Goal: Task Accomplishment & Management: Manage account settings

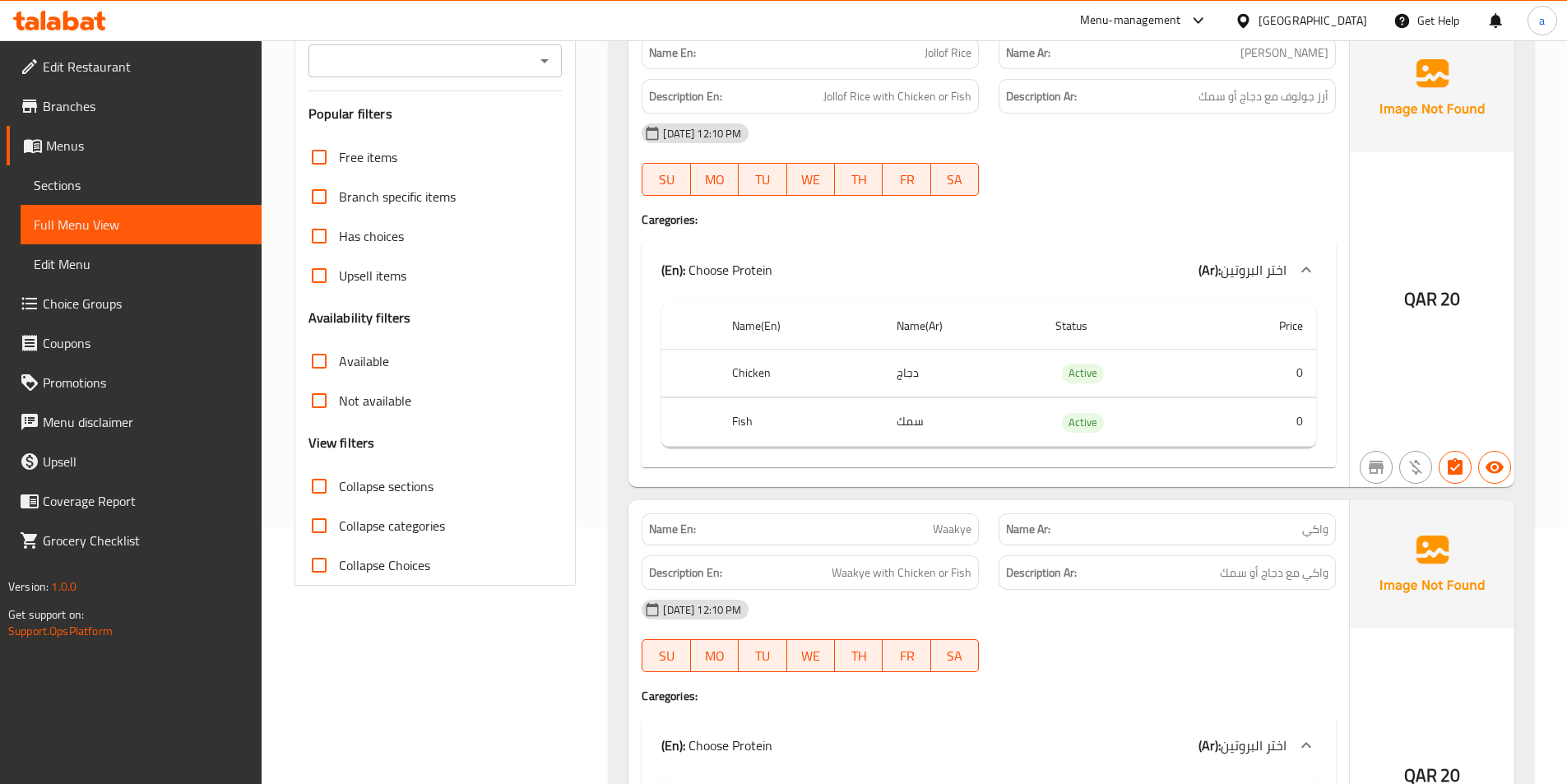
scroll to position [10, 0]
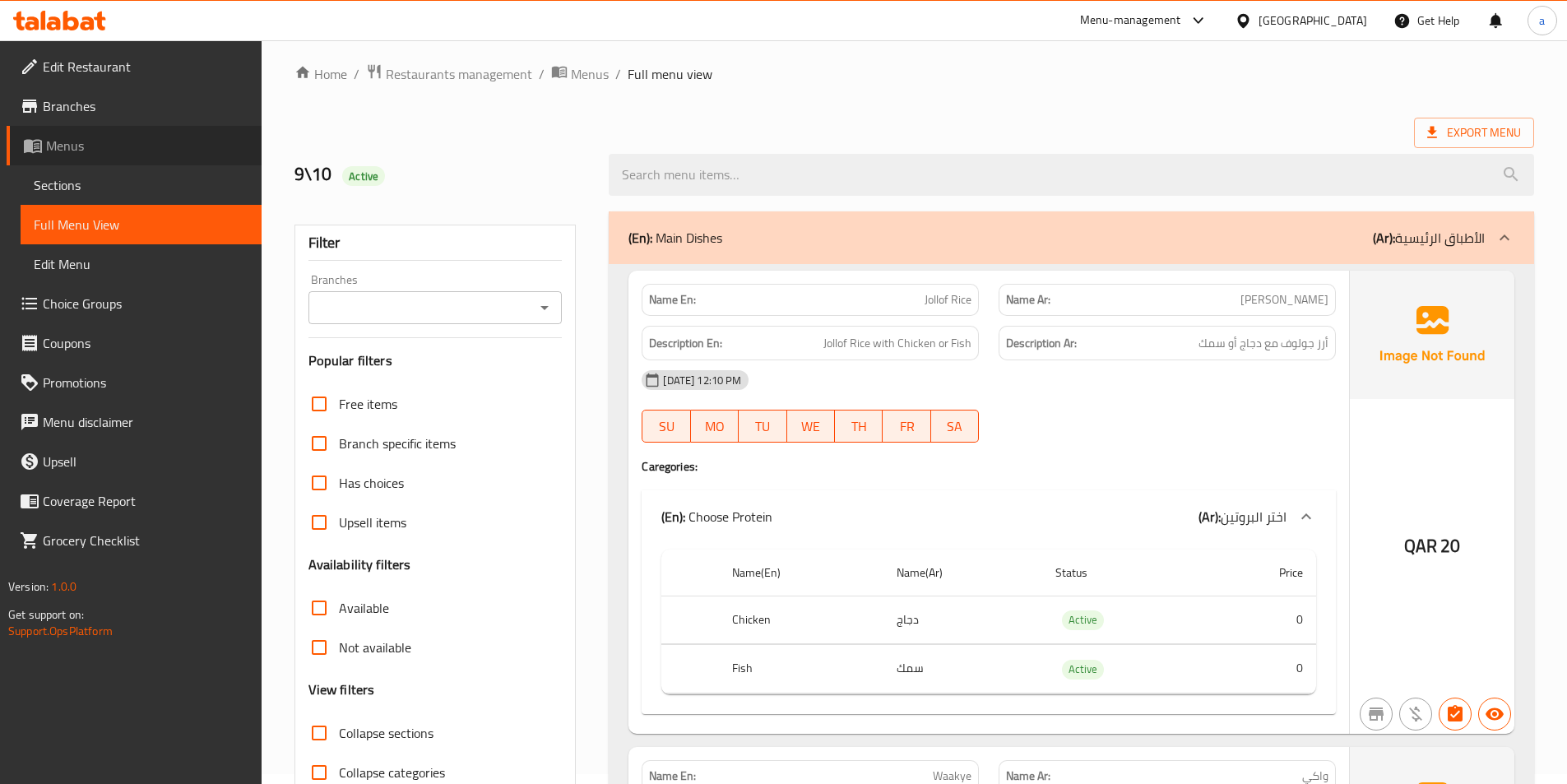
click at [80, 142] on span "Menus" at bounding box center [147, 145] width 202 height 19
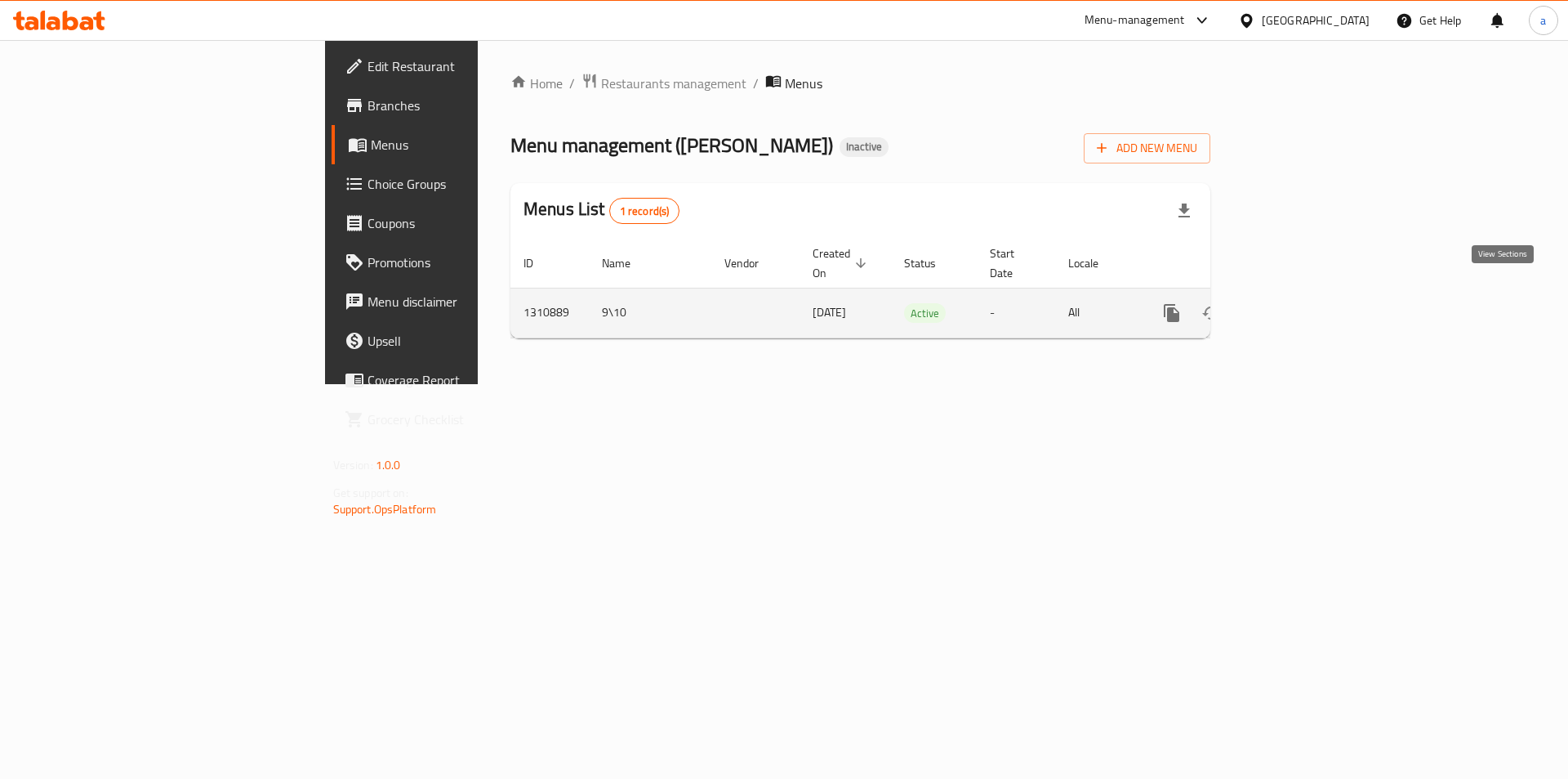
click at [1299, 304] on icon "enhanced table" at bounding box center [1290, 313] width 19 height 19
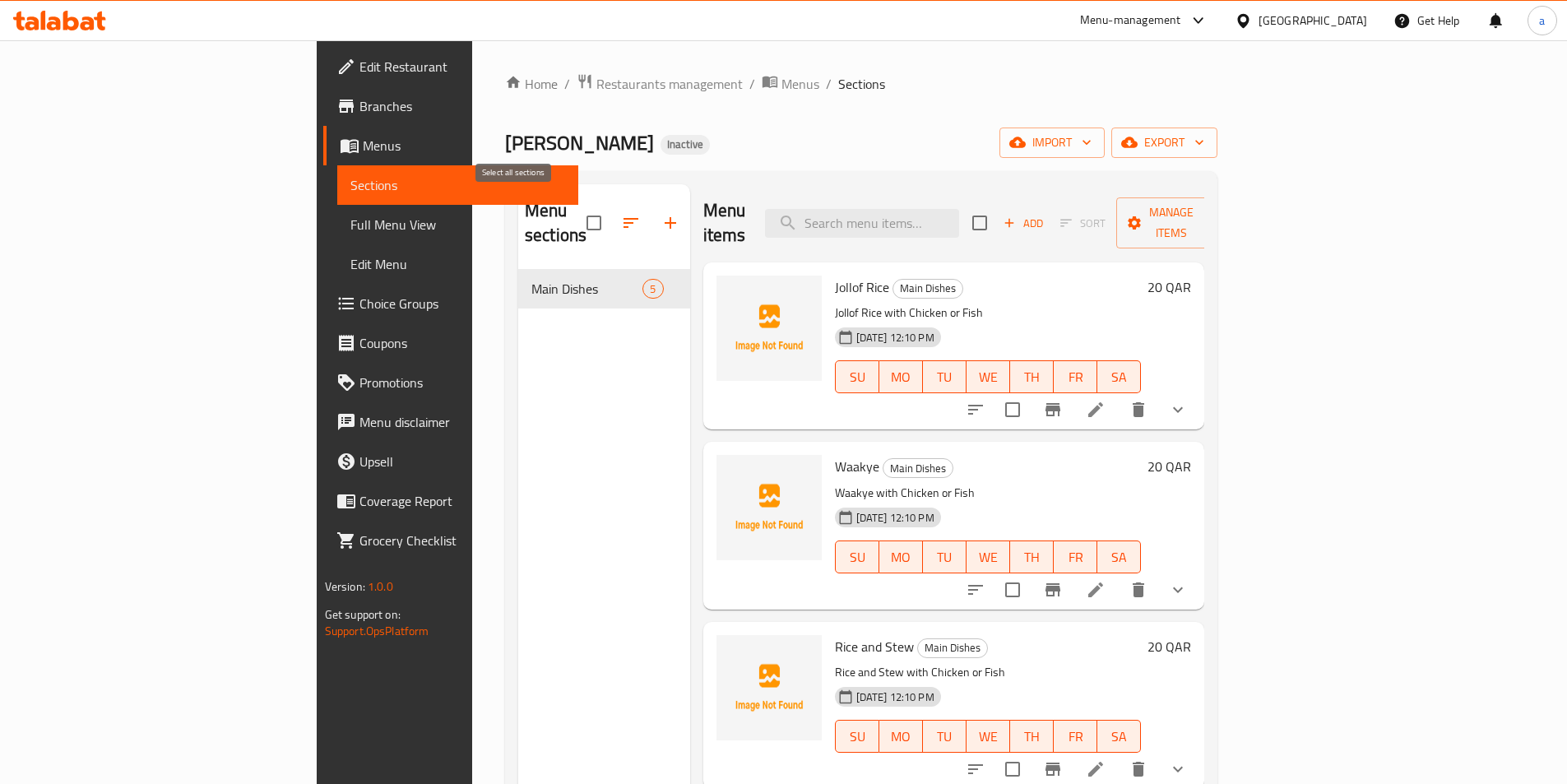
click at [577, 221] on input "checkbox" at bounding box center [595, 222] width 35 height 35
checkbox input "true"
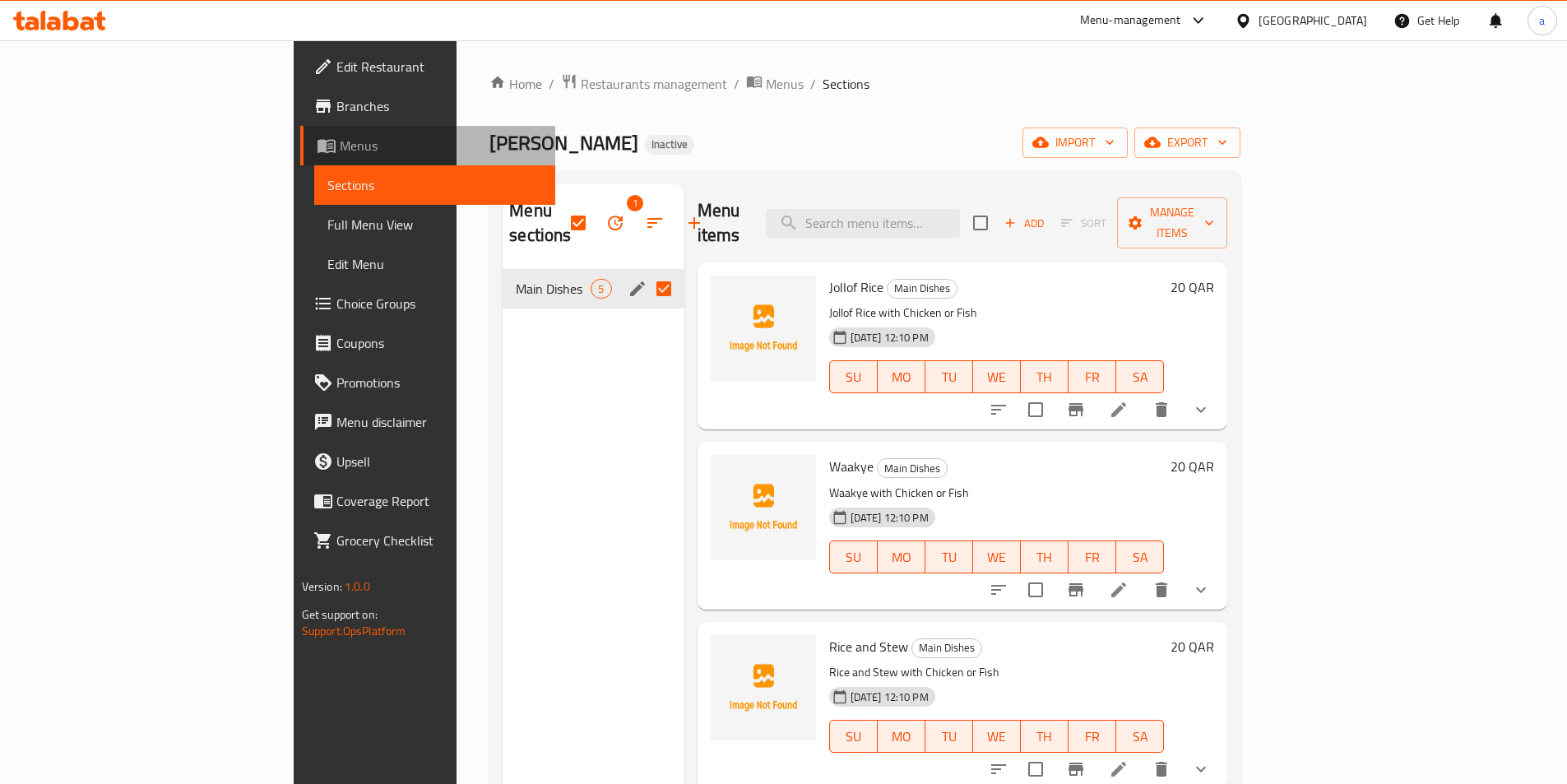
click at [340, 148] on span "Menus" at bounding box center [441, 145] width 202 height 19
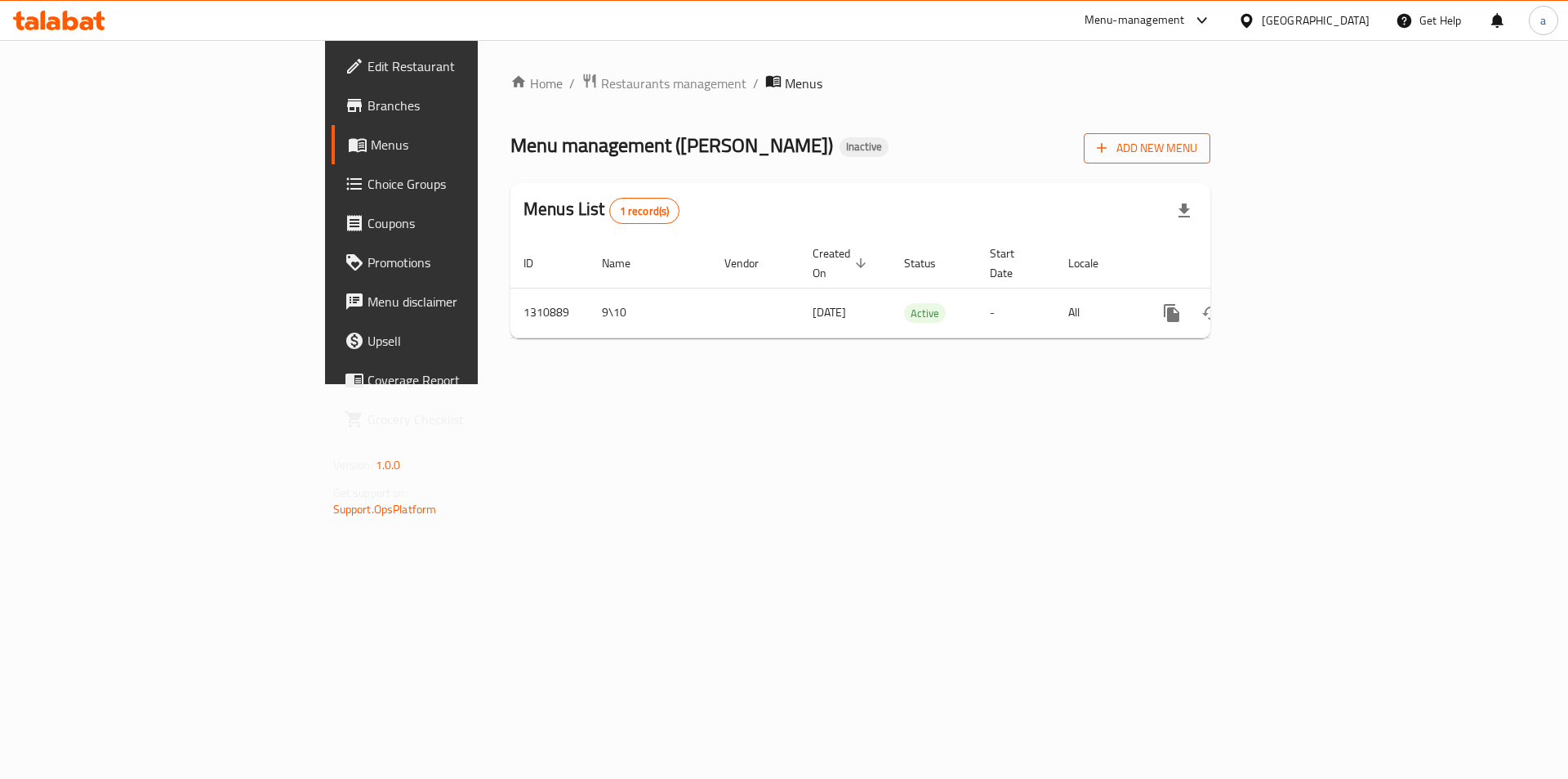
click at [1210, 160] on button "Add New Menu" at bounding box center [1147, 148] width 126 height 31
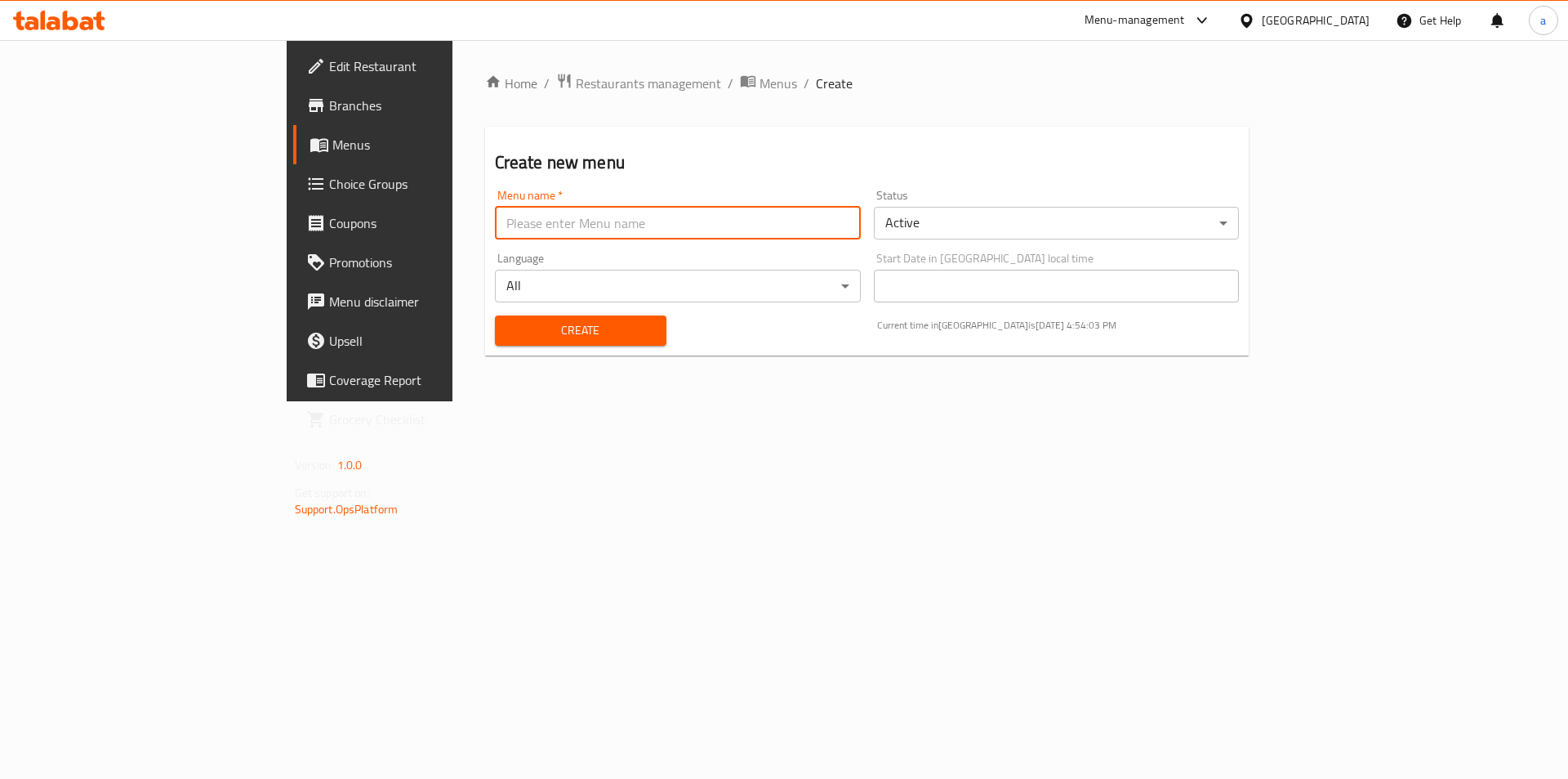
click at [541, 232] on input "text" at bounding box center [677, 223] width 365 height 33
click at [495, 224] on input "Abdelrahman" at bounding box center [677, 223] width 365 height 33
type input "A"
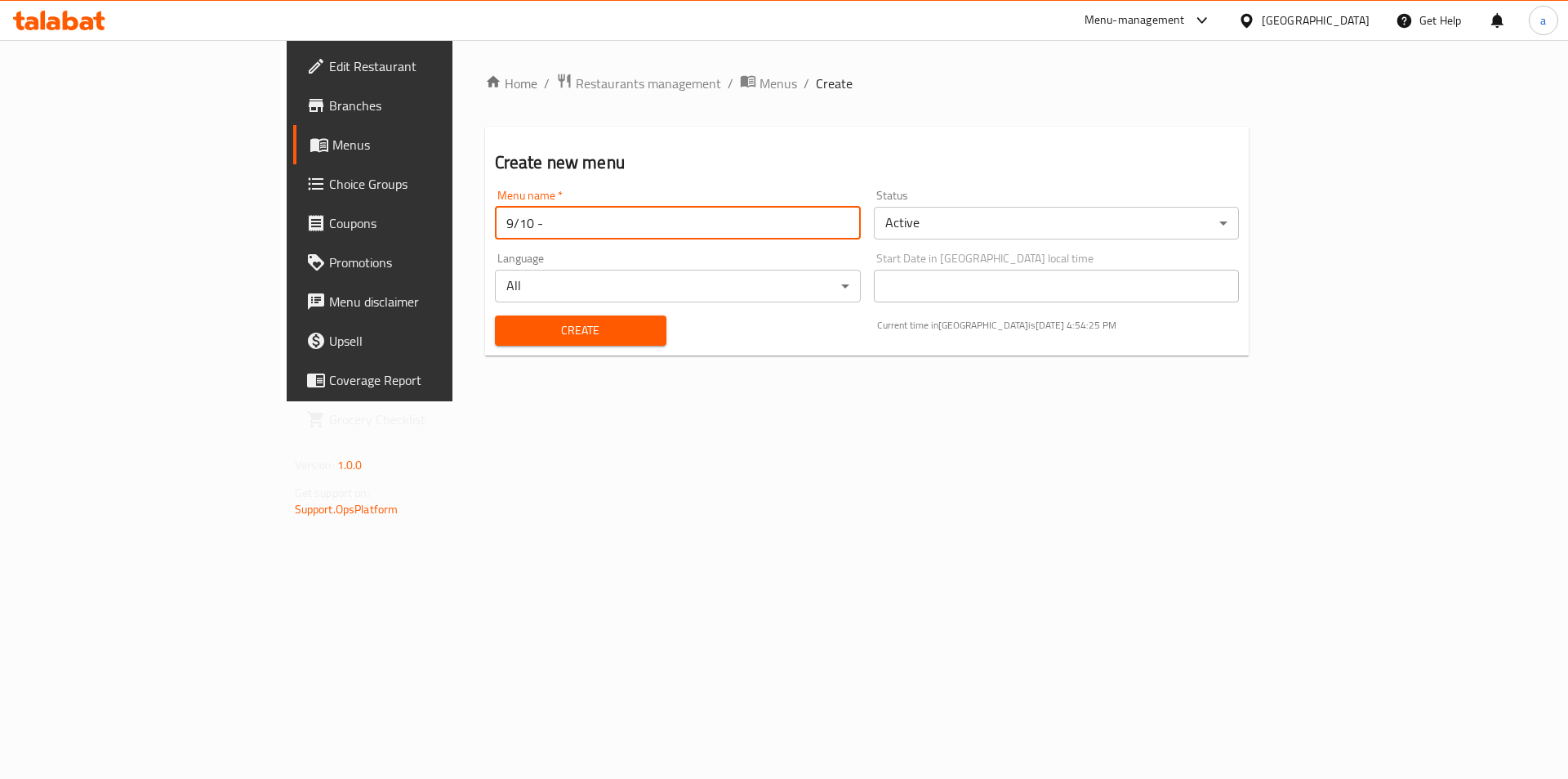
type input "9/10 -"
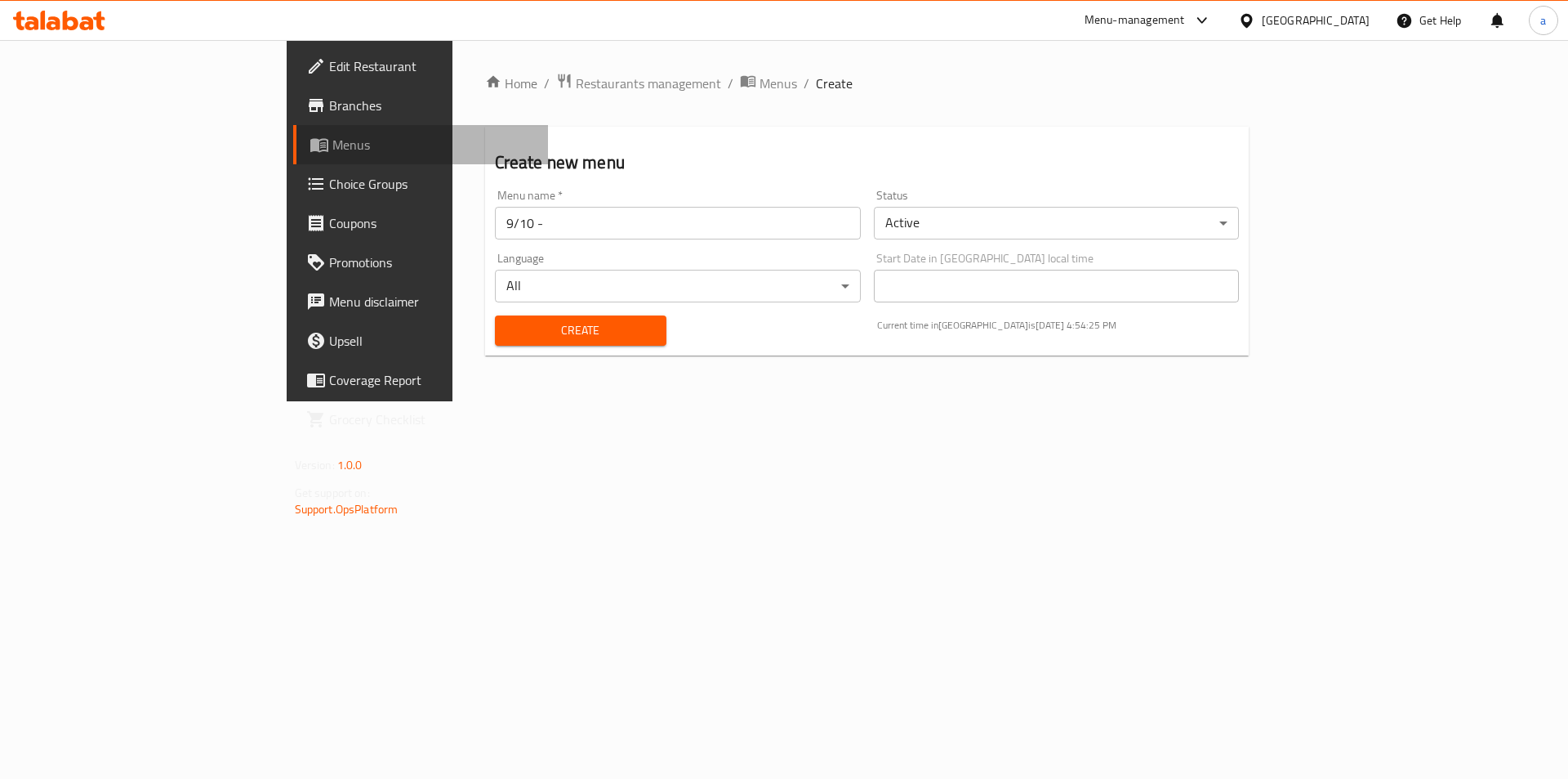
click at [294, 159] on link "Menus" at bounding box center [421, 145] width 255 height 39
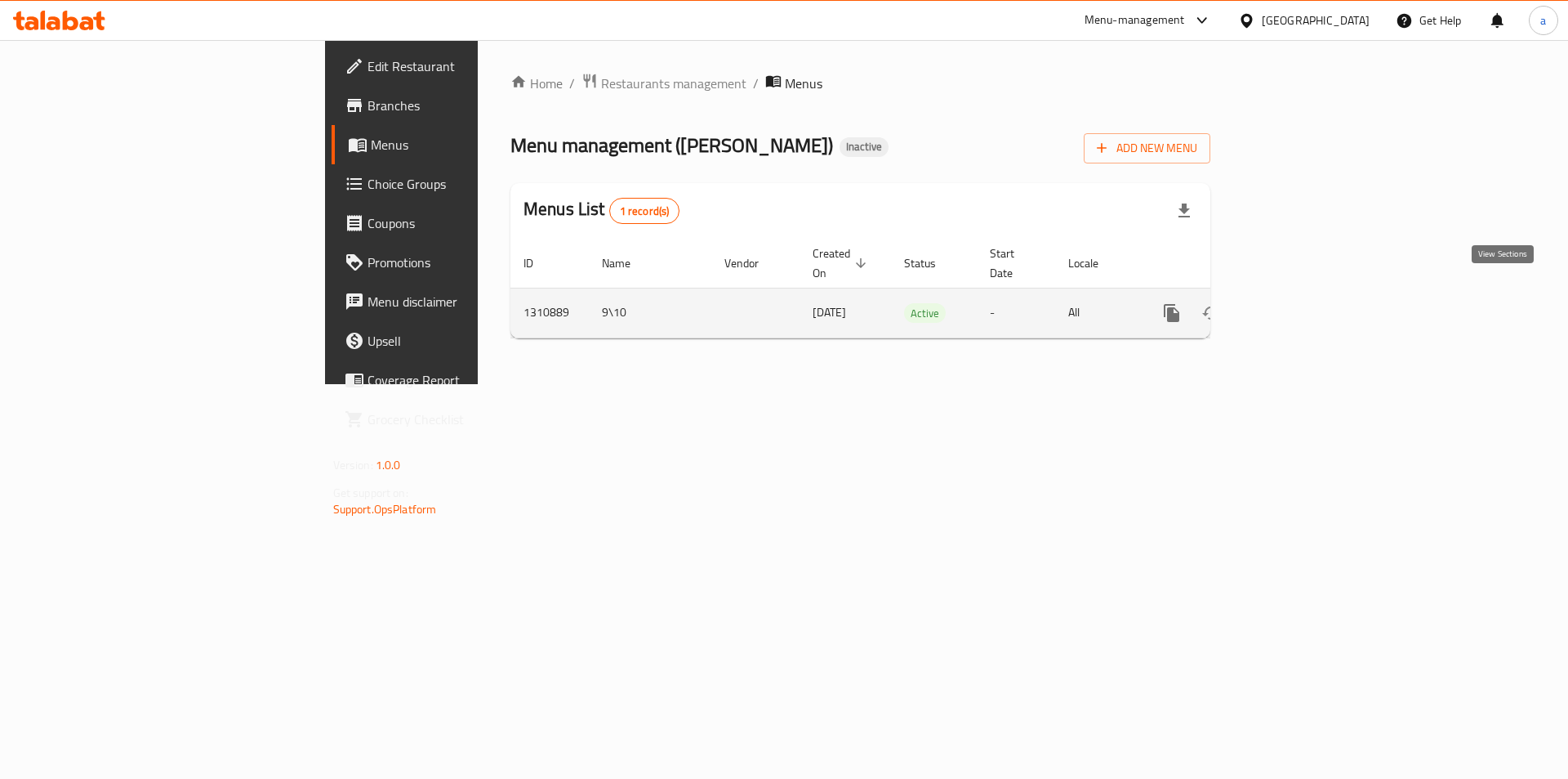
click at [1299, 303] on icon "enhanced table" at bounding box center [1290, 313] width 19 height 19
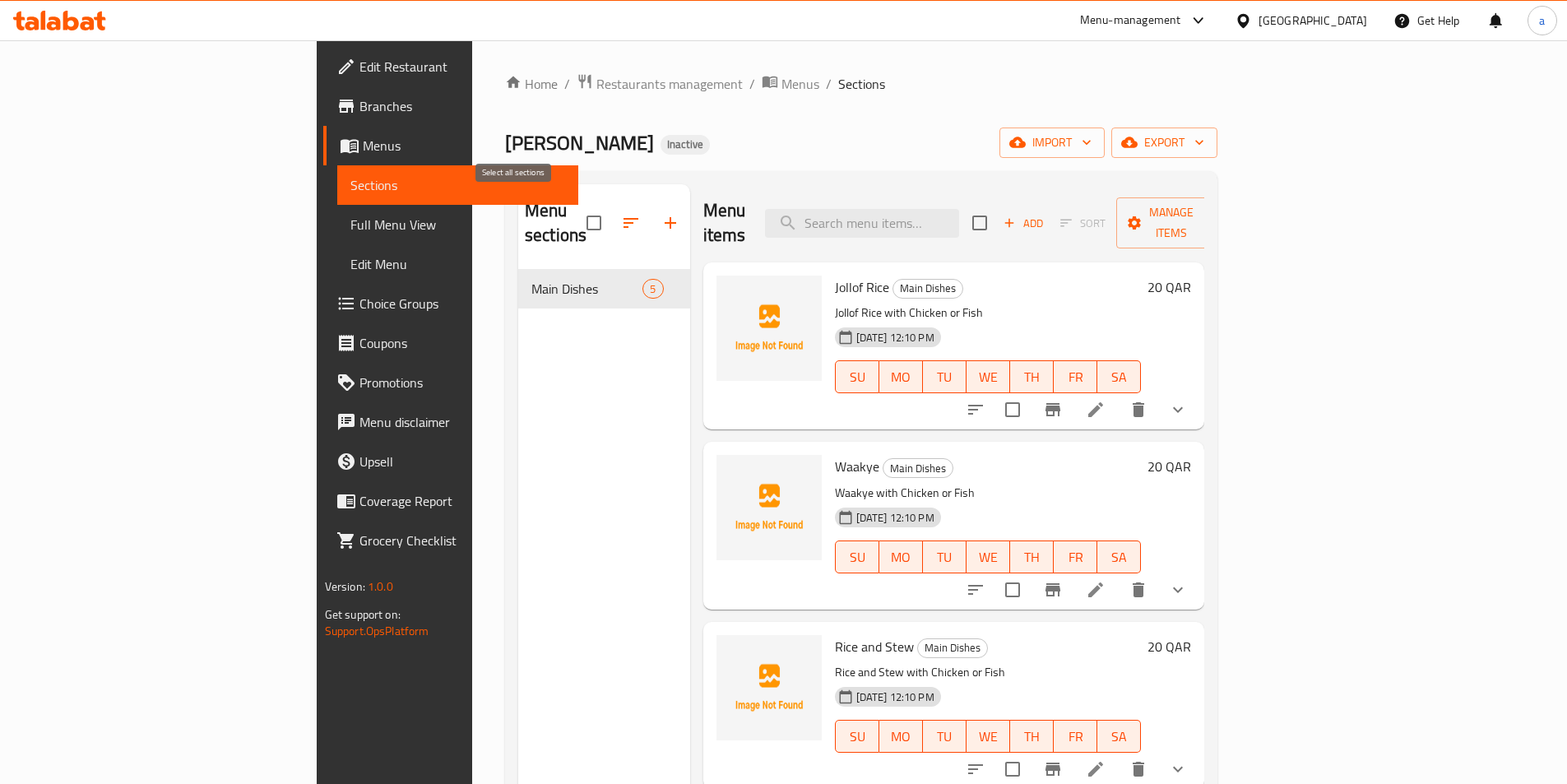
click at [577, 218] on input "checkbox" at bounding box center [595, 222] width 35 height 35
checkbox input "true"
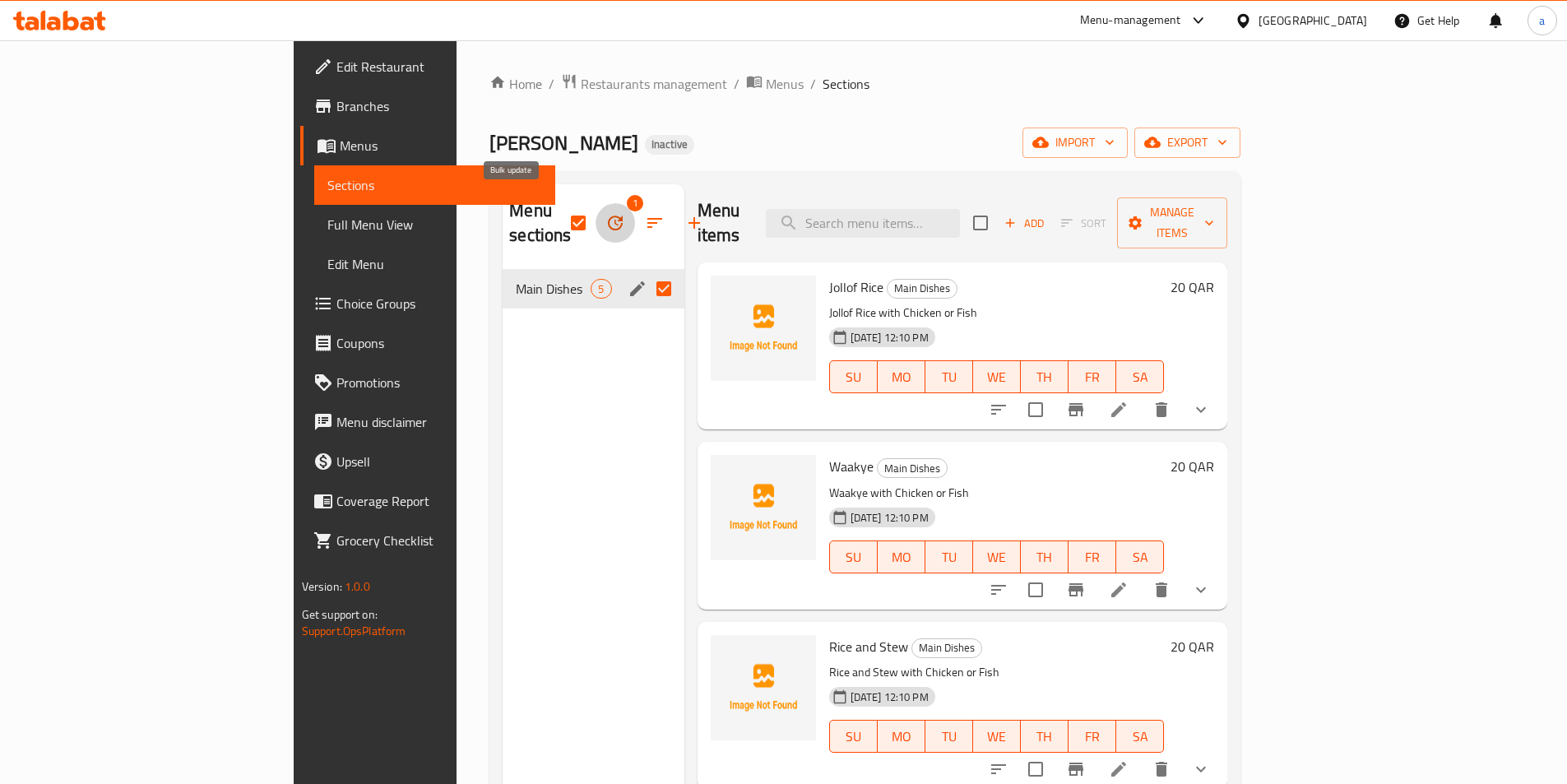
click at [605, 213] on icon "button" at bounding box center [615, 222] width 19 height 19
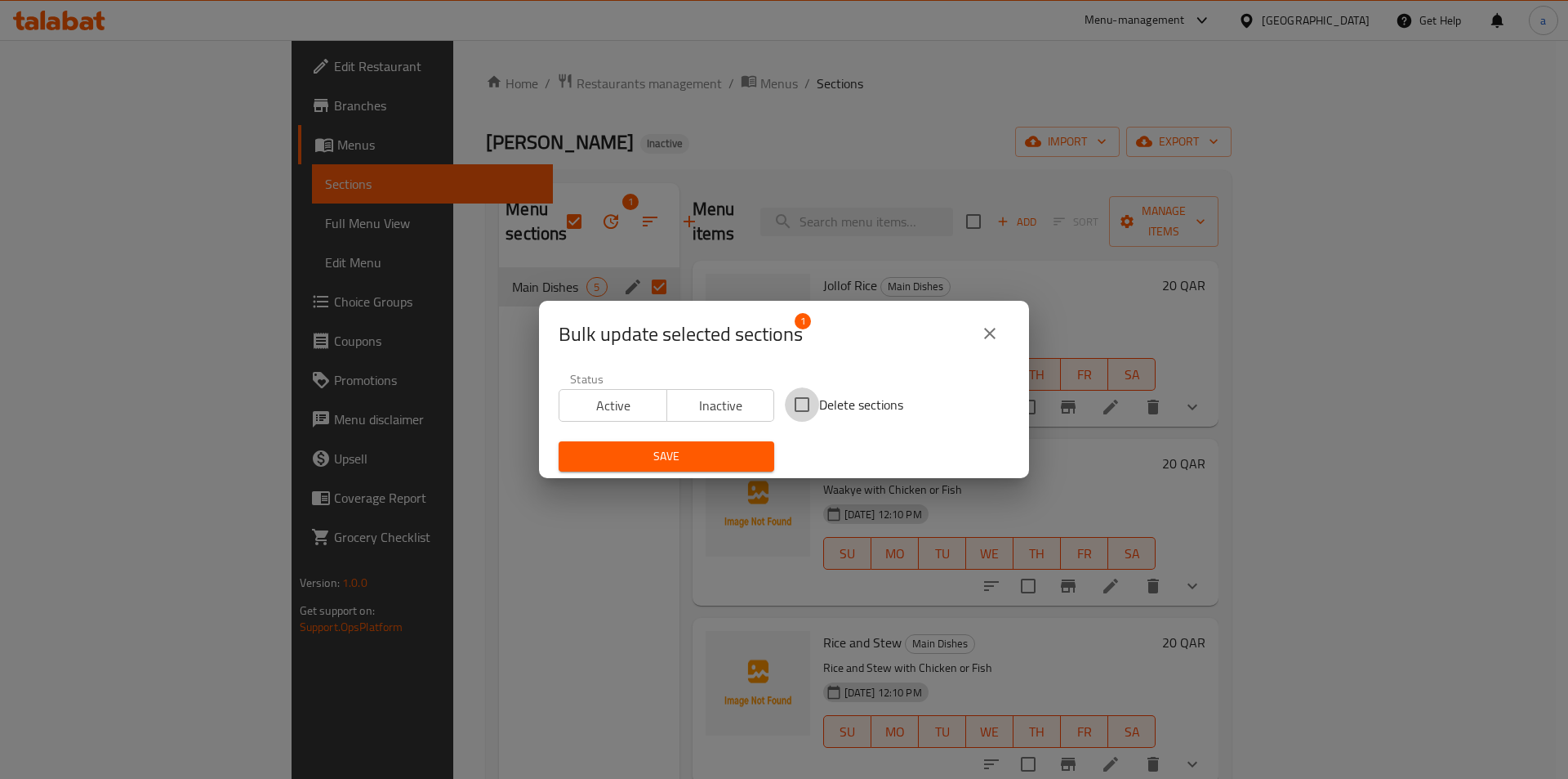
click at [797, 397] on input "Delete sections" at bounding box center [802, 405] width 34 height 34
checkbox input "true"
click at [751, 450] on span "Save" at bounding box center [667, 456] width 189 height 20
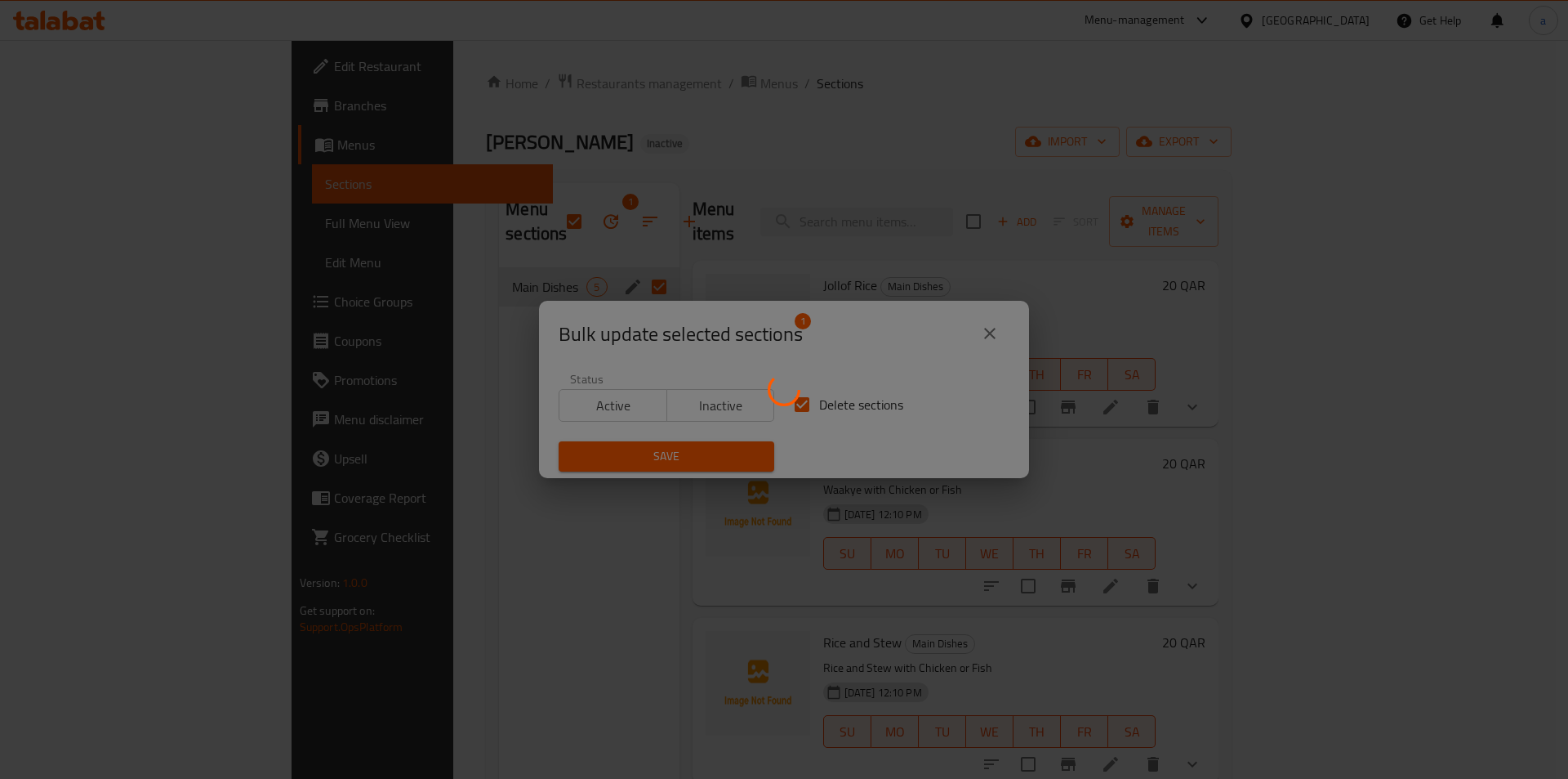
checkbox input "false"
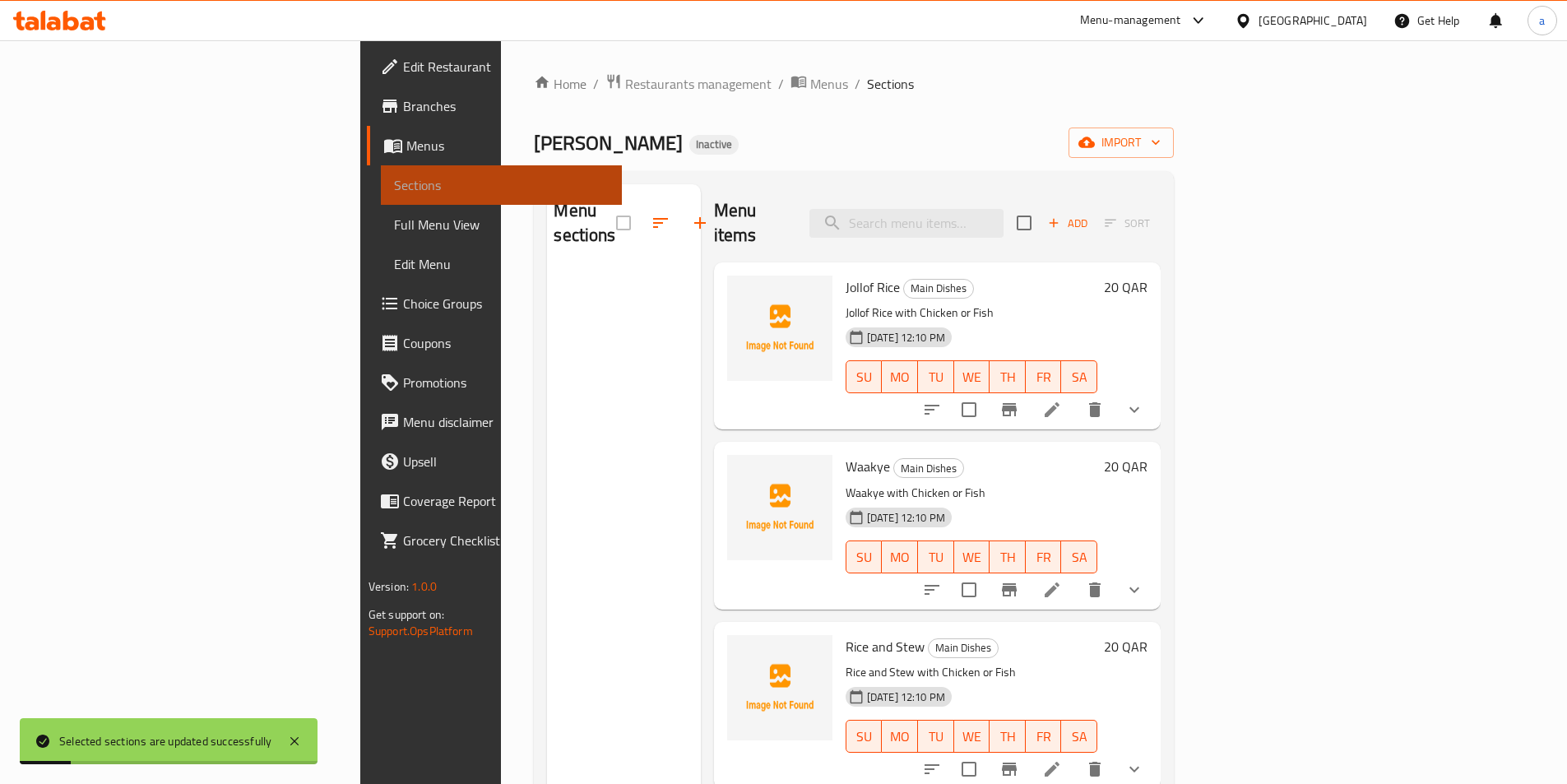
click at [394, 190] on span "Sections" at bounding box center [501, 185] width 215 height 19
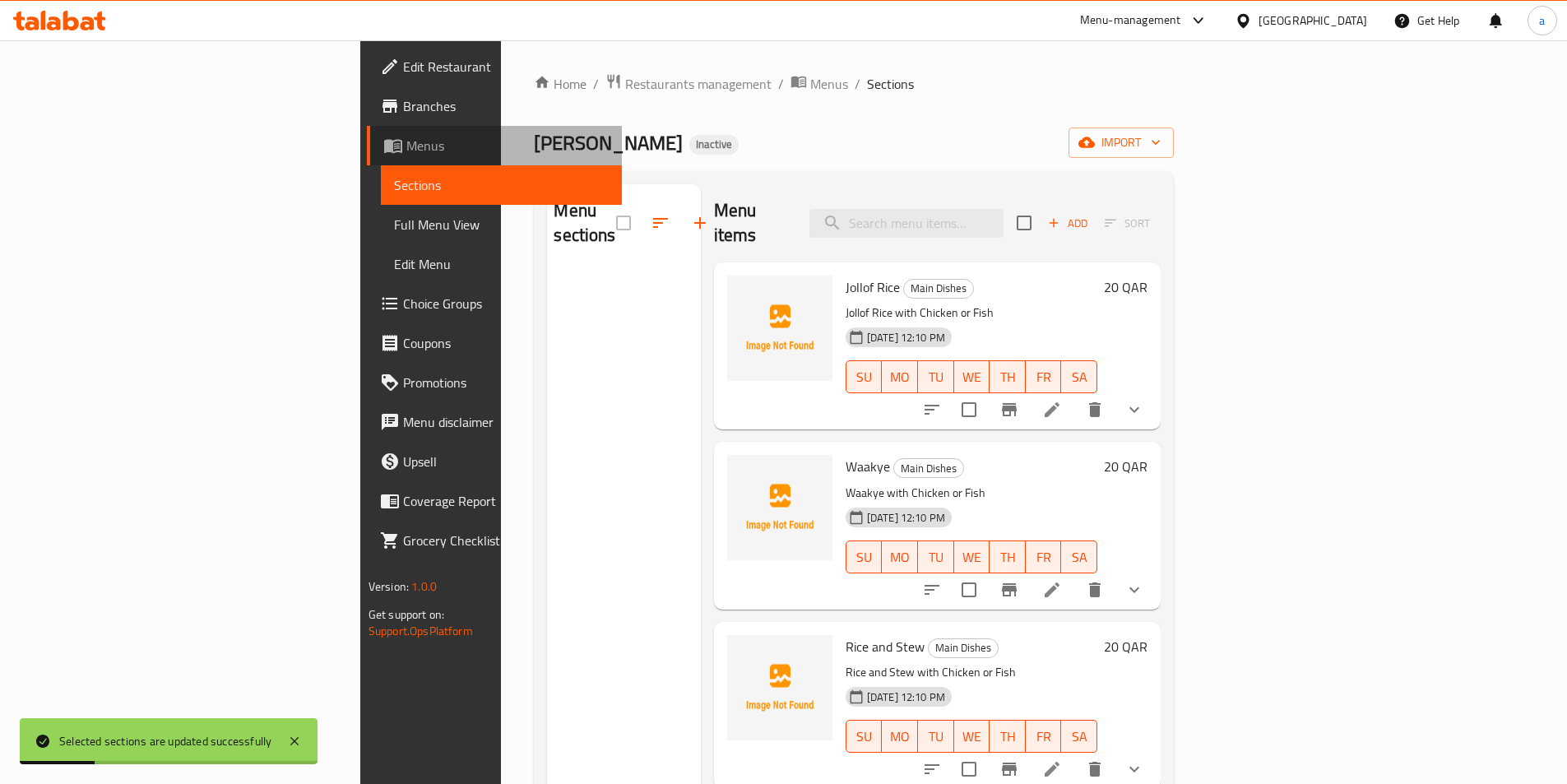
click at [407, 138] on span "Menus" at bounding box center [508, 145] width 202 height 19
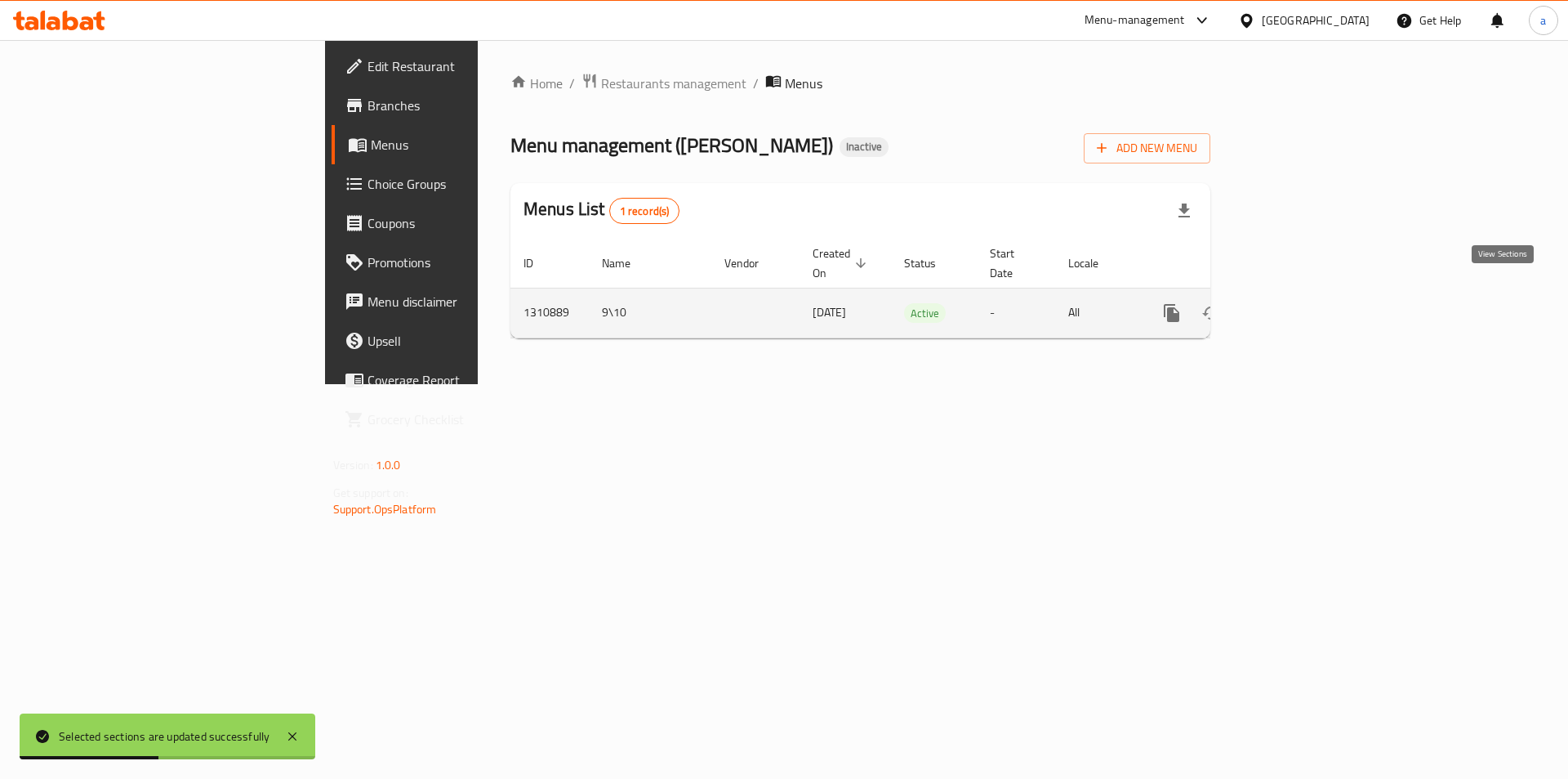
click at [1297, 305] on icon "enhanced table" at bounding box center [1289, 312] width 14 height 14
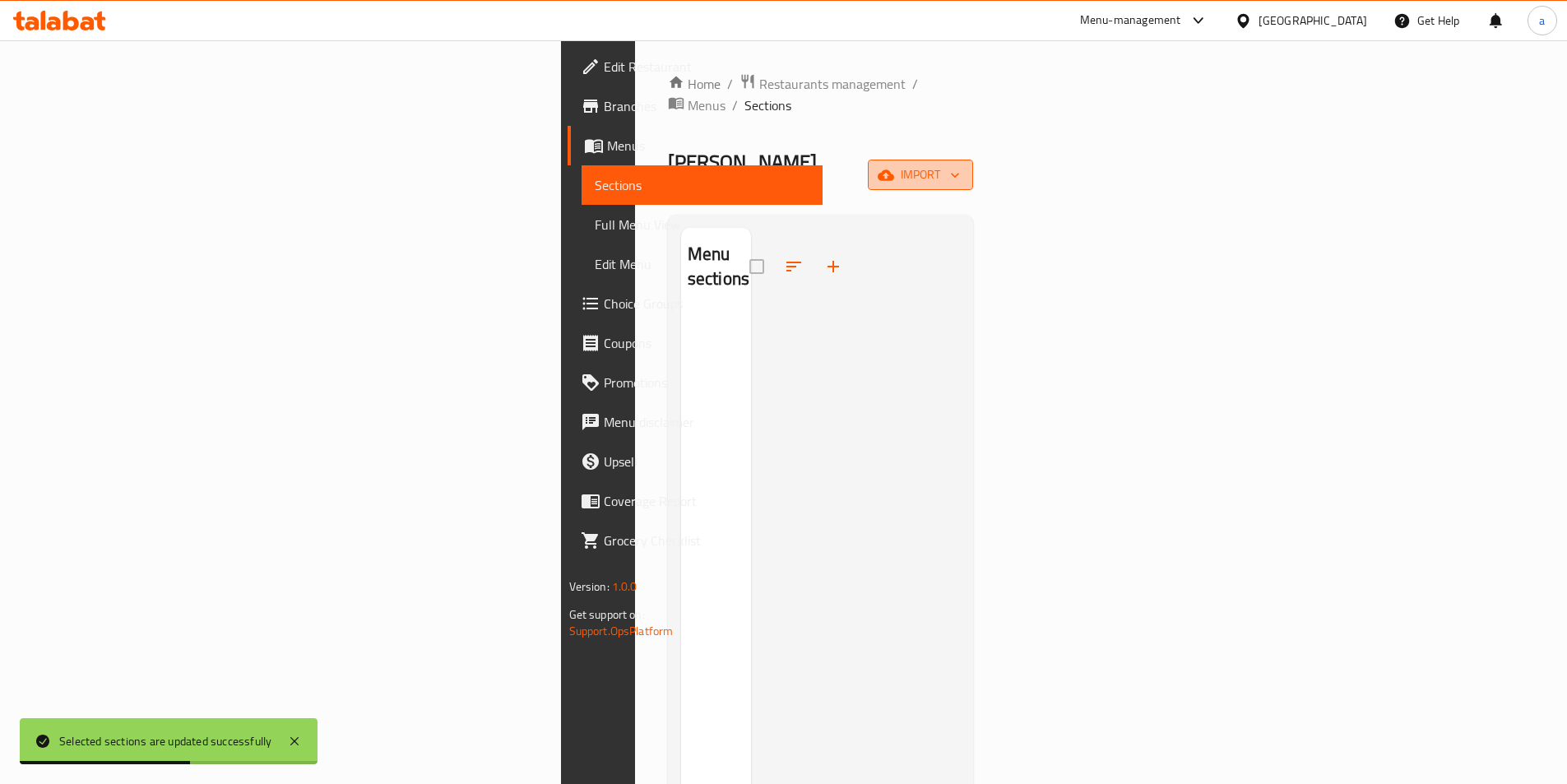
click at [960, 165] on span "import" at bounding box center [920, 174] width 79 height 20
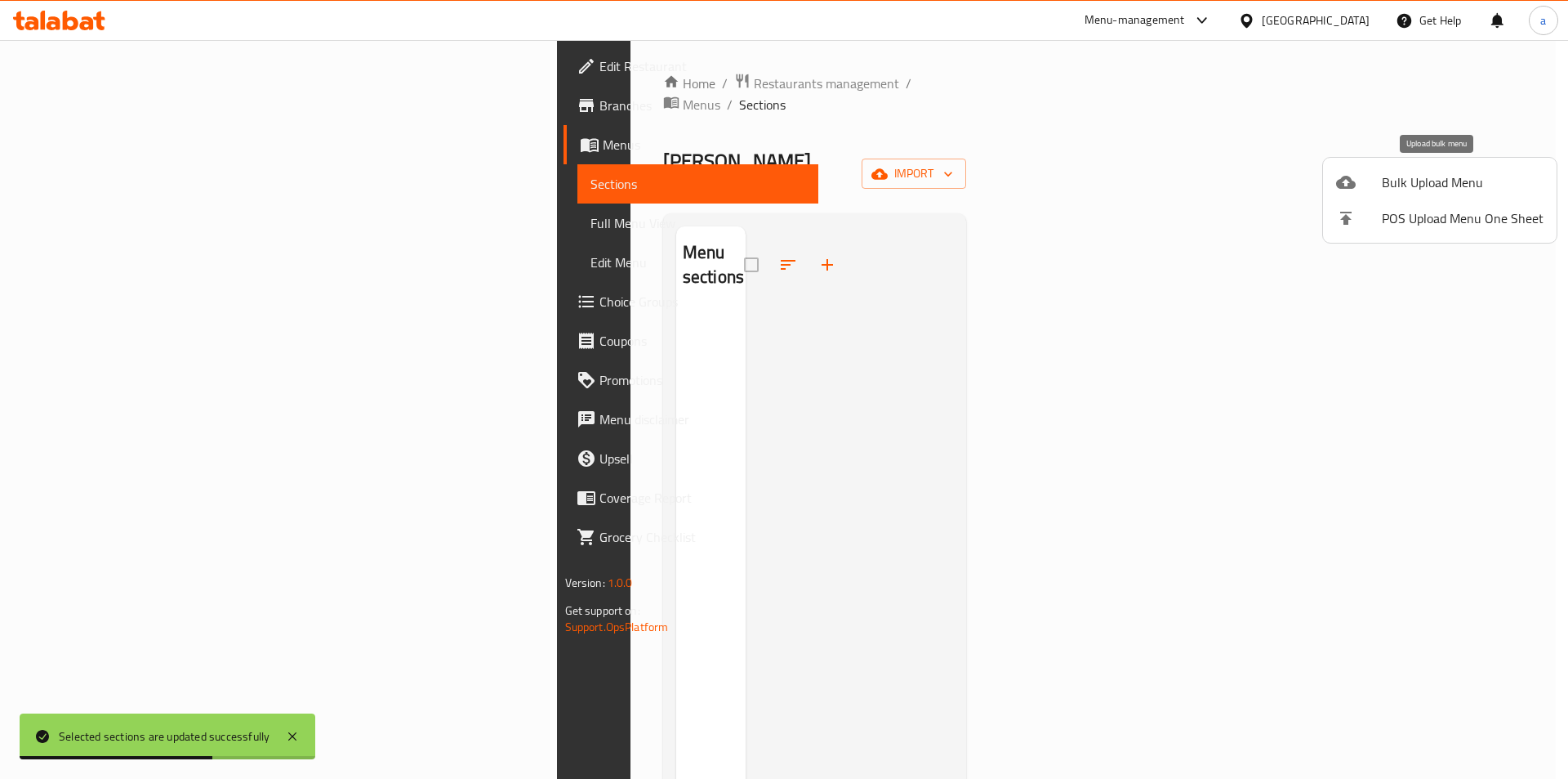
click at [1402, 173] on span "Bulk Upload Menu" at bounding box center [1463, 182] width 162 height 19
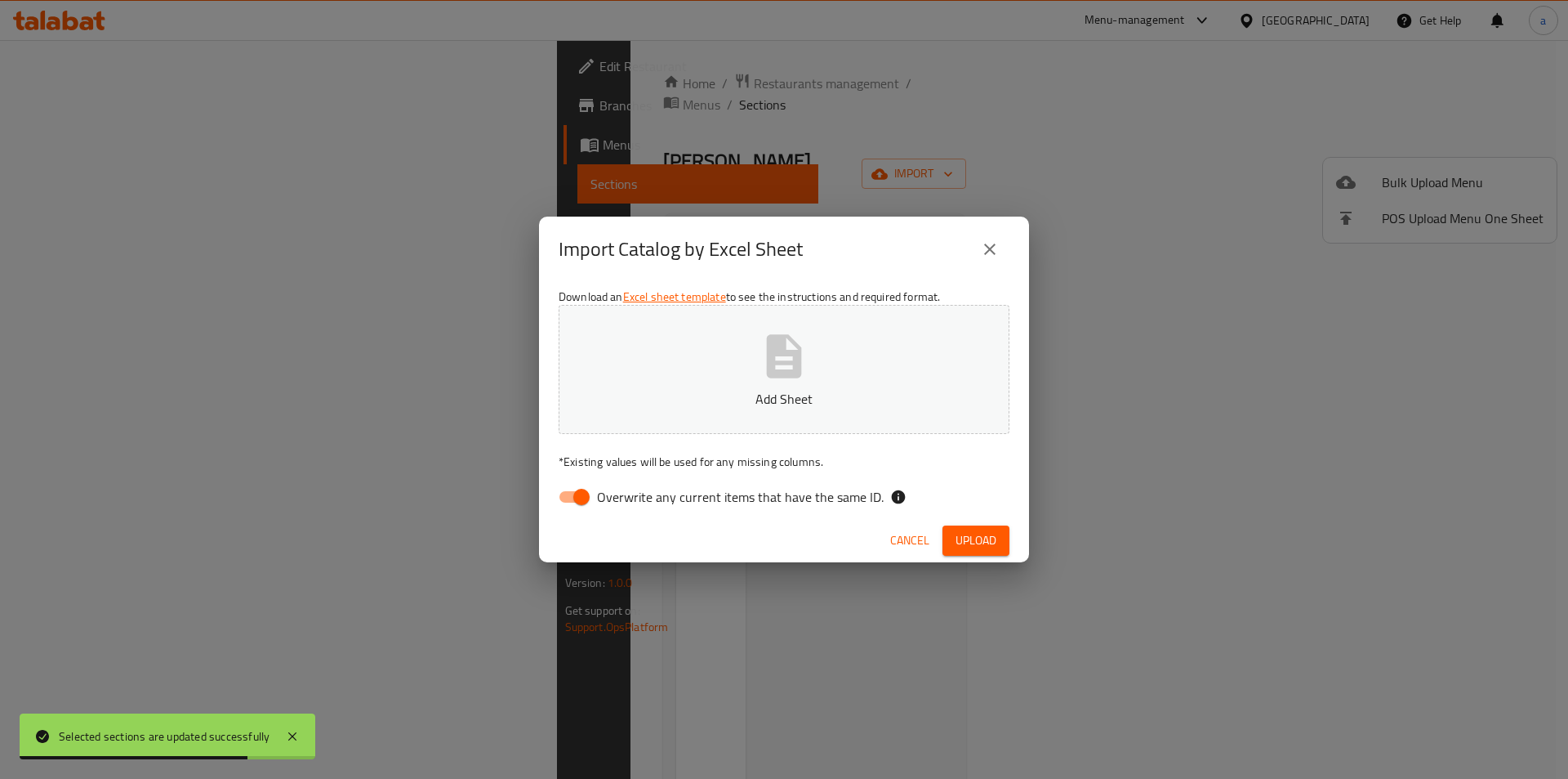
click at [740, 496] on span "Overwrite any current items that have the same ID." at bounding box center [740, 497] width 287 height 19
click at [629, 496] on input "Overwrite any current items that have the same ID." at bounding box center [581, 497] width 93 height 31
checkbox input "false"
click at [757, 389] on p "Add Sheet" at bounding box center [784, 398] width 400 height 19
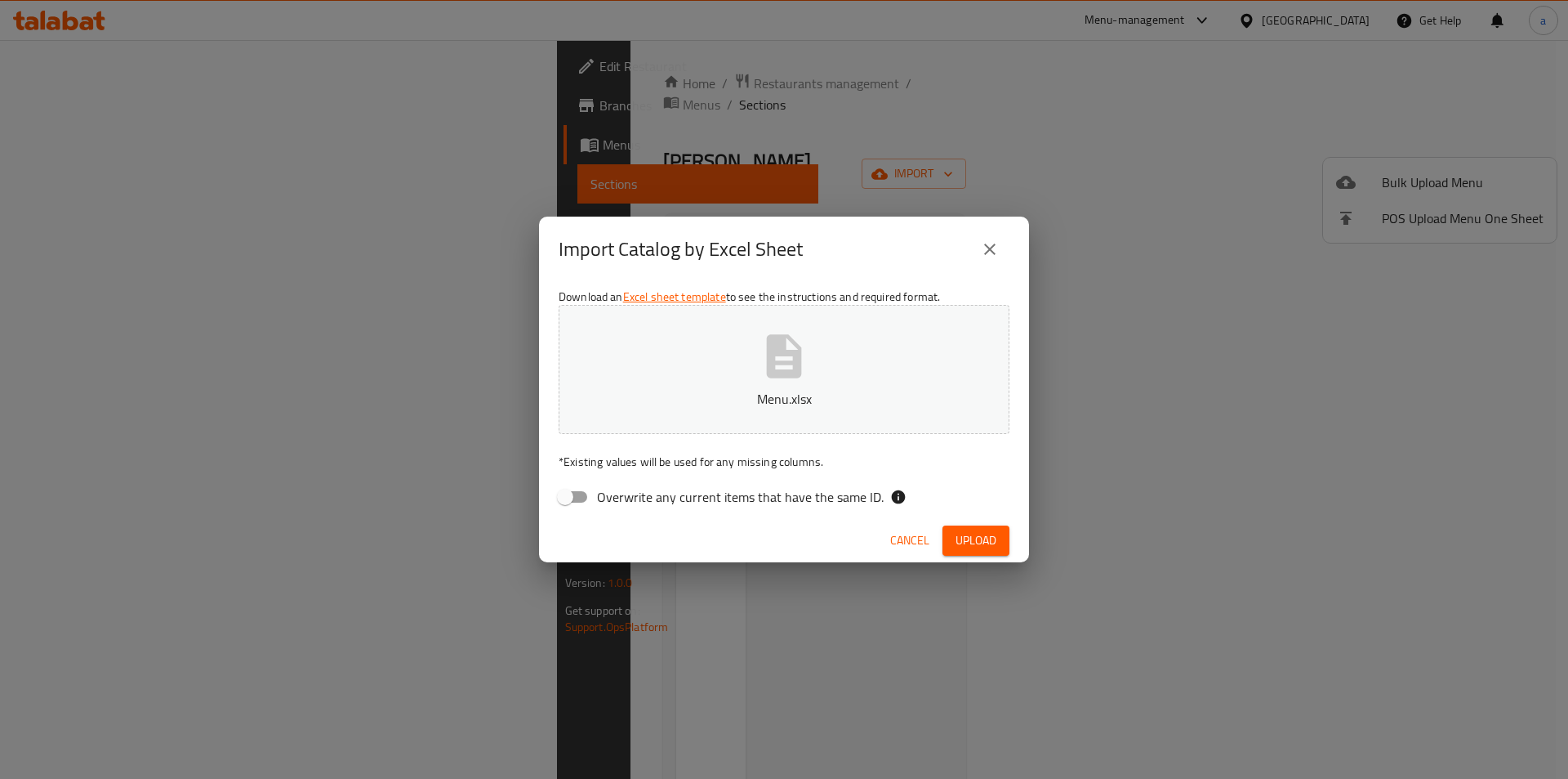
click at [972, 551] on button "Upload" at bounding box center [976, 541] width 67 height 31
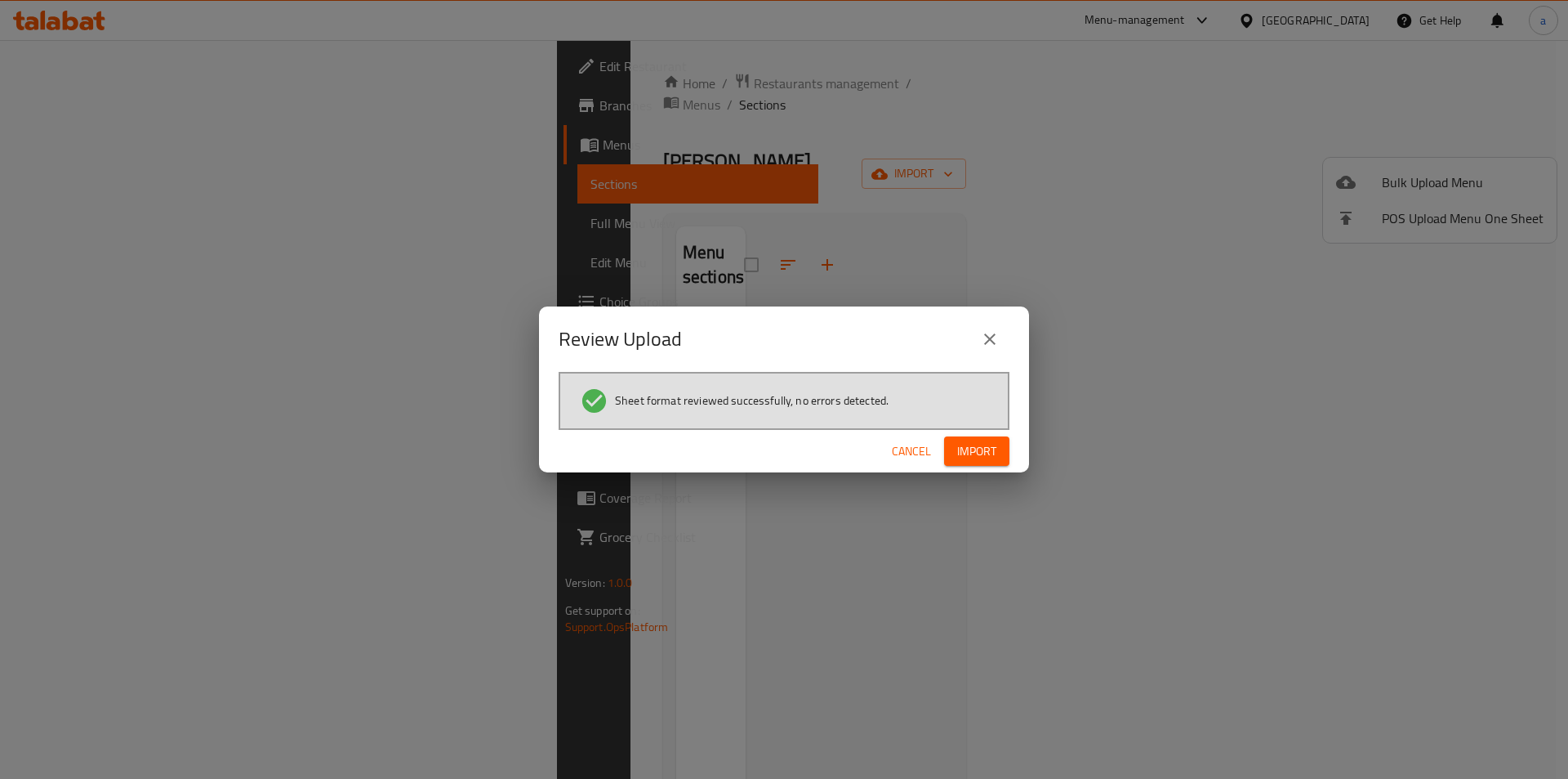
click at [992, 456] on span "Import" at bounding box center [977, 451] width 39 height 20
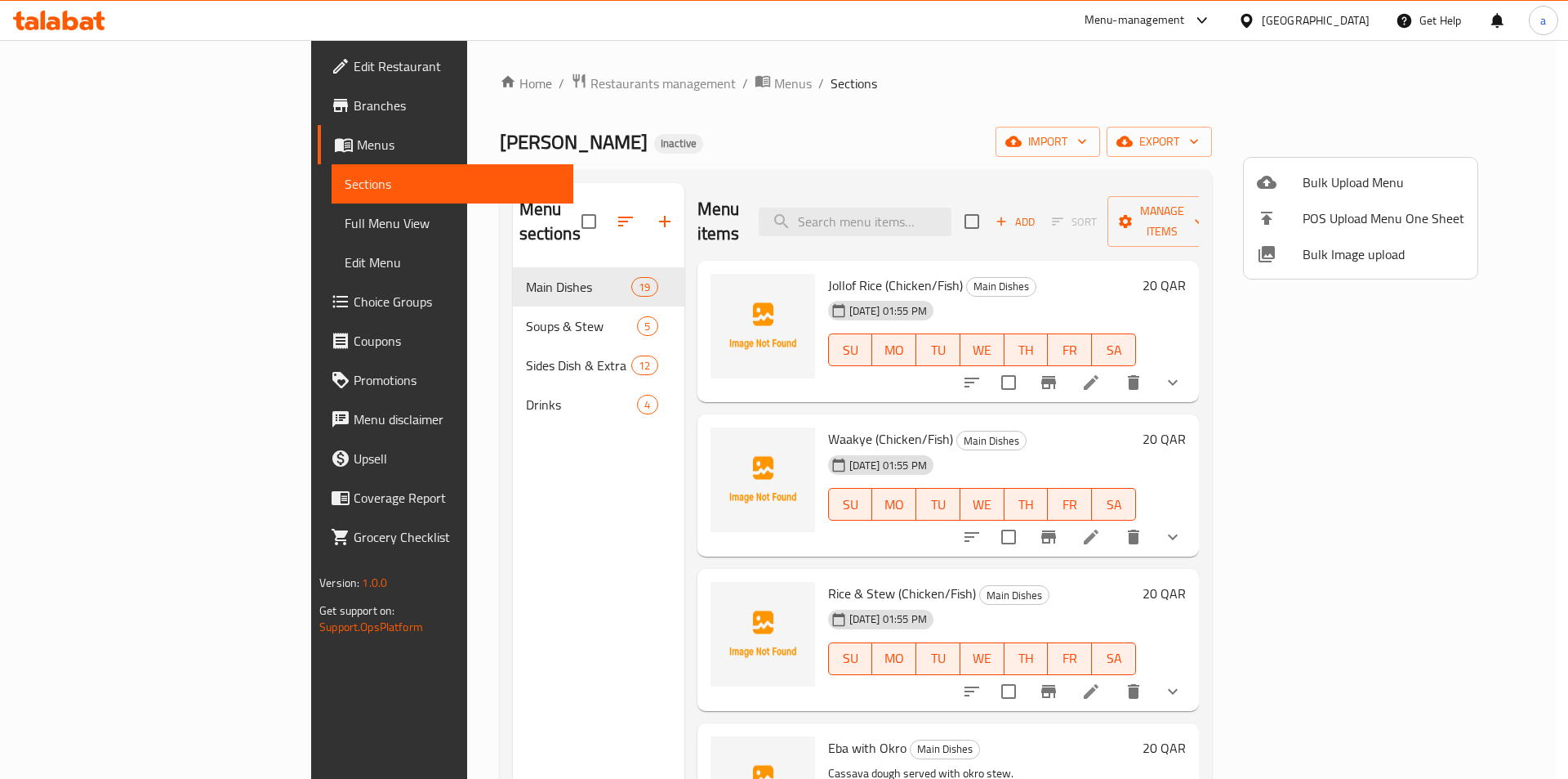
click at [1155, 157] on div at bounding box center [784, 390] width 1568 height 779
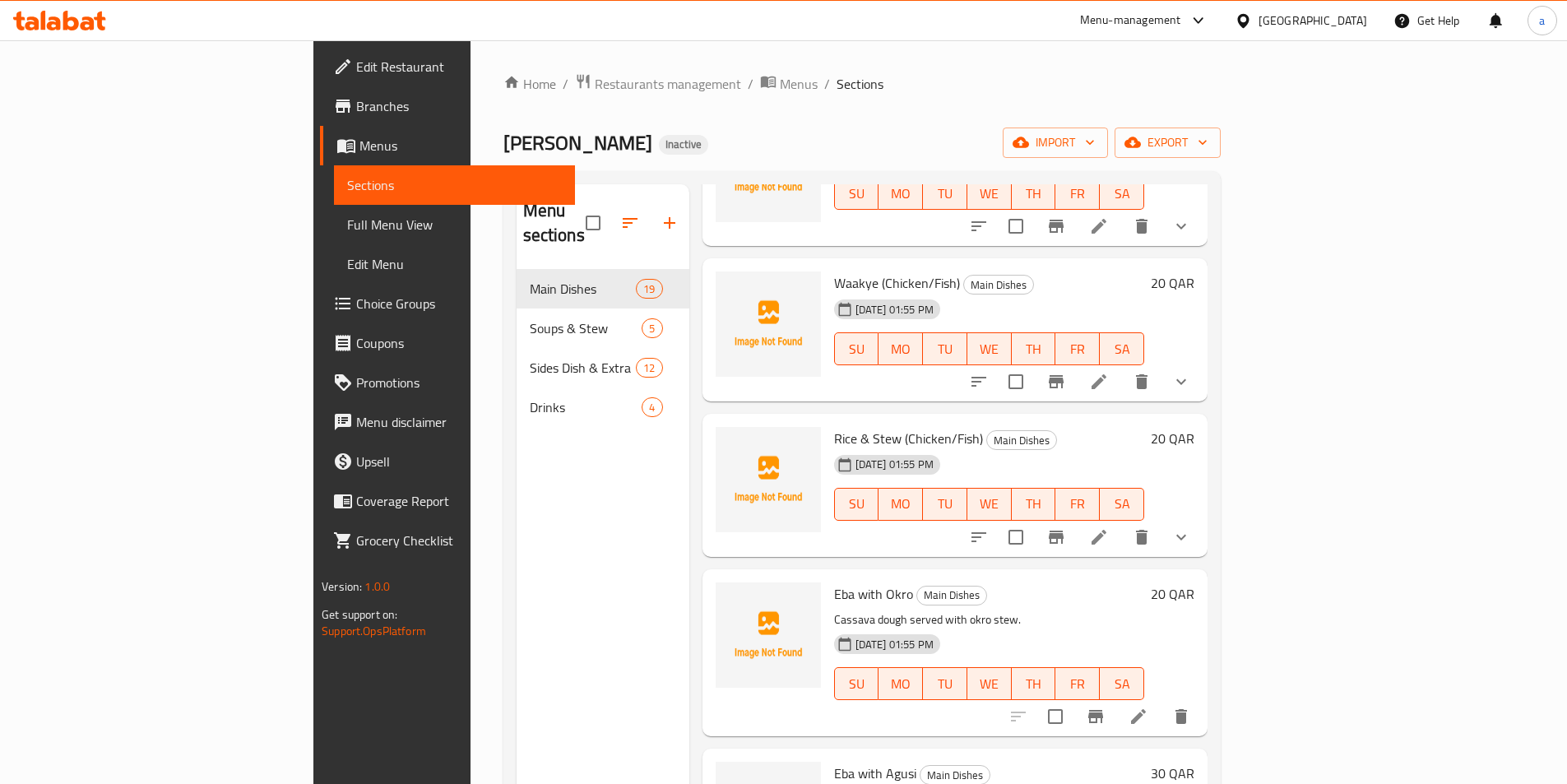
scroll to position [165, 0]
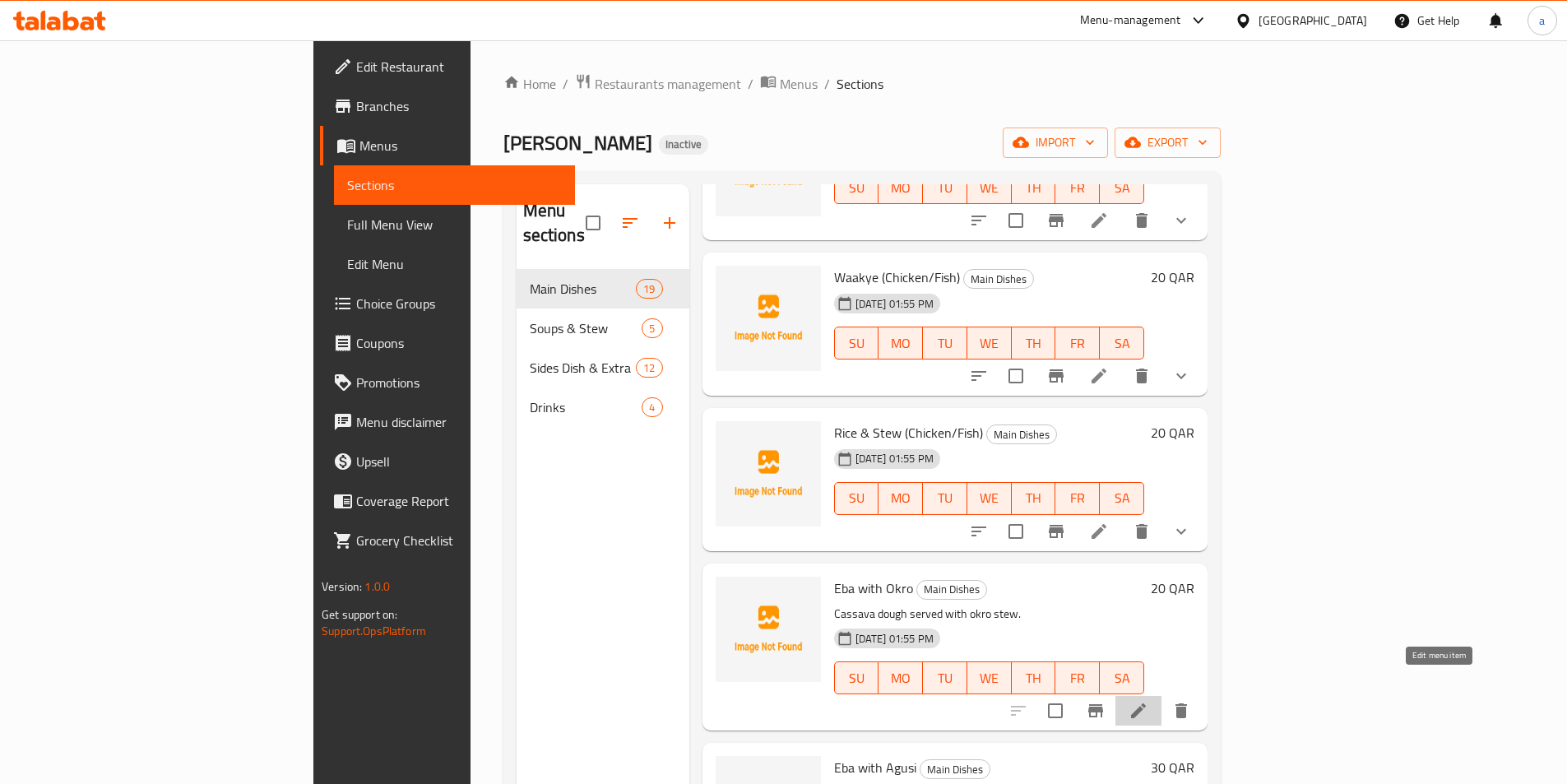
click at [1149, 700] on icon at bounding box center [1138, 710] width 19 height 19
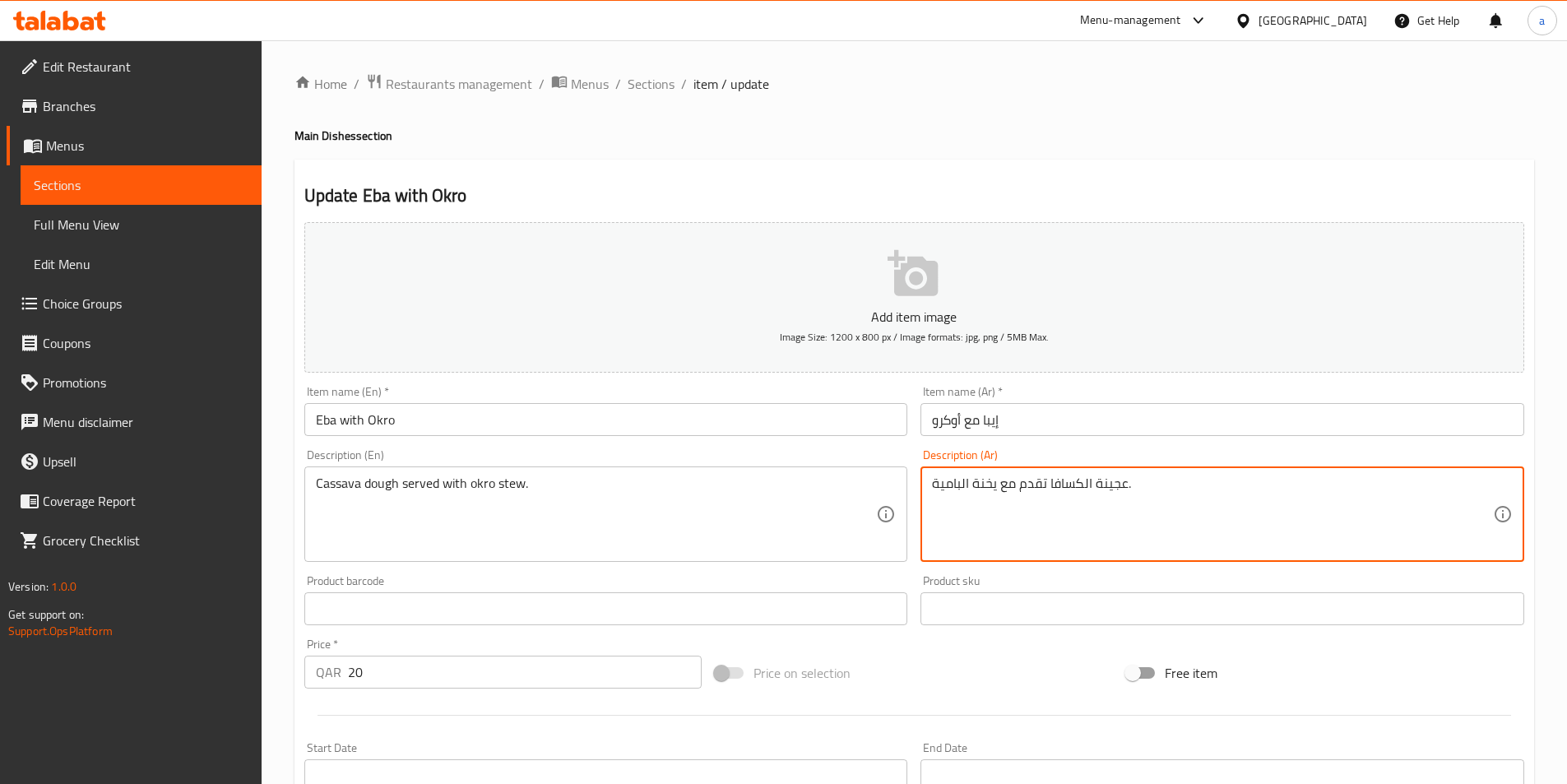
click at [1079, 495] on textarea "عجينة الكسافا تقدم مع يخنة البامية." at bounding box center [1212, 513] width 561 height 78
click at [1298, 486] on textarea "عجينة الكسافا تقدم مع يخنة البامية." at bounding box center [1212, 513] width 561 height 78
drag, startPoint x: 1300, startPoint y: 482, endPoint x: 1218, endPoint y: 489, distance: 82.3
click at [1326, 487] on textarea "عجينة الكسافا تقدم مع يخنة البامية." at bounding box center [1212, 513] width 561 height 78
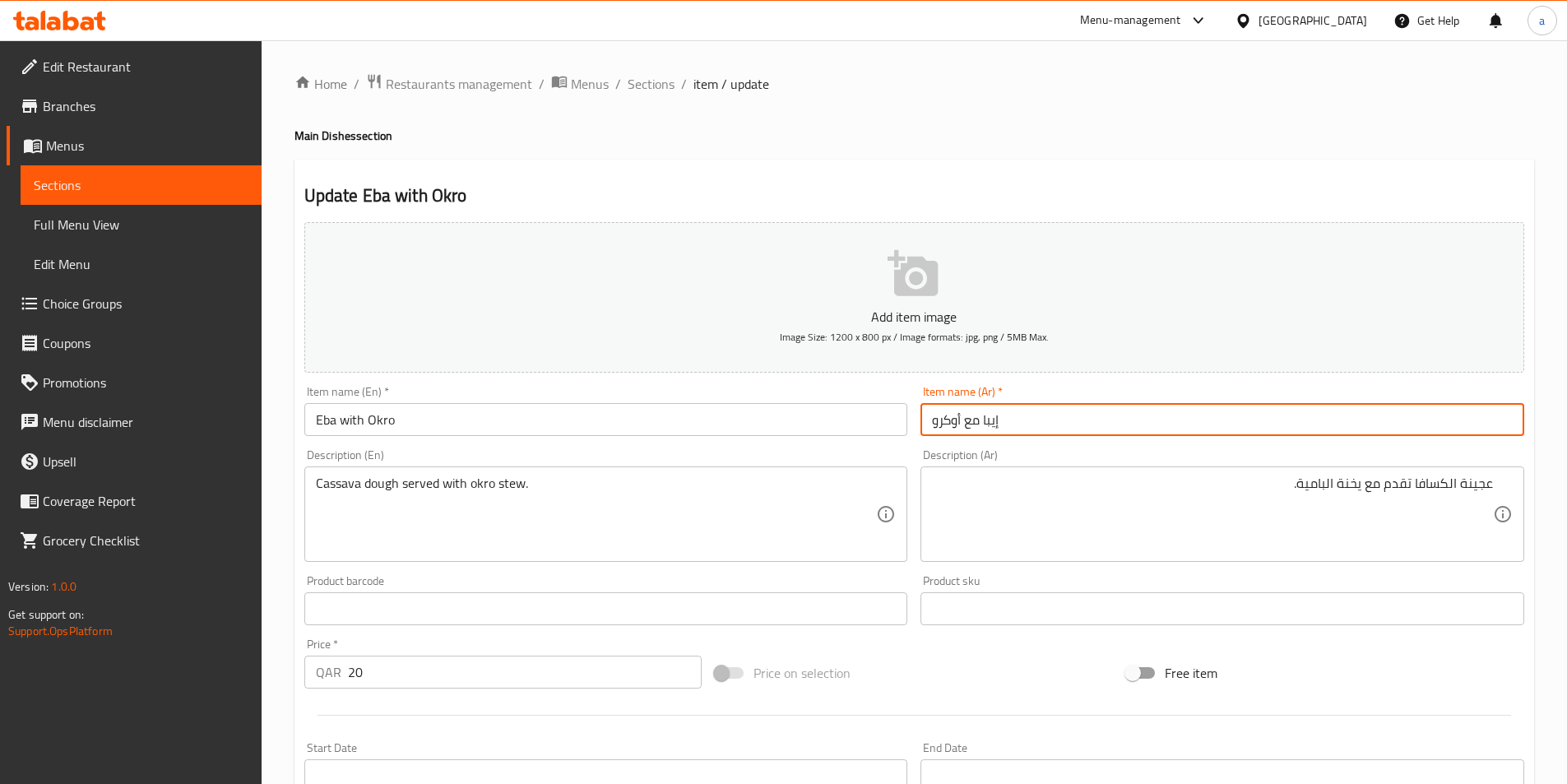
click at [935, 427] on input "إيبا مع أوكرو" at bounding box center [1222, 419] width 604 height 33
click at [941, 427] on input "إيبا مع أوكرو" at bounding box center [1222, 419] width 604 height 33
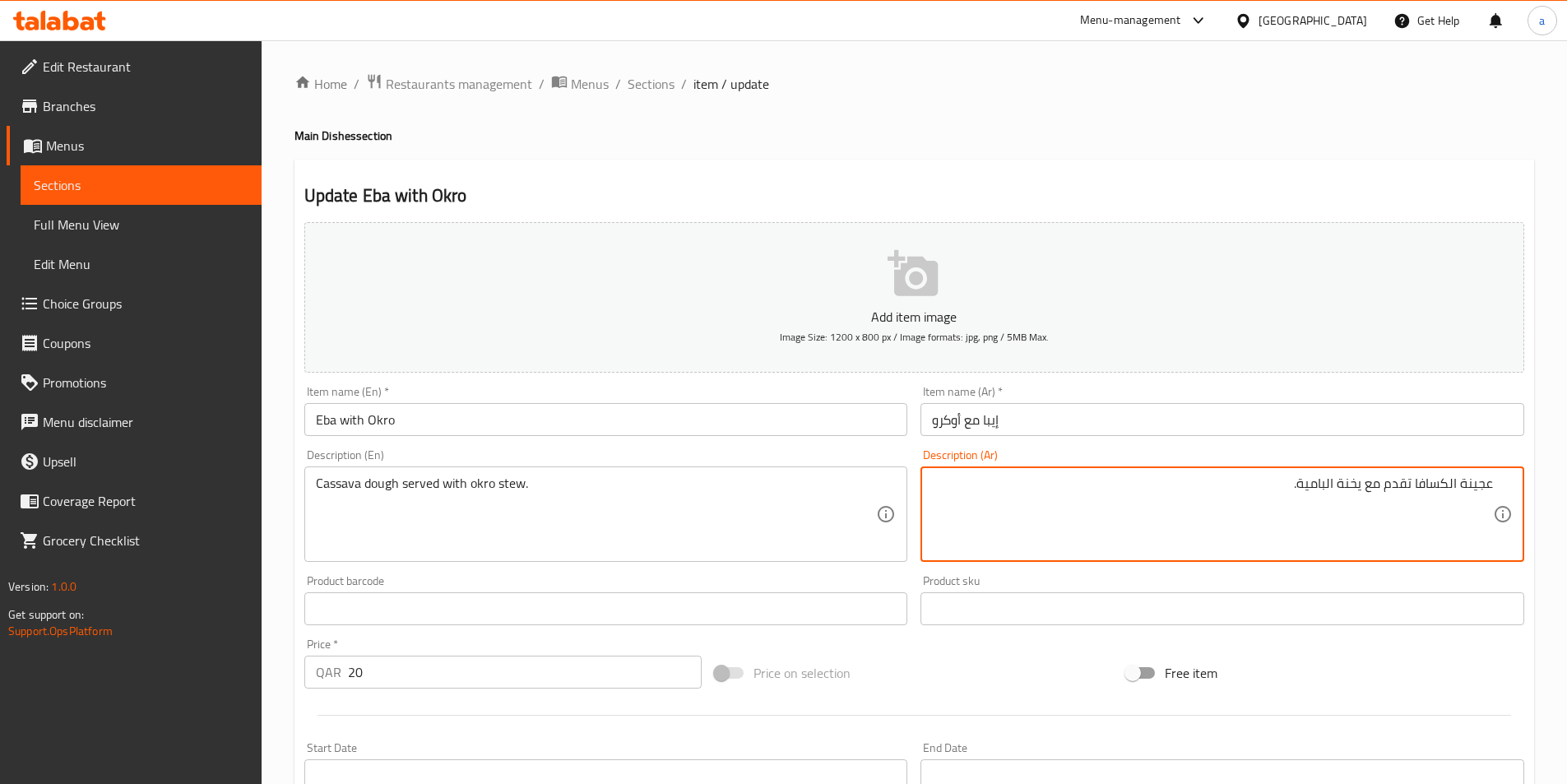
click at [1315, 485] on textarea "عجينة الكسافا تقدم مع يخنة البامية." at bounding box center [1212, 513] width 561 height 78
paste textarea "وكرو"
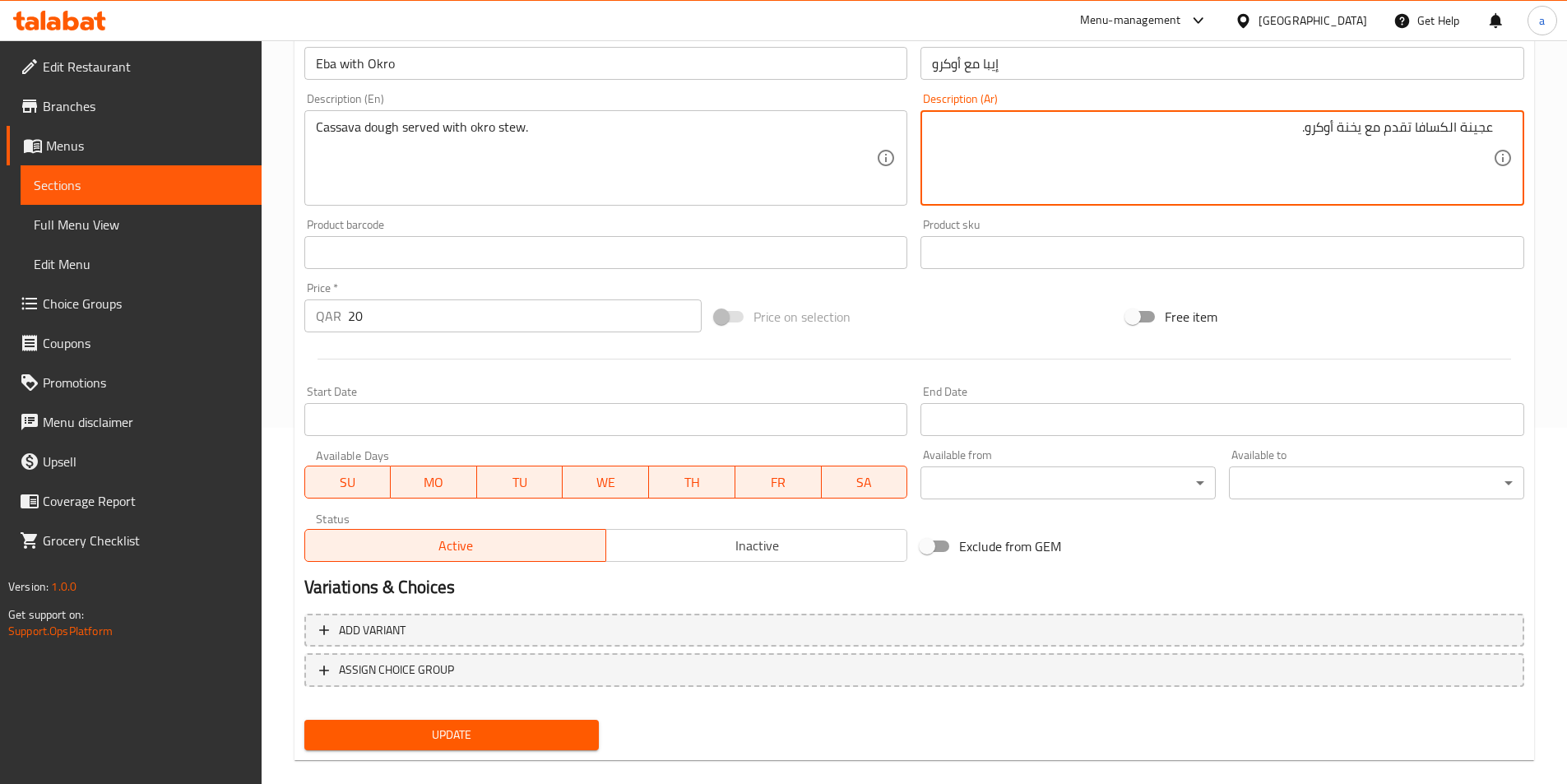
scroll to position [379, 0]
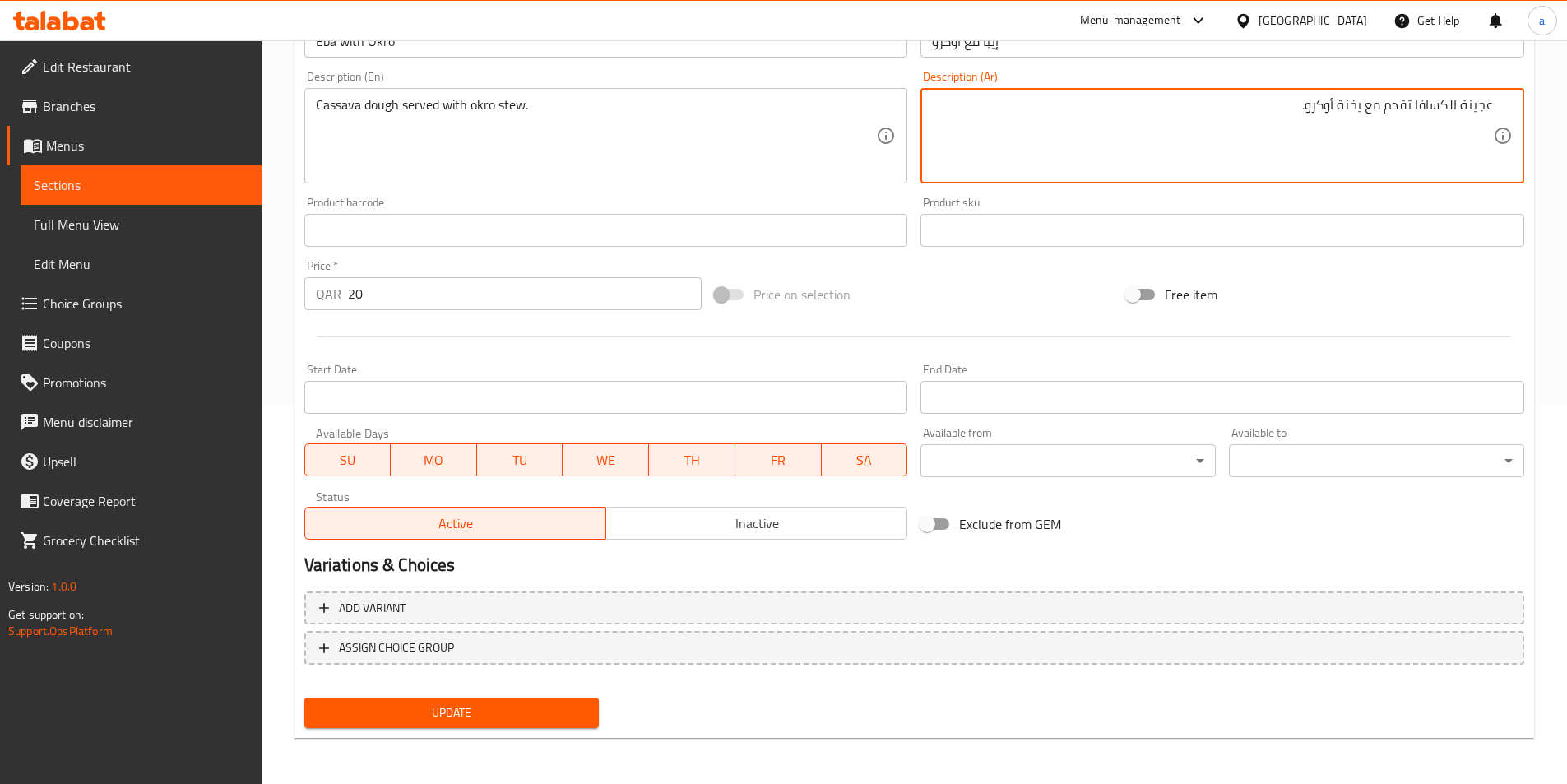
type textarea "عجينة الكسافا تقدم مع يخنة أوكرو."
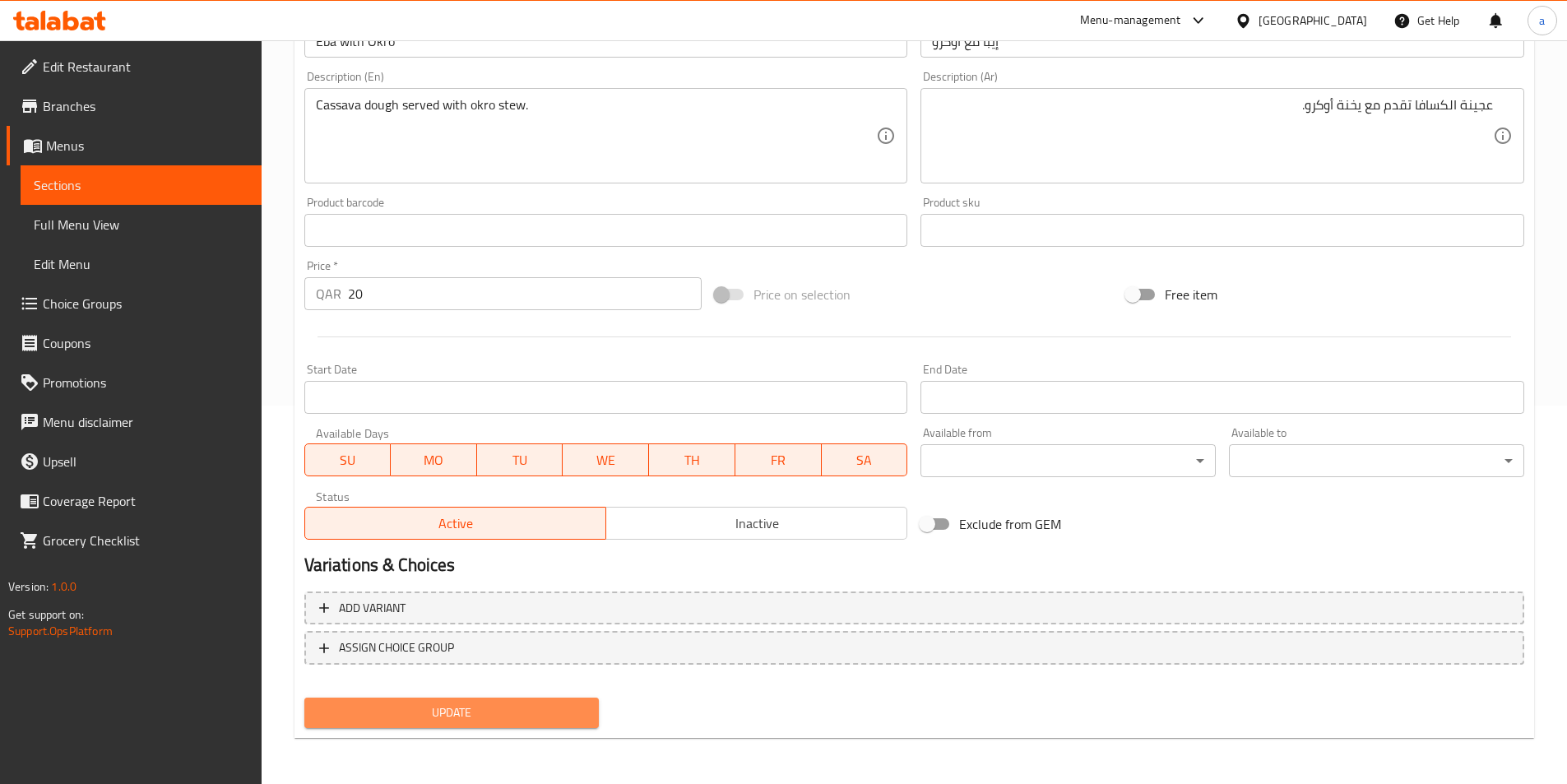
click at [577, 718] on span "Update" at bounding box center [452, 712] width 269 height 20
click at [541, 724] on button "Update" at bounding box center [452, 713] width 296 height 31
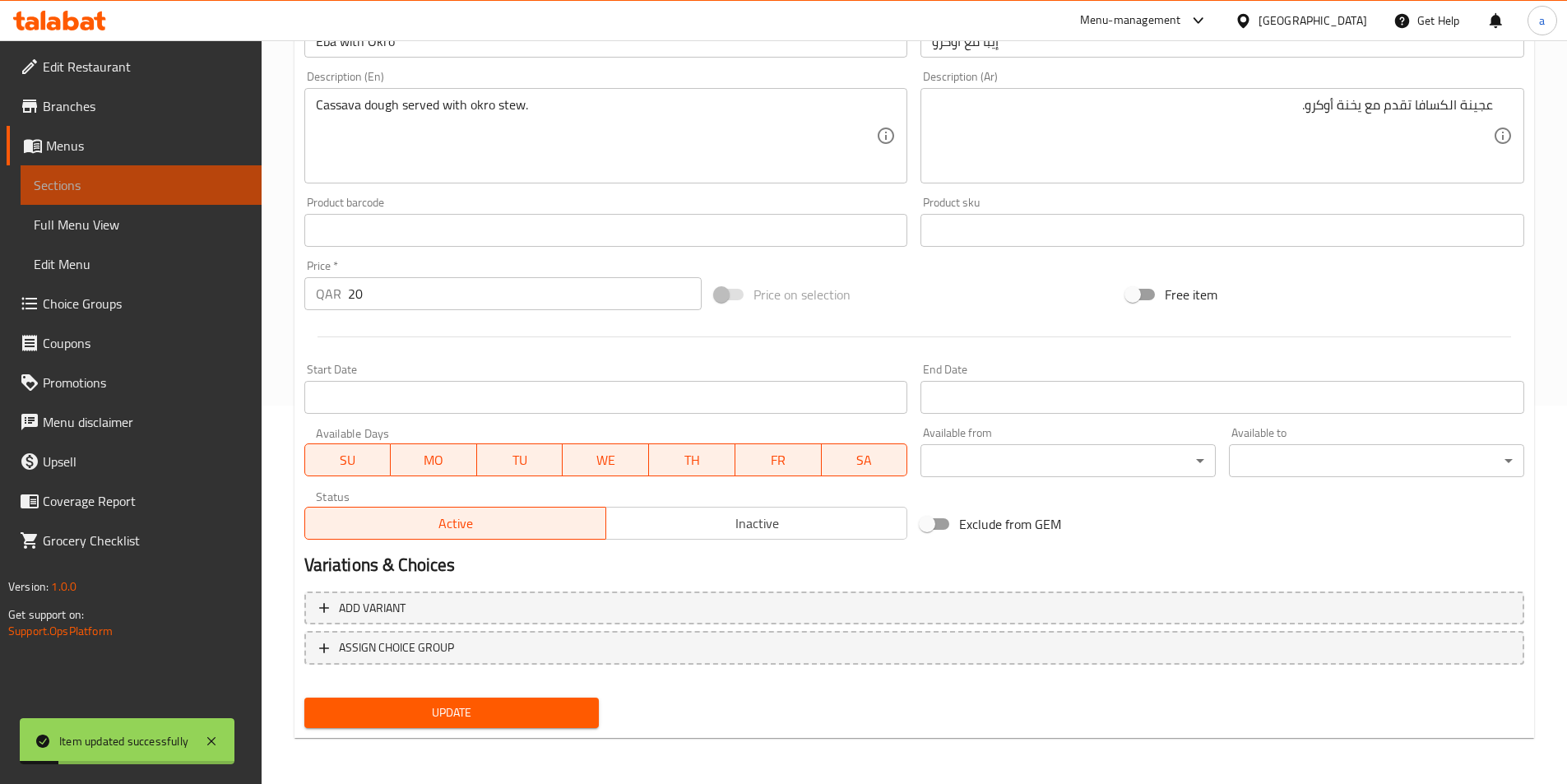
click at [218, 184] on span "Sections" at bounding box center [141, 185] width 215 height 19
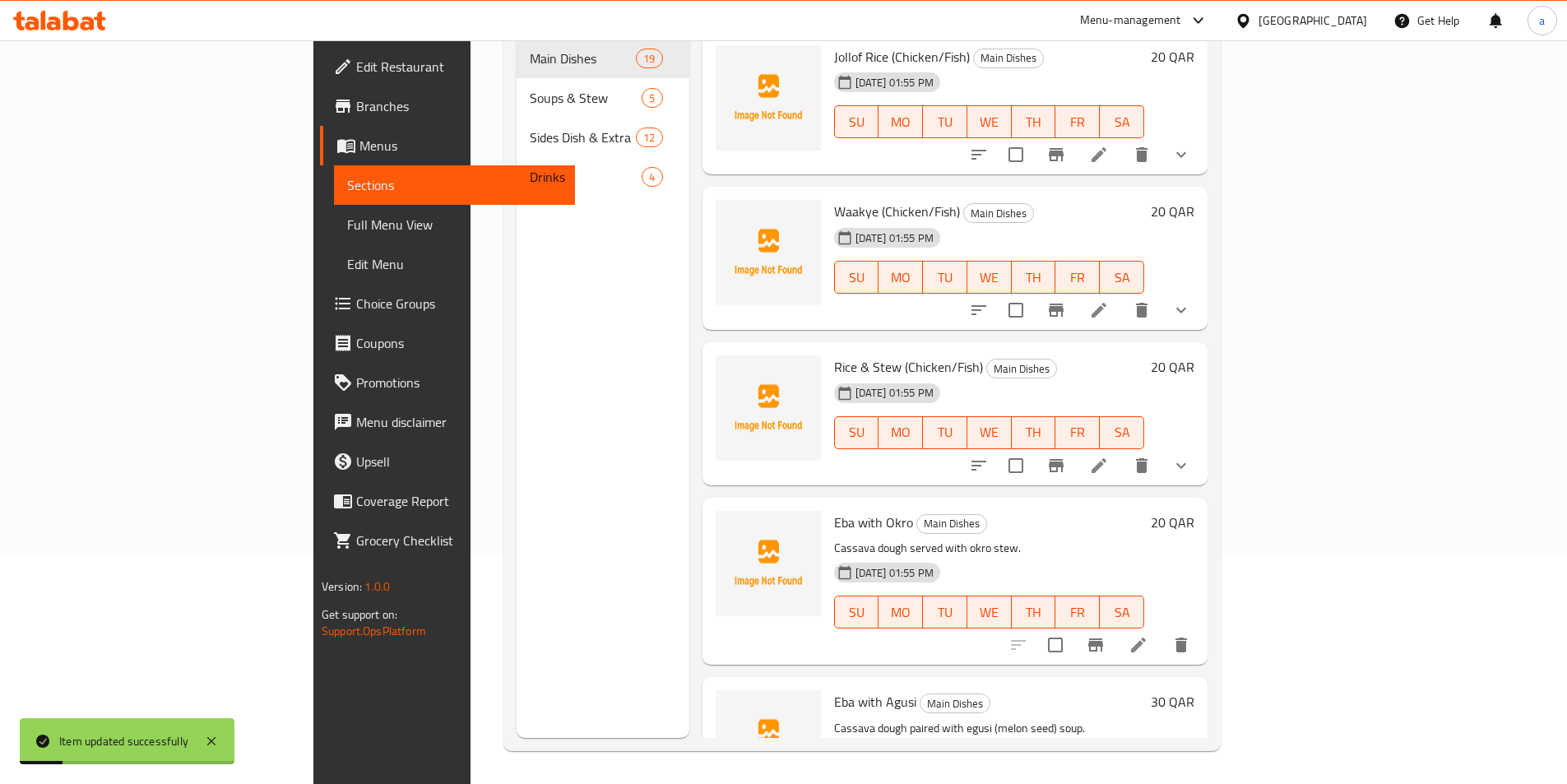
scroll to position [230, 0]
click at [571, 288] on div "Menu sections Main Dishes 19 Soups & Stew 5 Sides Dish & Extra 12 Drinks 4" at bounding box center [602, 346] width 173 height 784
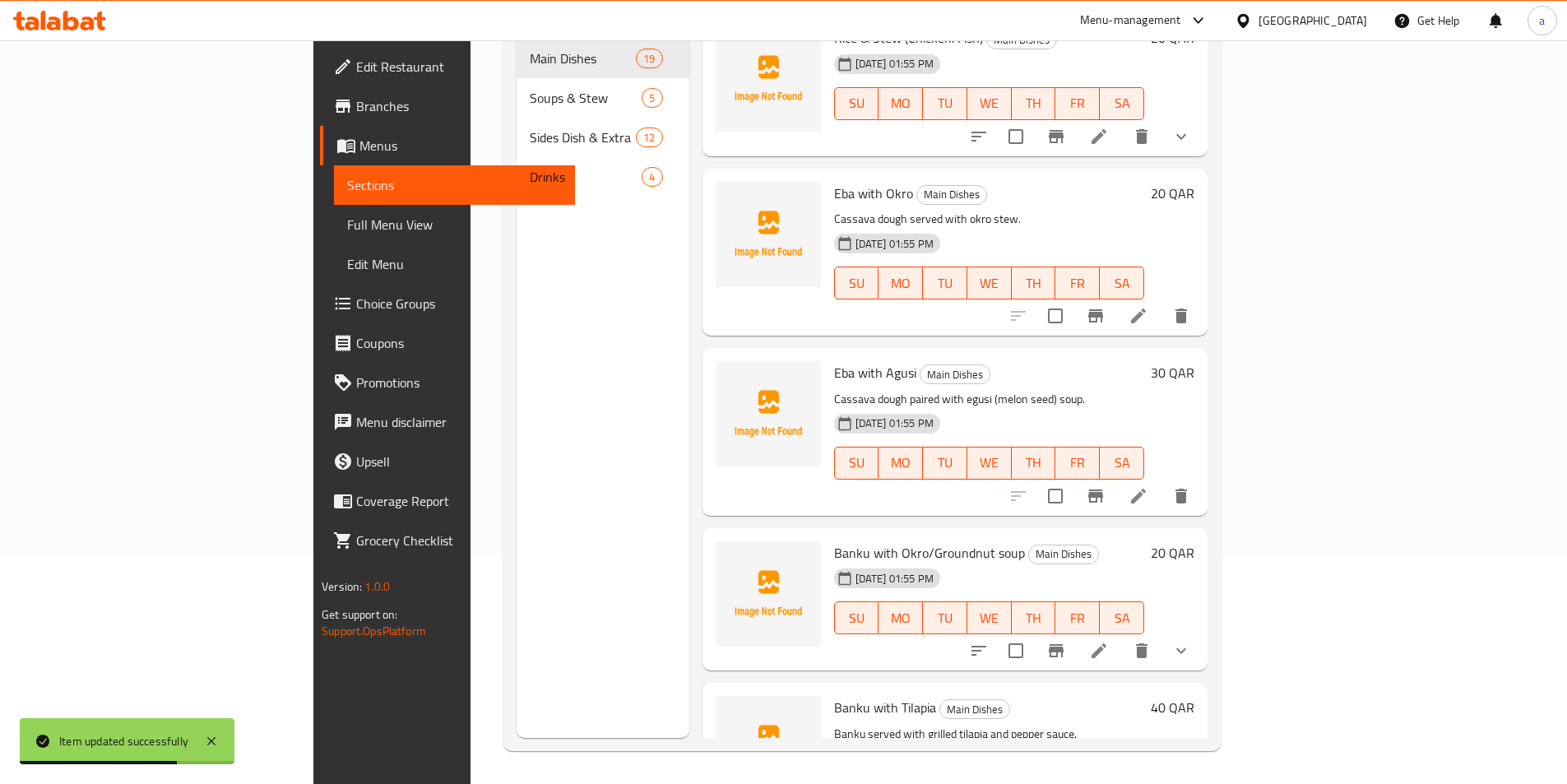
click at [1149, 486] on icon at bounding box center [1138, 496] width 19 height 19
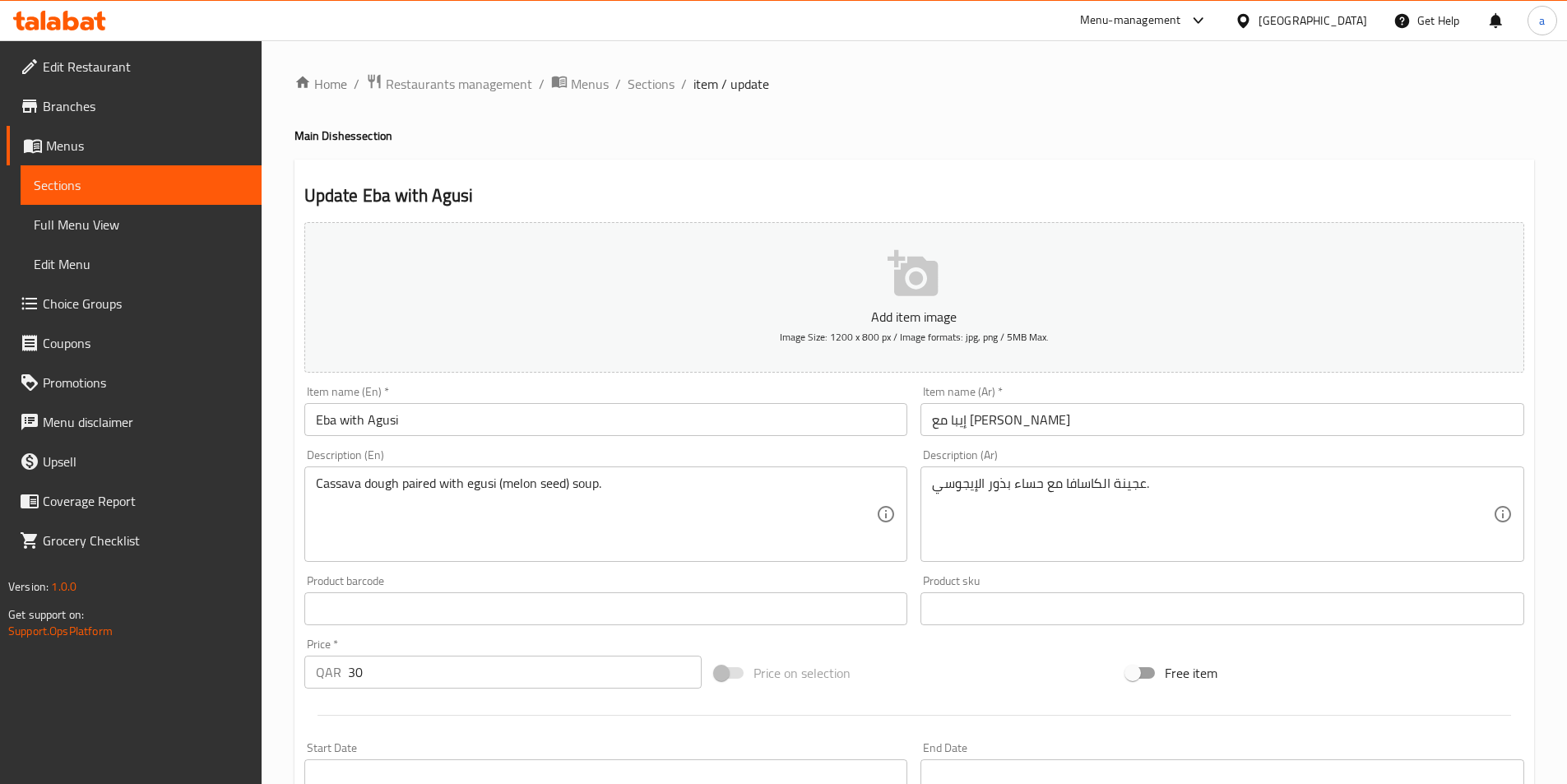
click at [1073, 405] on input "إيبا مع إيغوسي" at bounding box center [1222, 419] width 604 height 33
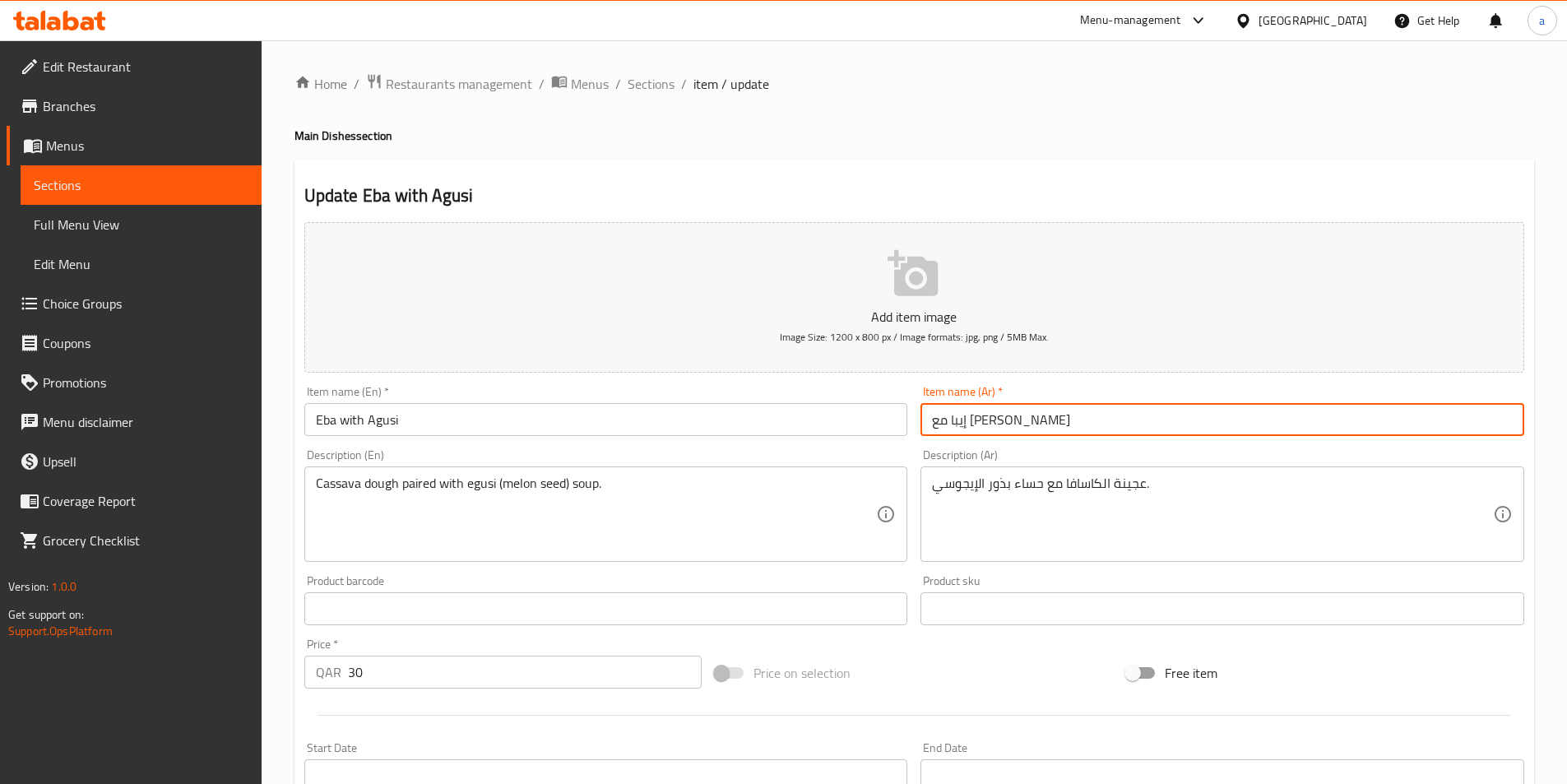
click at [1073, 405] on input "إيبا مع إيغوسي" at bounding box center [1222, 419] width 604 height 33
drag, startPoint x: 1073, startPoint y: 405, endPoint x: 1035, endPoint y: 419, distance: 40.5
click at [1035, 419] on input "إيبا مع إيغوسي" at bounding box center [1222, 419] width 604 height 33
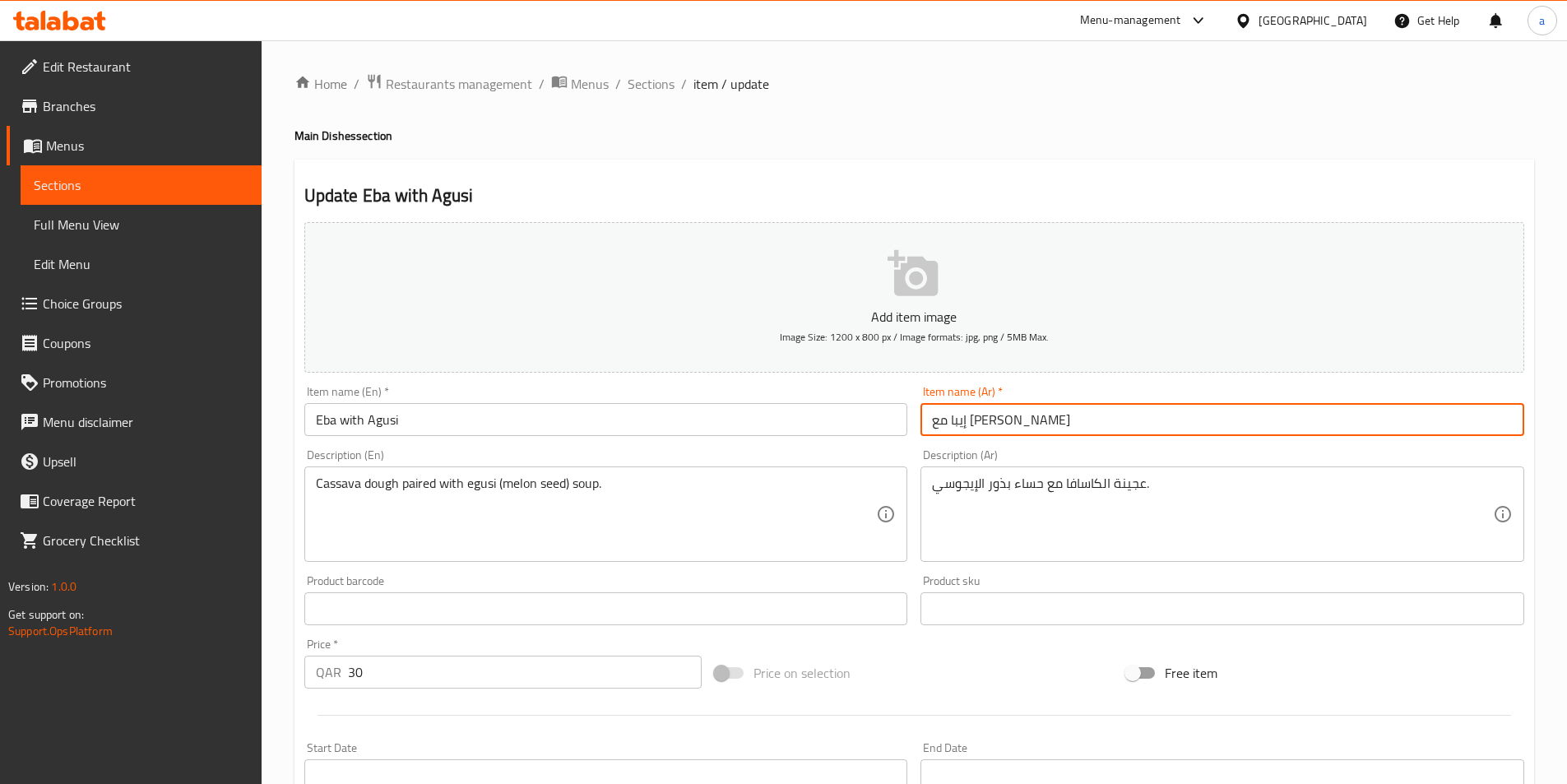
click at [1035, 419] on input "إيبا مع إيغوسي" at bounding box center [1222, 419] width 604 height 33
click at [1460, 416] on input "إيبا مع إيغوسي" at bounding box center [1222, 419] width 604 height 33
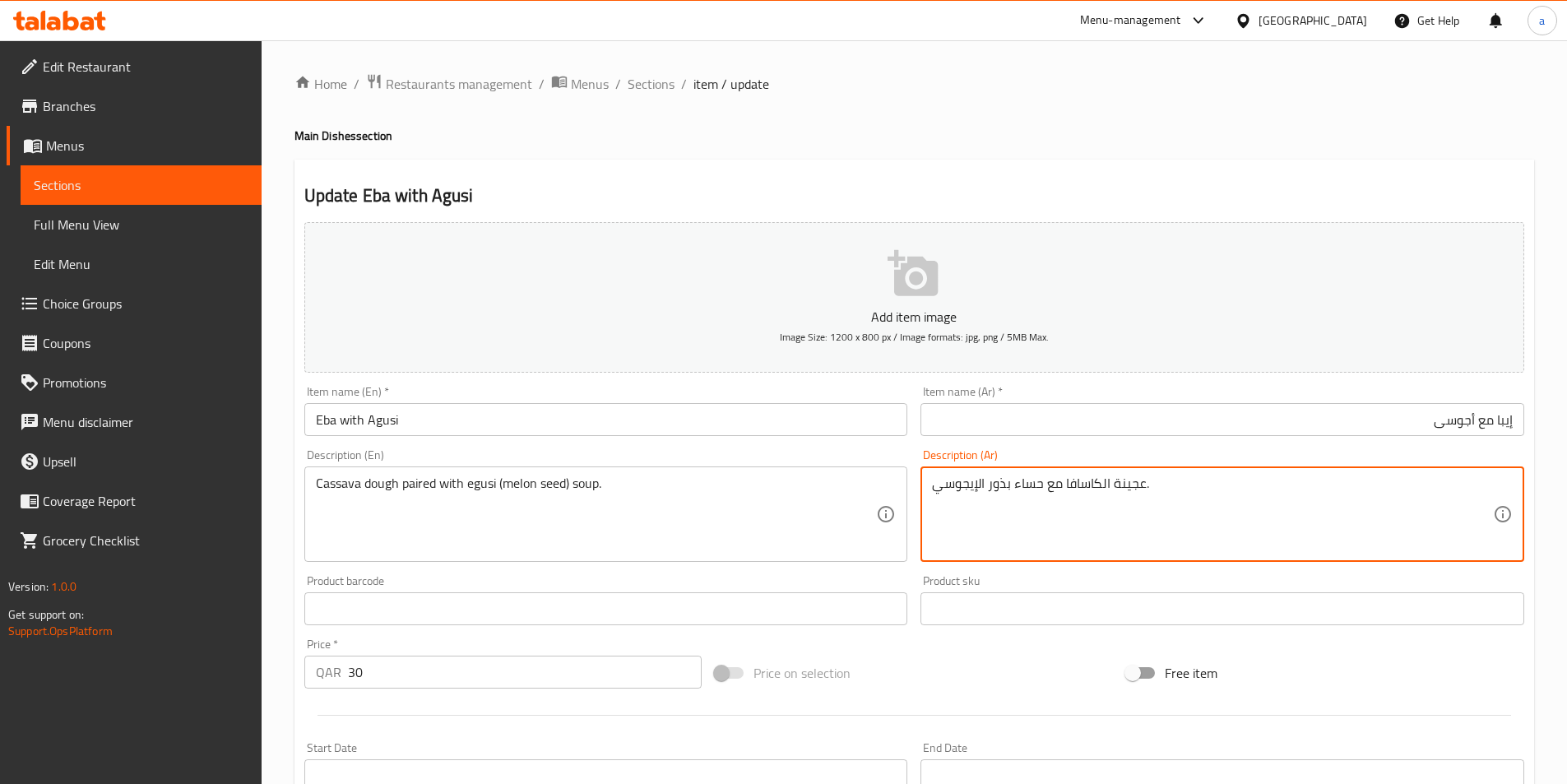
click at [1130, 486] on textarea "عجينة الكاسافا مع حساء بذور الإيجوسي." at bounding box center [1212, 513] width 561 height 78
click at [1125, 531] on textarea "عجينة الكاسافا مع حساء بذور الإيجوسي." at bounding box center [1212, 513] width 561 height 78
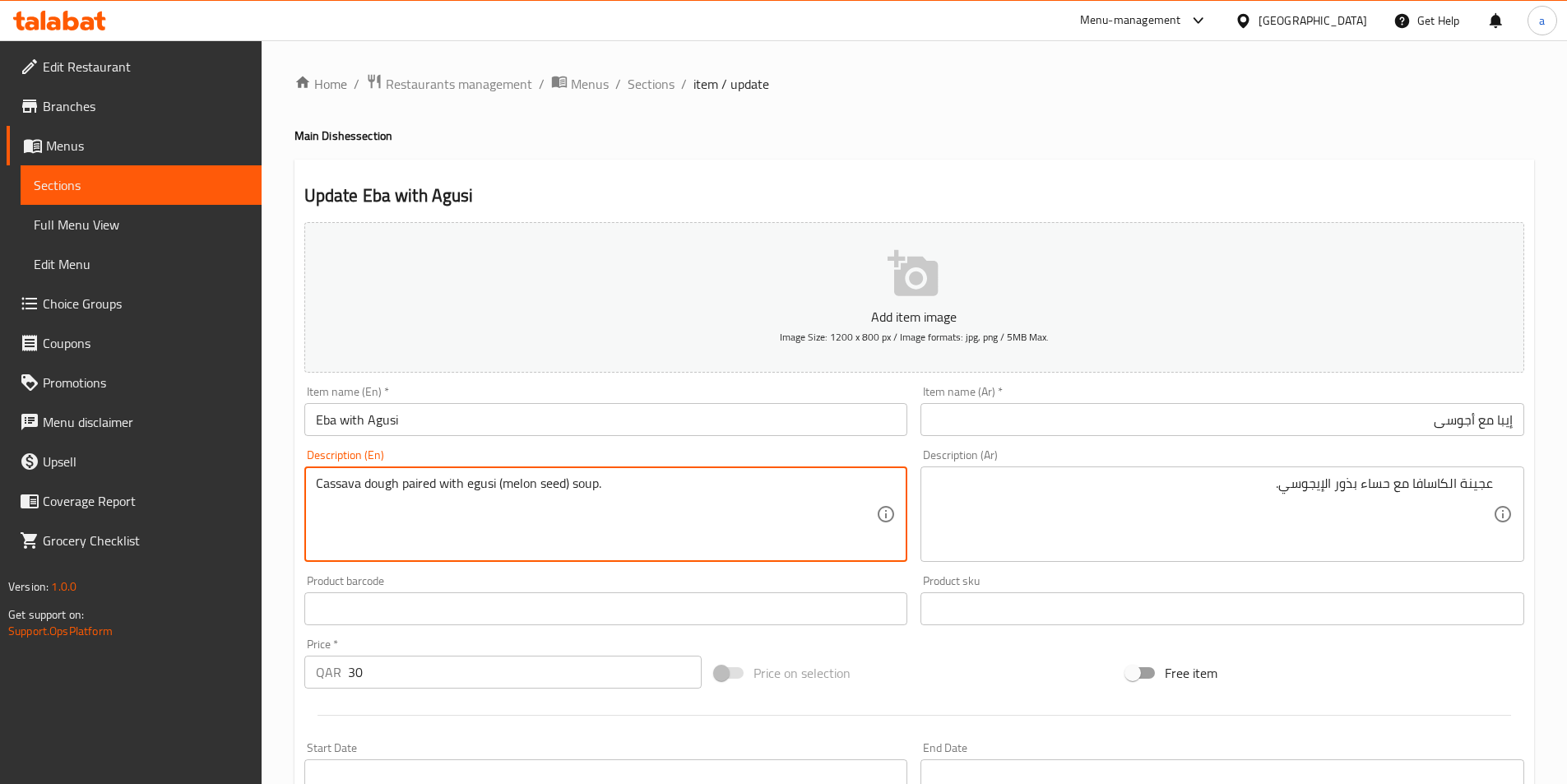
click at [419, 486] on textarea "Cassava dough paired with egusi (melon seed) soup." at bounding box center [597, 513] width 561 height 78
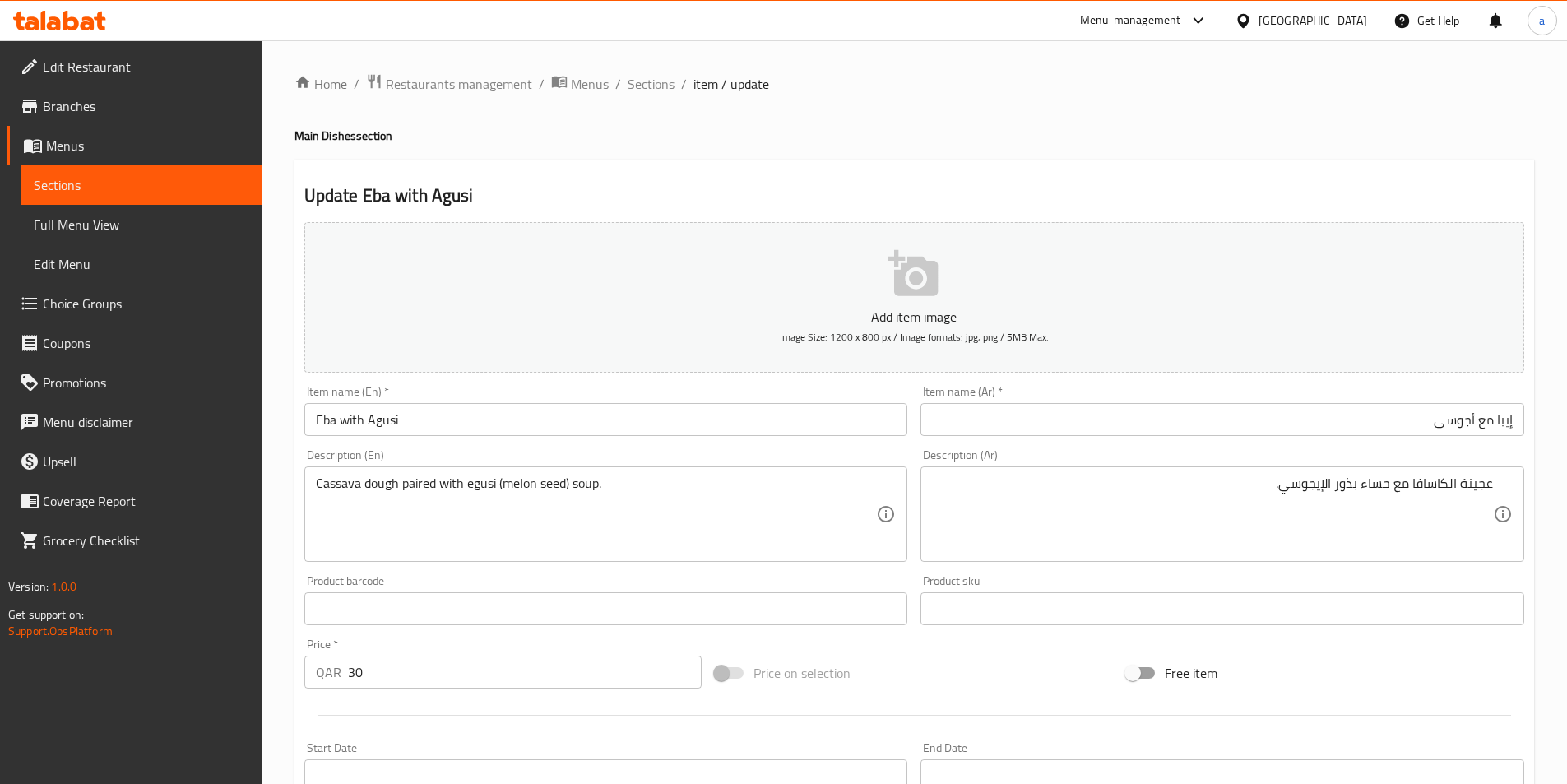
click at [476, 487] on textarea "Cassava dough paired with egusi (melon seed) soup." at bounding box center [597, 513] width 561 height 78
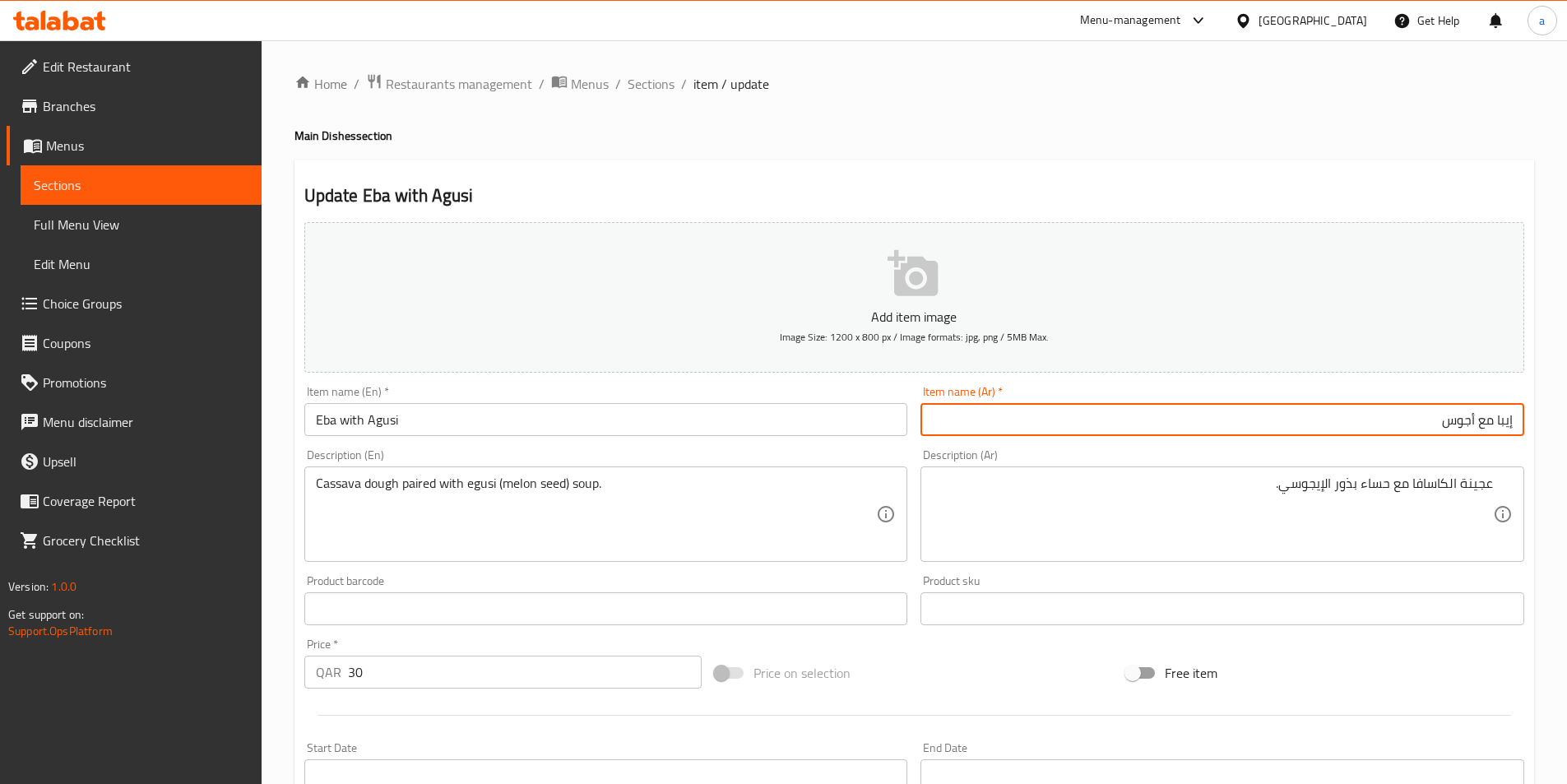
type input "إيبا مع أجوسى"
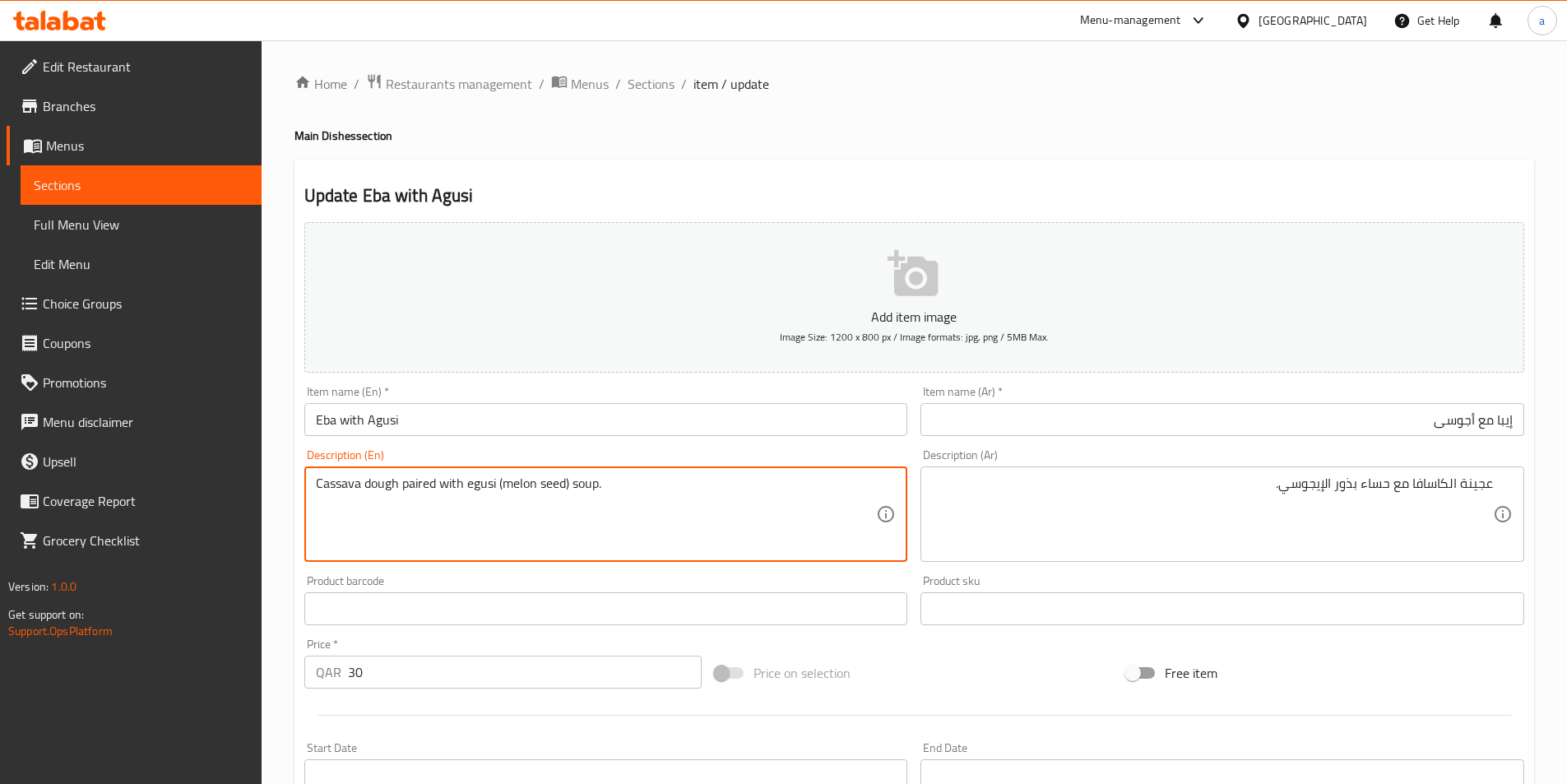
drag, startPoint x: 501, startPoint y: 492, endPoint x: 565, endPoint y: 502, distance: 64.8
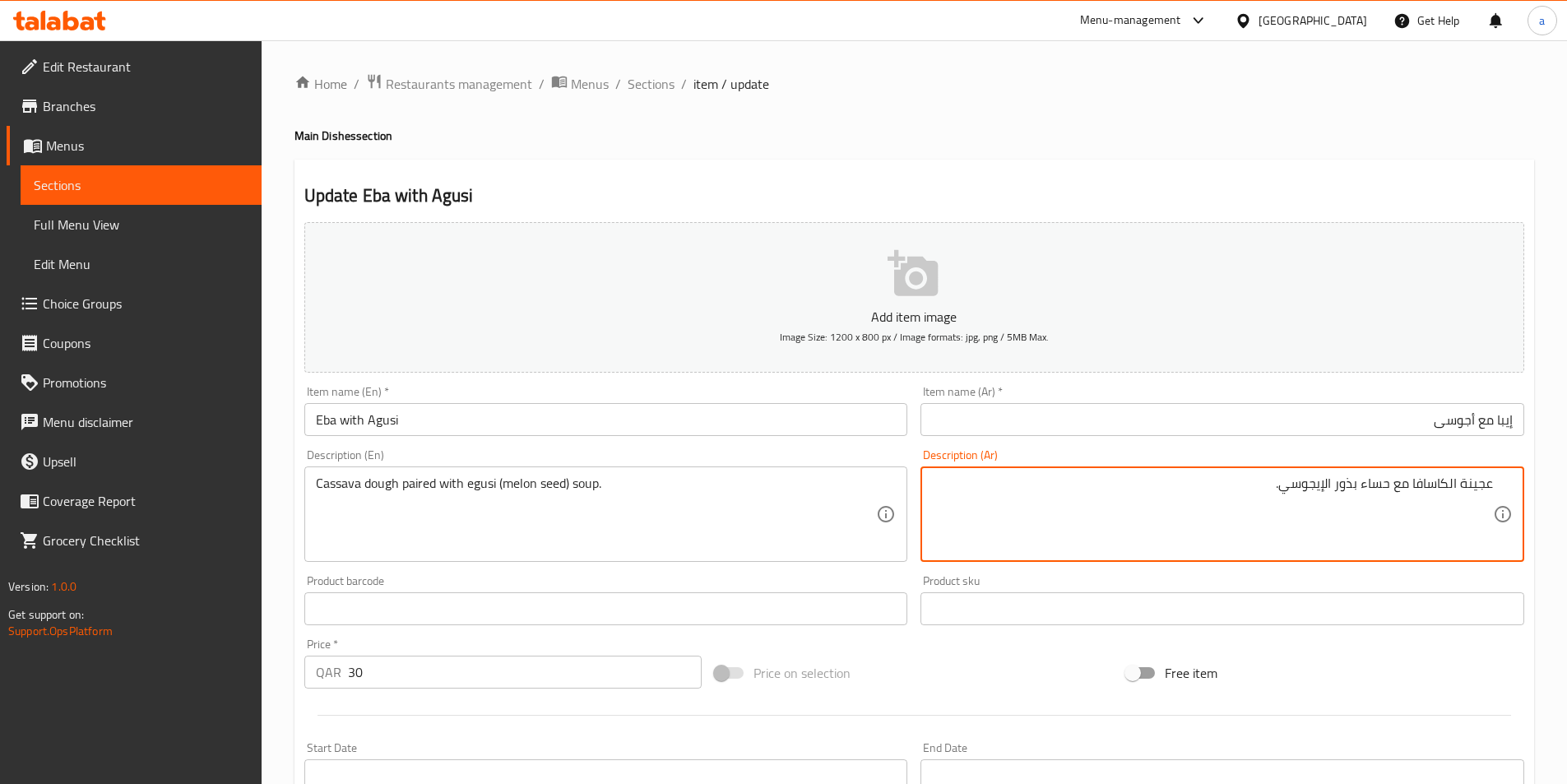
click at [1356, 483] on textarea "عجينة الكاسافا مع حساء بذور الإيجوسي." at bounding box center [1212, 513] width 561 height 78
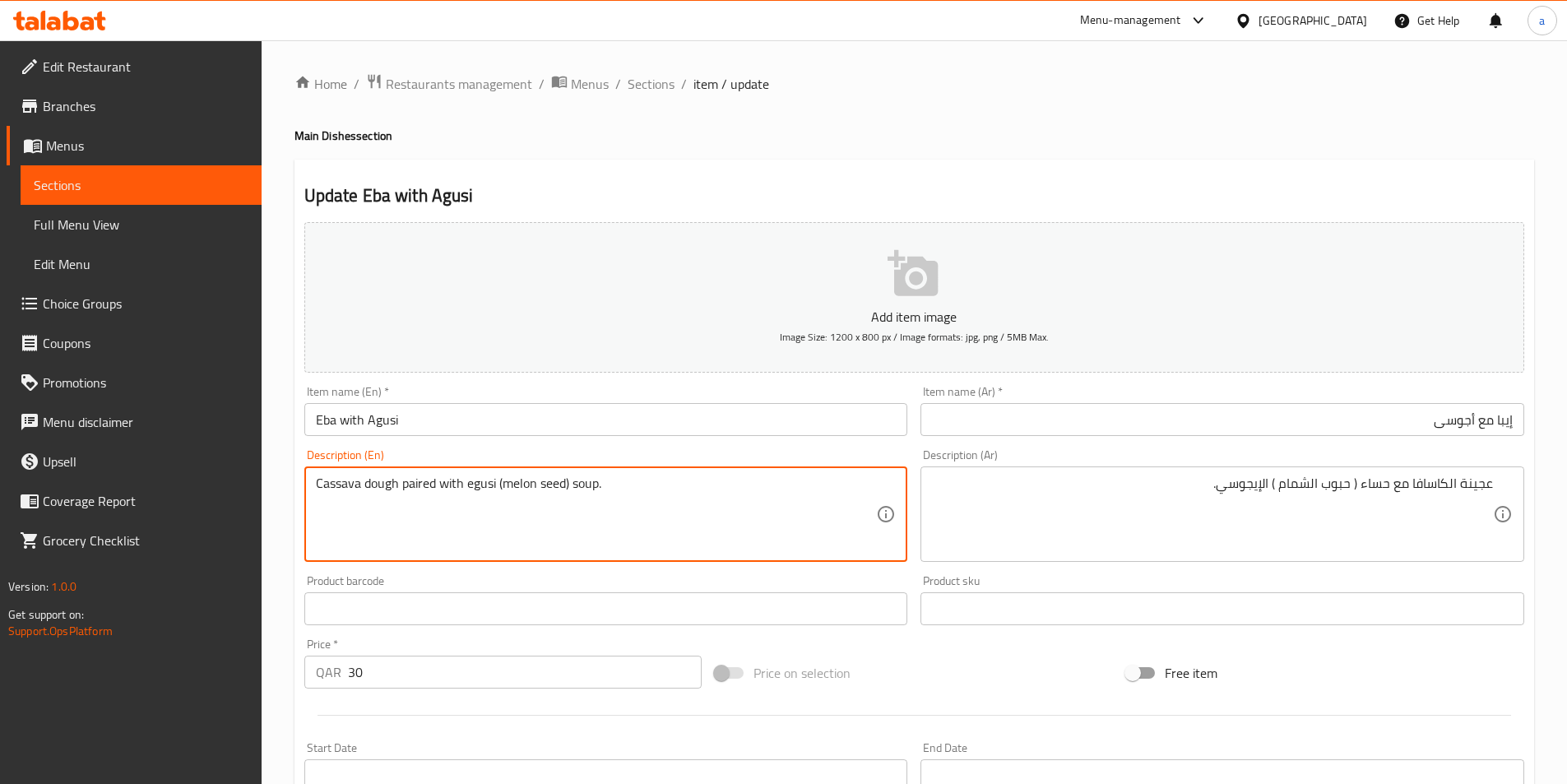
click at [425, 486] on textarea "Cassava dough paired with egusi (melon seed) soup." at bounding box center [597, 513] width 561 height 78
click at [693, 529] on textarea "Cassava dough paired with egusi (melon seed) soup." at bounding box center [597, 513] width 561 height 78
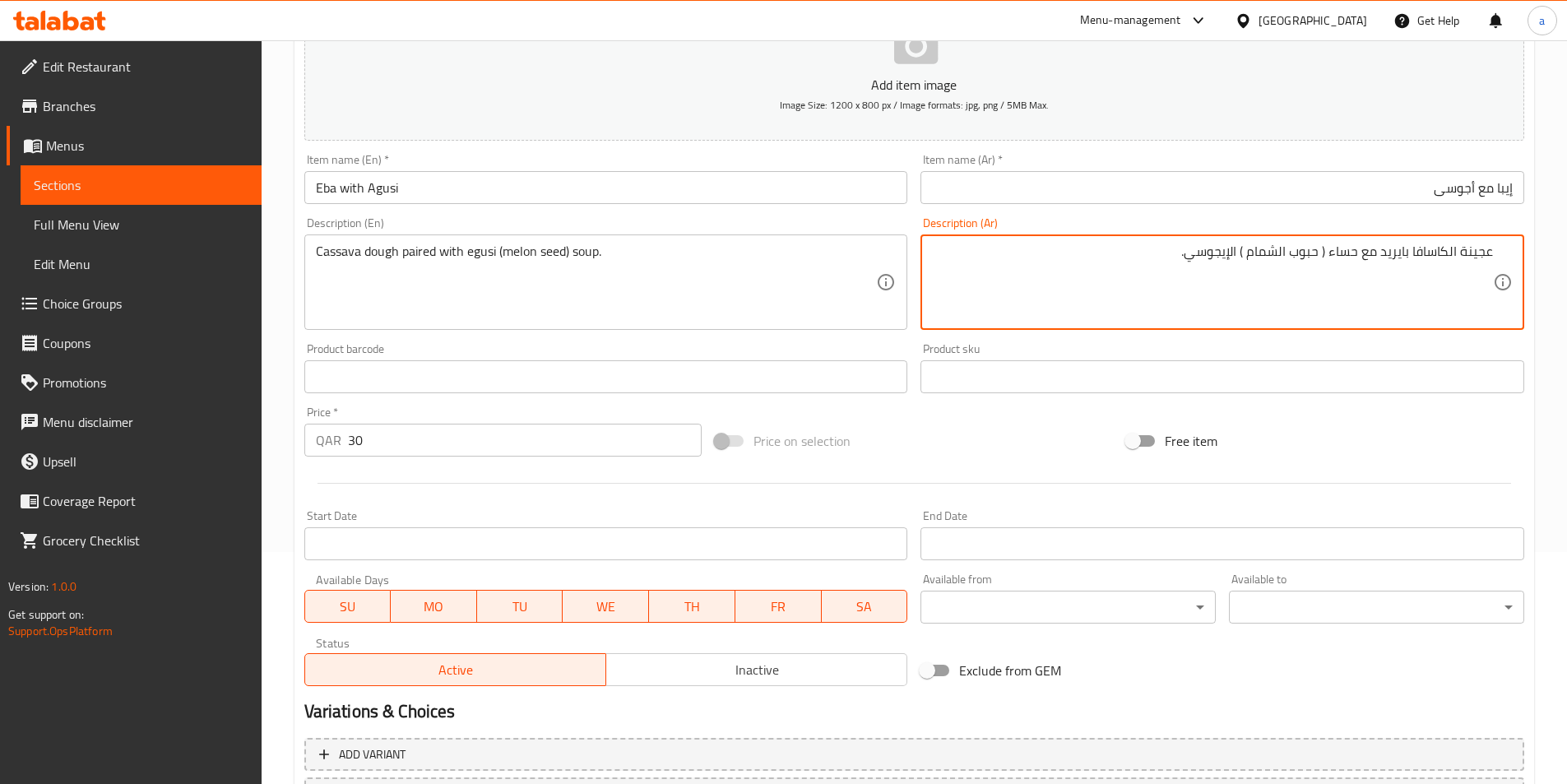
scroll to position [379, 0]
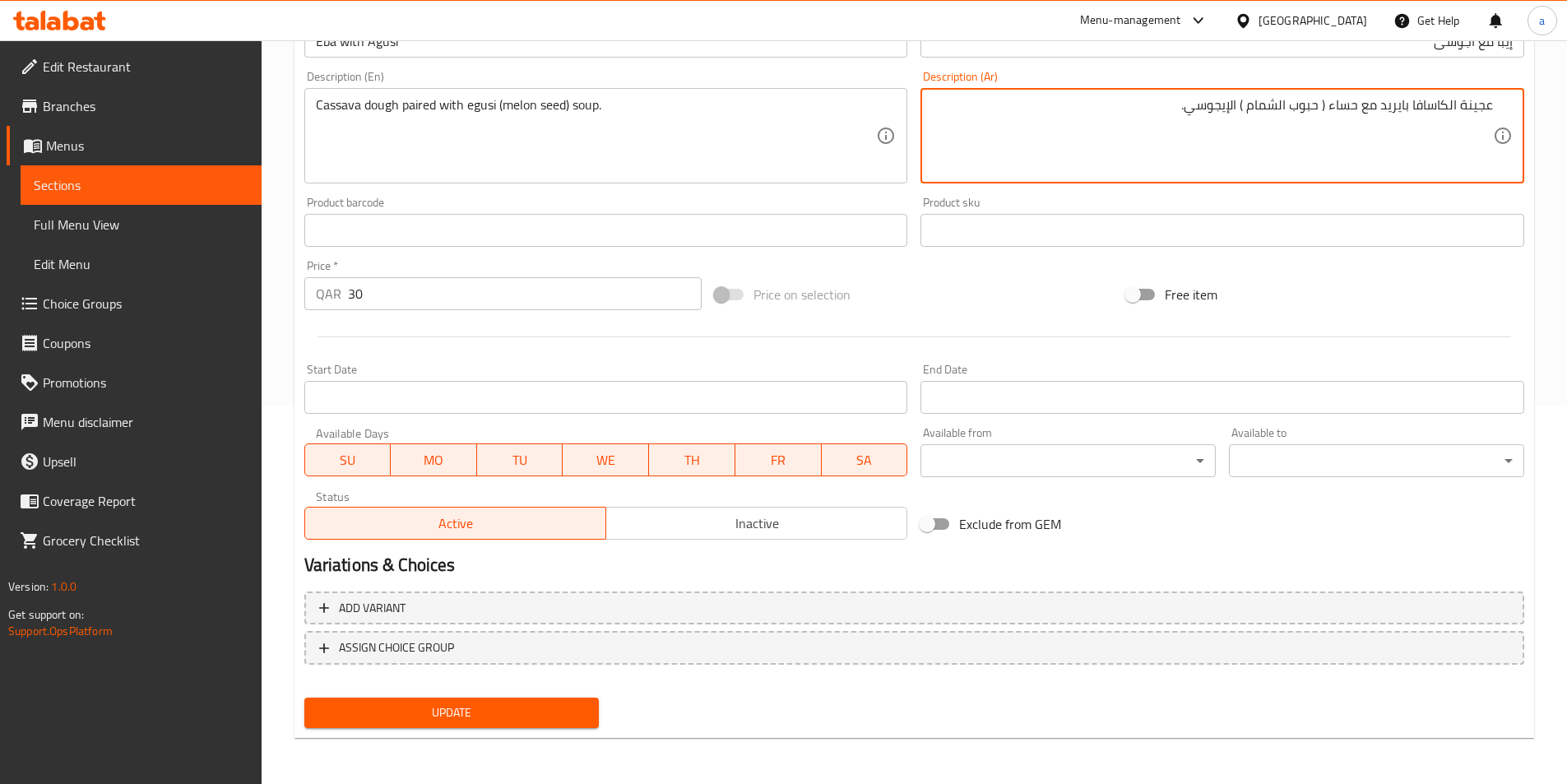
type textarea "عجينة الكاسافا بايريد مع حساء ( حبوب الشمام ) الإيجوسي."
click at [498, 712] on span "Update" at bounding box center [452, 712] width 269 height 20
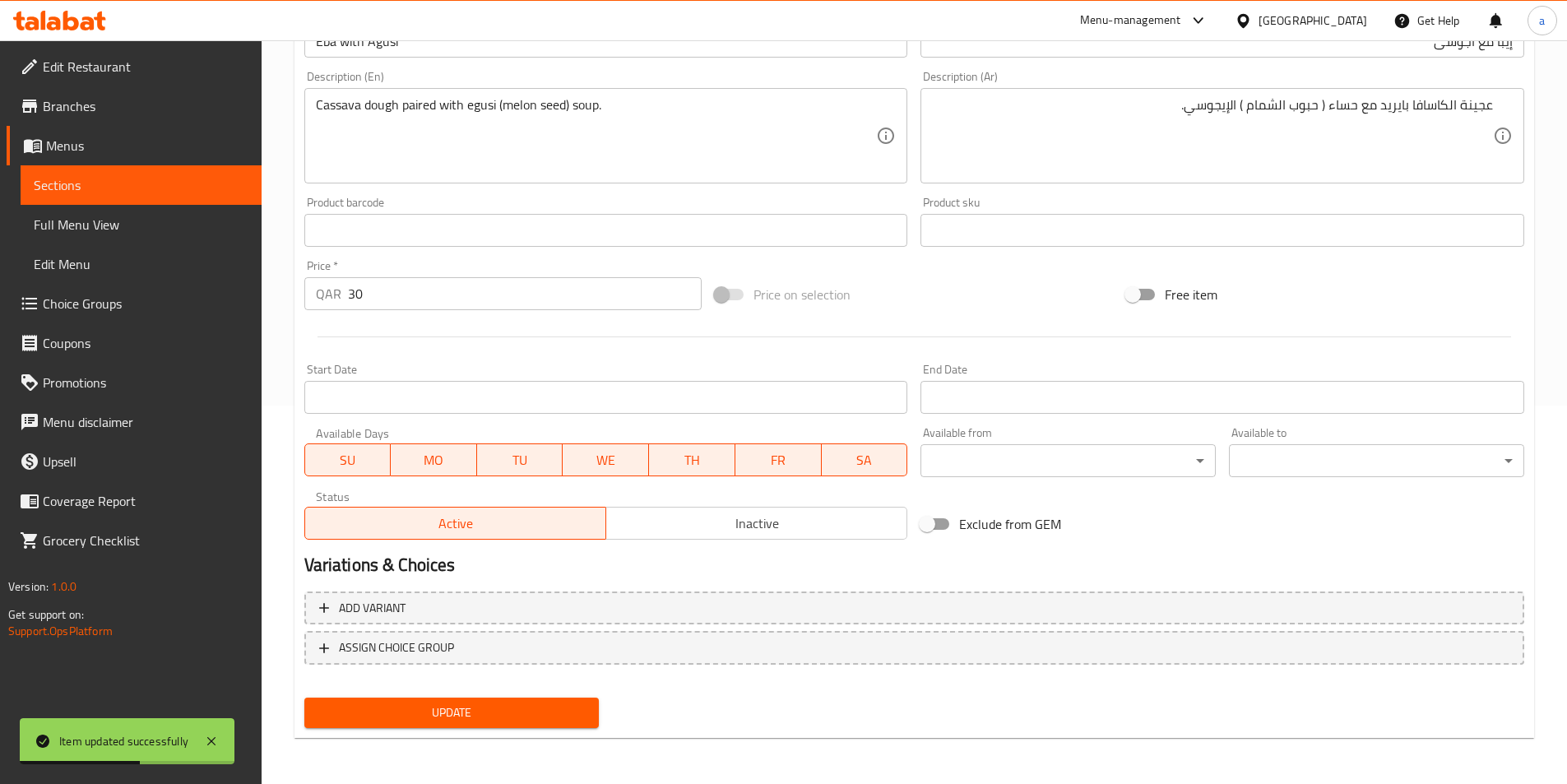
click at [199, 178] on span "Sections" at bounding box center [141, 185] width 215 height 19
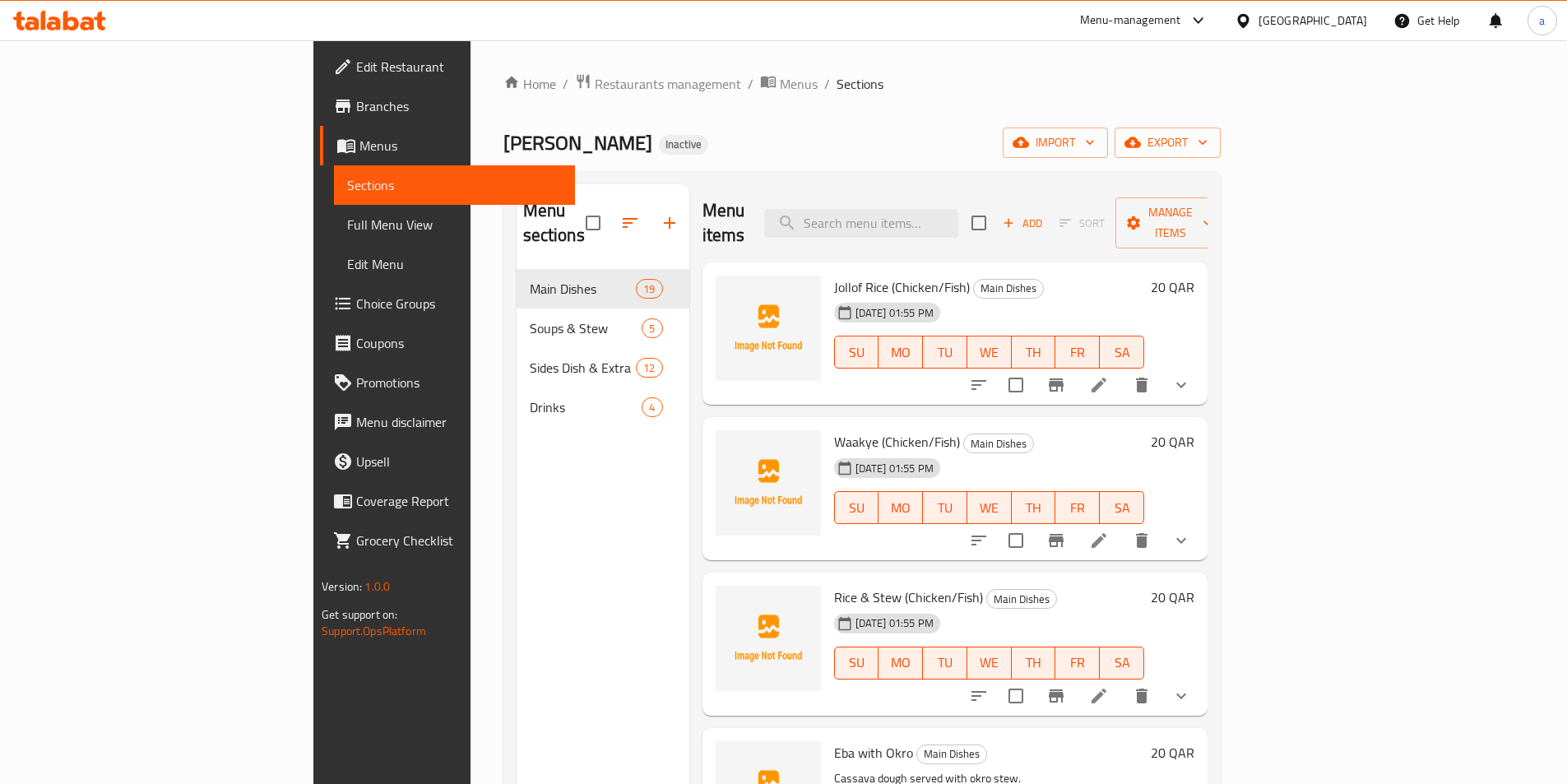
scroll to position [666, 0]
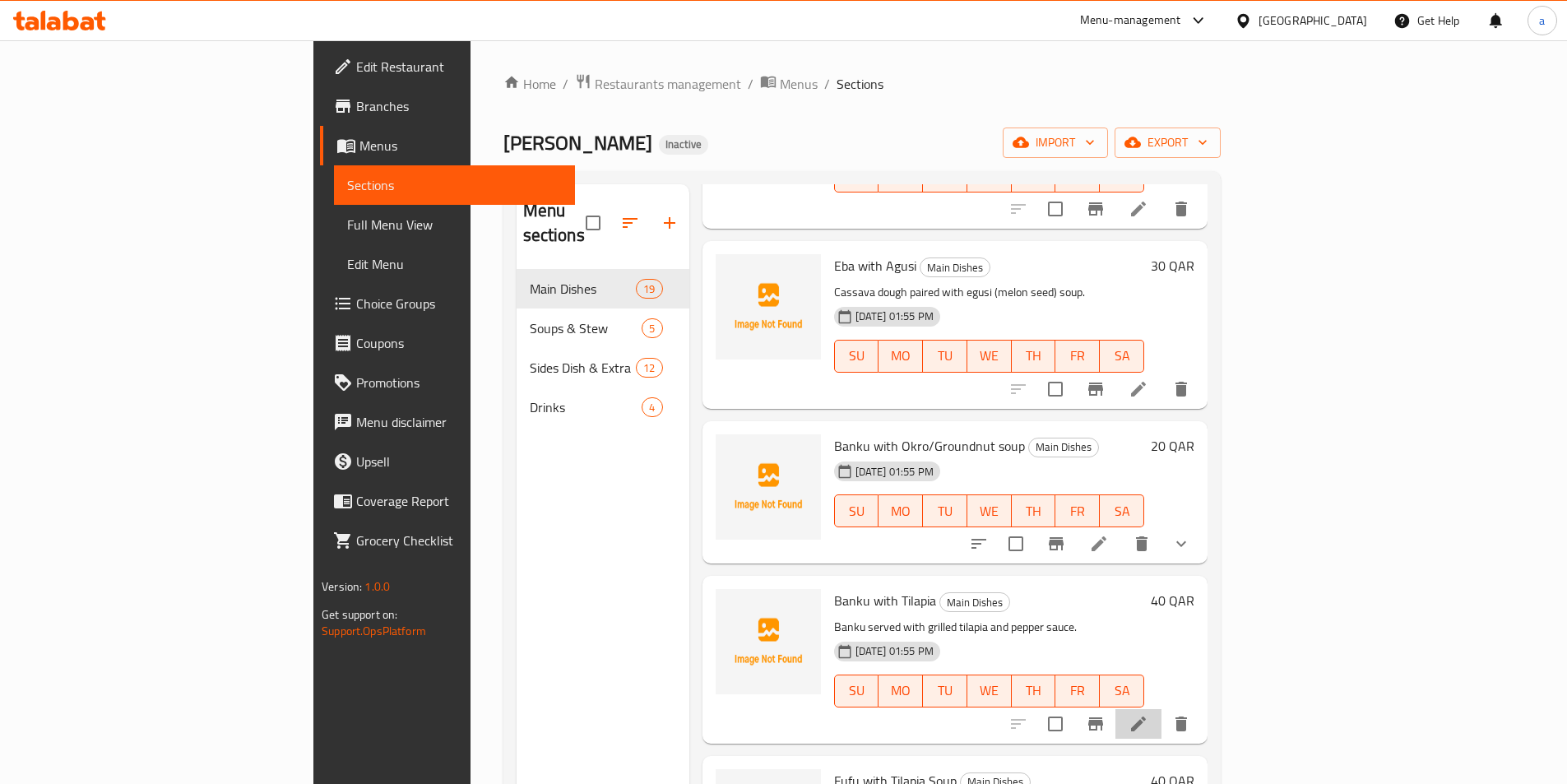
click at [1162, 709] on li at bounding box center [1139, 723] width 46 height 30
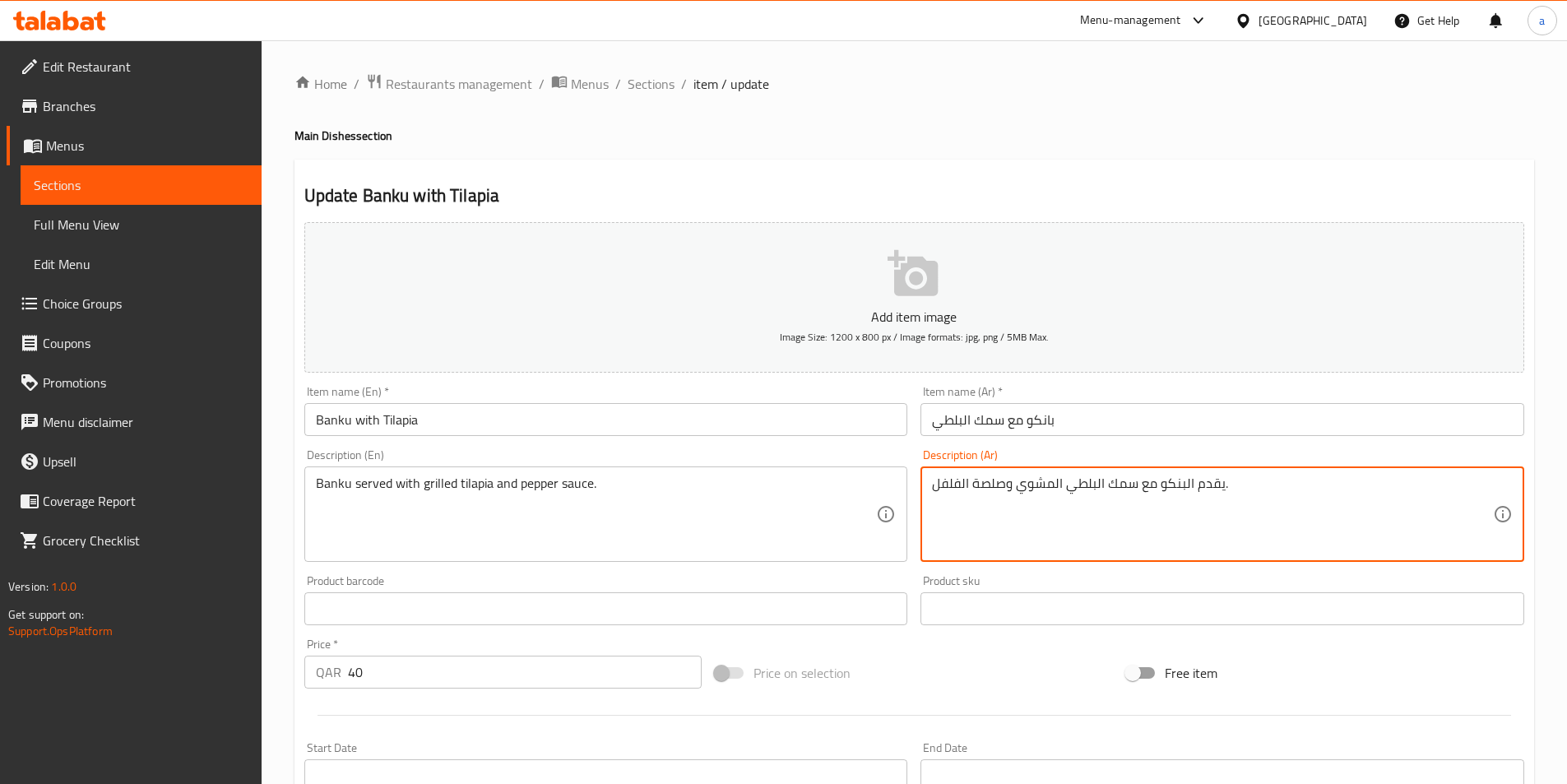
click at [1104, 498] on textarea "يقدم البنكو مع سمك البلطي المشوي وصلصة الفلفل." at bounding box center [1212, 513] width 561 height 78
drag, startPoint x: 1454, startPoint y: 484, endPoint x: 1485, endPoint y: 481, distance: 31.1
click at [1455, 484] on textarea "يقدم البنكو مع سمك البلطي المشوي وصلصة الفلفل." at bounding box center [1212, 513] width 561 height 78
click at [1454, 482] on textarea "يقدم البنكو مع سمك البلطي المشوي وصلصة الفلفل." at bounding box center [1212, 513] width 561 height 78
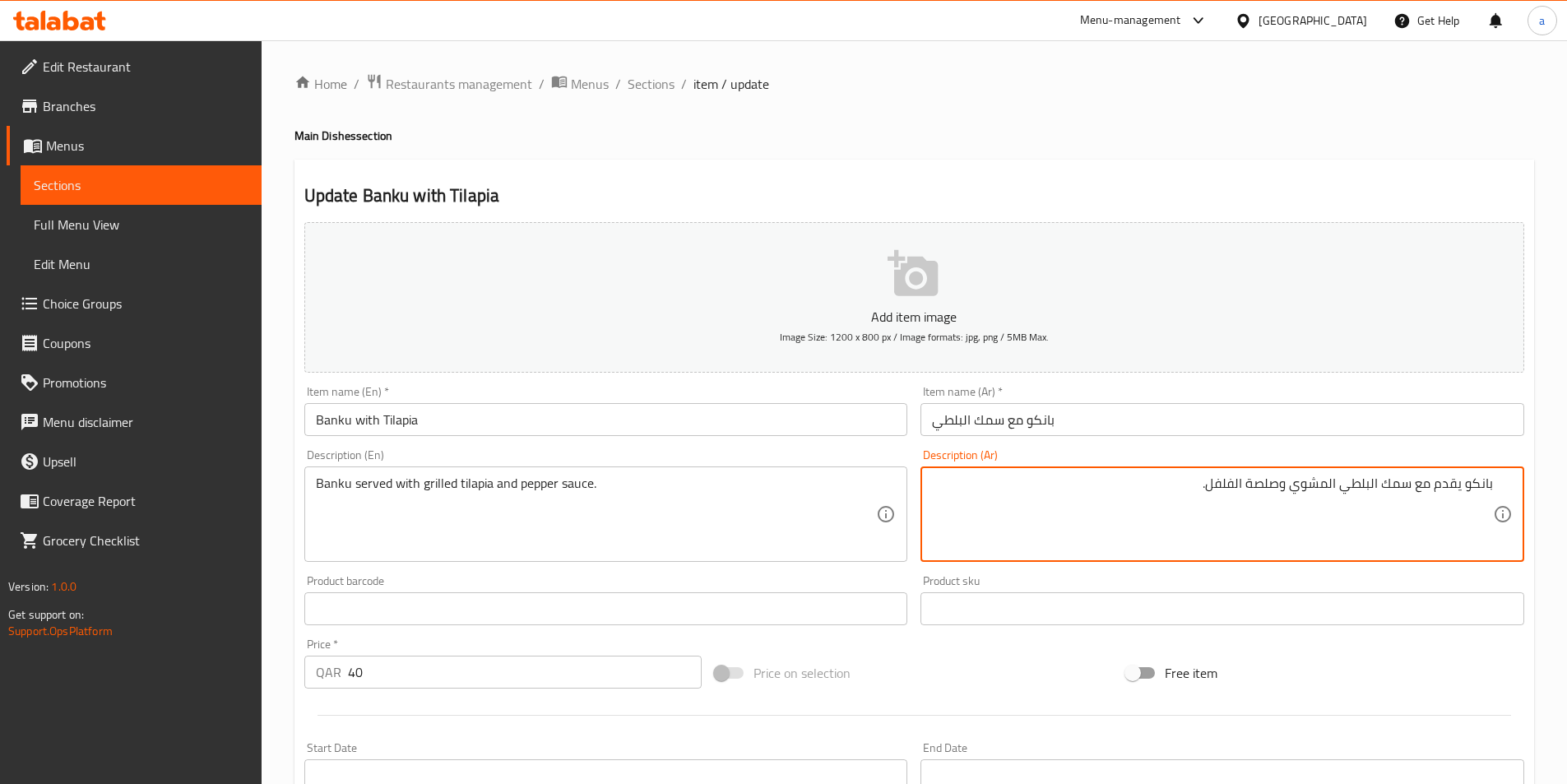
click at [1373, 483] on textarea "بانكو يقدم مع سمك البلطي المشوي وصلصة الفلفل." at bounding box center [1212, 513] width 561 height 78
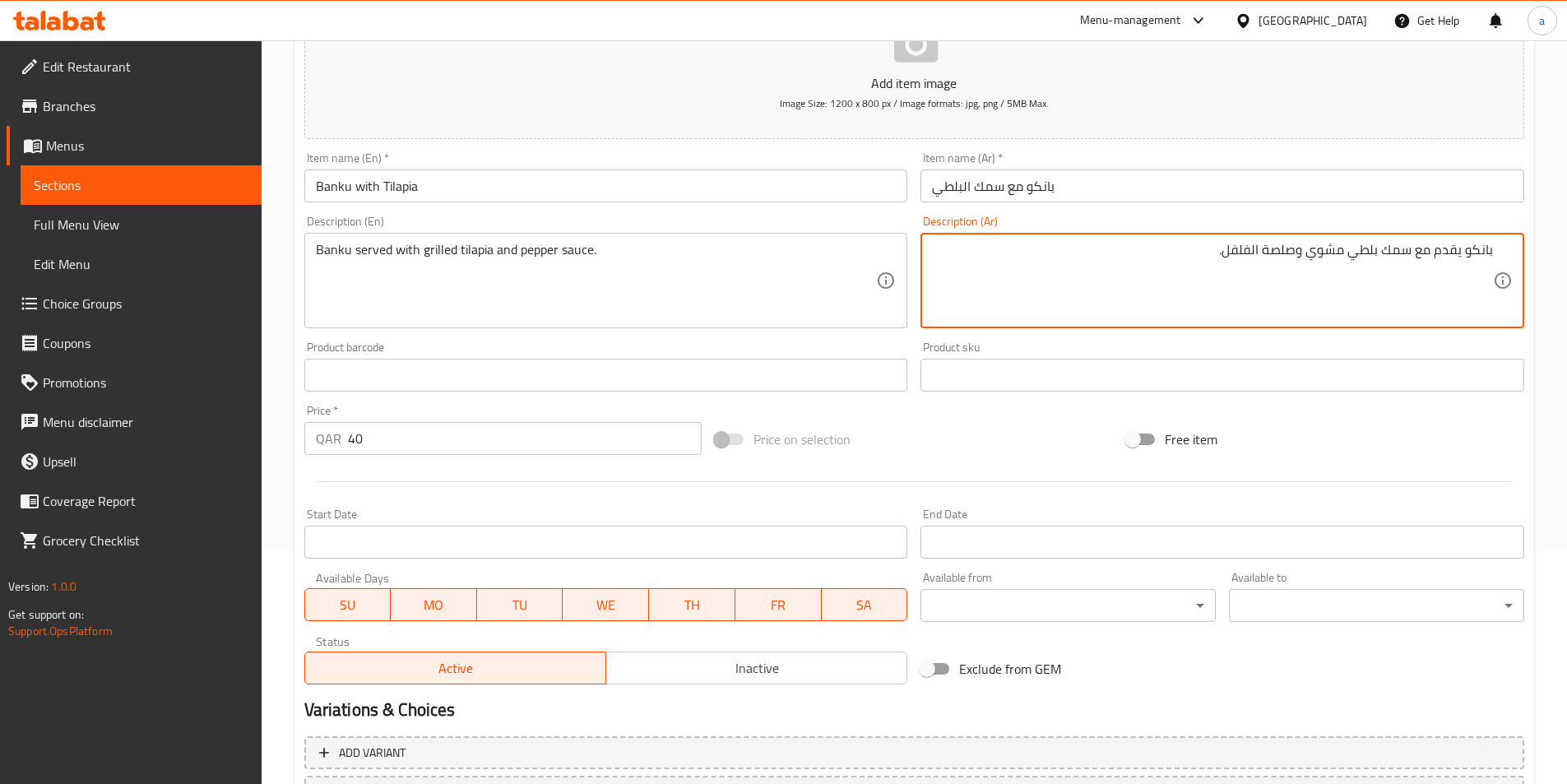
scroll to position [379, 0]
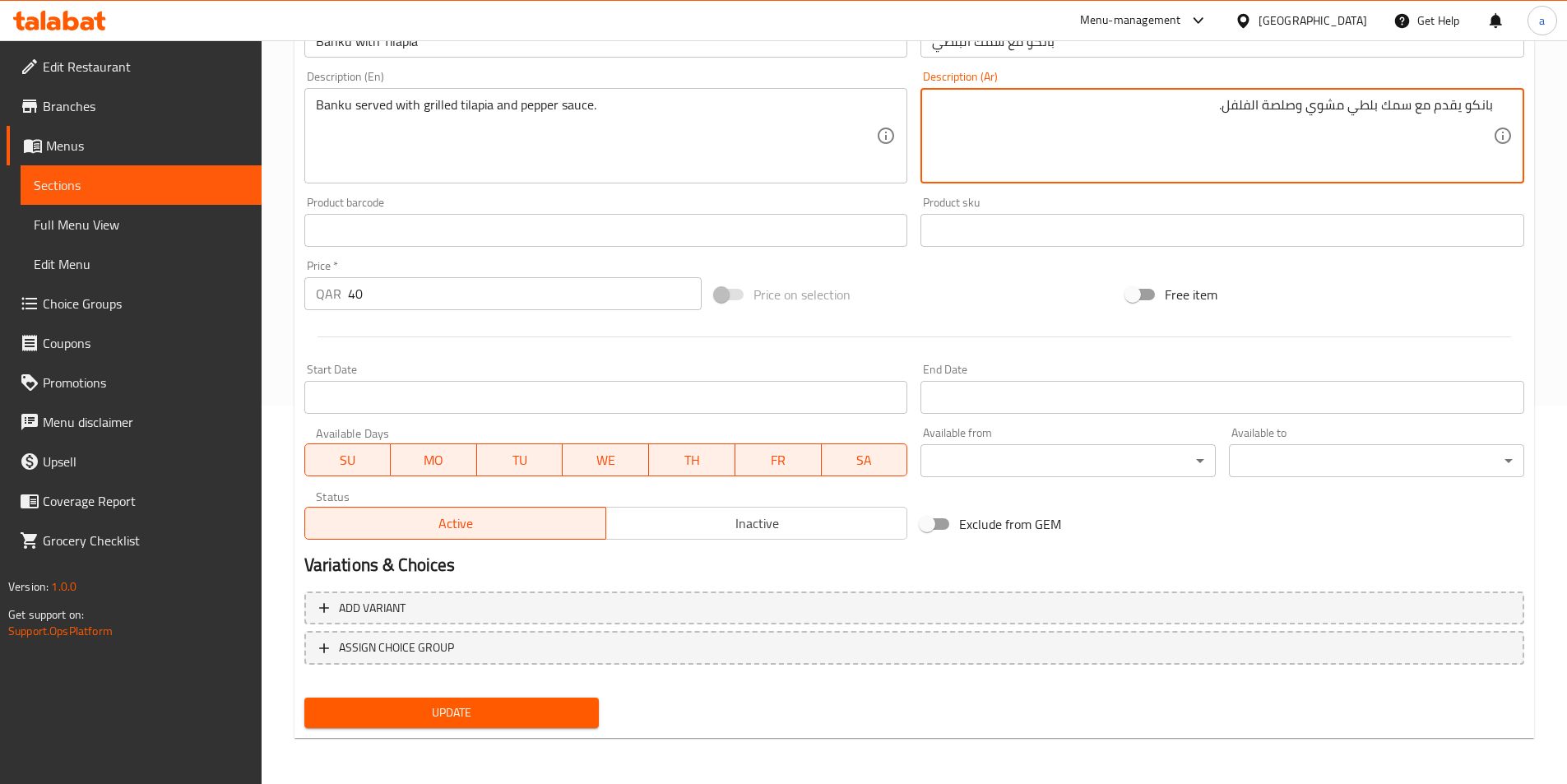
type textarea "بانكو يقدم مع سمك بلطي مشوي وصلصة الفلفل."
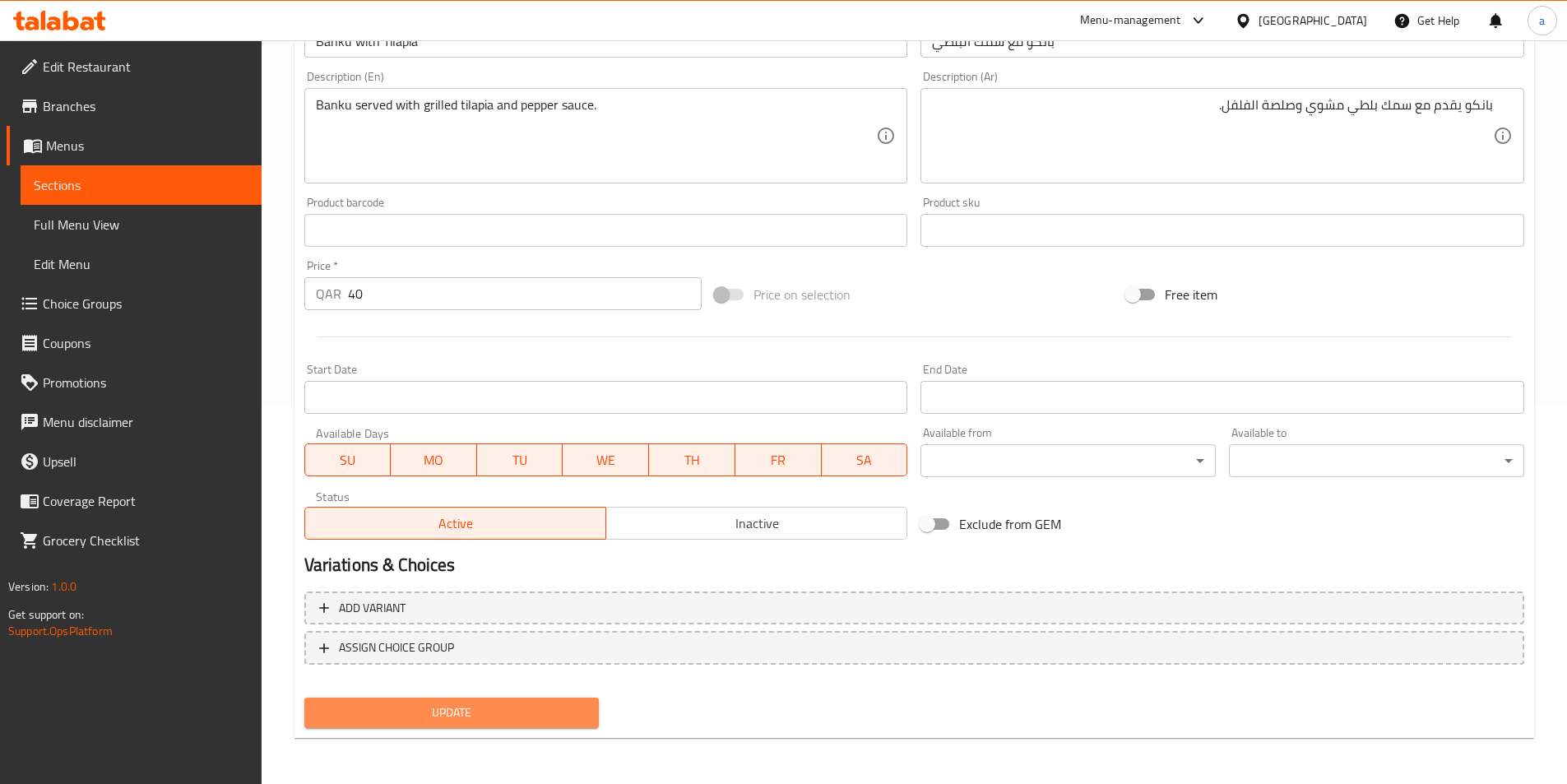
click at [526, 711] on span "Update" at bounding box center [452, 712] width 269 height 20
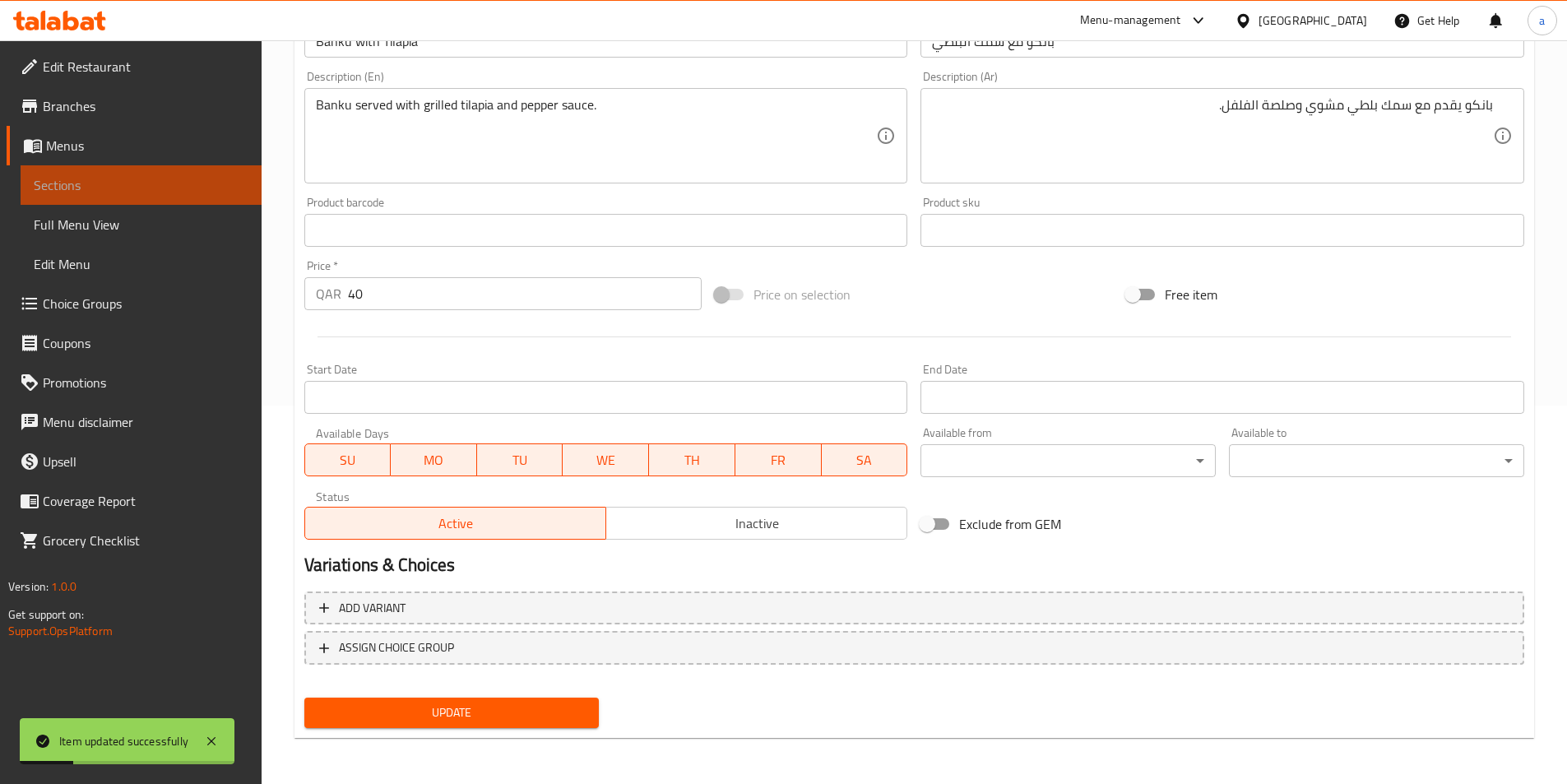
click at [212, 181] on span "Sections" at bounding box center [141, 185] width 215 height 19
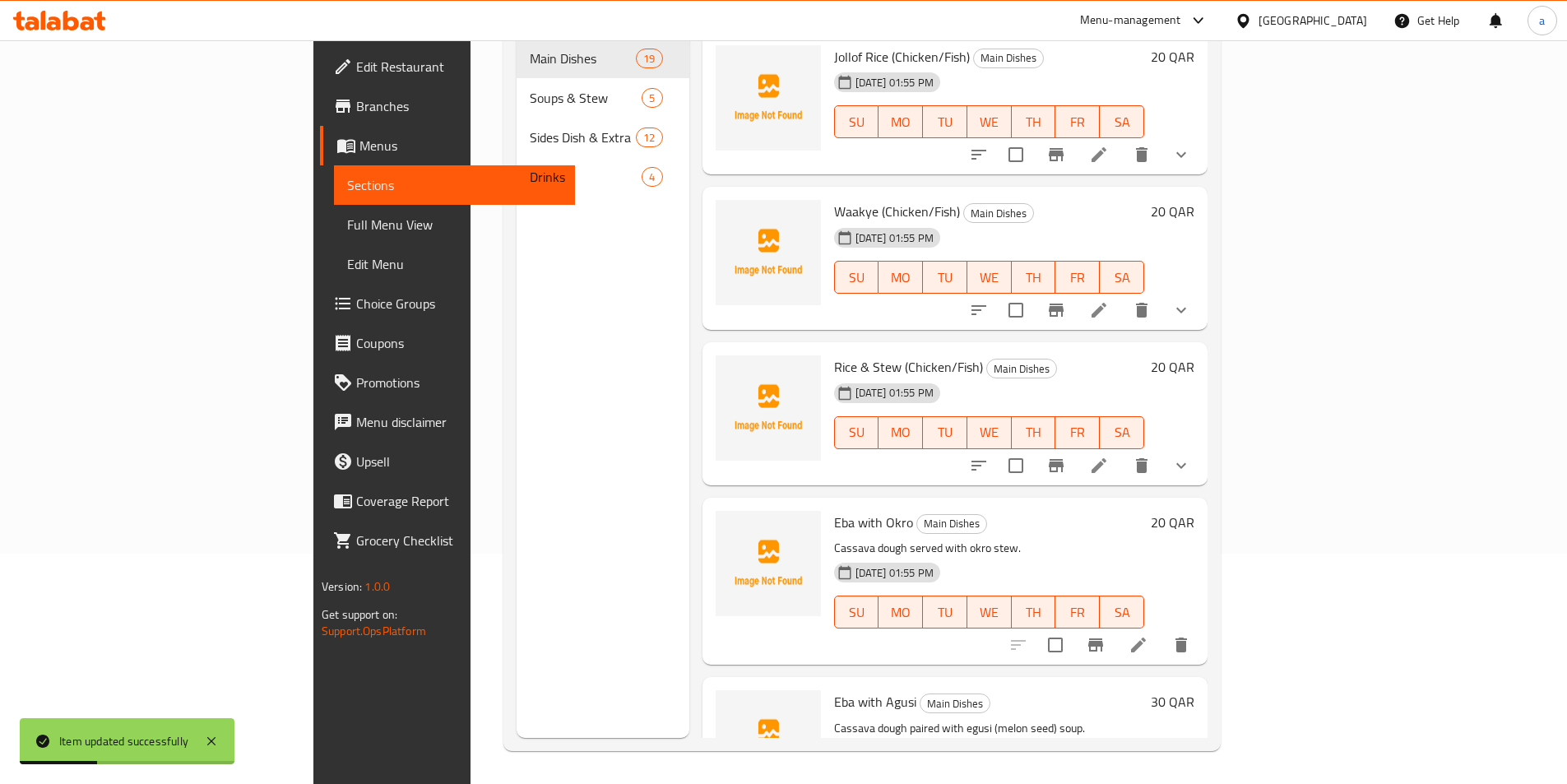
scroll to position [846, 0]
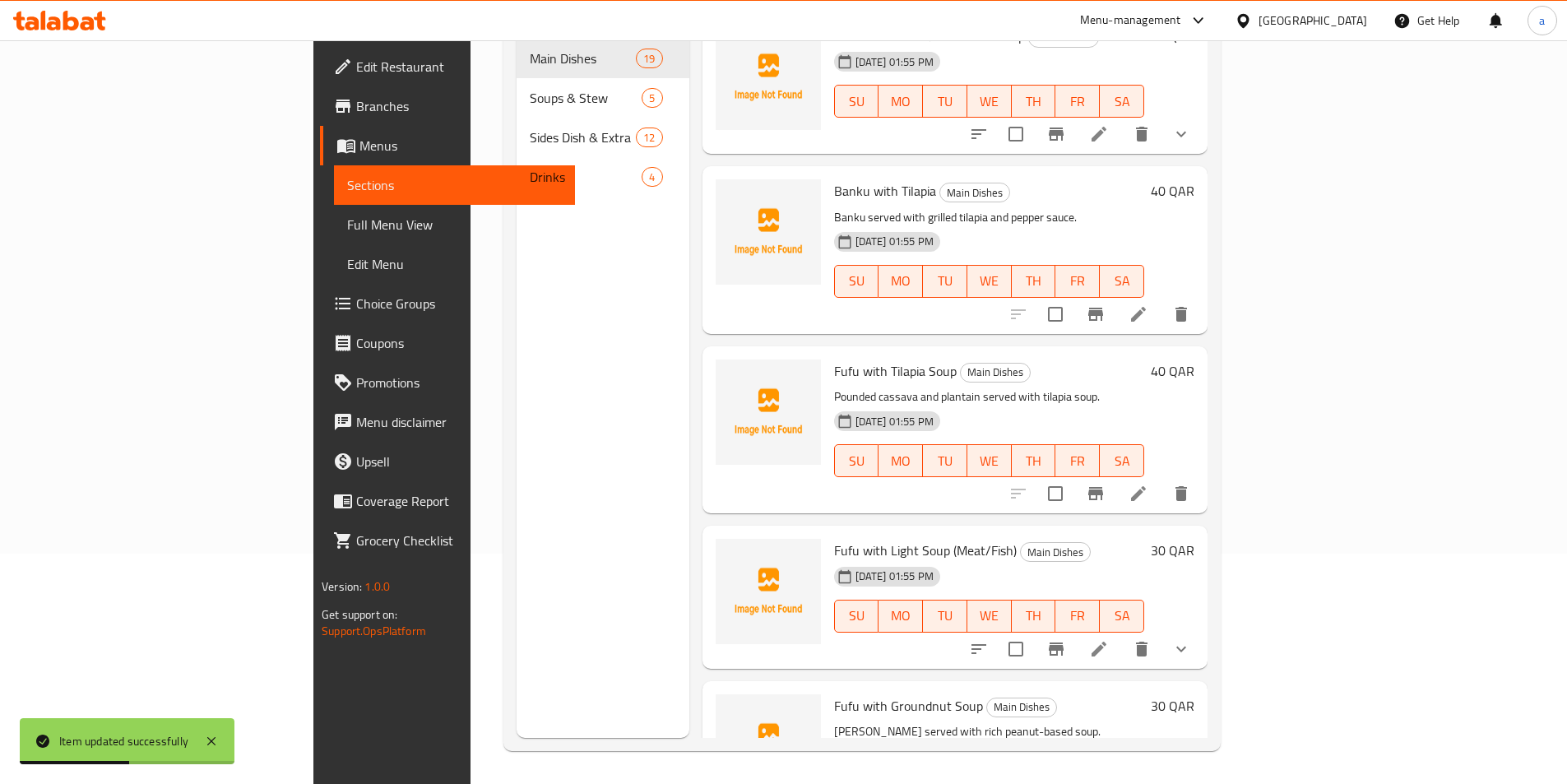
click at [1162, 479] on li at bounding box center [1139, 493] width 46 height 30
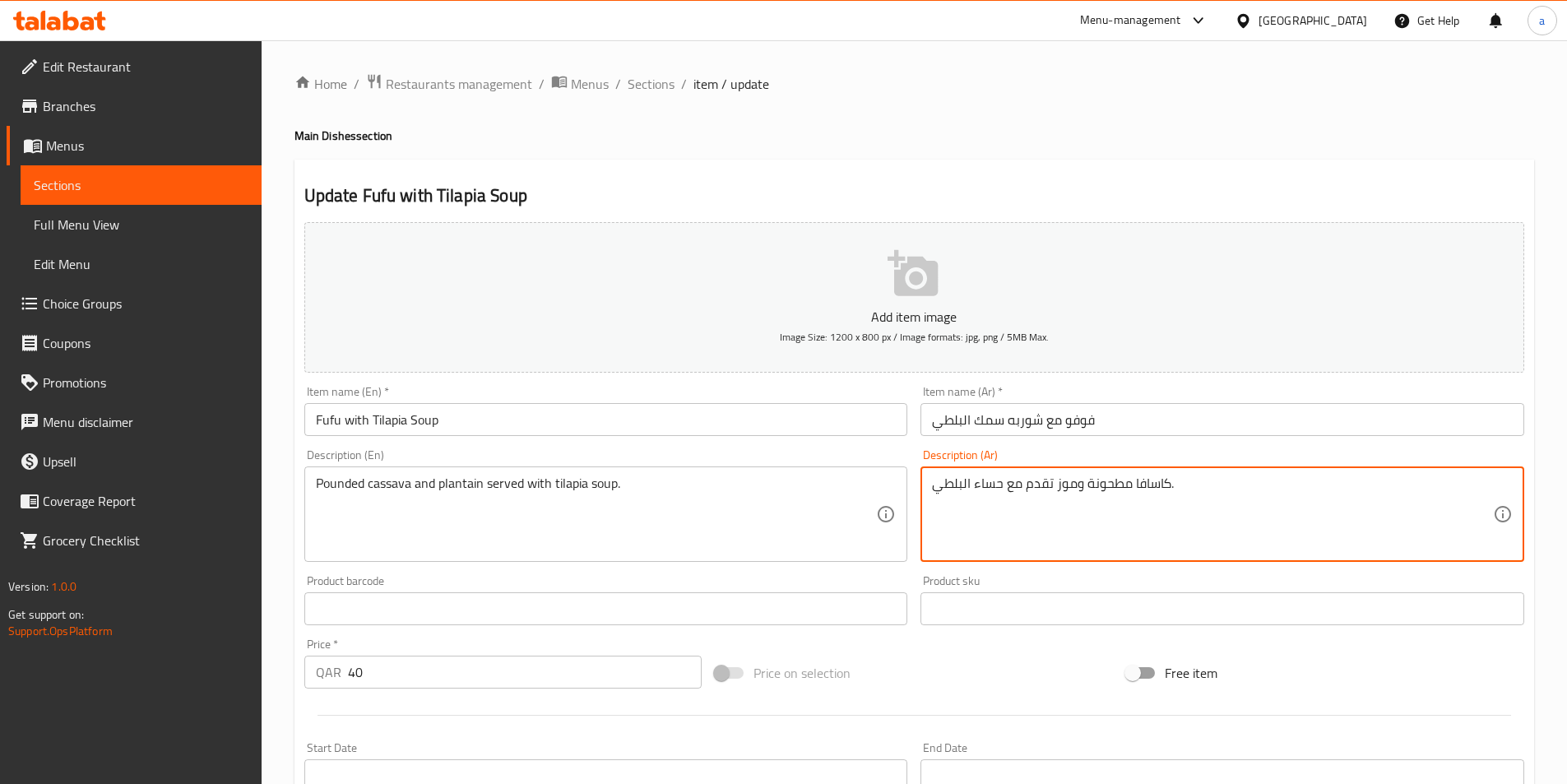
click at [1129, 481] on textarea "كاسافا مطحونة وموز تقدم مع حساء البلطي." at bounding box center [1212, 513] width 561 height 78
drag, startPoint x: 1129, startPoint y: 481, endPoint x: 1074, endPoint y: 491, distance: 55.9
click at [1074, 491] on textarea "كاسافا مطحونة وموز تقدم مع حساء البلطي." at bounding box center [1212, 513] width 561 height 78
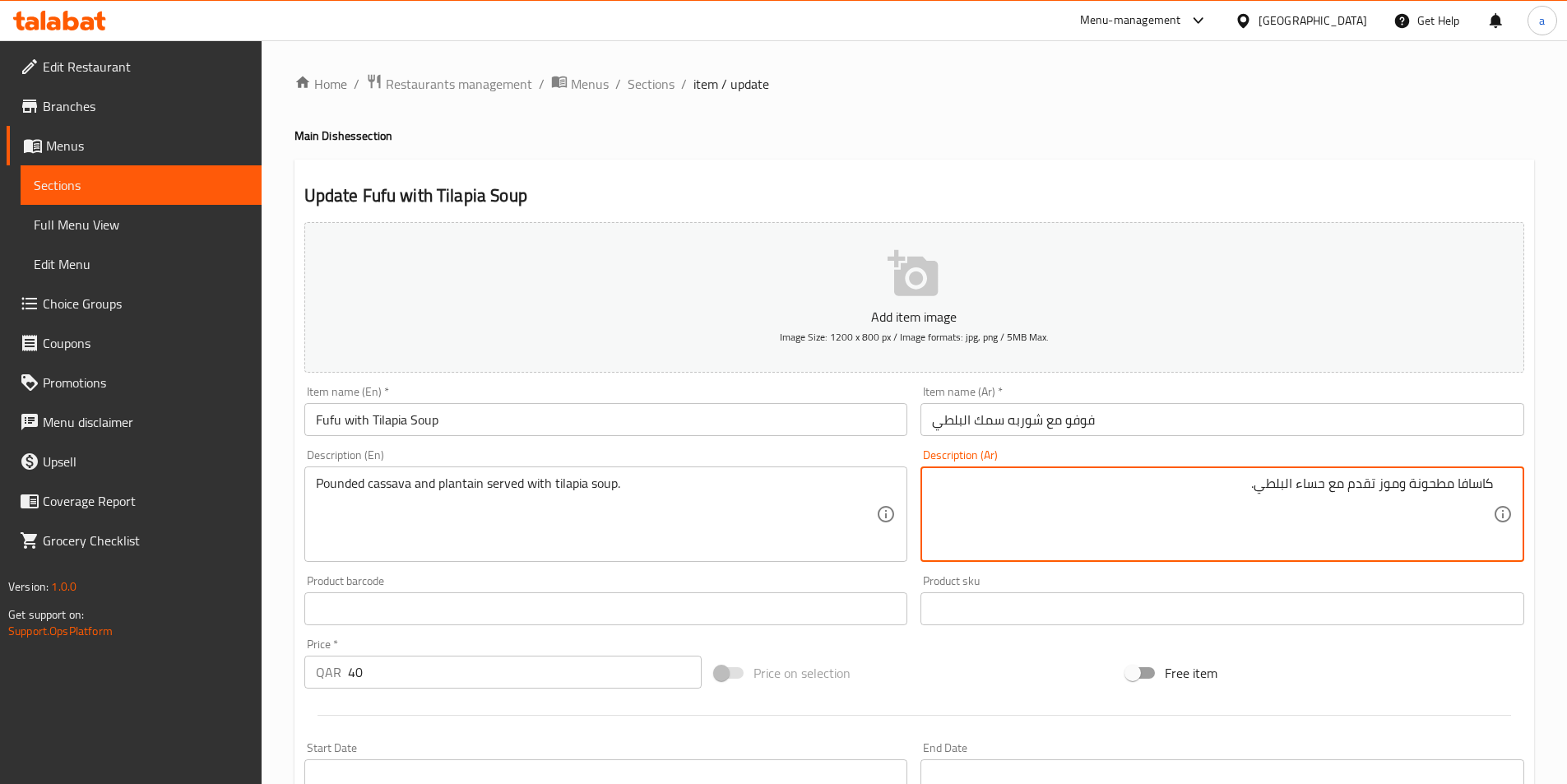
click at [1404, 510] on textarea "كاسافا مطحونة وموز تقدم مع حساء البلطي." at bounding box center [1212, 513] width 561 height 78
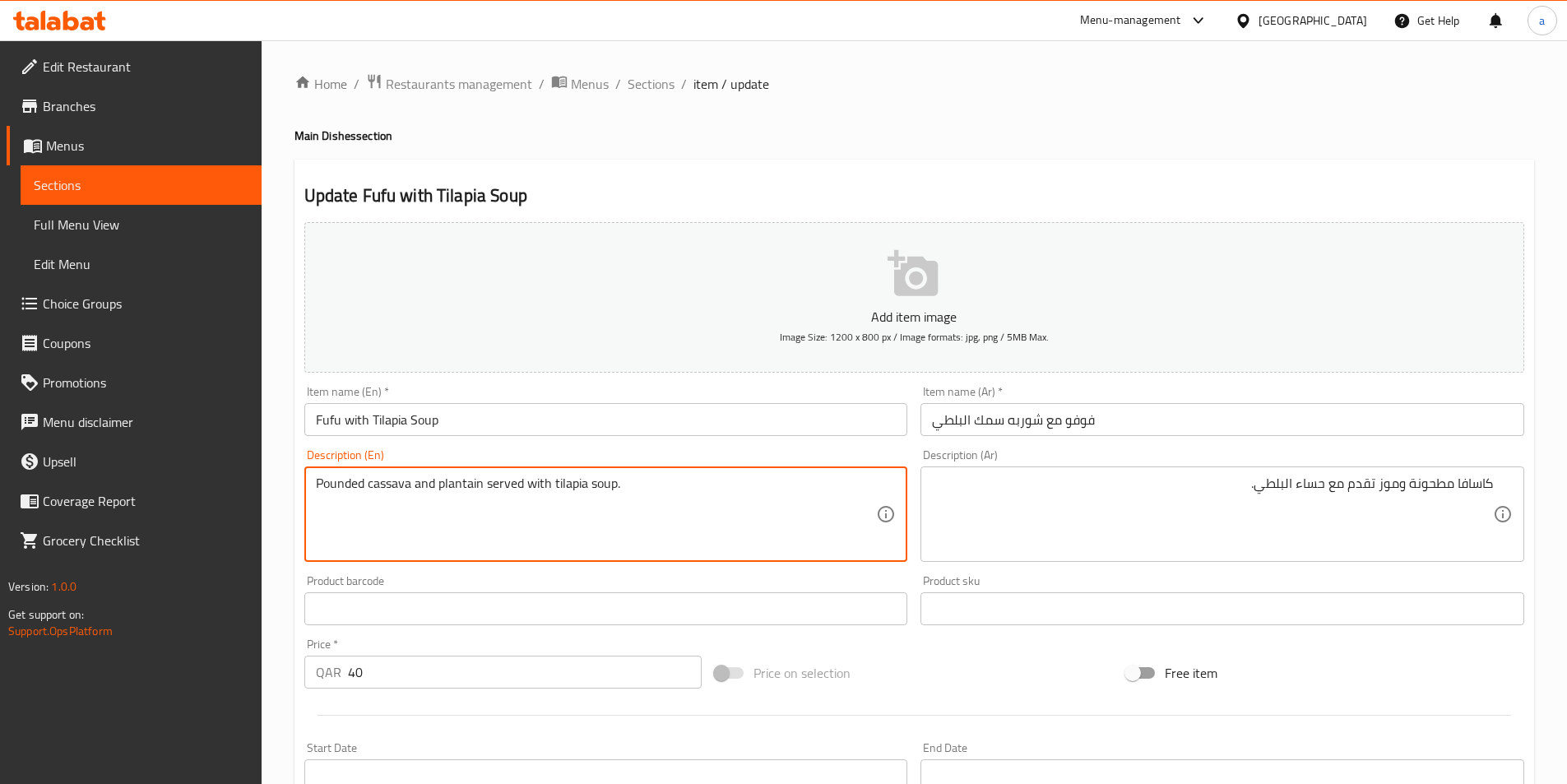
click at [355, 490] on textarea "Pounded cassava and plantain served with tilapia soup." at bounding box center [597, 513] width 561 height 78
click at [459, 484] on textarea "Pounded cassava and plantain served with tilapia soup." at bounding box center [597, 513] width 561 height 78
click at [462, 481] on textarea "Pounded cassava and plantain served with tilapia soup." at bounding box center [597, 513] width 561 height 78
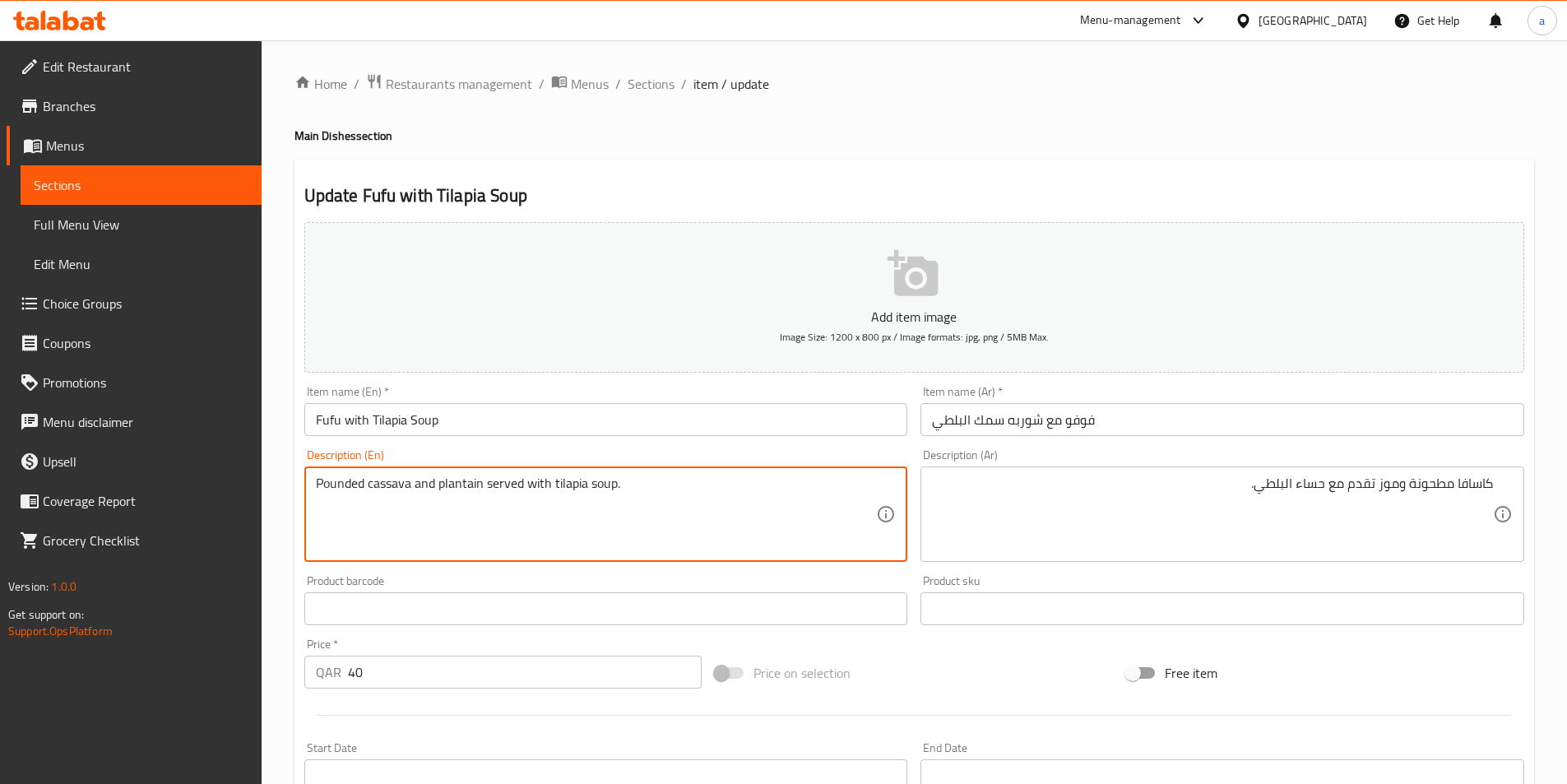
click at [483, 496] on textarea "Pounded cassava and plantain served with tilapia soup." at bounding box center [597, 513] width 561 height 78
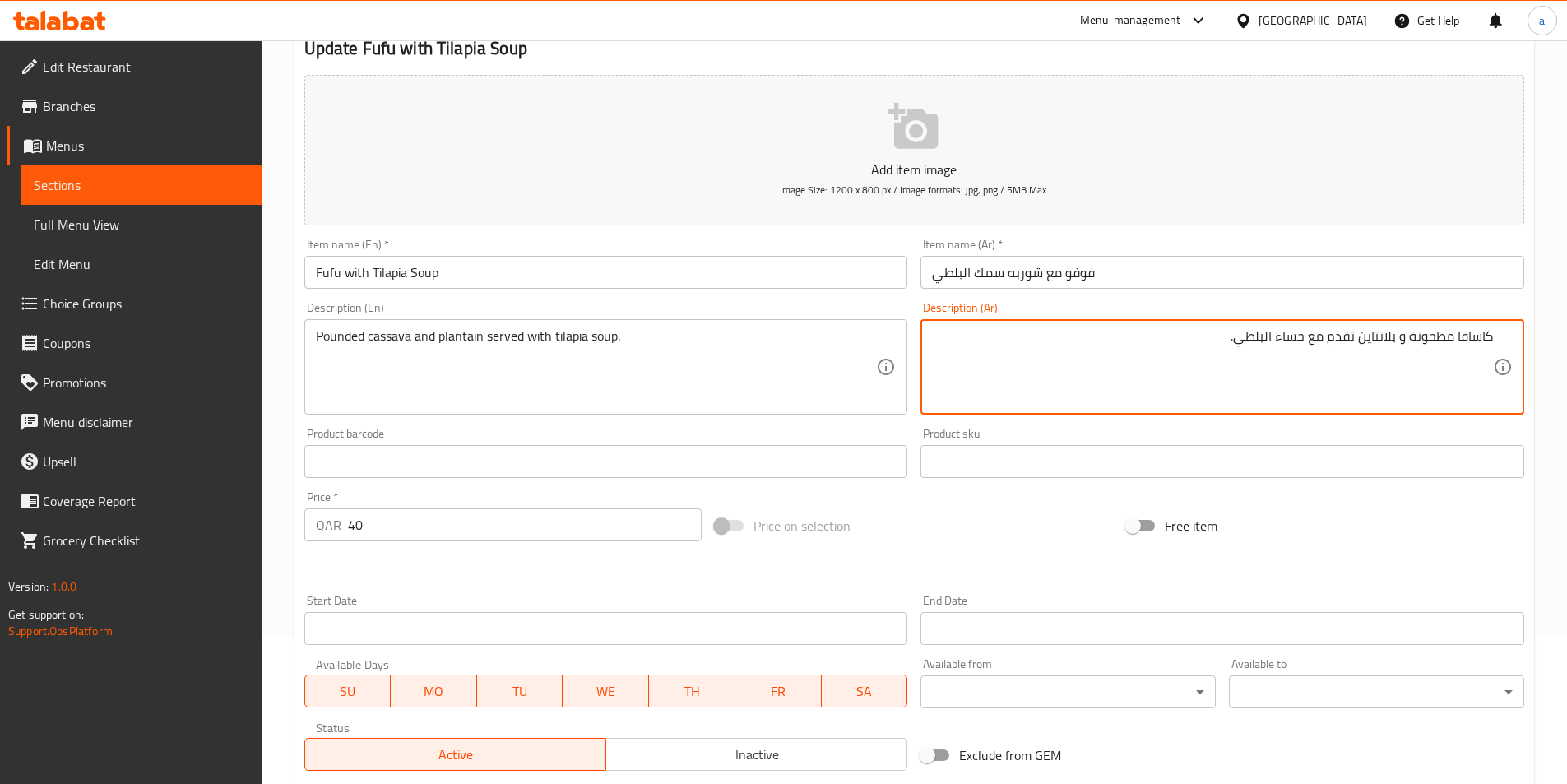
scroll to position [379, 0]
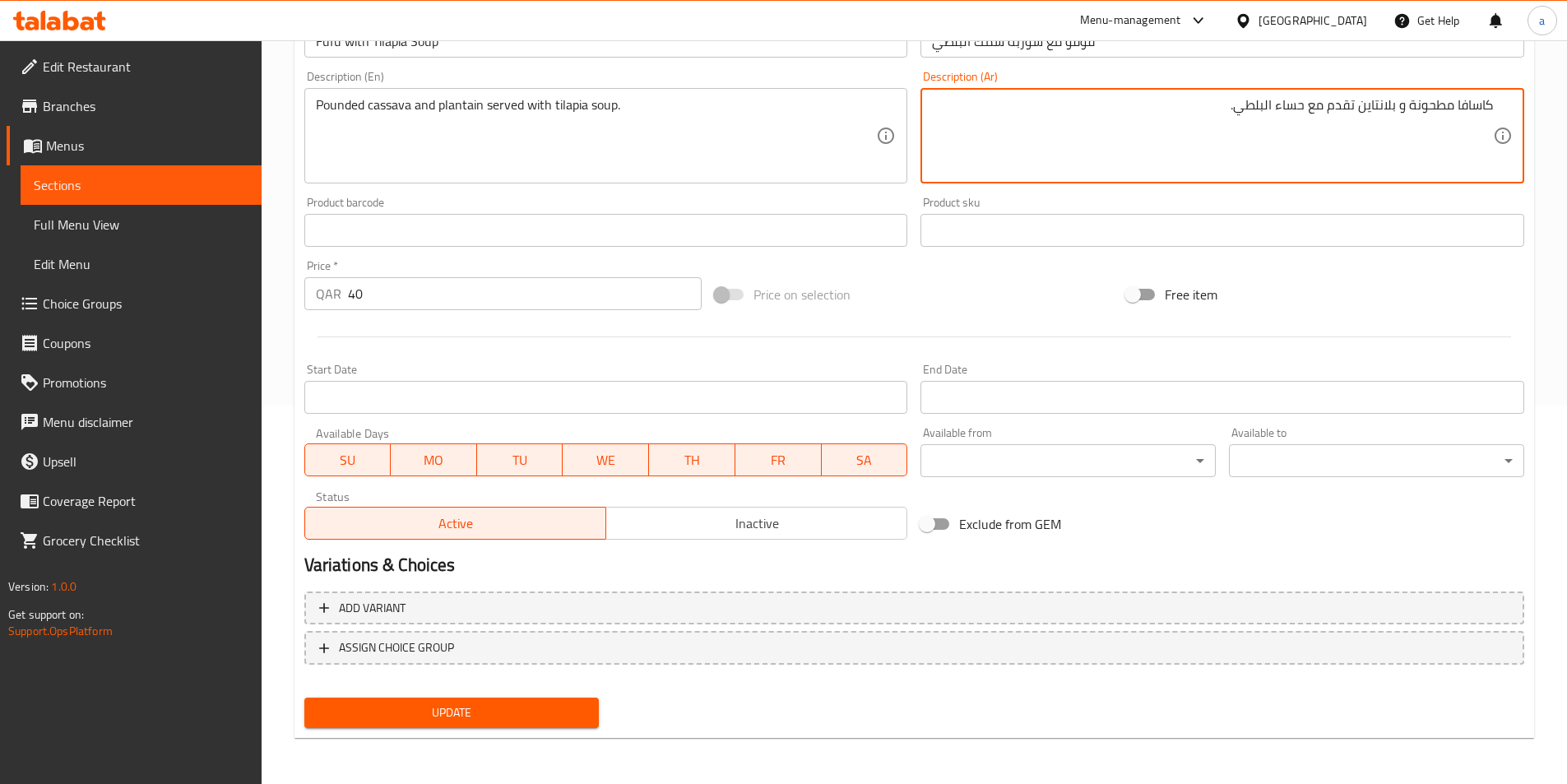
type textarea "كاسافا مطحونة و بلانتاين تقدم مع حساء البلطي."
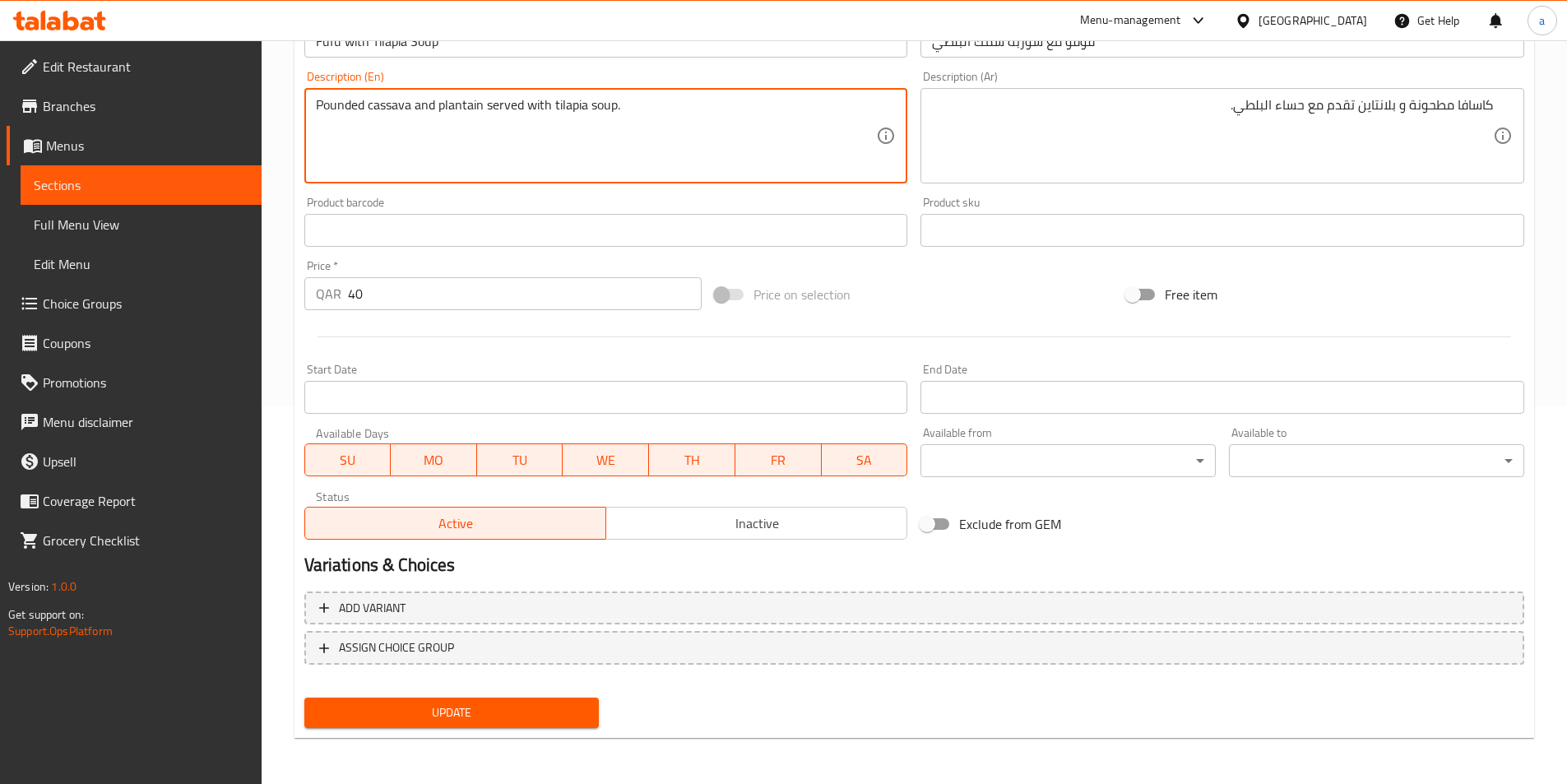
click at [465, 101] on textarea "Pounded cassava and plantain served with tilapia soup." at bounding box center [597, 136] width 561 height 78
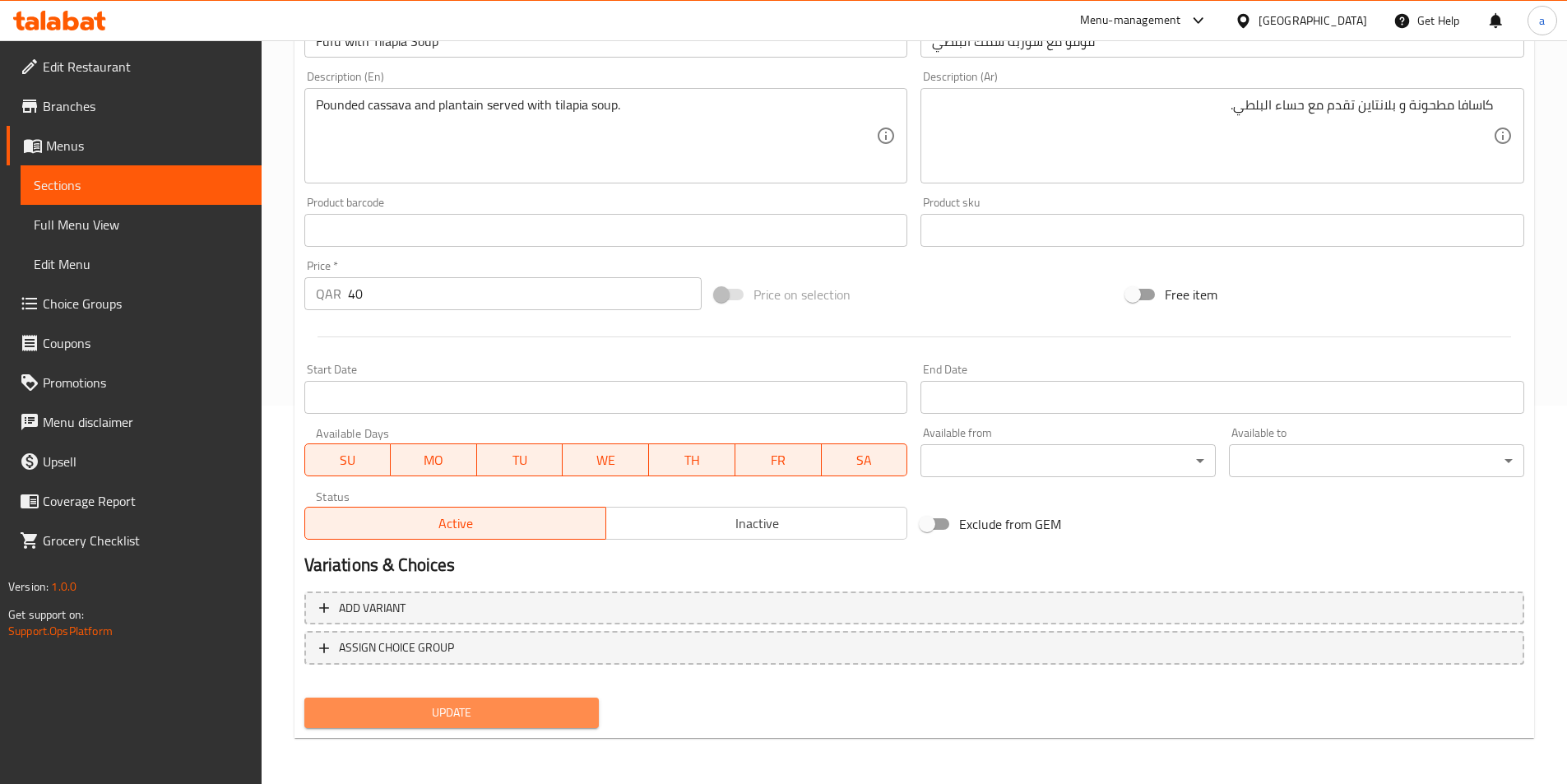
click at [554, 706] on span "Update" at bounding box center [452, 712] width 269 height 20
click at [499, 700] on button "Update" at bounding box center [452, 713] width 296 height 31
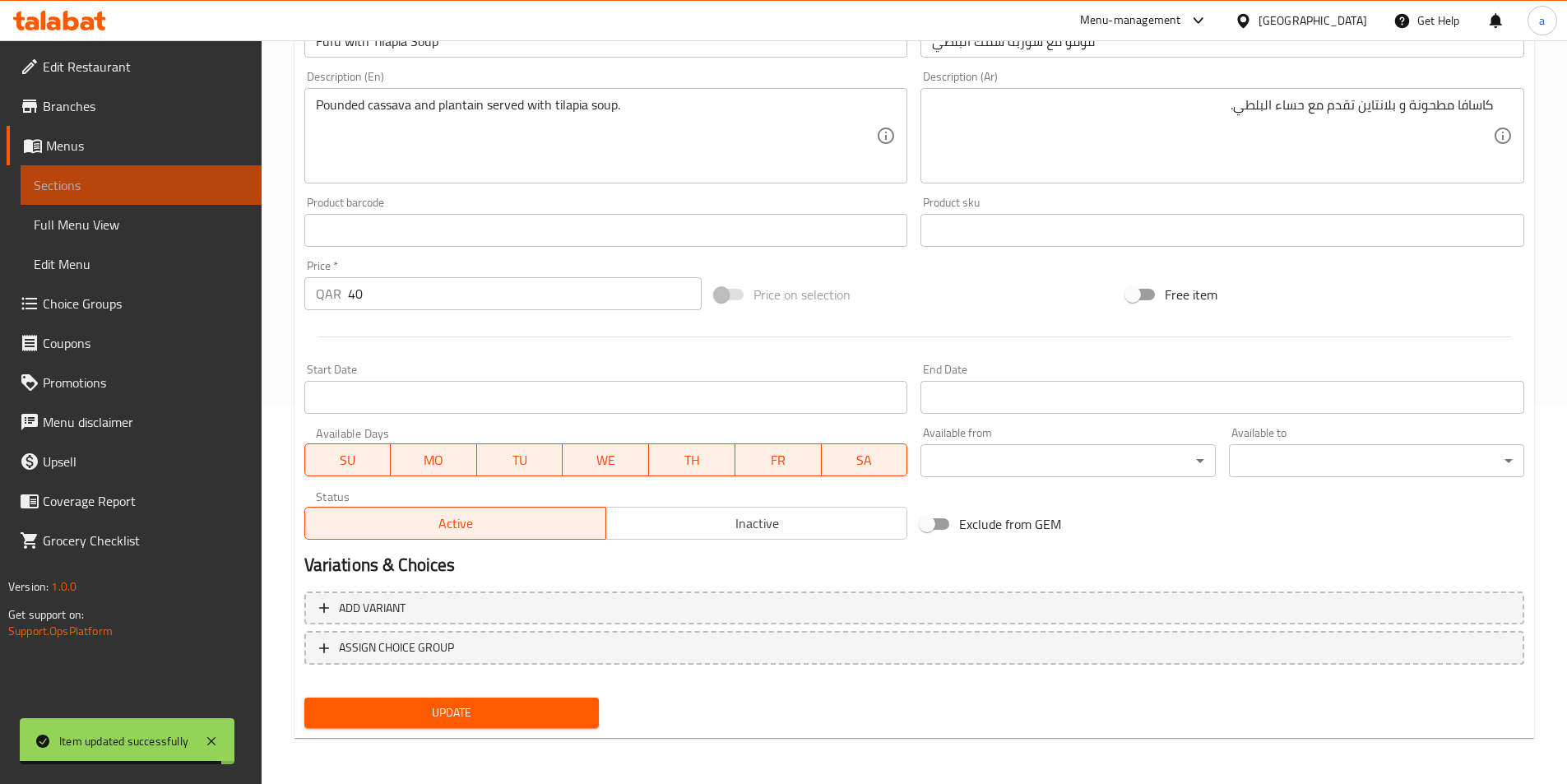
click at [112, 187] on span "Sections" at bounding box center [141, 185] width 215 height 19
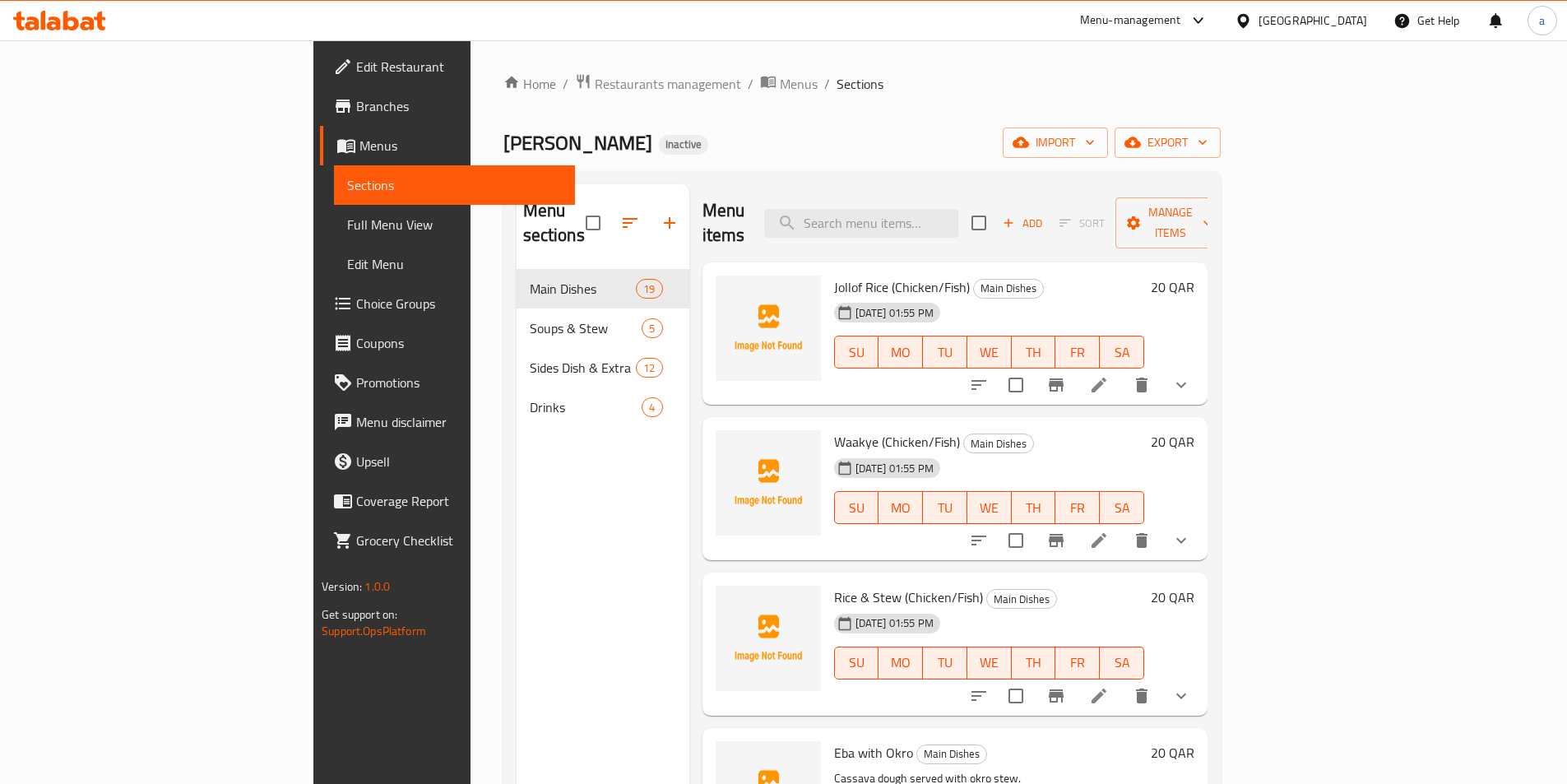
scroll to position [1180, 0]
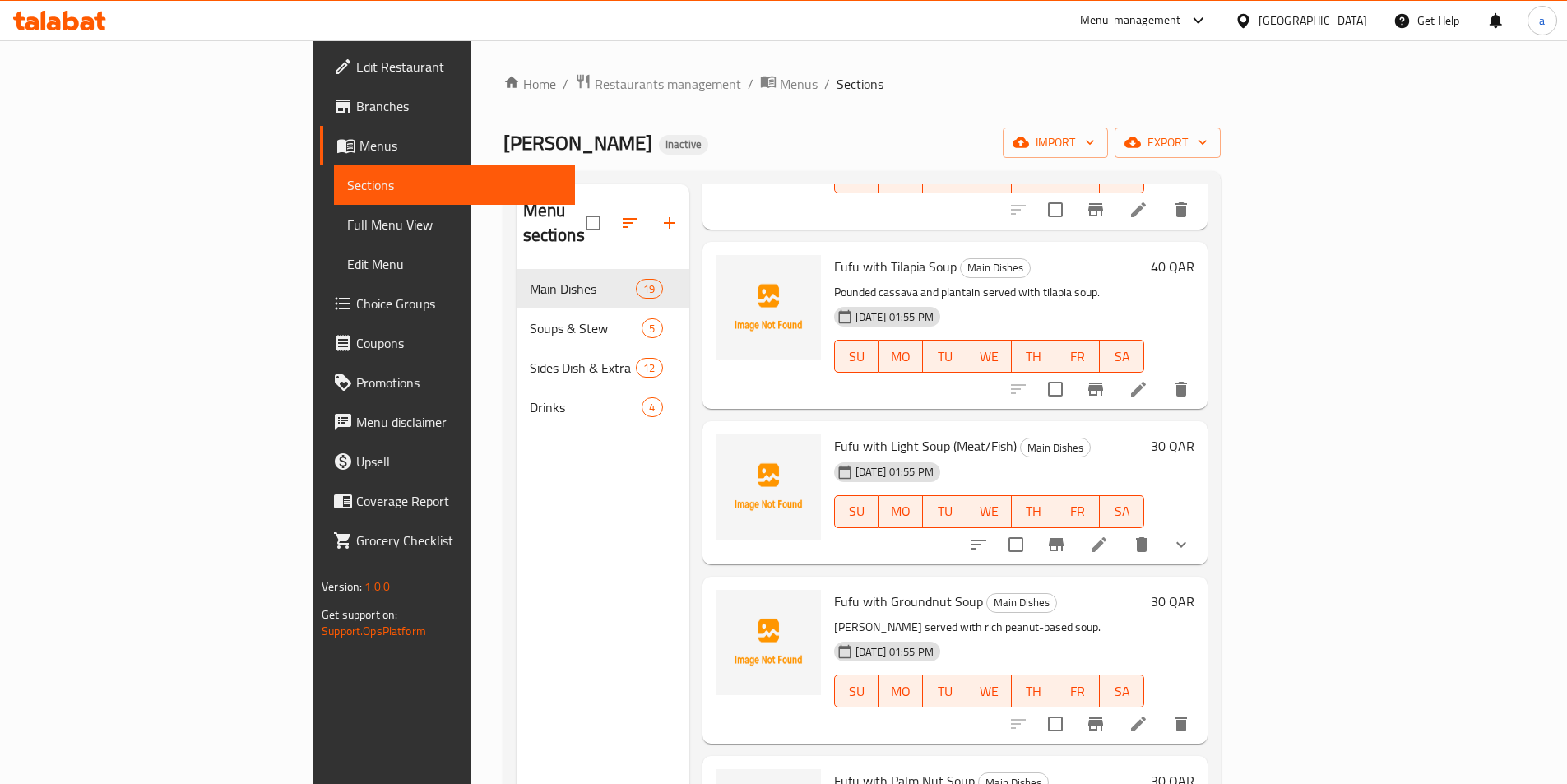
click at [1149, 714] on icon at bounding box center [1138, 723] width 19 height 19
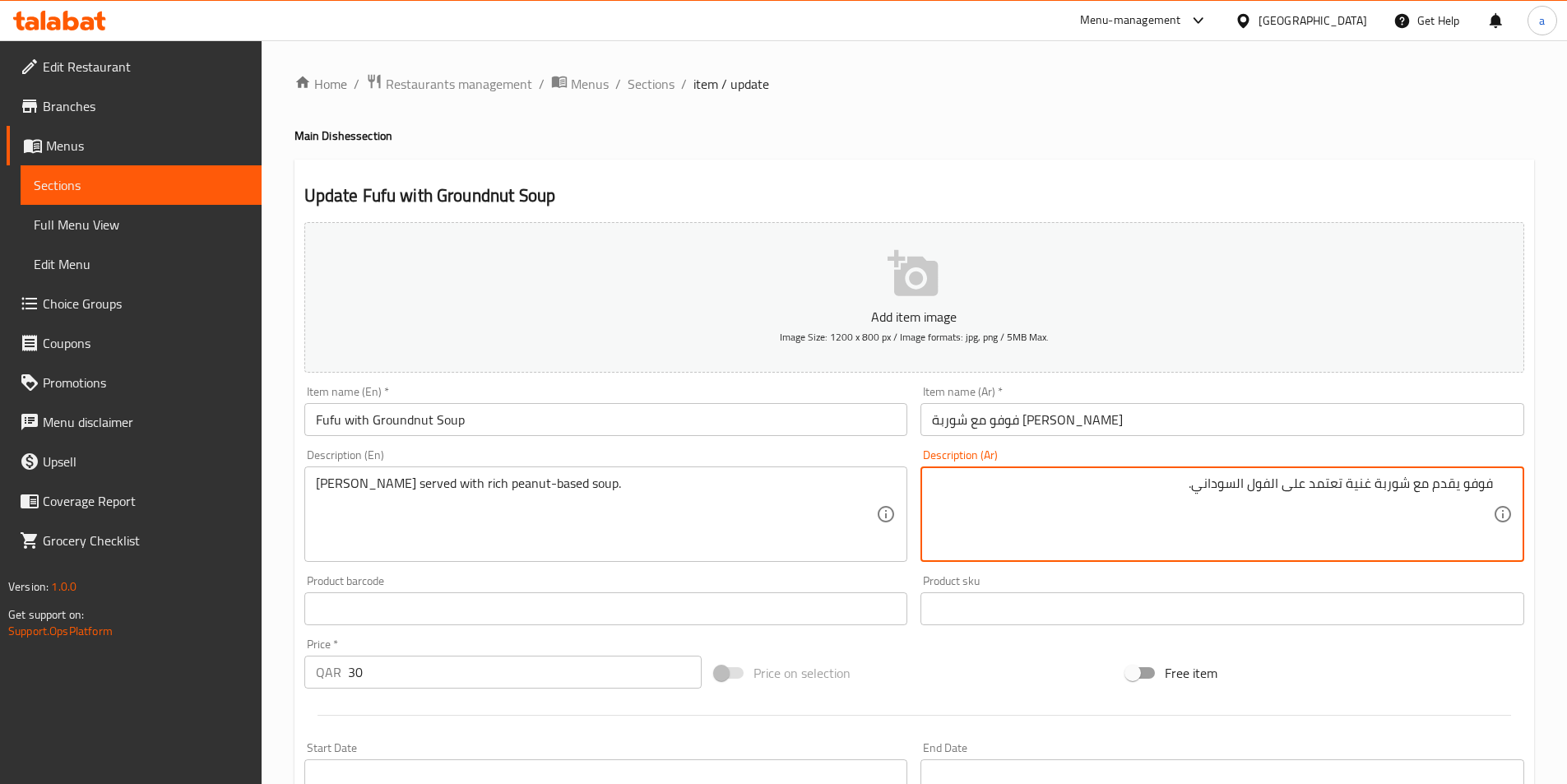
click at [1343, 485] on textarea "فوفو يقدم مع شوربة غنية تعتمد على الفول السوداني." at bounding box center [1212, 513] width 561 height 78
click at [1341, 484] on textarea "فوفو يقدم مع شوربة غنية تعتمد على الفول السوداني." at bounding box center [1212, 513] width 561 height 78
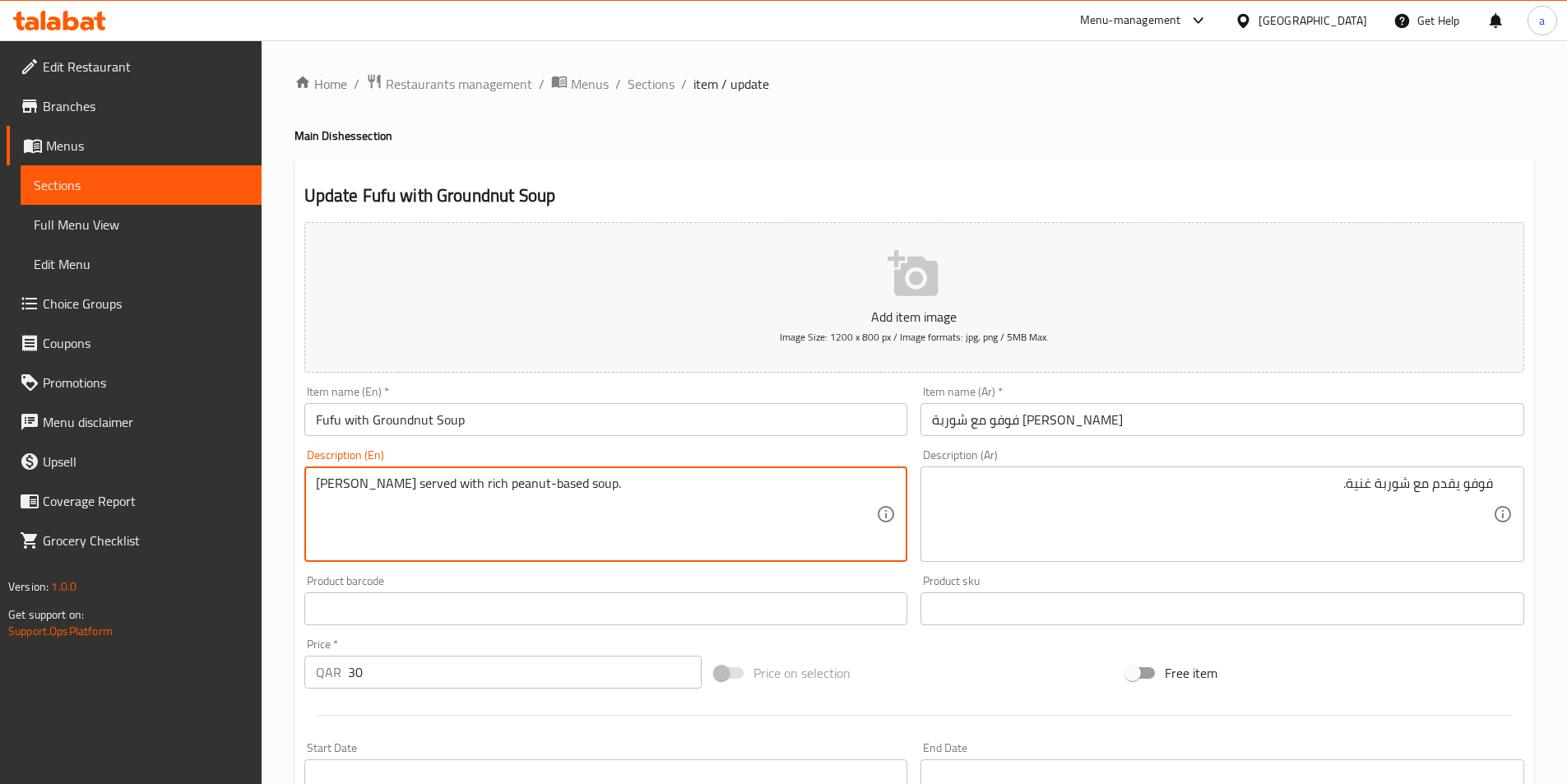
click at [456, 487] on textarea "Fufu served with rich peanut-based soup." at bounding box center [597, 513] width 561 height 78
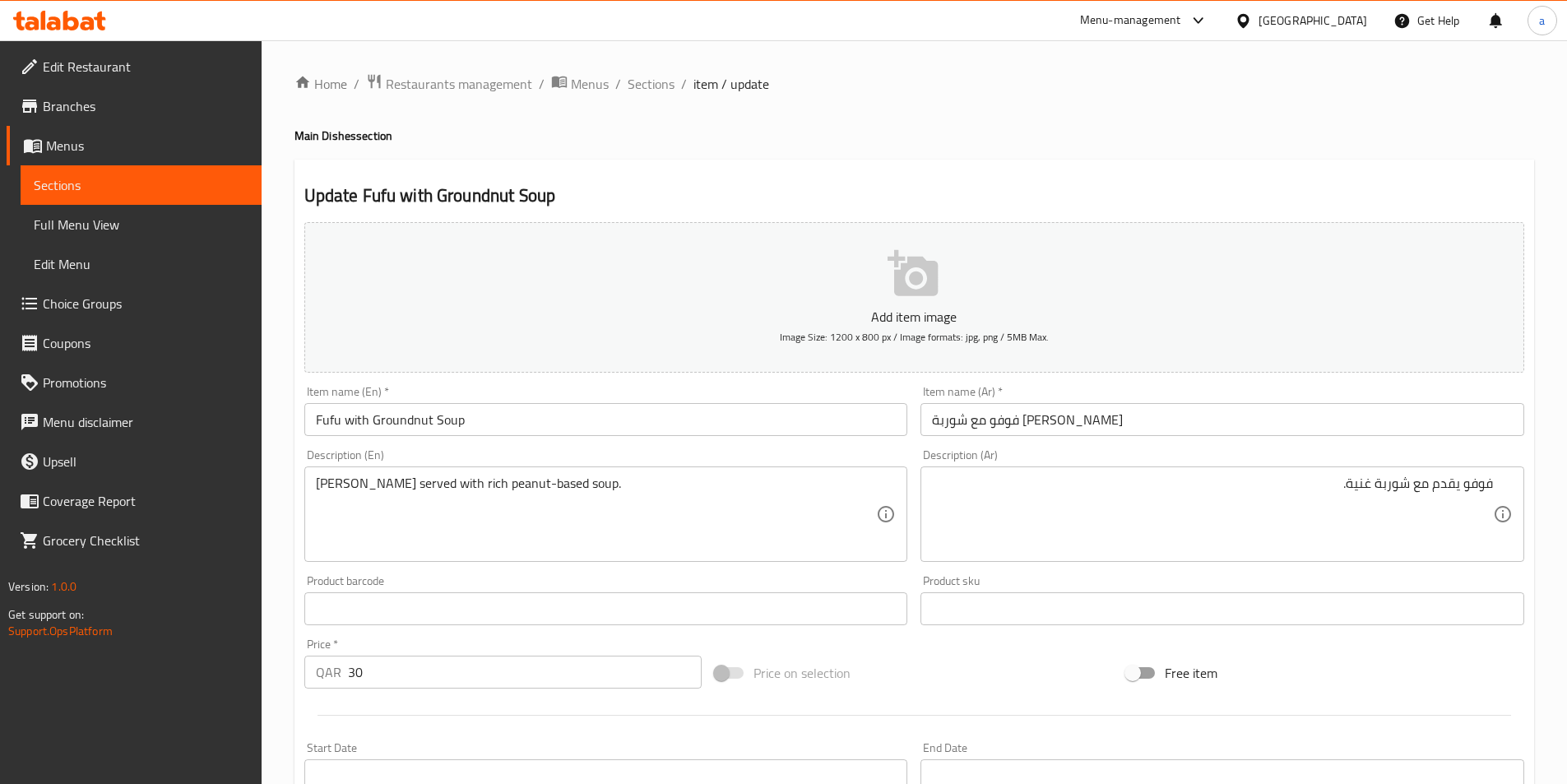
drag, startPoint x: 1346, startPoint y: 485, endPoint x: 1382, endPoint y: 486, distance: 36.0
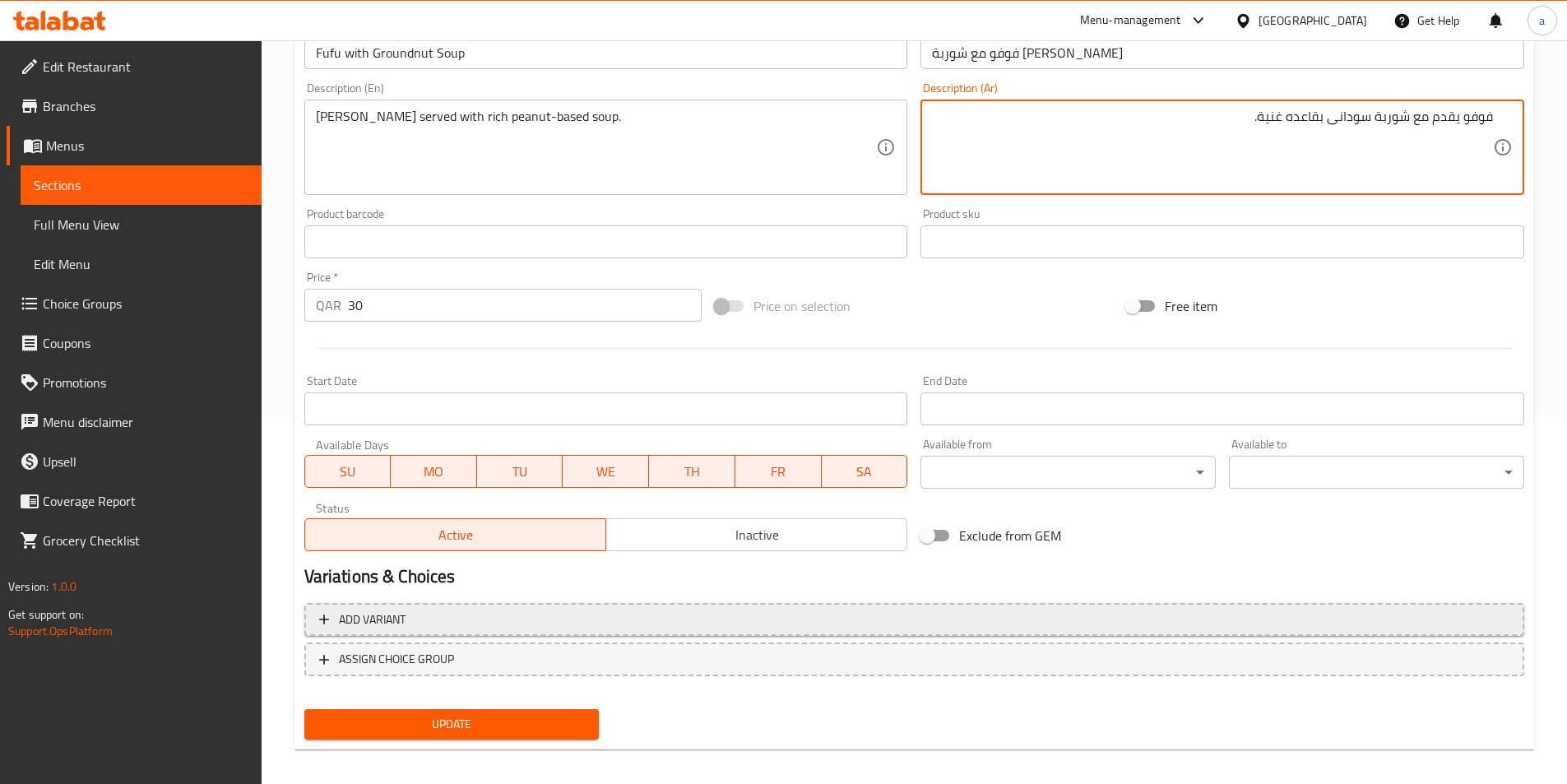
scroll to position [379, 0]
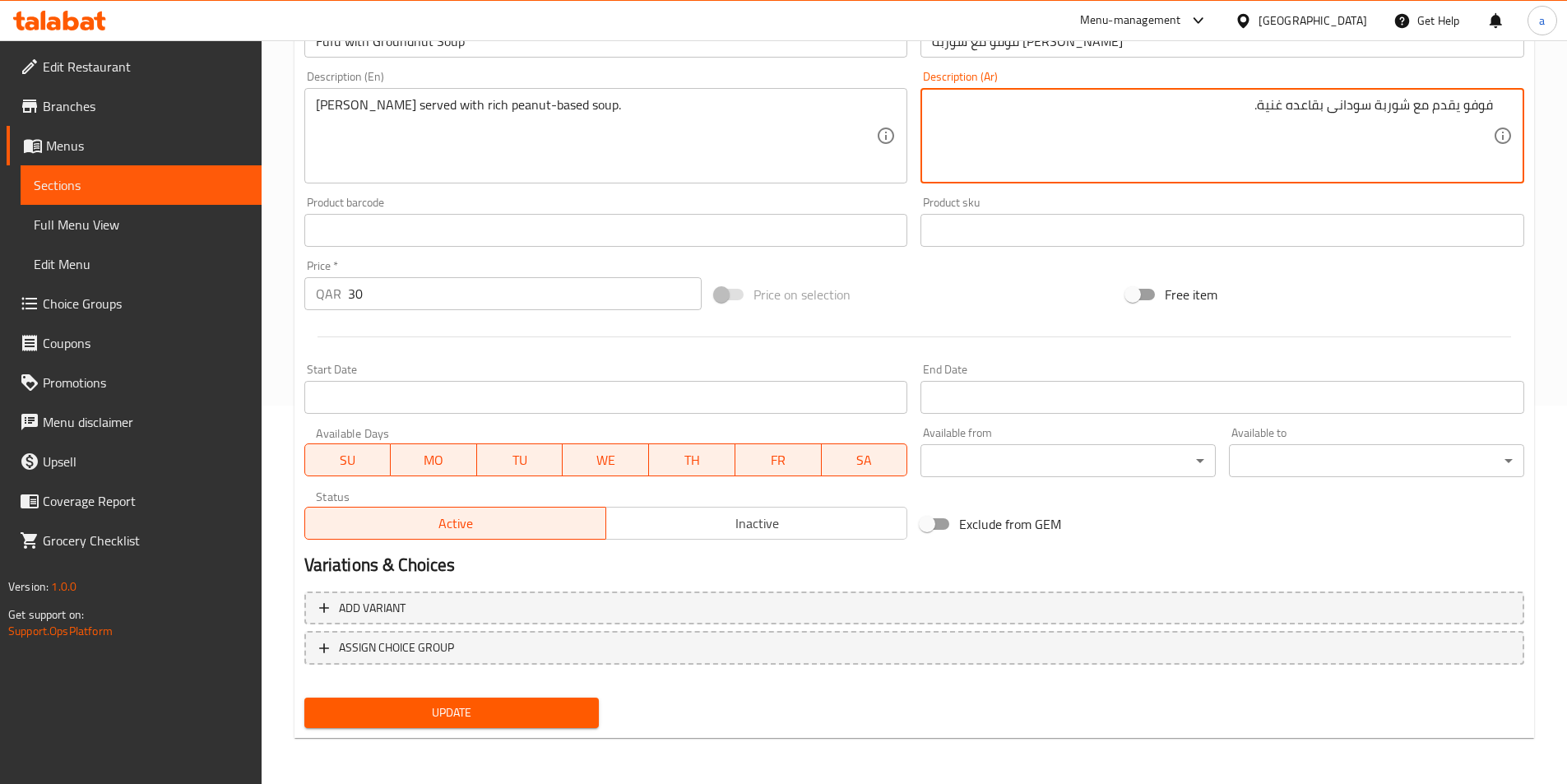
type textarea "فوفو يقدم مع شوربة سودانى بقاعده غنية."
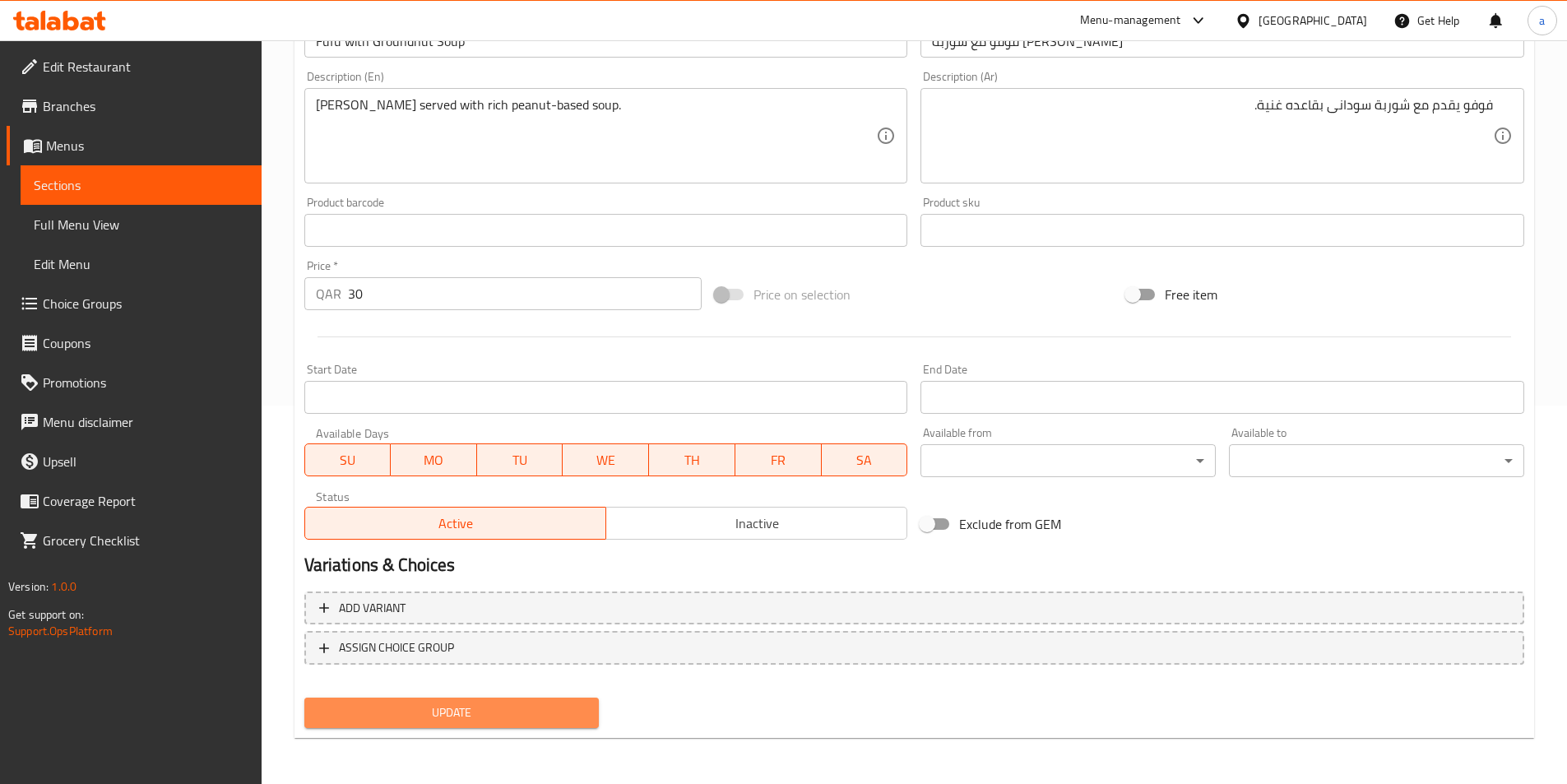
click at [578, 708] on span "Update" at bounding box center [452, 712] width 269 height 20
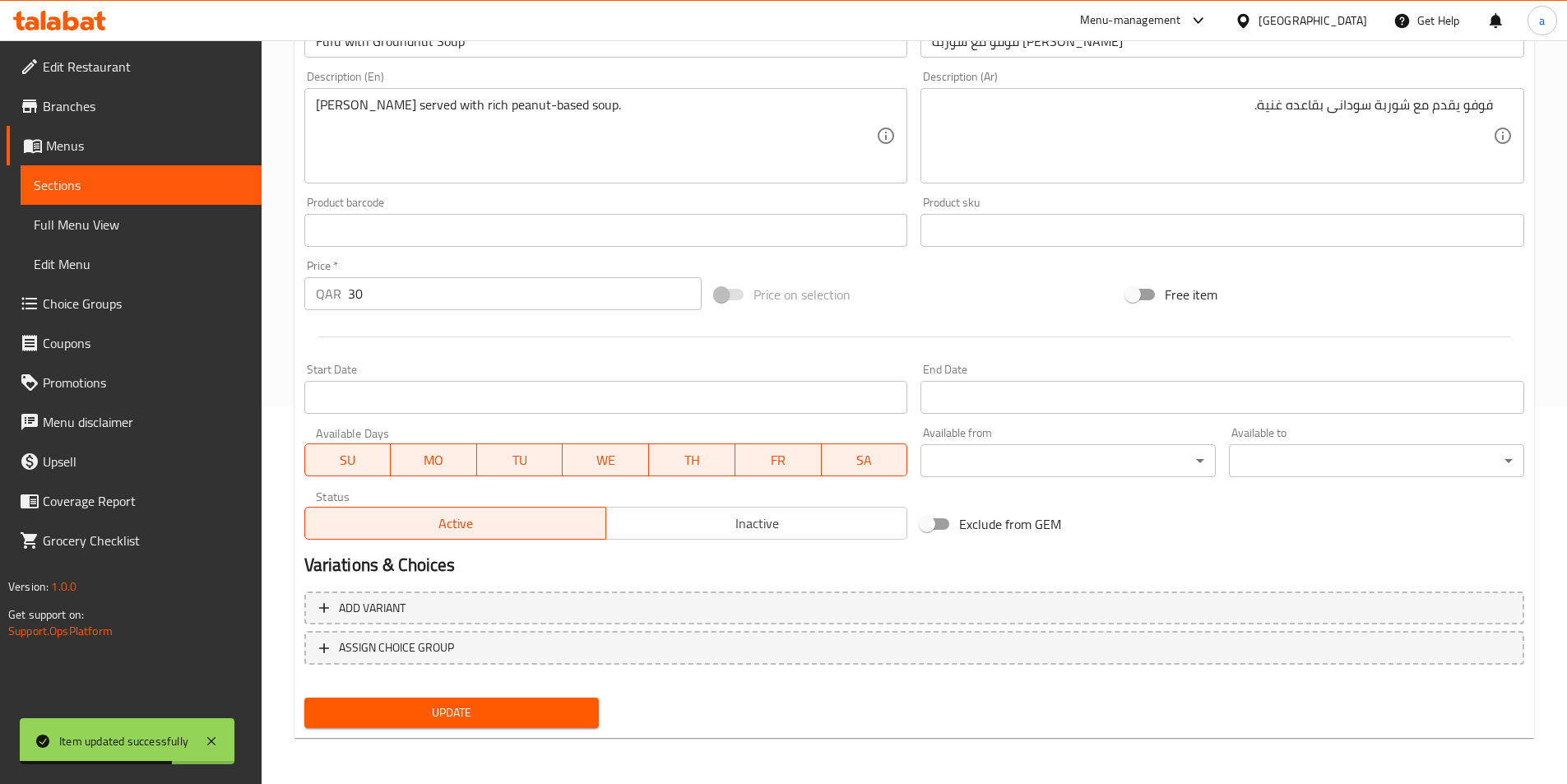
click at [194, 190] on span "Sections" at bounding box center [141, 185] width 215 height 19
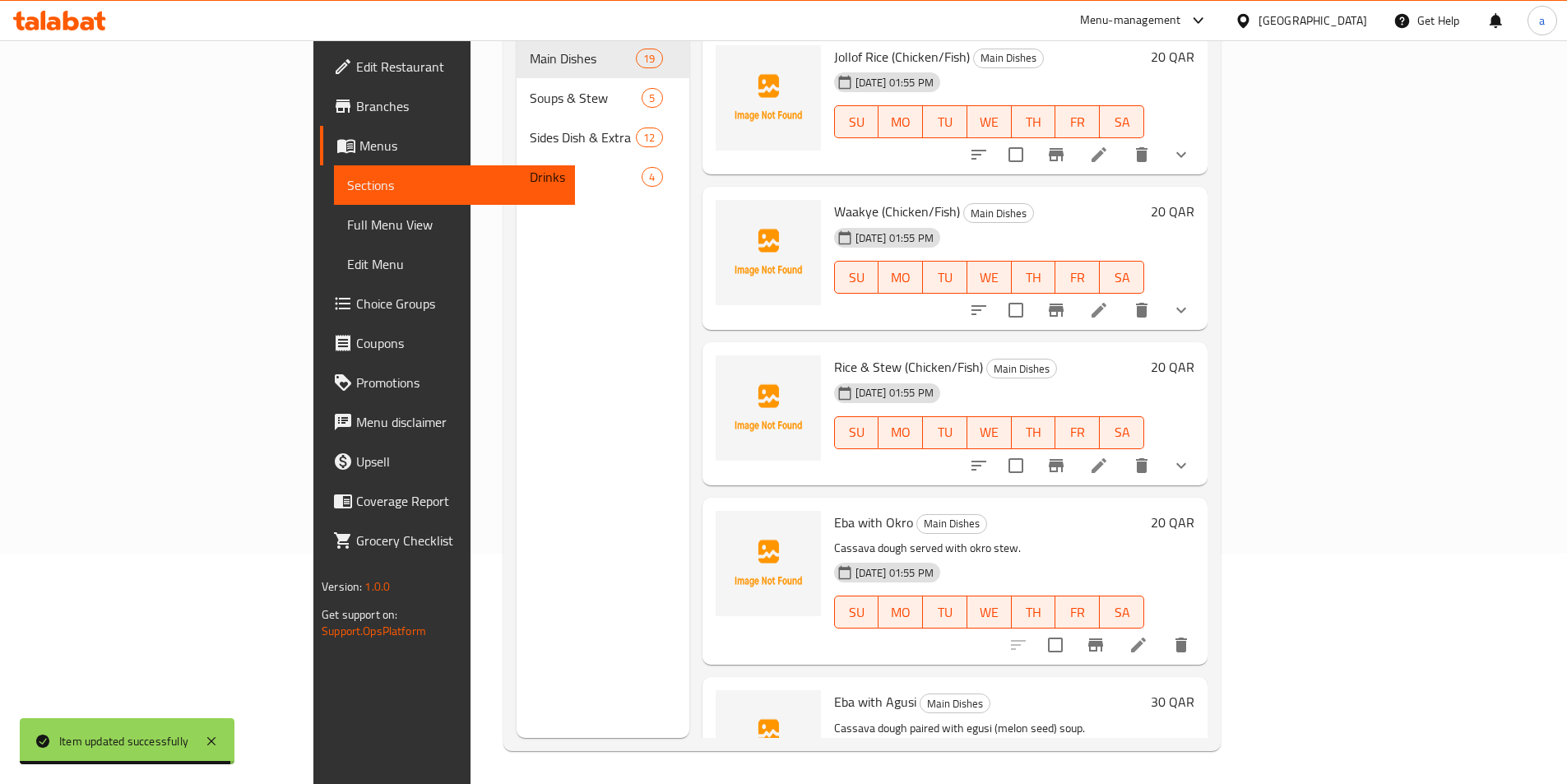
scroll to position [1360, 0]
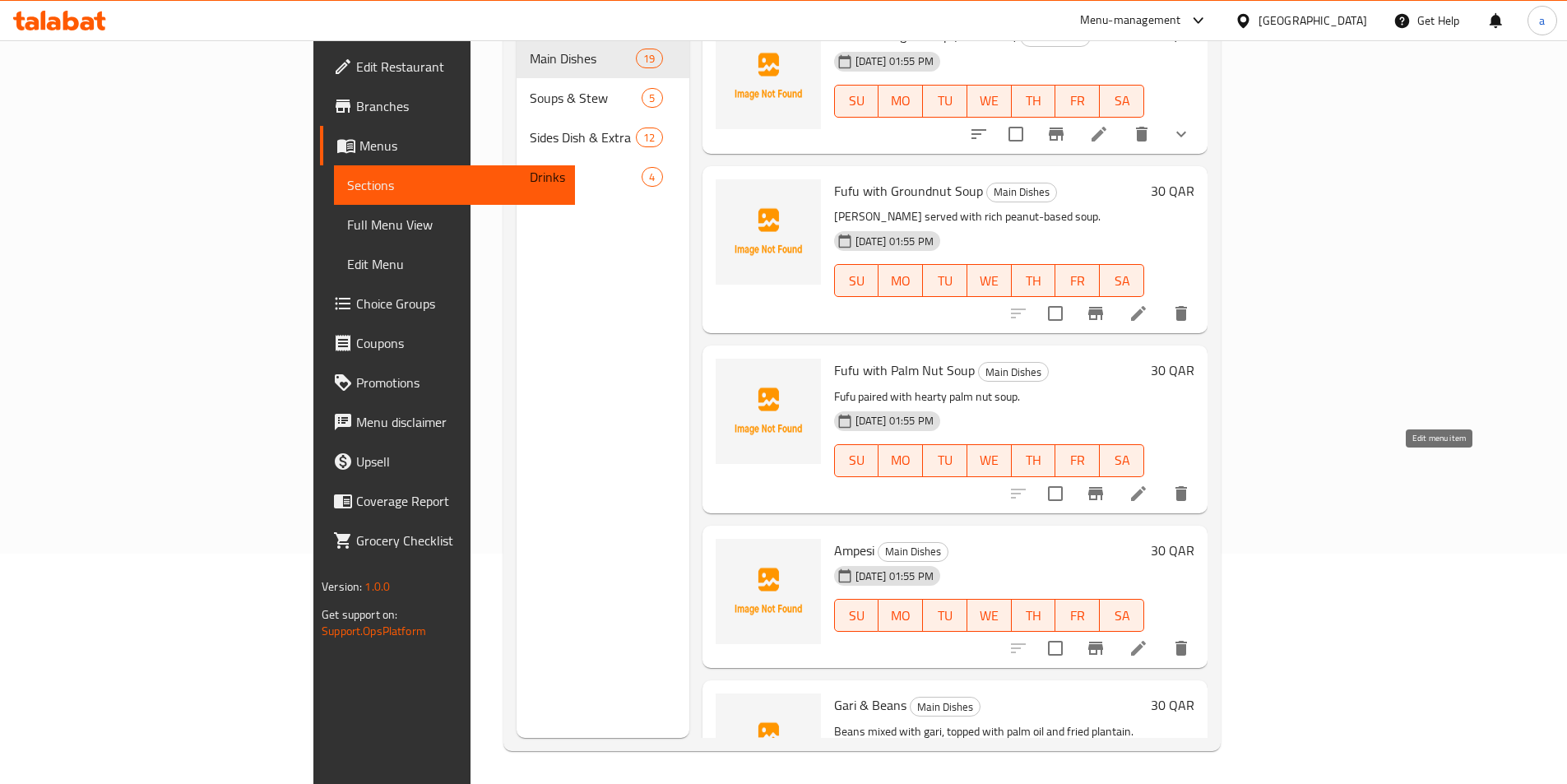
click at [1149, 483] on icon at bounding box center [1138, 493] width 19 height 19
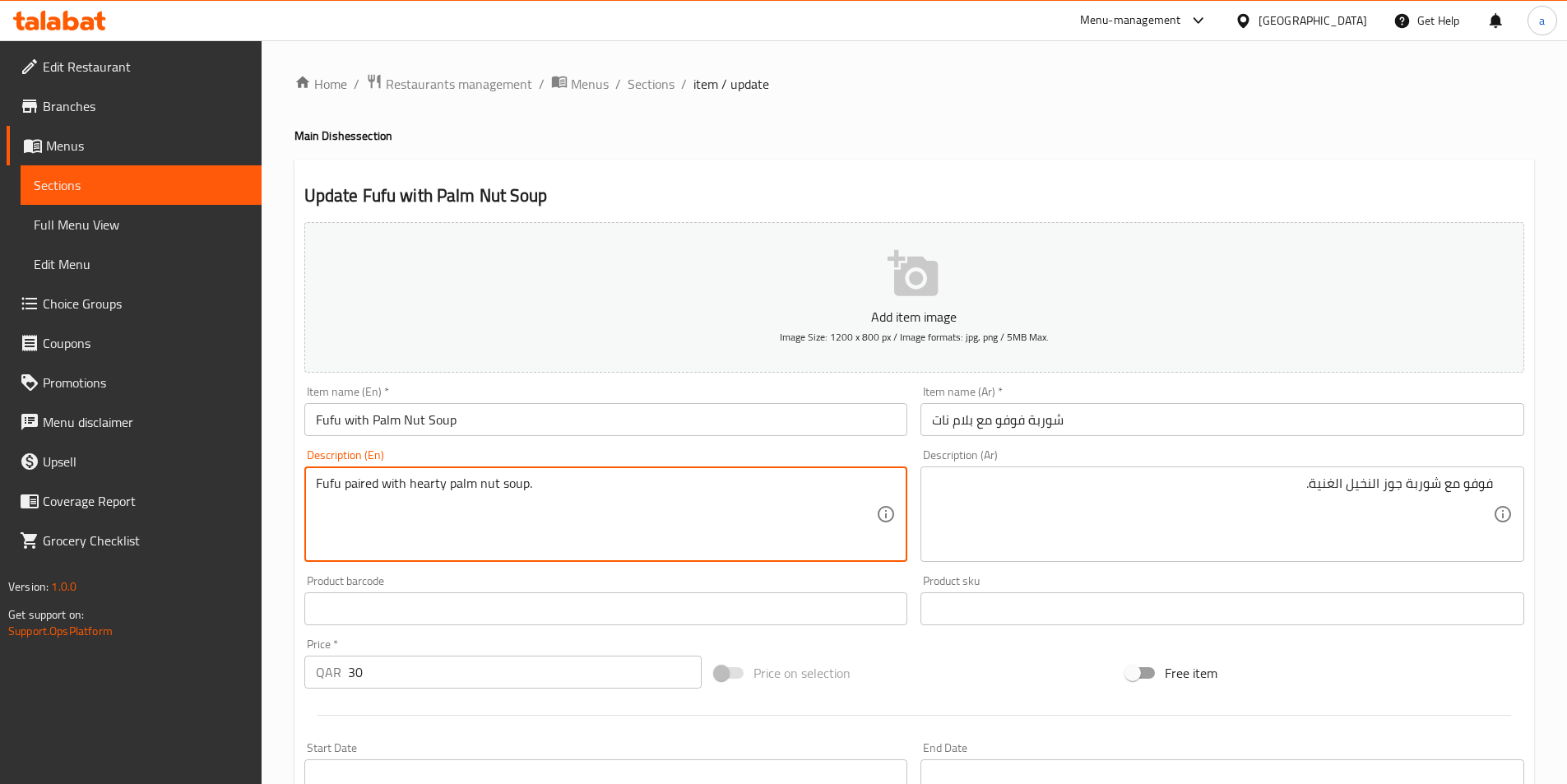
click at [358, 485] on textarea "Fufu paired with hearty palm nut soup." at bounding box center [597, 513] width 561 height 78
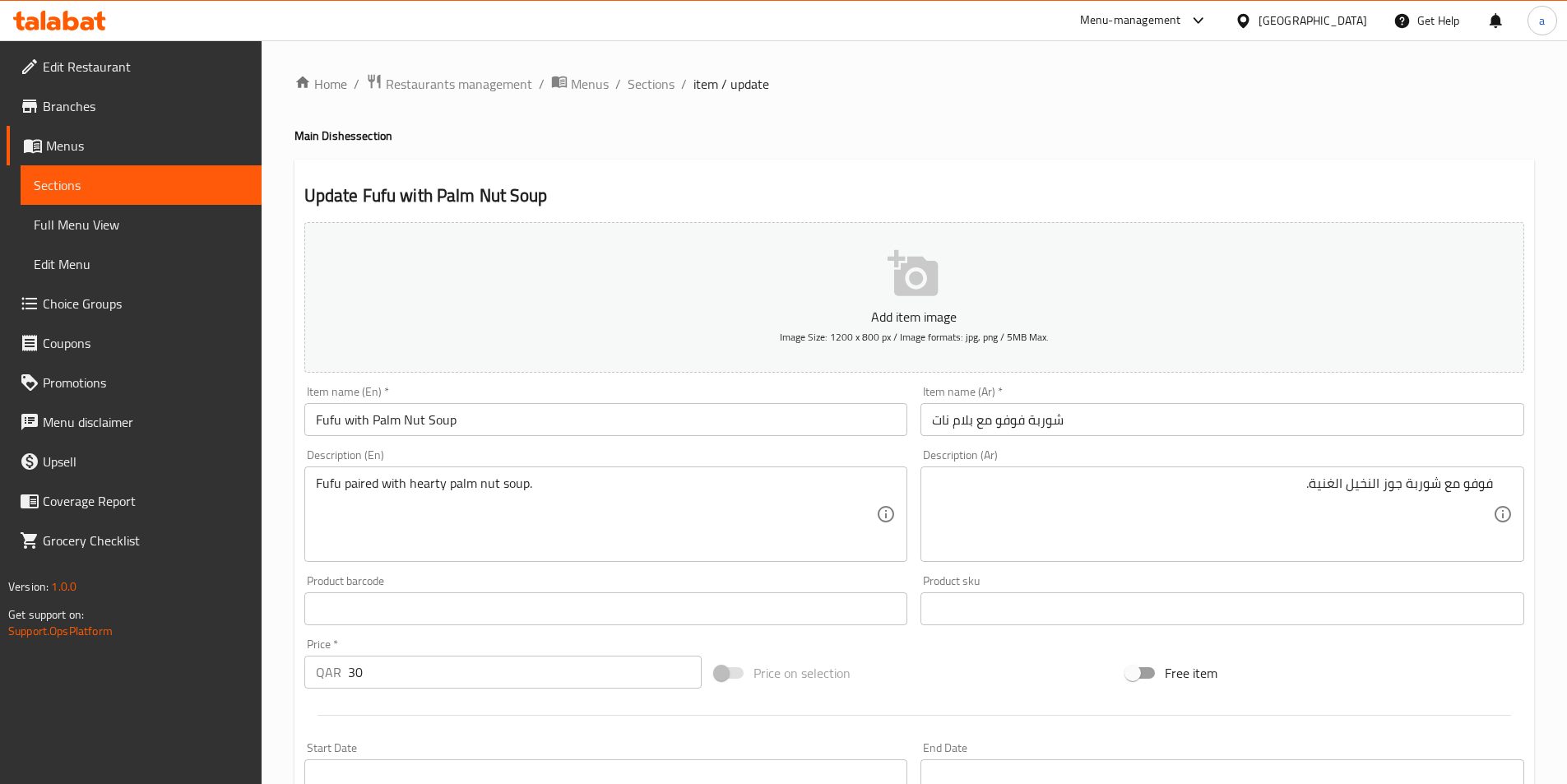
click at [428, 486] on textarea "Fufu paired with hearty palm nut soup." at bounding box center [597, 513] width 561 height 78
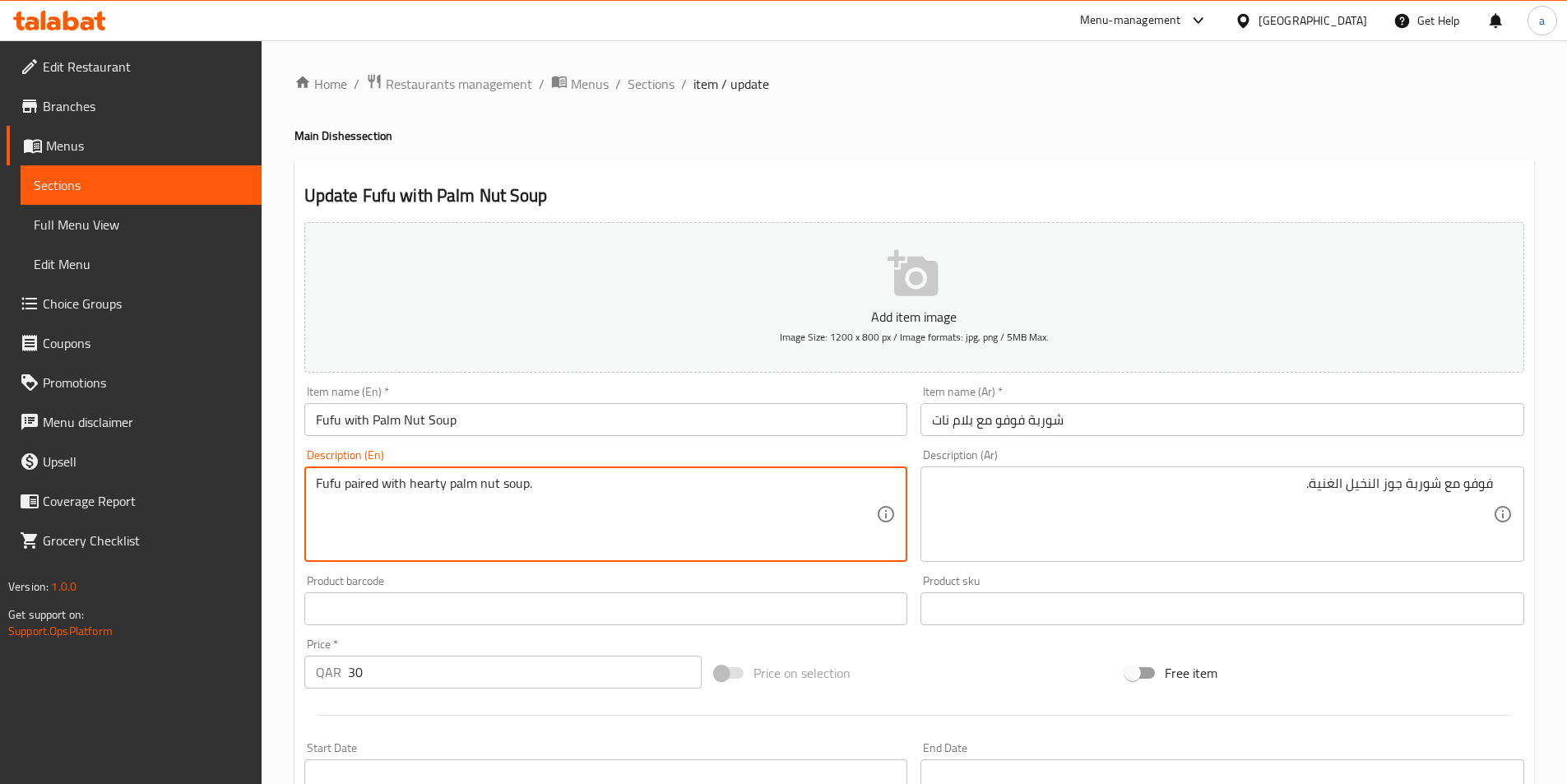
click at [428, 486] on textarea "Fufu paired with hearty palm nut soup." at bounding box center [597, 513] width 561 height 78
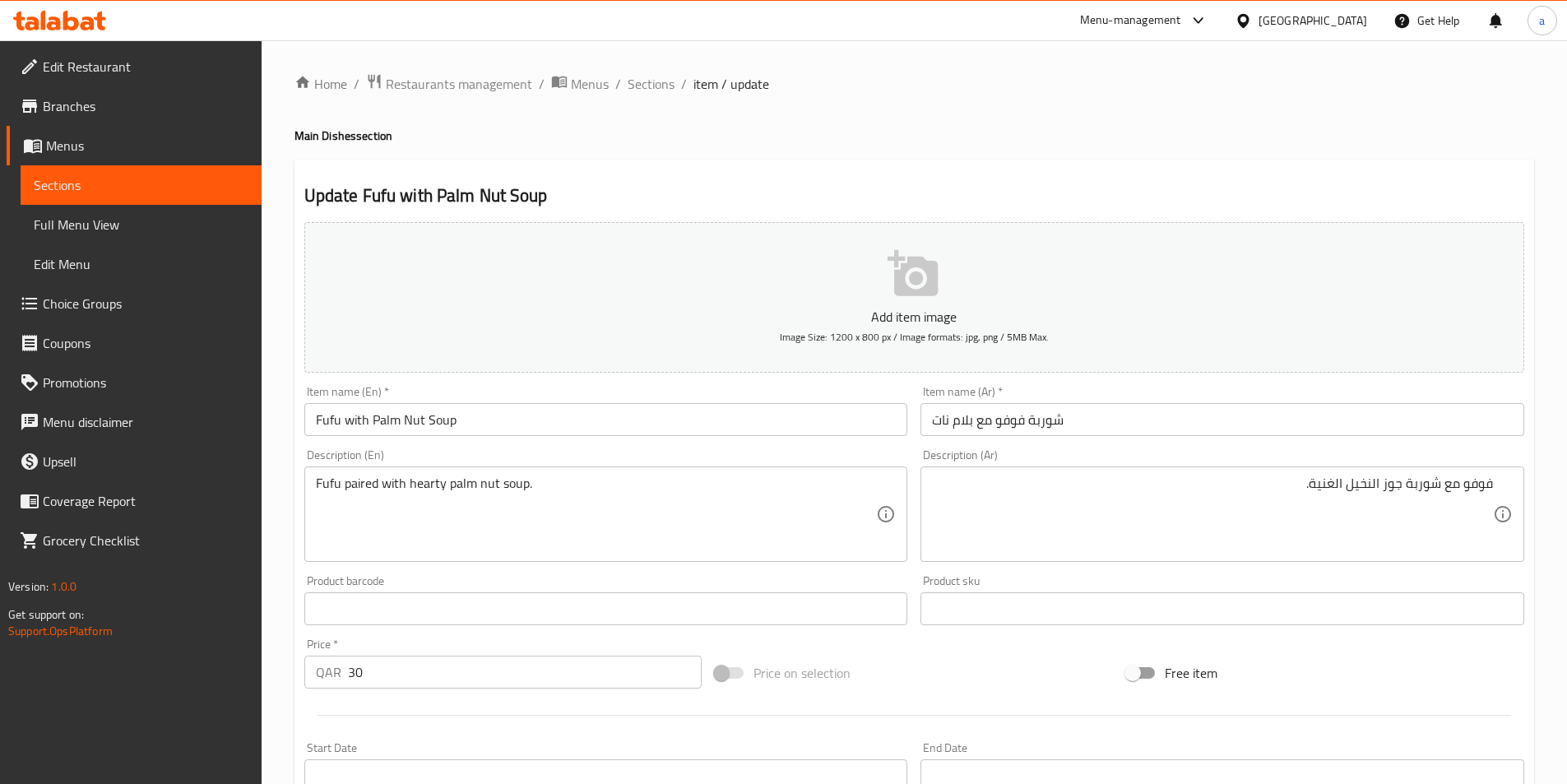
click at [455, 475] on textarea "Fufu paired with hearty palm nut soup." at bounding box center [597, 513] width 561 height 78
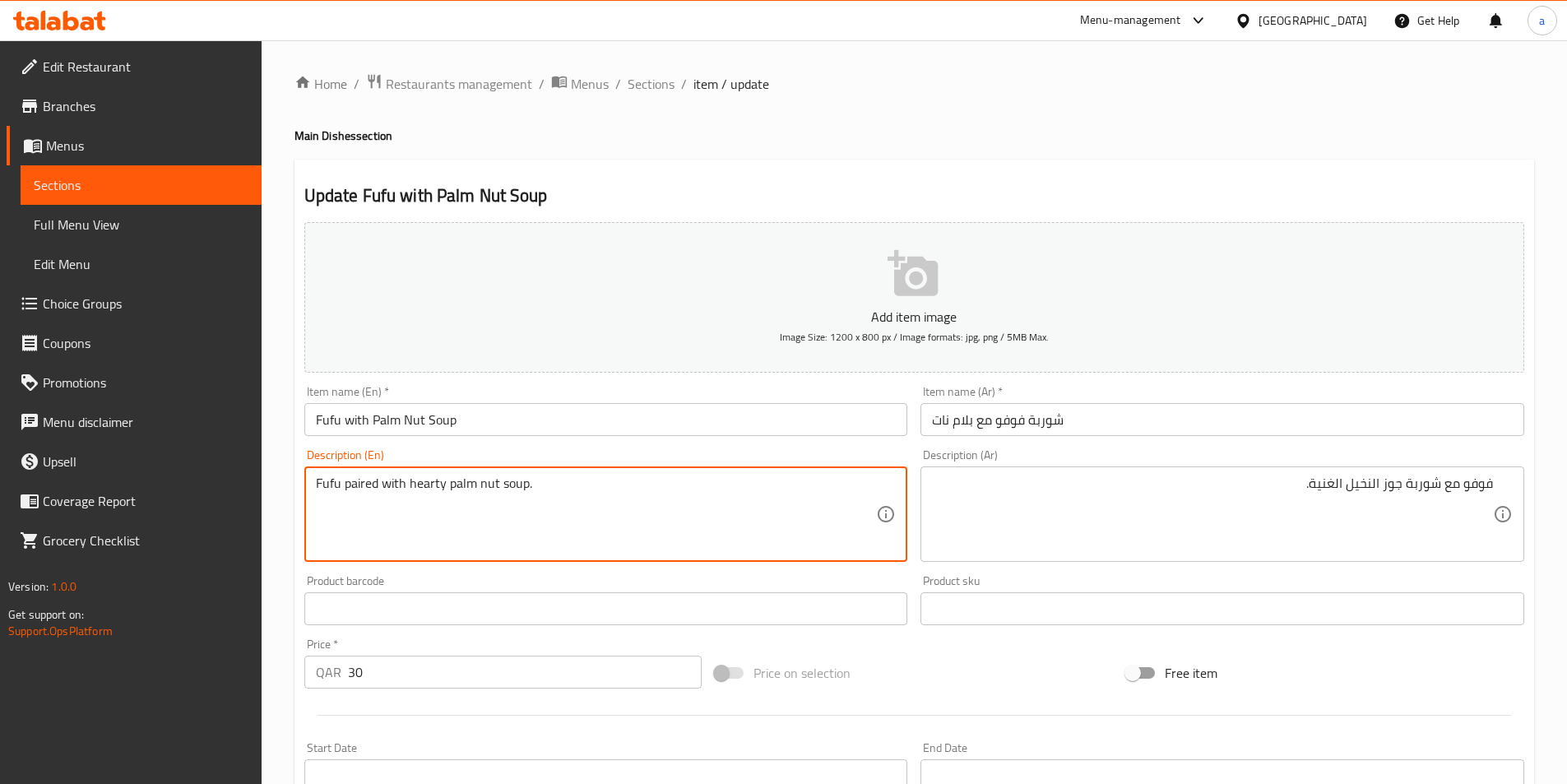
click at [455, 475] on textarea "Fufu paired with hearty palm nut soup." at bounding box center [597, 513] width 561 height 78
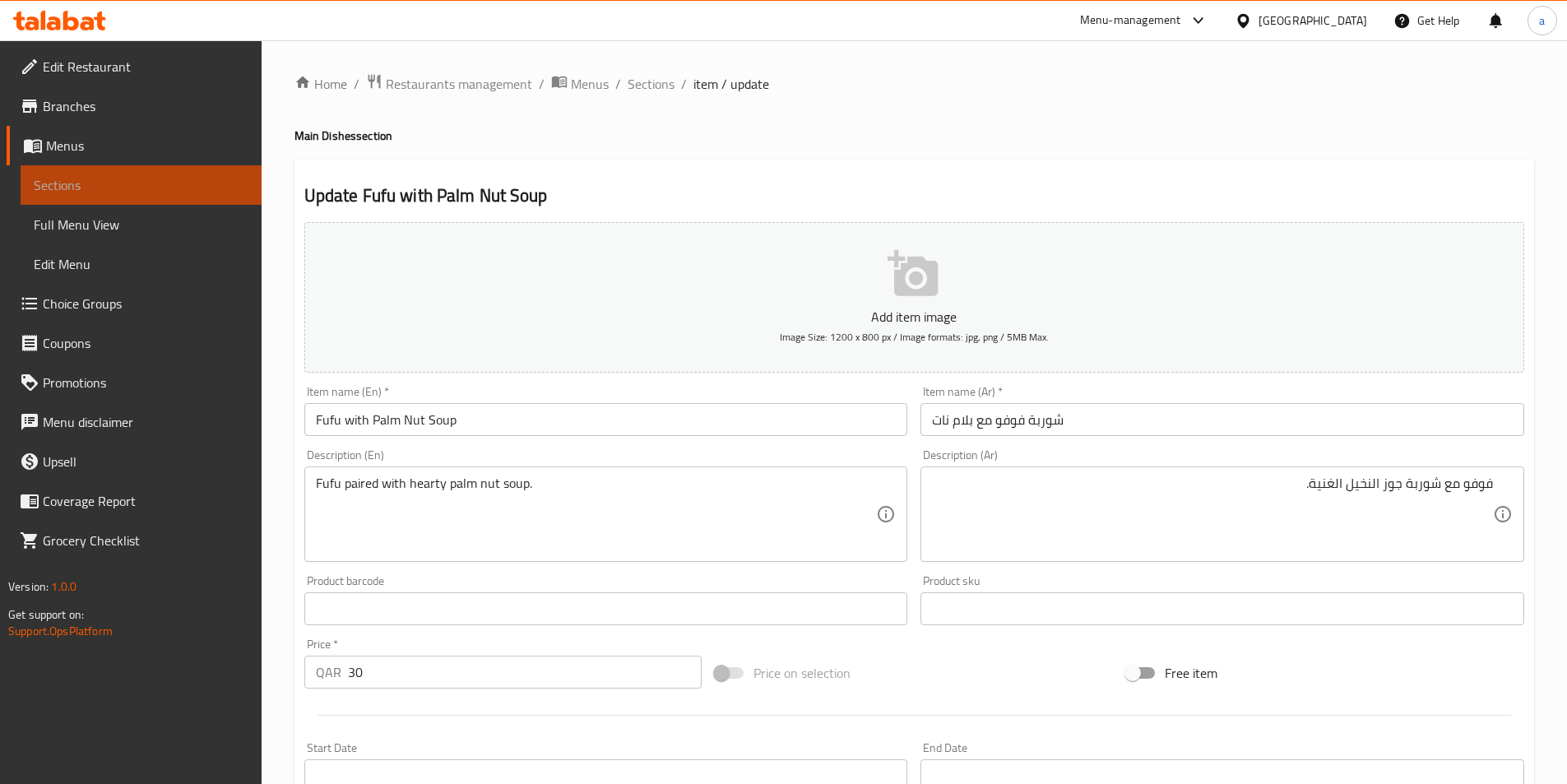
click at [195, 177] on span "Sections" at bounding box center [141, 185] width 215 height 19
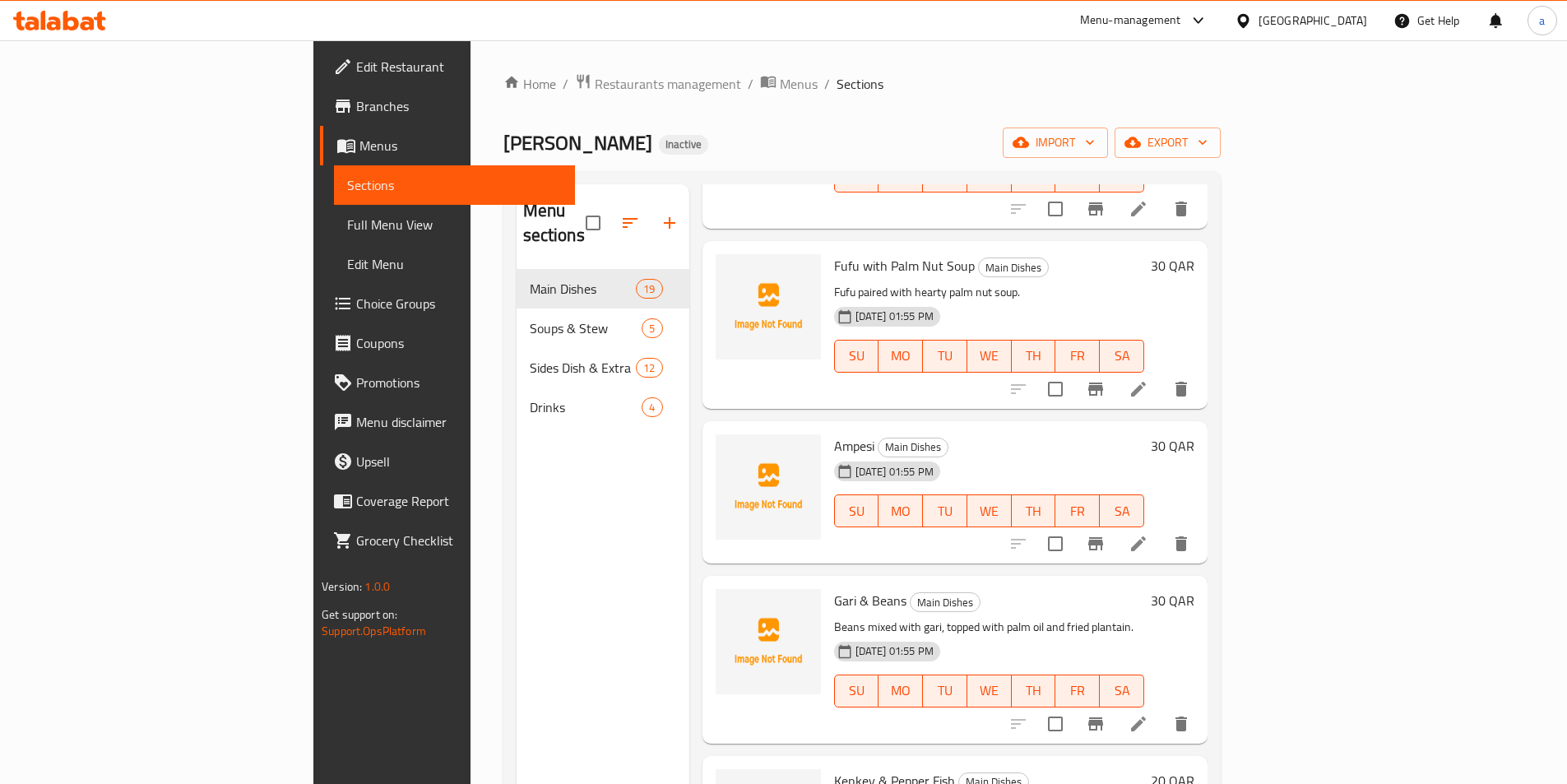
scroll to position [1777, 0]
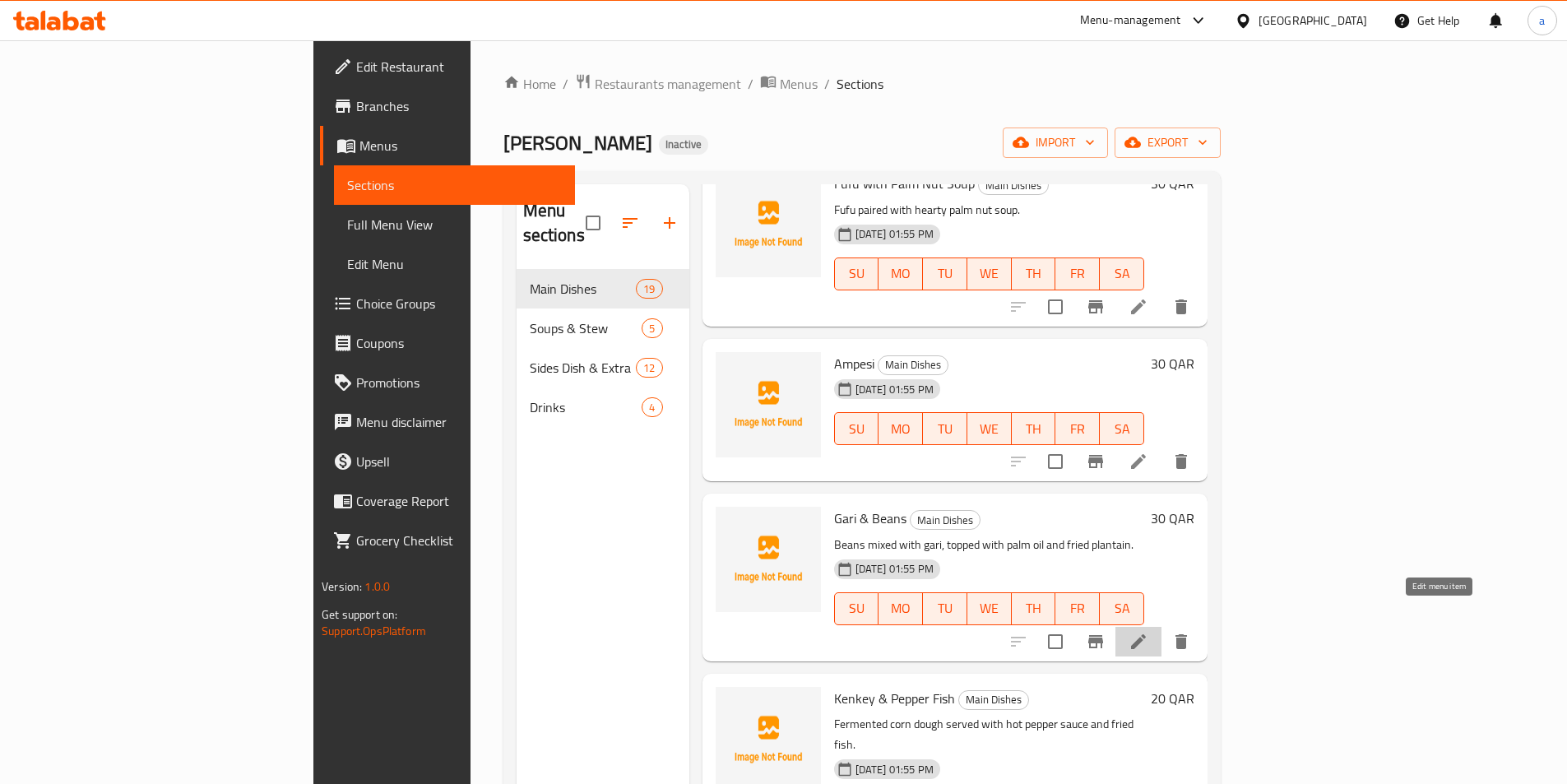
click at [1146, 634] on icon at bounding box center [1138, 640] width 14 height 14
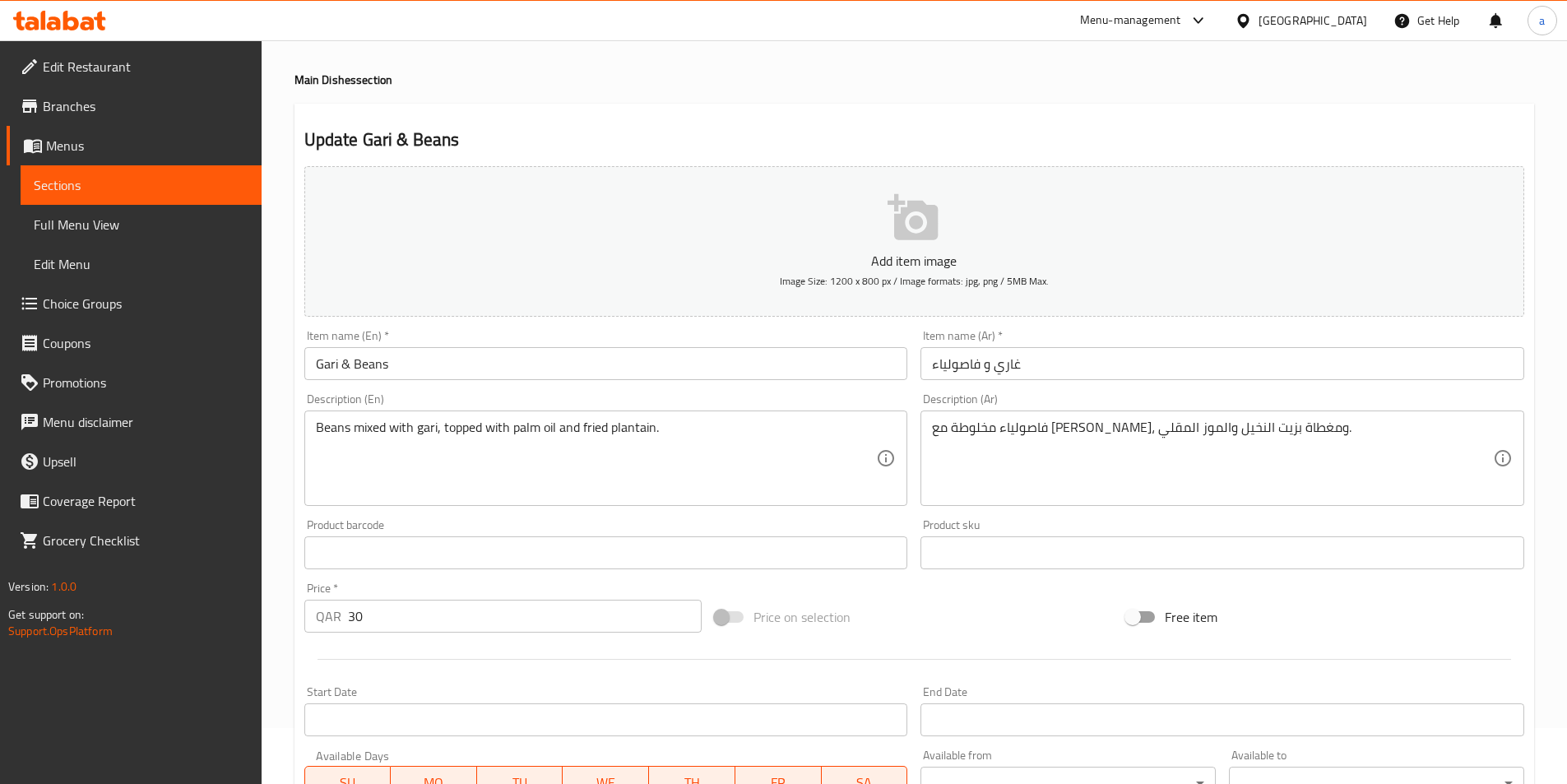
scroll to position [82, 0]
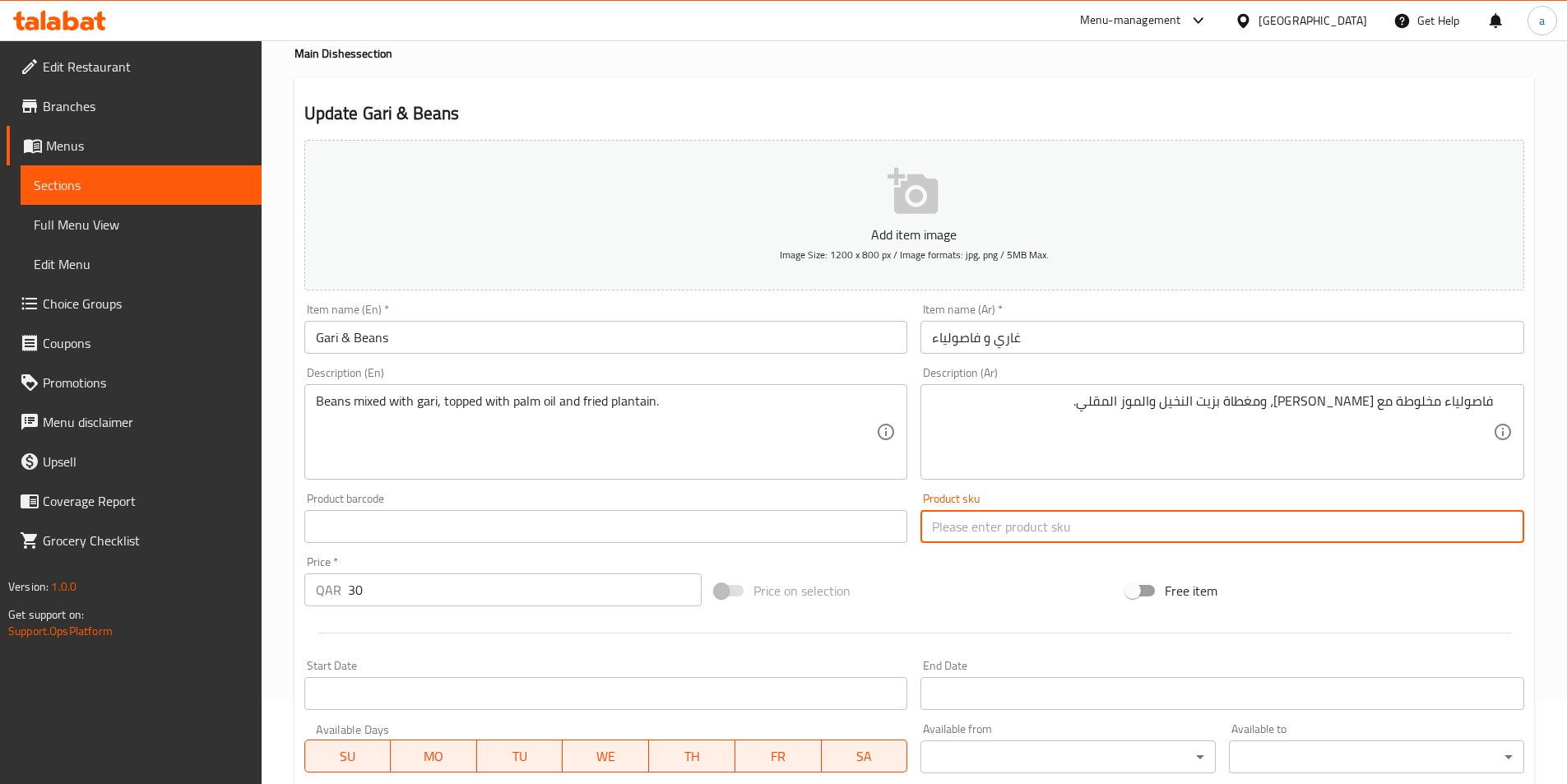
click at [1182, 511] on input "text" at bounding box center [1222, 526] width 604 height 33
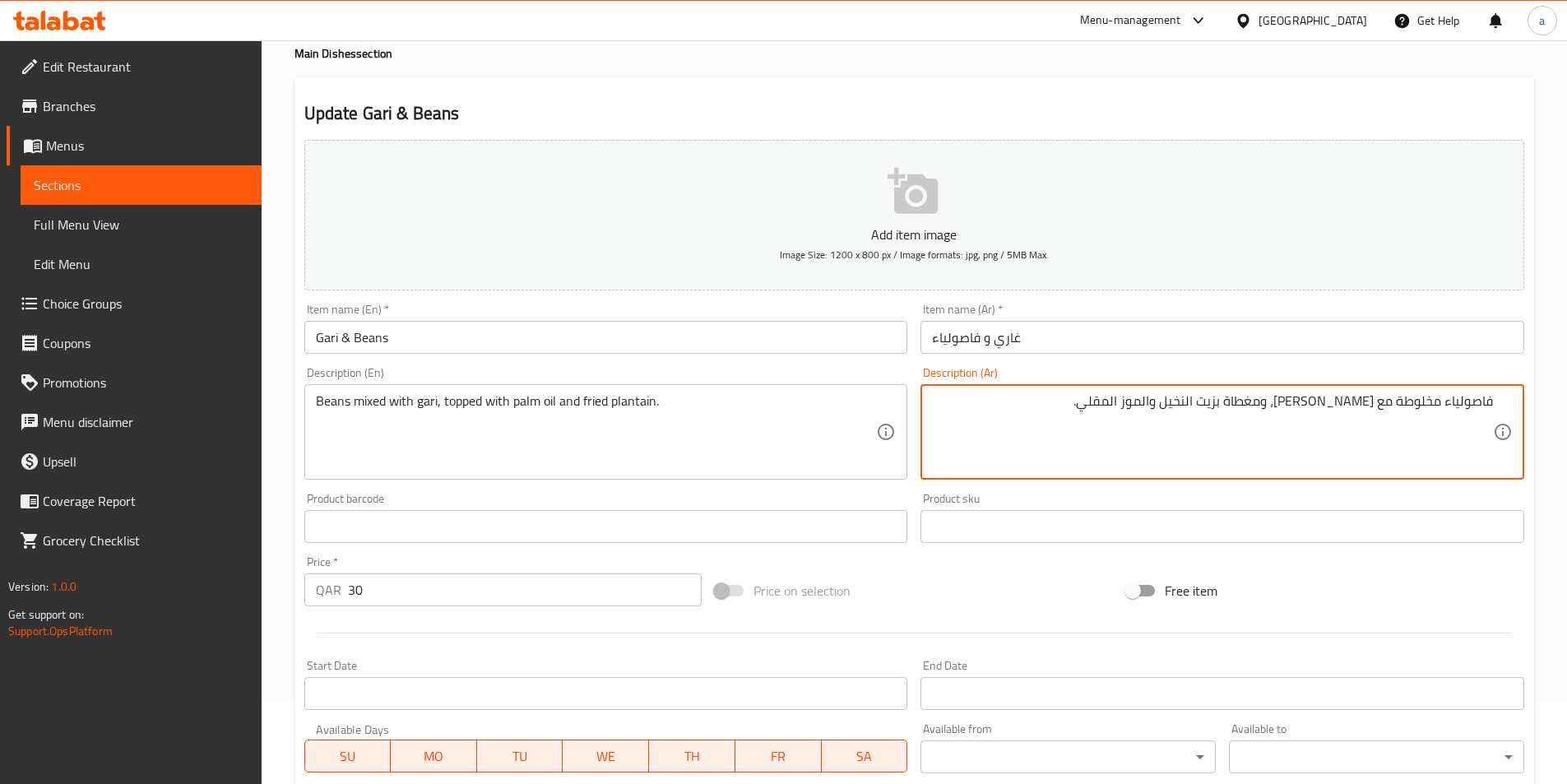
click at [1420, 405] on textarea "فاصولياء مخلوطة مع الغاري، ومغطاة بزيت النخيل والموز المقلي." at bounding box center [1212, 431] width 561 height 78
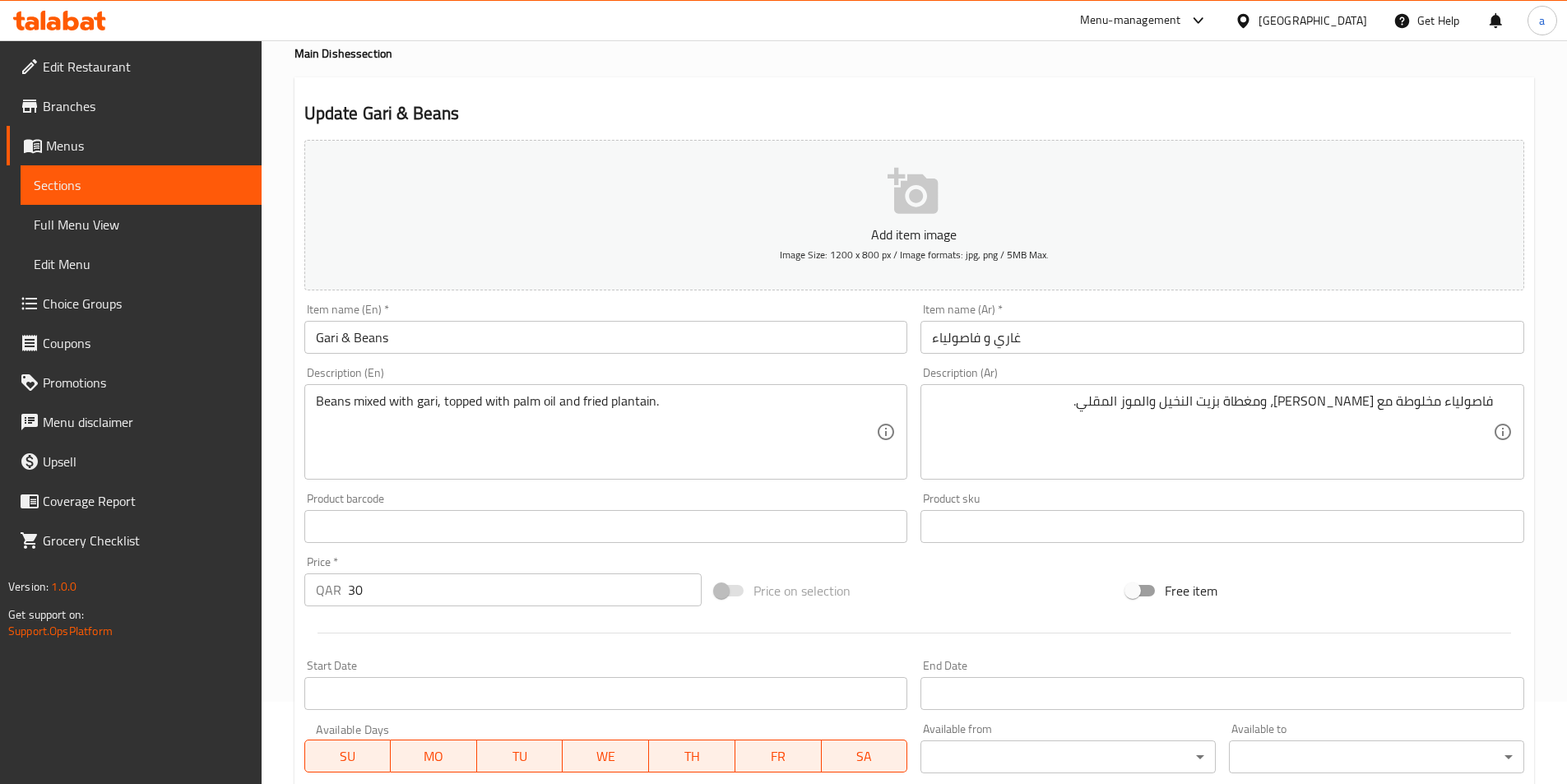
click at [1338, 408] on textarea "فاصولياء مخلوطة مع الغاري، ومغطاة بزيت النخيل والموز المقلي." at bounding box center [1212, 431] width 561 height 78
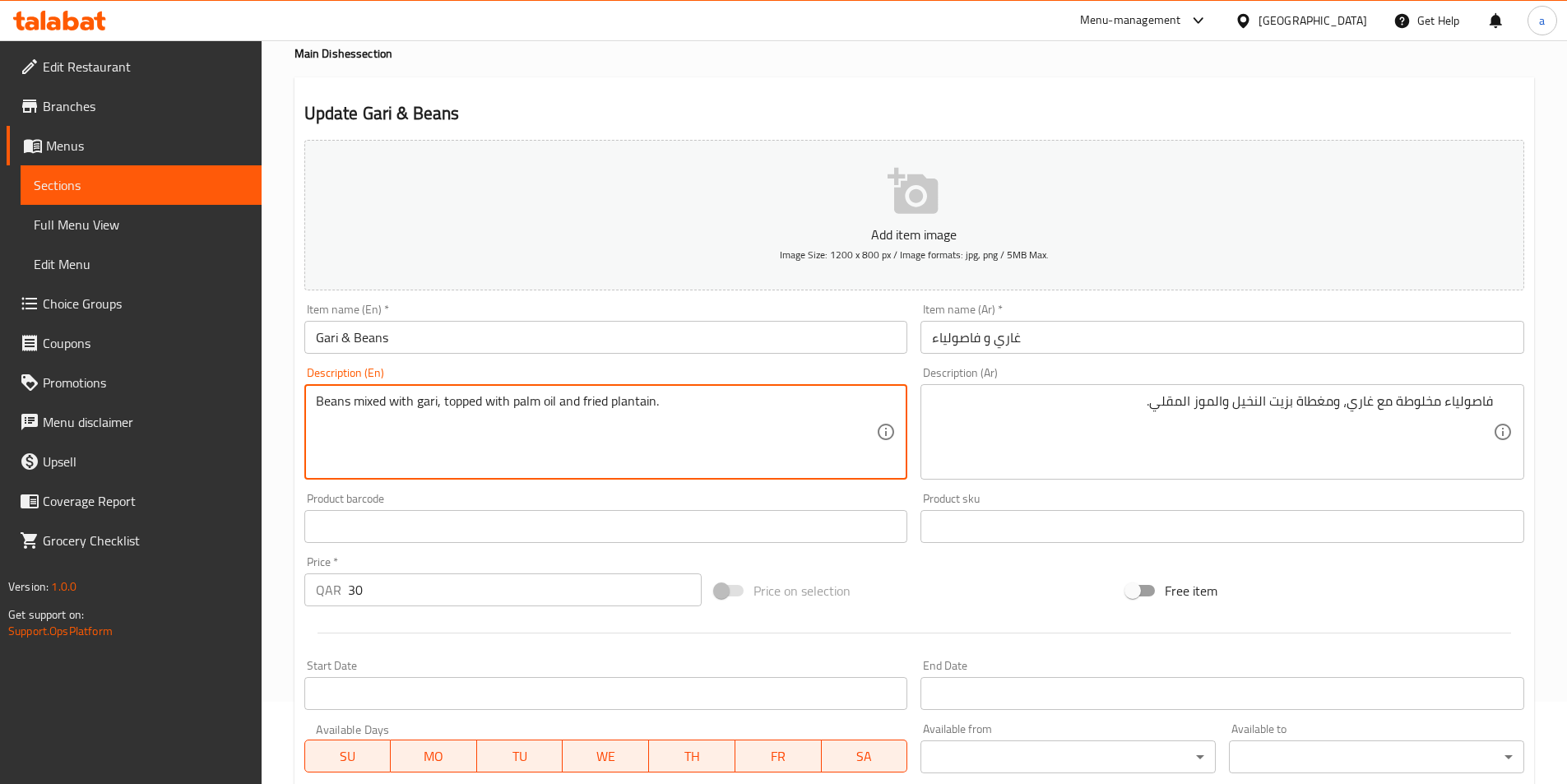
drag, startPoint x: 509, startPoint y: 404, endPoint x: 555, endPoint y: 415, distance: 47.3
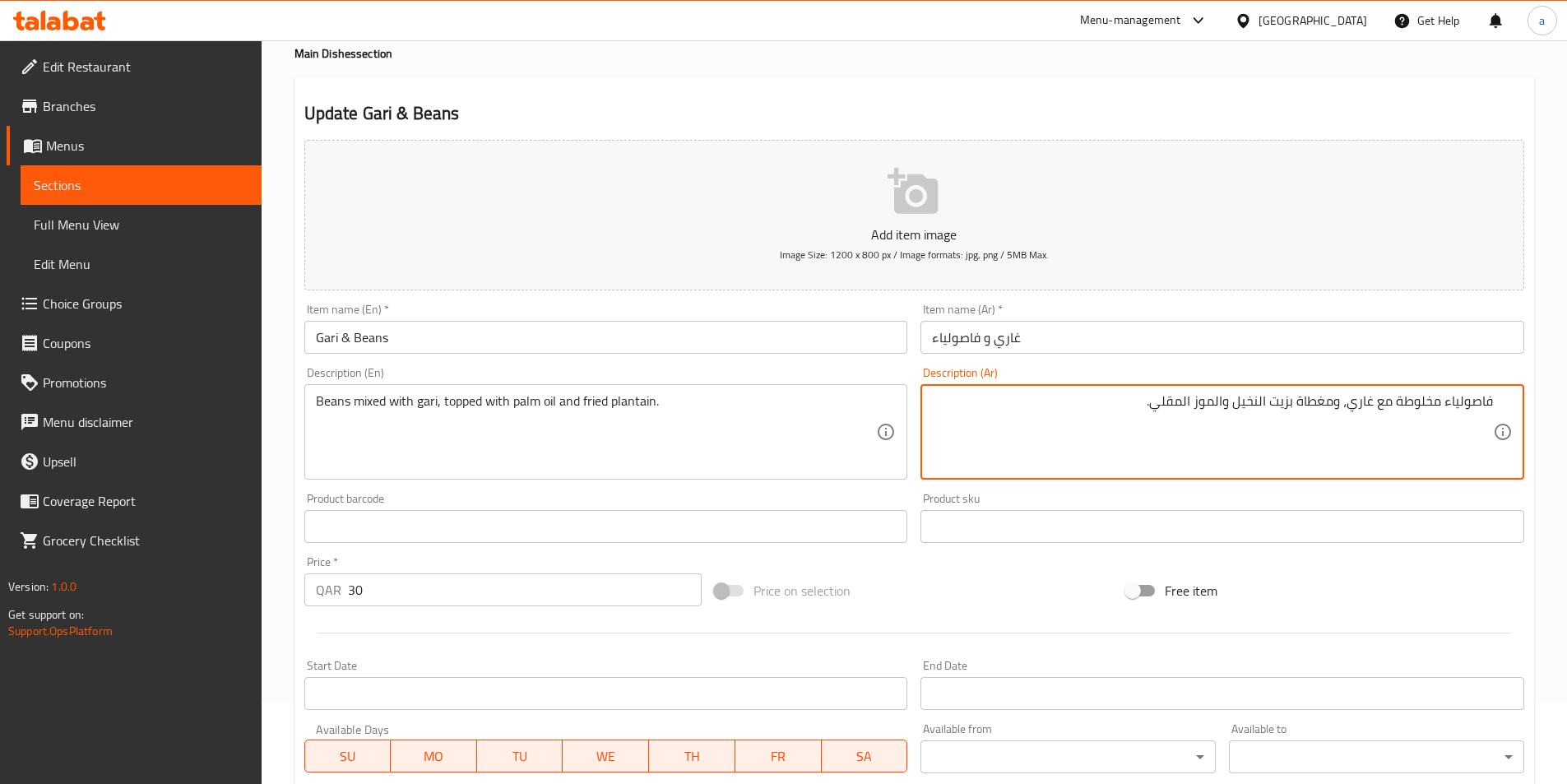
click at [1286, 401] on textarea "فاصولياء مخلوطة مع غاري، ومغطاة بزيت النخيل والموز المقلي." at bounding box center [1212, 431] width 561 height 78
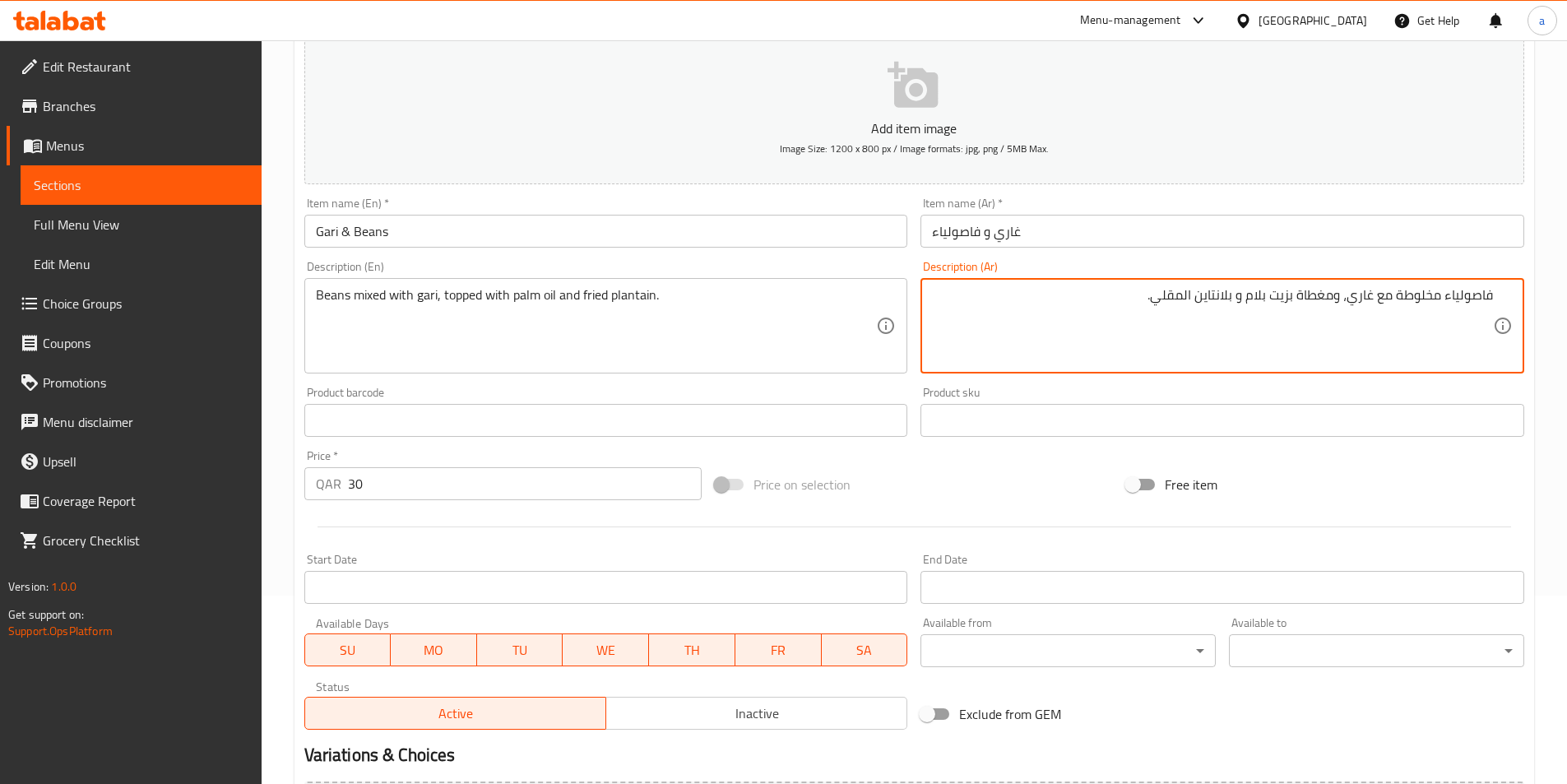
scroll to position [329, 0]
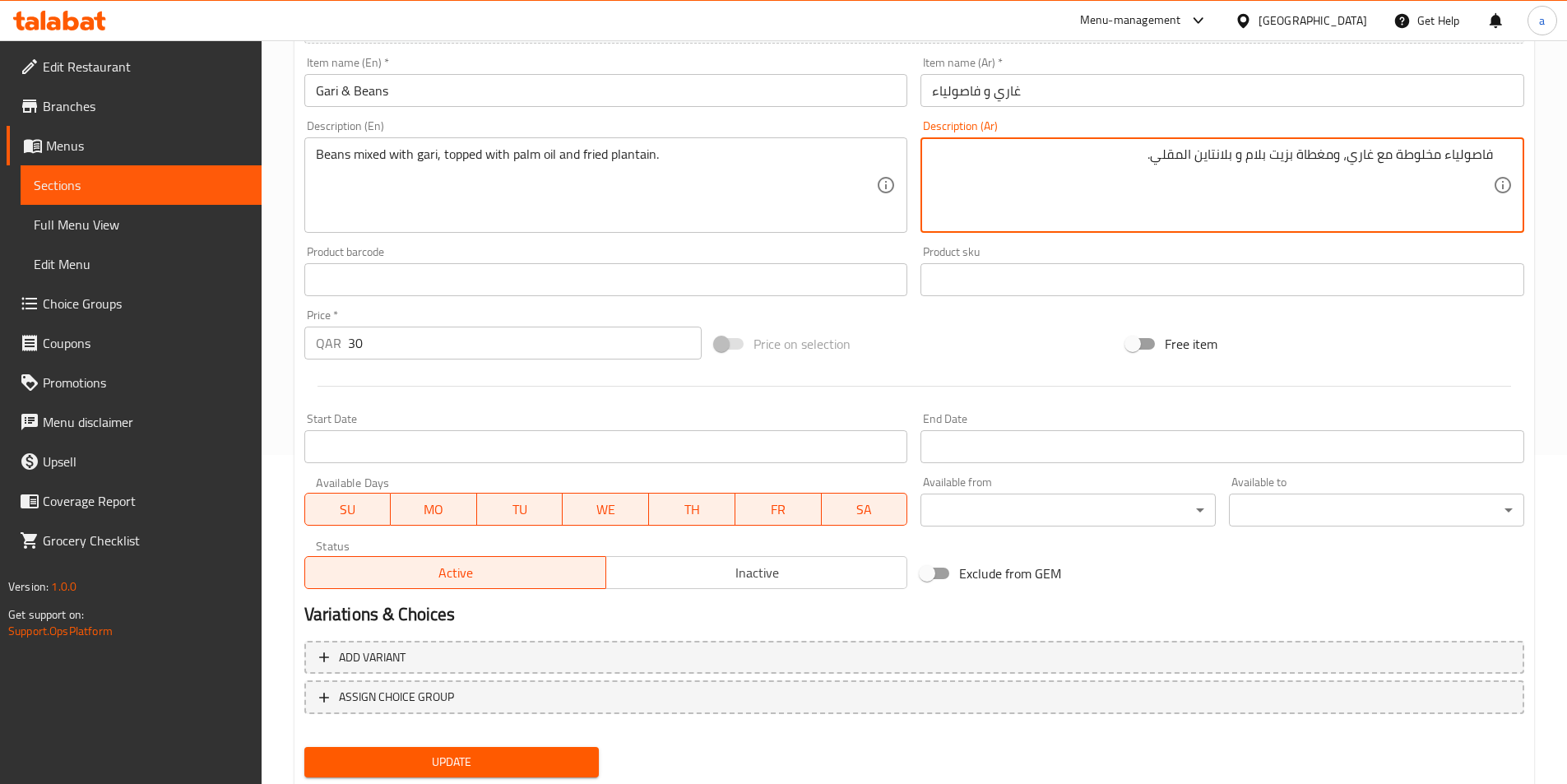
type textarea "فاصولياء مخلوطة مع غاري، ومغطاة بزيت بلام و بلانتاين المقلي."
click at [431, 756] on span "Update" at bounding box center [452, 761] width 269 height 20
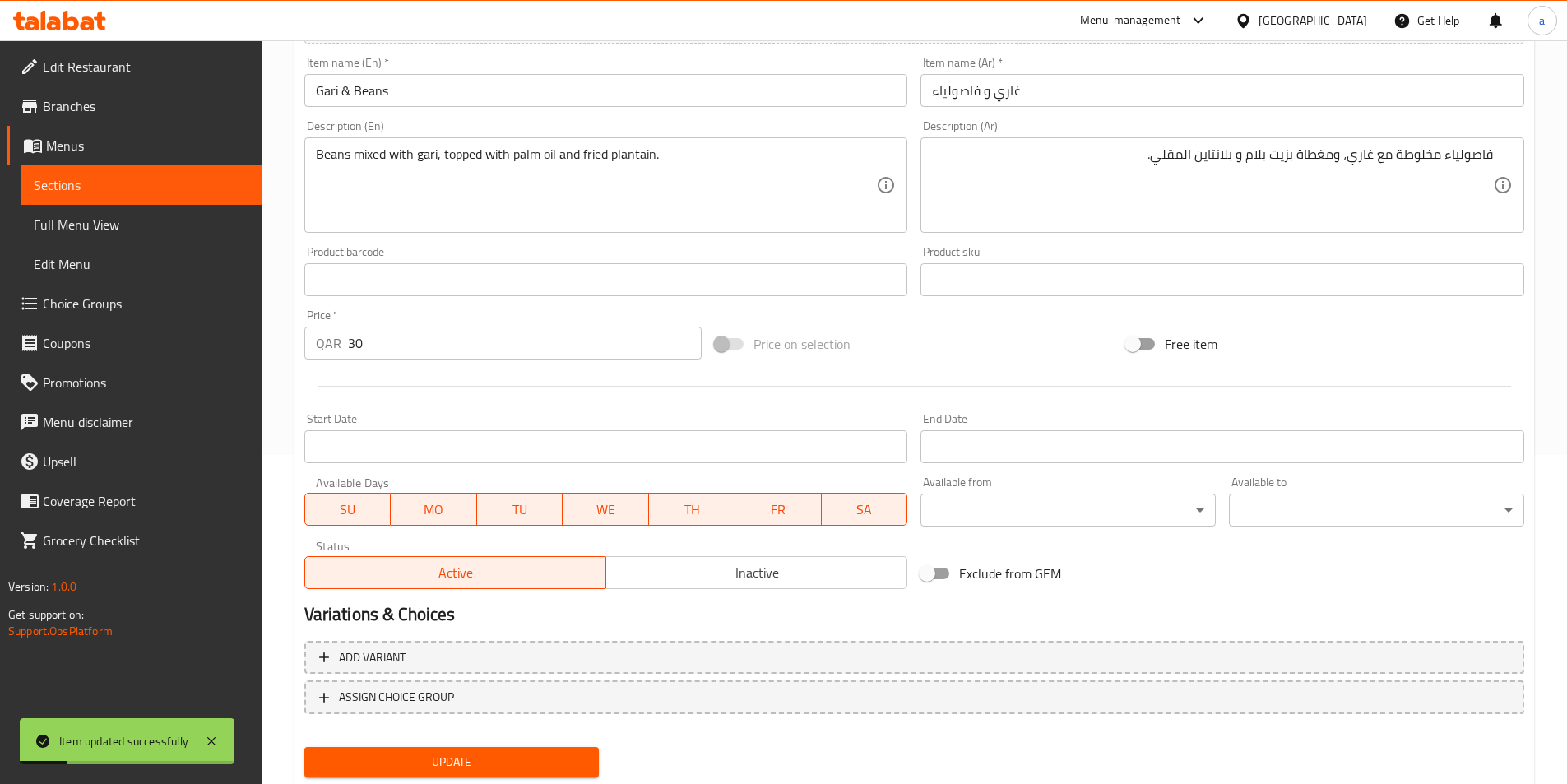
click at [166, 179] on span "Sections" at bounding box center [141, 185] width 215 height 19
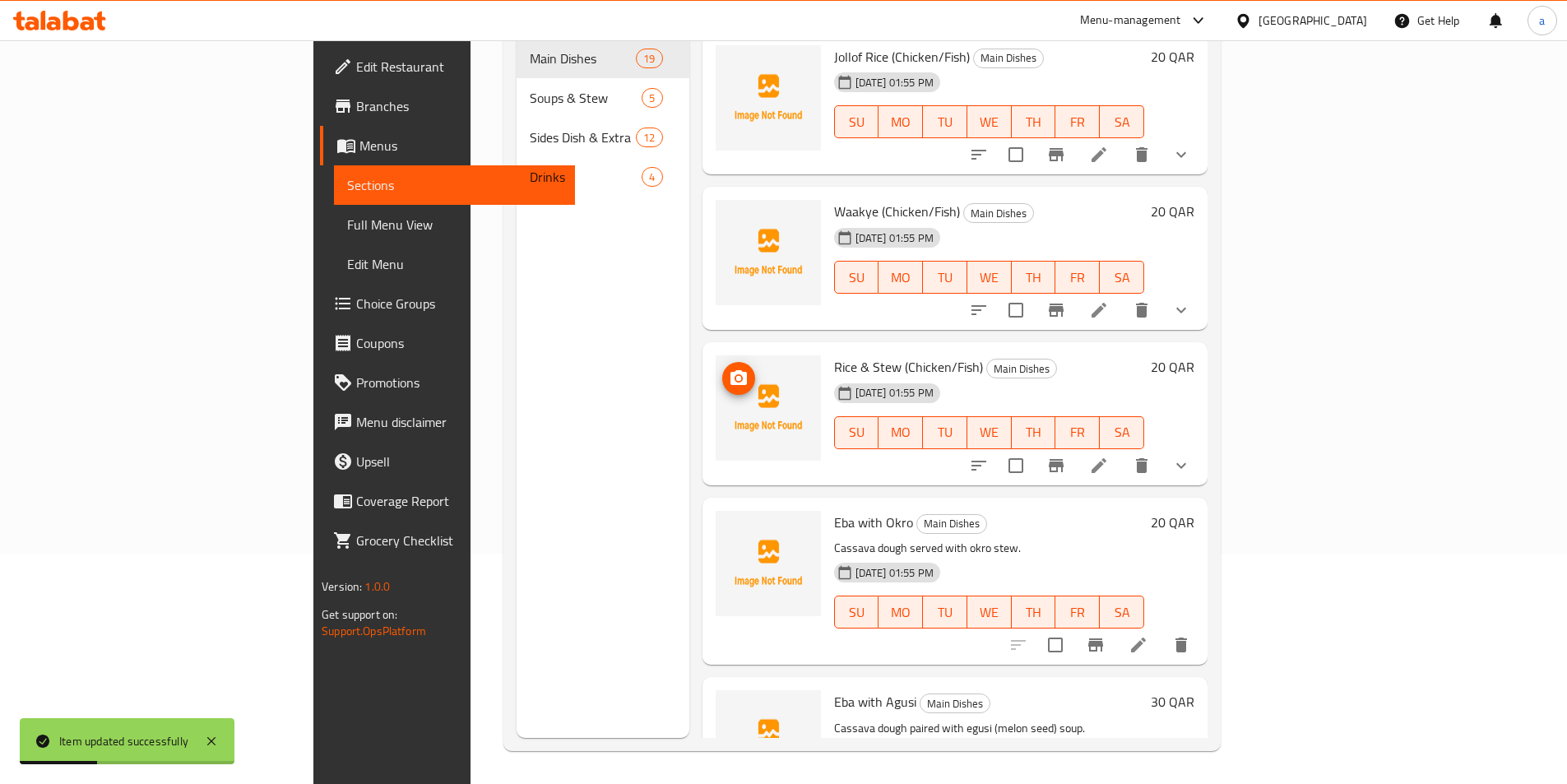
scroll to position [1874, 0]
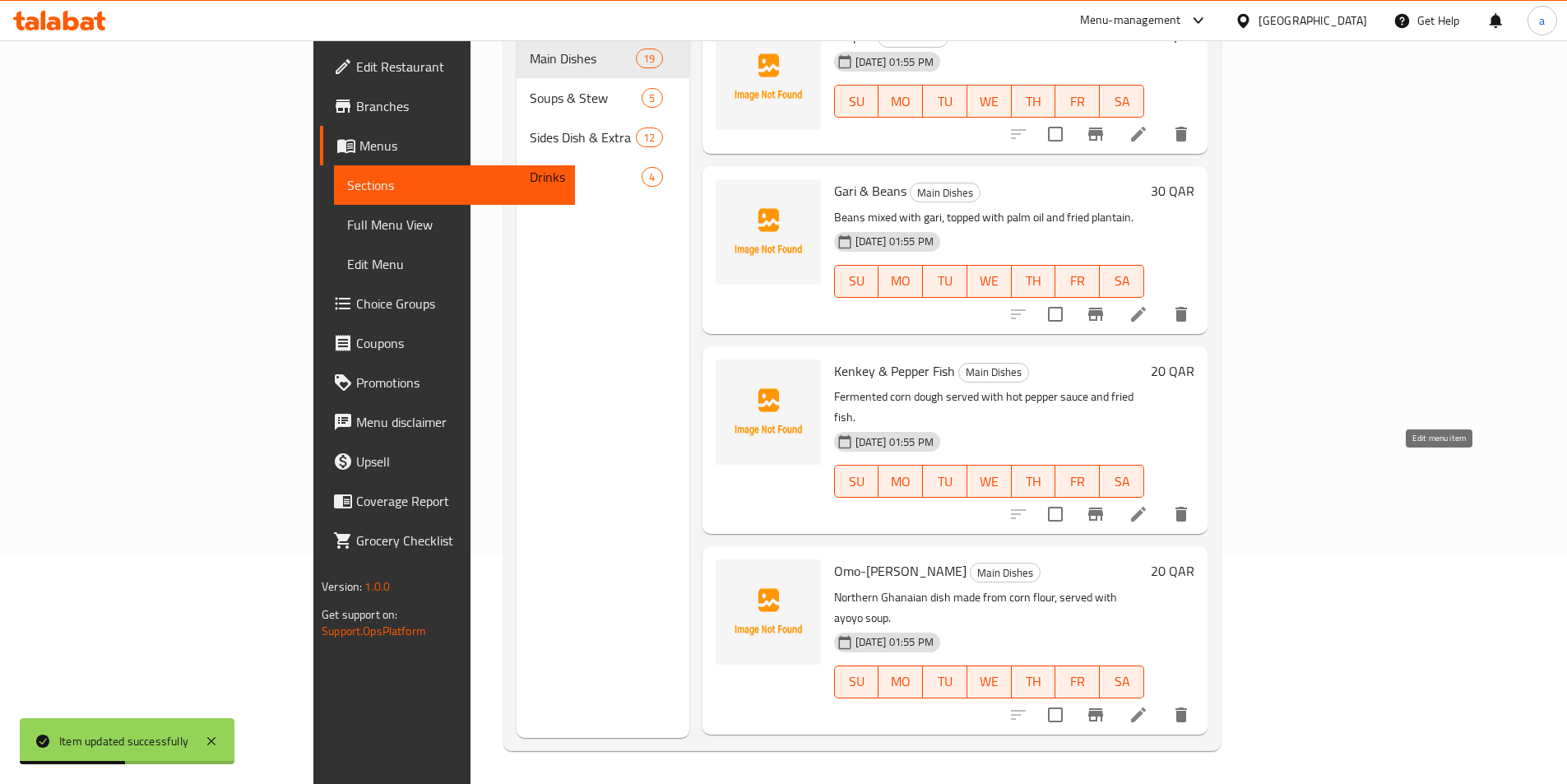
click at [1149, 504] on icon at bounding box center [1138, 513] width 19 height 19
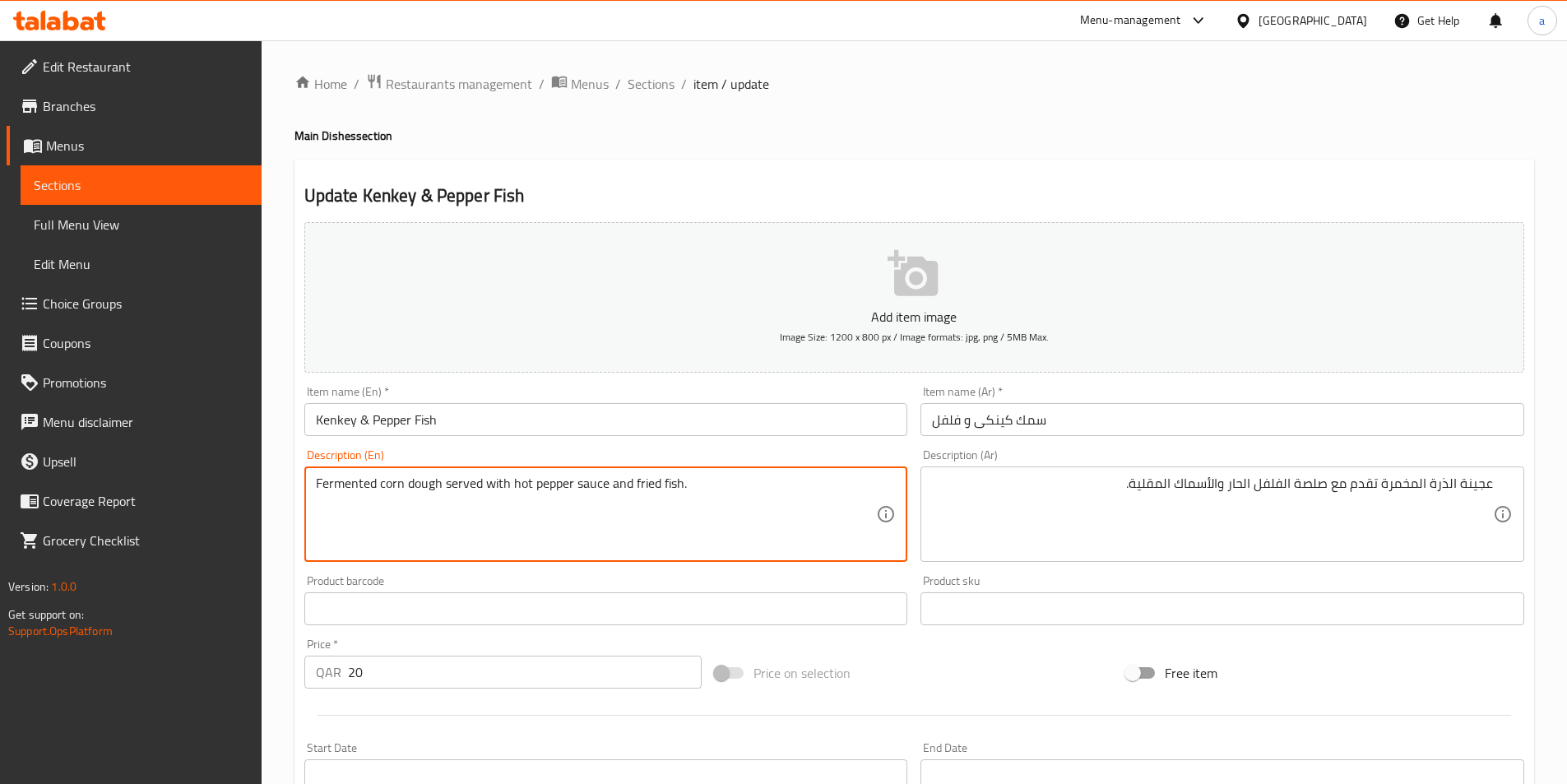
click at [358, 475] on textarea "Fermented corn dough served with hot pepper sauce and fried fish." at bounding box center [597, 513] width 561 height 78
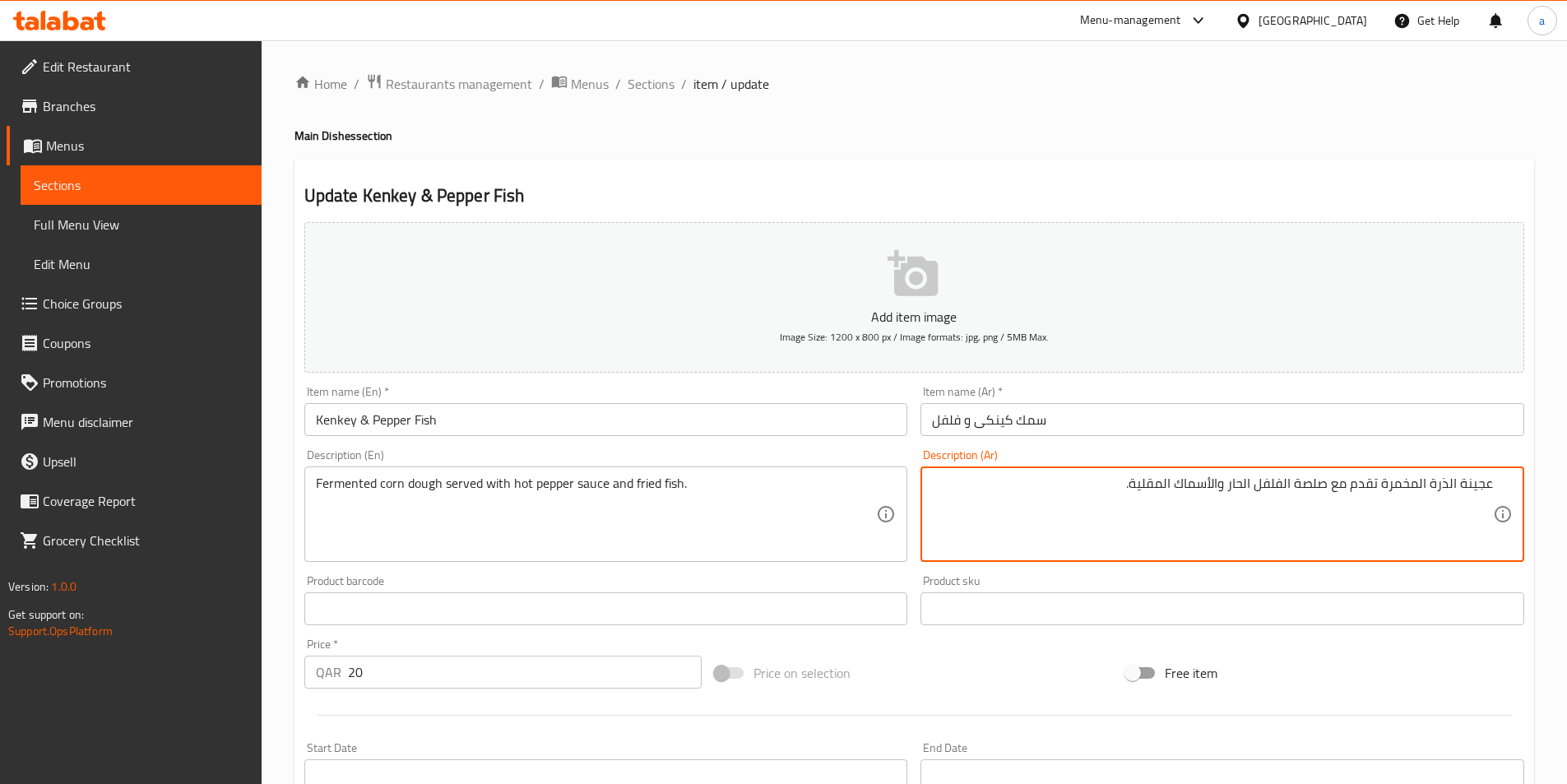
click at [1315, 477] on textarea "عجينة الذرة المخمرة تقدم مع صلصة الفلفل الحار والأسماك المقلية." at bounding box center [1212, 513] width 561 height 78
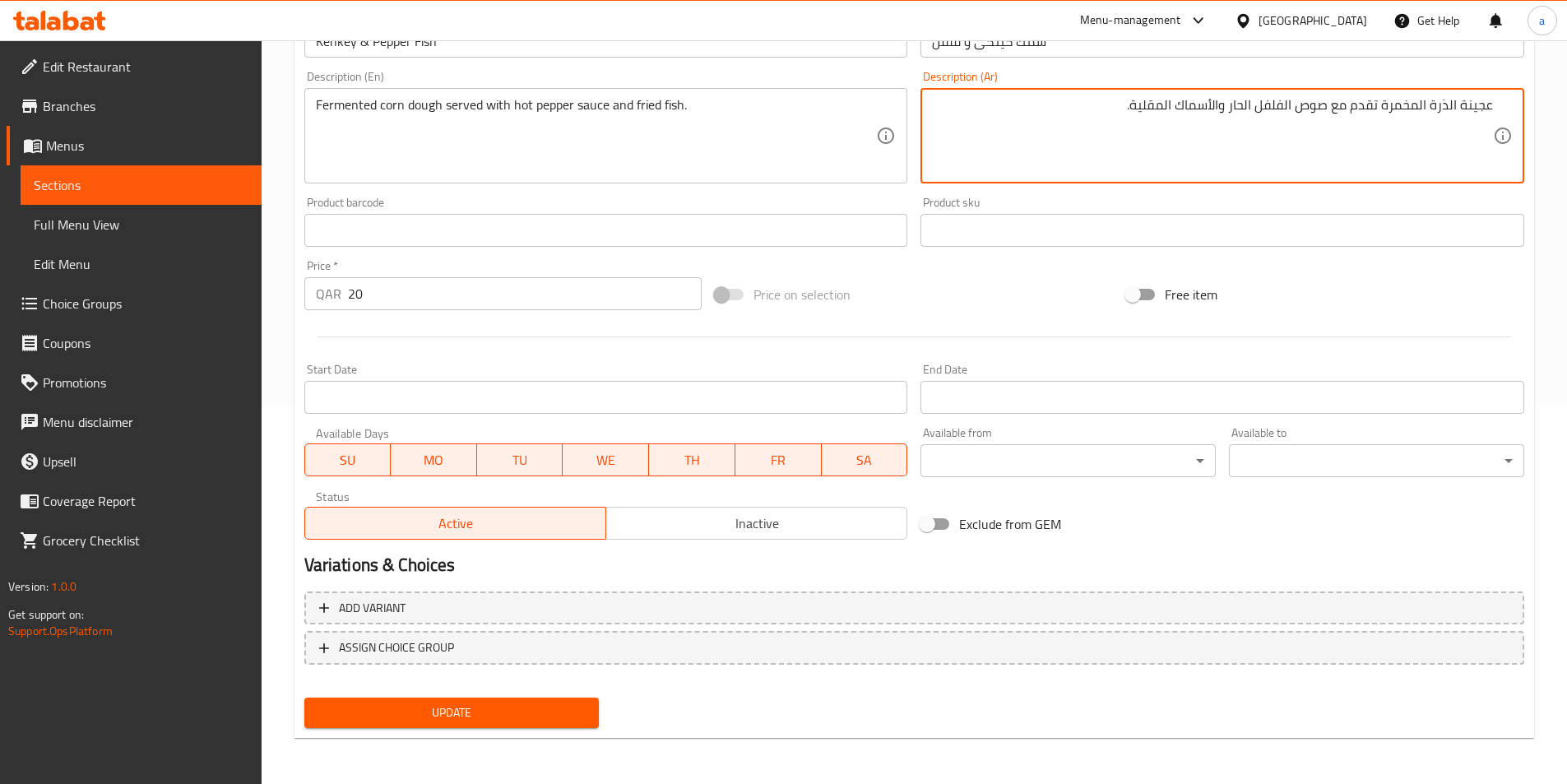
click at [1213, 102] on textarea "عجينة الذرة المخمرة تقدم مع صوص الفلفل الحار والأسماك المقلية." at bounding box center [1212, 136] width 561 height 78
type textarea "عجينة الذرة المخمرة تقدم مع صوص الفلفل الحار والسمك المقلى."
click at [525, 717] on span "Update" at bounding box center [452, 712] width 269 height 20
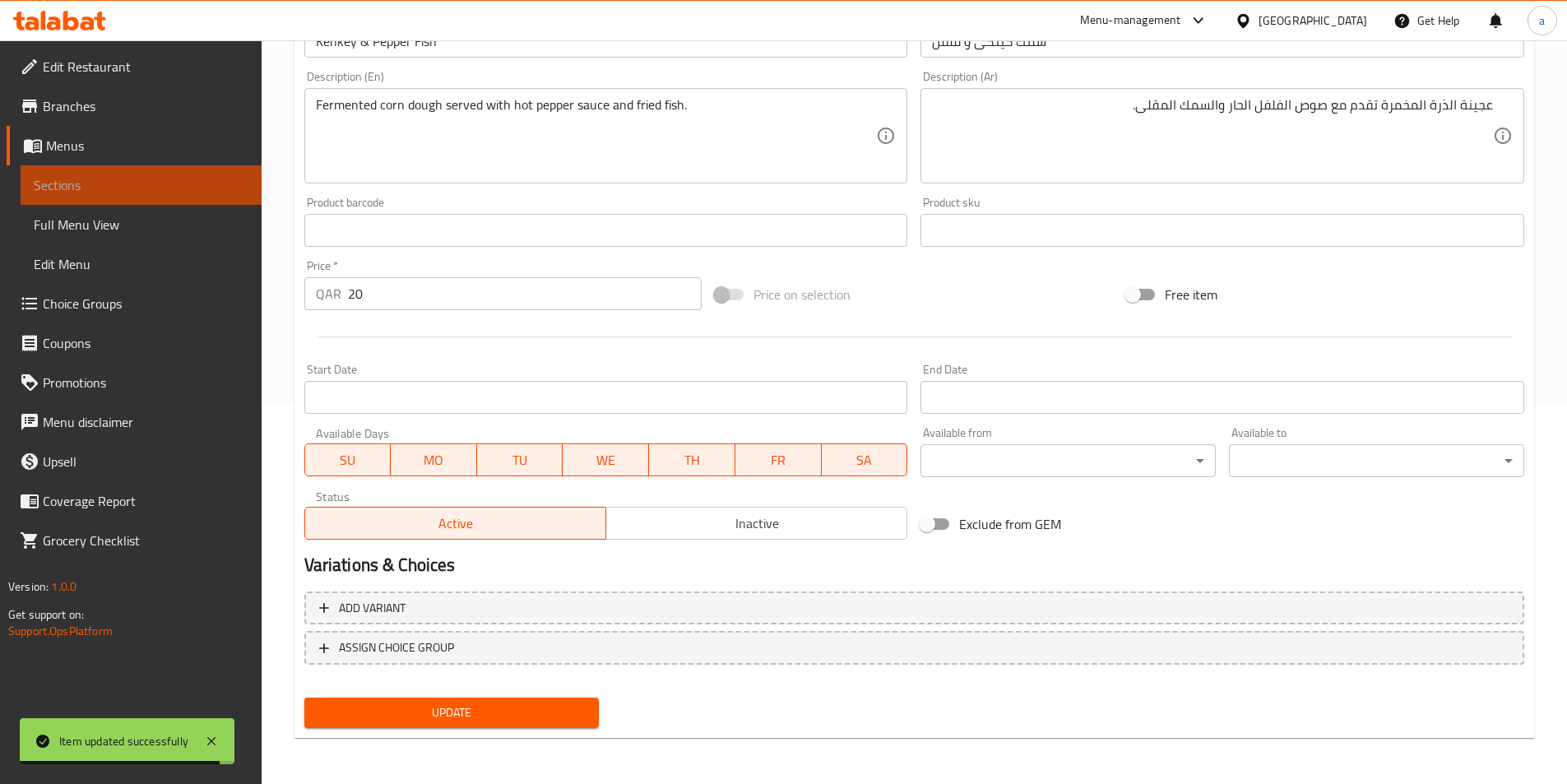
click at [165, 179] on span "Sections" at bounding box center [141, 185] width 215 height 19
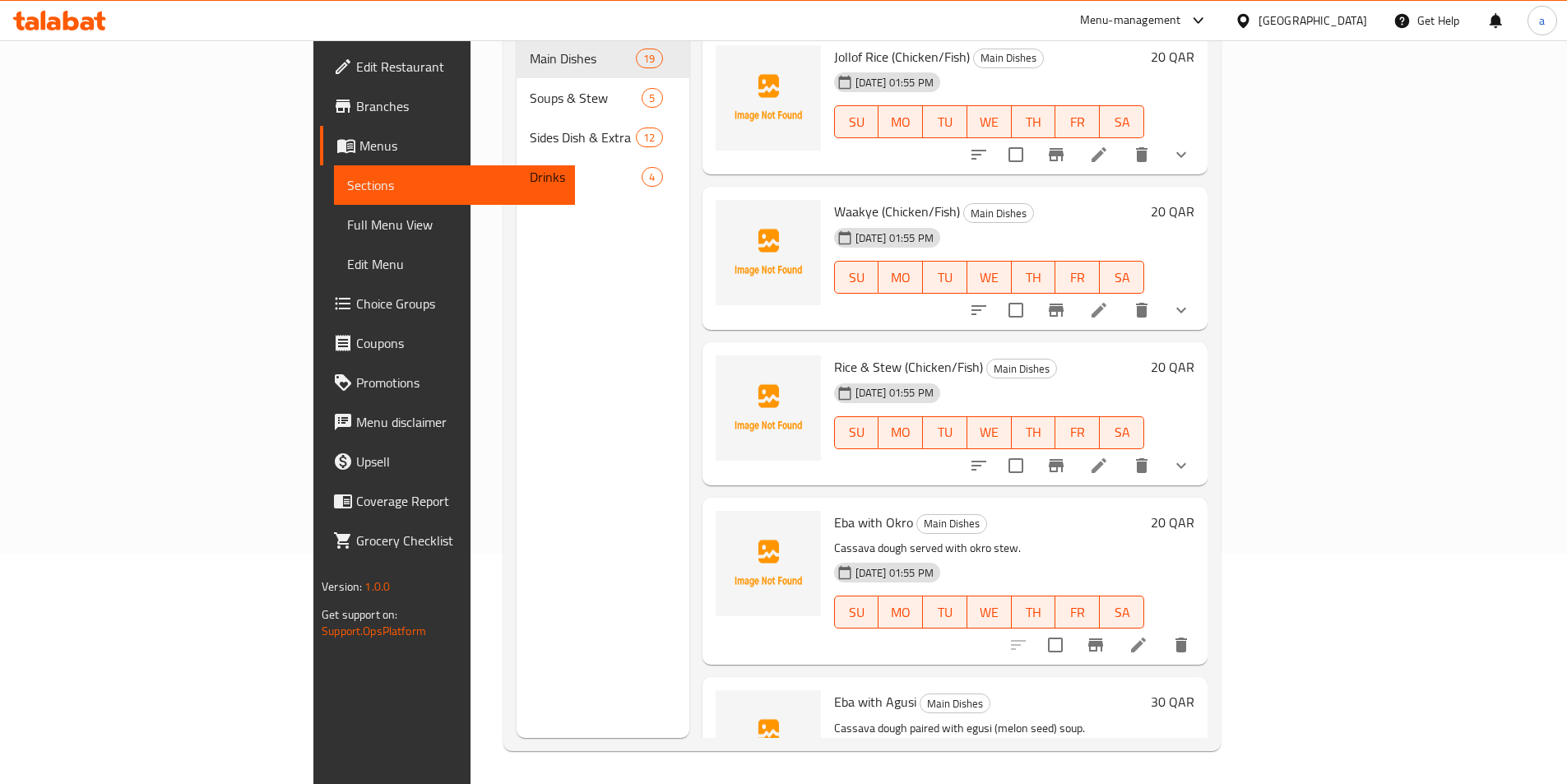
scroll to position [2054, 0]
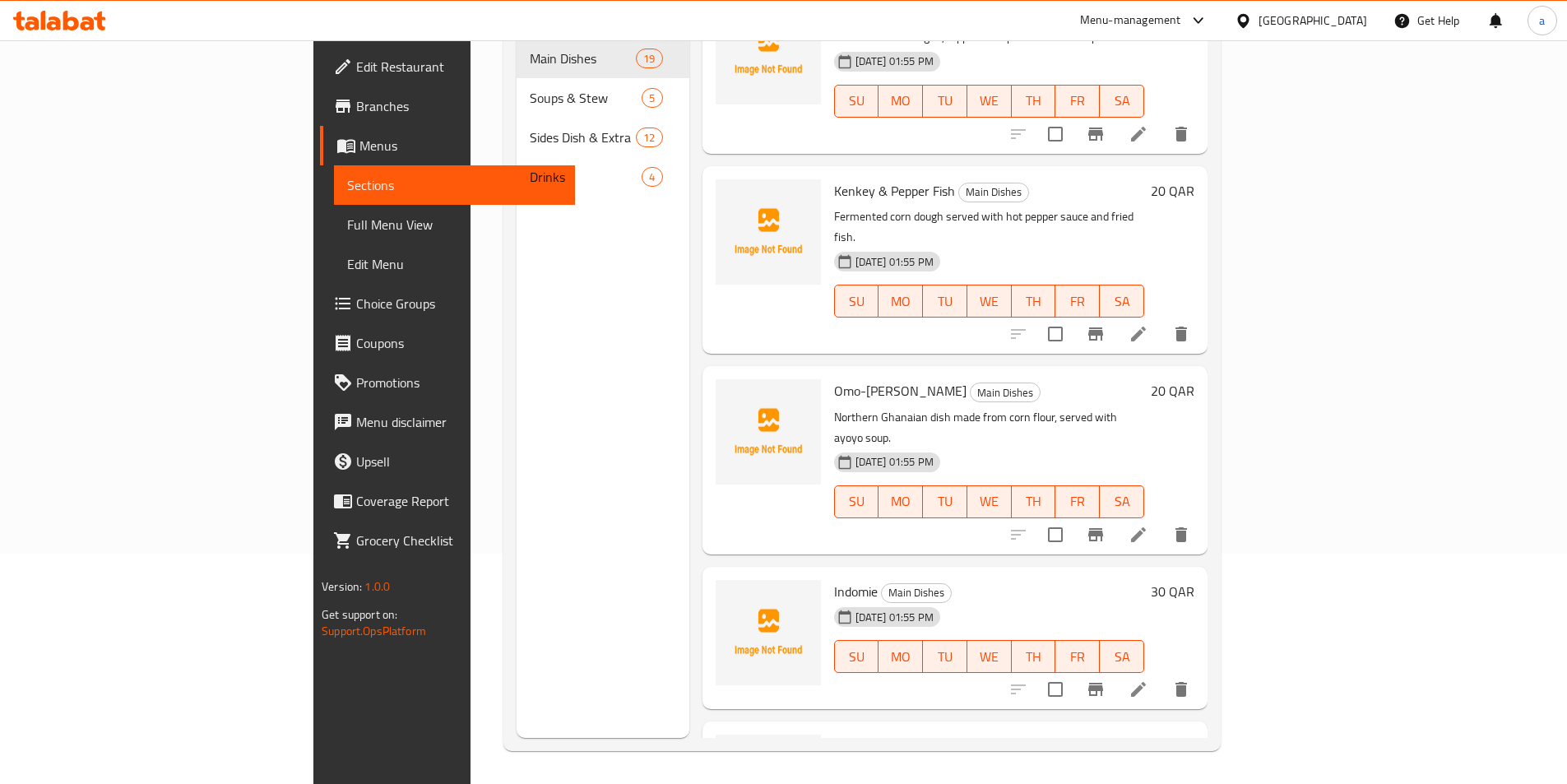
click at [1149, 525] on icon at bounding box center [1138, 535] width 19 height 19
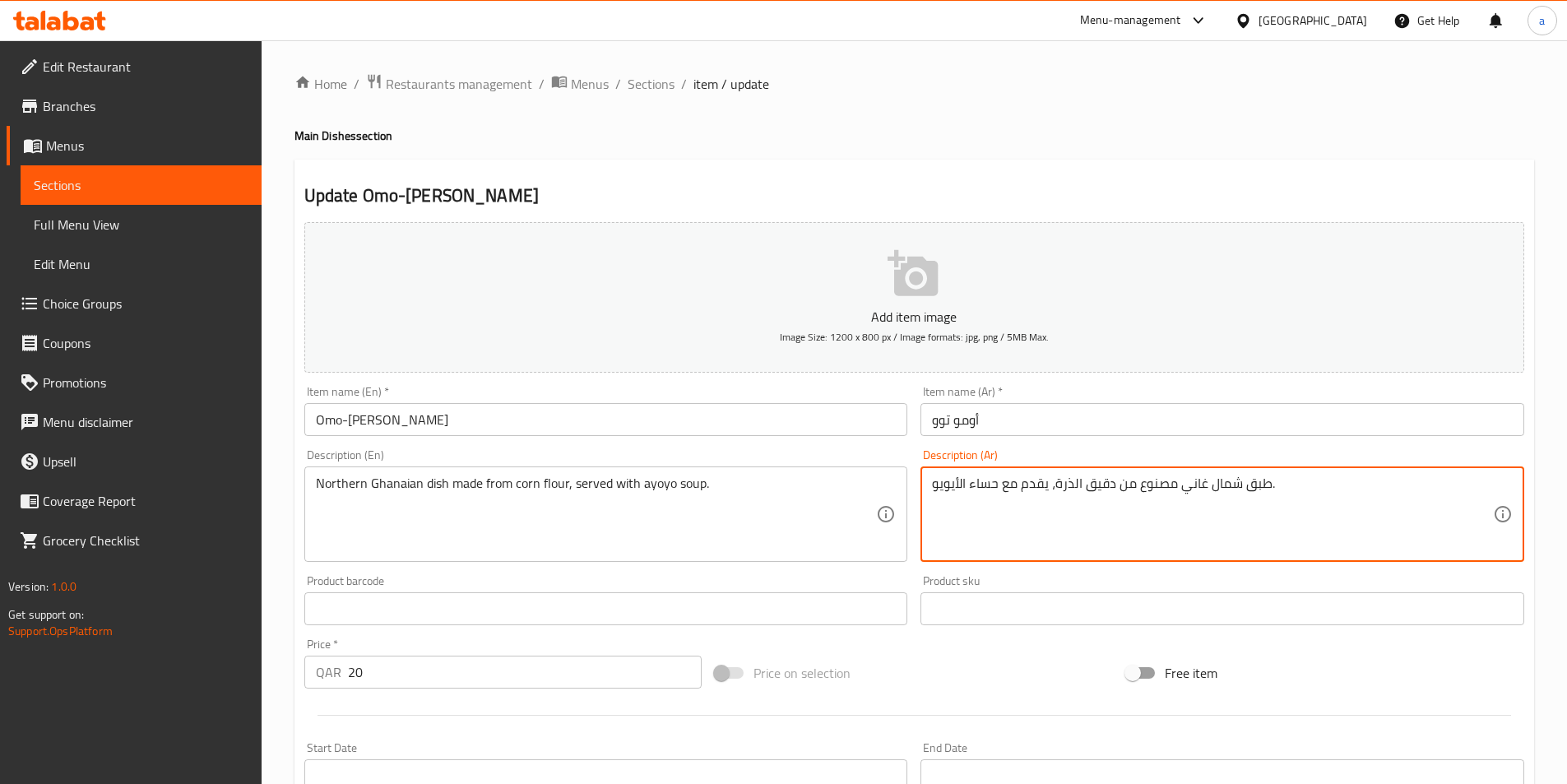
click at [1019, 510] on textarea "طبق شمال غاني مصنوع من دقيق الذرة، يقدم مع حساء الأيويو." at bounding box center [1212, 513] width 561 height 78
click at [1312, 531] on textarea "طبق شمال غاني مصنوع من دقيق الذرة، يقدم مع حساء الأيويو." at bounding box center [1212, 513] width 561 height 78
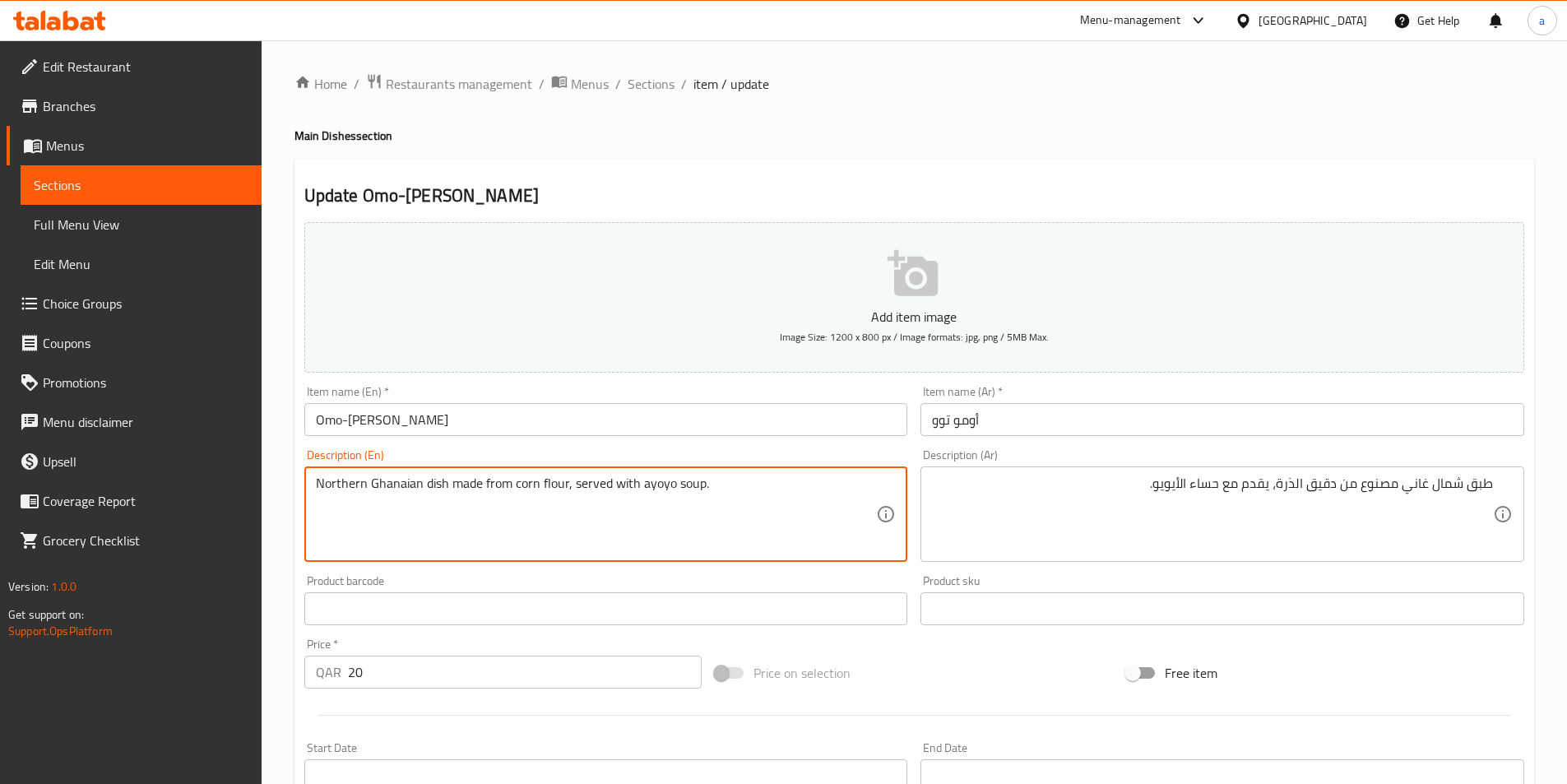
click at [380, 479] on textarea "Northern Ghanaian dish made from corn flour, served with ayoyo soup." at bounding box center [597, 513] width 561 height 78
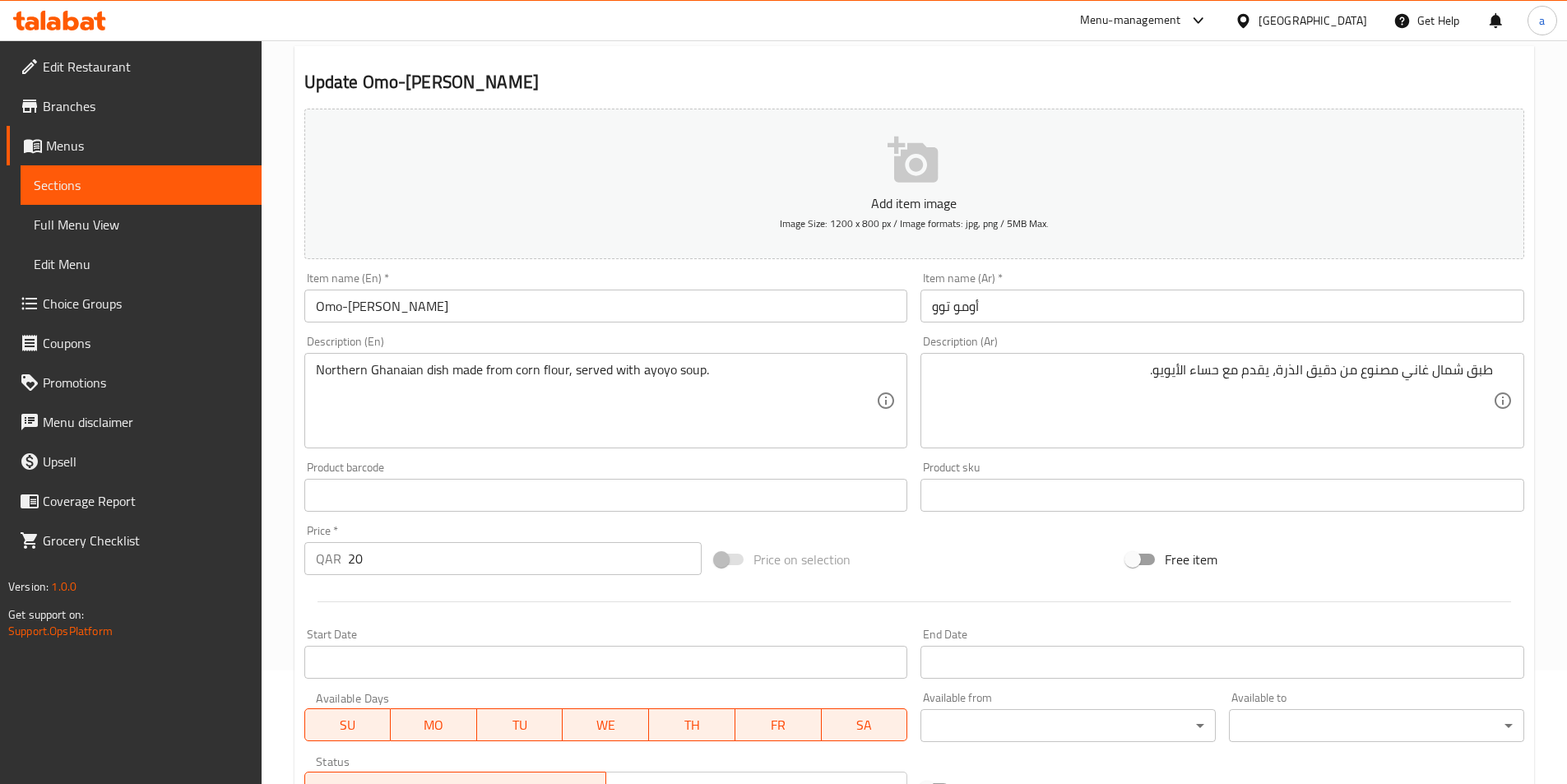
scroll to position [379, 0]
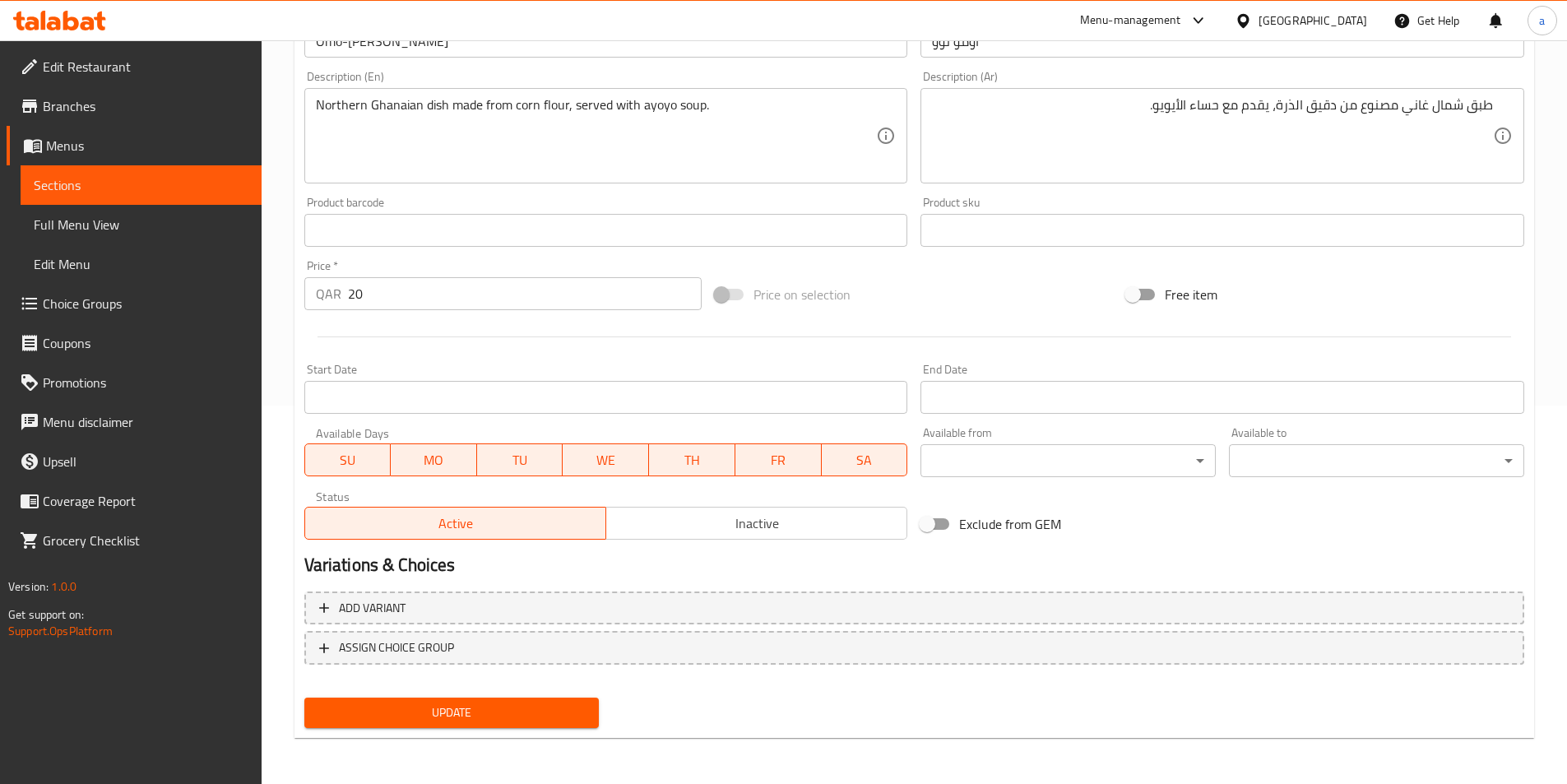
click at [487, 706] on span "Update" at bounding box center [452, 712] width 269 height 20
click at [180, 196] on link "Sections" at bounding box center [141, 185] width 241 height 39
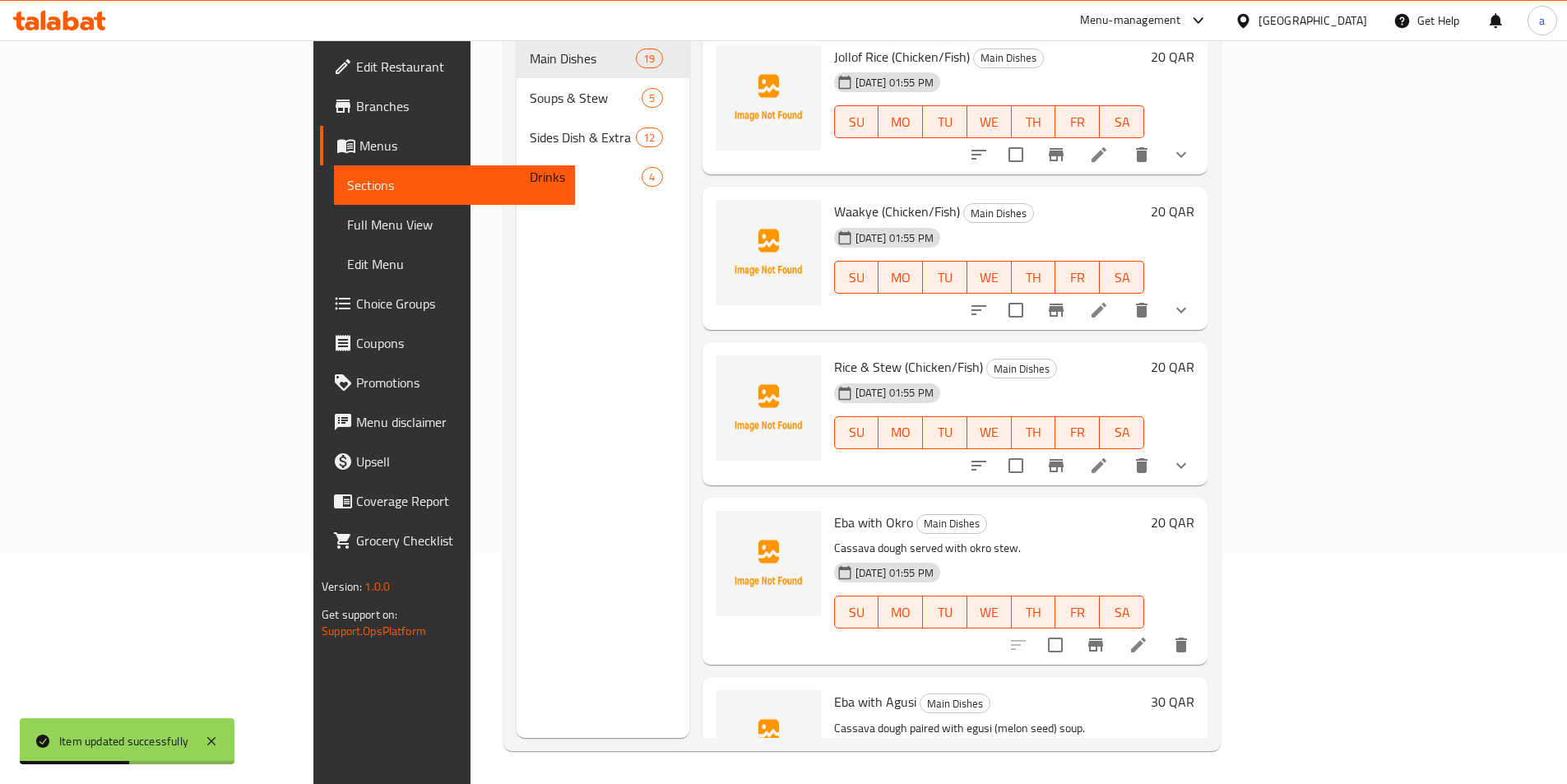
scroll to position [2389, 0]
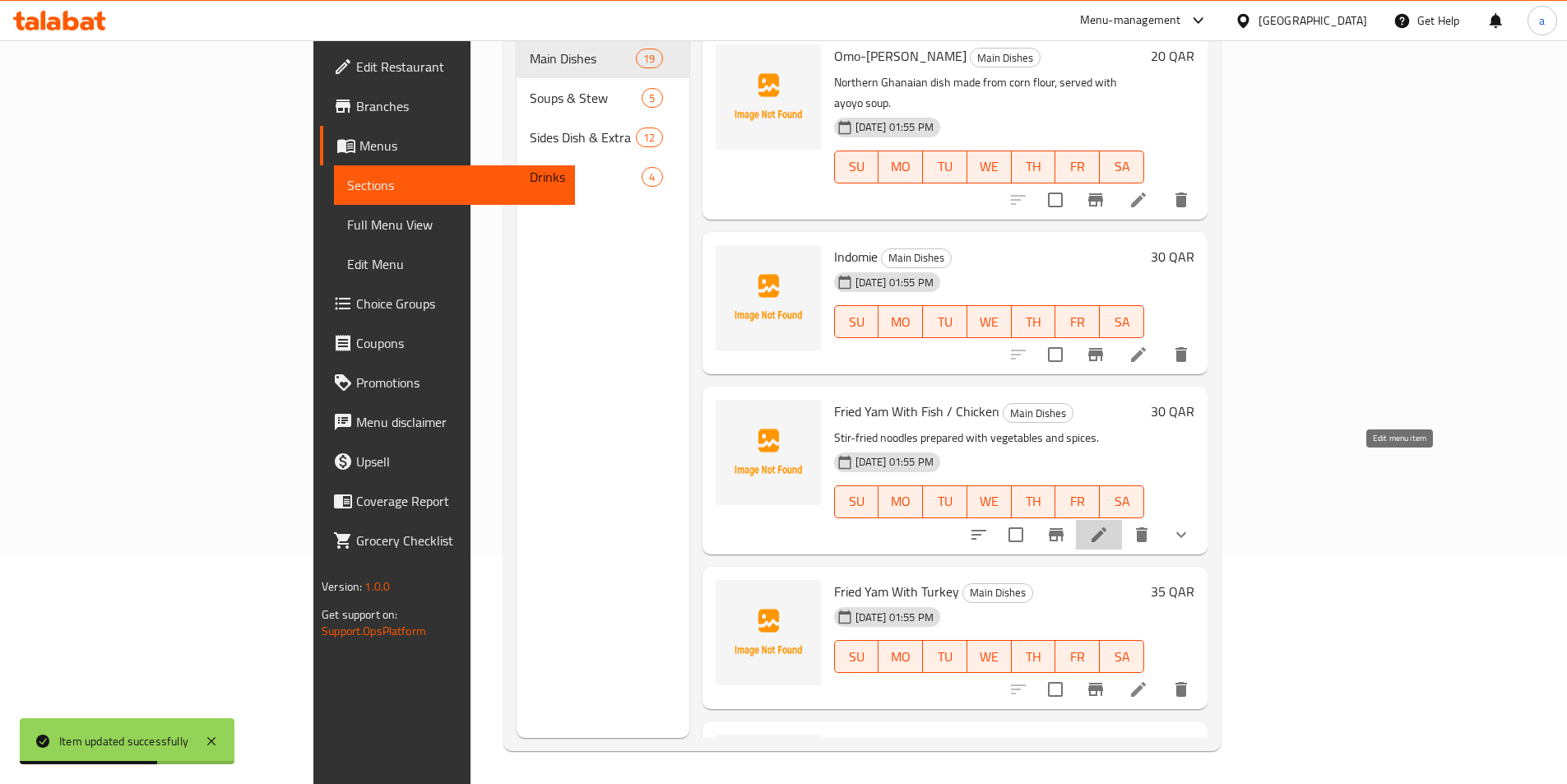
click at [1109, 525] on icon at bounding box center [1099, 535] width 19 height 19
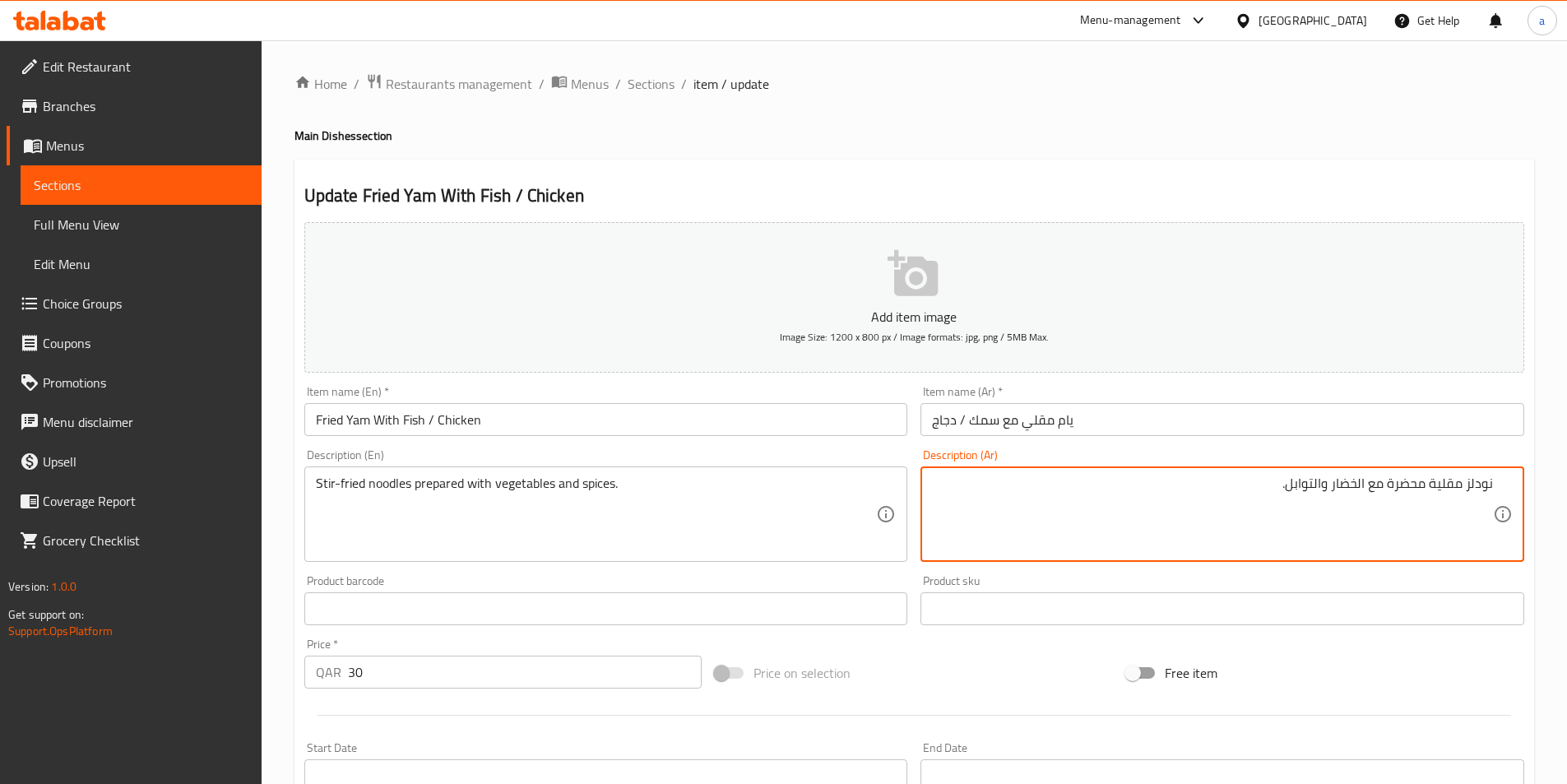
click at [1221, 504] on textarea "نودلز مقلية محضرة مع الخضار والتوابل." at bounding box center [1212, 513] width 561 height 78
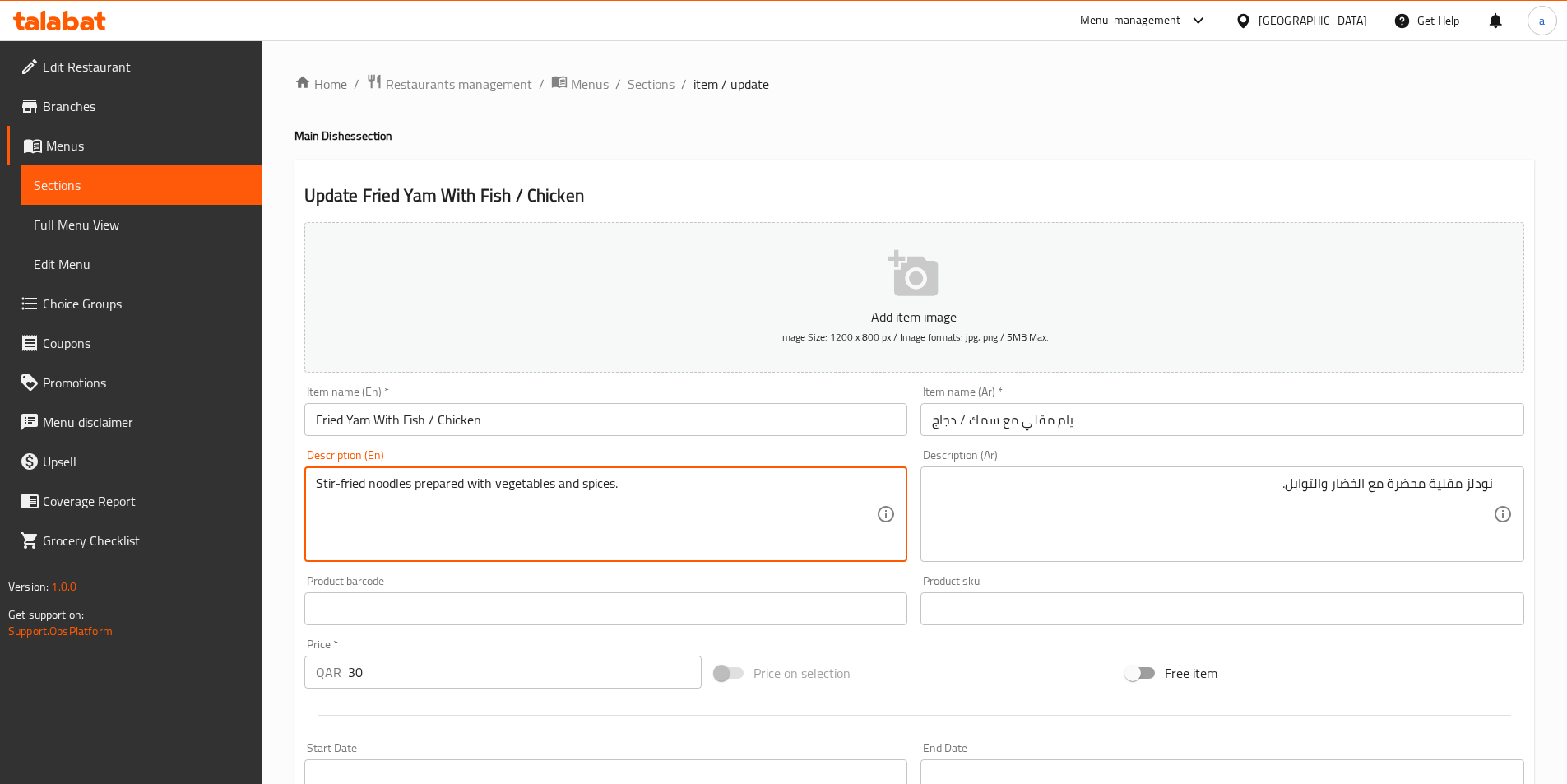
click at [334, 485] on textarea "Stir-fried noodles prepared with vegetables and spices." at bounding box center [597, 513] width 561 height 78
click at [364, 493] on textarea "Stir-fried noodles prepared with vegetables and spices." at bounding box center [597, 513] width 561 height 78
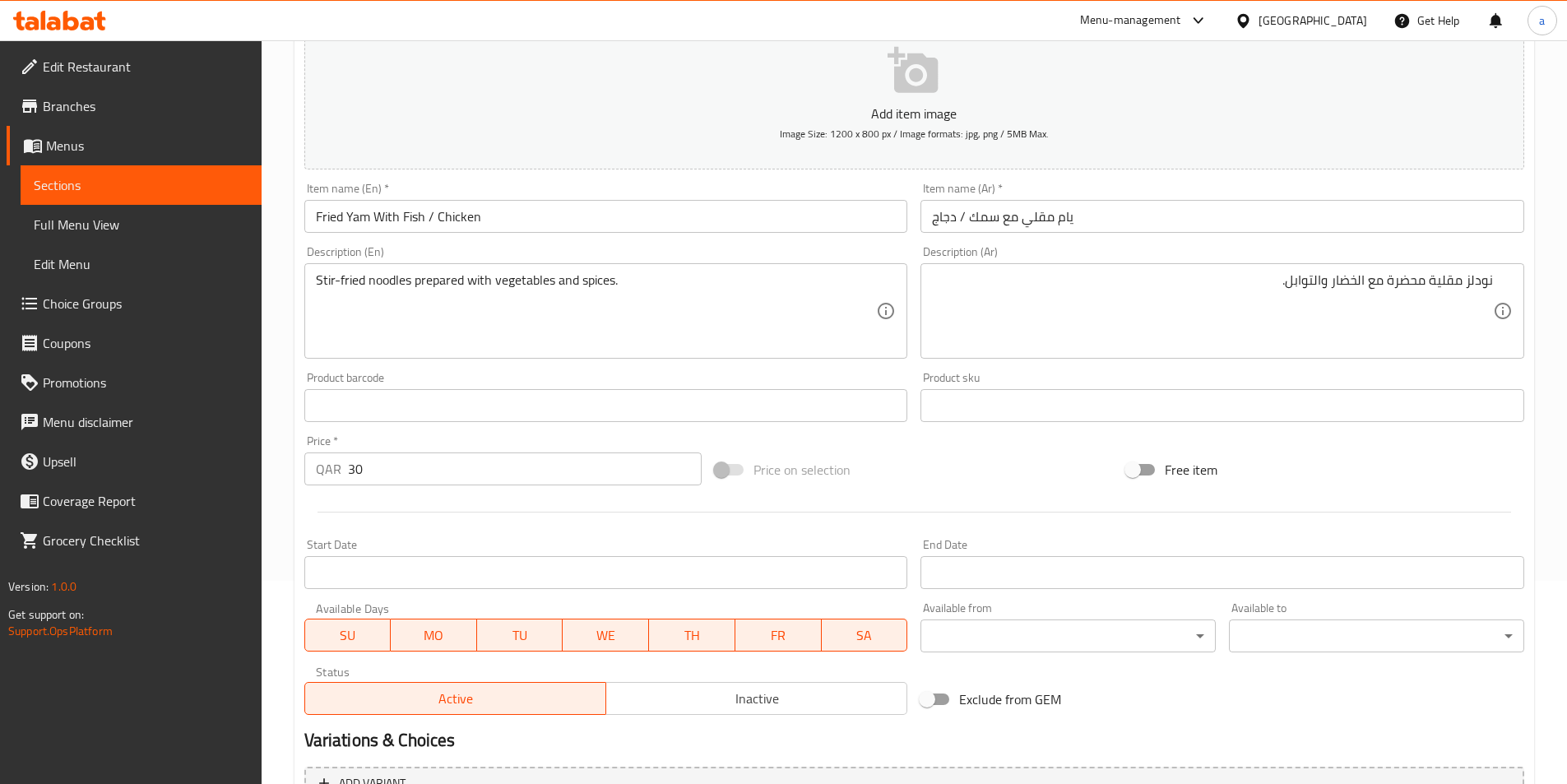
scroll to position [405, 0]
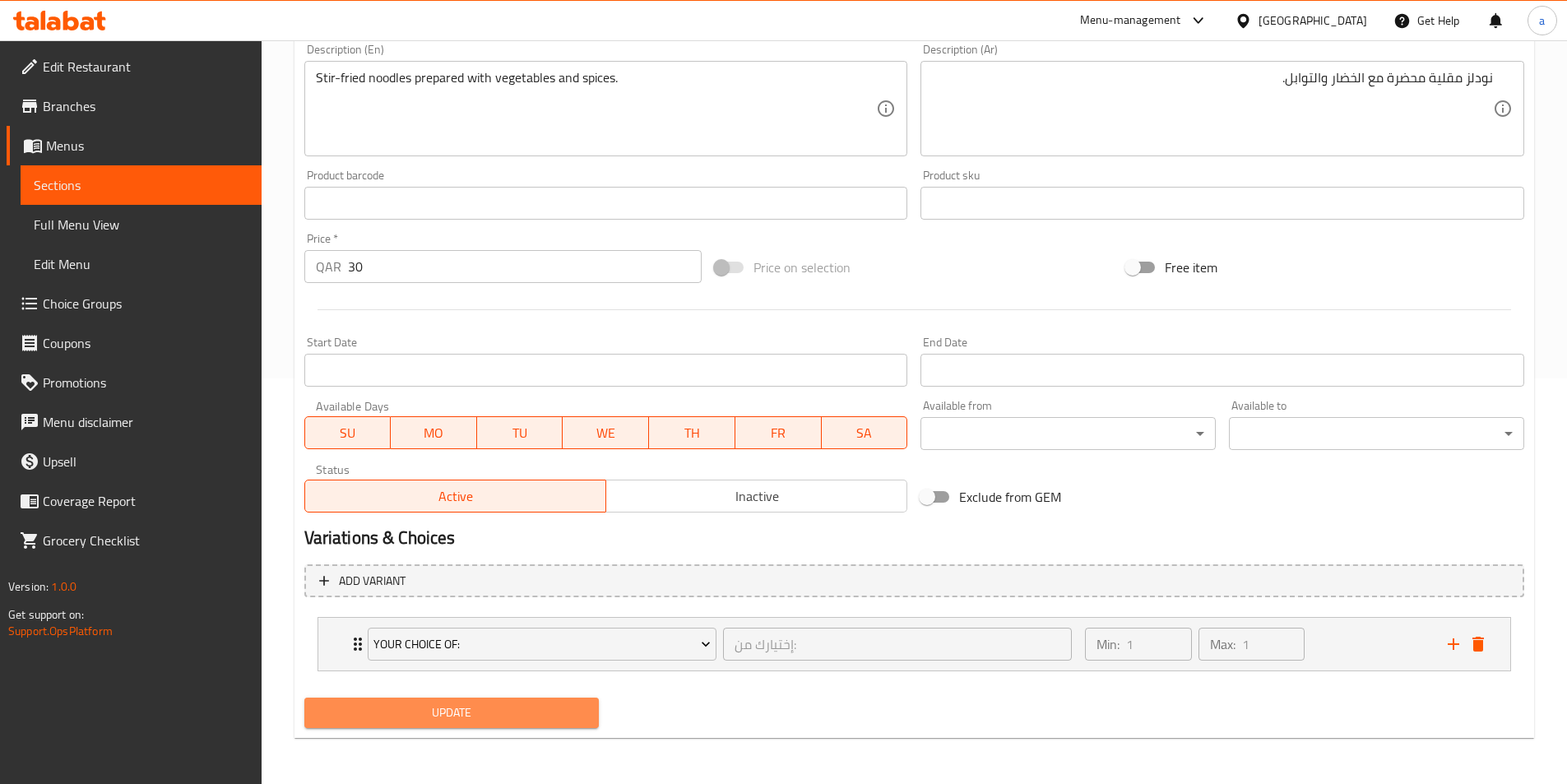
click at [516, 709] on span "Update" at bounding box center [452, 712] width 269 height 20
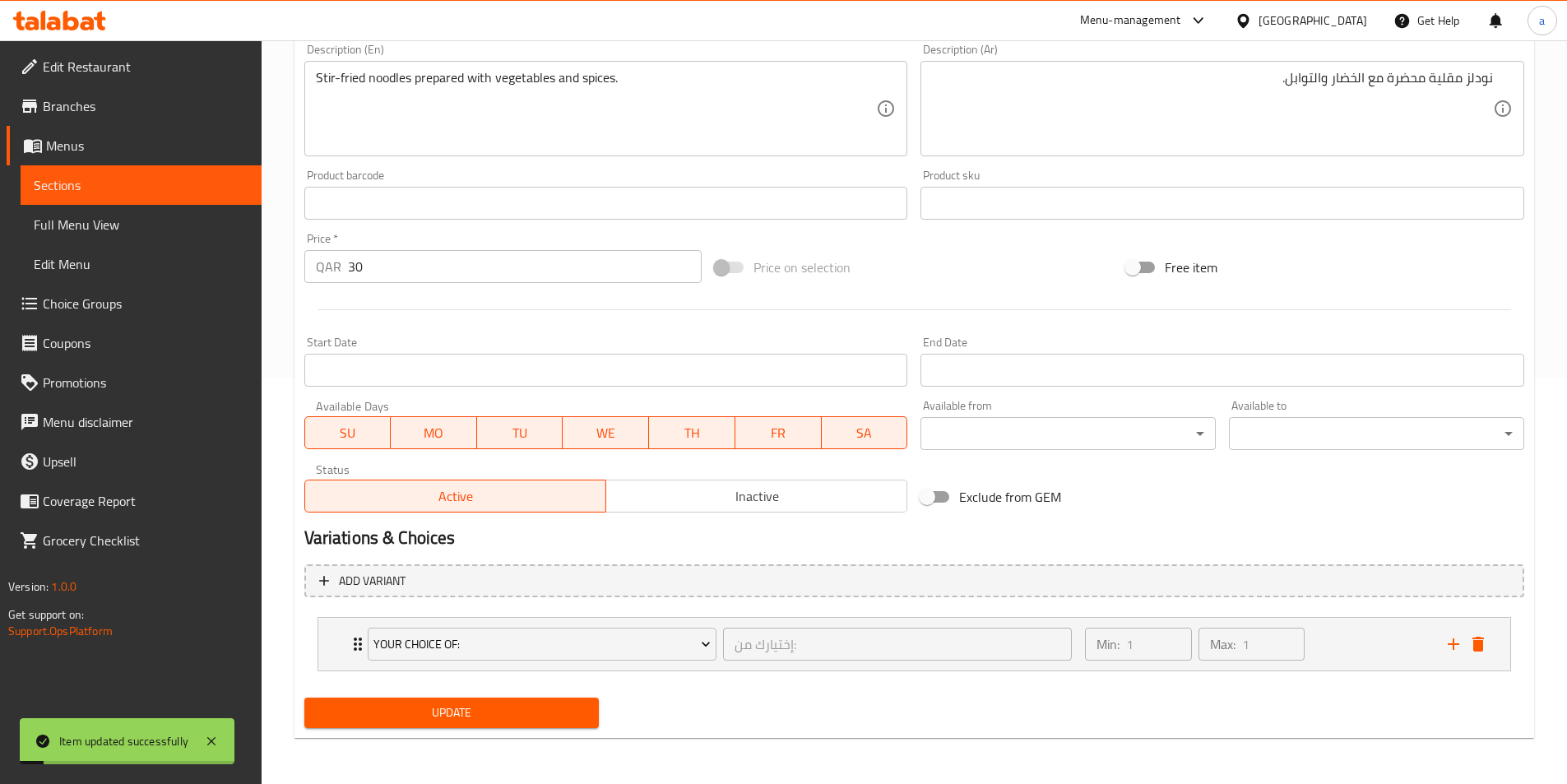
click at [128, 196] on link "Sections" at bounding box center [141, 185] width 241 height 39
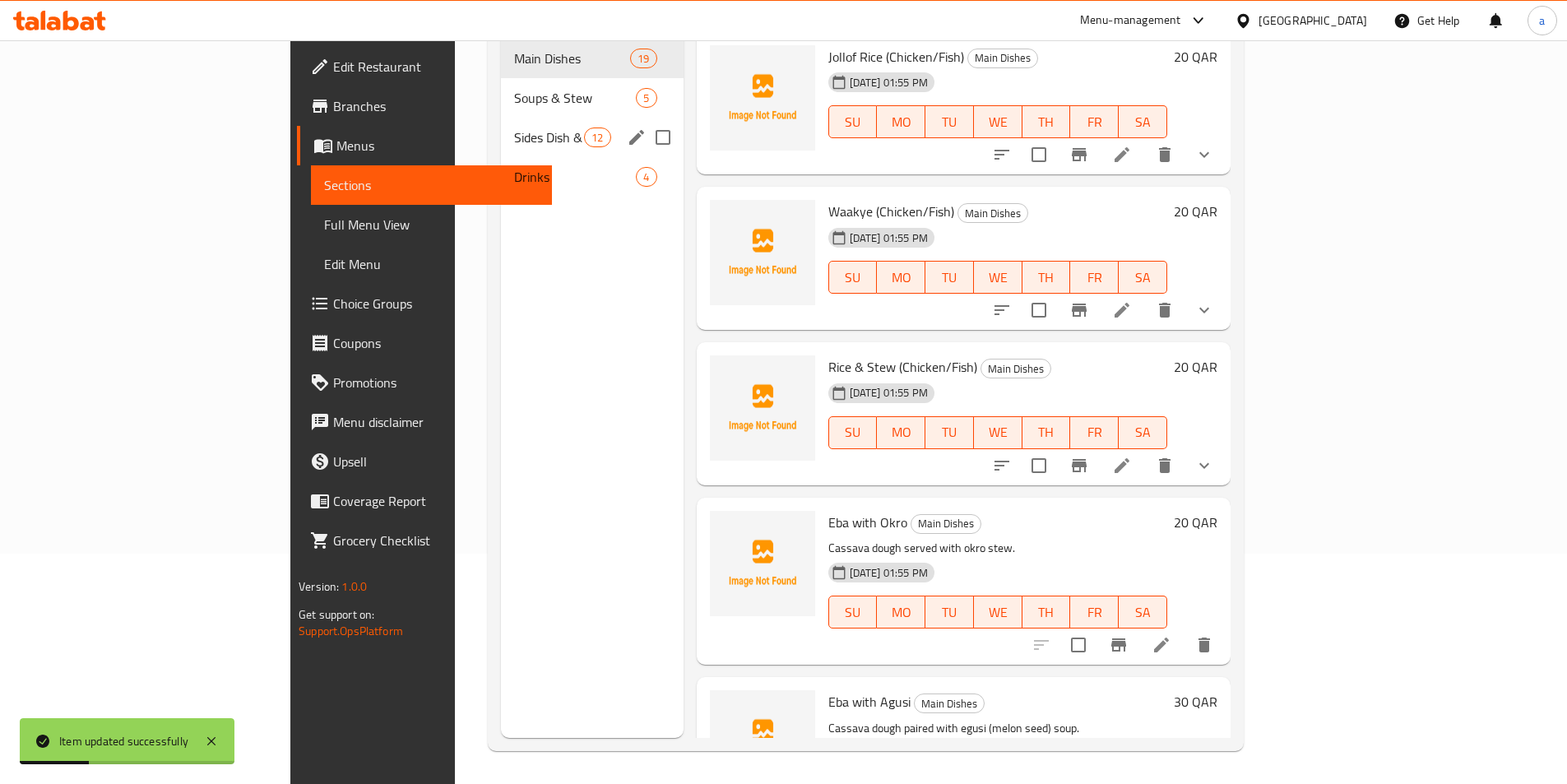
scroll to position [2474, 0]
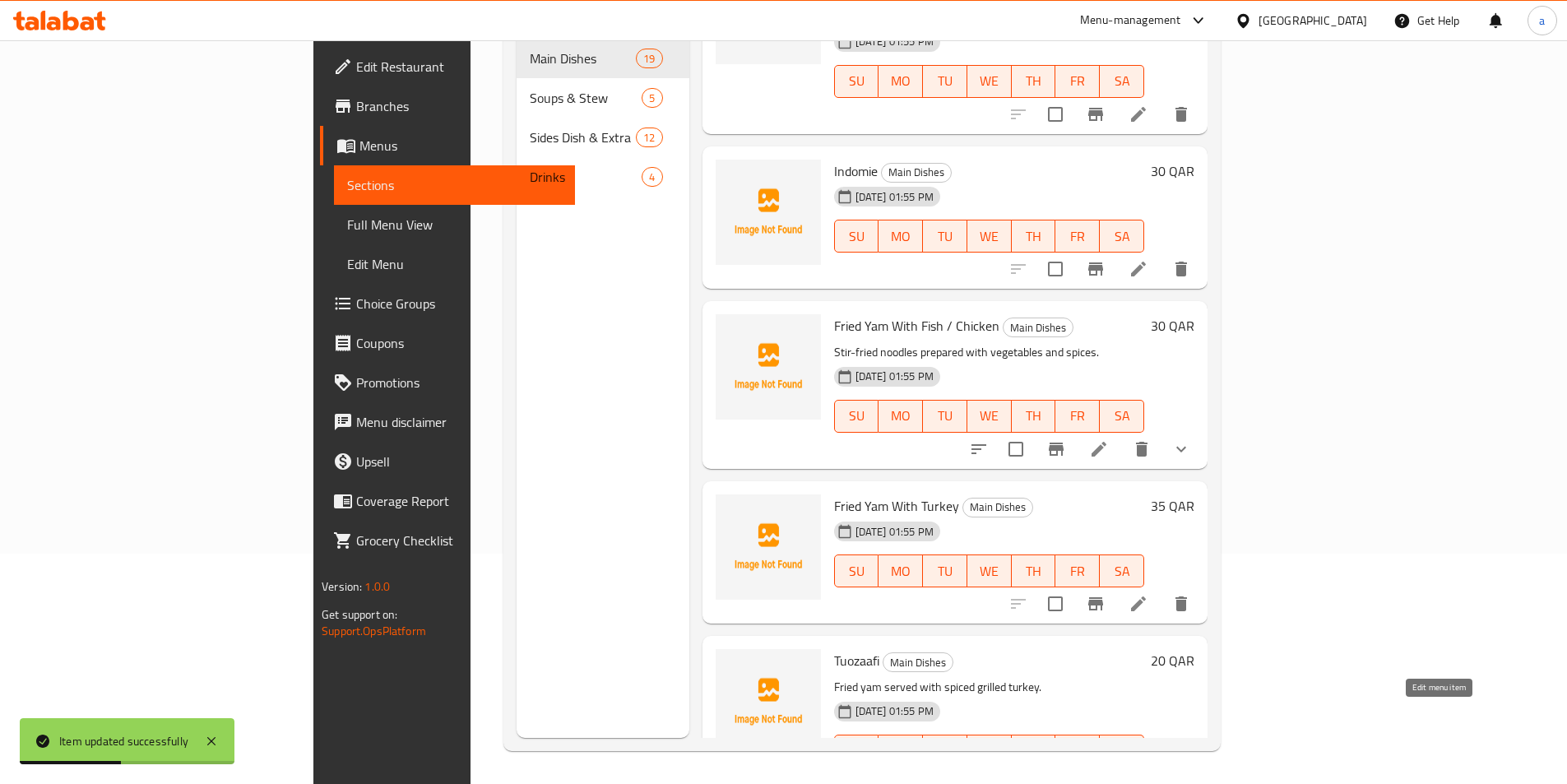
click at [1149, 773] on icon at bounding box center [1138, 783] width 19 height 19
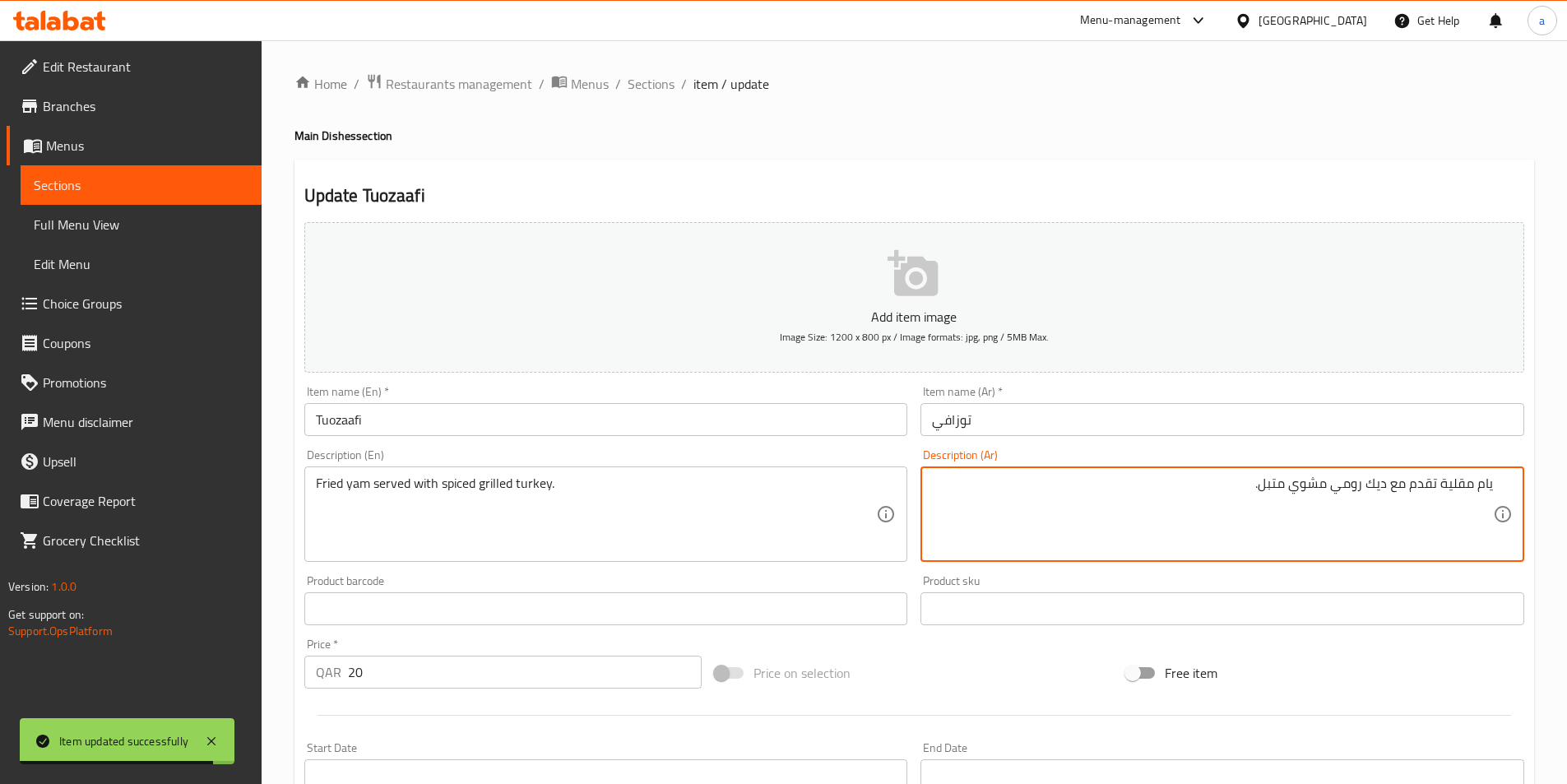
click at [1218, 484] on textarea "يام مقلية تقدم مع ديك رومي مشوي متبل." at bounding box center [1212, 513] width 561 height 78
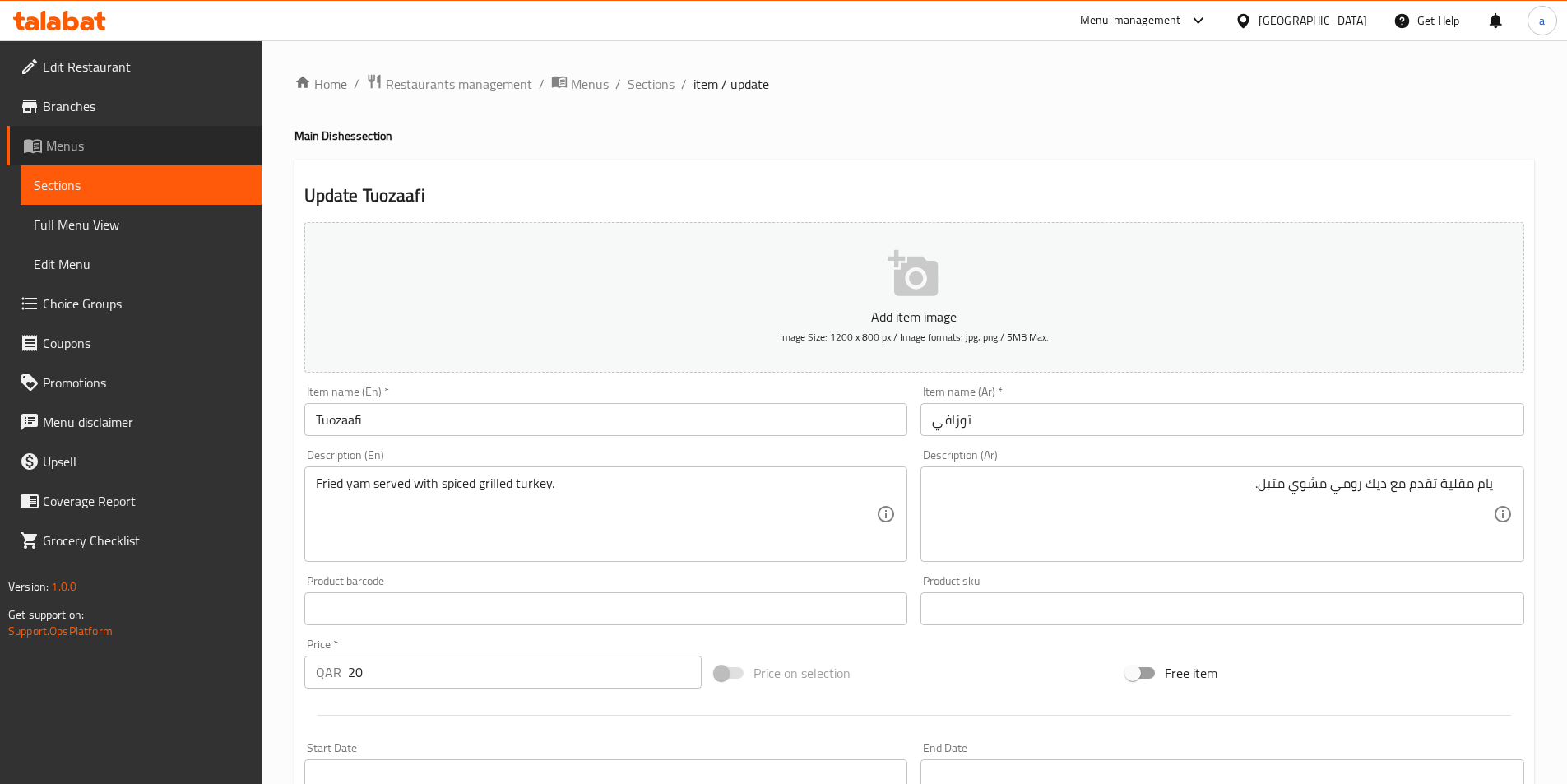
click at [113, 148] on span "Menus" at bounding box center [147, 145] width 202 height 19
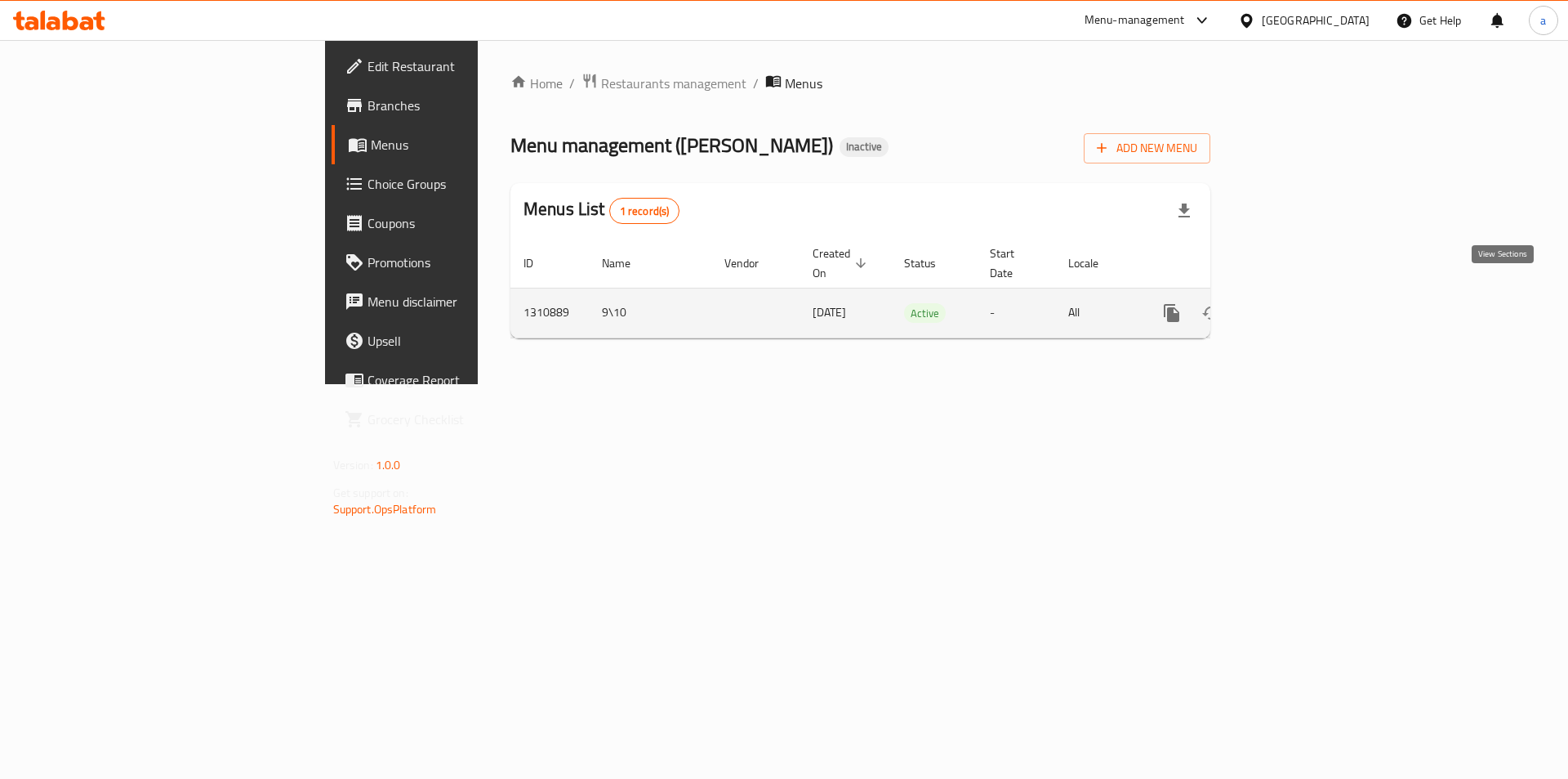
click at [1299, 303] on icon "enhanced table" at bounding box center [1290, 313] width 19 height 19
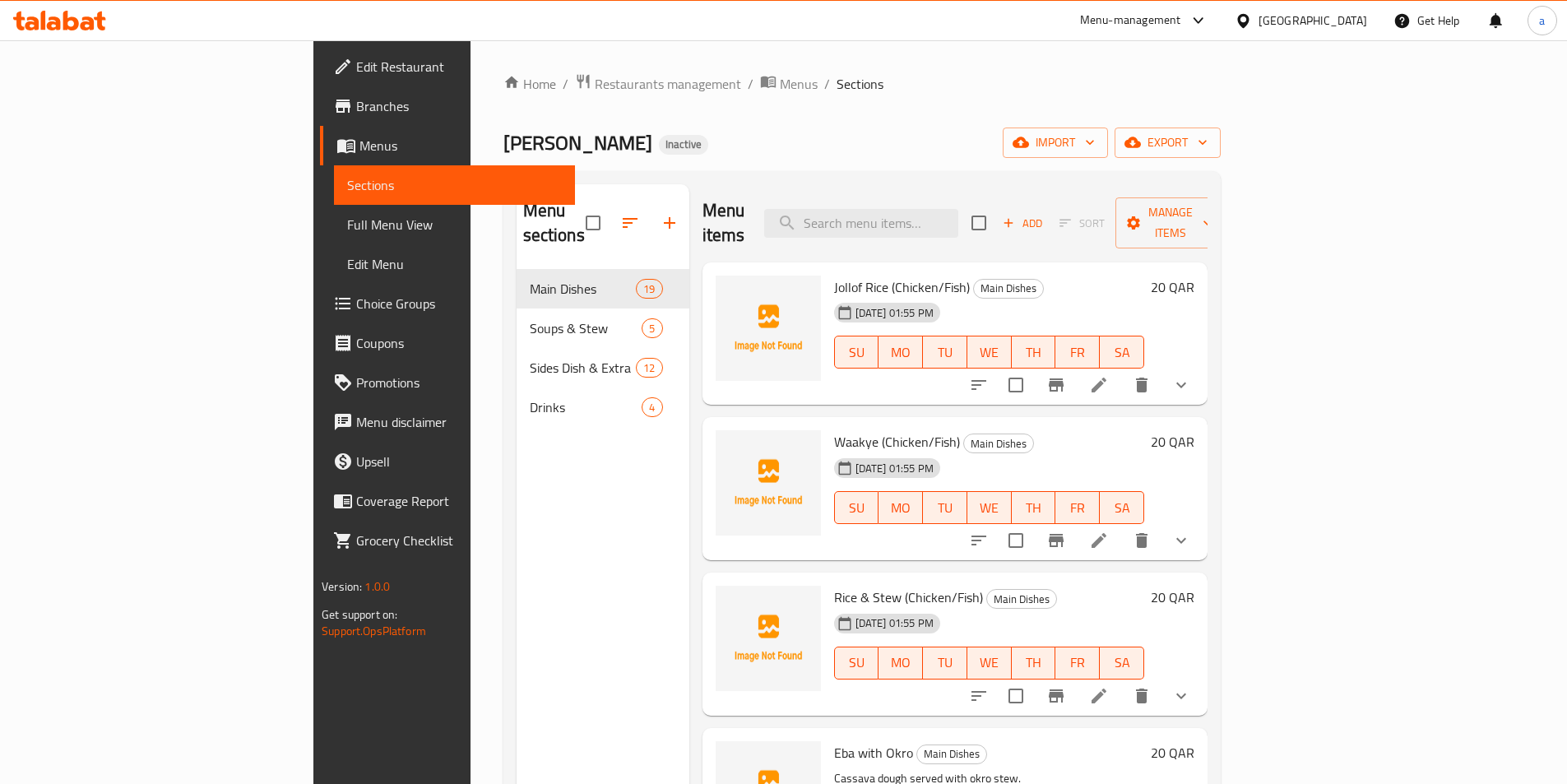
scroll to position [82, 0]
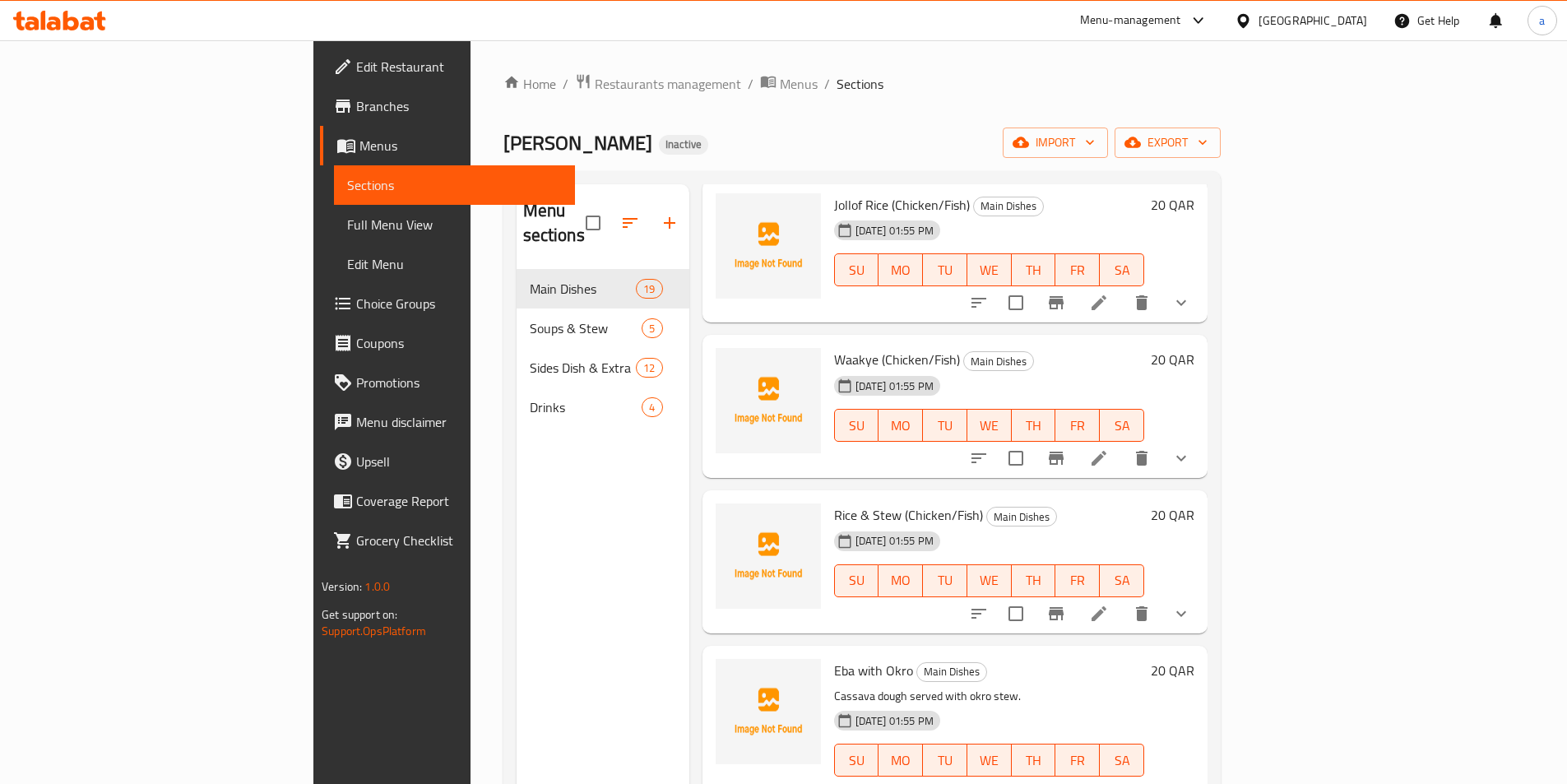
click at [517, 518] on div "Menu sections Main Dishes 19 Soups & Stew 5 Sides Dish & Extra 12 Drinks 4" at bounding box center [602, 576] width 173 height 784
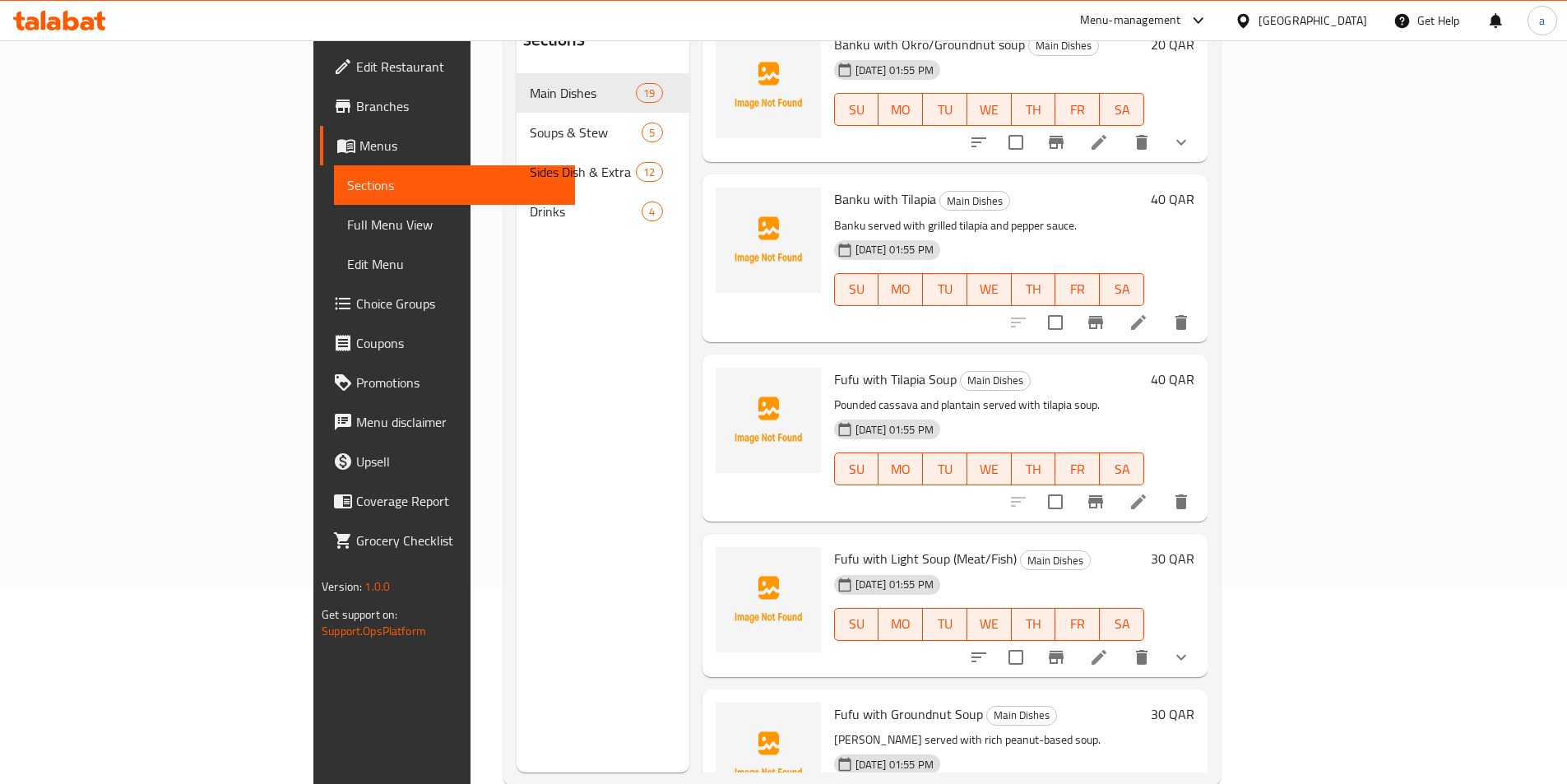
scroll to position [230, 0]
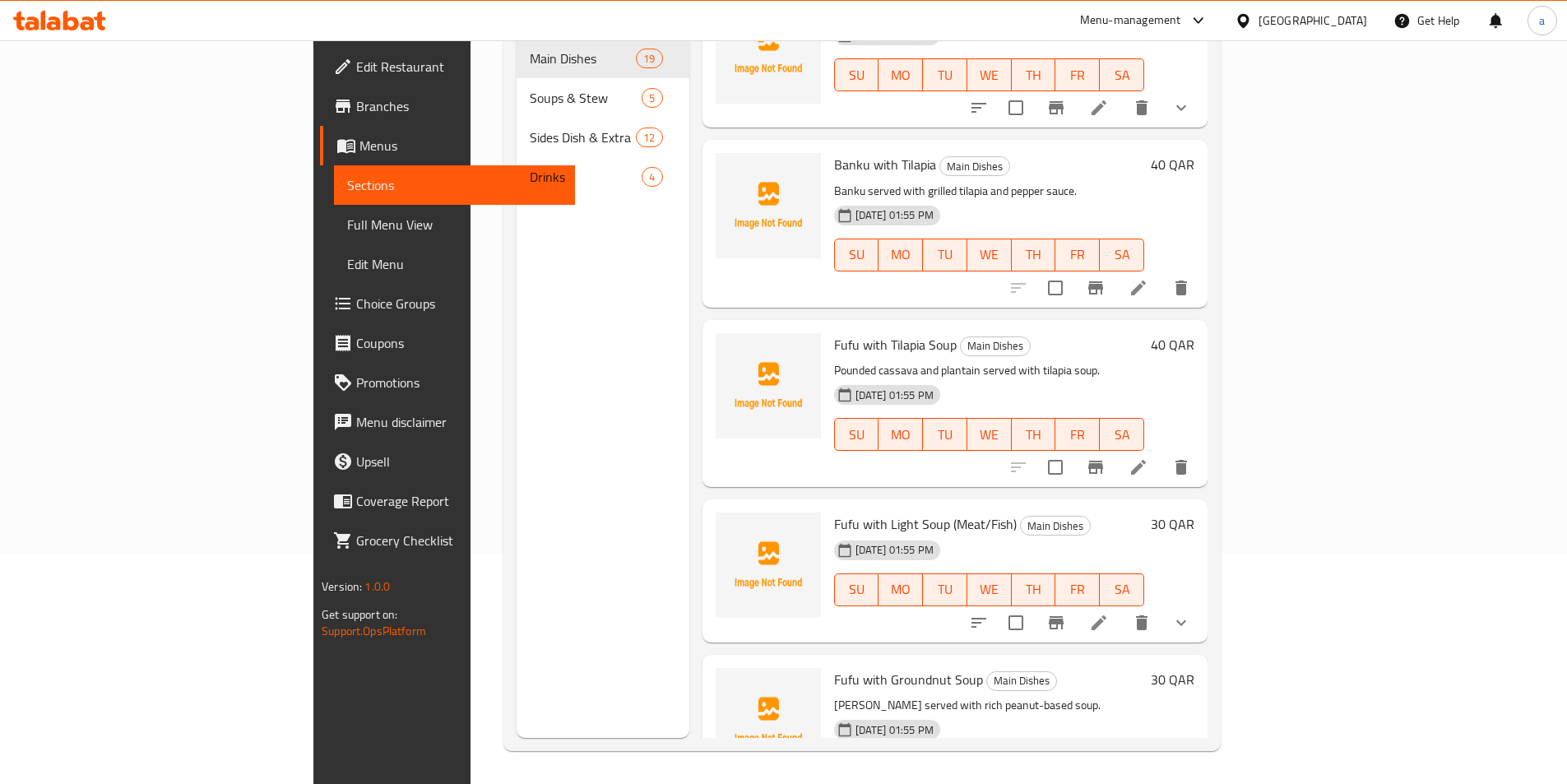
click at [835, 694] on p "Fufu served with rich peanut-based soup." at bounding box center [990, 704] width 310 height 20
copy div "Fufu served with rich peanut-based soup."
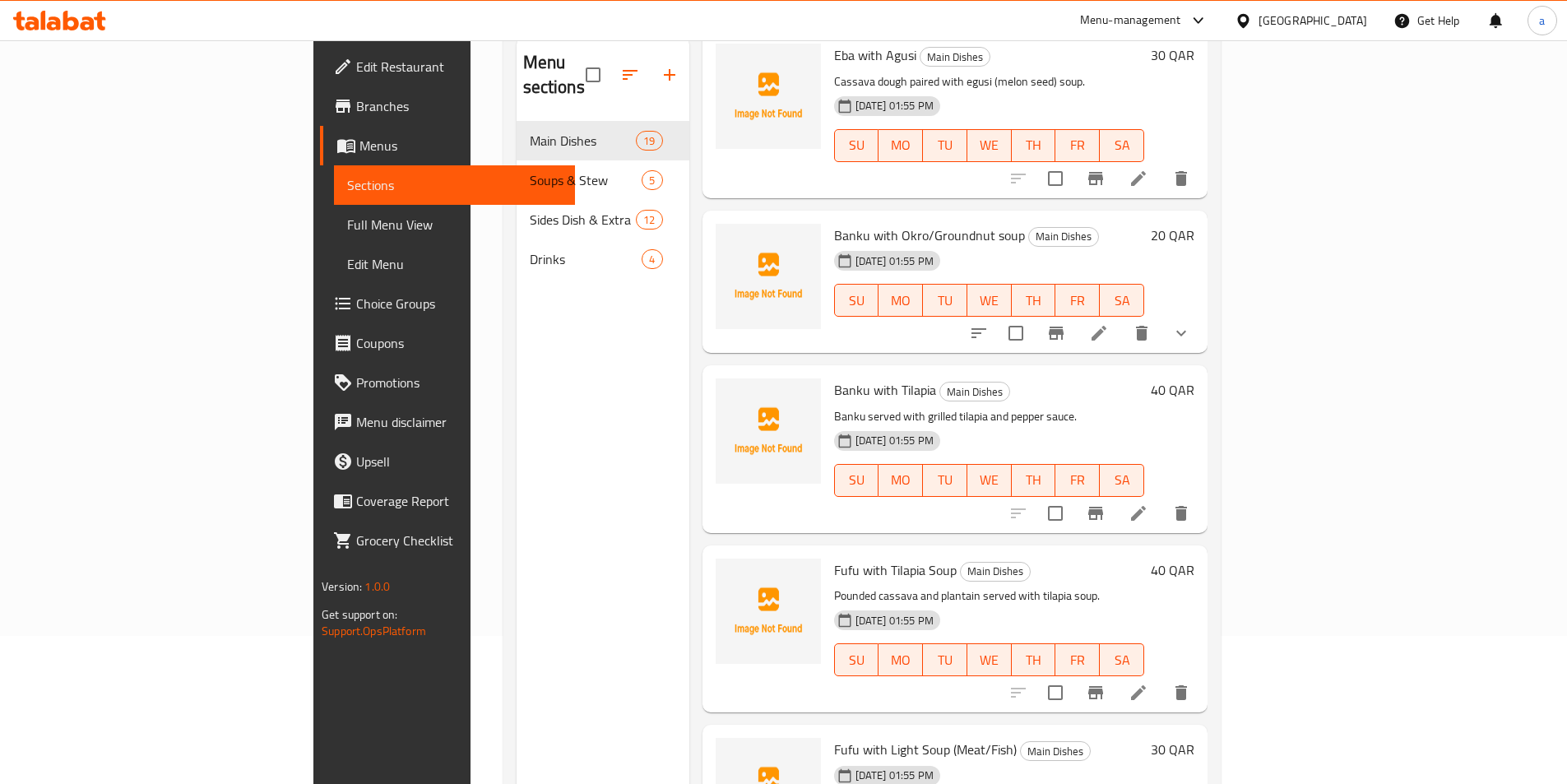
scroll to position [740, 0]
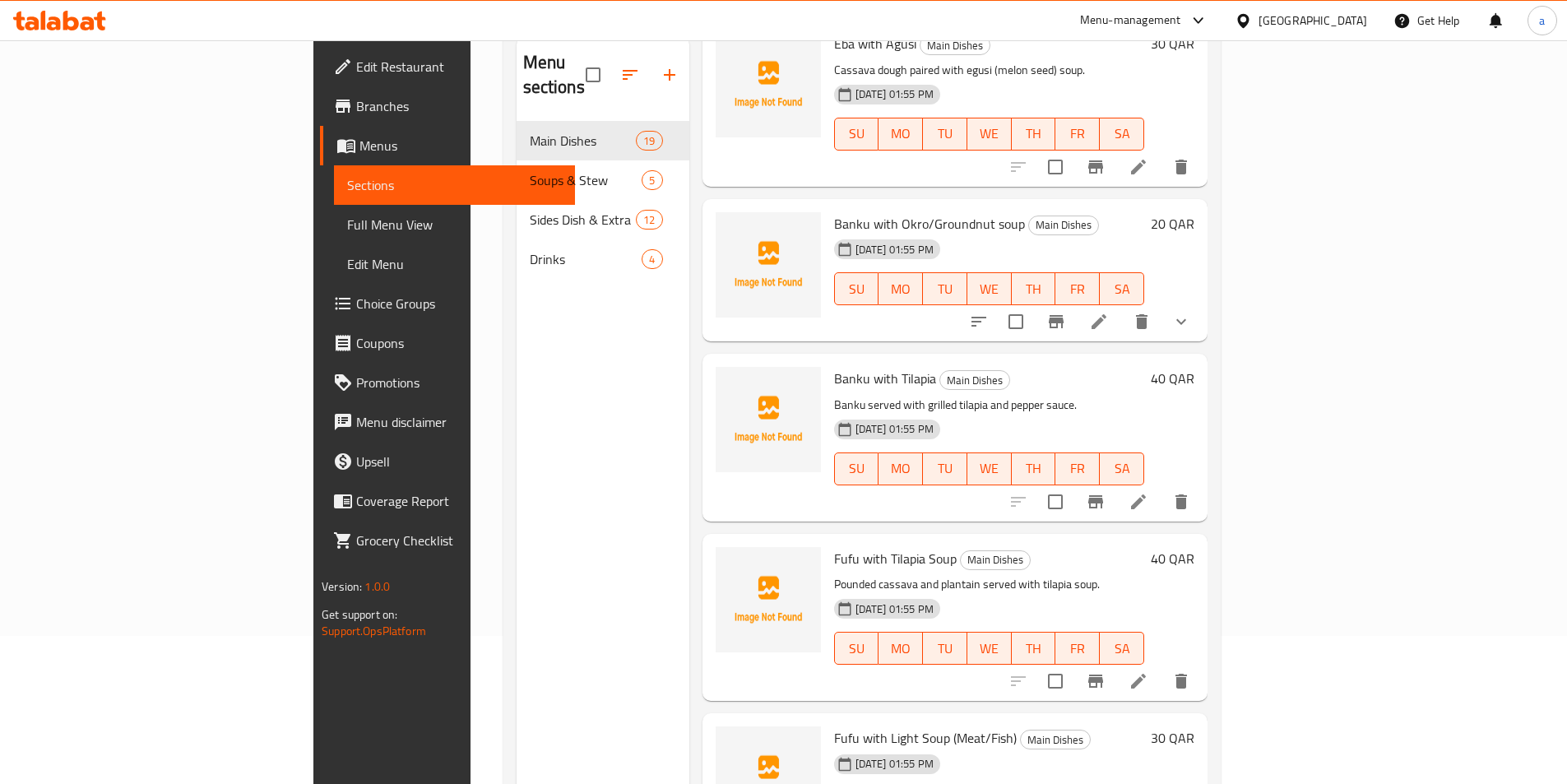
click at [856, 574] on p "Pounded cassava and plantain served with tilapia soup." at bounding box center [990, 584] width 310 height 20
copy div "Pounded cassava and plantain served with tilapia soup."
click at [1061, 574] on p "Pounded cassava and plantain served with tilapia soup." at bounding box center [990, 584] width 310 height 20
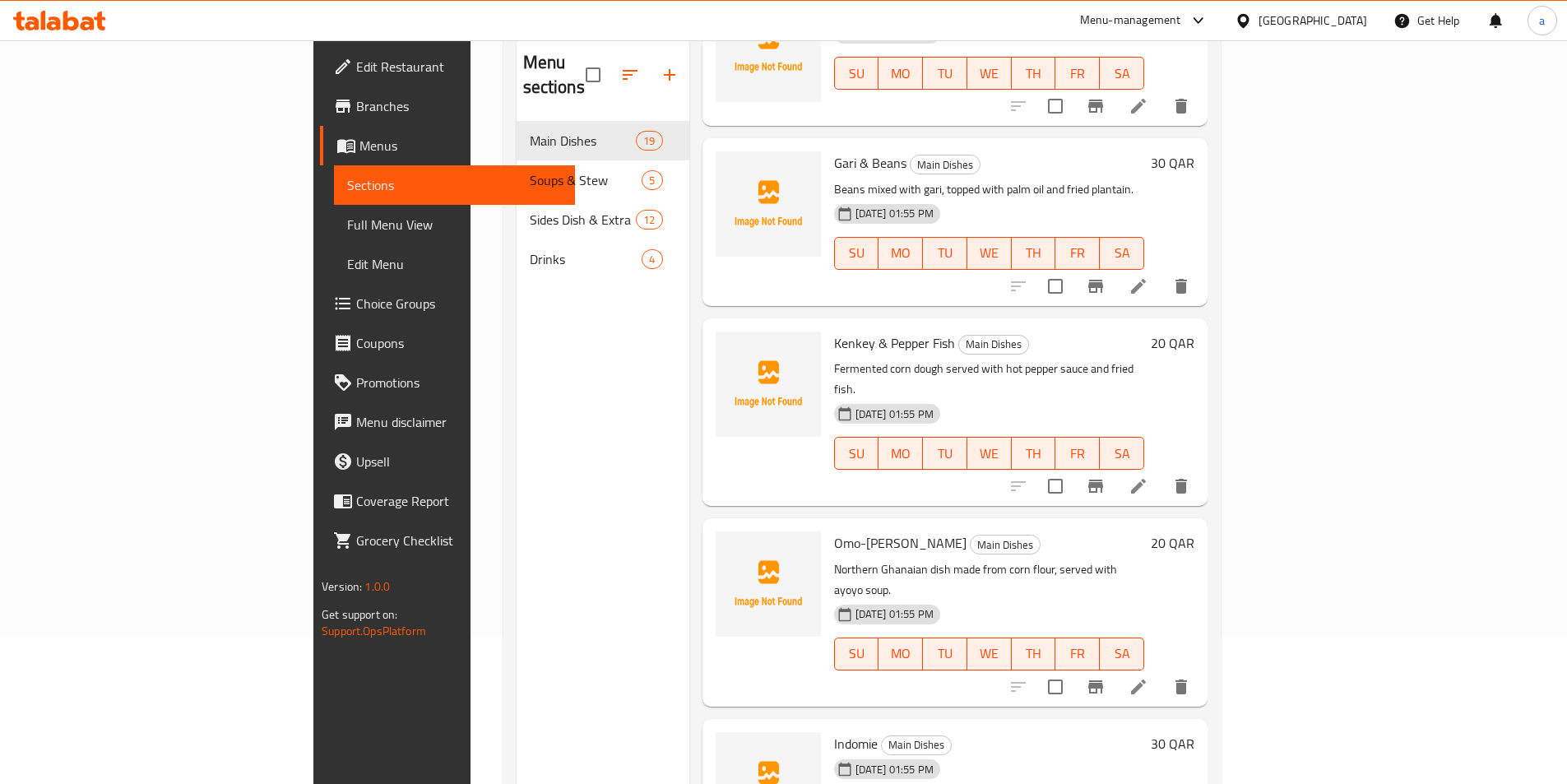
scroll to position [2006, 0]
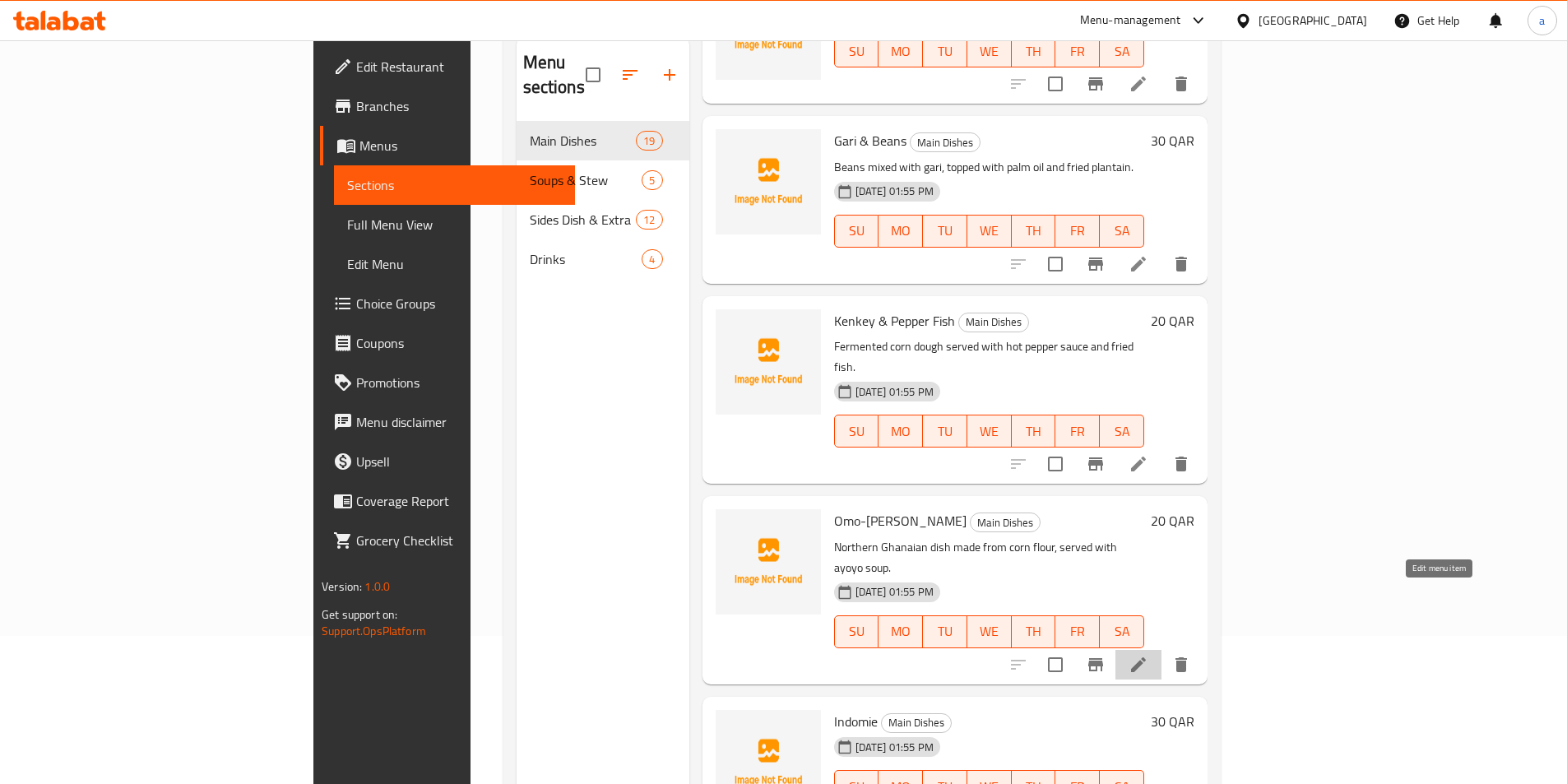
click at [1149, 655] on icon at bounding box center [1138, 665] width 19 height 19
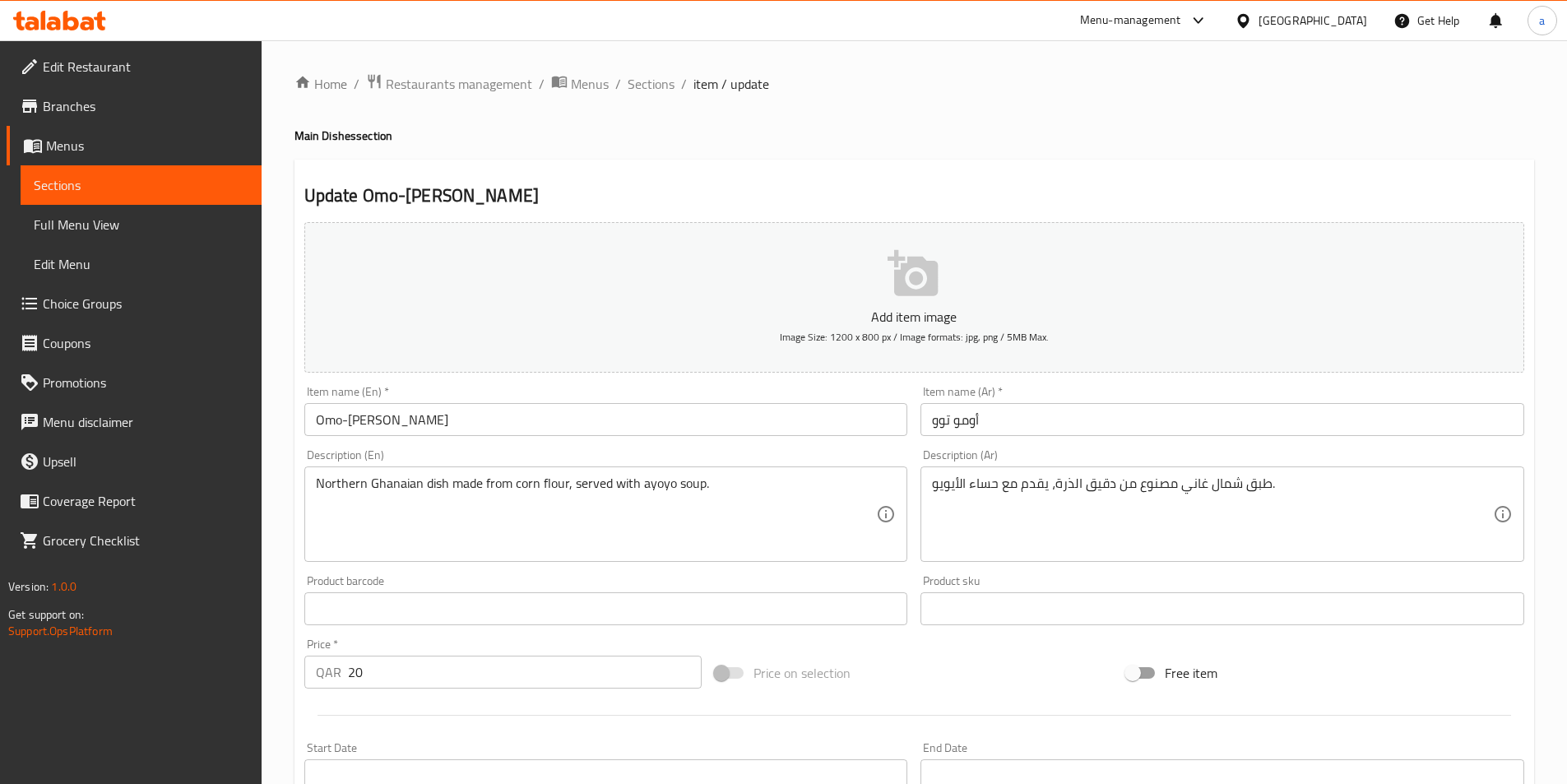
click at [509, 413] on input "Omo-Tuo" at bounding box center [606, 419] width 604 height 33
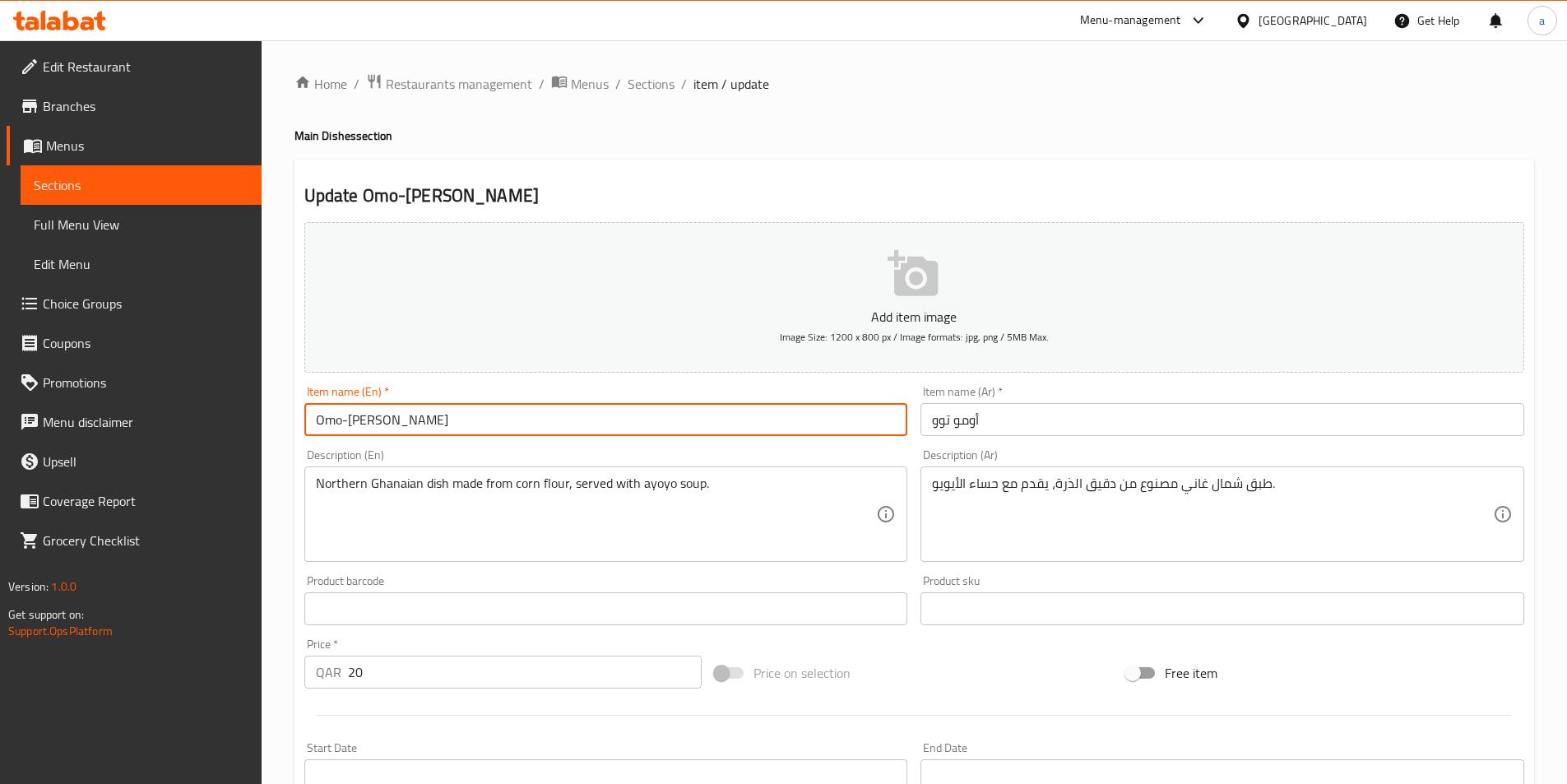
click at [509, 413] on input "Omo-Tuo" at bounding box center [606, 419] width 604 height 33
paste input "Tuozaafi"
type input "Tuozaafi"
click at [1092, 431] on input "أومو توو" at bounding box center [1222, 419] width 604 height 33
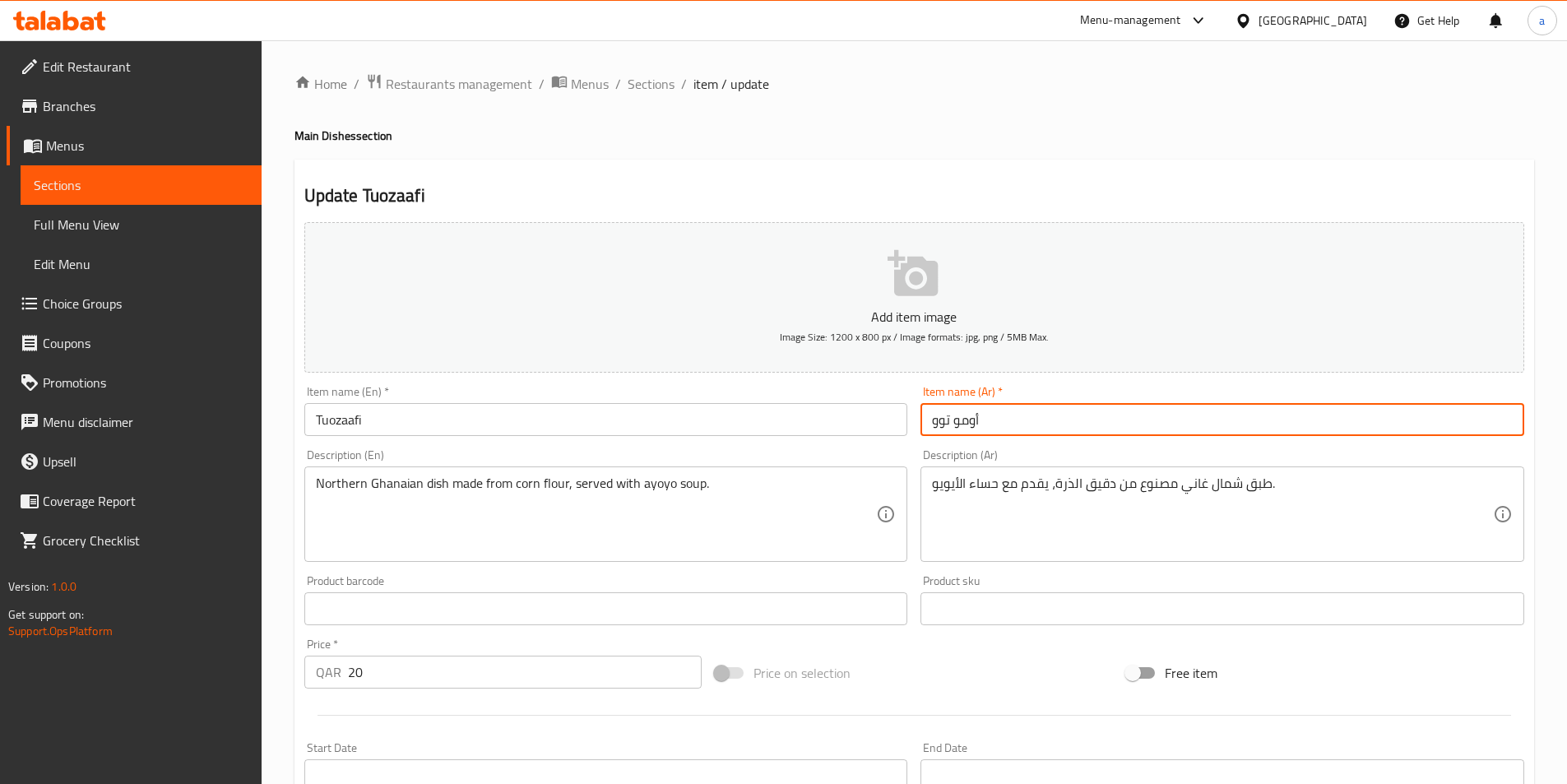
click at [1092, 431] on input "أومو توو" at bounding box center [1222, 419] width 604 height 33
paste input "وزافي"
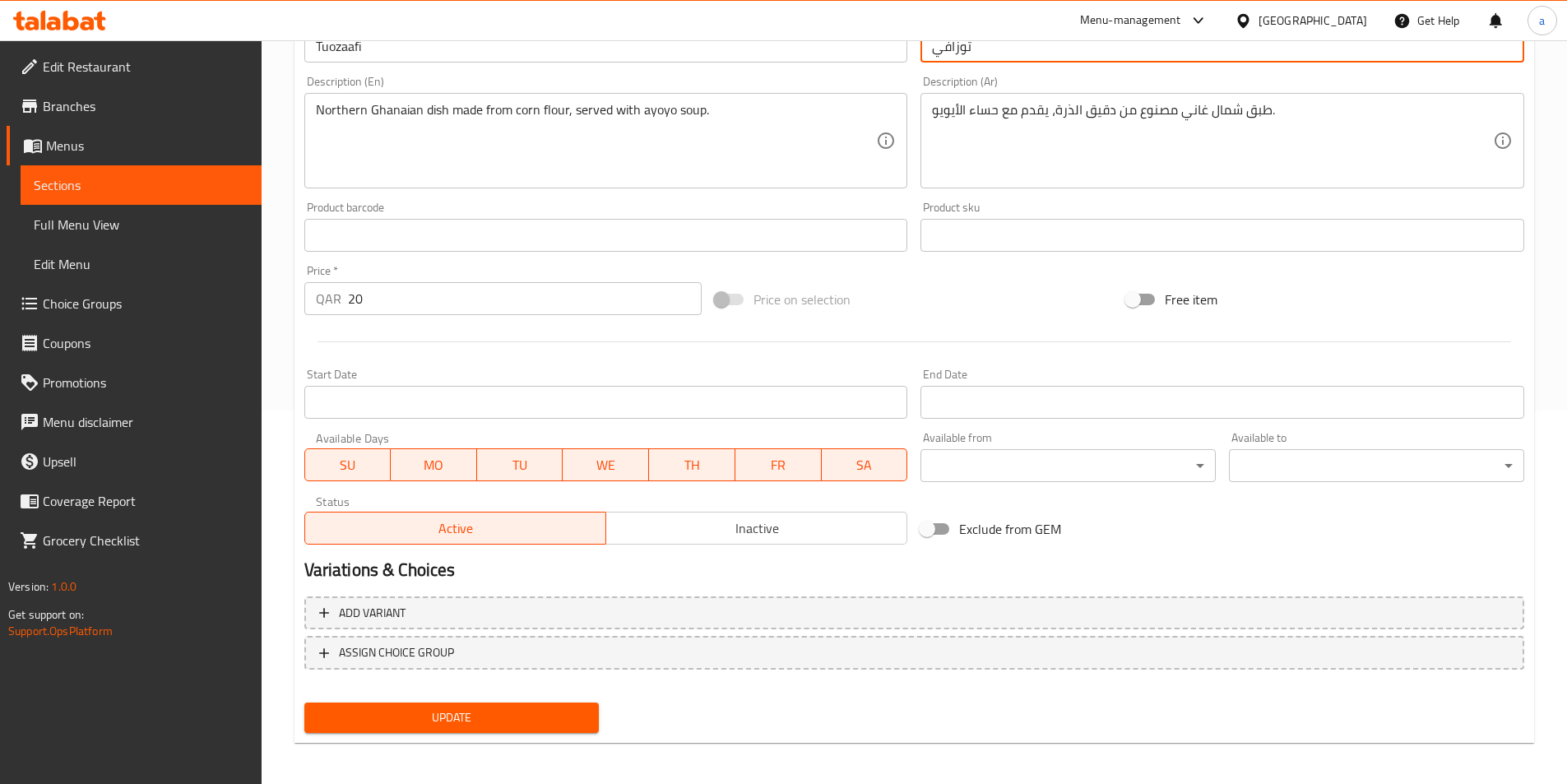
scroll to position [379, 0]
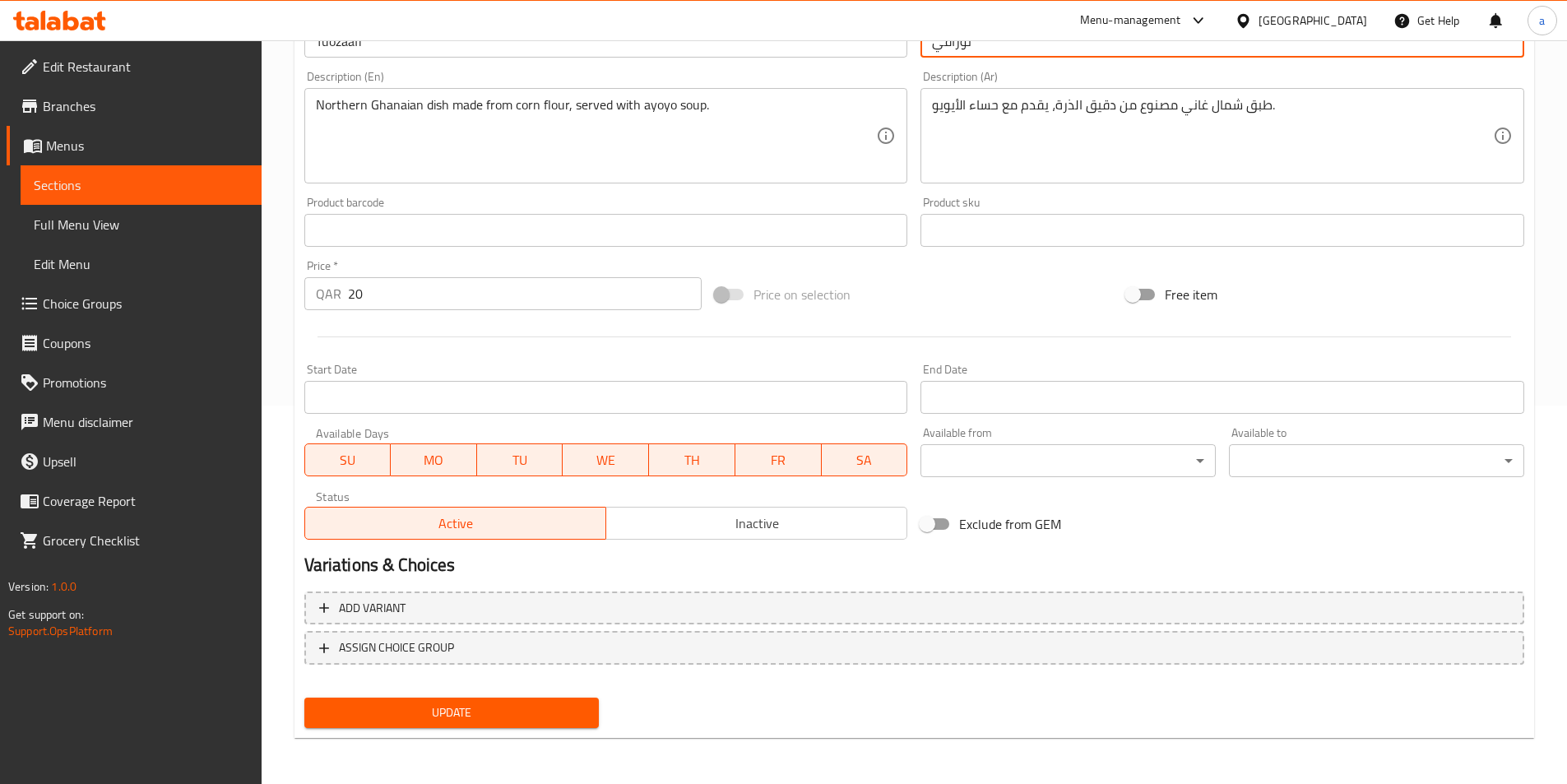
type input "توزافي"
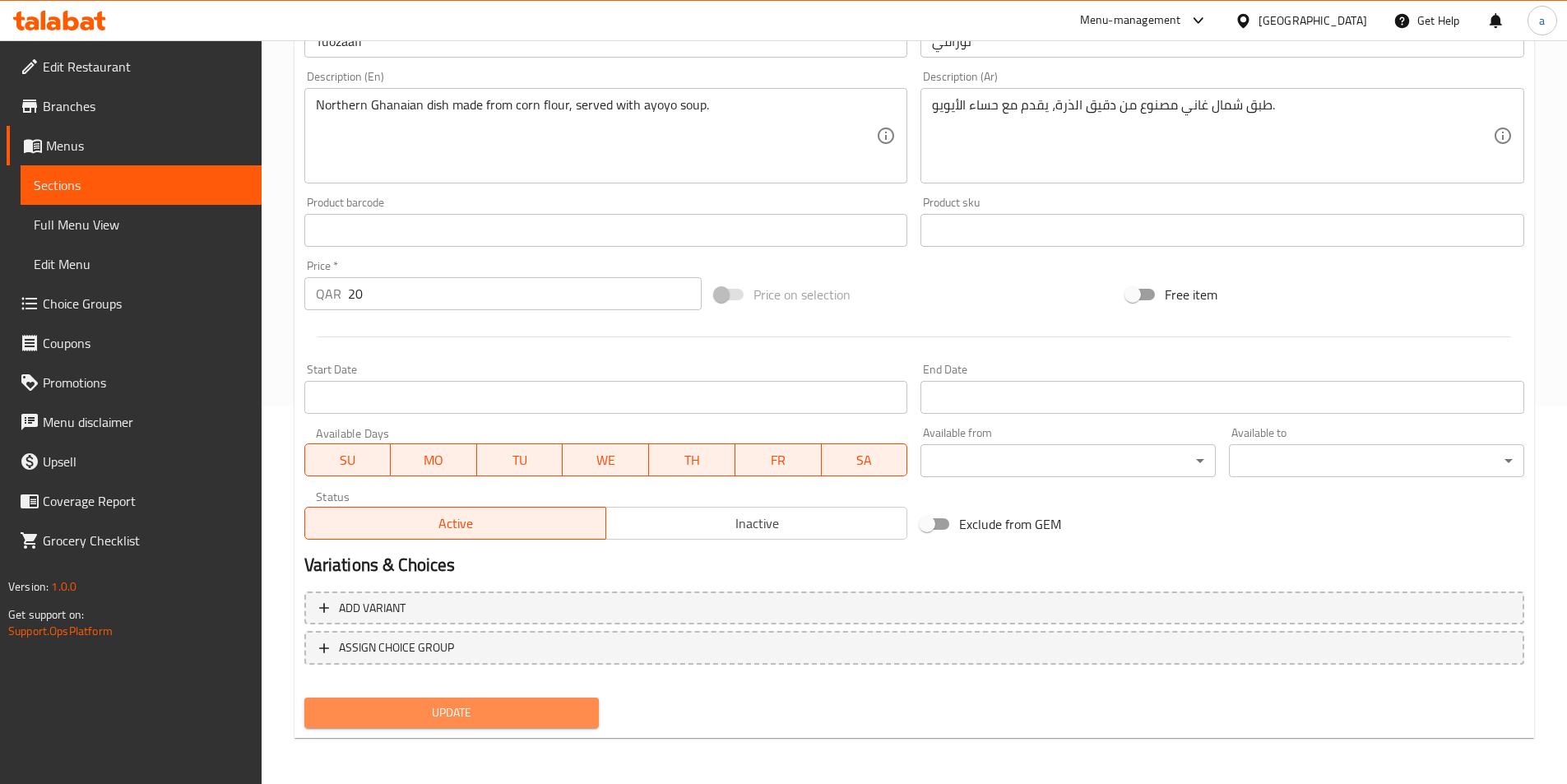
click at [477, 702] on span "Update" at bounding box center [452, 712] width 269 height 20
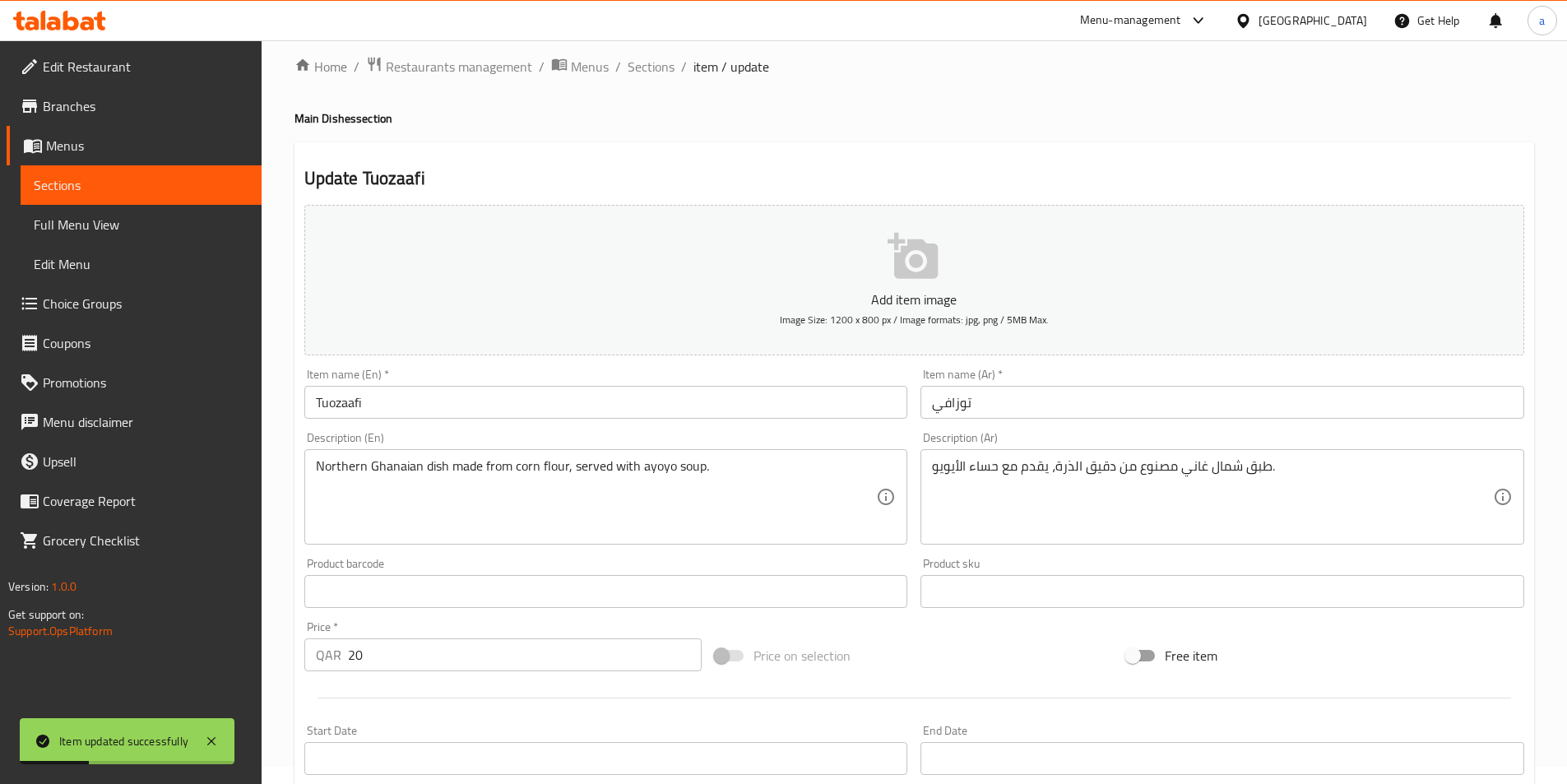
scroll to position [0, 0]
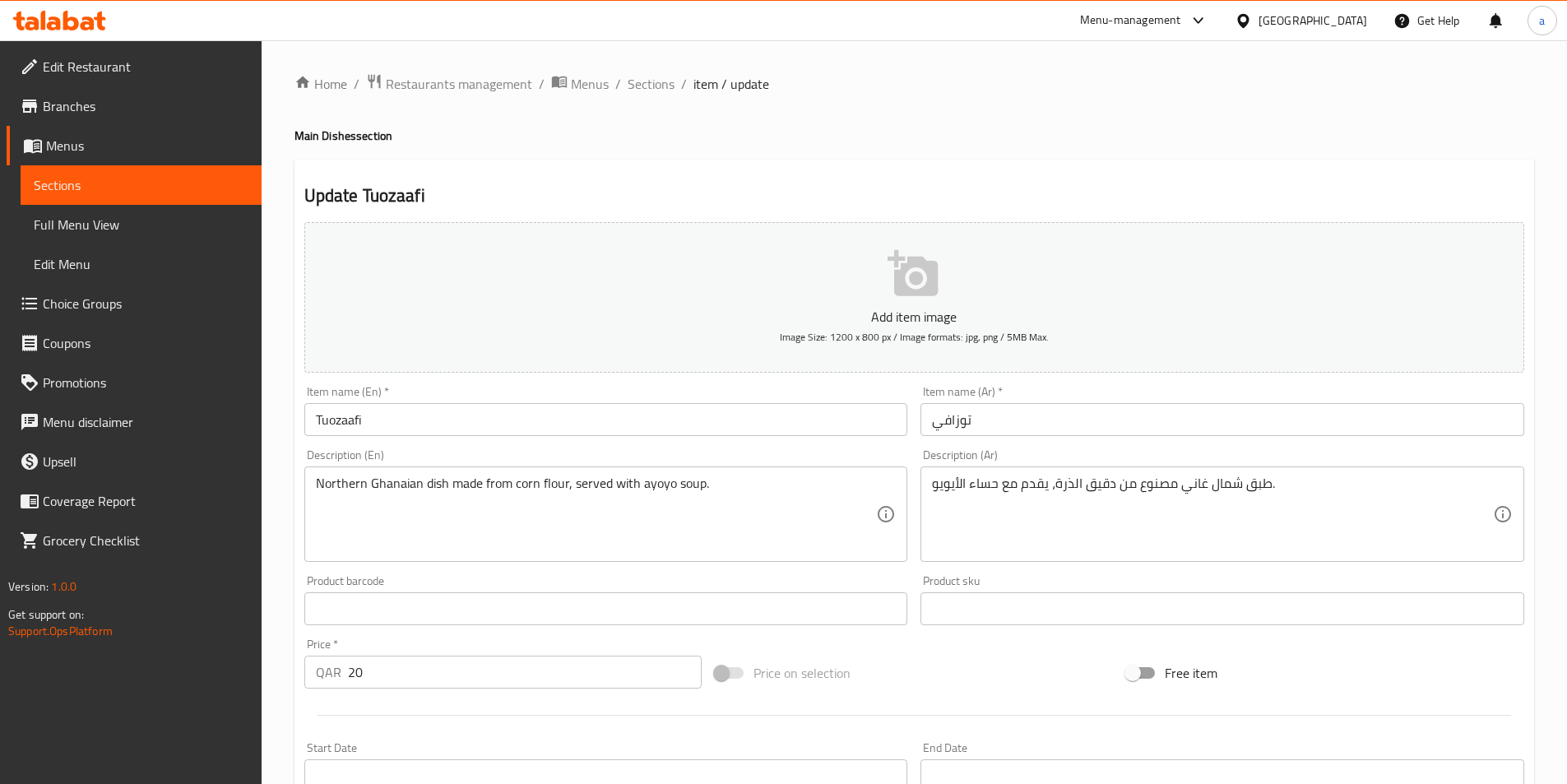
click at [99, 170] on link "Sections" at bounding box center [141, 185] width 241 height 39
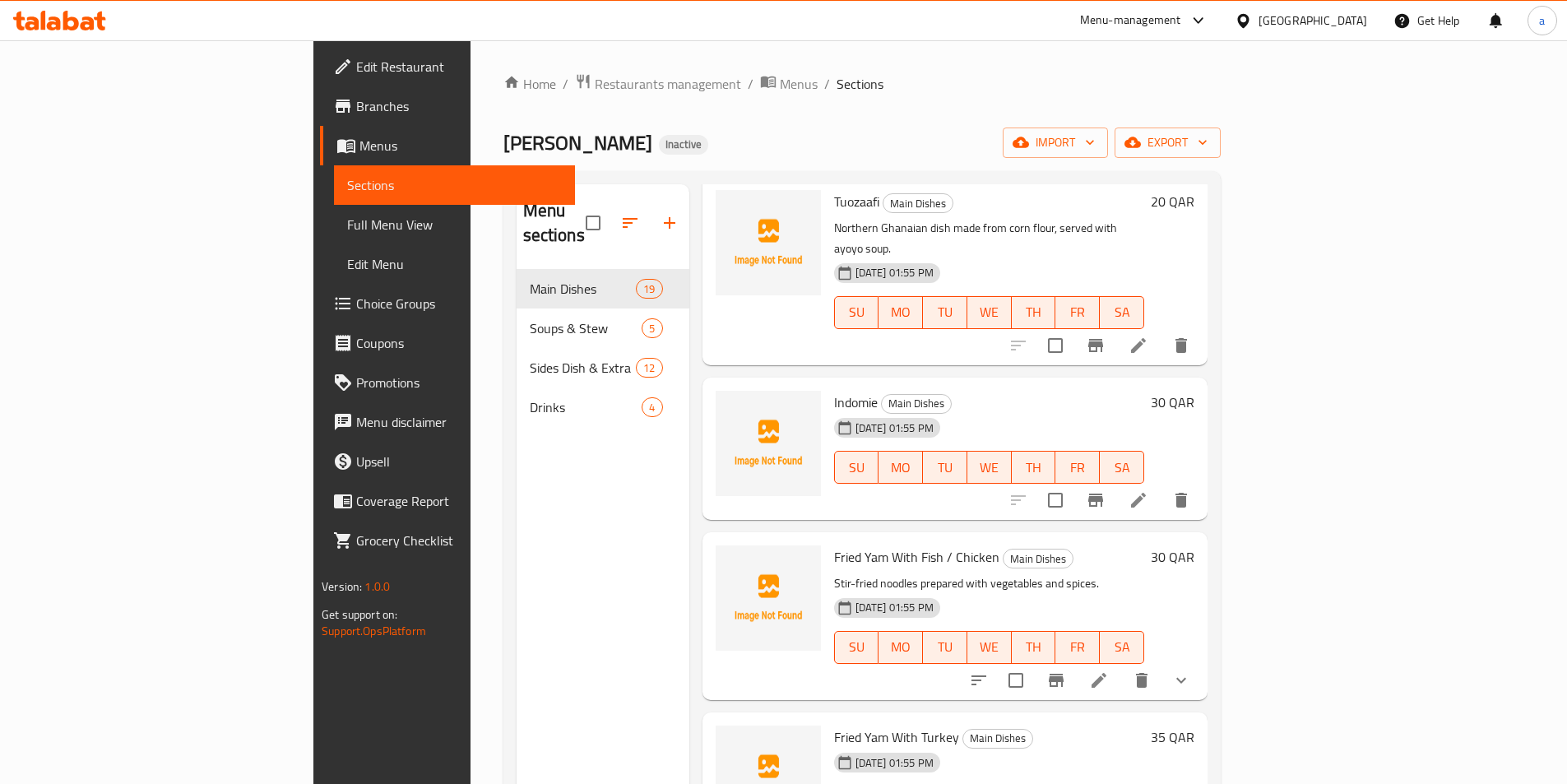
scroll to position [2474, 0]
click at [1123, 665] on li at bounding box center [1100, 679] width 46 height 30
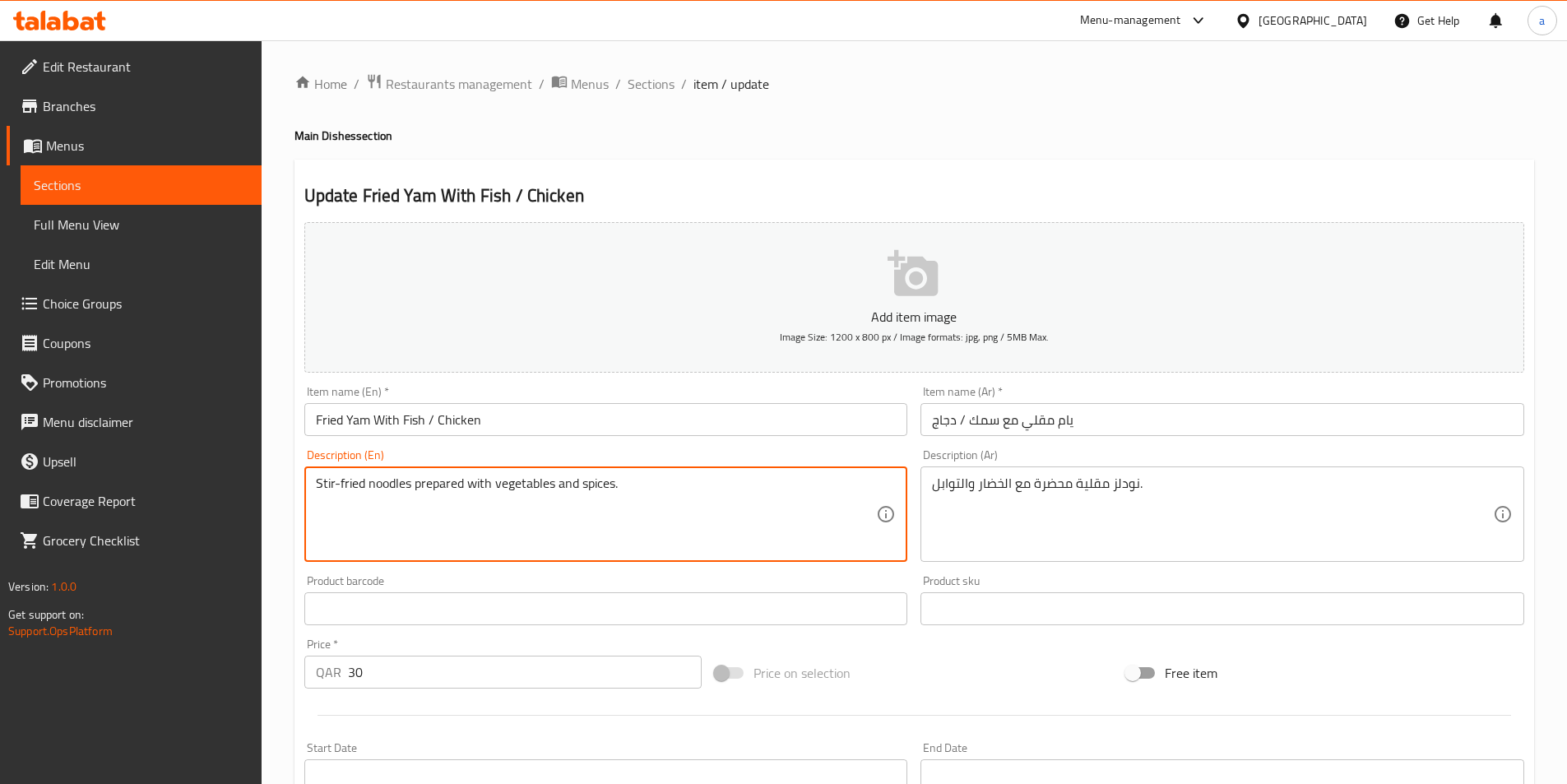
click at [592, 481] on textarea "Stir-fried noodles prepared with vegetables and spices." at bounding box center [597, 513] width 561 height 78
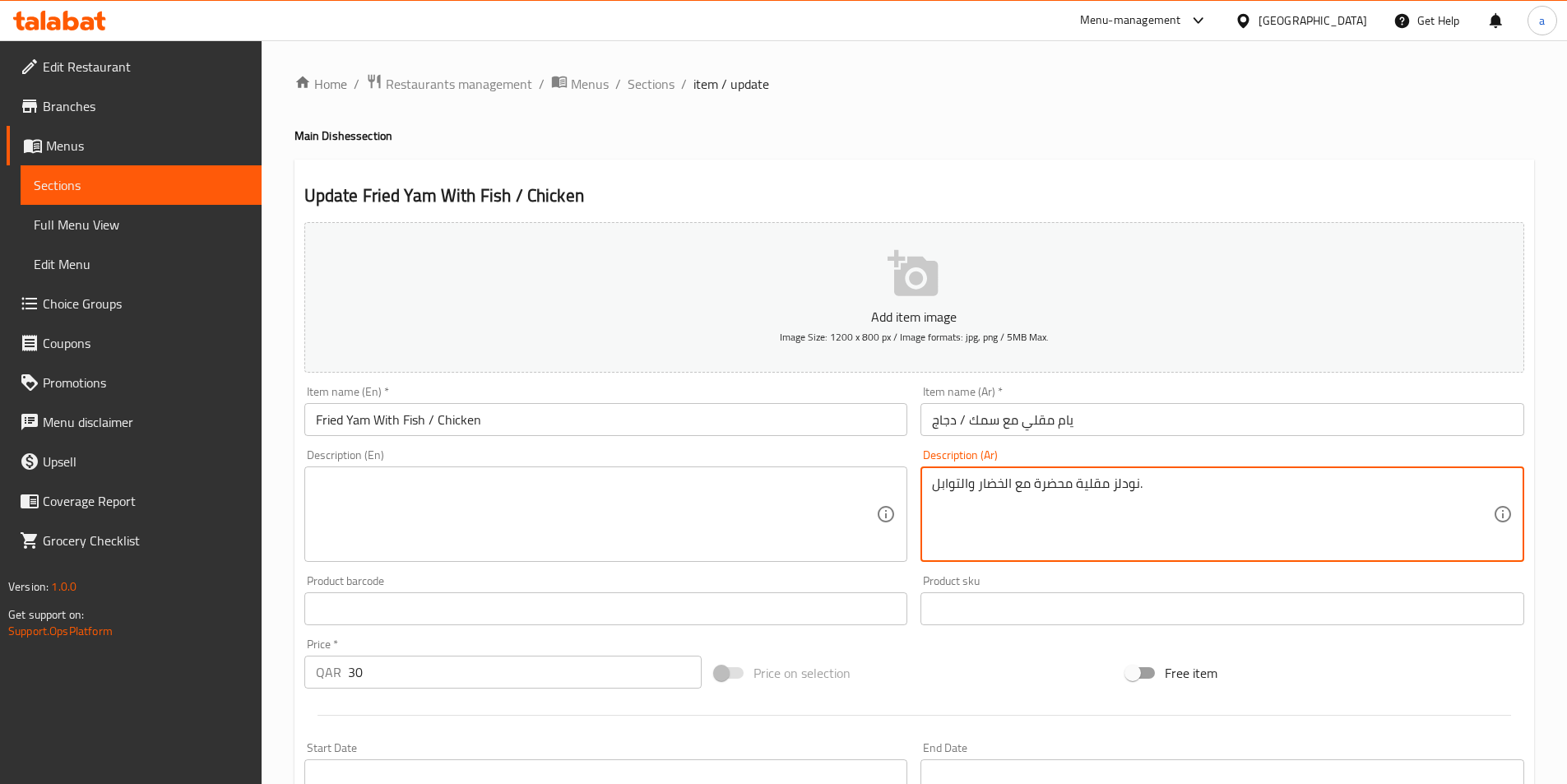
click at [1008, 497] on textarea "نودلز مقلية محضرة مع الخضار والتوابل." at bounding box center [1212, 513] width 561 height 78
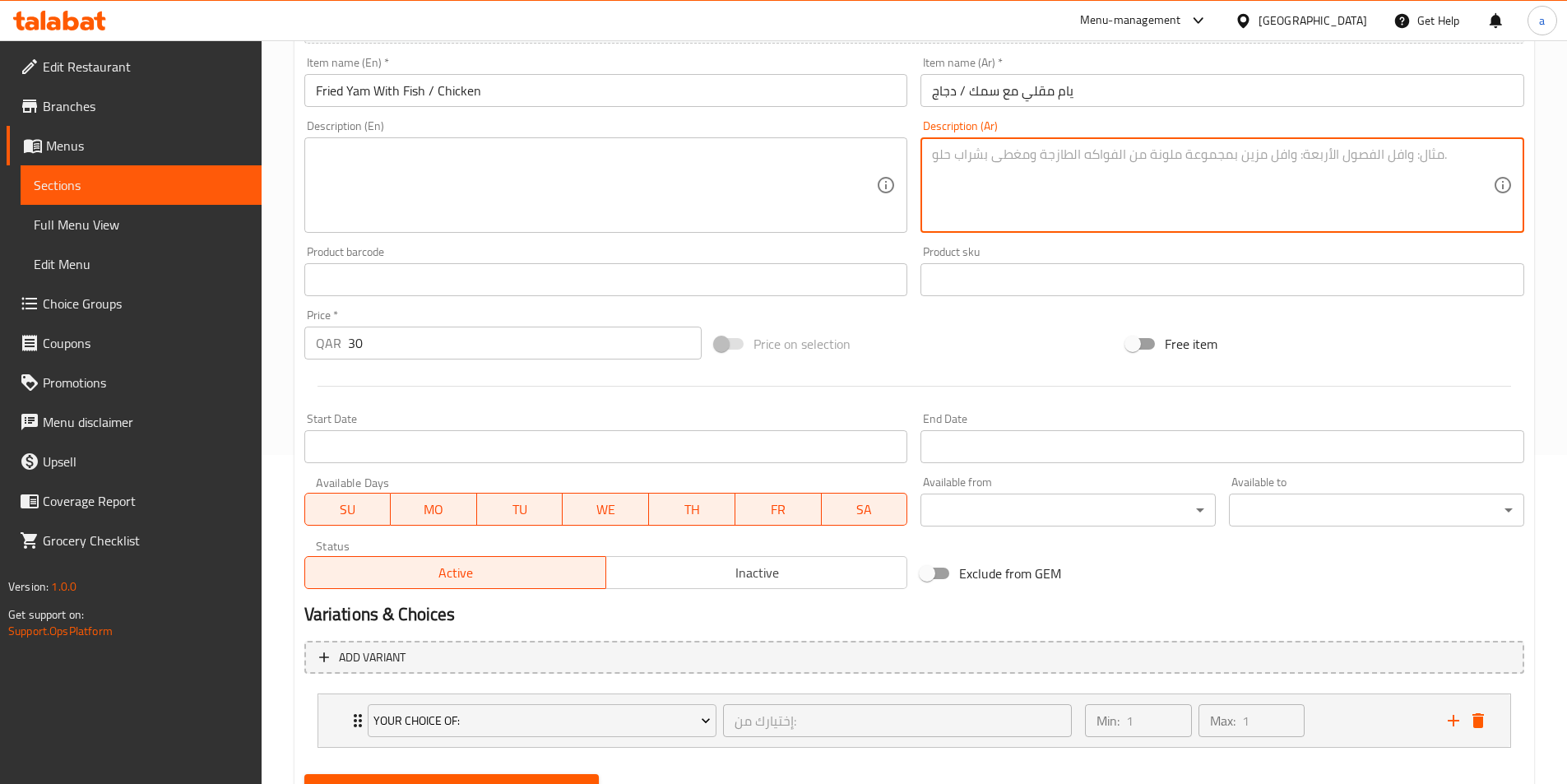
scroll to position [405, 0]
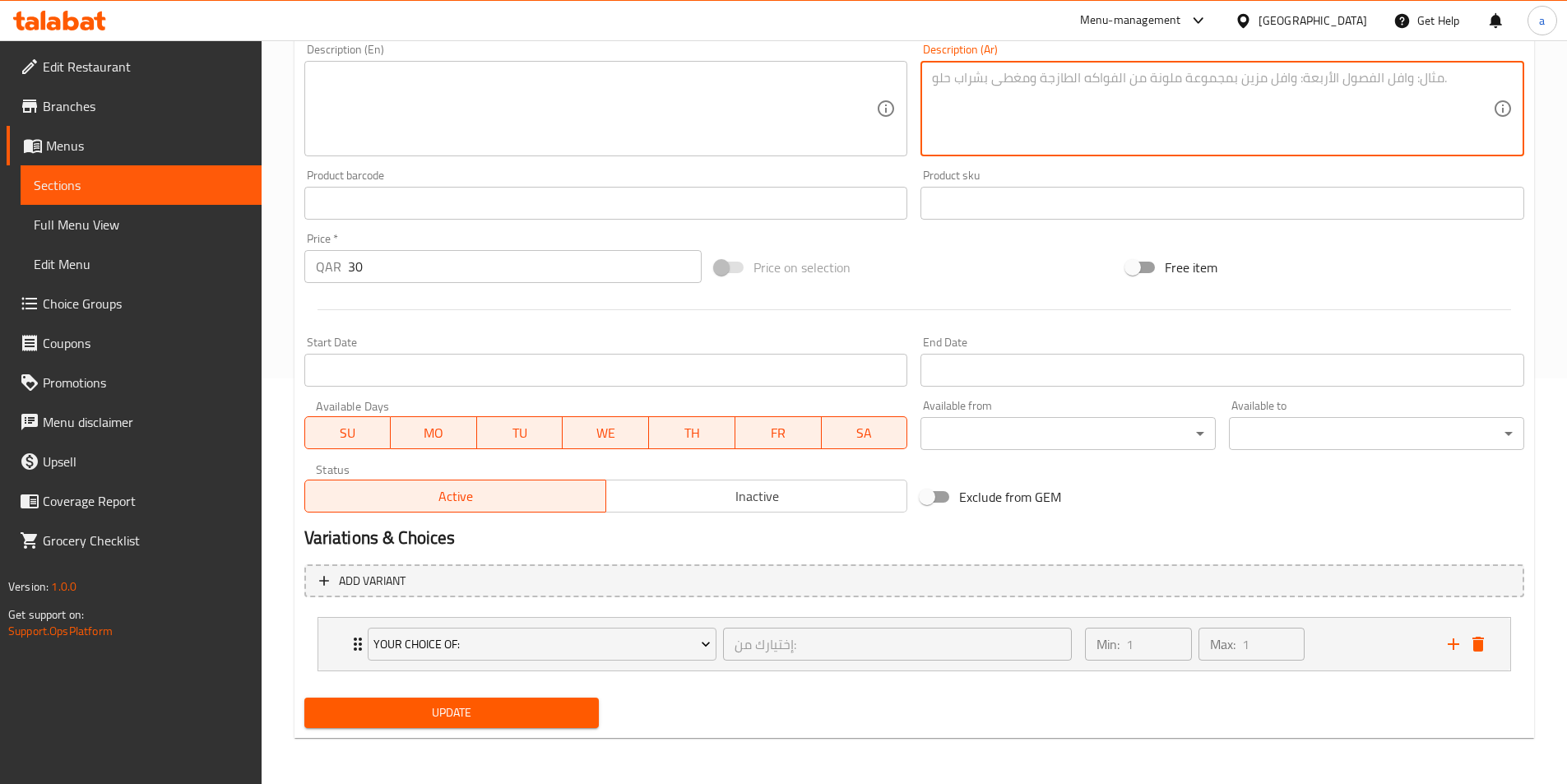
click at [470, 711] on span "Update" at bounding box center [452, 712] width 269 height 20
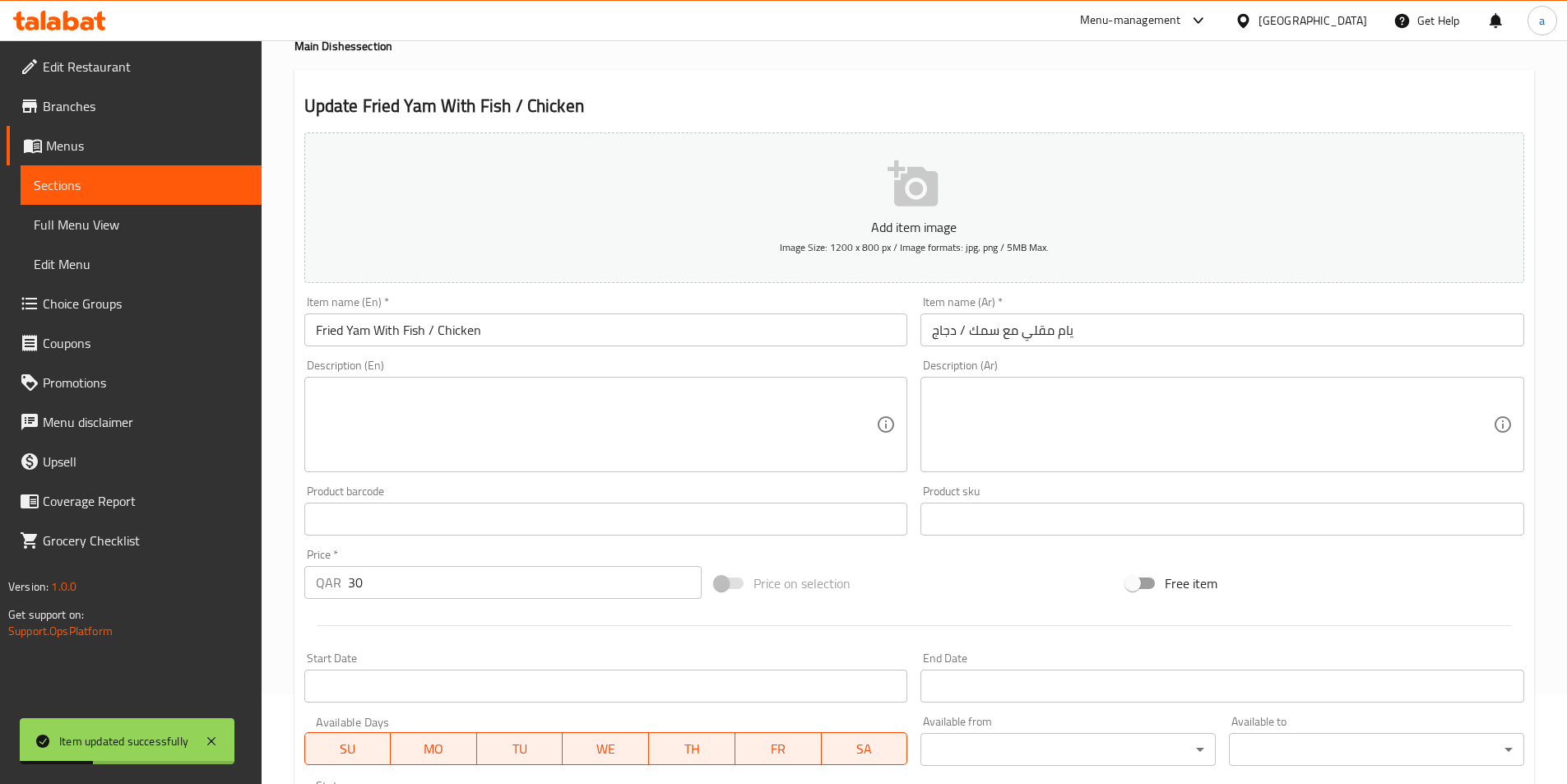
scroll to position [0, 0]
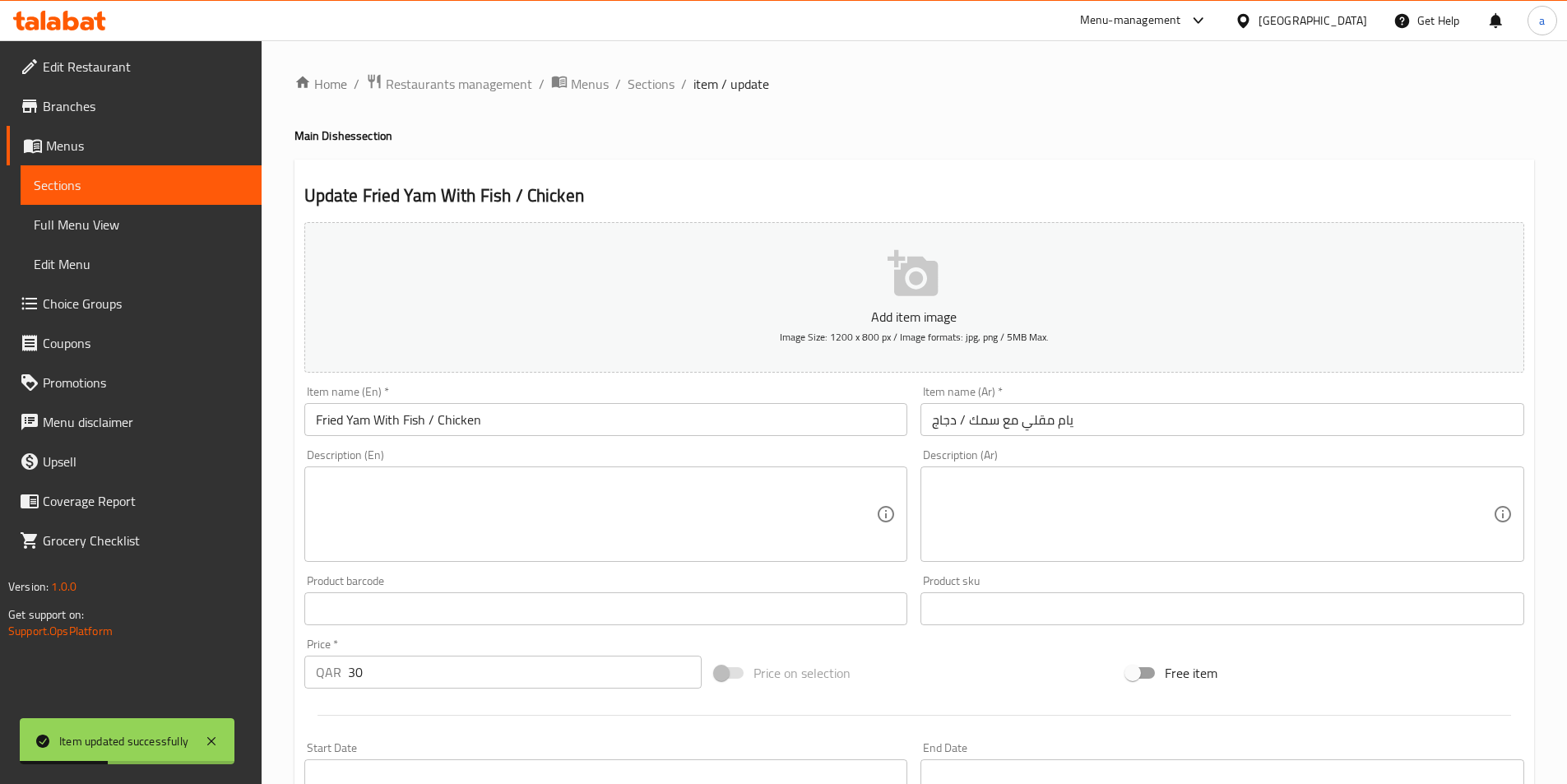
click at [143, 193] on span "Sections" at bounding box center [141, 185] width 215 height 19
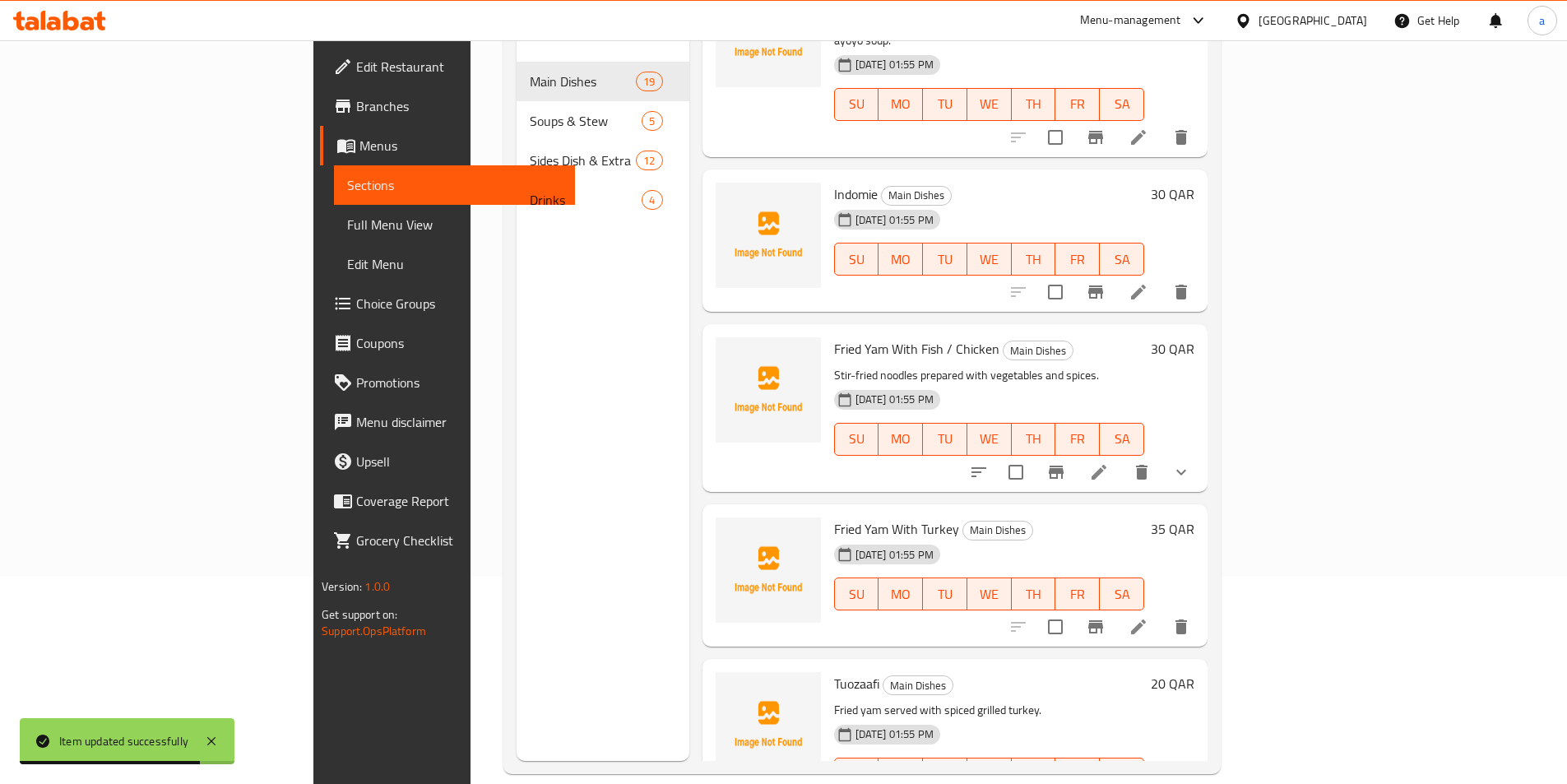
scroll to position [230, 0]
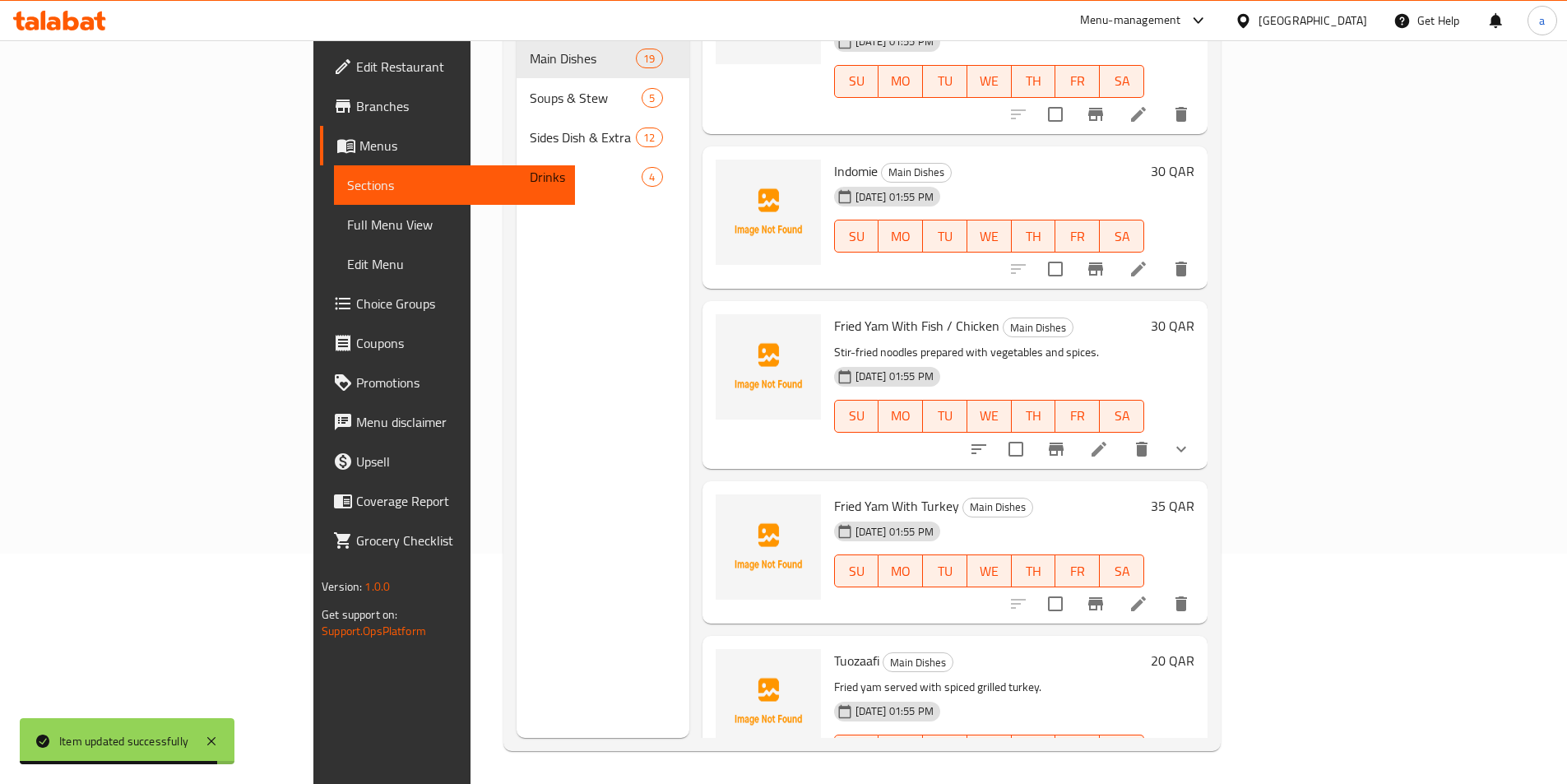
click at [1149, 773] on icon at bounding box center [1138, 783] width 19 height 19
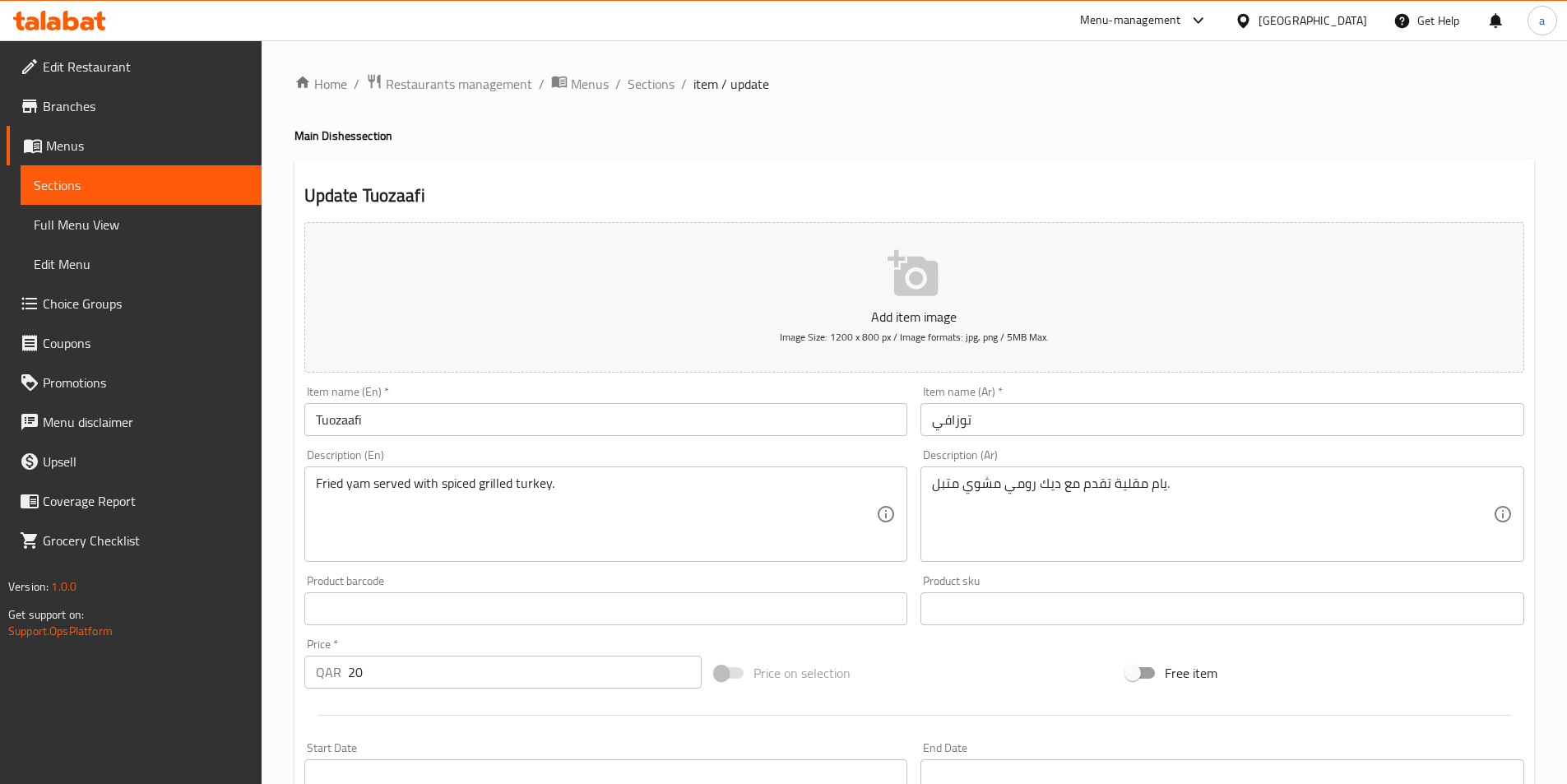
click at [529, 441] on div "Item name (En)   * Tuozaafi Item name (En) *" at bounding box center [606, 411] width 617 height 64
click at [409, 414] on input "Tuozaafi" at bounding box center [606, 419] width 604 height 33
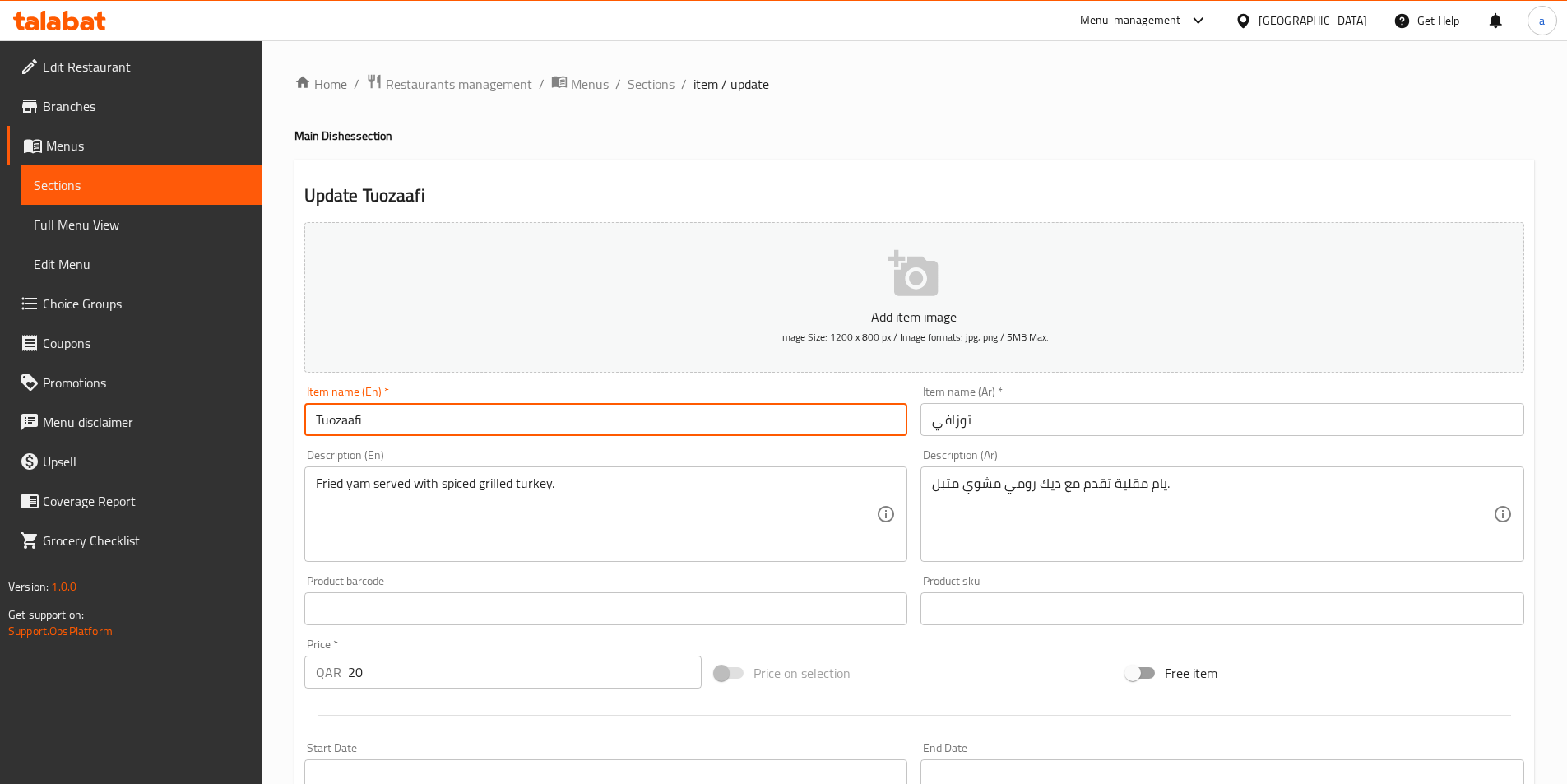
click at [409, 414] on input "Tuozaafi" at bounding box center [606, 419] width 604 height 33
paste input "Fried Yam With Turkey"
type input "Fried Yam With Turkey"
click at [1011, 425] on input "توزافي" at bounding box center [1222, 419] width 604 height 33
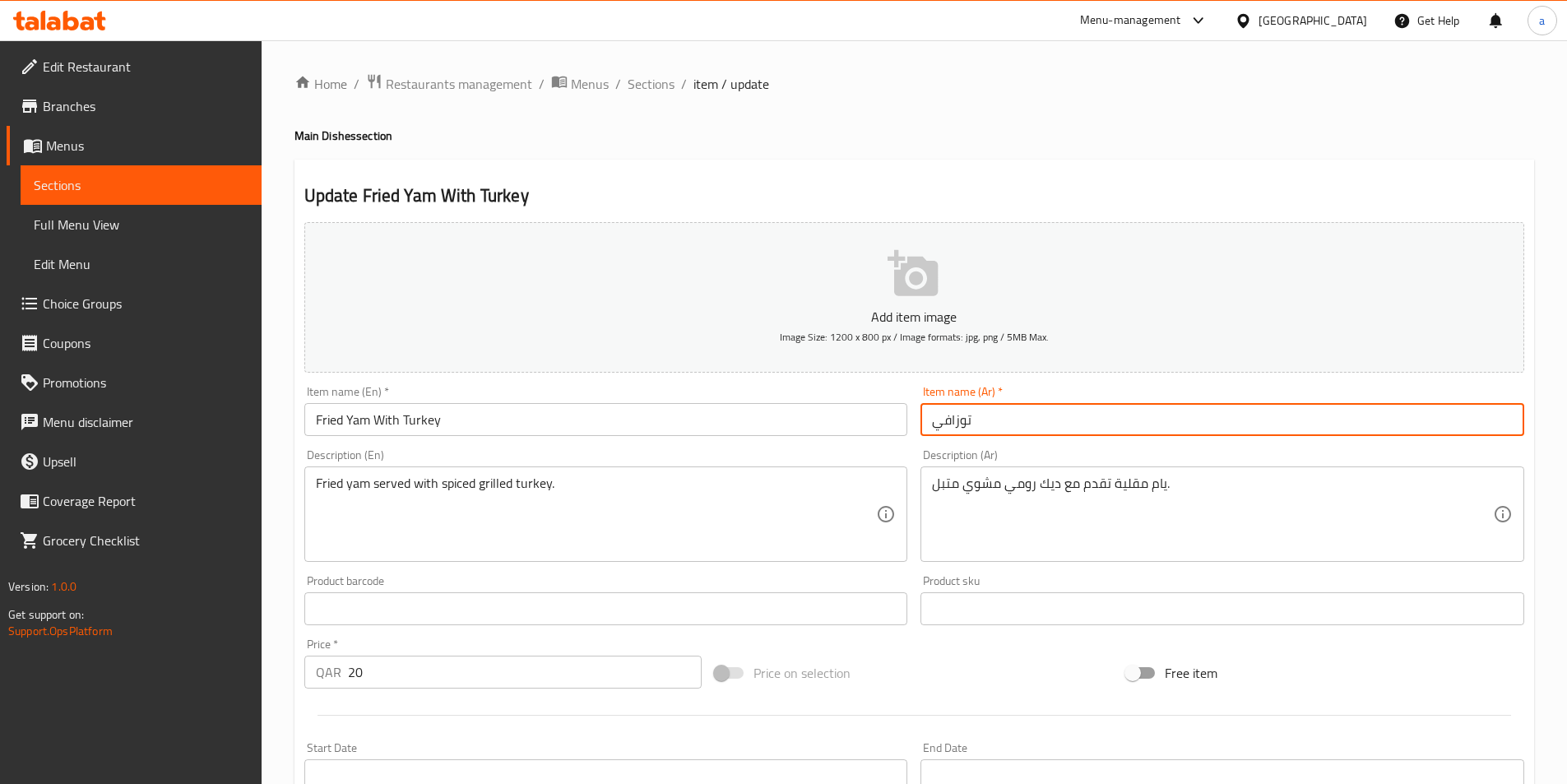
click at [1011, 425] on input "توزافي" at bounding box center [1222, 419] width 604 height 33
paste input "يام مقلي مع تركى"
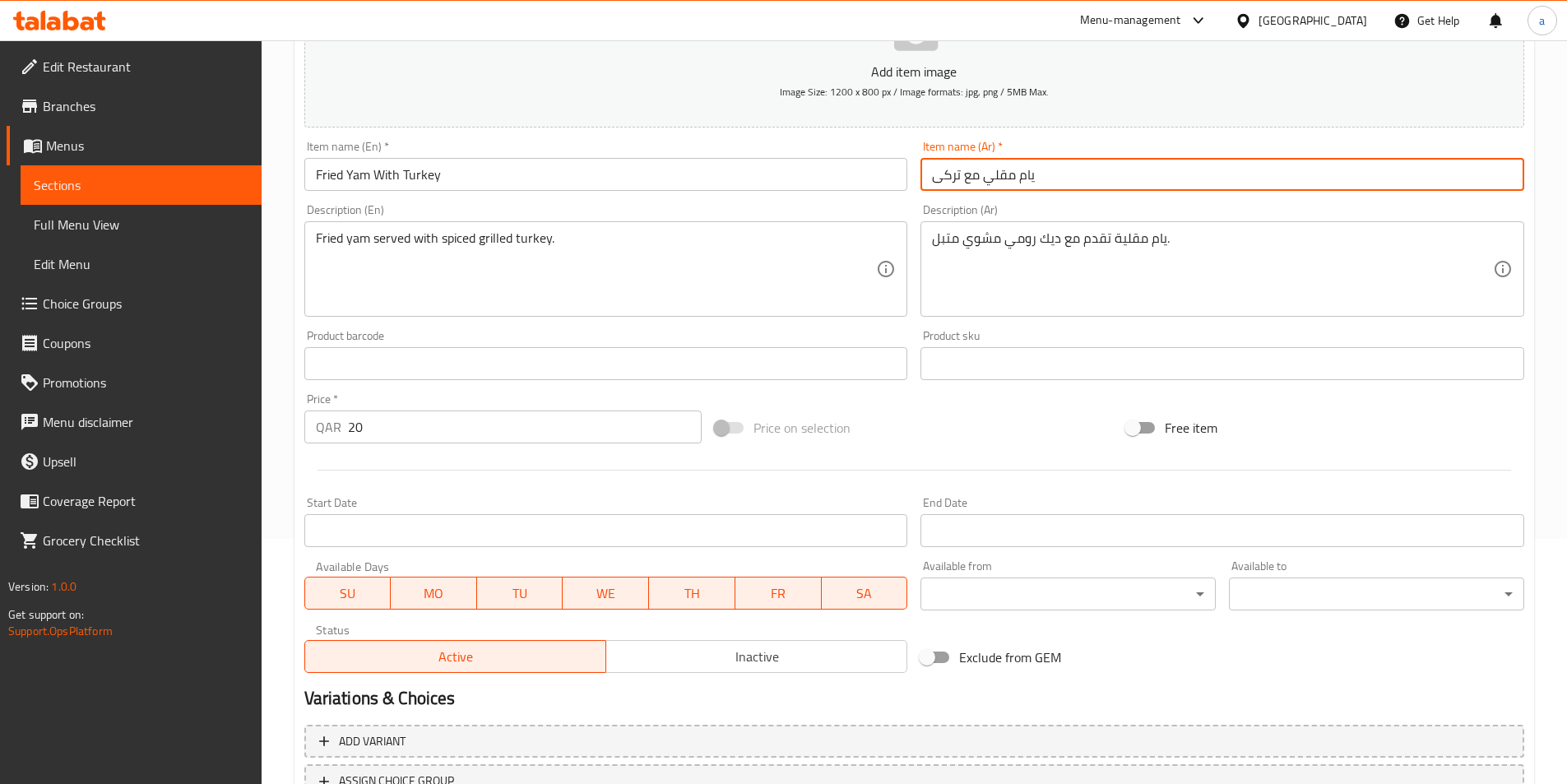
scroll to position [379, 0]
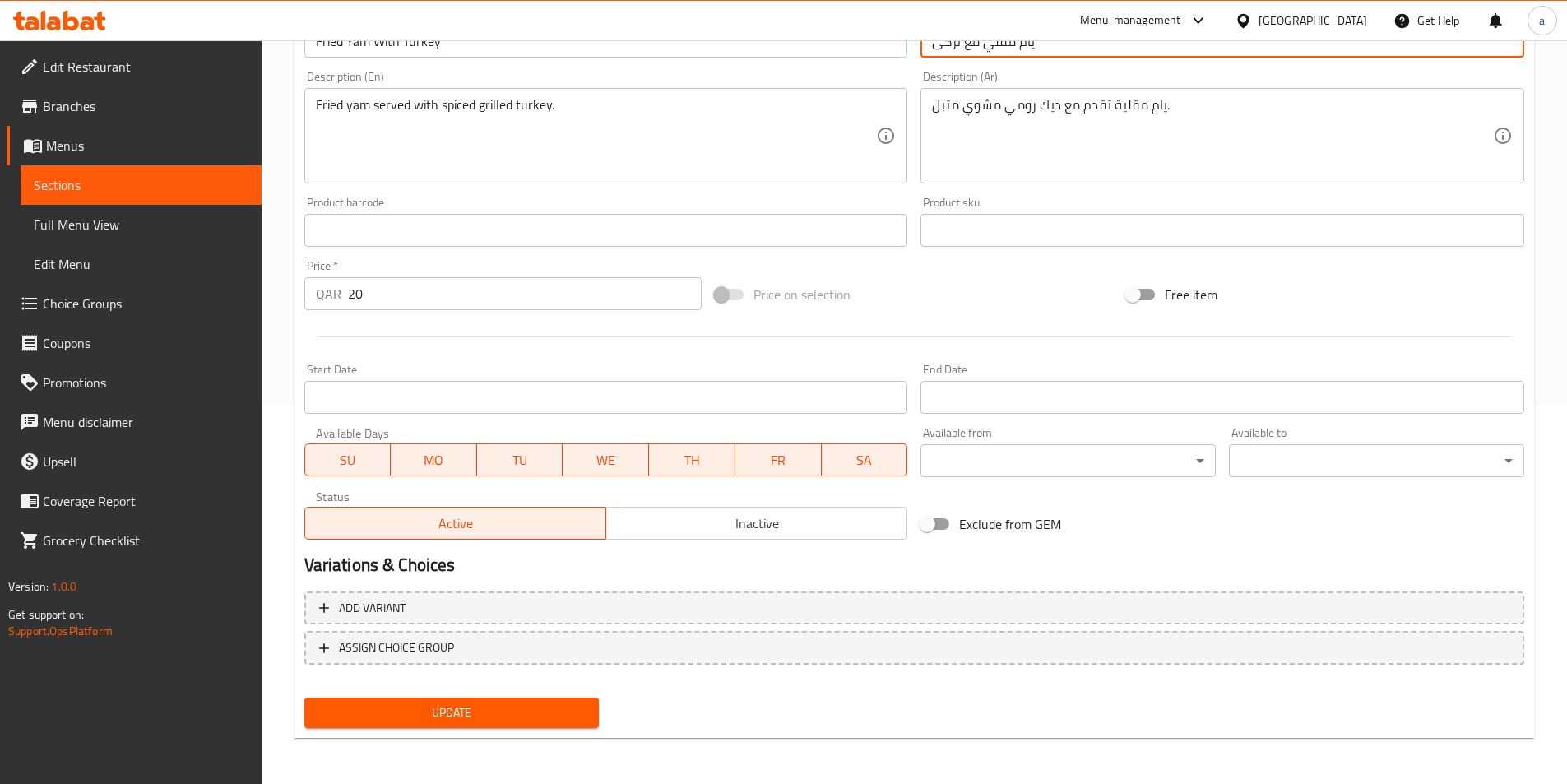
type input "يام مقلي مع تركى"
click at [403, 706] on span "Update" at bounding box center [452, 712] width 269 height 20
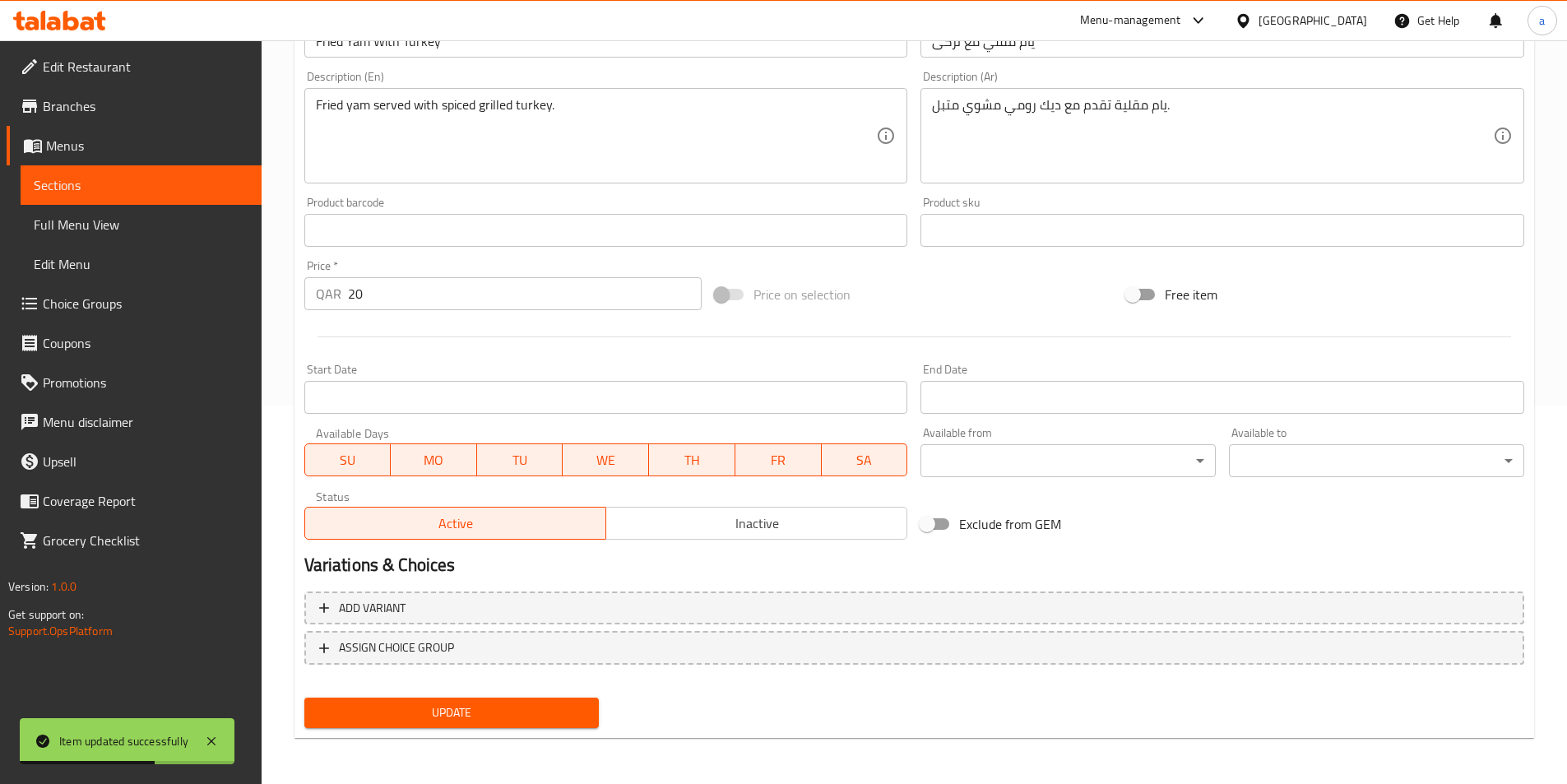
click at [195, 174] on link "Sections" at bounding box center [141, 185] width 241 height 39
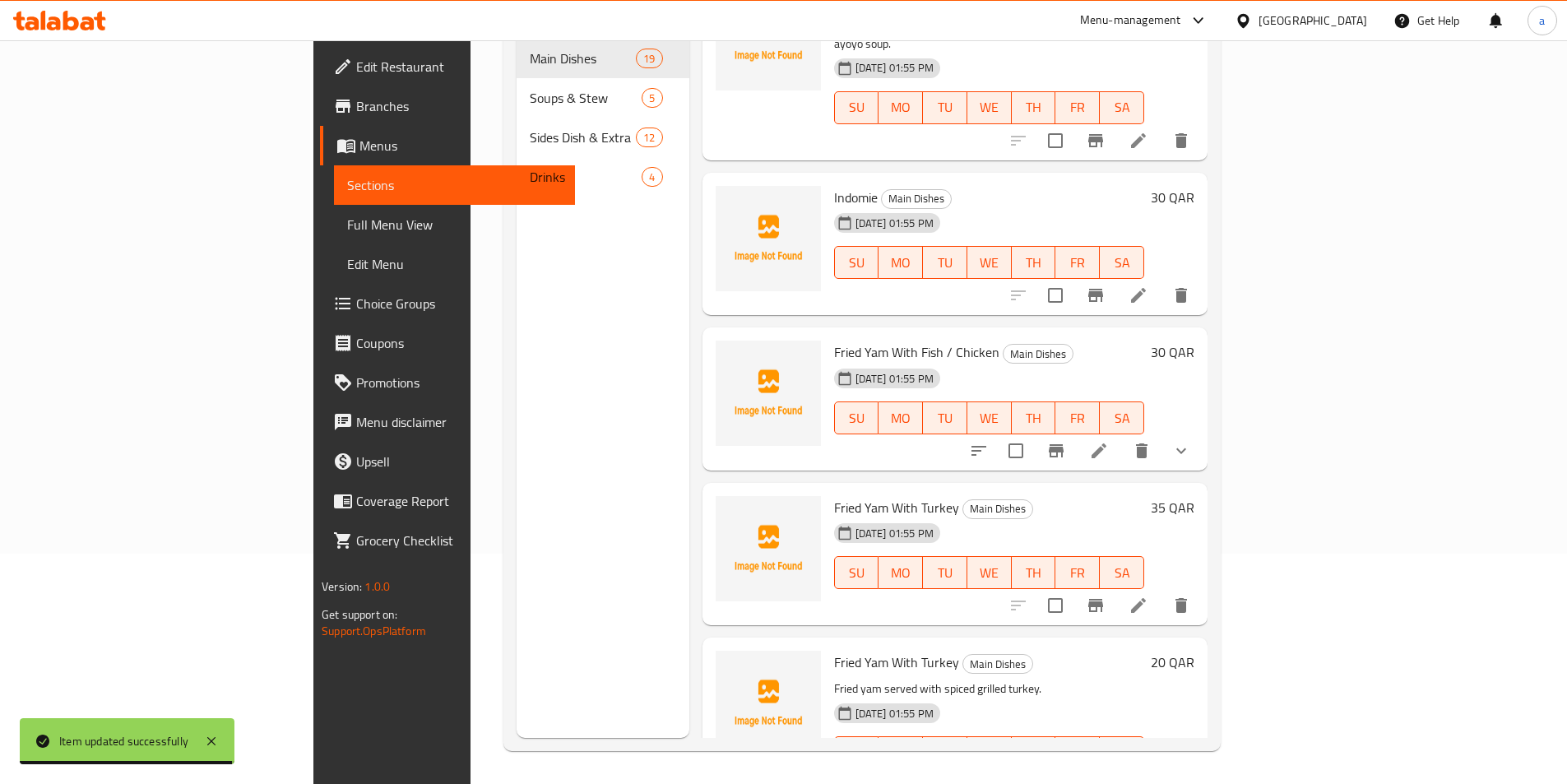
scroll to position [2449, 0]
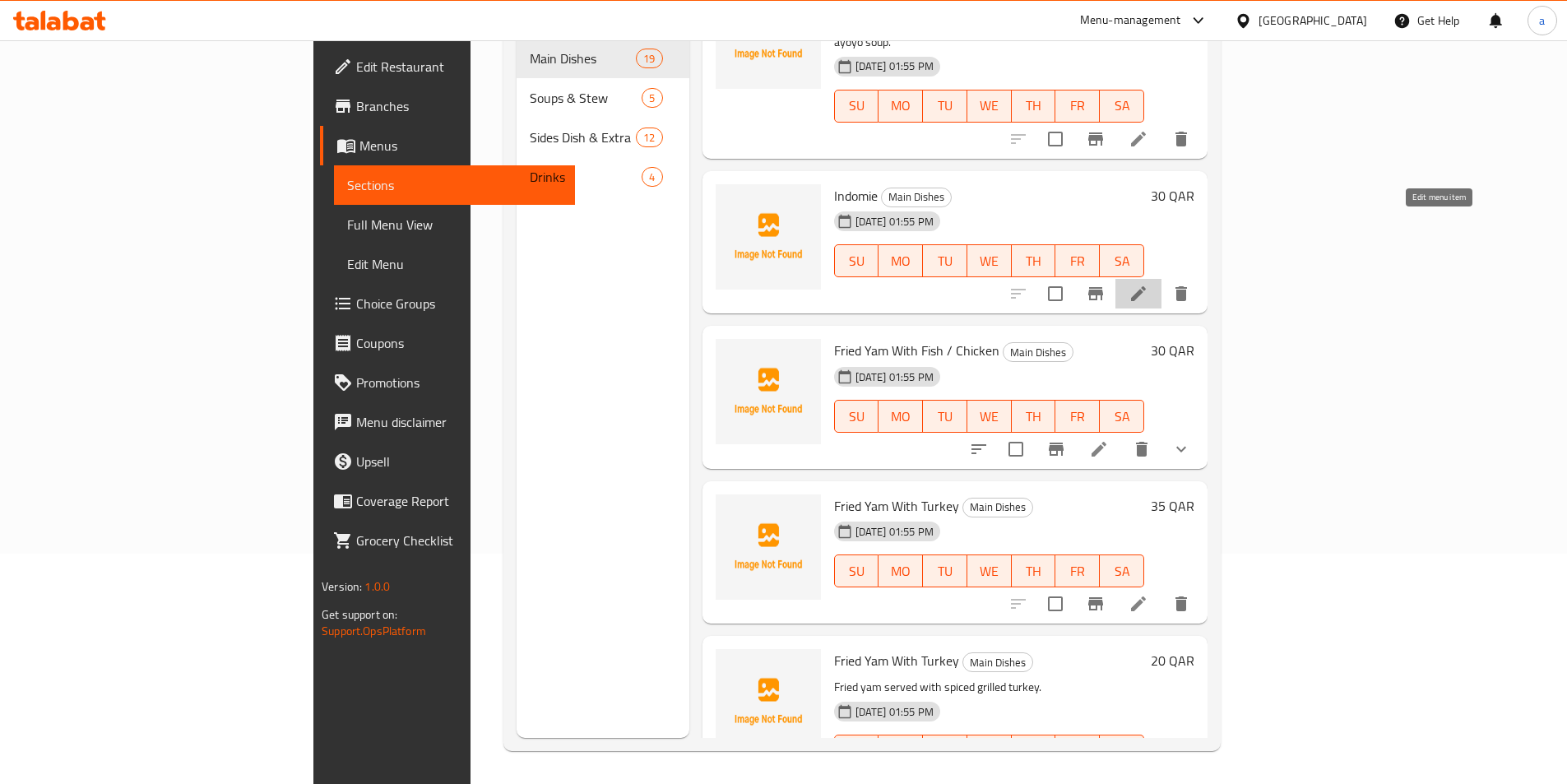
click at [1149, 284] on icon at bounding box center [1138, 294] width 19 height 19
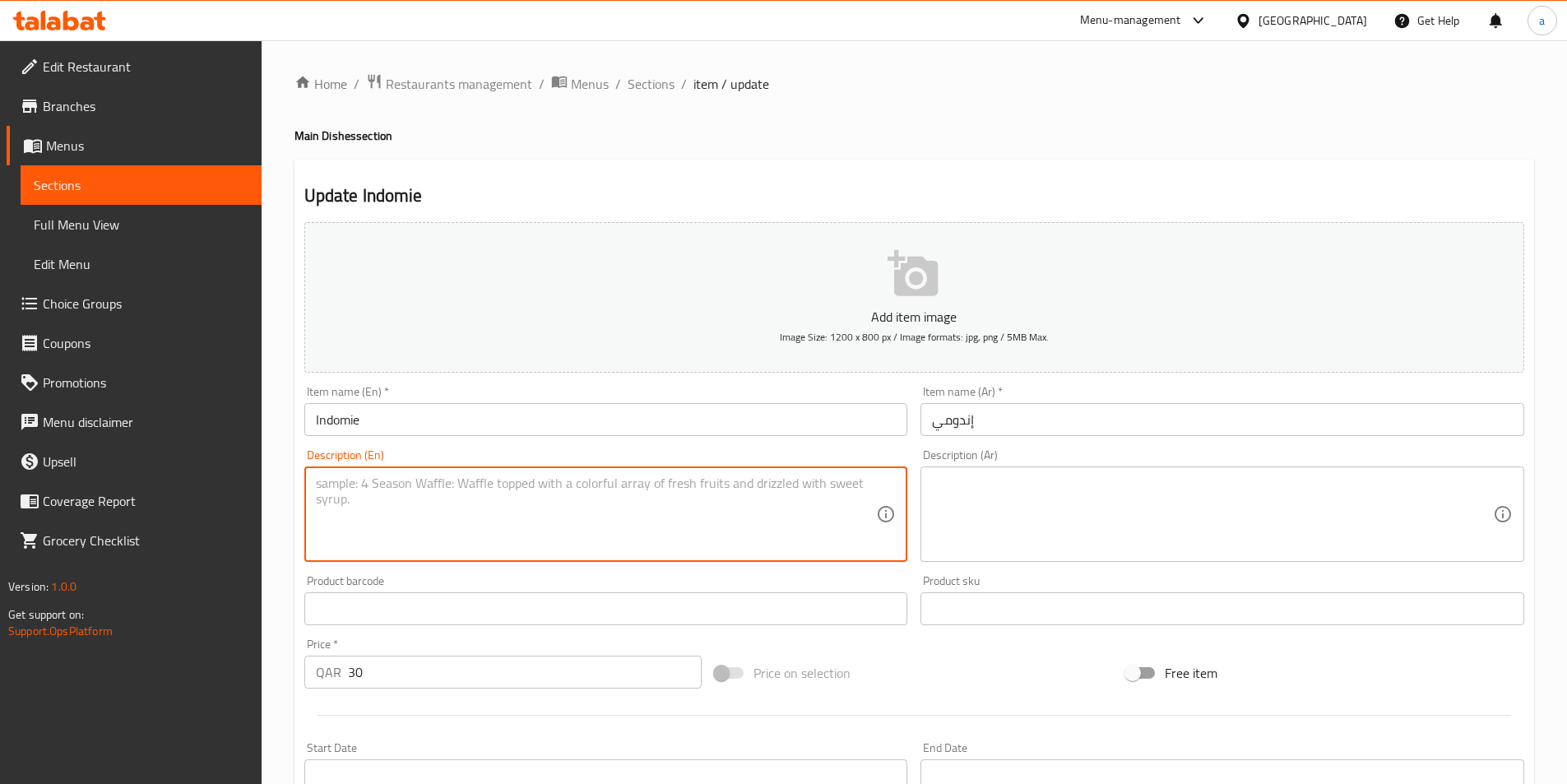
click at [343, 498] on textarea at bounding box center [597, 513] width 561 height 78
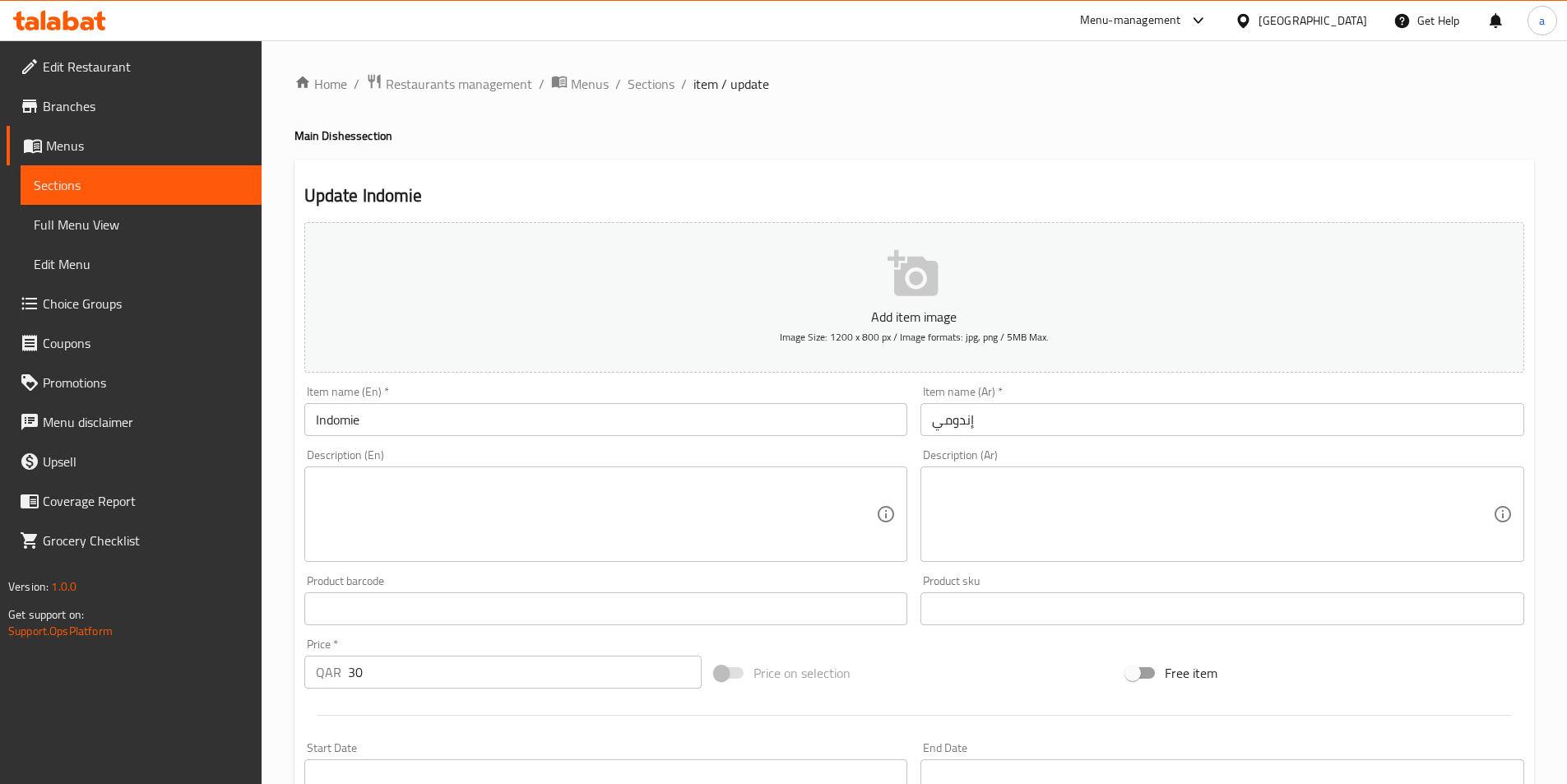
click at [733, 511] on textarea at bounding box center [597, 513] width 561 height 78
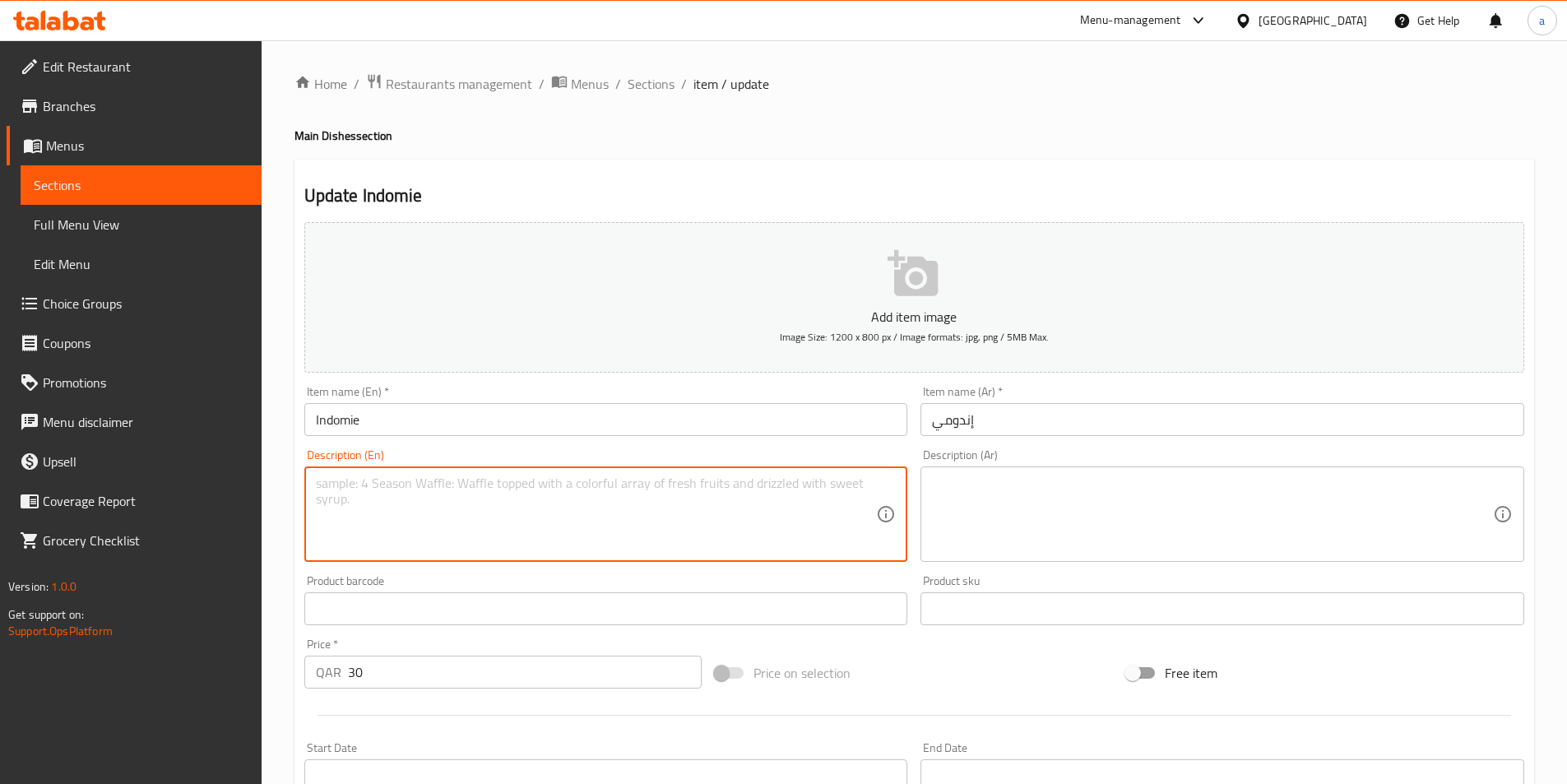
paste textarea "Stir-fried noodles prepared with vegetables and spices."
type textarea "Stir-fried noodles prepared with vegetables and spices."
click at [1202, 499] on textarea at bounding box center [1212, 513] width 561 height 78
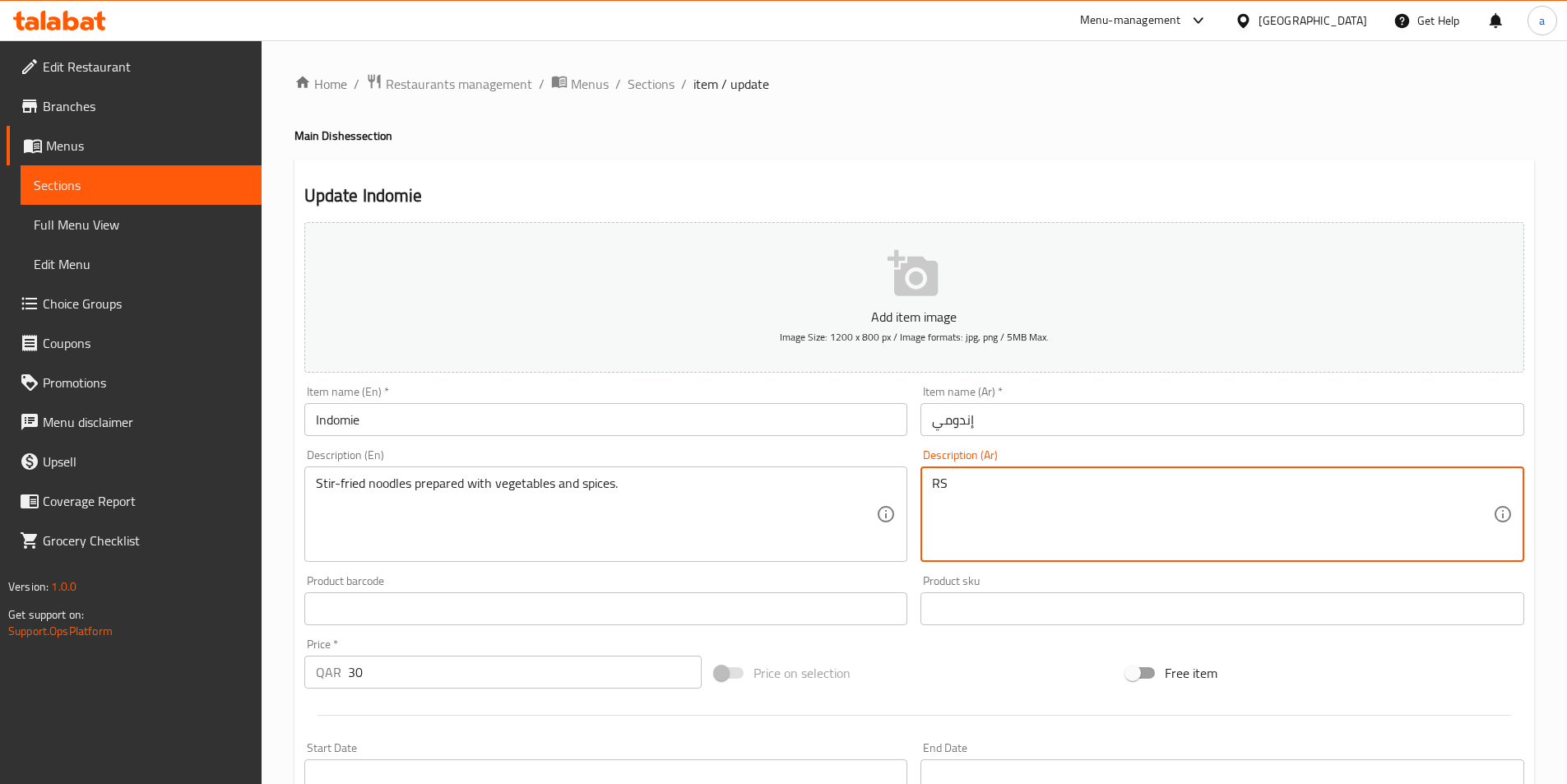
type textarea "R"
click at [1020, 482] on textarea at bounding box center [1212, 513] width 561 height 78
paste textarea "نودلز مقلية محضرة مع الخضار والتوابل."
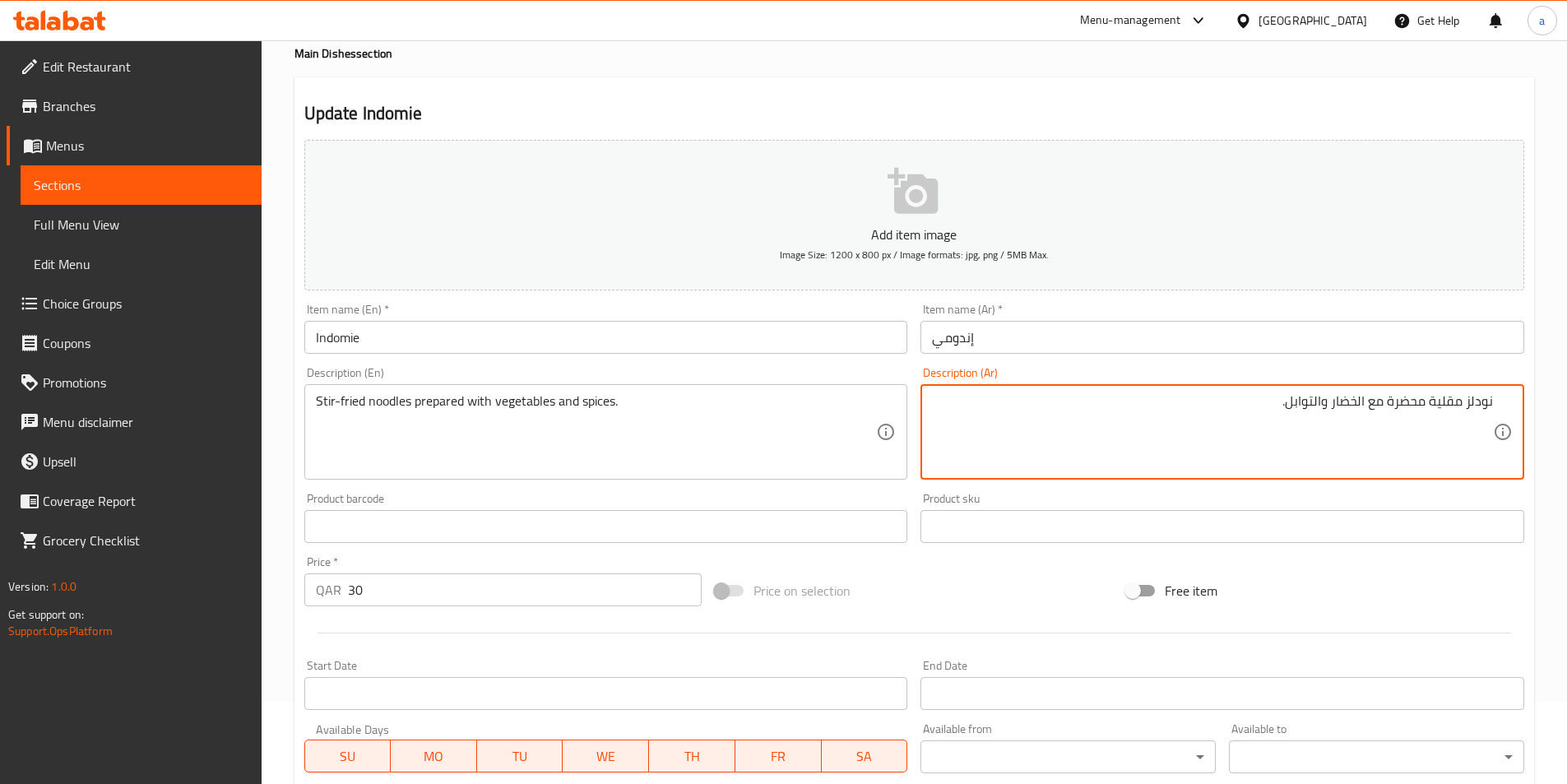
scroll to position [379, 0]
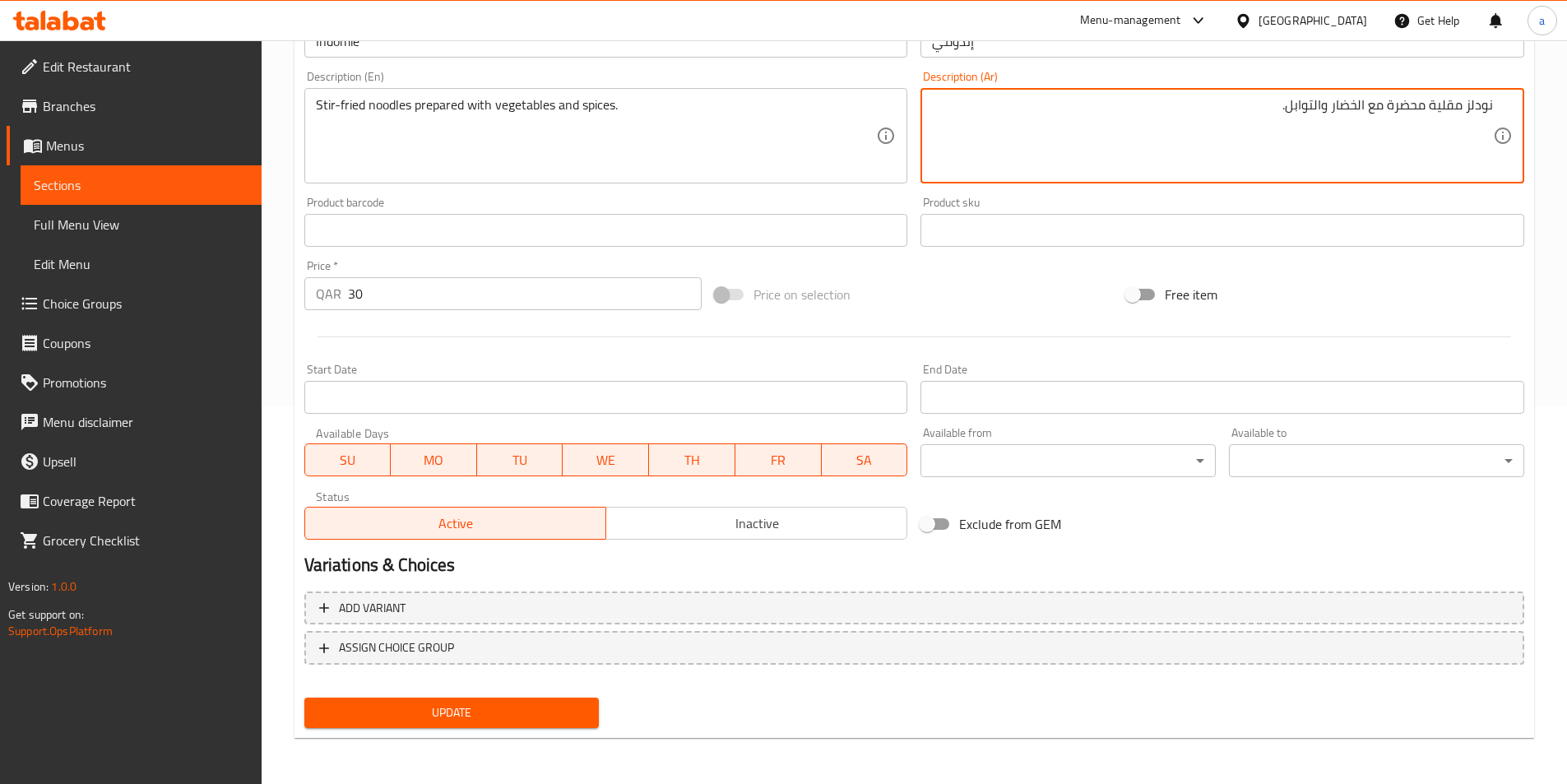
type textarea "نودلز مقلية محضرة مع الخضار والتوابل."
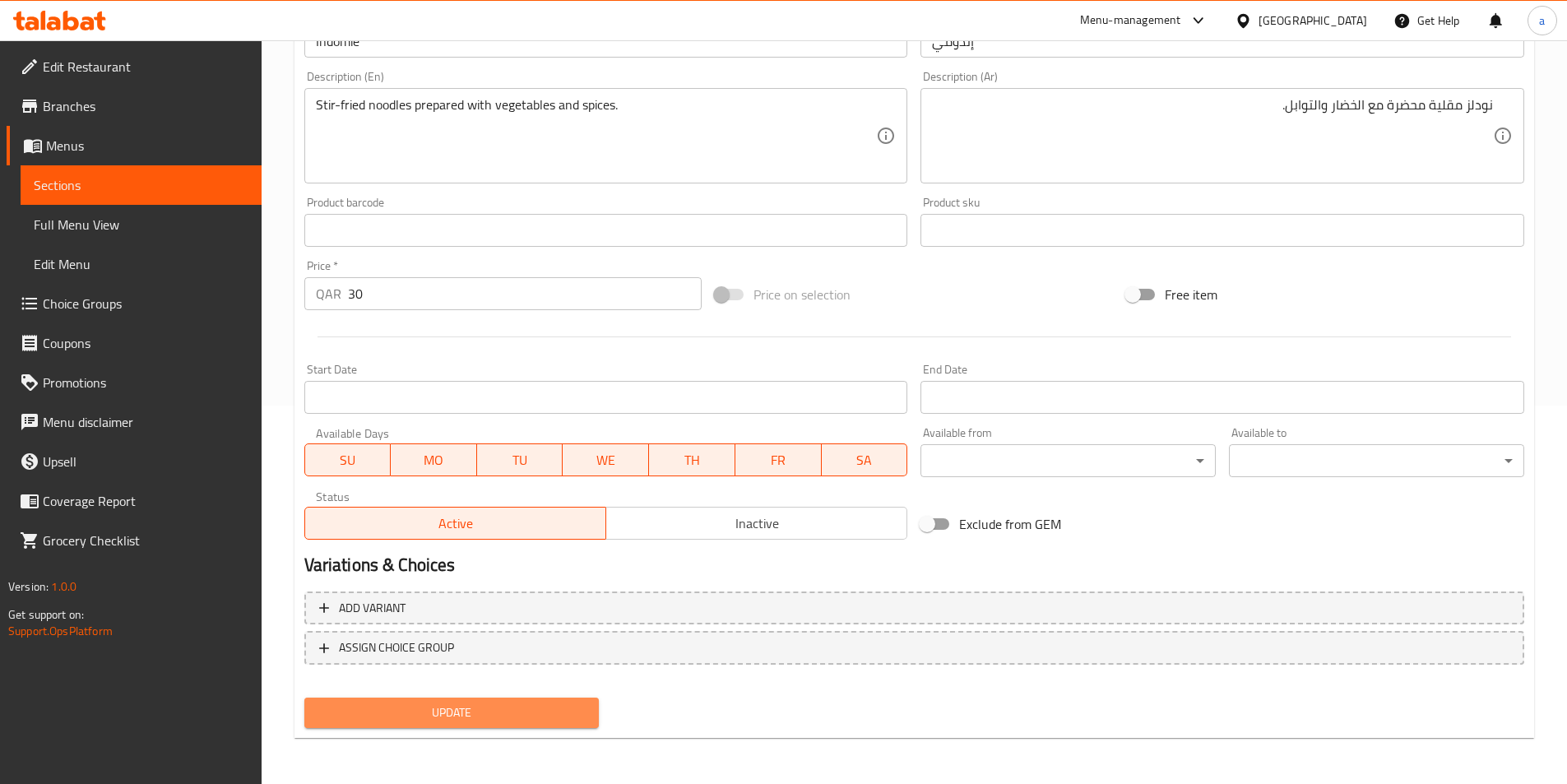
click at [492, 706] on span "Update" at bounding box center [452, 712] width 269 height 20
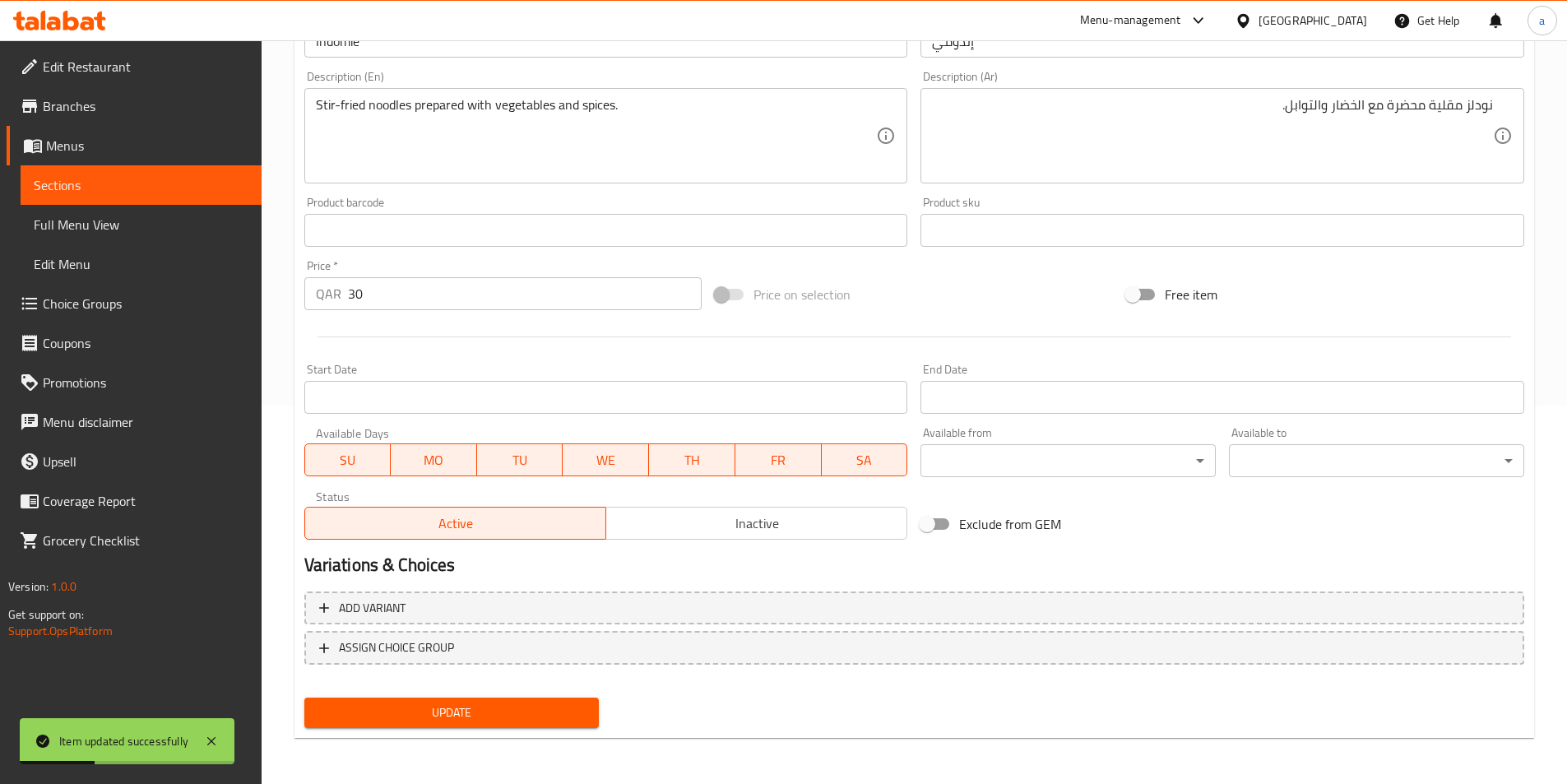
click at [140, 176] on span "Sections" at bounding box center [141, 185] width 215 height 19
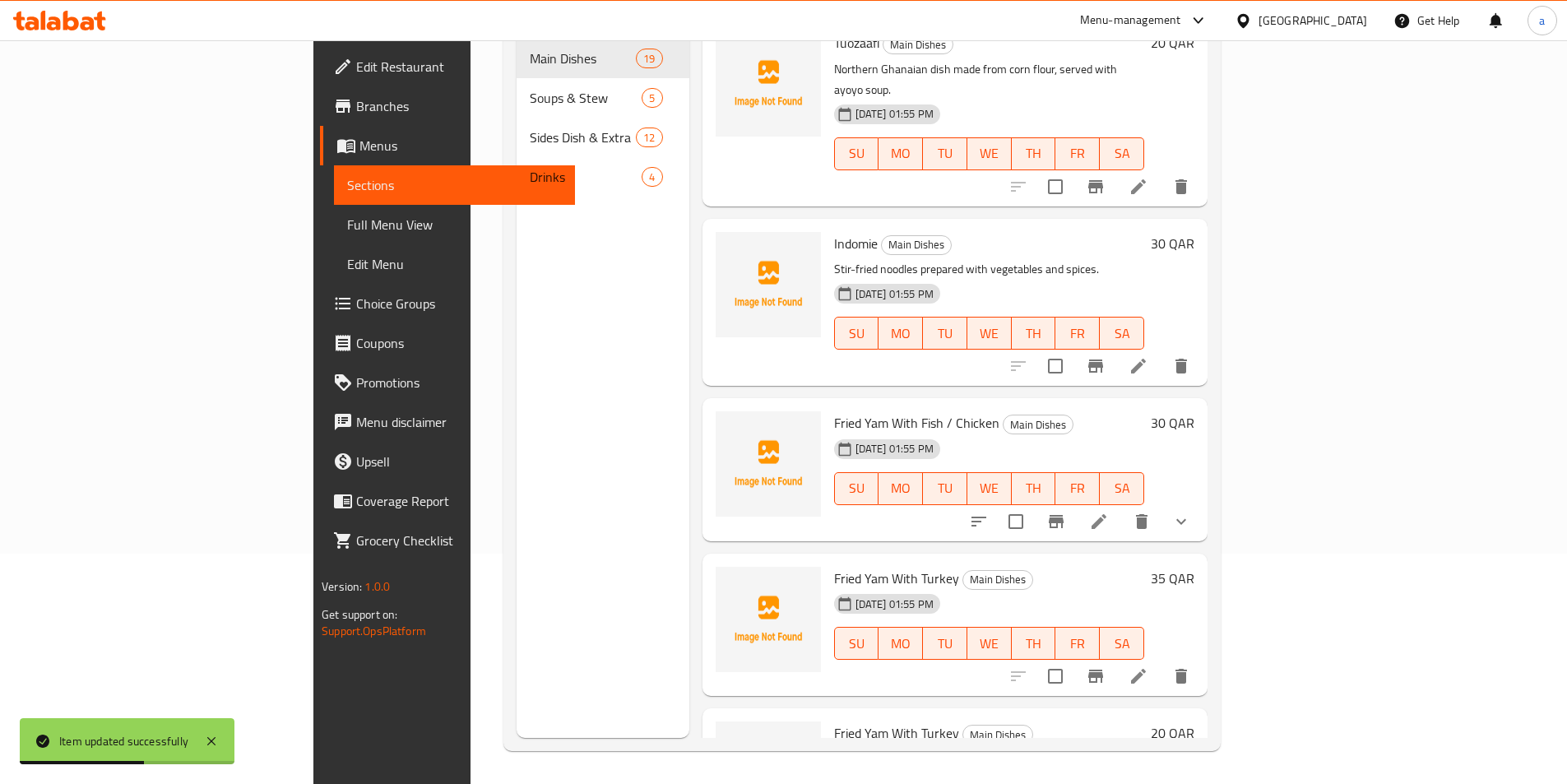
scroll to position [2474, 0]
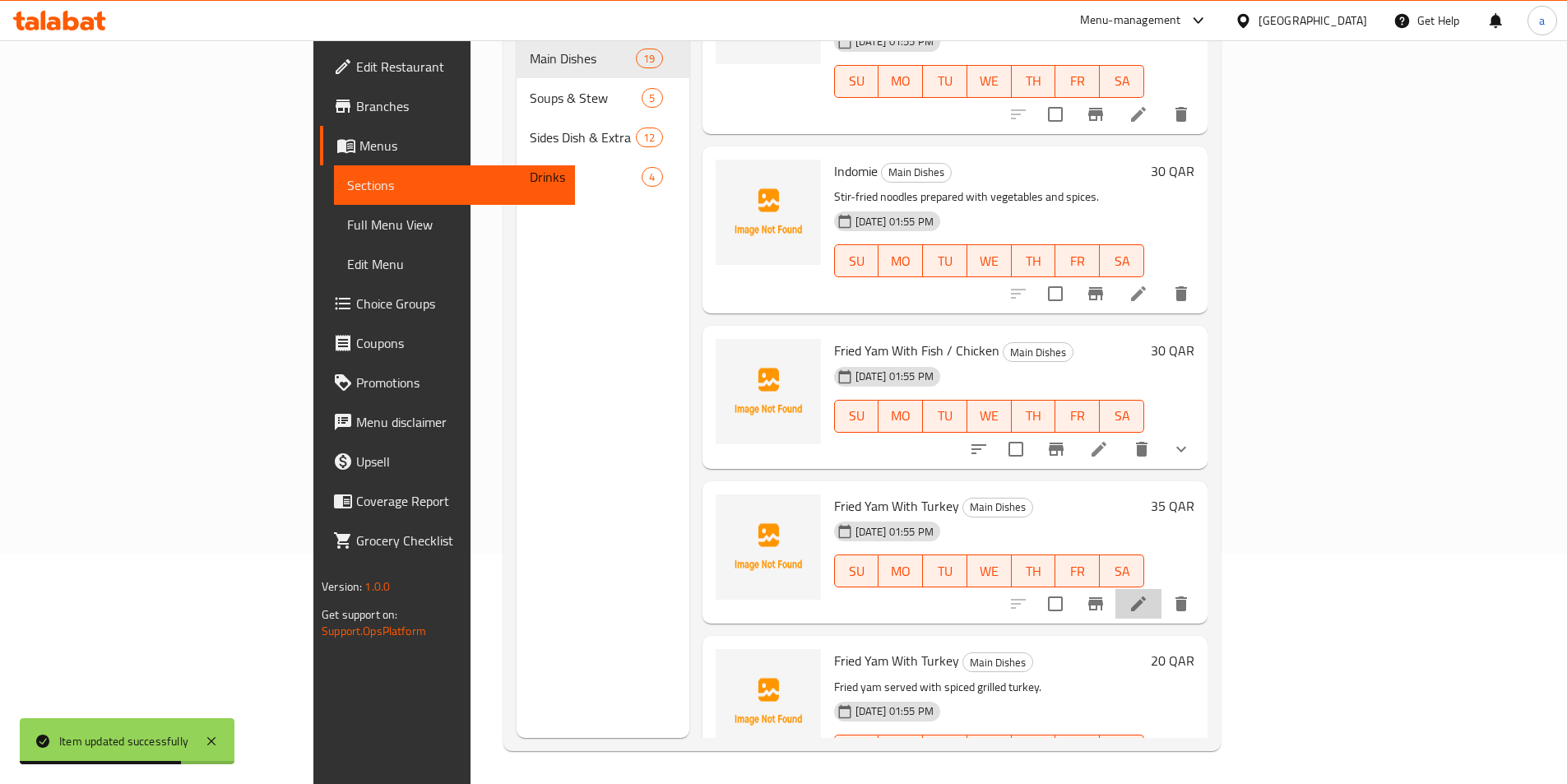
click at [1162, 588] on li at bounding box center [1139, 603] width 46 height 30
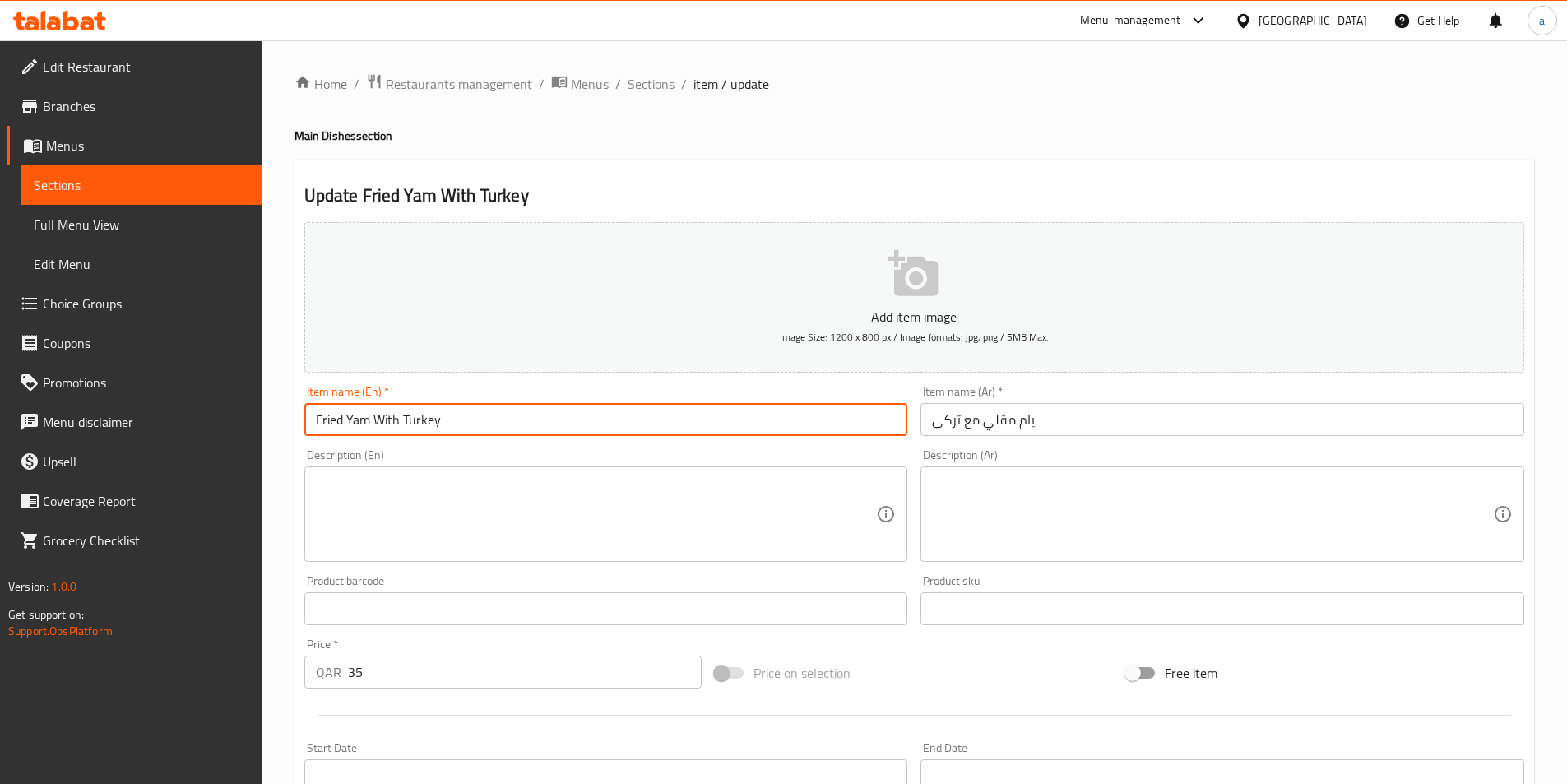
click at [648, 411] on input "Fried Yam With Turkey" at bounding box center [606, 419] width 604 height 33
paste input "Omo-Tuo"
type input "Omo-Tuo"
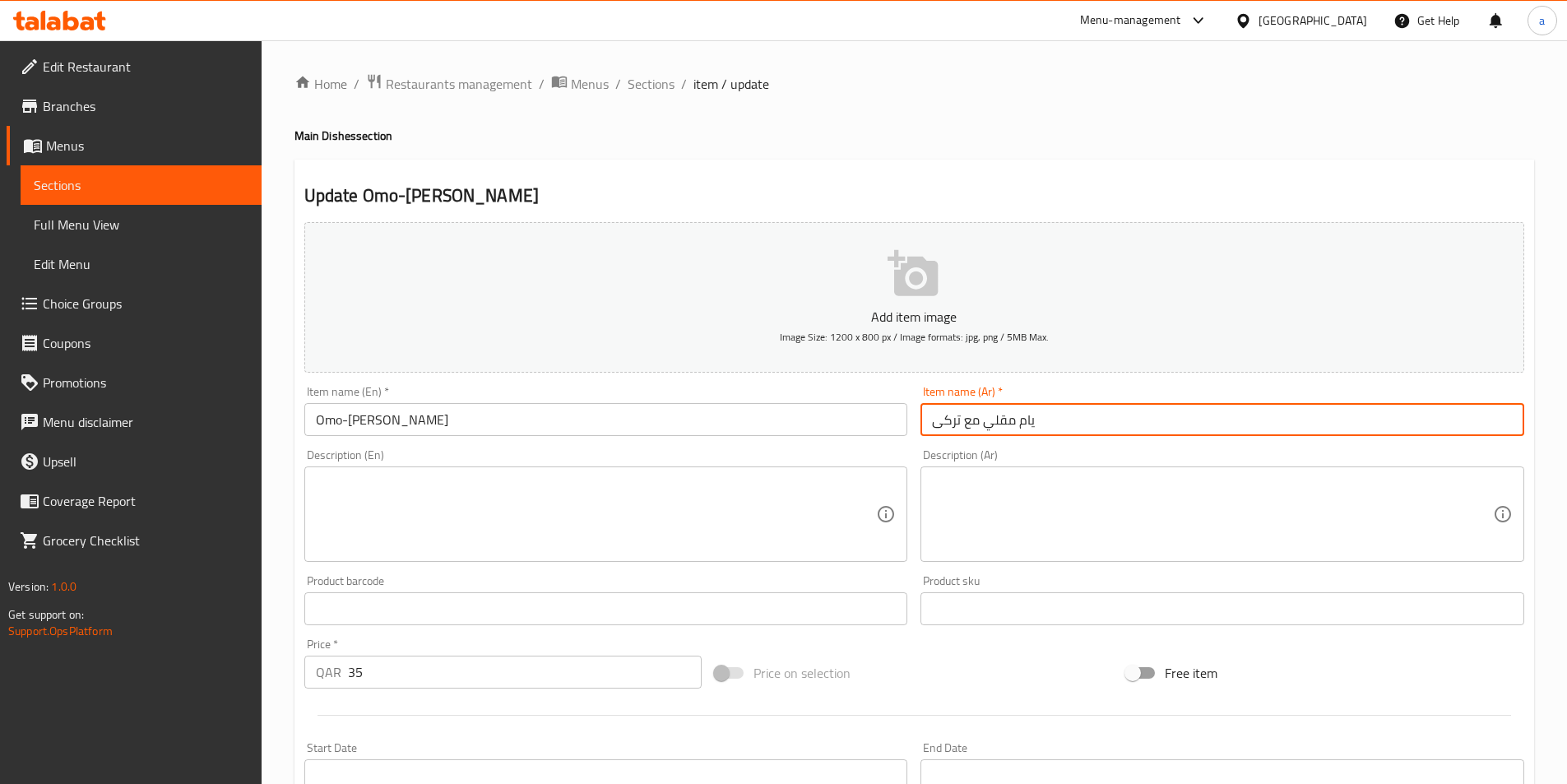
click at [970, 425] on input "يام مقلي مع تركى" at bounding box center [1222, 419] width 604 height 33
paste input "أومو-توو"
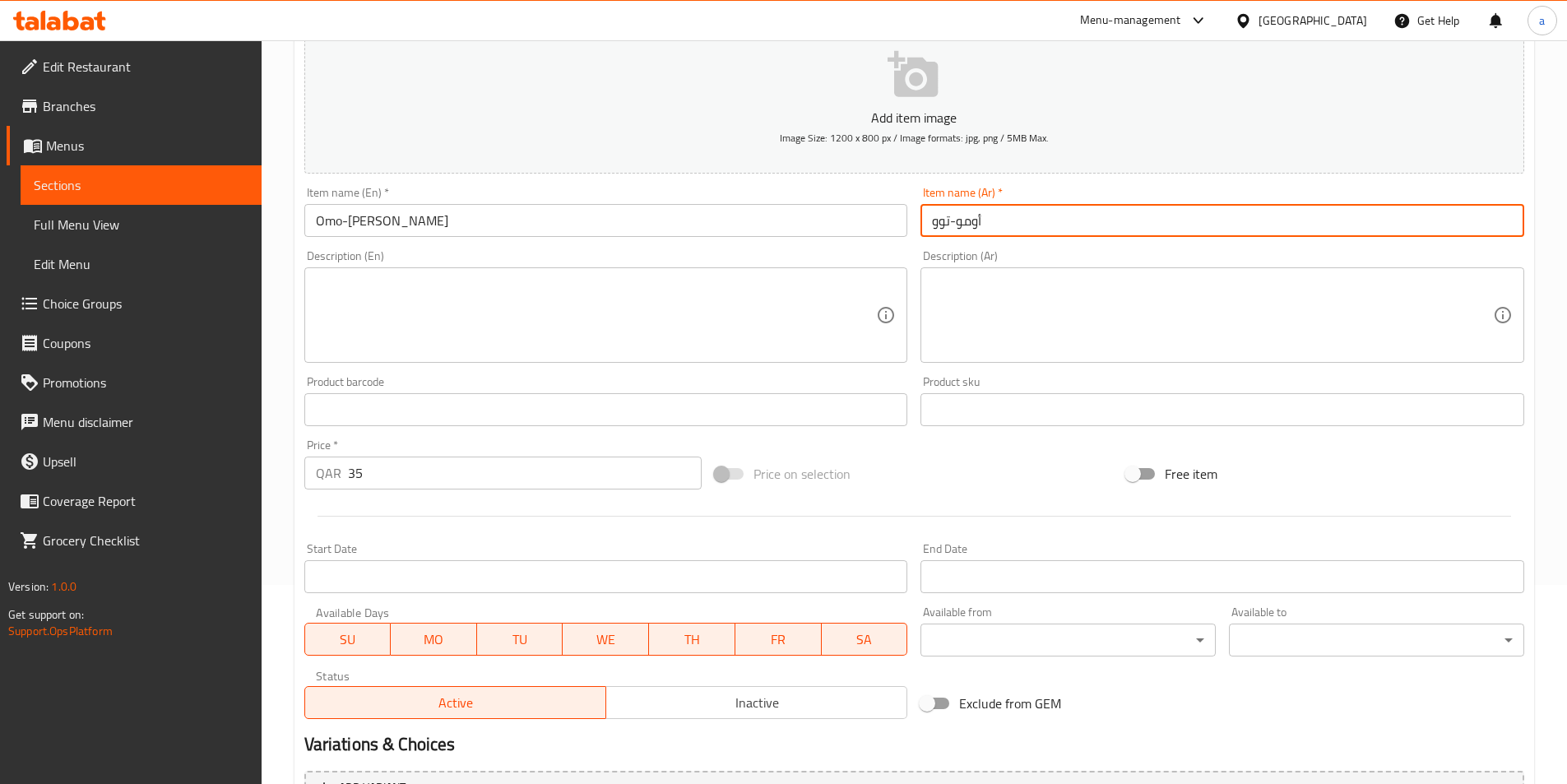
scroll to position [379, 0]
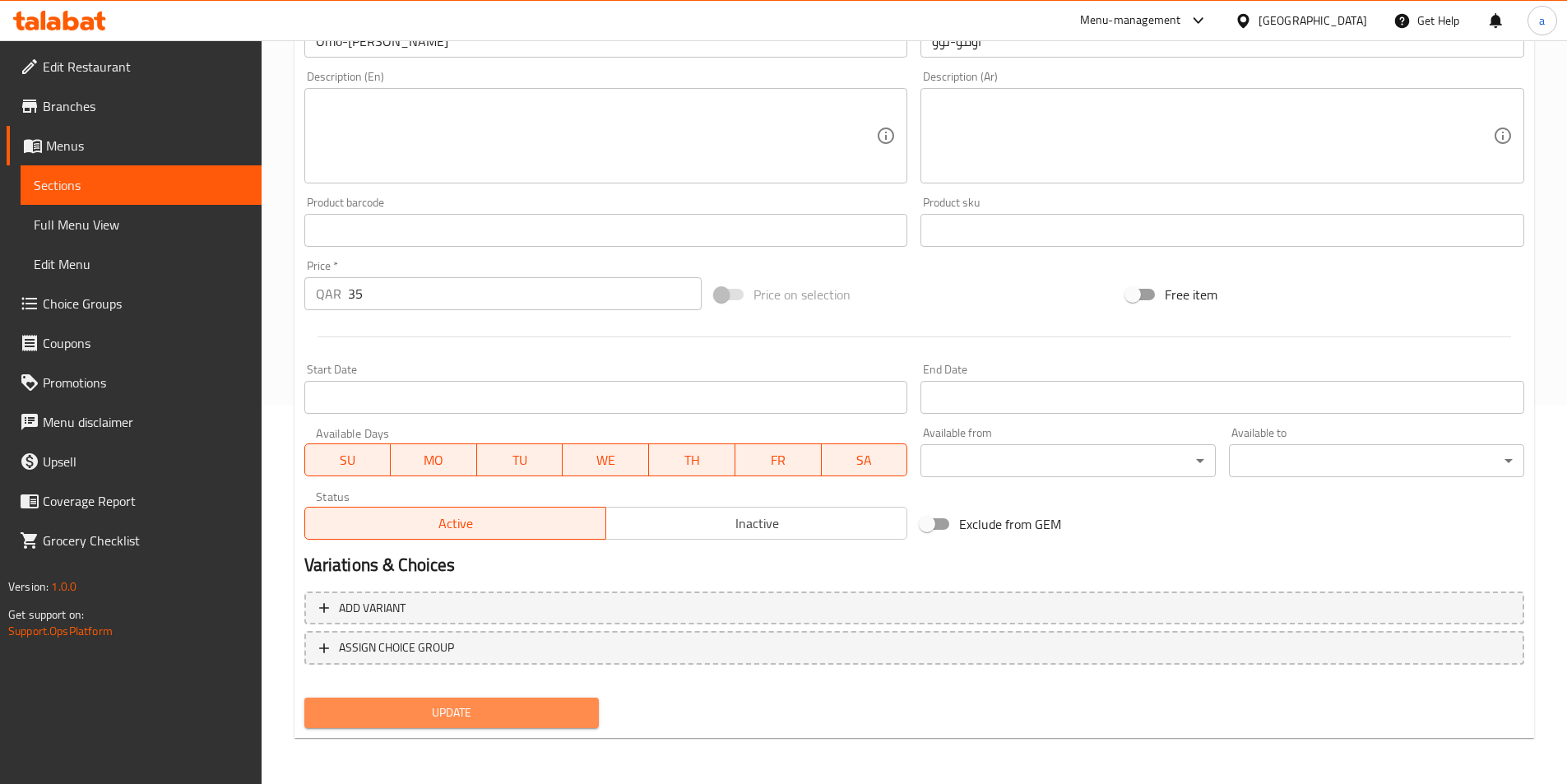
click at [539, 699] on button "Update" at bounding box center [452, 713] width 296 height 31
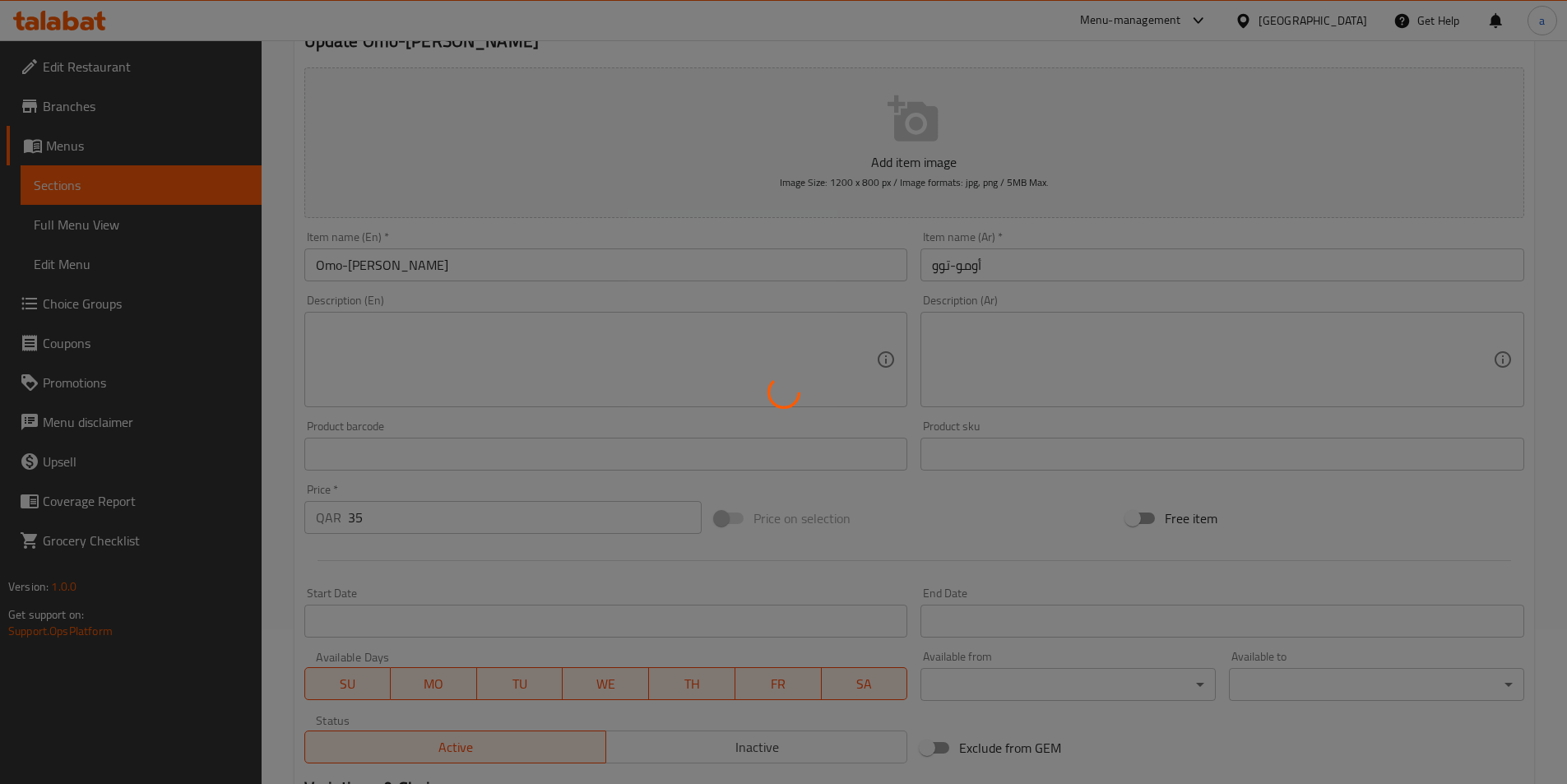
scroll to position [132, 0]
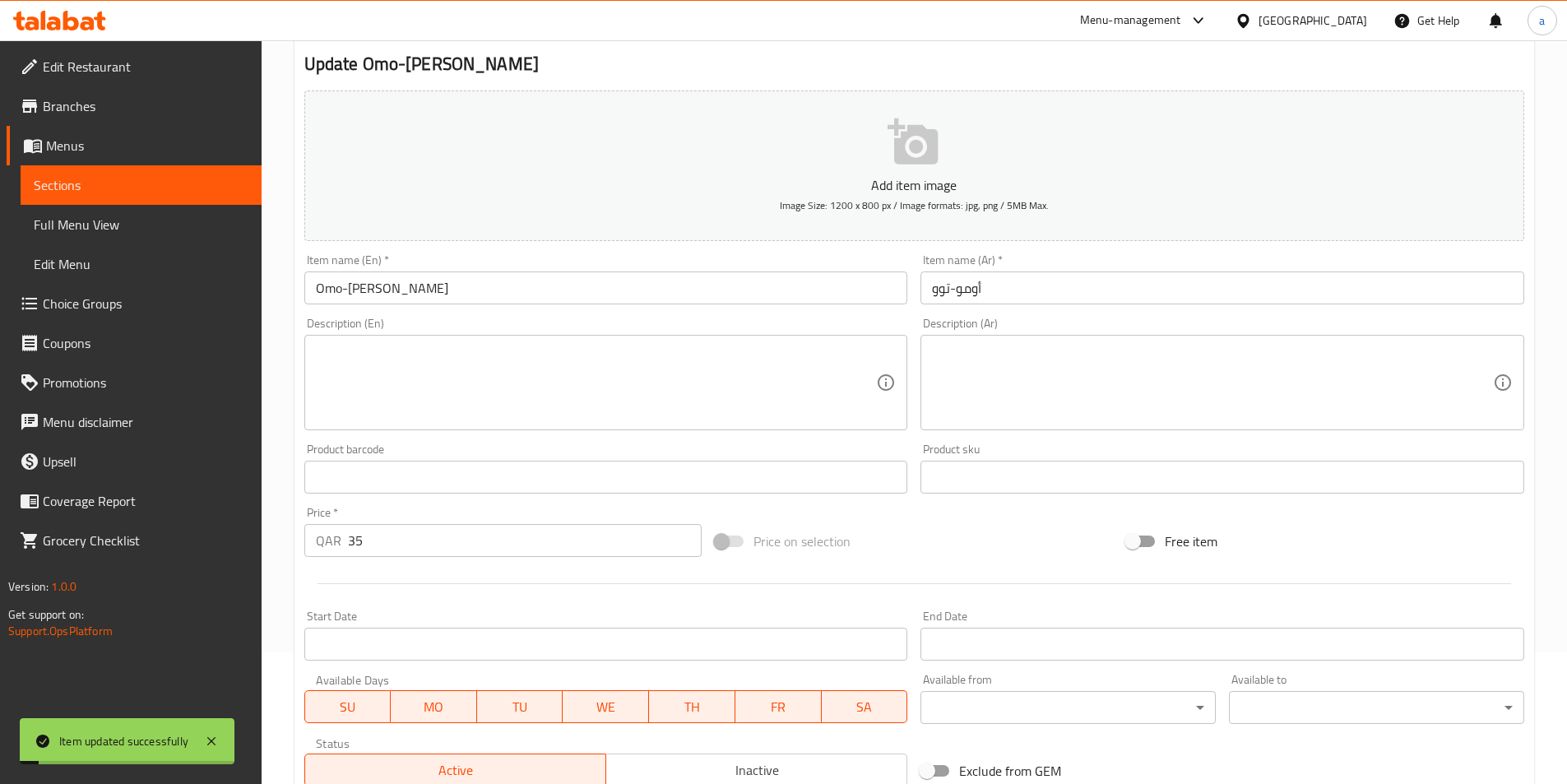
click at [1038, 285] on input "أومو-توو" at bounding box center [1222, 288] width 604 height 33
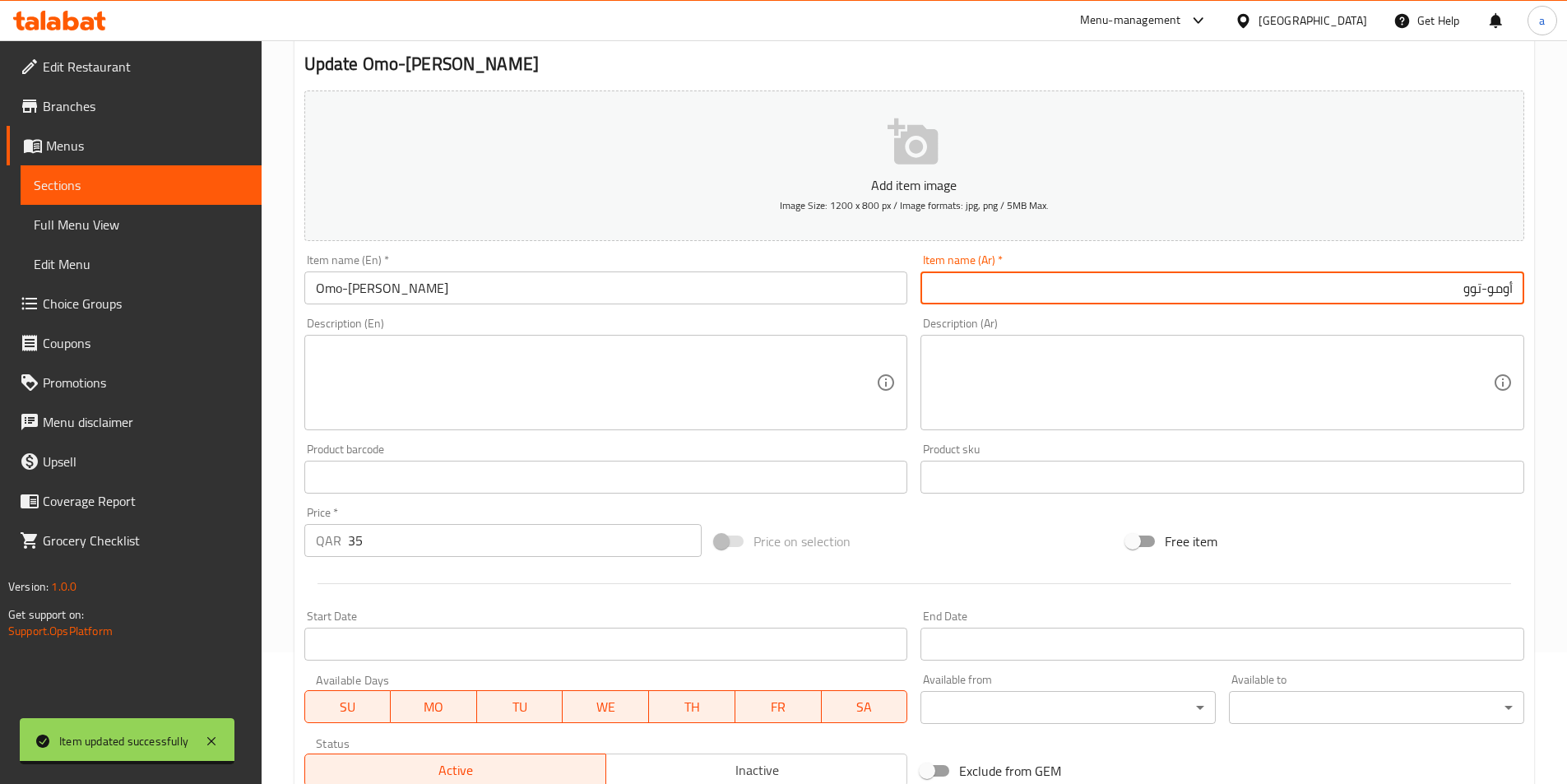
click at [1519, 289] on input "أومو-توو" at bounding box center [1222, 288] width 604 height 33
type input "طبق أومو-توو رئيسى"
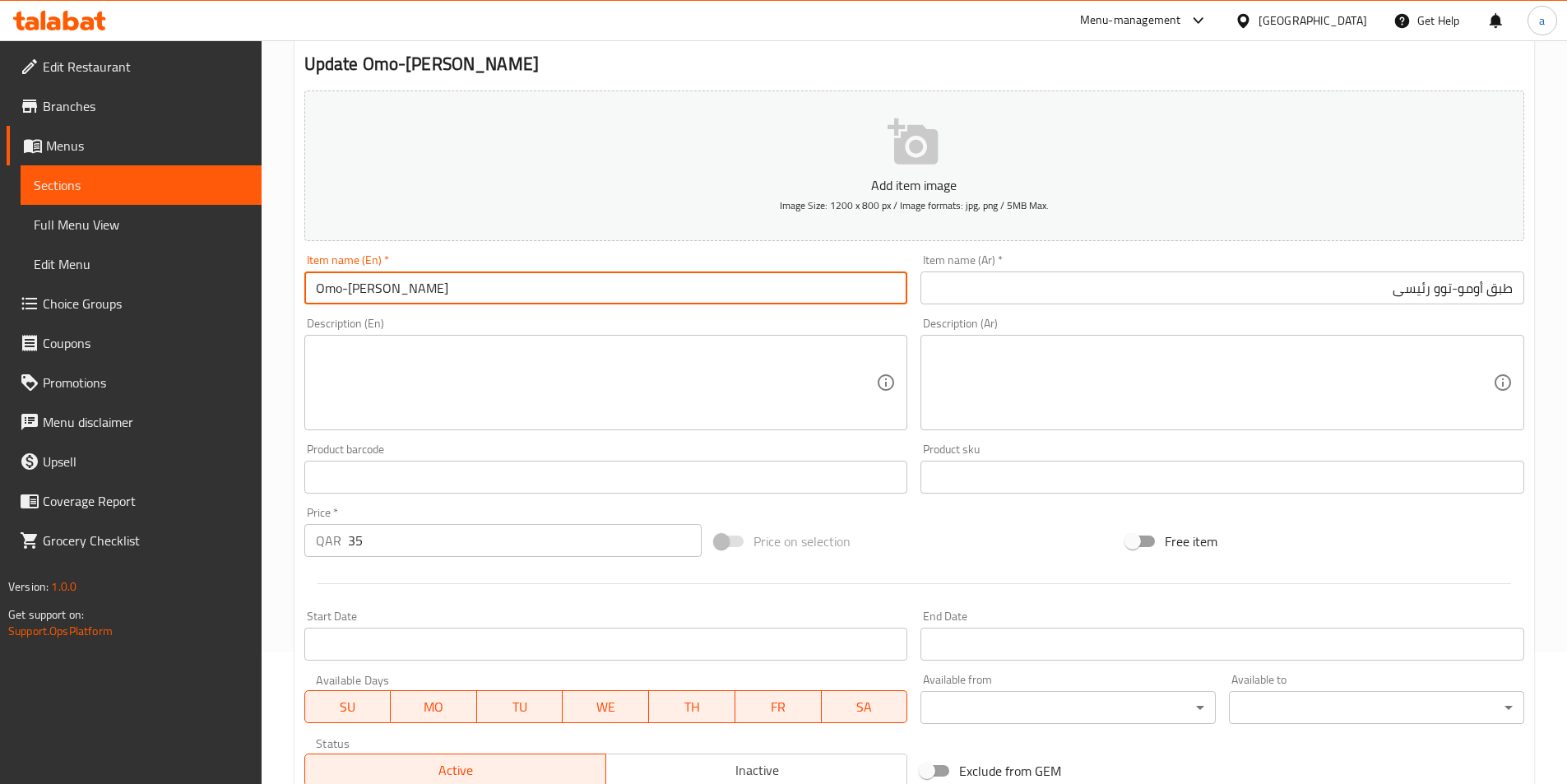
click at [315, 290] on input "Omo-Tuo" at bounding box center [606, 288] width 604 height 33
click at [368, 287] on input "Omo-Tuo Main Dish" at bounding box center [606, 288] width 604 height 33
type input "Omo-Tuo Main Dish"
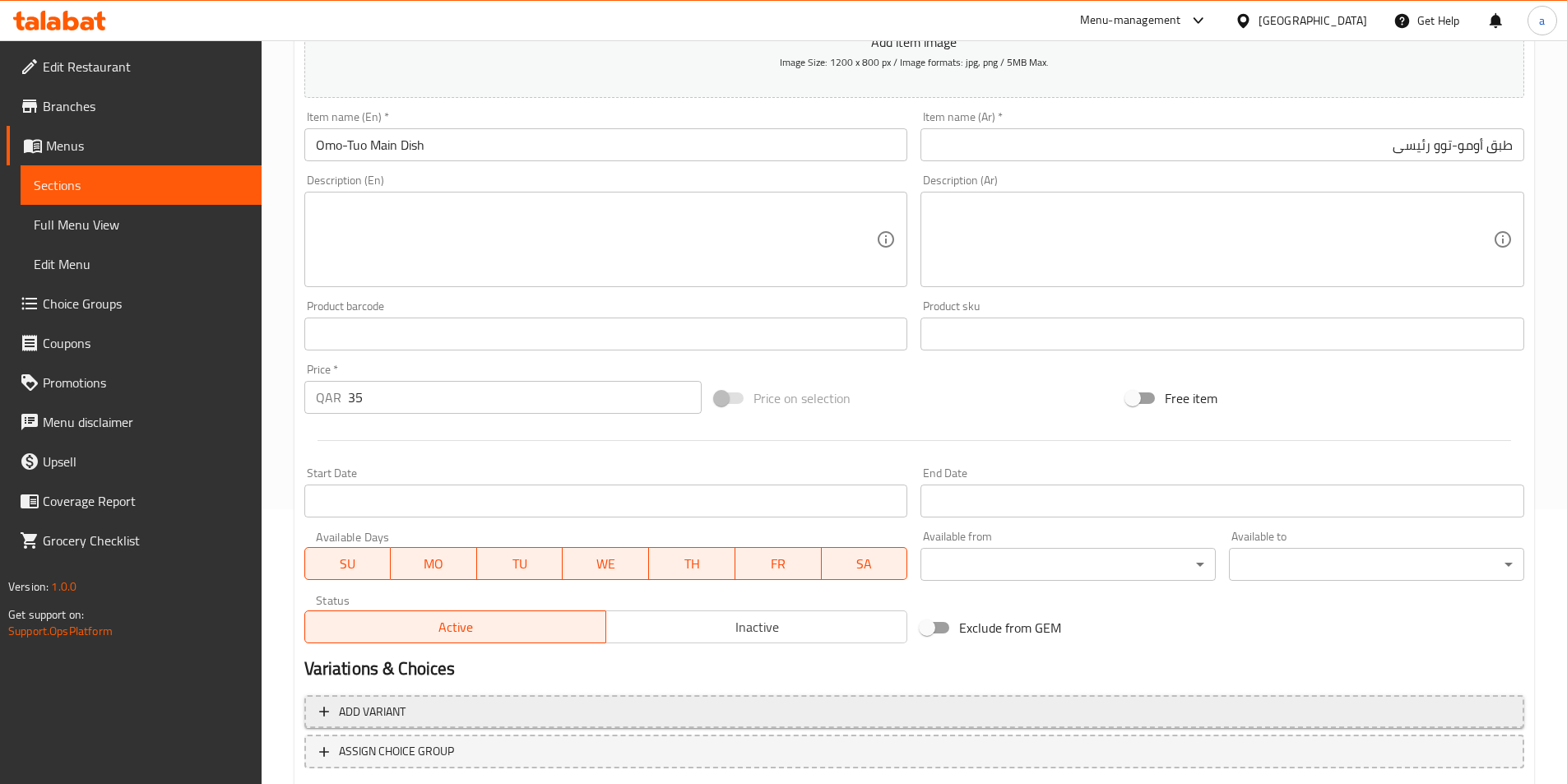
scroll to position [379, 0]
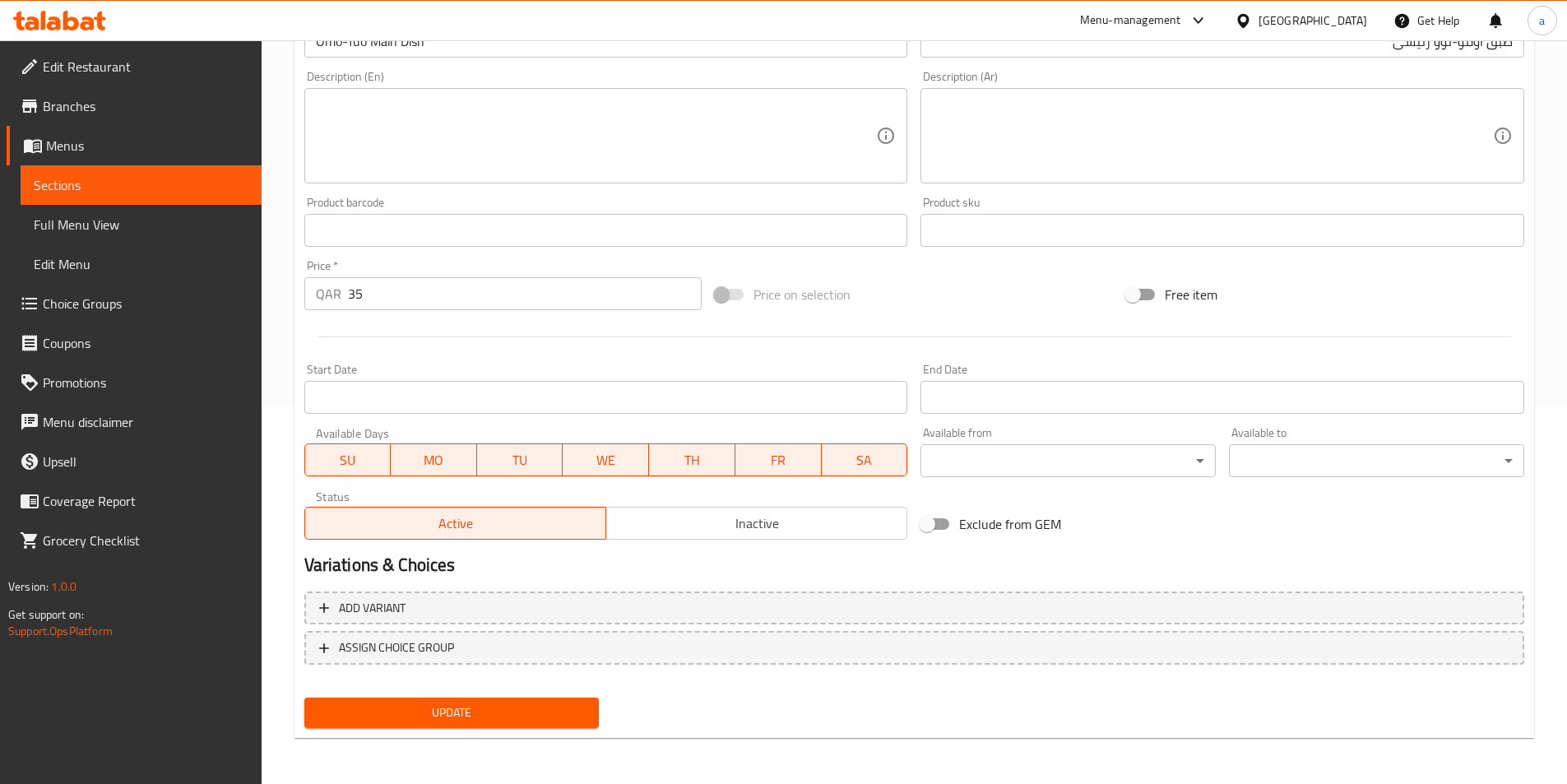
click at [515, 712] on span "Update" at bounding box center [452, 712] width 269 height 20
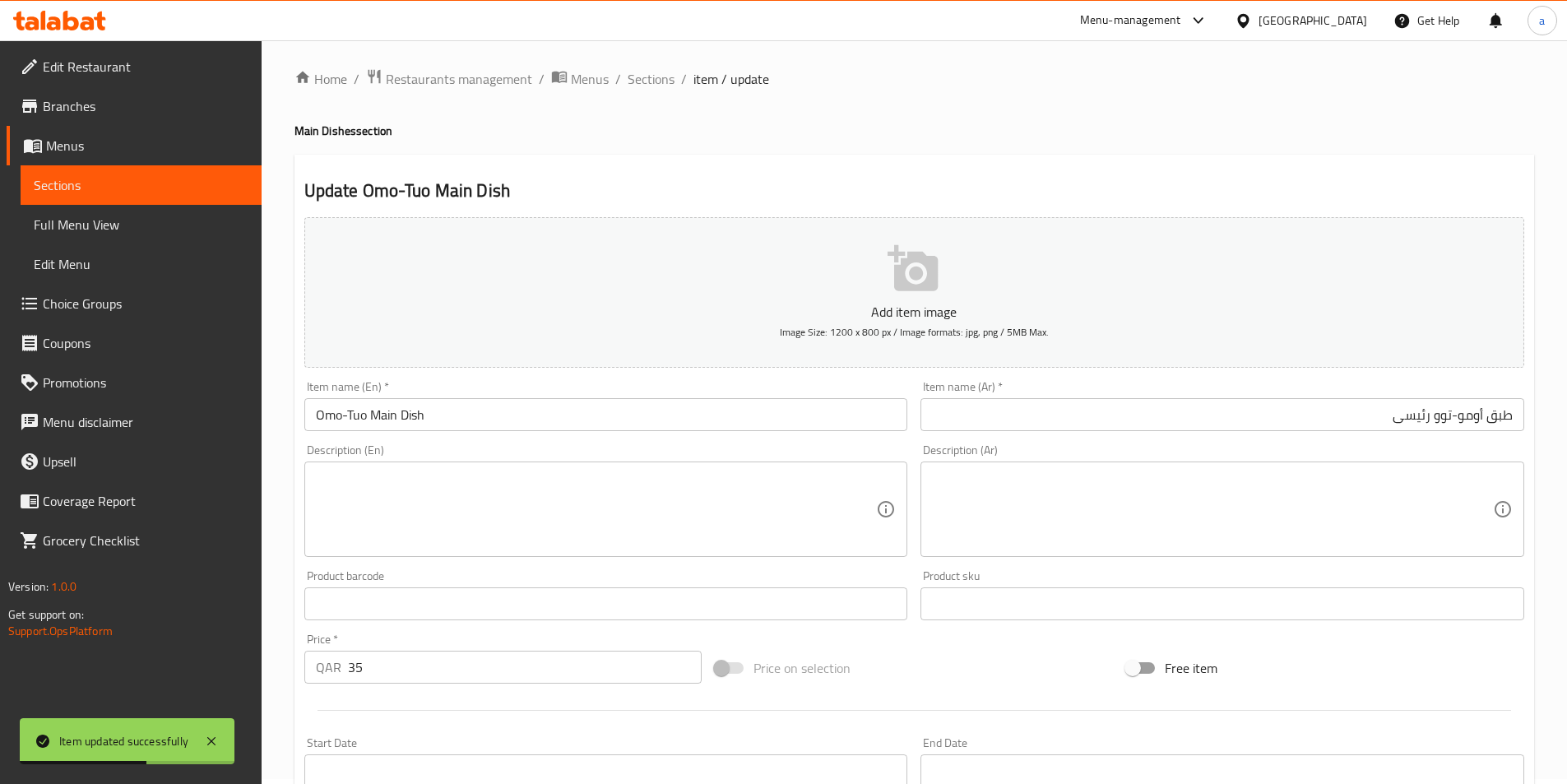
scroll to position [0, 0]
click at [355, 428] on input "Omo-Tuo Main Dish" at bounding box center [606, 419] width 604 height 33
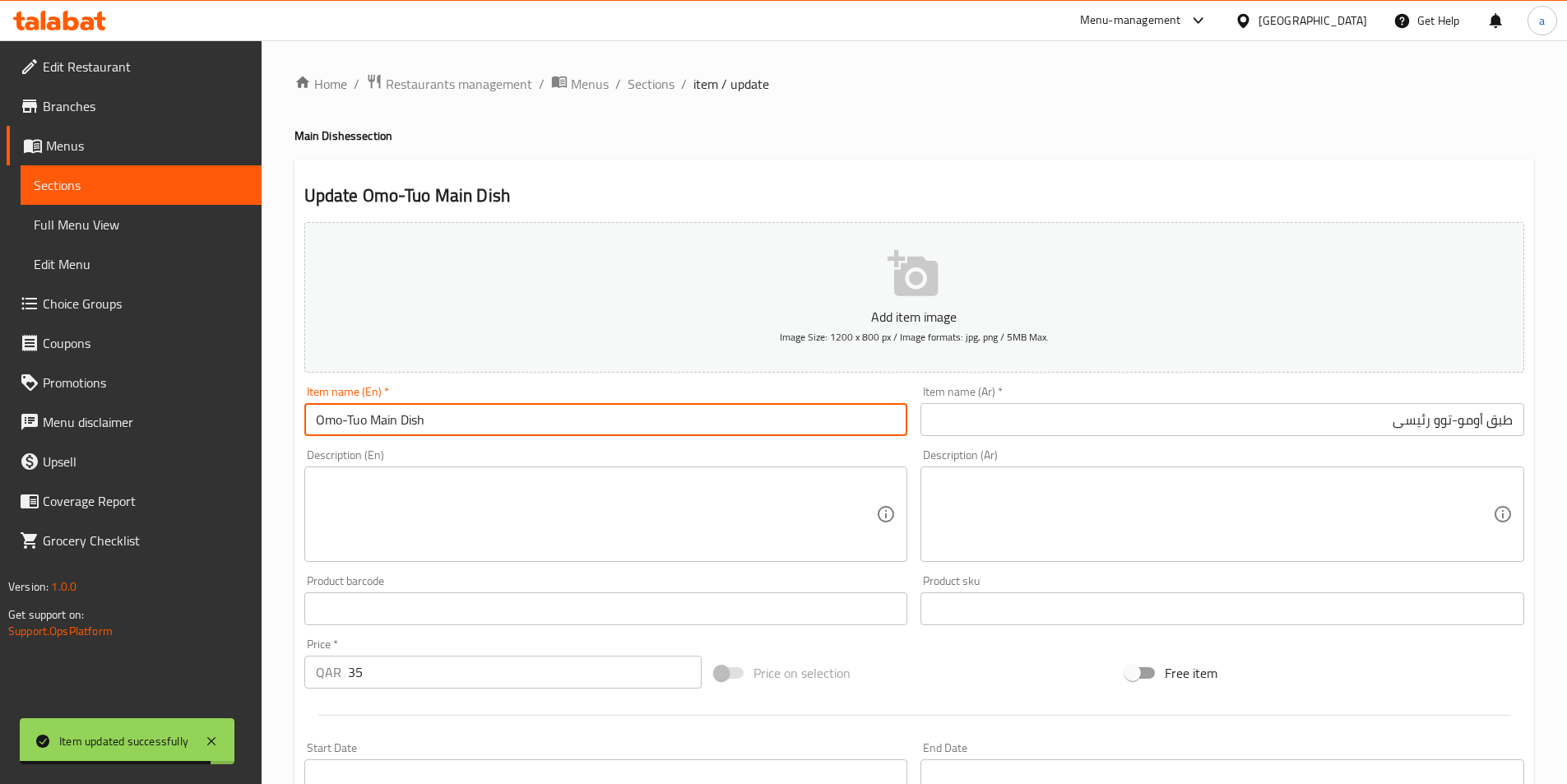
click at [355, 428] on input "Omo-Tuo Main Dish" at bounding box center [606, 419] width 604 height 33
click at [340, 420] on input "Omo-Tuo Main Dish" at bounding box center [606, 419] width 604 height 33
click at [362, 423] on input "Omo-Tuo Main Dish" at bounding box center [606, 419] width 604 height 33
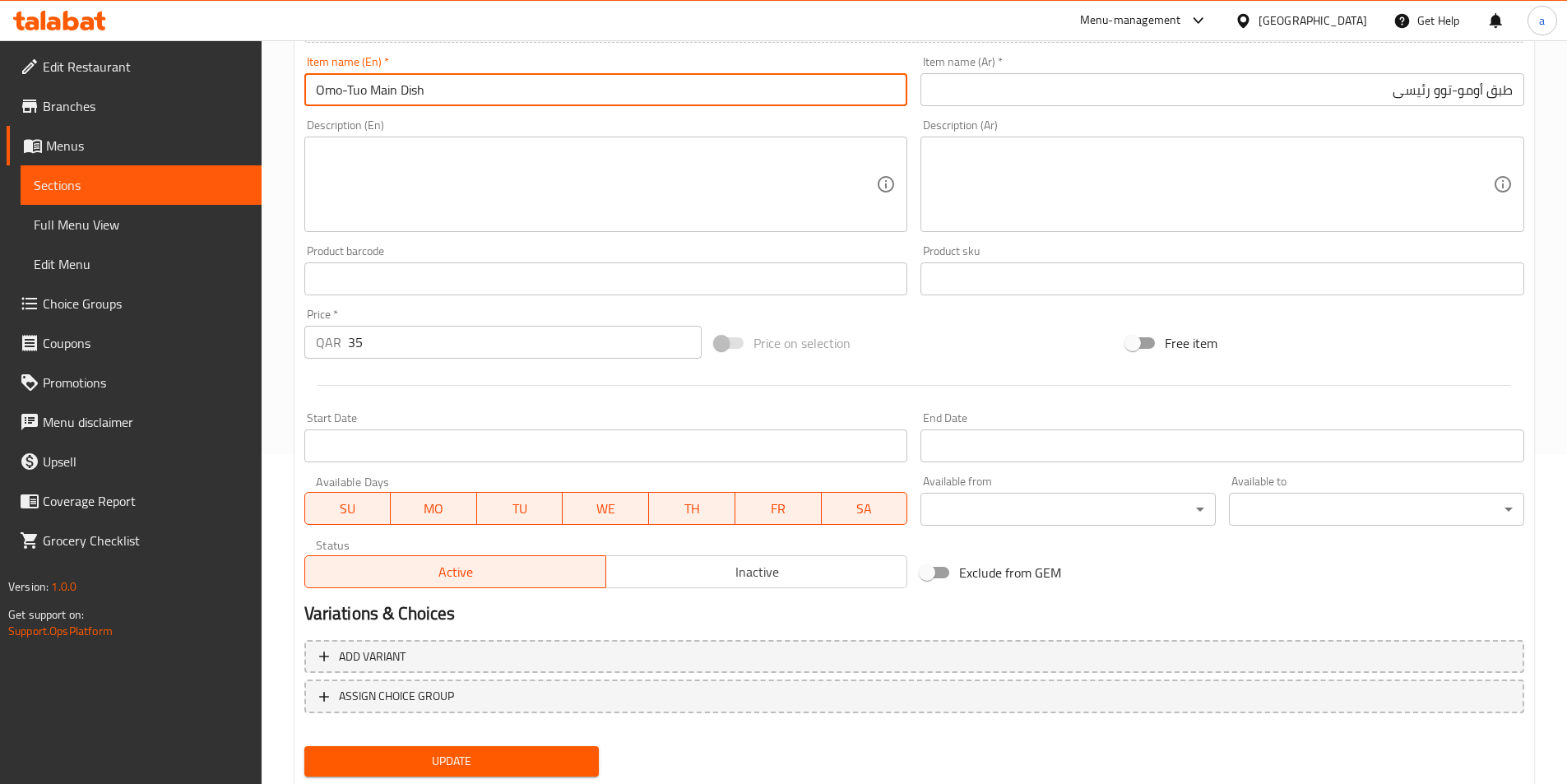
scroll to position [379, 0]
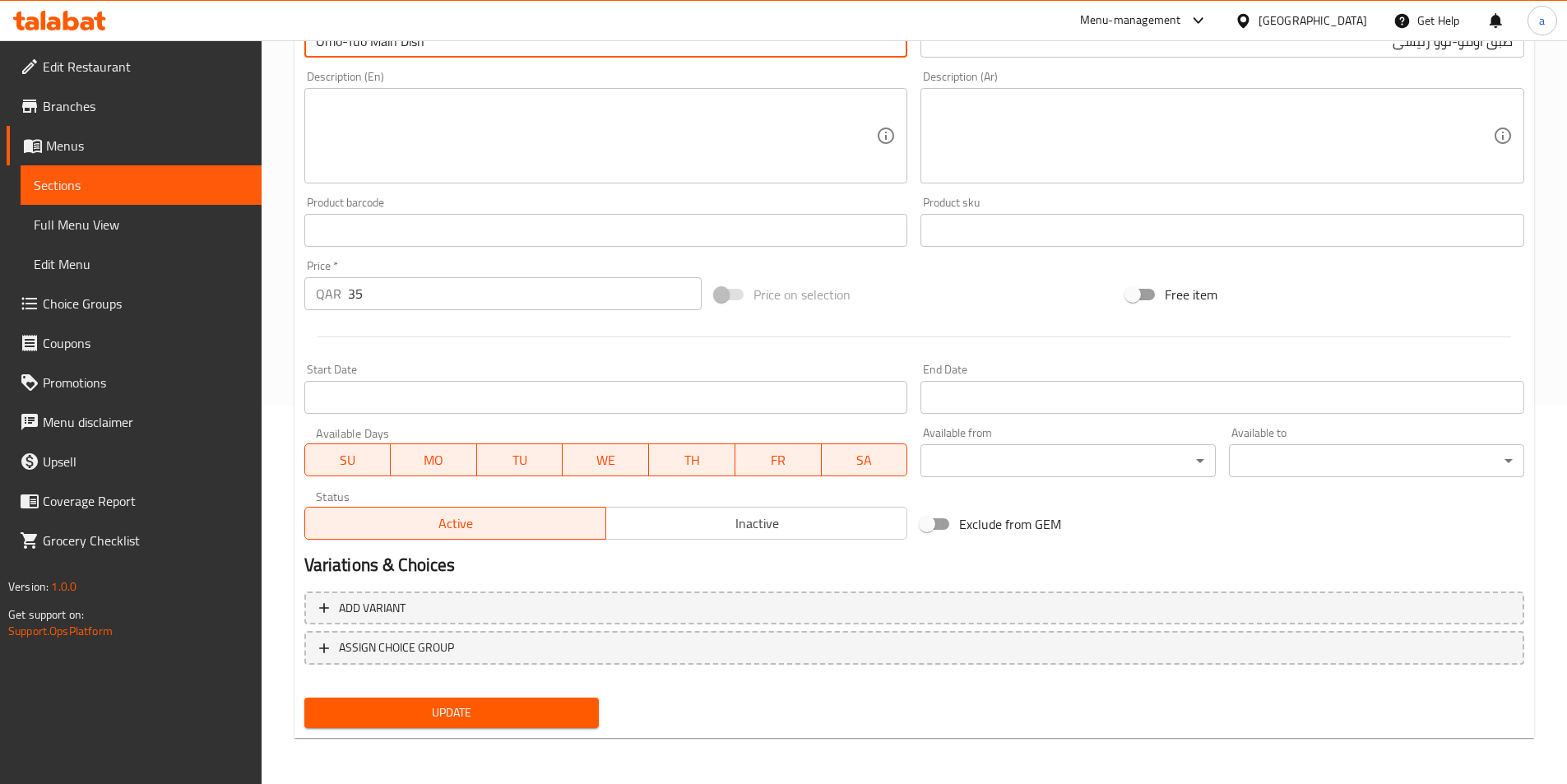
click at [451, 696] on div "Update" at bounding box center [452, 712] width 308 height 43
click at [150, 180] on span "Sections" at bounding box center [141, 185] width 215 height 19
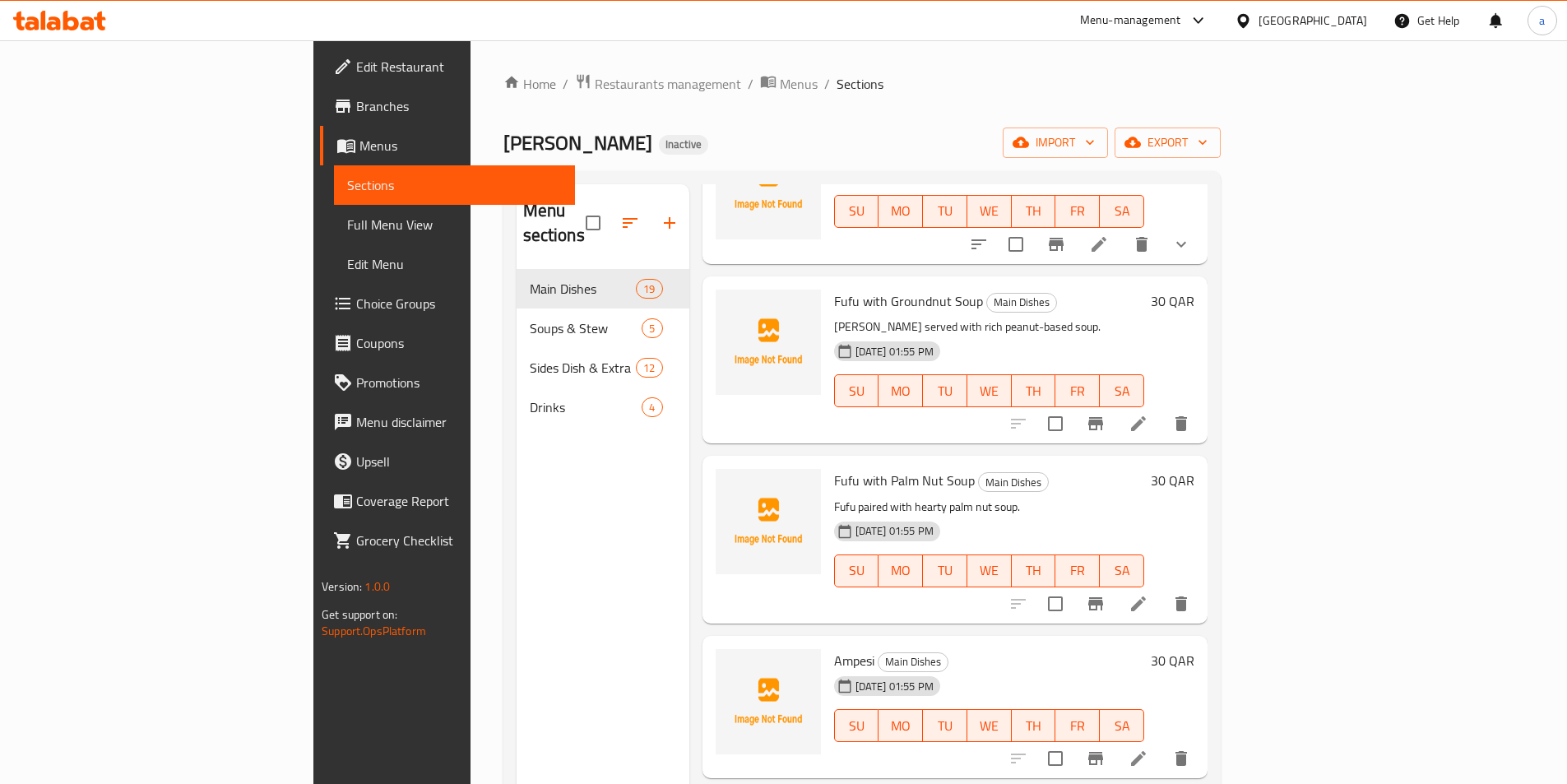
scroll to position [2055, 0]
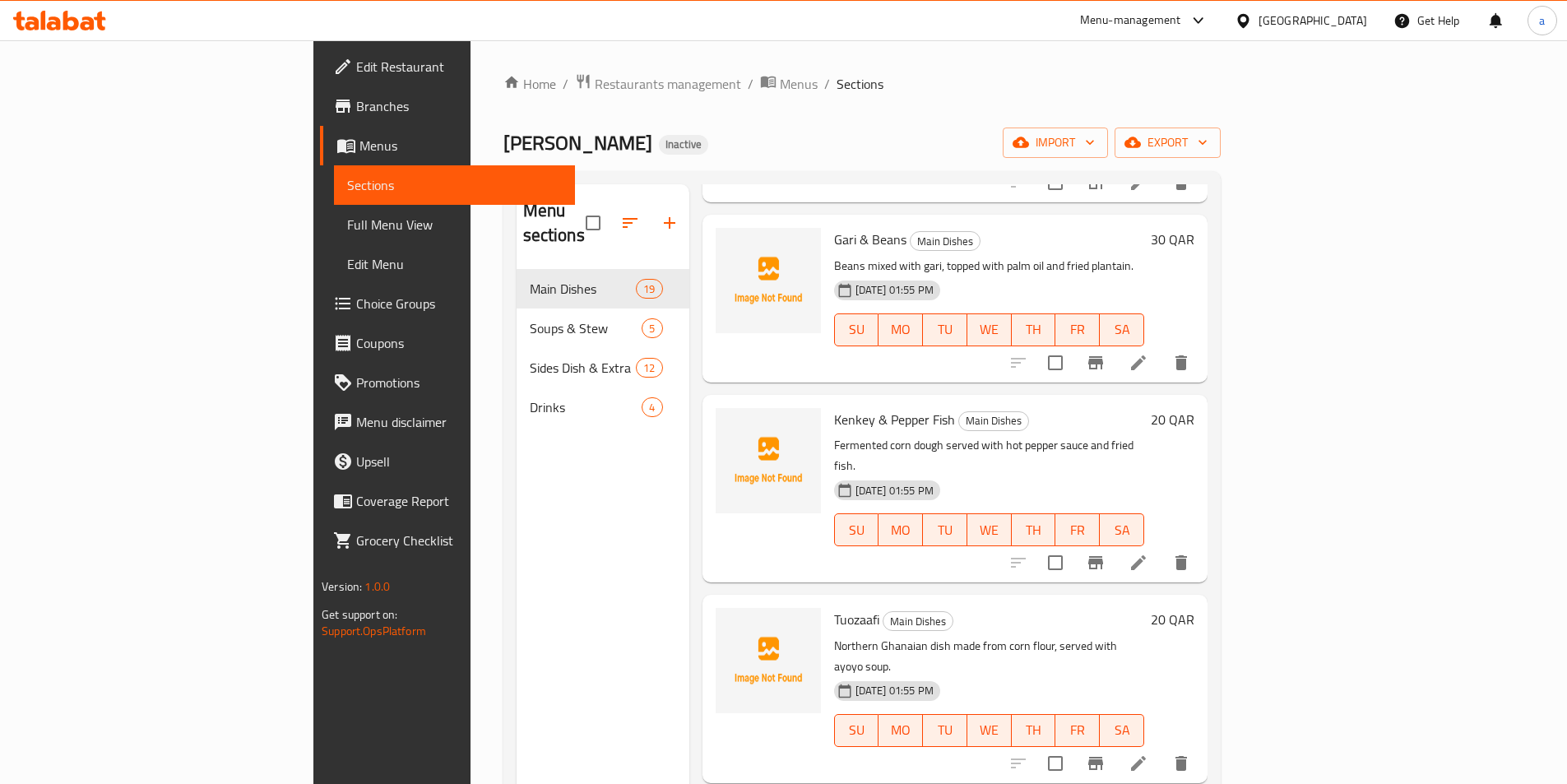
click at [1162, 748] on li at bounding box center [1139, 763] width 46 height 30
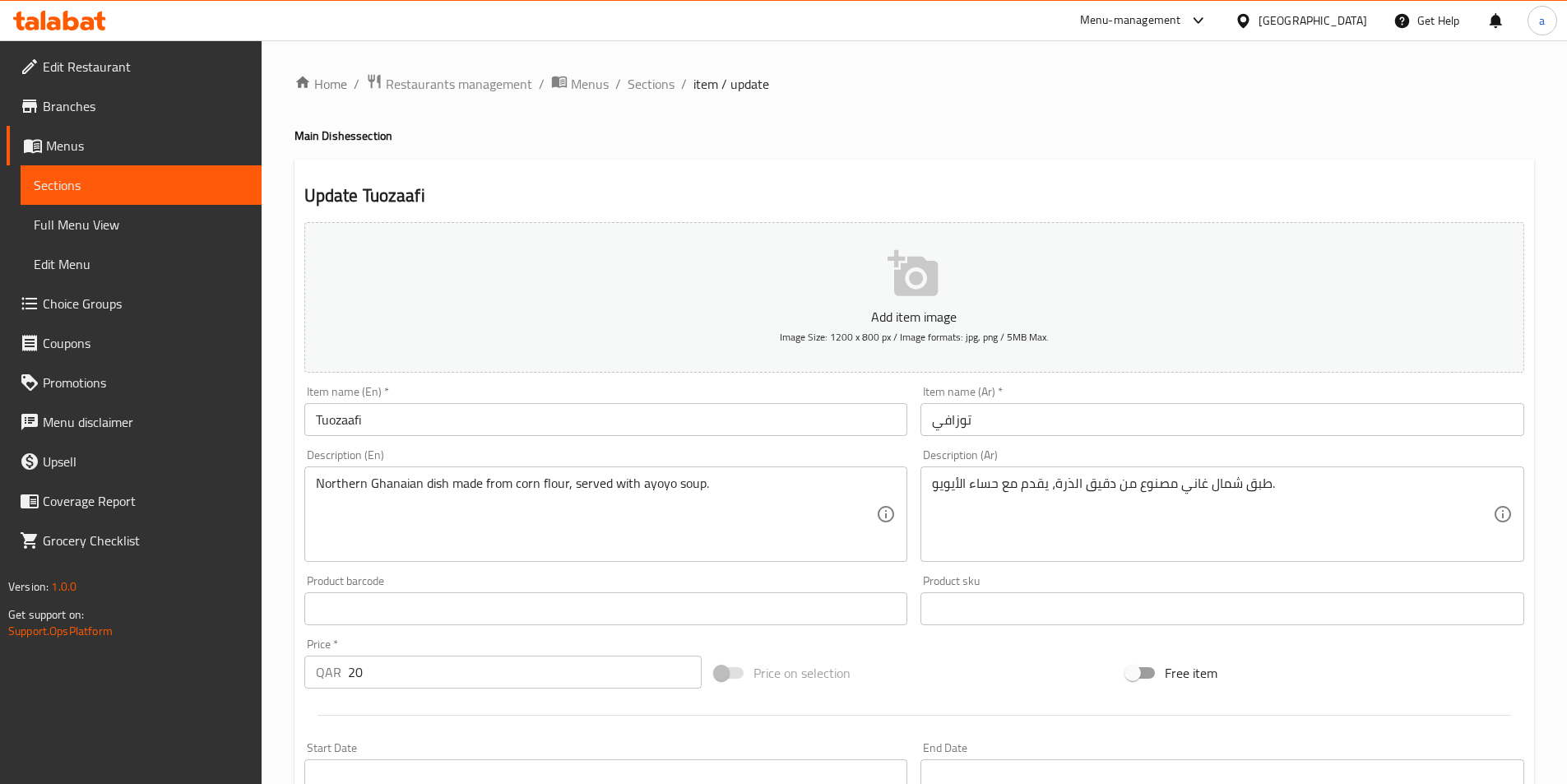
click at [1121, 413] on input "توزافي" at bounding box center [1222, 419] width 604 height 33
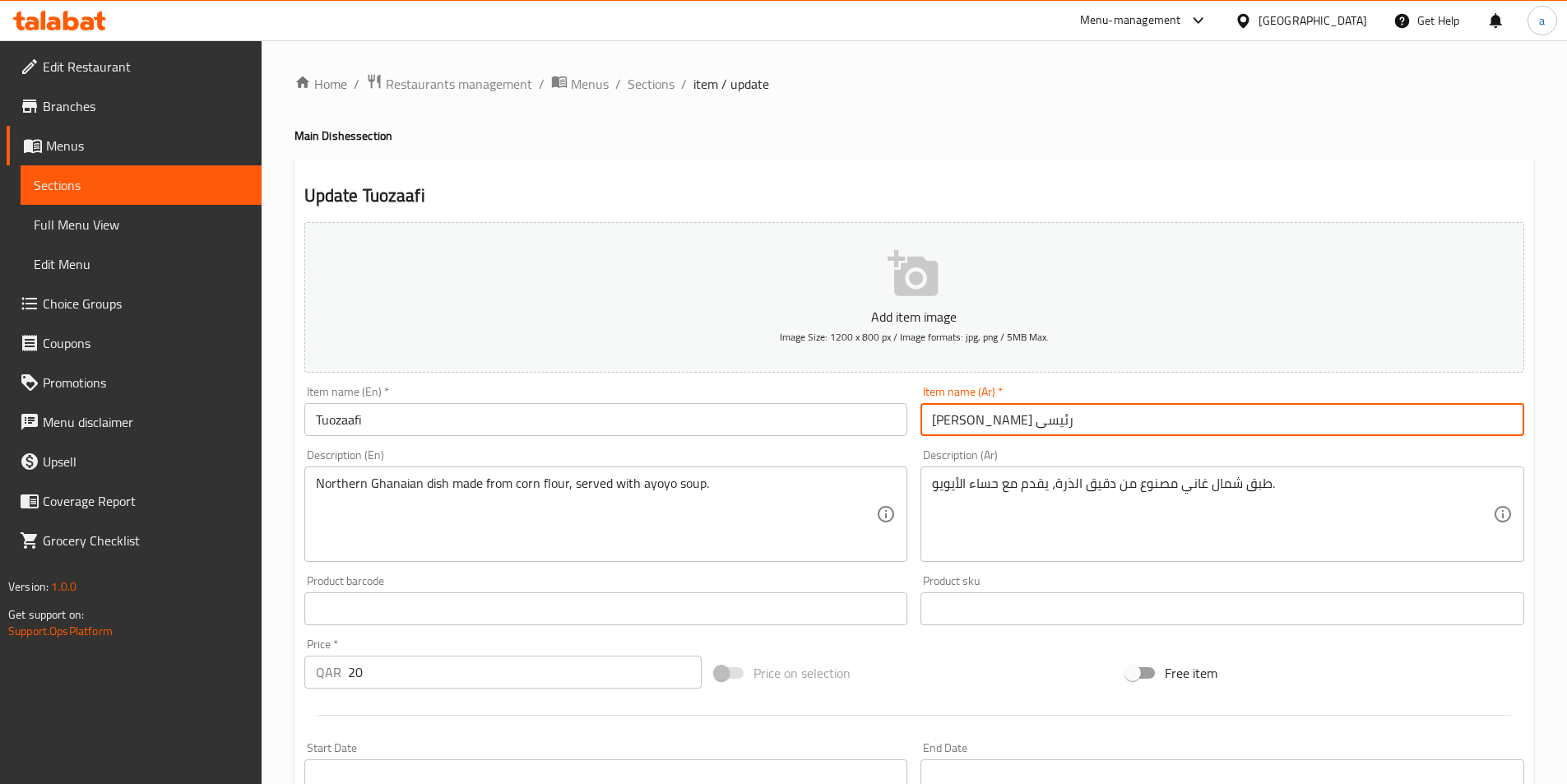
type input "توزافي طيق رئيسى"
click at [432, 424] on input "Tuozaafi" at bounding box center [606, 419] width 604 height 33
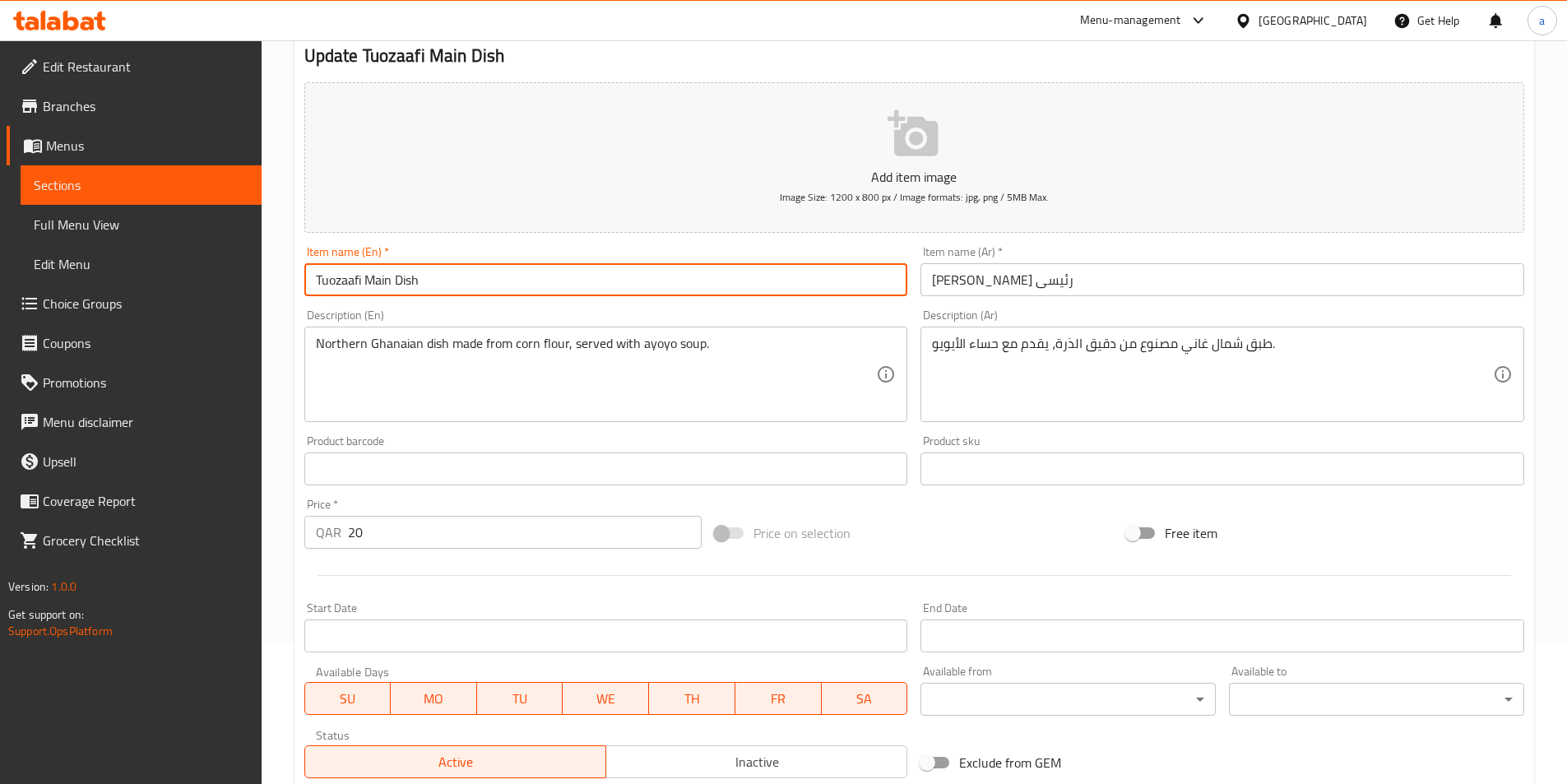
scroll to position [379, 0]
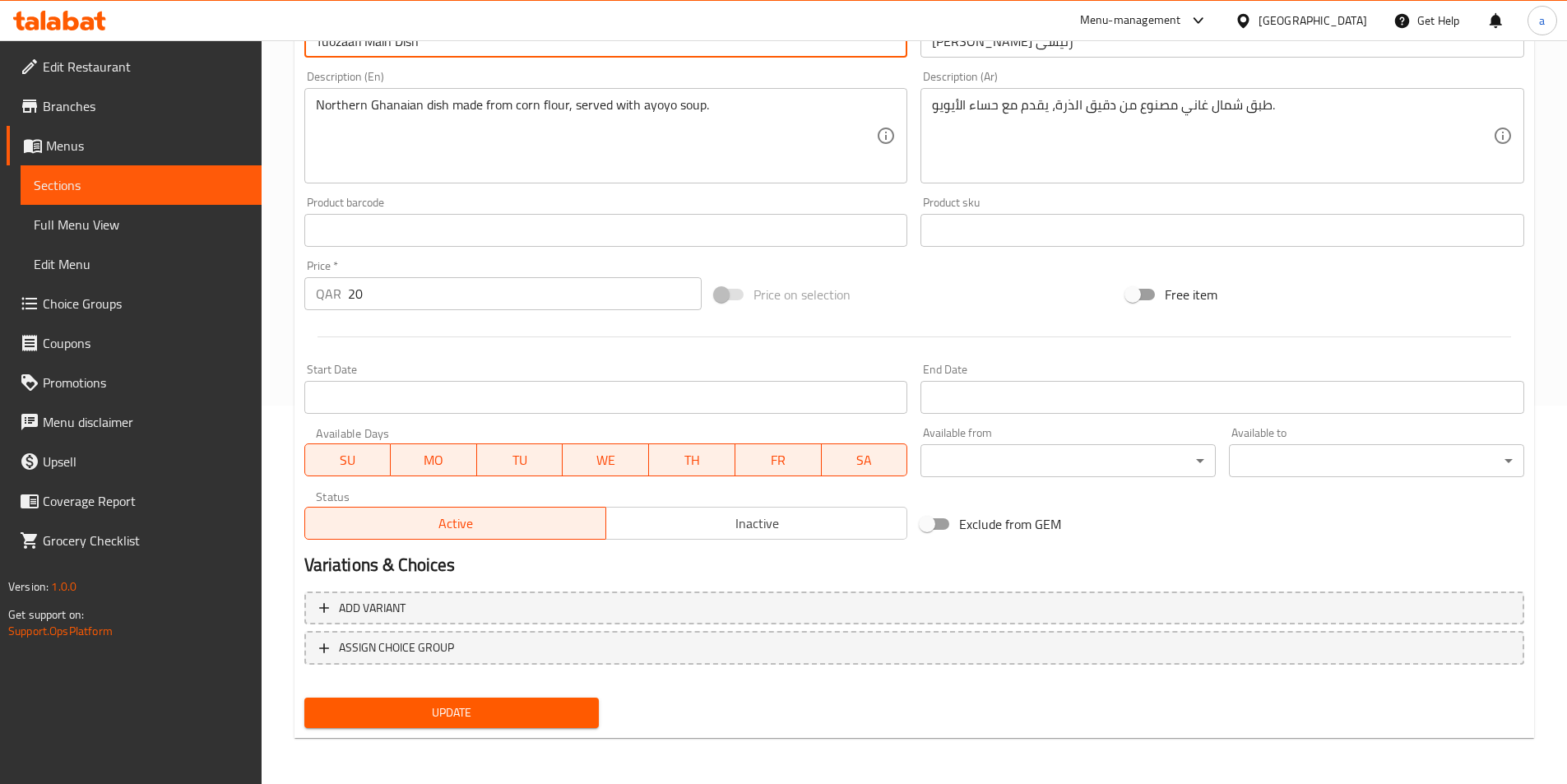
type input "Tuozaafi Main Dish"
click at [502, 723] on button "Update" at bounding box center [452, 713] width 296 height 31
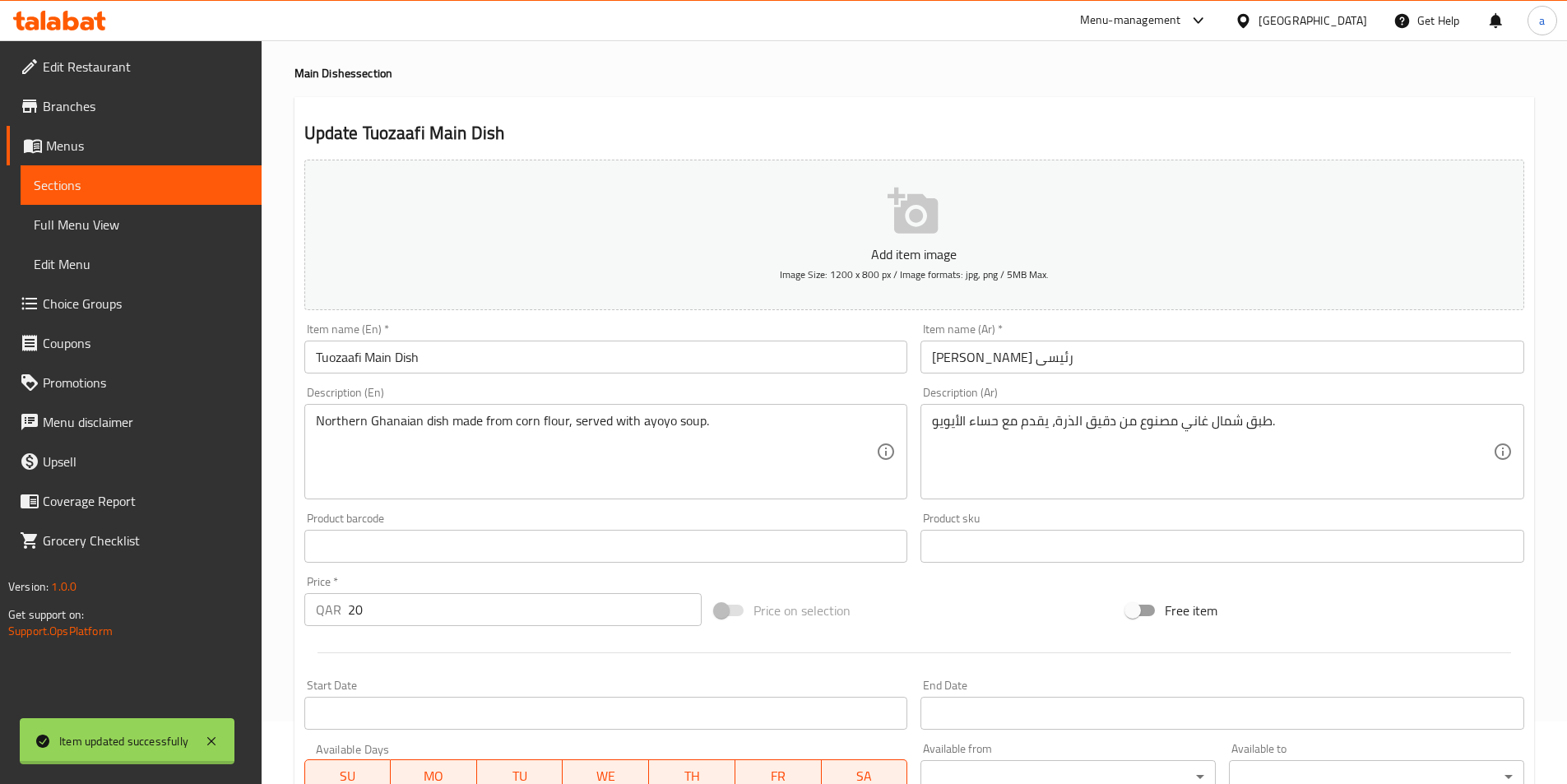
scroll to position [0, 0]
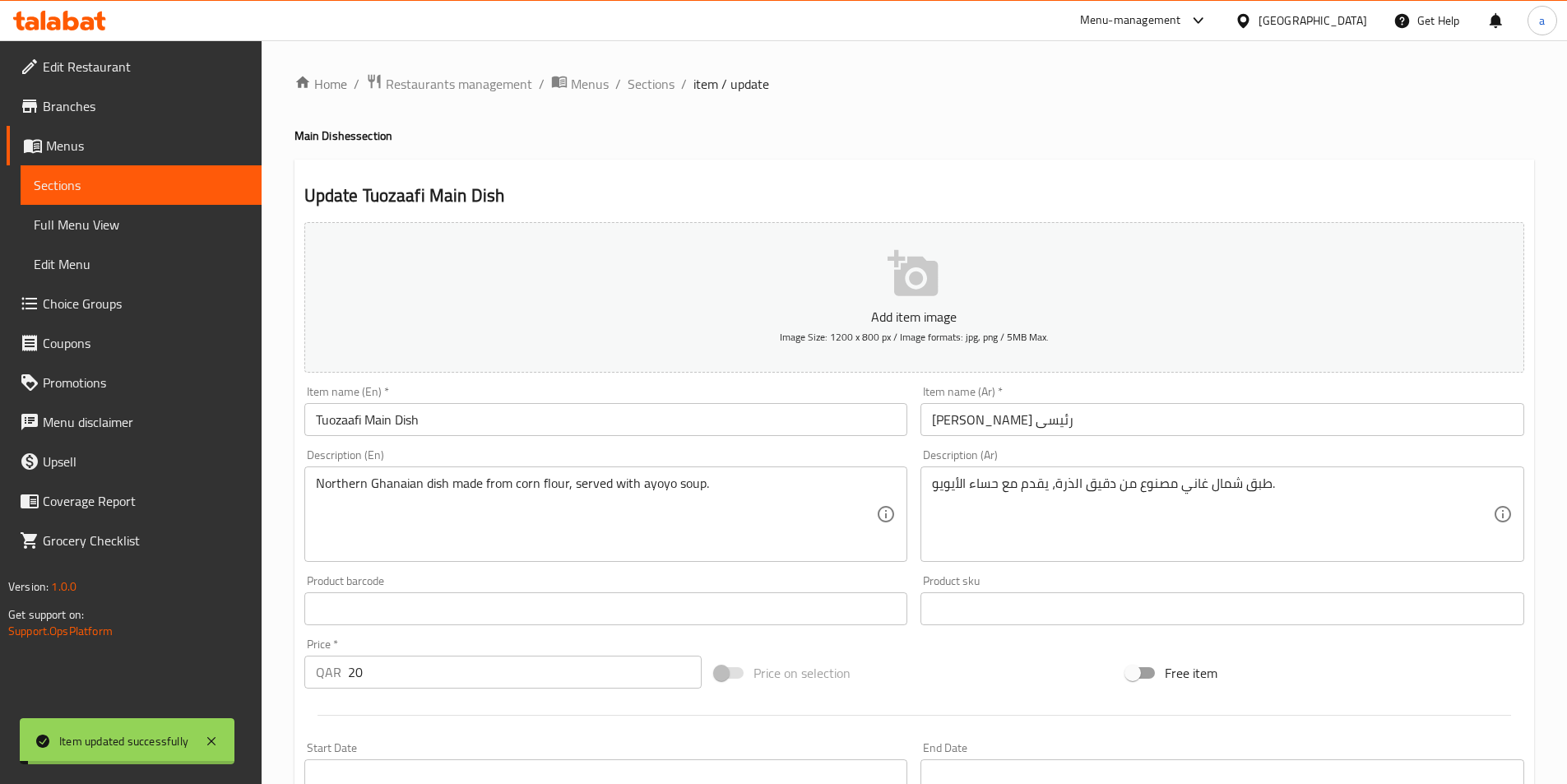
click at [104, 205] on link "Full Menu View" at bounding box center [141, 224] width 241 height 39
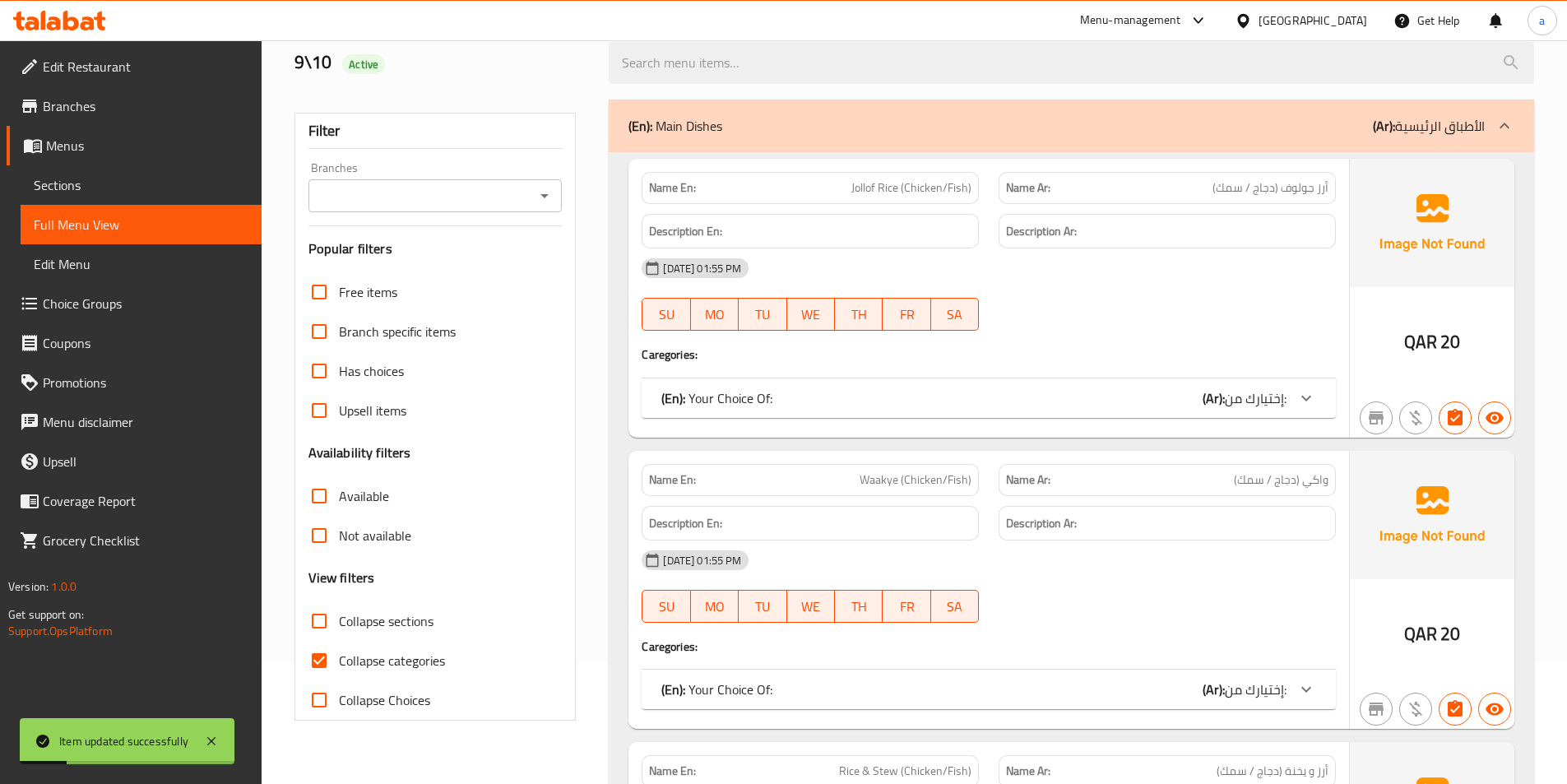
scroll to position [329, 0]
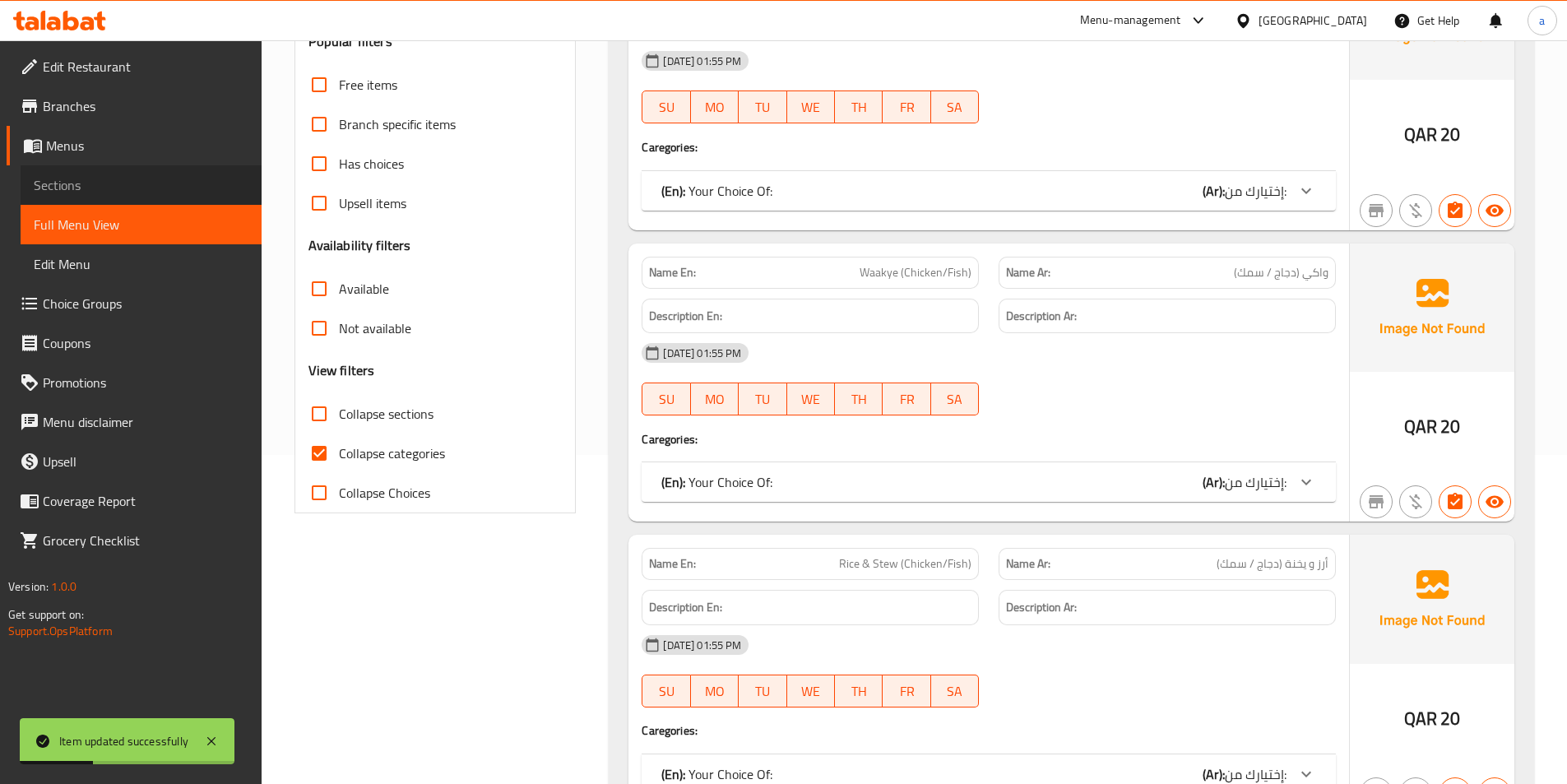
click at [142, 192] on span "Sections" at bounding box center [141, 185] width 215 height 19
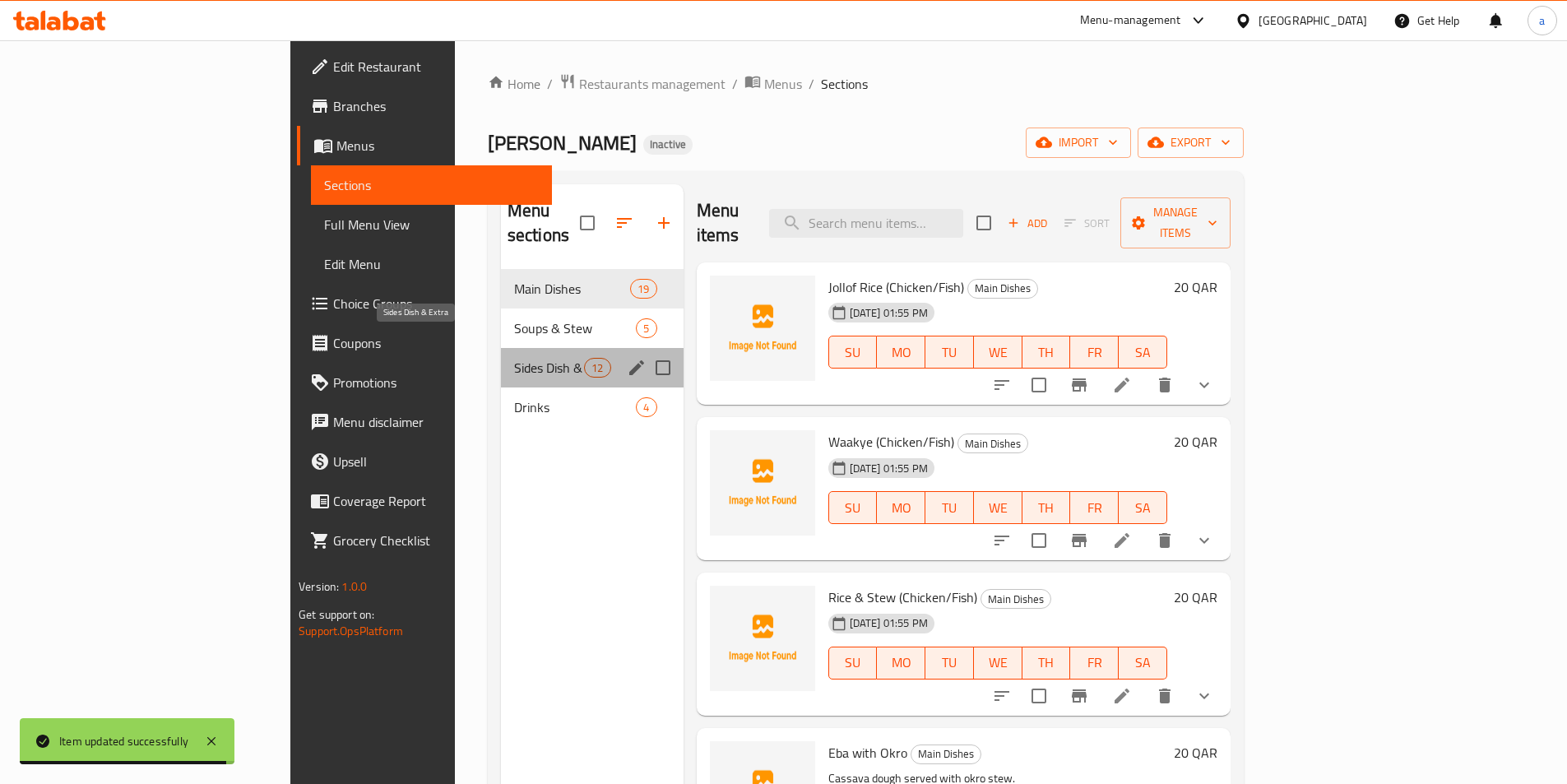
click at [515, 357] on span "Sides Dish & Extra" at bounding box center [549, 367] width 70 height 19
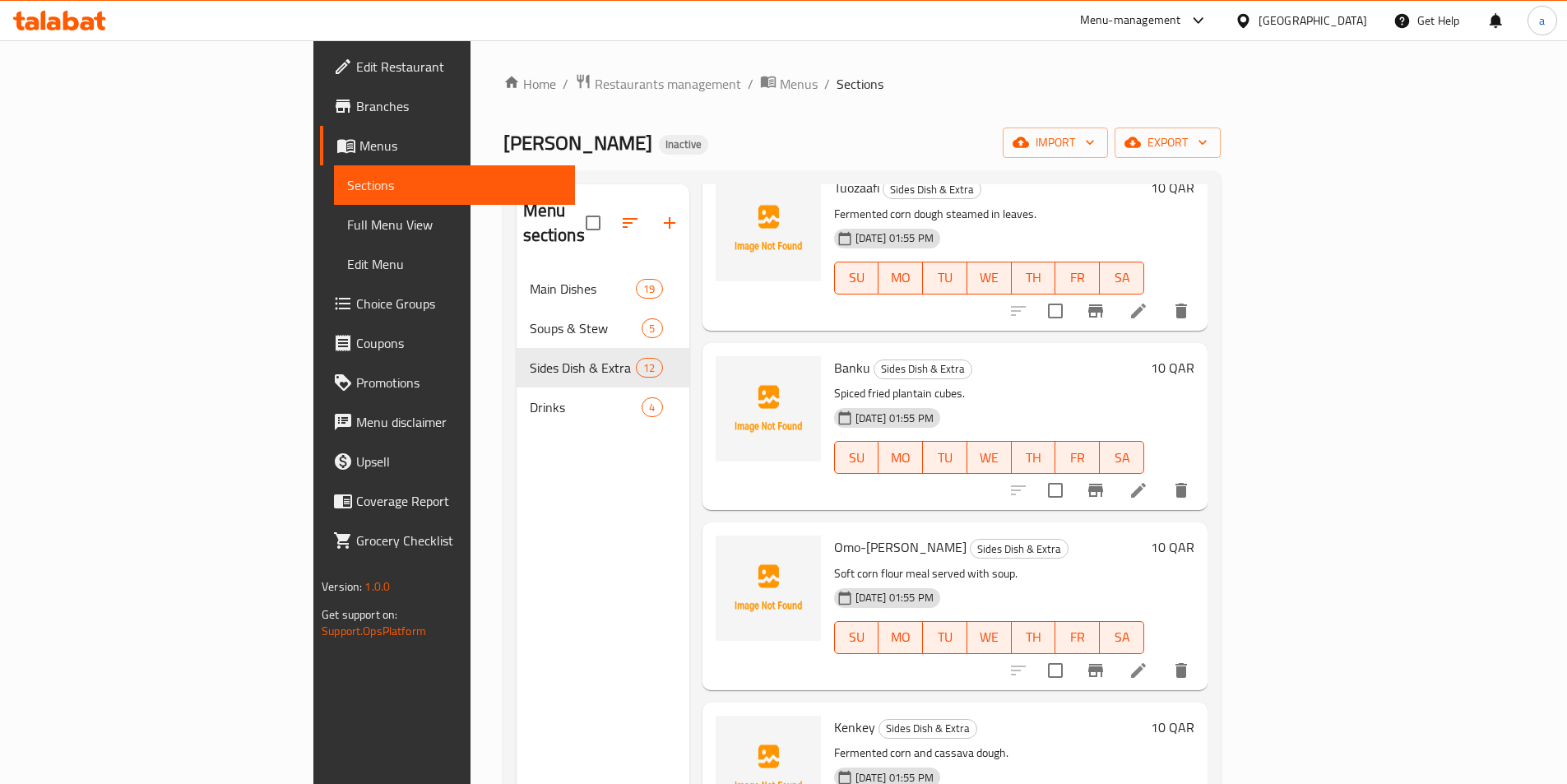
scroll to position [1413, 0]
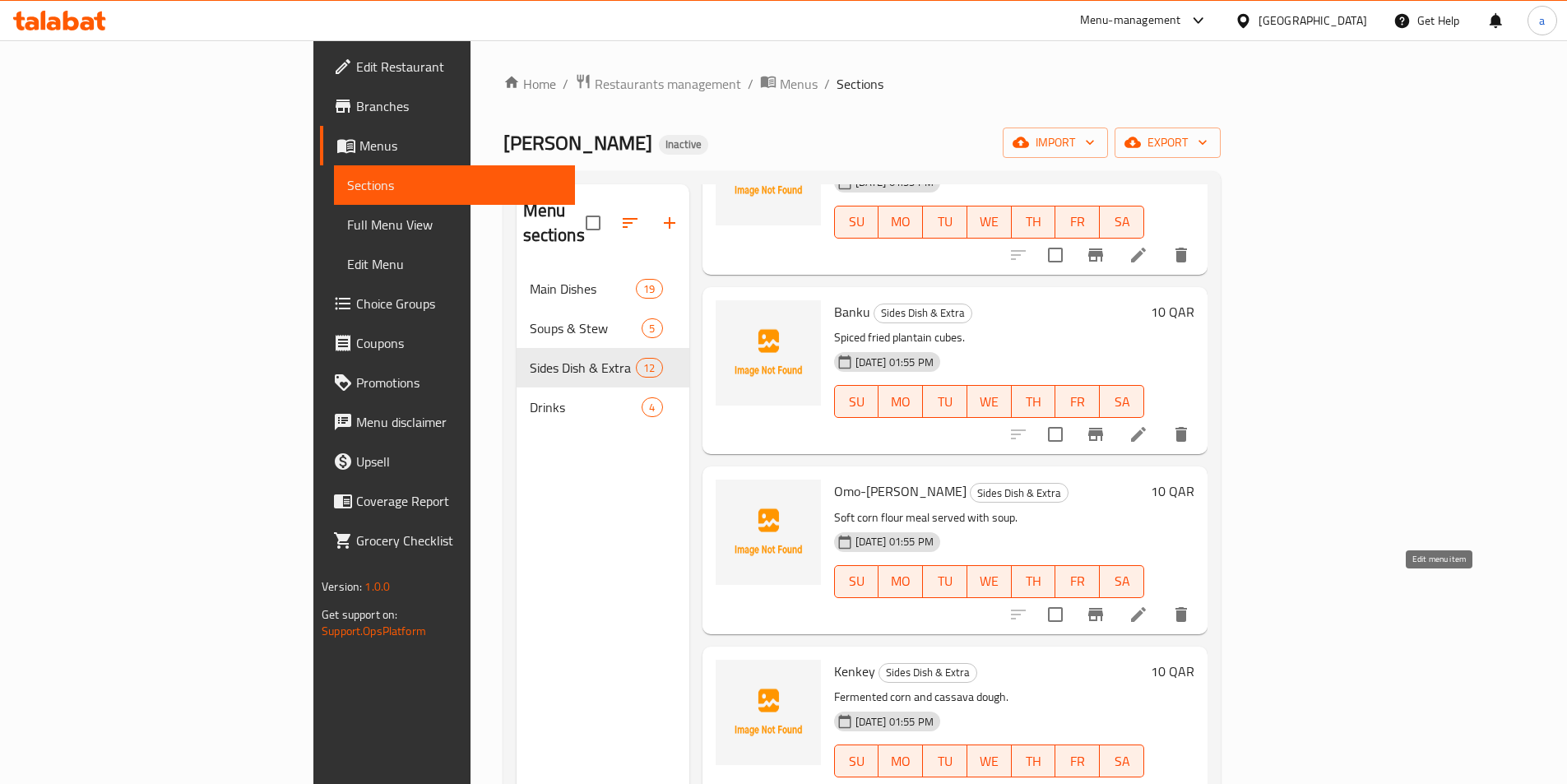
click at [1149, 605] on icon at bounding box center [1138, 614] width 19 height 19
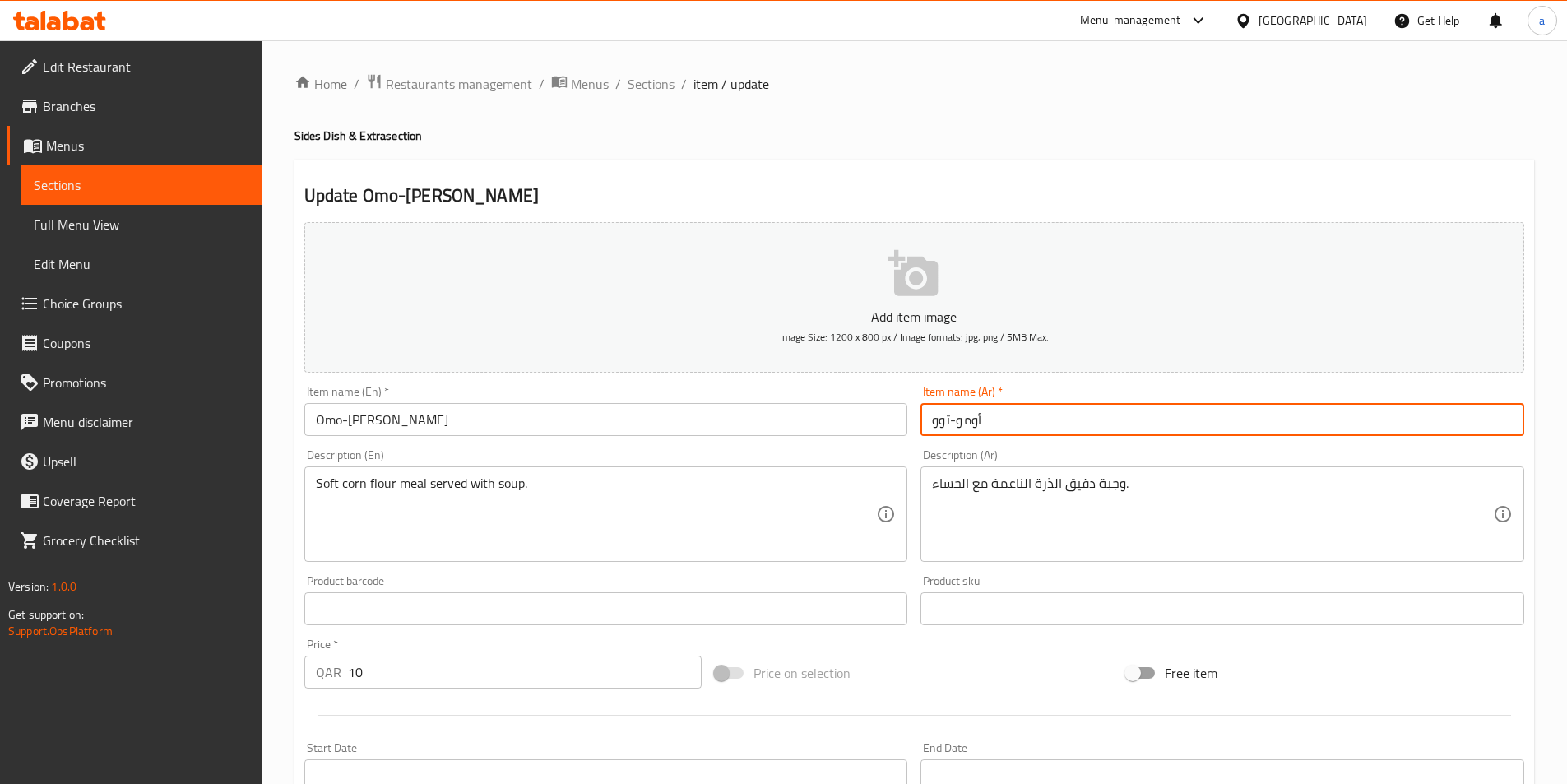
click at [1016, 431] on input "أومو-توو" at bounding box center [1222, 419] width 604 height 33
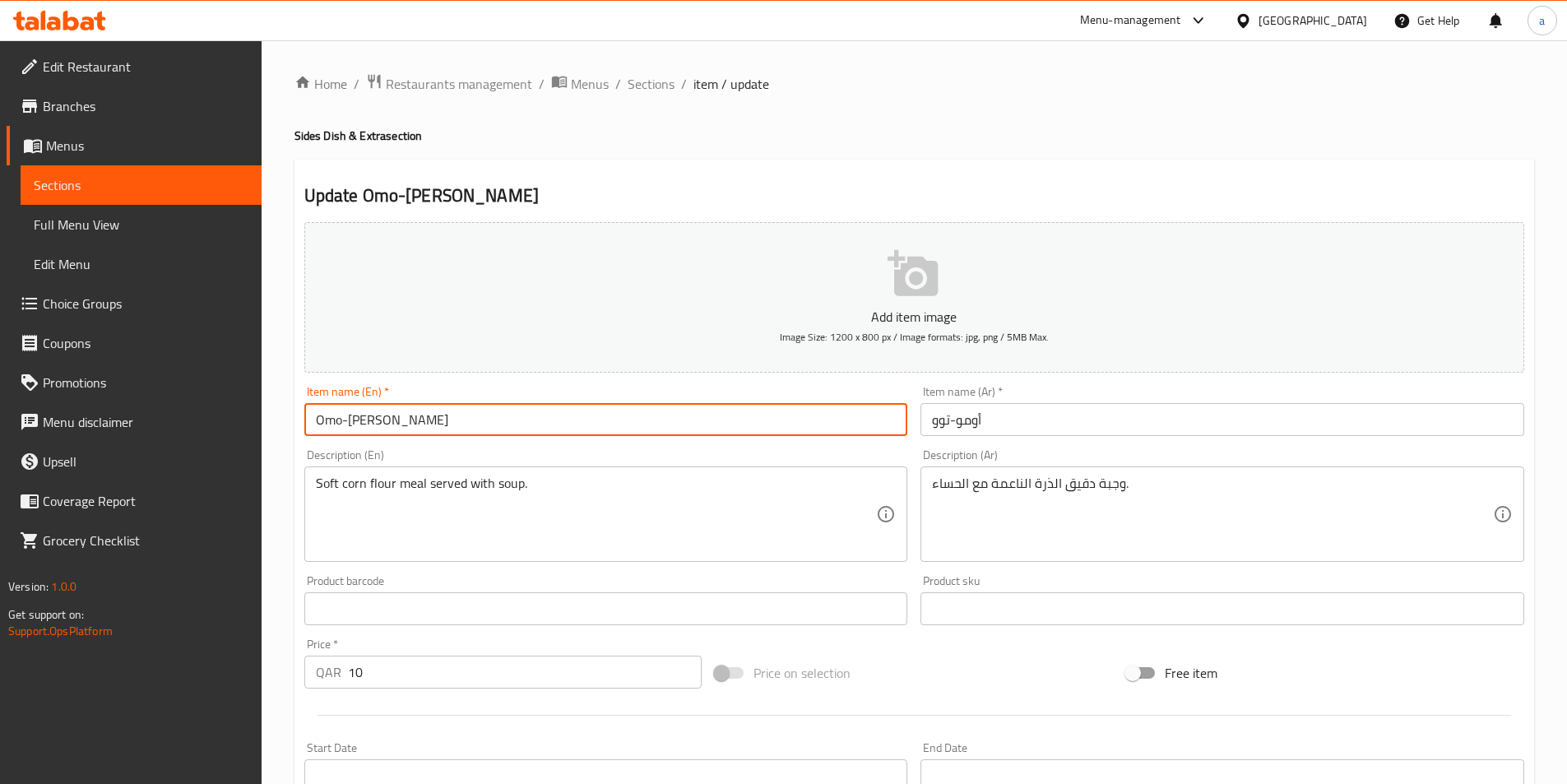
click at [581, 431] on input "Omo-Tuo" at bounding box center [606, 419] width 604 height 33
type input "Omo-Tuo sides"
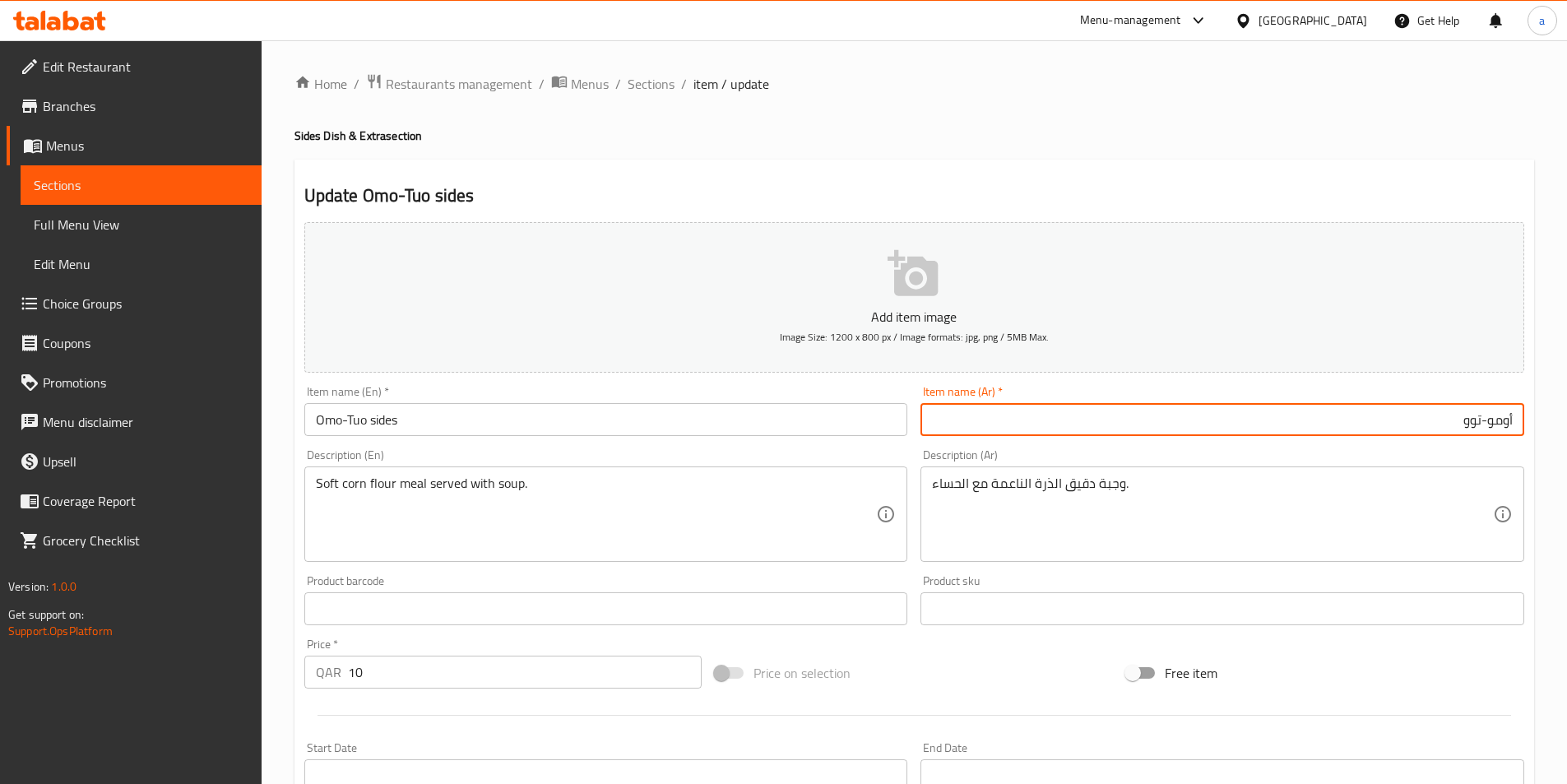
click at [1133, 419] on input "أومو-توو" at bounding box center [1222, 419] width 604 height 33
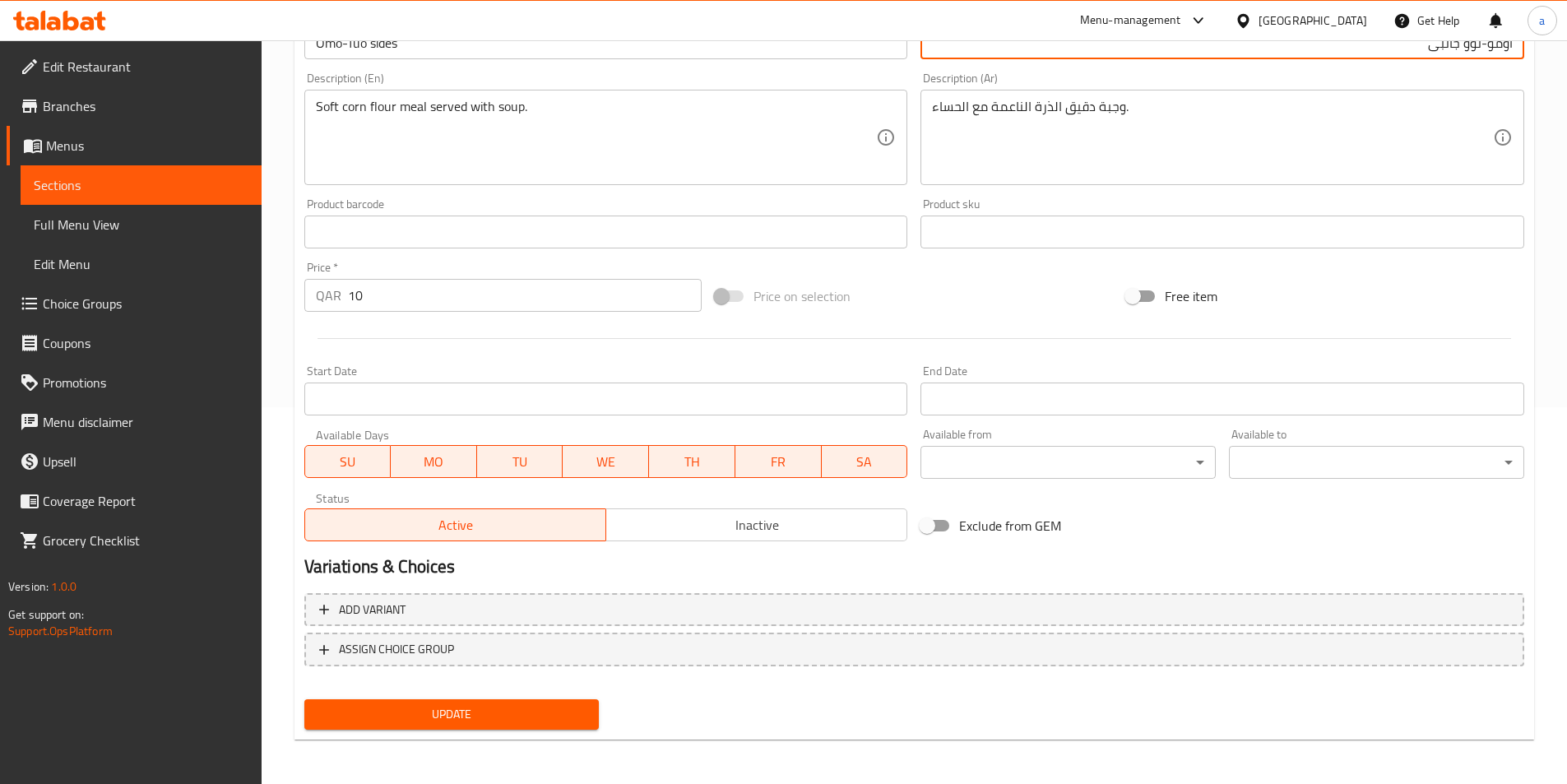
scroll to position [379, 0]
type input "أومو-توو جانبى"
click at [520, 719] on span "Update" at bounding box center [452, 712] width 269 height 20
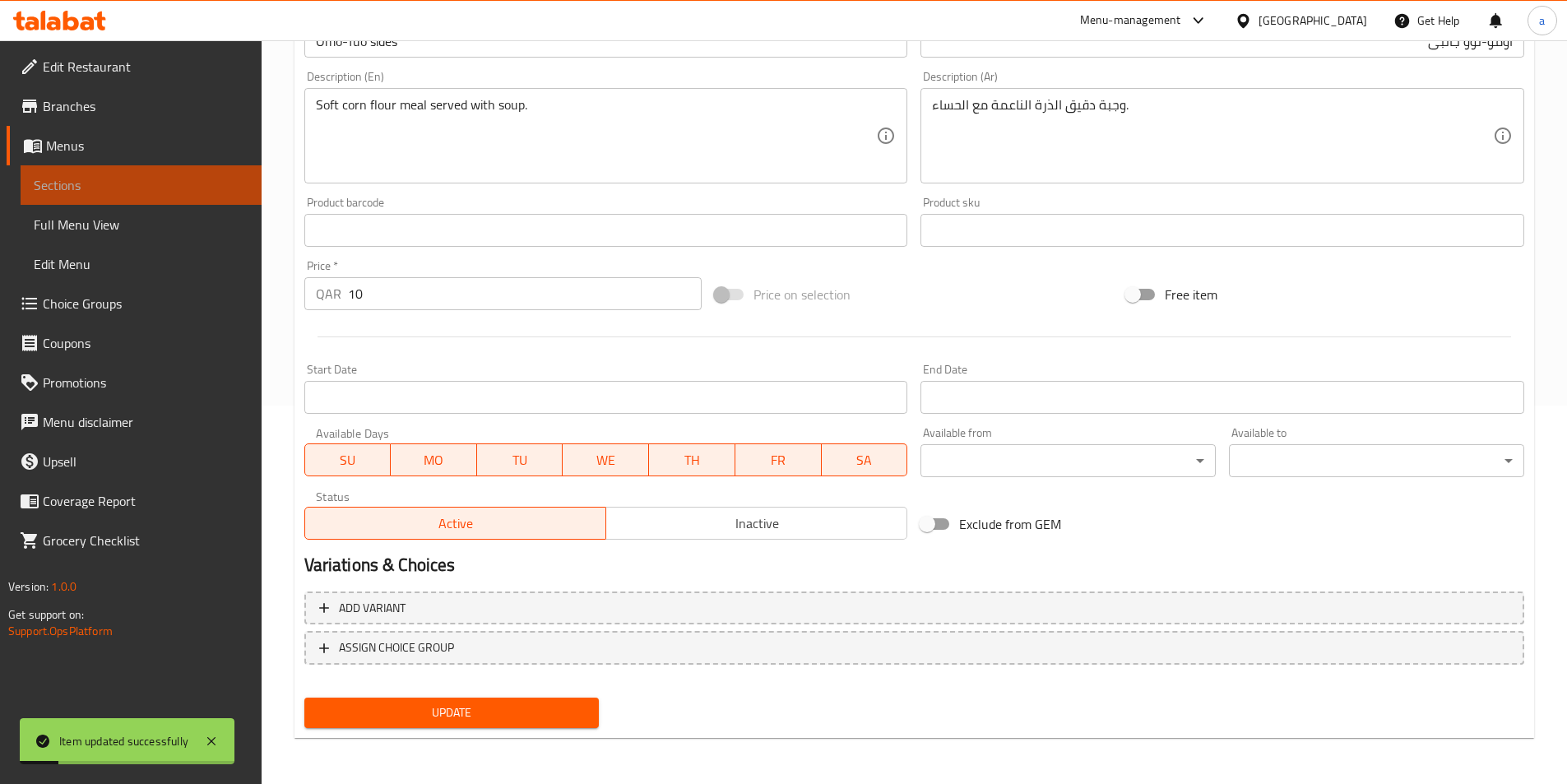
click at [182, 204] on link "Sections" at bounding box center [141, 185] width 241 height 39
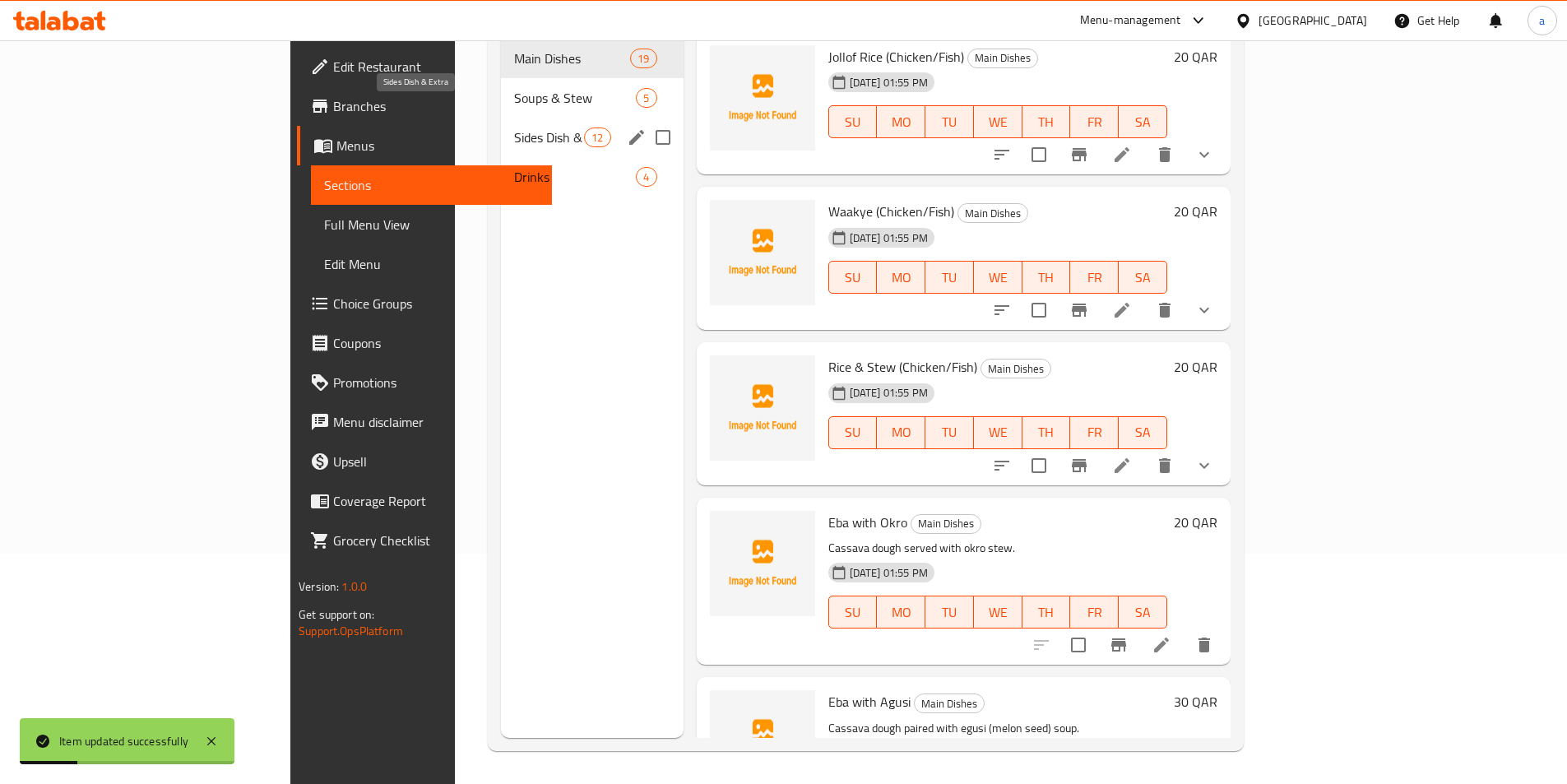
click at [515, 127] on span "Sides Dish & Extra" at bounding box center [549, 137] width 70 height 19
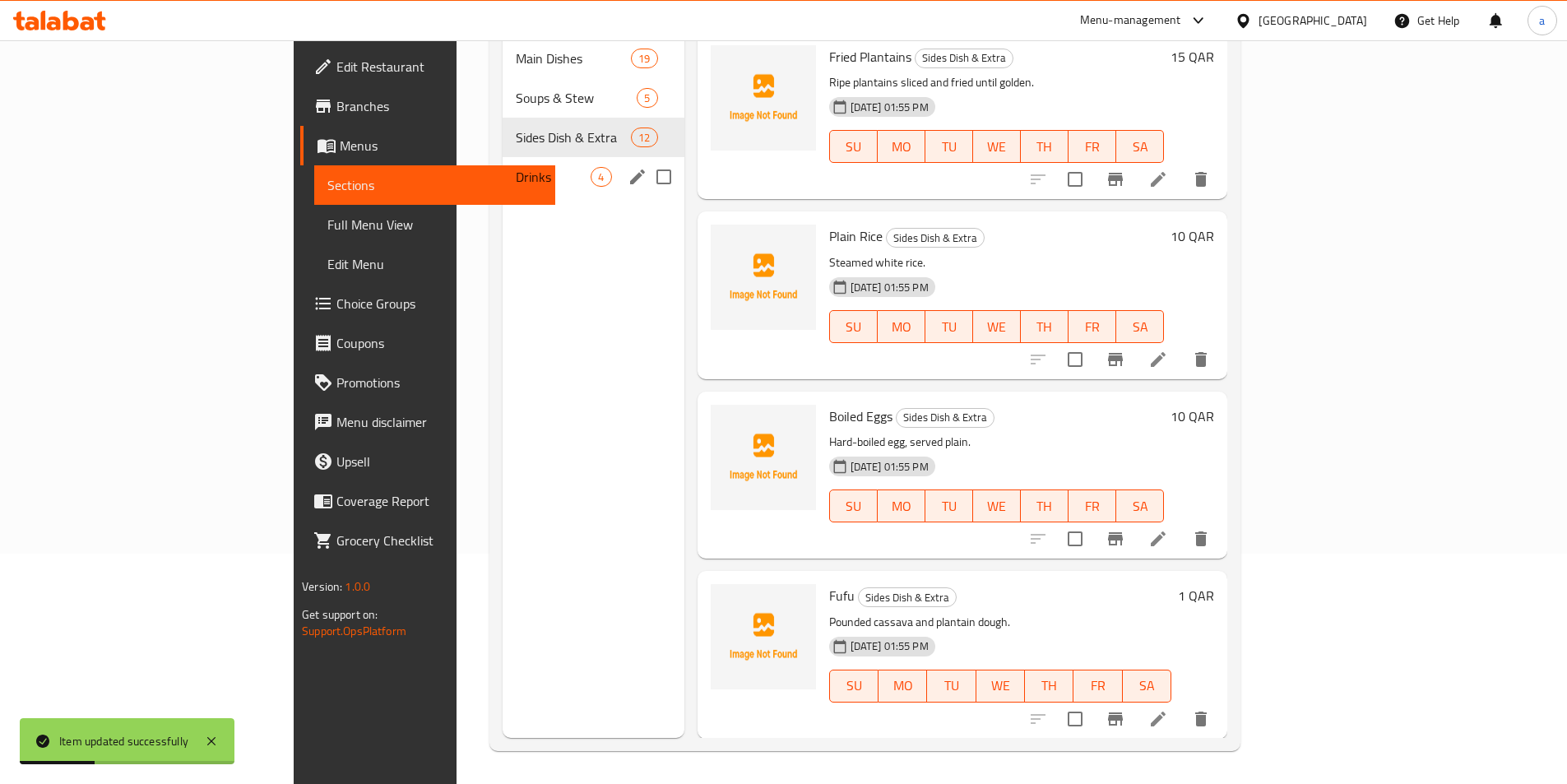
scroll to position [944, 0]
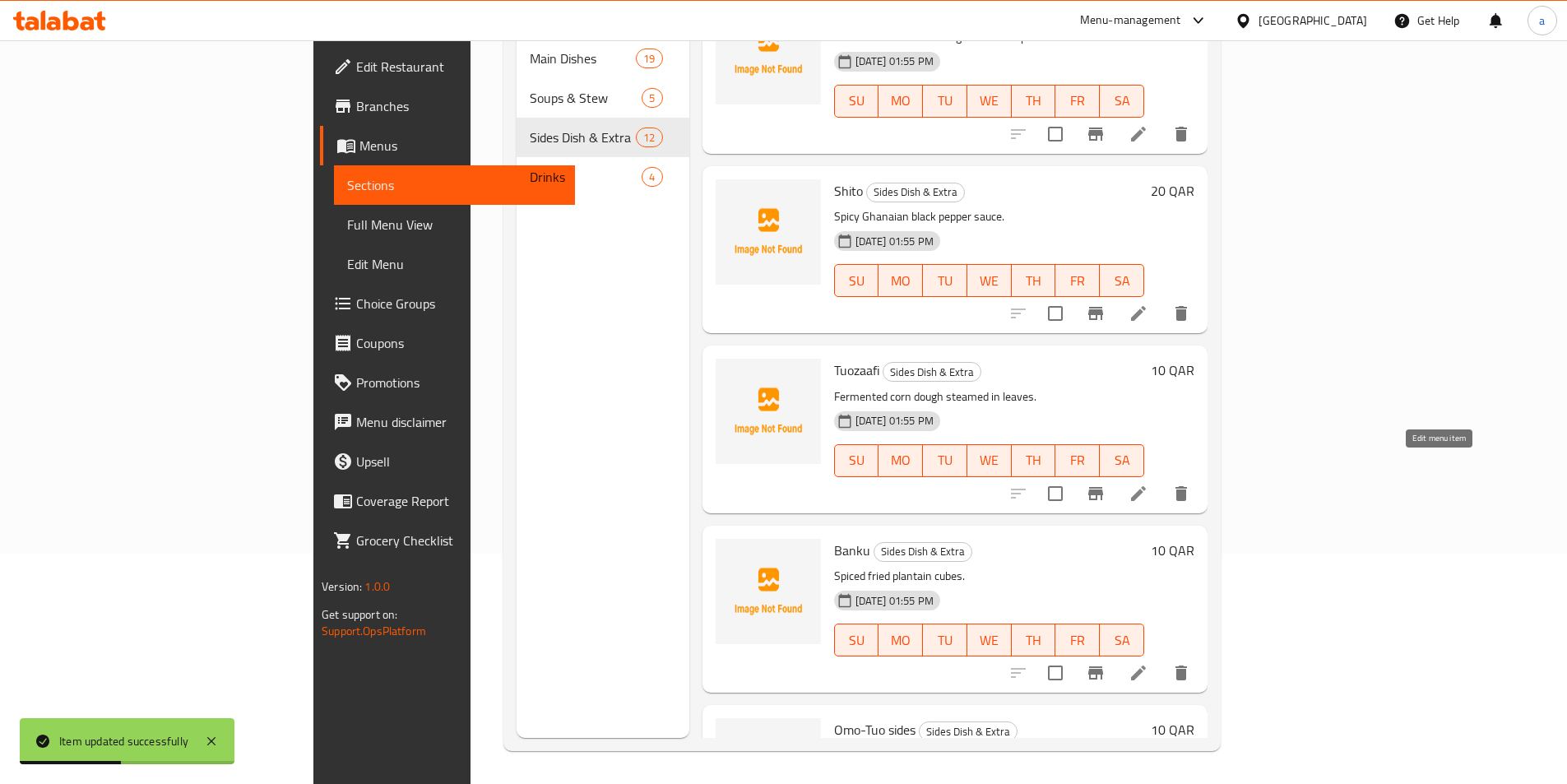
click at [1149, 483] on icon at bounding box center [1138, 493] width 19 height 19
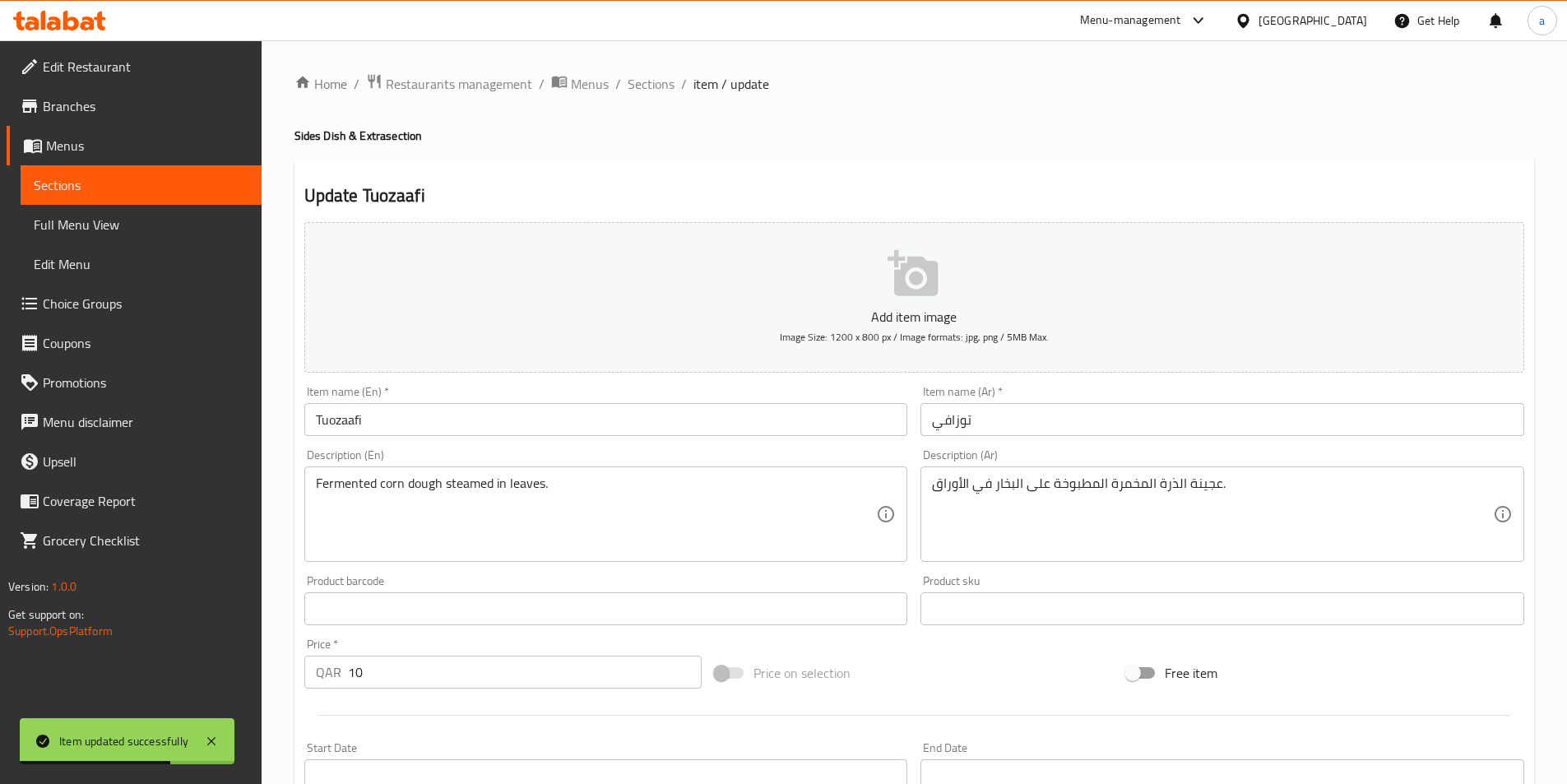
click at [551, 427] on input "Tuozaafi" at bounding box center [606, 419] width 604 height 33
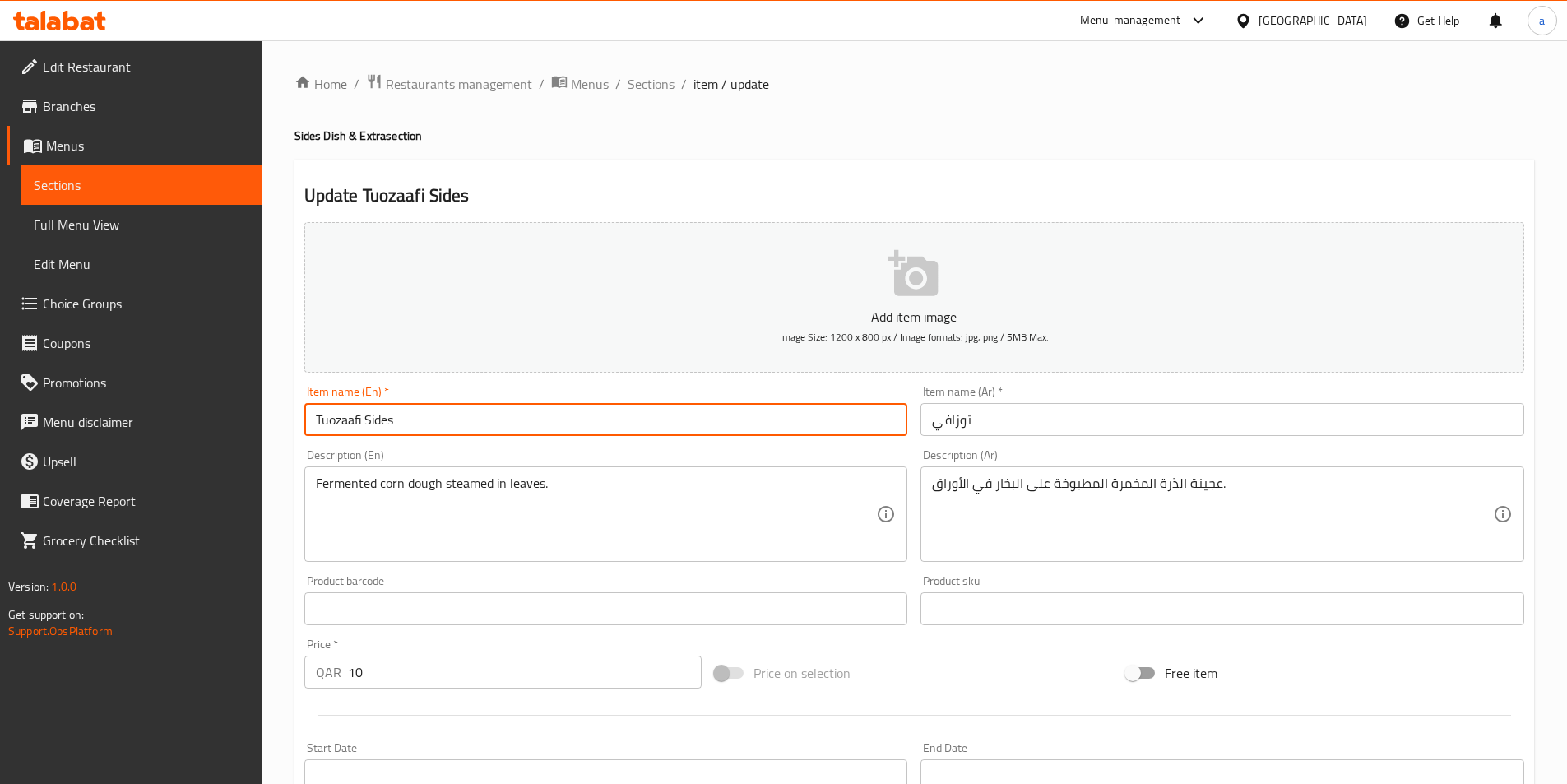
type input "Tuozaafi Sides"
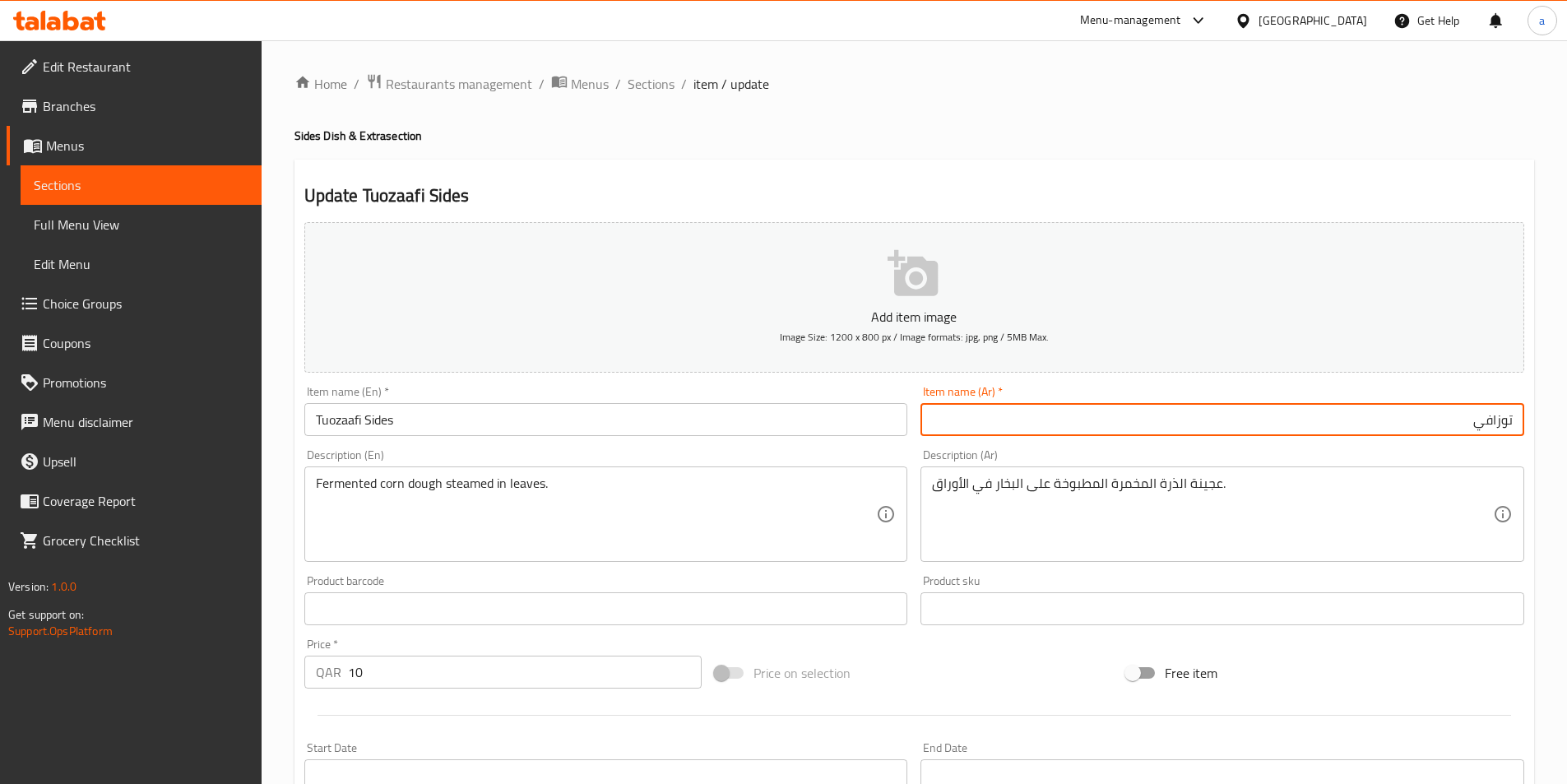
click at [1254, 420] on input "توزافي" at bounding box center [1222, 419] width 604 height 33
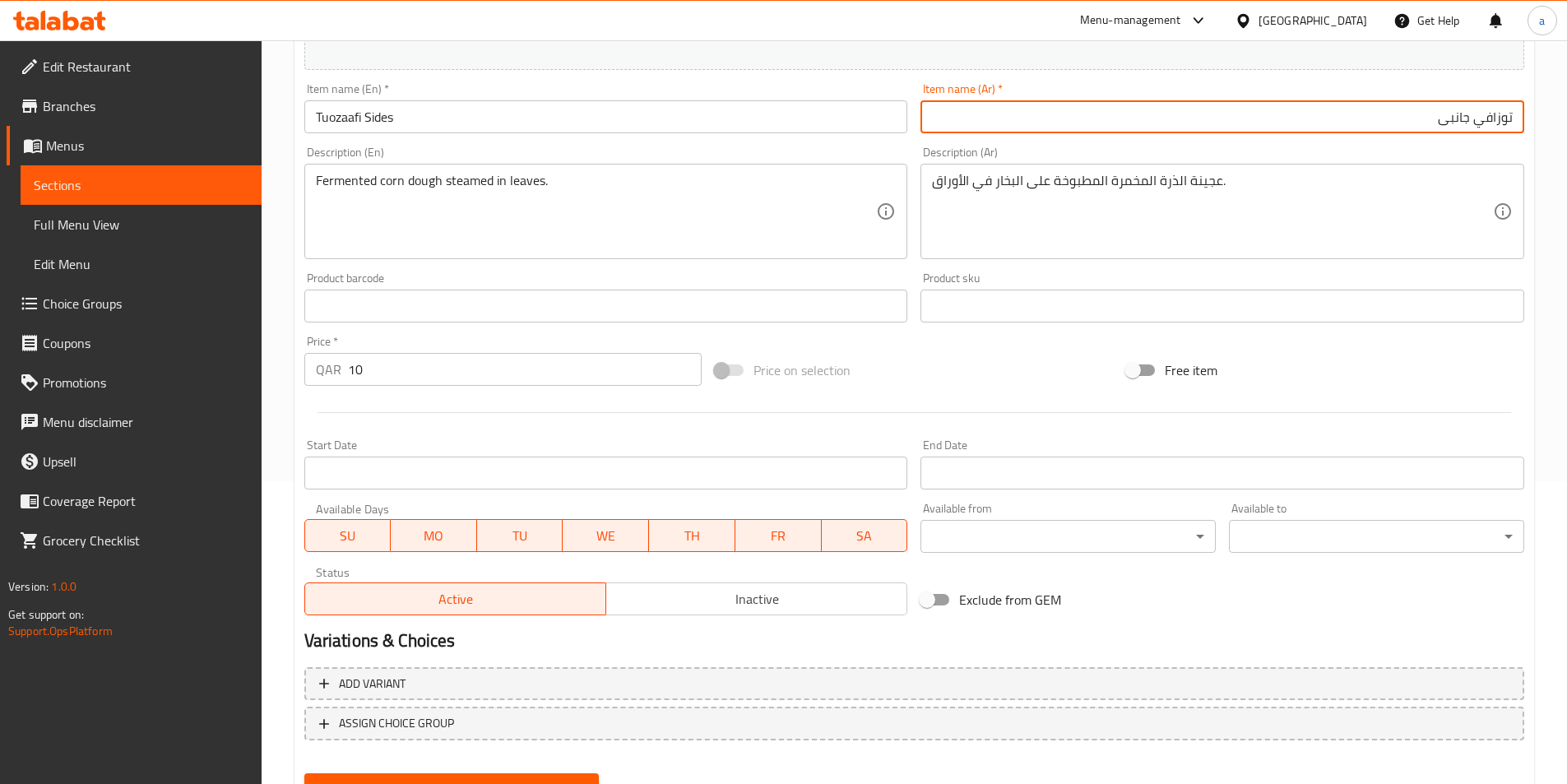
scroll to position [379, 0]
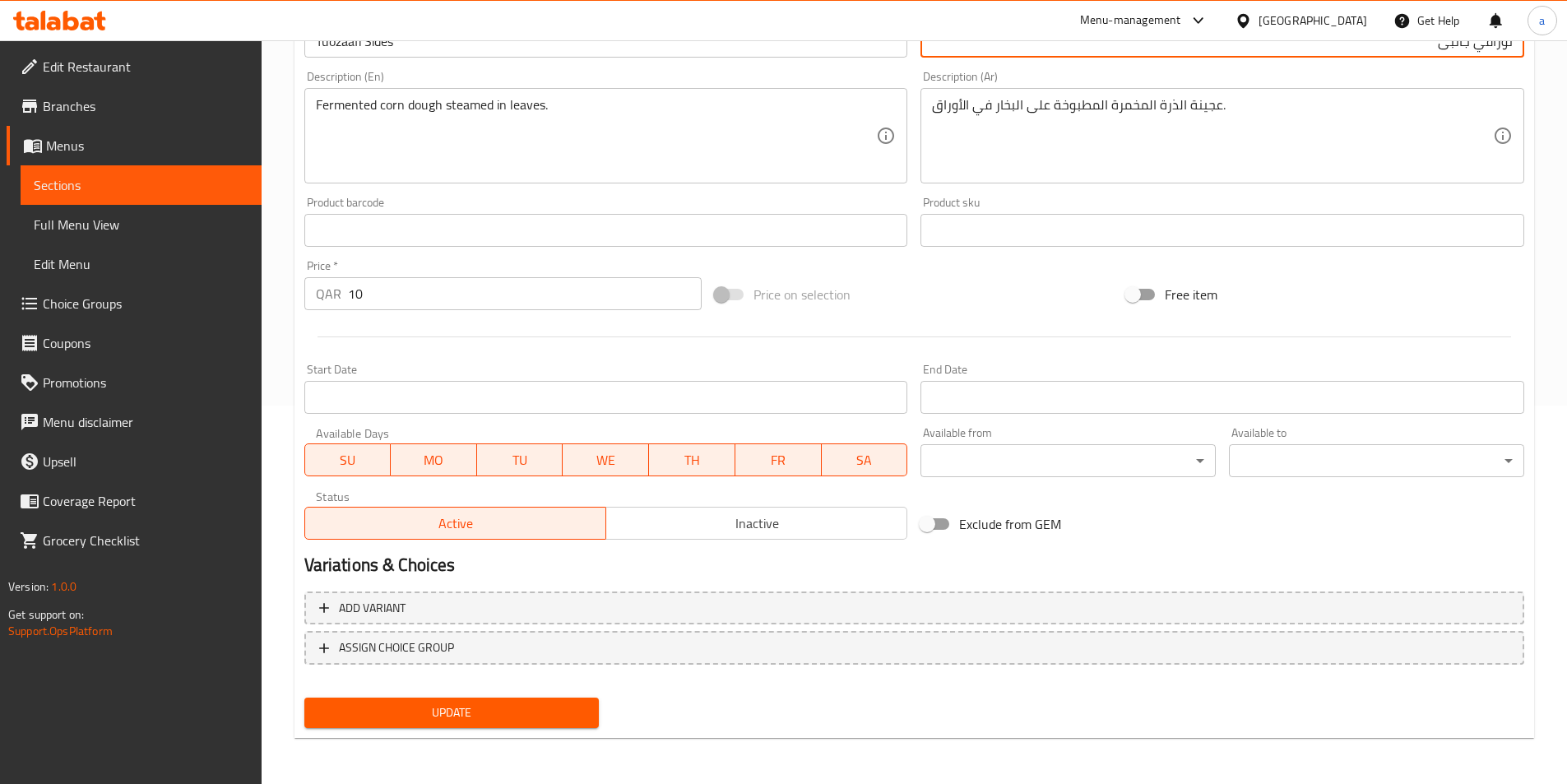
type input "توزافي جانبى"
click at [399, 712] on span "Update" at bounding box center [452, 712] width 269 height 20
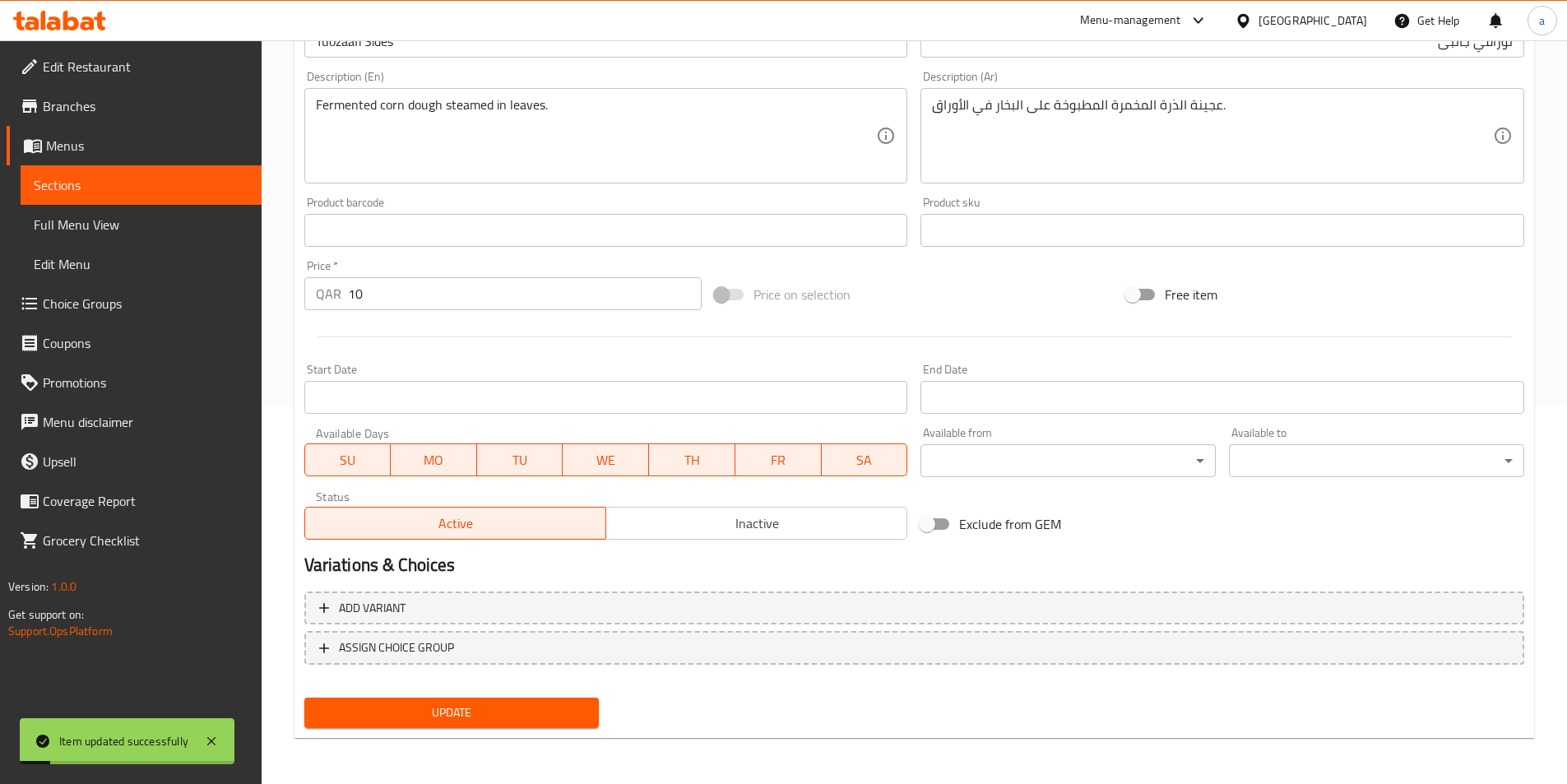
click at [61, 187] on span "Sections" at bounding box center [141, 185] width 215 height 19
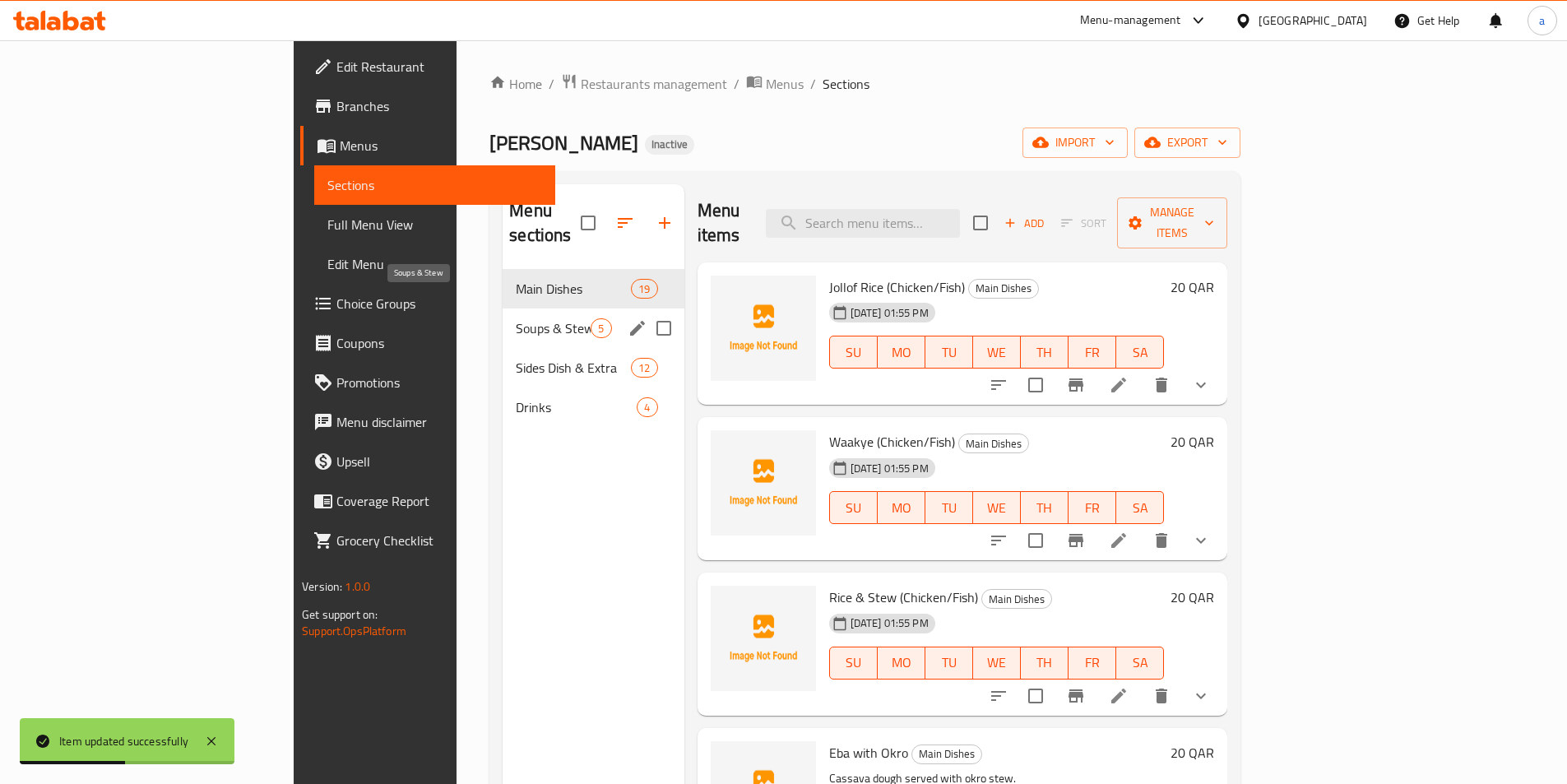
click at [516, 318] on span "Soups & Stew" at bounding box center [553, 327] width 75 height 19
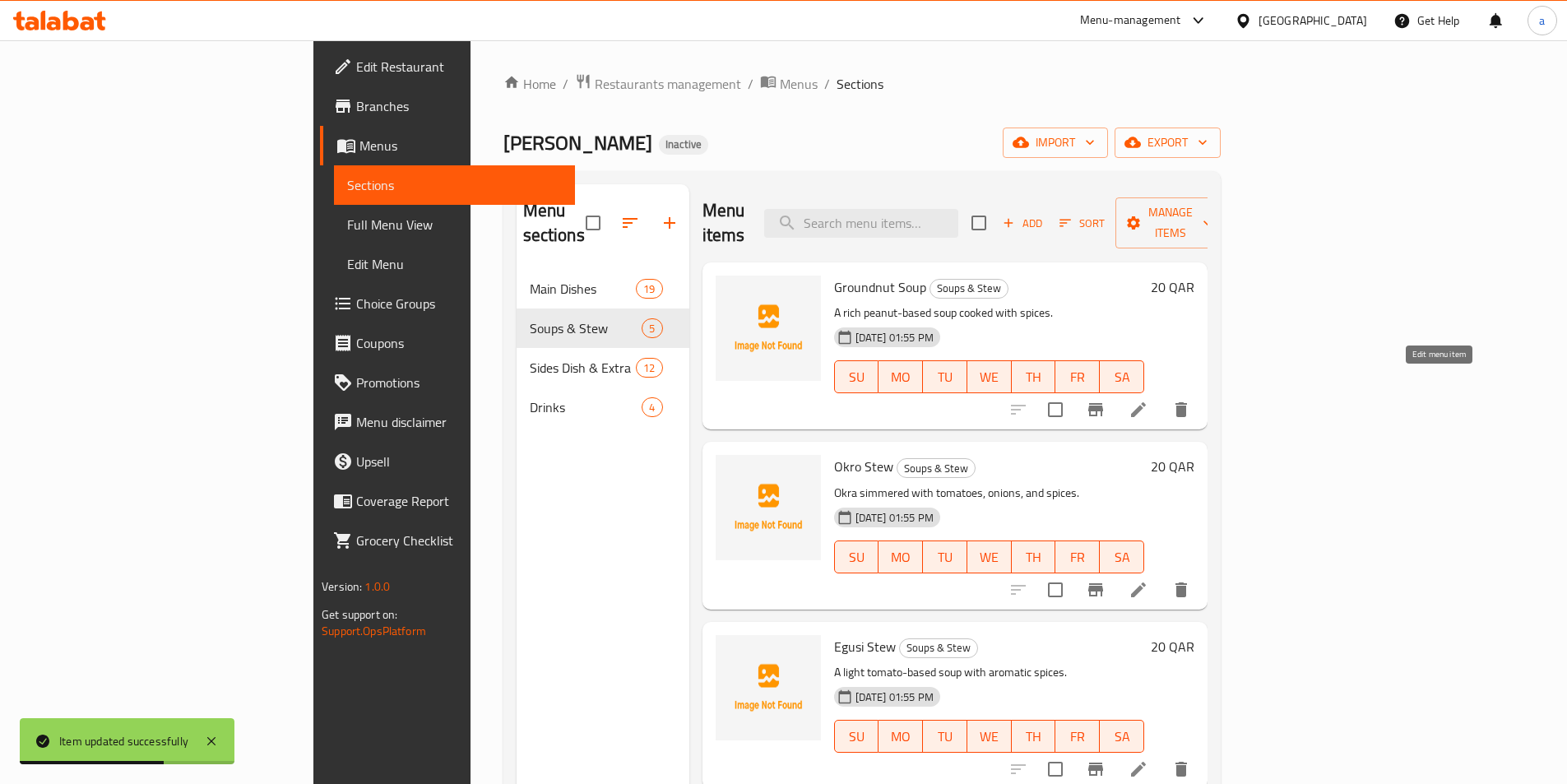
click at [1149, 400] on icon at bounding box center [1138, 409] width 19 height 19
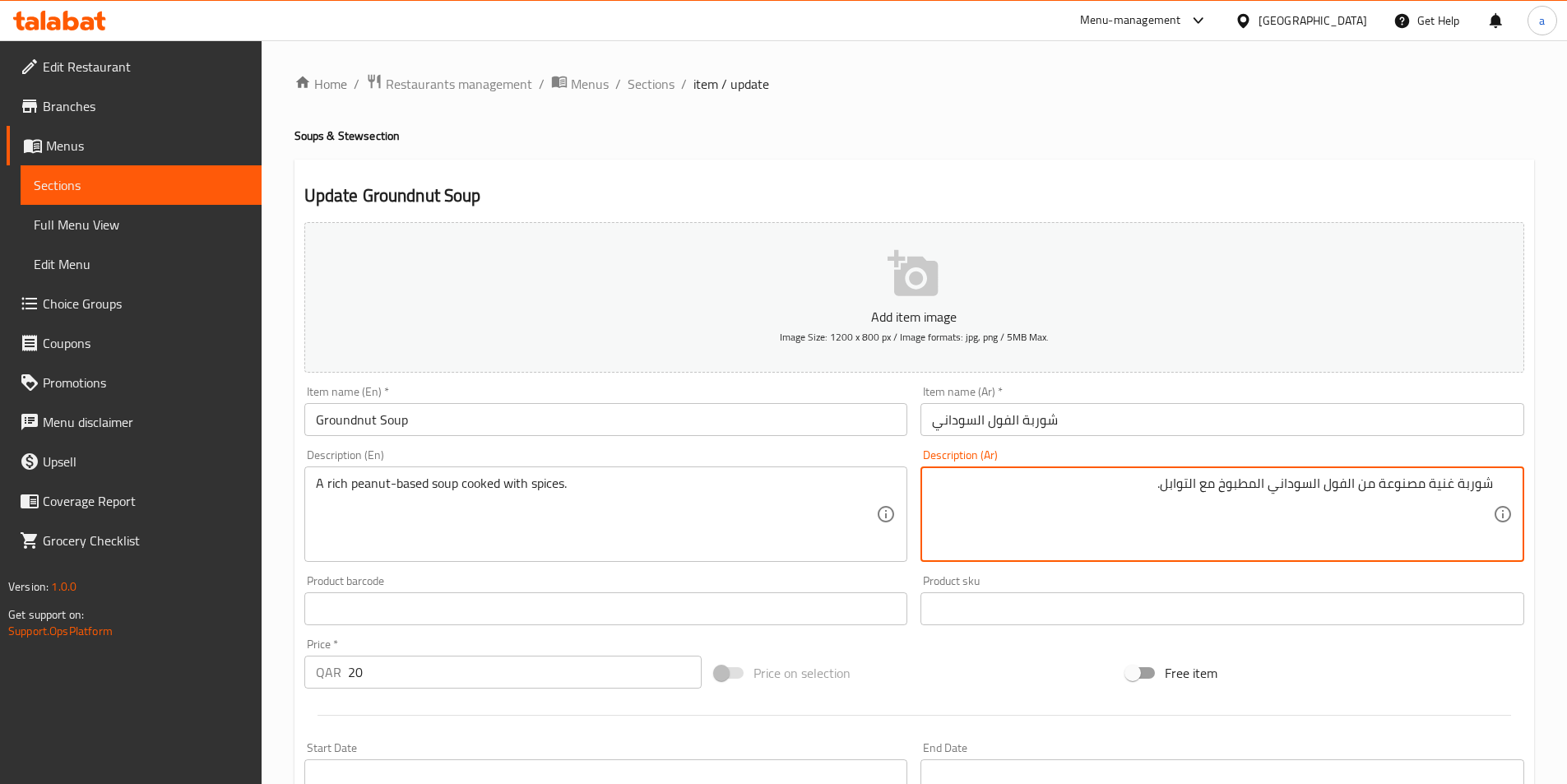
drag, startPoint x: 1424, startPoint y: 481, endPoint x: 1327, endPoint y: 489, distance: 97.3
click at [1327, 489] on textarea "شوربة غنية مصنوعة من الفول السوداني المطبوخ مع التوابل." at bounding box center [1212, 513] width 561 height 78
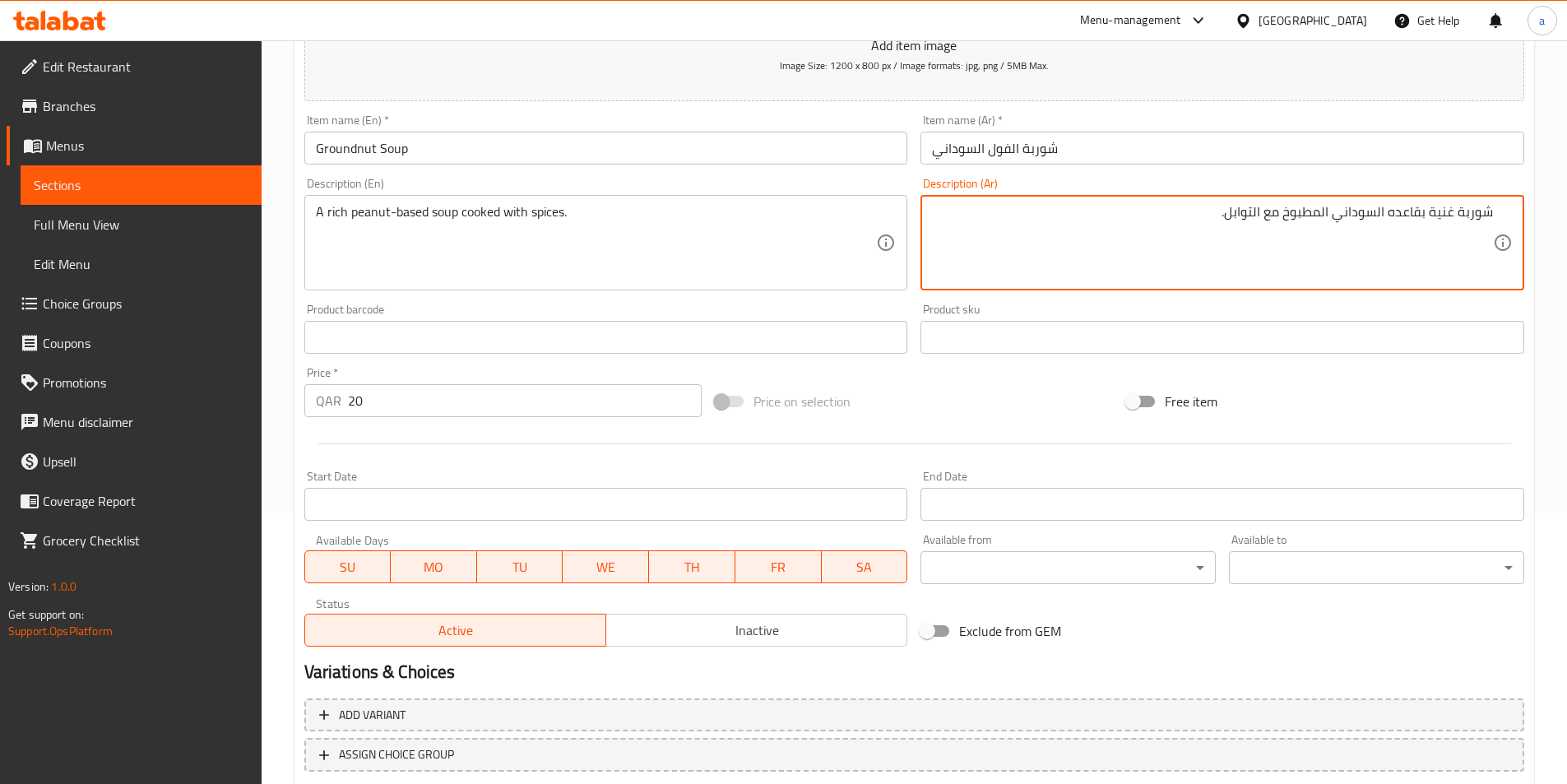
scroll to position [379, 0]
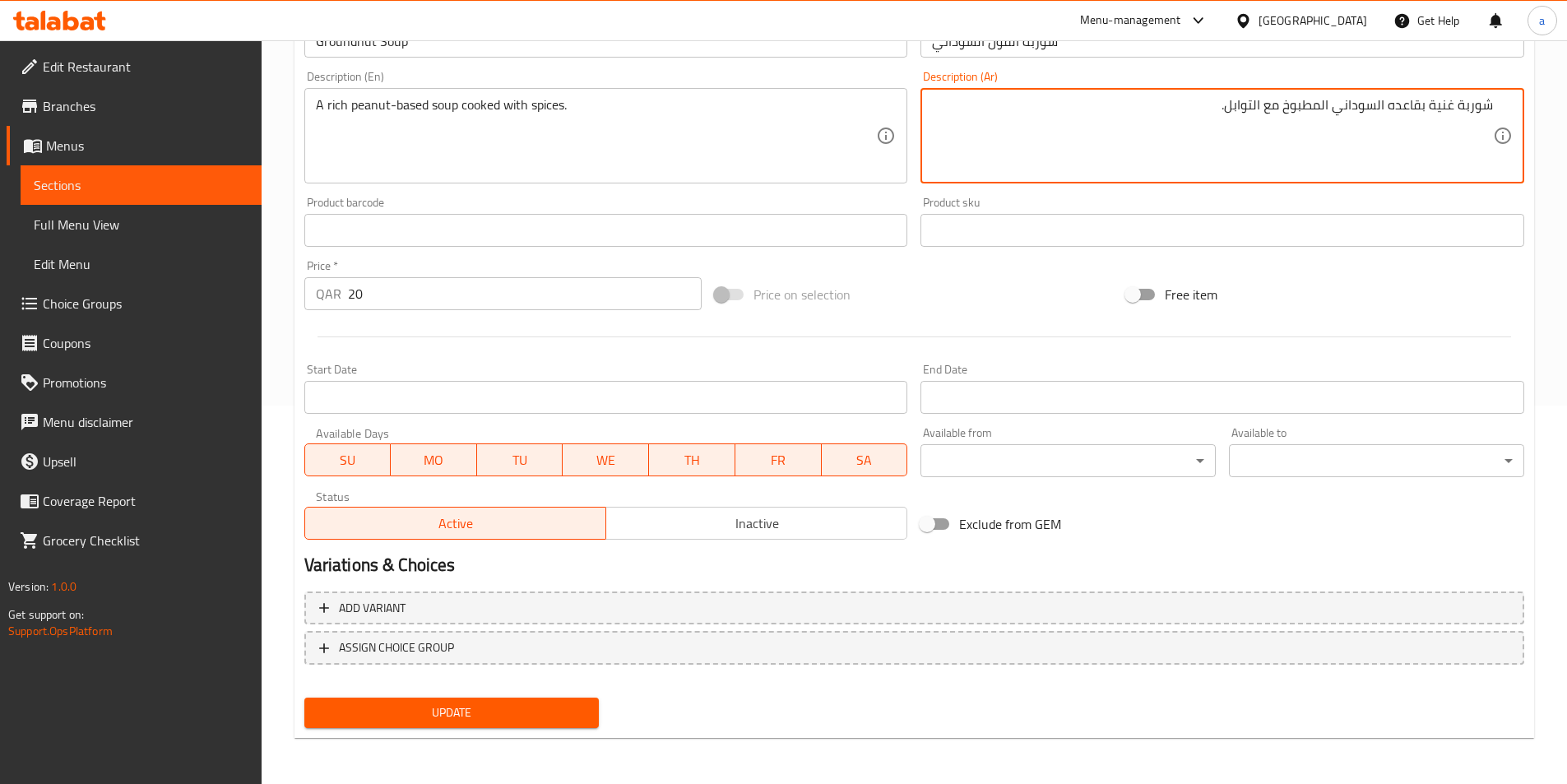
type textarea "شوربة غنية بقاعده السوداني المطبوخ مع التوابل."
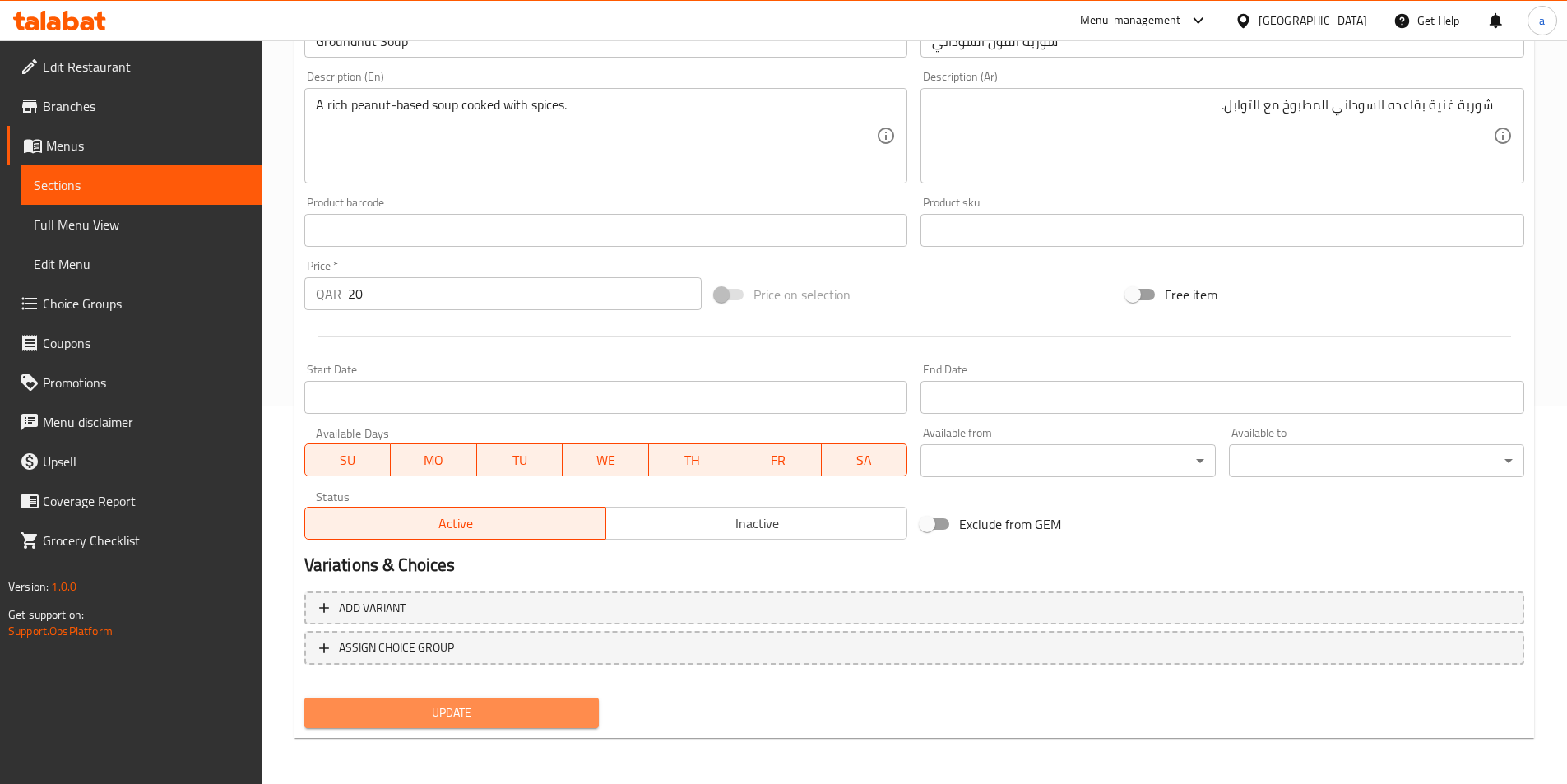
click at [450, 715] on span "Update" at bounding box center [452, 712] width 269 height 20
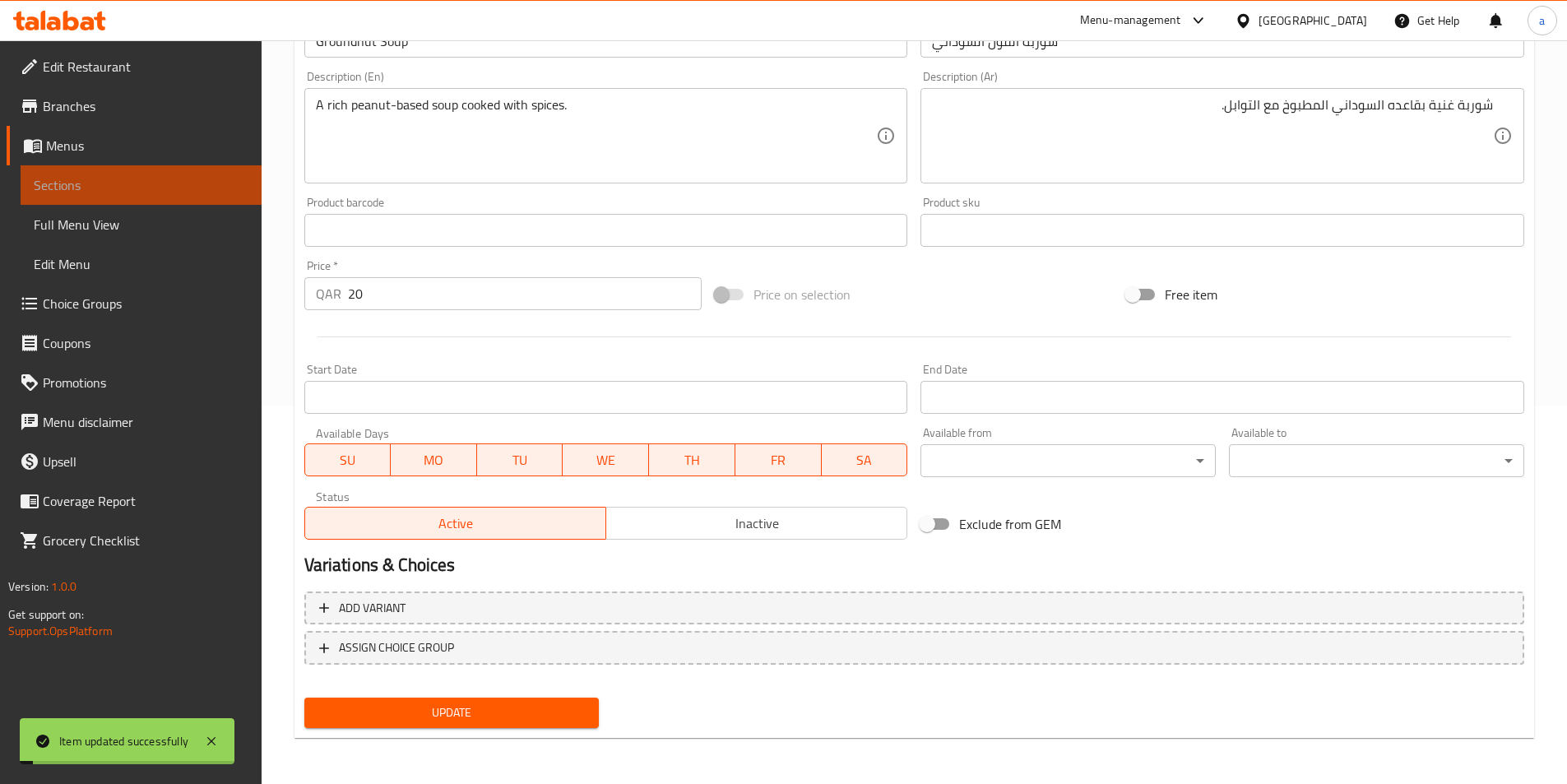
click at [103, 175] on span "Sections" at bounding box center [141, 185] width 215 height 19
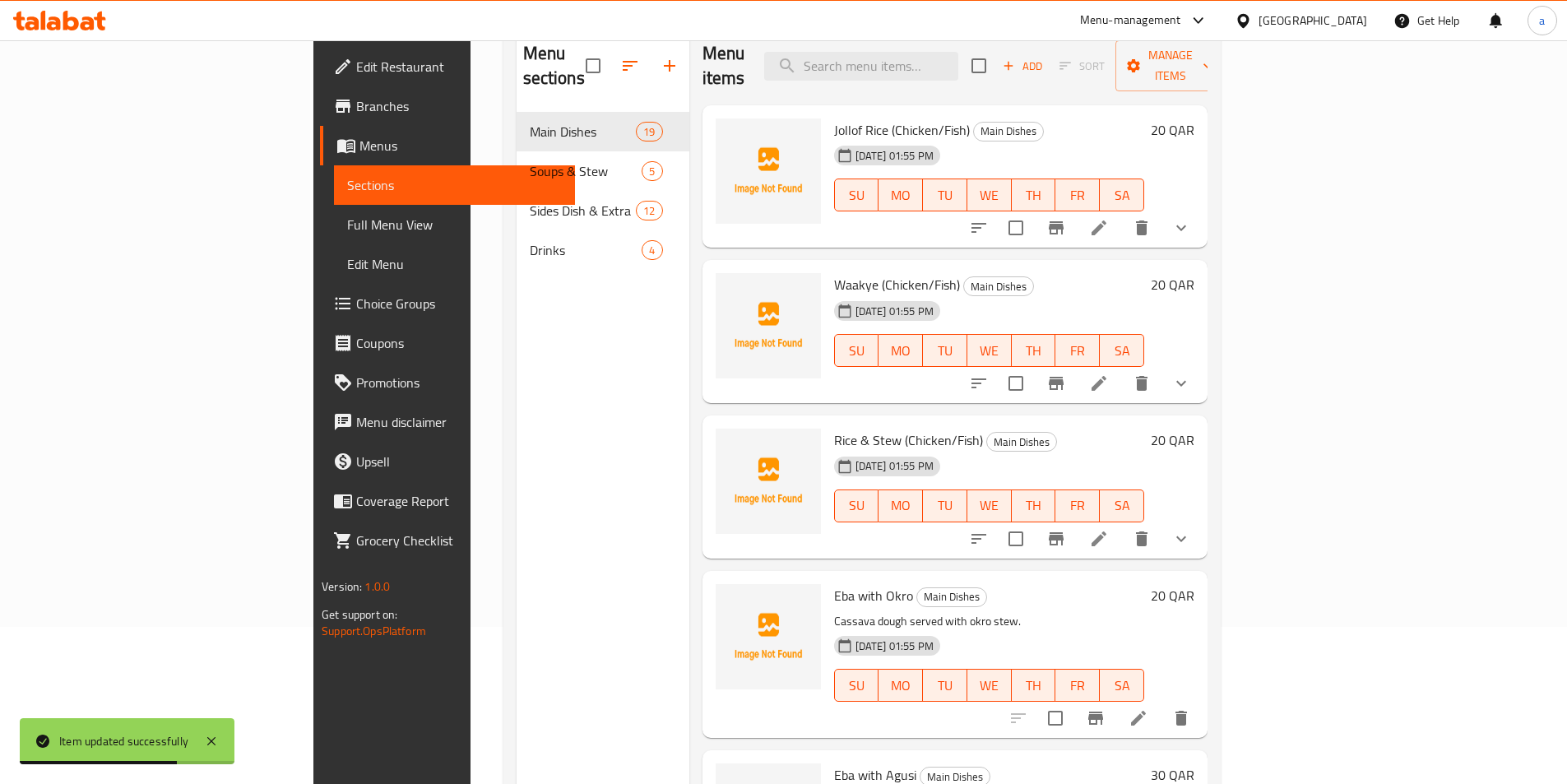
scroll to position [65, 0]
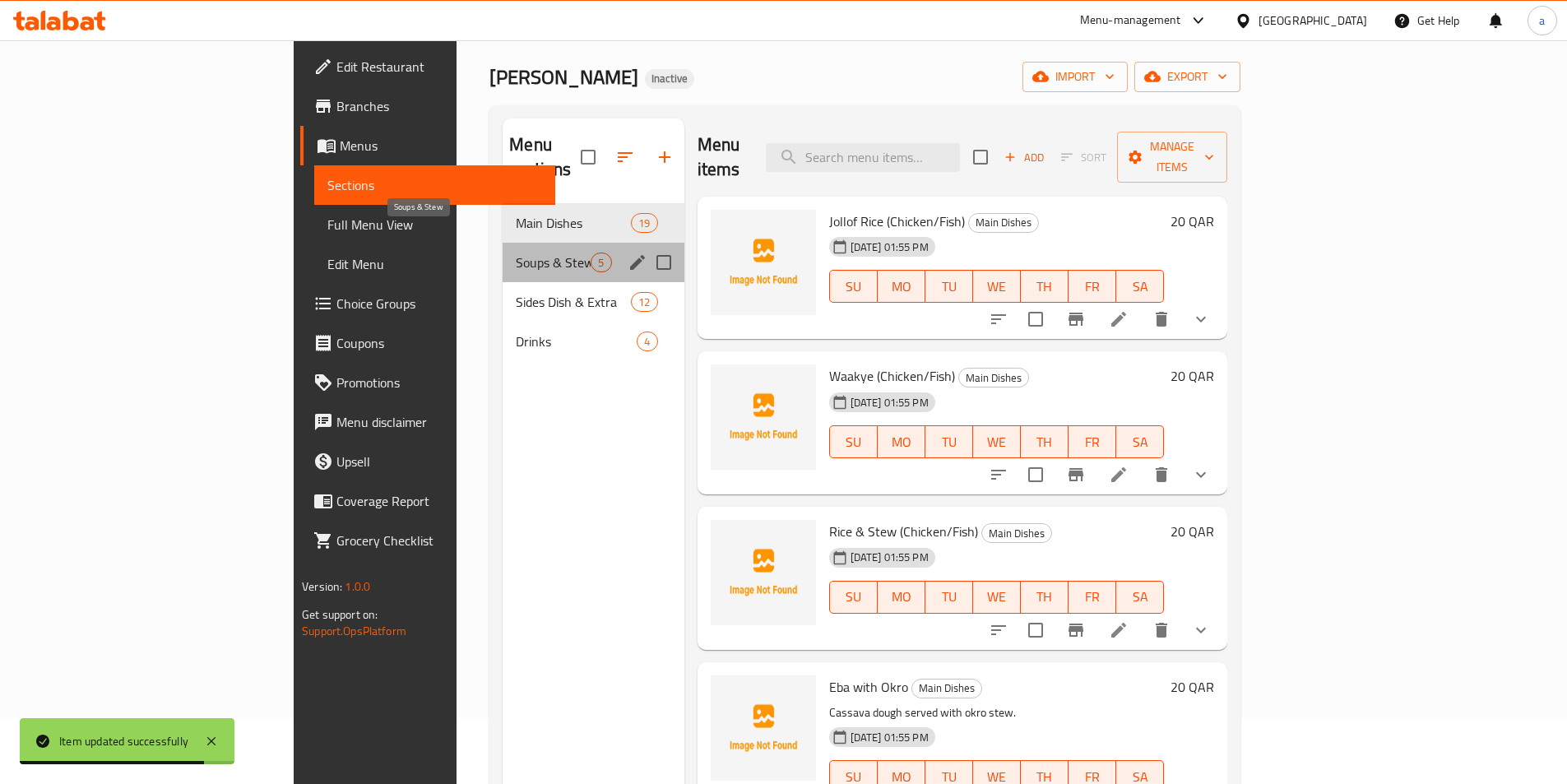
click at [516, 252] on span "Soups & Stew" at bounding box center [553, 262] width 75 height 19
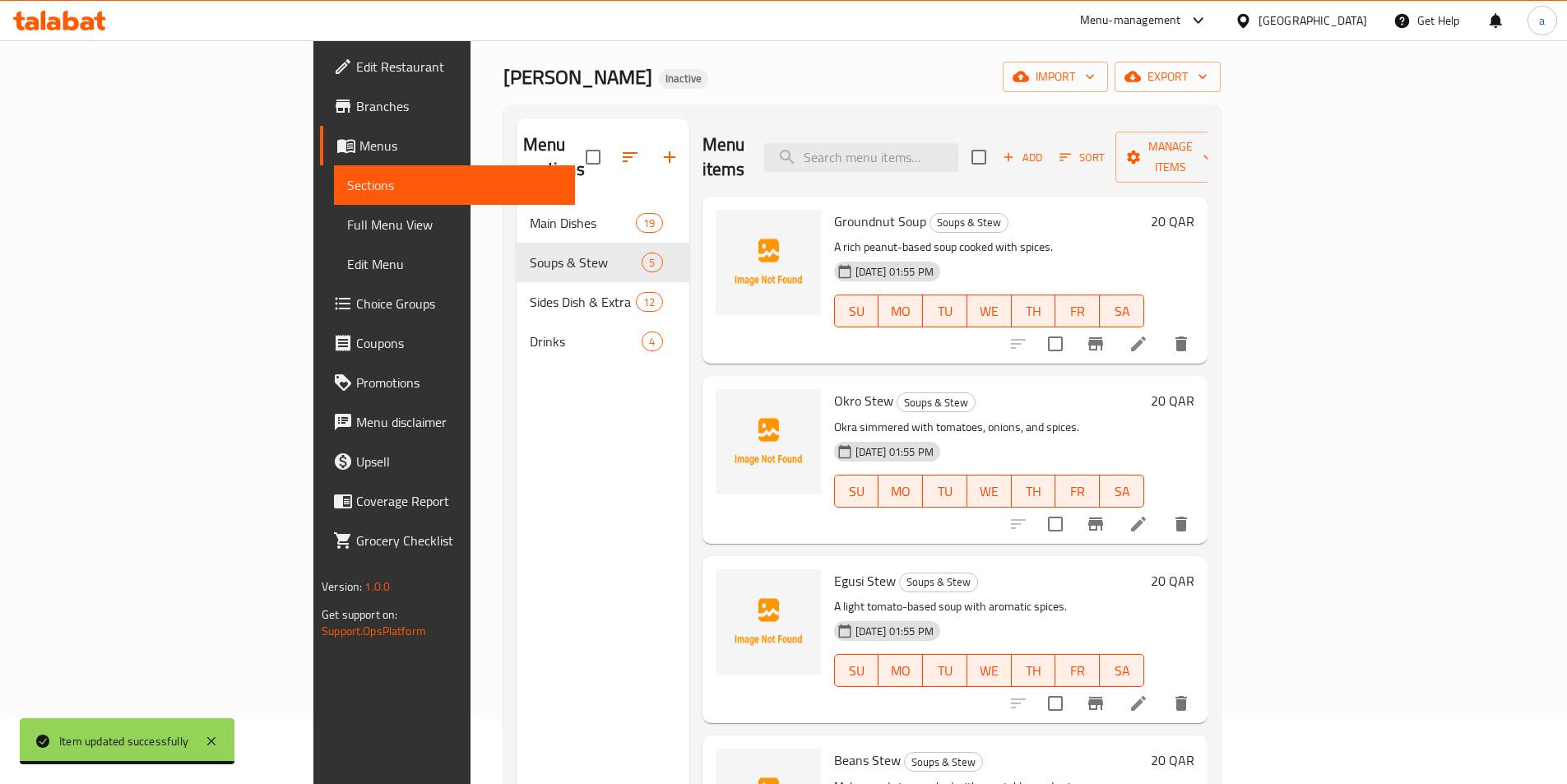
click at [1149, 514] on icon at bounding box center [1138, 524] width 19 height 19
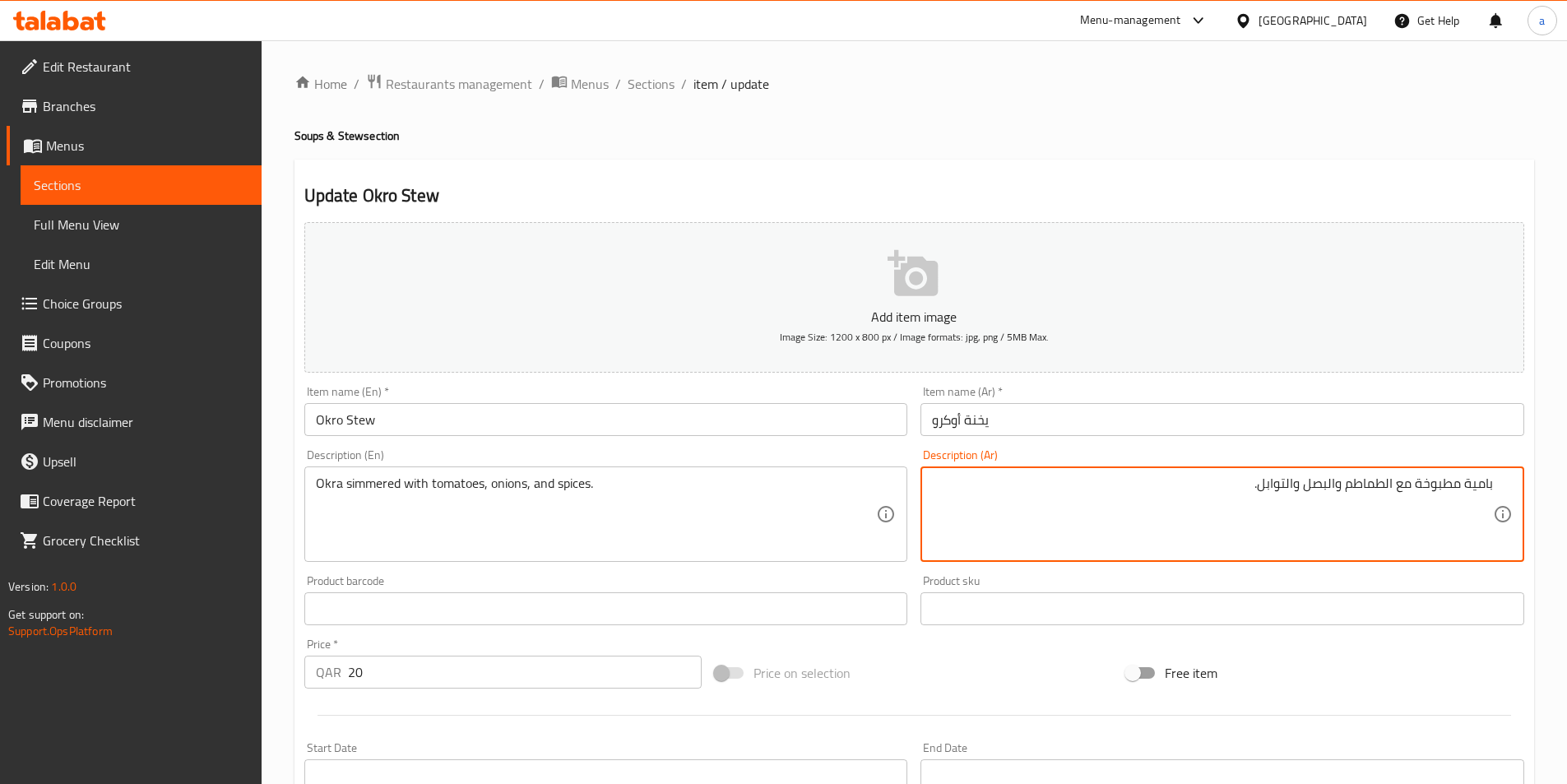
click at [1483, 476] on textarea "بامية مطبوخة مع الطماطم والبصل والتوابل." at bounding box center [1212, 513] width 561 height 78
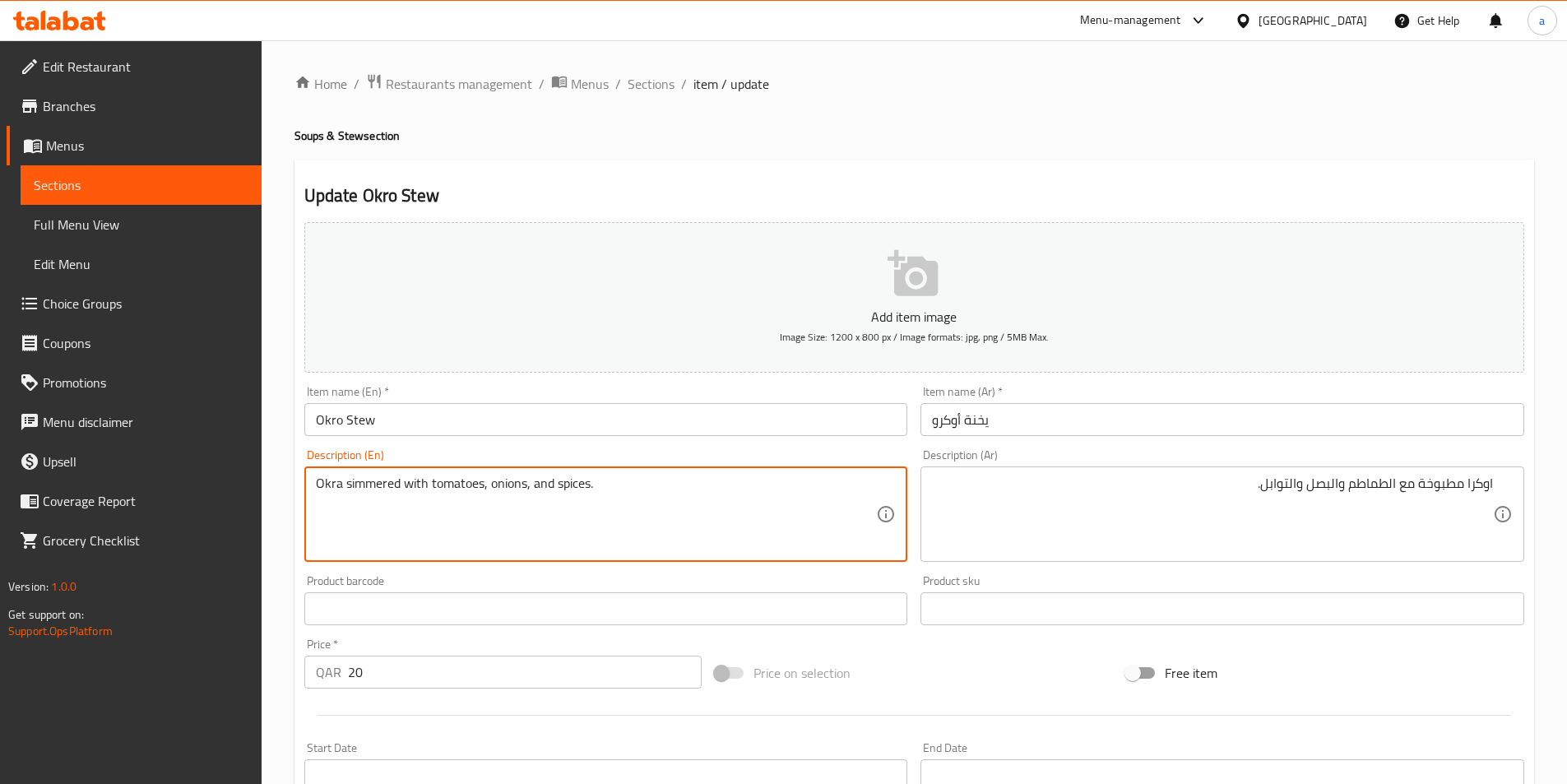
click at [385, 484] on textarea "Okra simmered with tomatoes, onions, and spices." at bounding box center [597, 513] width 561 height 78
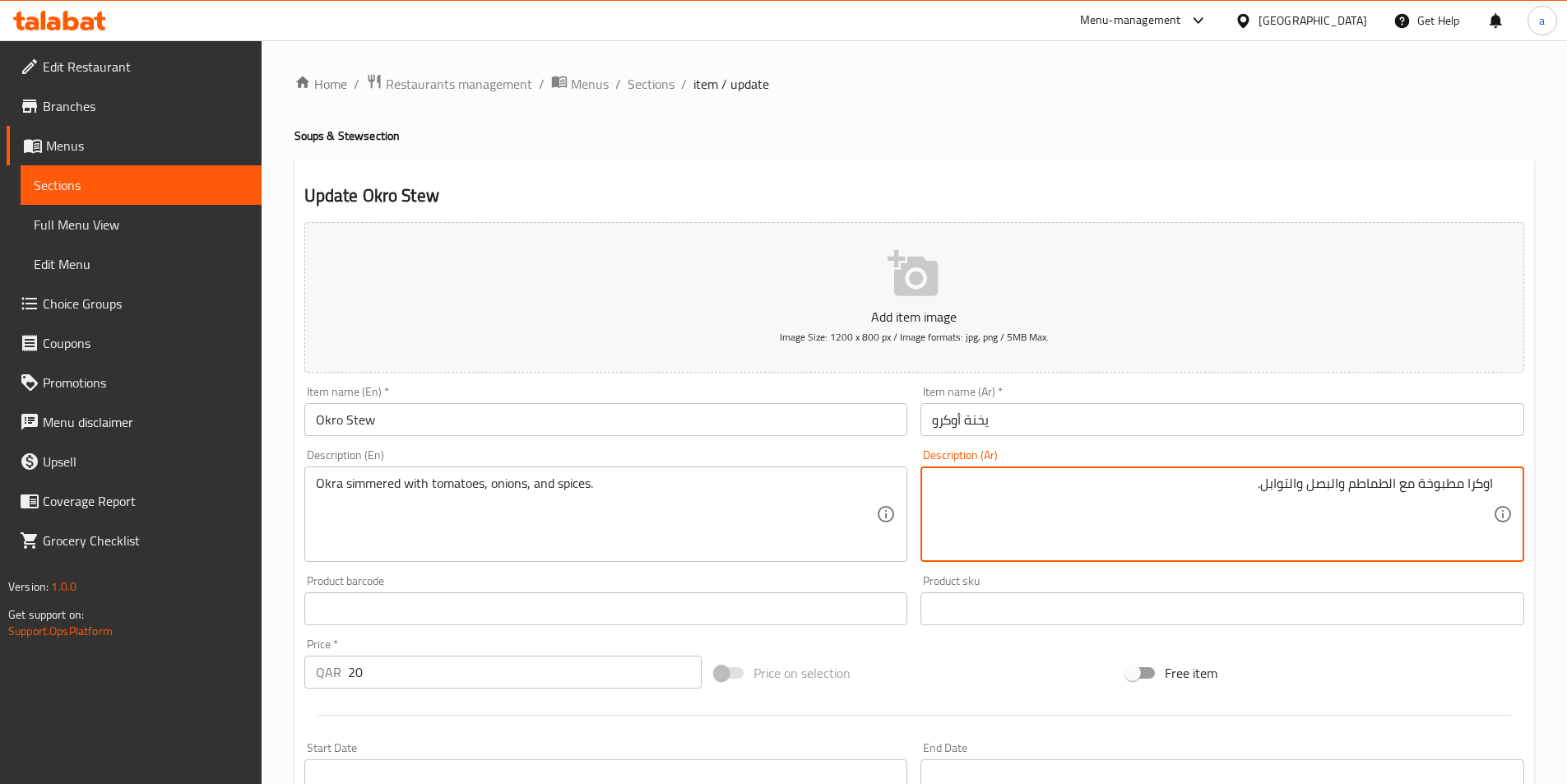
click at [1418, 481] on textarea "اوكرا مطبوخة مع الطماطم والبصل والتوابل." at bounding box center [1212, 513] width 561 height 78
click at [1428, 484] on textarea "اوكرا مطبوخة مع الطماطم والبصل والتوابل." at bounding box center [1212, 513] width 561 height 78
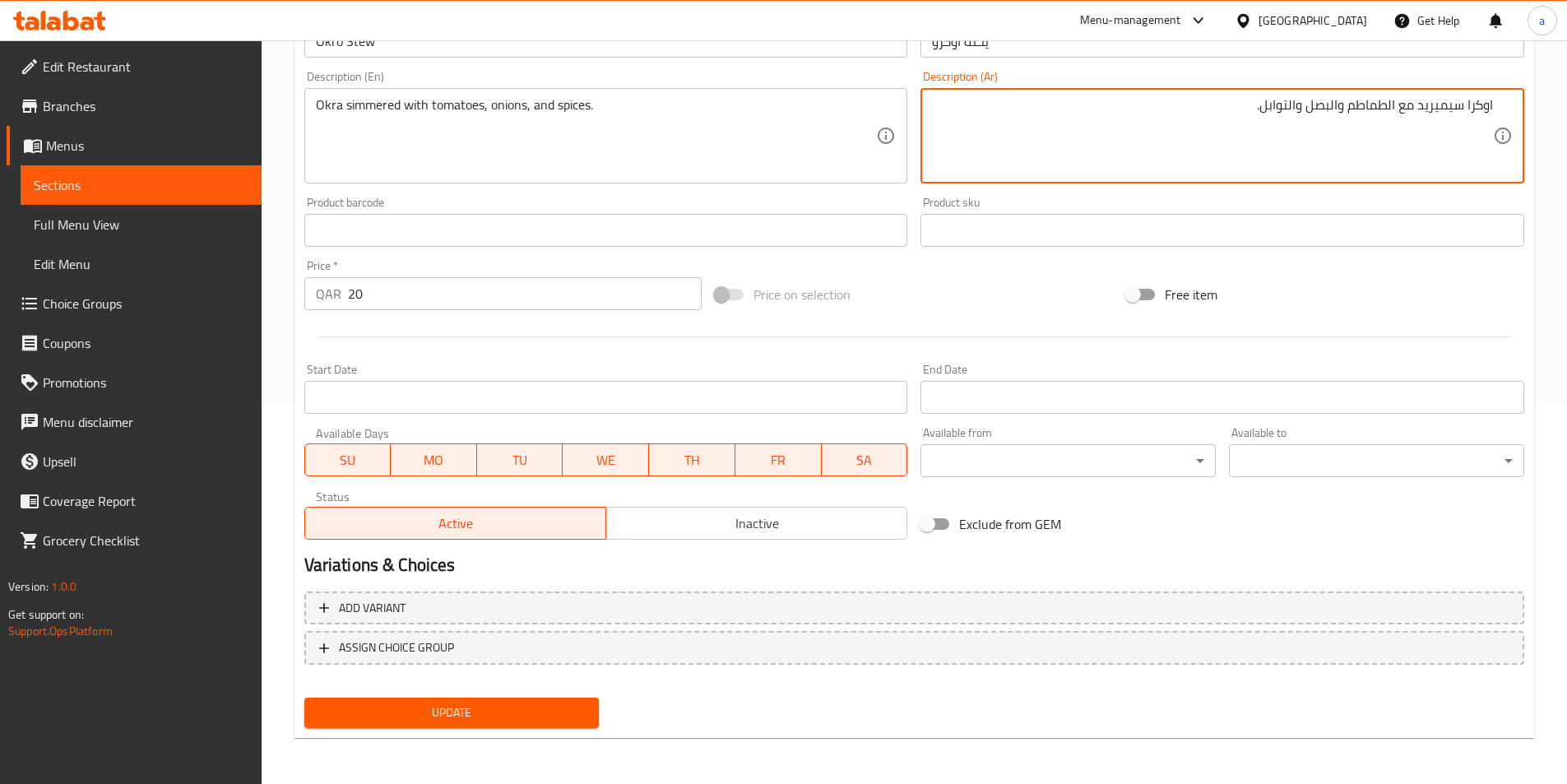
type textarea "اوكرا سيميريد مع الطماطم والبصل والتوابل."
click at [526, 701] on button "Update" at bounding box center [452, 713] width 296 height 31
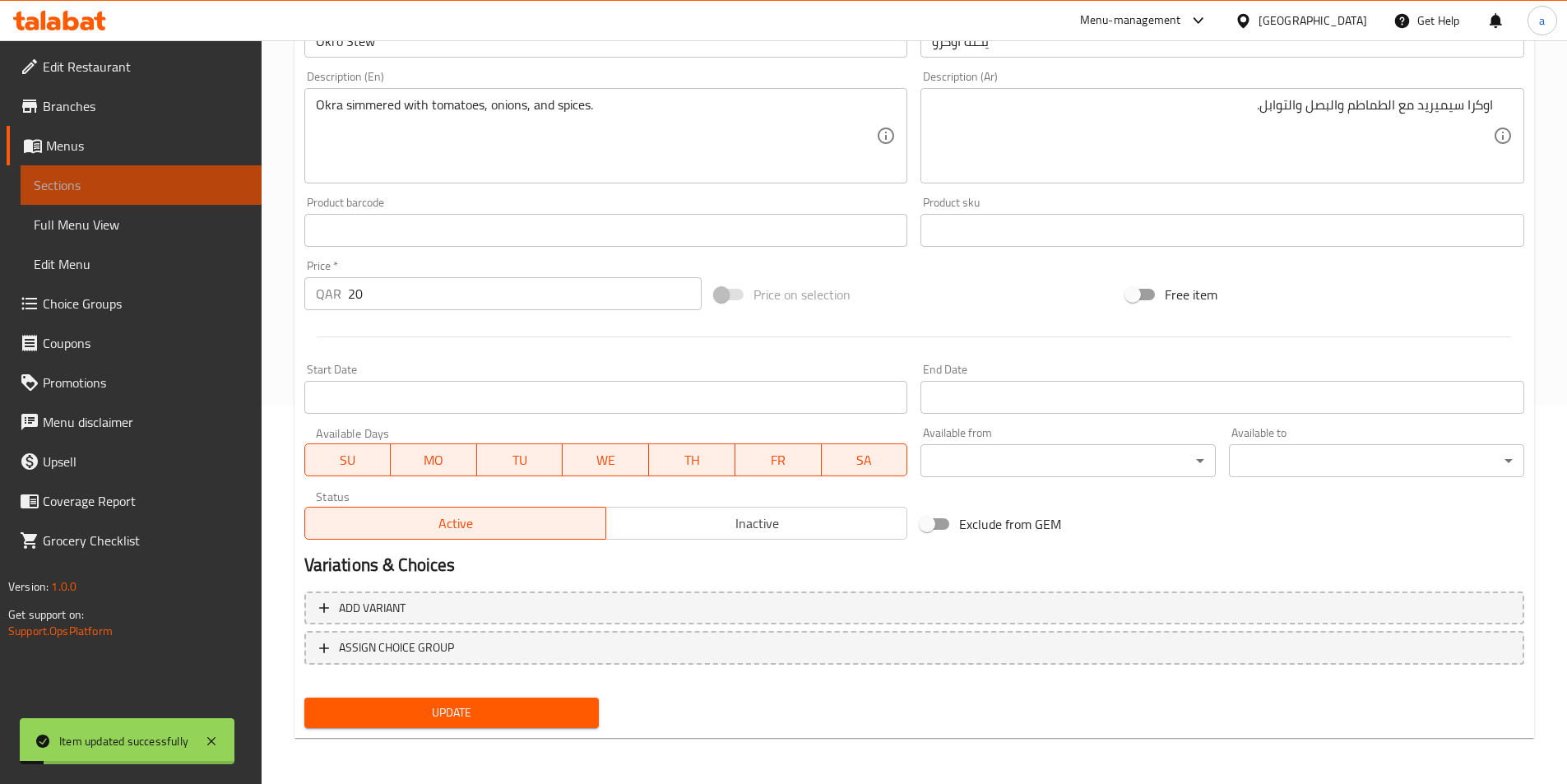
click at [239, 185] on span "Sections" at bounding box center [141, 185] width 215 height 19
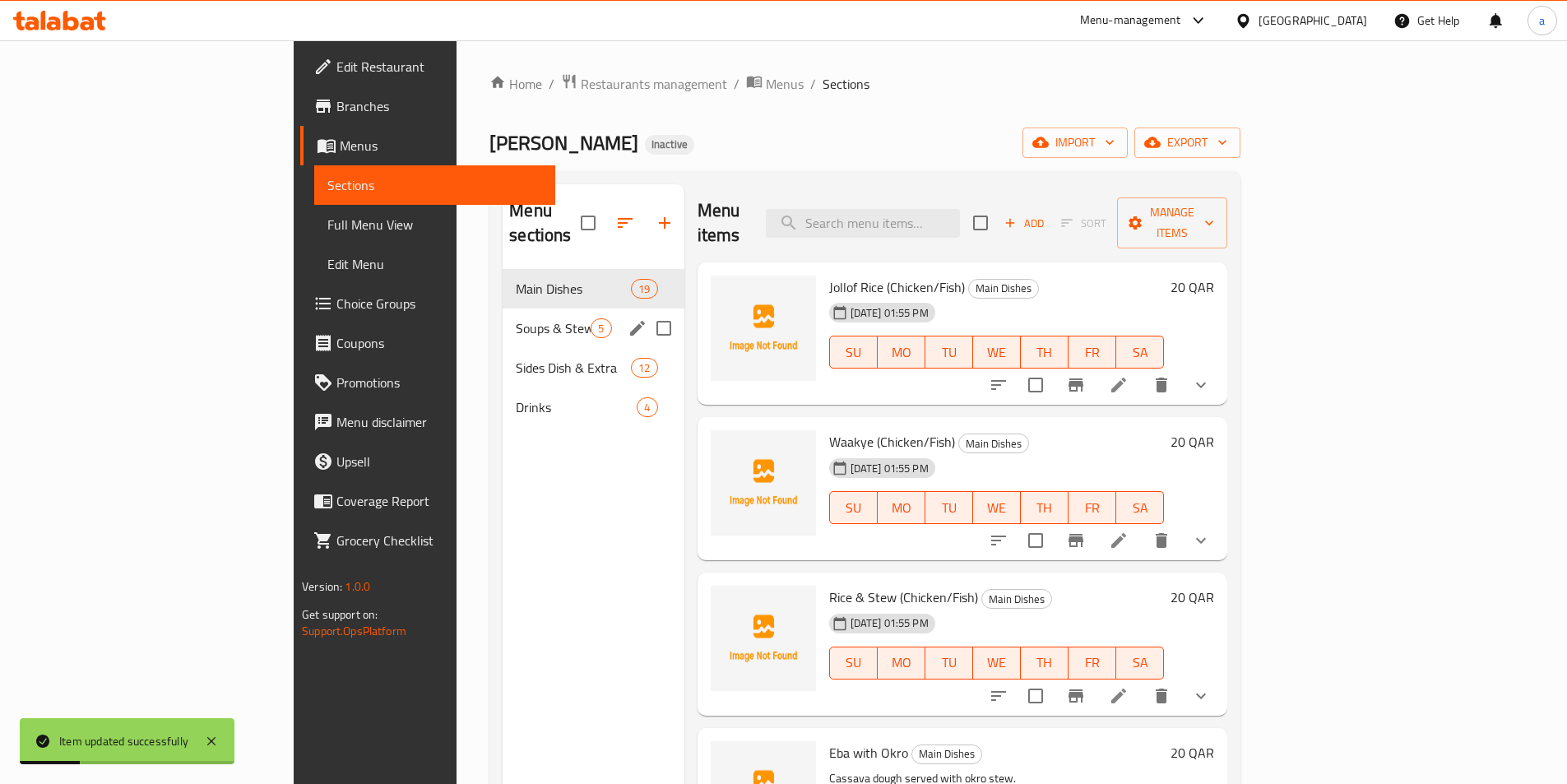
click at [503, 308] on div "Soups & Stew 5" at bounding box center [594, 327] width 181 height 39
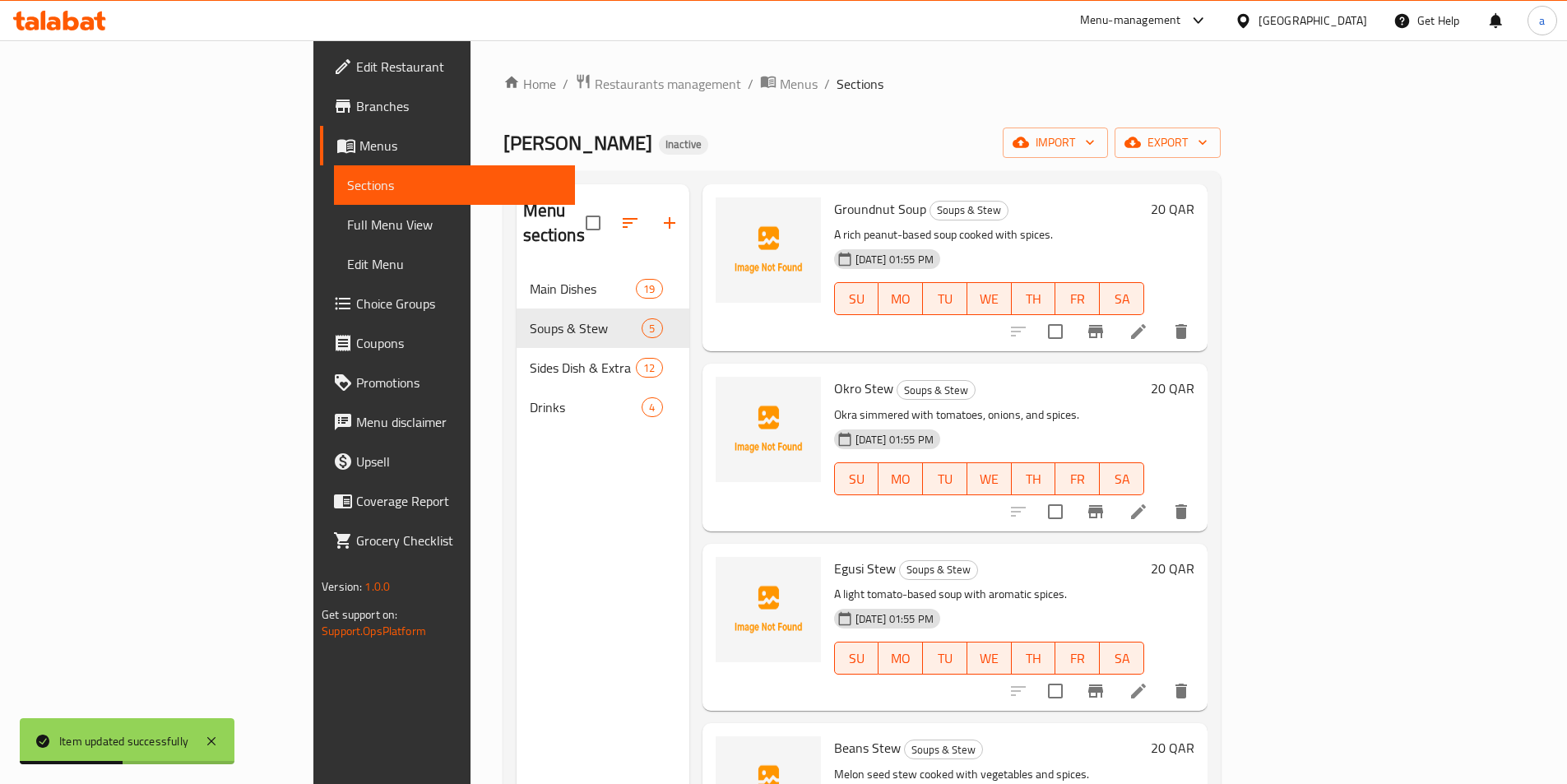
scroll to position [155, 0]
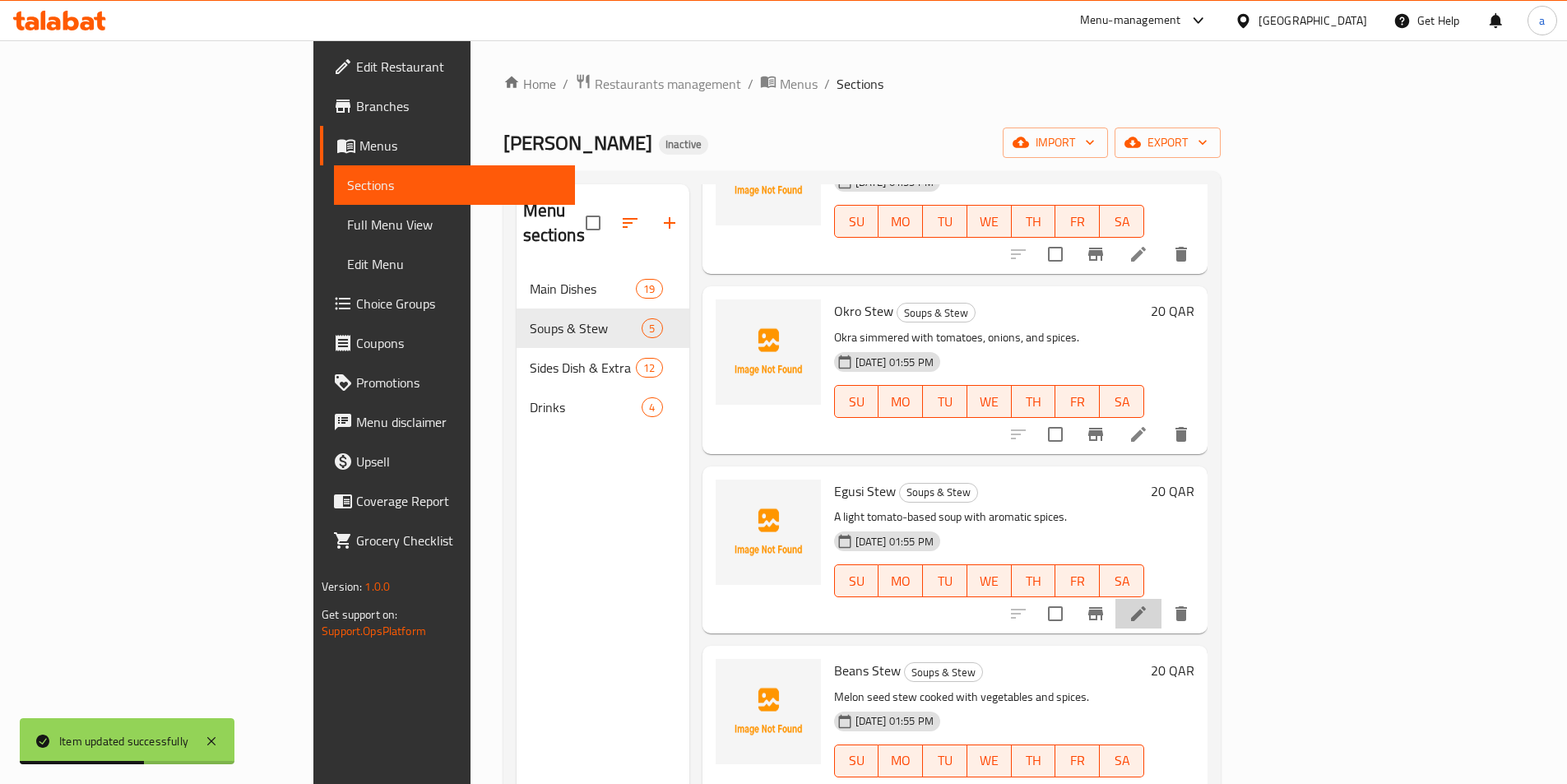
click at [1162, 599] on li at bounding box center [1139, 614] width 46 height 30
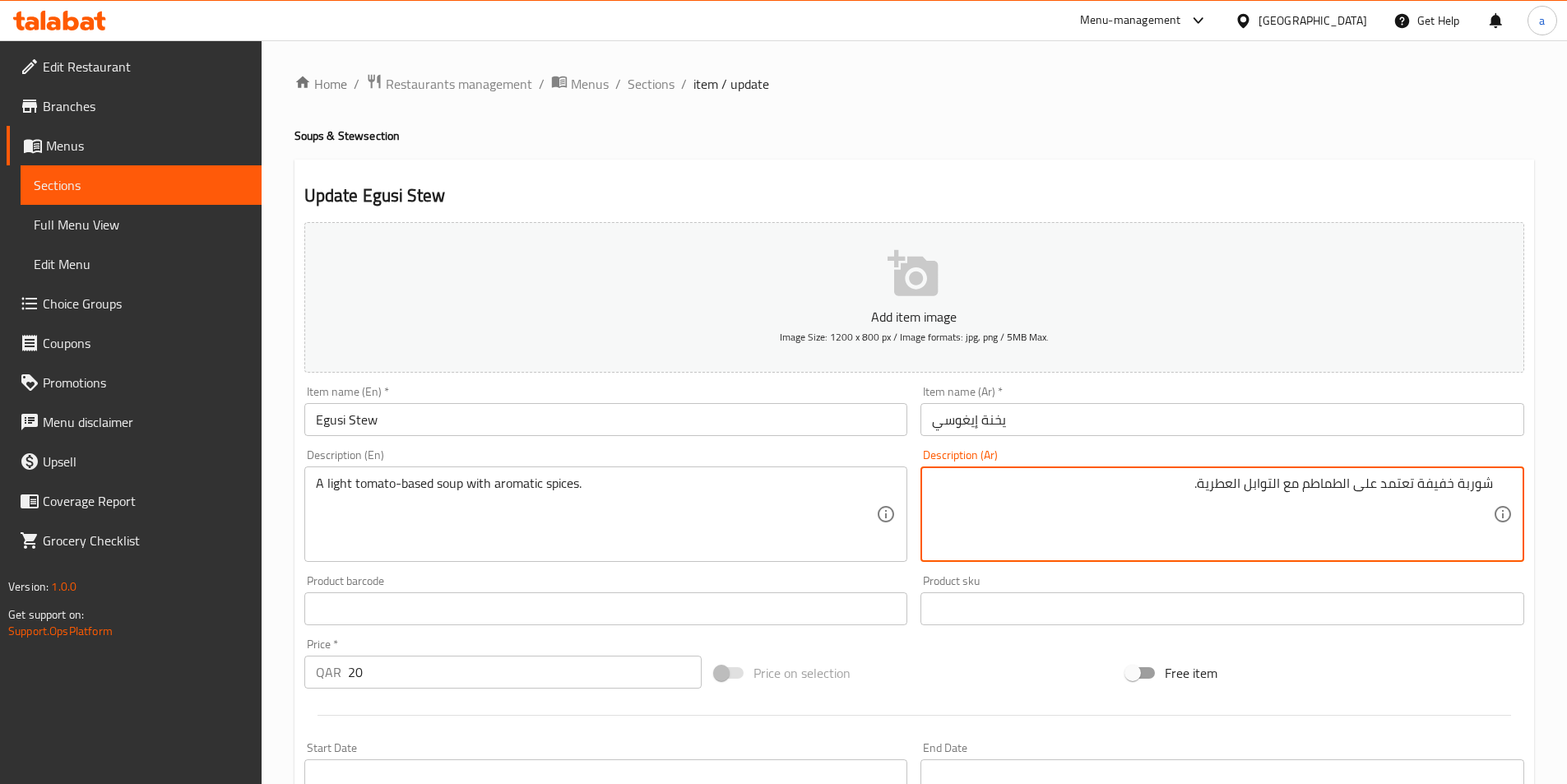
drag, startPoint x: 1416, startPoint y: 484, endPoint x: 1355, endPoint y: 486, distance: 61.0
click at [1355, 486] on textarea "شوربة خفيفة تعتمد على الطماطم مع التوابل العطرية." at bounding box center [1212, 513] width 561 height 78
type textarea "شوربة خفيفة بقاعده الطماطم مع التوابل العطرية."
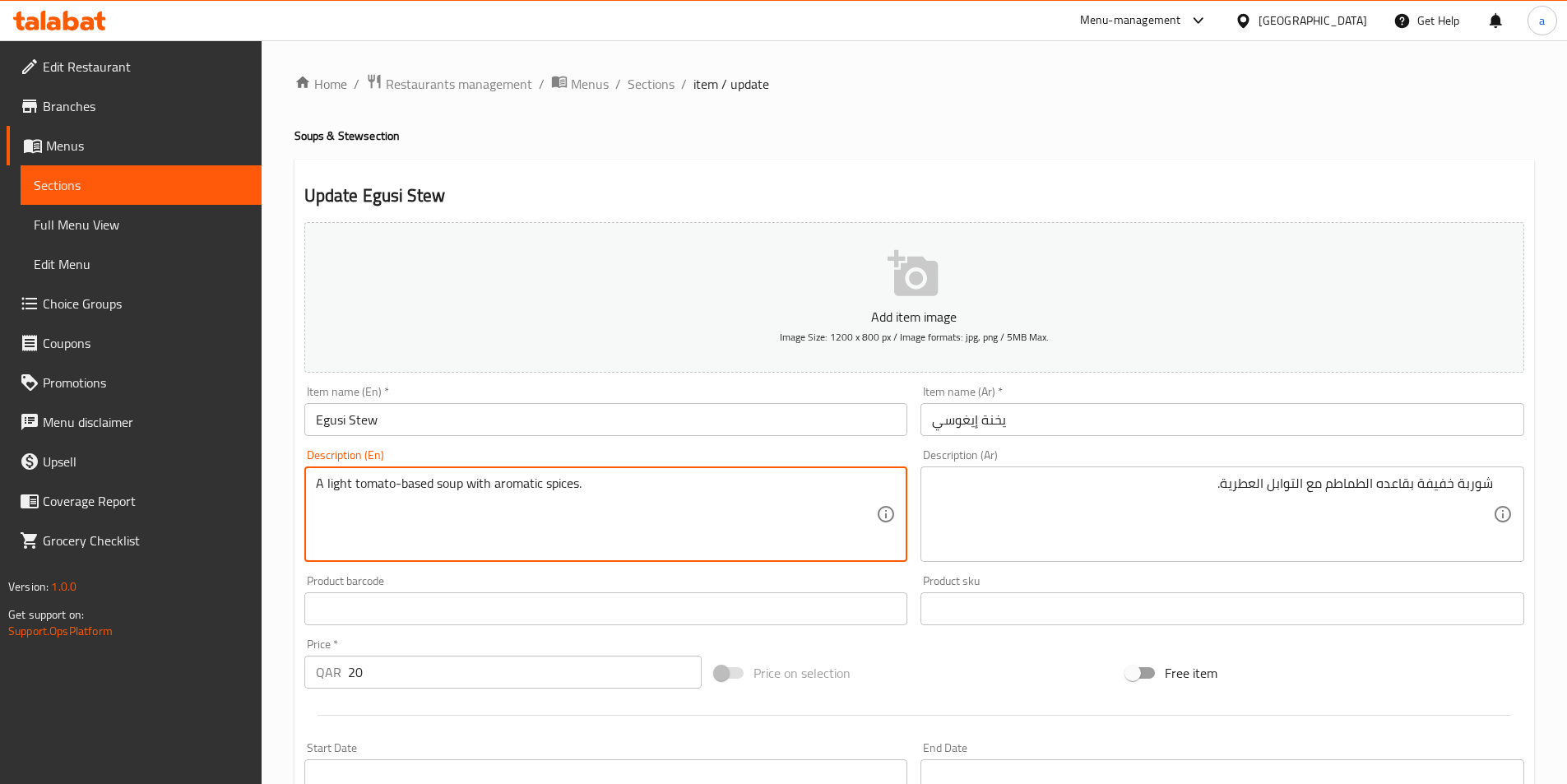
click at [514, 491] on textarea "A light tomato-based soup with aromatic spices." at bounding box center [597, 513] width 561 height 78
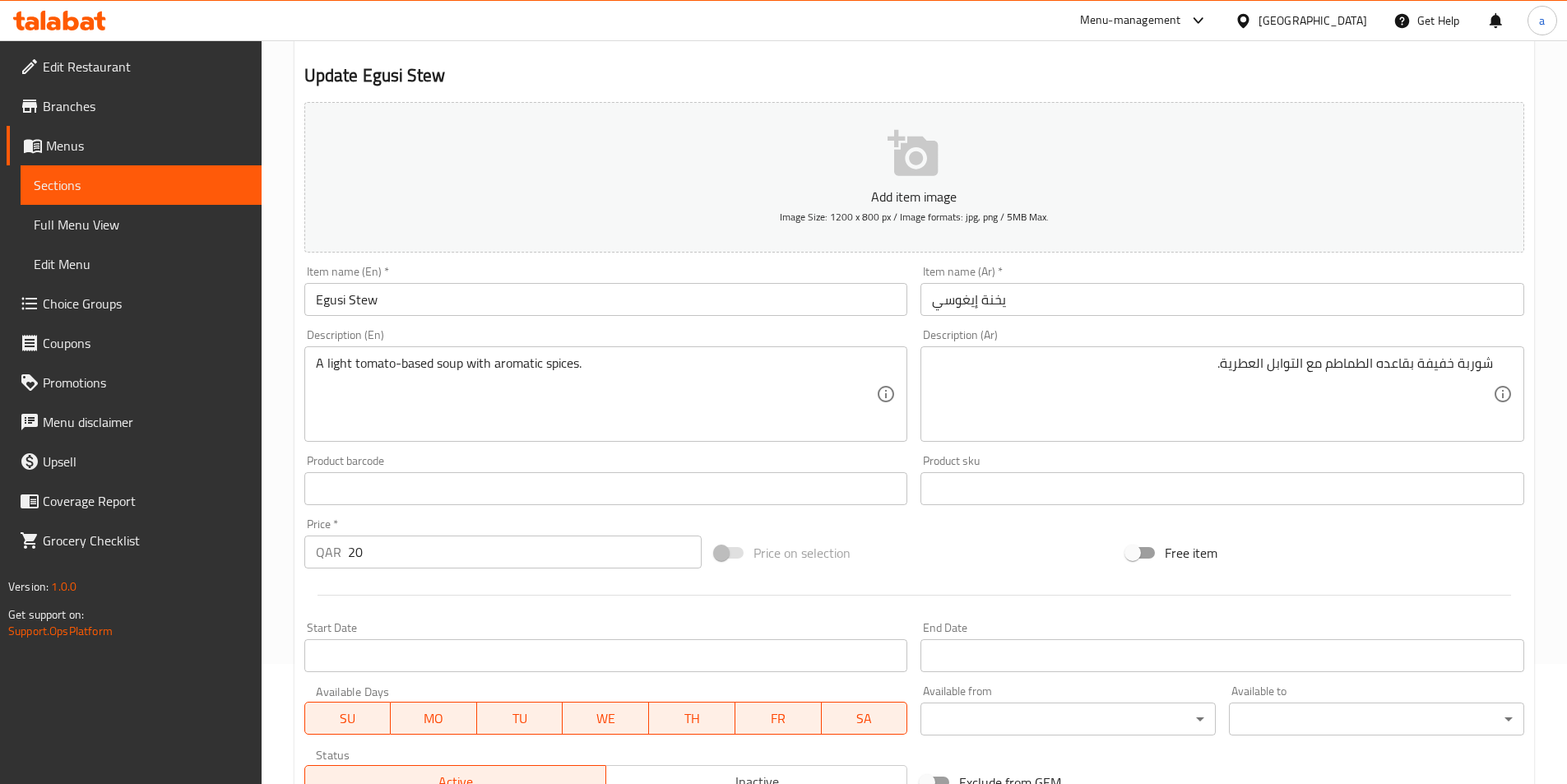
scroll to position [379, 0]
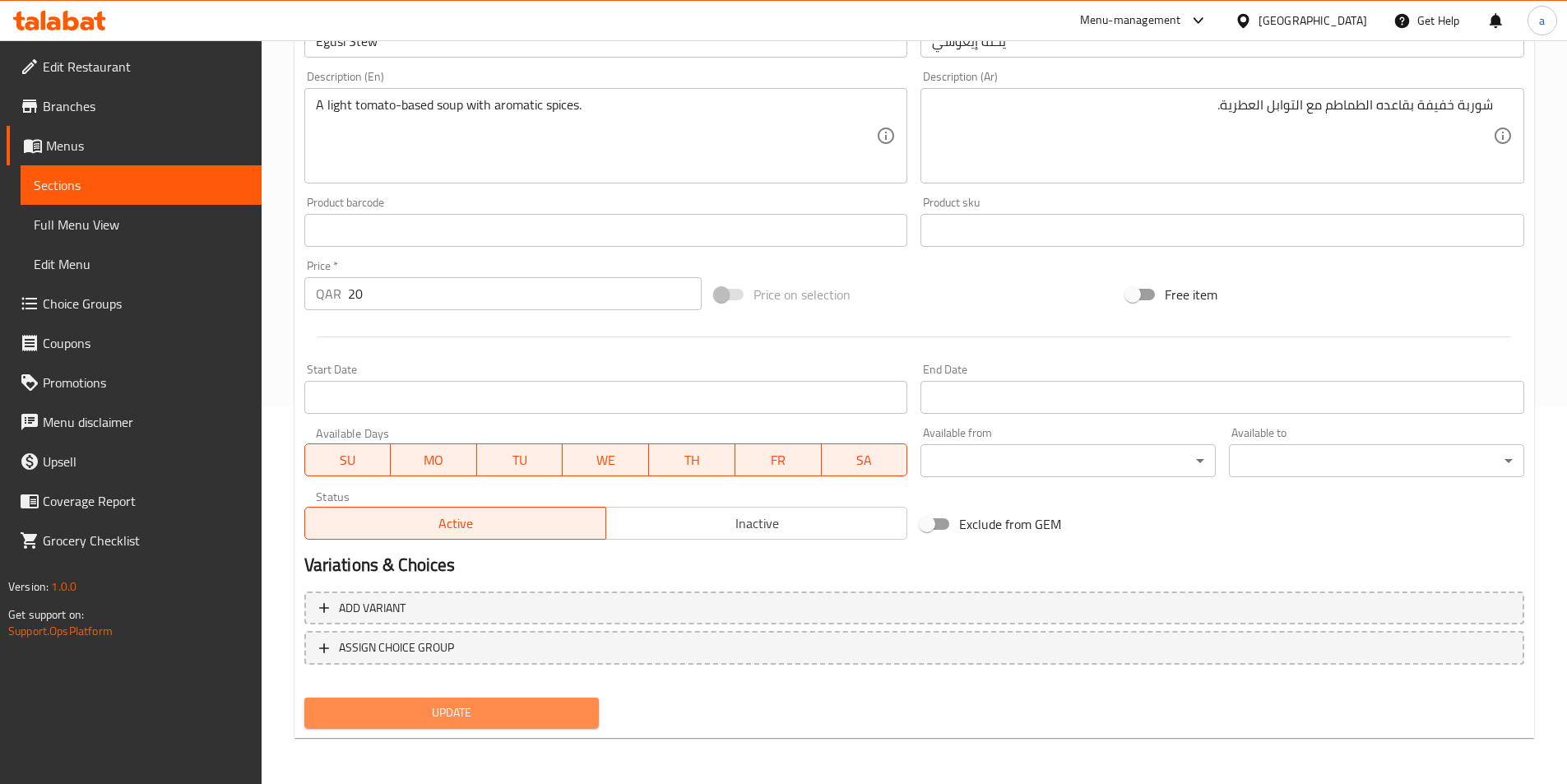
click at [426, 726] on button "Update" at bounding box center [452, 713] width 296 height 31
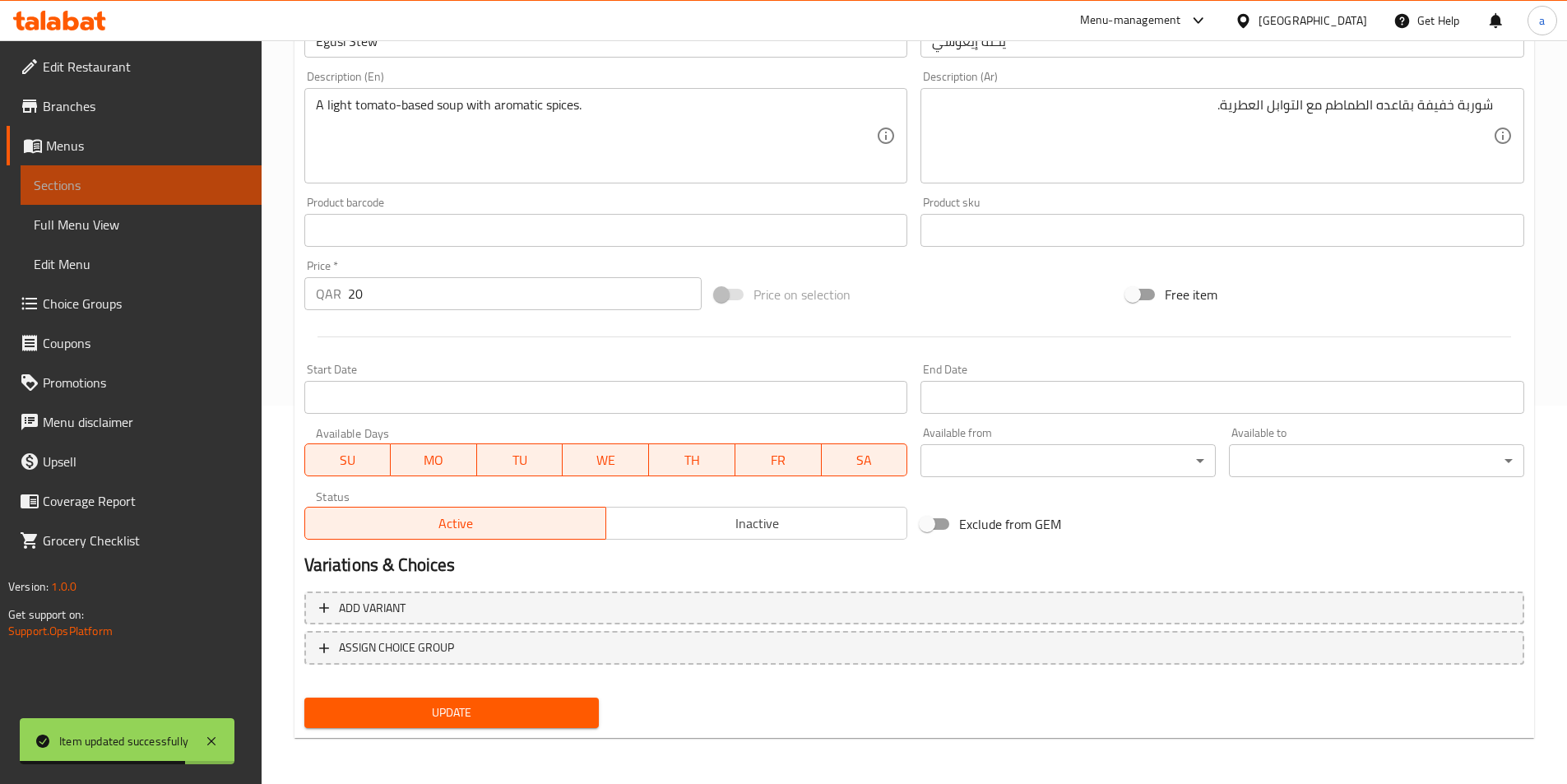
click at [209, 181] on span "Sections" at bounding box center [141, 185] width 215 height 19
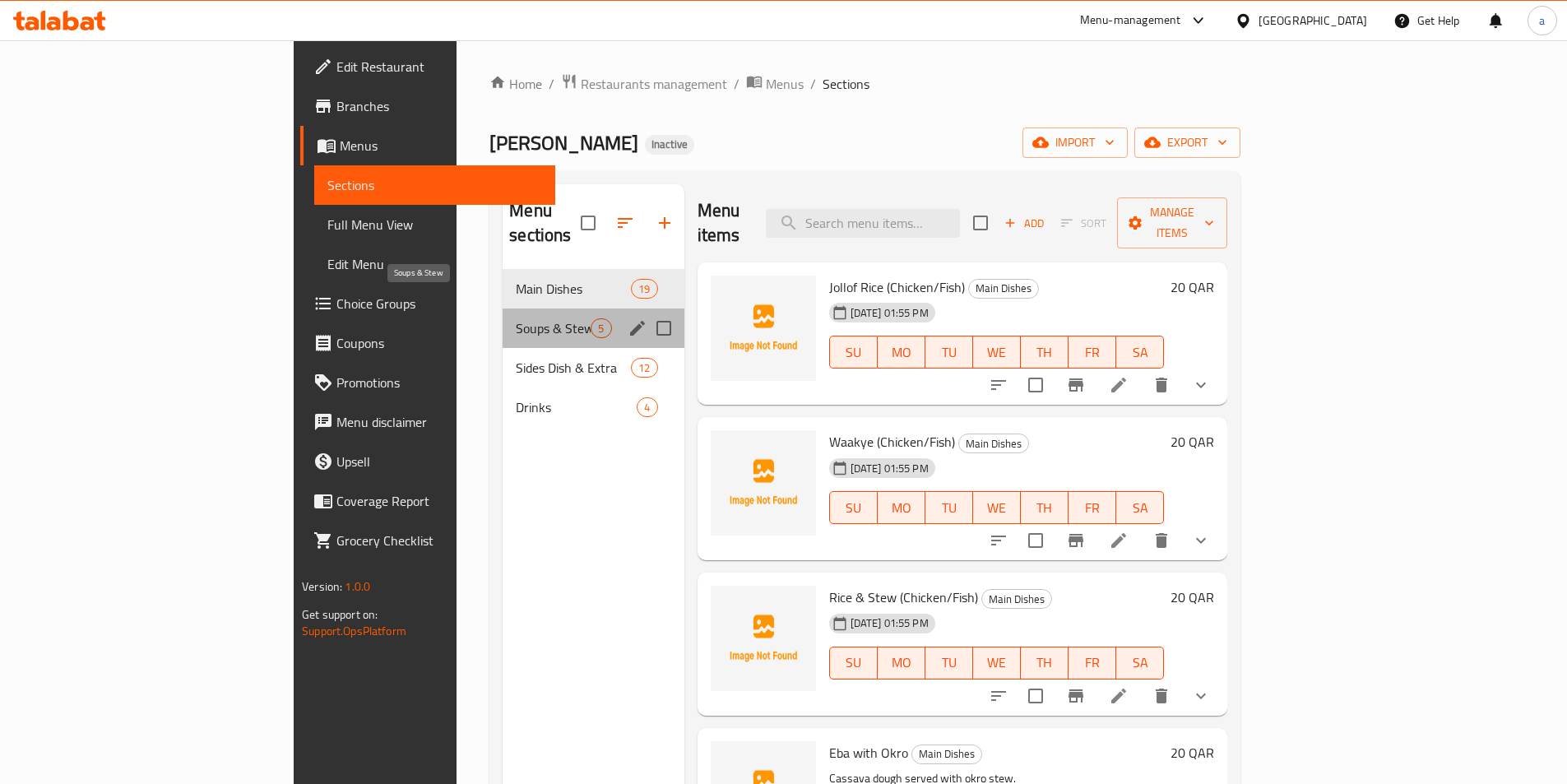
click at [516, 318] on span "Soups & Stew" at bounding box center [553, 327] width 75 height 19
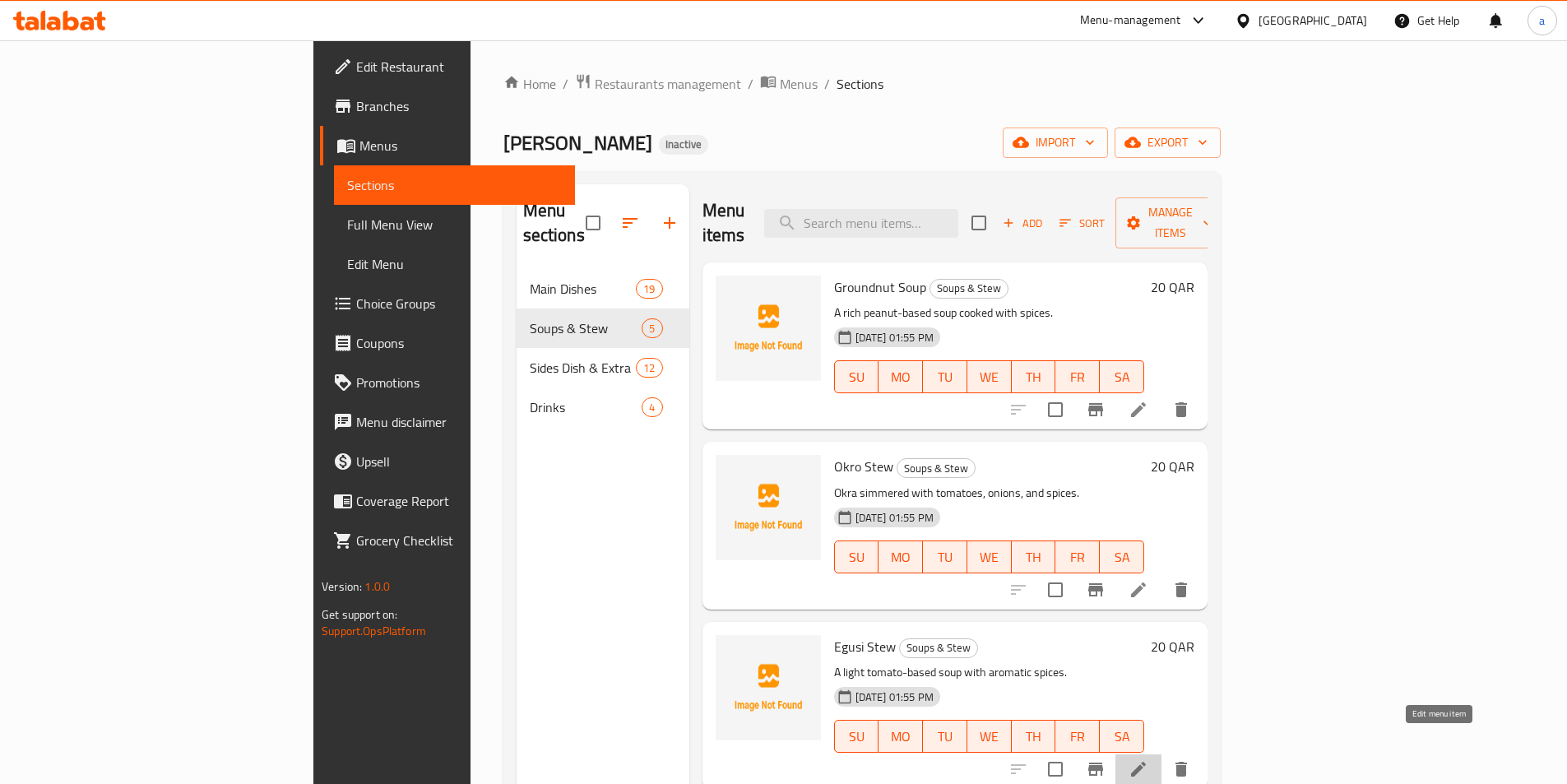
click at [1146, 762] on icon at bounding box center [1138, 769] width 14 height 14
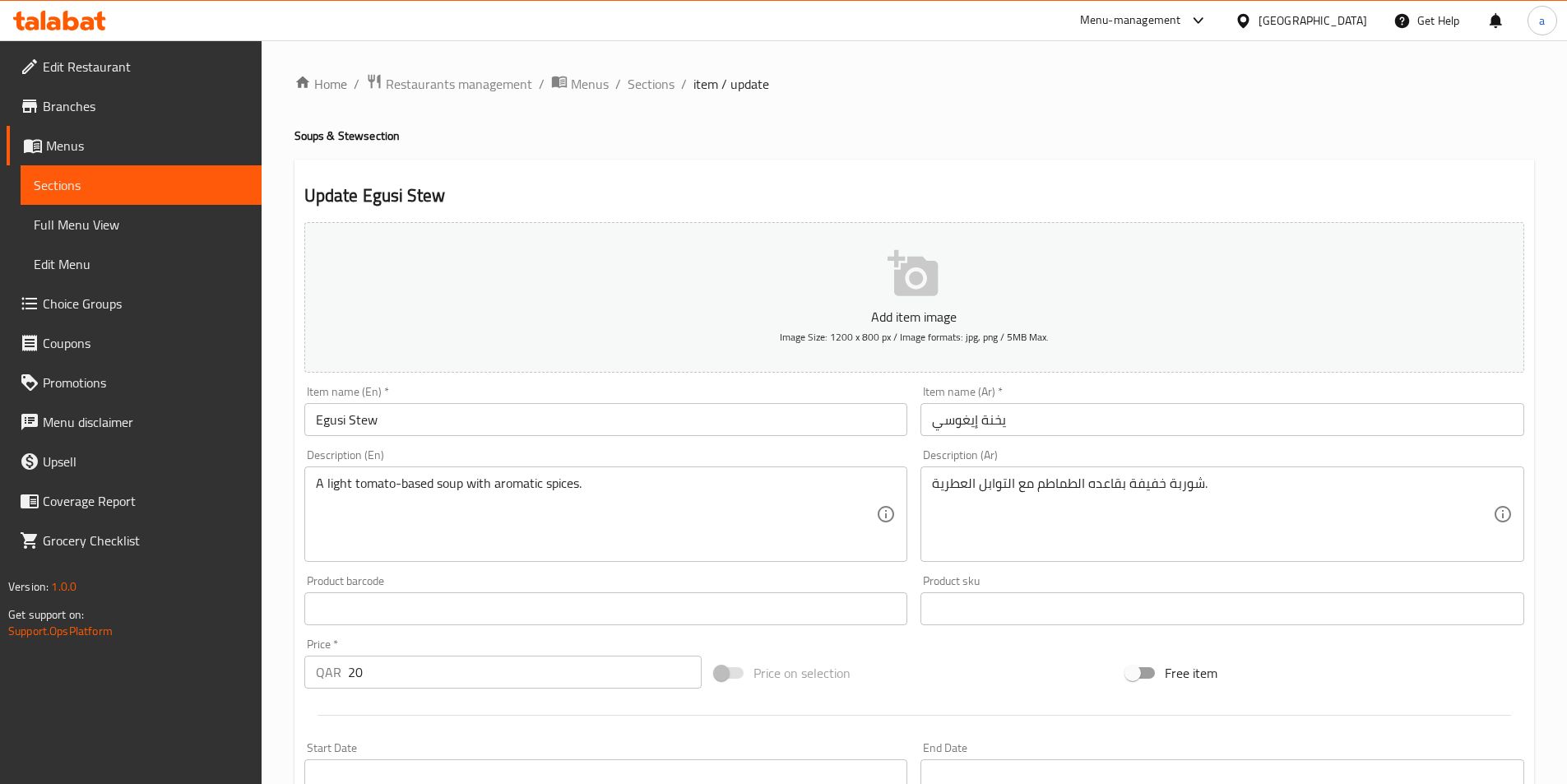
click at [746, 439] on div "Item name (En)   * Egusi Stew Item name (En) *" at bounding box center [606, 411] width 617 height 64
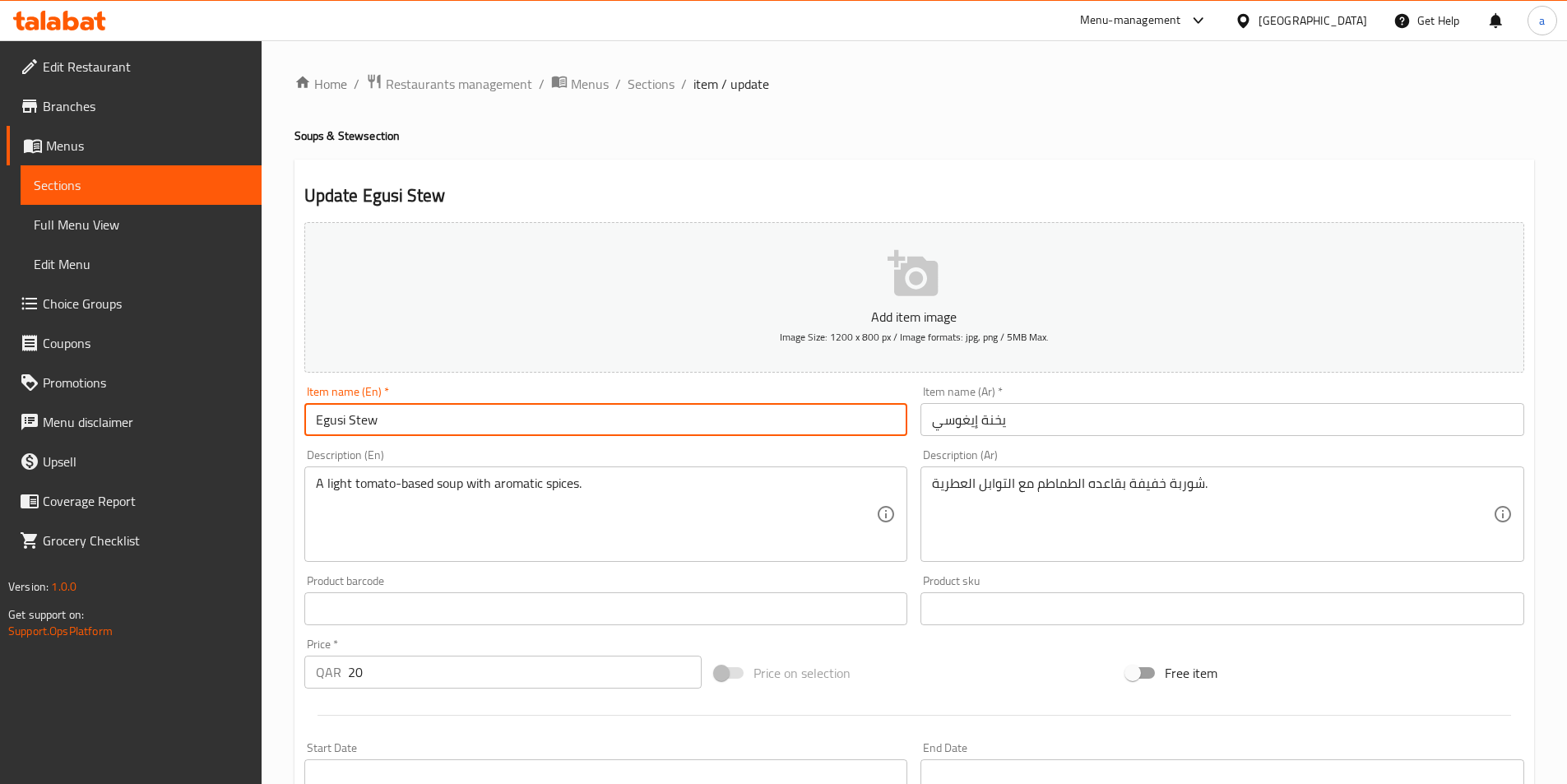
click at [727, 429] on input "Egusi Stew" at bounding box center [606, 419] width 604 height 33
paste input "Light Soup"
type input "Light Soup"
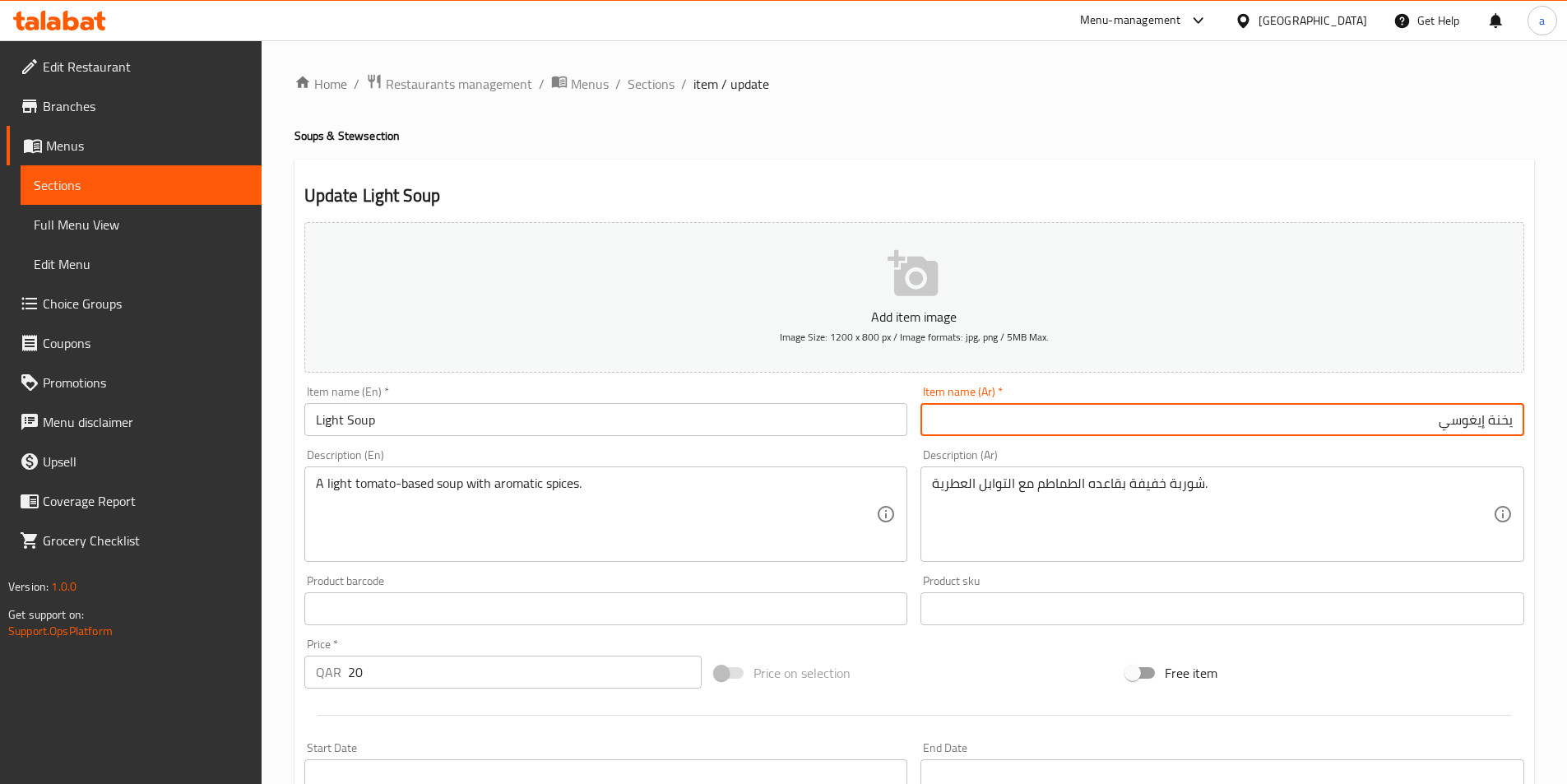
click at [1247, 435] on input "يخنة إيغوسي" at bounding box center [1222, 419] width 604 height 33
paste input "شوربة خفيف"
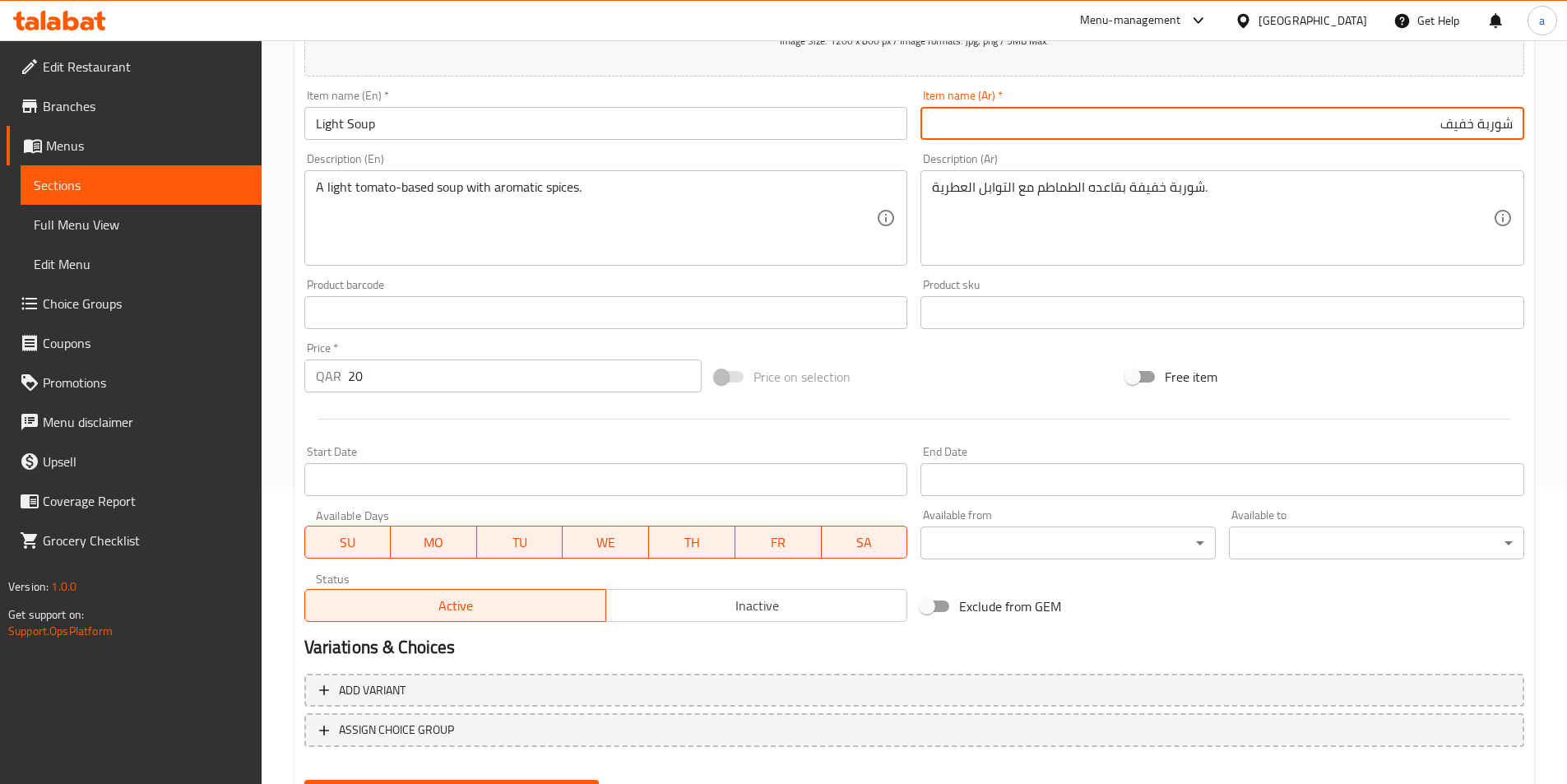
scroll to position [379, 0]
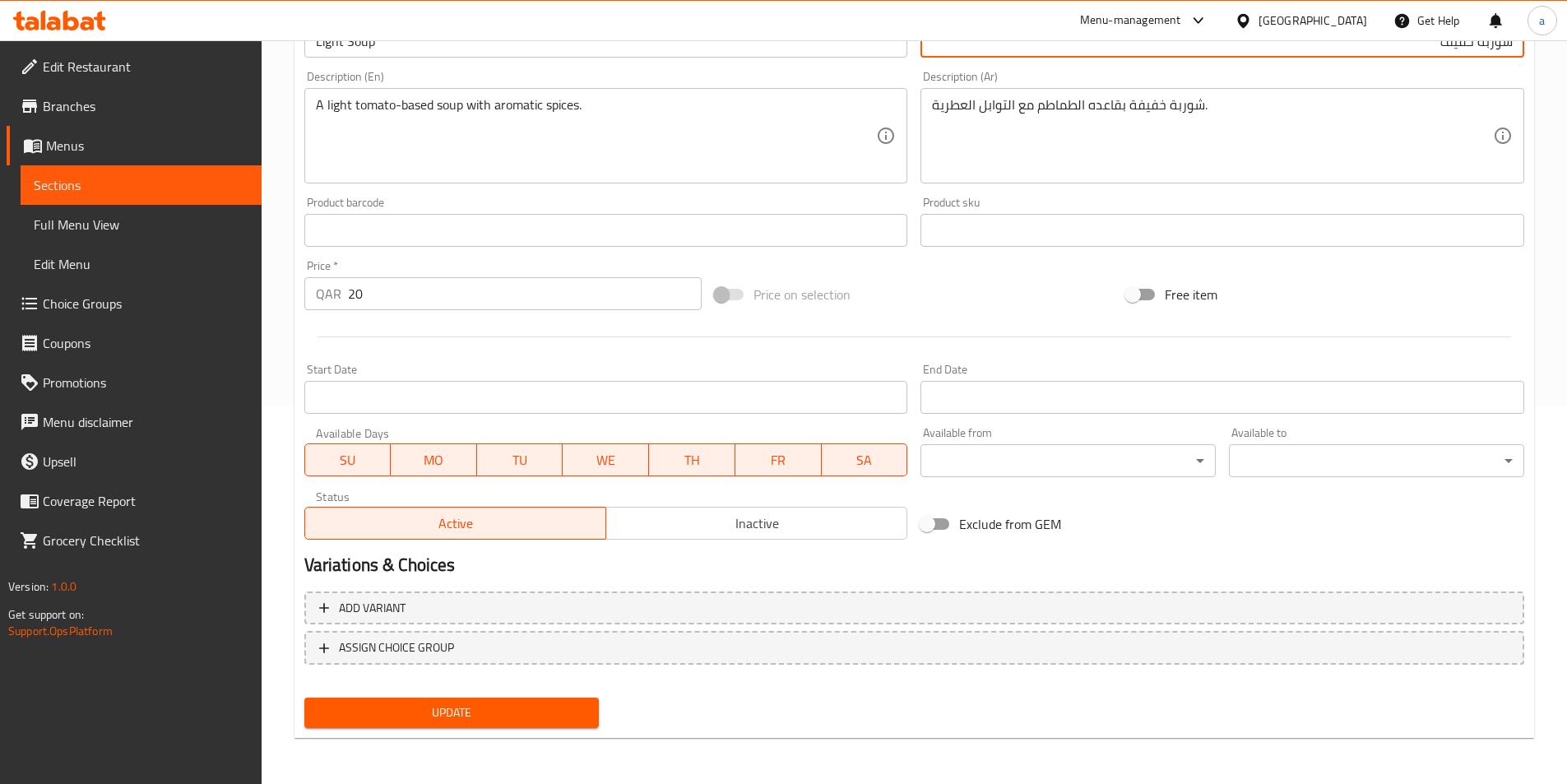
type input "شوربة خفيف"
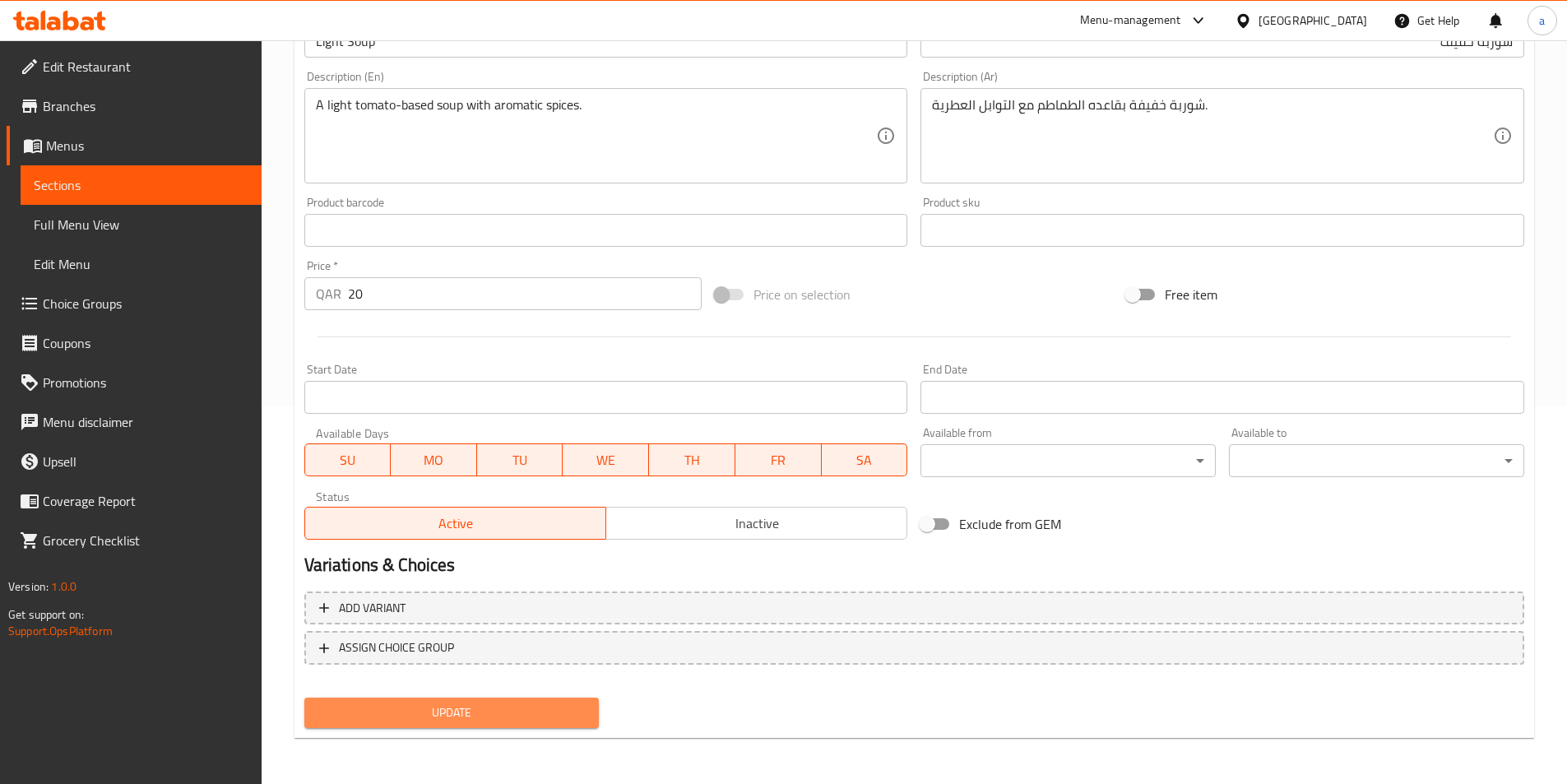
click at [577, 705] on span "Update" at bounding box center [452, 712] width 269 height 20
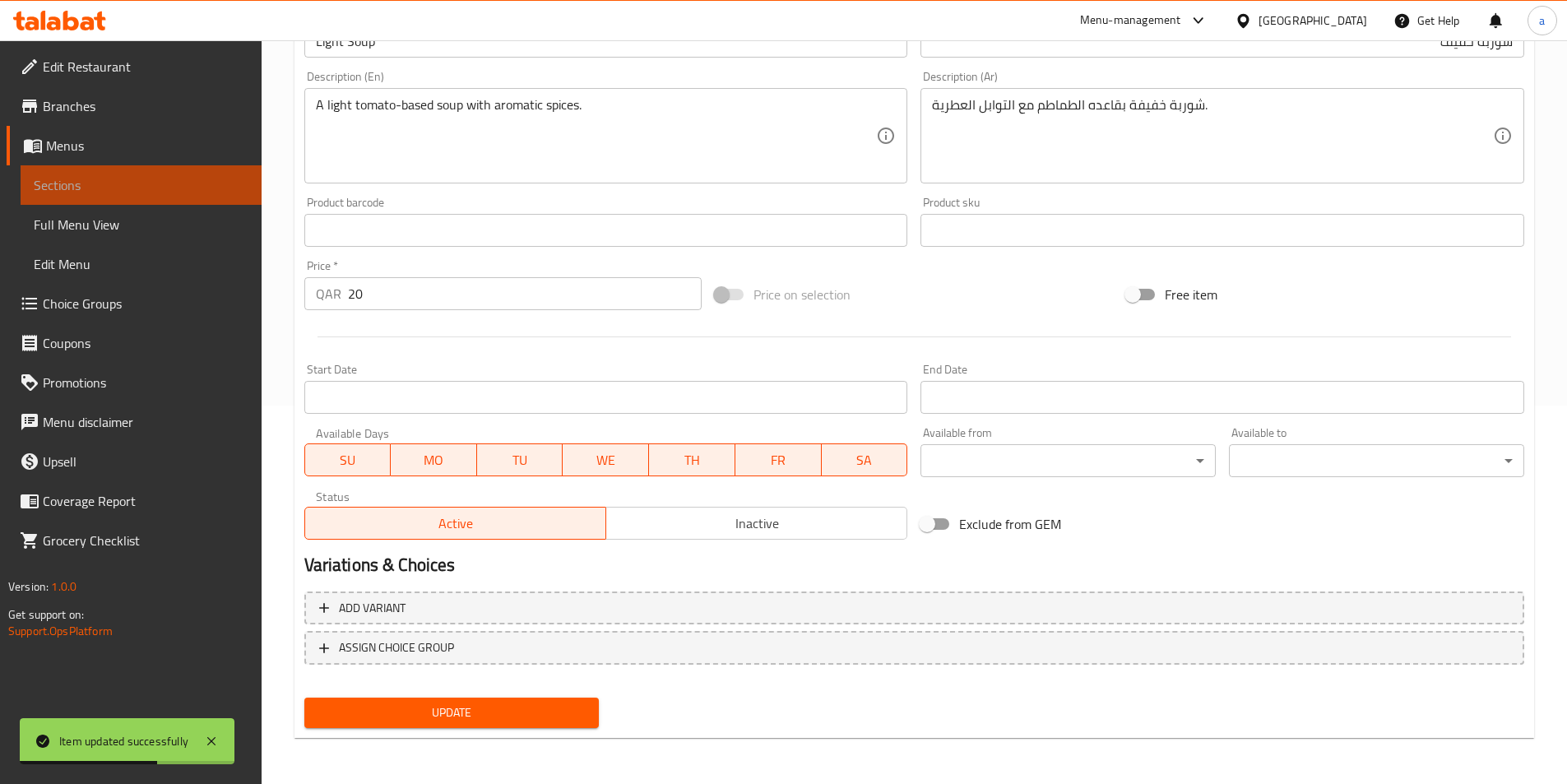
click at [183, 190] on span "Sections" at bounding box center [141, 185] width 215 height 19
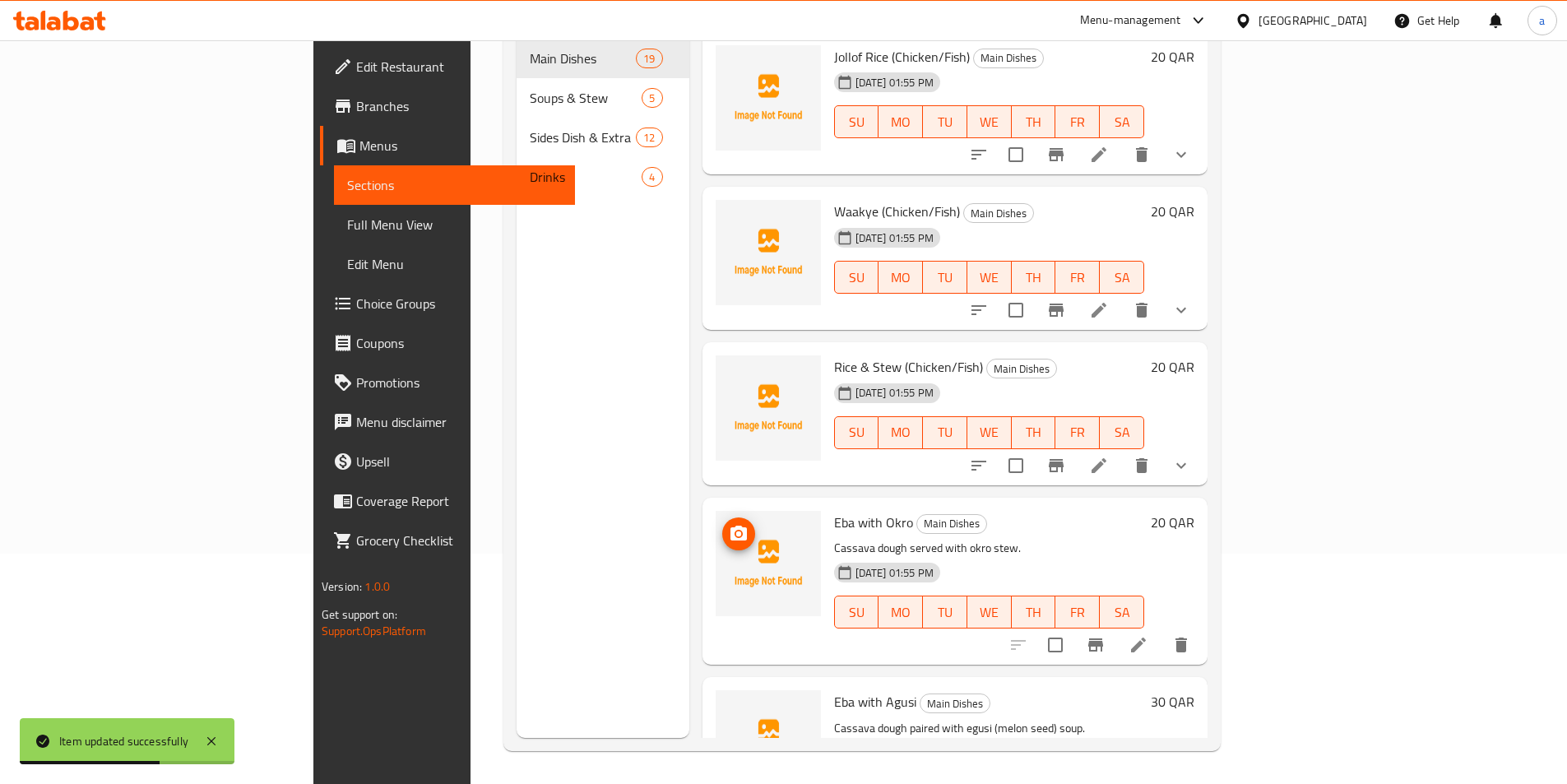
scroll to position [230, 0]
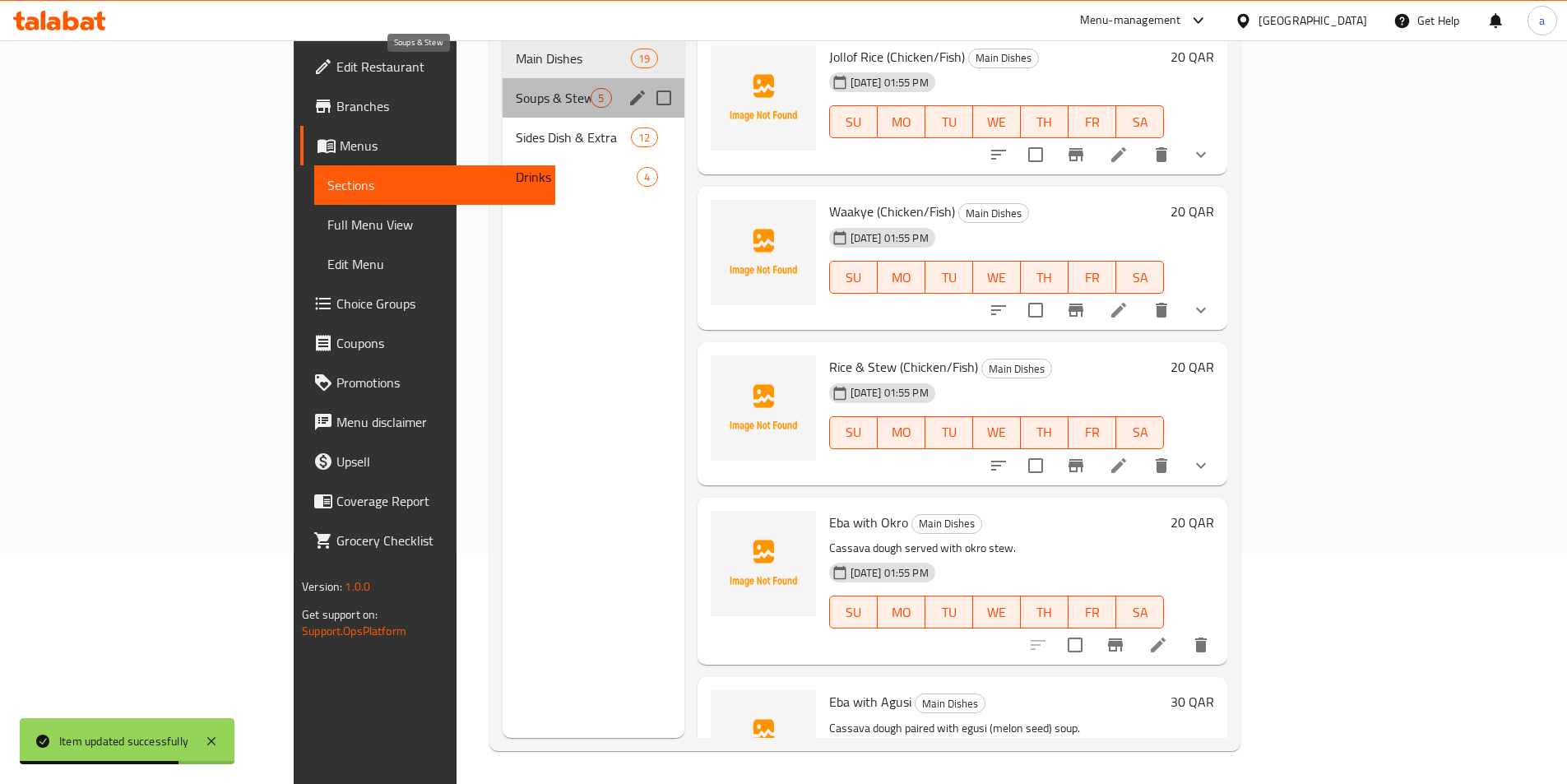
click at [516, 88] on span "Soups & Stew" at bounding box center [553, 97] width 75 height 19
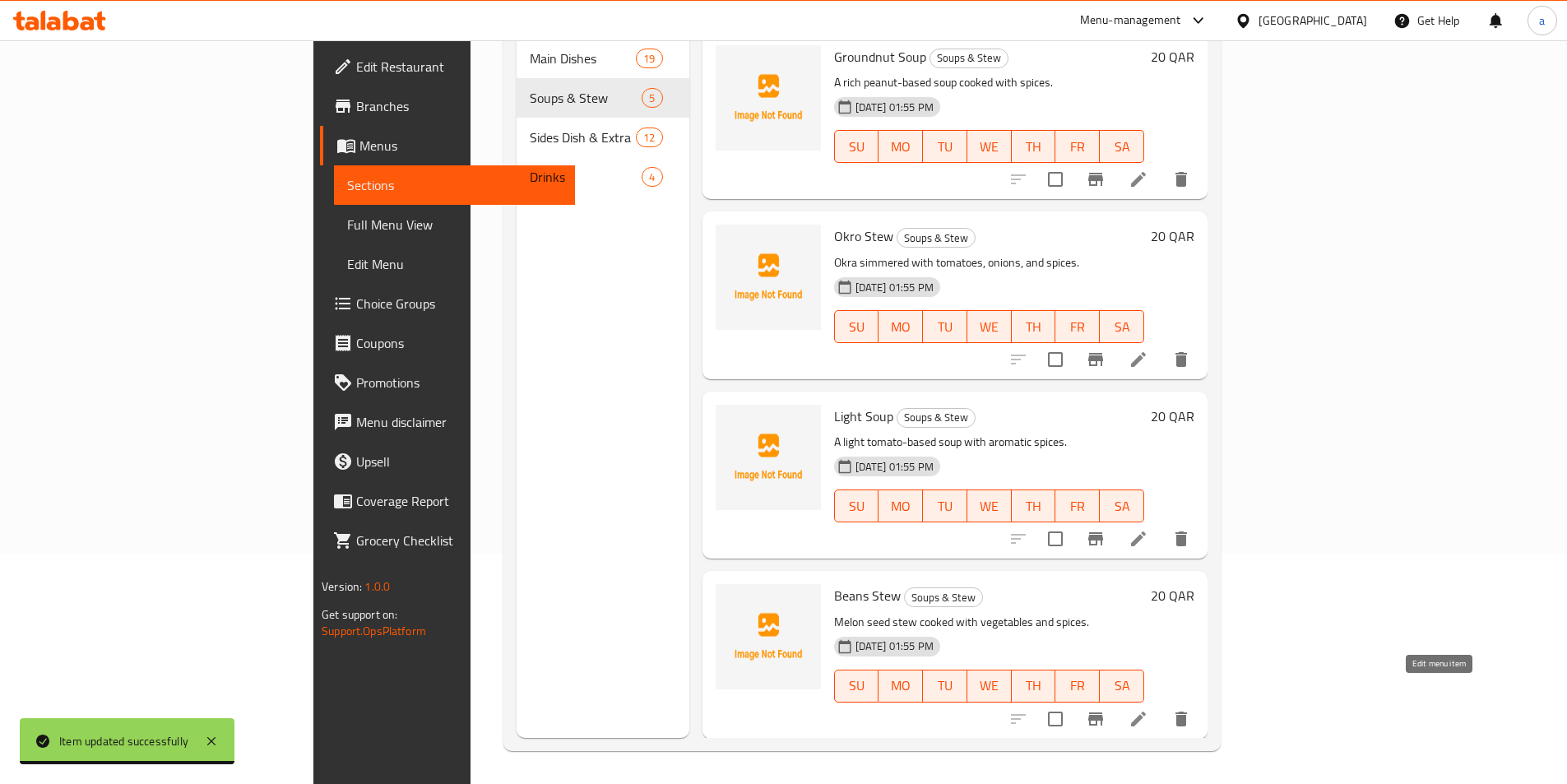
click at [1146, 712] on icon at bounding box center [1138, 719] width 14 height 14
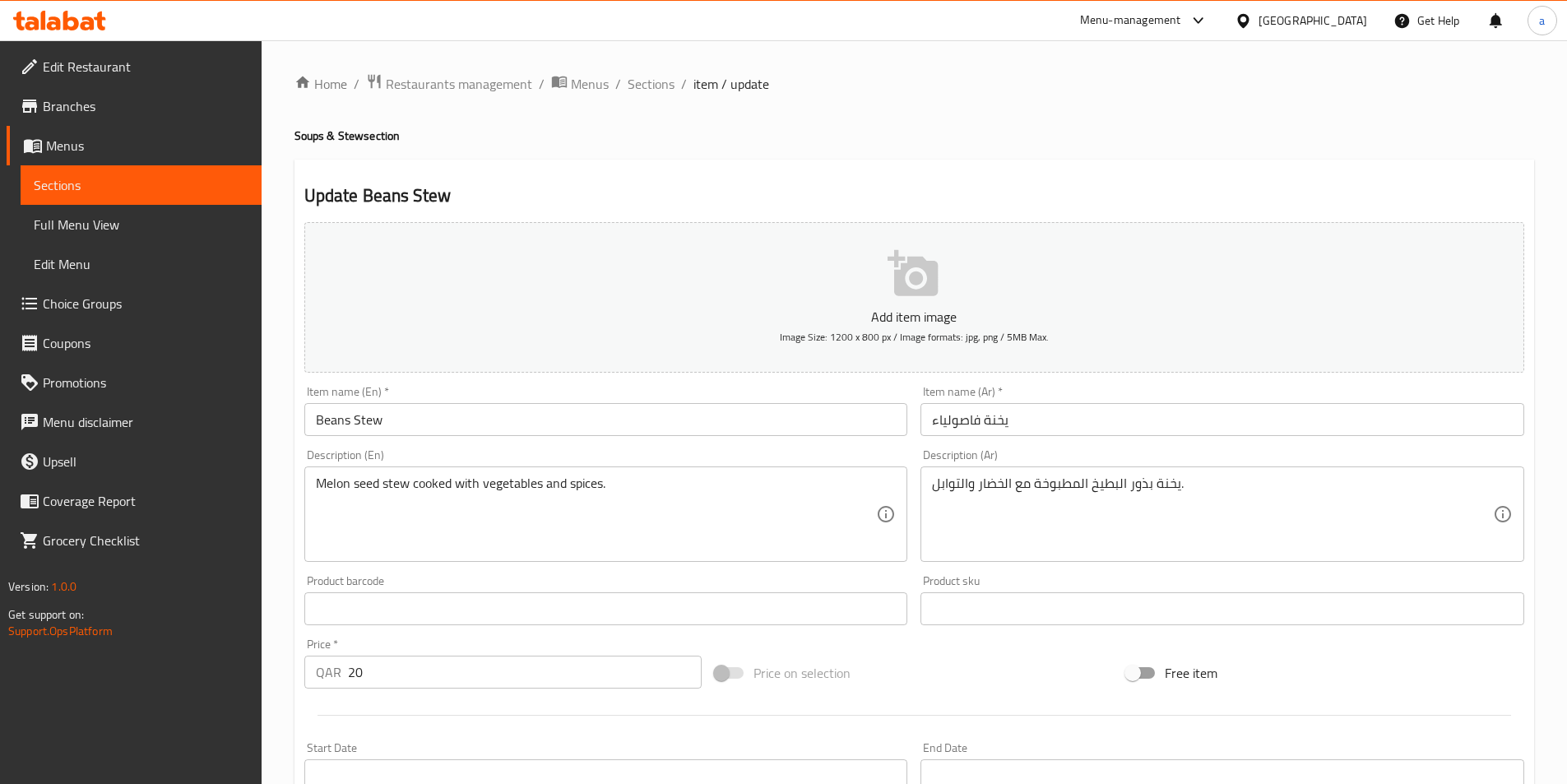
click at [522, 422] on input "Beans Stew" at bounding box center [606, 419] width 604 height 33
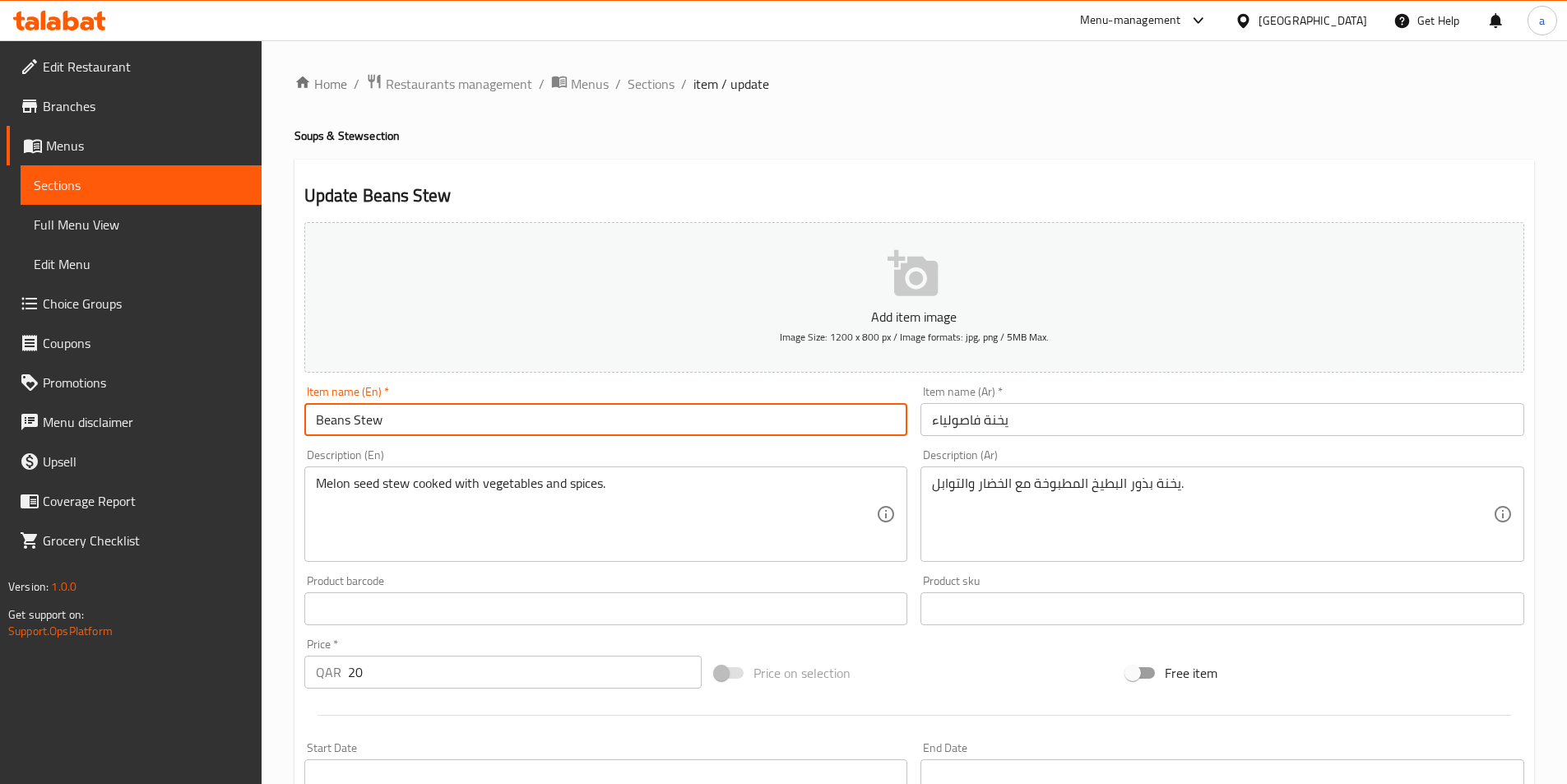
click at [522, 422] on input "Beans Stew" at bounding box center [606, 419] width 604 height 33
paste input "Egusi"
type input "Egusi Stew"
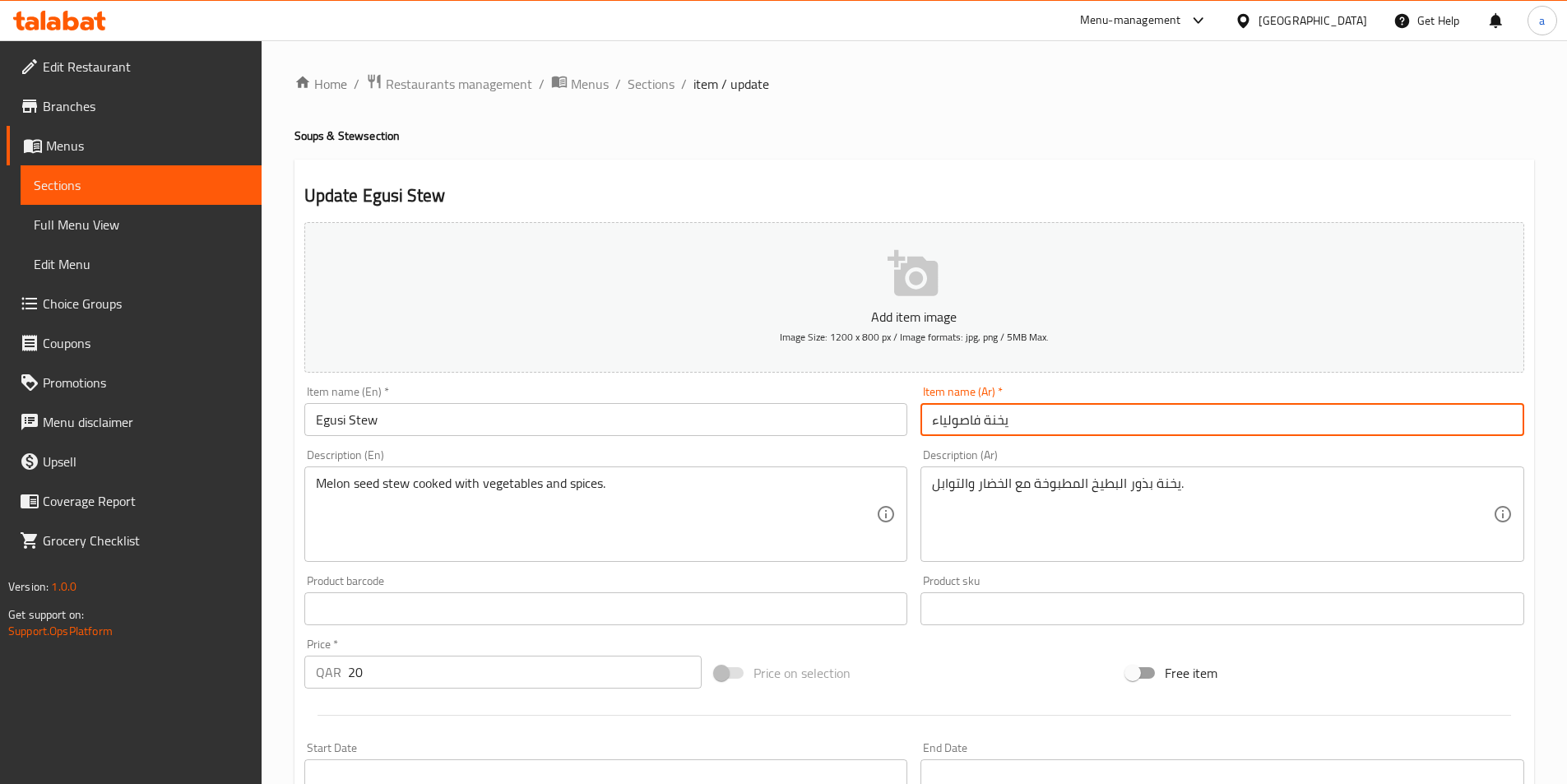
click at [1087, 430] on input "يخنة فاصولياء" at bounding box center [1222, 419] width 604 height 33
paste input "إيغوسي"
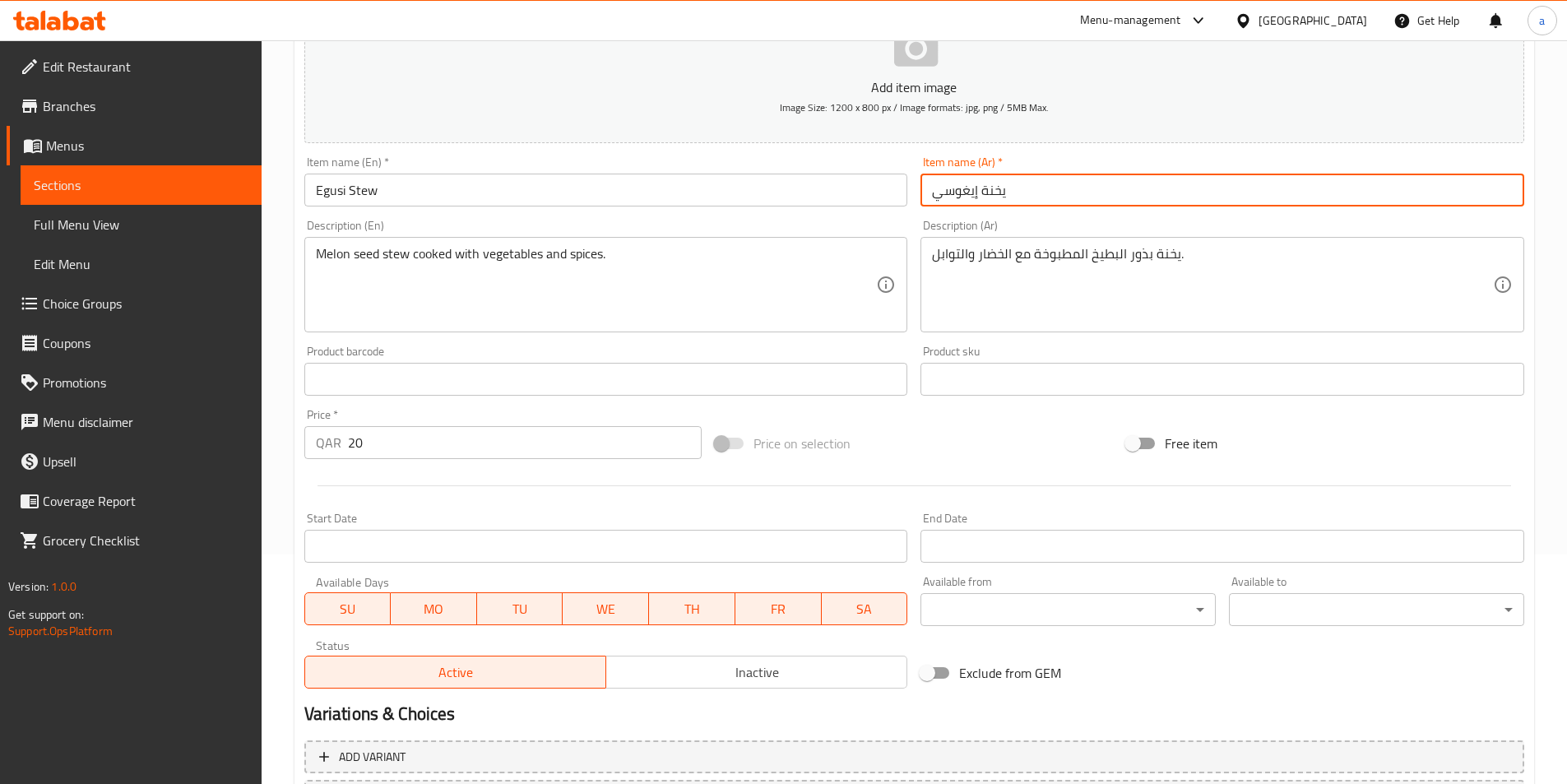
scroll to position [379, 0]
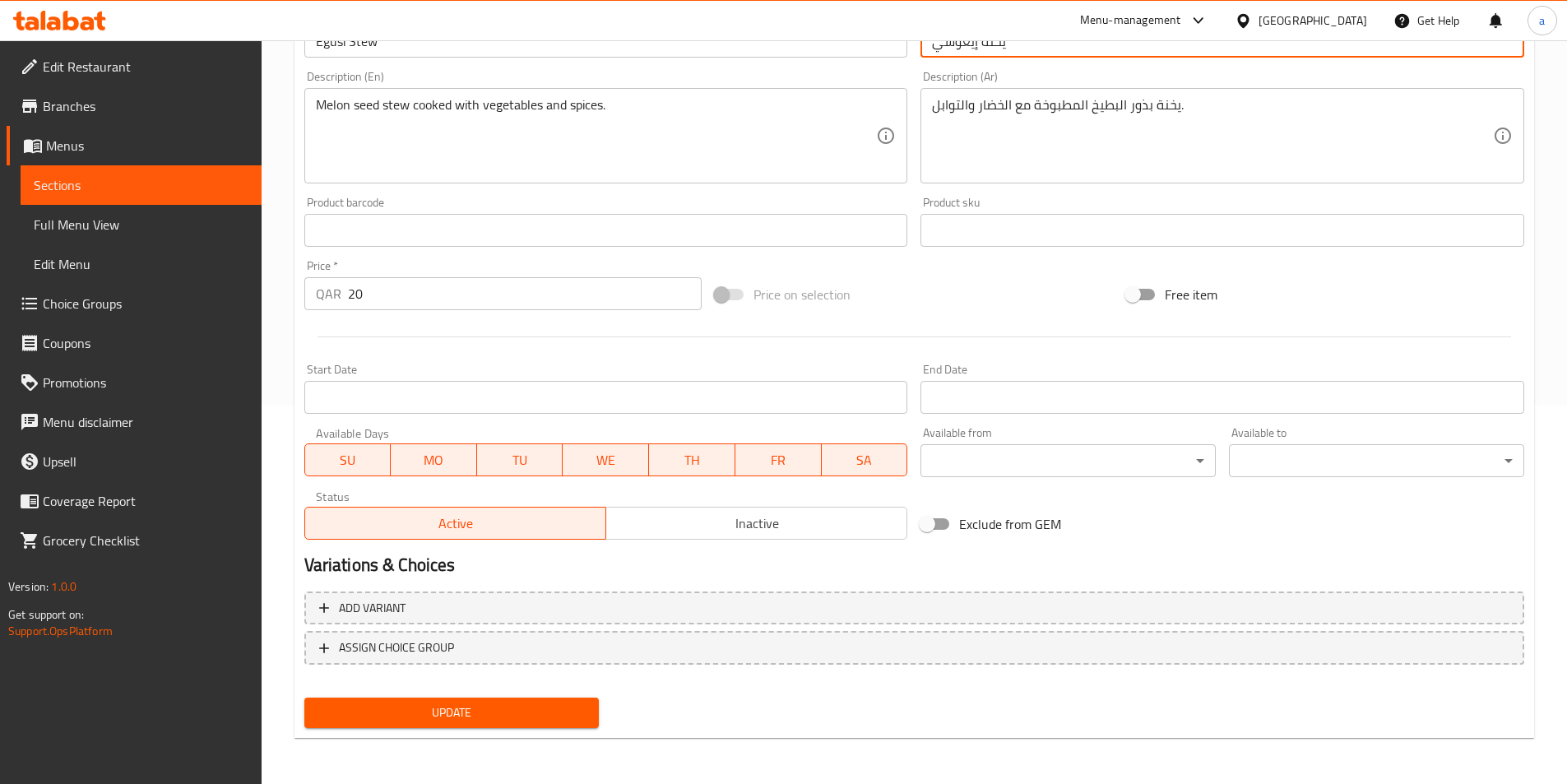
type input "يخنة إيغوسي"
click at [511, 718] on span "Update" at bounding box center [452, 712] width 269 height 20
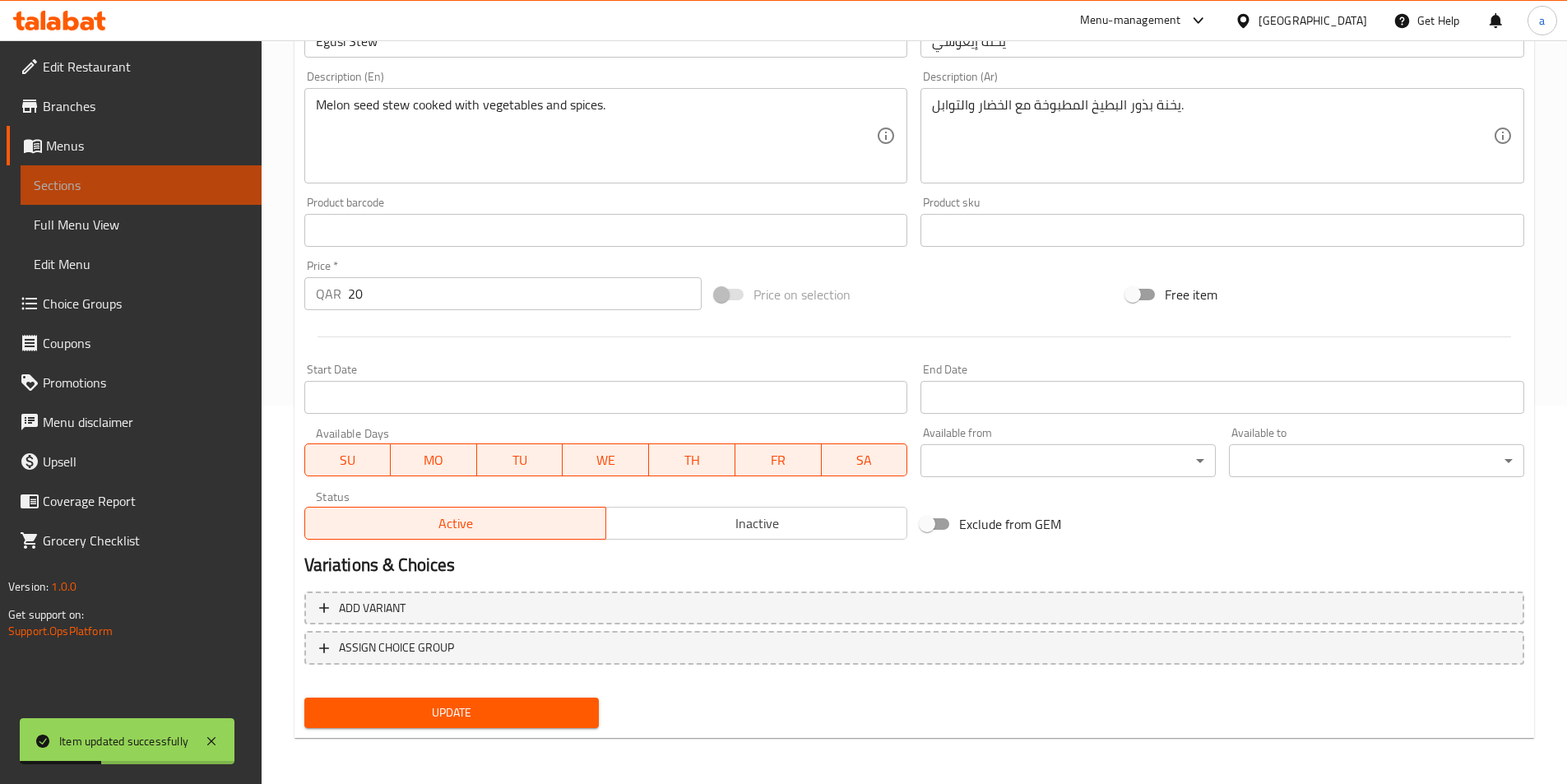
click at [153, 171] on link "Sections" at bounding box center [141, 185] width 241 height 39
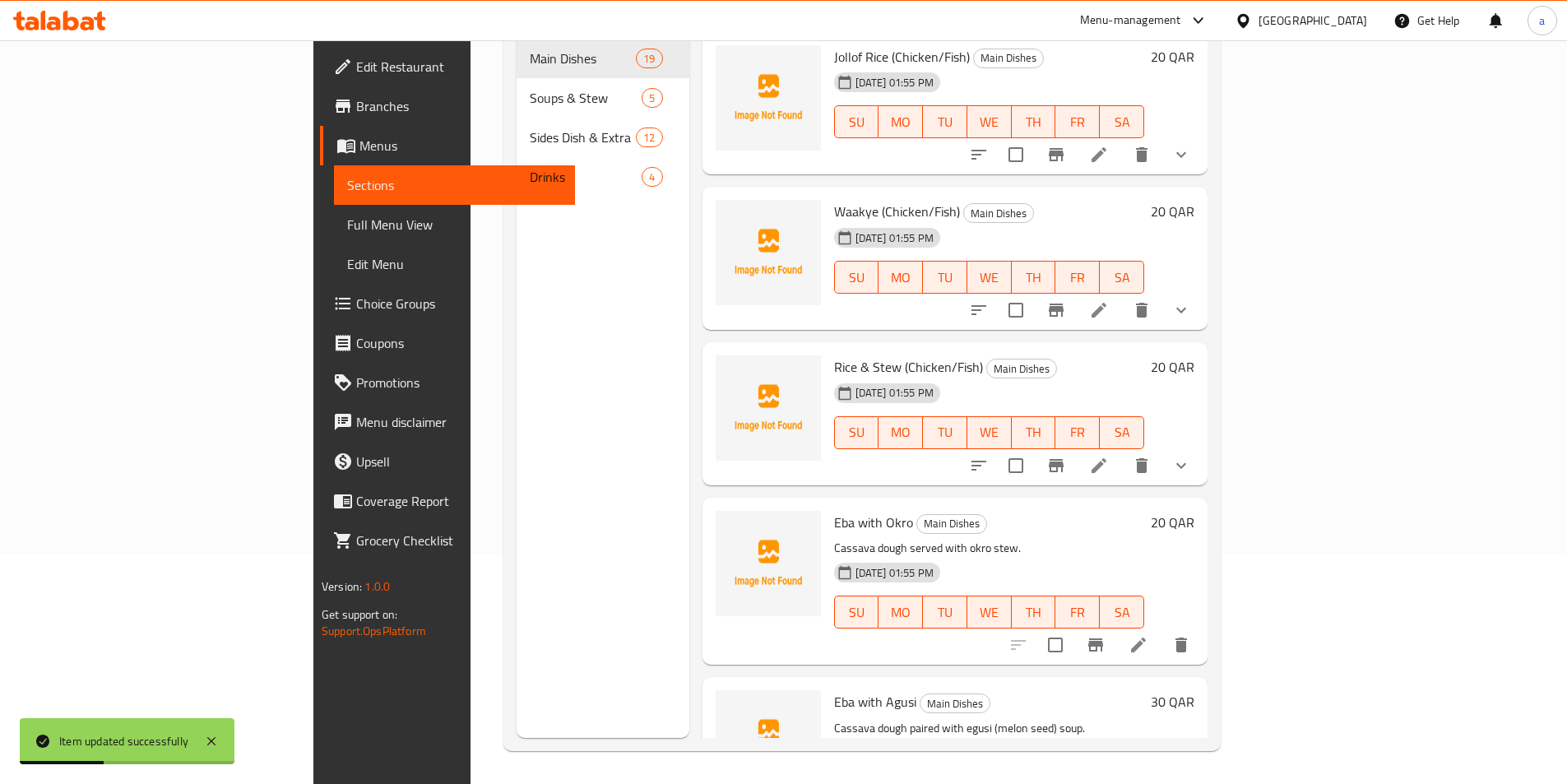
scroll to position [230, 0]
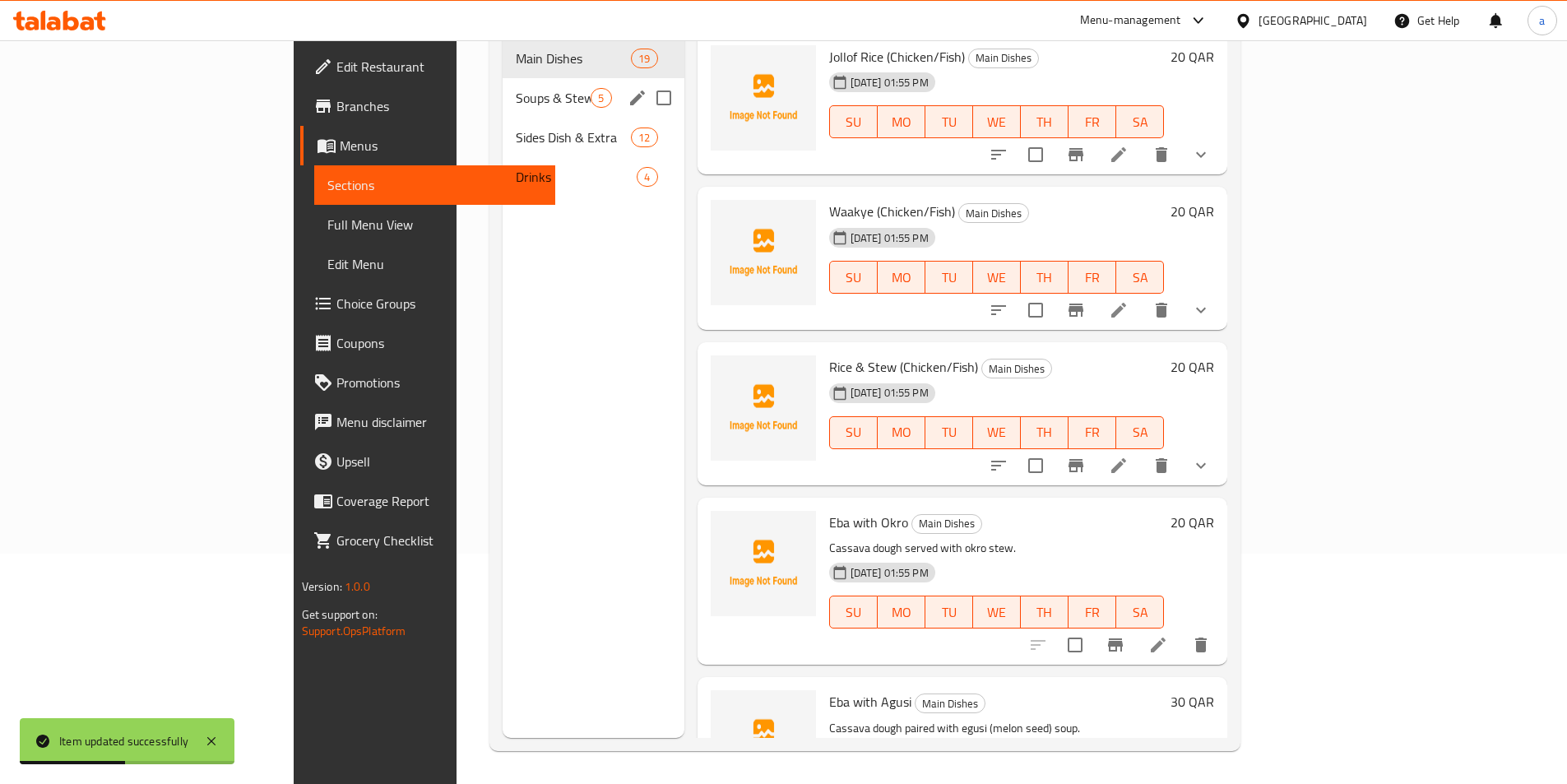
click at [516, 88] on span "Soups & Stew" at bounding box center [553, 97] width 75 height 19
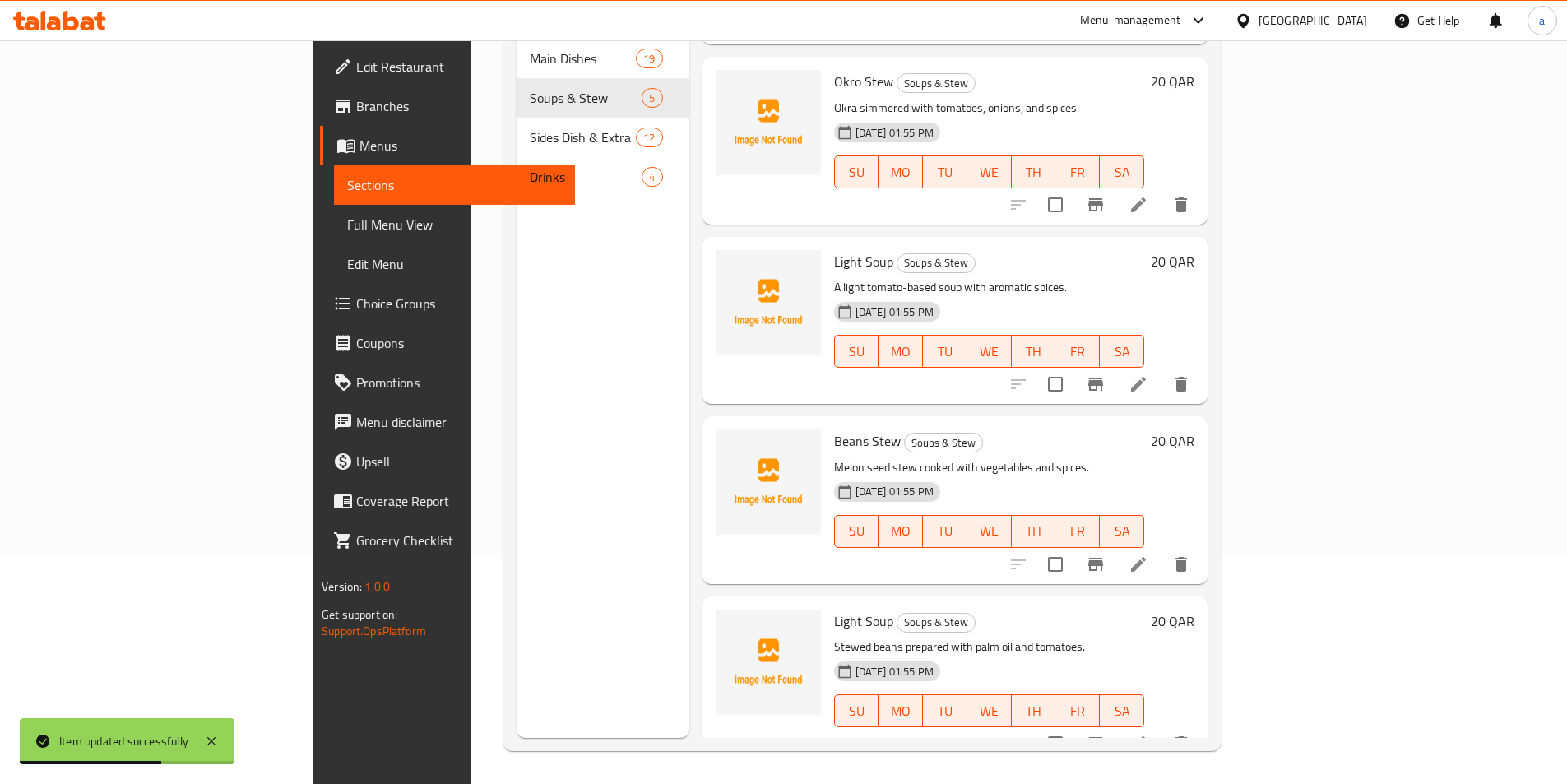
scroll to position [155, 0]
click at [1146, 735] on icon at bounding box center [1138, 742] width 14 height 14
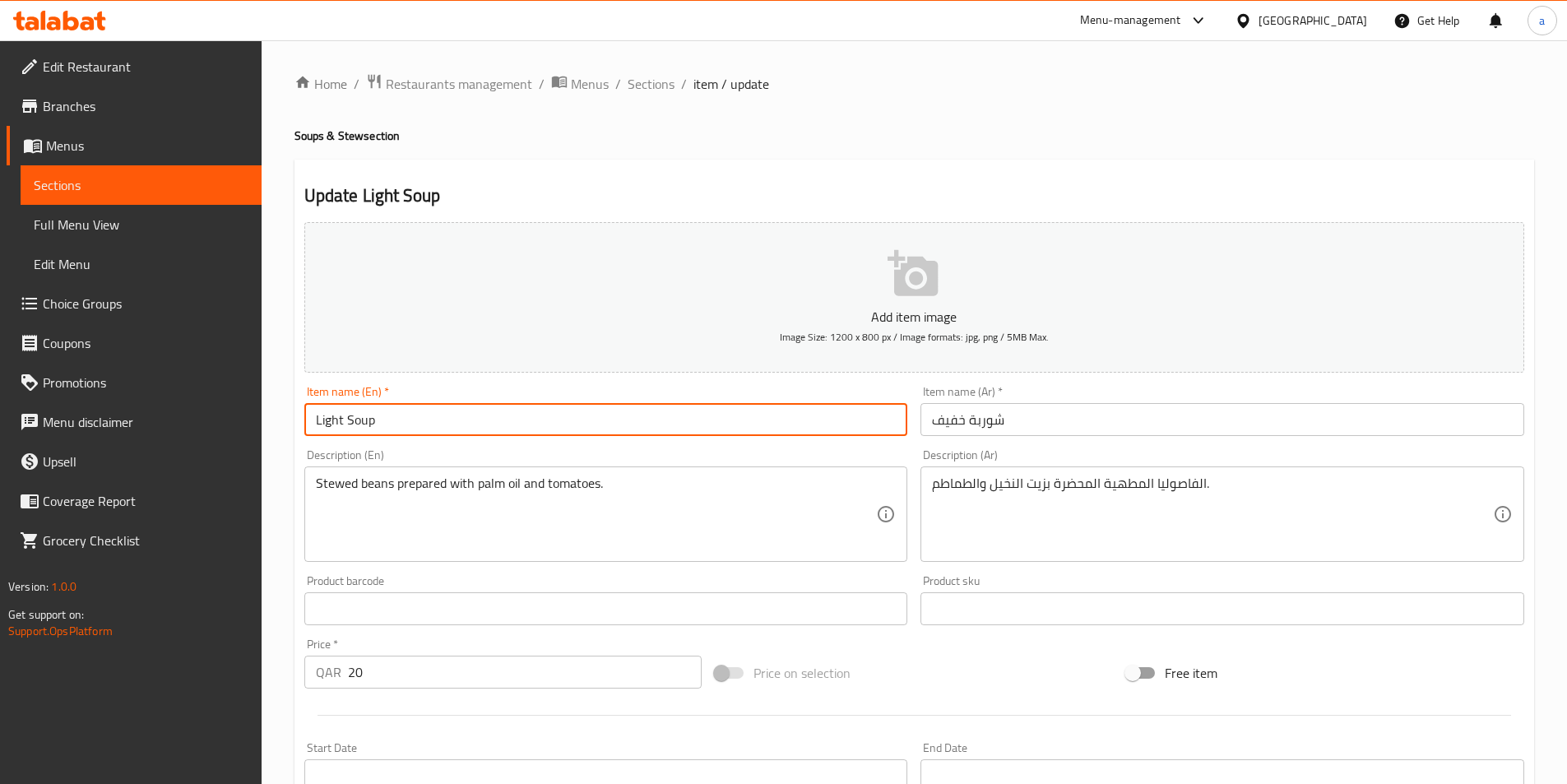
click at [594, 405] on input "Light Soup" at bounding box center [606, 419] width 604 height 33
paste input "Beans Stew"
type input "Beans Stew"
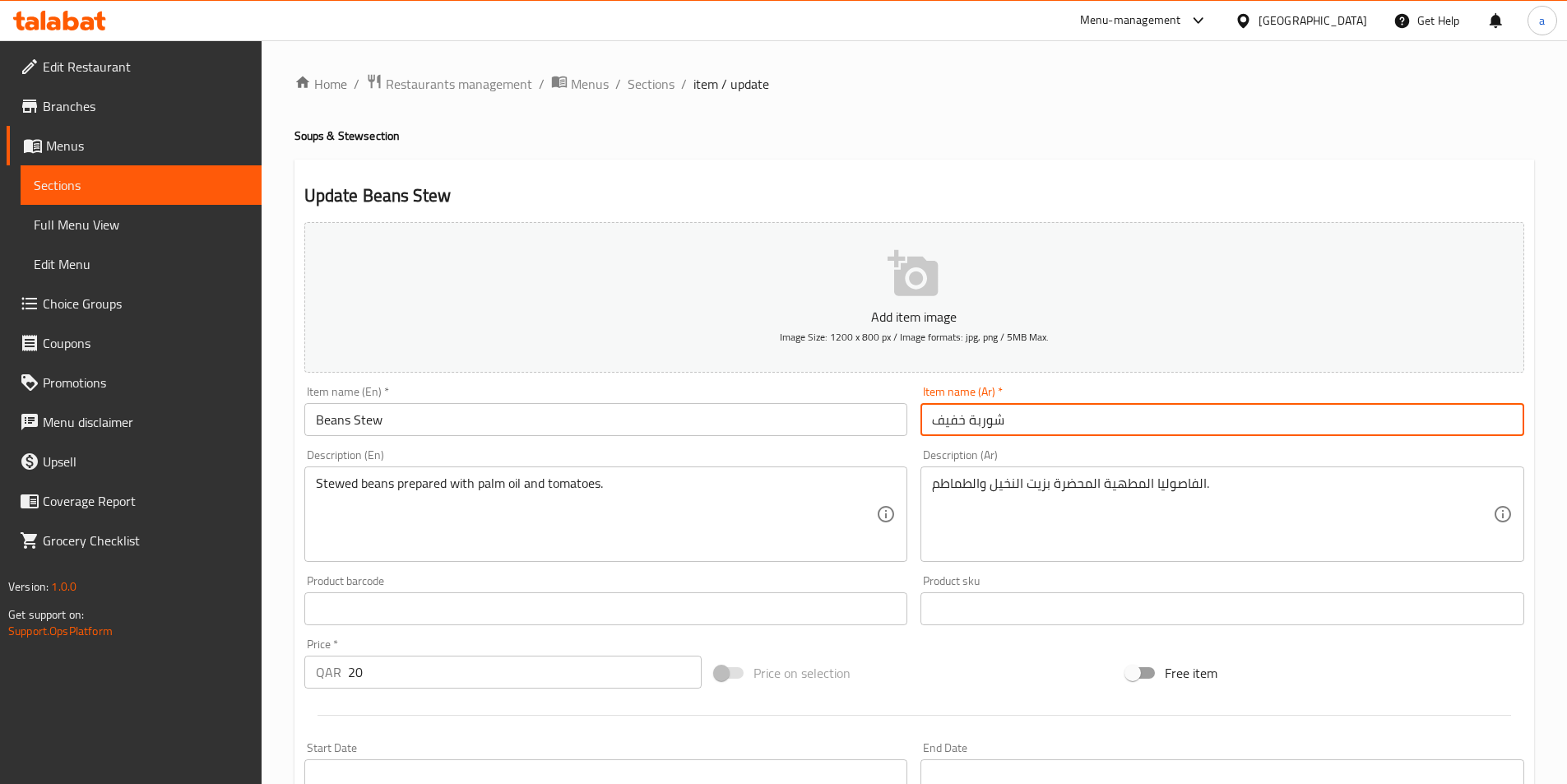
click at [1060, 430] on input "شوربة خفيف" at bounding box center [1222, 419] width 604 height 33
paste input "يخنة فاصولياء"
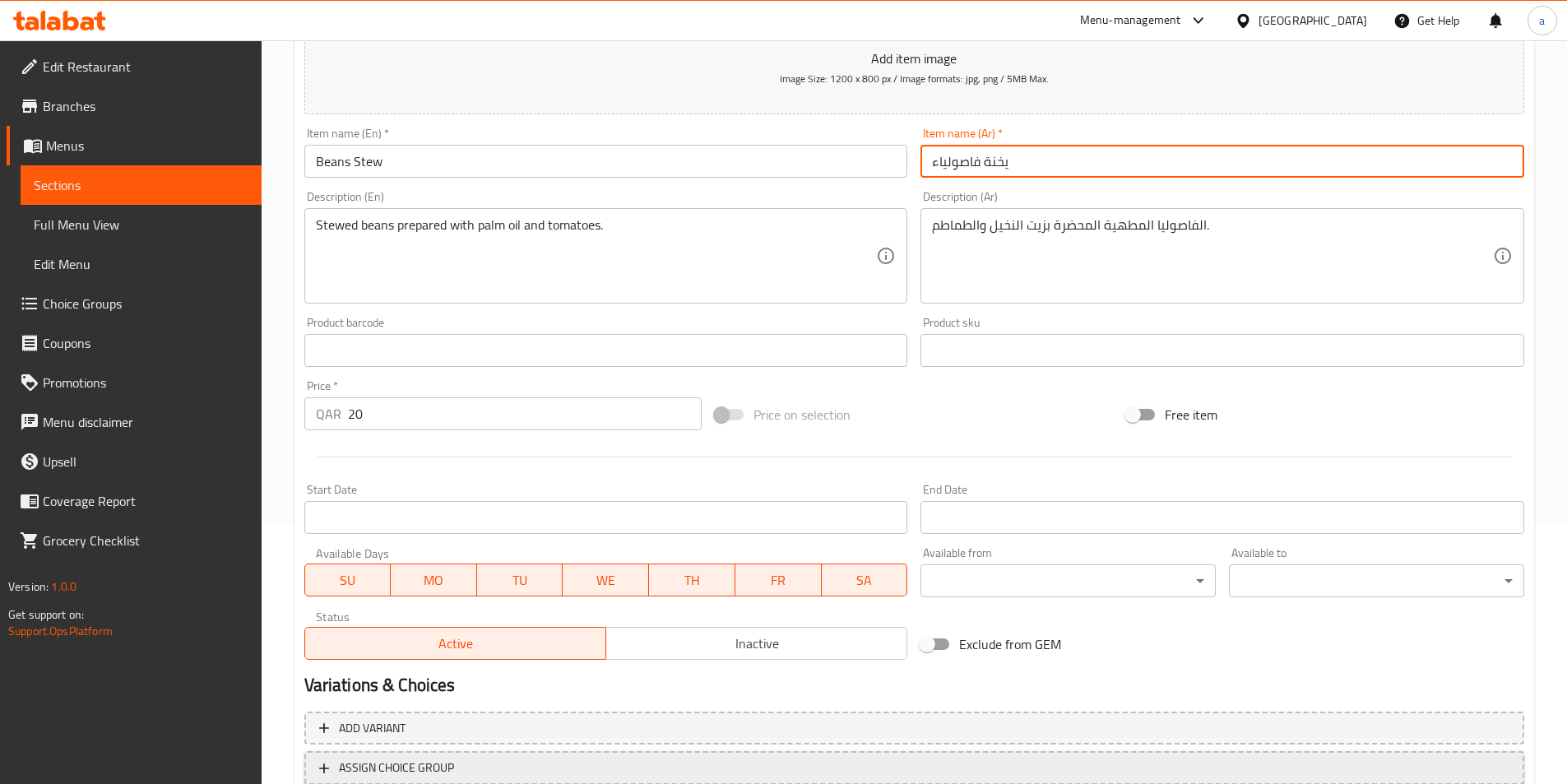
scroll to position [379, 0]
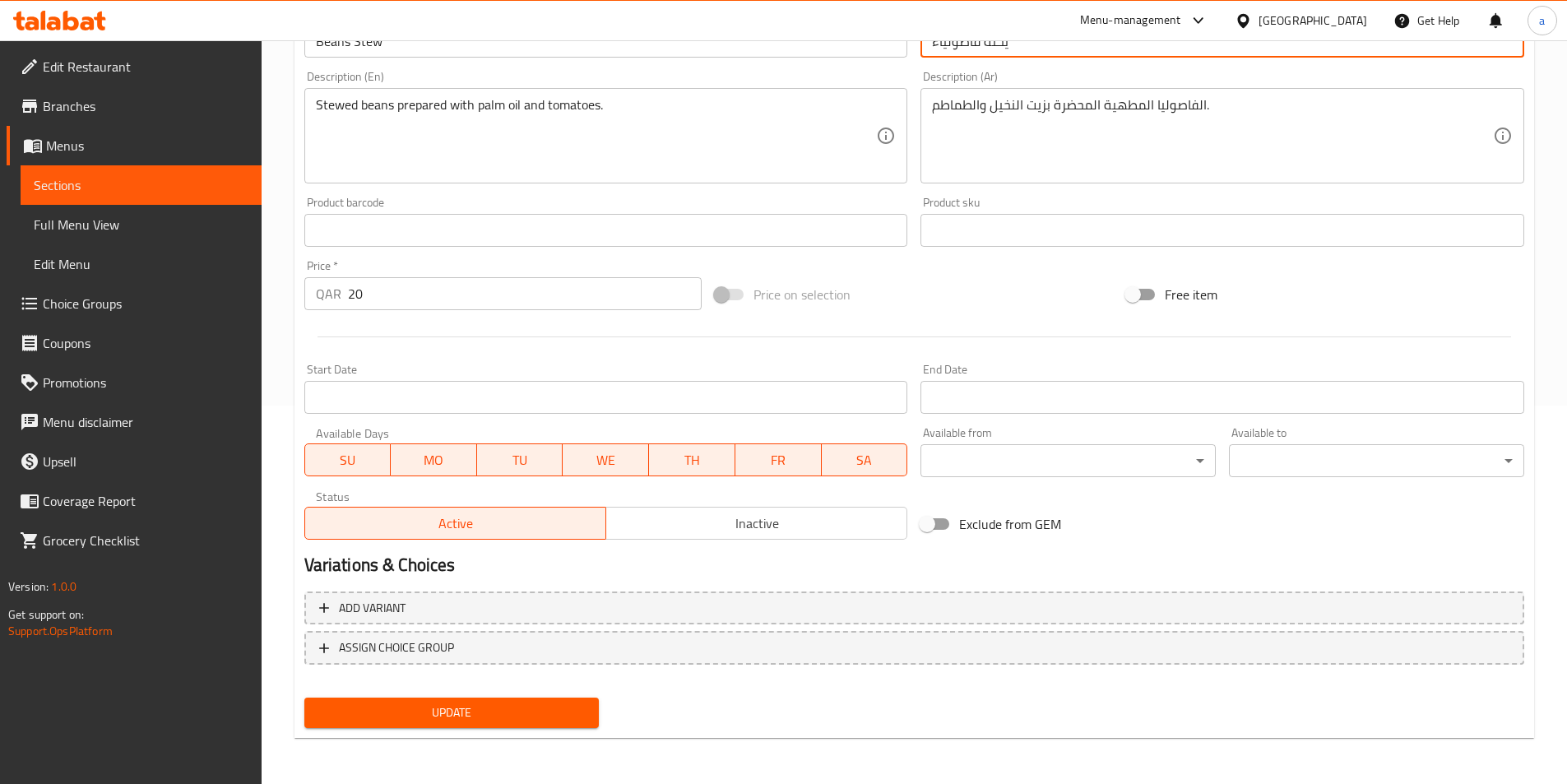
type input "يخنة فاصولياء"
click at [457, 717] on span "Update" at bounding box center [452, 712] width 269 height 20
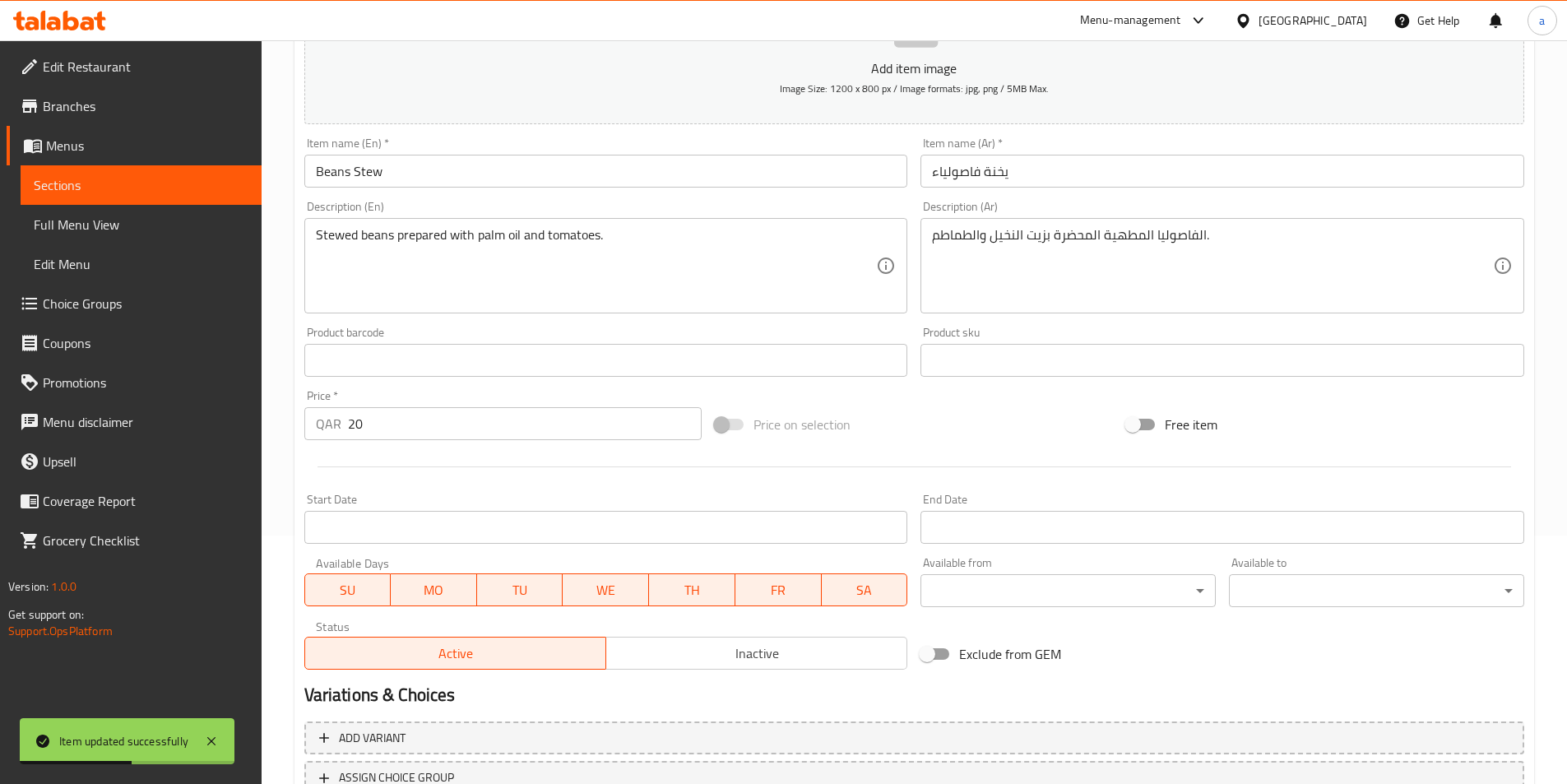
scroll to position [49, 0]
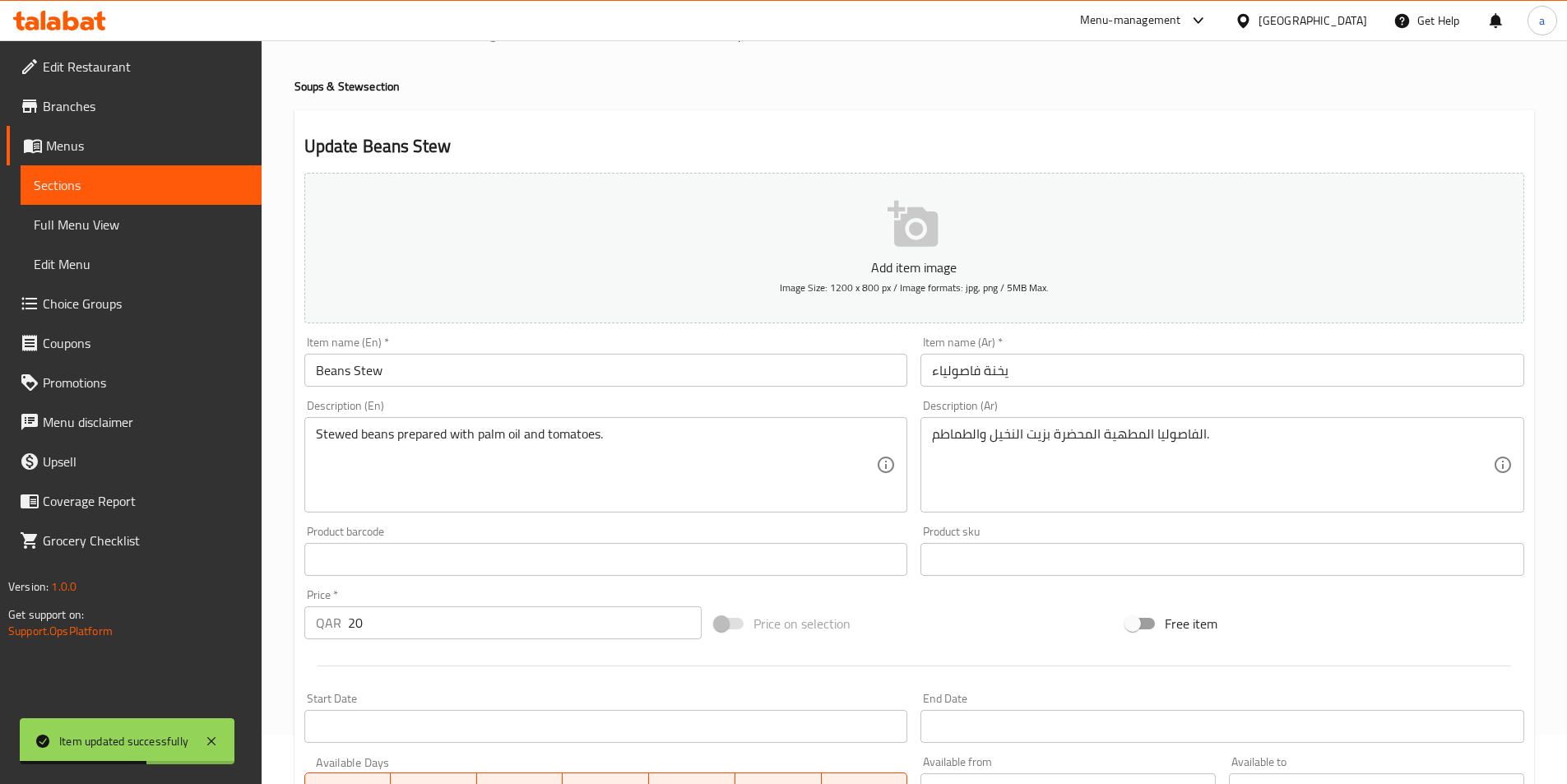
click at [234, 193] on span "Sections" at bounding box center [141, 185] width 215 height 19
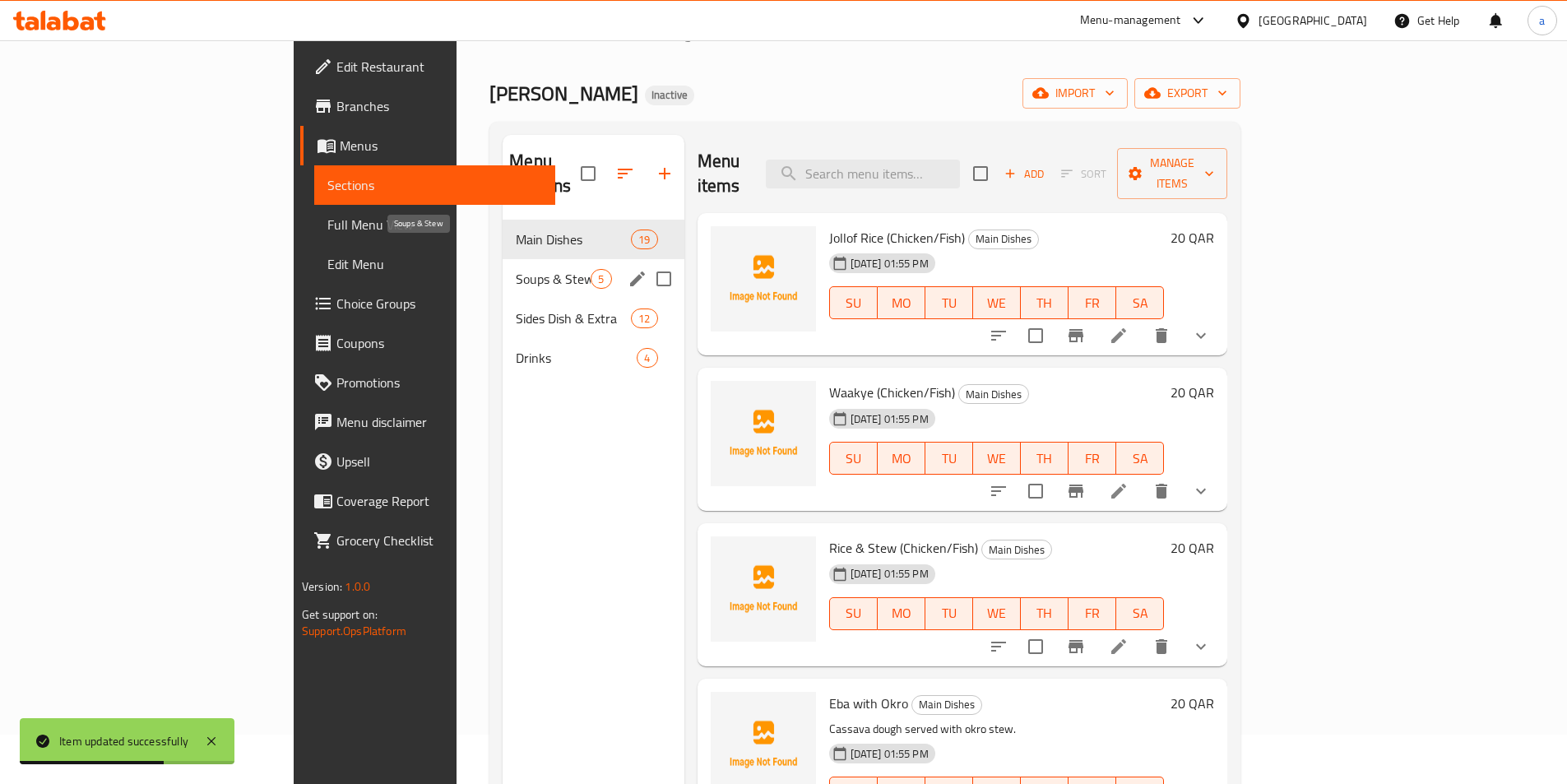
click at [516, 269] on span "Soups & Stew" at bounding box center [553, 278] width 75 height 19
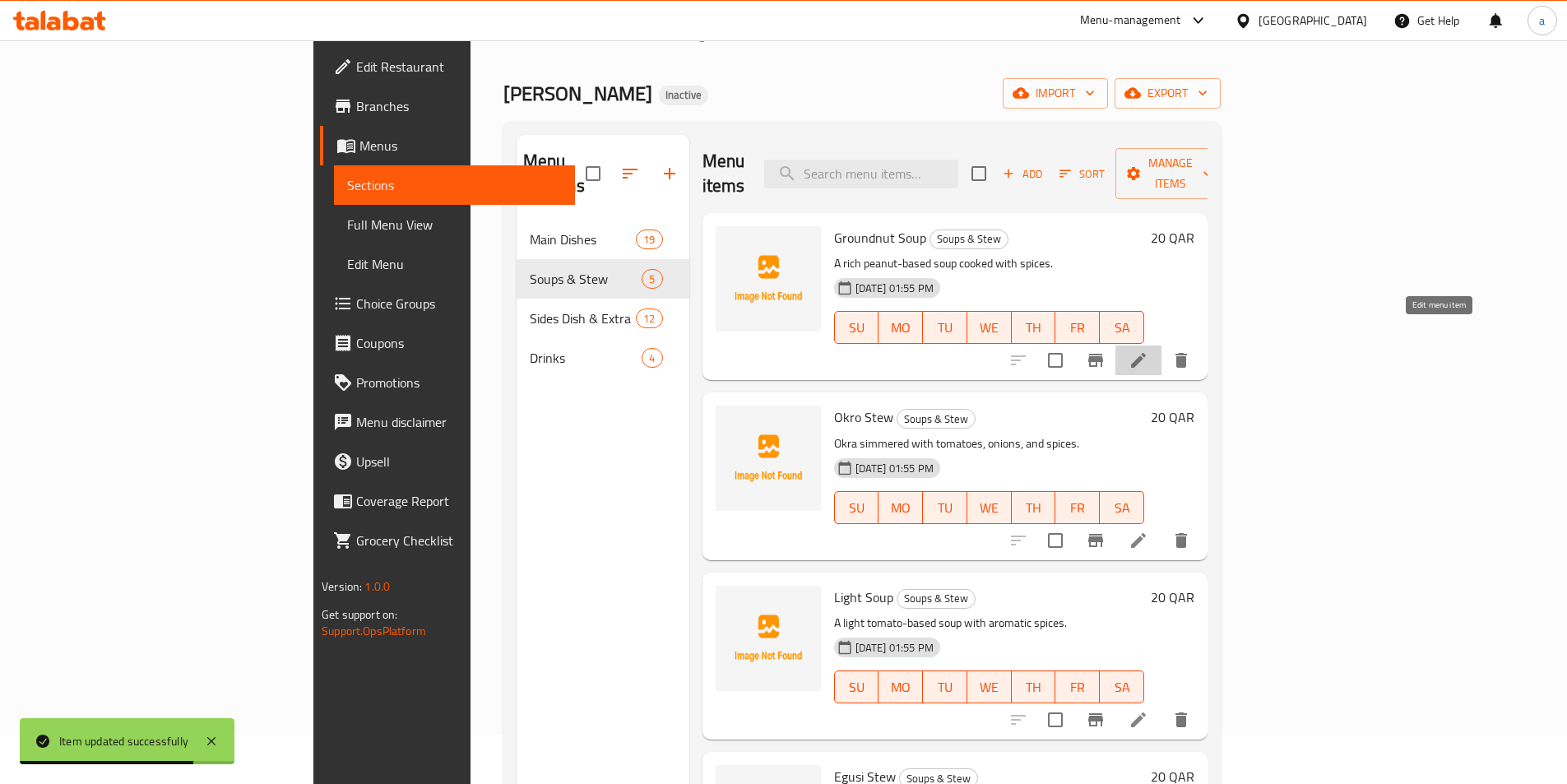
click at [1149, 351] on icon at bounding box center [1138, 360] width 19 height 19
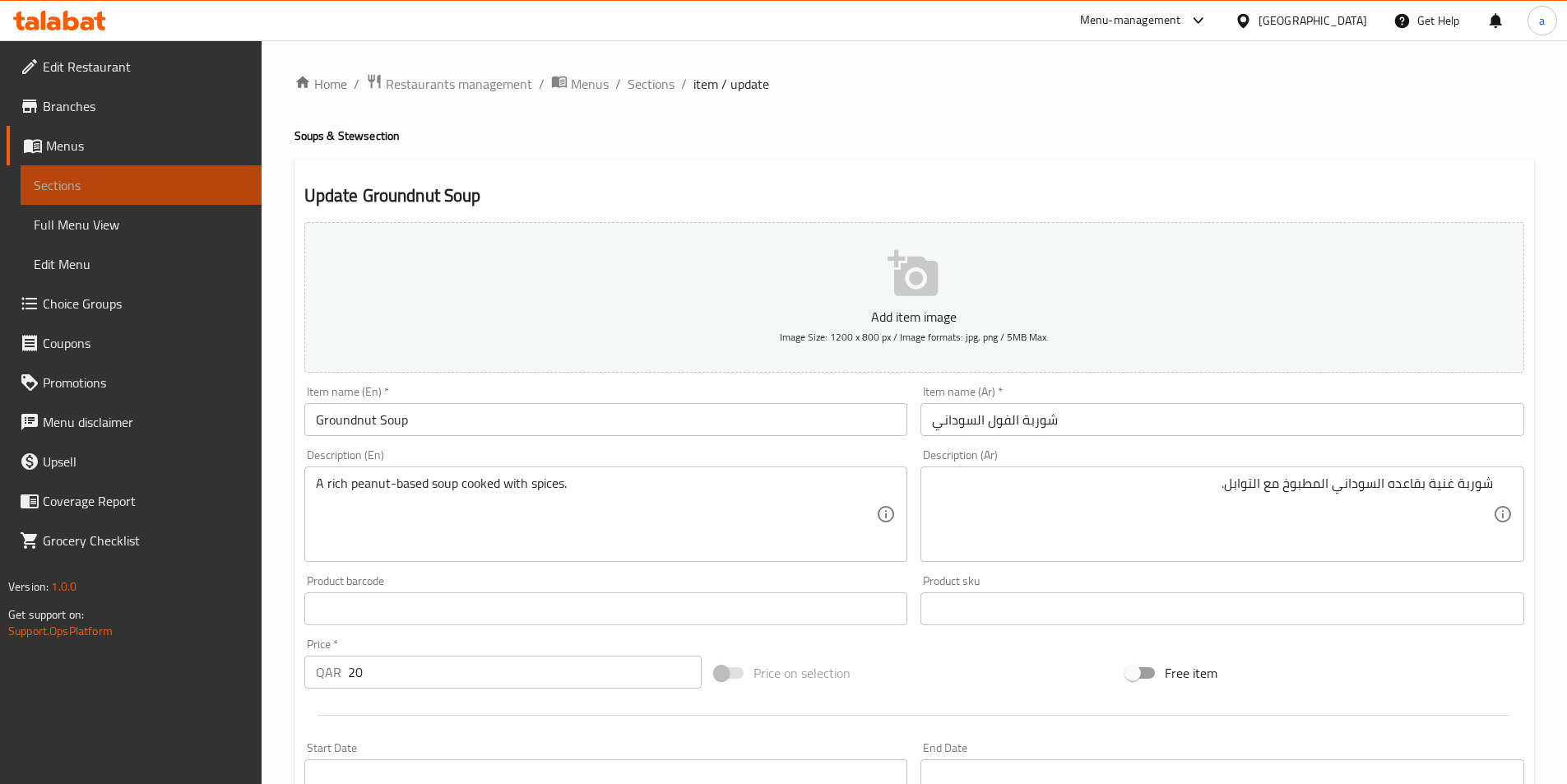
click at [182, 194] on span "Sections" at bounding box center [141, 185] width 215 height 19
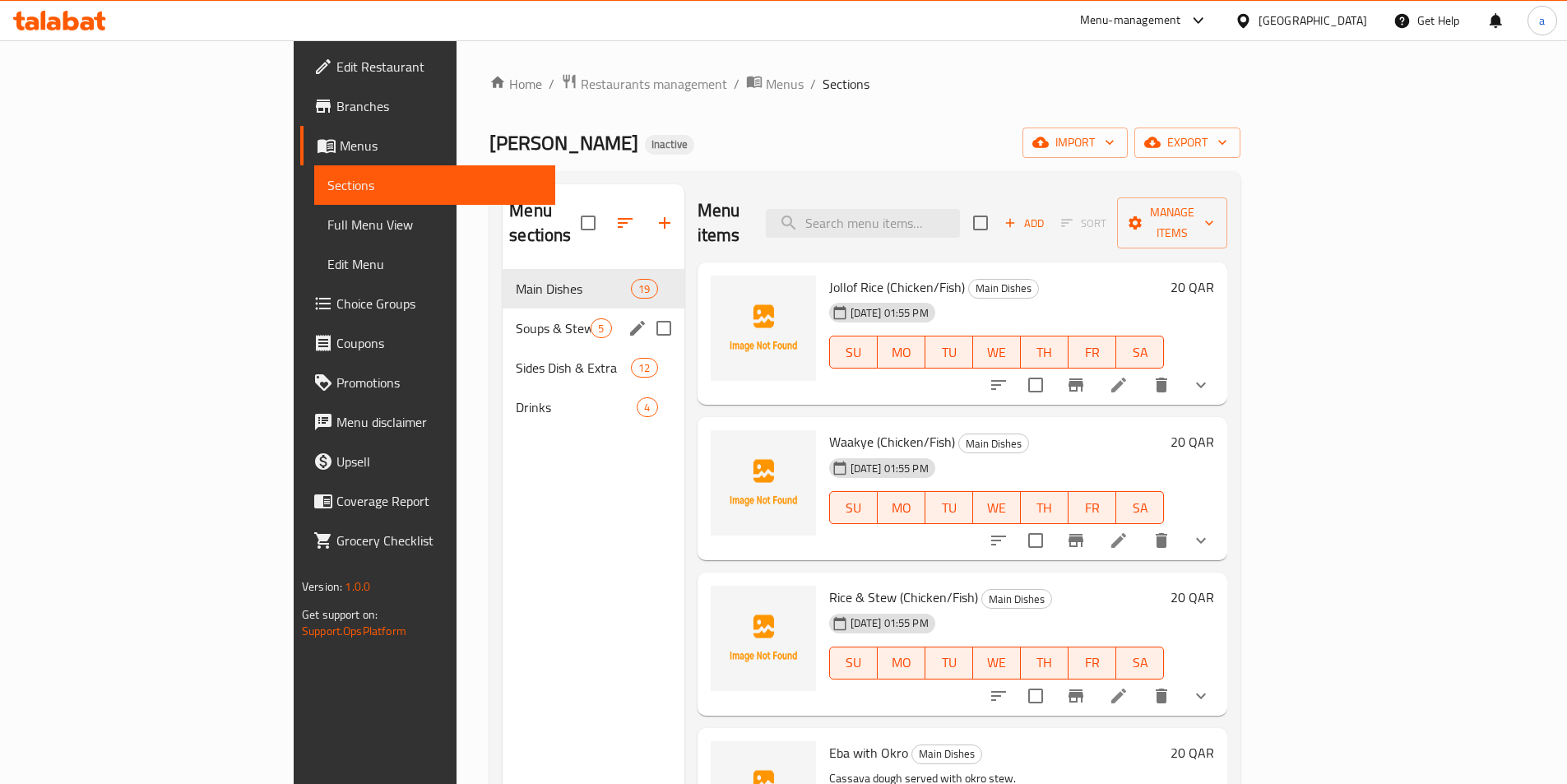
click at [503, 308] on div "Soups & Stew 5" at bounding box center [594, 327] width 181 height 39
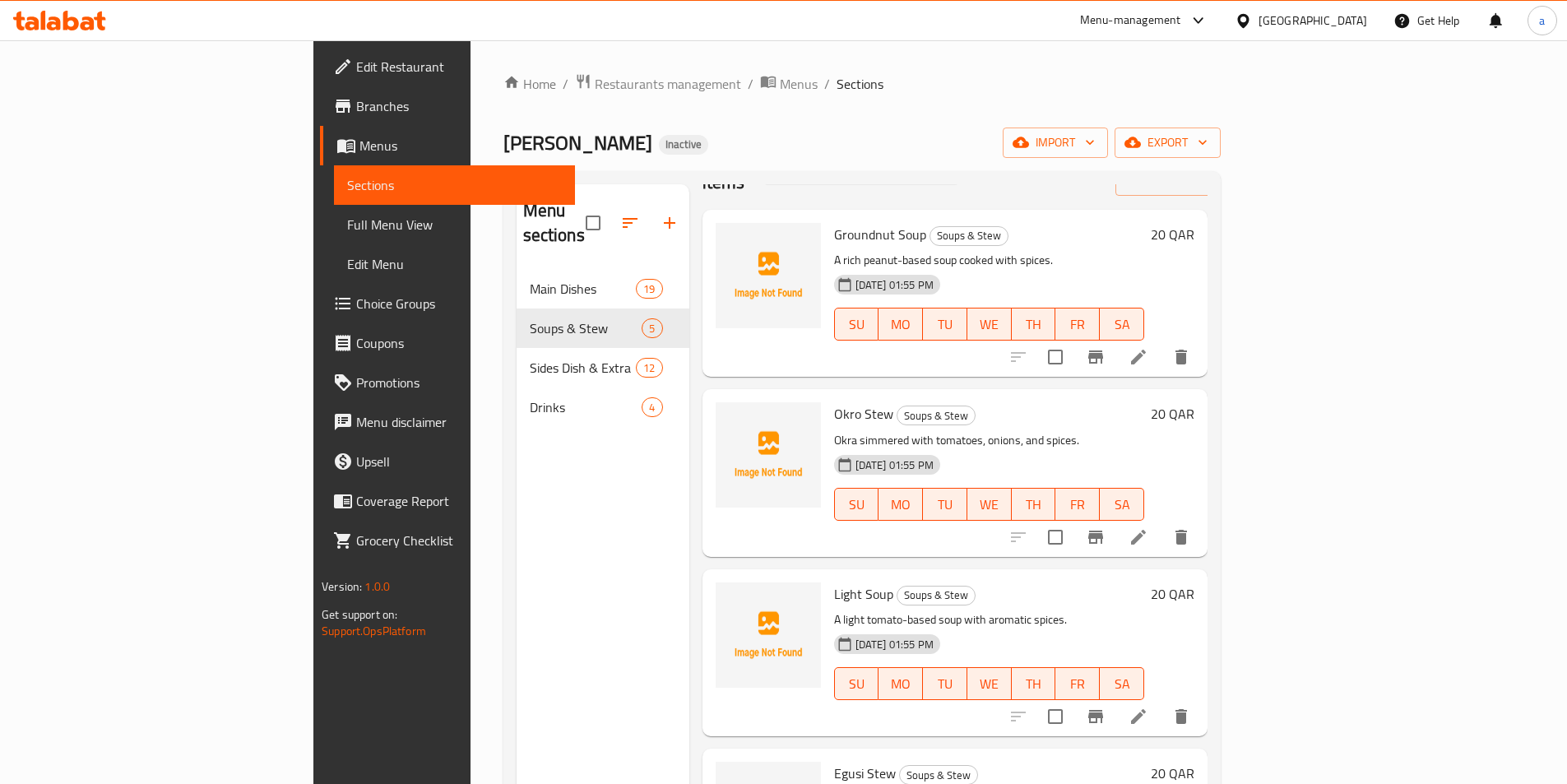
scroll to position [82, 0]
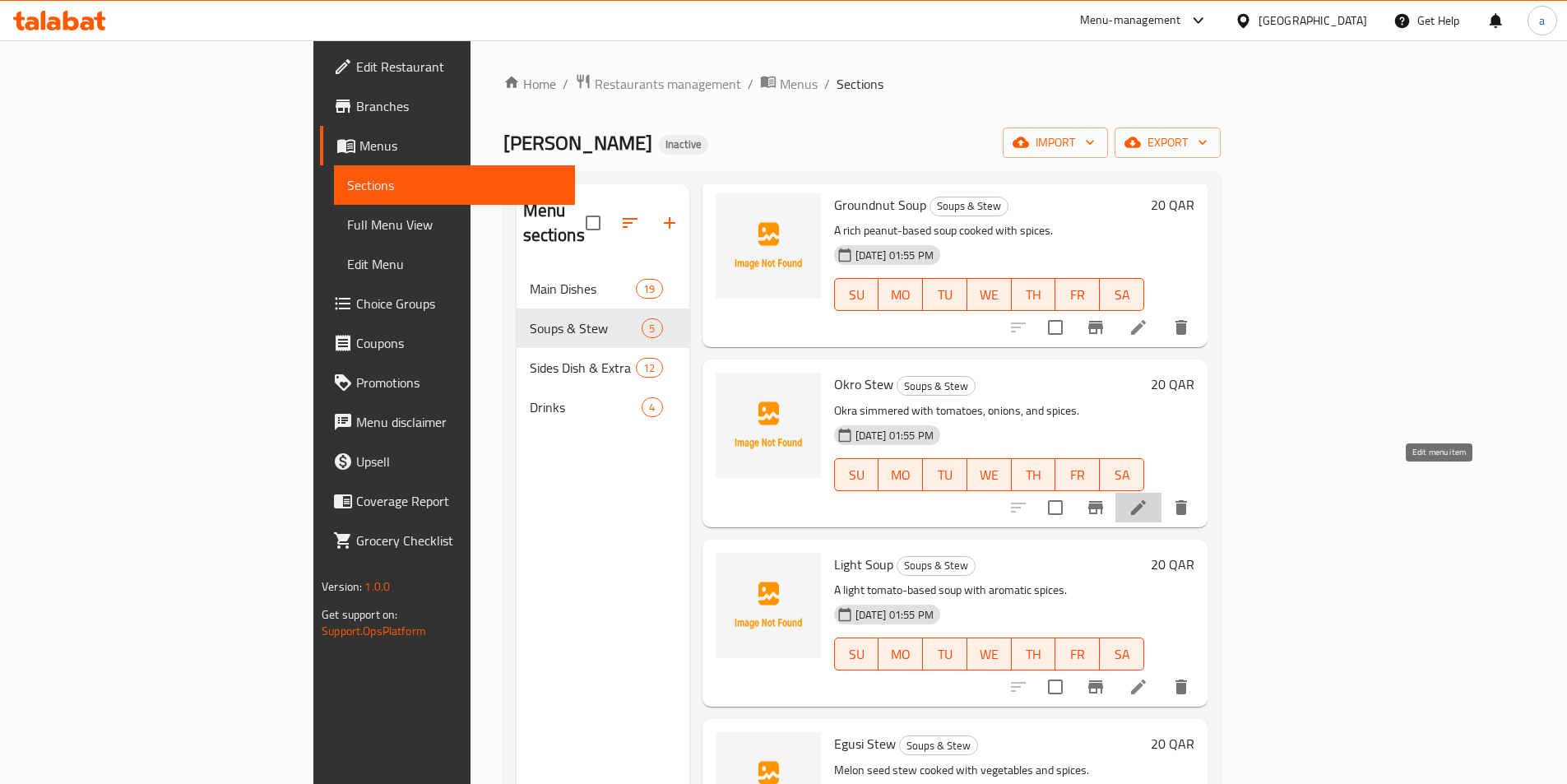
click at [1146, 500] on icon at bounding box center [1138, 507] width 14 height 14
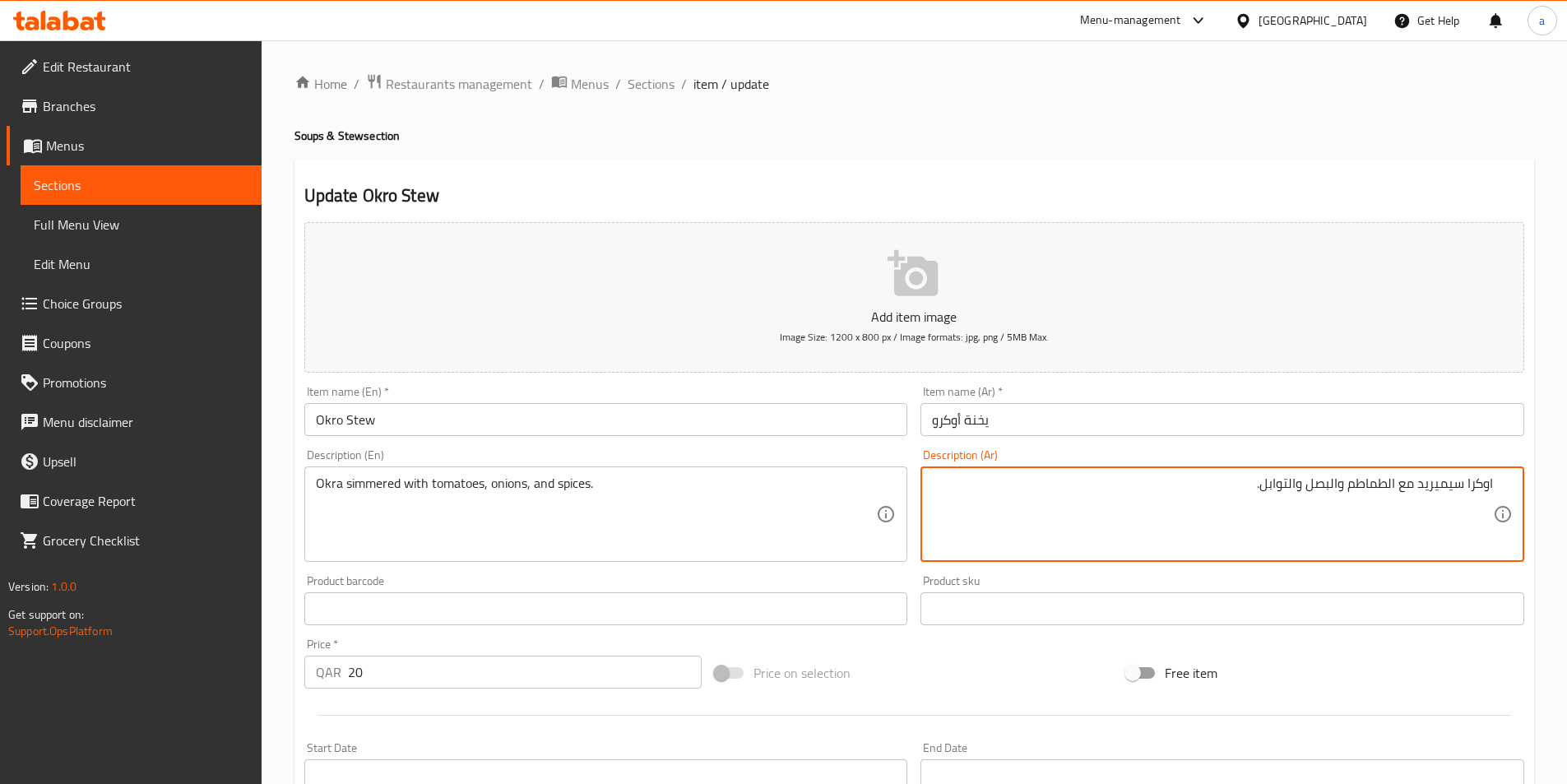
click at [145, 174] on link "Sections" at bounding box center [141, 185] width 241 height 39
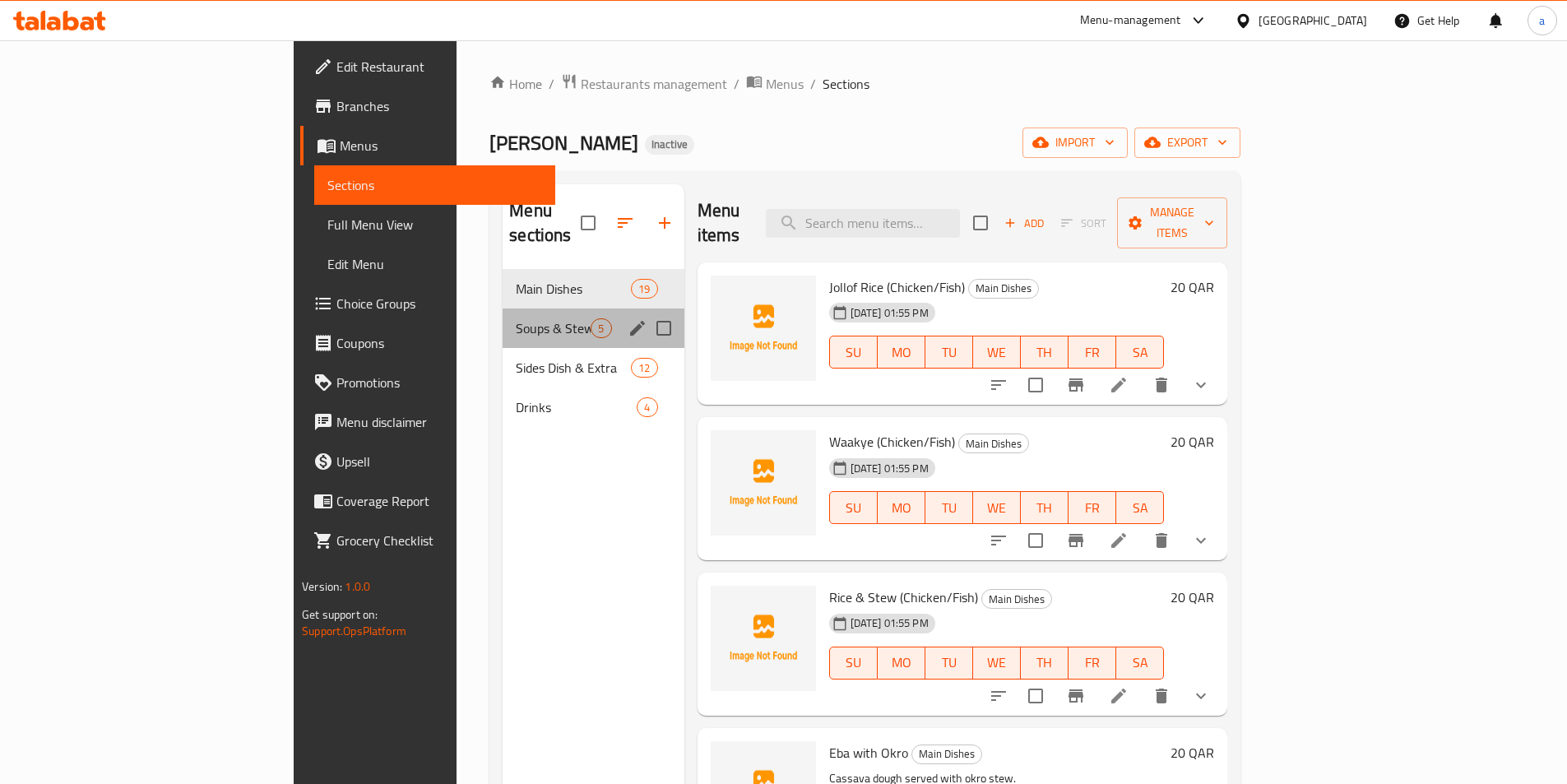
click at [503, 308] on div "Soups & Stew 5" at bounding box center [594, 327] width 181 height 39
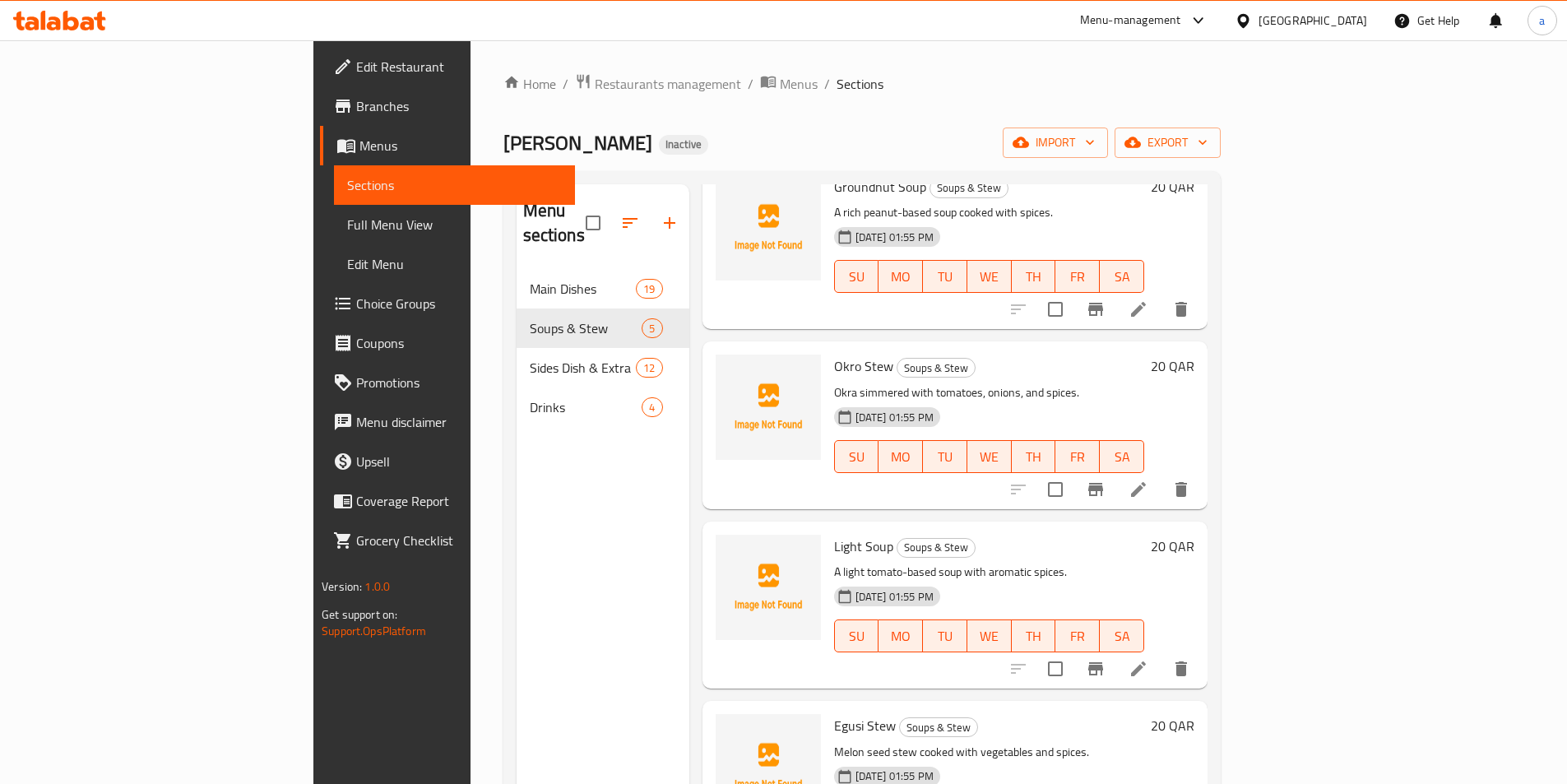
scroll to position [155, 0]
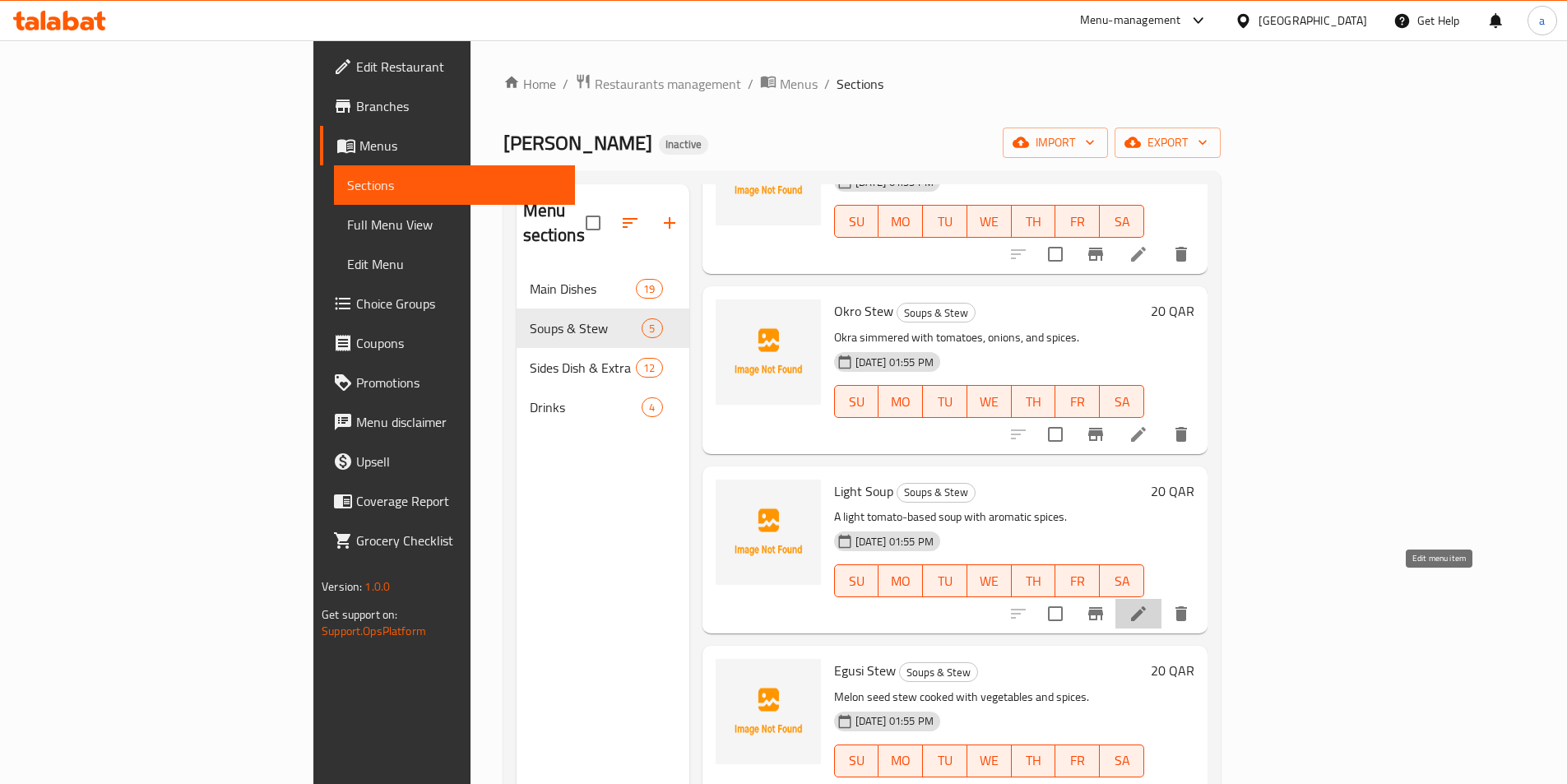
click at [1149, 604] on icon at bounding box center [1138, 614] width 19 height 19
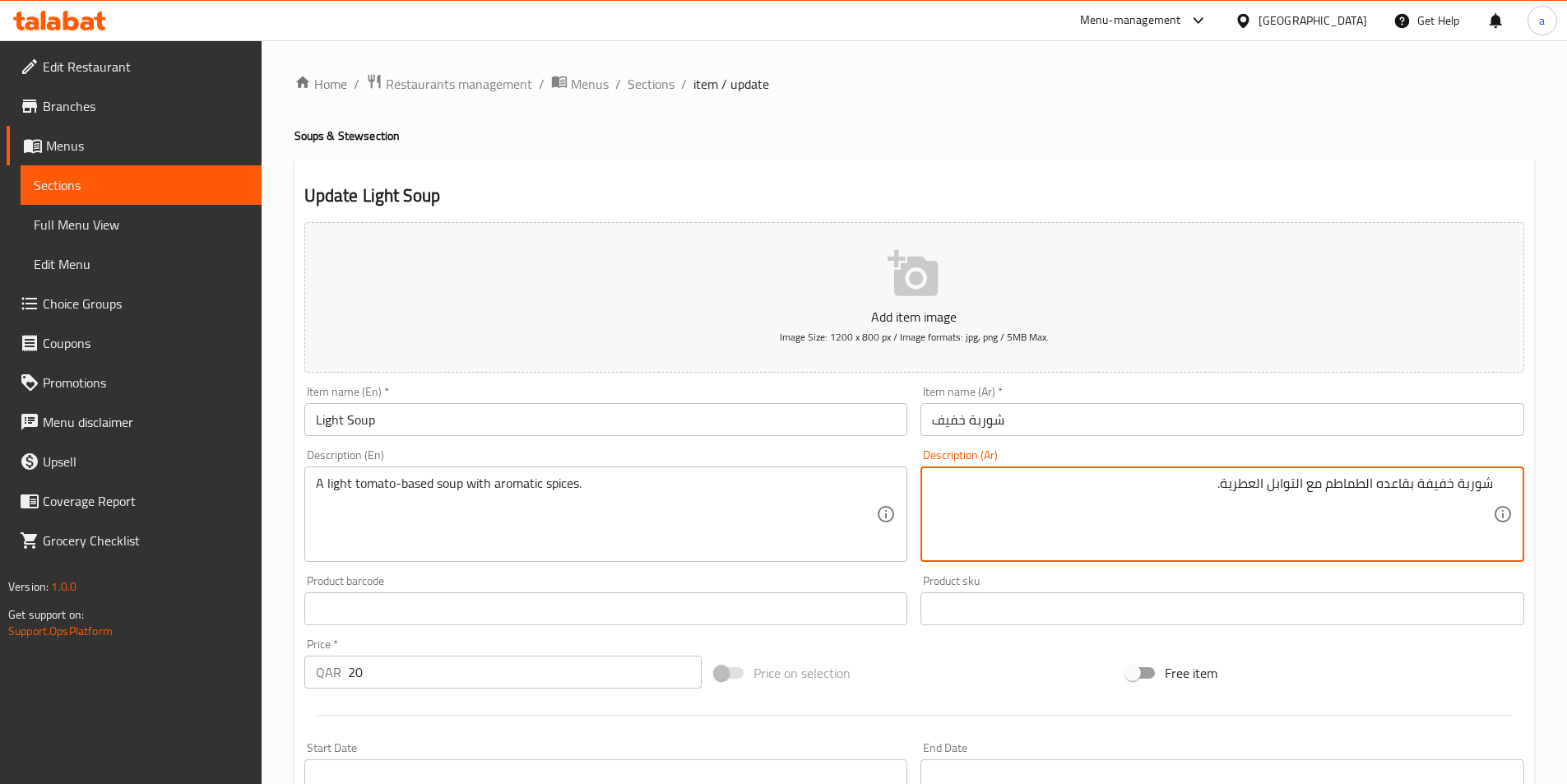
click at [78, 176] on span "Sections" at bounding box center [141, 185] width 215 height 19
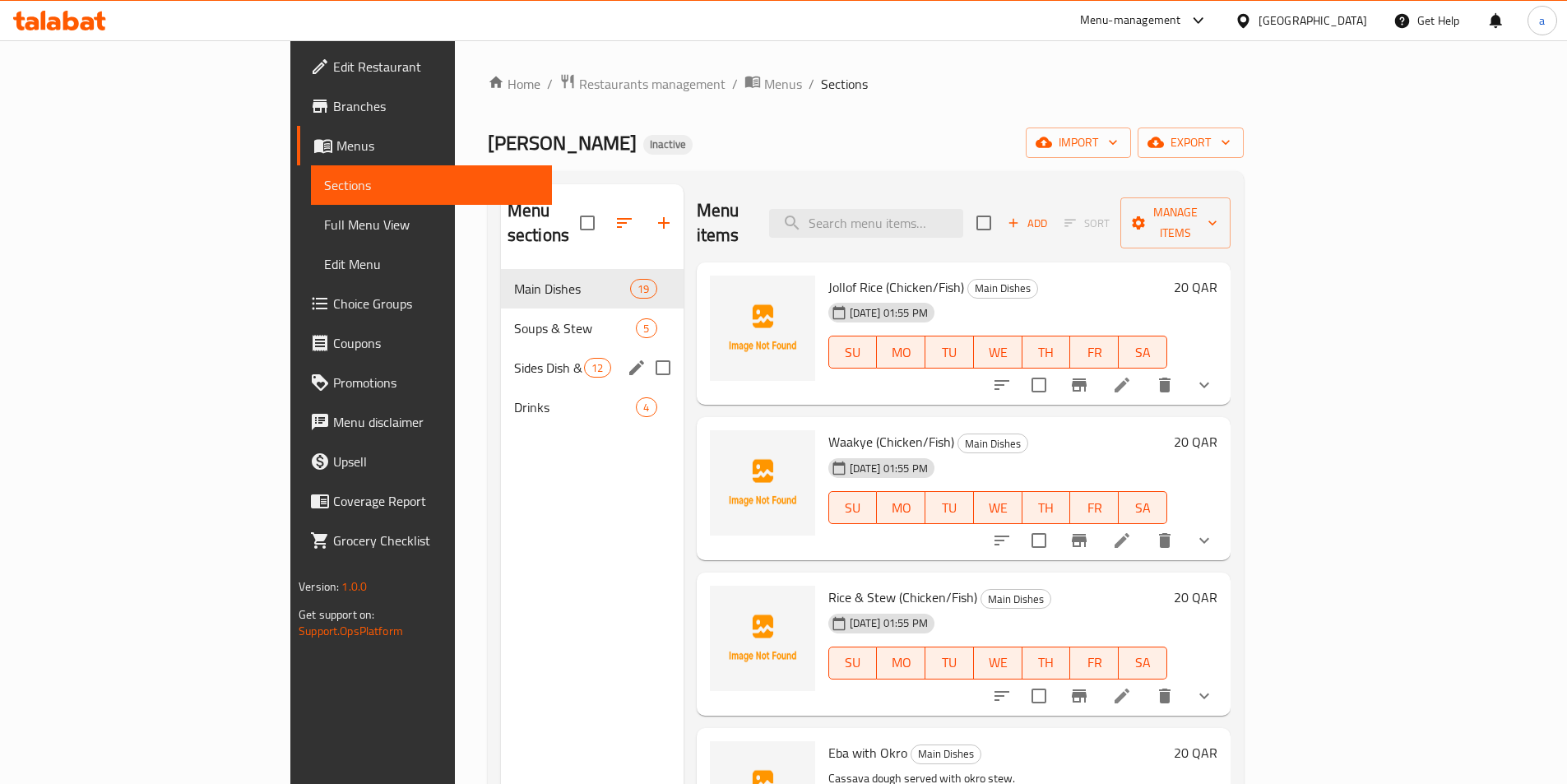
click at [501, 315] on div "Soups & Stew 5" at bounding box center [593, 327] width 183 height 39
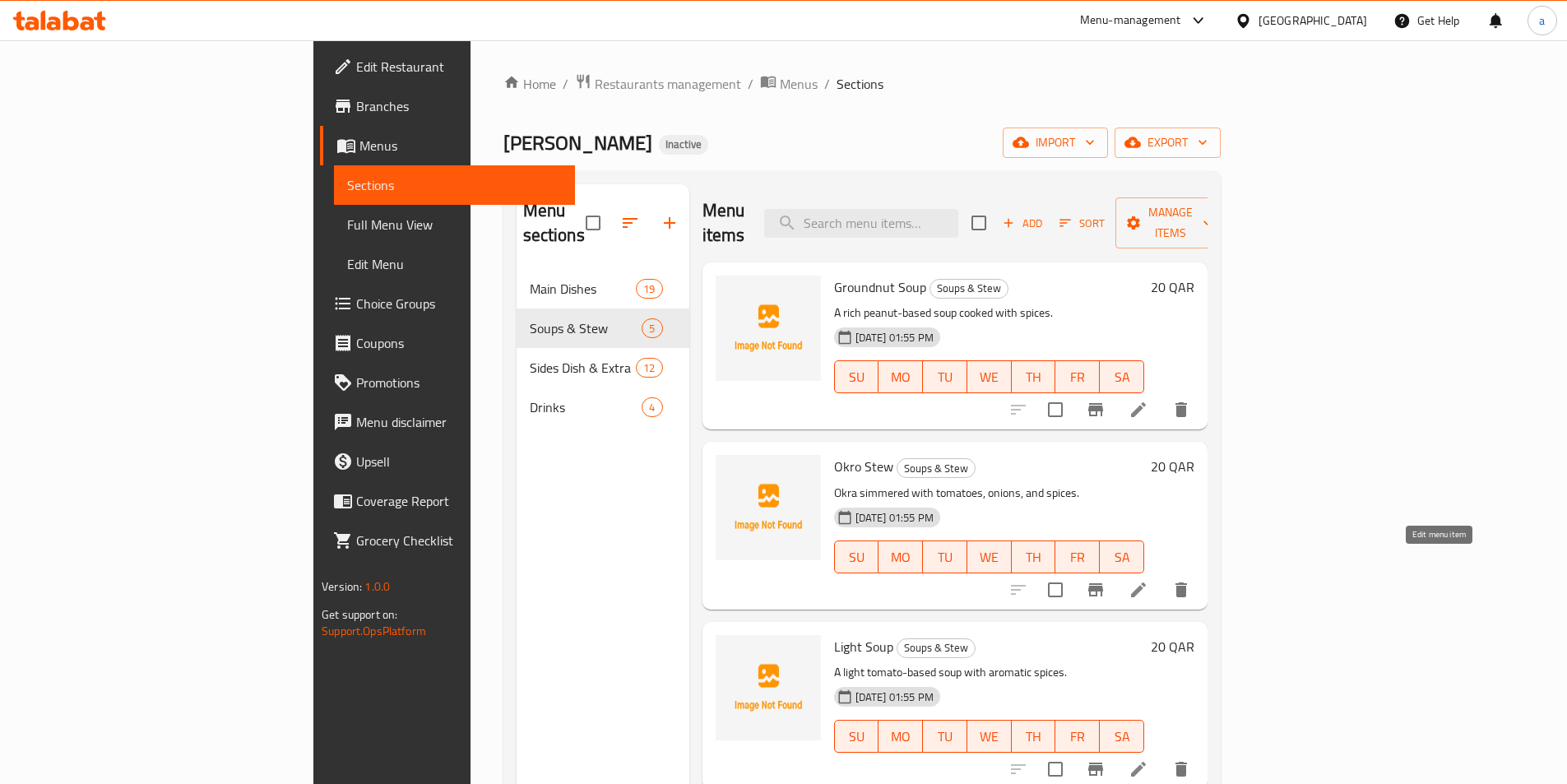
click at [1149, 580] on icon at bounding box center [1138, 589] width 19 height 19
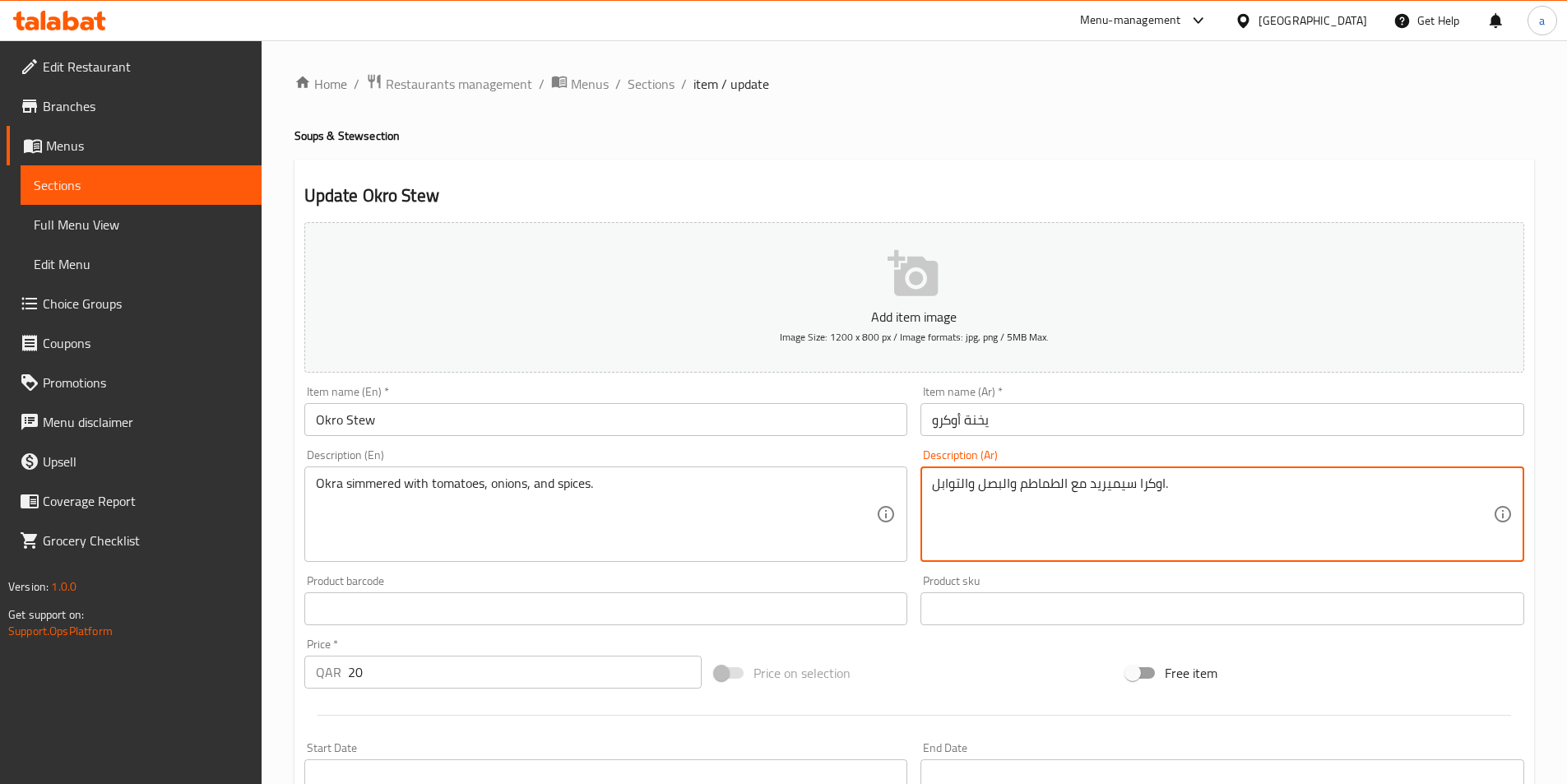
click at [185, 181] on span "Sections" at bounding box center [141, 185] width 215 height 19
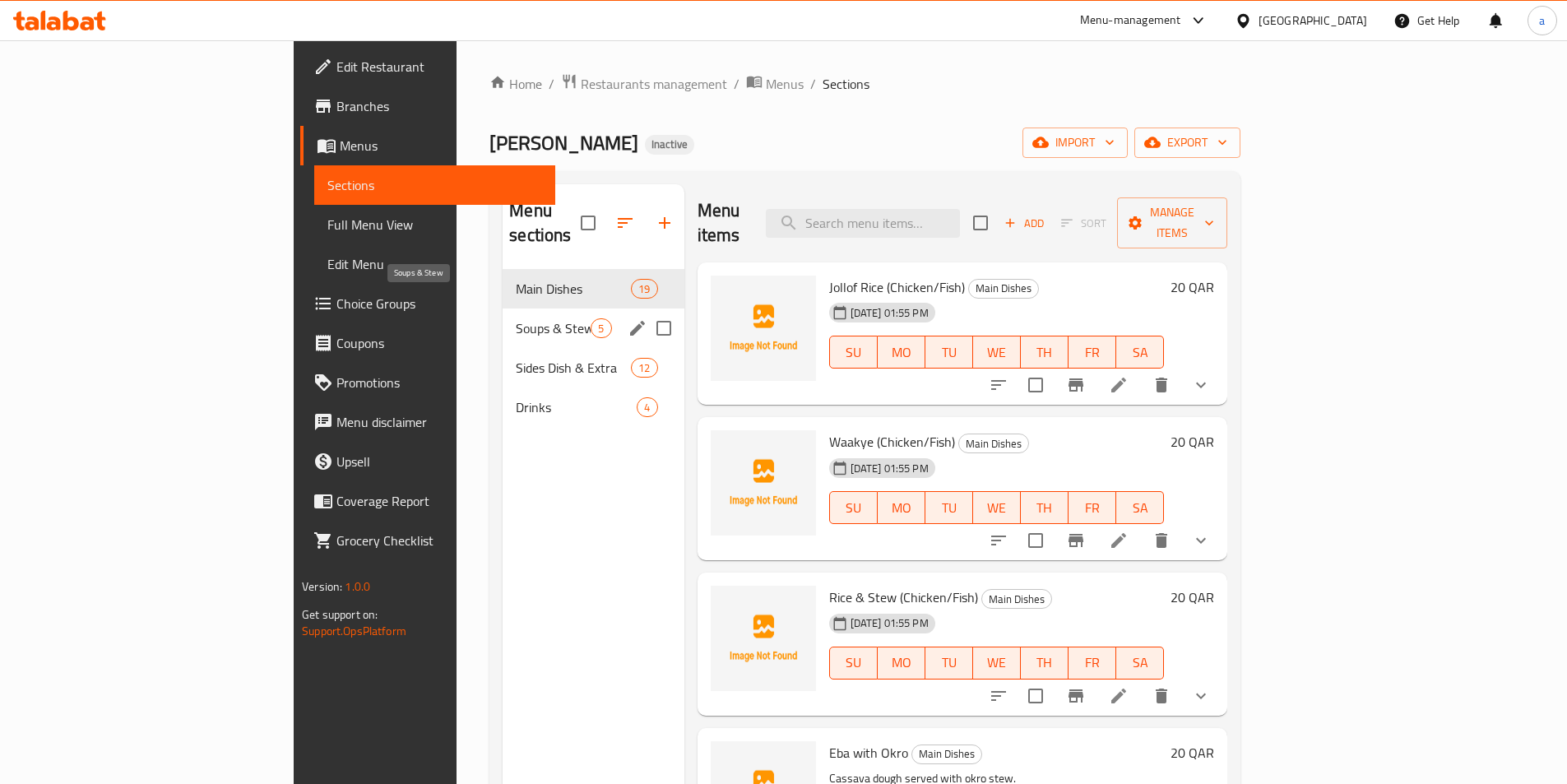
click at [516, 318] on span "Soups & Stew" at bounding box center [553, 327] width 75 height 19
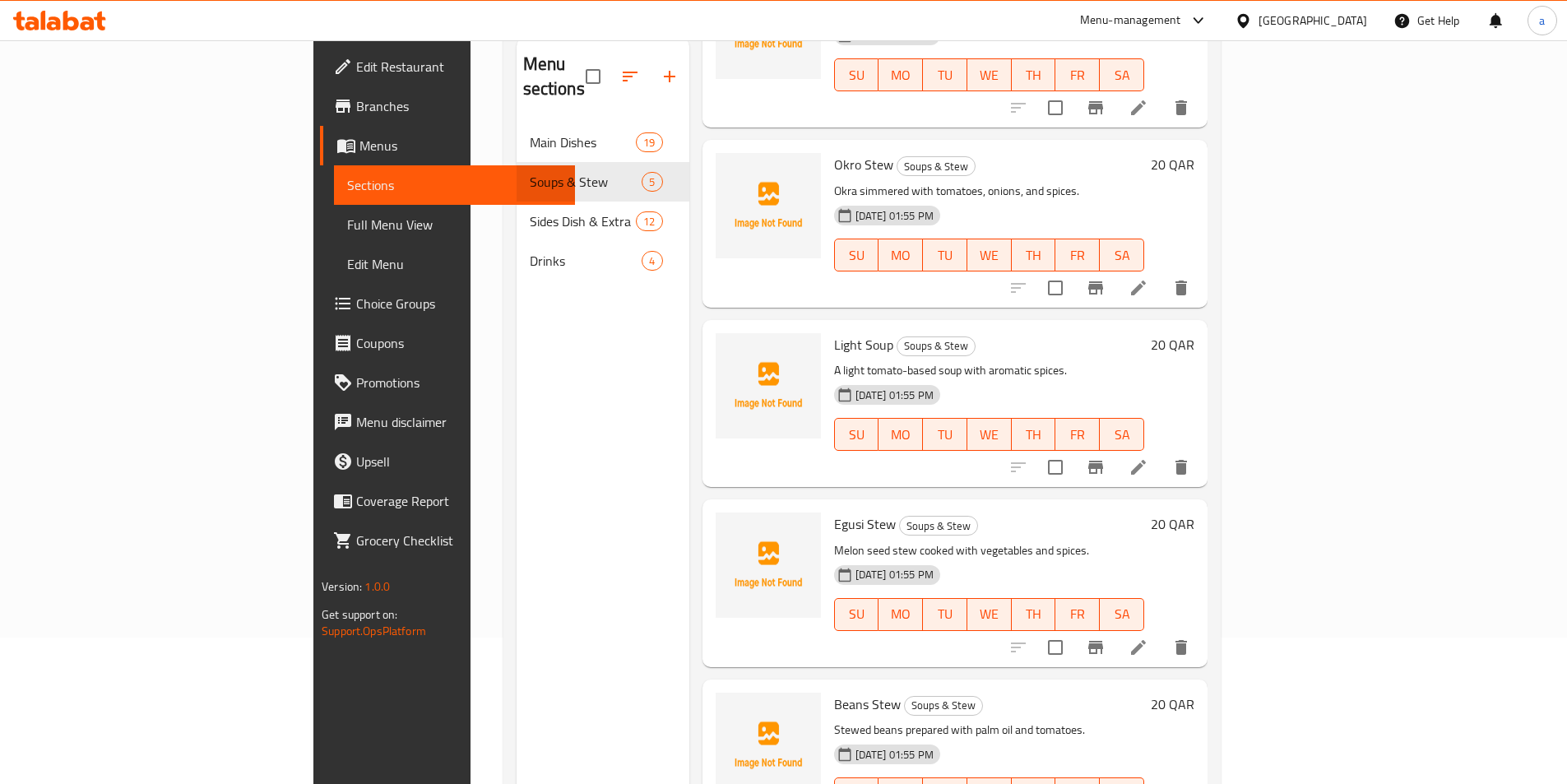
scroll to position [165, 0]
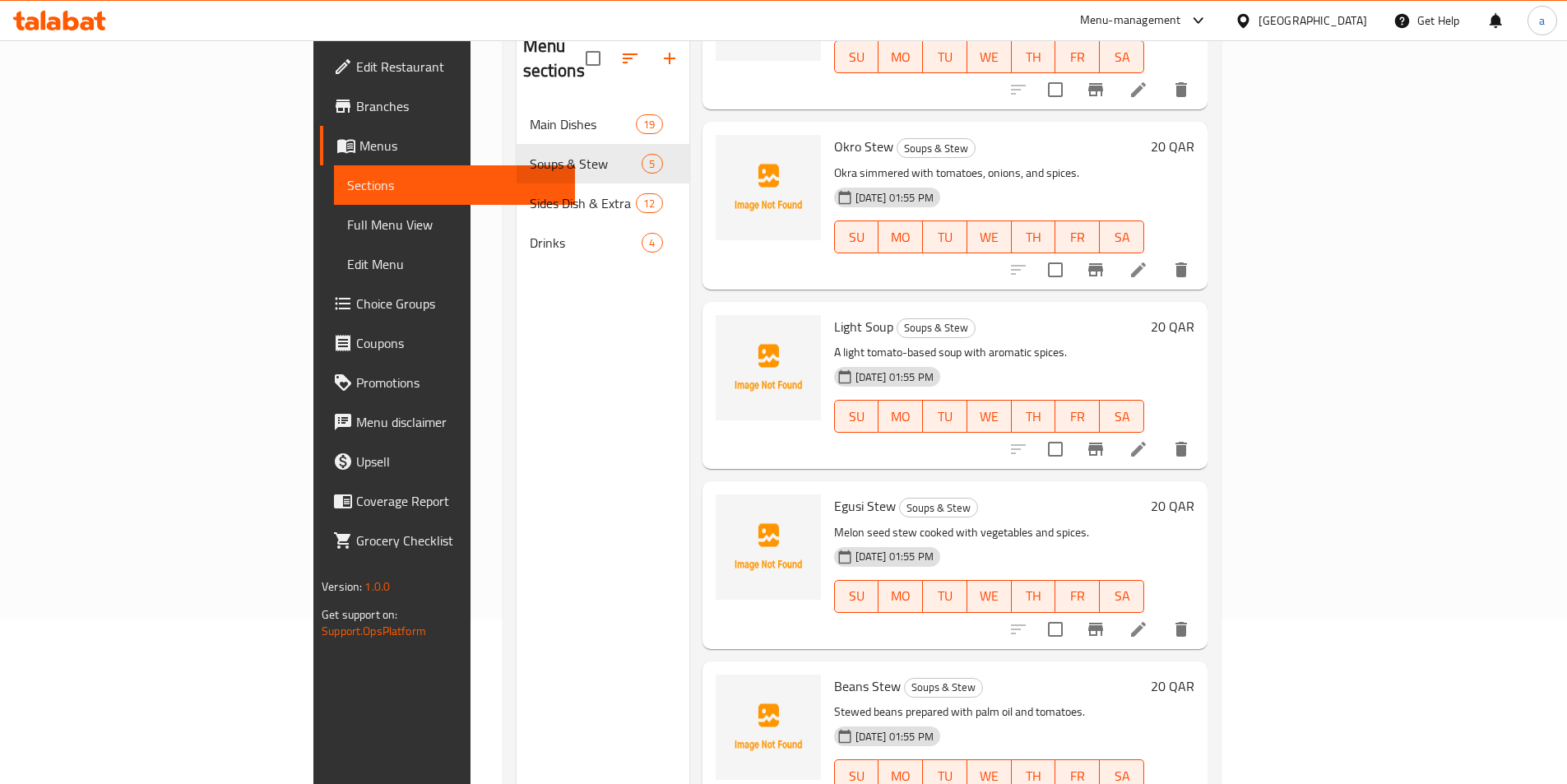
click at [1162, 615] on li at bounding box center [1139, 629] width 46 height 30
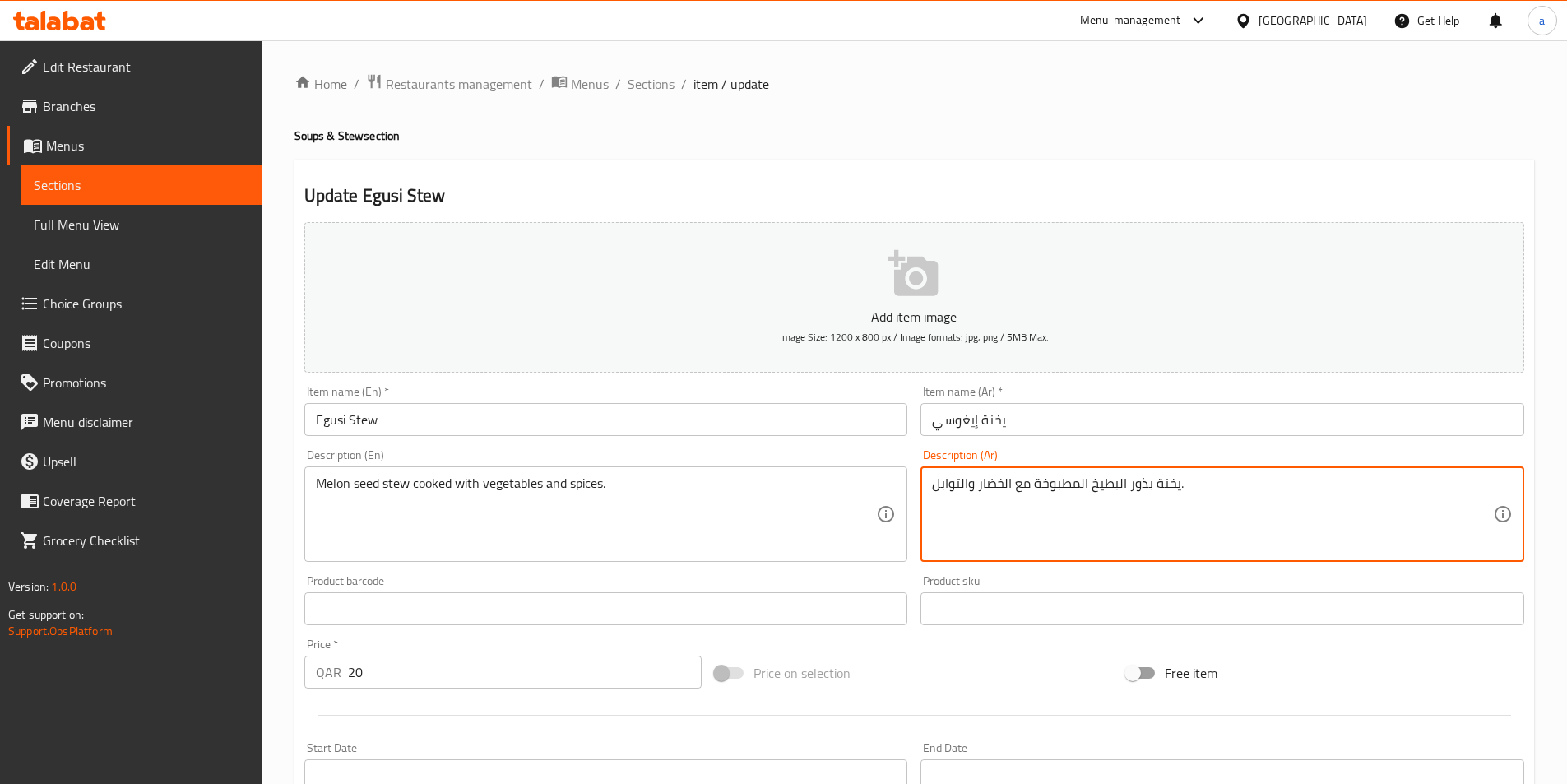
drag, startPoint x: 1049, startPoint y: 486, endPoint x: 1292, endPoint y: 488, distance: 243.0
click at [1292, 488] on textarea "يخنة بذور البطيخ المطبوخة مع الخضار والتوابل." at bounding box center [1212, 513] width 561 height 78
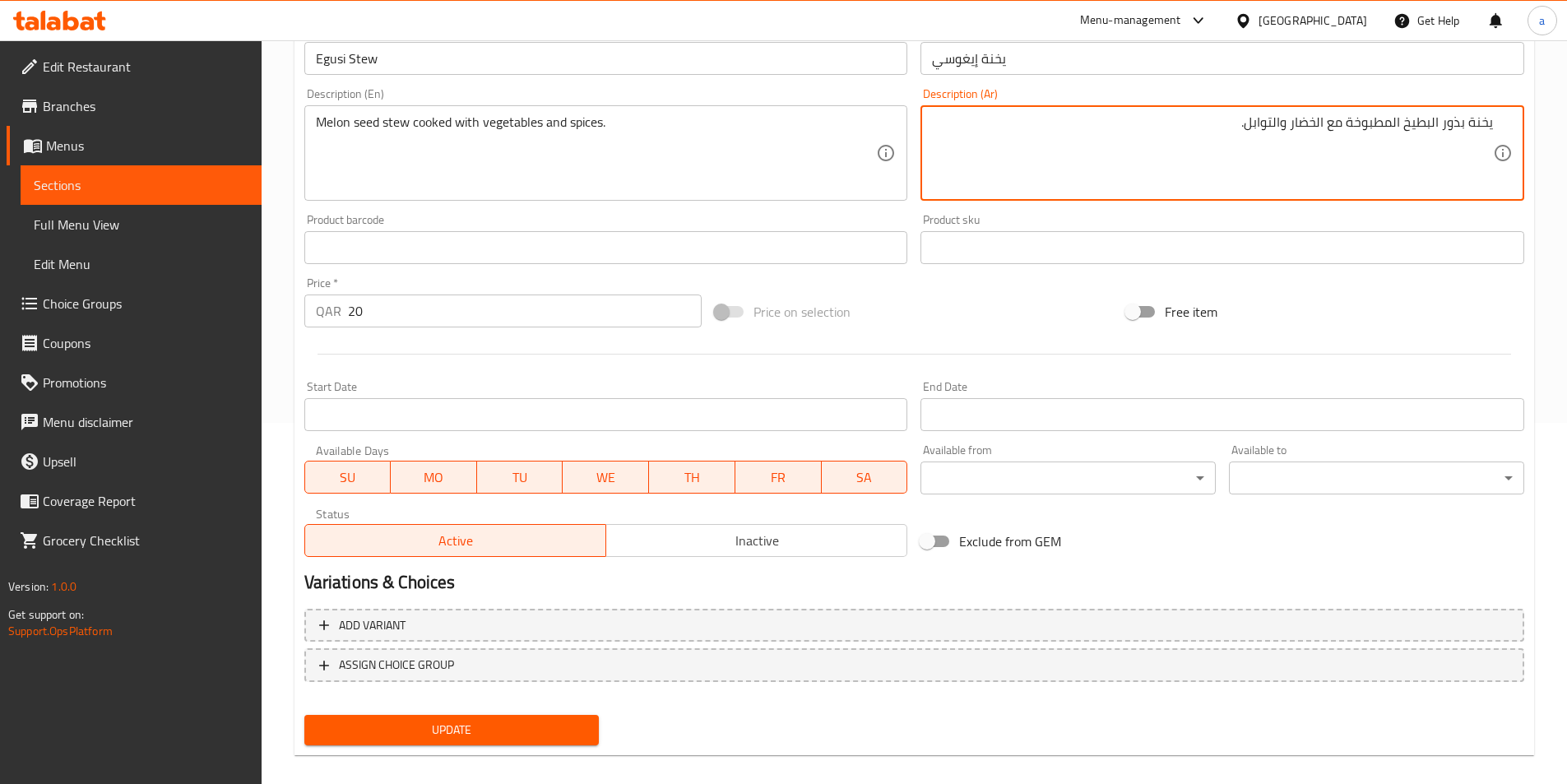
scroll to position [379, 0]
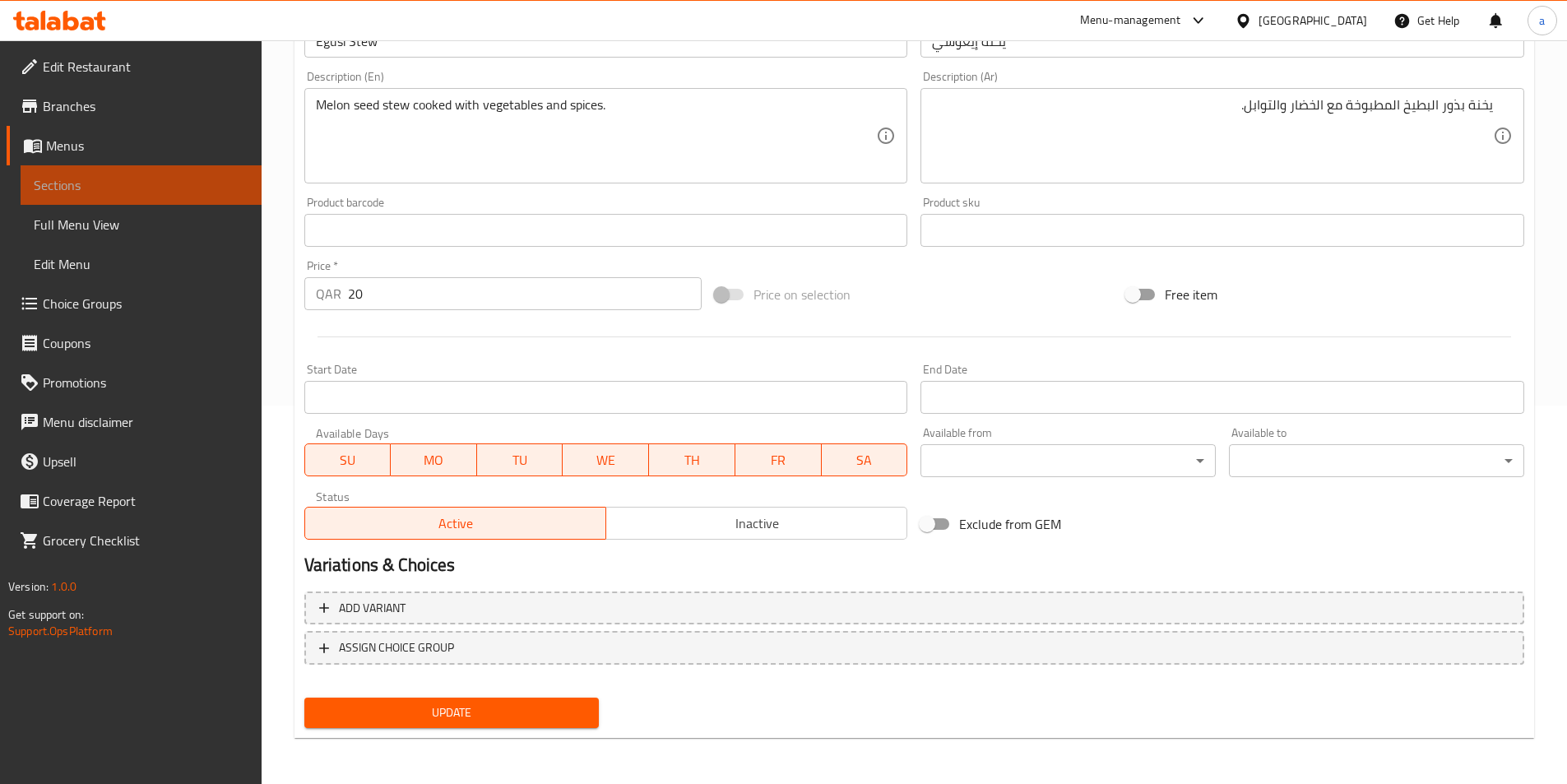
click at [155, 176] on span "Sections" at bounding box center [141, 185] width 215 height 19
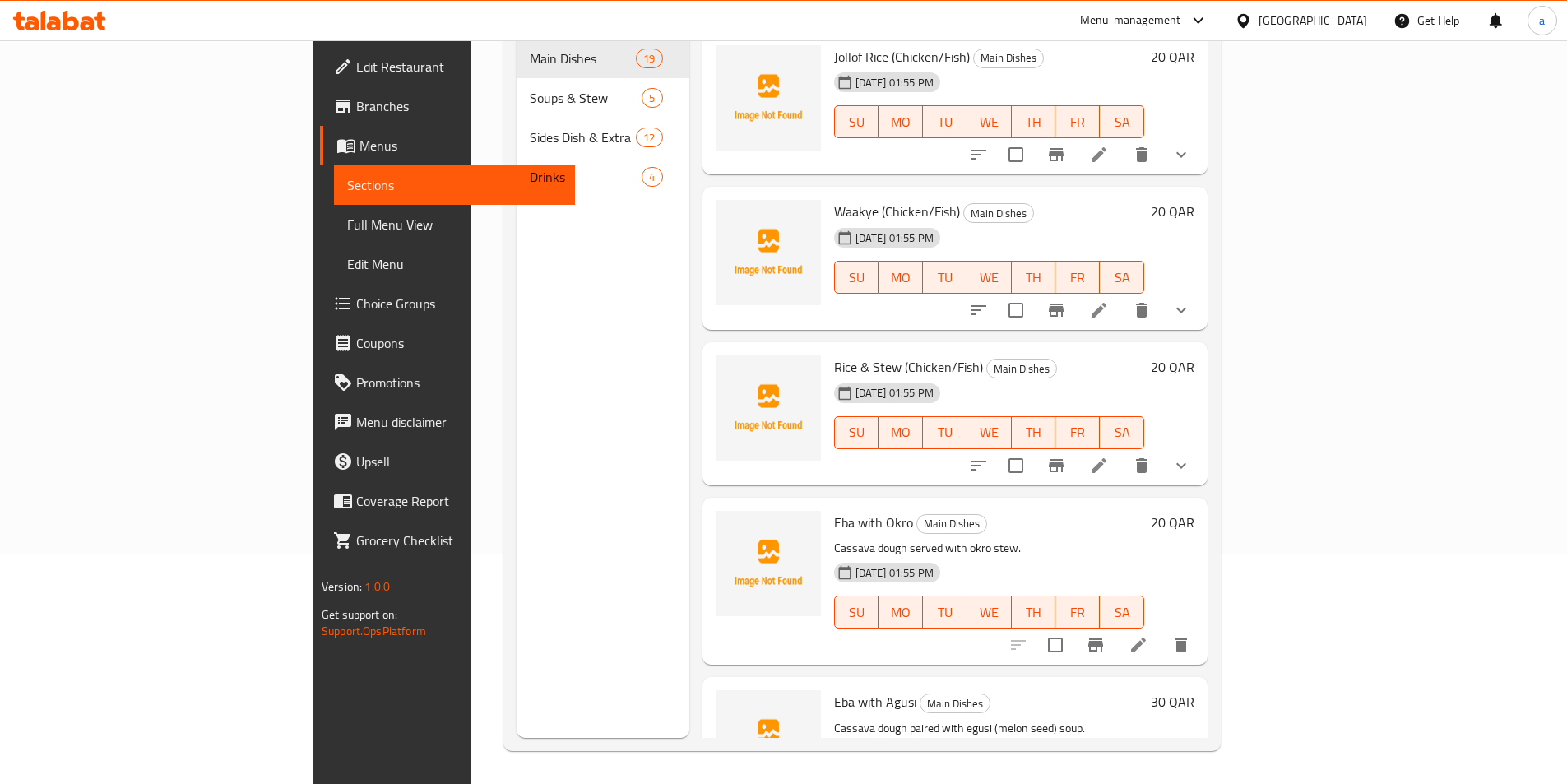
scroll to position [230, 0]
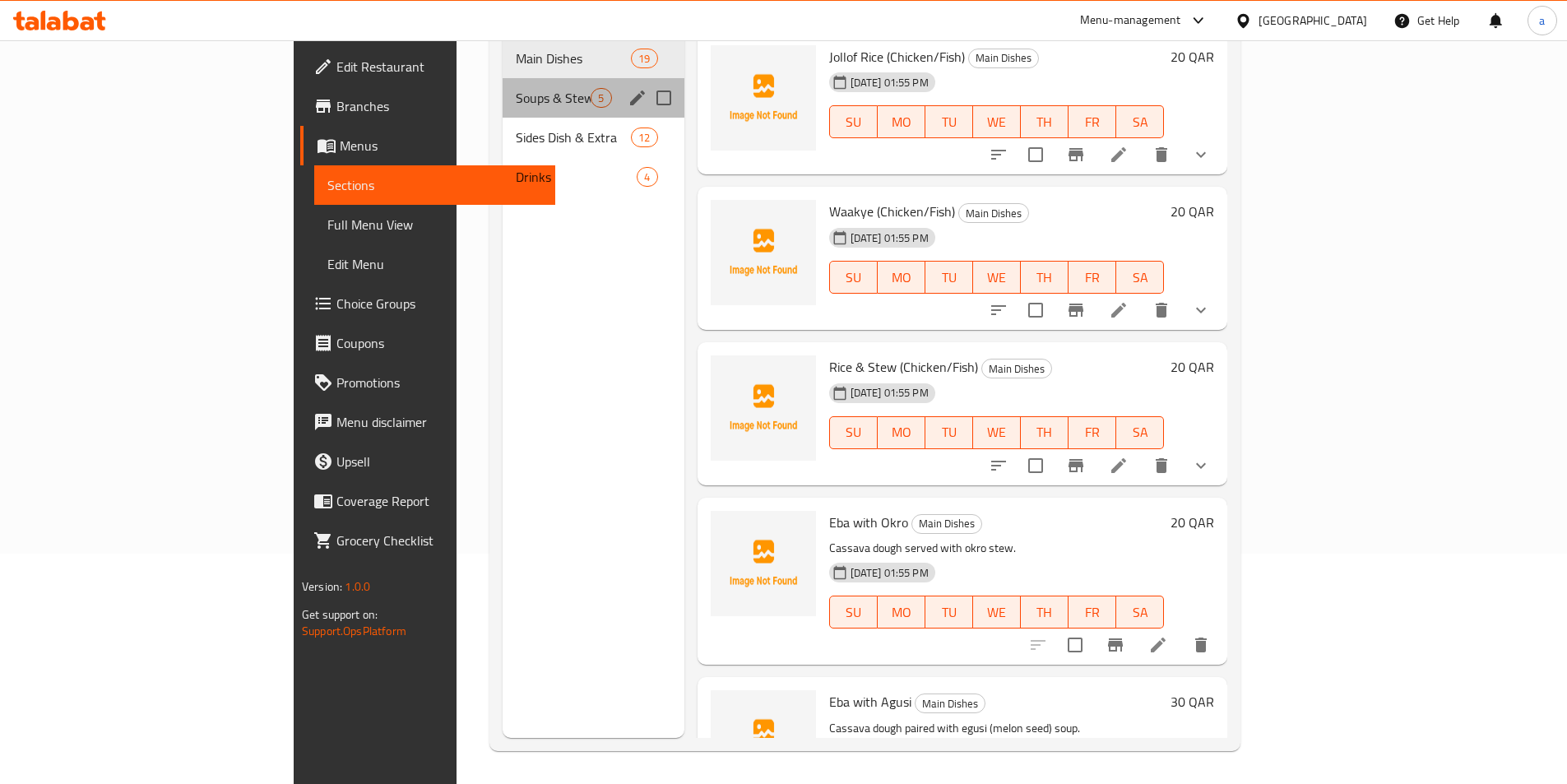
click at [503, 87] on div "Soups & Stew 5" at bounding box center [594, 97] width 181 height 39
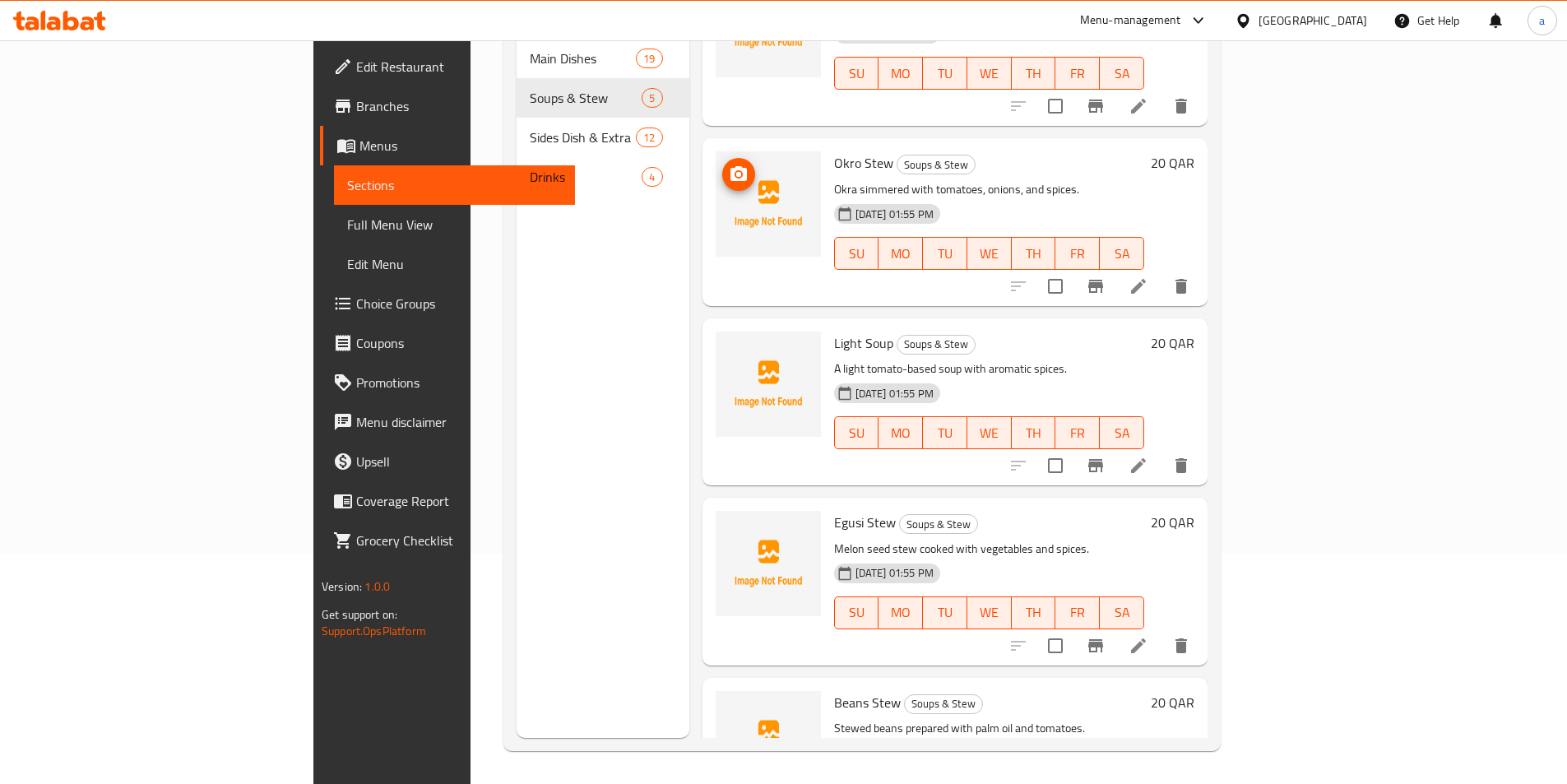
scroll to position [155, 0]
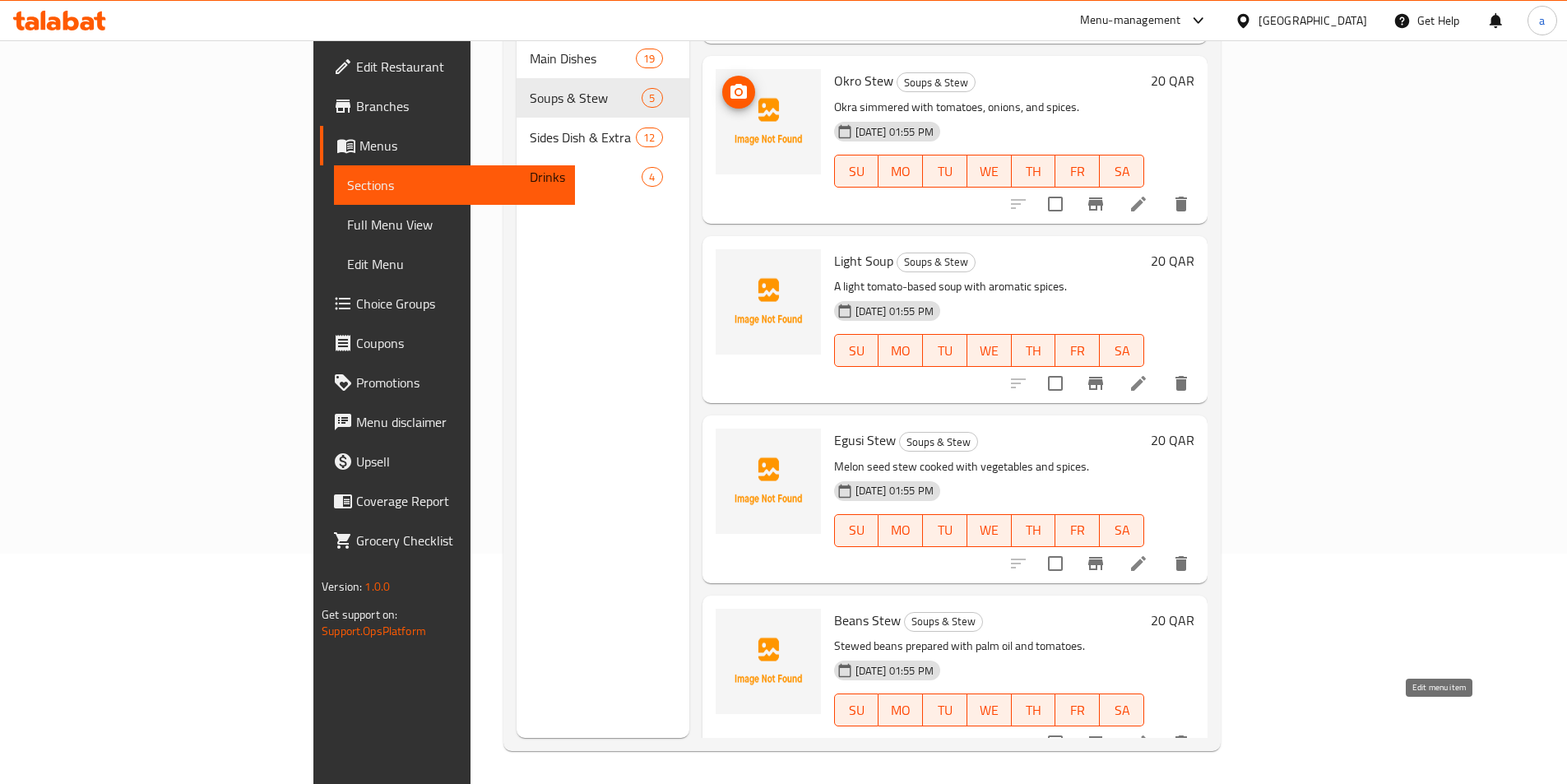
click at [1146, 735] on icon at bounding box center [1138, 742] width 14 height 14
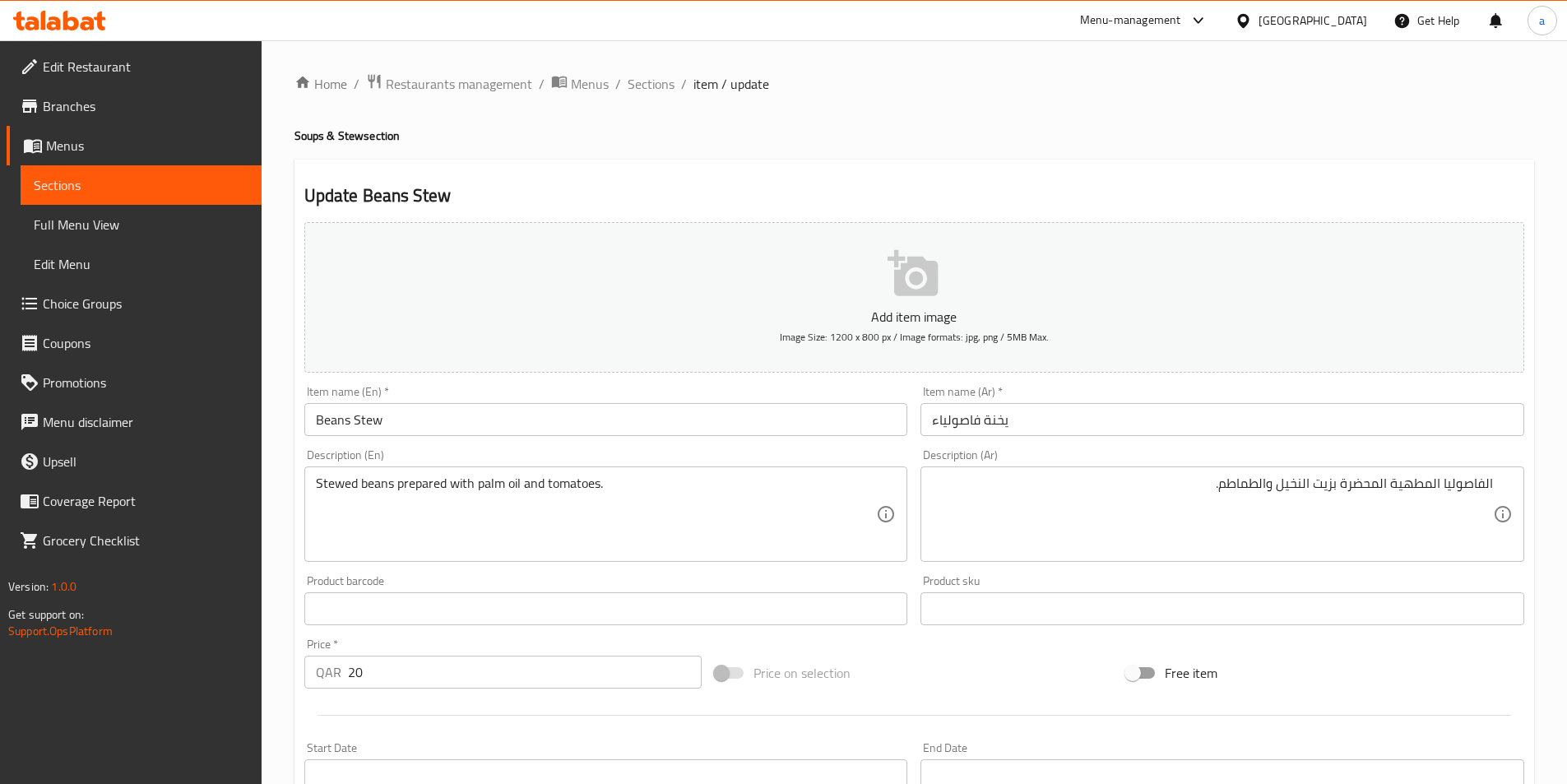
click at [340, 468] on div "Stewed beans prepared with palm oil and tomatoes. Description (En)" at bounding box center [606, 513] width 604 height 95
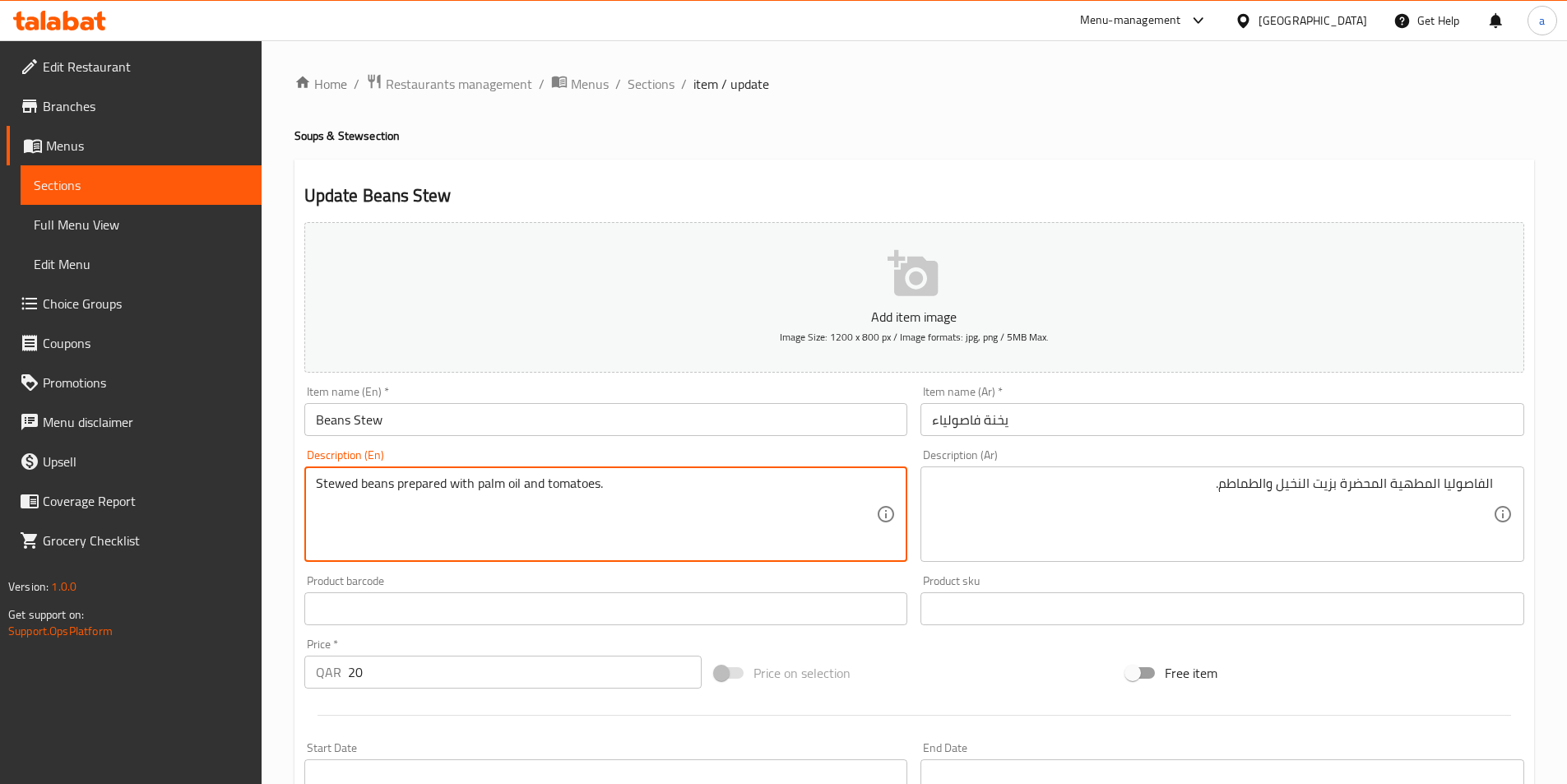
click at [345, 488] on textarea "Stewed beans prepared with palm oil and tomatoes." at bounding box center [597, 513] width 561 height 78
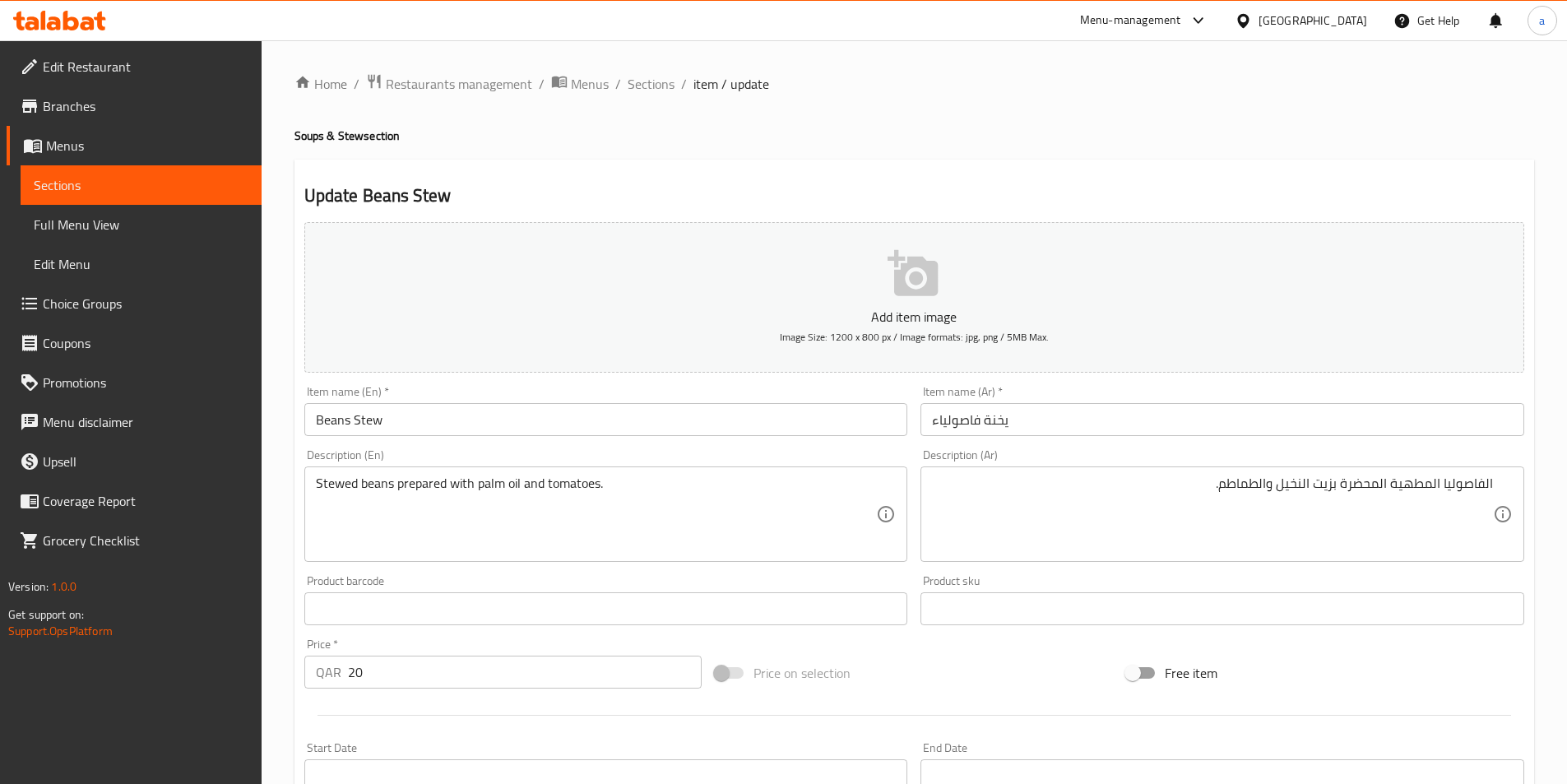
click at [346, 485] on textarea "Stewed beans prepared with palm oil and tomatoes." at bounding box center [597, 513] width 561 height 78
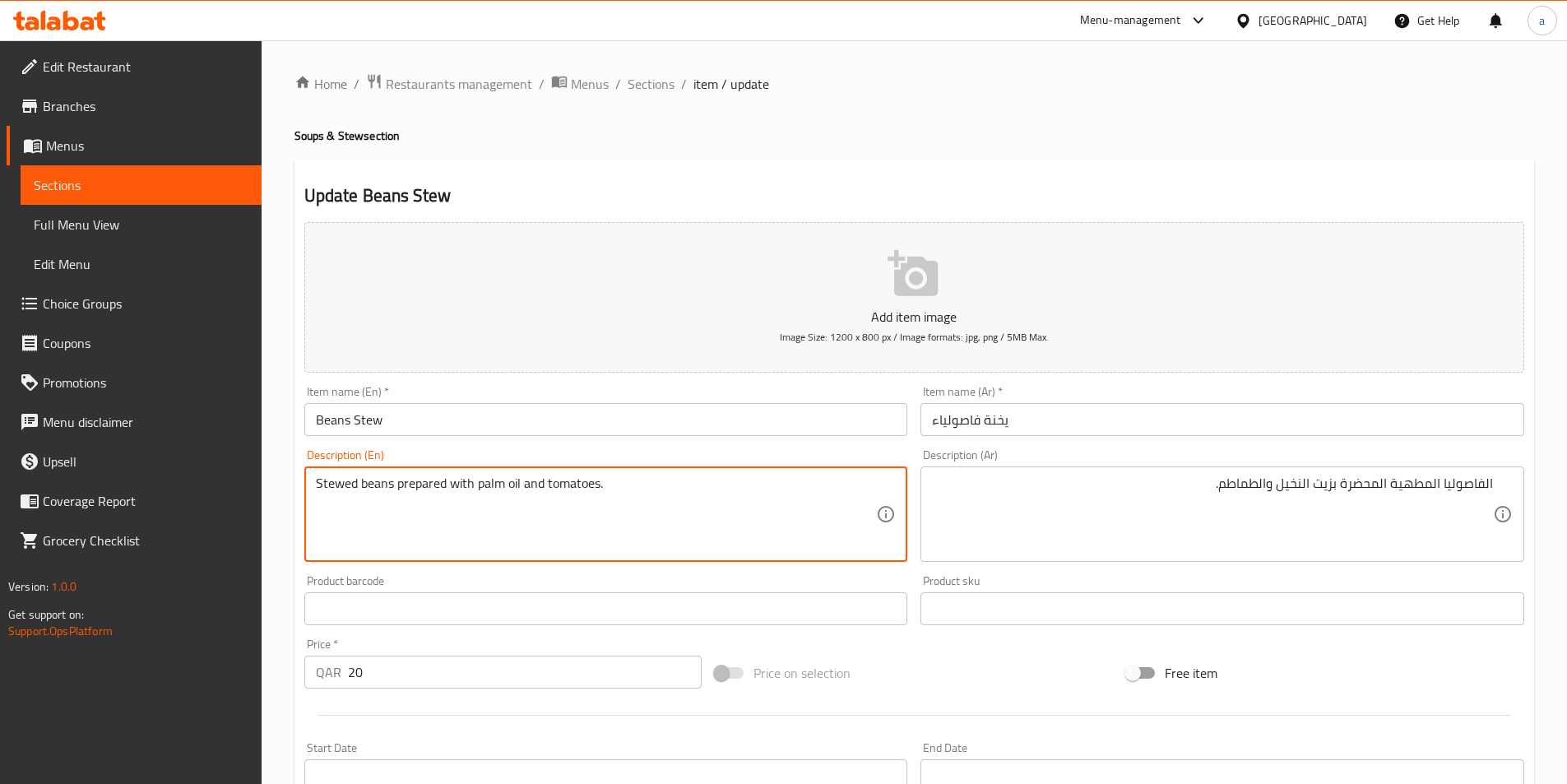
click at [346, 485] on textarea "Stewed beans prepared with palm oil and tomatoes." at bounding box center [597, 513] width 561 height 78
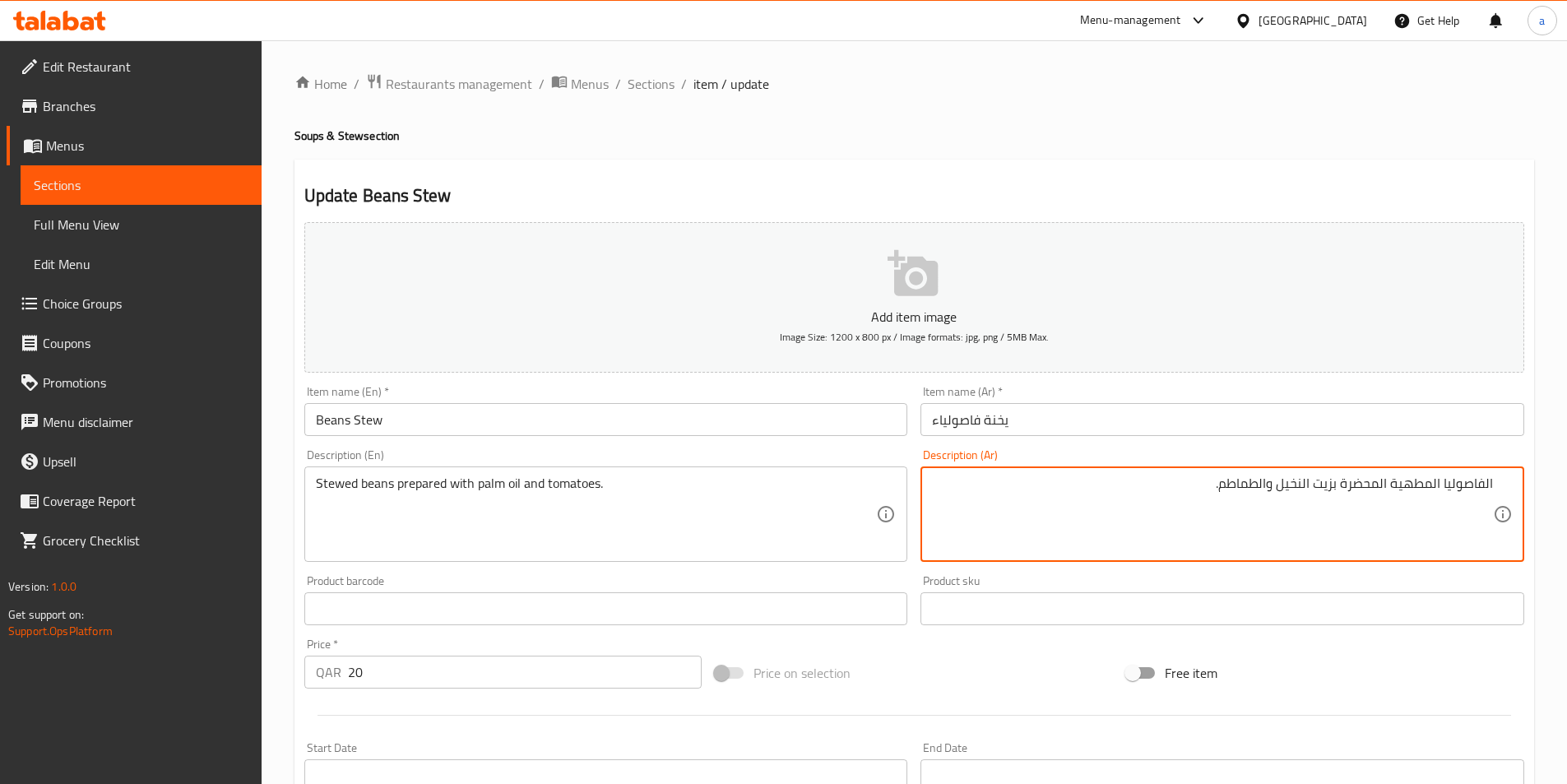
click at [1302, 487] on textarea "الفاصوليا المطهية المحضرة بزيت النخيل والطماطم." at bounding box center [1212, 513] width 561 height 78
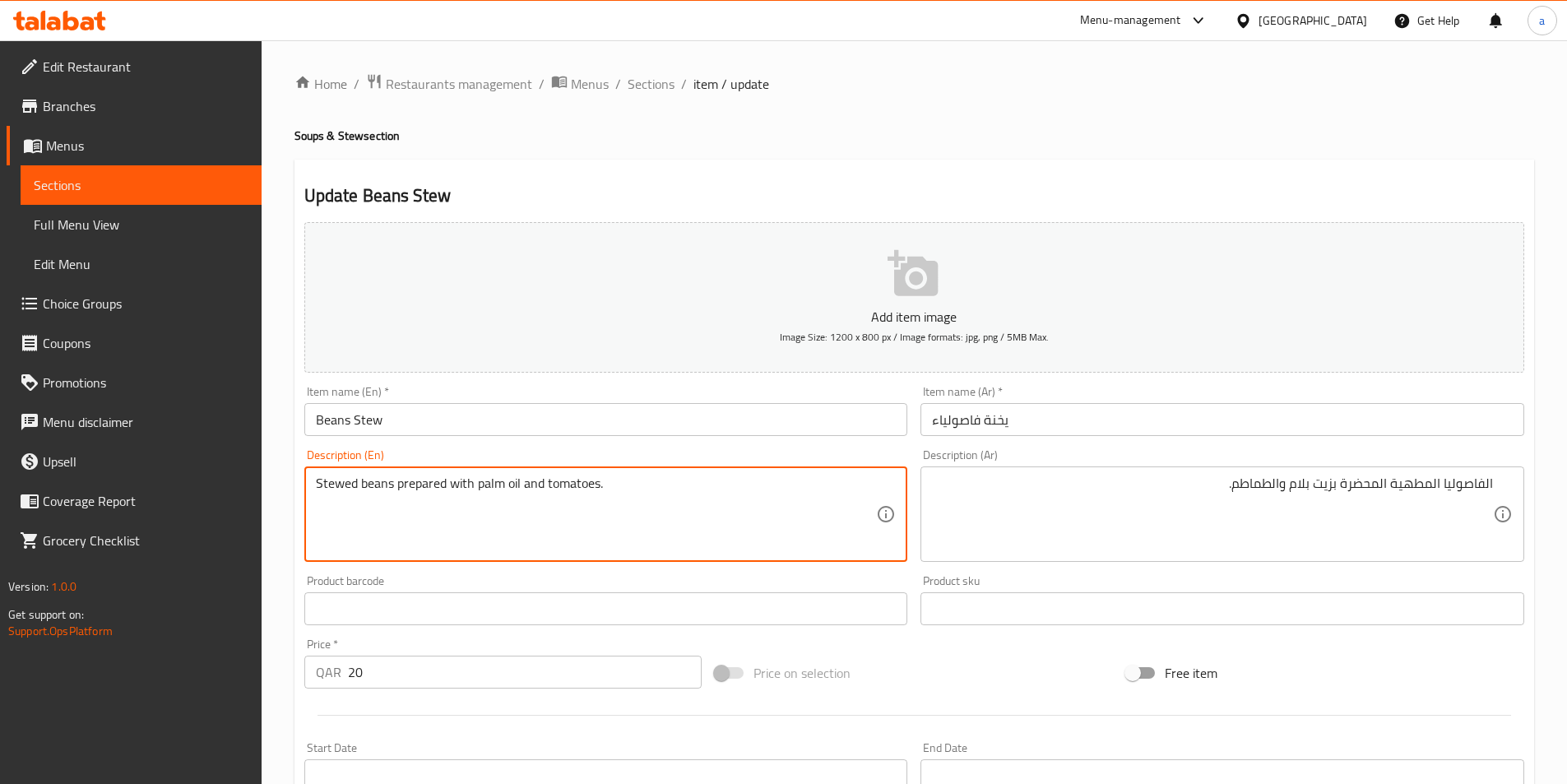
click at [321, 475] on textarea "Stewed beans prepared with palm oil and tomatoes." at bounding box center [597, 513] width 561 height 78
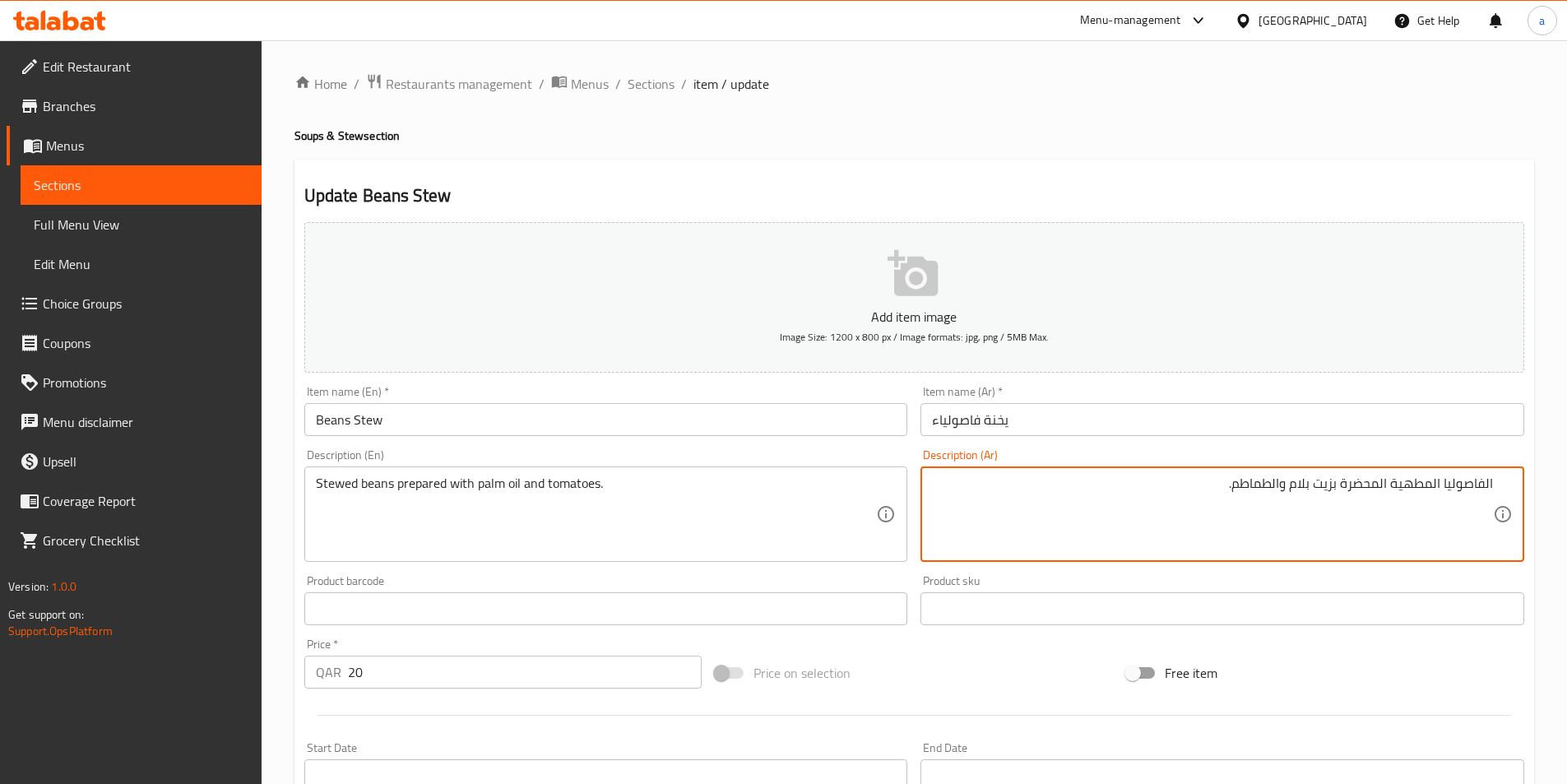
click at [1400, 483] on textarea "الفاصوليا المطهية المحضرة بزيت بلام والطماطم." at bounding box center [1212, 513] width 561 height 78
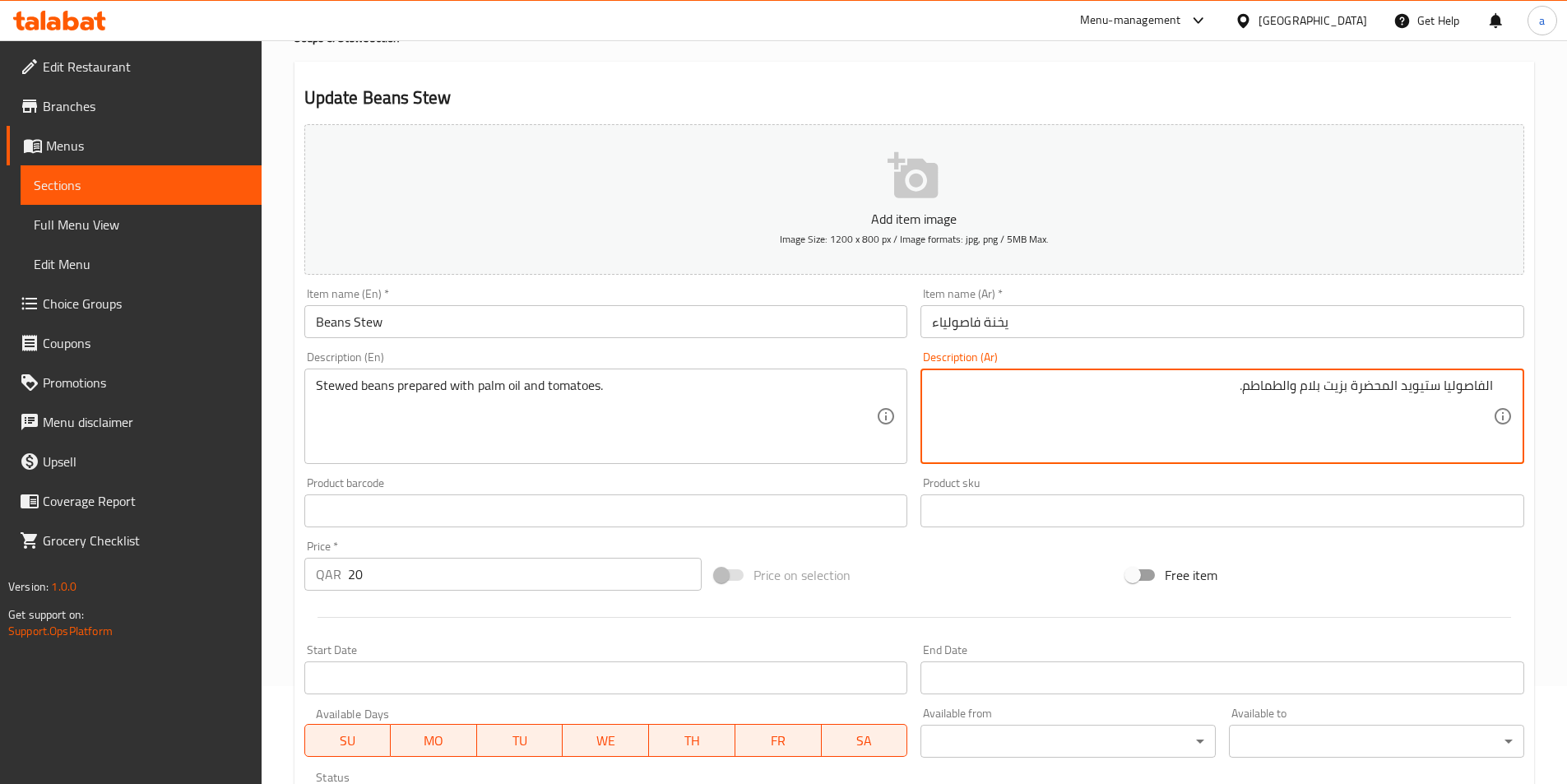
scroll to position [379, 0]
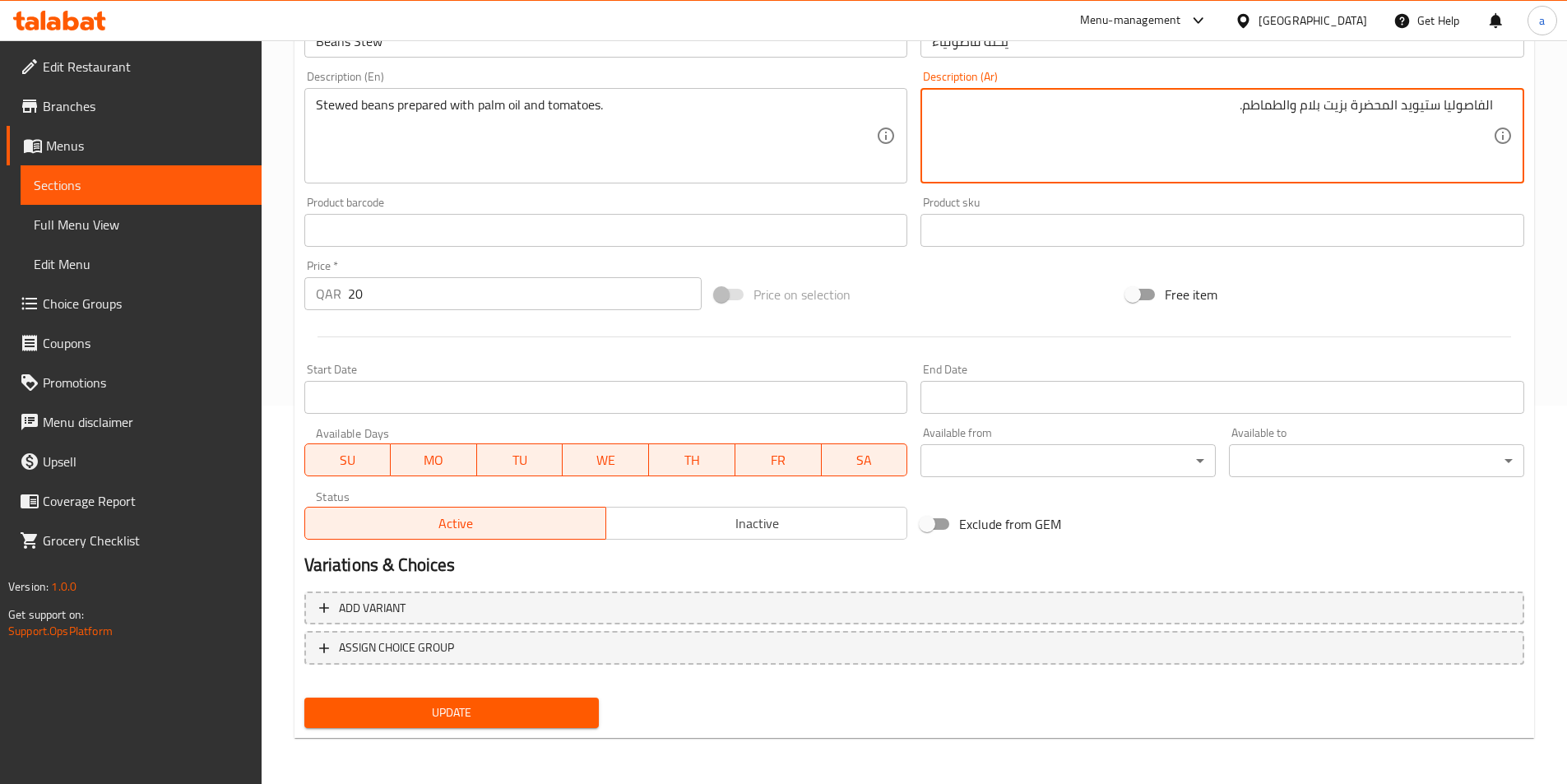
type textarea "الفاصوليا ستيويد المحضرة بزيت بلام والطماطم."
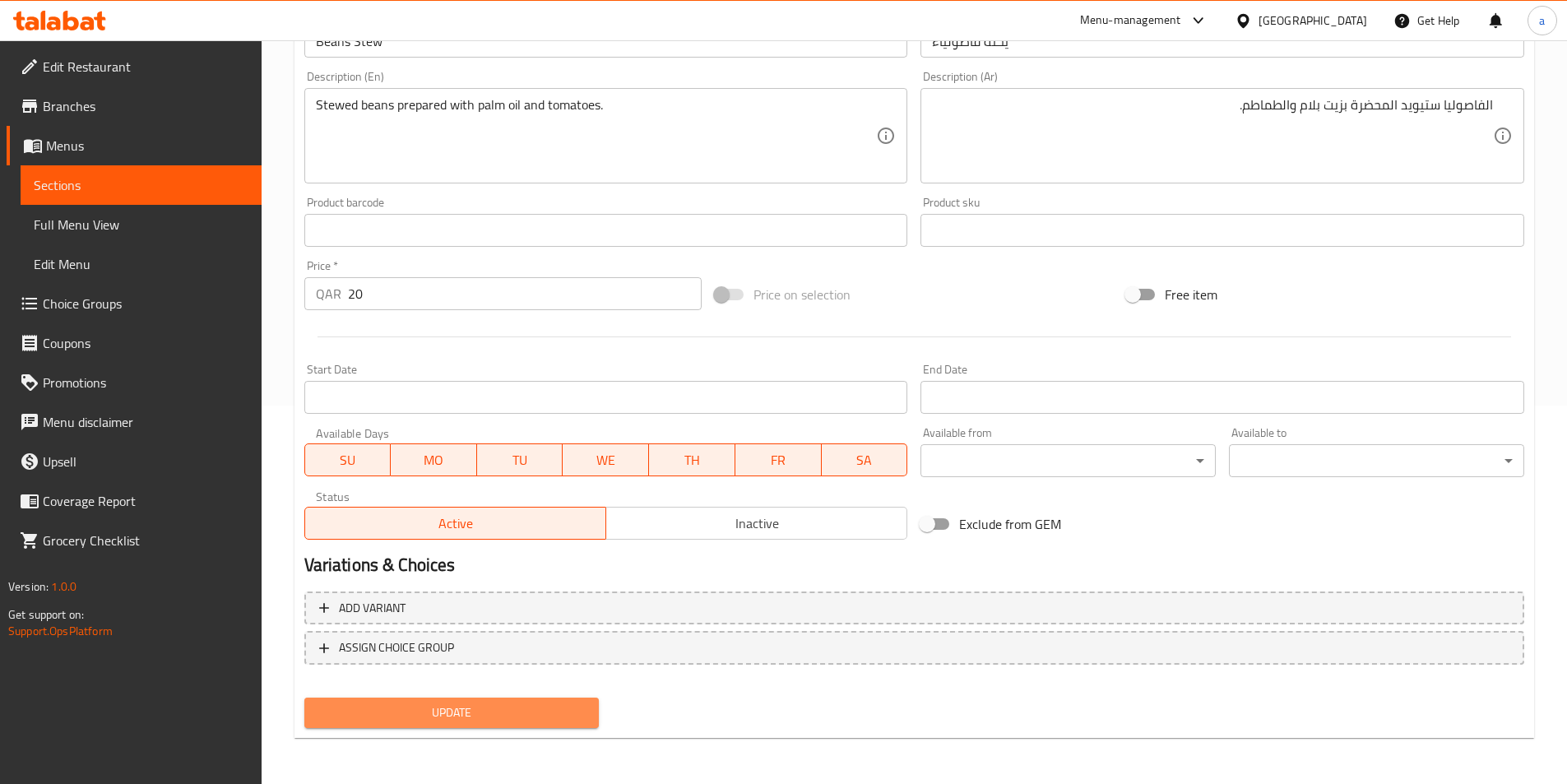
click at [431, 727] on button "Update" at bounding box center [452, 713] width 296 height 31
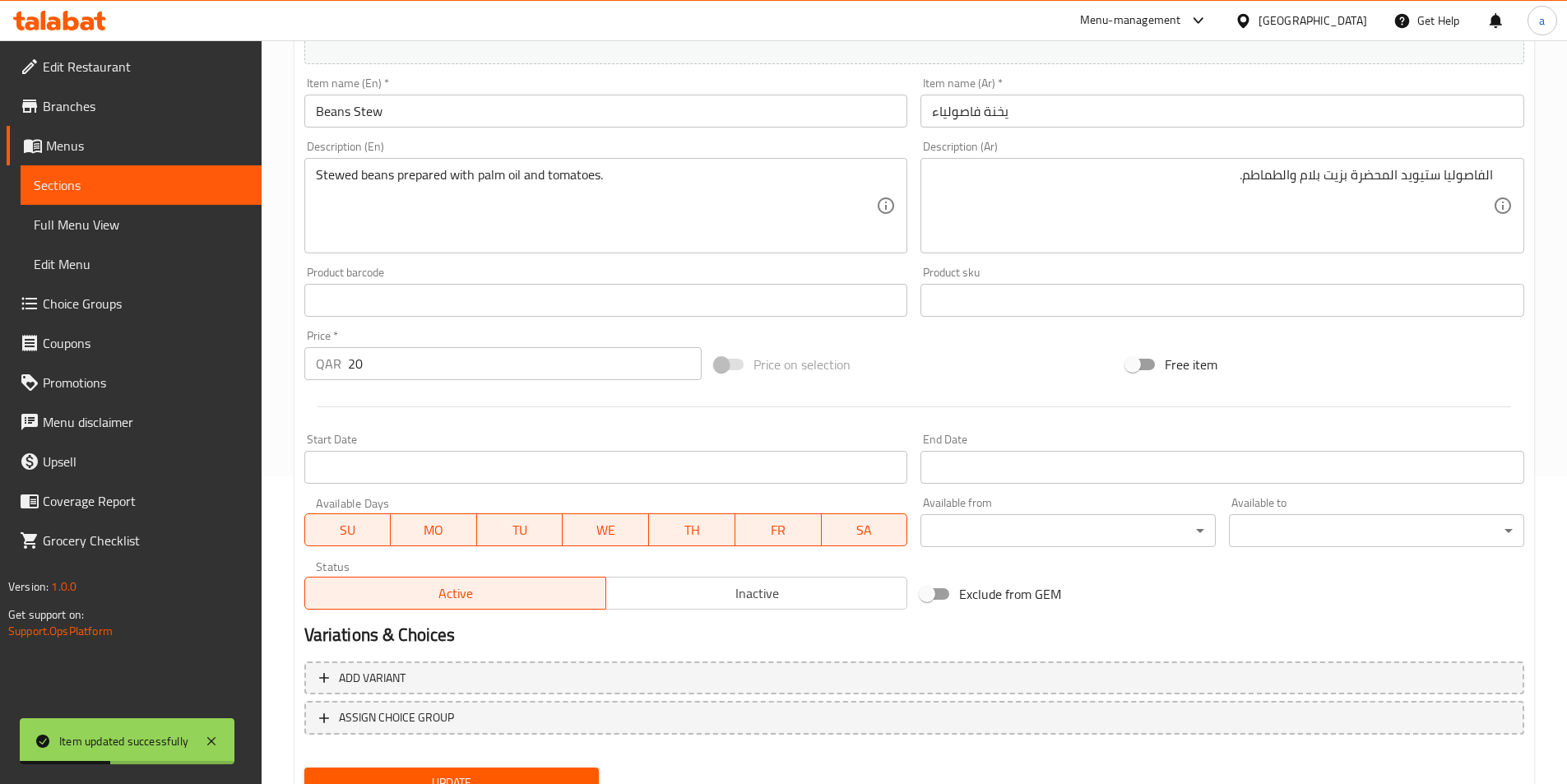
scroll to position [214, 0]
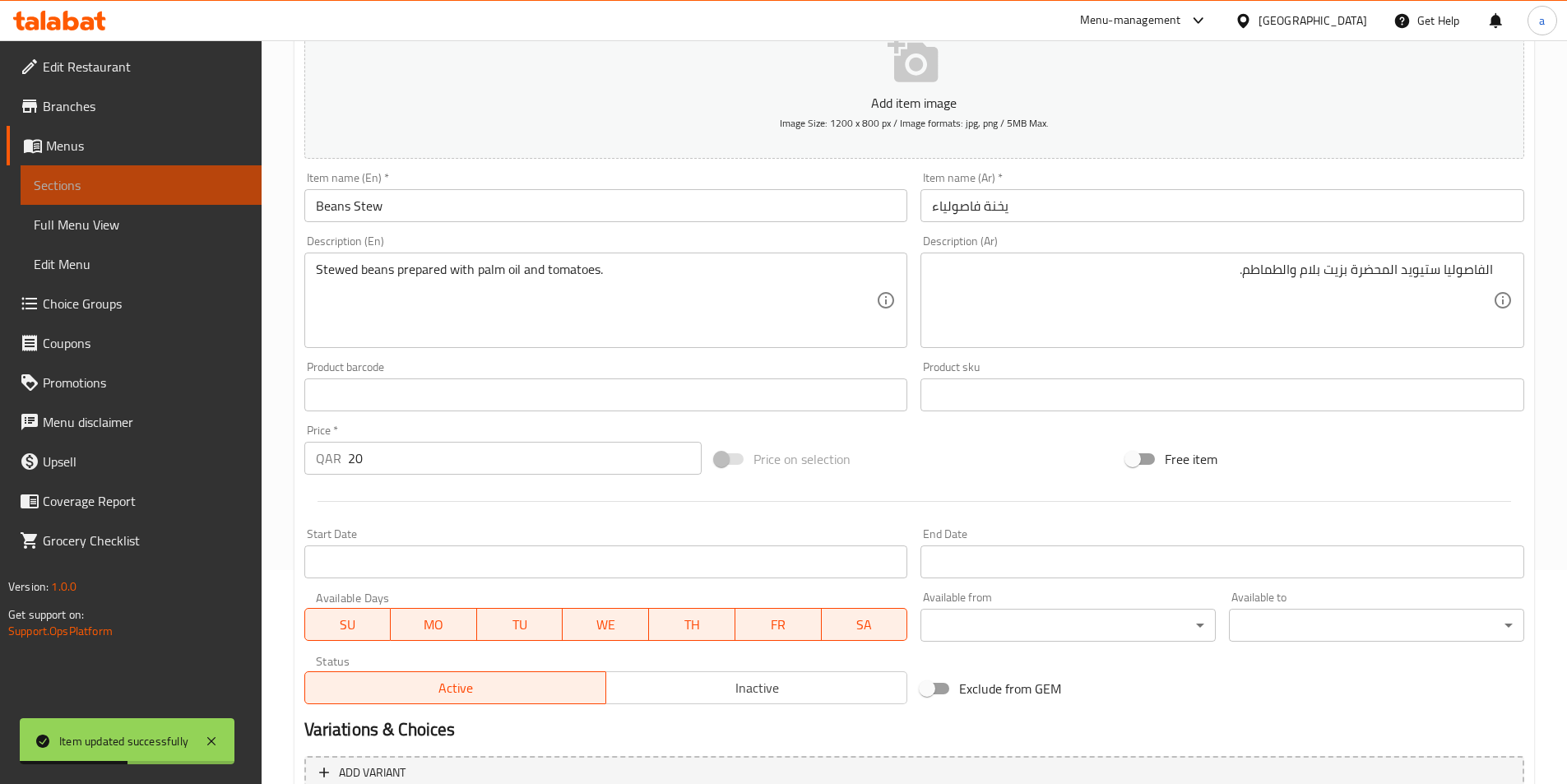
click at [45, 189] on span "Sections" at bounding box center [141, 185] width 215 height 19
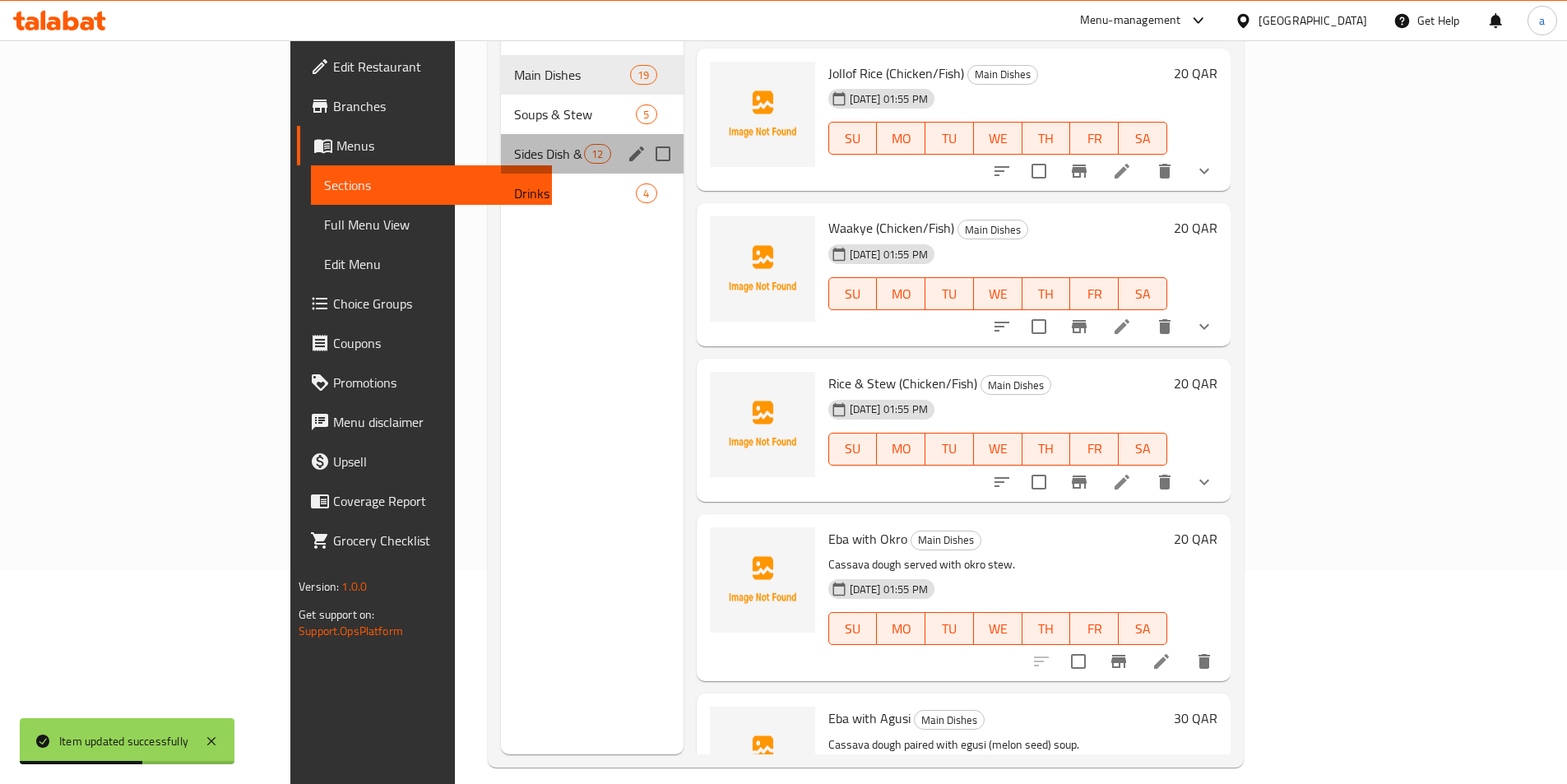
click at [501, 144] on div "Sides Dish & Extra 12" at bounding box center [593, 153] width 183 height 39
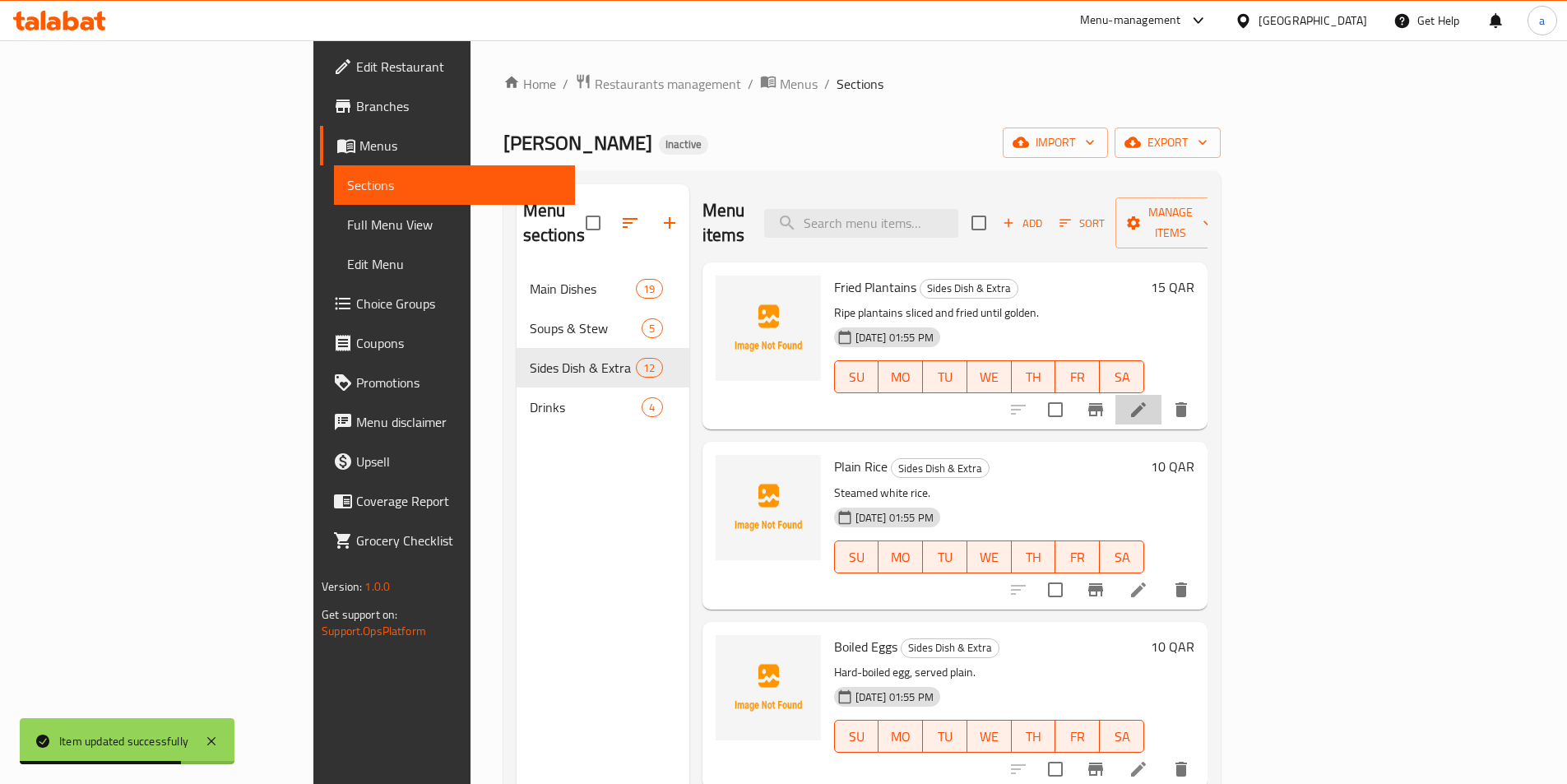
click at [1162, 395] on li at bounding box center [1139, 409] width 46 height 30
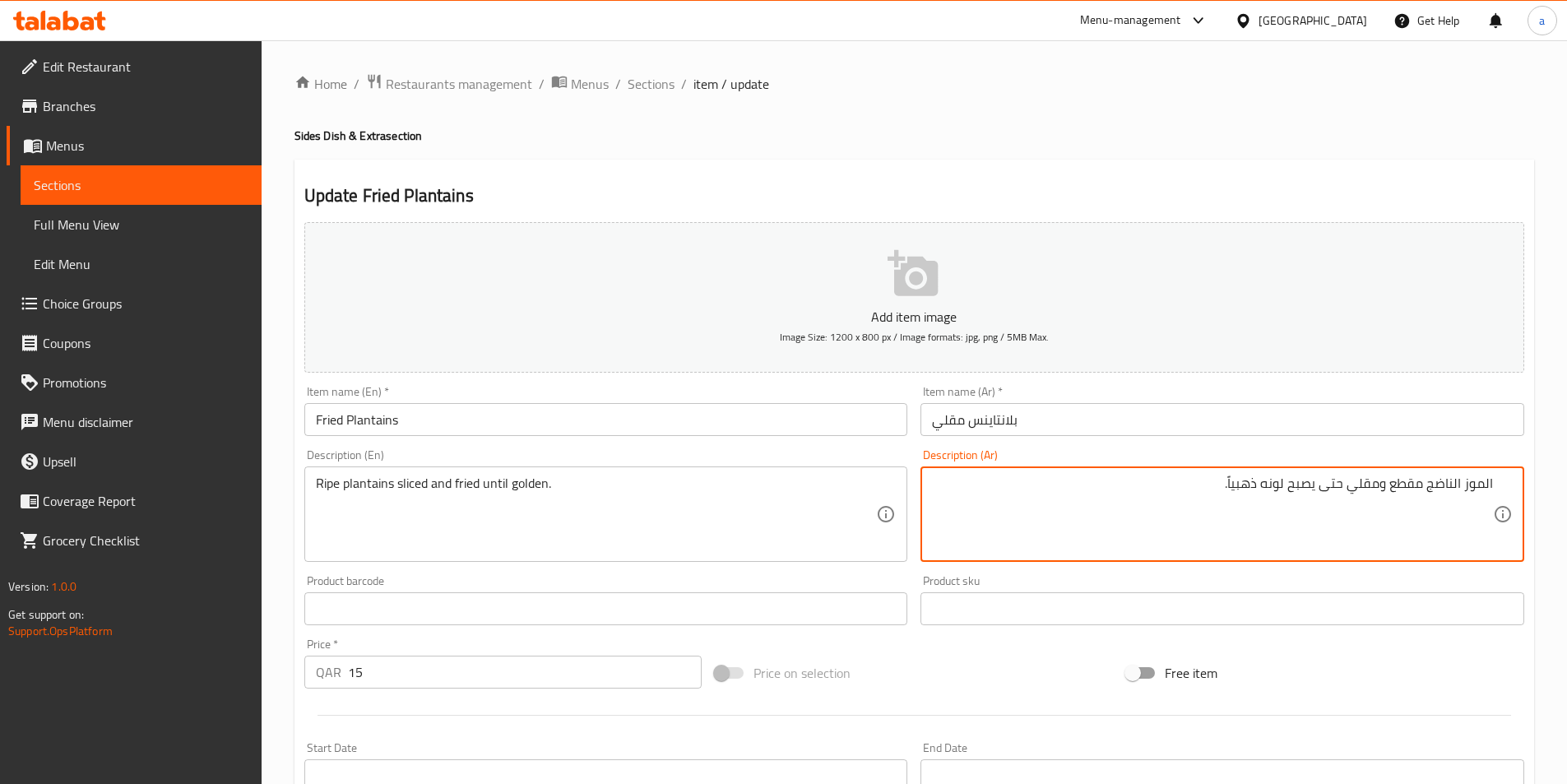
drag, startPoint x: 1466, startPoint y: 483, endPoint x: 1517, endPoint y: 500, distance: 53.8
click at [1517, 500] on div "الموز الناضج مقطع ومقلي حتى يصبح لونه ذهبياً. Description (Ar)" at bounding box center [1222, 513] width 604 height 95
drag, startPoint x: 1300, startPoint y: 486, endPoint x: 1143, endPoint y: 512, distance: 159.1
click at [1143, 512] on textarea "بلانتاينس الناضج مقطع ومقلي حتى يصبح لونه ذهبياً." at bounding box center [1212, 513] width 561 height 78
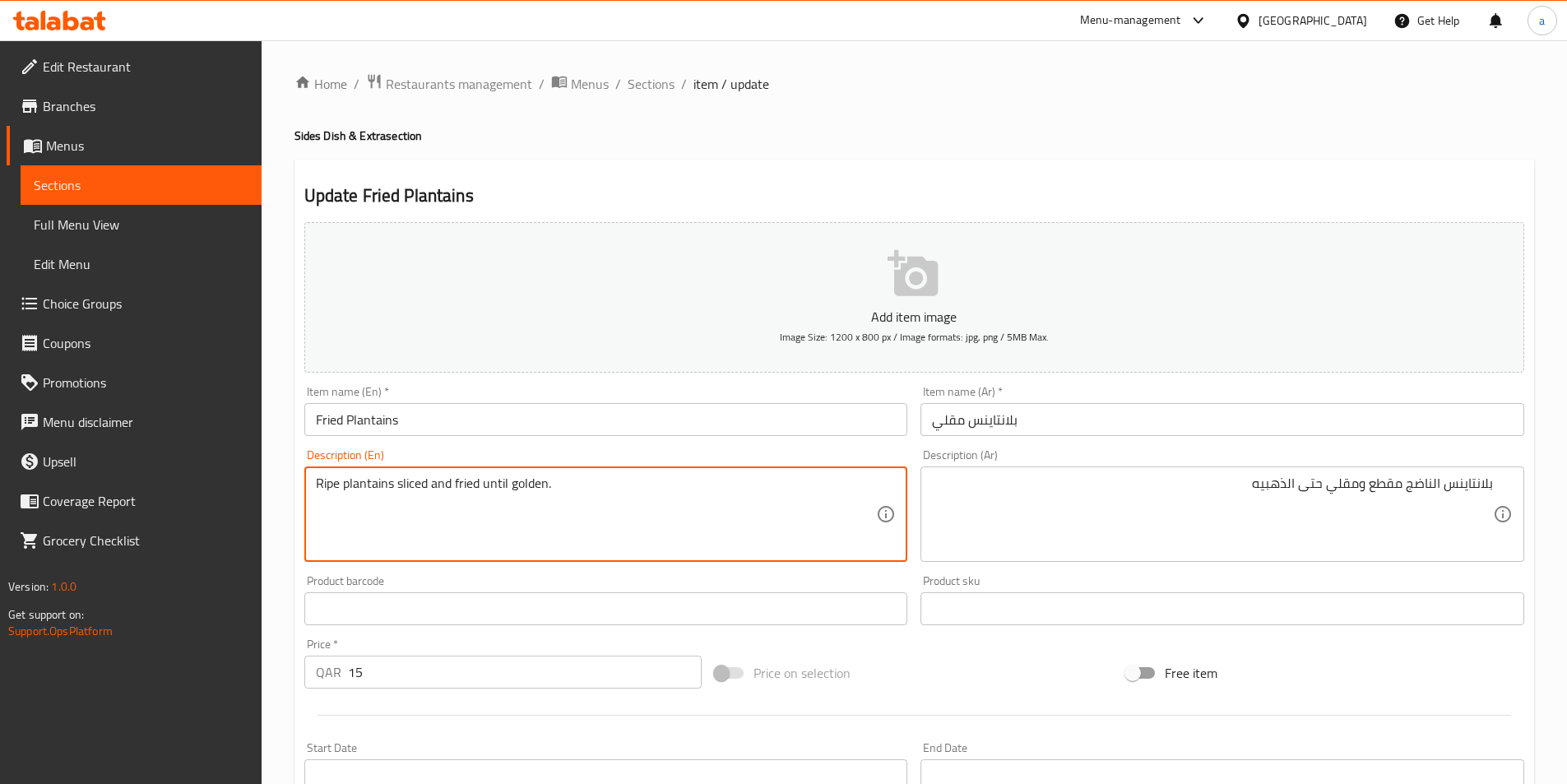
click at [330, 484] on textarea "Ripe plantains sliced and fried until golden." at bounding box center [597, 513] width 561 height 78
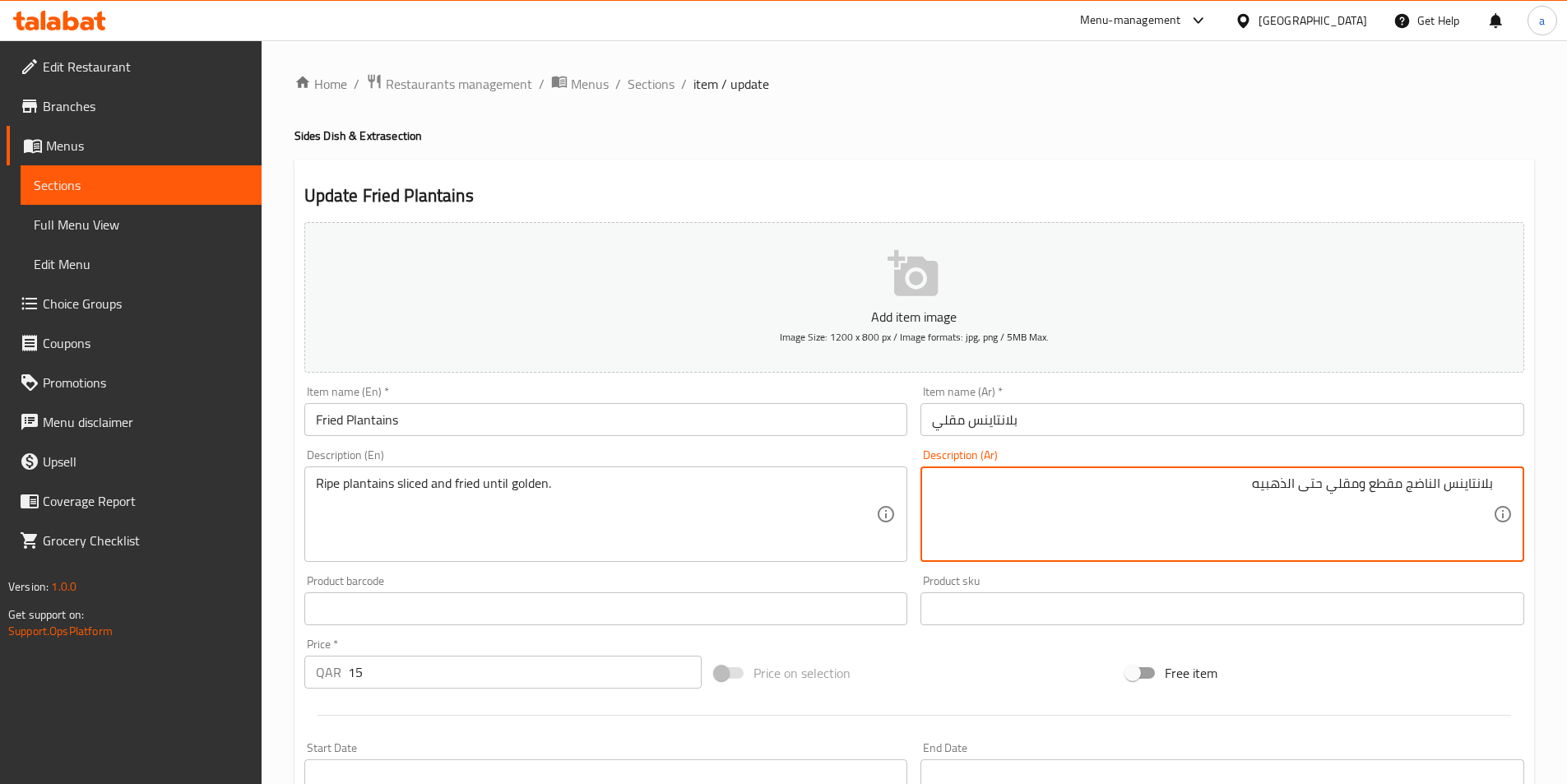
click at [1421, 488] on textarea "بلانتاينس الناضج مقطع ومقلي حتى الذهبيه" at bounding box center [1212, 513] width 561 height 78
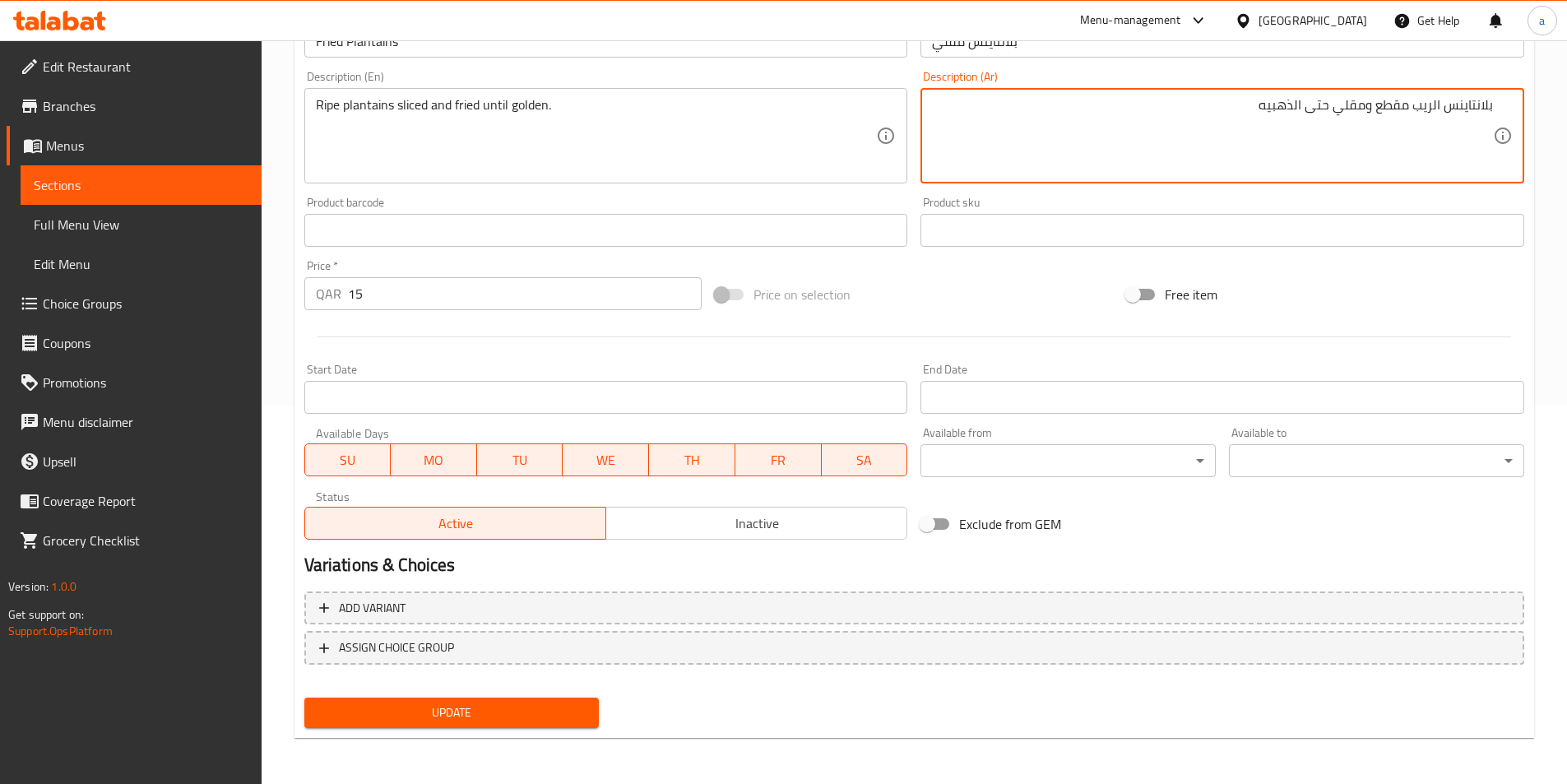
type textarea "بلانتاينس الريب مقطع ومقلي حتى الذهبيه"
click at [536, 703] on span "Update" at bounding box center [452, 712] width 269 height 20
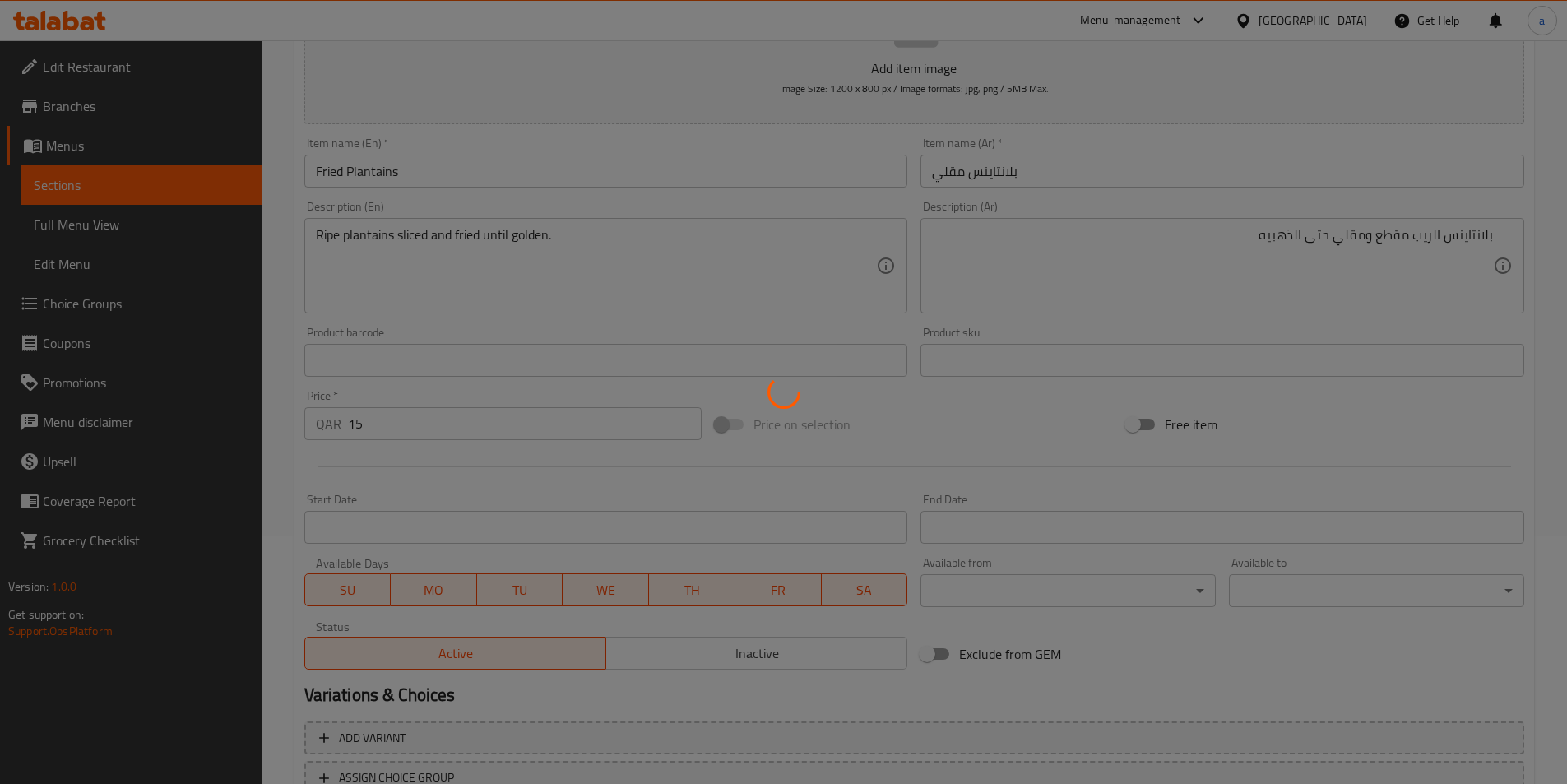
scroll to position [49, 0]
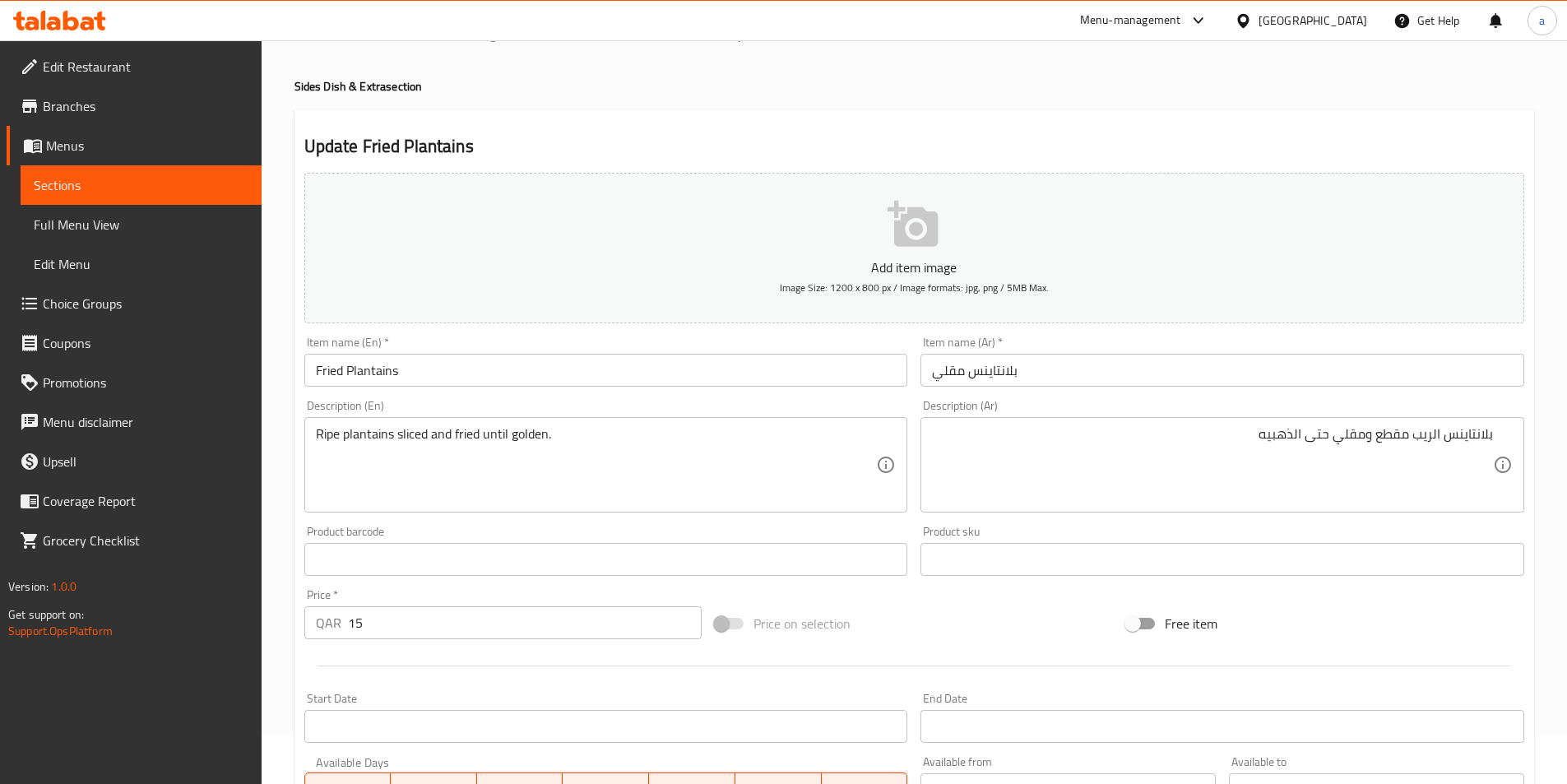
click at [76, 168] on link "Sections" at bounding box center [141, 185] width 241 height 39
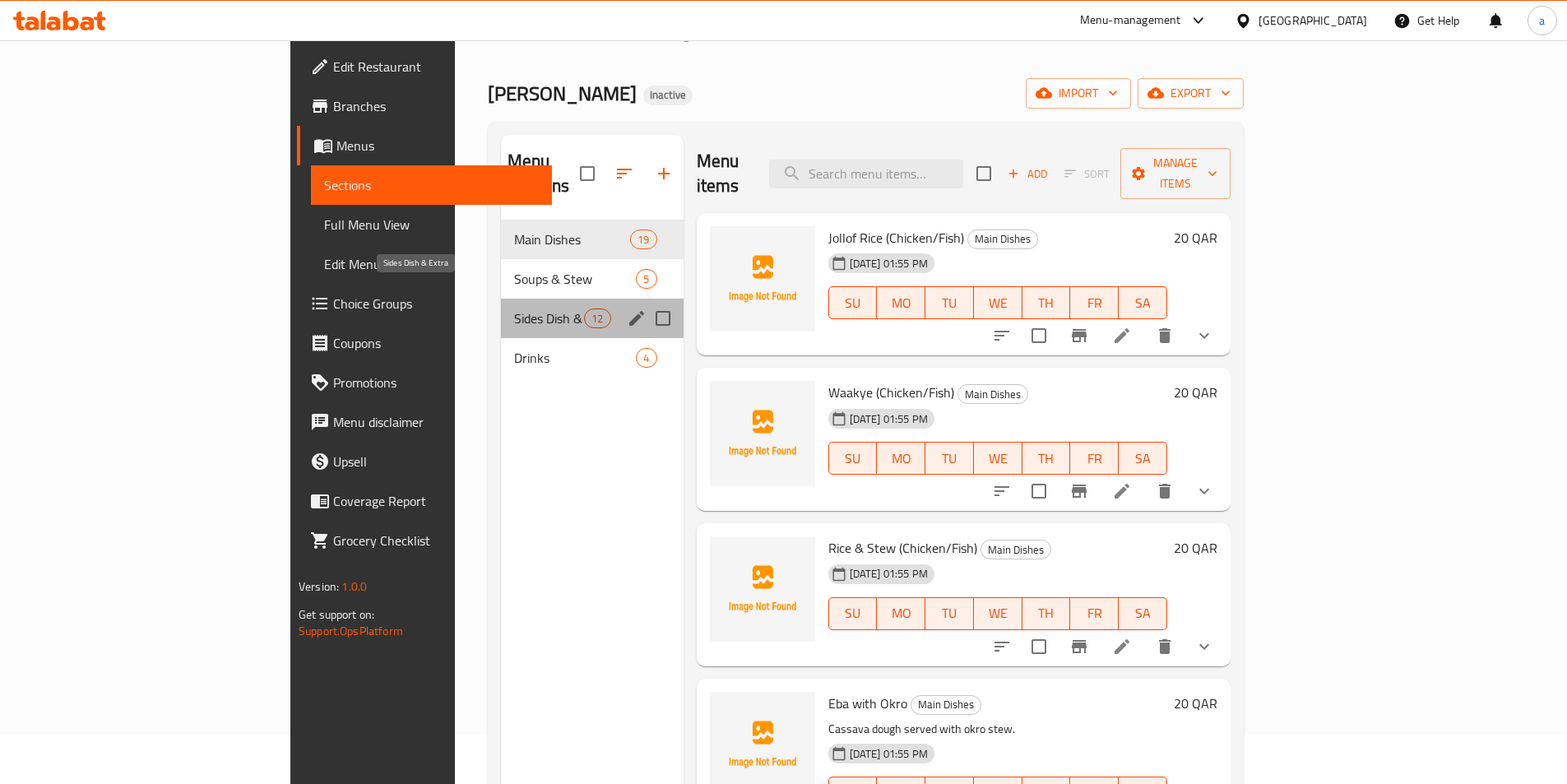
click at [515, 308] on span "Sides Dish & Extra" at bounding box center [549, 318] width 70 height 19
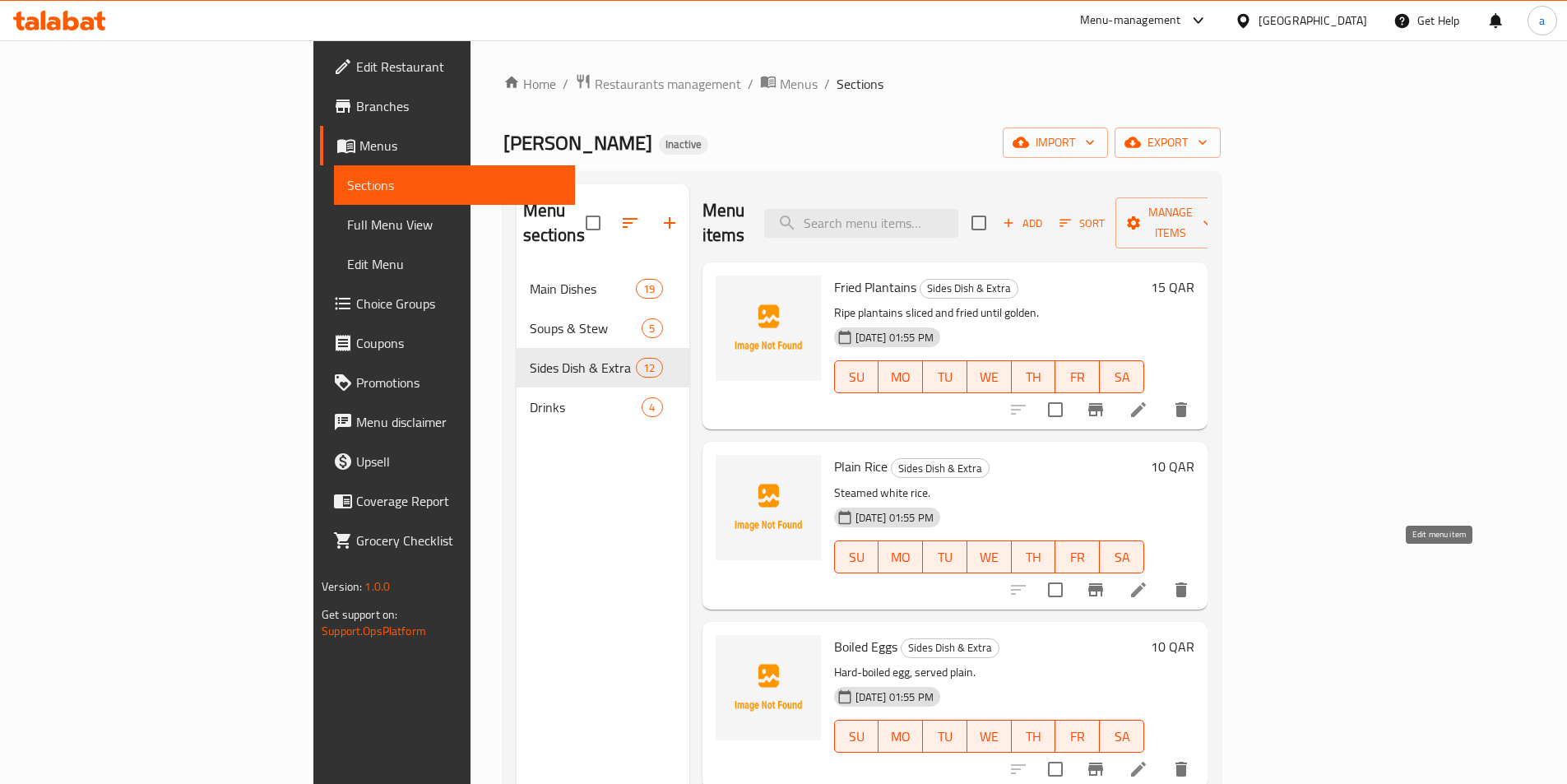
click at [1149, 580] on icon at bounding box center [1138, 589] width 19 height 19
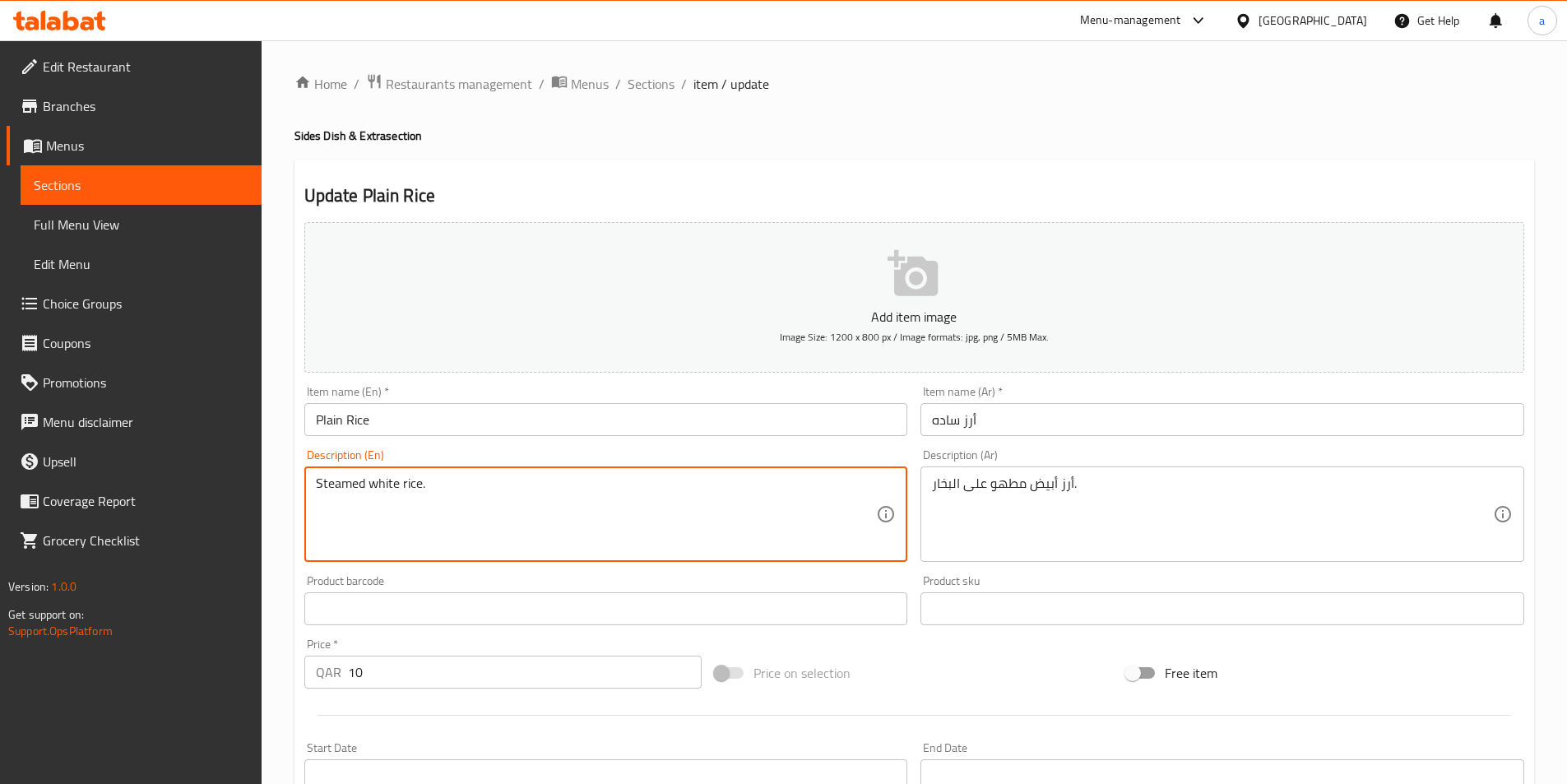
click at [342, 483] on textarea "Steamed white rice." at bounding box center [597, 513] width 561 height 78
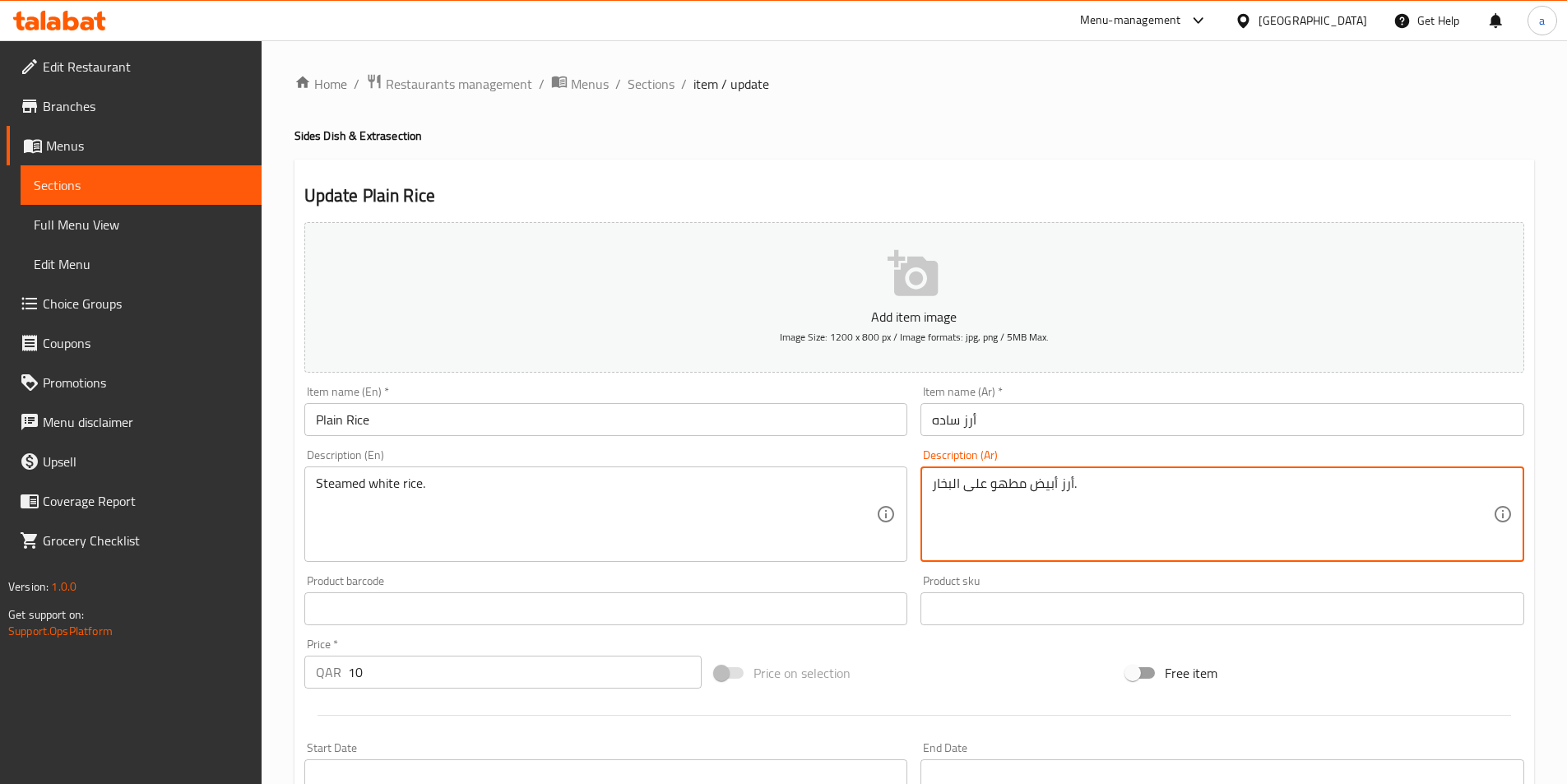
click at [1066, 487] on textarea "أرز أبيض مطهو على البخار." at bounding box center [1212, 513] width 561 height 78
type textarea "أ"
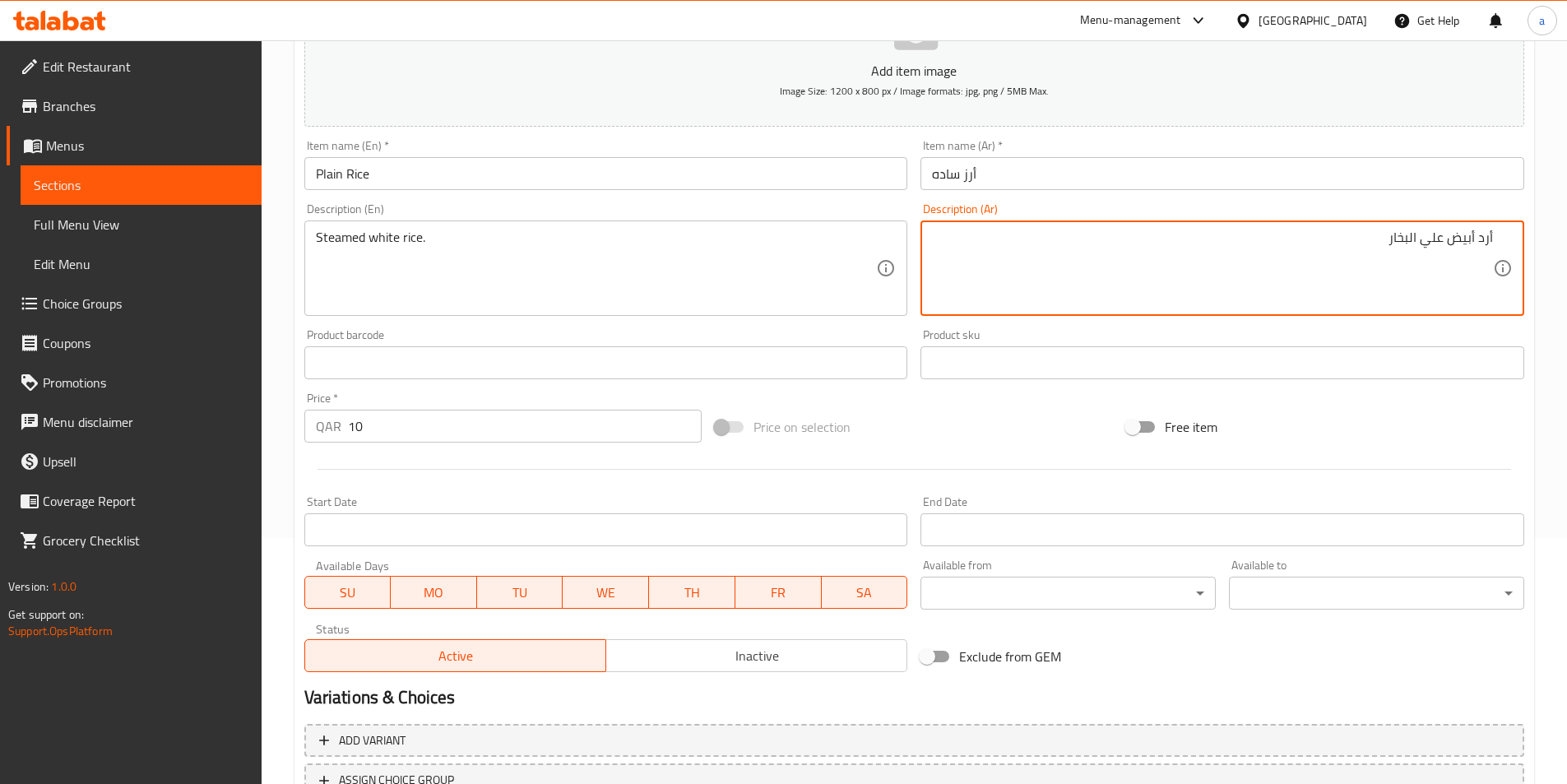
scroll to position [379, 0]
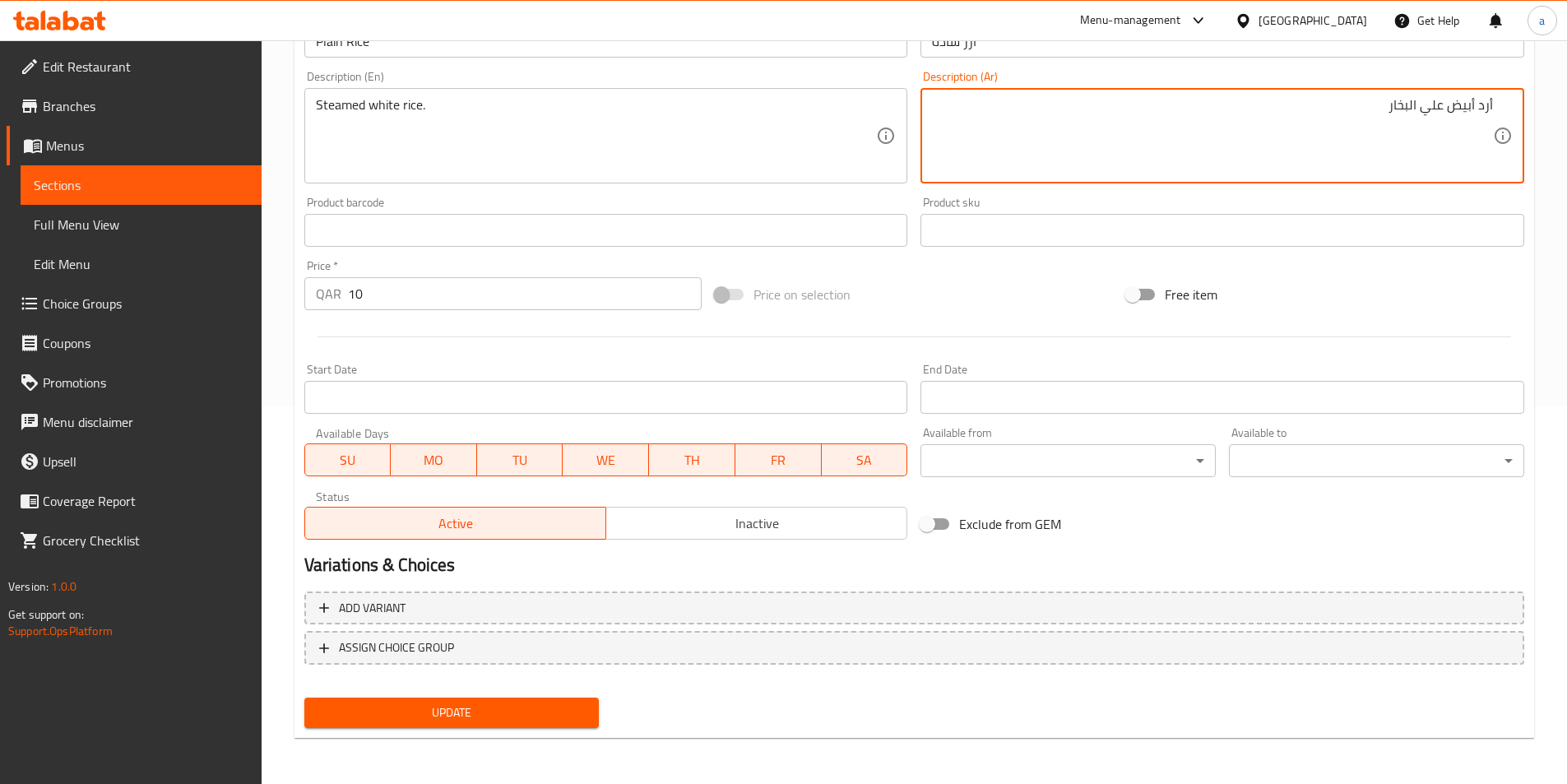
type textarea "أرد أبيض علي البخار"
click at [470, 700] on button "Update" at bounding box center [452, 713] width 296 height 31
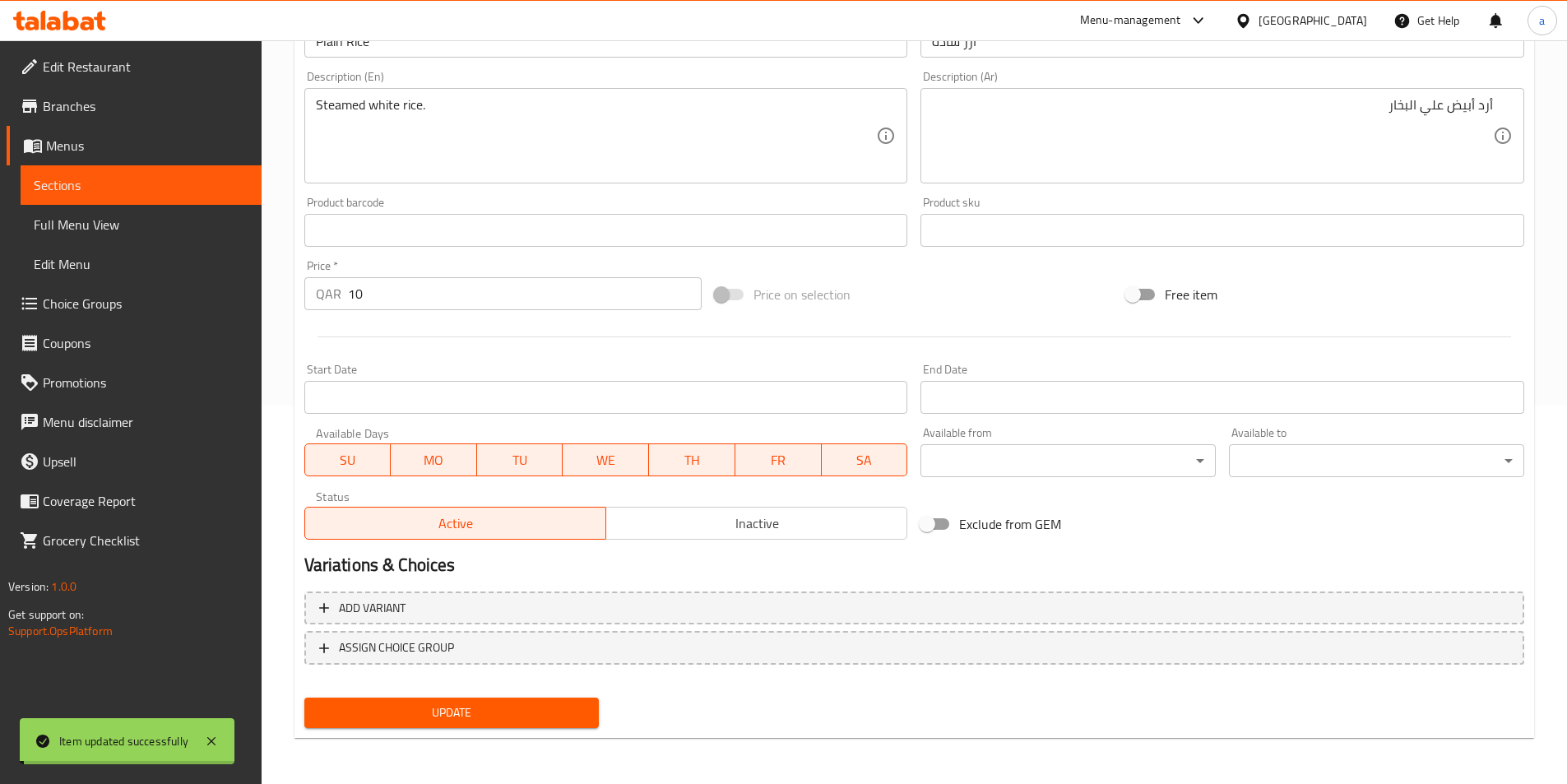
click at [129, 189] on span "Sections" at bounding box center [141, 185] width 215 height 19
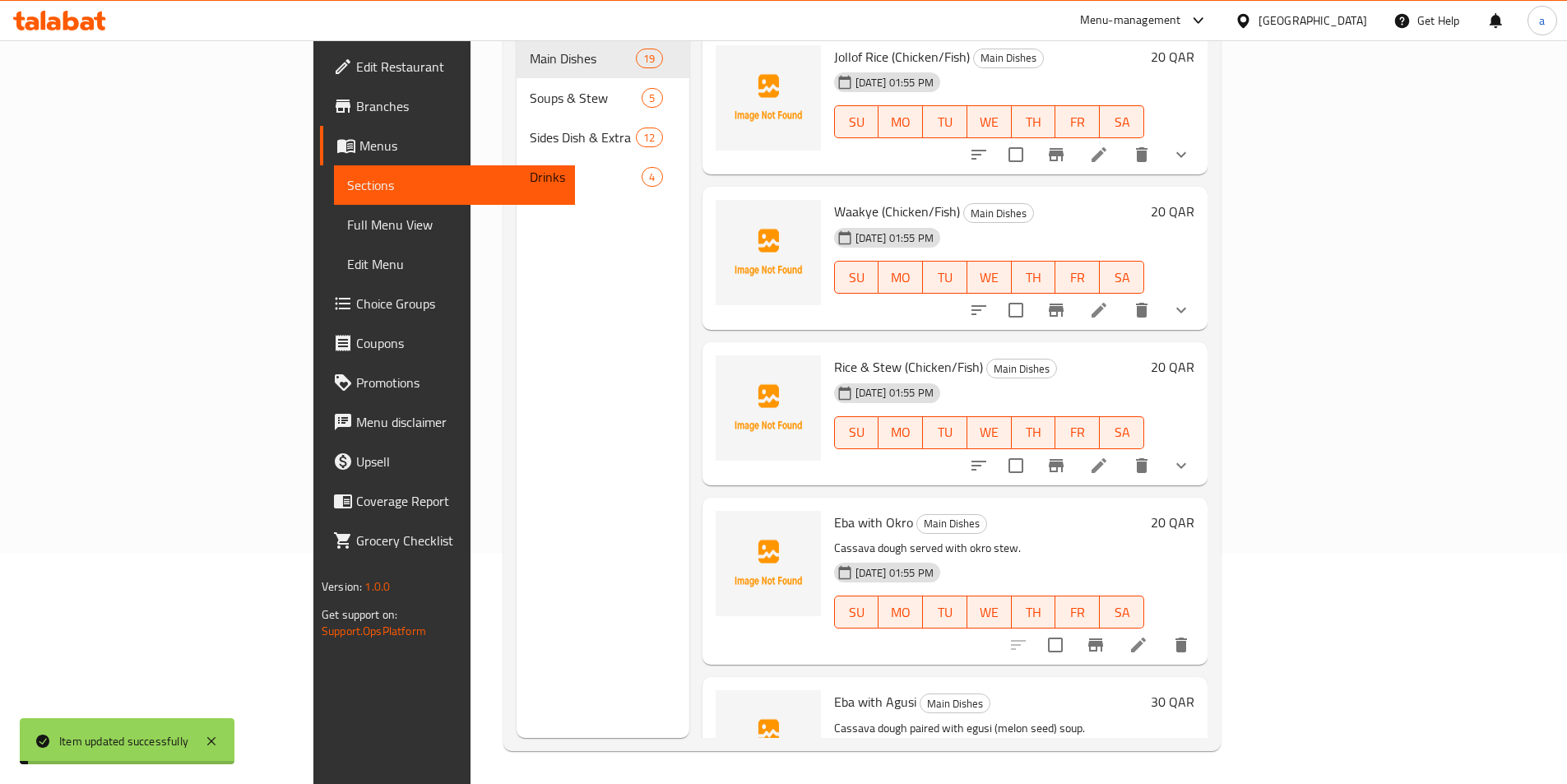
scroll to position [230, 0]
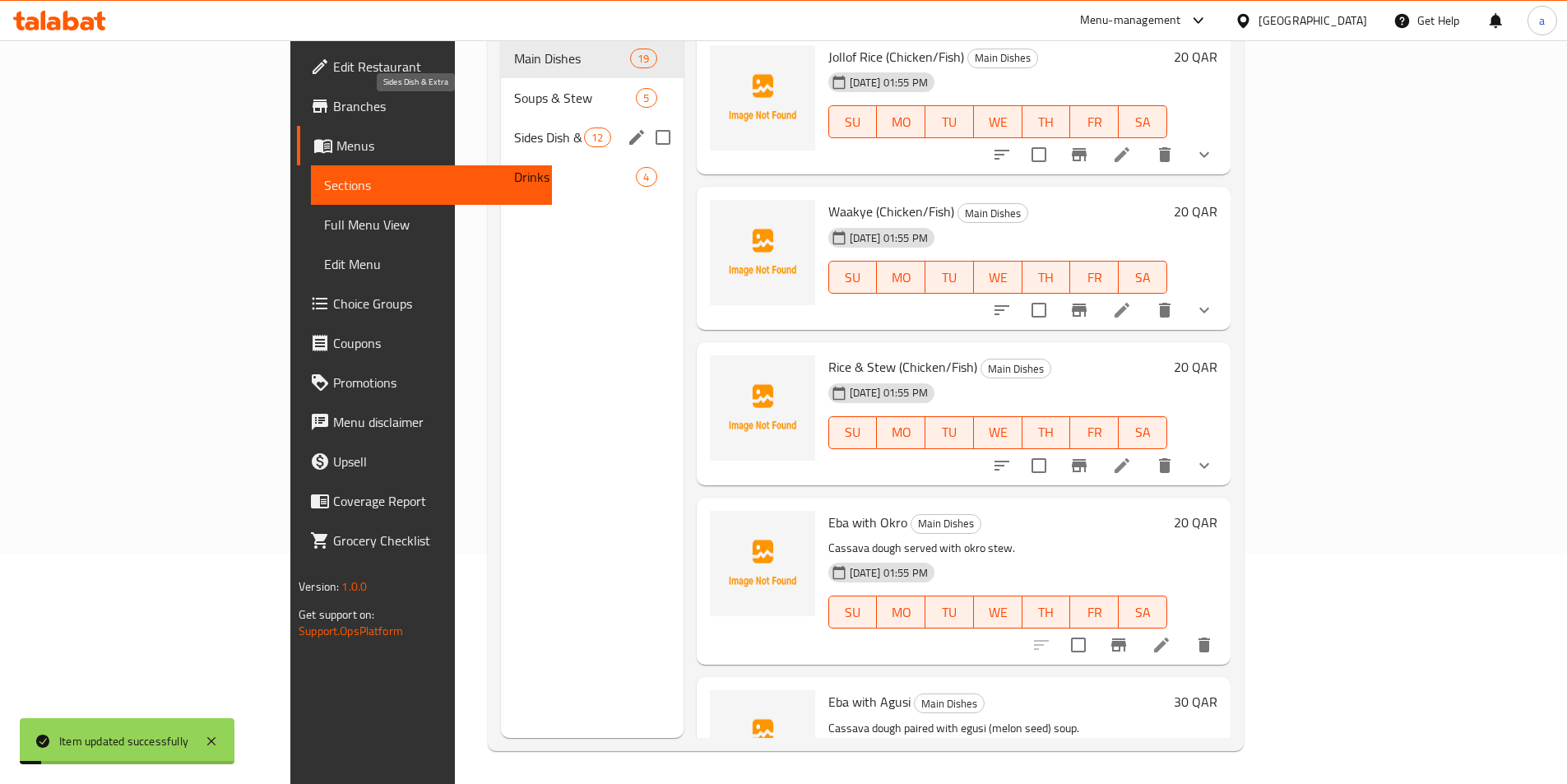
click at [515, 127] on span "Sides Dish & Extra" at bounding box center [549, 137] width 70 height 19
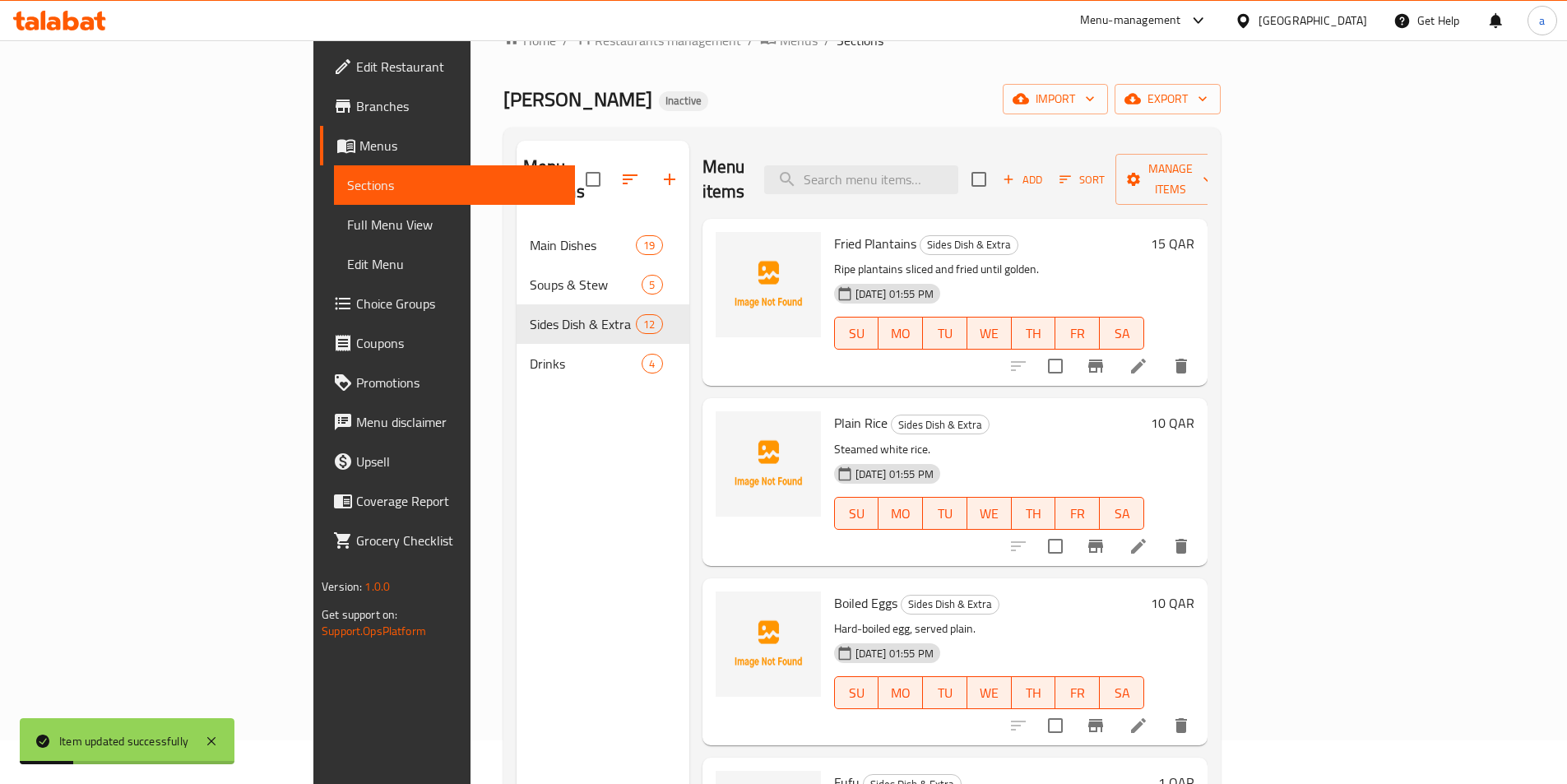
scroll to position [82, 0]
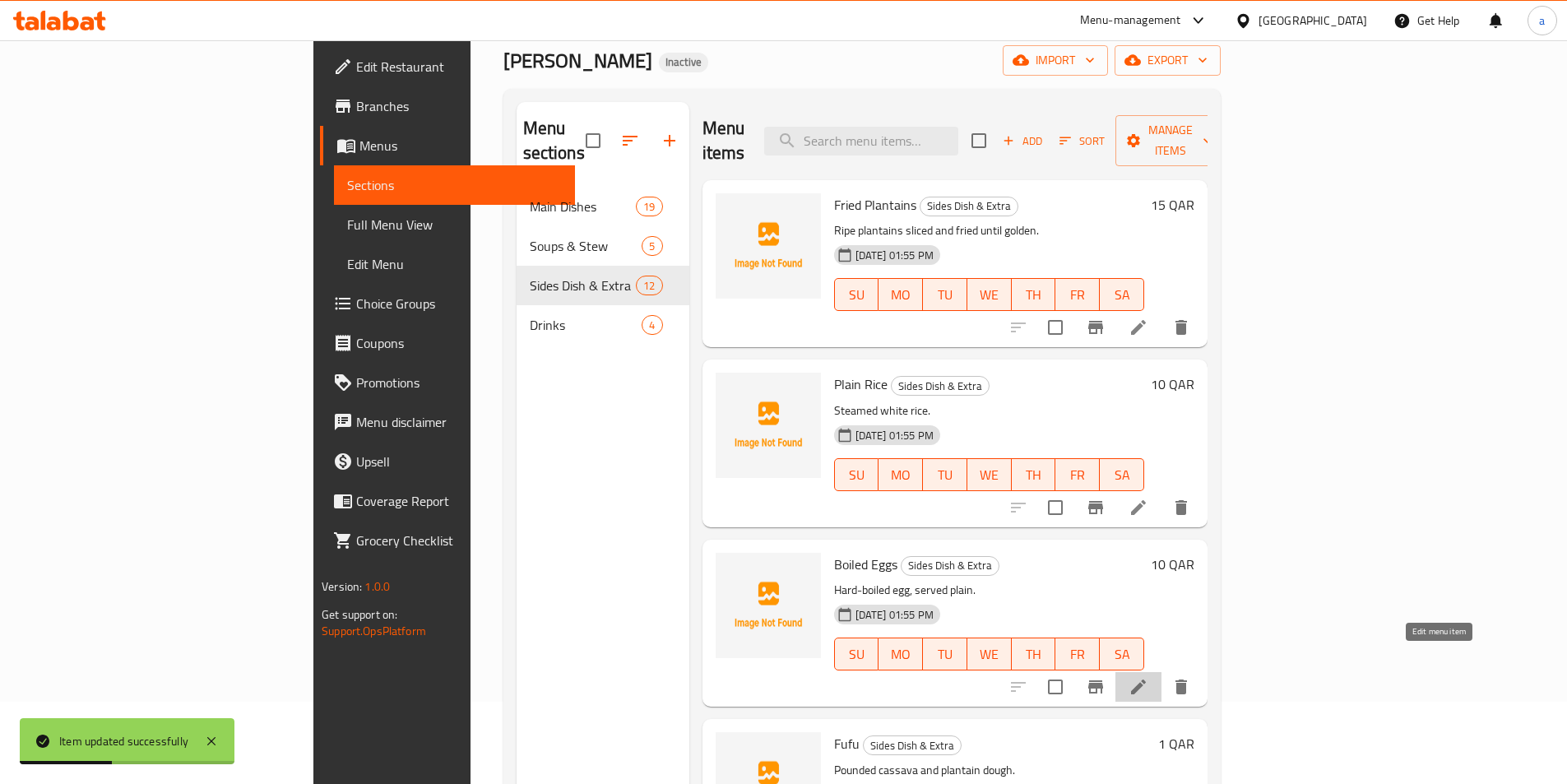
click at [1149, 677] on icon at bounding box center [1138, 687] width 19 height 19
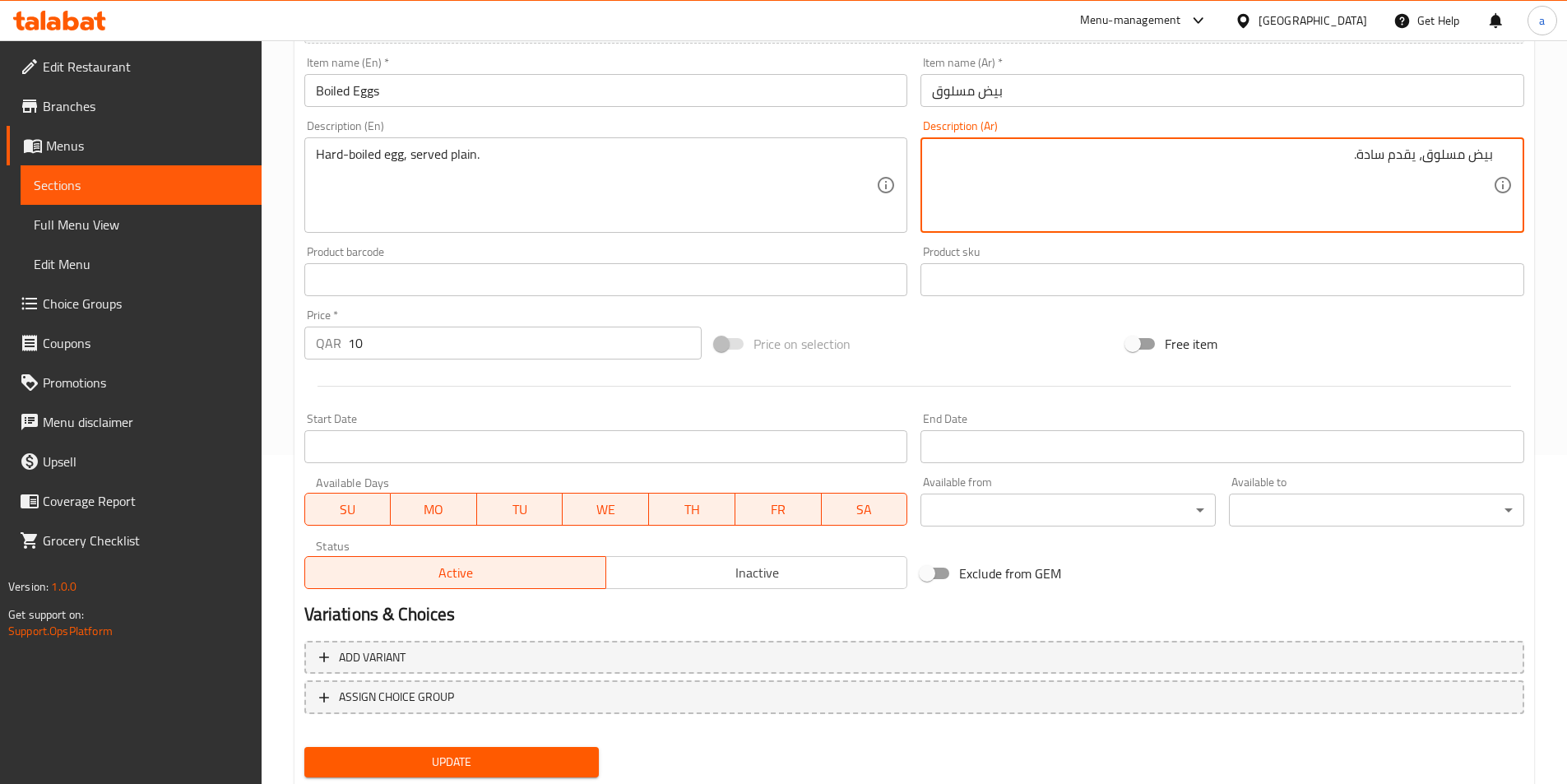
scroll to position [379, 0]
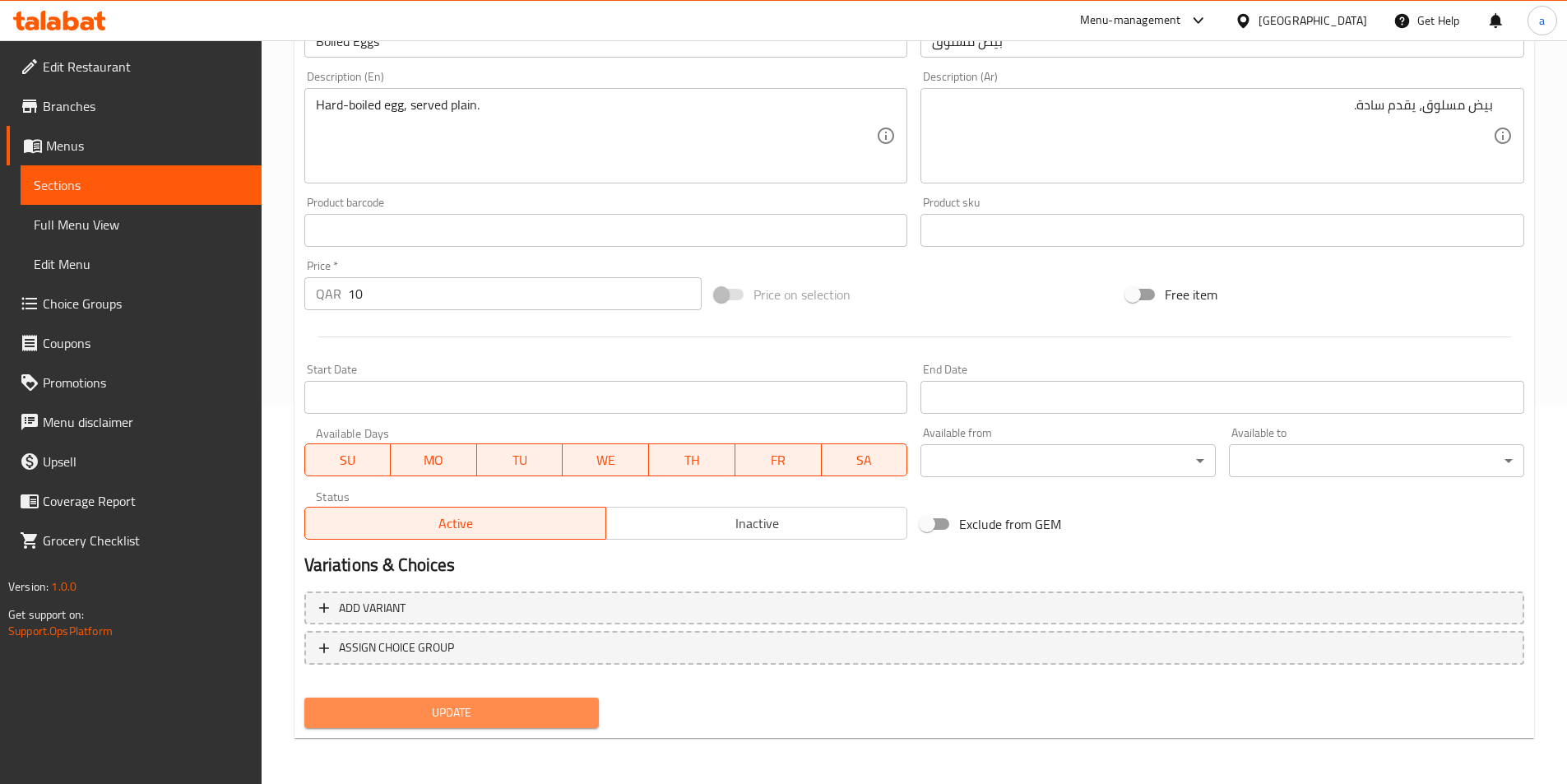
click at [558, 706] on span "Update" at bounding box center [452, 712] width 269 height 20
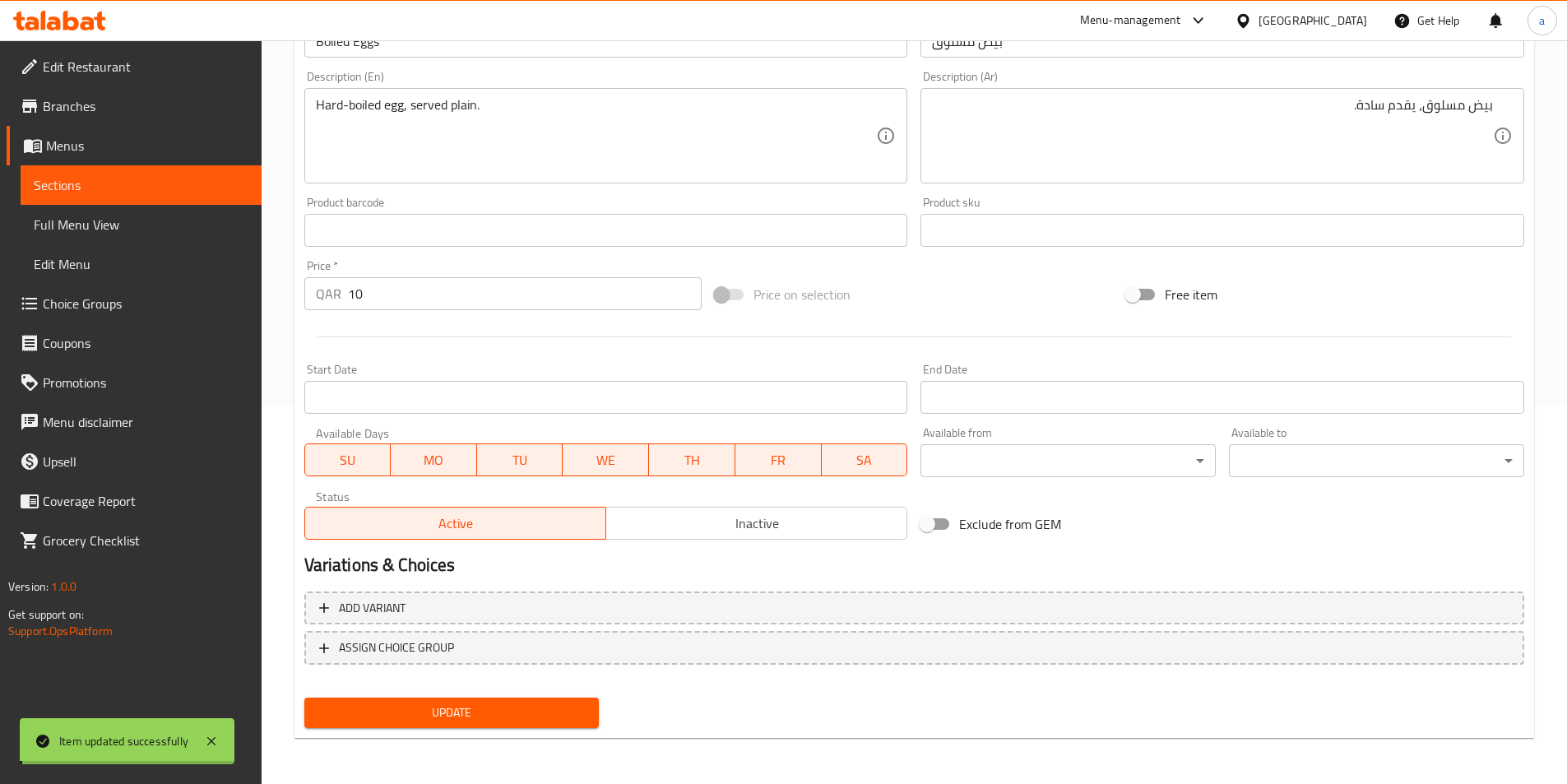
click at [58, 188] on span "Sections" at bounding box center [141, 185] width 215 height 19
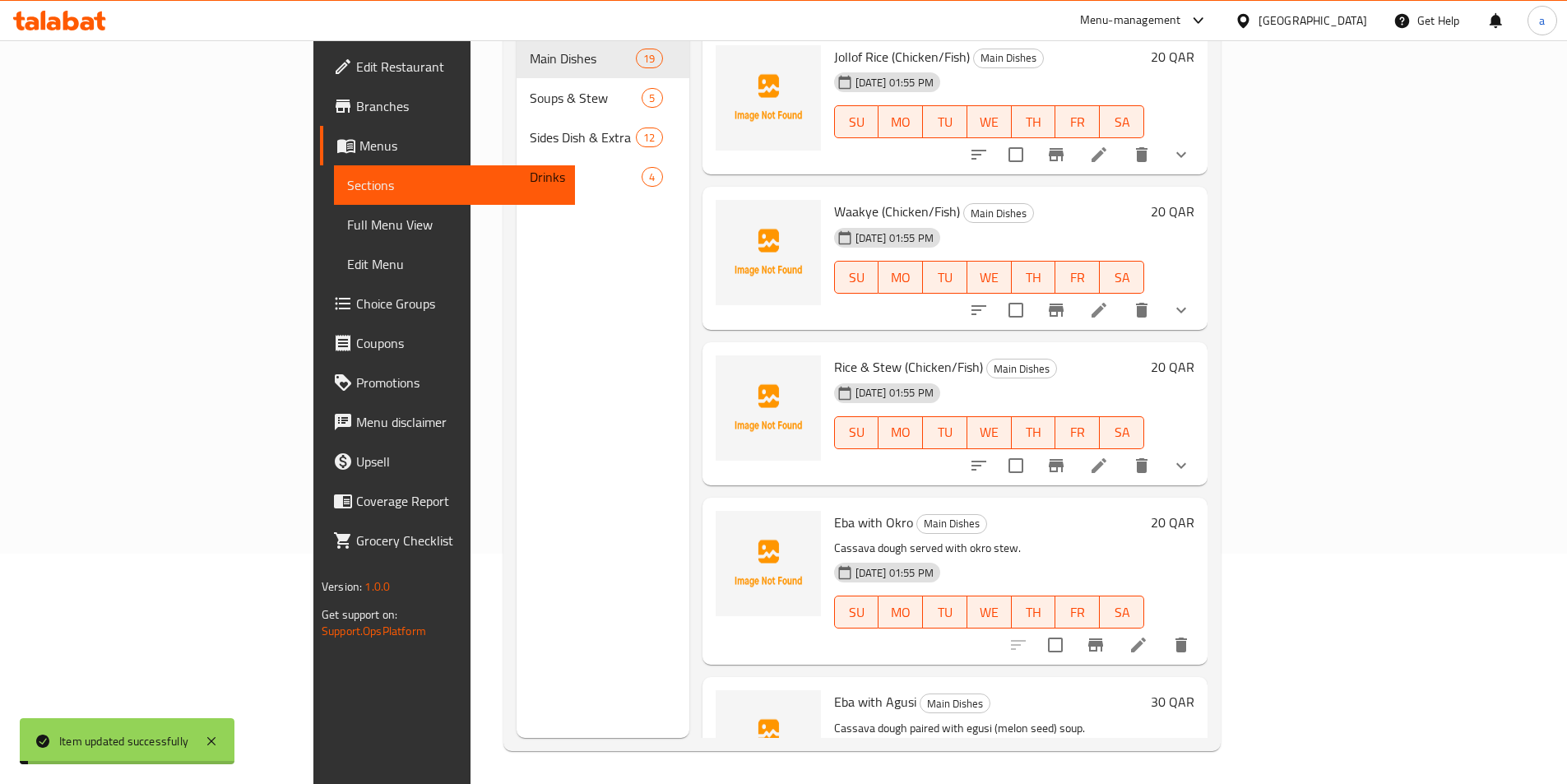
scroll to position [230, 0]
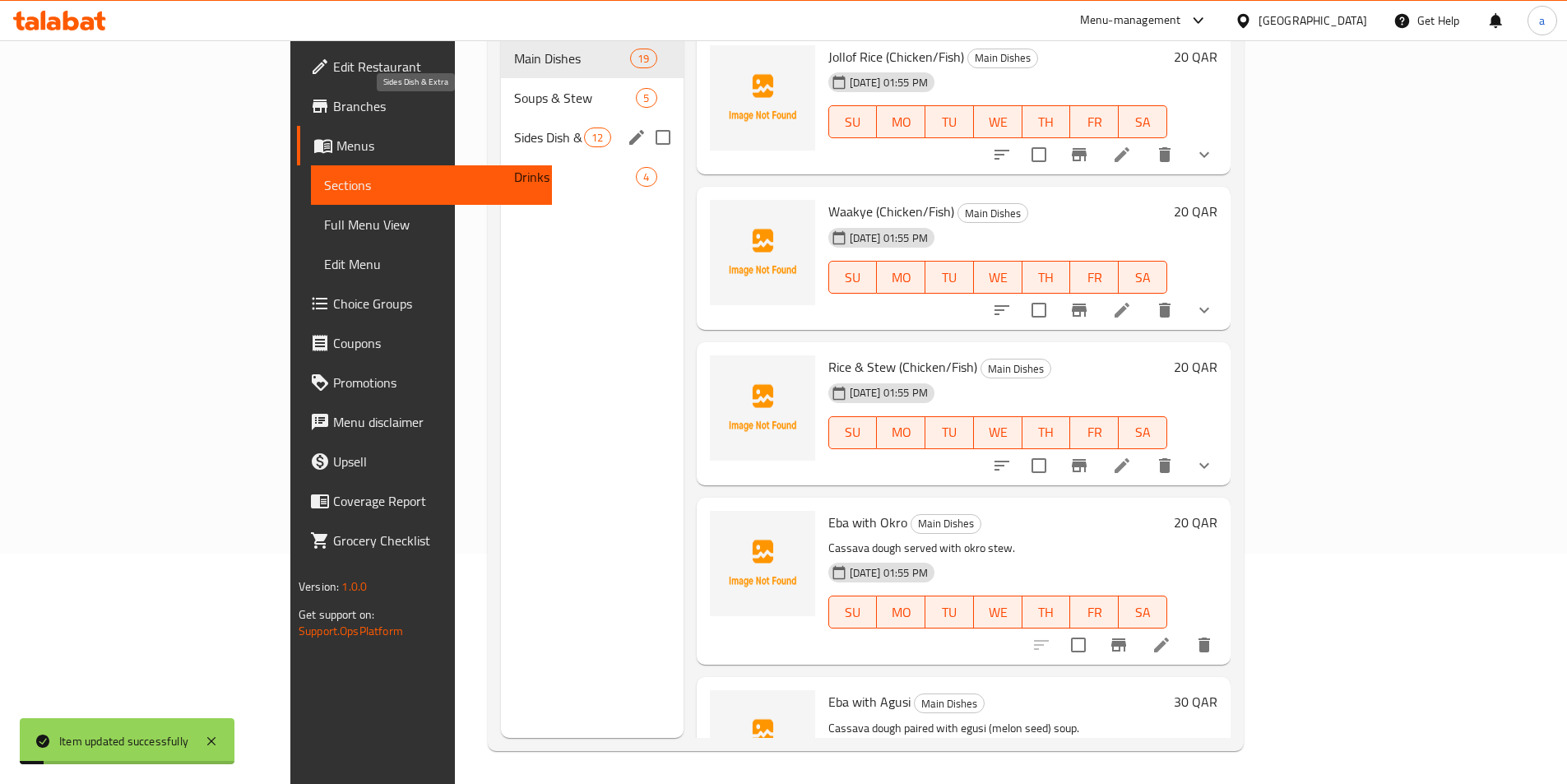
click at [515, 127] on span "Sides Dish & Extra" at bounding box center [549, 137] width 70 height 19
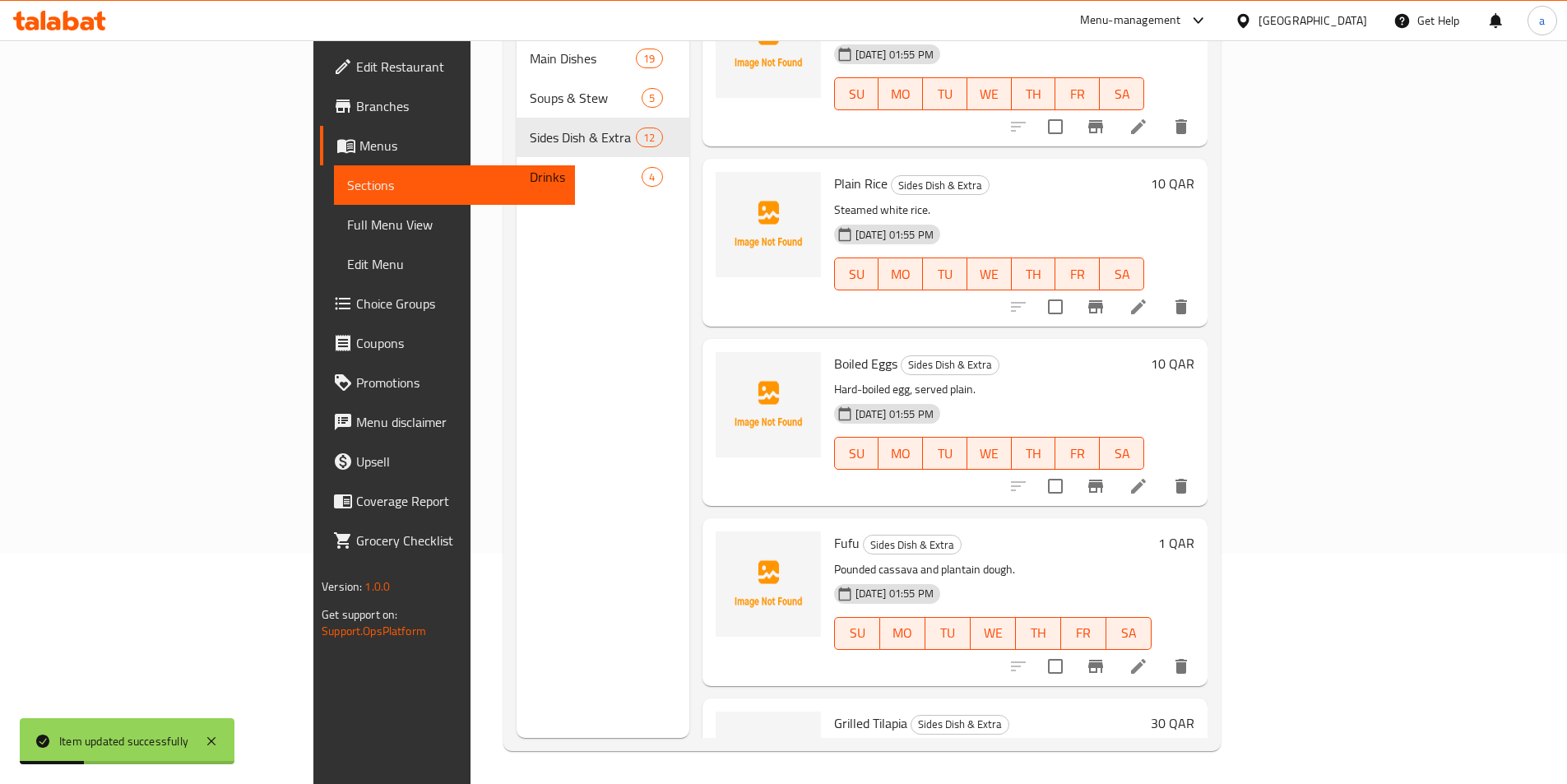
scroll to position [82, 0]
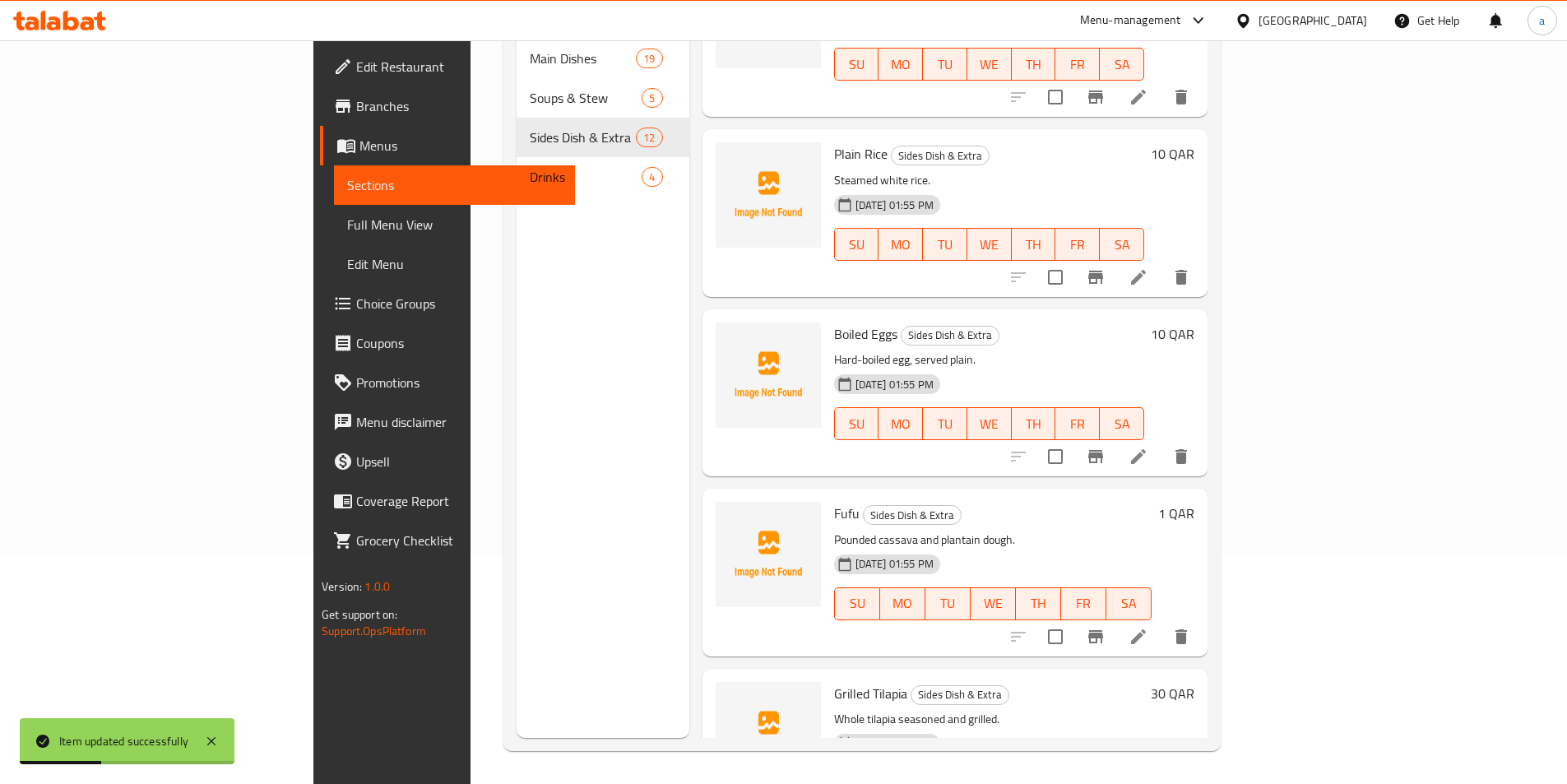
click at [1149, 627] on icon at bounding box center [1138, 637] width 19 height 19
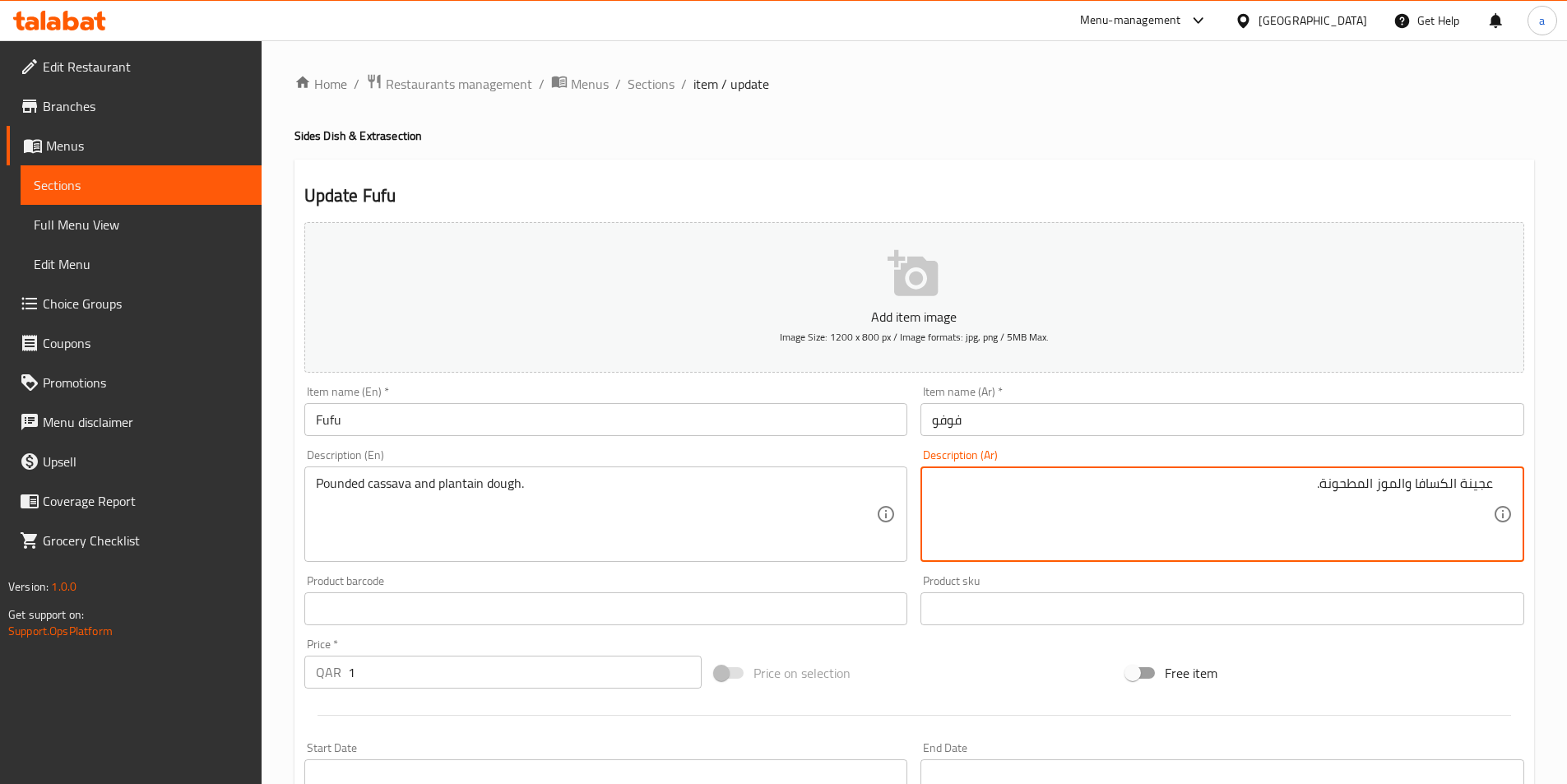
click at [1410, 478] on textarea "عجينة الكسافا والموز المطحونة." at bounding box center [1212, 513] width 561 height 78
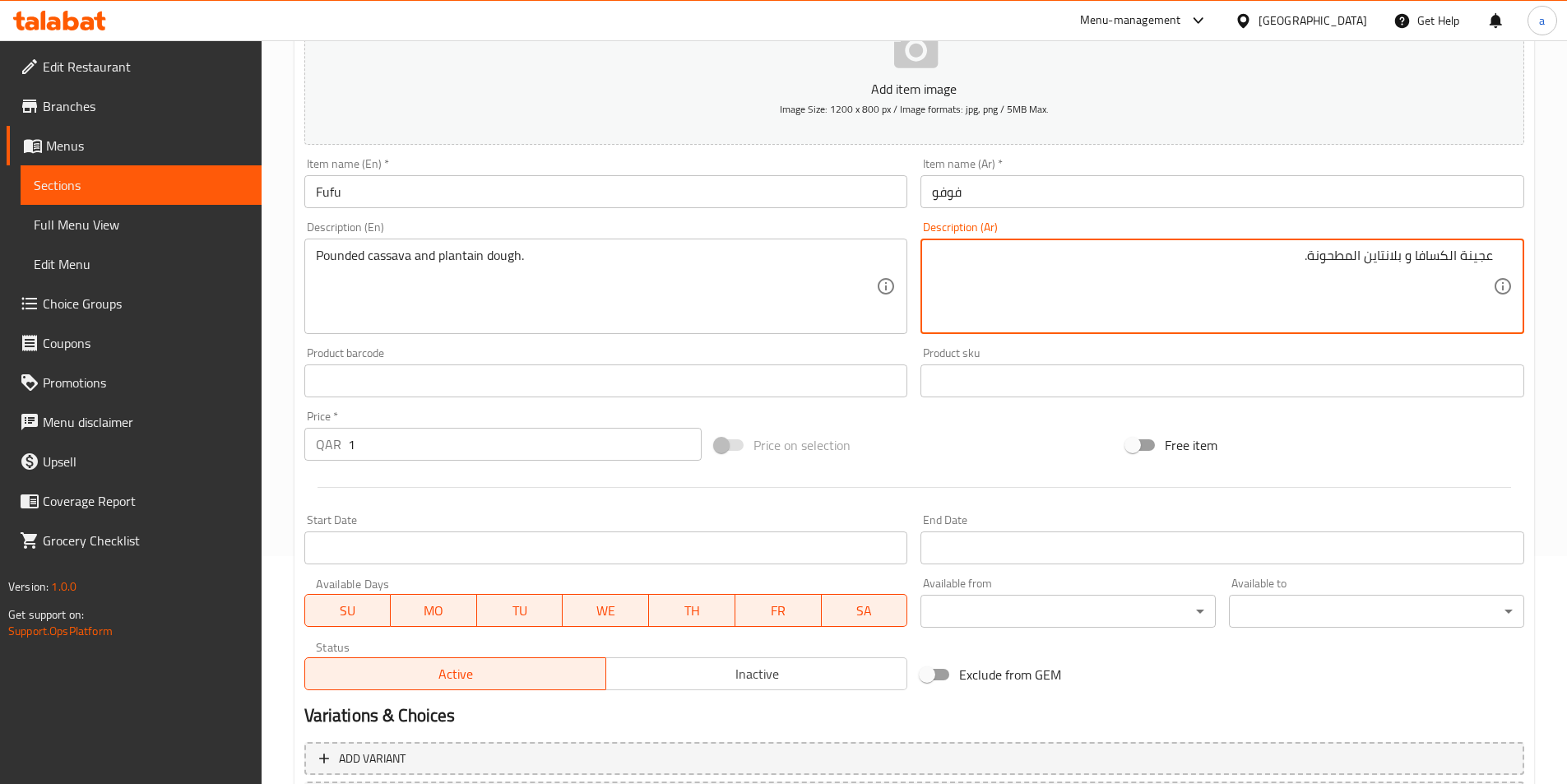
scroll to position [379, 0]
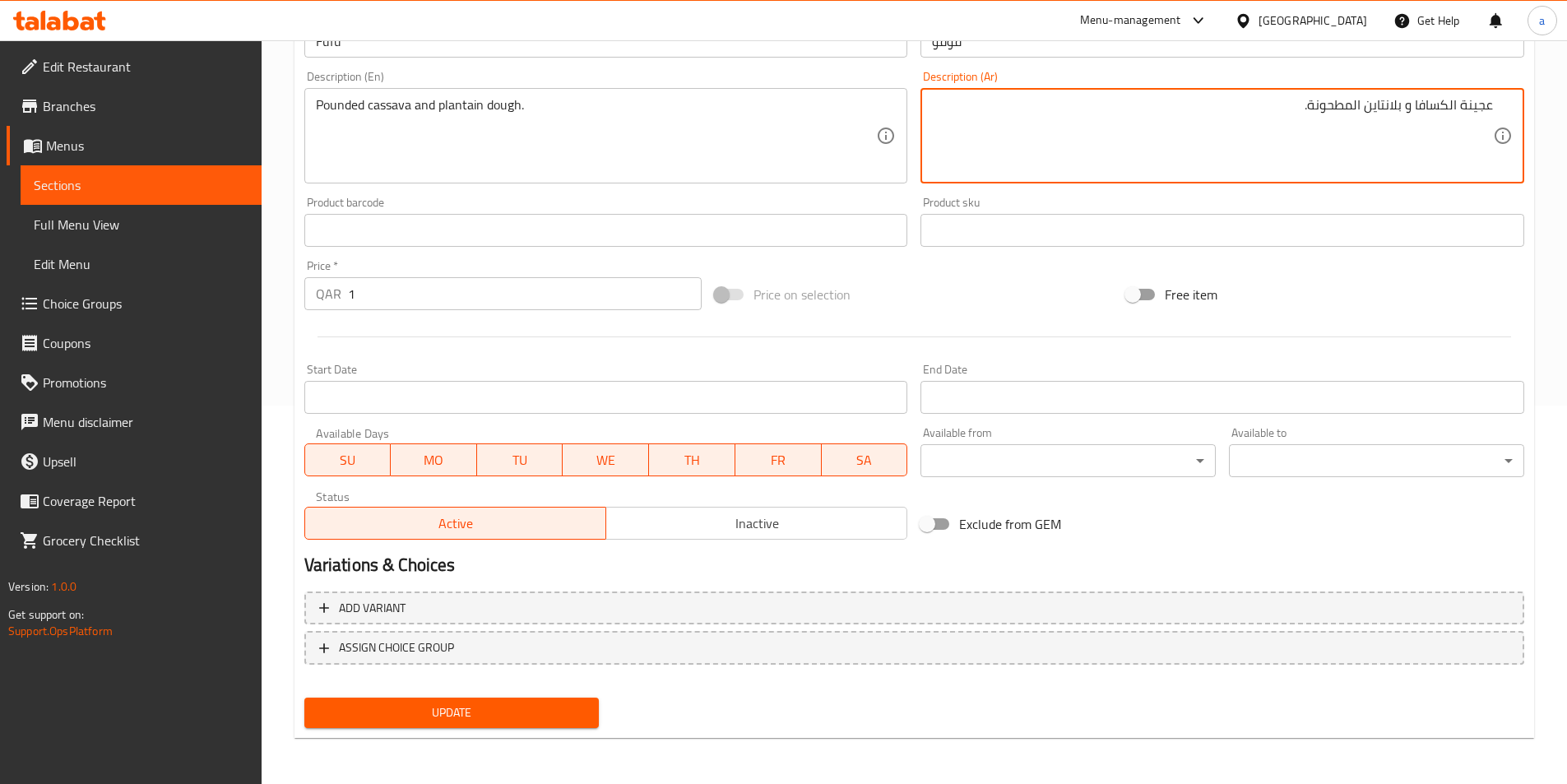
type textarea "عجينة الكسافا و بلانتاين المطحونة."
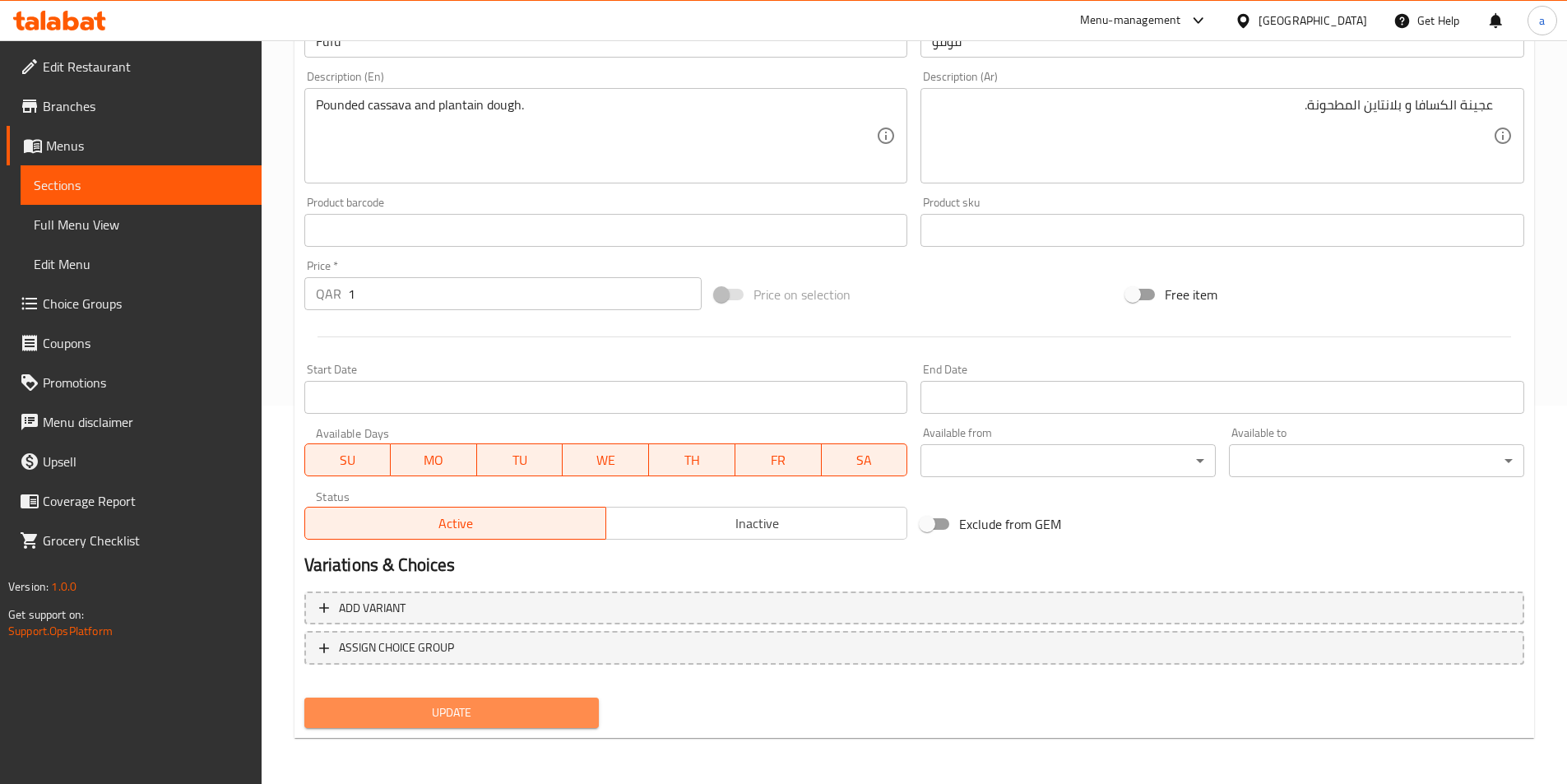
click at [553, 717] on span "Update" at bounding box center [452, 712] width 269 height 20
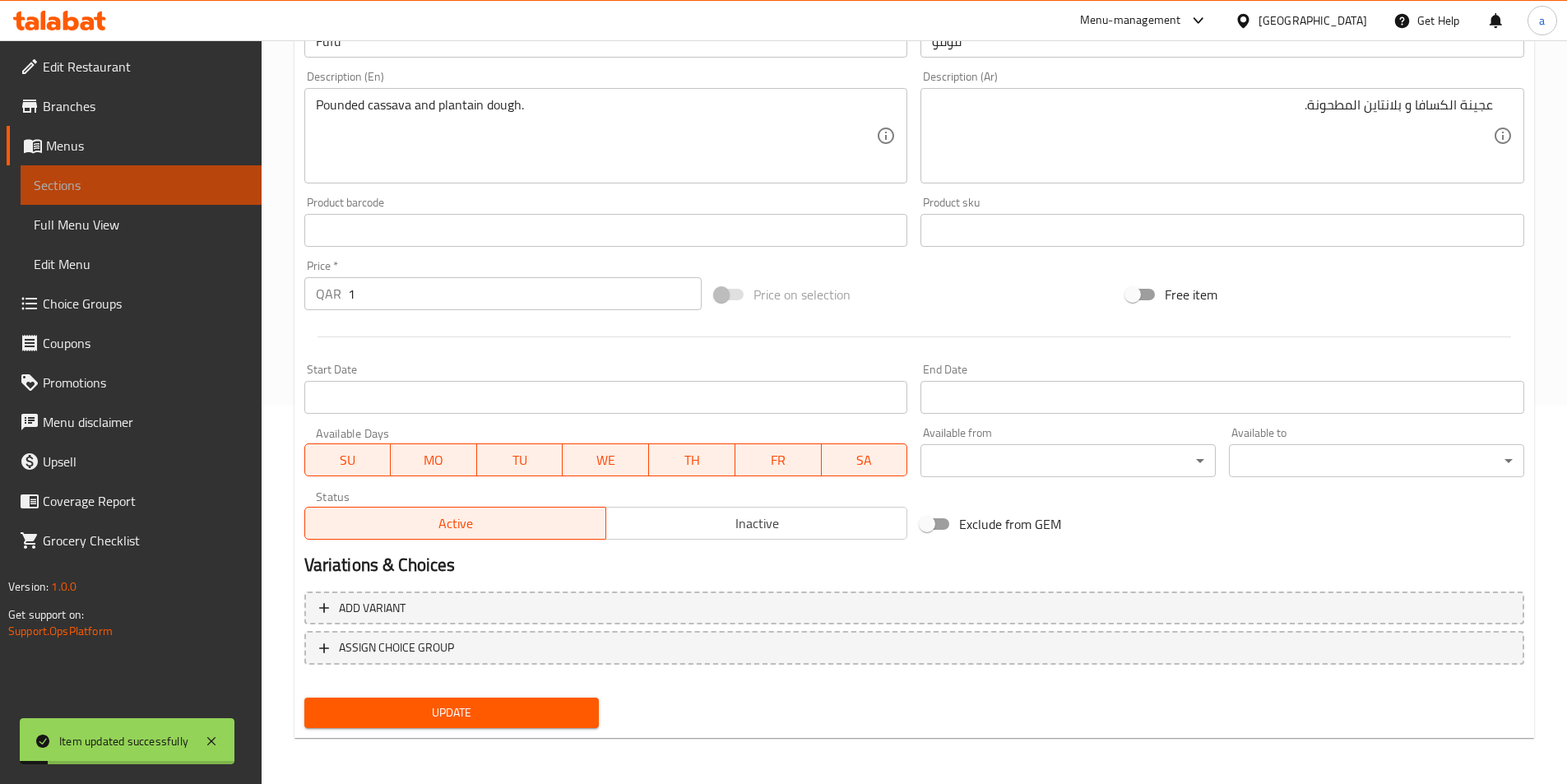
click at [173, 189] on span "Sections" at bounding box center [141, 185] width 215 height 19
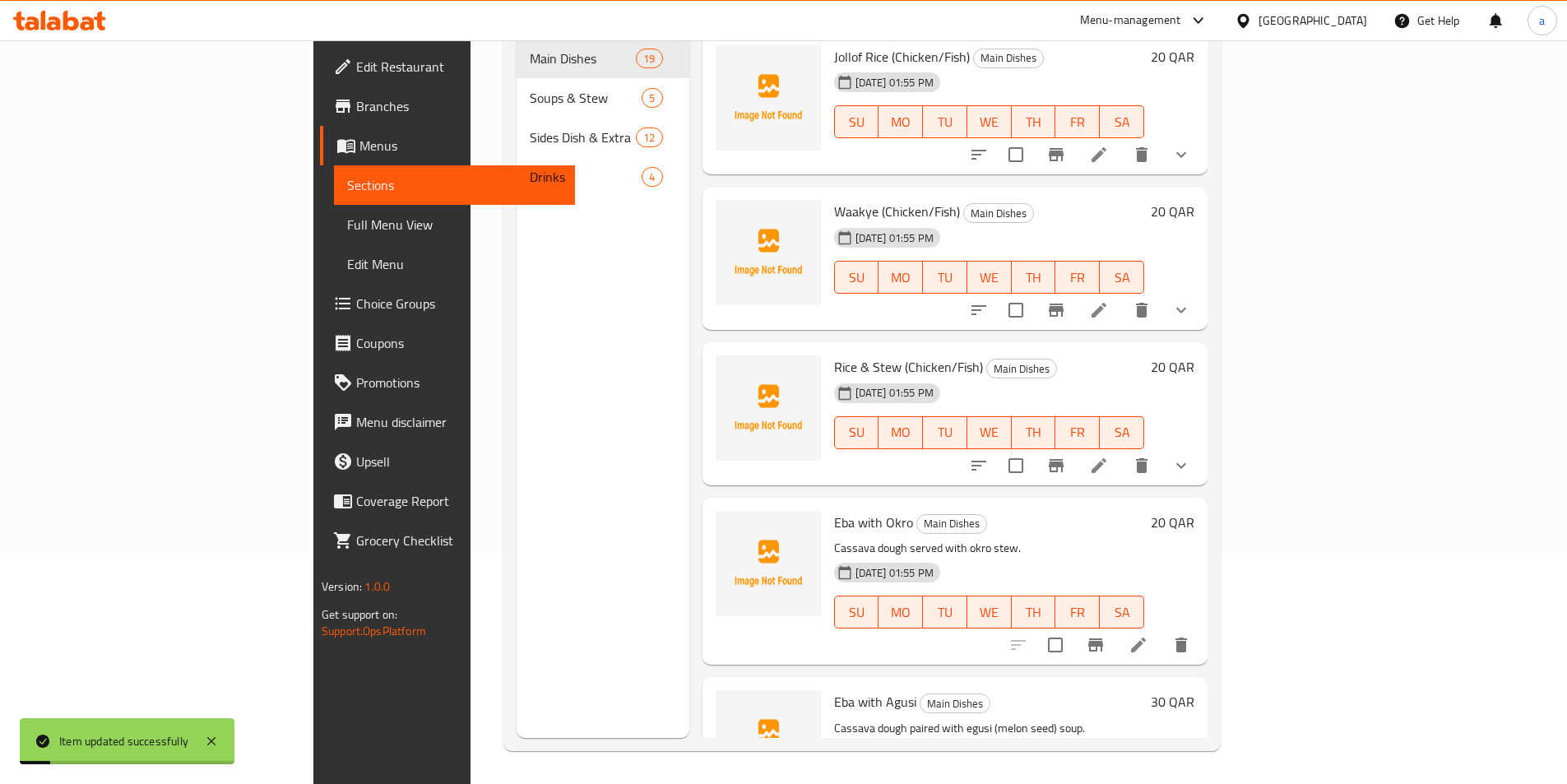
scroll to position [230, 0]
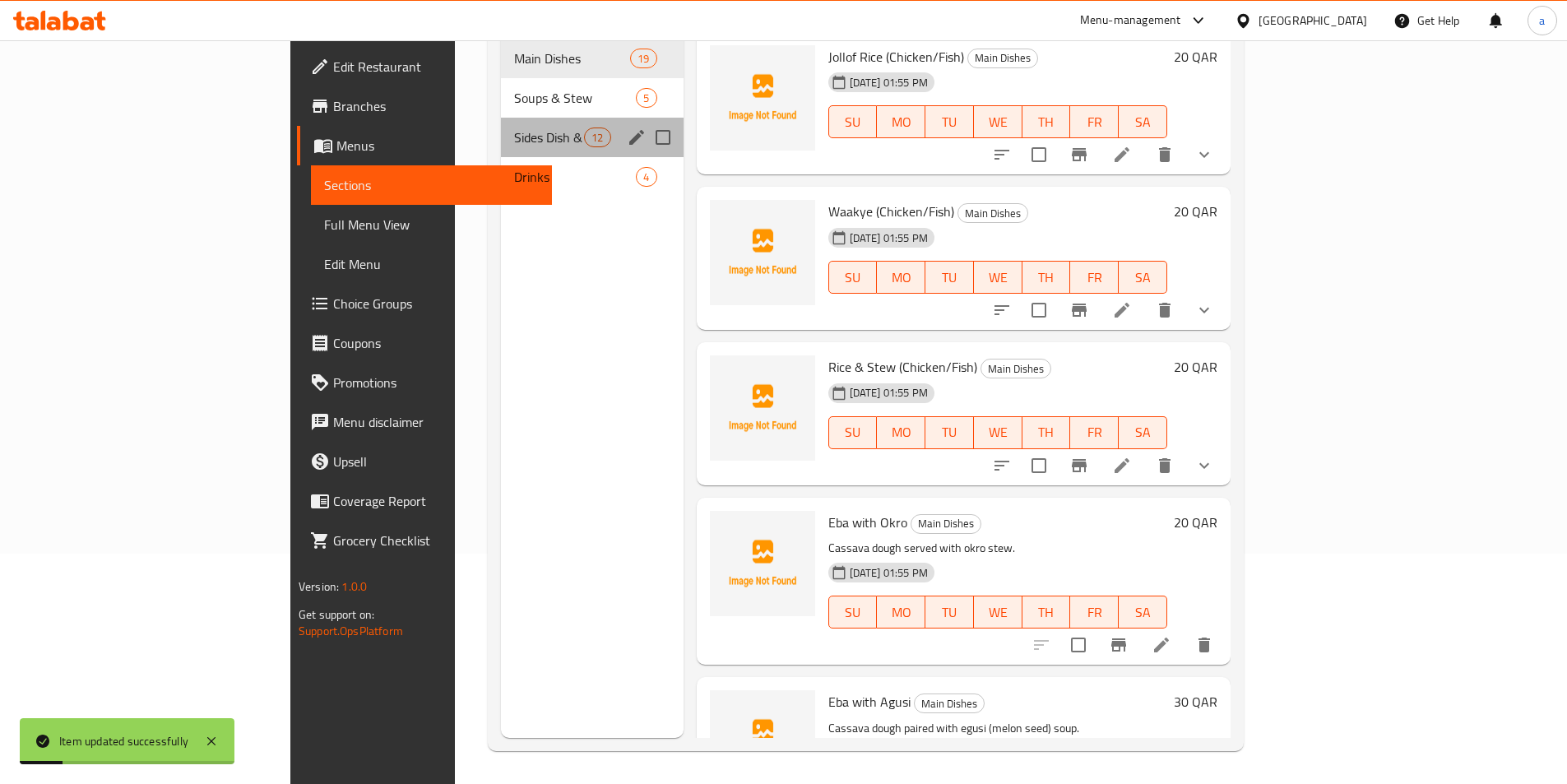
click at [515, 127] on span "Sides Dish & Extra" at bounding box center [549, 137] width 70 height 19
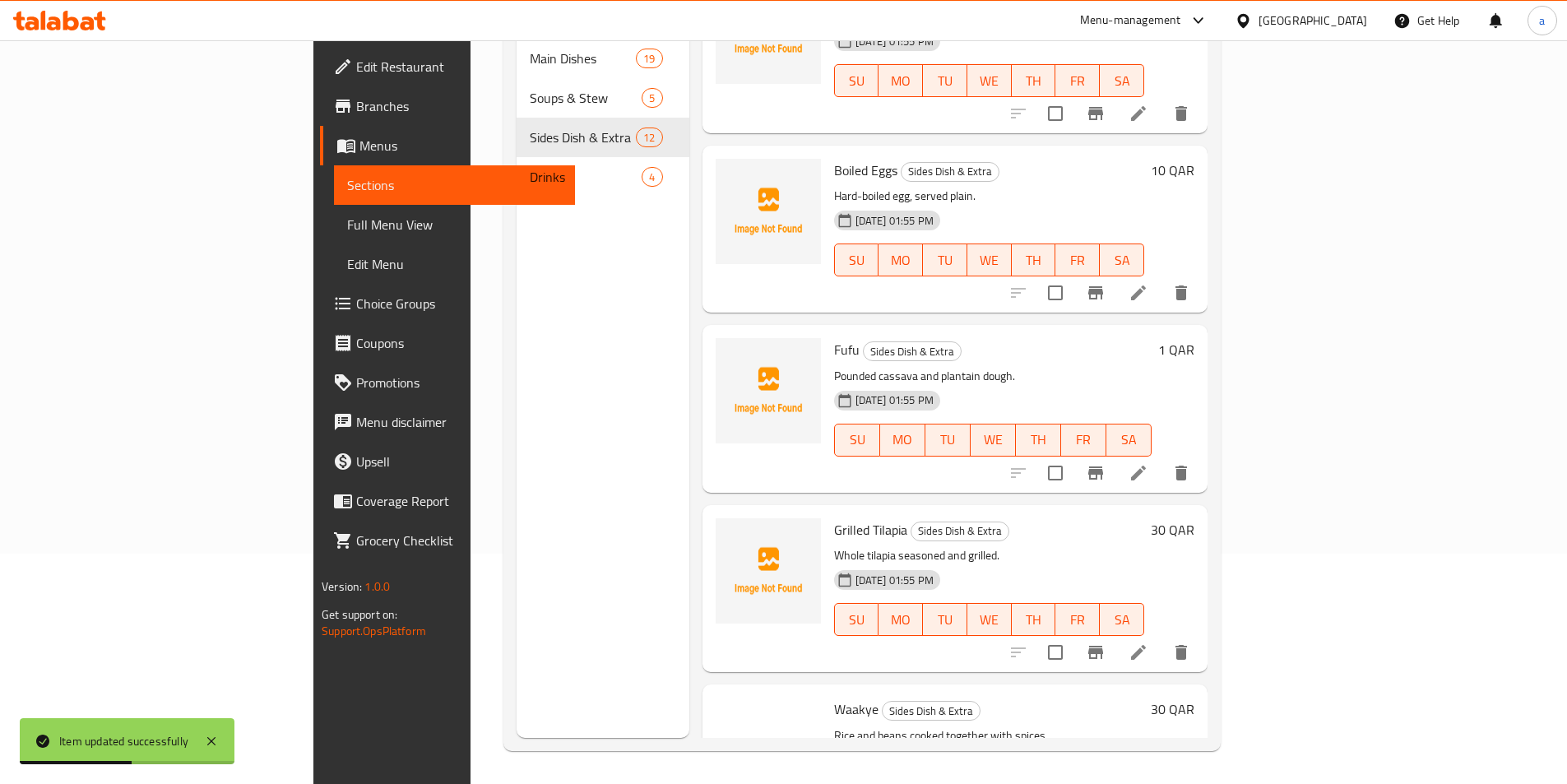
scroll to position [247, 0]
click at [1162, 637] on li at bounding box center [1139, 651] width 46 height 30
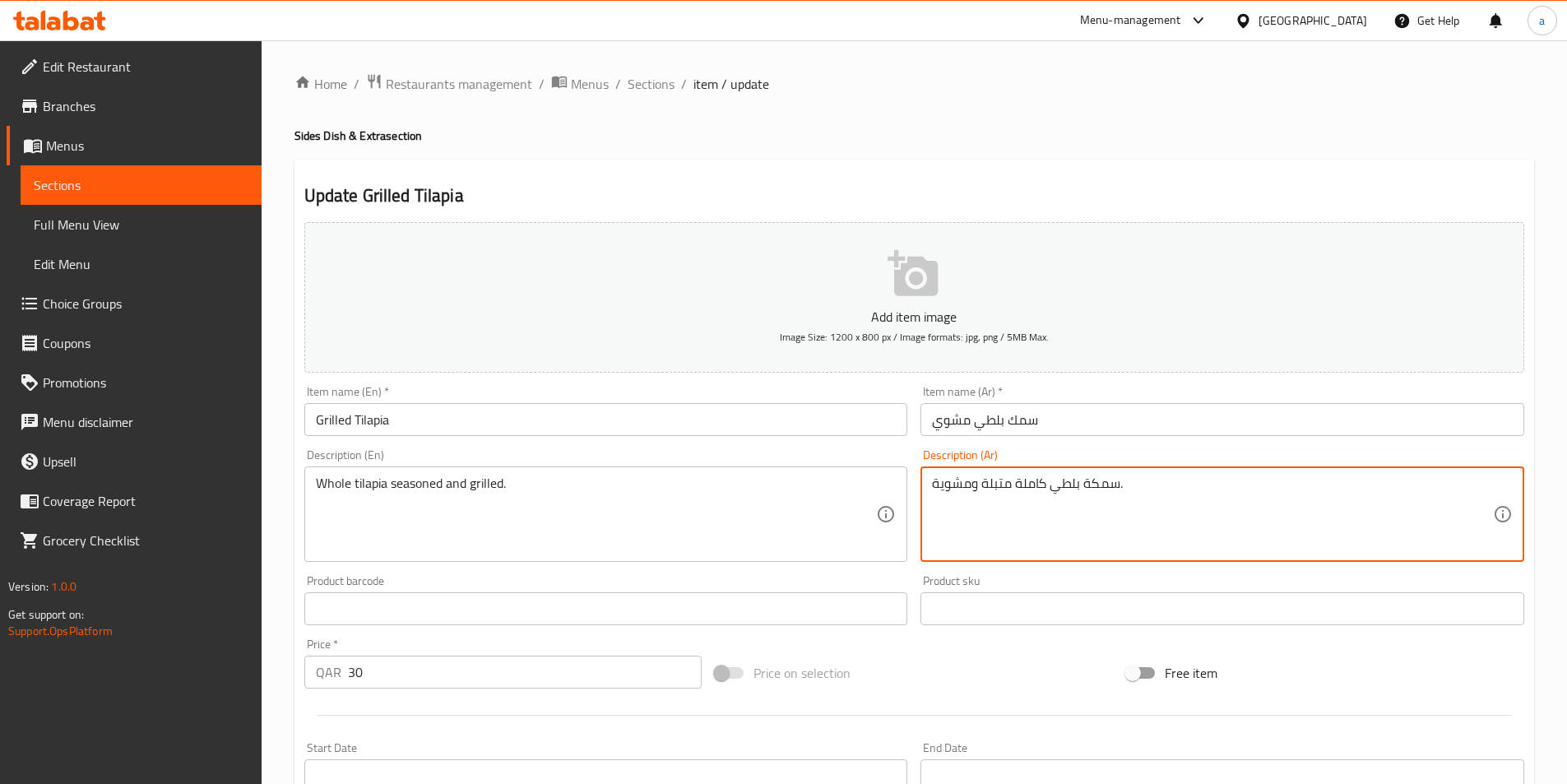
drag, startPoint x: 1033, startPoint y: 475, endPoint x: 1286, endPoint y: 476, distance: 253.0
click at [1286, 476] on textarea "سمكة بلطي كاملة متبلة ومشوية." at bounding box center [1212, 513] width 561 height 78
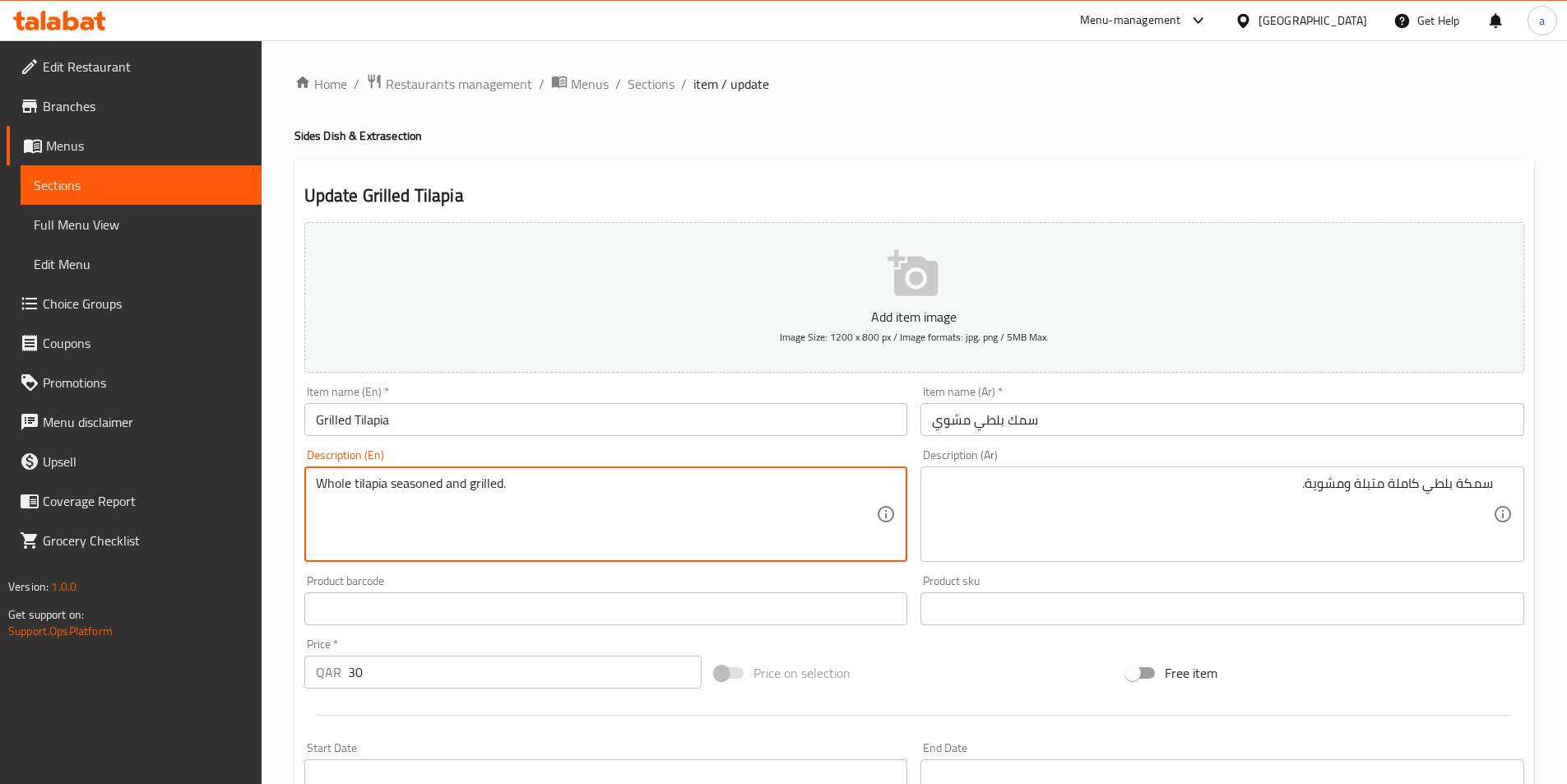
click at [328, 486] on textarea "Whole tilapia seasoned and grilled." at bounding box center [597, 513] width 561 height 78
click at [417, 520] on textarea "Whole tilapia seasoned and grilled." at bounding box center [597, 513] width 561 height 78
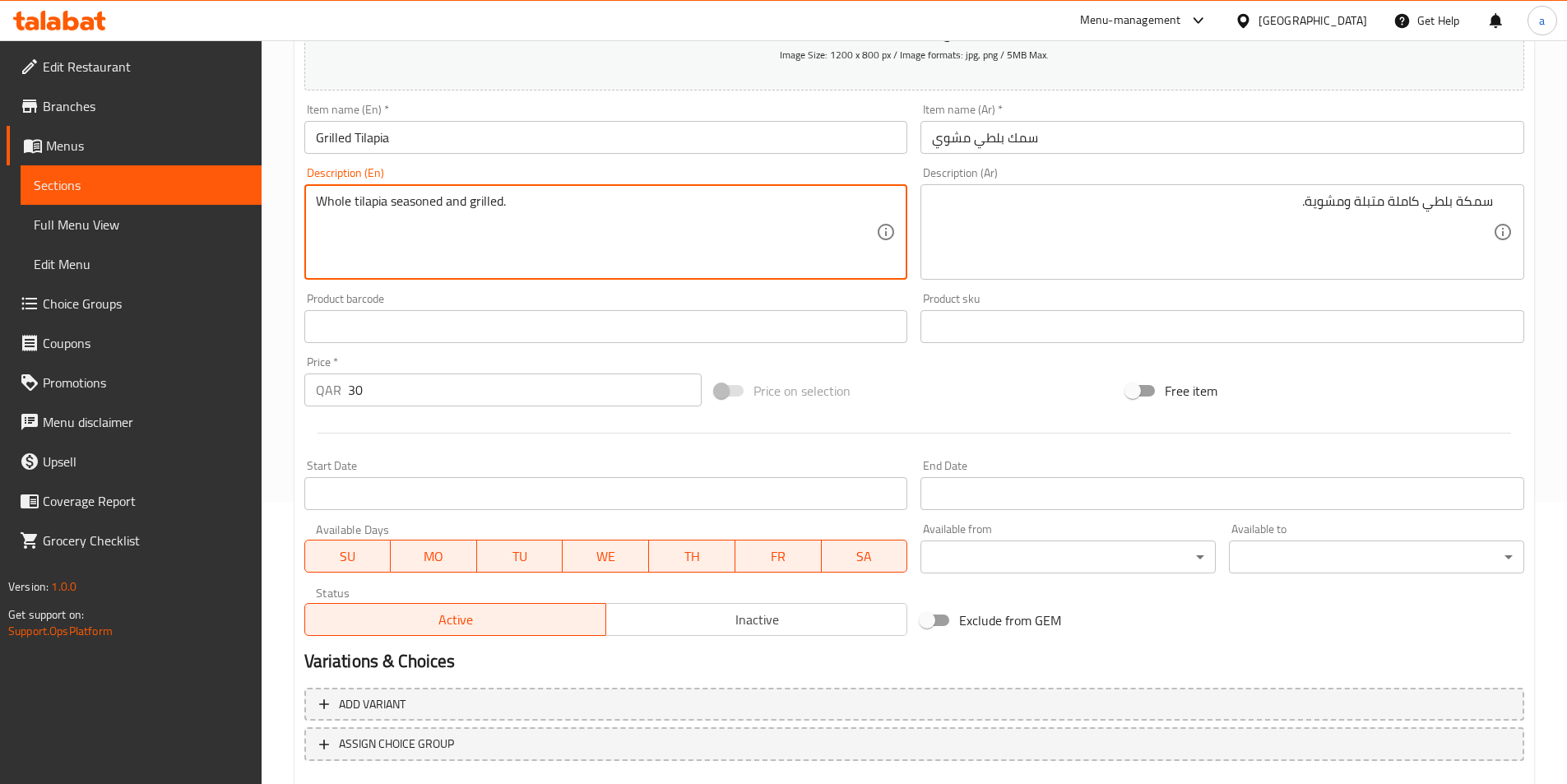
scroll to position [329, 0]
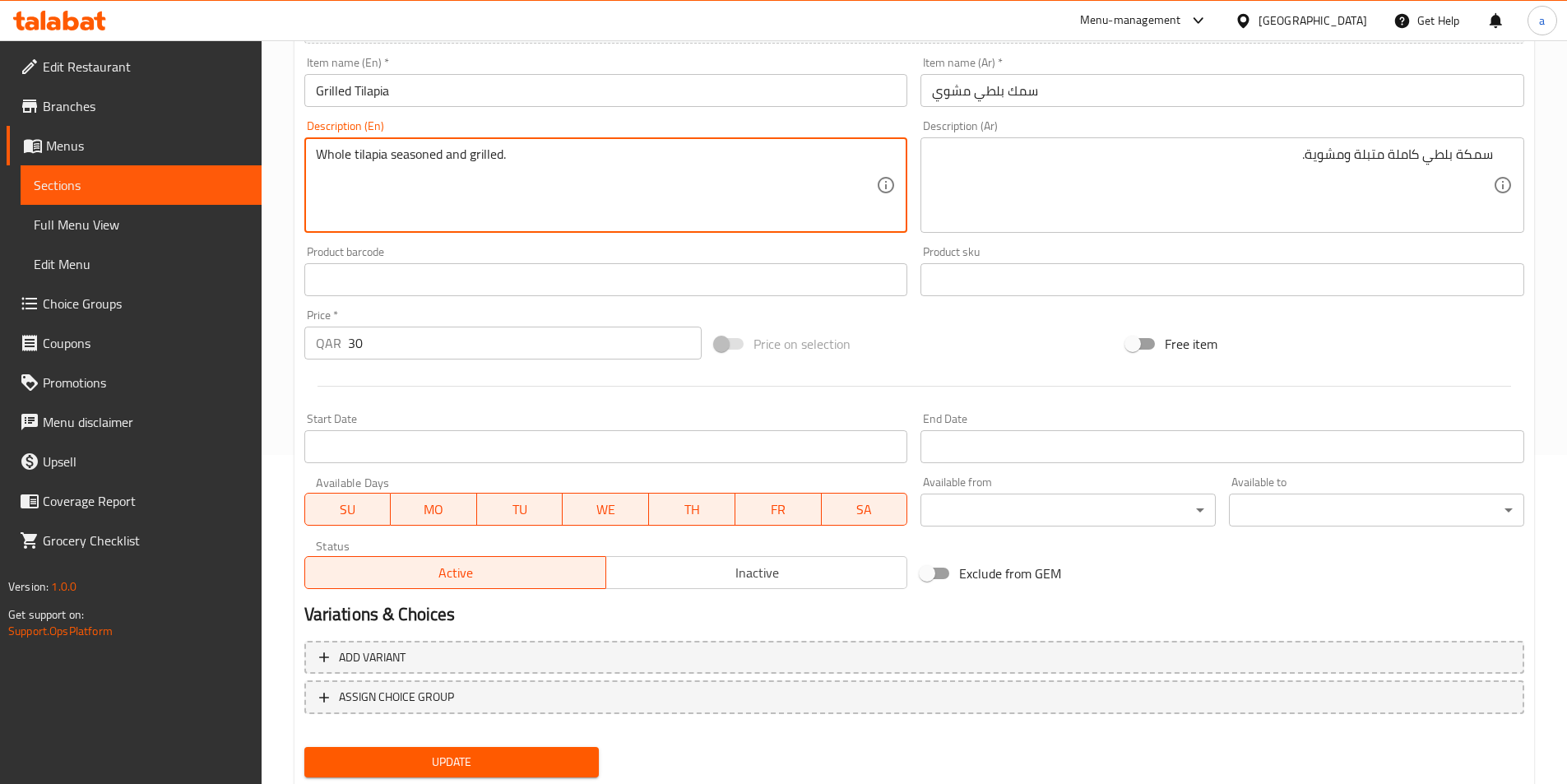
click at [334, 157] on textarea "Whole tilapia seasoned and grilled." at bounding box center [597, 185] width 561 height 78
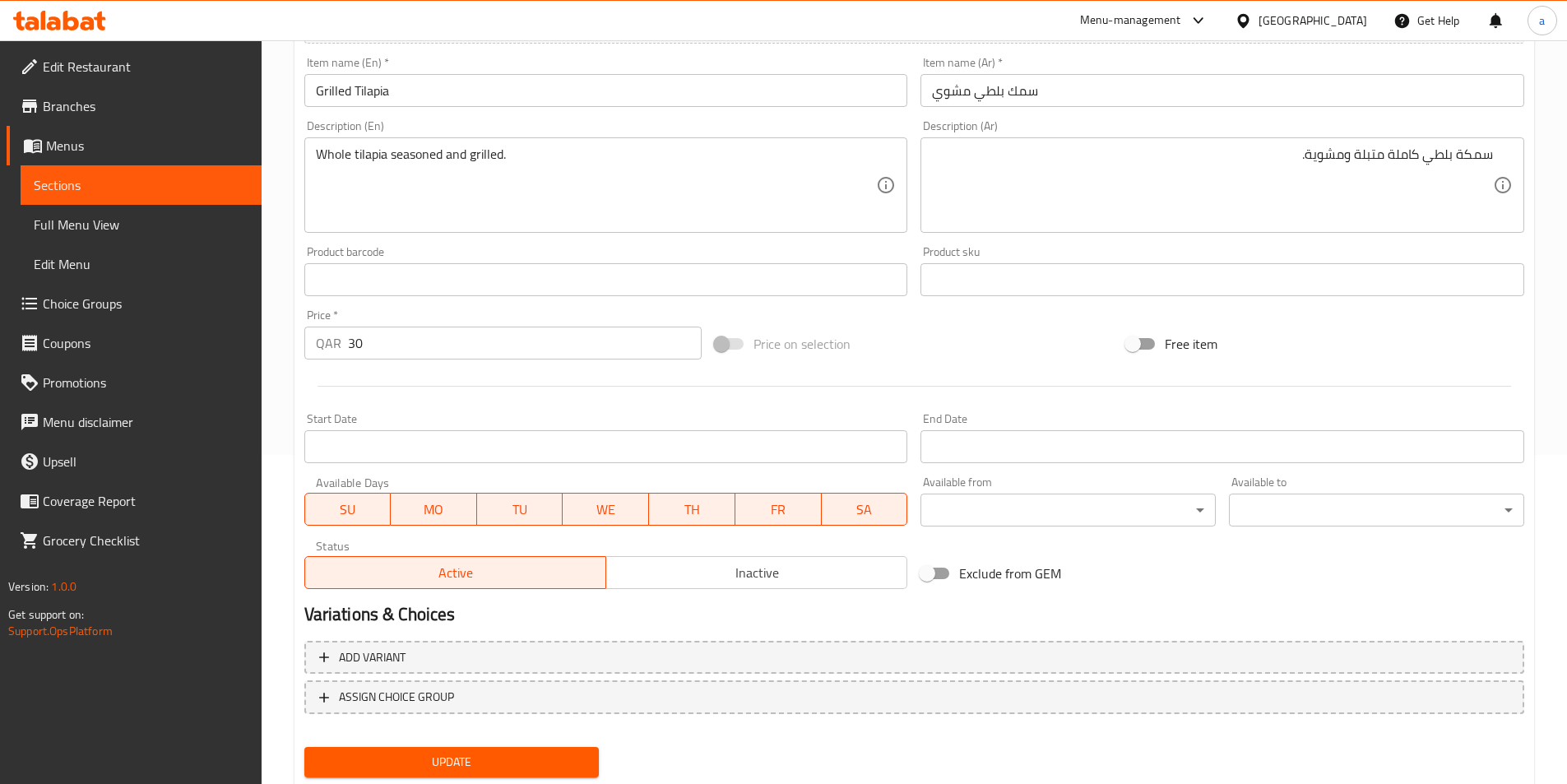
click at [365, 763] on span "Update" at bounding box center [452, 761] width 269 height 20
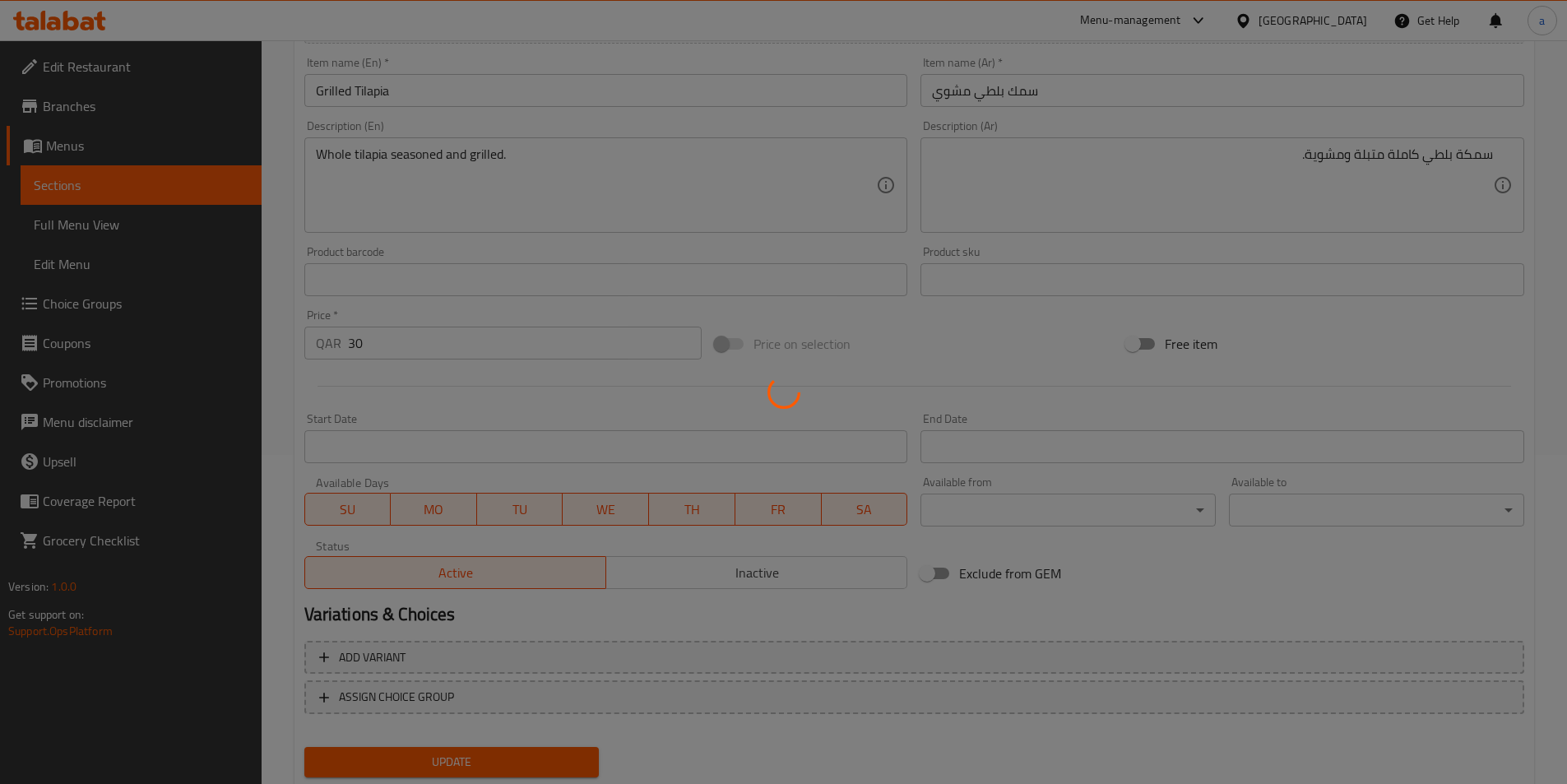
click at [139, 184] on div at bounding box center [784, 392] width 1567 height 784
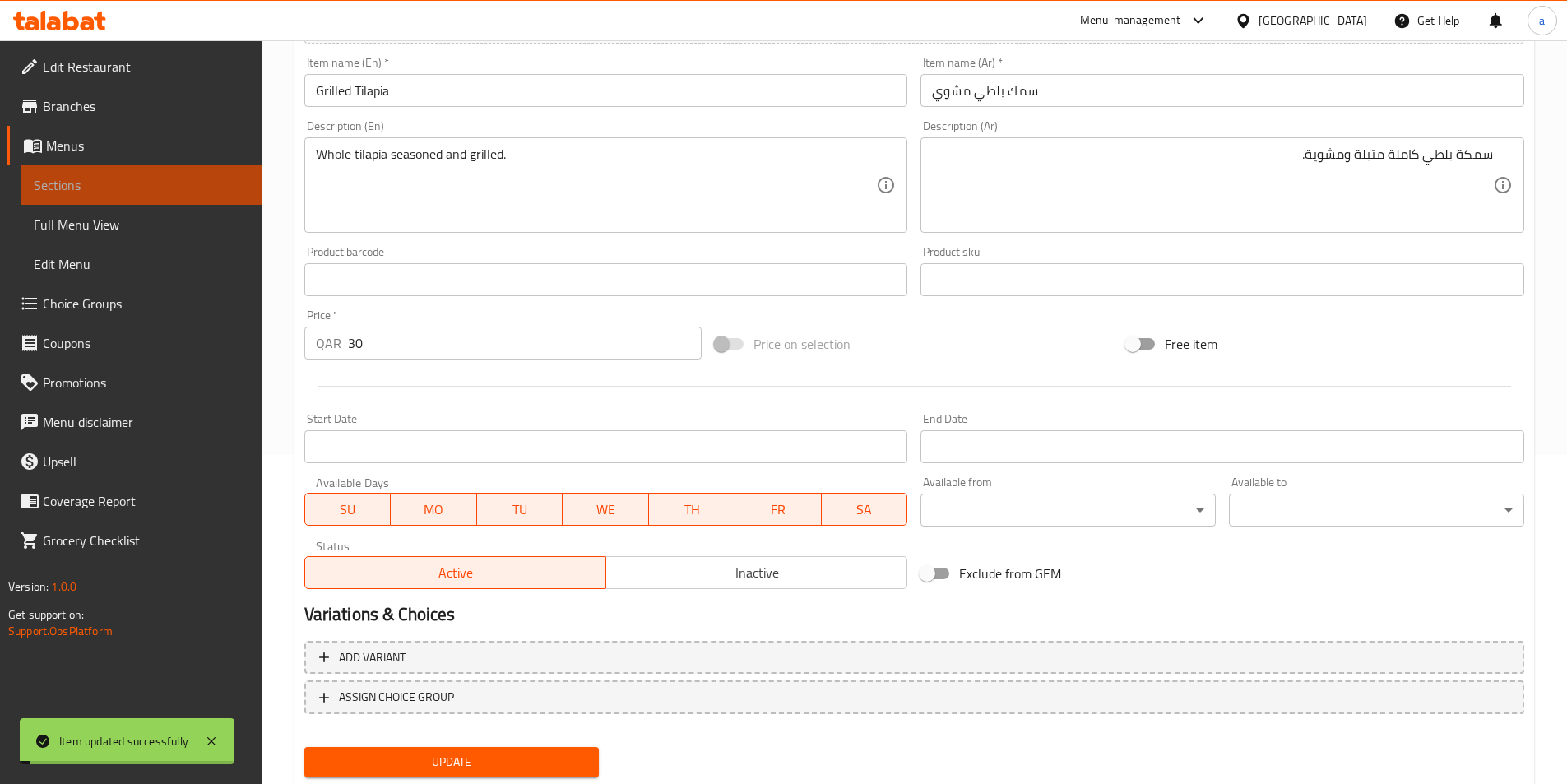
click at [139, 184] on span "Sections" at bounding box center [141, 185] width 215 height 19
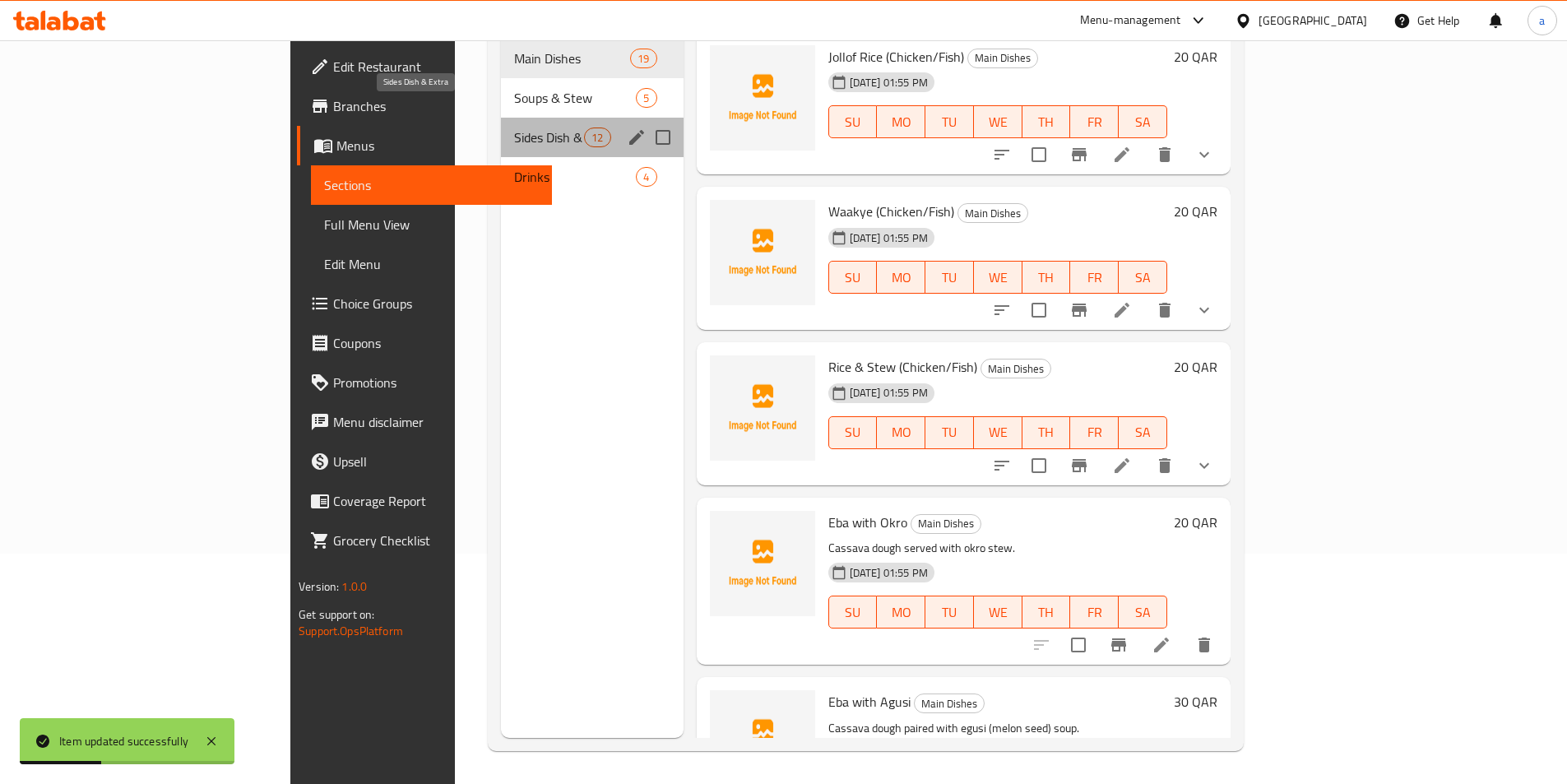
click at [515, 127] on span "Sides Dish & Extra" at bounding box center [549, 137] width 70 height 19
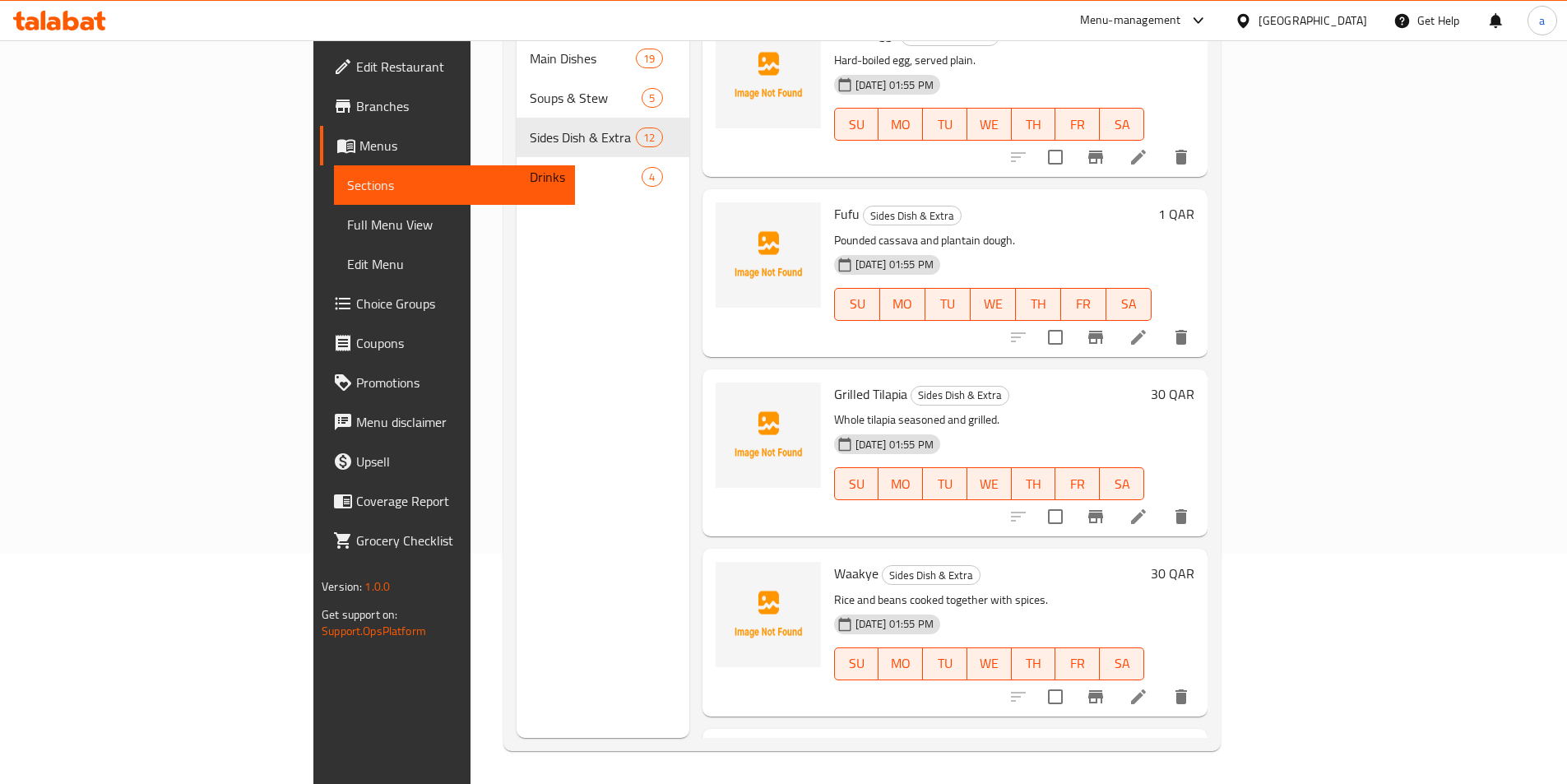
scroll to position [411, 0]
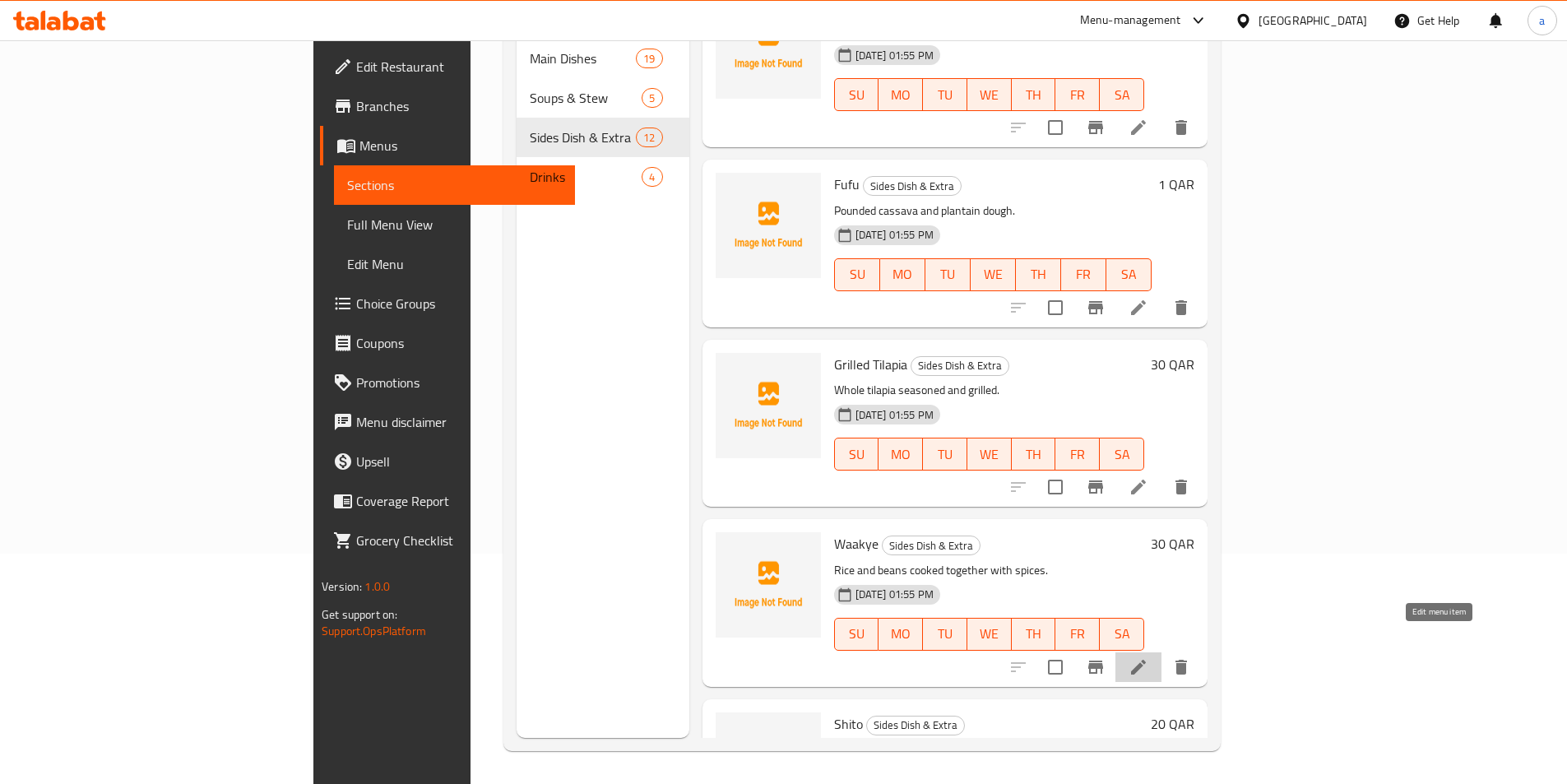
click at [1149, 657] on icon at bounding box center [1138, 666] width 19 height 19
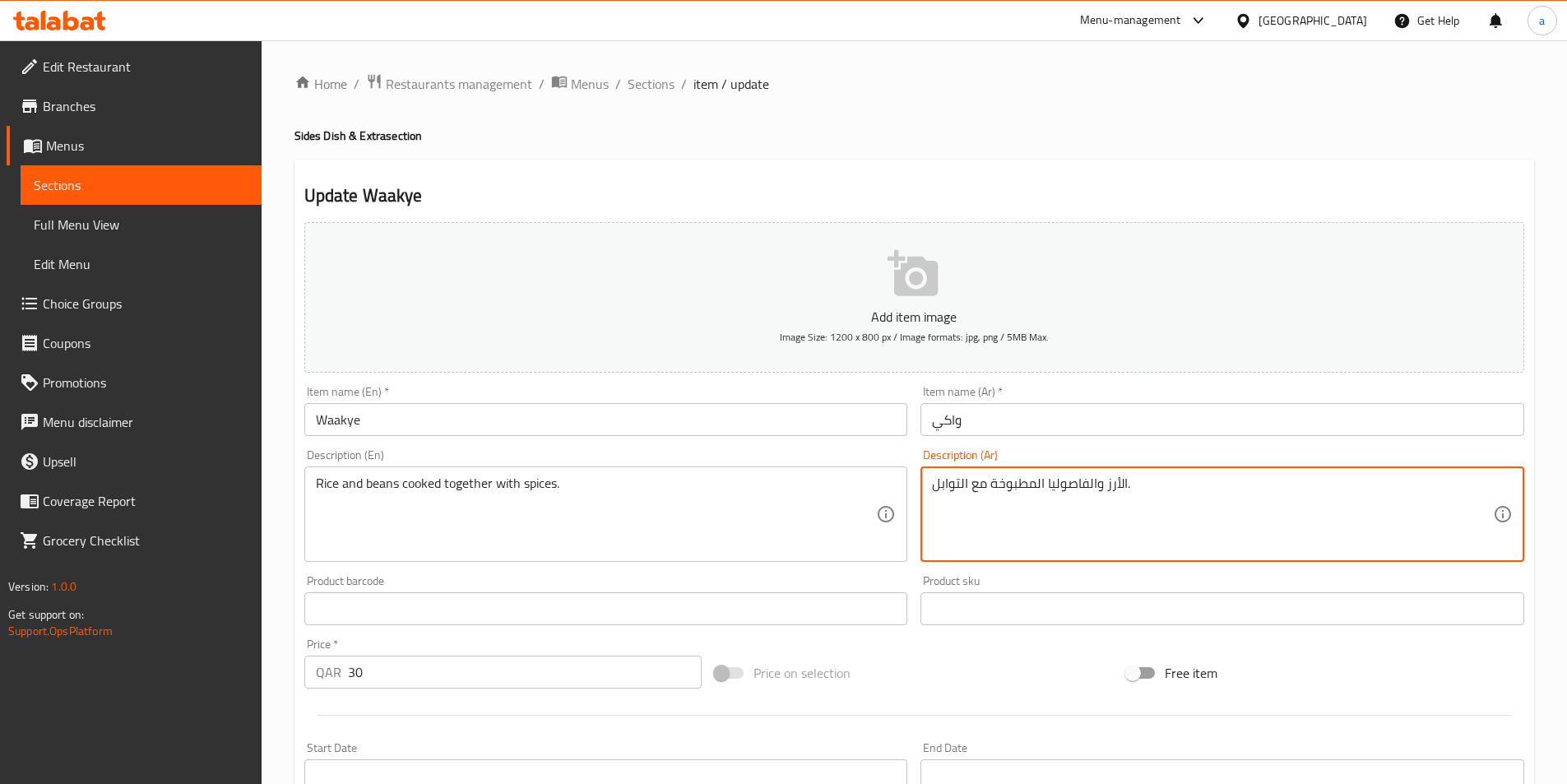
click at [1100, 532] on textarea "الأرز والفاصوليا المطبوخة مع التوابل." at bounding box center [1212, 513] width 561 height 78
type textarea "h"
type textarea "الأرز ز الفاصوليا"
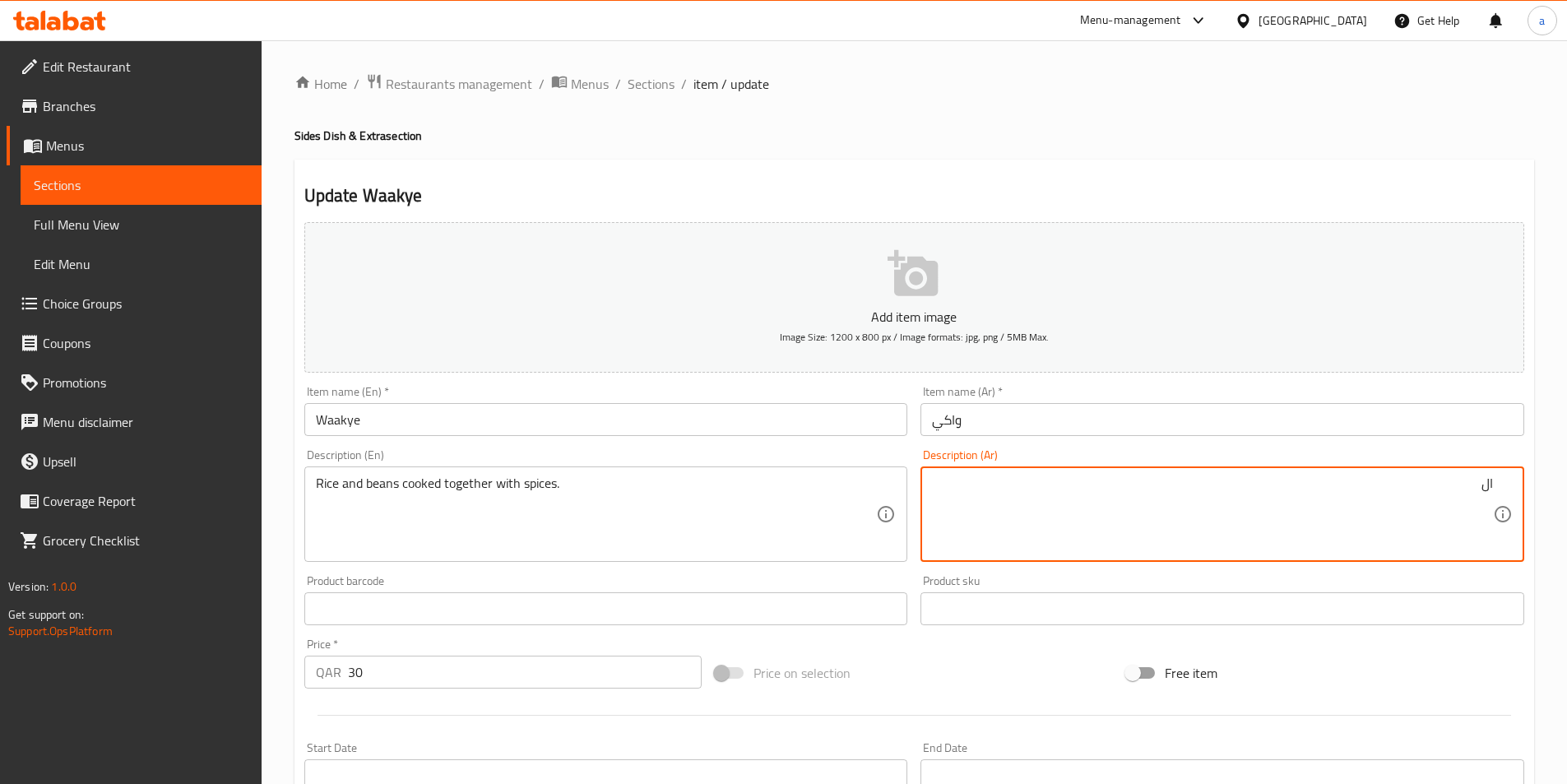
type textarea "ا"
type textarea "h"
type textarea "الأرز ز الفاصوليا"
click at [1372, 475] on textarea "الأرز ز الفاصوليا" at bounding box center [1212, 513] width 561 height 78
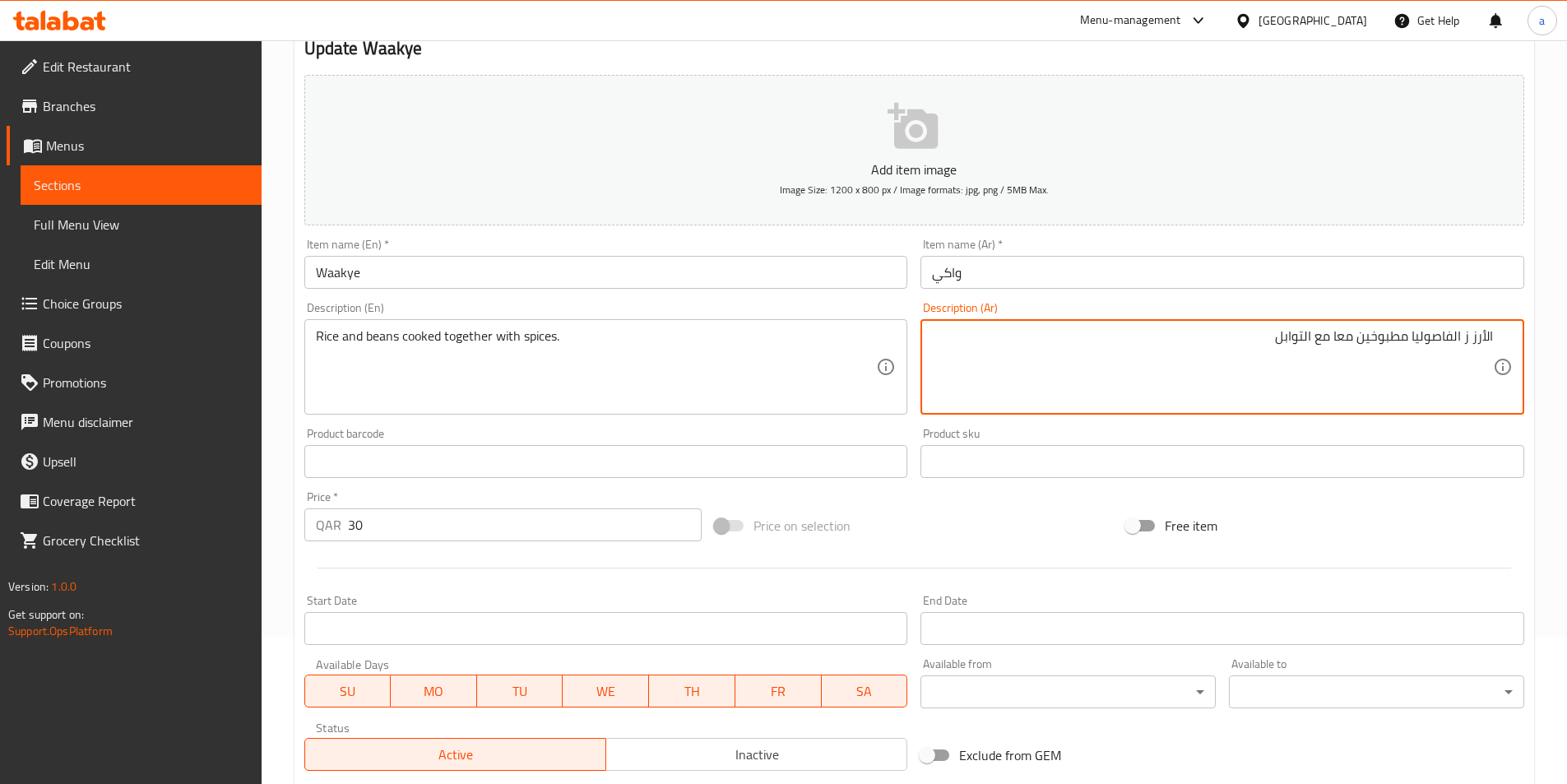
scroll to position [379, 0]
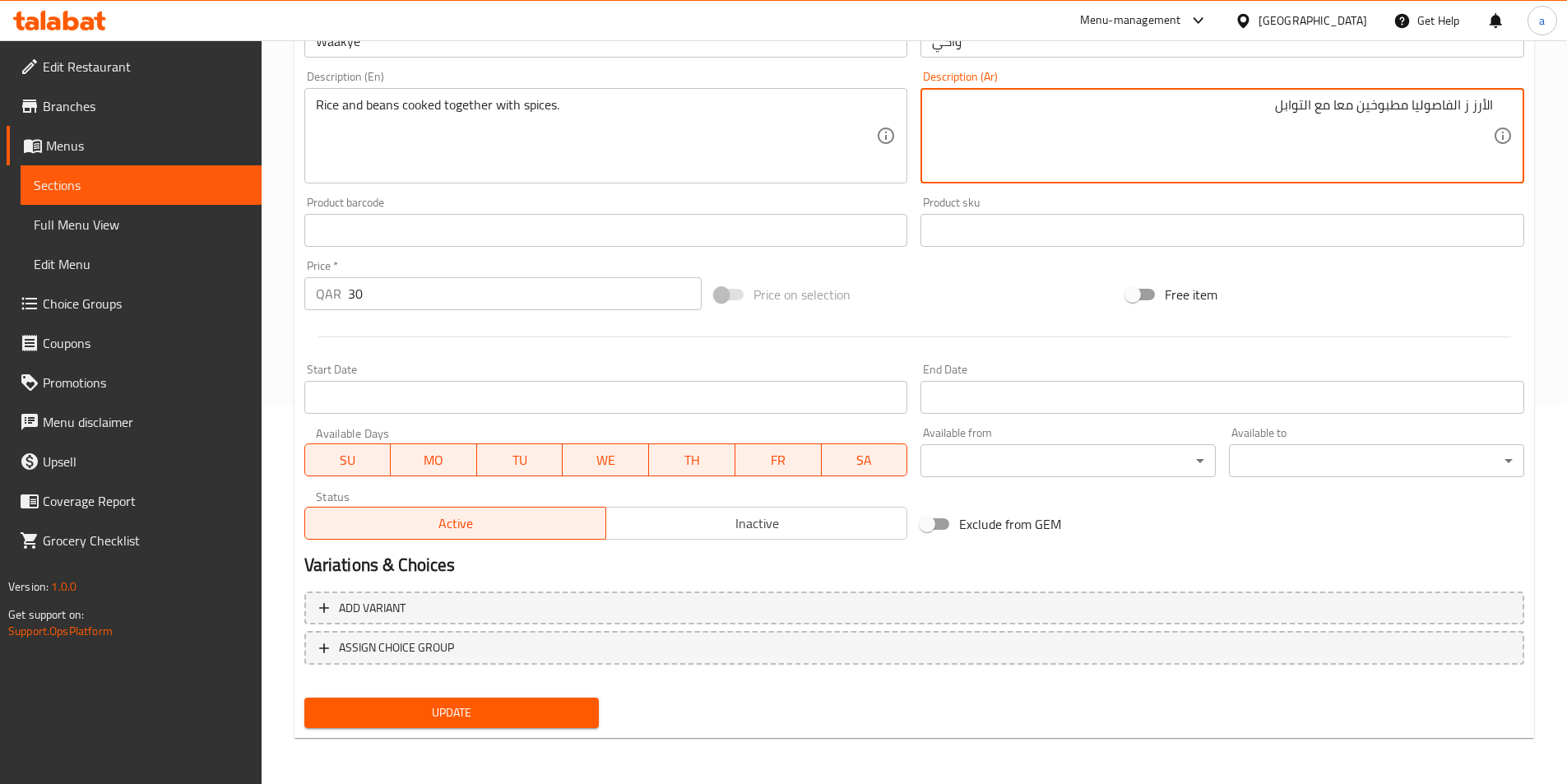
type textarea "الأرز ز الفاصوليا مطبوخين معا مع التوابل"
click at [391, 698] on button "Update" at bounding box center [452, 713] width 296 height 31
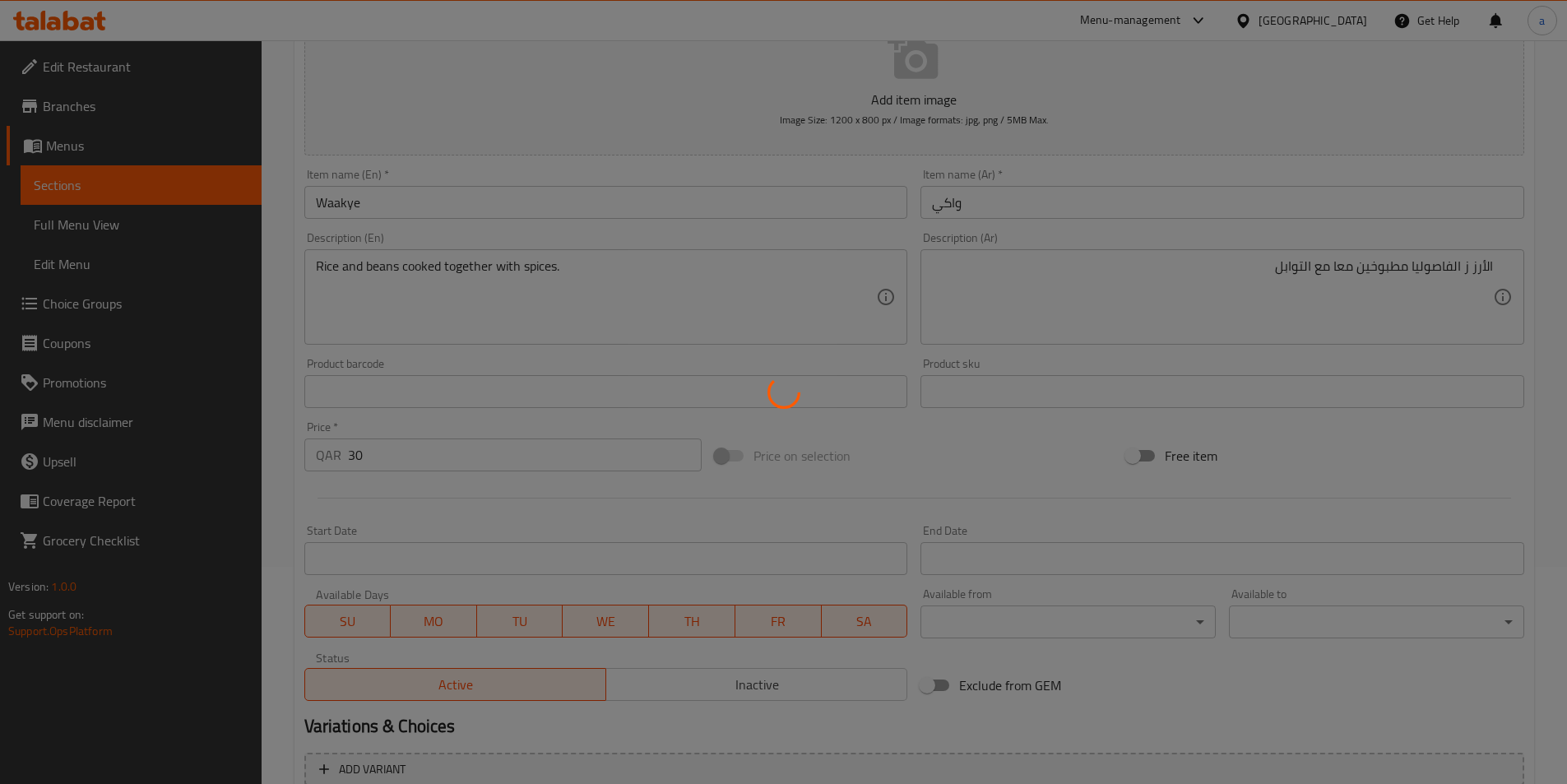
scroll to position [214, 0]
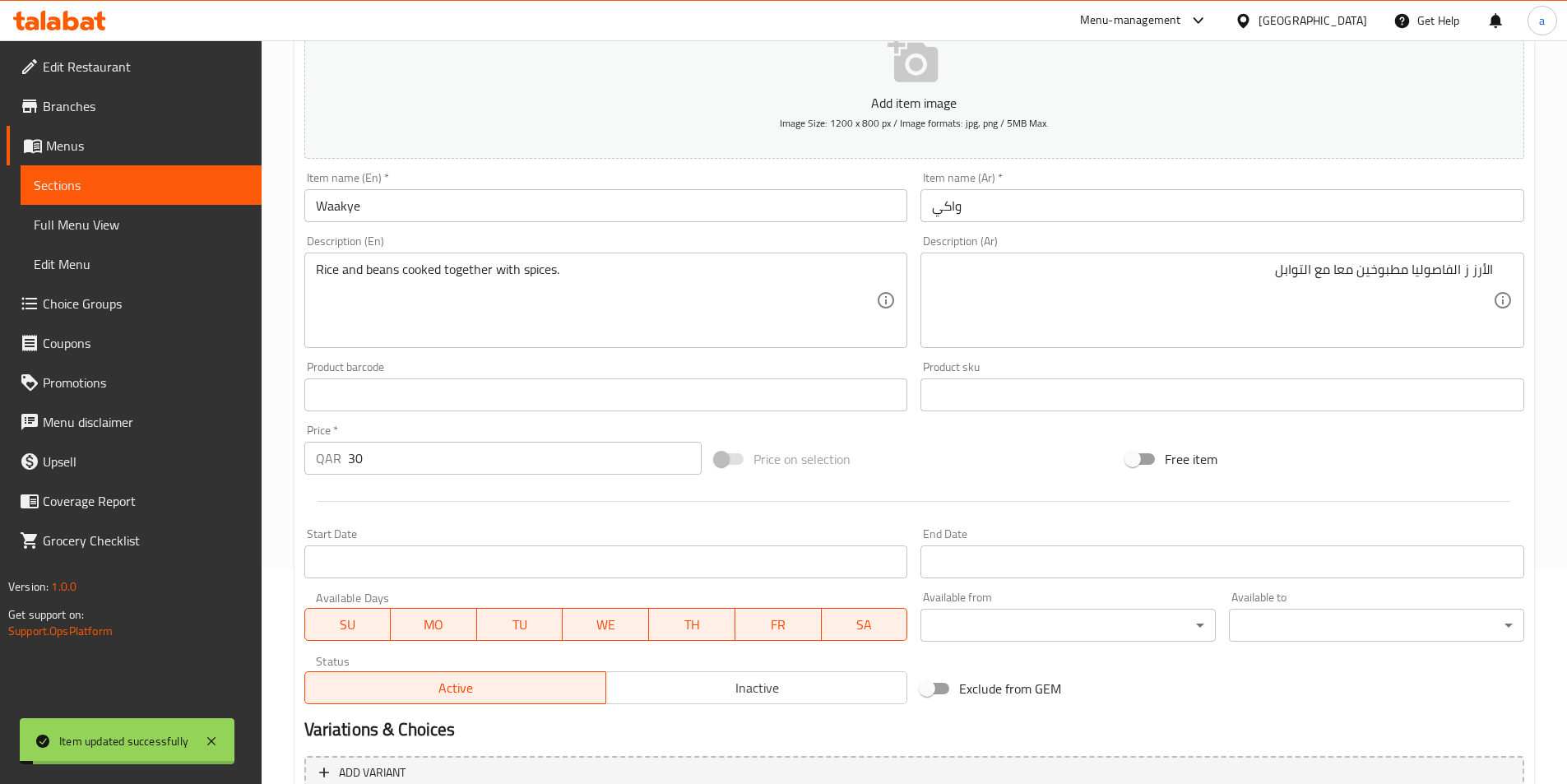
click at [342, 205] on input "Waakye" at bounding box center [606, 205] width 604 height 33
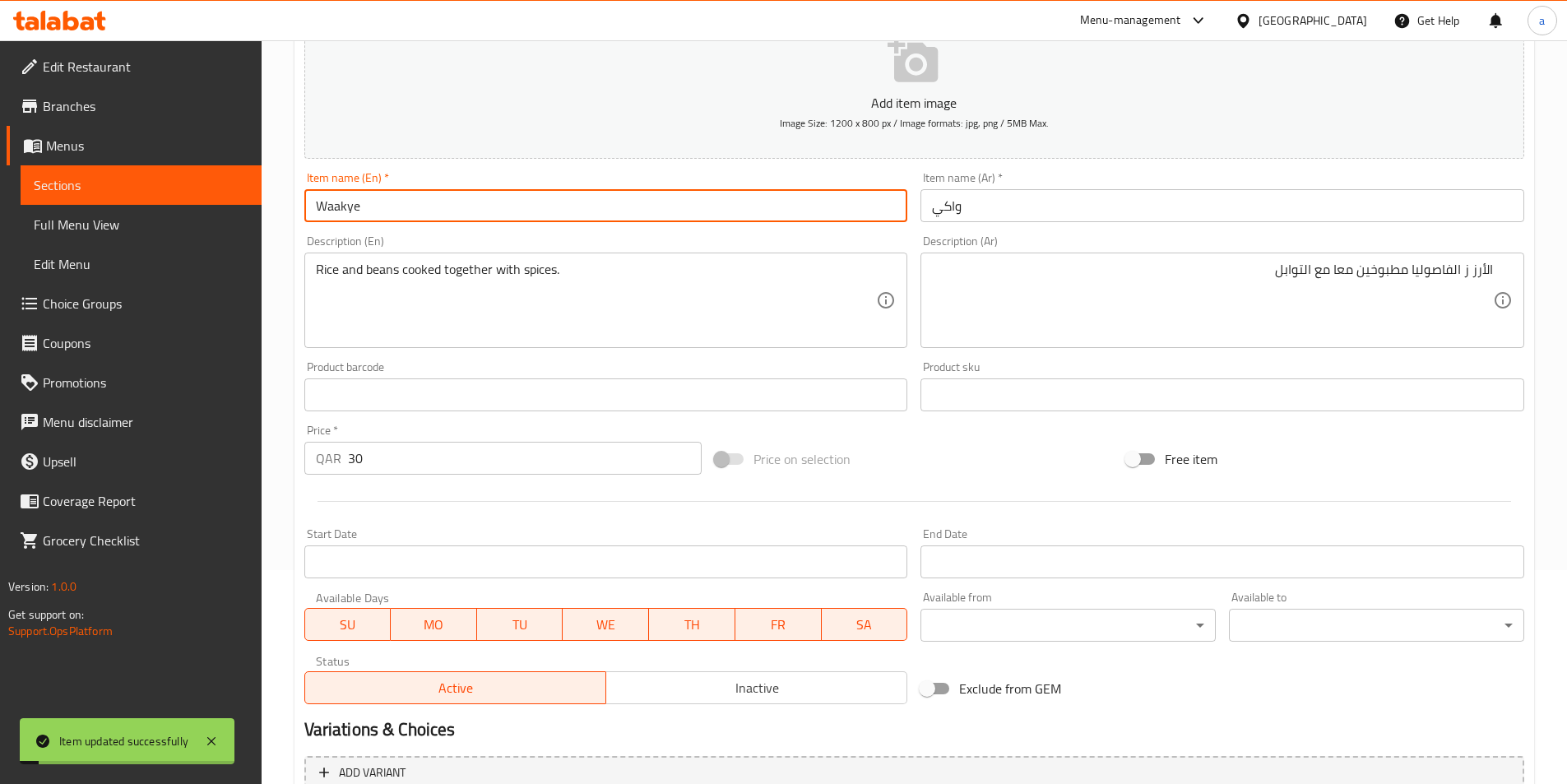
click at [342, 205] on input "Waakye" at bounding box center [606, 205] width 604 height 33
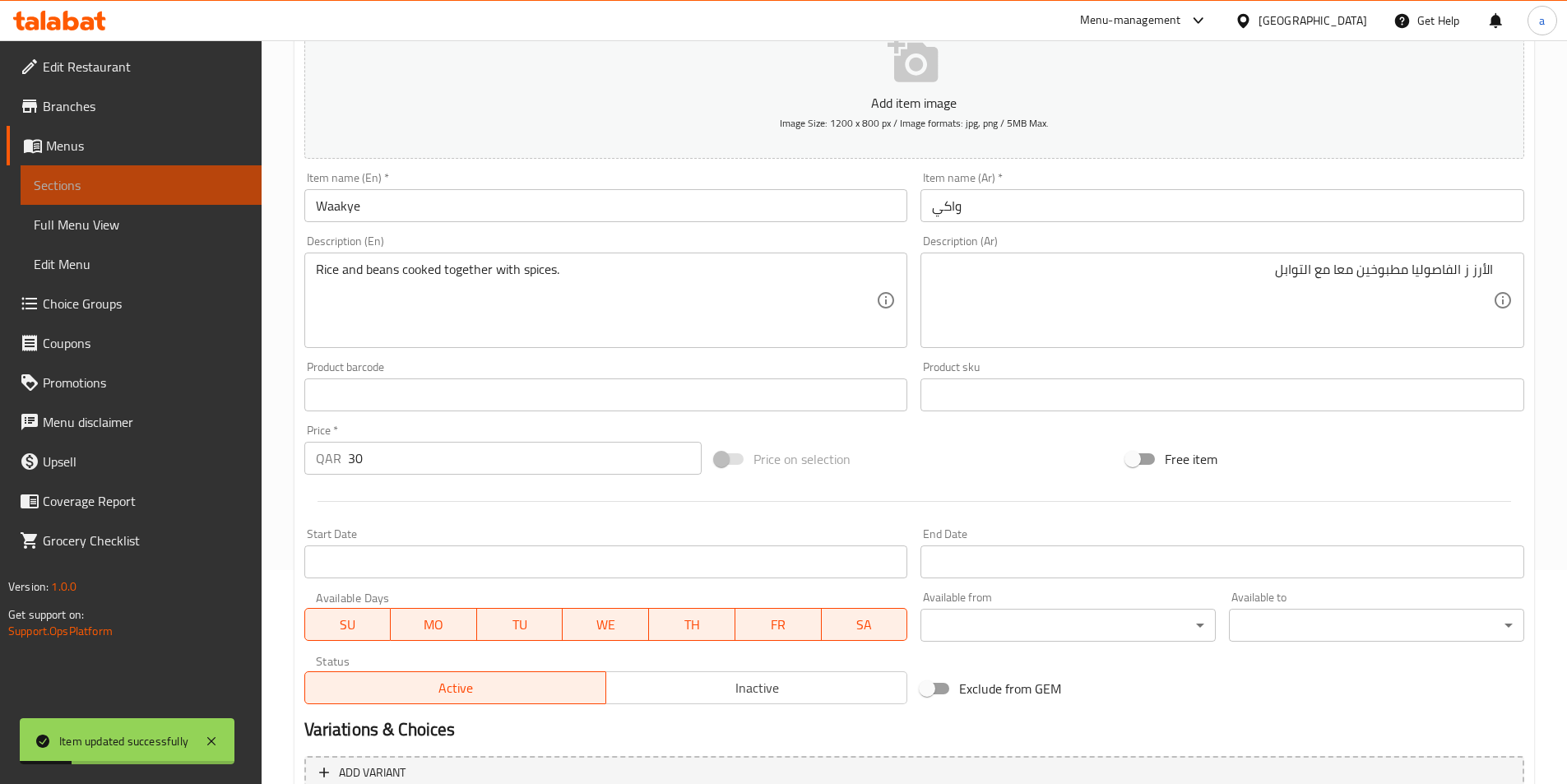
click at [176, 189] on span "Sections" at bounding box center [141, 185] width 215 height 19
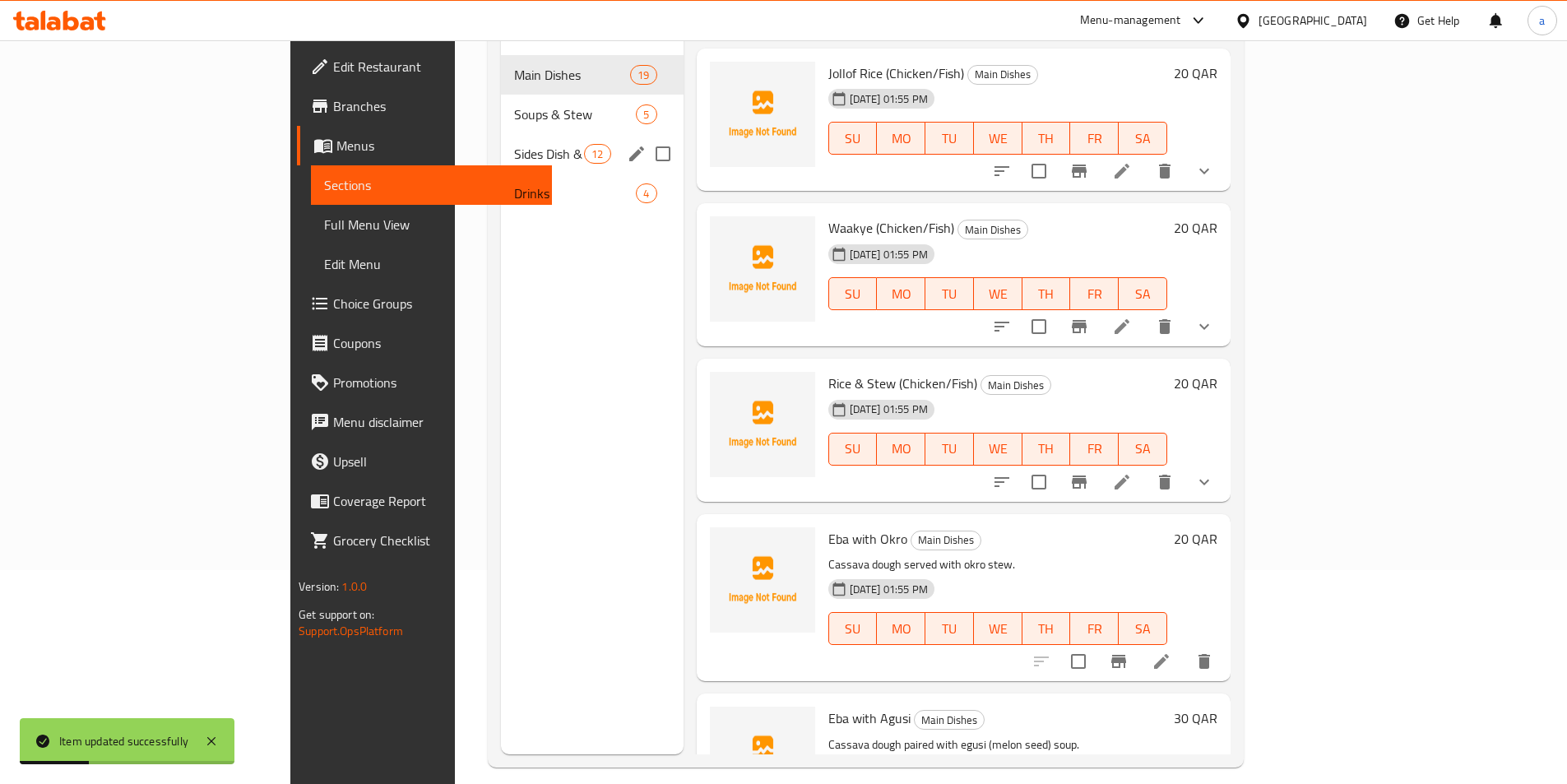
click at [515, 144] on span "Sides Dish & Extra" at bounding box center [549, 153] width 70 height 19
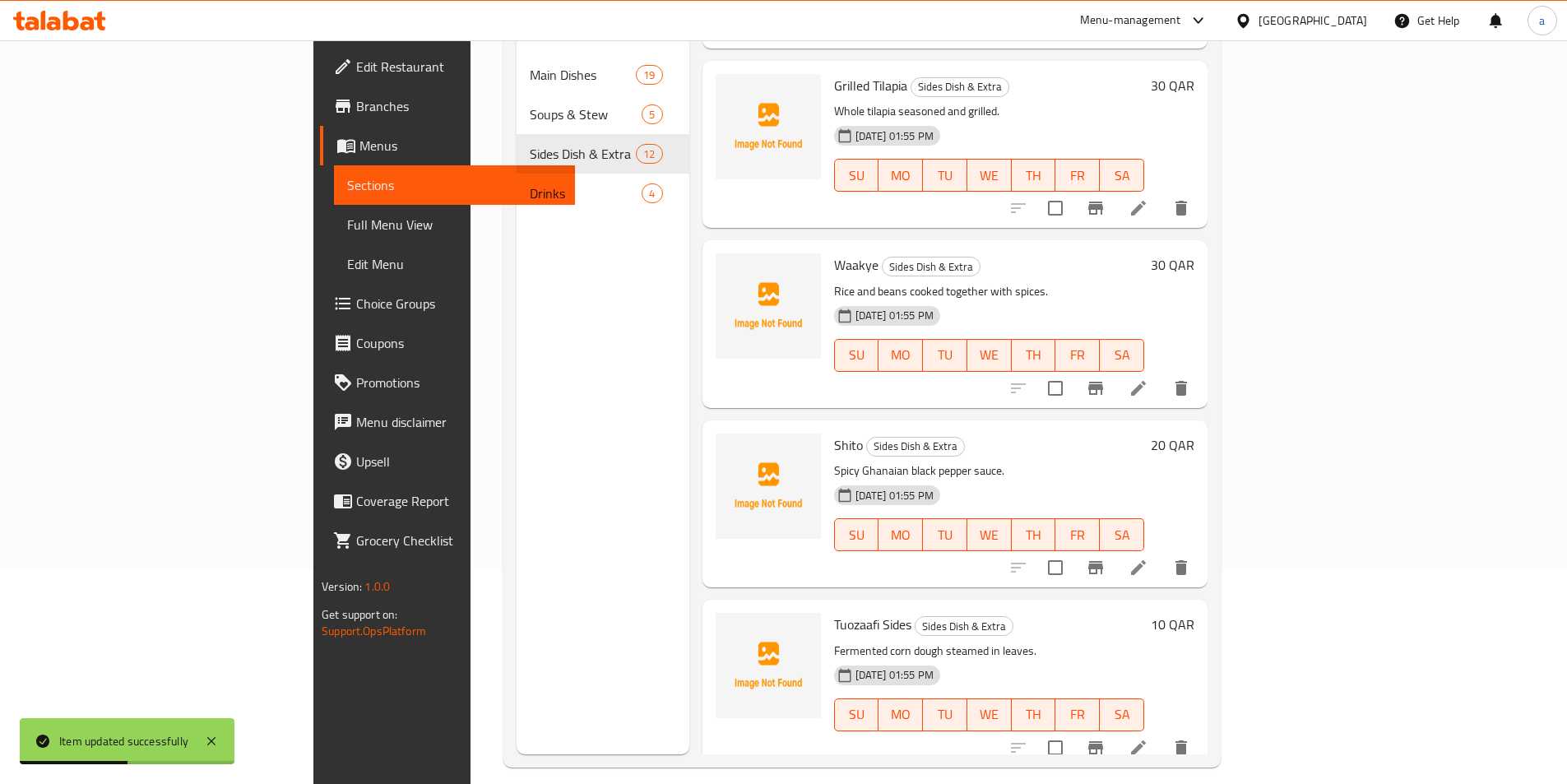
scroll to position [749, 0]
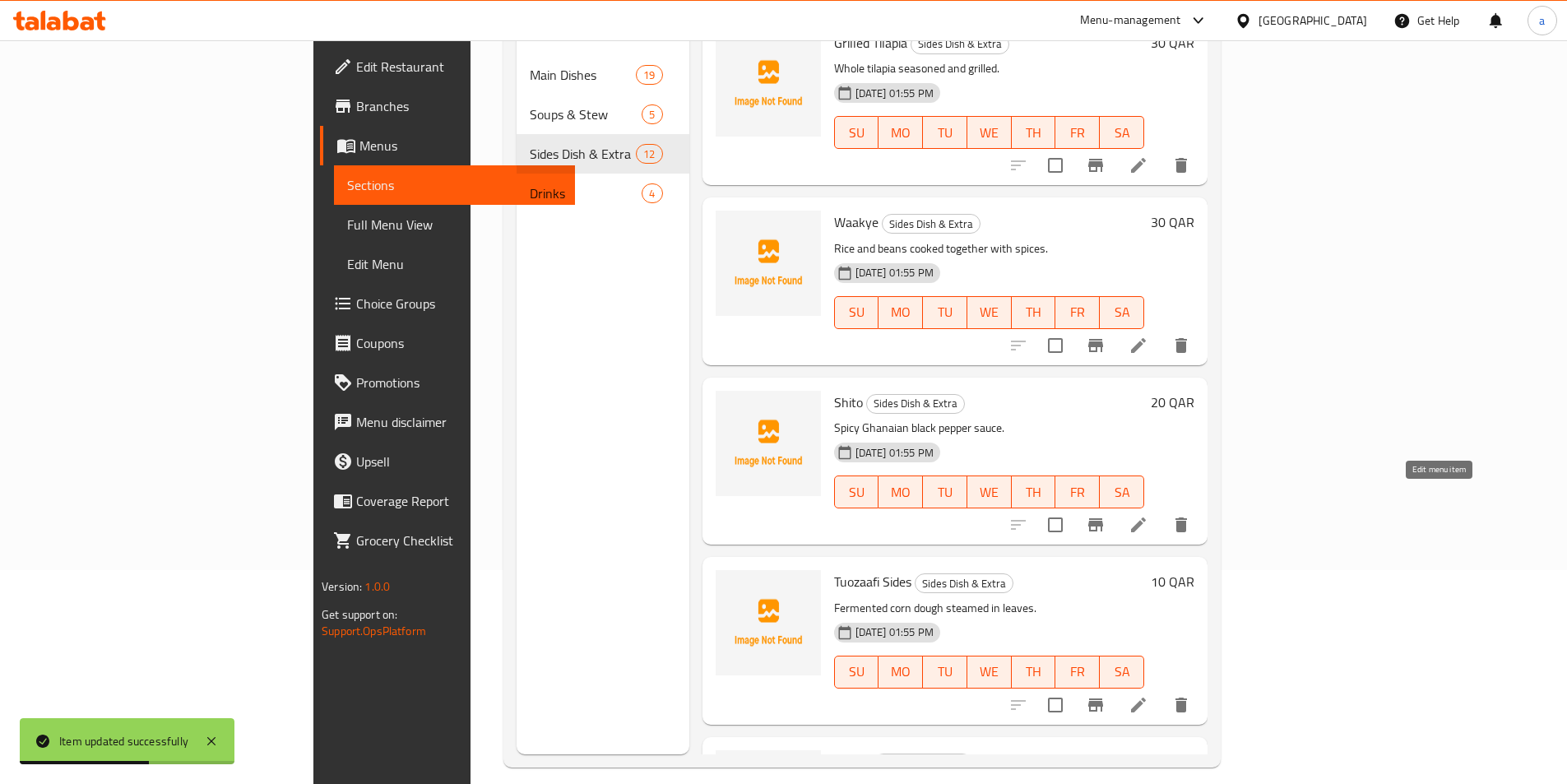
click at [1149, 514] on icon at bounding box center [1138, 524] width 19 height 19
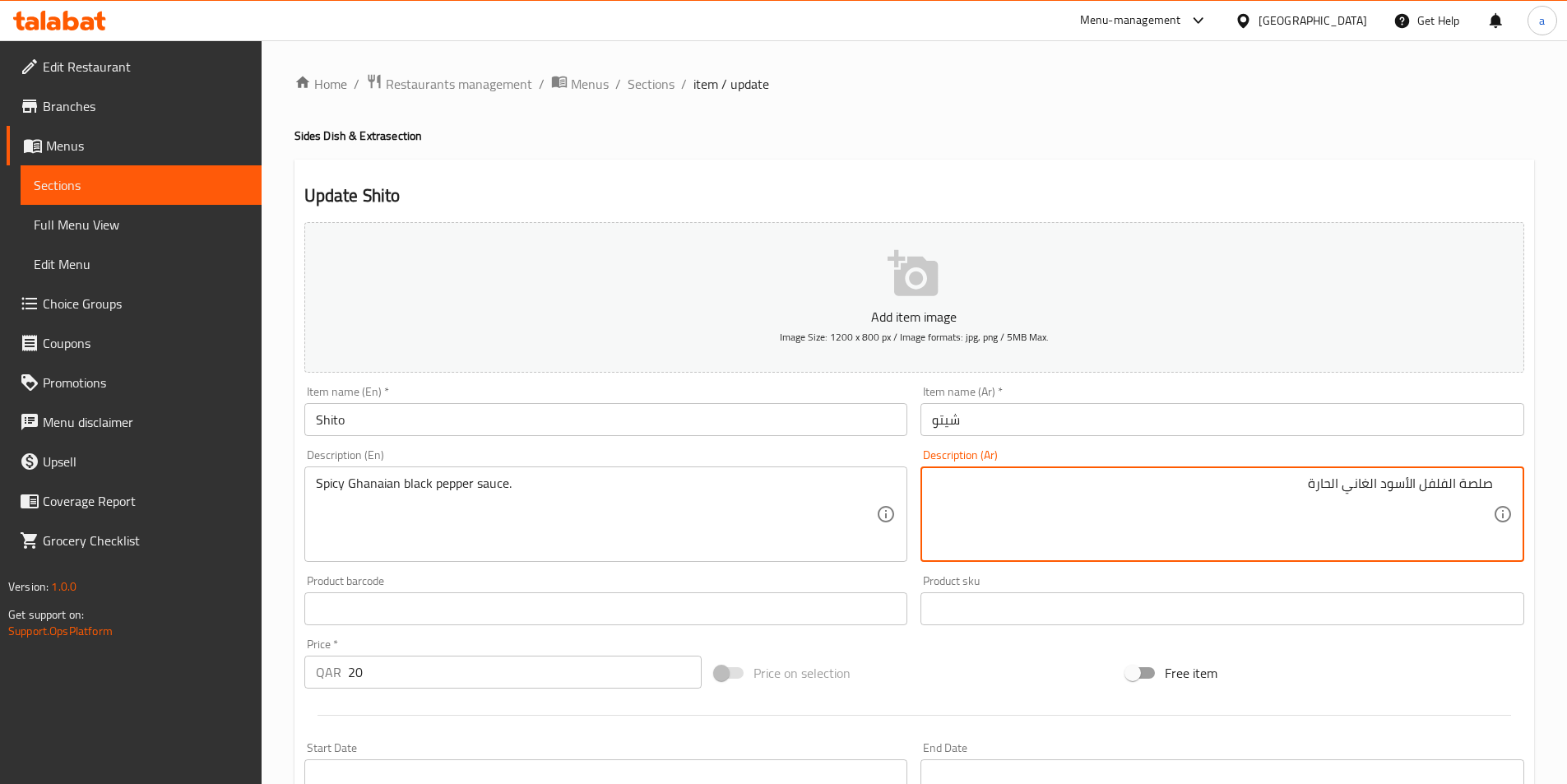
click at [1477, 484] on textarea "صلصة الفلفل الأسود الغاني الحارة" at bounding box center [1212, 513] width 561 height 78
click at [1314, 486] on textarea "صوص الفلفل الأسود الغاني الحارة" at bounding box center [1212, 513] width 561 height 78
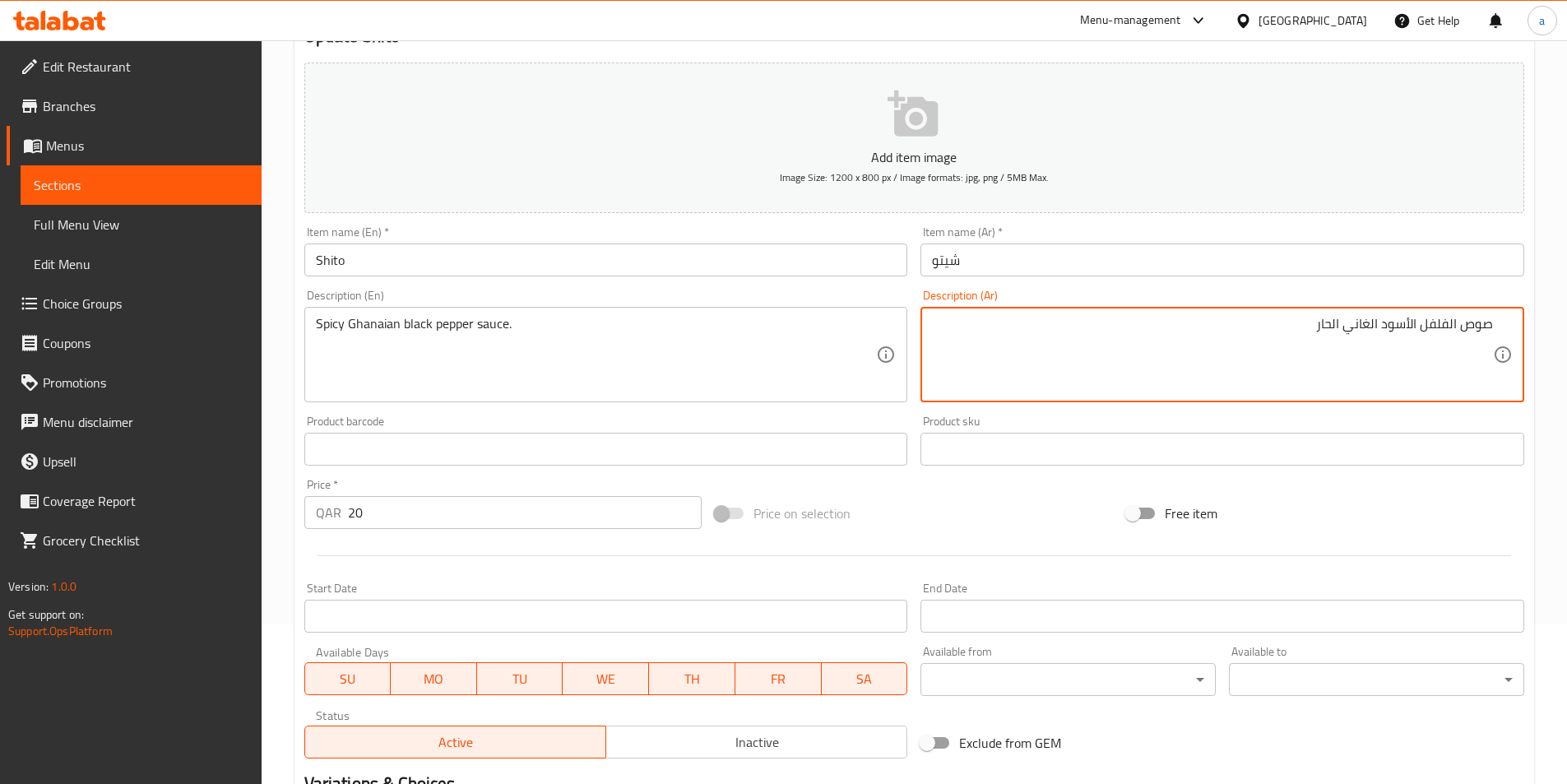
scroll to position [379, 0]
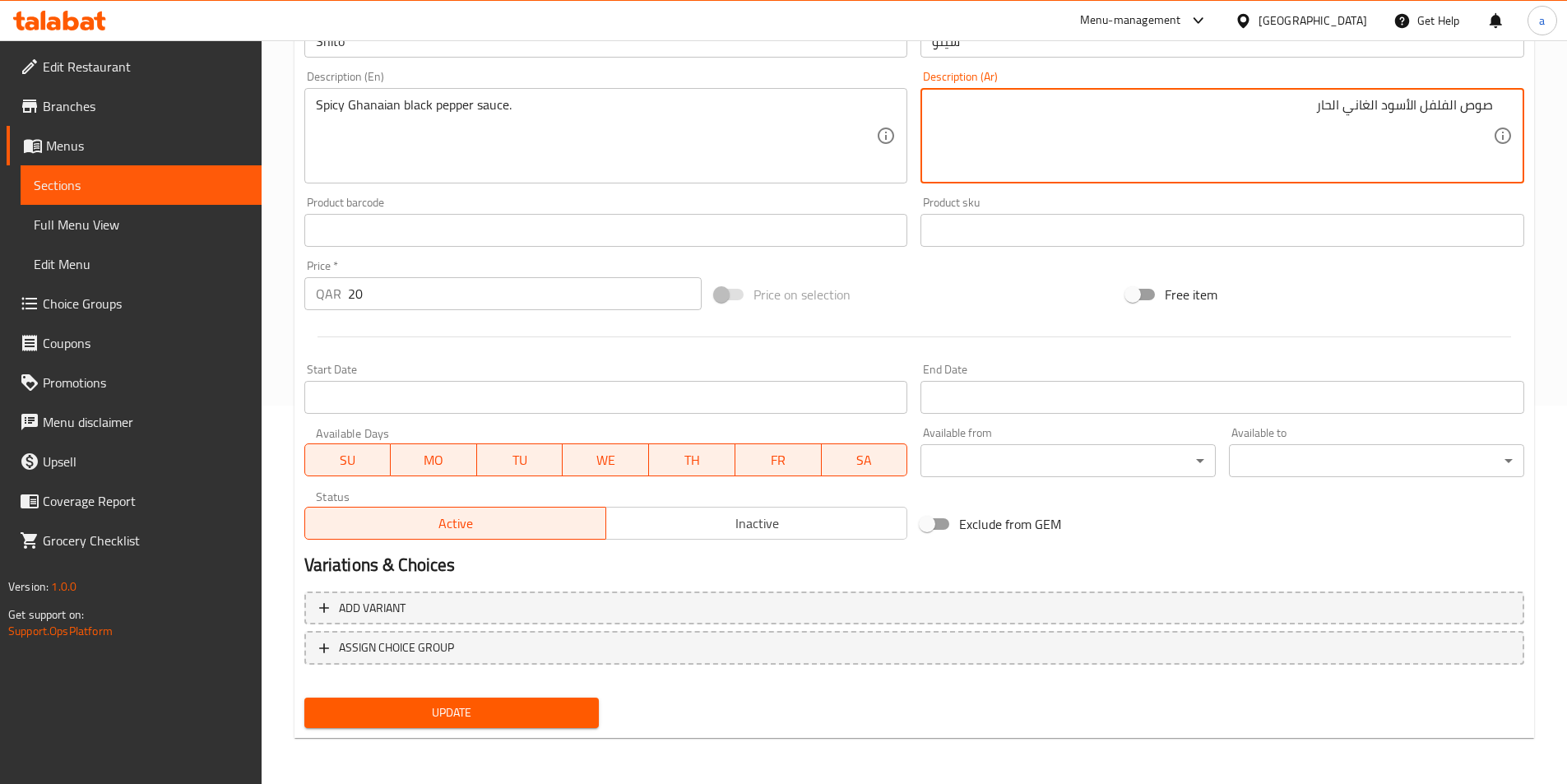
type textarea "صوص الفلفل الأسود الغاني الحار"
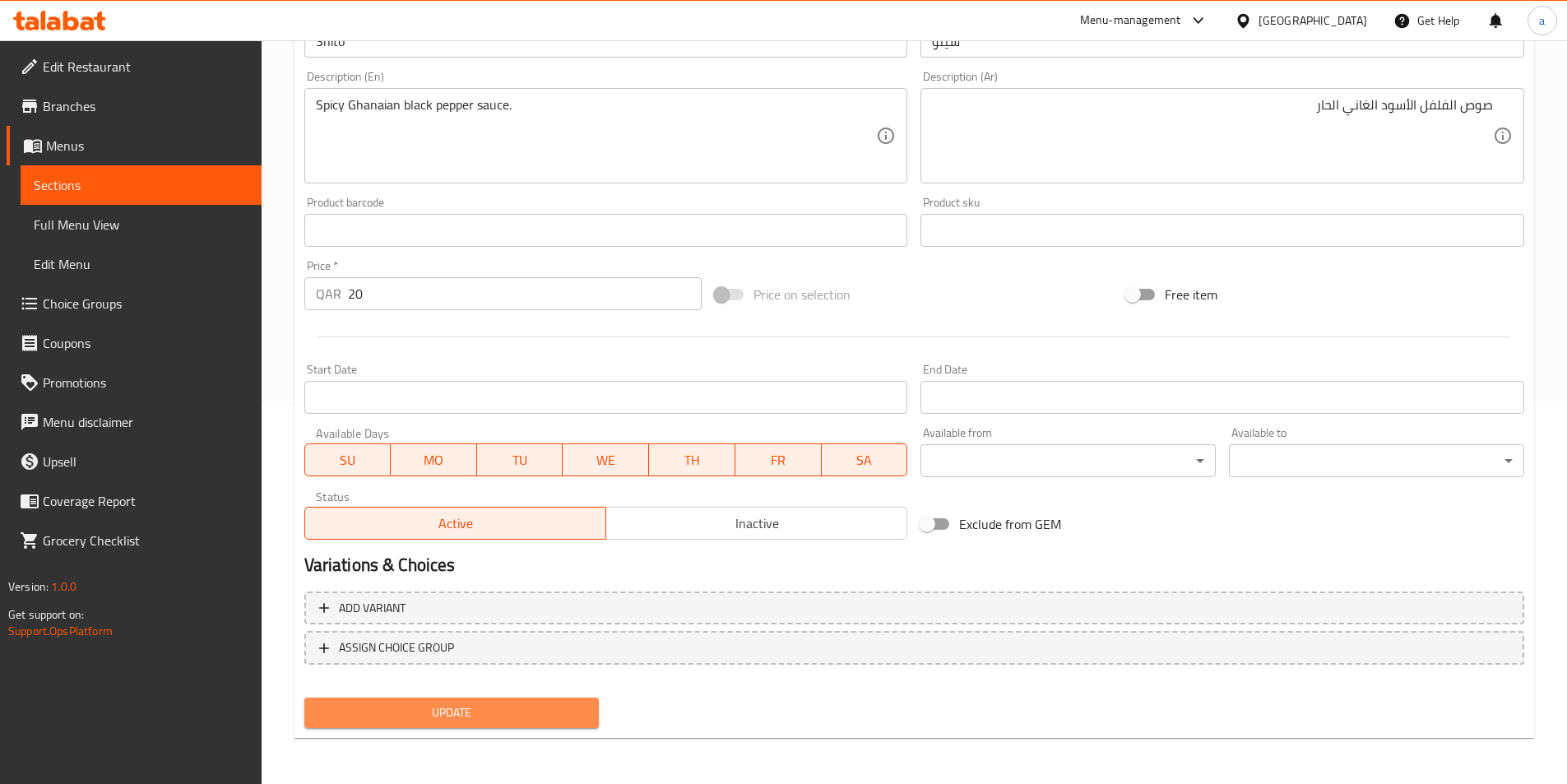
click at [549, 720] on span "Update" at bounding box center [452, 712] width 269 height 20
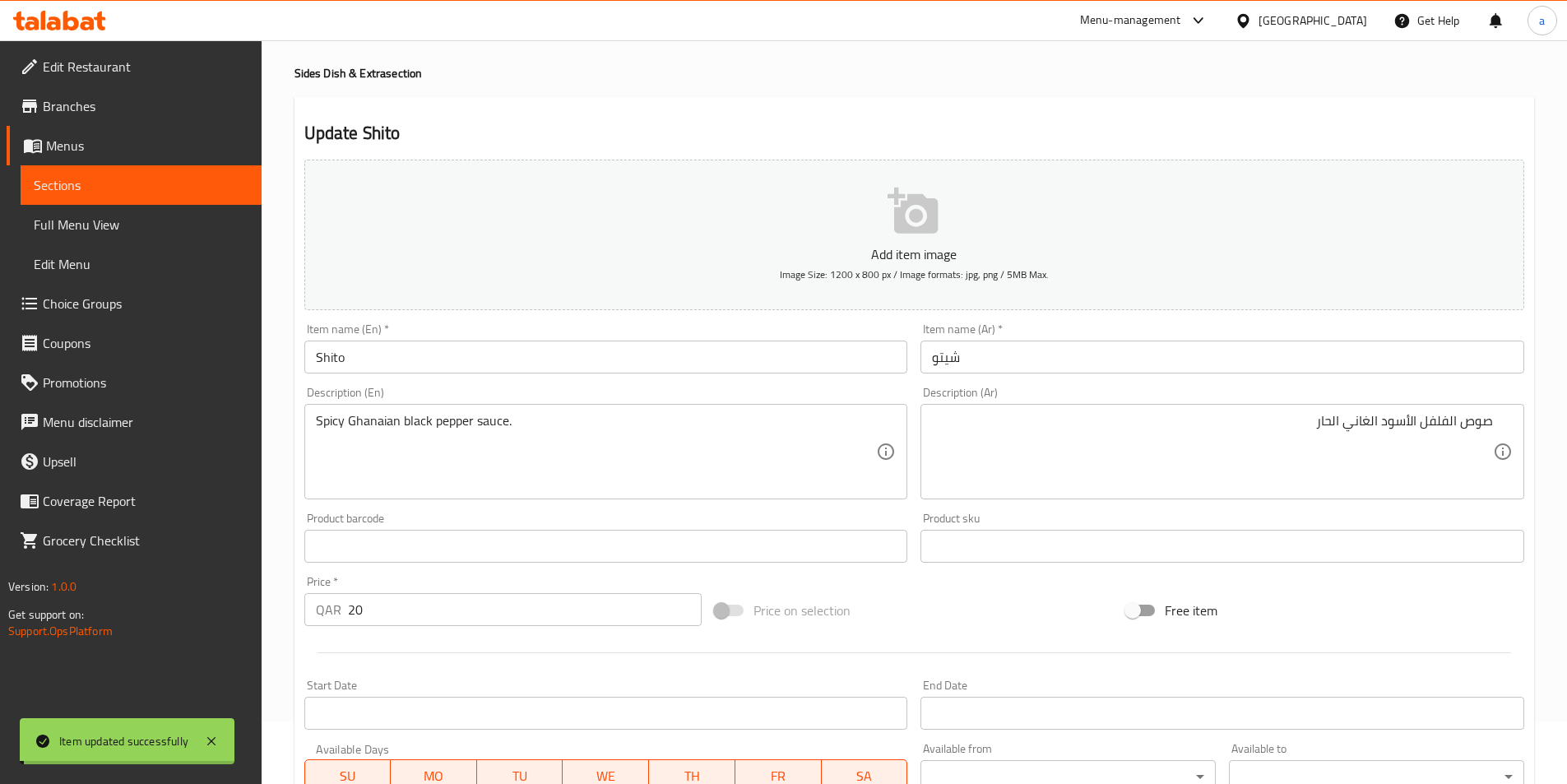
scroll to position [0, 0]
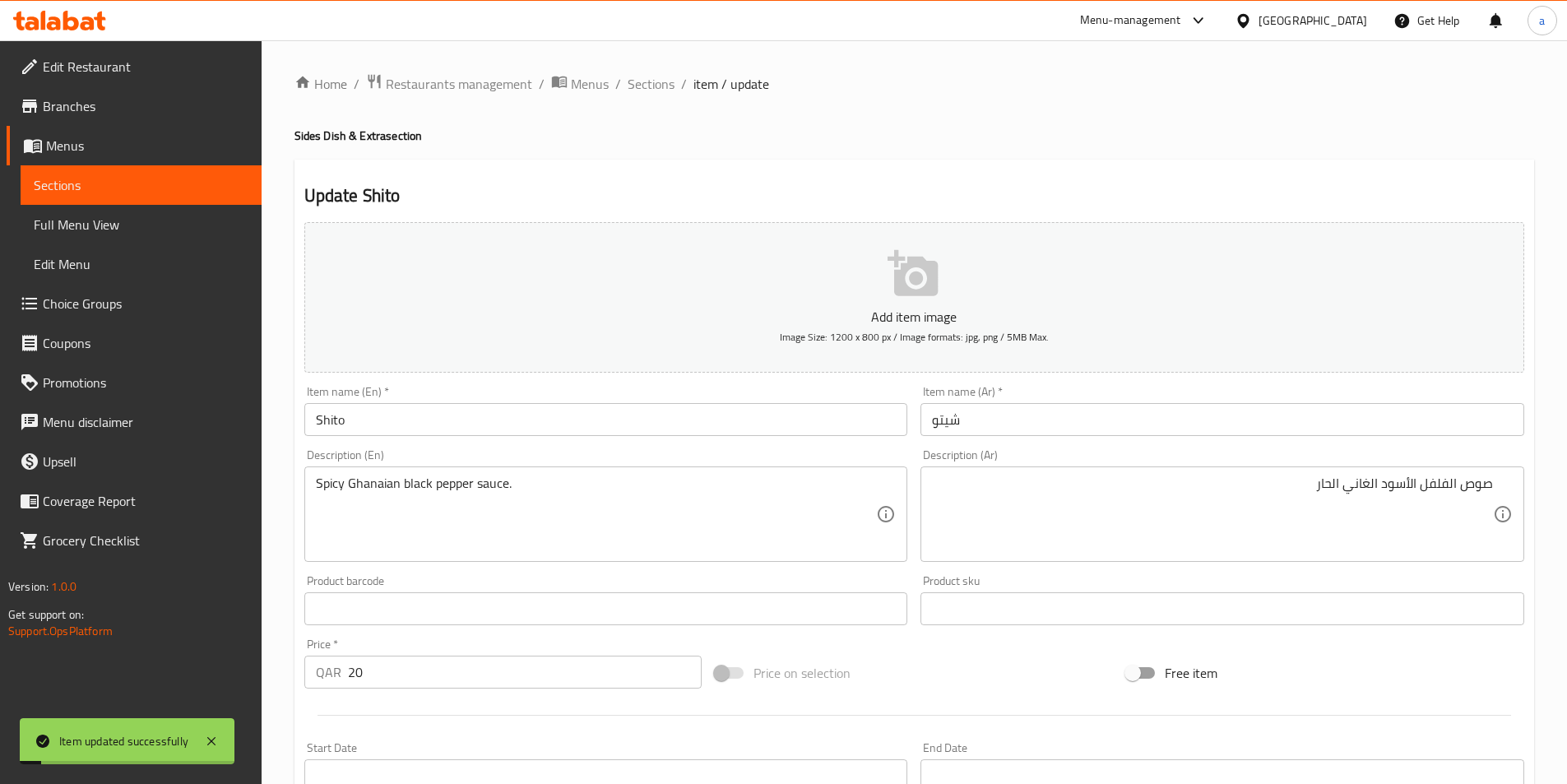
click at [119, 190] on span "Sections" at bounding box center [141, 185] width 215 height 19
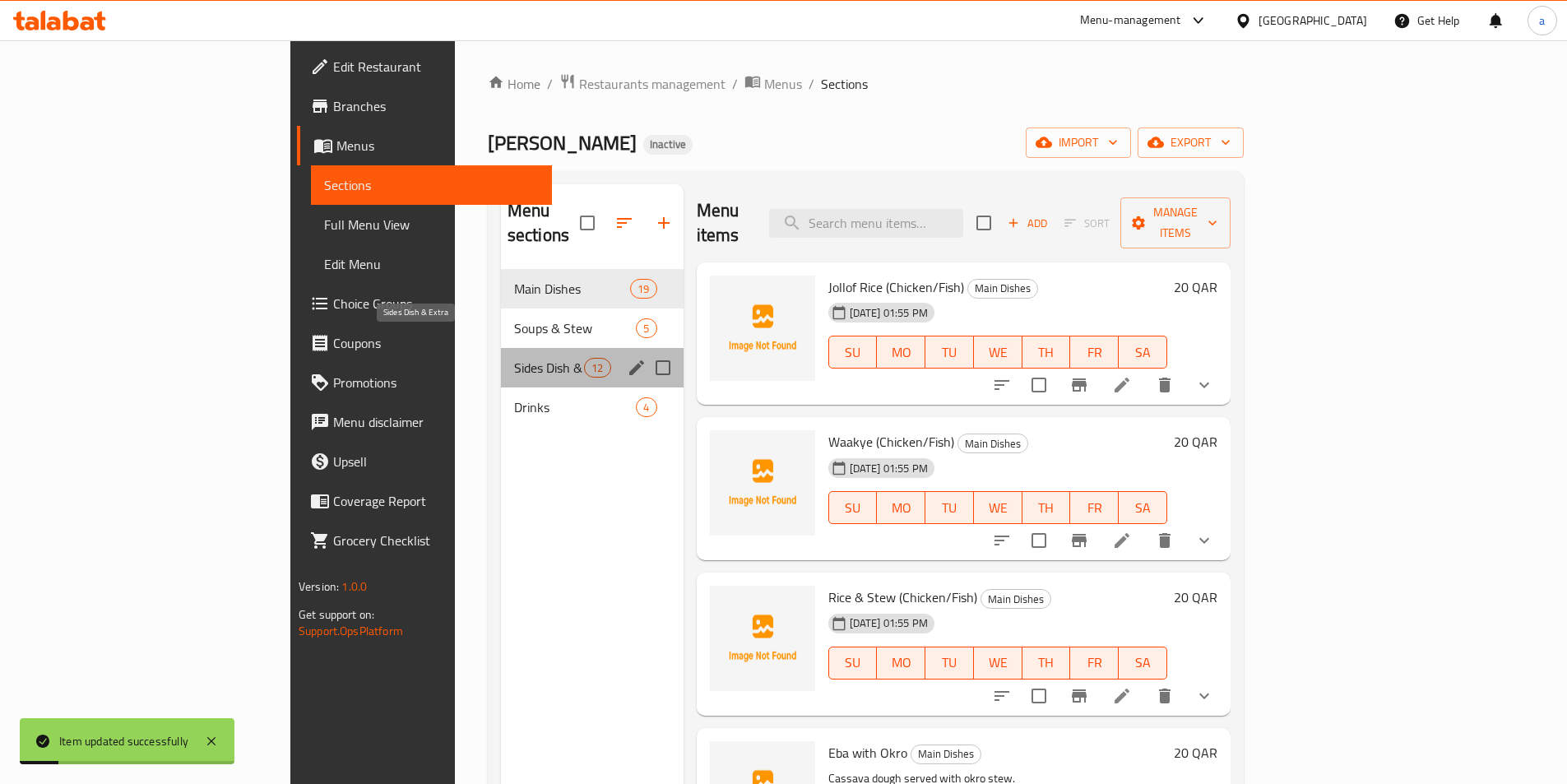
click at [515, 357] on span "Sides Dish & Extra" at bounding box center [549, 367] width 70 height 19
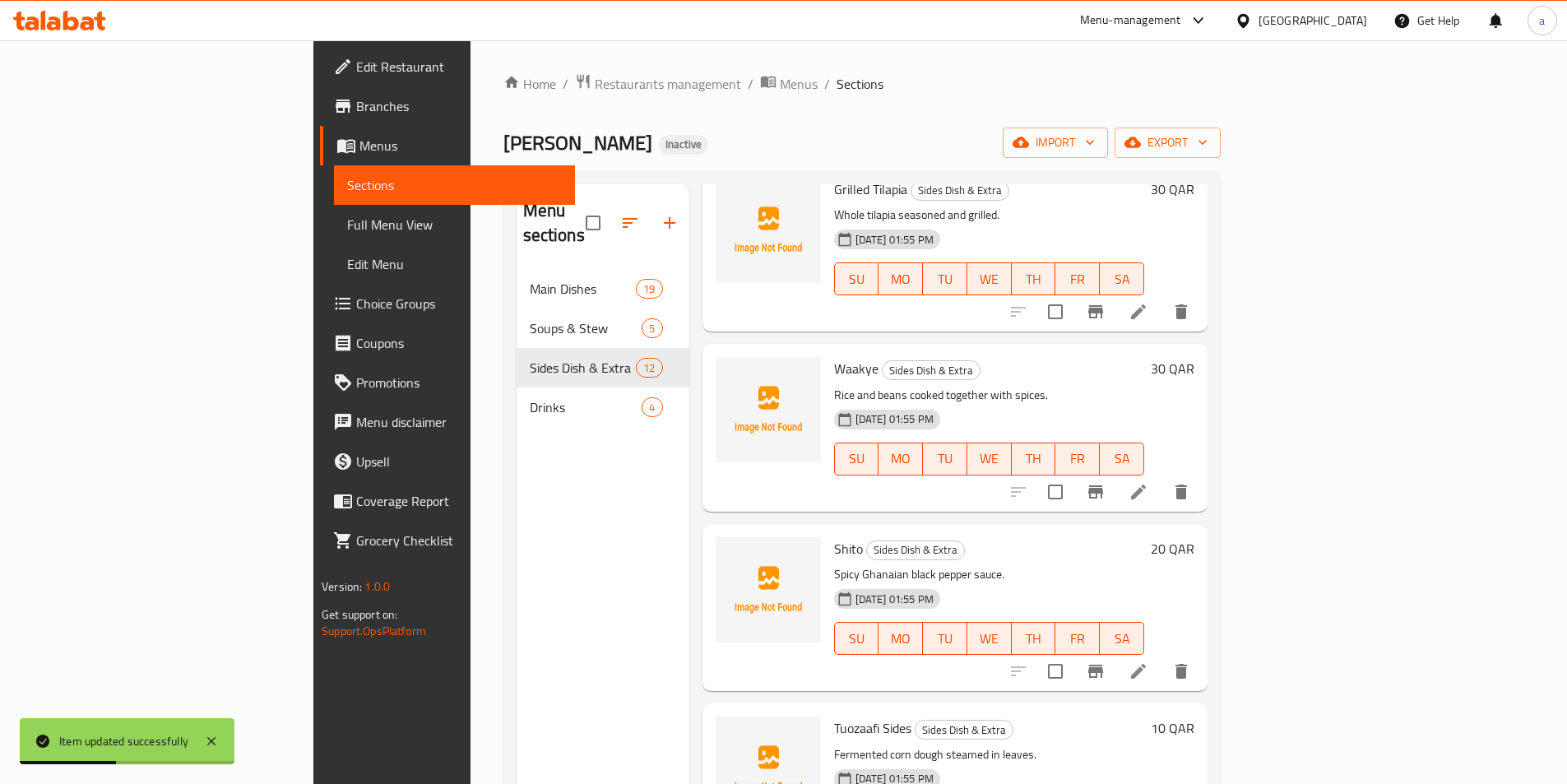
scroll to position [823, 0]
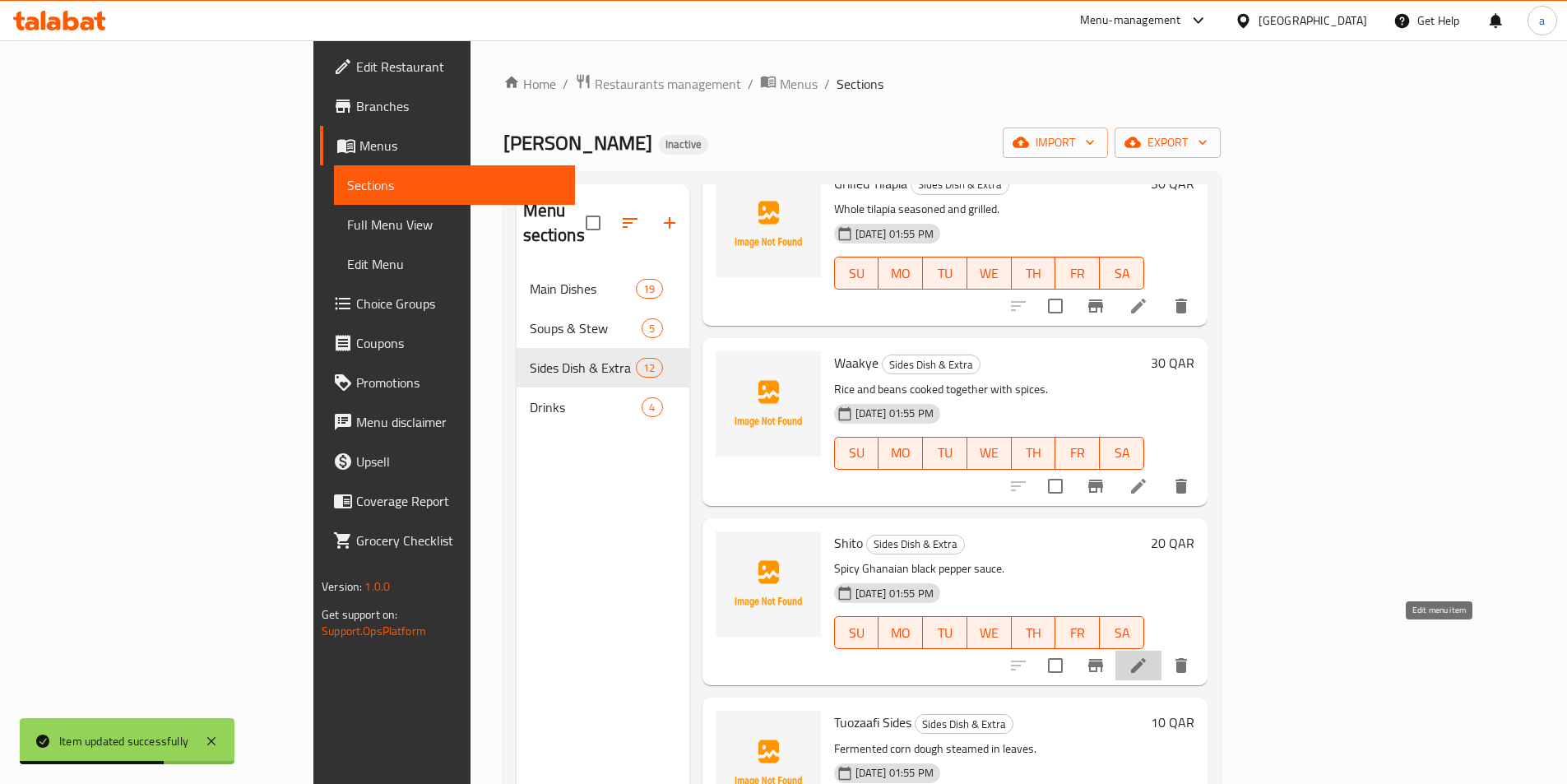
click at [1149, 655] on icon at bounding box center [1138, 665] width 19 height 19
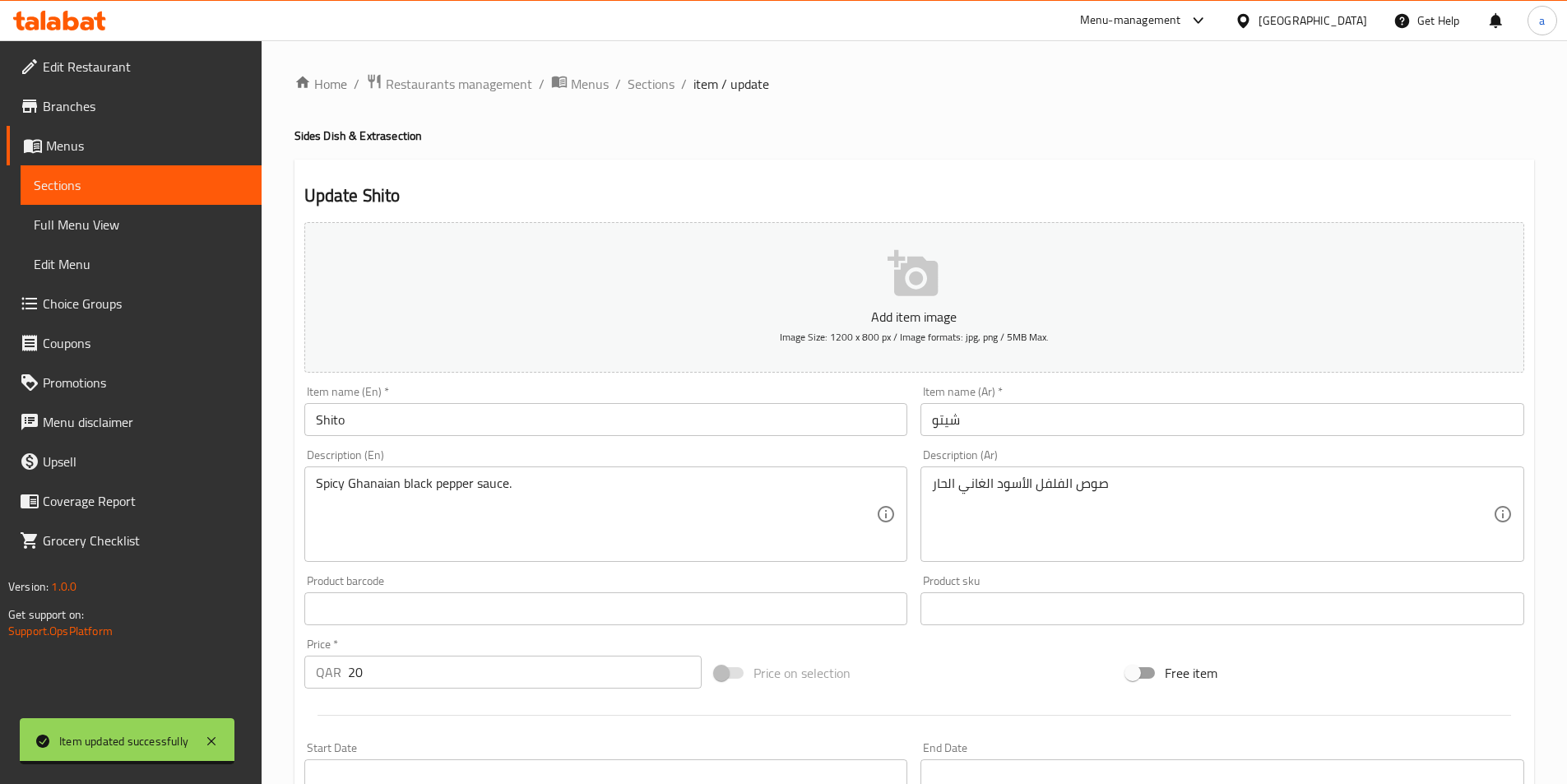
click at [70, 175] on span "Sections" at bounding box center [141, 185] width 215 height 19
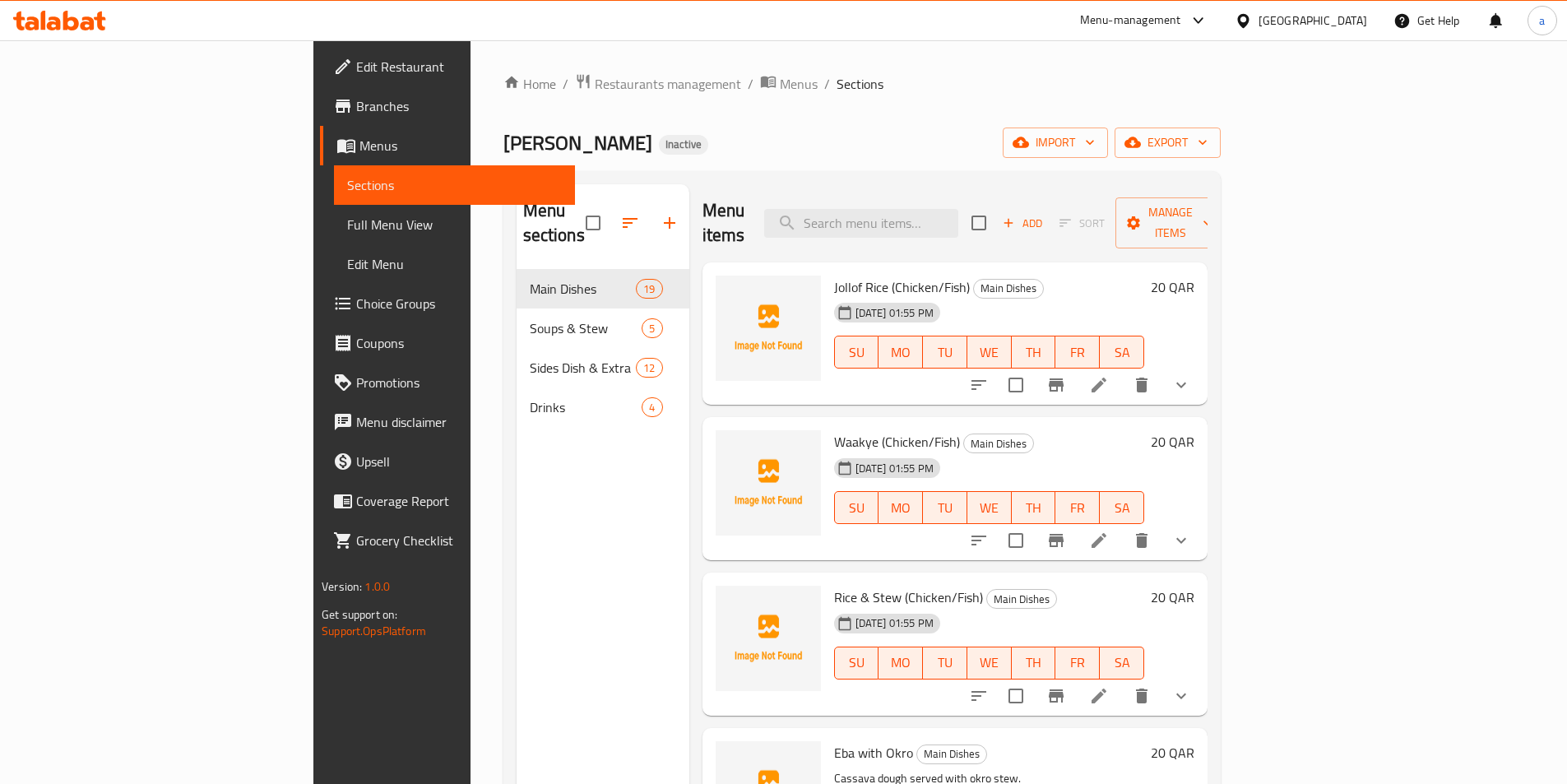
scroll to position [493, 0]
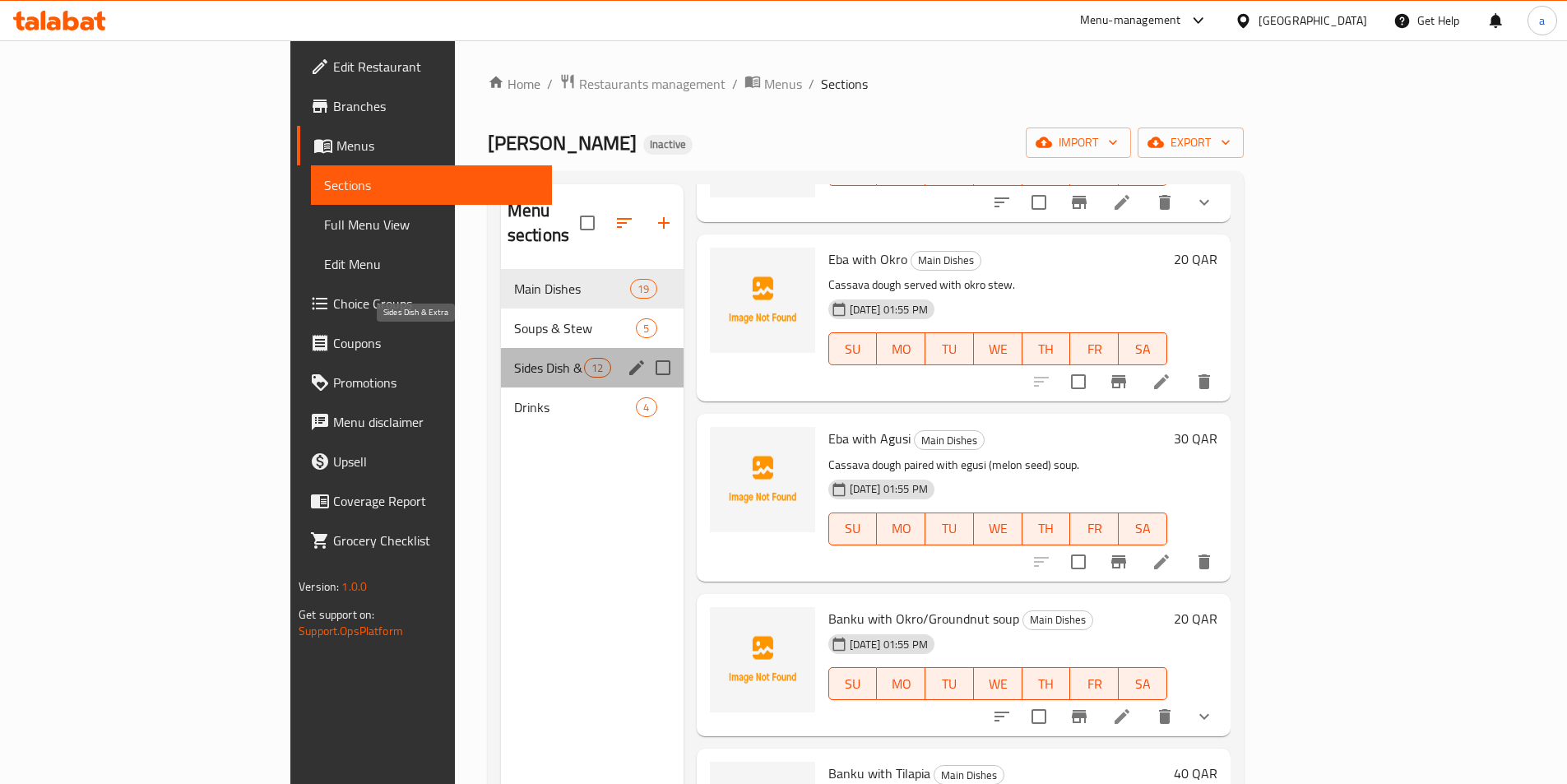
click at [515, 357] on span "Sides Dish & Extra" at bounding box center [549, 367] width 70 height 19
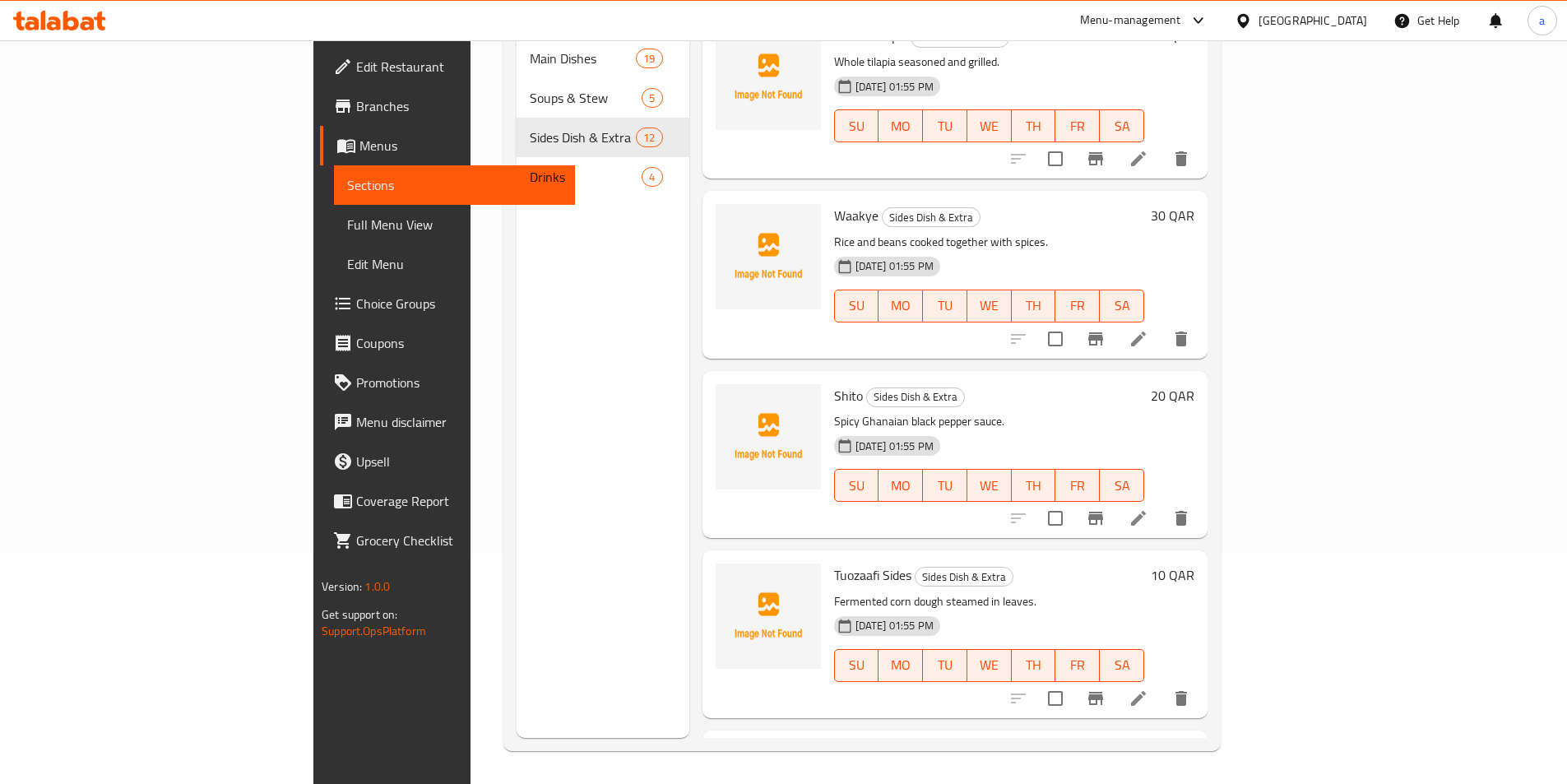
scroll to position [755, 0]
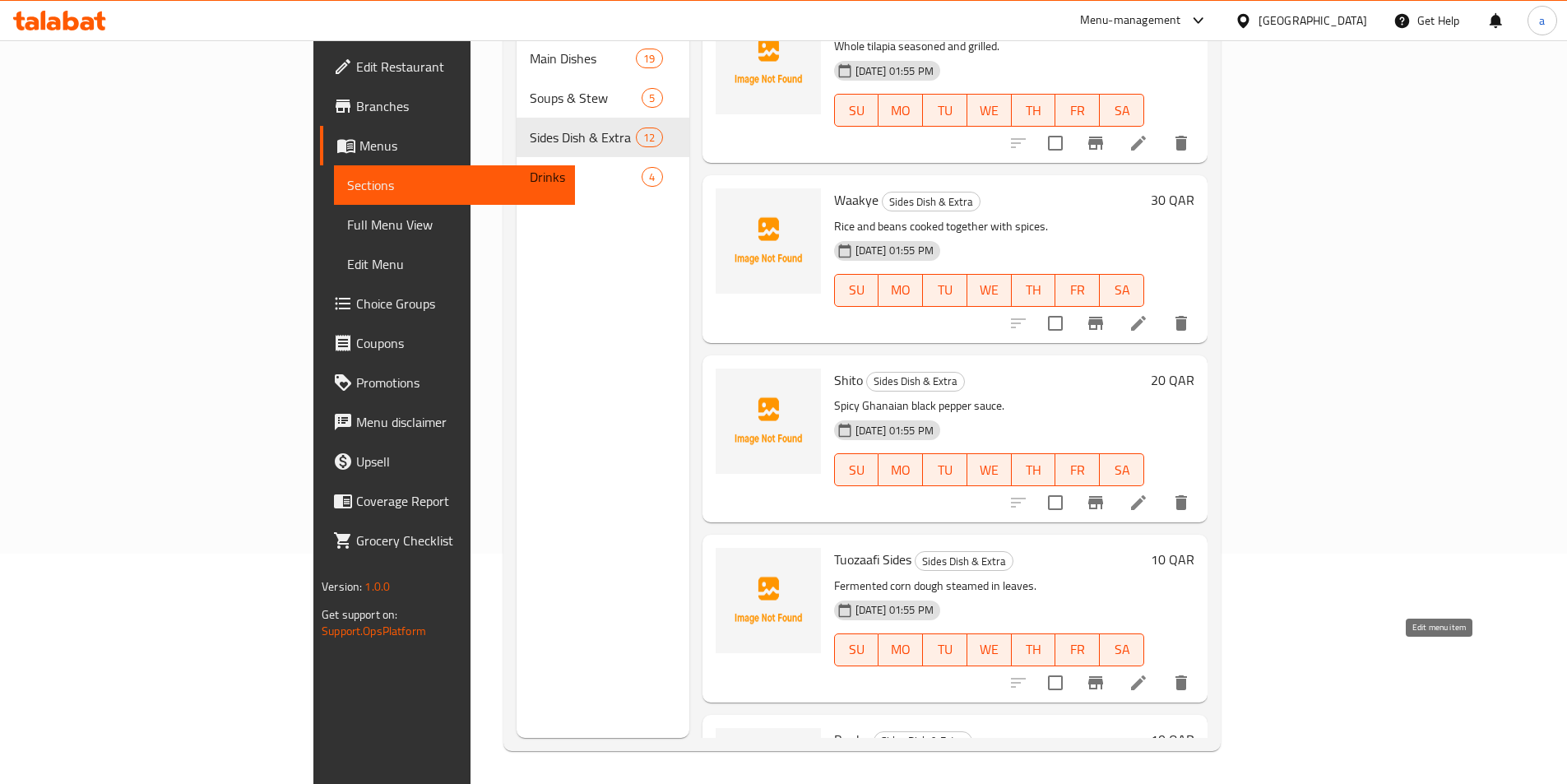
click at [1149, 672] on icon at bounding box center [1138, 682] width 19 height 19
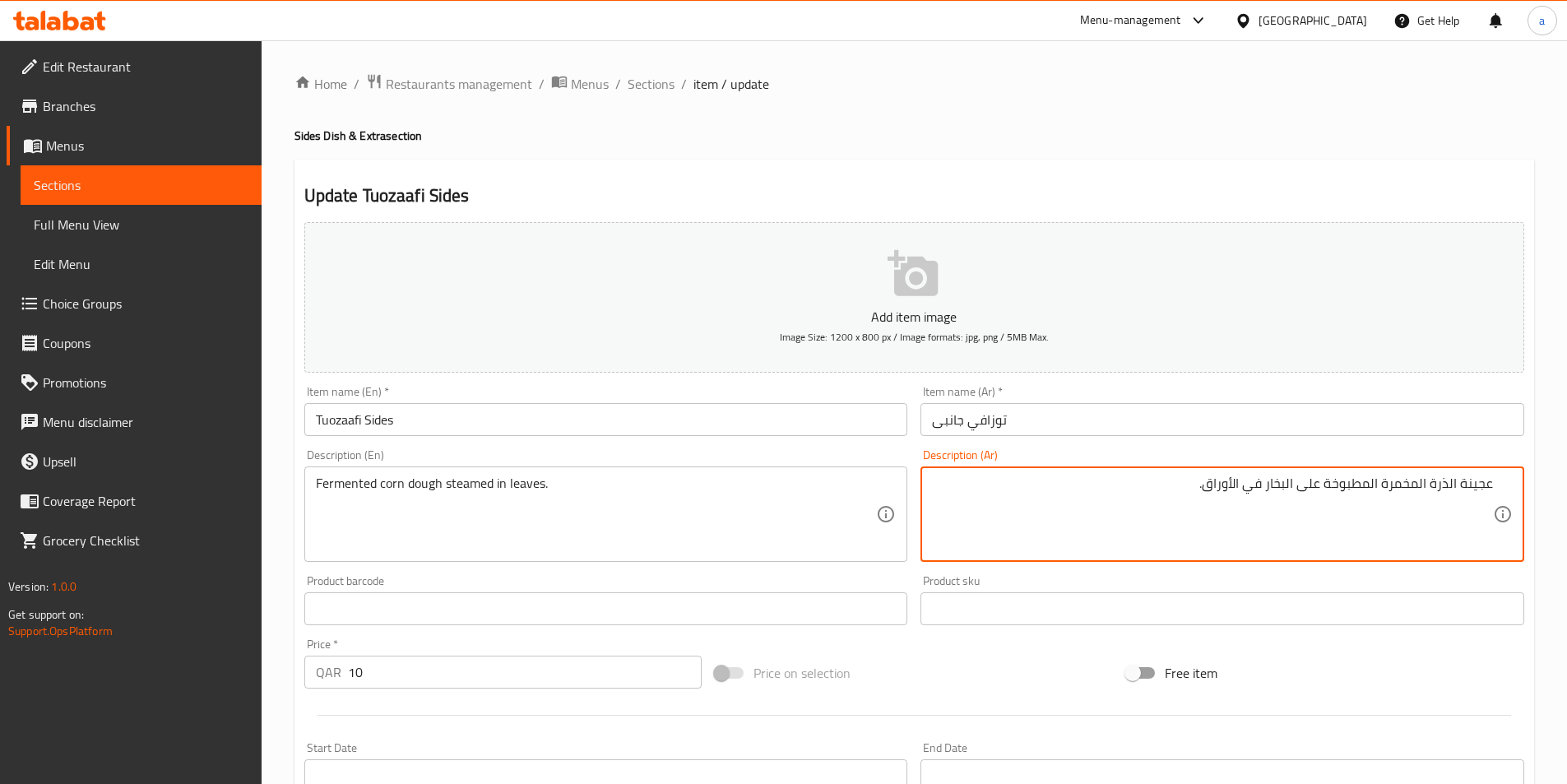
click at [130, 160] on link "Menus" at bounding box center [134, 145] width 255 height 39
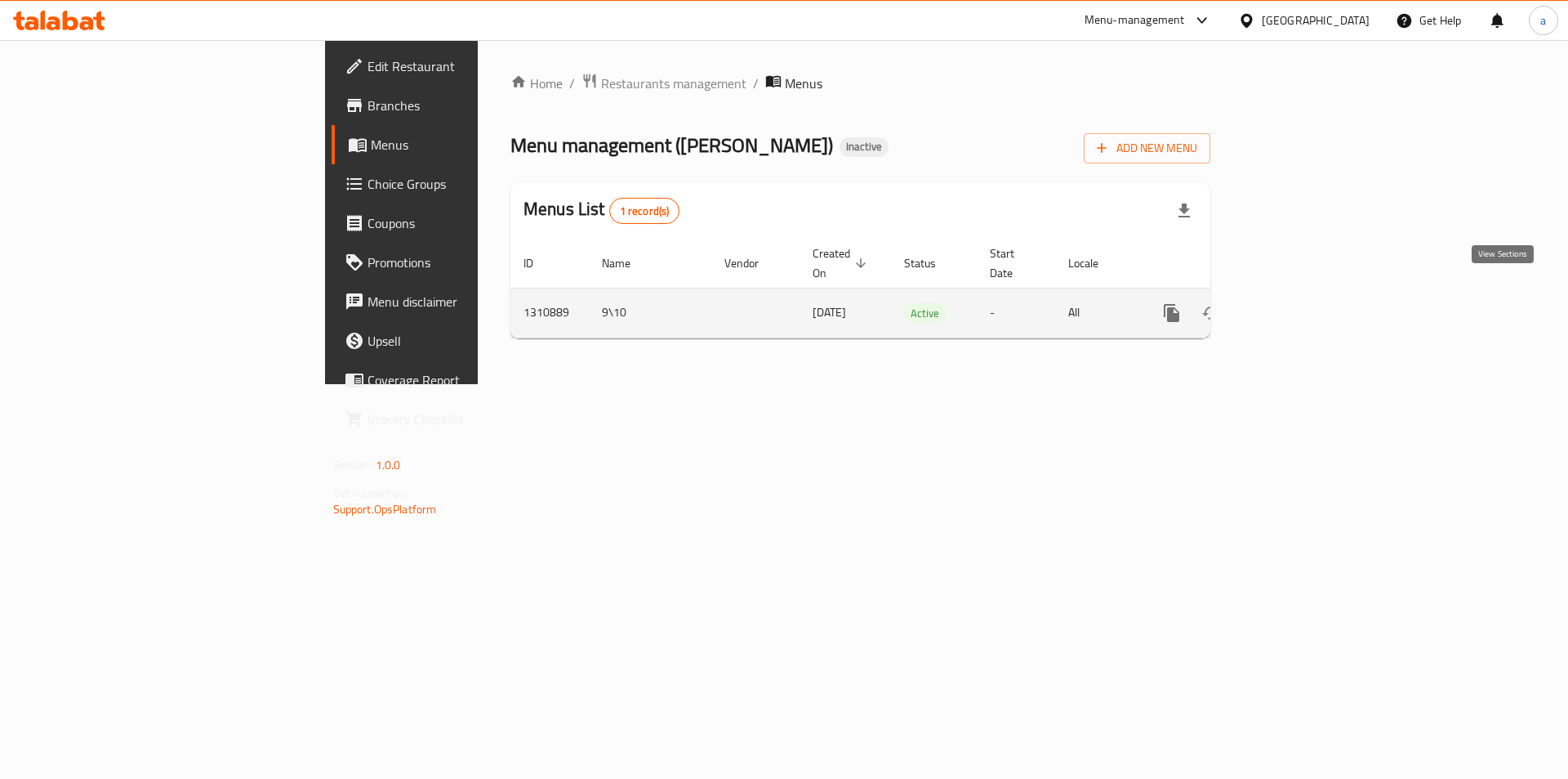
click at [1299, 303] on icon "enhanced table" at bounding box center [1290, 313] width 19 height 19
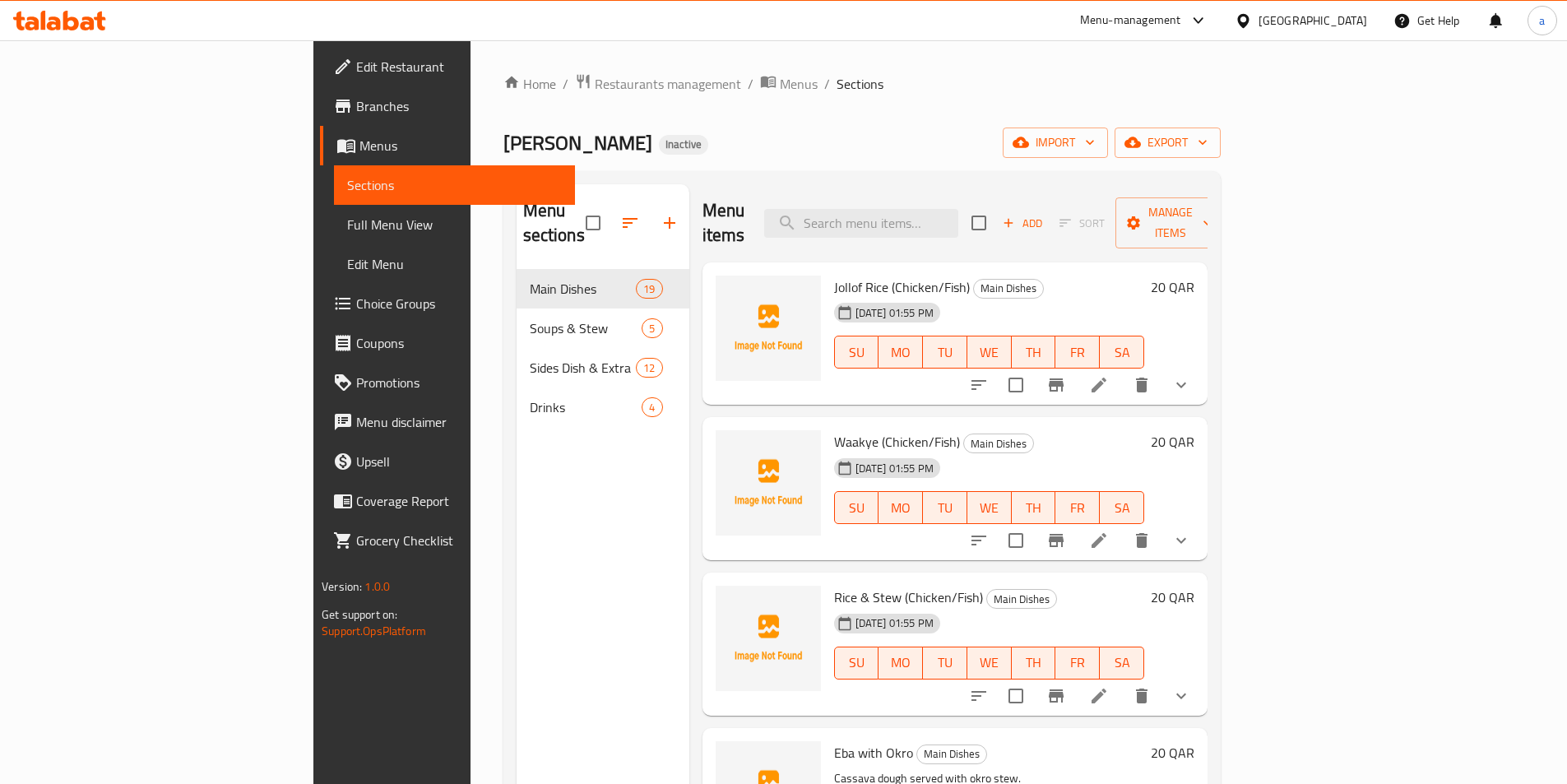
click at [530, 357] on span "Sides Dish & Extra" at bounding box center [583, 367] width 107 height 19
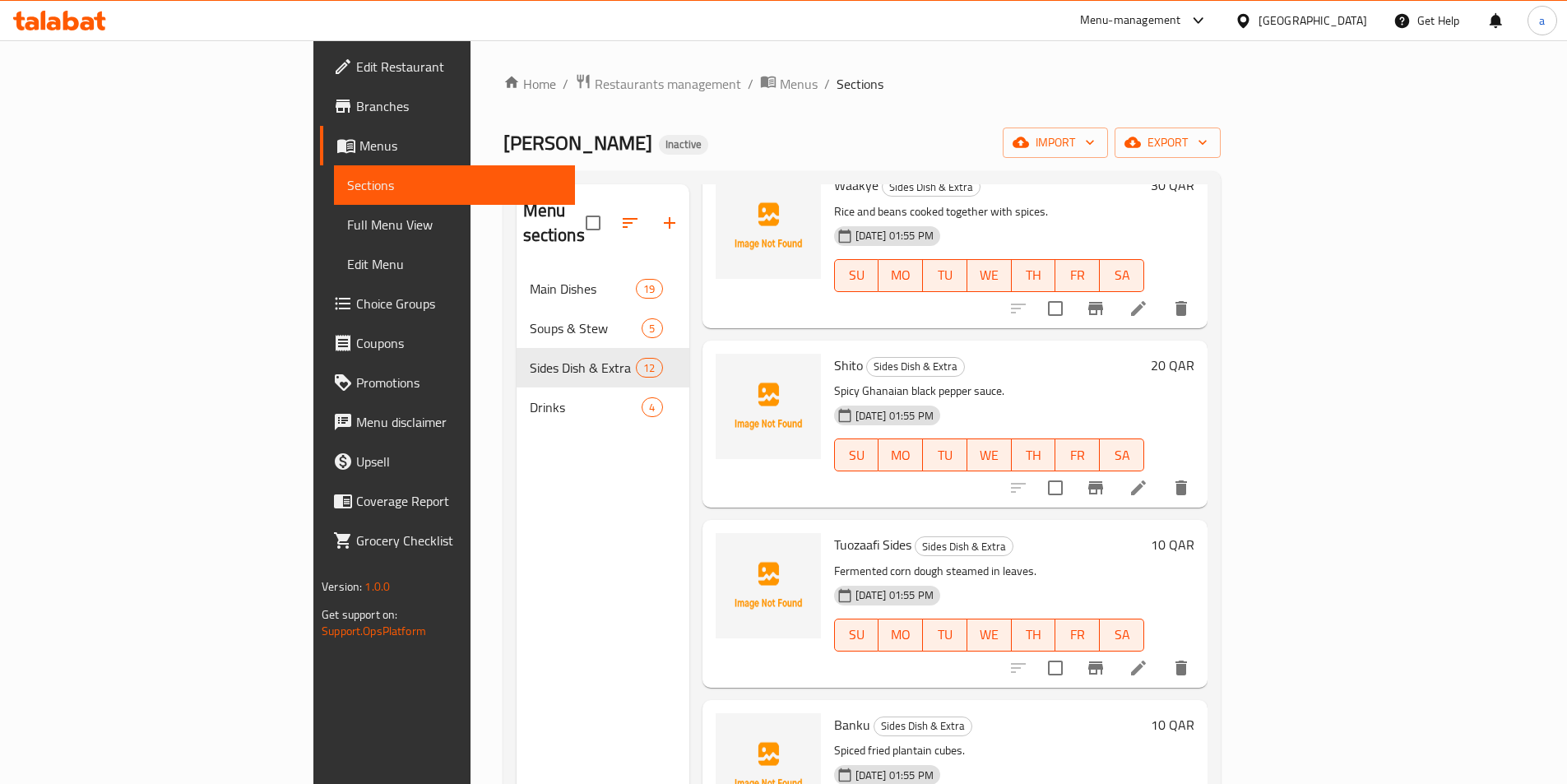
scroll to position [1151, 0]
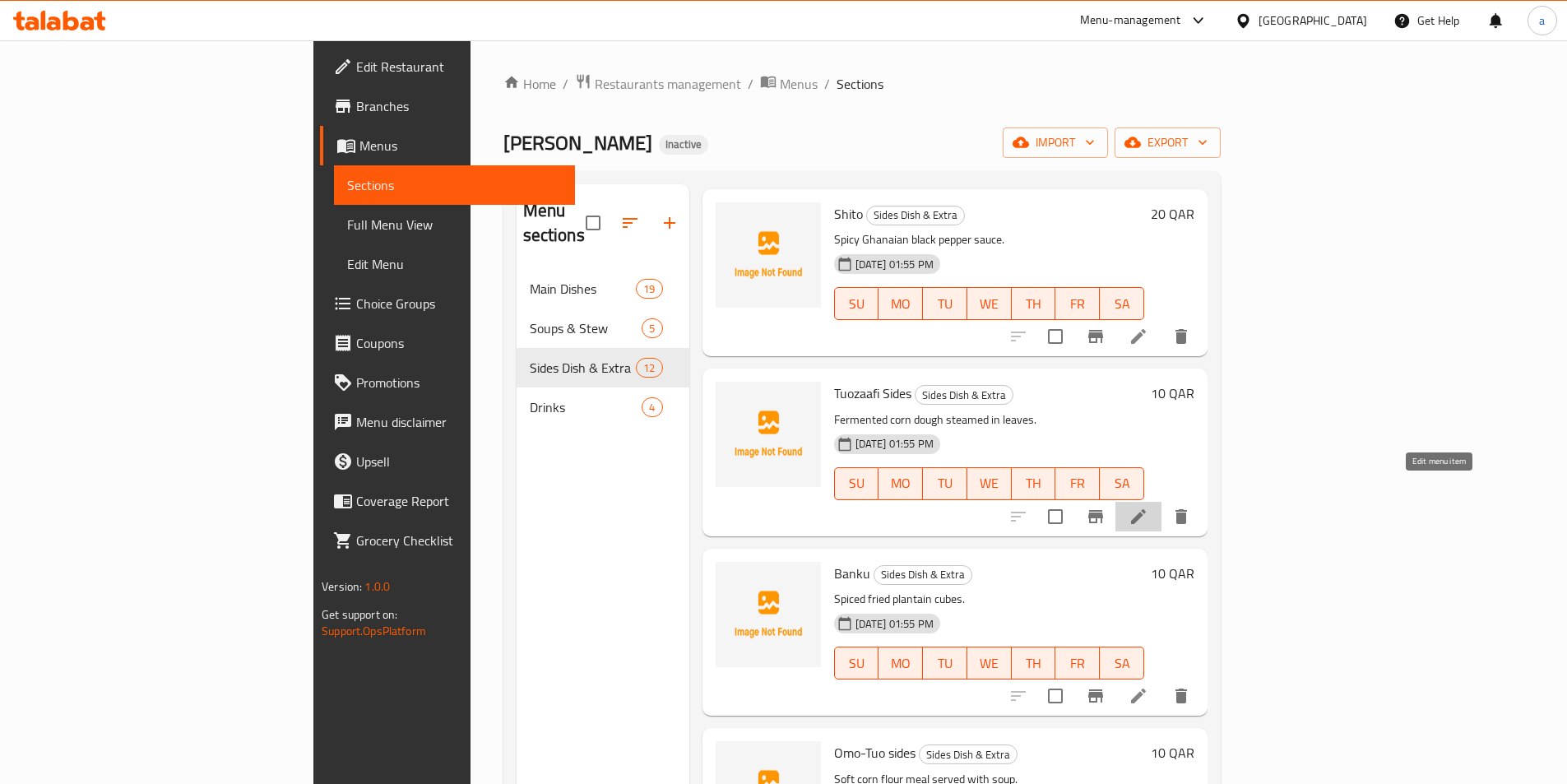
click at [1149, 507] on icon at bounding box center [1138, 516] width 19 height 19
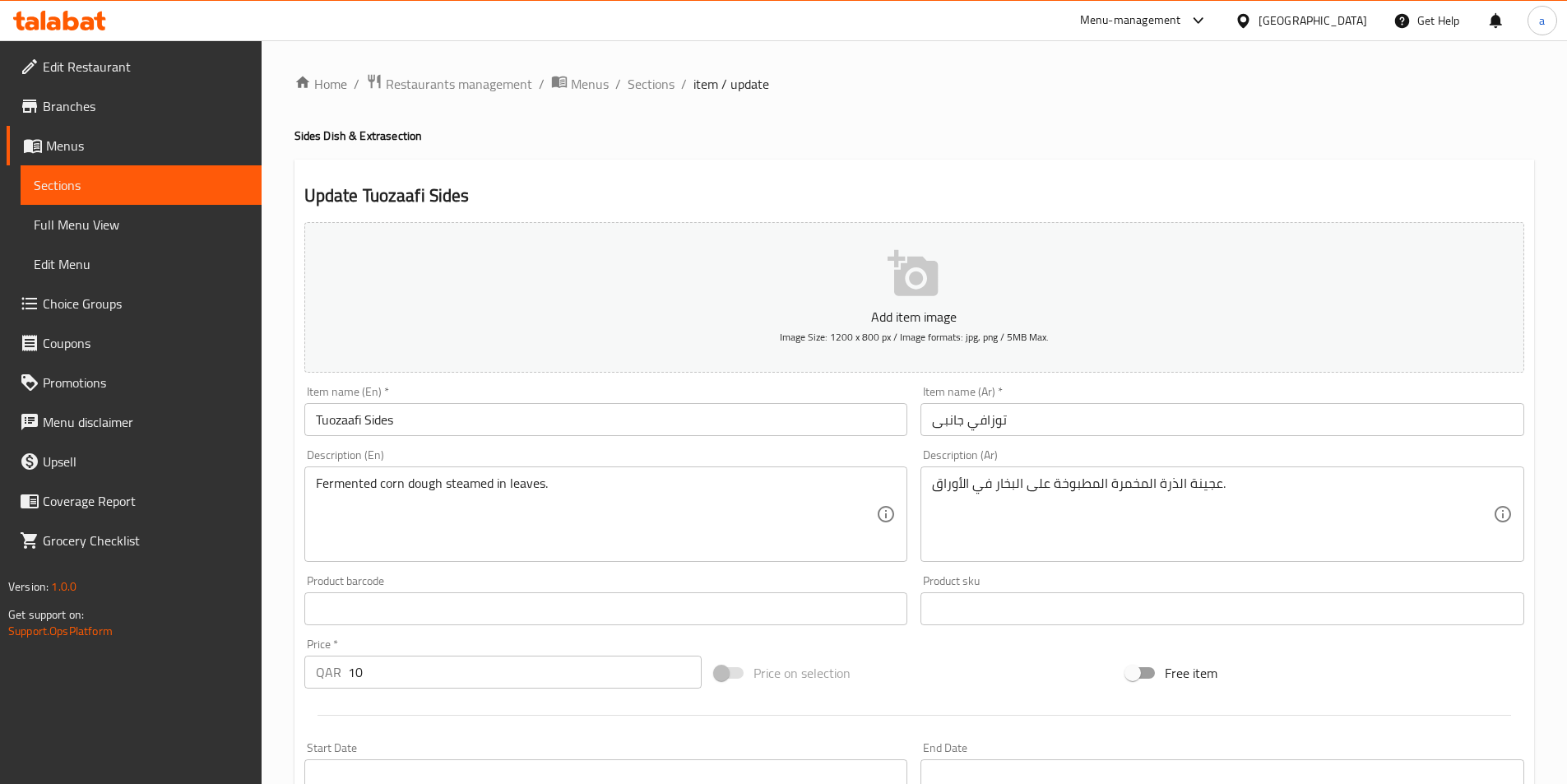
click at [600, 413] on input "Tuozaafi Sides" at bounding box center [606, 419] width 604 height 33
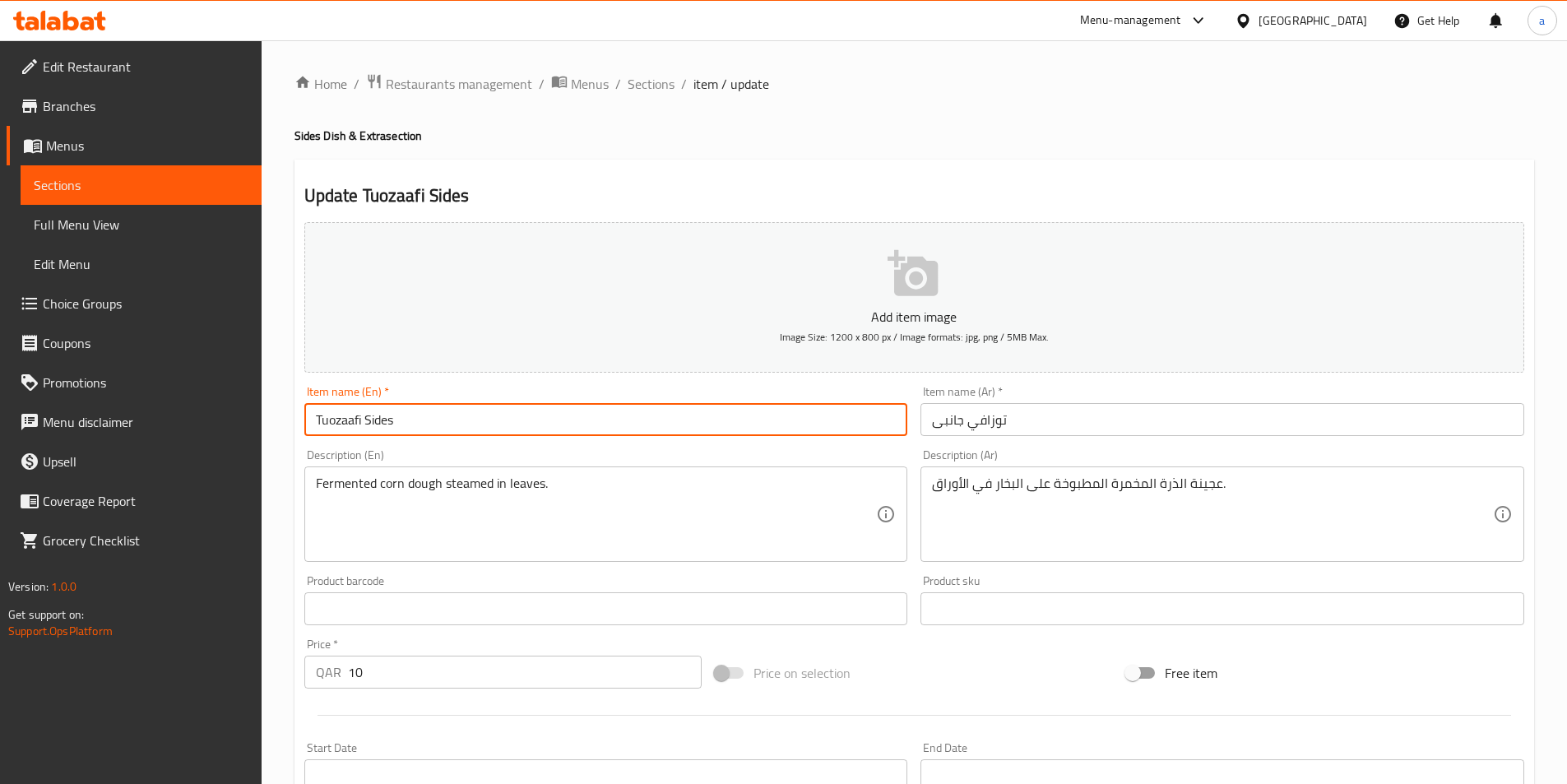
click at [600, 413] on input "Tuozaafi Sides" at bounding box center [606, 419] width 604 height 33
paste input "Kenkey"
type input "Kenkey"
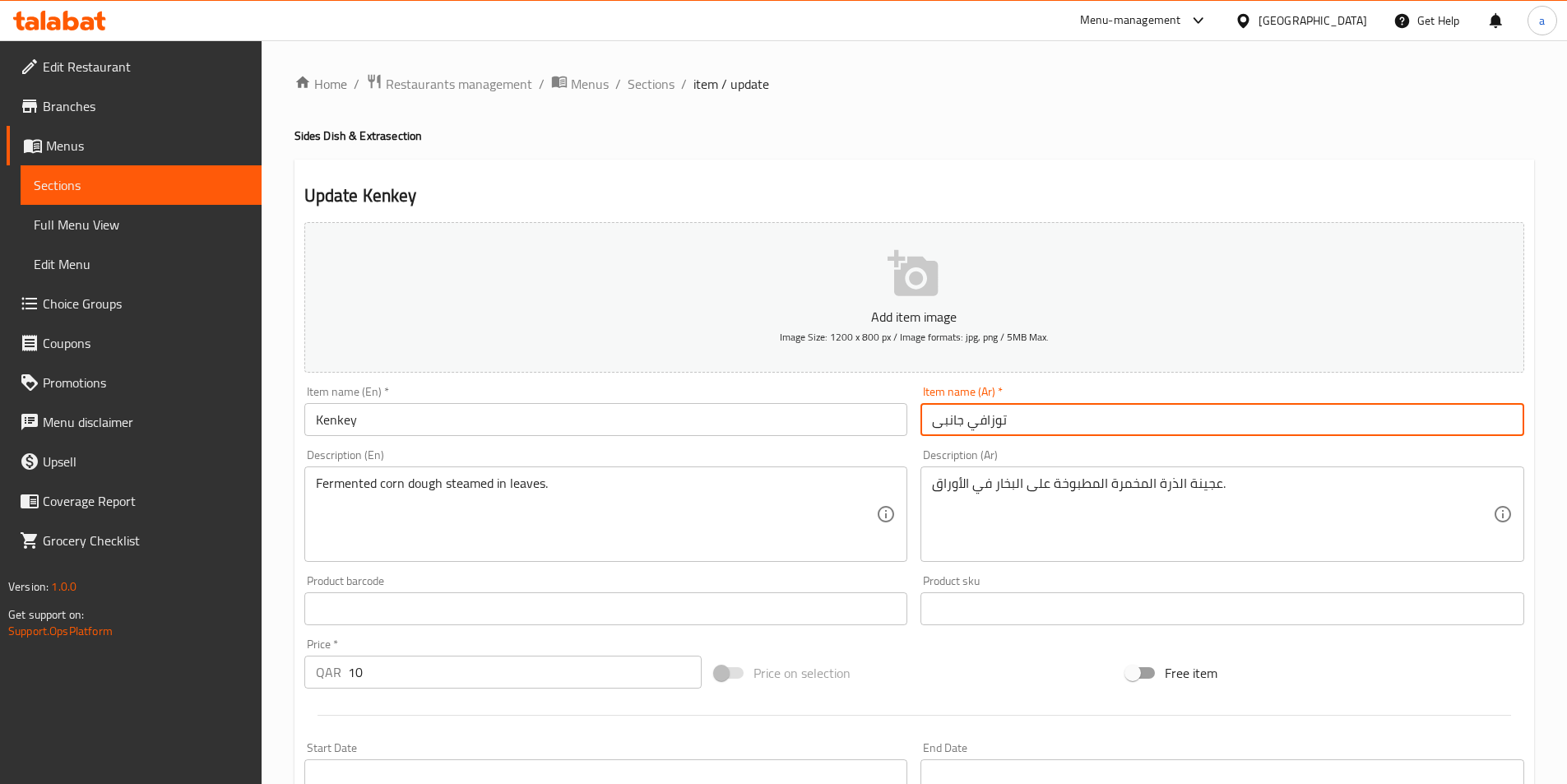
click at [1058, 413] on input "توزافي جانبى" at bounding box center [1222, 419] width 604 height 33
paste input "كينكي"
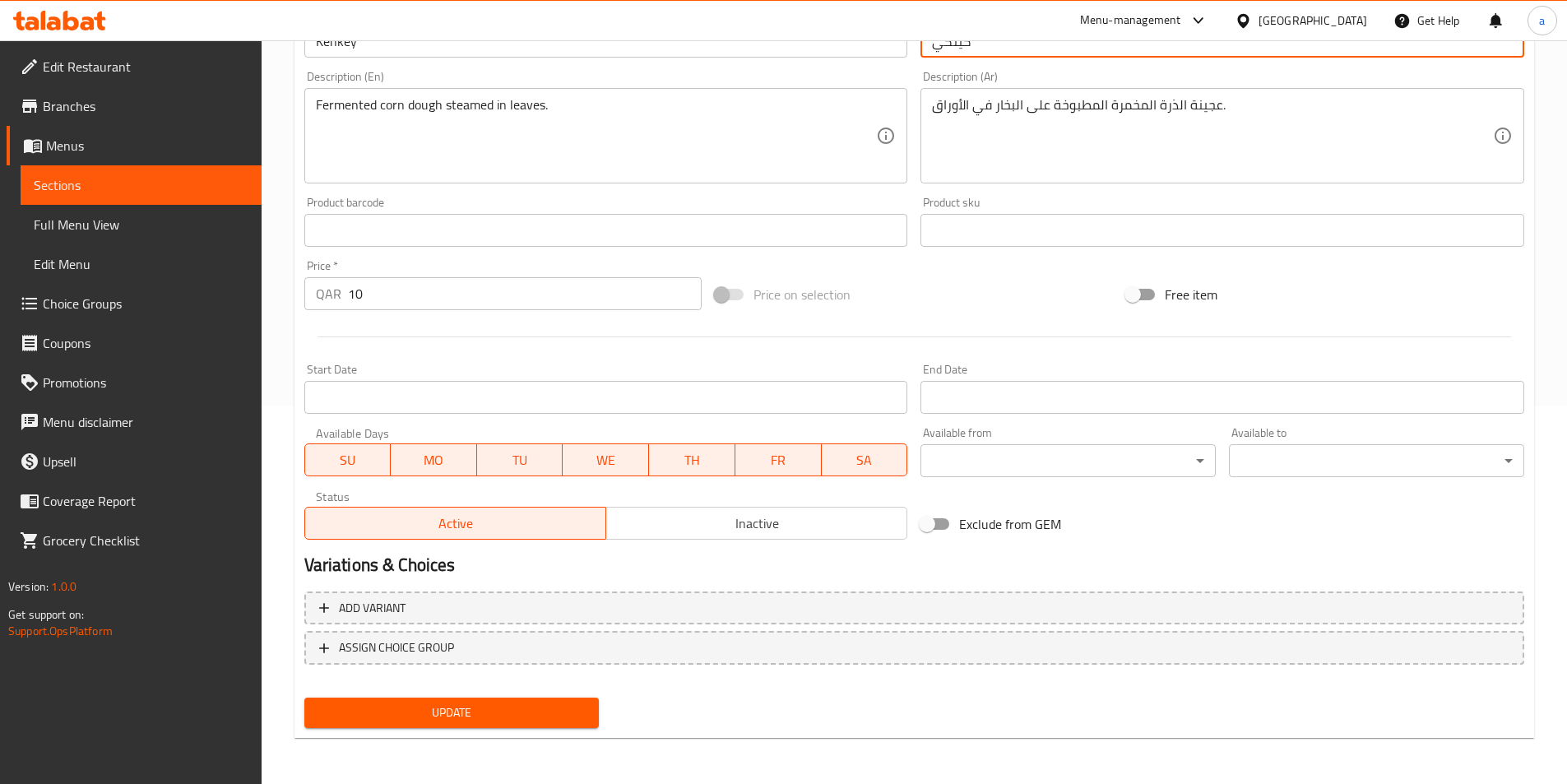
type input "كينكي"
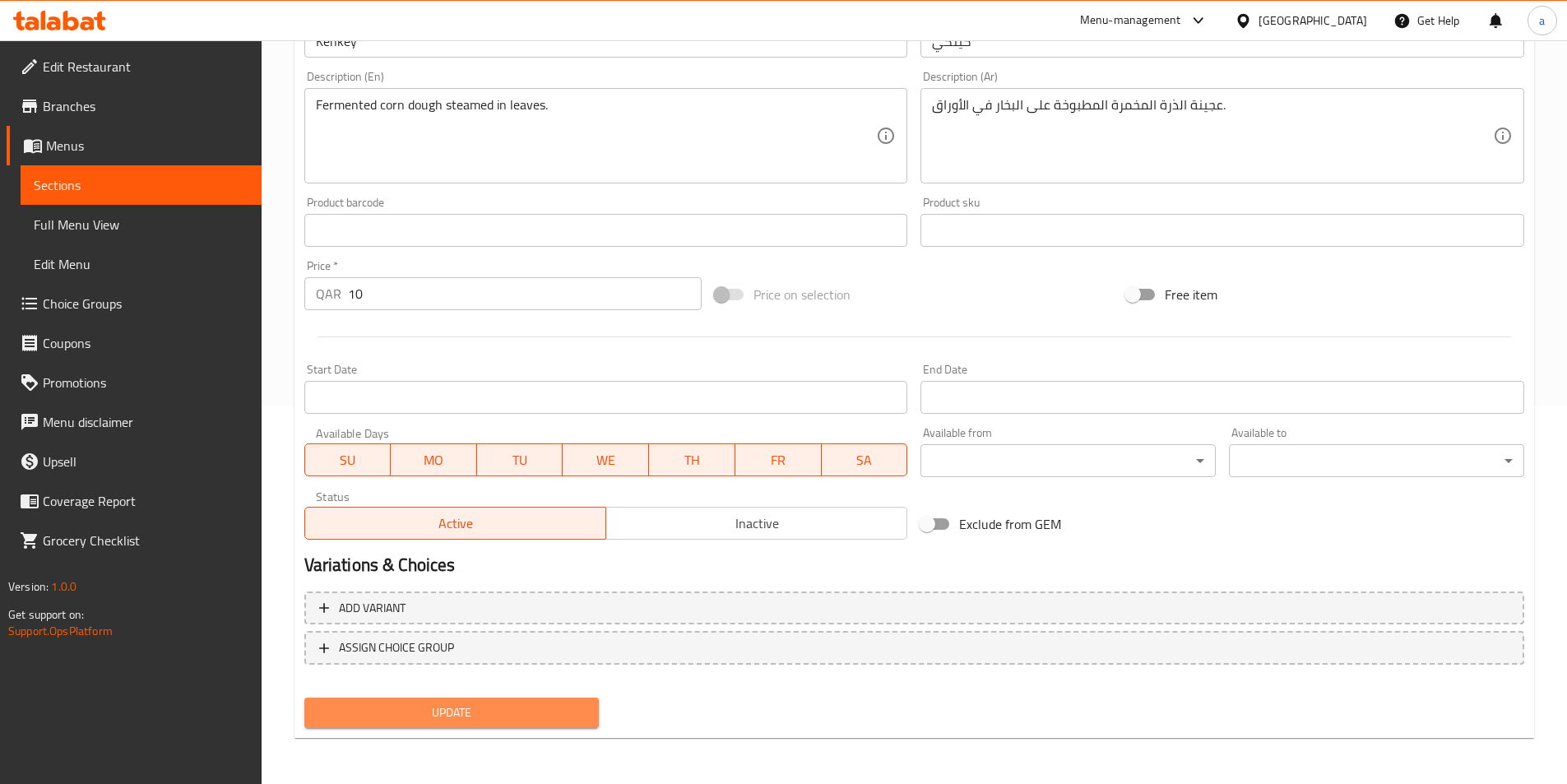
click at [475, 701] on button "Update" at bounding box center [452, 713] width 296 height 31
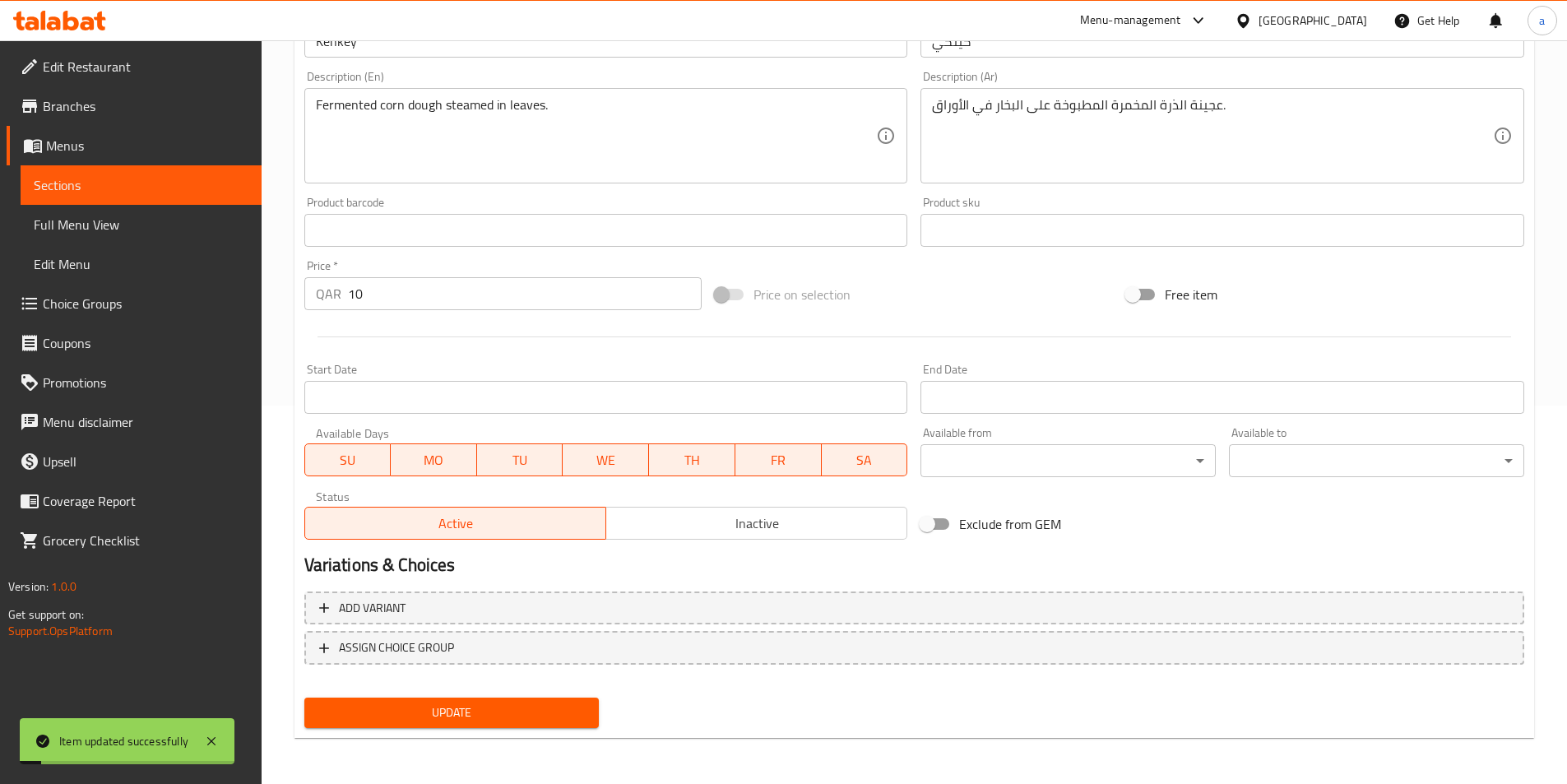
click at [92, 177] on span "Sections" at bounding box center [141, 185] width 215 height 19
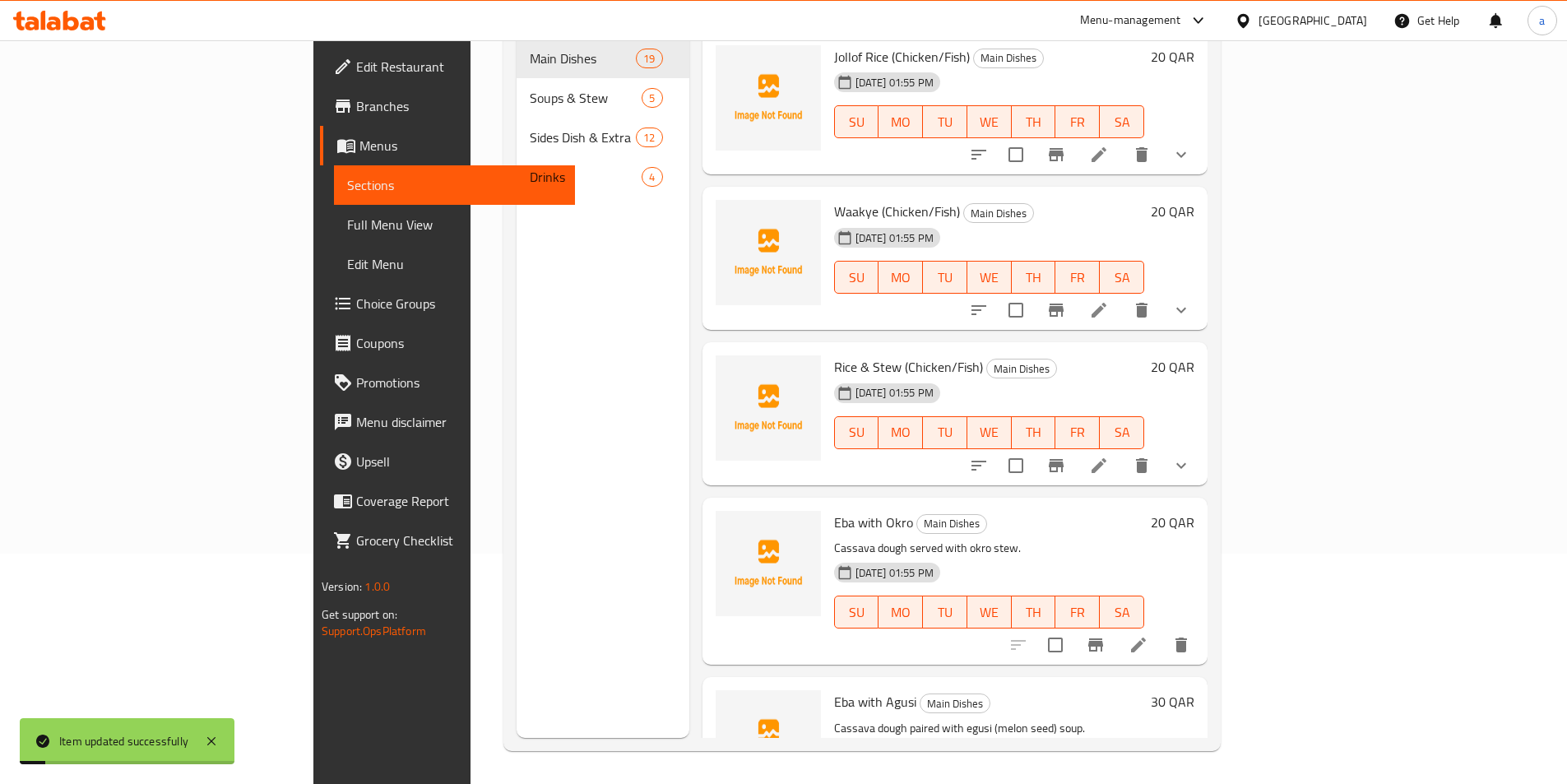
scroll to position [230, 0]
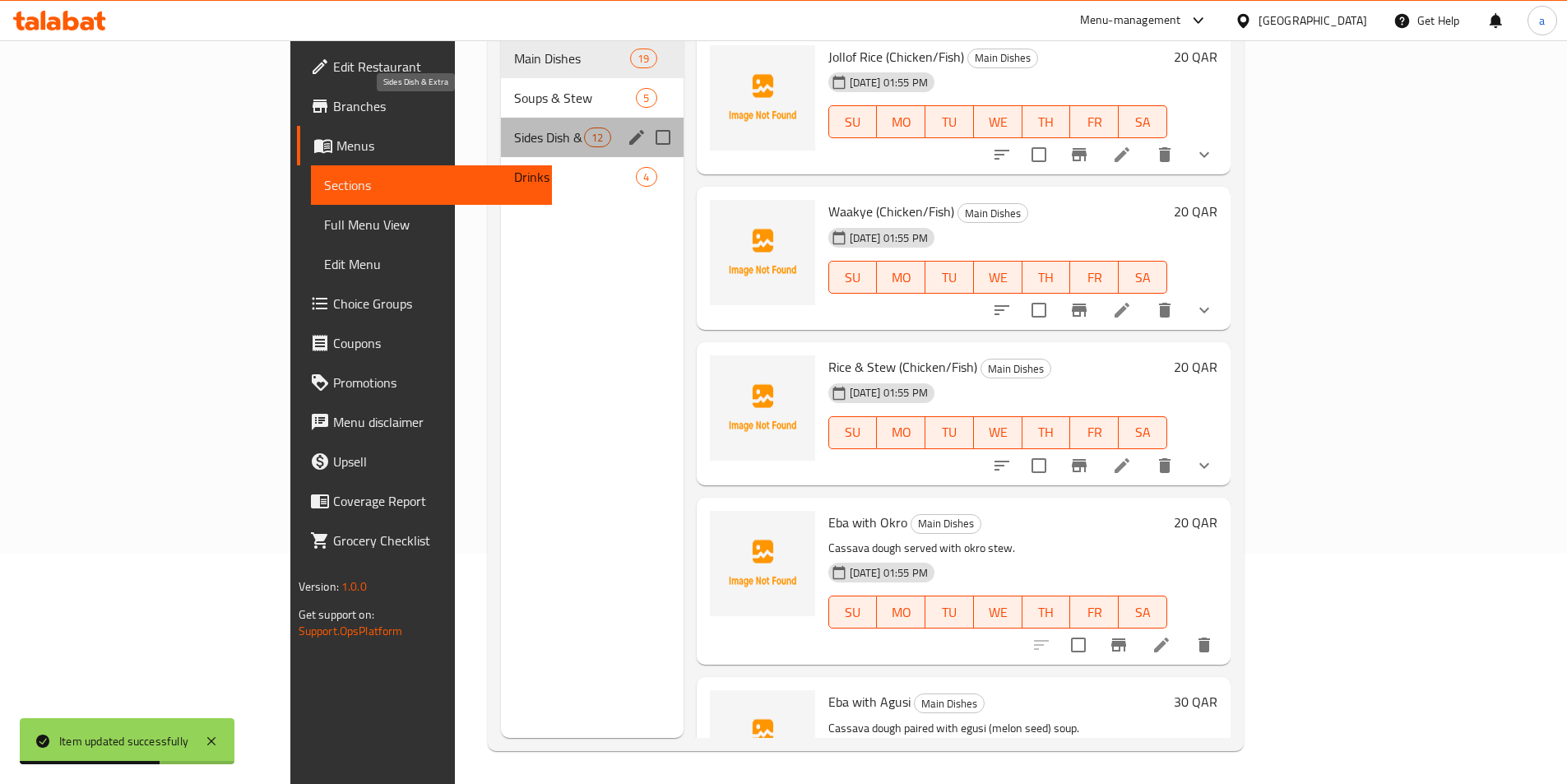
click at [515, 127] on span "Sides Dish & Extra" at bounding box center [549, 137] width 70 height 19
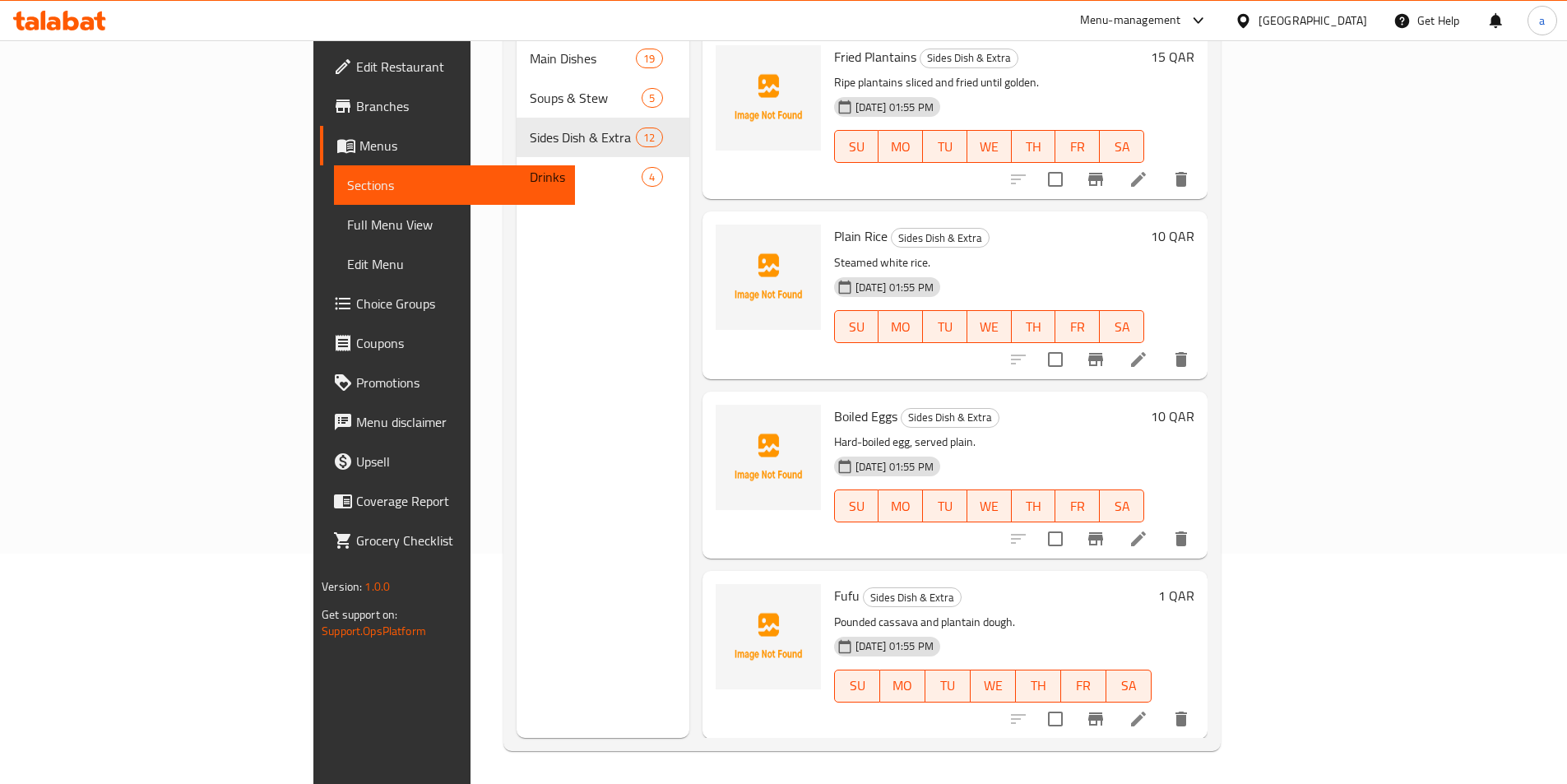
click at [517, 483] on div "Menu sections Main Dishes 19 Soups & Stew 5 Sides Dish & Extra 12 Drinks 4" at bounding box center [602, 346] width 173 height 784
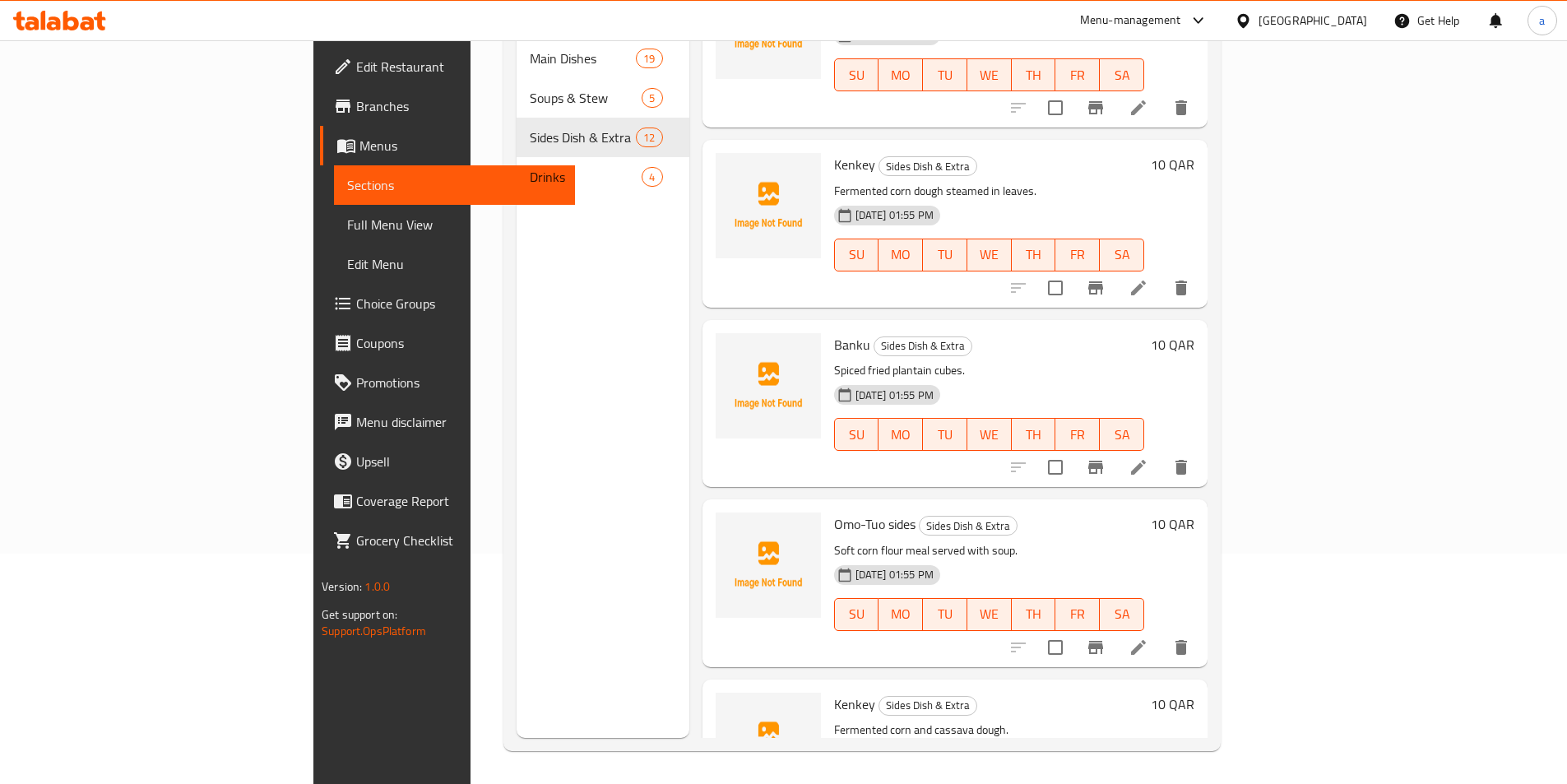
click at [1162, 453] on li at bounding box center [1139, 467] width 46 height 30
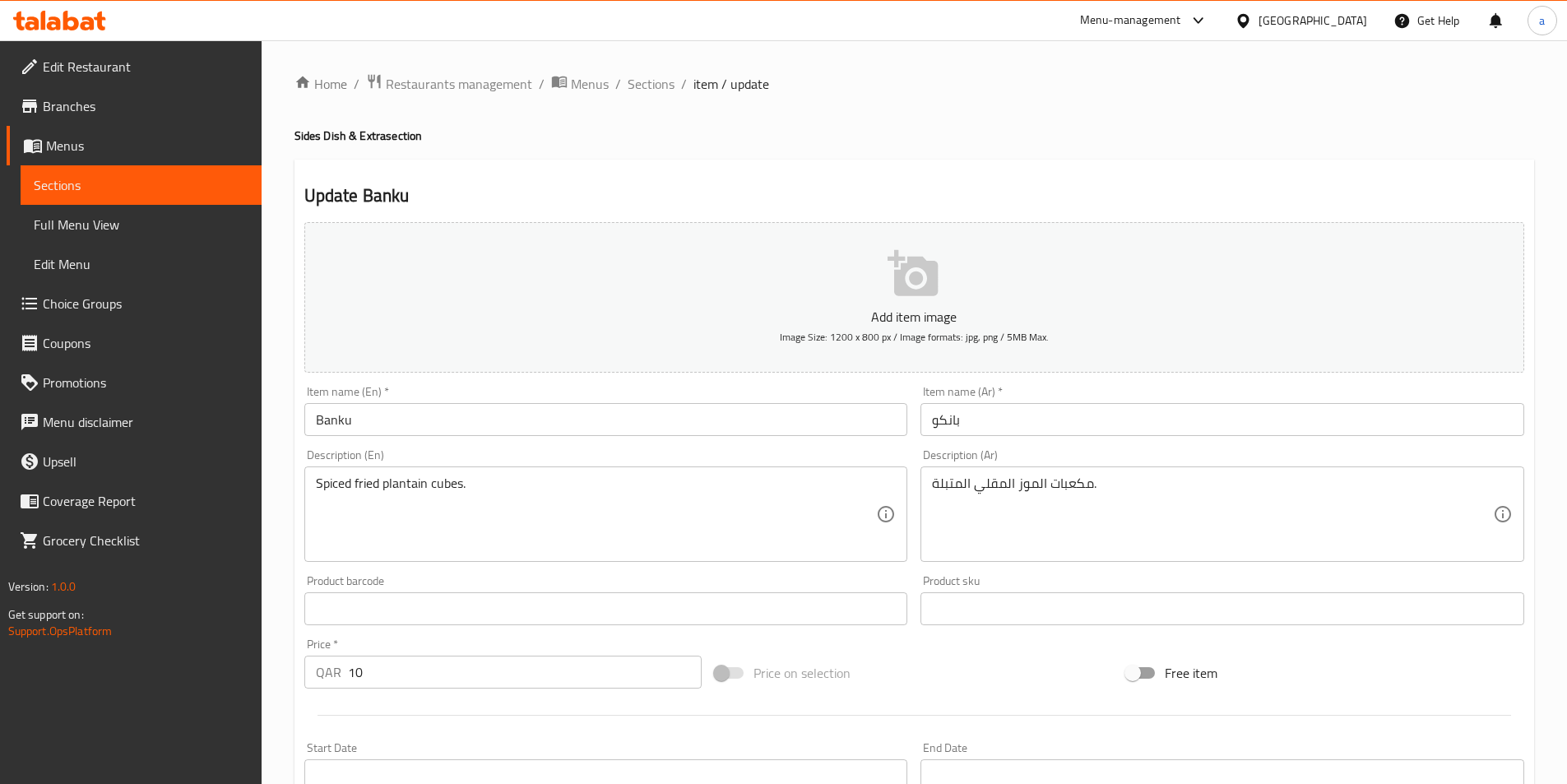
click at [470, 388] on div "Item name (En)   * Banku Item name (En) *" at bounding box center [606, 410] width 604 height 50
click at [459, 413] on input "Banku" at bounding box center [606, 419] width 604 height 33
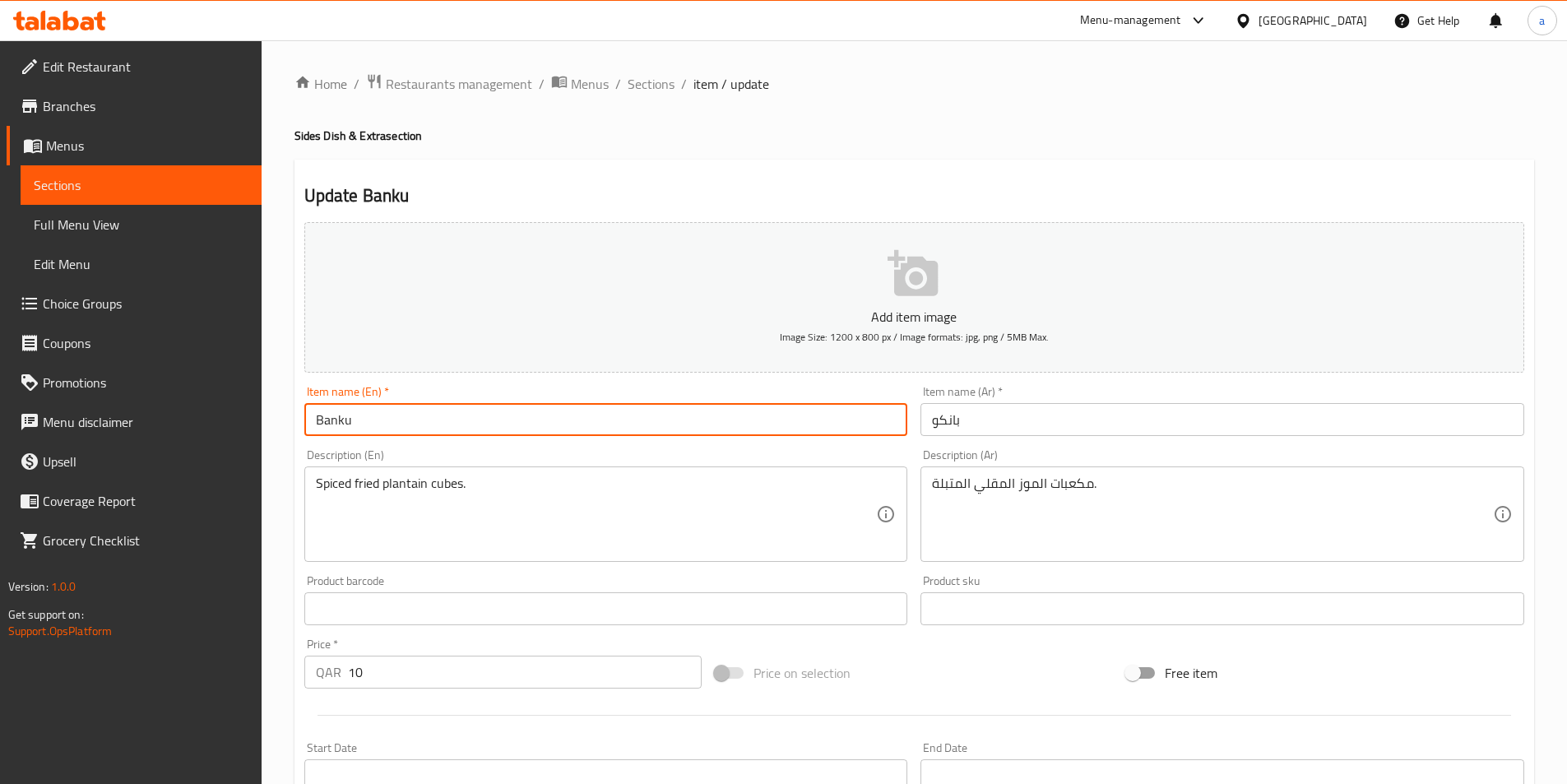
click at [459, 413] on input "Banku" at bounding box center [606, 419] width 604 height 33
paste input "Spiced fried plantain cubes."
paste input "Kelewele"
type input "Kelewele"
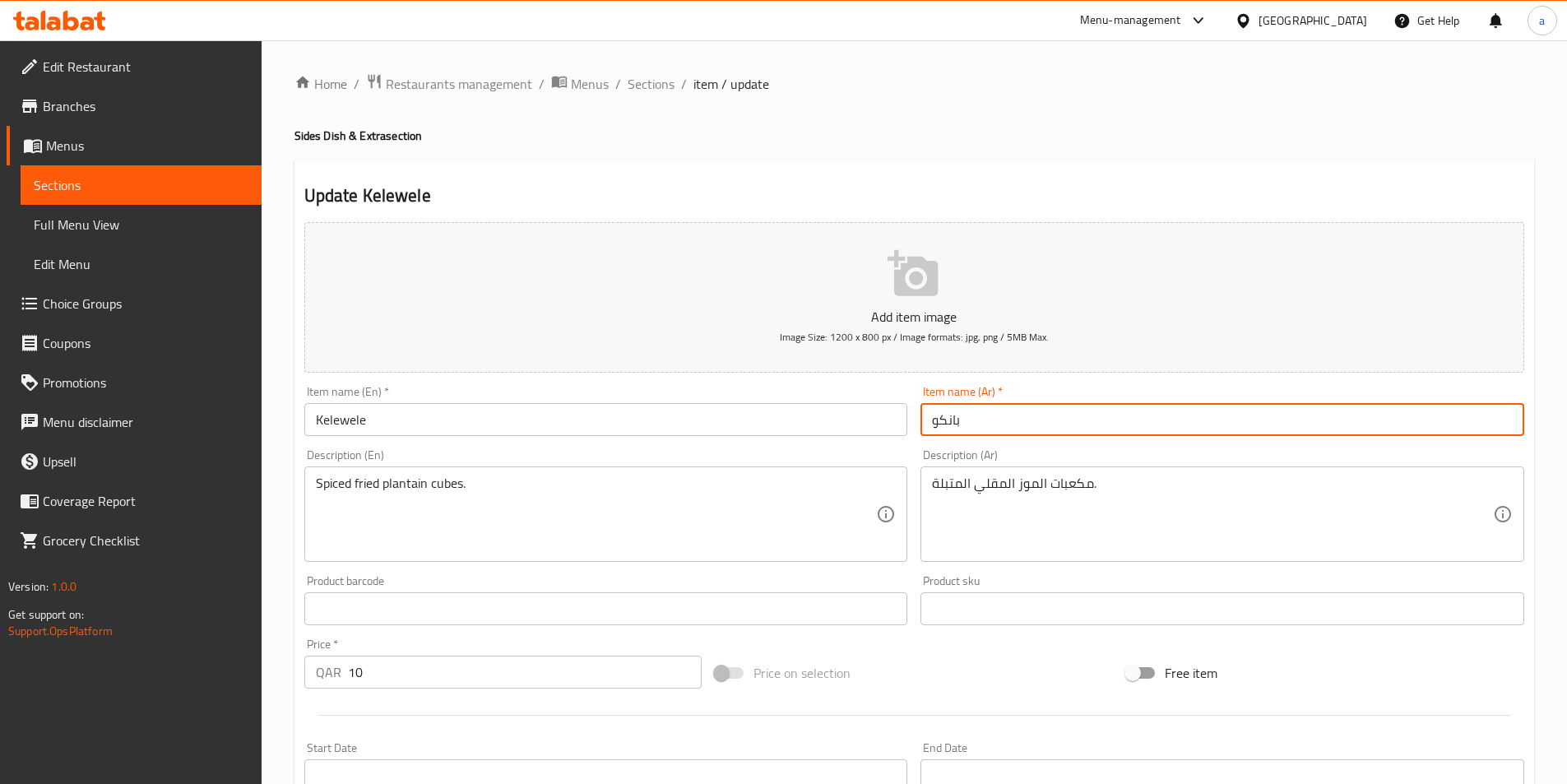
click at [1003, 413] on input "بانكو" at bounding box center [1222, 419] width 604 height 33
paste input "كيليويل"
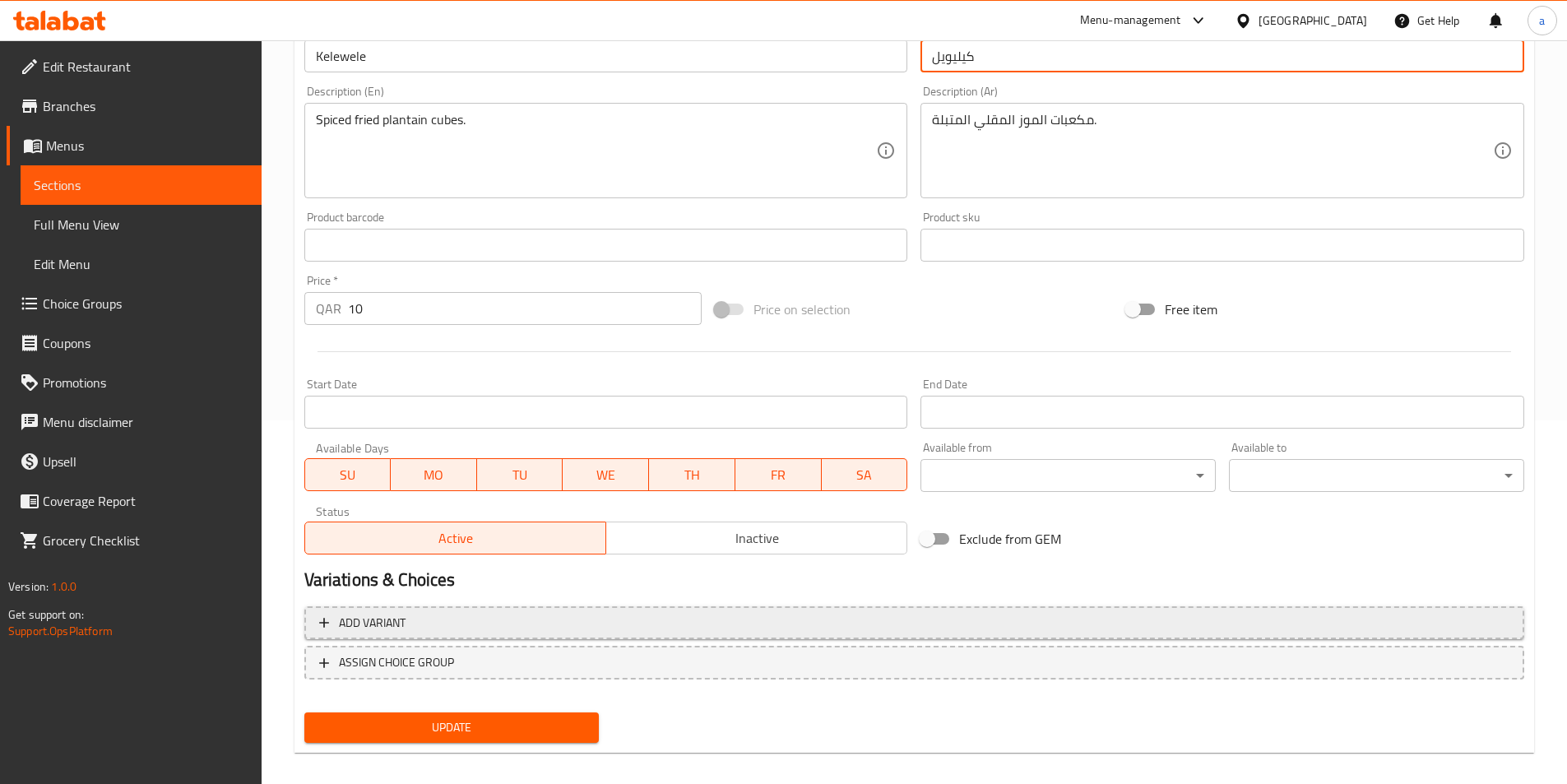
scroll to position [379, 0]
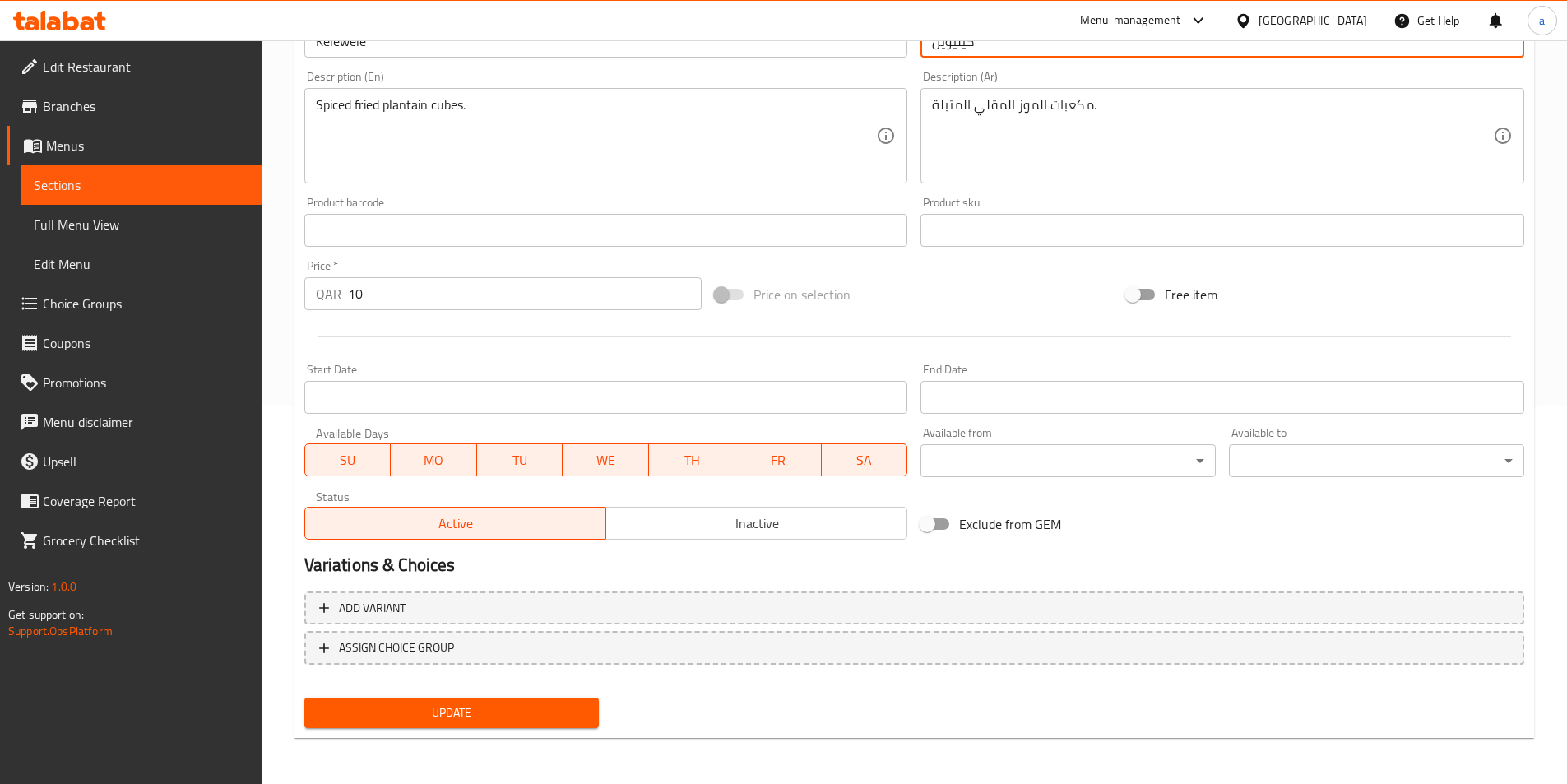
type input "كيليويل"
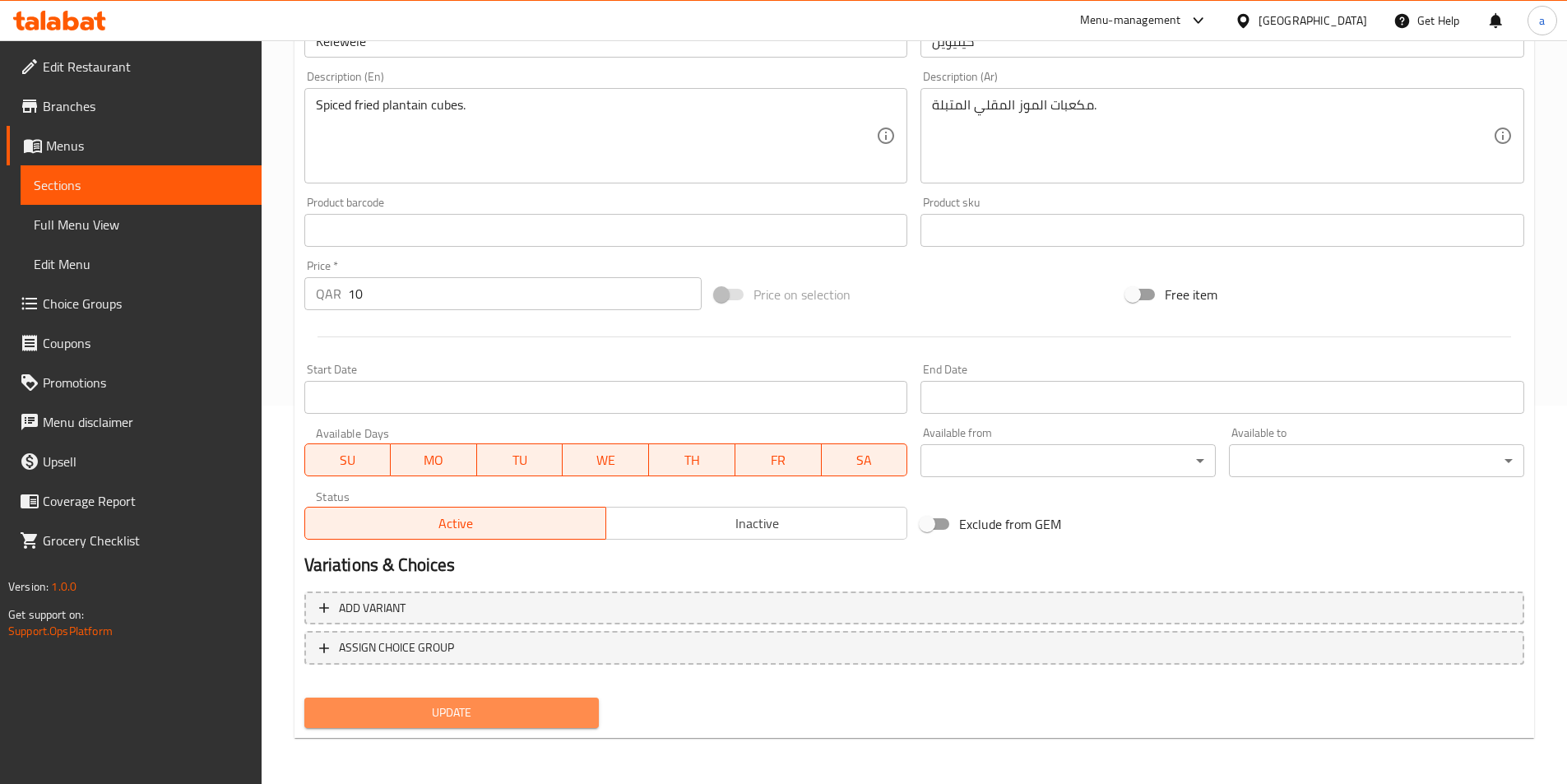
click at [522, 706] on span "Update" at bounding box center [452, 712] width 269 height 20
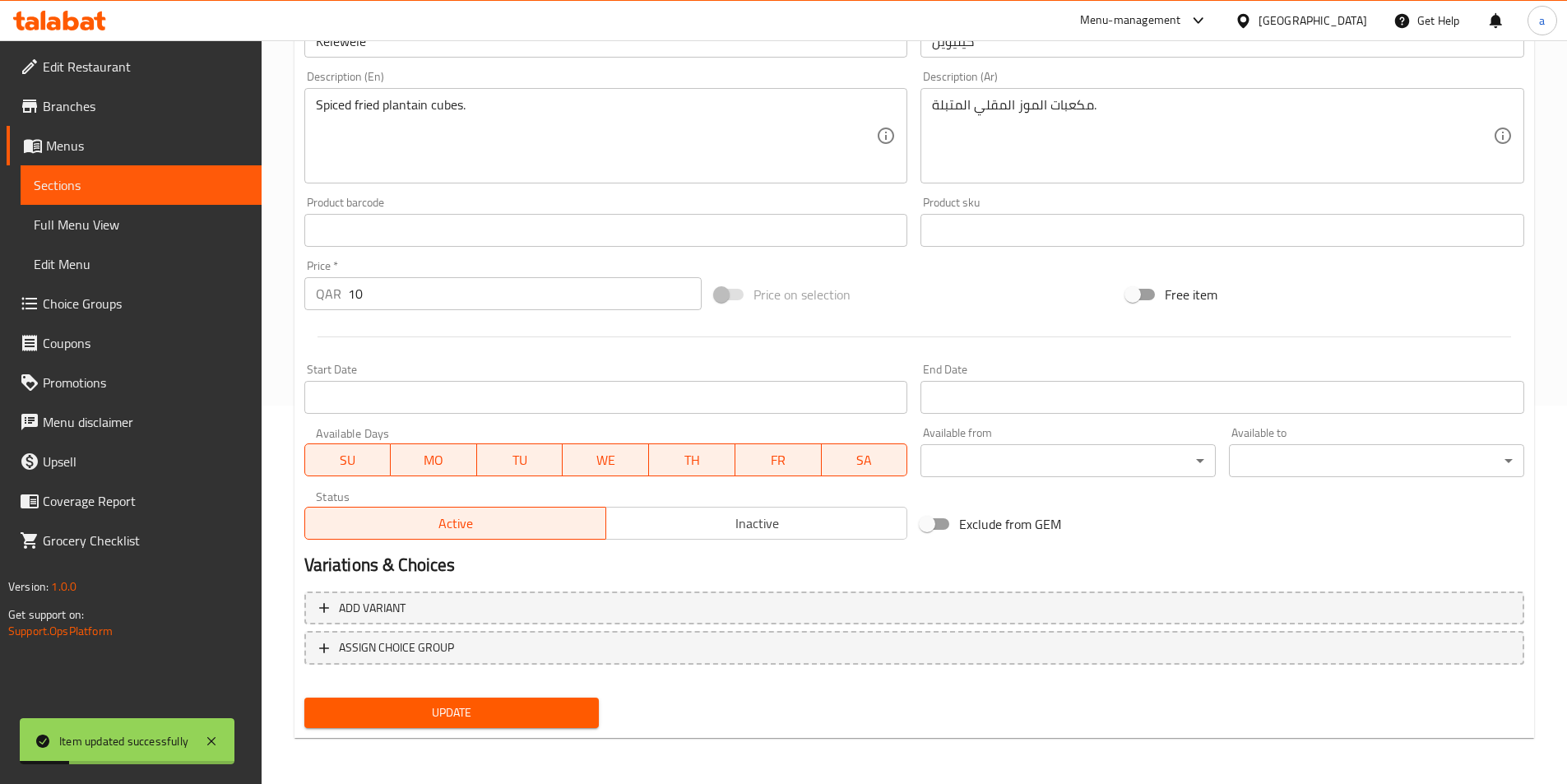
click at [200, 185] on span "Sections" at bounding box center [141, 185] width 215 height 19
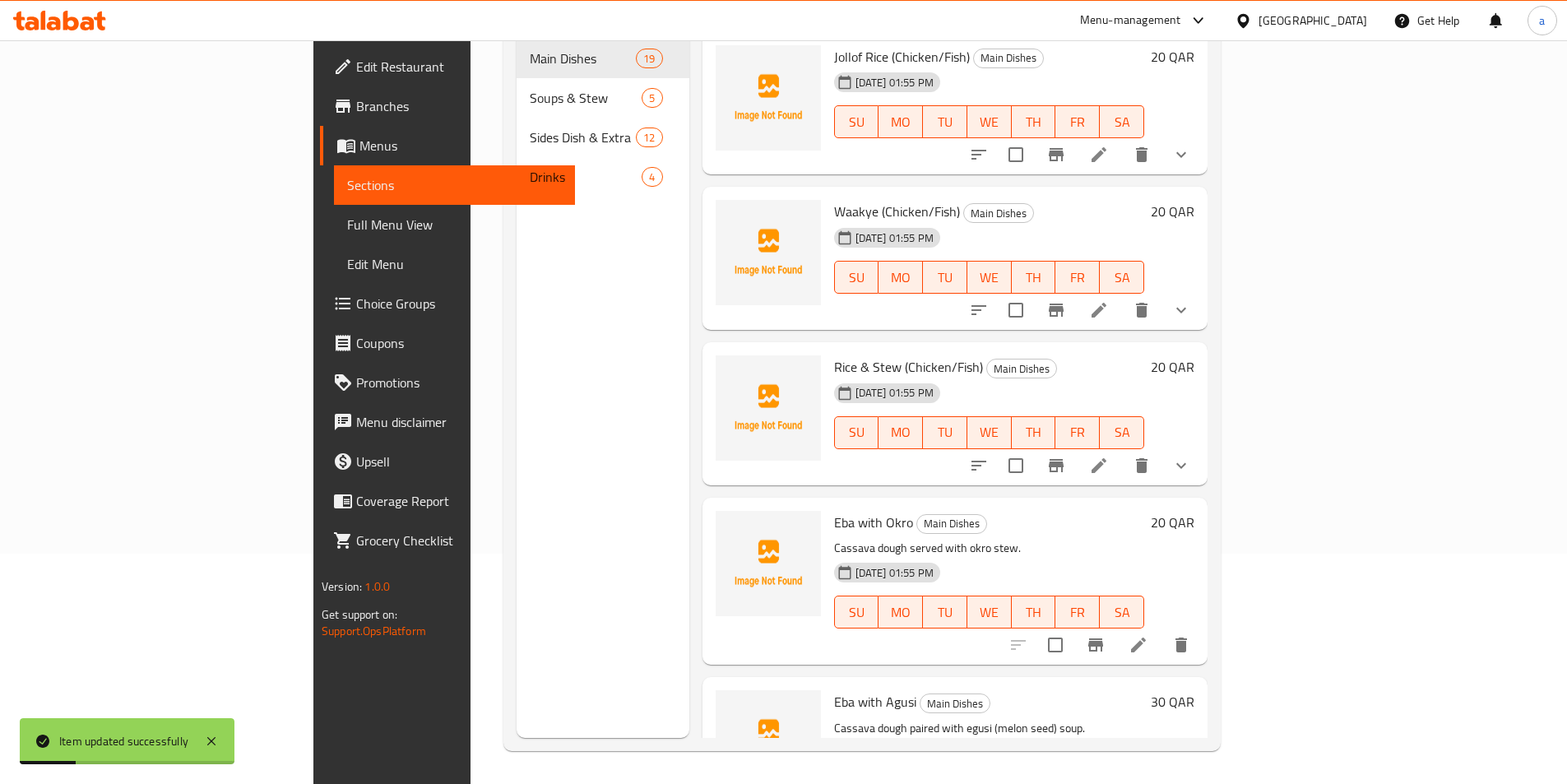
scroll to position [230, 0]
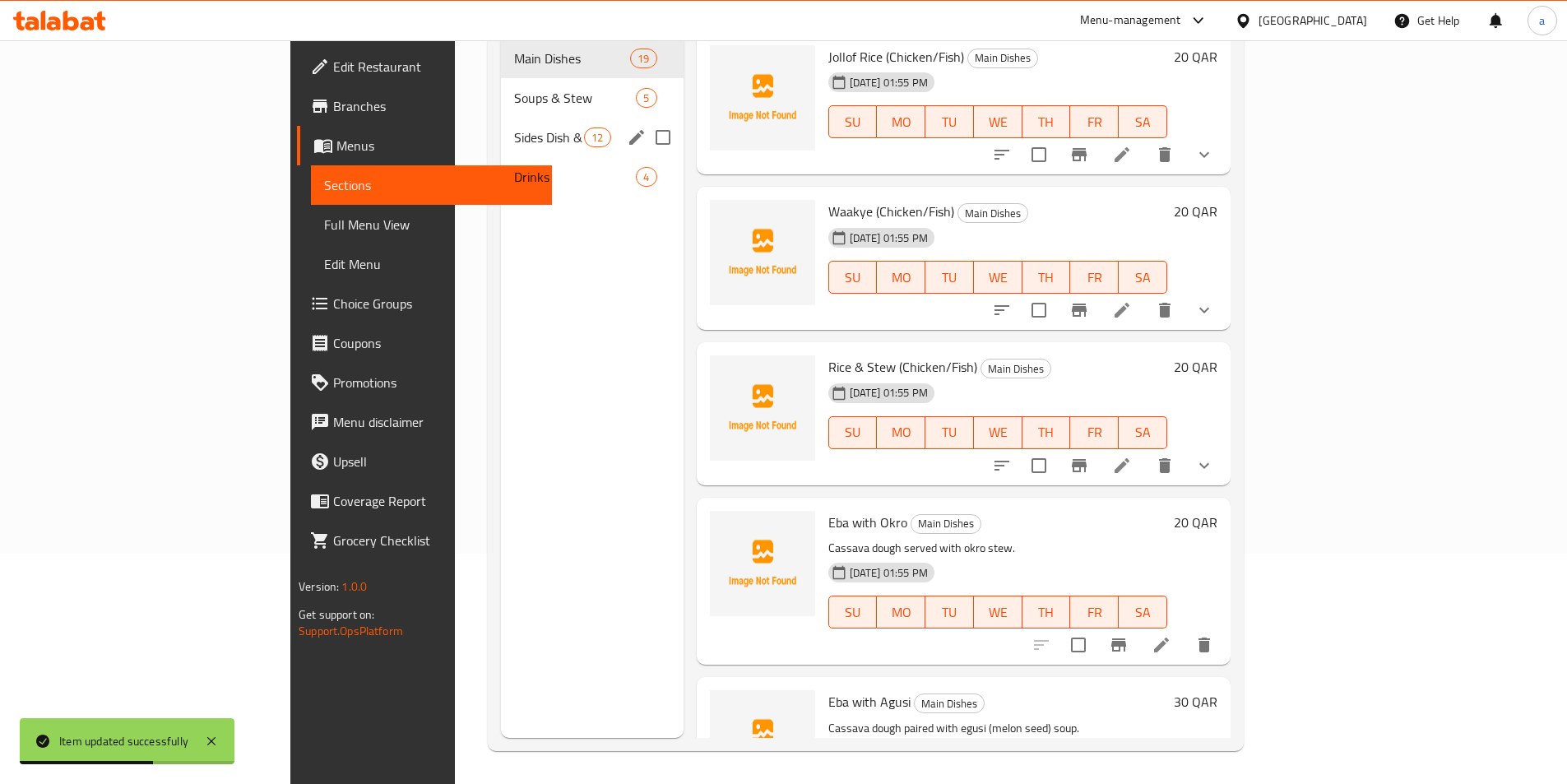
click at [501, 124] on div "Sides Dish & Extra 12" at bounding box center [593, 137] width 183 height 39
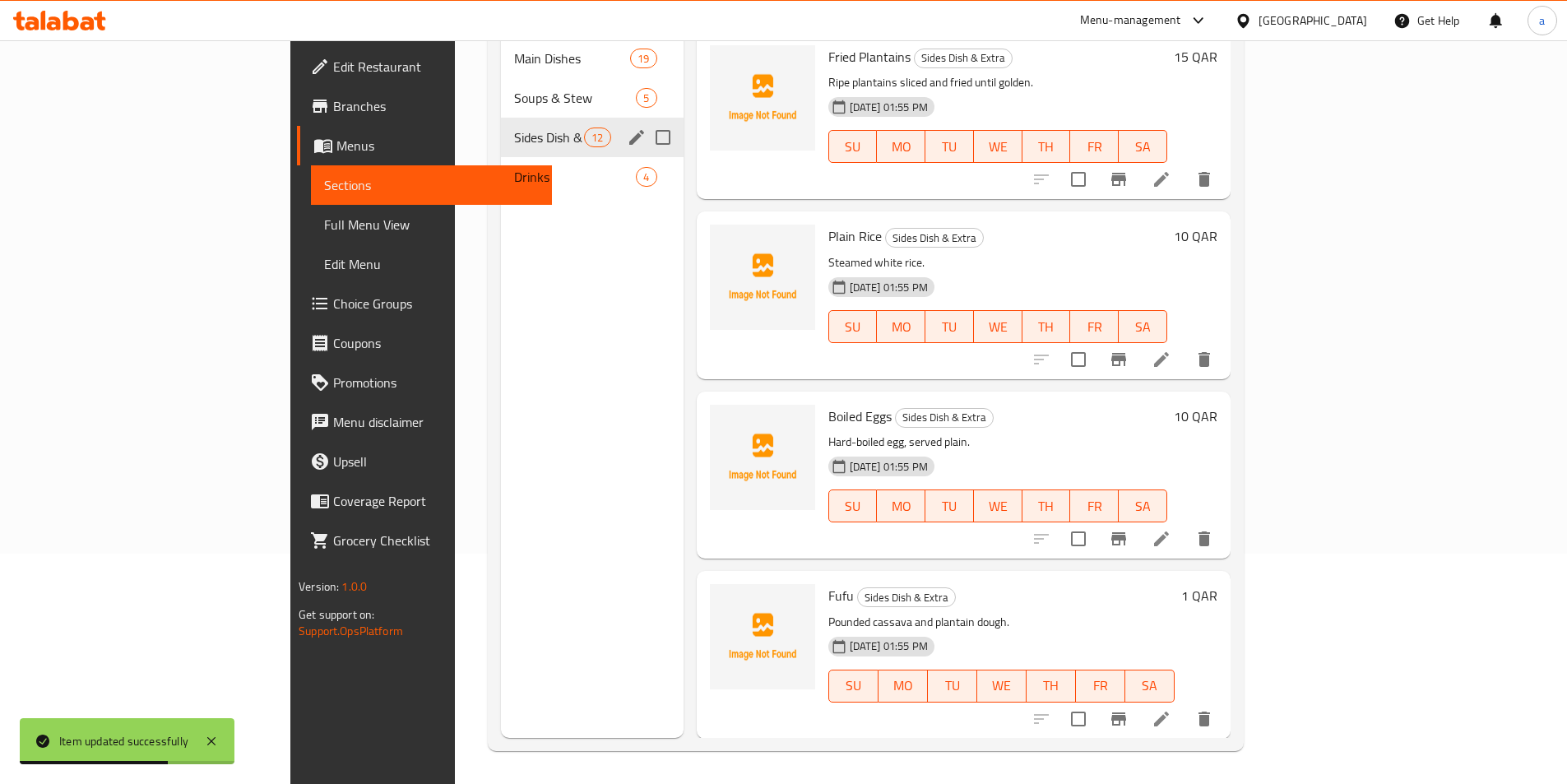
scroll to position [1303, 0]
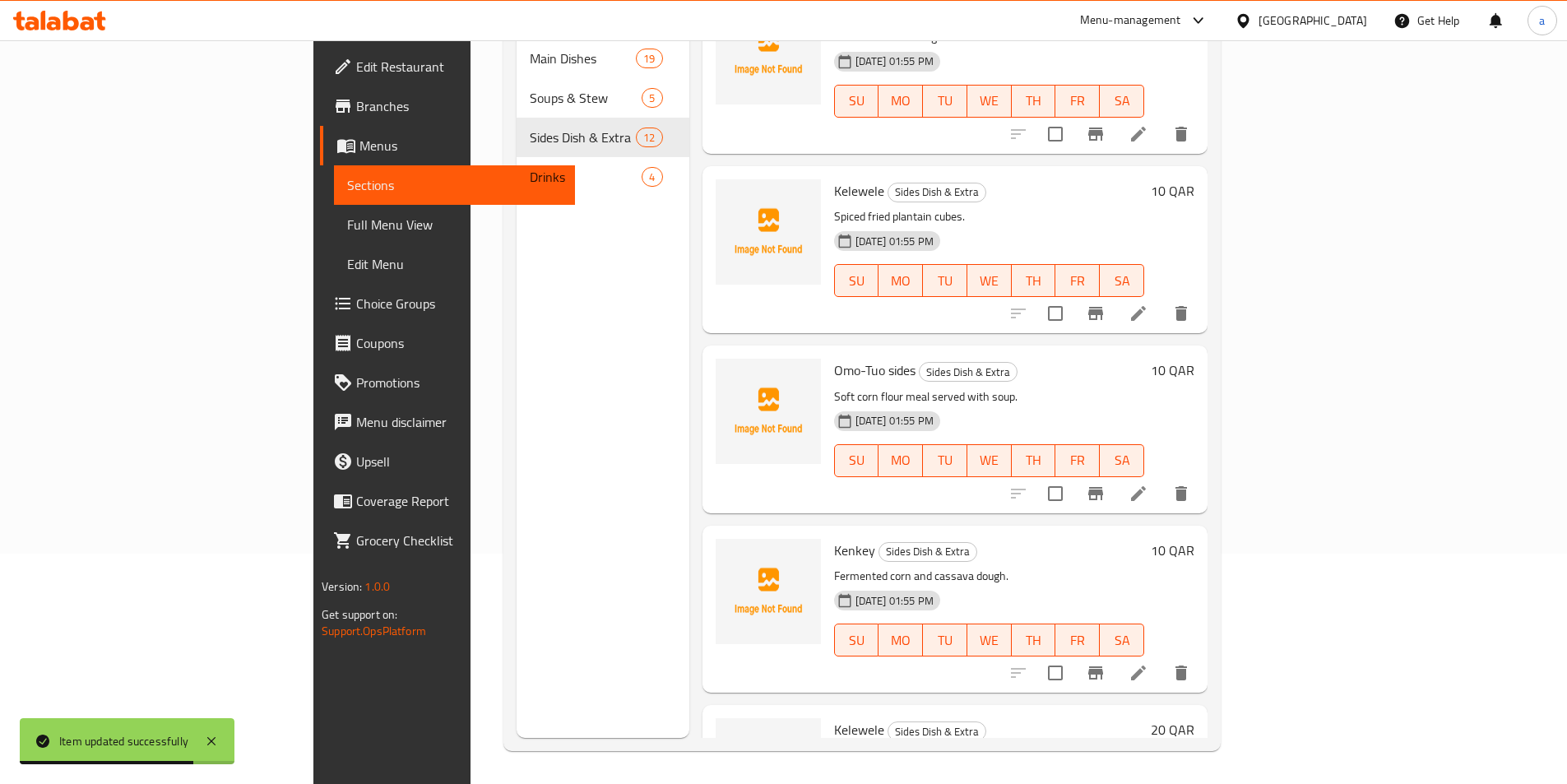
click at [1162, 479] on li at bounding box center [1139, 493] width 46 height 30
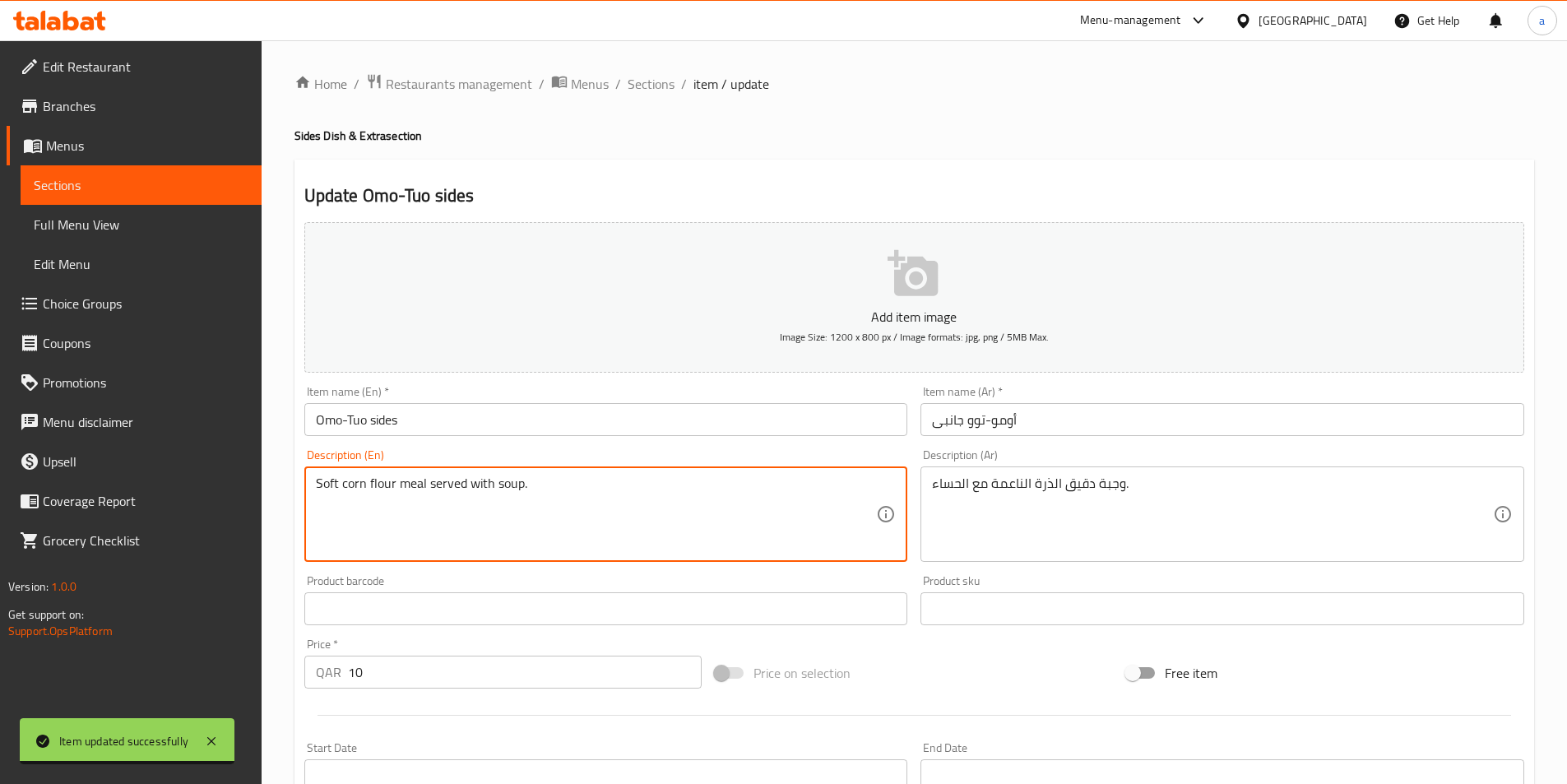
click at [543, 478] on textarea "Soft corn flour meal served with soup." at bounding box center [597, 513] width 561 height 78
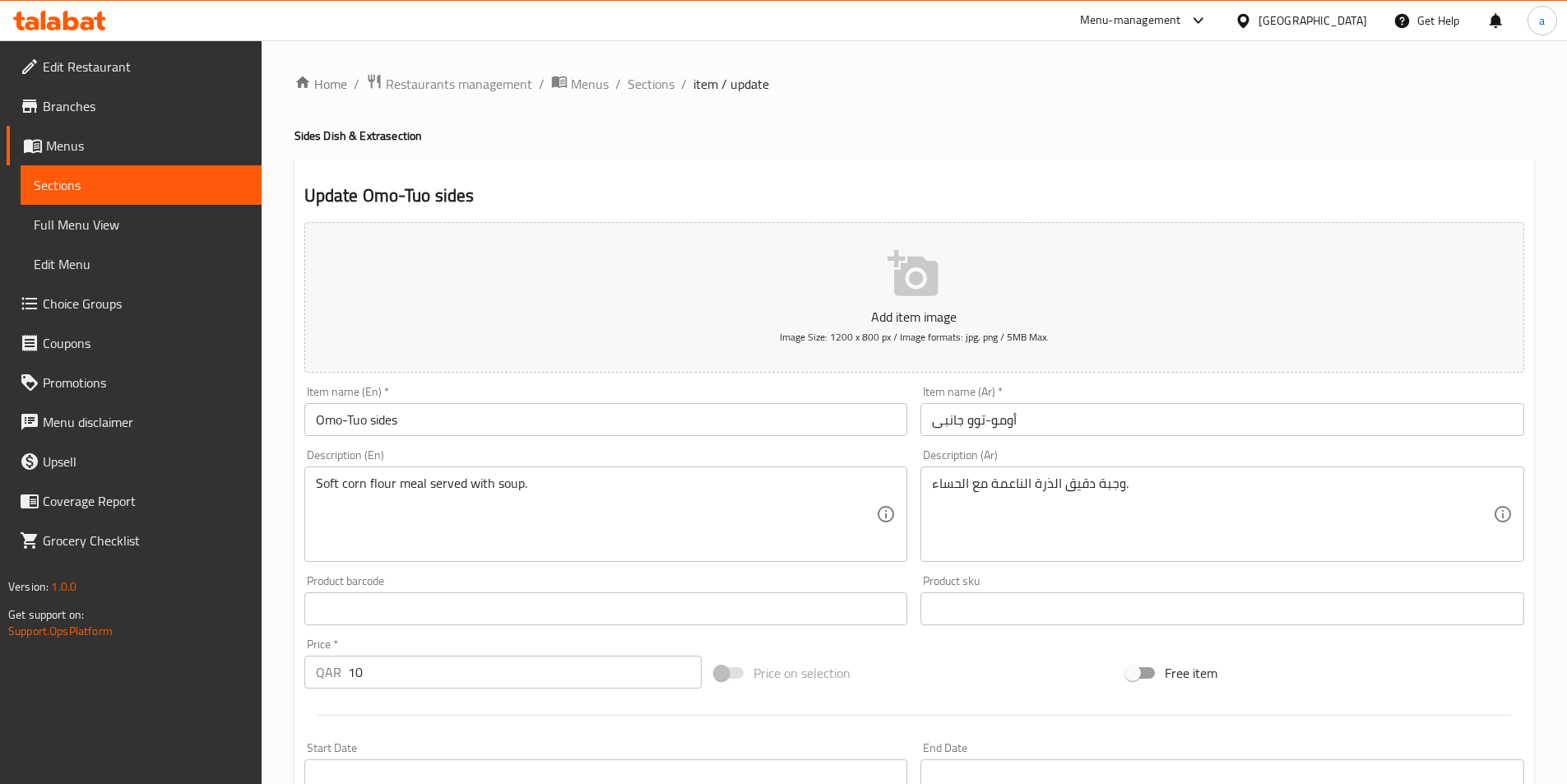
click at [600, 412] on input "Omo-Tuo sides" at bounding box center [606, 419] width 604 height 33
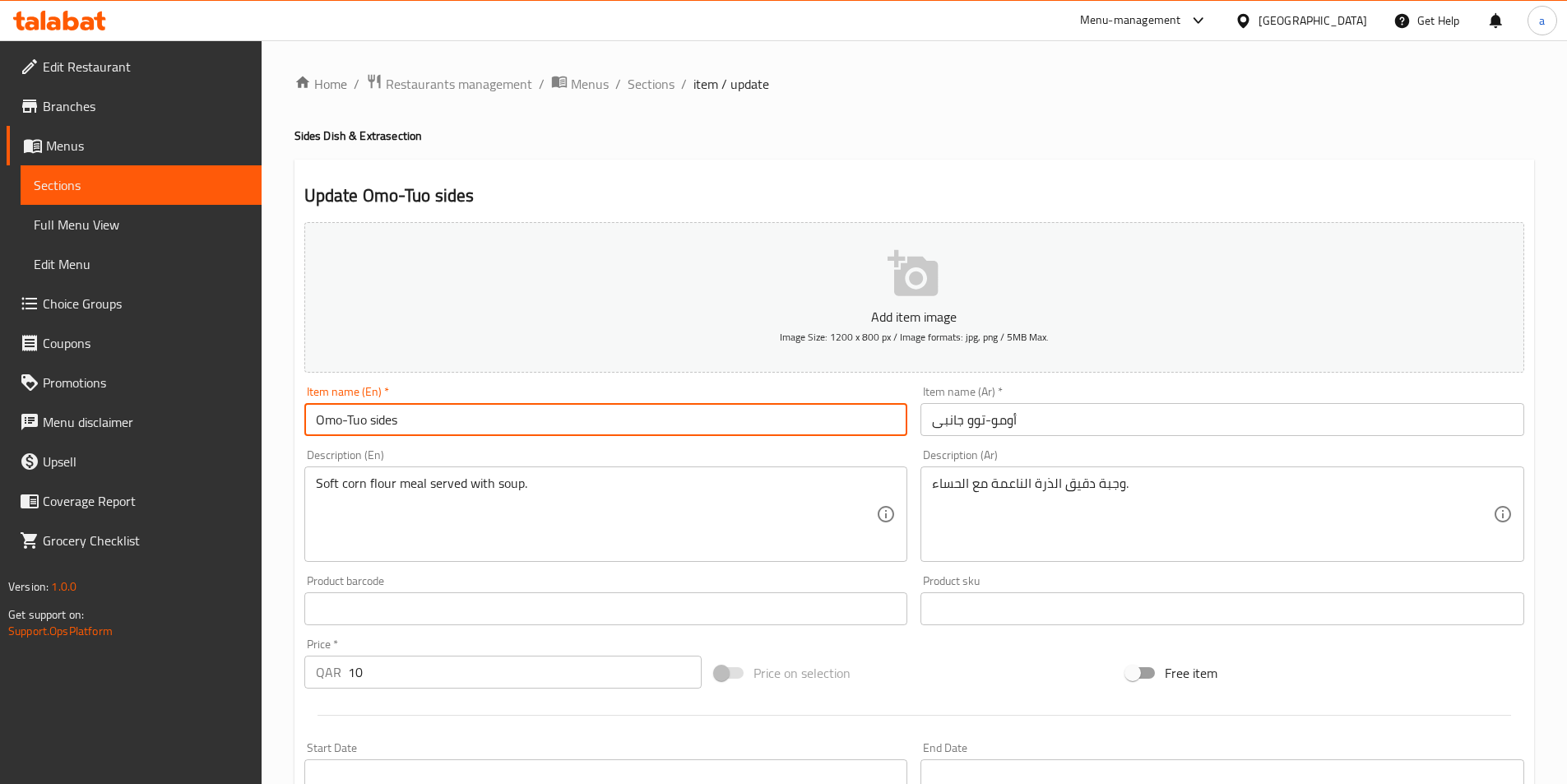
click at [600, 412] on input "Omo-Tuo sides" at bounding box center [606, 419] width 604 height 33
paste input "Tuozaafi S"
type input "Tuozaafi Sides"
click at [1021, 419] on input "أومو-توو جانبى" at bounding box center [1222, 419] width 604 height 33
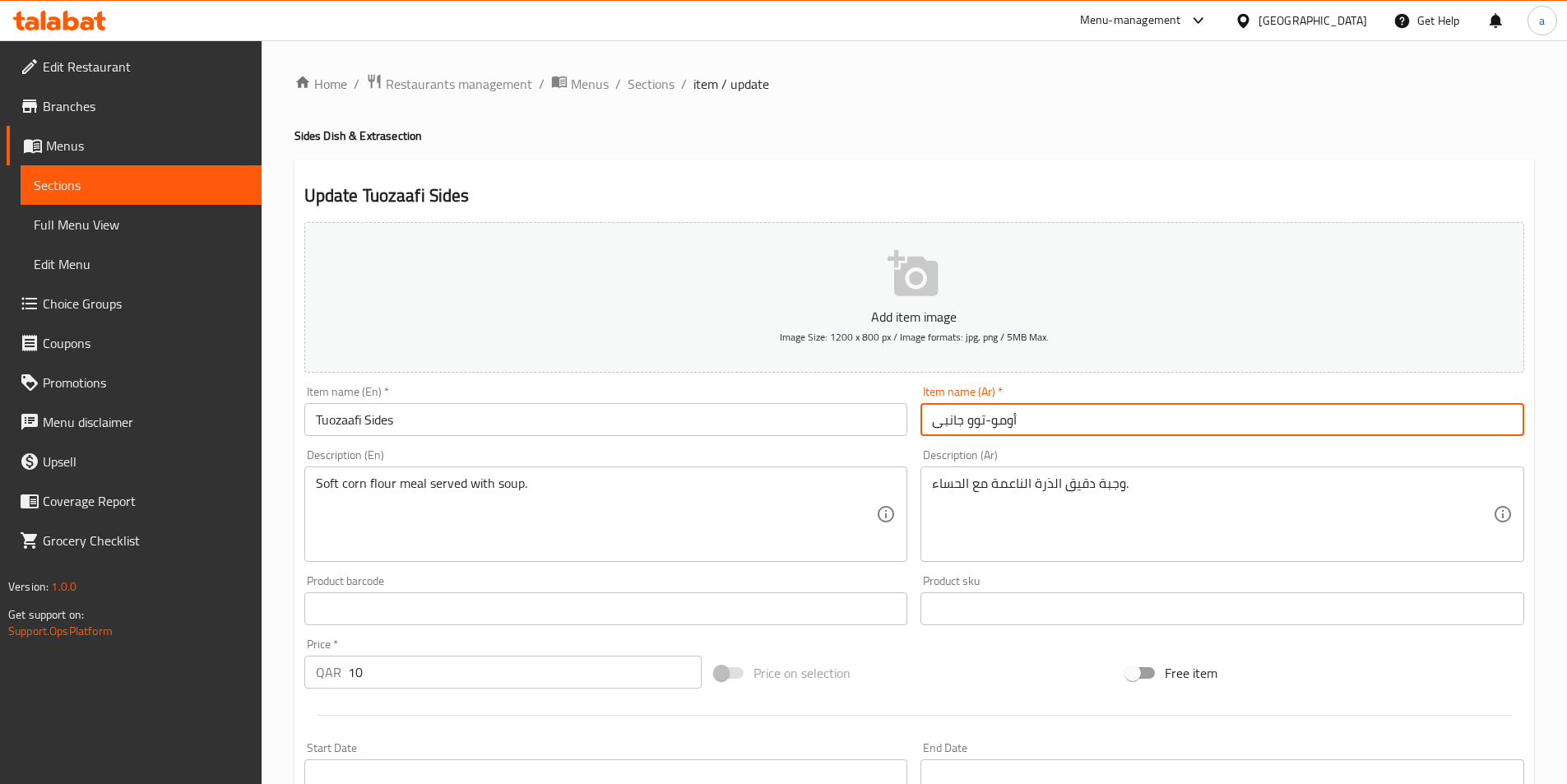
click at [1021, 419] on input "أومو-توو جانبى" at bounding box center [1222, 419] width 604 height 33
paste input "وزافي"
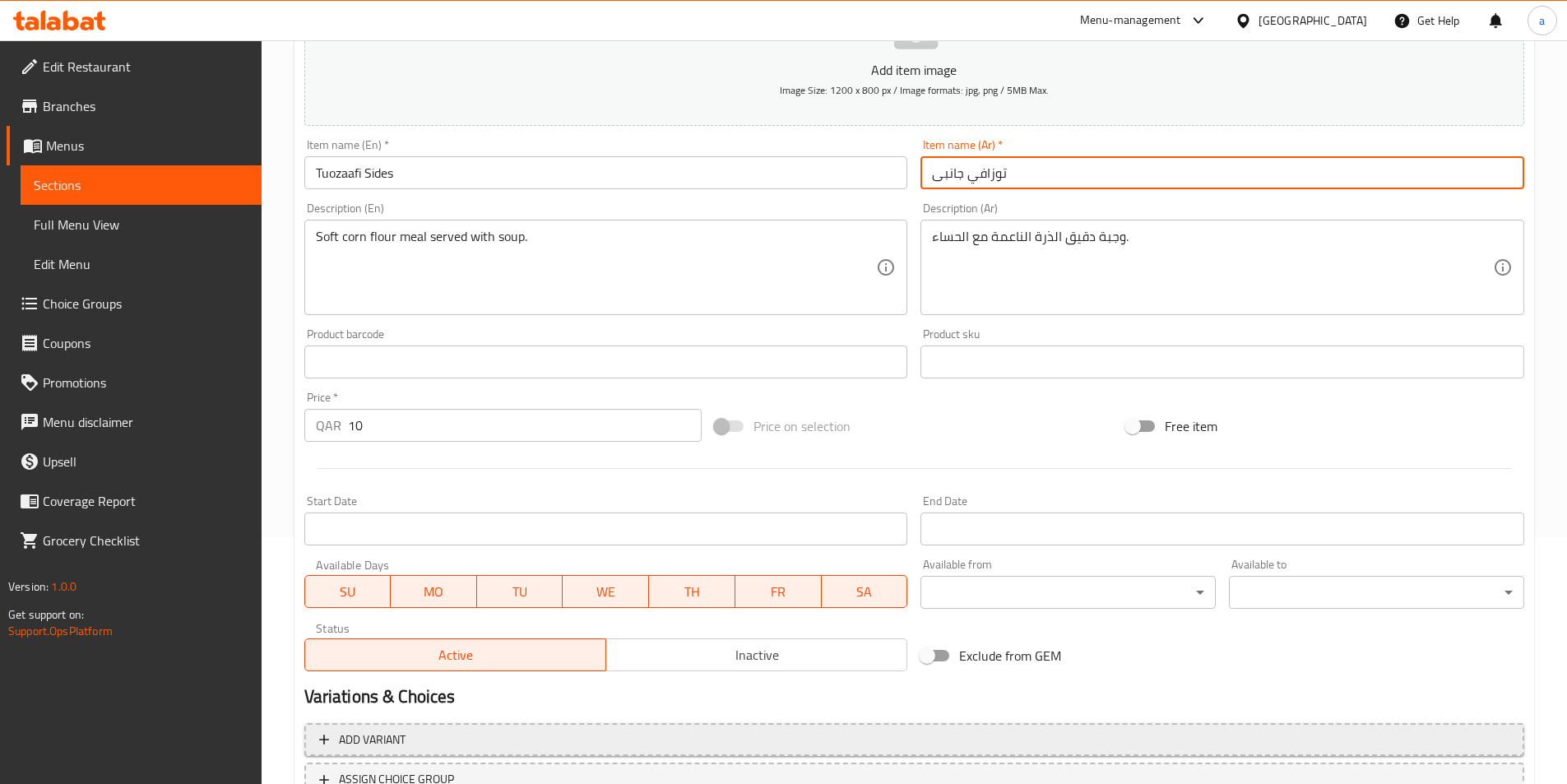
scroll to position [379, 0]
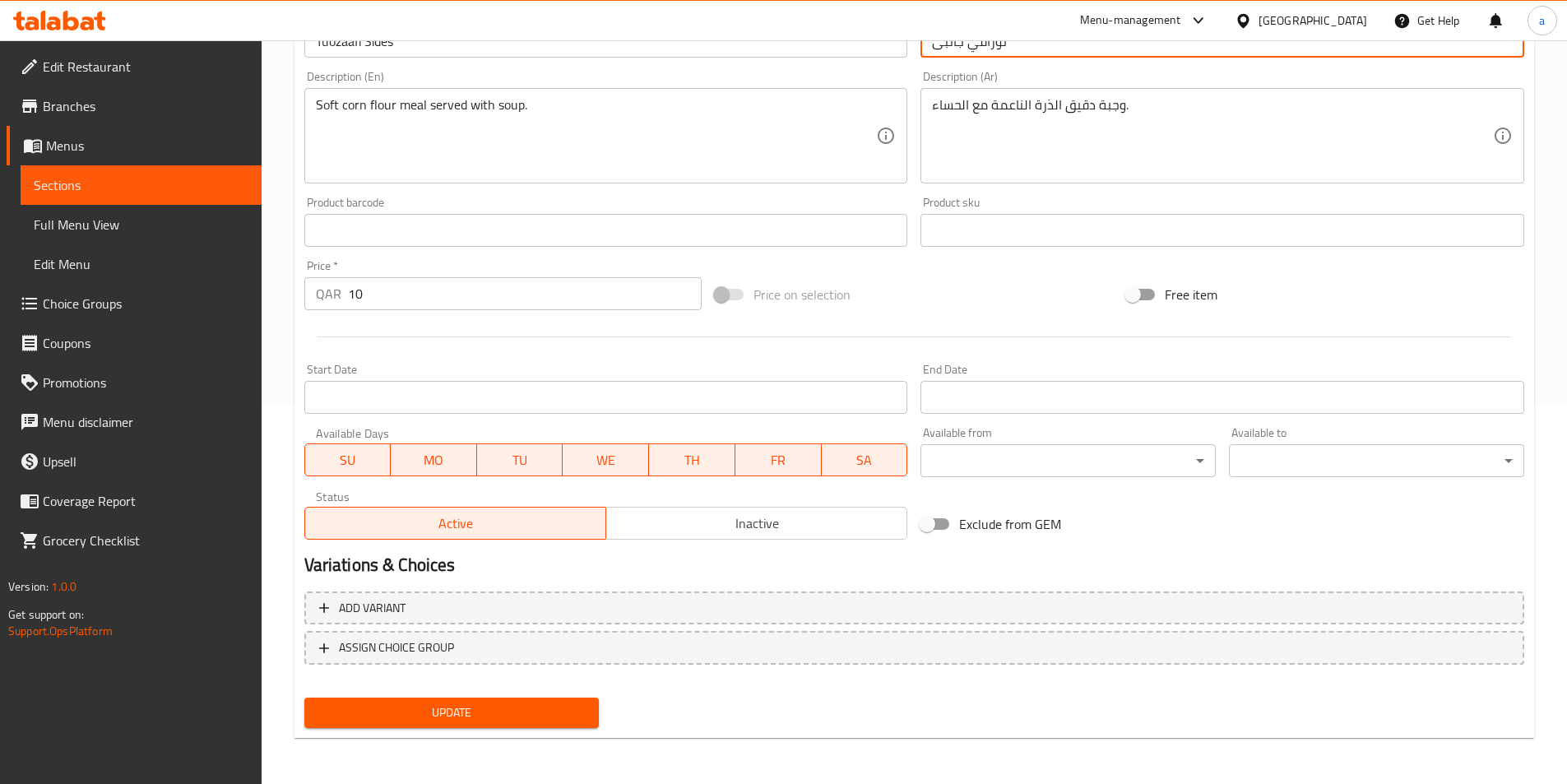
type input "توزافي جانبى"
click at [507, 705] on span "Update" at bounding box center [452, 712] width 269 height 20
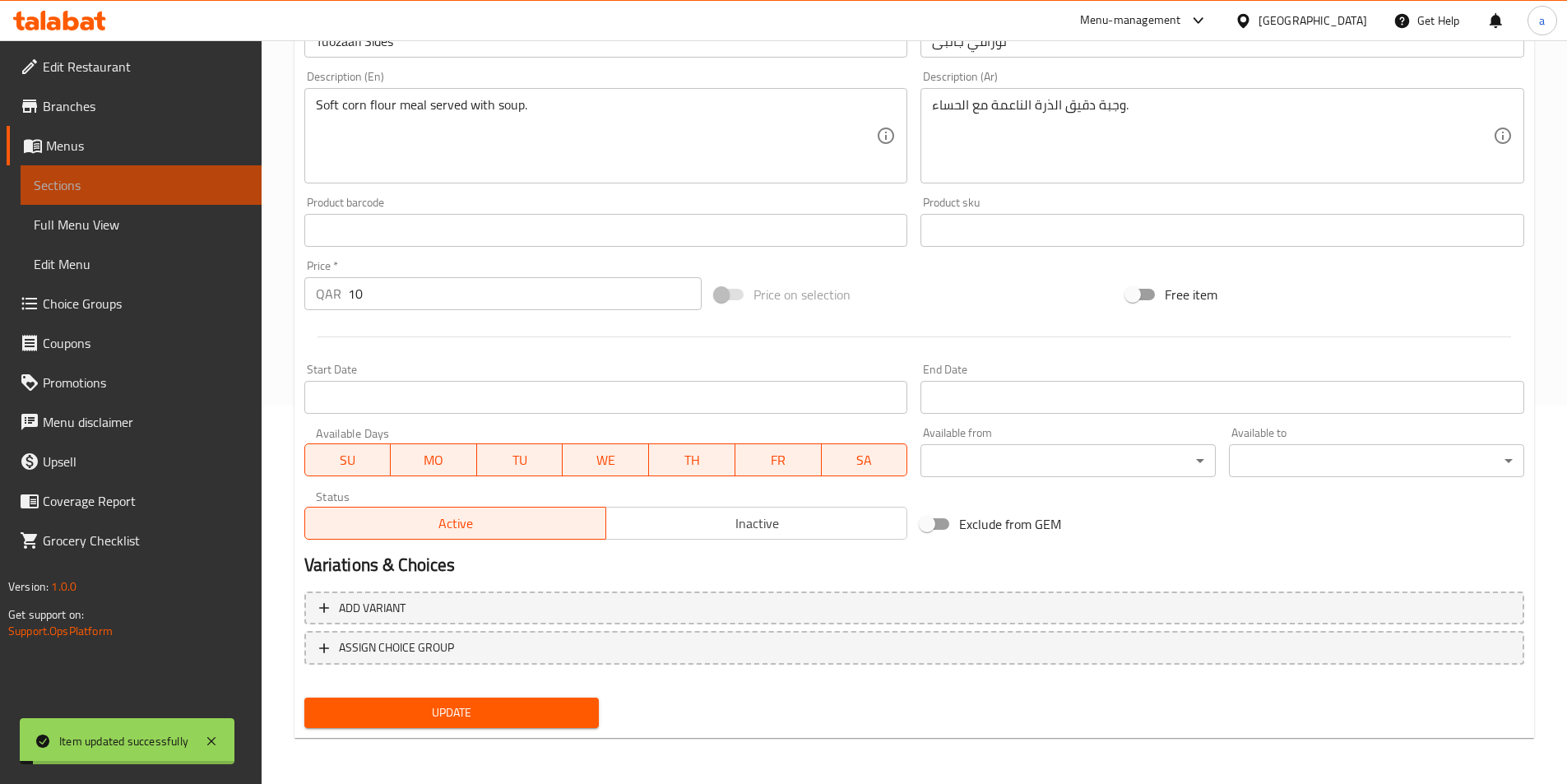
click at [124, 180] on span "Sections" at bounding box center [141, 185] width 215 height 19
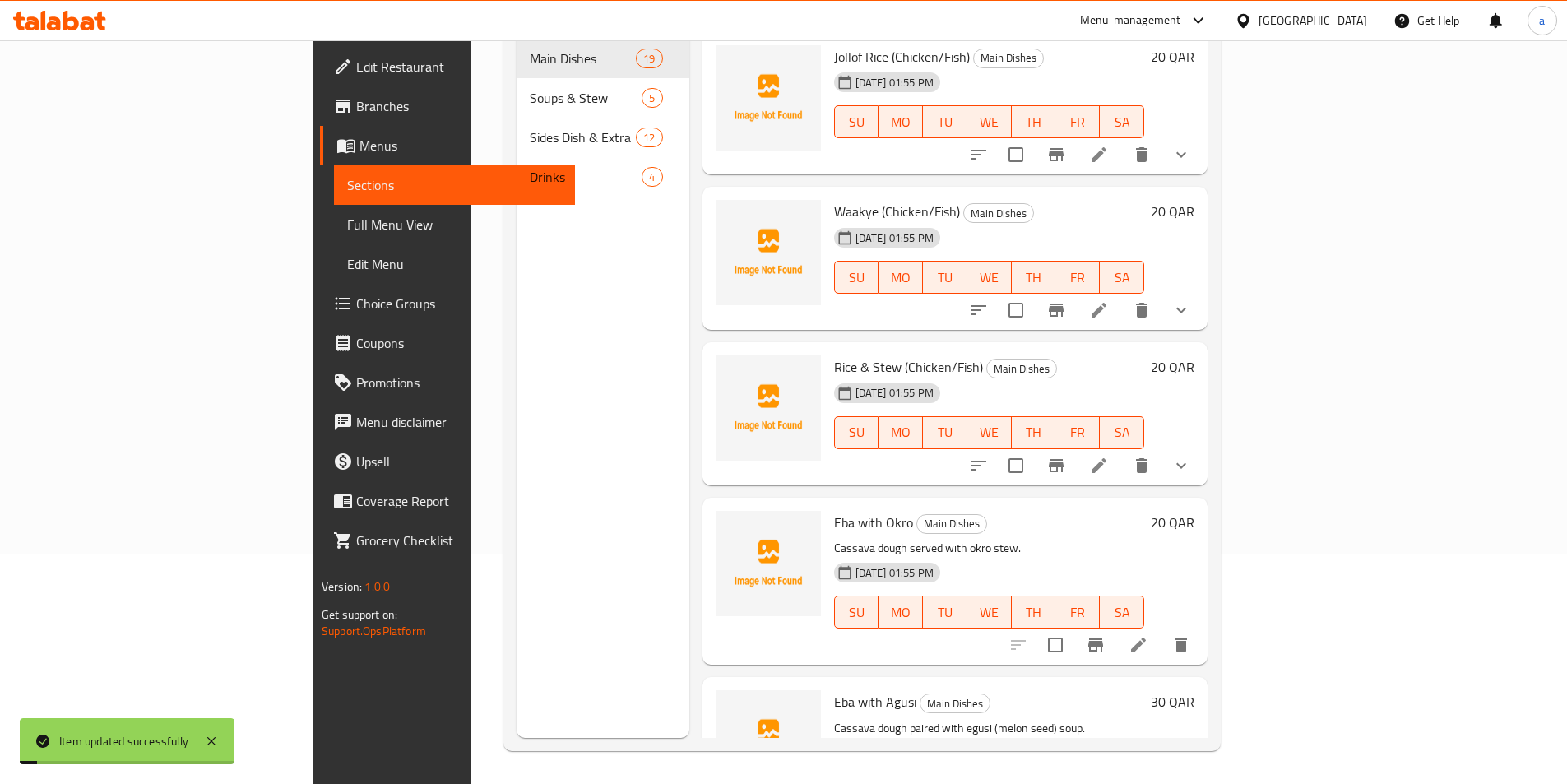
scroll to position [230, 0]
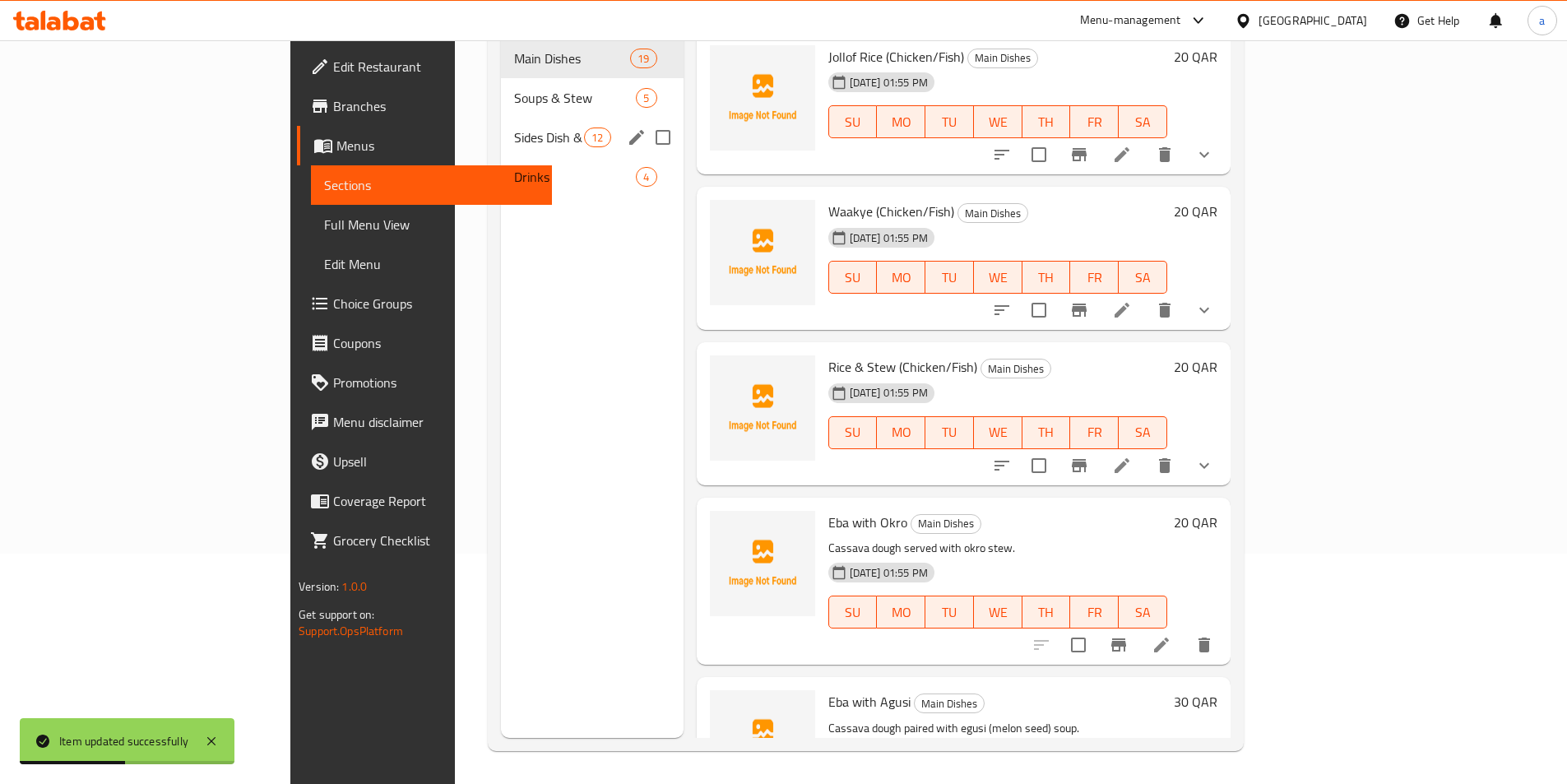
click at [501, 124] on div "Sides Dish & Extra 12" at bounding box center [593, 137] width 183 height 39
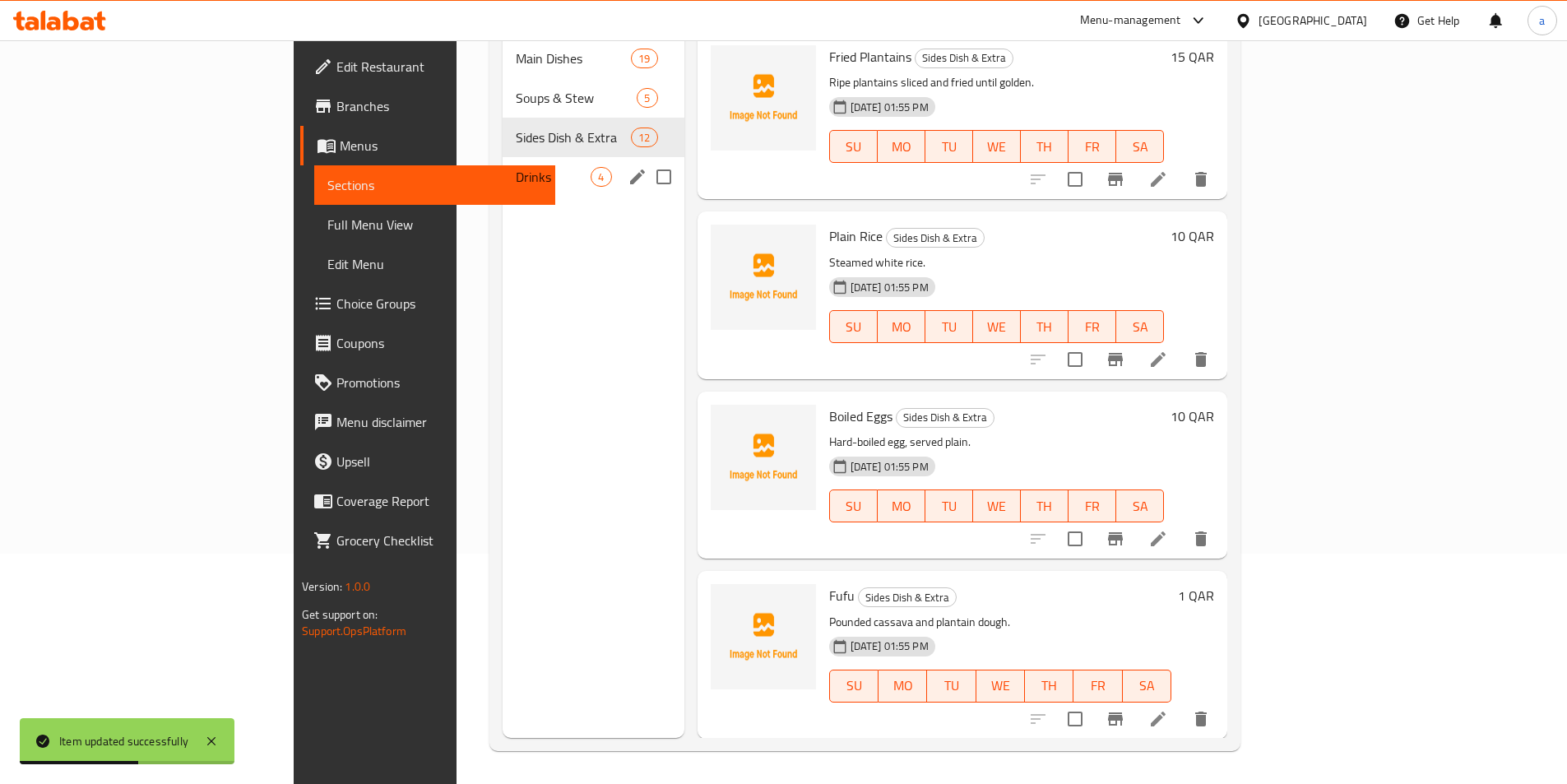
scroll to position [1413, 0]
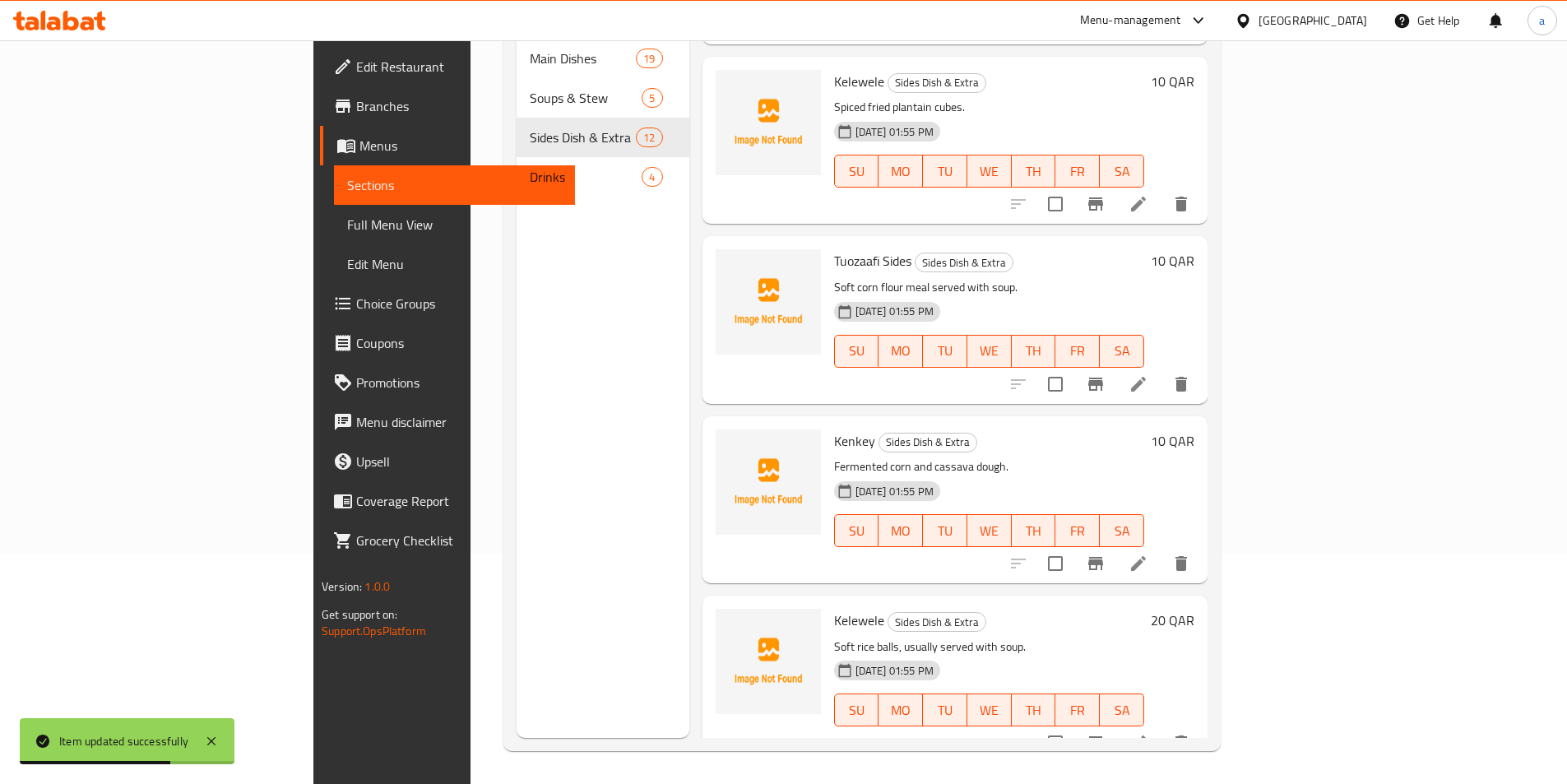
click at [1162, 548] on li at bounding box center [1139, 562] width 46 height 30
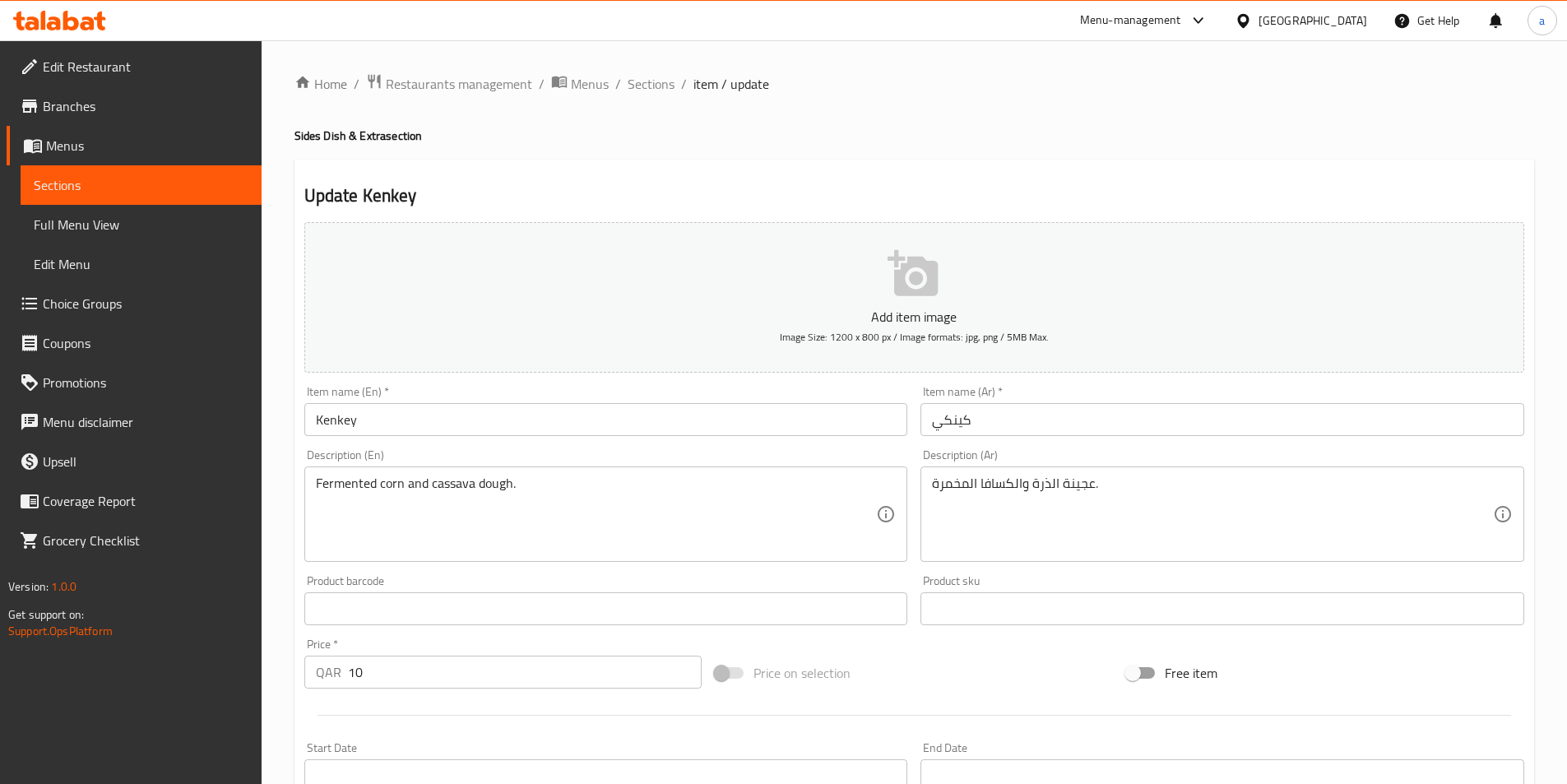
click at [376, 432] on input "Kenkey" at bounding box center [606, 419] width 604 height 33
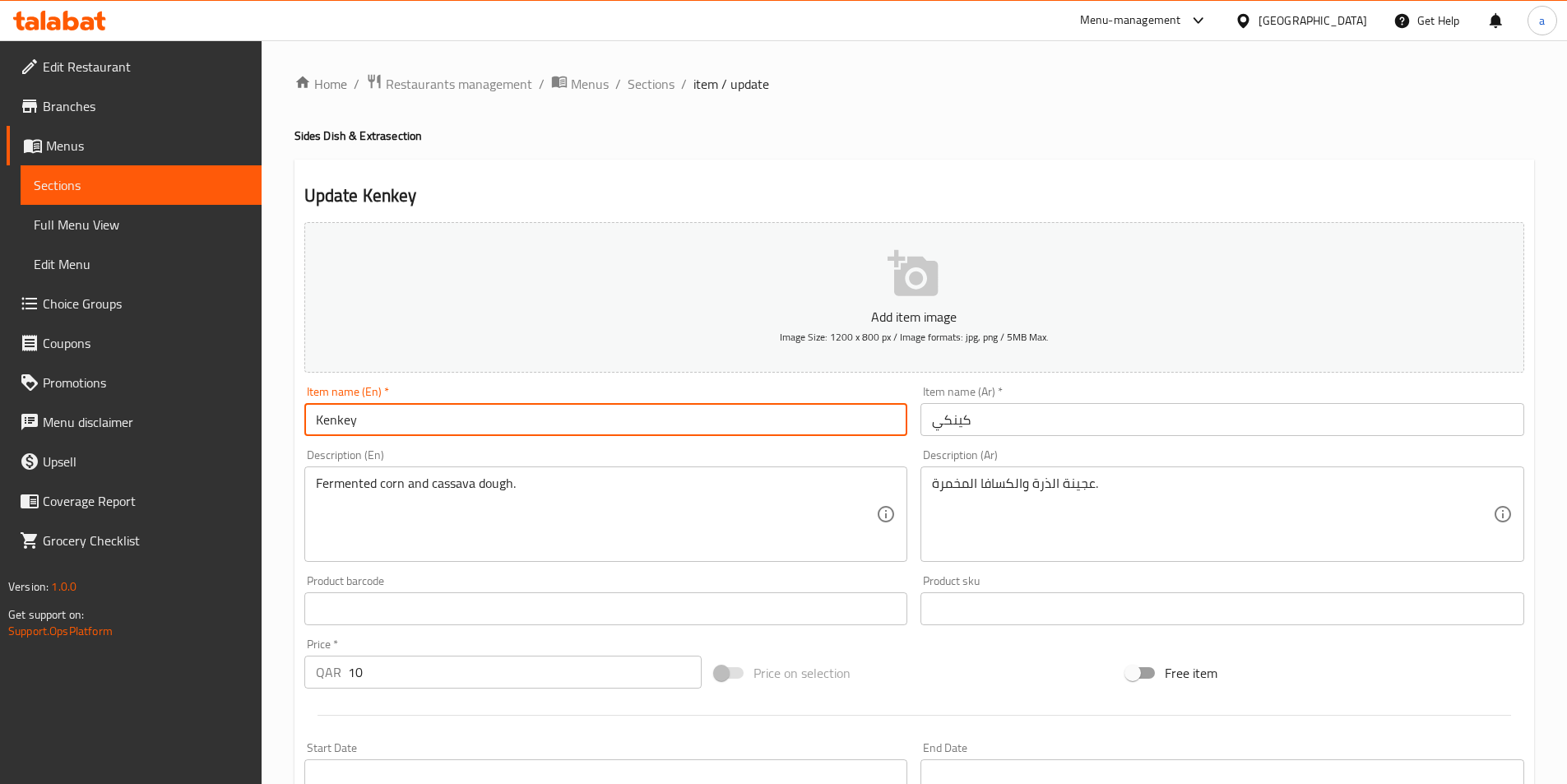
click at [376, 432] on input "Kenkey" at bounding box center [606, 419] width 604 height 33
paste input "Banku"
type input "Banku"
click at [1067, 405] on input "كينكي" at bounding box center [1222, 419] width 604 height 33
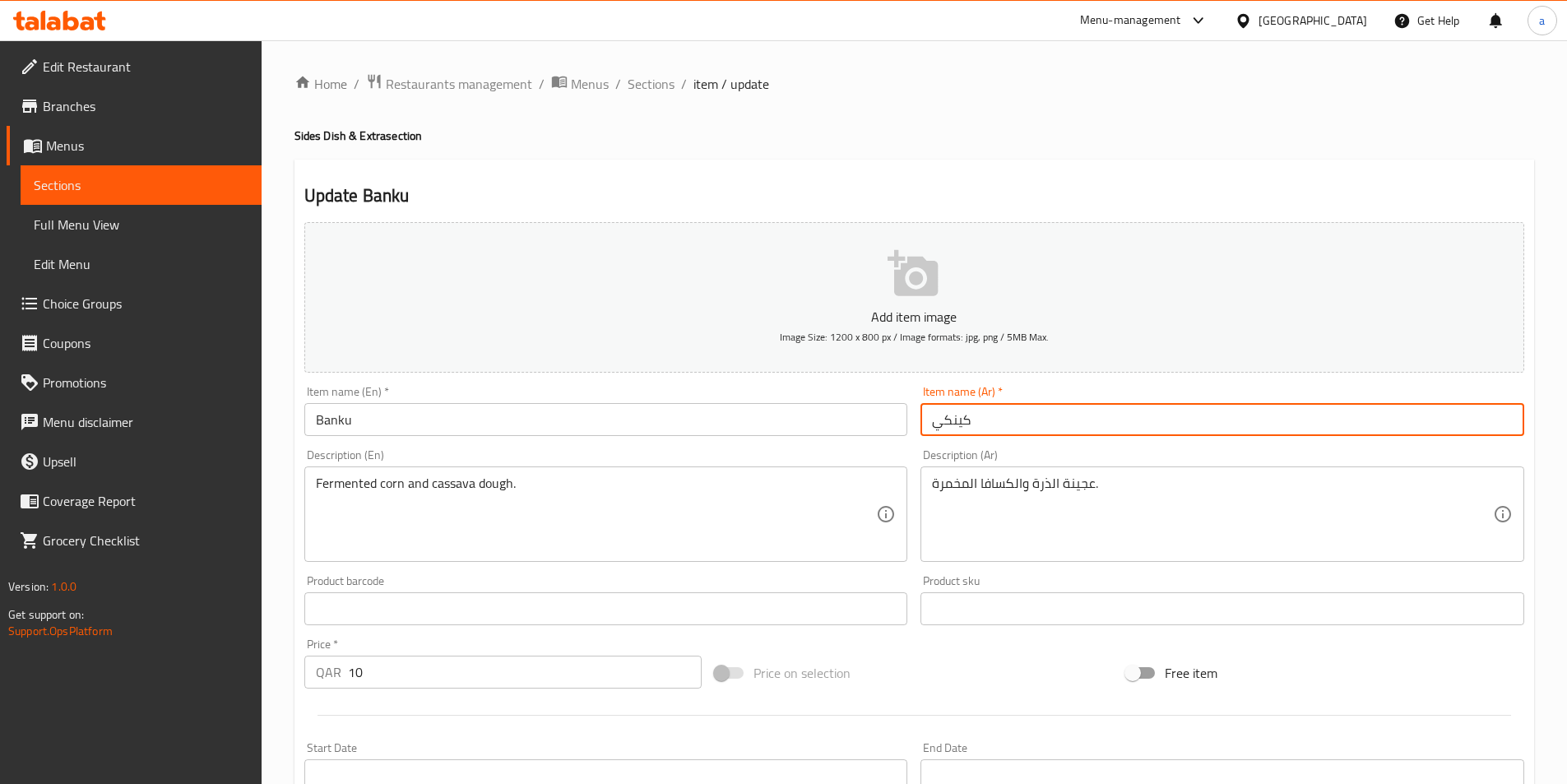
click at [1067, 405] on input "كينكي" at bounding box center [1222, 419] width 604 height 33
paste input "بانكو"
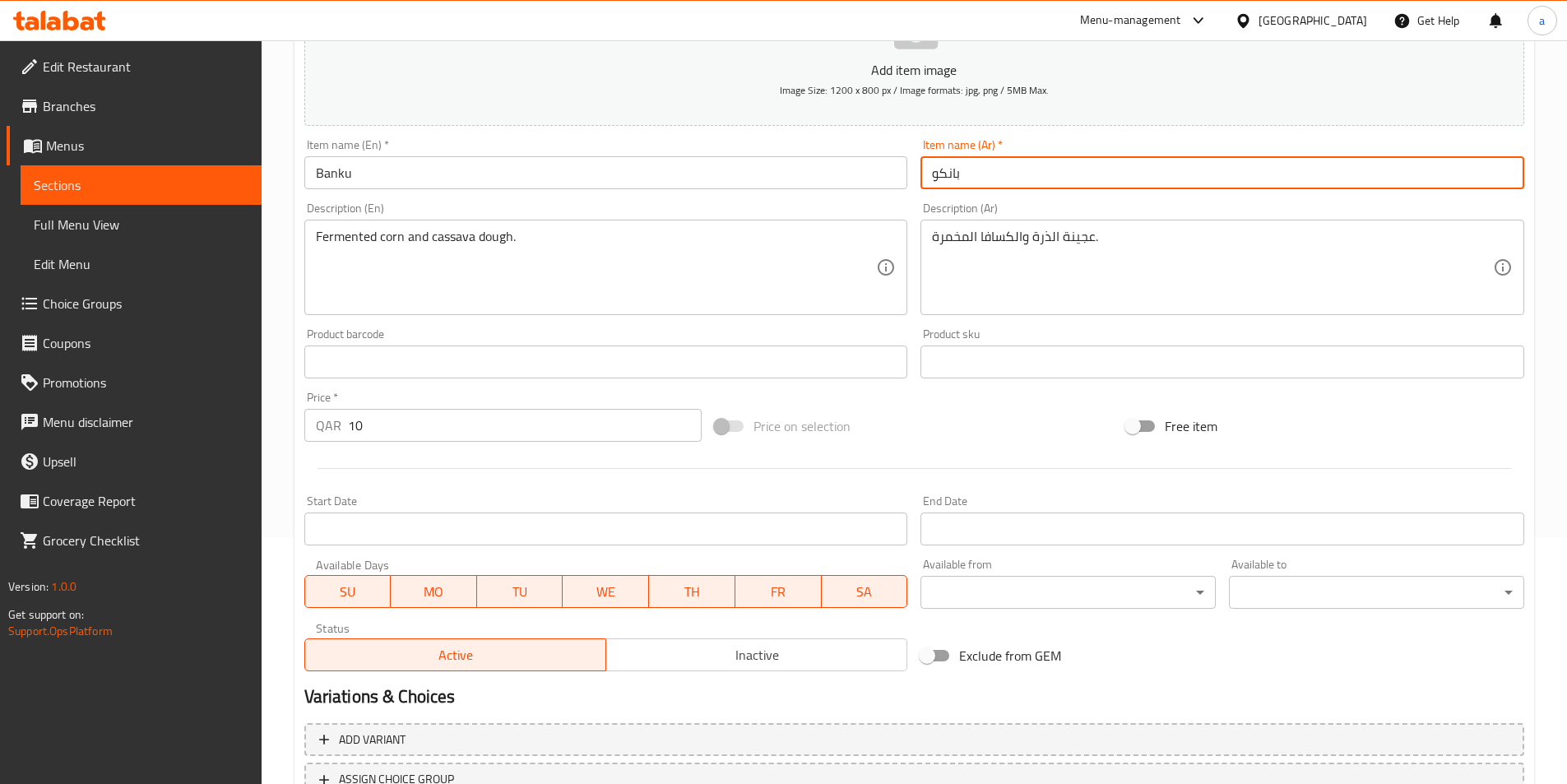
scroll to position [379, 0]
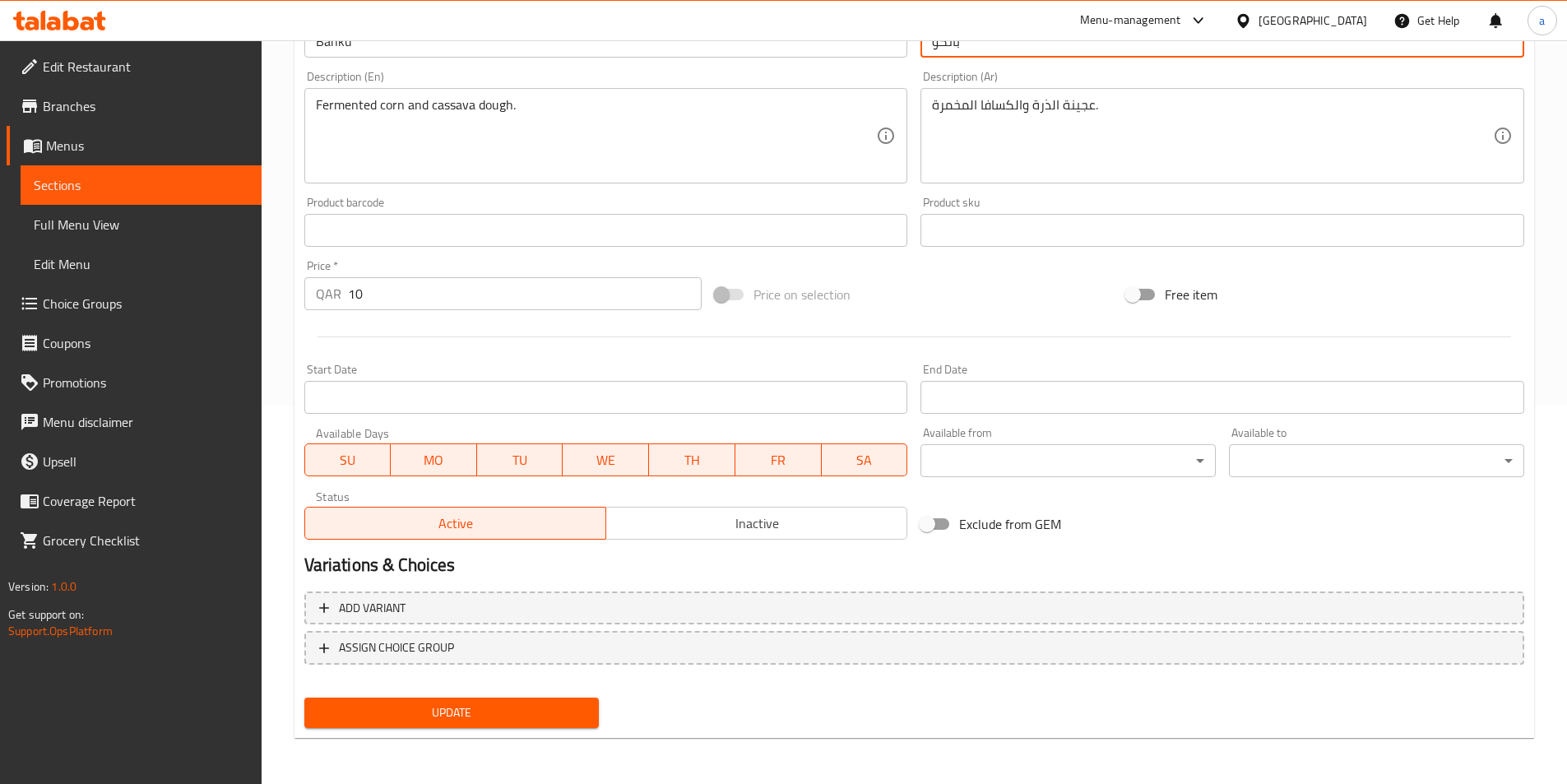
type input "بانكو"
click at [486, 702] on span "Update" at bounding box center [452, 712] width 269 height 20
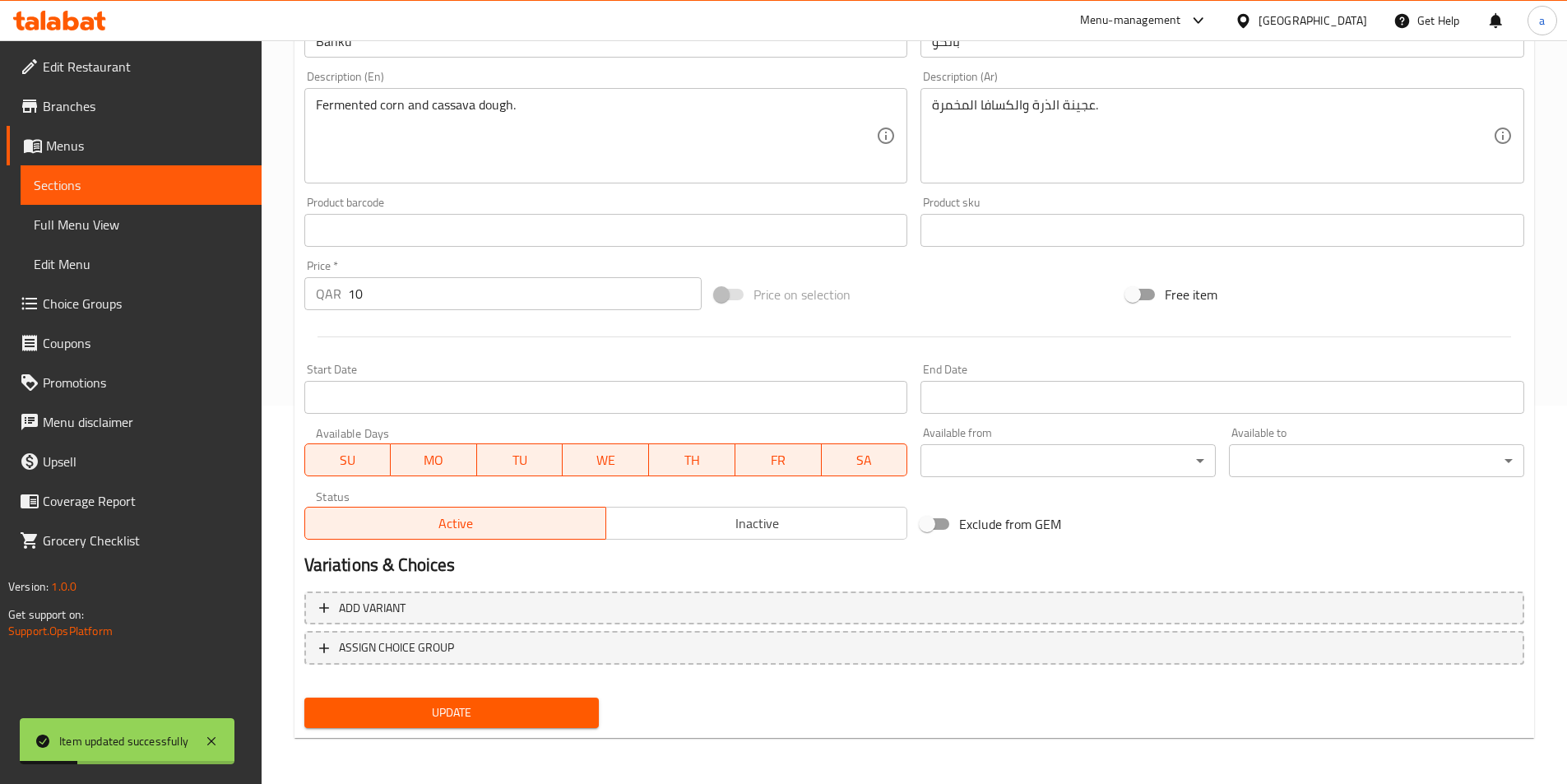
click at [224, 168] on link "Sections" at bounding box center [141, 185] width 241 height 39
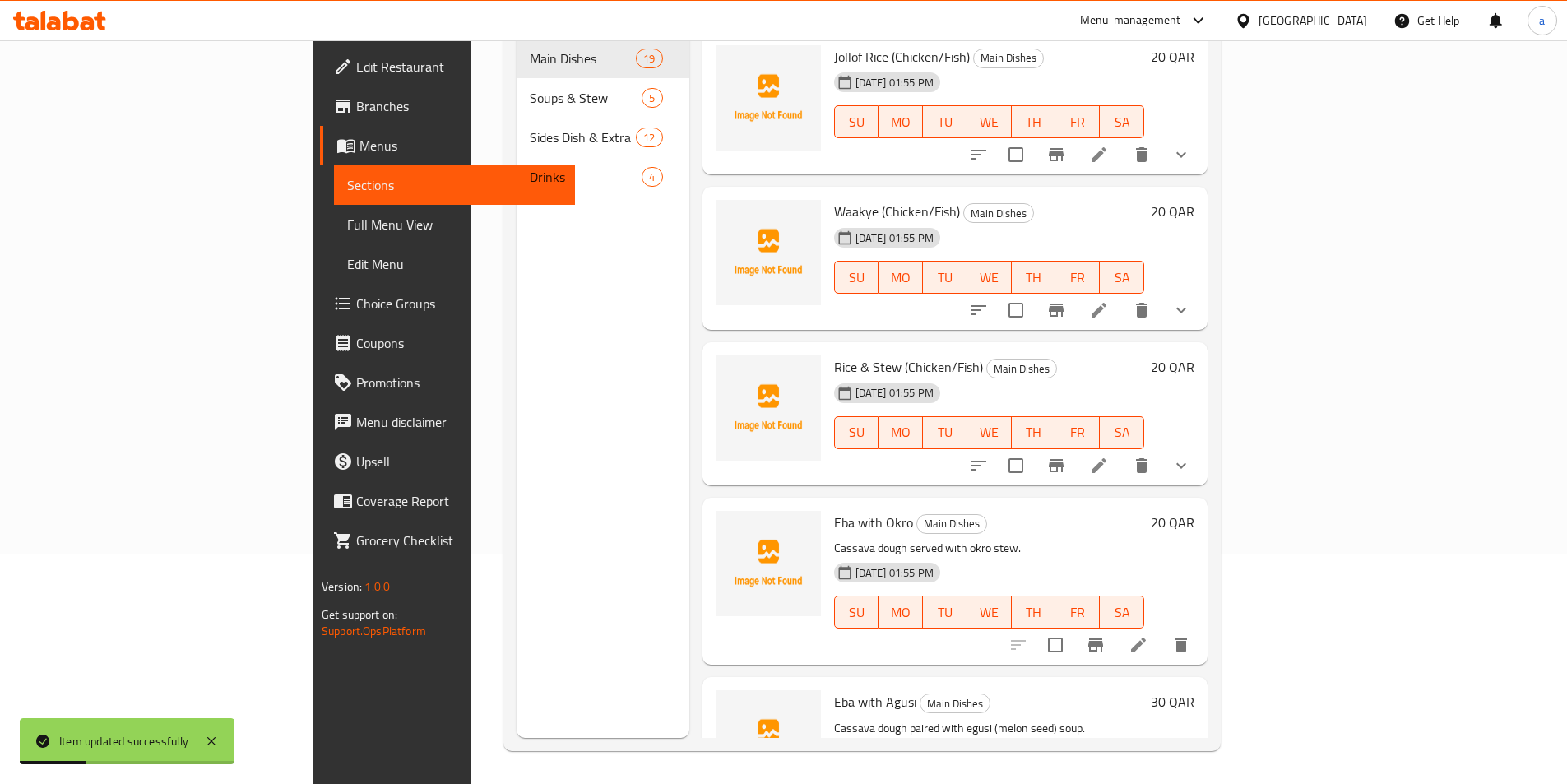
scroll to position [230, 0]
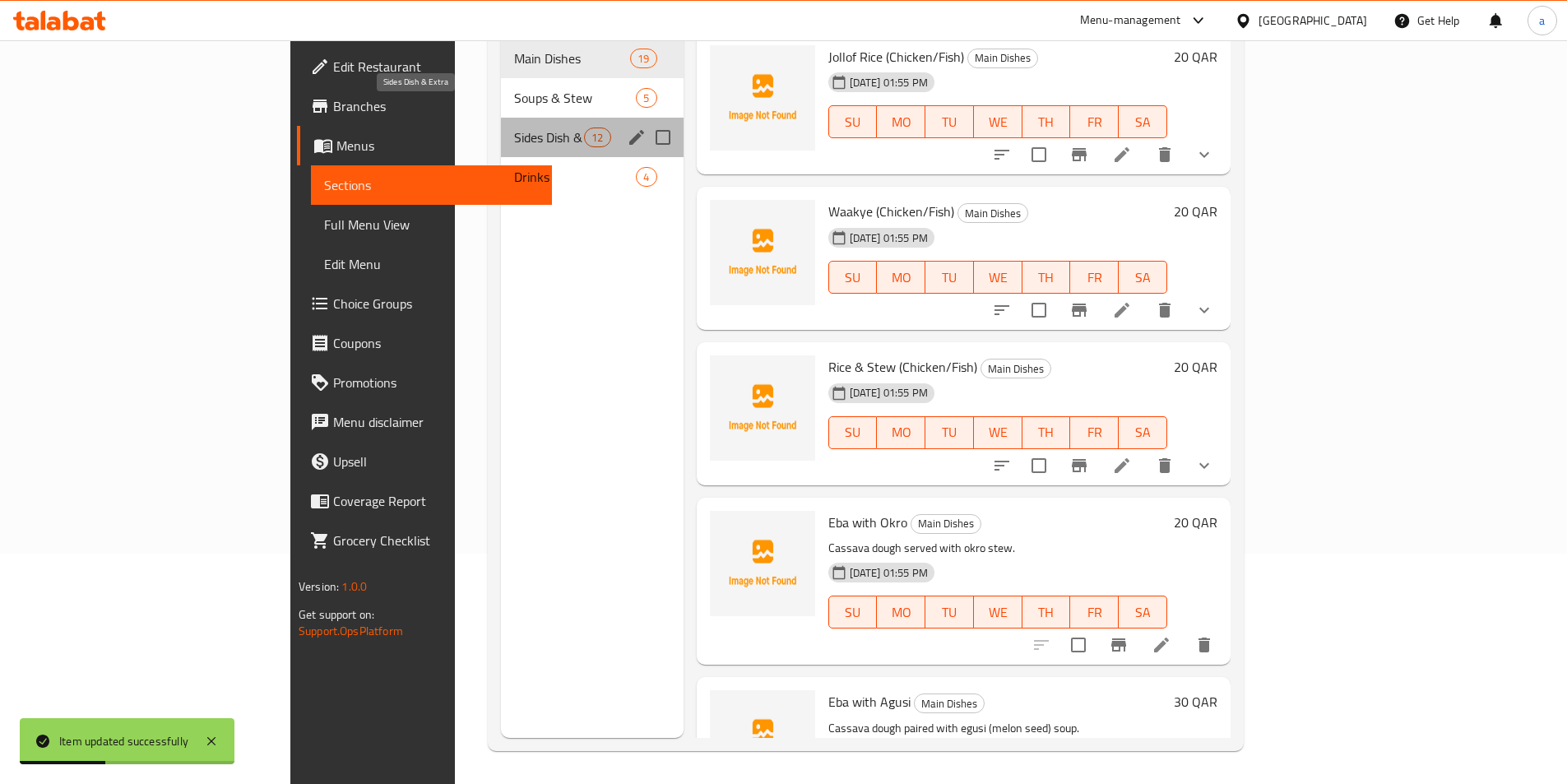
click at [515, 127] on span "Sides Dish & Extra" at bounding box center [549, 137] width 70 height 19
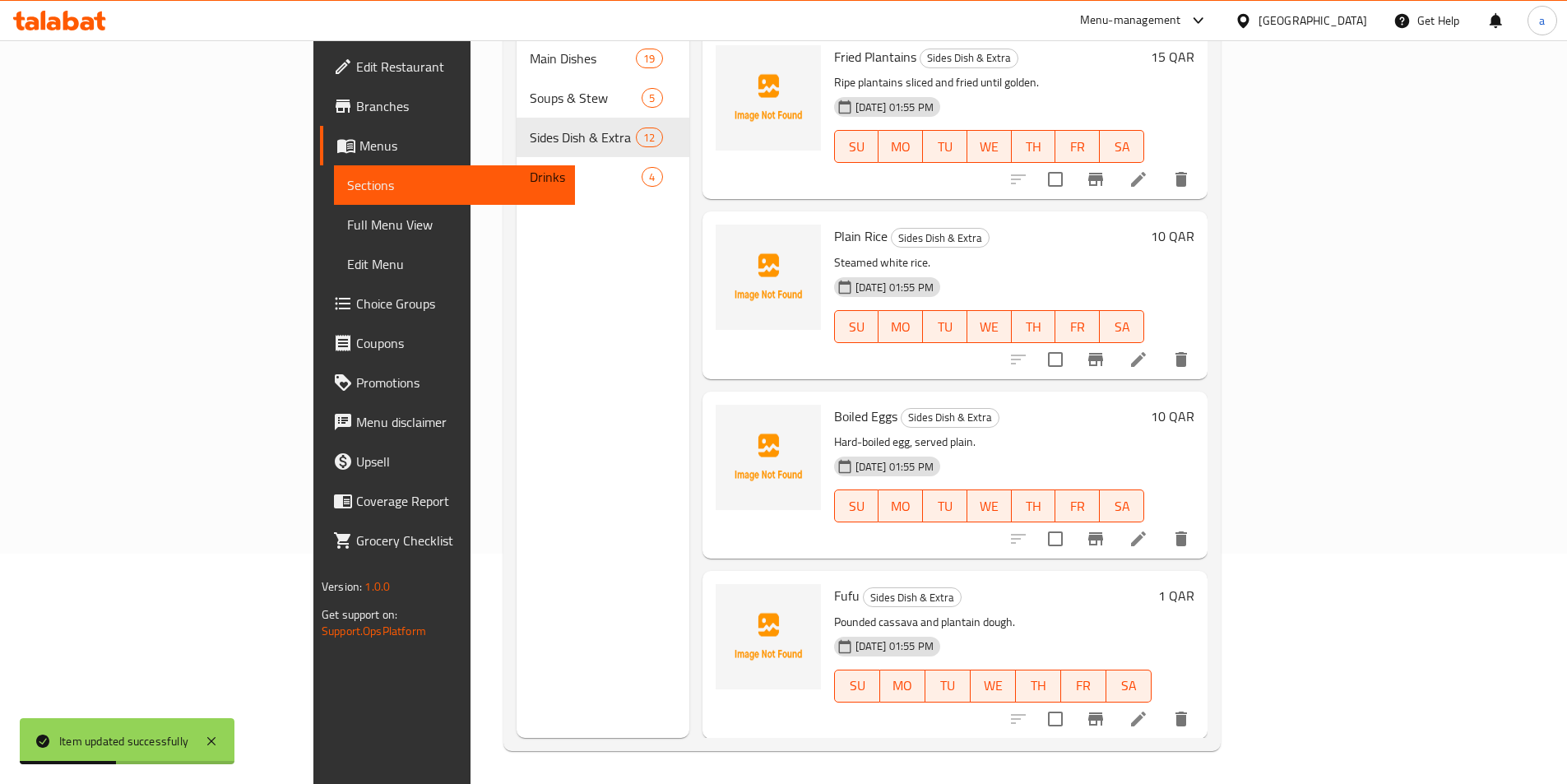
scroll to position [1413, 0]
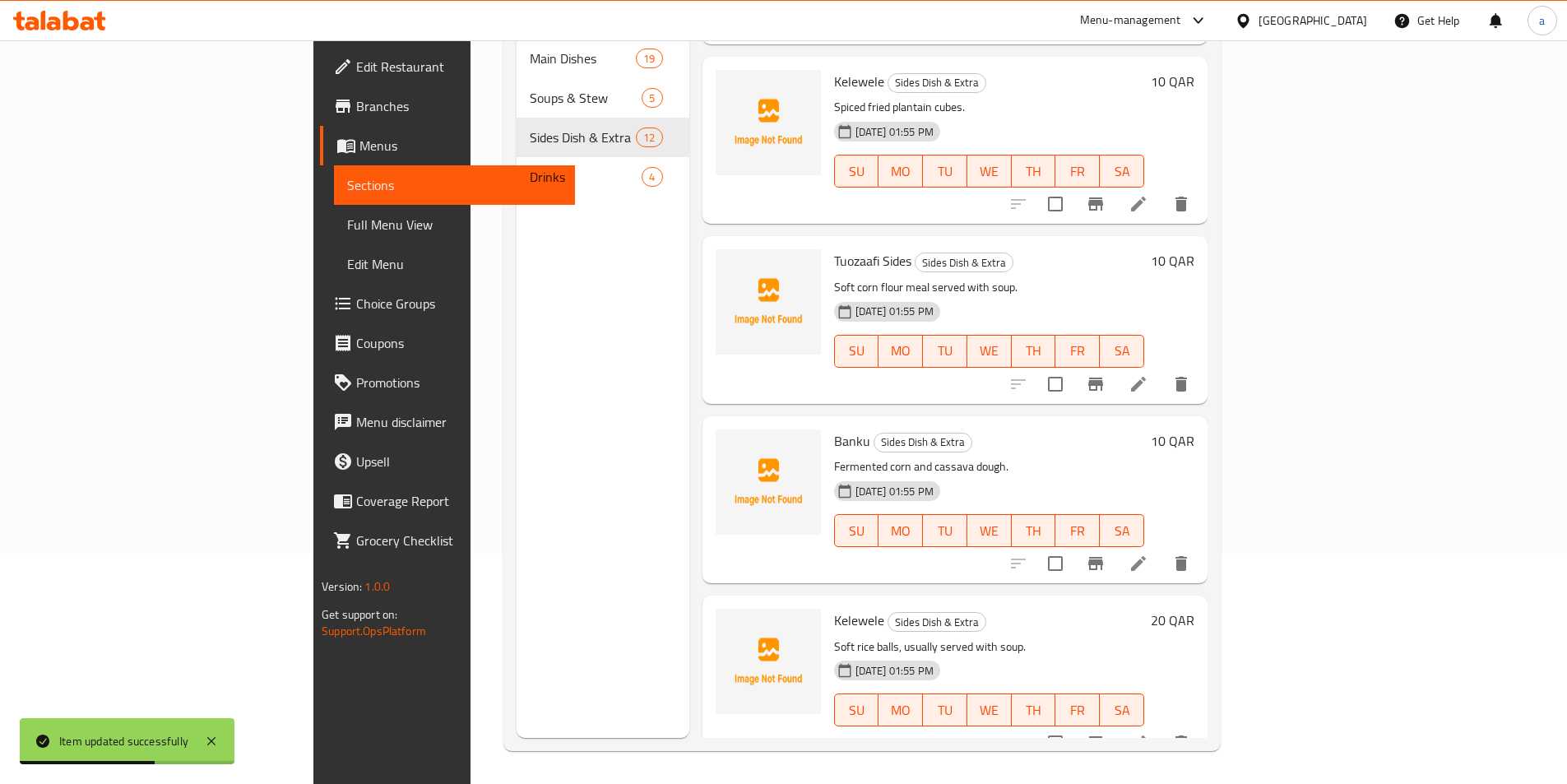
click at [1149, 733] on icon at bounding box center [1138, 743] width 19 height 19
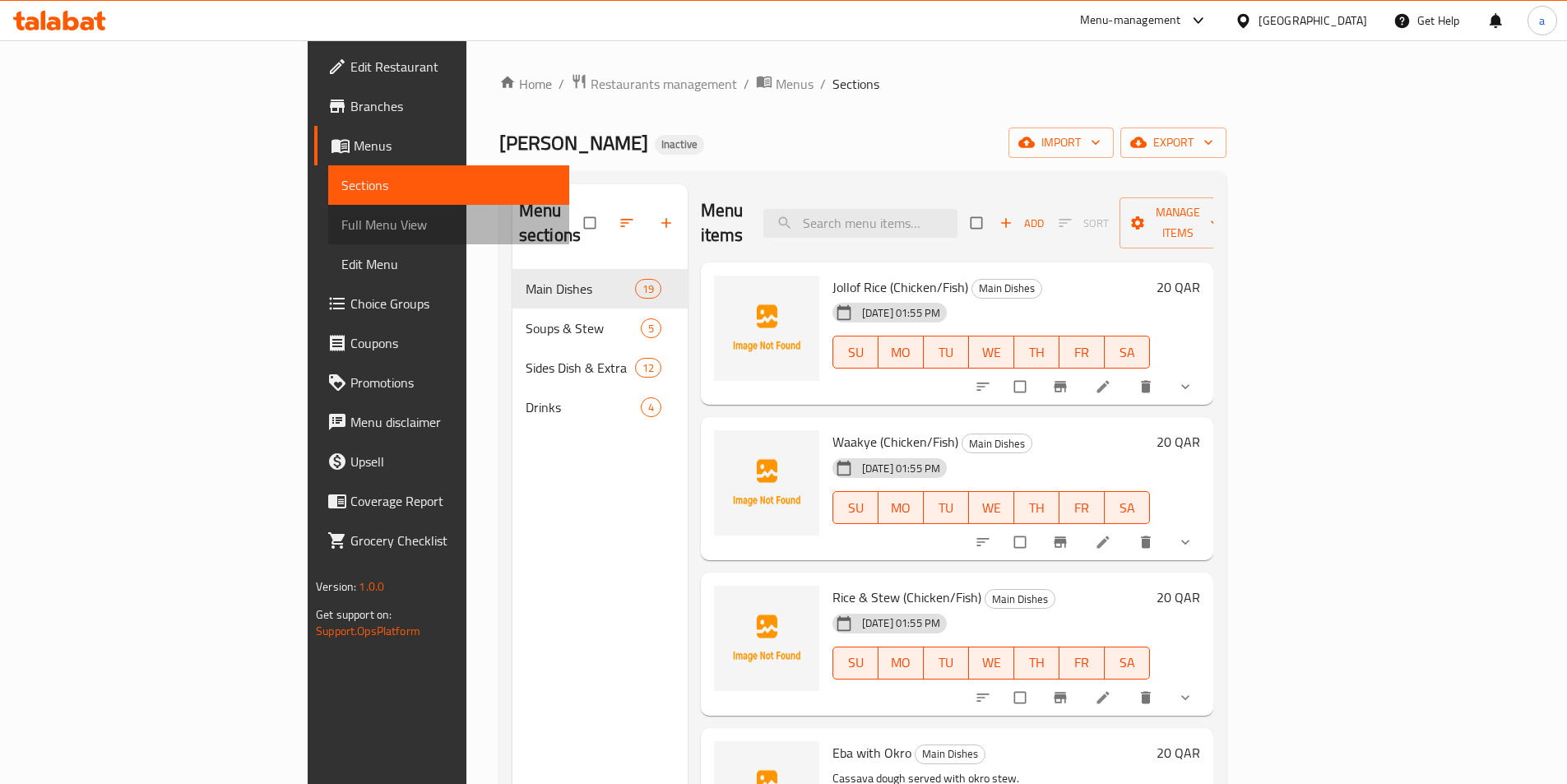
click at [341, 217] on span "Full Menu View" at bounding box center [448, 224] width 215 height 19
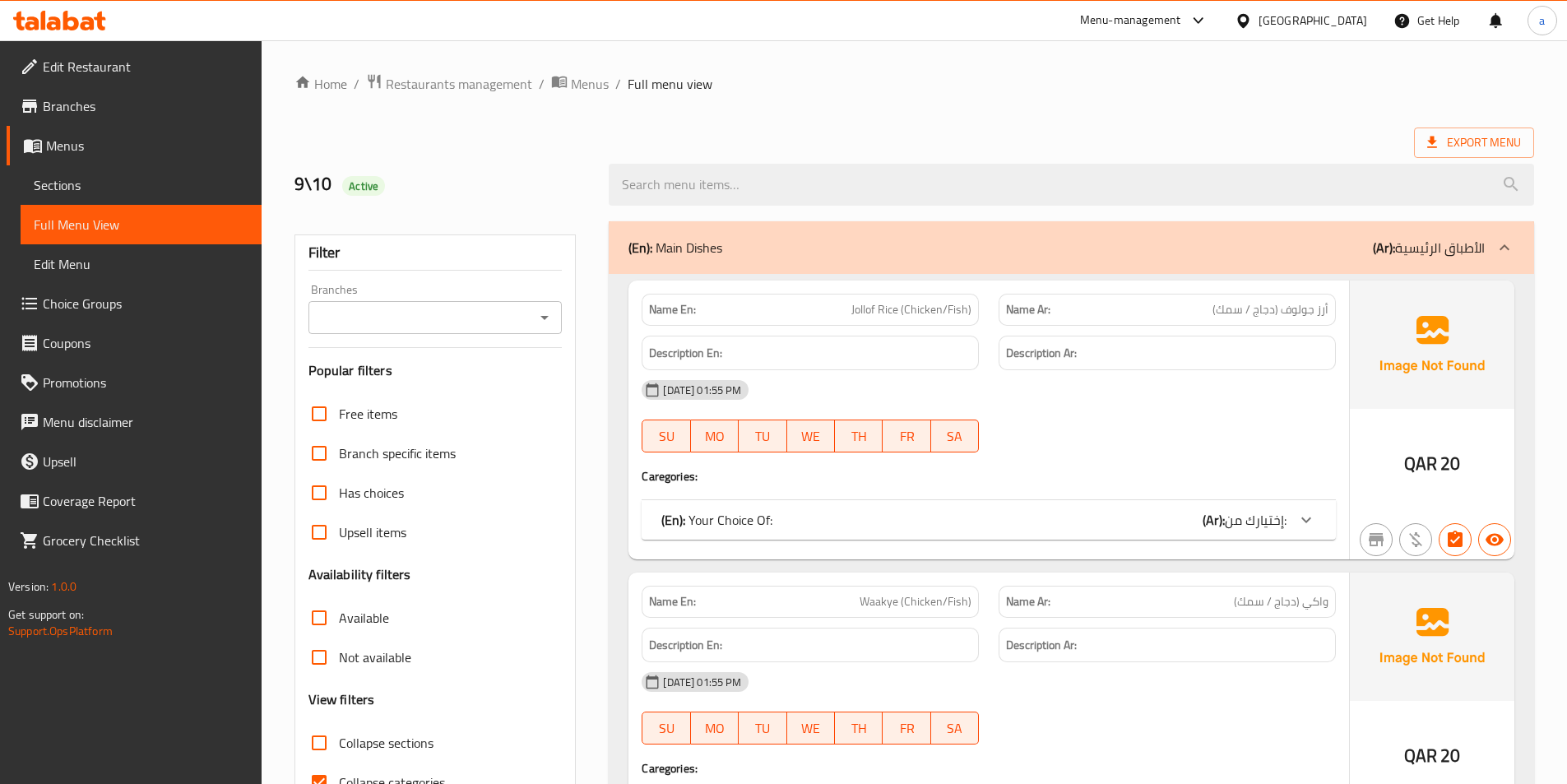
click at [127, 269] on span "Edit Menu" at bounding box center [141, 264] width 215 height 19
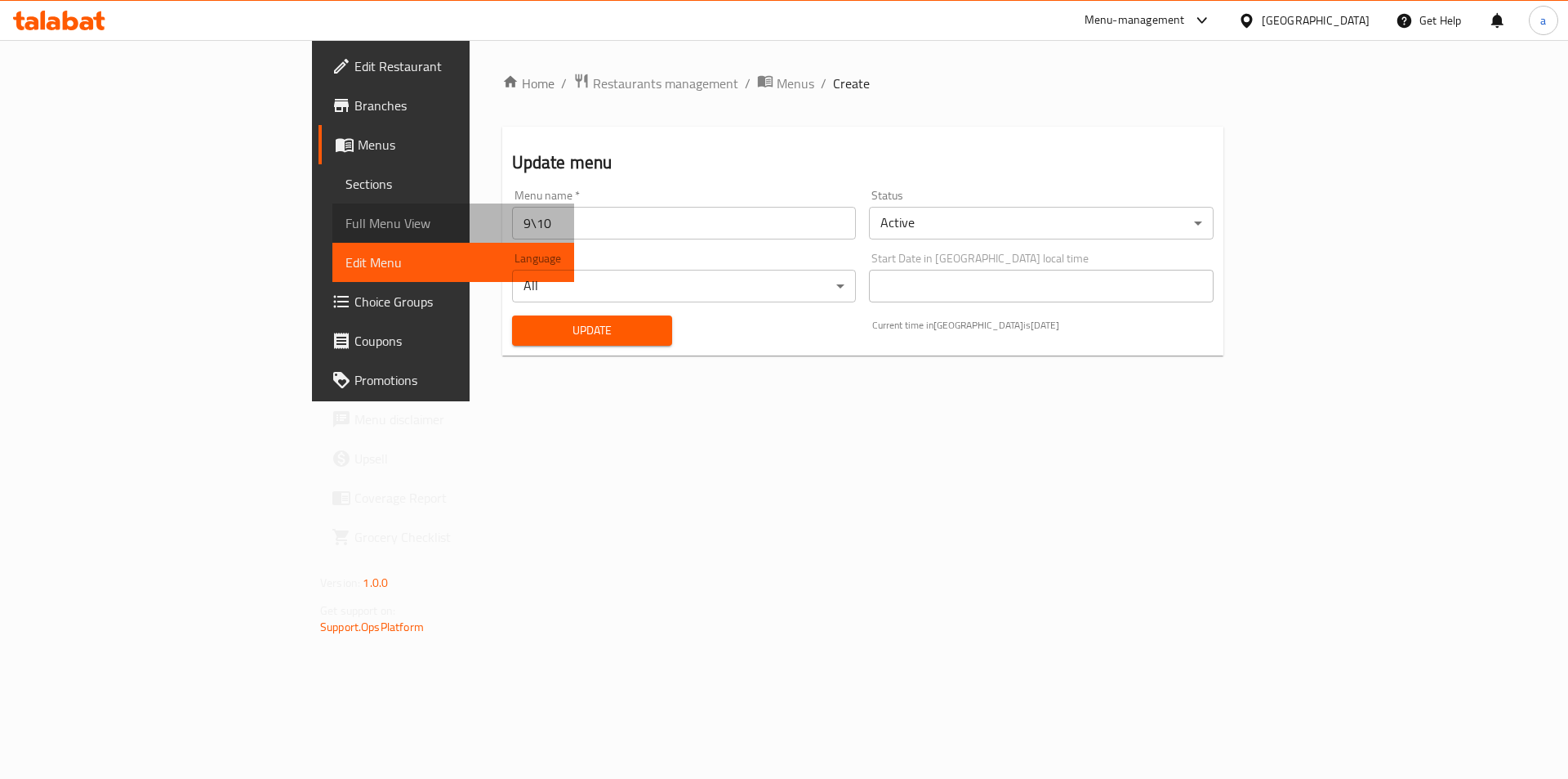
click at [332, 235] on link "Full Menu View" at bounding box center [453, 223] width 242 height 39
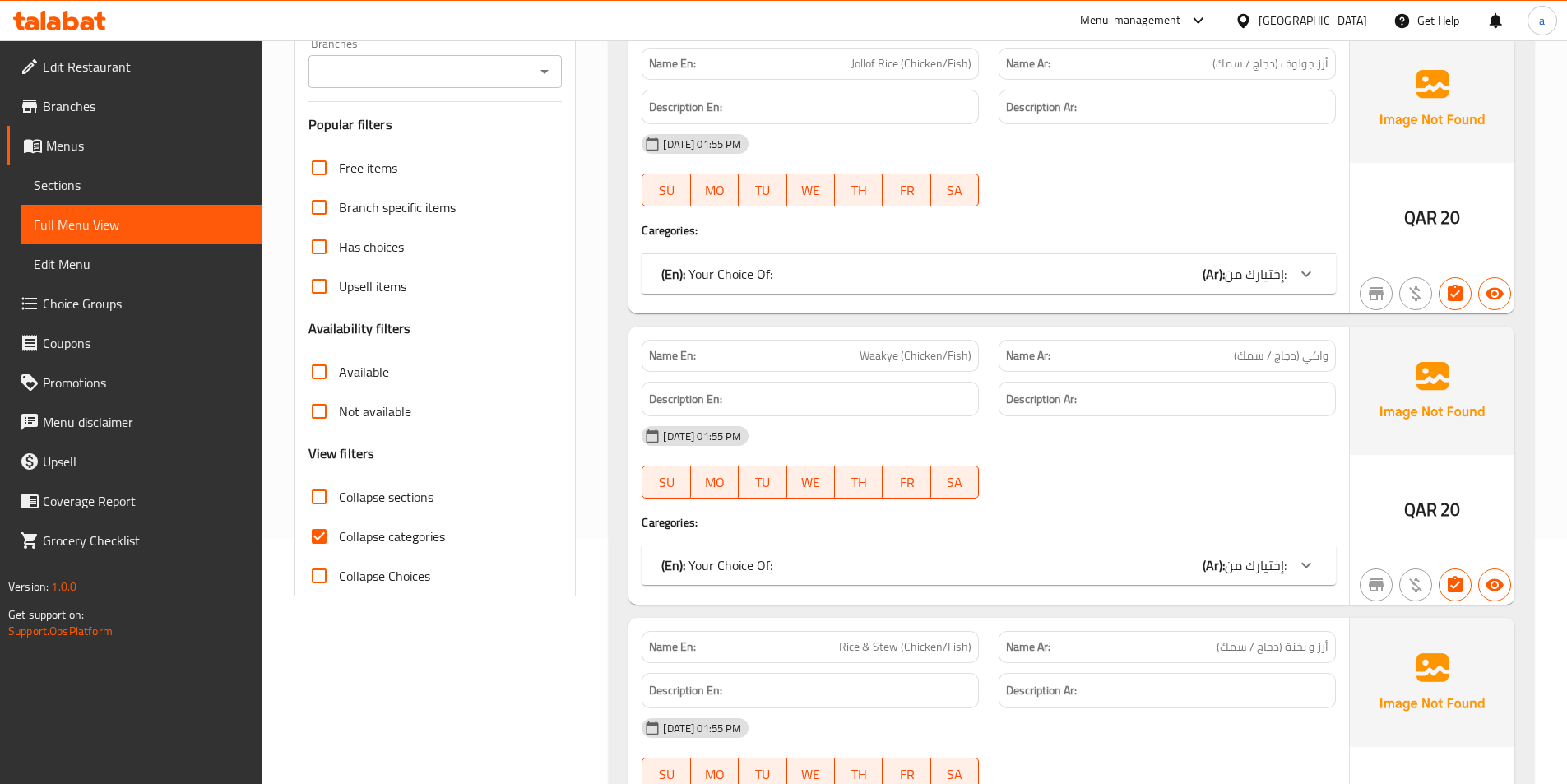
scroll to position [247, 0]
click at [350, 550] on label "Collapse categories" at bounding box center [372, 535] width 146 height 39
click at [339, 550] on input "Collapse categories" at bounding box center [319, 535] width 40 height 39
checkbox input "false"
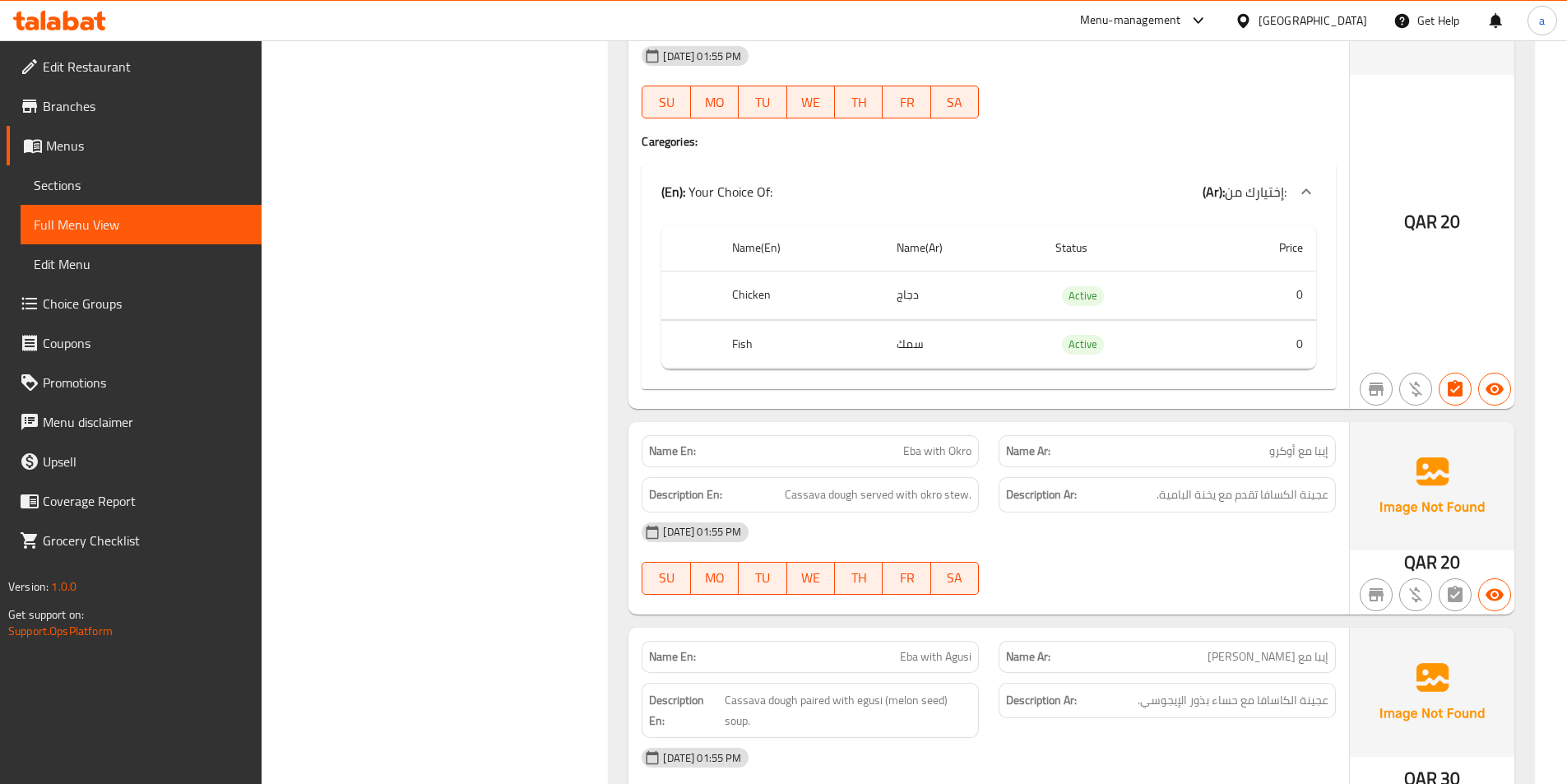
scroll to position [1316, 0]
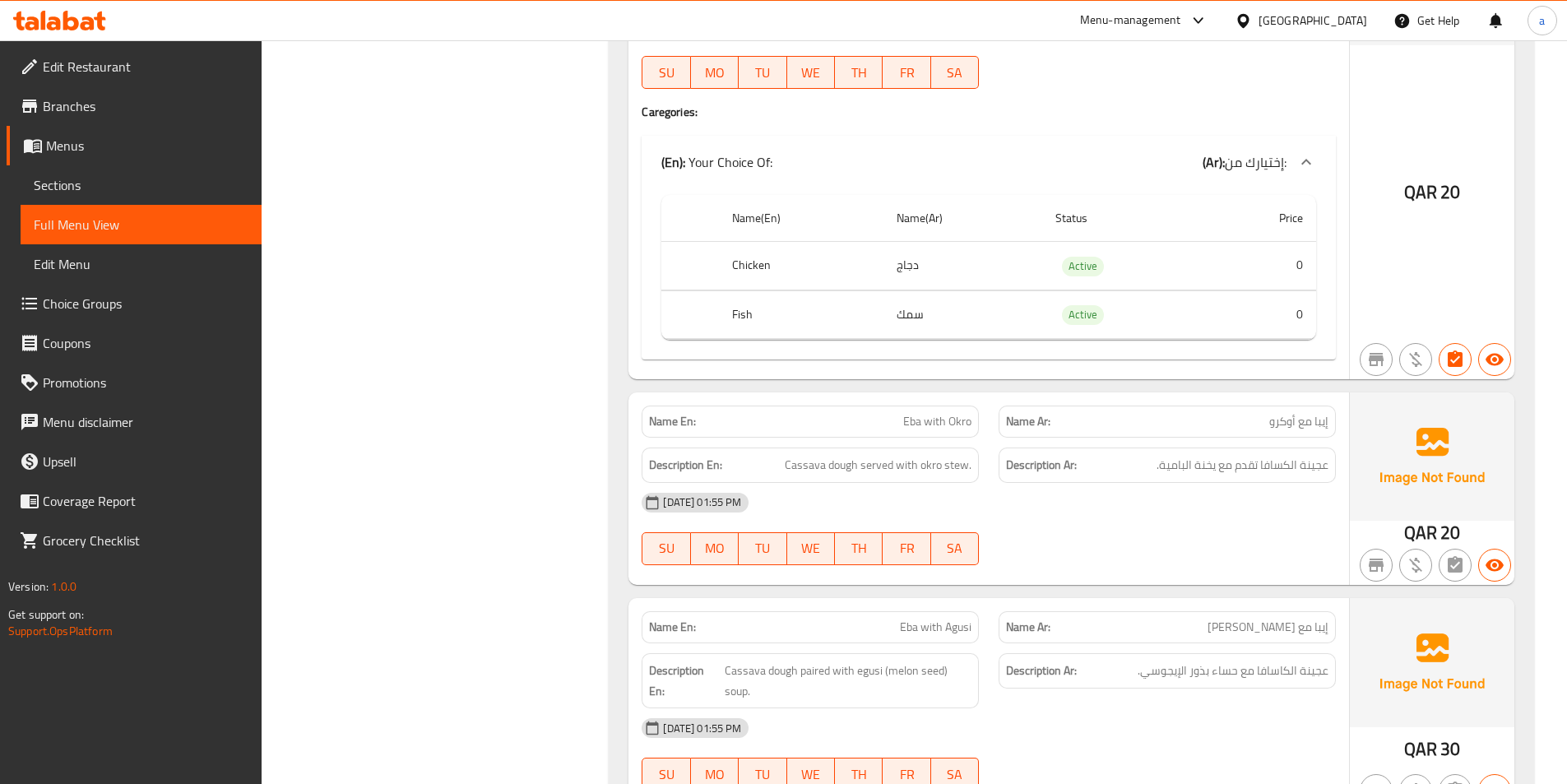
click at [923, 627] on span "Eba with Agusi" at bounding box center [936, 627] width 71 height 17
copy span "Eba with Agusi"
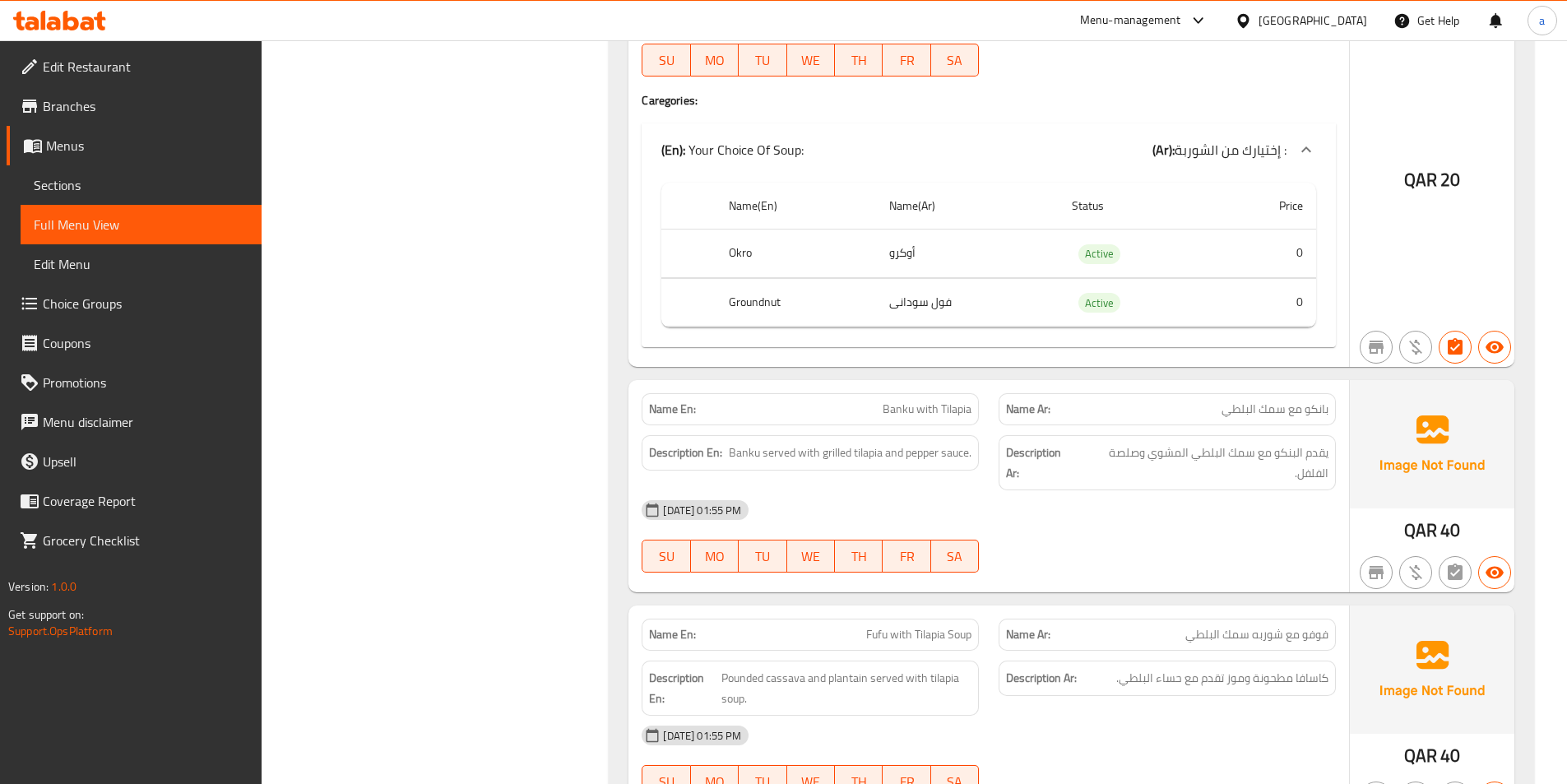
scroll to position [2303, 0]
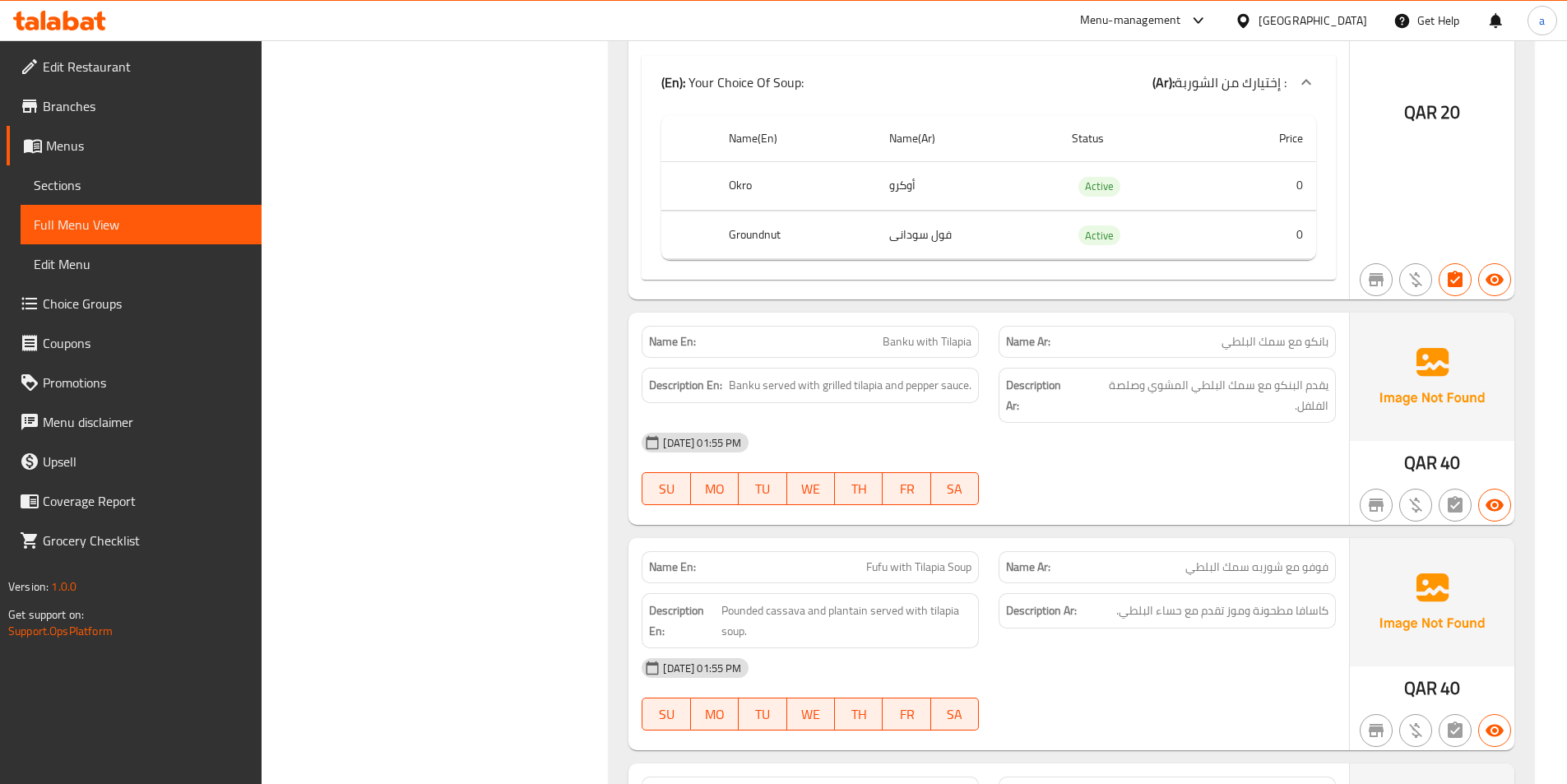
click at [908, 349] on span "Banku with Tilapia" at bounding box center [927, 342] width 89 height 17
copy span "Banku with Tilapia"
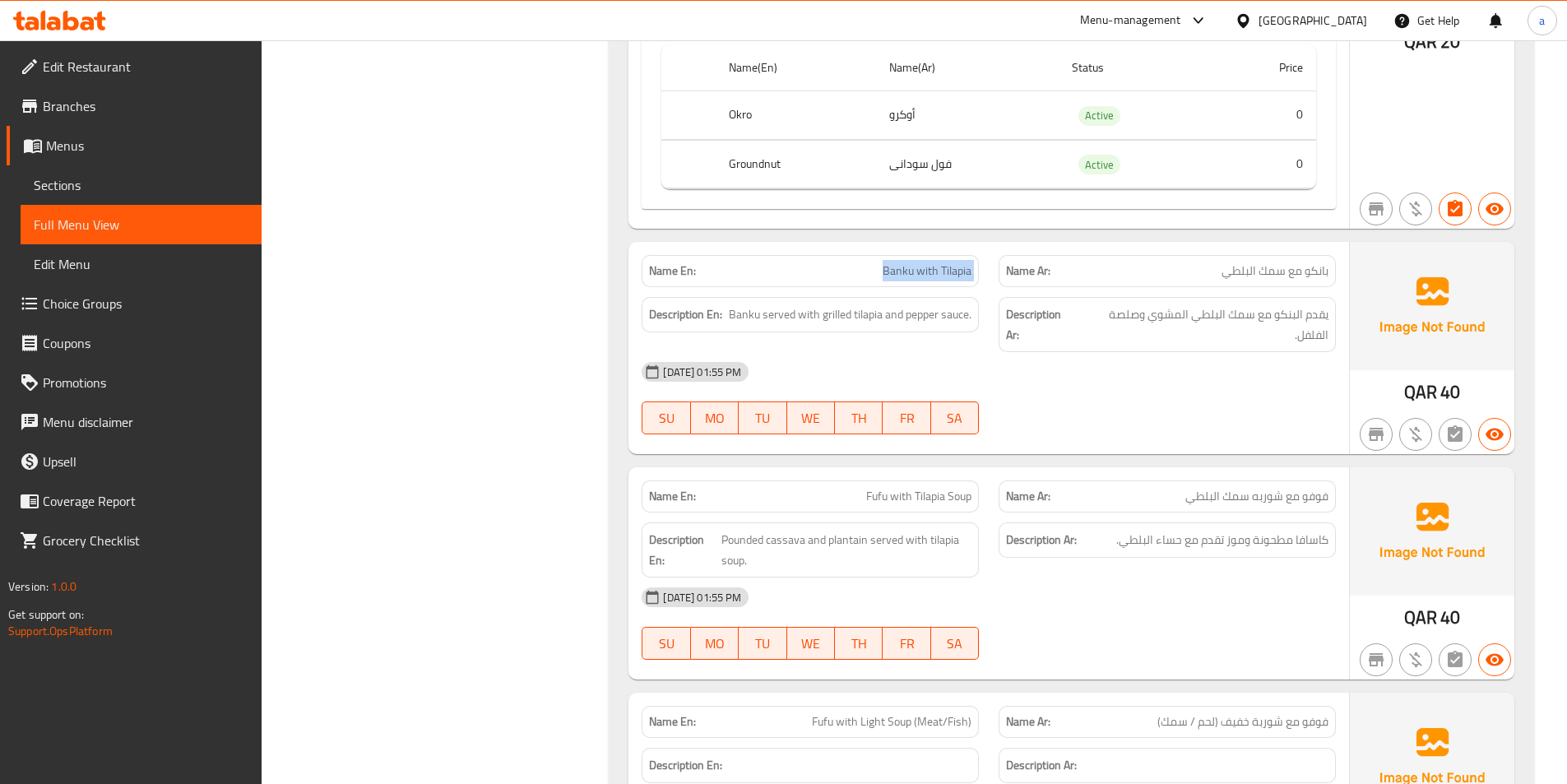
scroll to position [2467, 0]
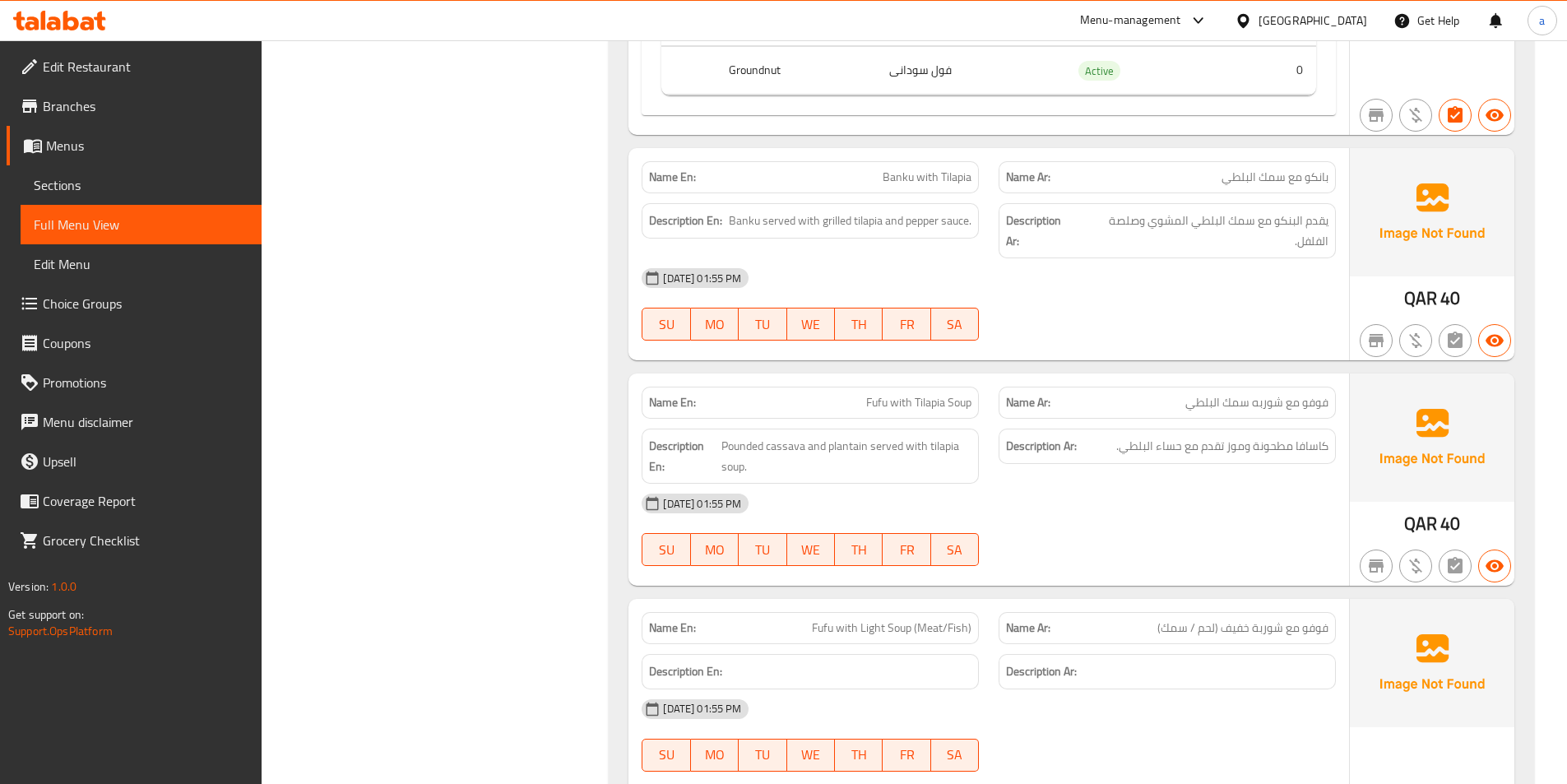
click at [887, 385] on div "Name En: Fufu with Tilapia Soup" at bounding box center [810, 403] width 358 height 52
click at [893, 402] on span "Fufu with Tilapia Soup" at bounding box center [918, 403] width 105 height 17
copy span "Fufu with Tilapia Soup"
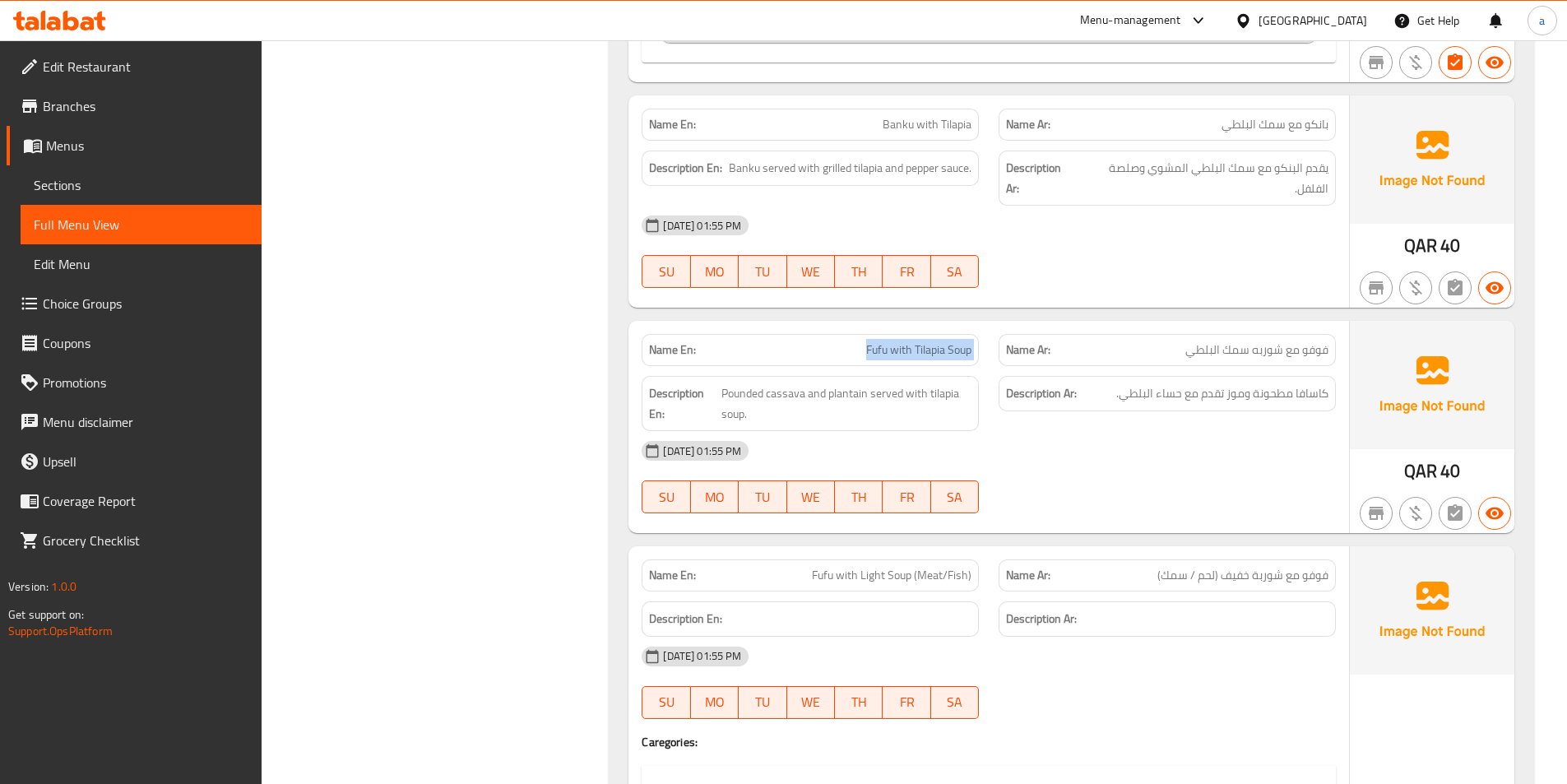
scroll to position [2549, 0]
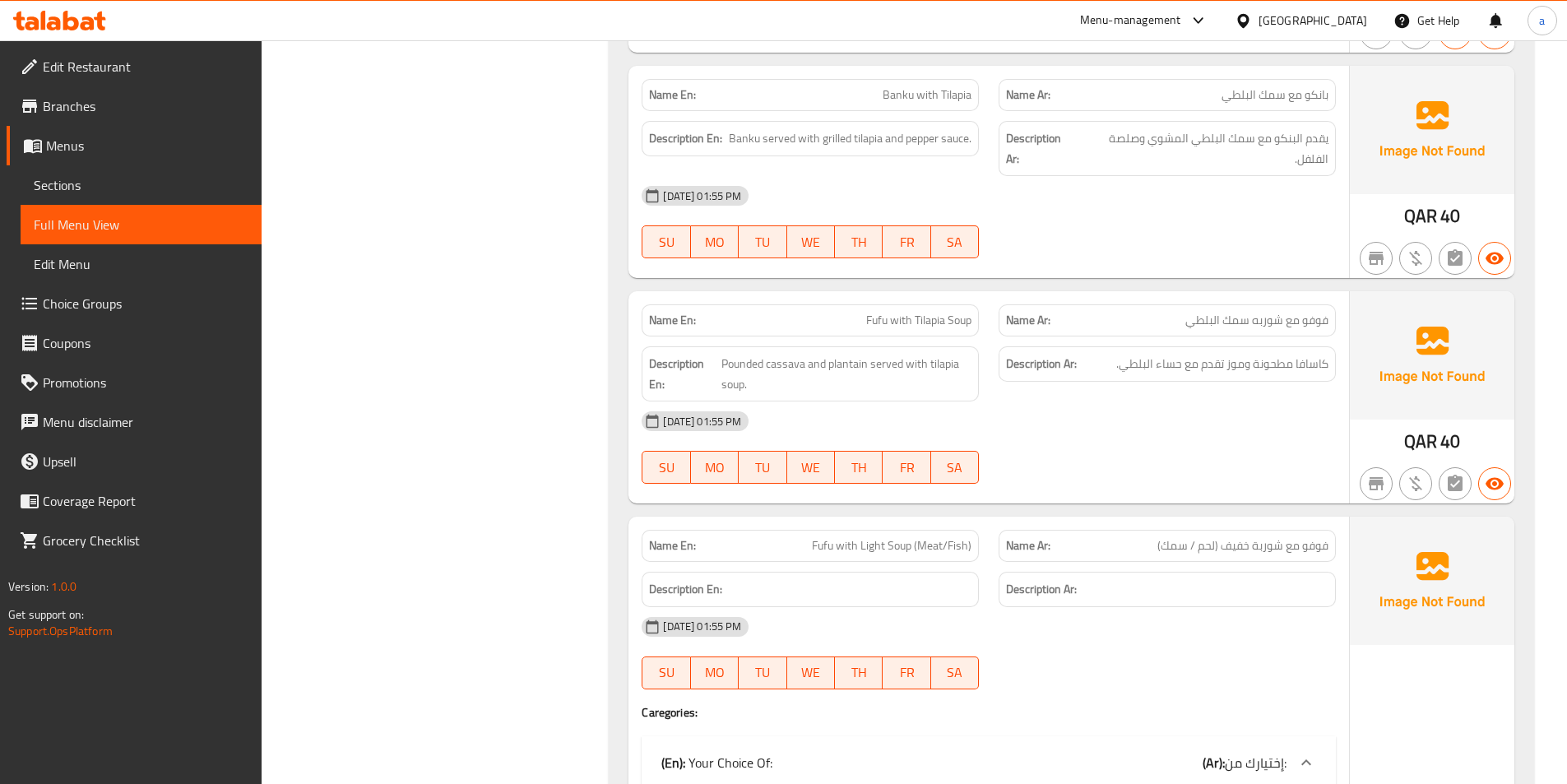
click at [907, 556] on div "Name En: Fufu with Light Soup (Meat/Fish)" at bounding box center [810, 545] width 337 height 32
click at [894, 539] on span "Fufu with Light Soup (Meat/Fish)" at bounding box center [892, 546] width 160 height 17
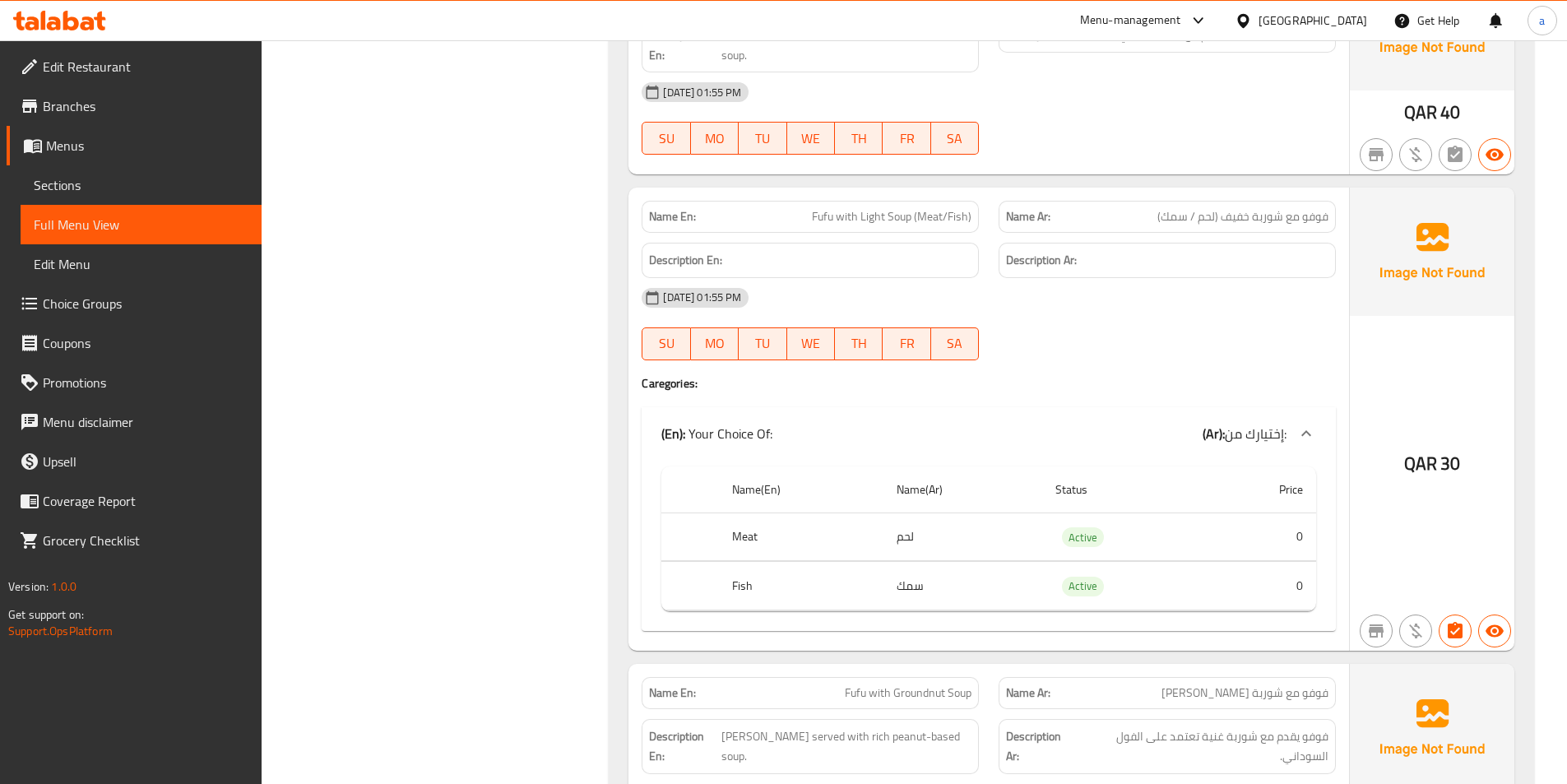
scroll to position [3124, 0]
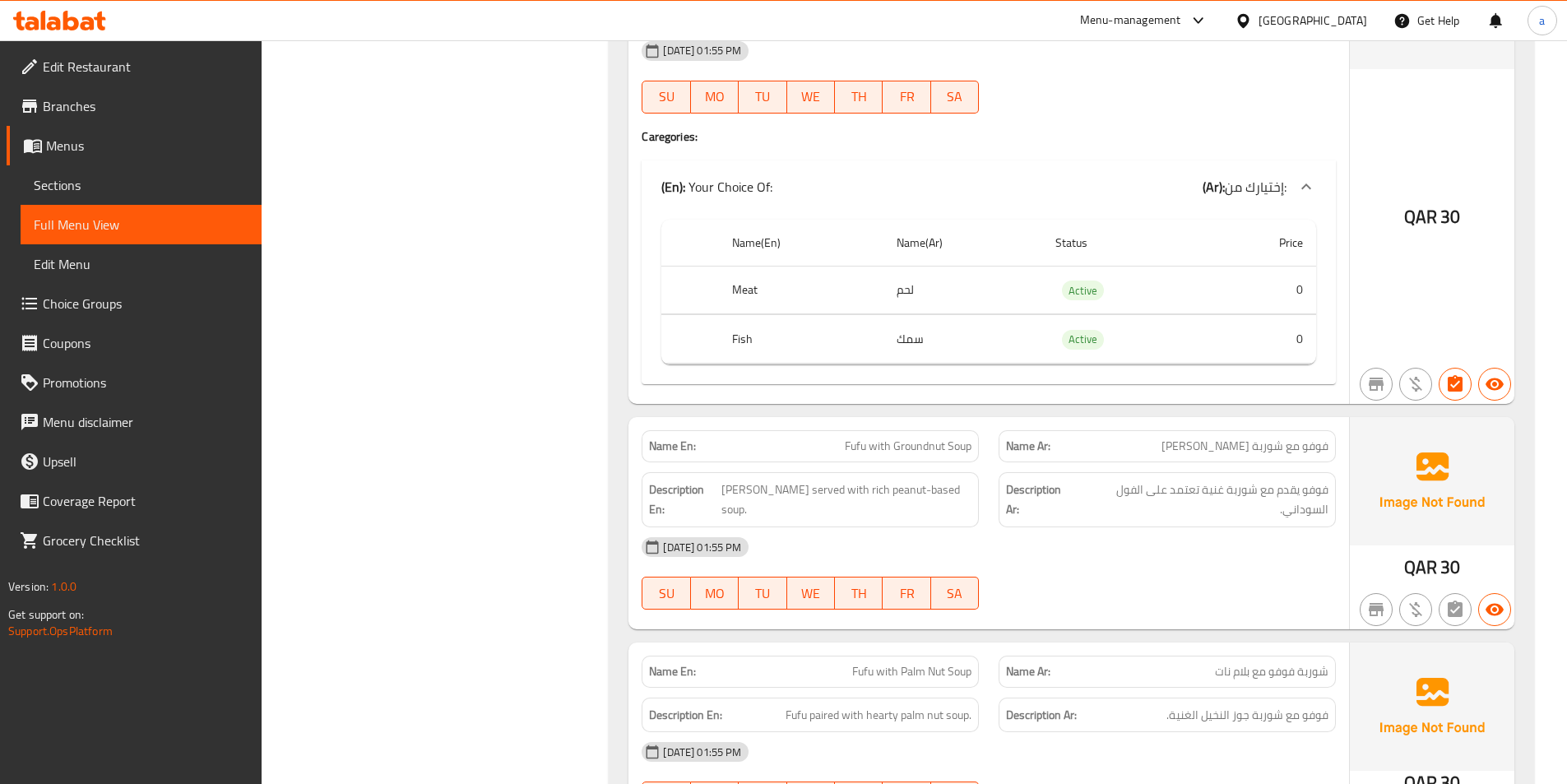
click at [892, 445] on span "Fufu with Groundnut Soup" at bounding box center [908, 446] width 126 height 17
copy span "Fufu with Groundnut Soup"
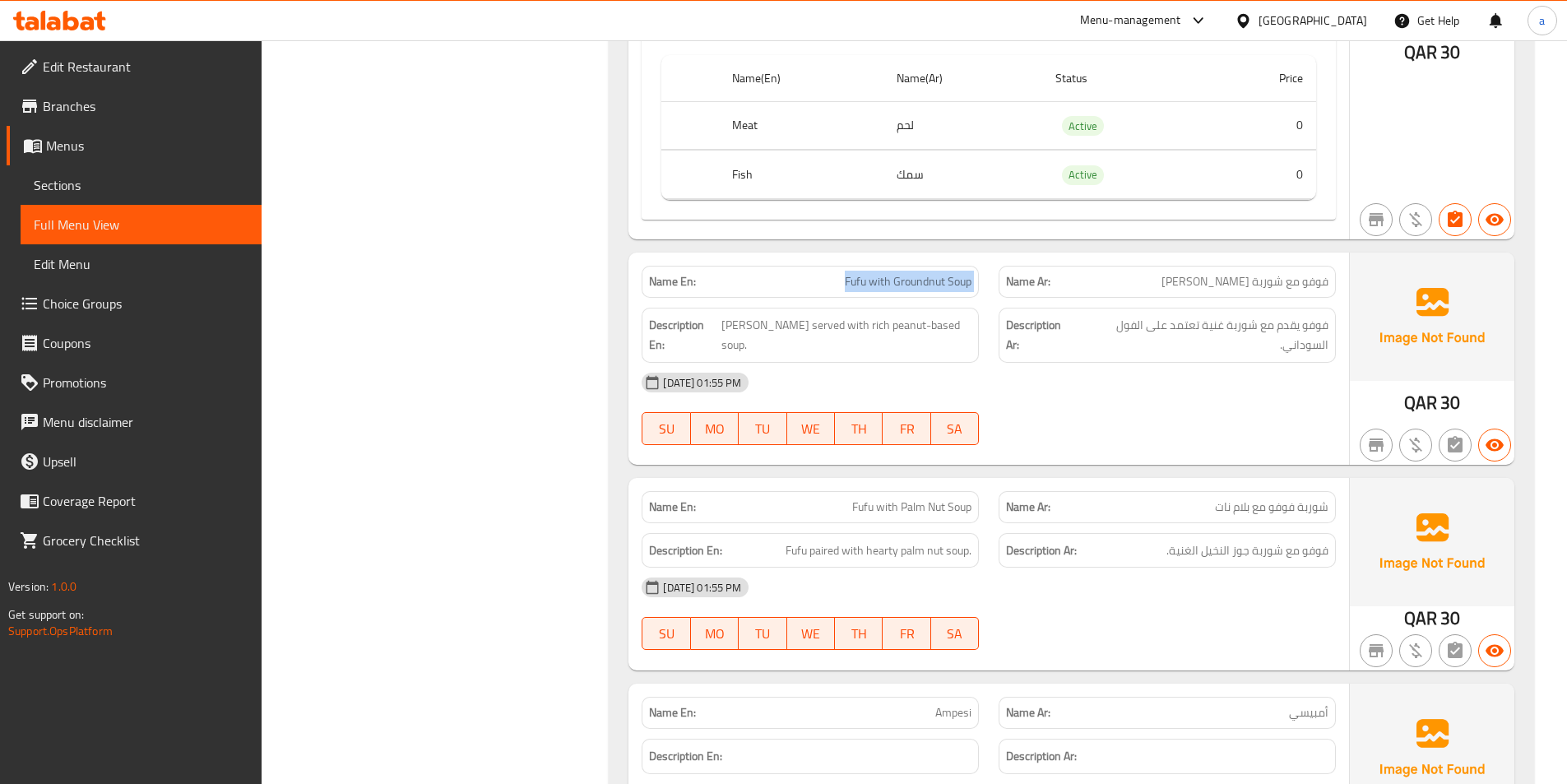
scroll to position [3372, 0]
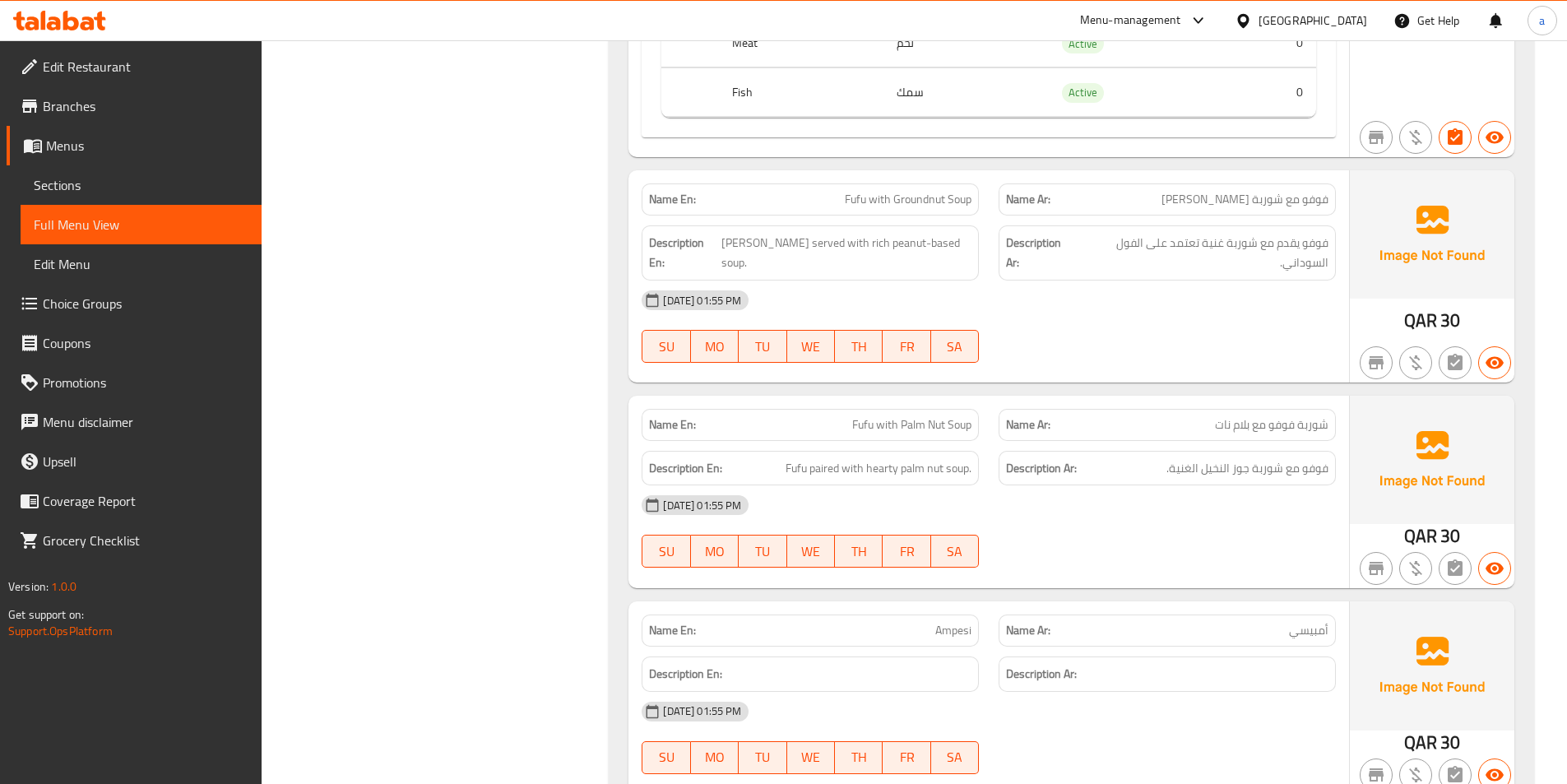
click at [899, 428] on span "Fufu with Palm Nut Soup" at bounding box center [913, 425] width 120 height 17
copy span "Fufu with Palm Nut Soup"
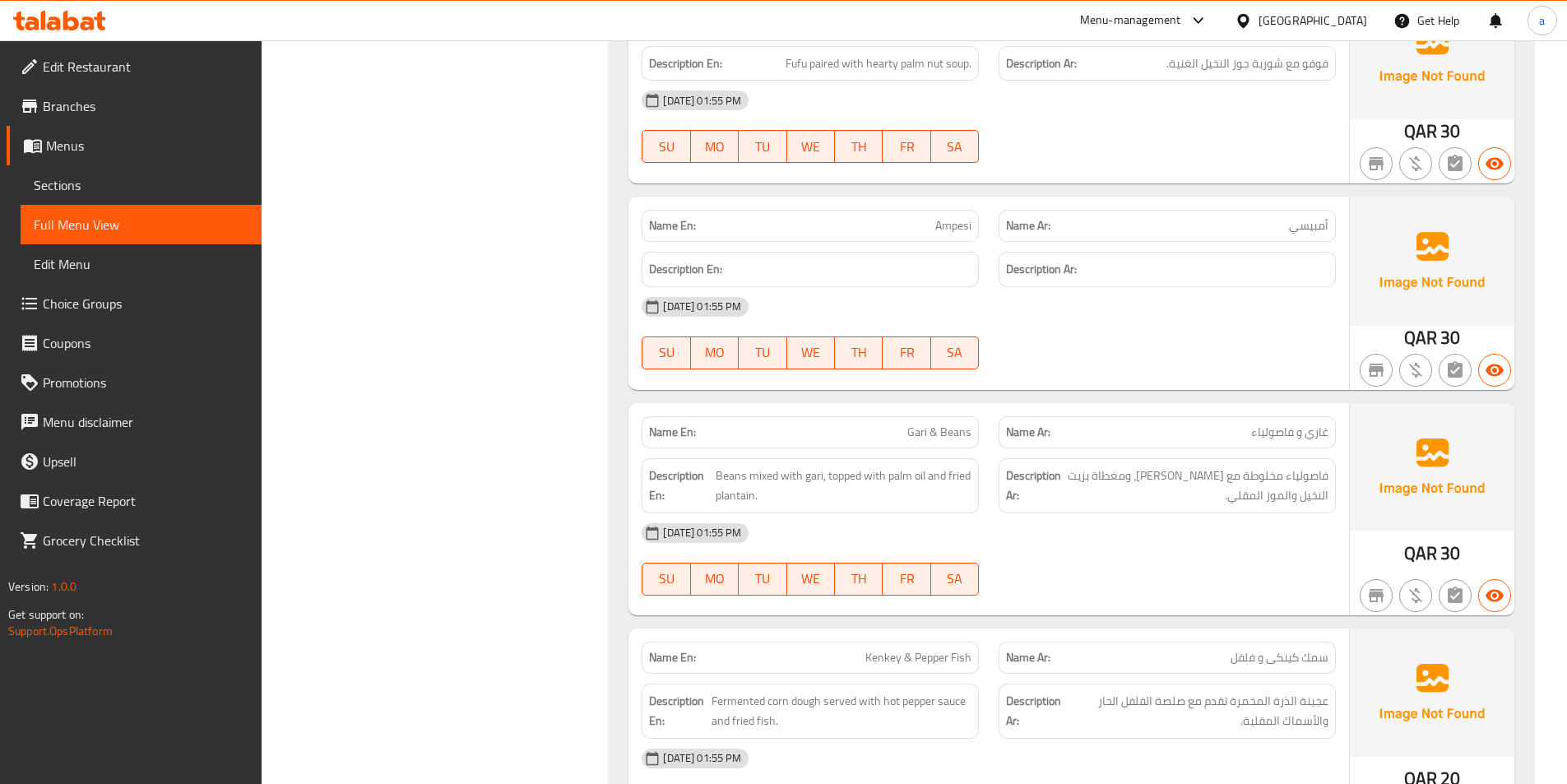
scroll to position [3782, 0]
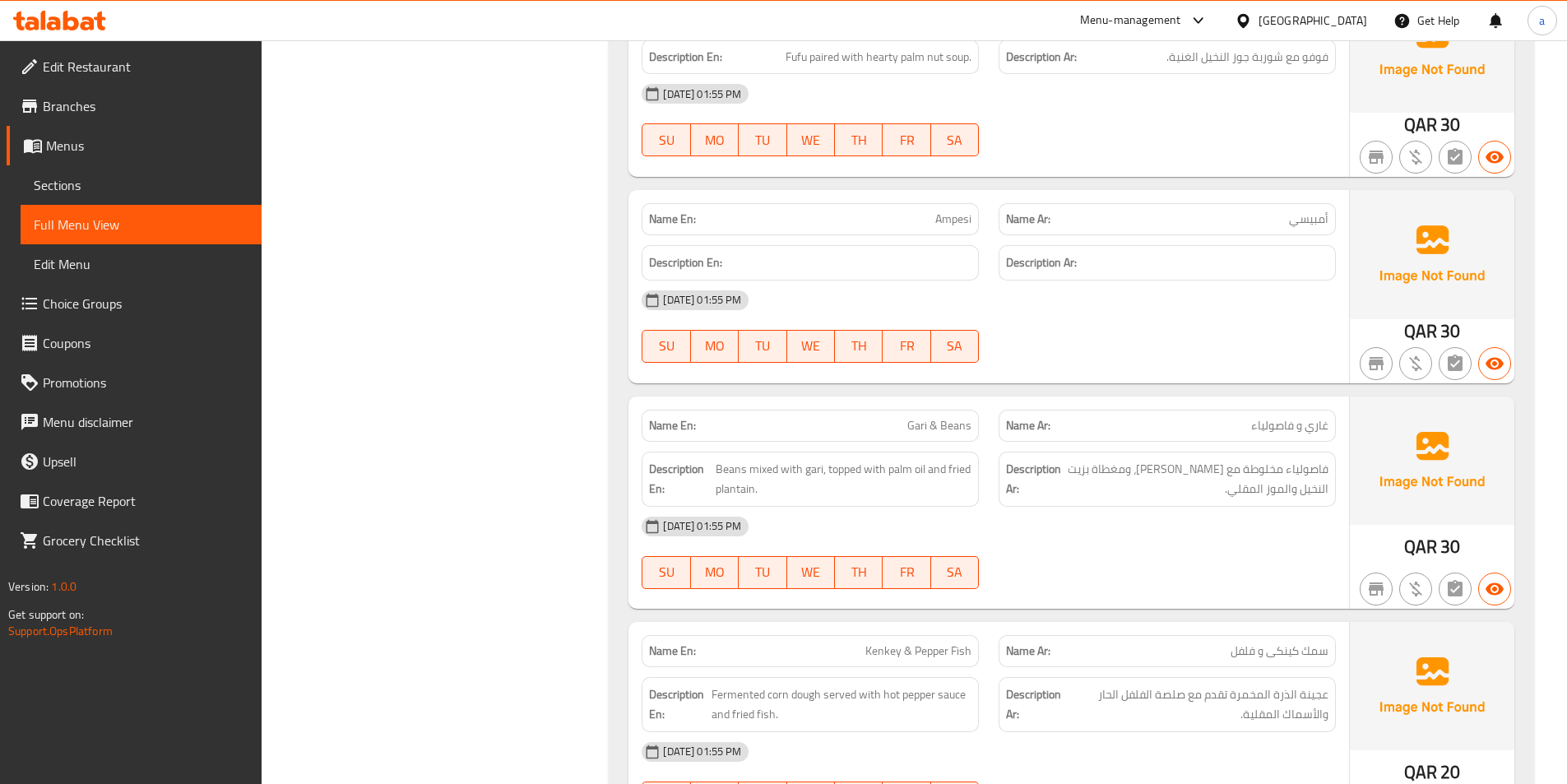
click at [948, 434] on span "Gari & Beans" at bounding box center [940, 426] width 65 height 17
copy span "Gari & Beans"
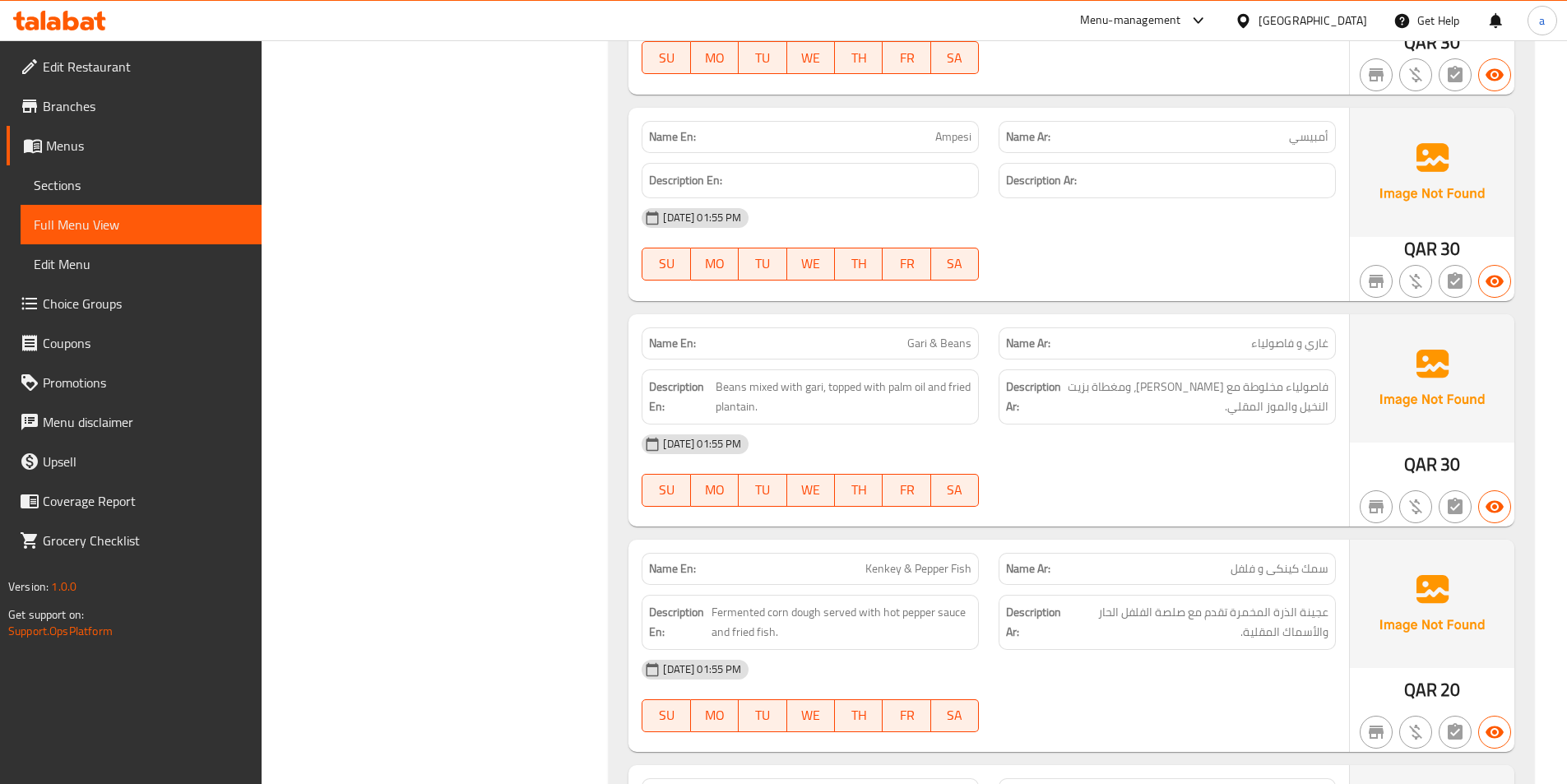
click at [913, 563] on span "Kenkey & Pepper Fish" at bounding box center [918, 568] width 106 height 17
copy span "Kenkey & Pepper Fish"
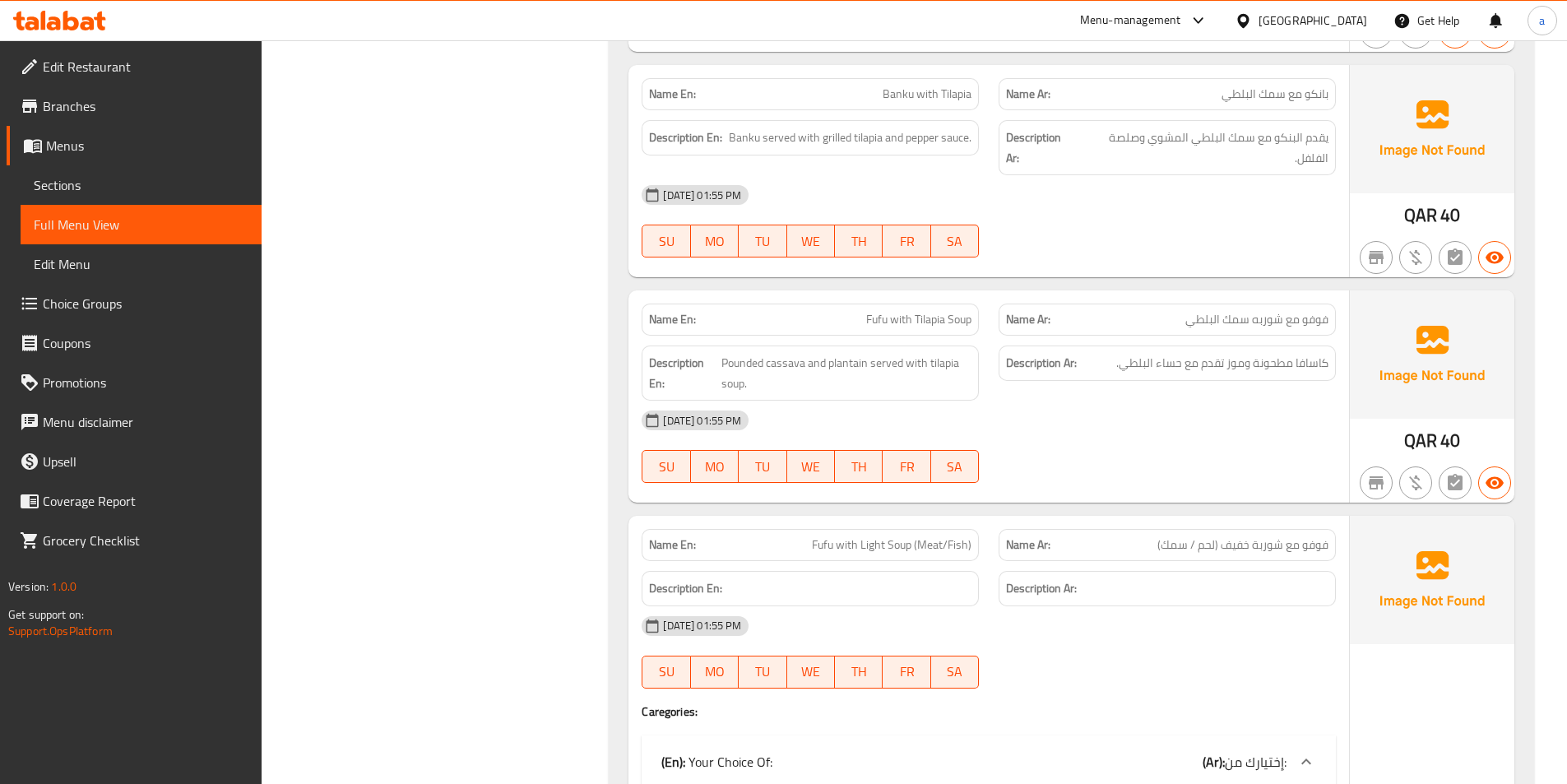
scroll to position [2549, 0]
click at [903, 98] on span "Banku with Tilapia" at bounding box center [927, 95] width 89 height 17
copy span "Banku with Tilapia"
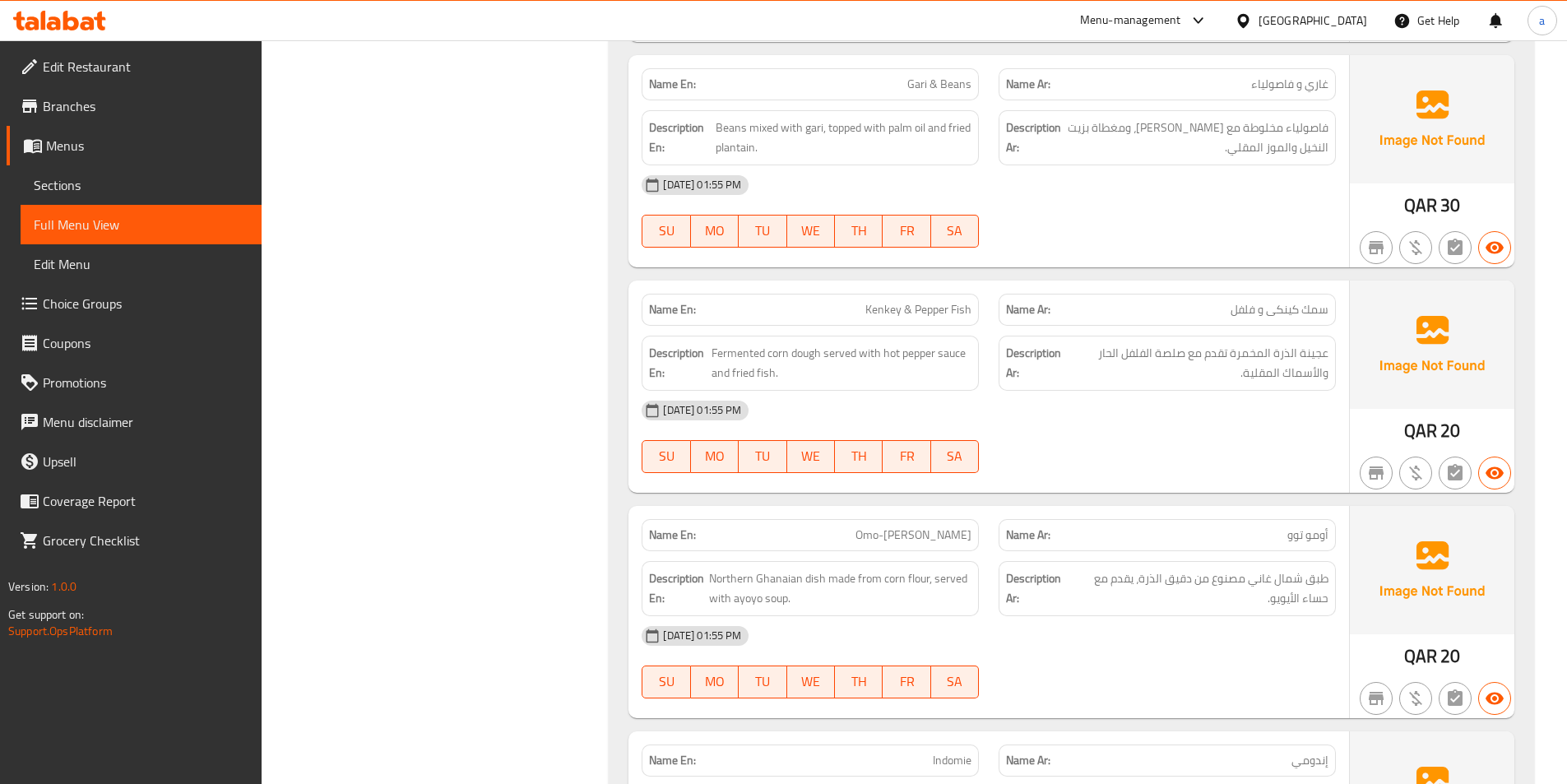
scroll to position [4194, 0]
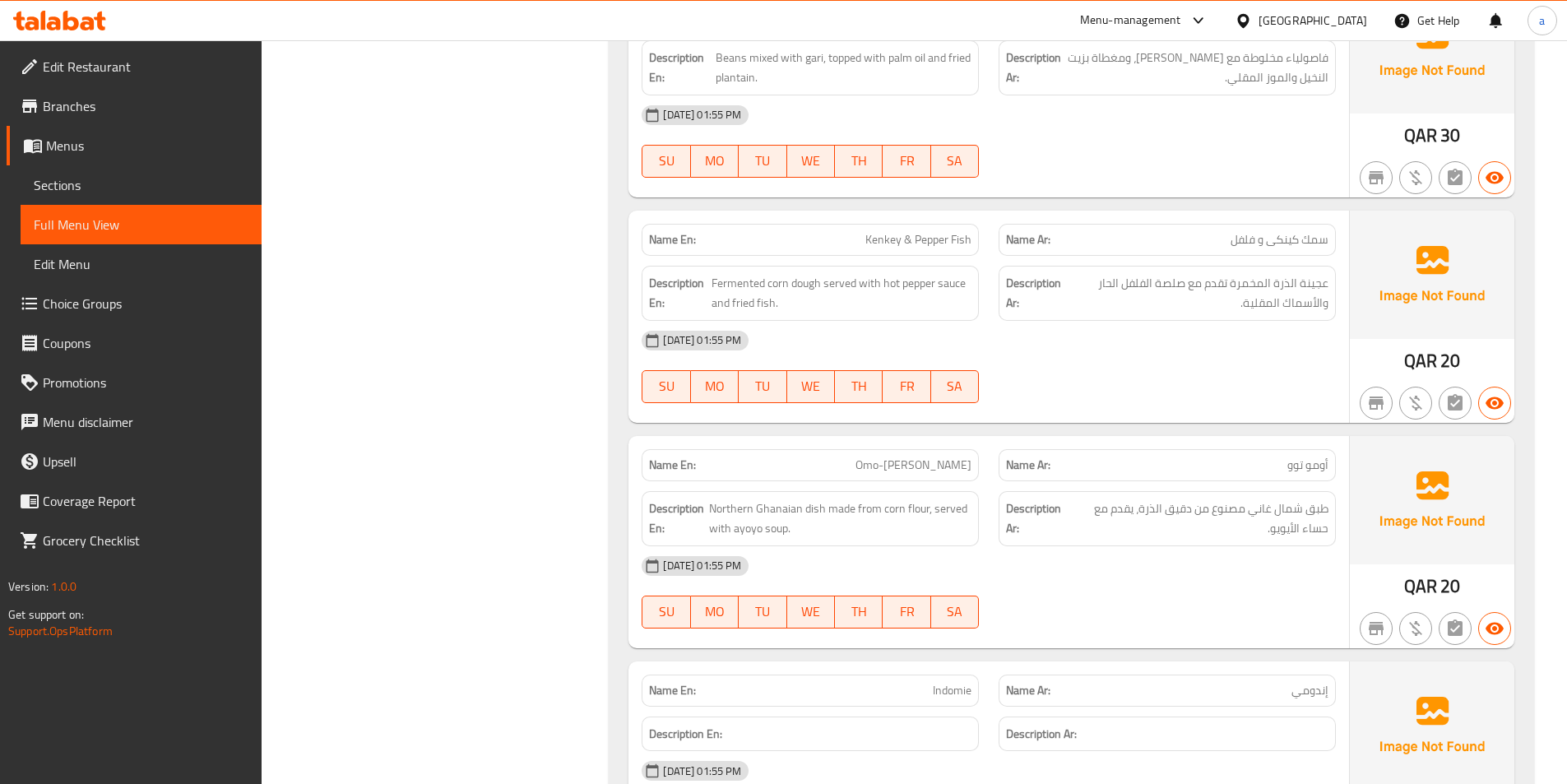
click at [918, 462] on p "Name En: Omo-Tuo" at bounding box center [810, 465] width 323 height 17
click at [923, 464] on p "Name En: Omo-Tuo" at bounding box center [810, 465] width 323 height 17
click at [947, 464] on span "Omo-[PERSON_NAME]" at bounding box center [914, 465] width 116 height 17
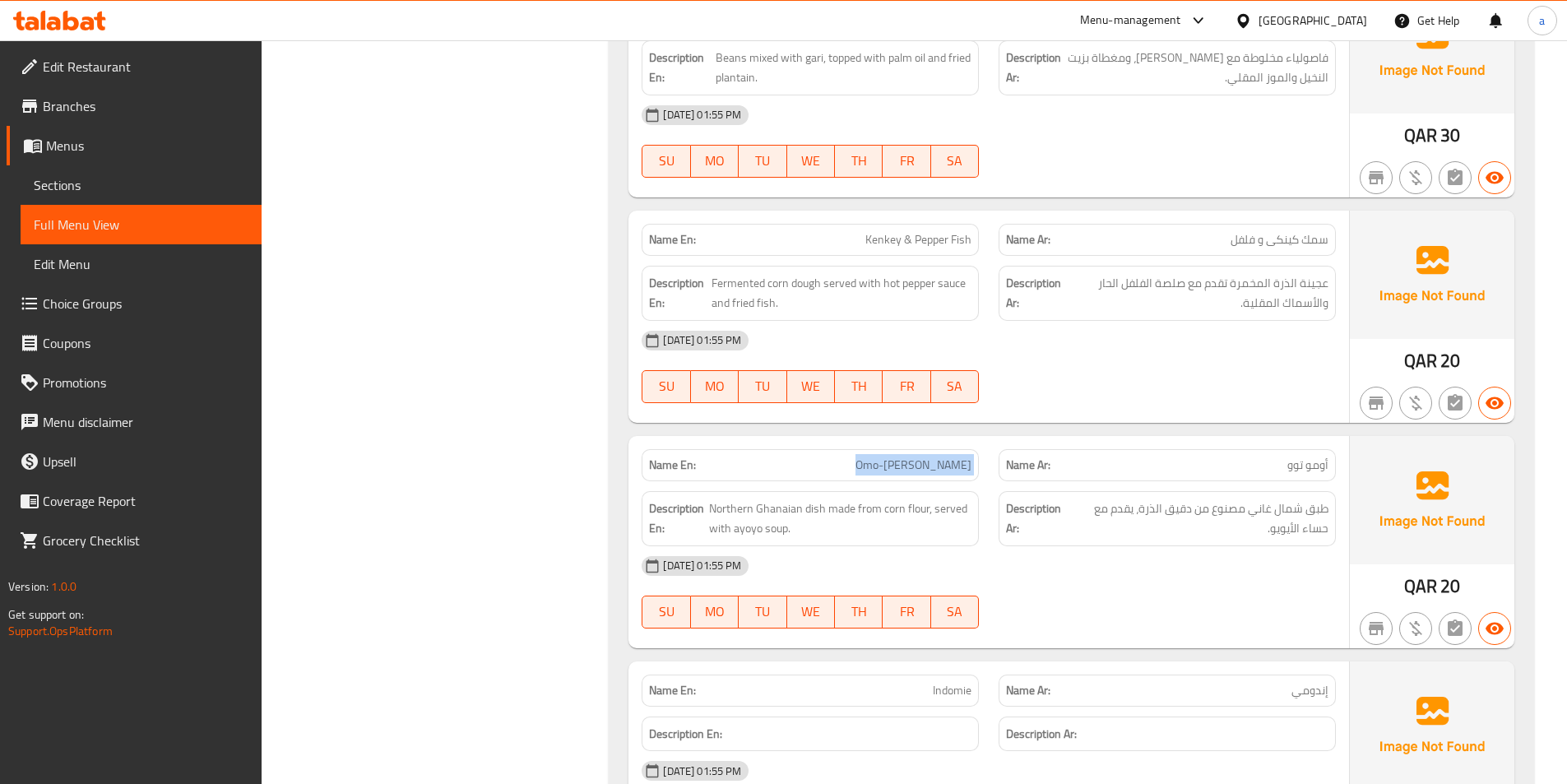
click at [947, 464] on span "Omo-[PERSON_NAME]" at bounding box center [914, 465] width 116 height 17
copy span "Omo-[PERSON_NAME]"
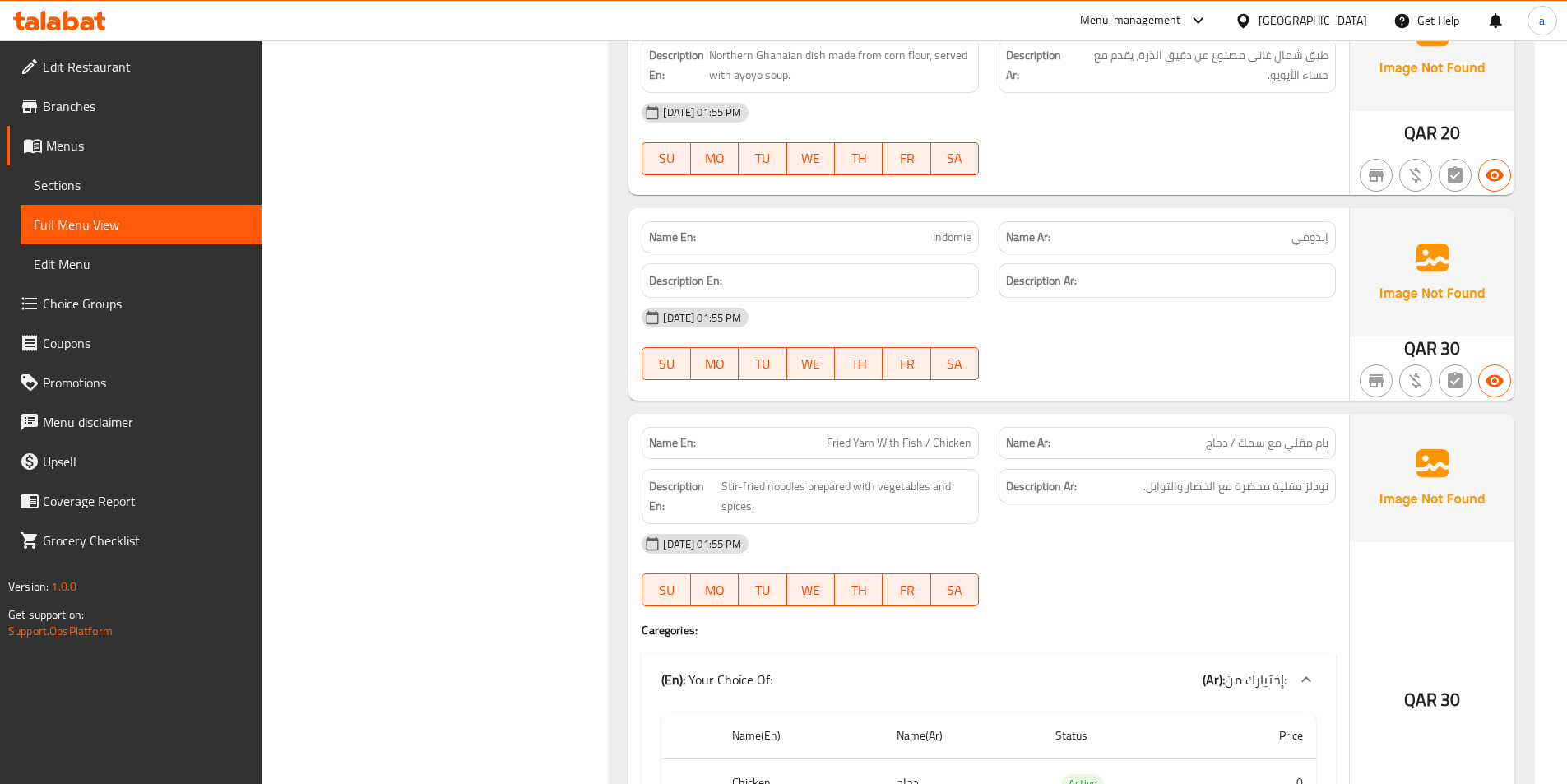
scroll to position [4688, 0]
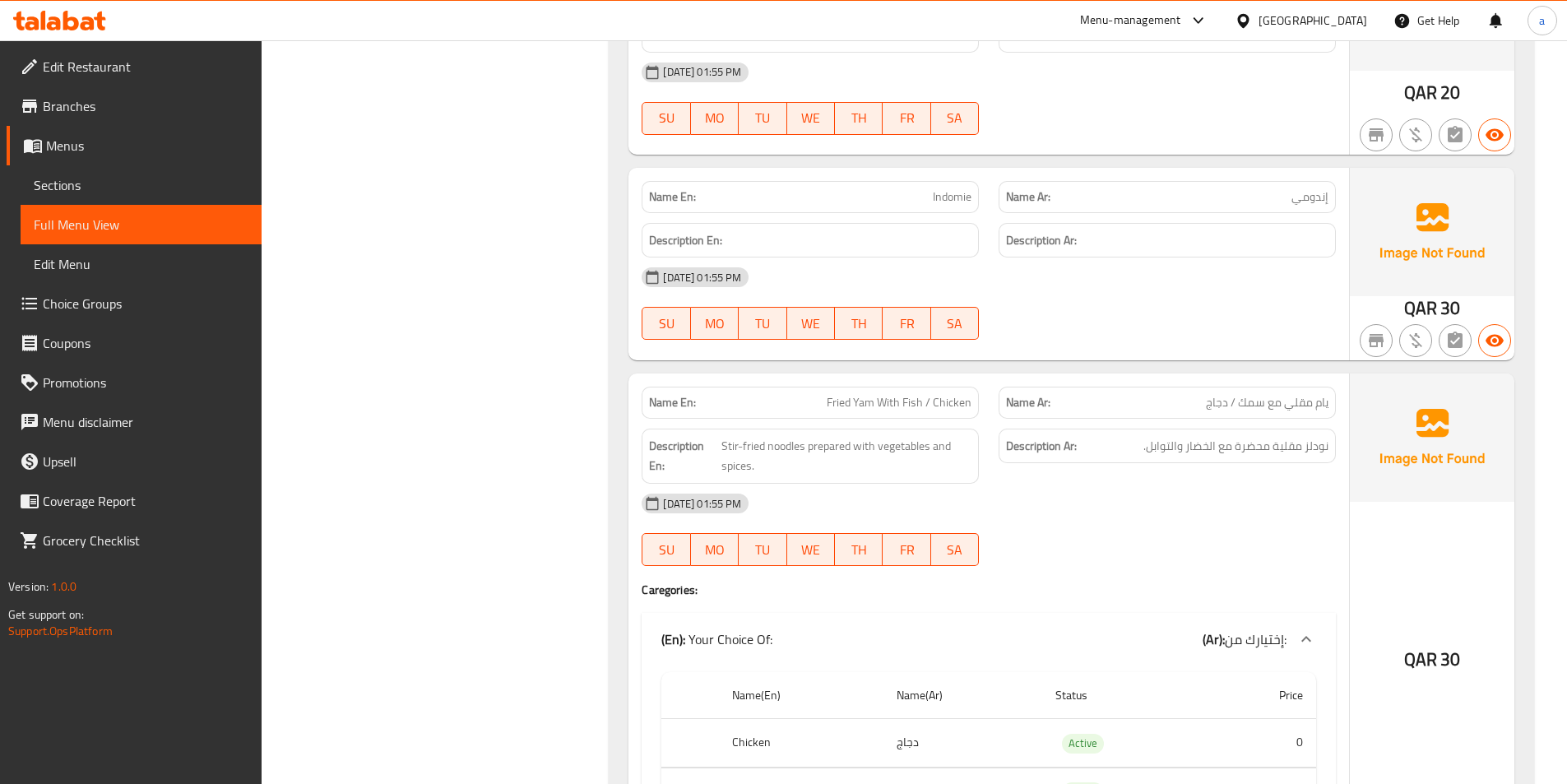
click at [870, 403] on span "Fried Yam With Fish / Chicken" at bounding box center [899, 403] width 145 height 17
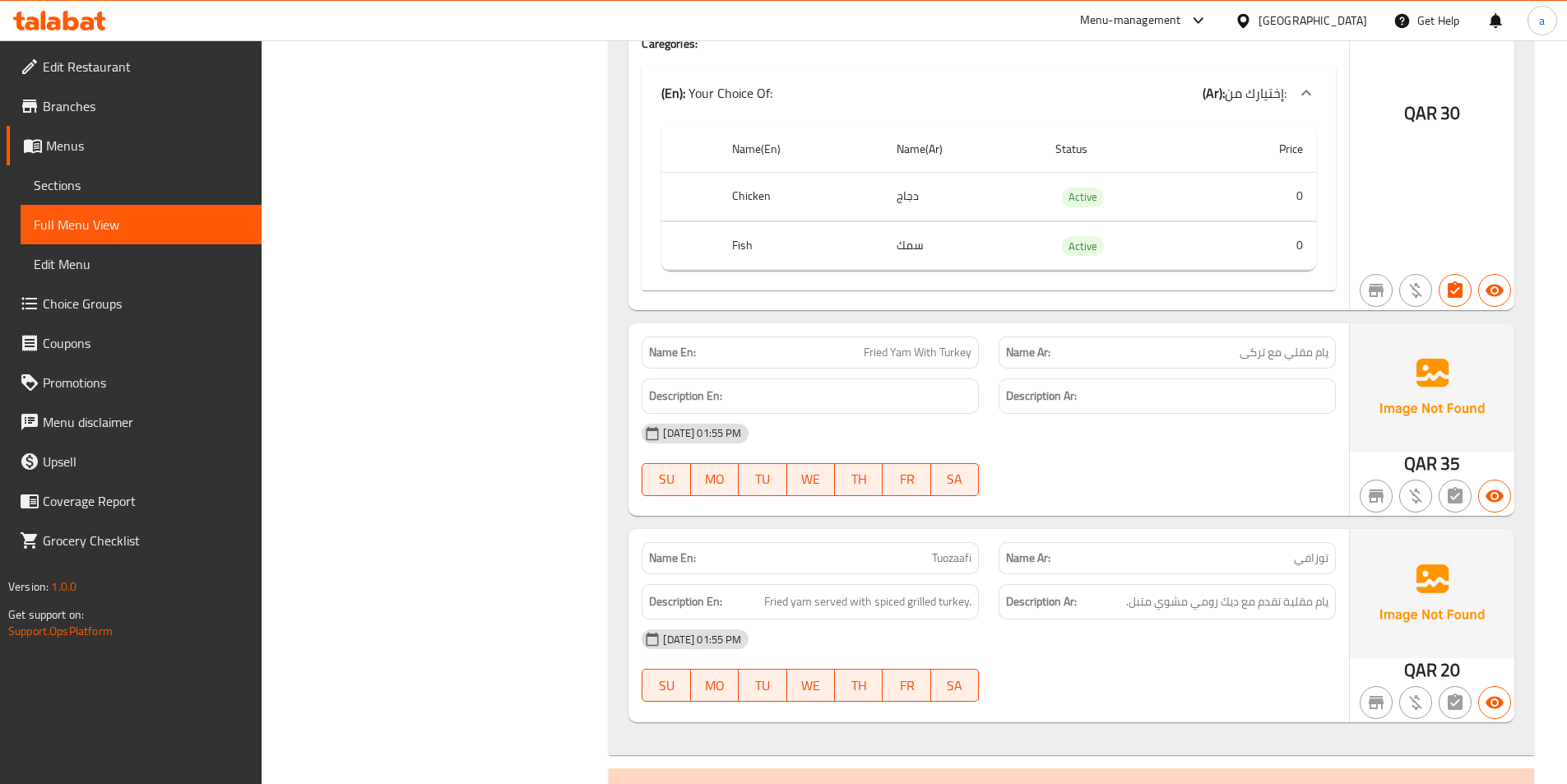
scroll to position [5263, 0]
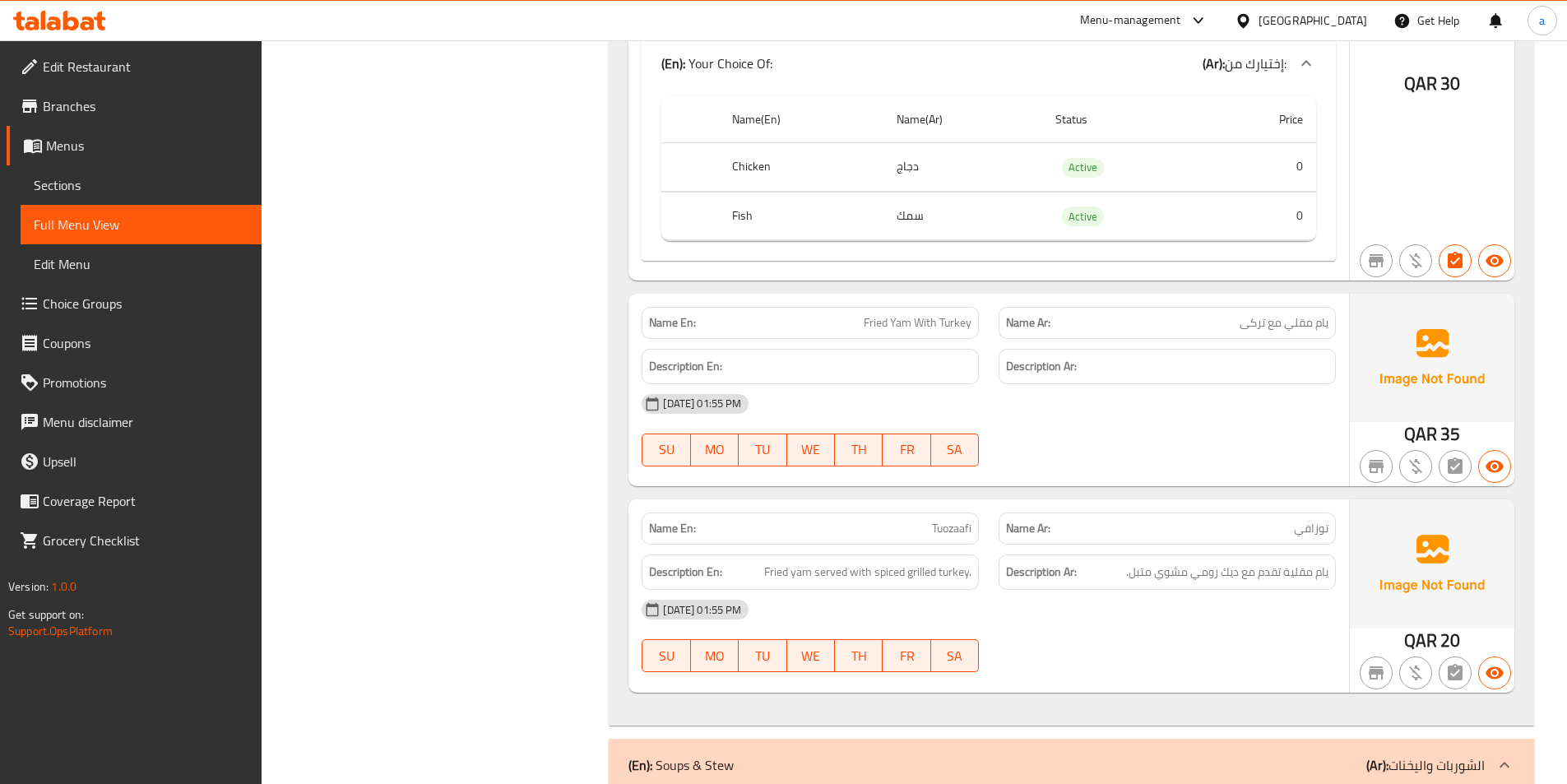
click at [926, 533] on p "Name En: Tuozaafi" at bounding box center [810, 529] width 323 height 17
click at [960, 531] on span "Tuozaafi" at bounding box center [951, 529] width 40 height 17
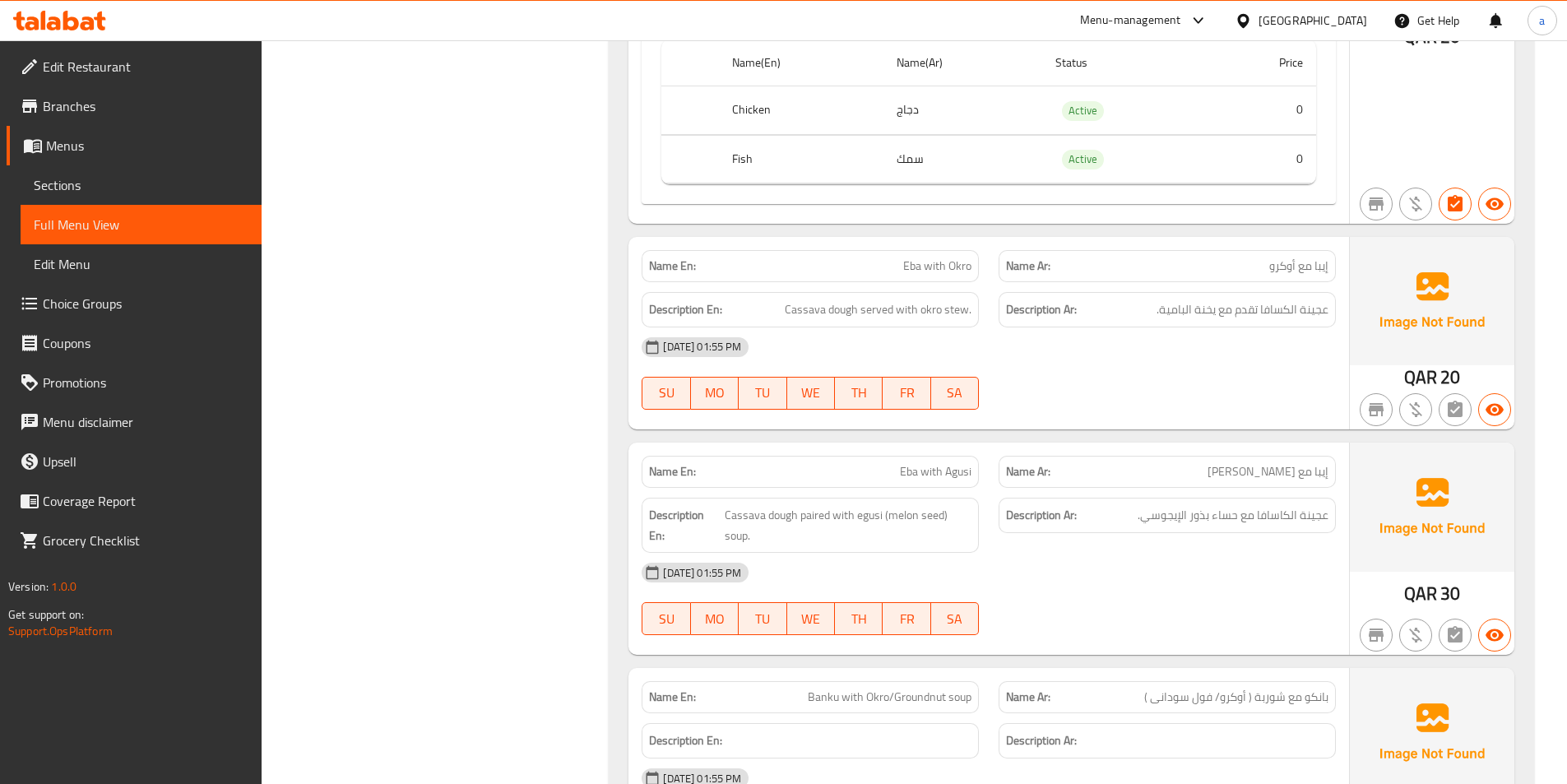
scroll to position [1480, 0]
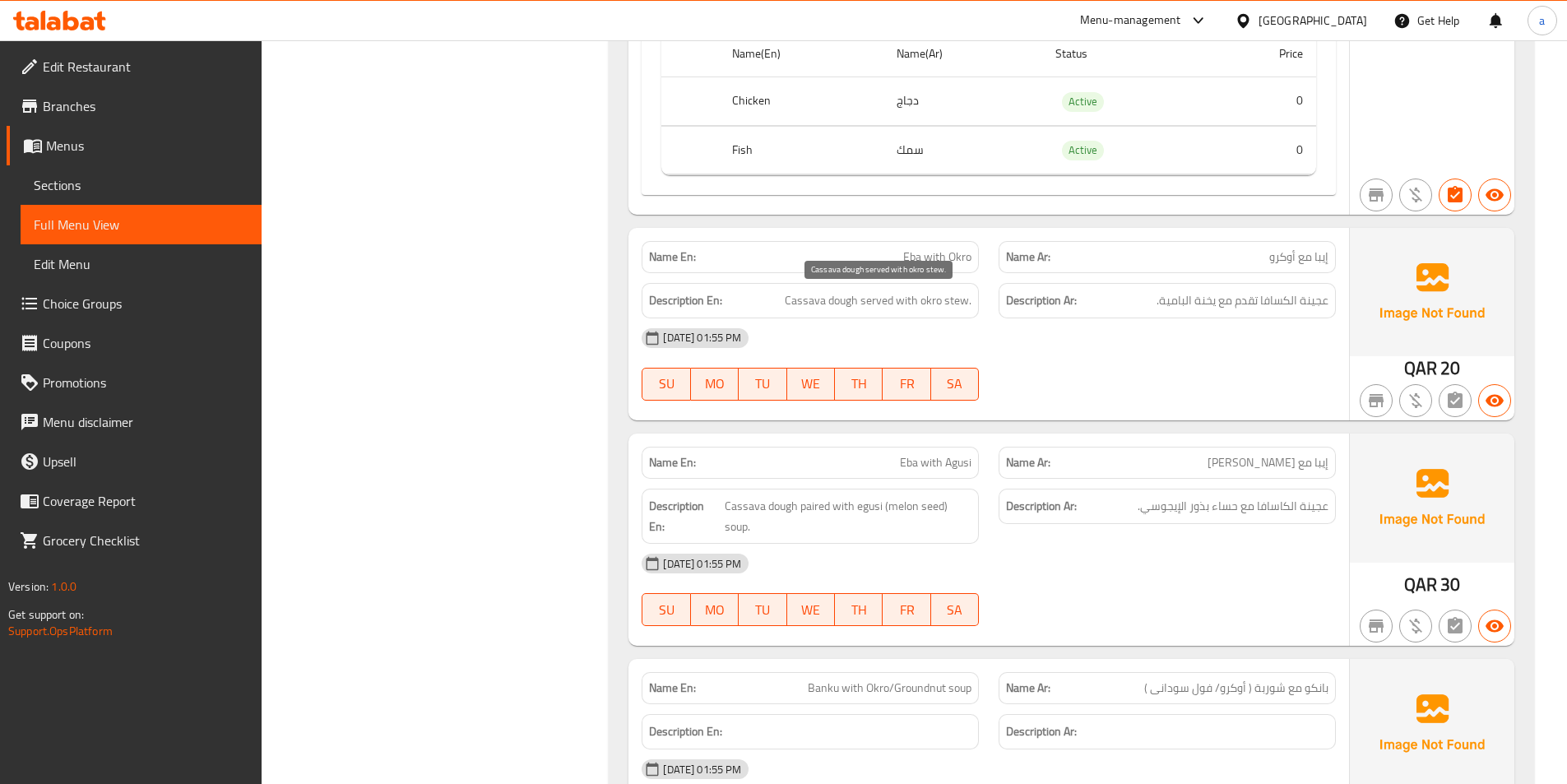
click at [929, 302] on span "Cassava dough served with okro stew." at bounding box center [879, 300] width 187 height 20
click at [746, 524] on span "Cassava dough paired with egusi (melon seed) soup." at bounding box center [848, 516] width 247 height 40
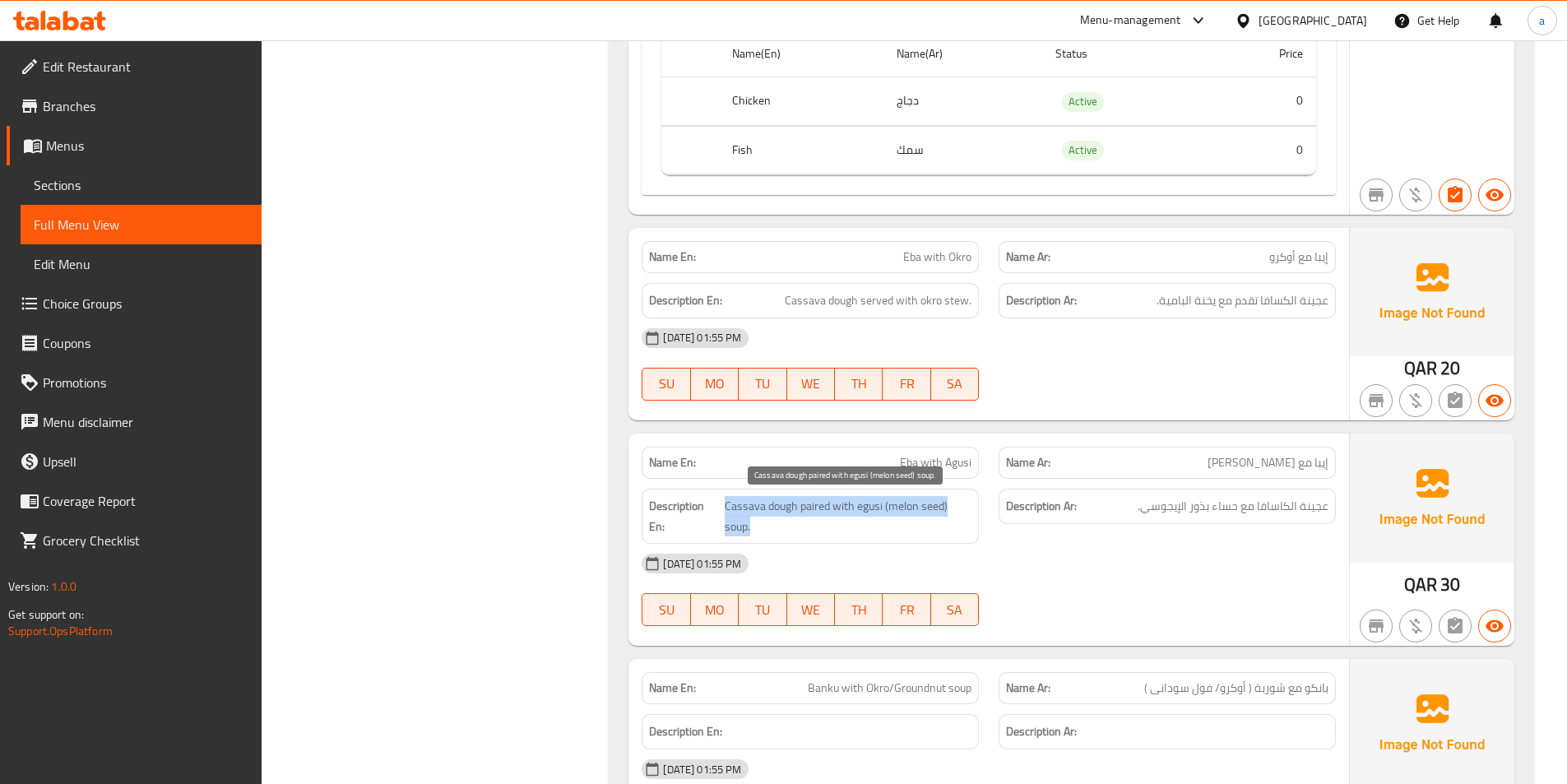
click at [746, 524] on span "Cassava dough paired with egusi (melon seed) soup." at bounding box center [848, 516] width 247 height 40
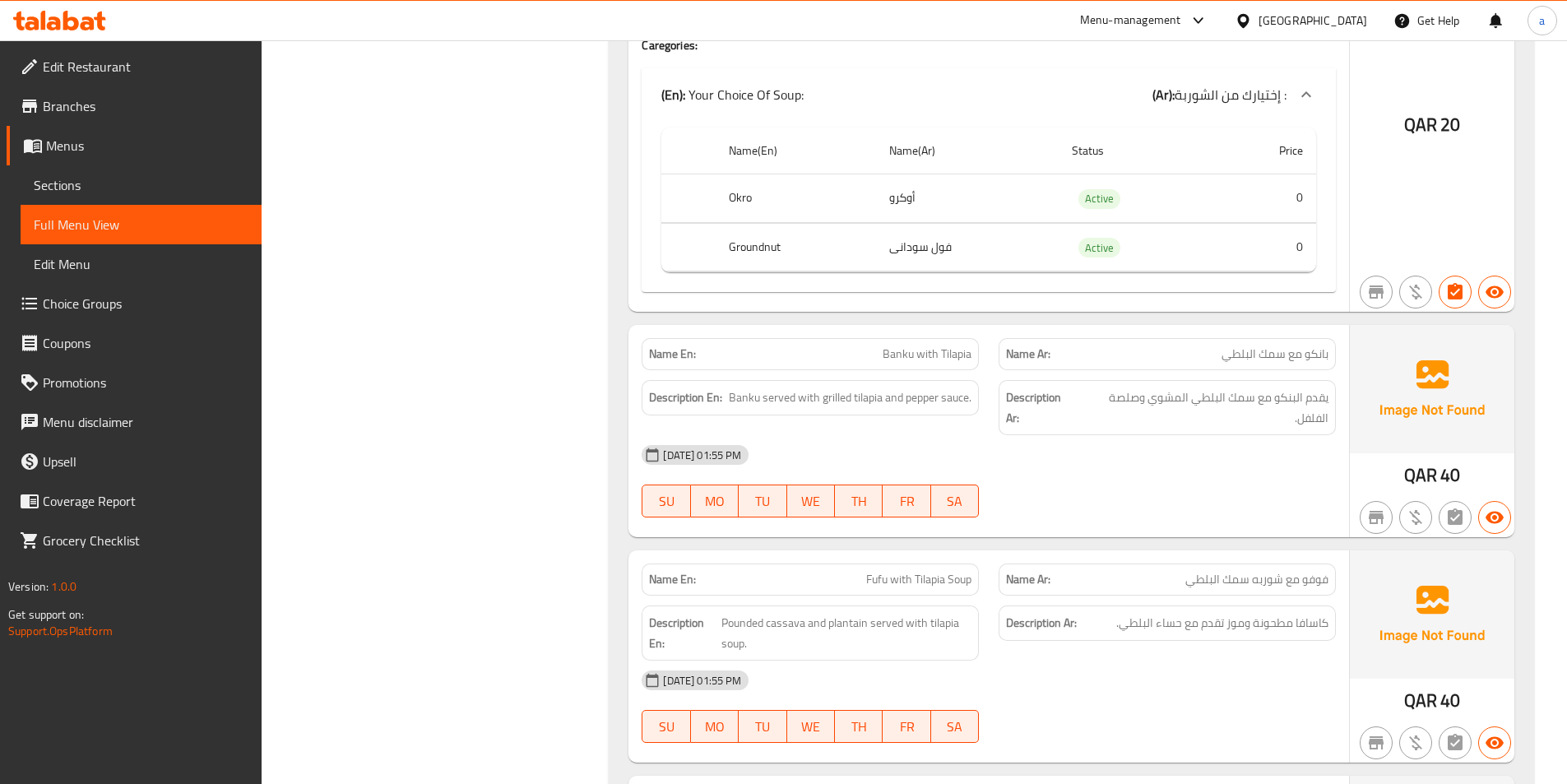
scroll to position [2303, 0]
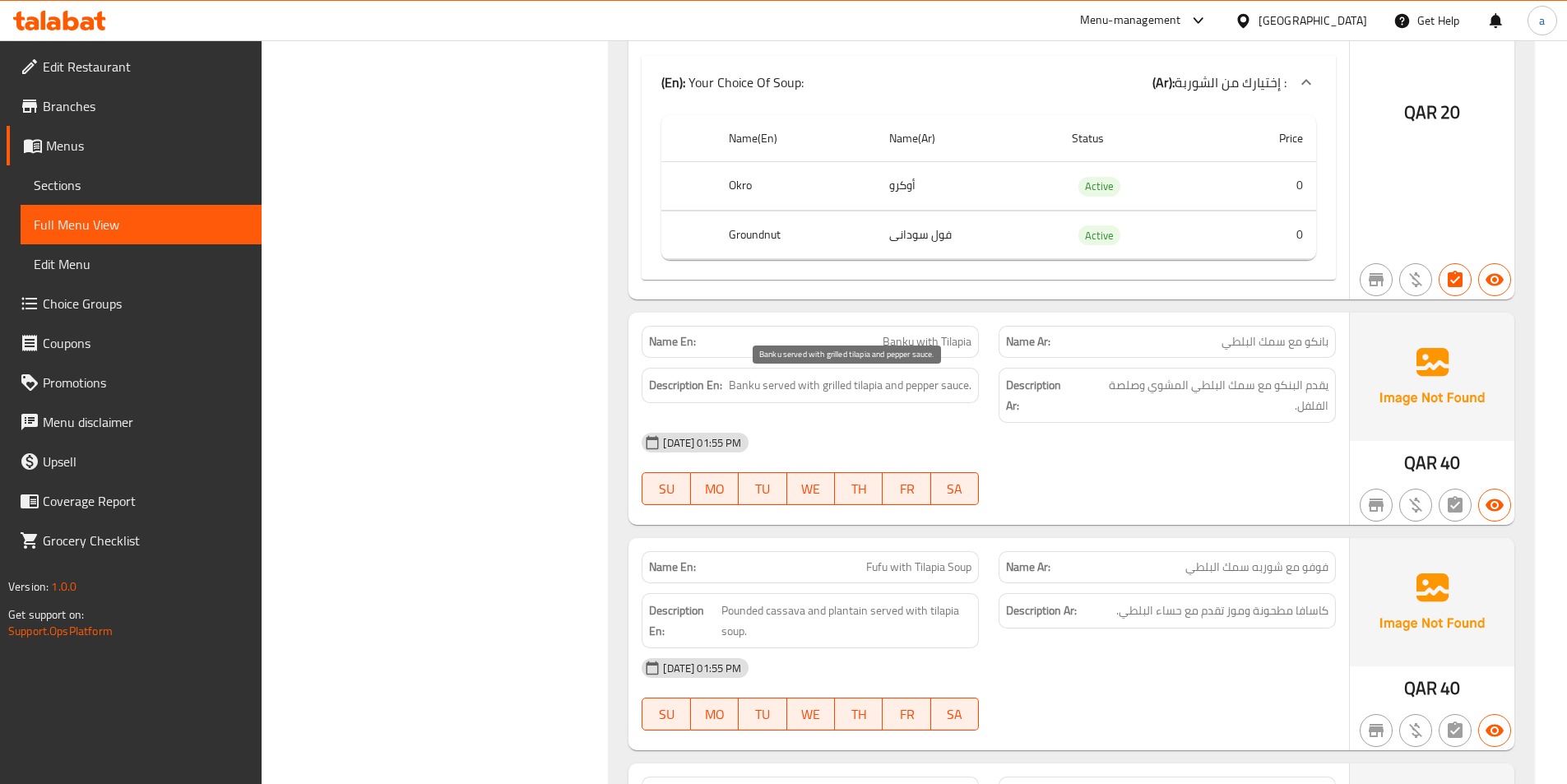
click at [796, 380] on span "Banku served with grilled tilapia and pepper sauce." at bounding box center [850, 384] width 243 height 20
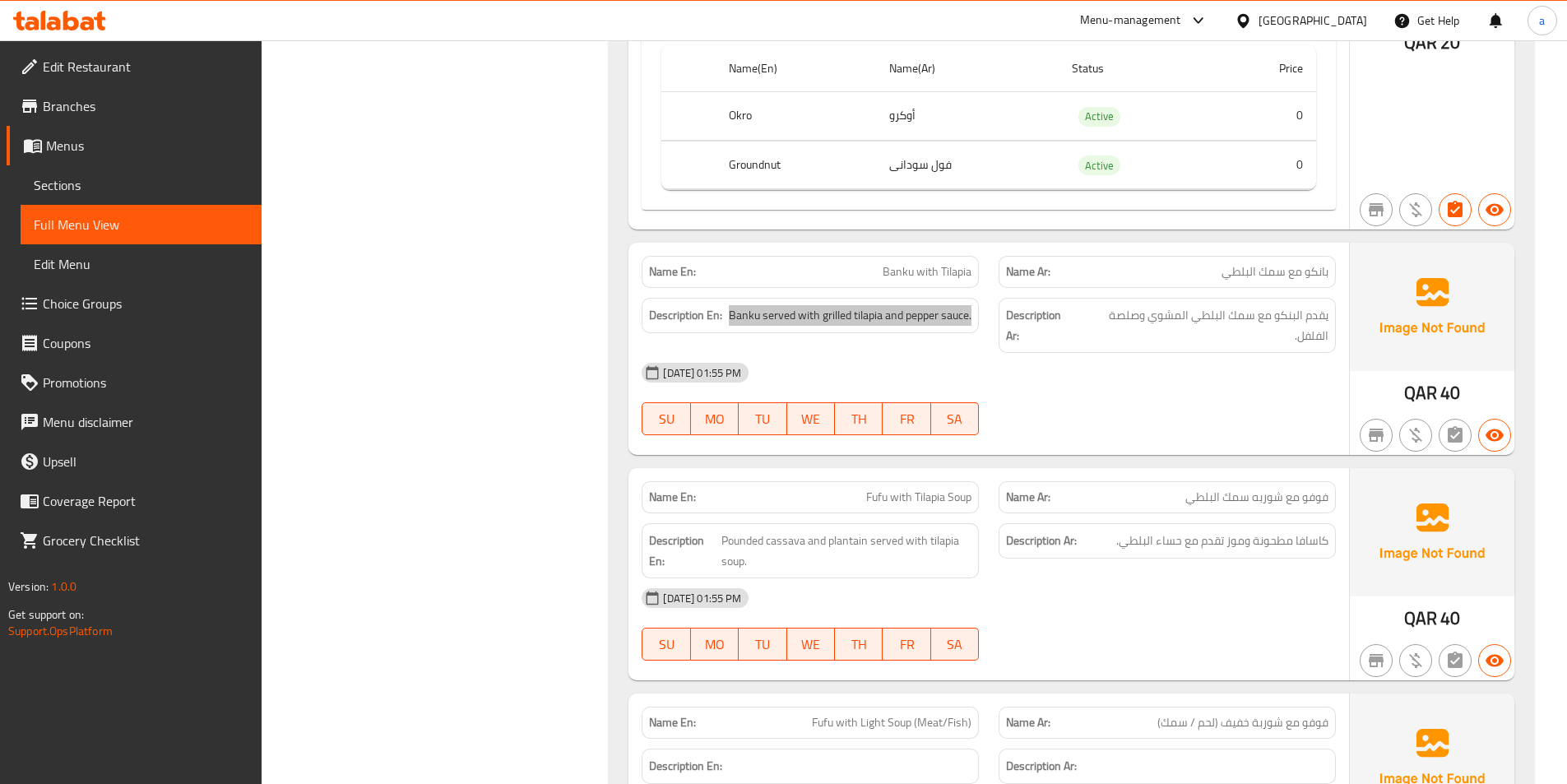
scroll to position [2467, 0]
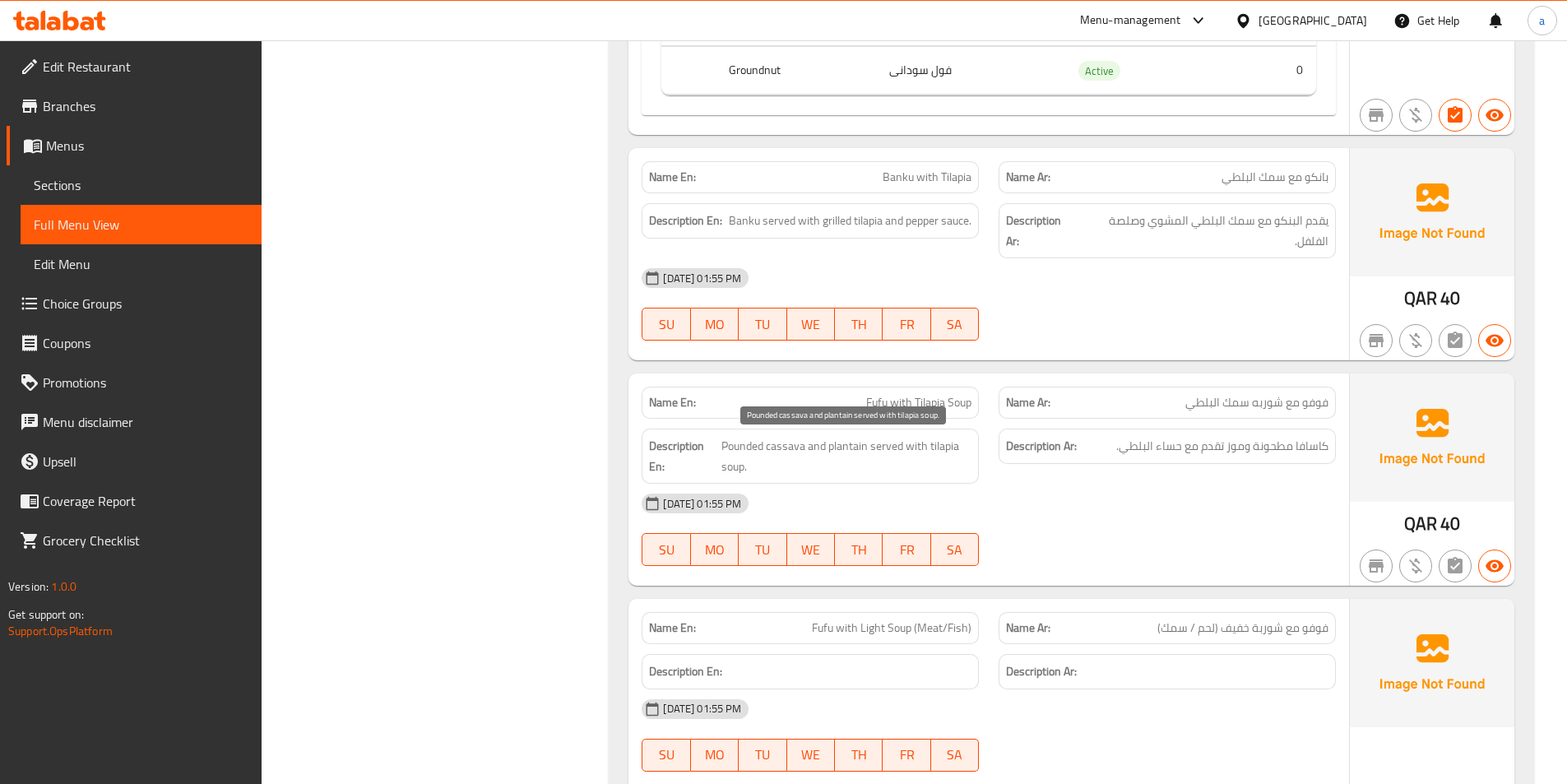
click at [841, 460] on span "Pounded cassava and plantain served with tilapia soup." at bounding box center [847, 457] width 251 height 40
click at [810, 448] on span "Pounded cassava and plantain served with tilapia soup." at bounding box center [847, 457] width 251 height 40
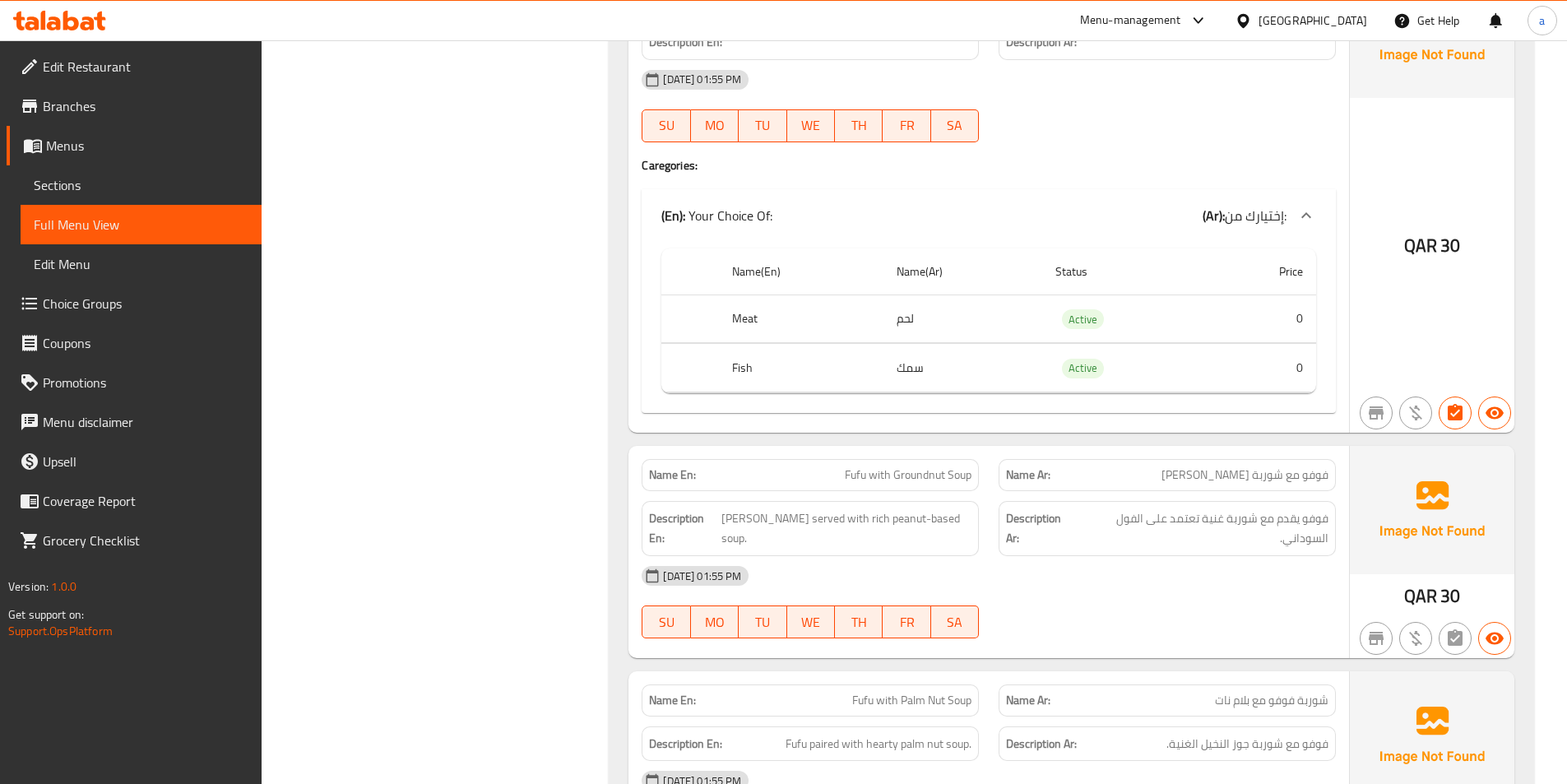
scroll to position [3124, 0]
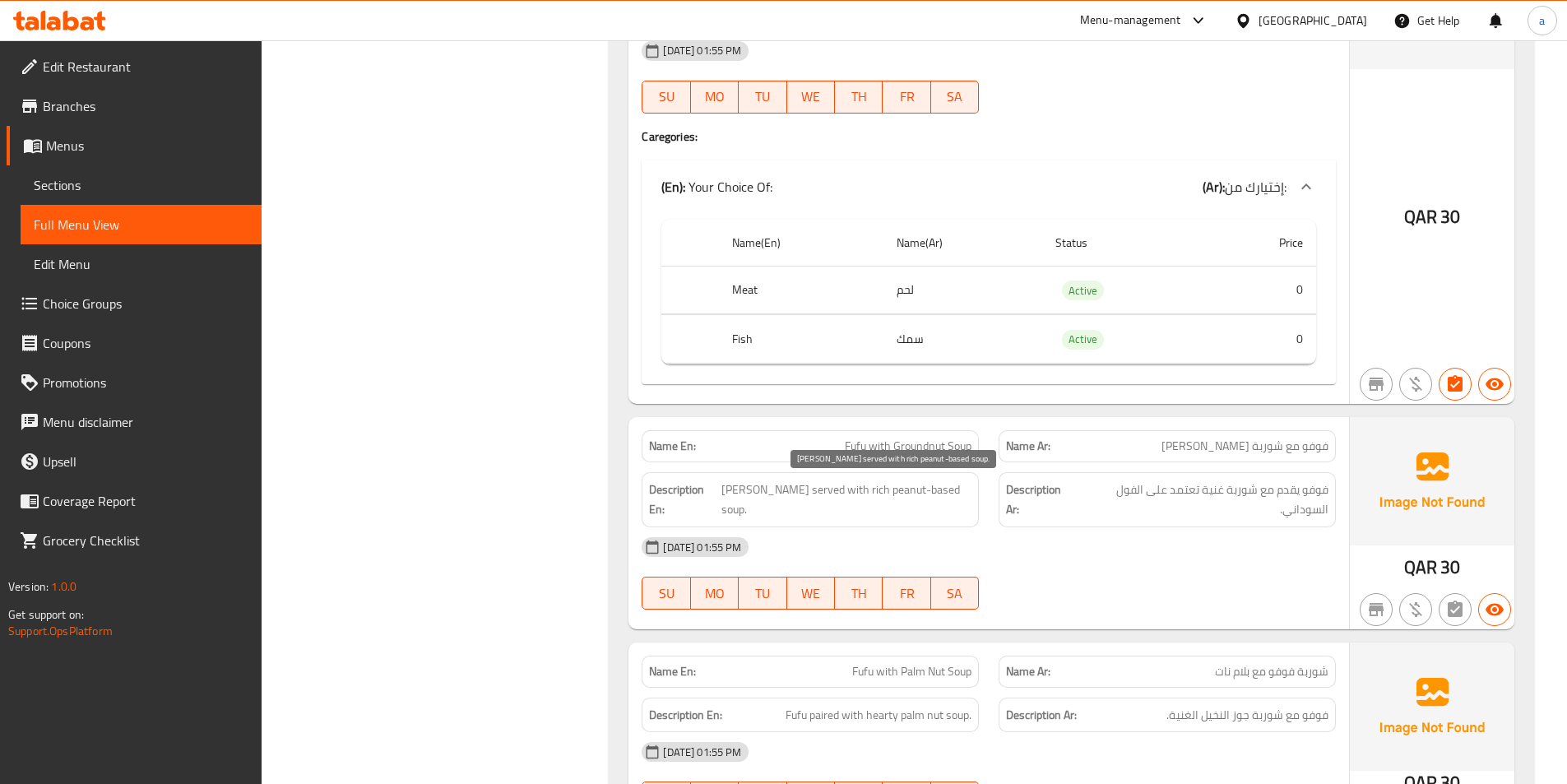
click at [827, 486] on span "[PERSON_NAME] served with rich peanut-based soup." at bounding box center [847, 500] width 251 height 40
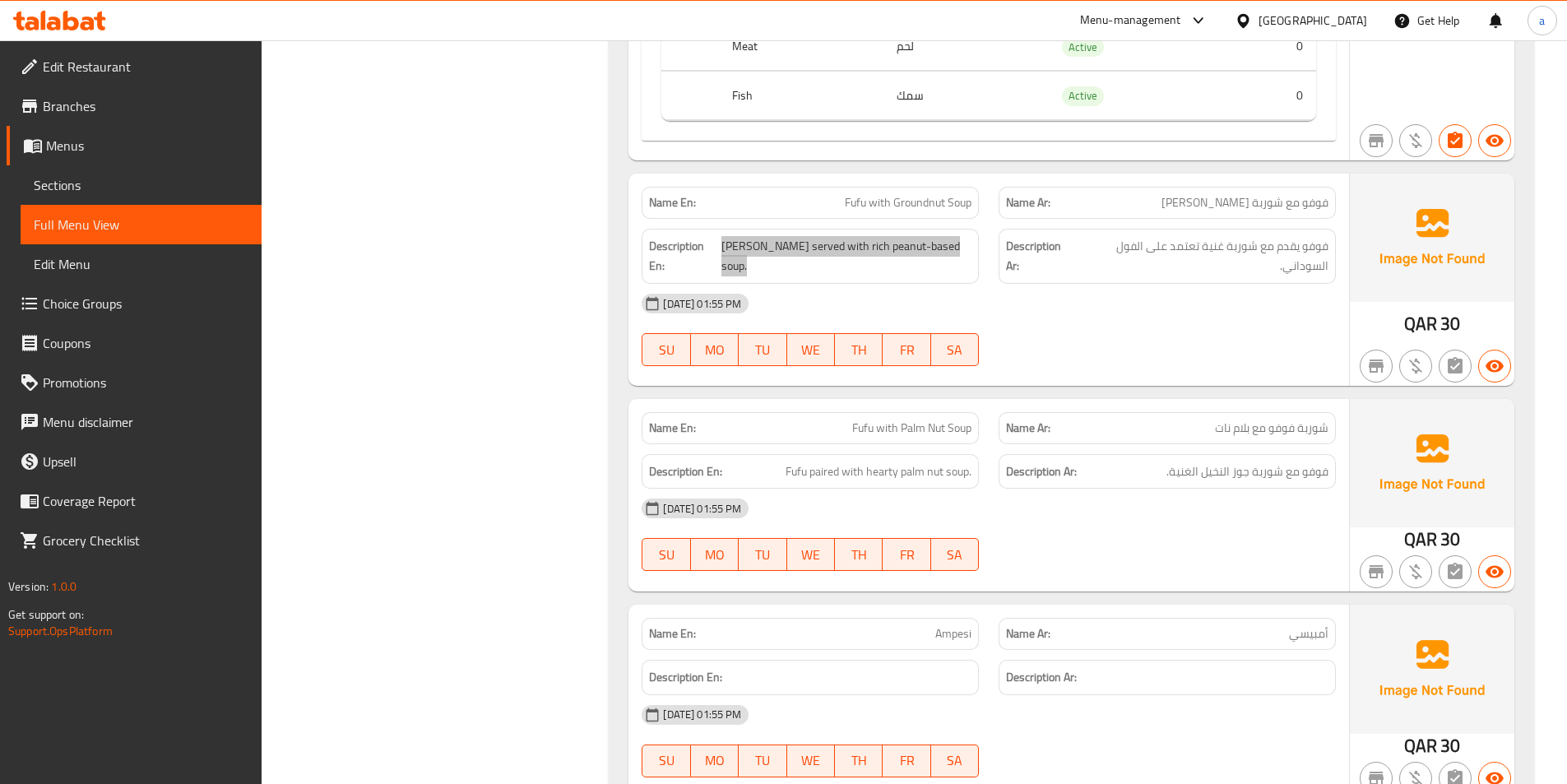
scroll to position [3372, 0]
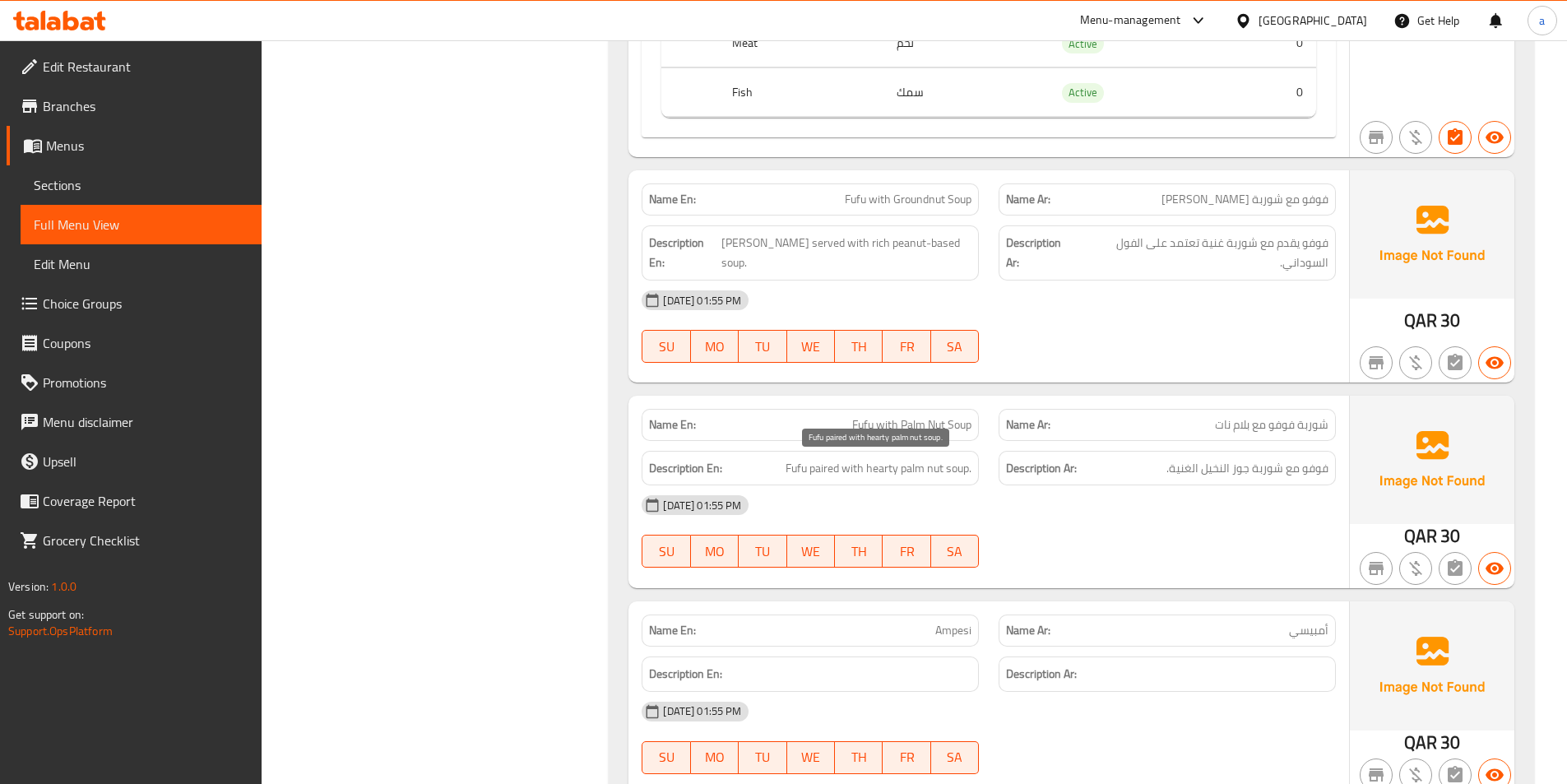
click at [830, 477] on span "Fufu paired with hearty palm nut soup." at bounding box center [878, 468] width 186 height 20
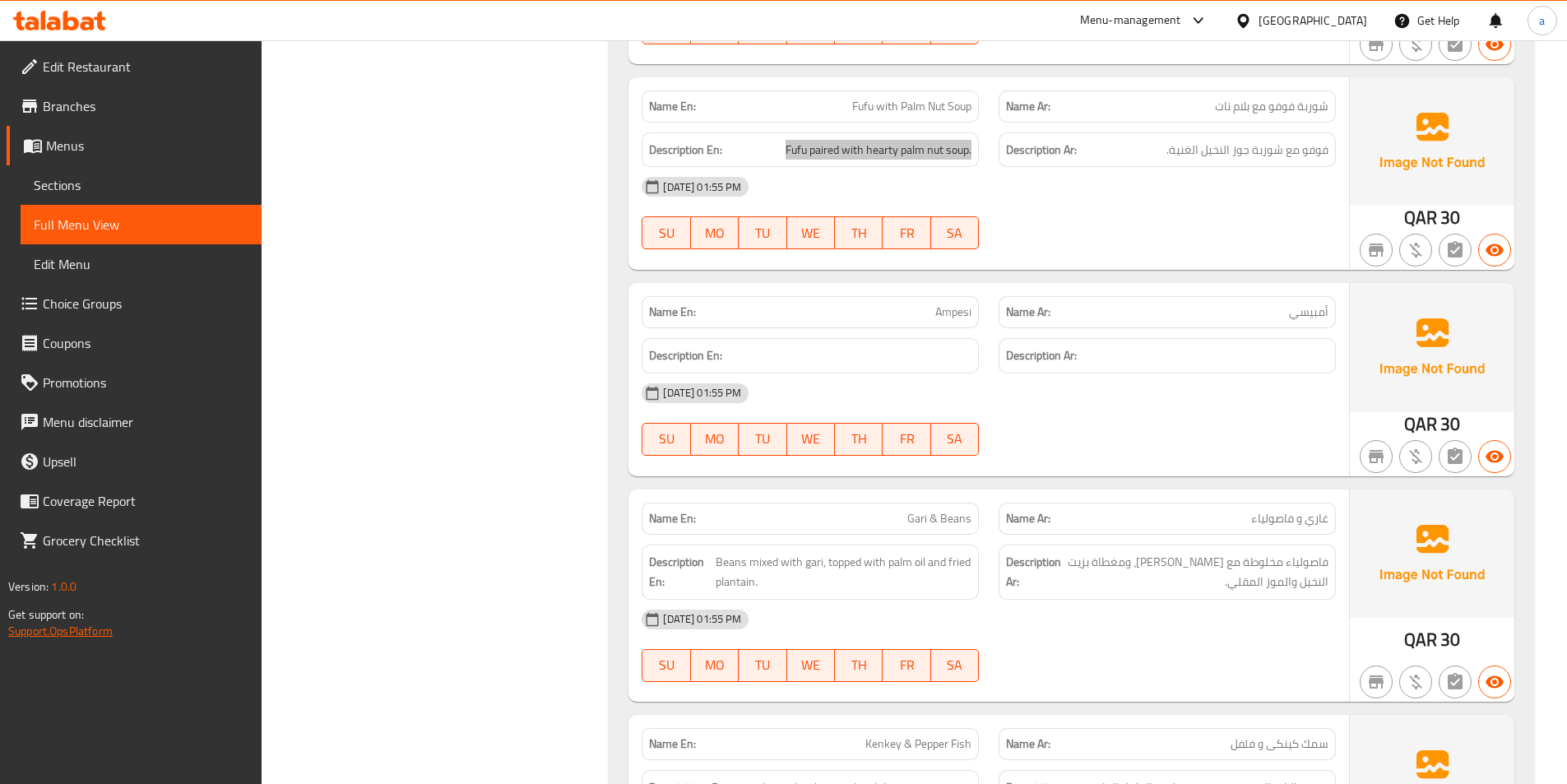
scroll to position [3700, 0]
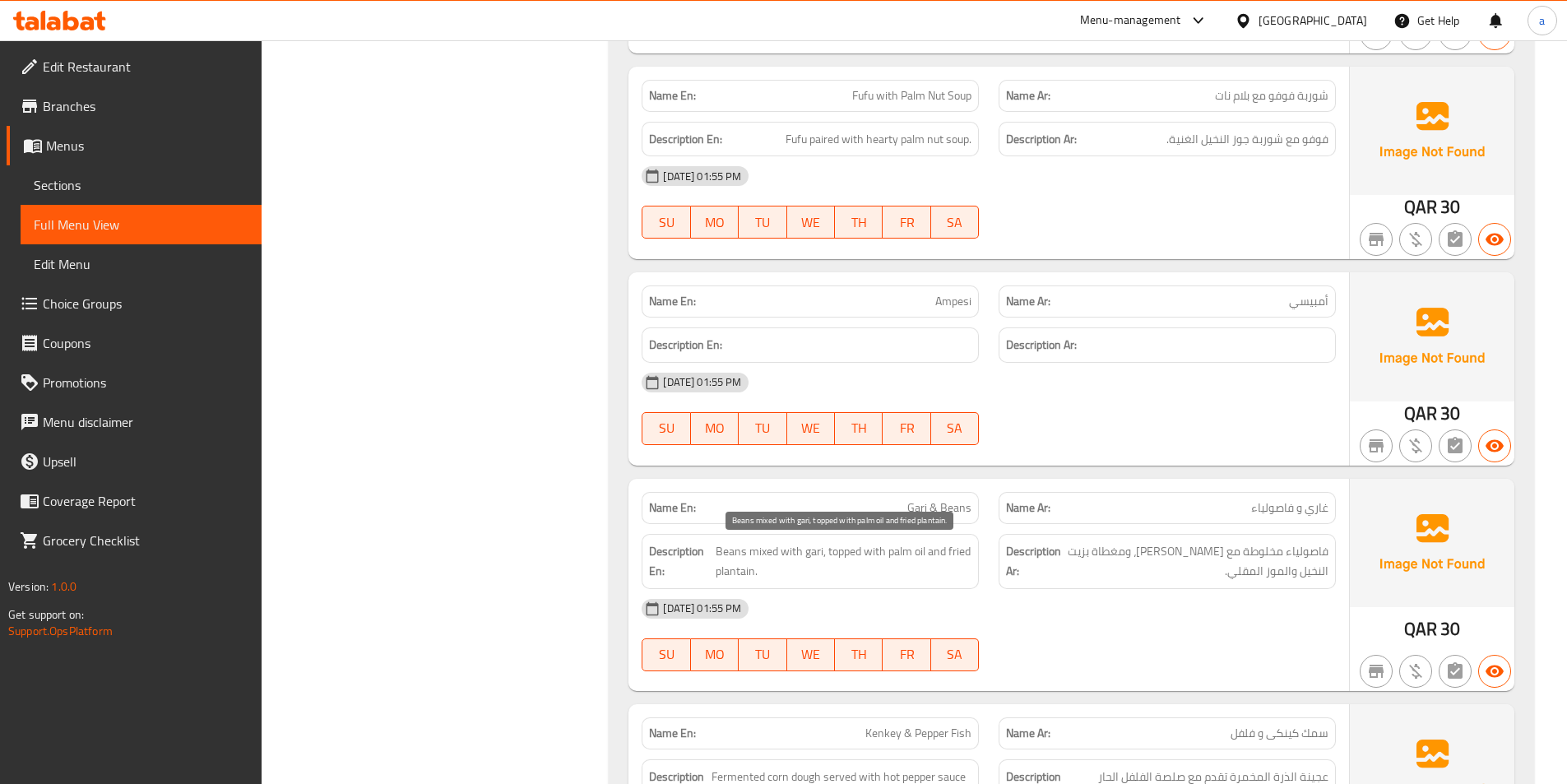
click at [886, 562] on span "Beans mixed with gari, topped with palm oil and fried plantain." at bounding box center [844, 562] width 256 height 40
click at [882, 547] on span "Beans mixed with gari, topped with palm oil and fried plantain." at bounding box center [844, 562] width 256 height 40
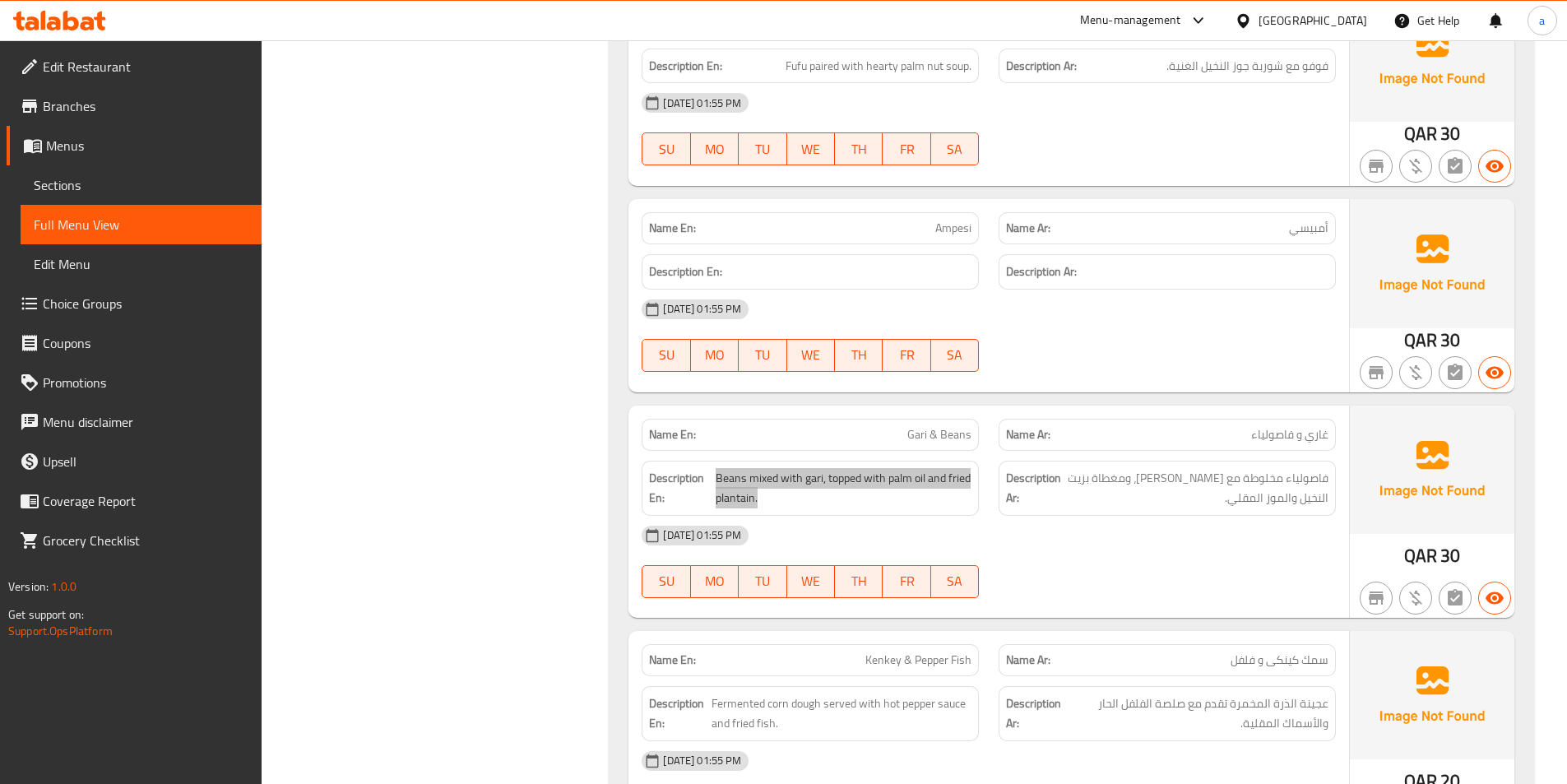
scroll to position [3865, 0]
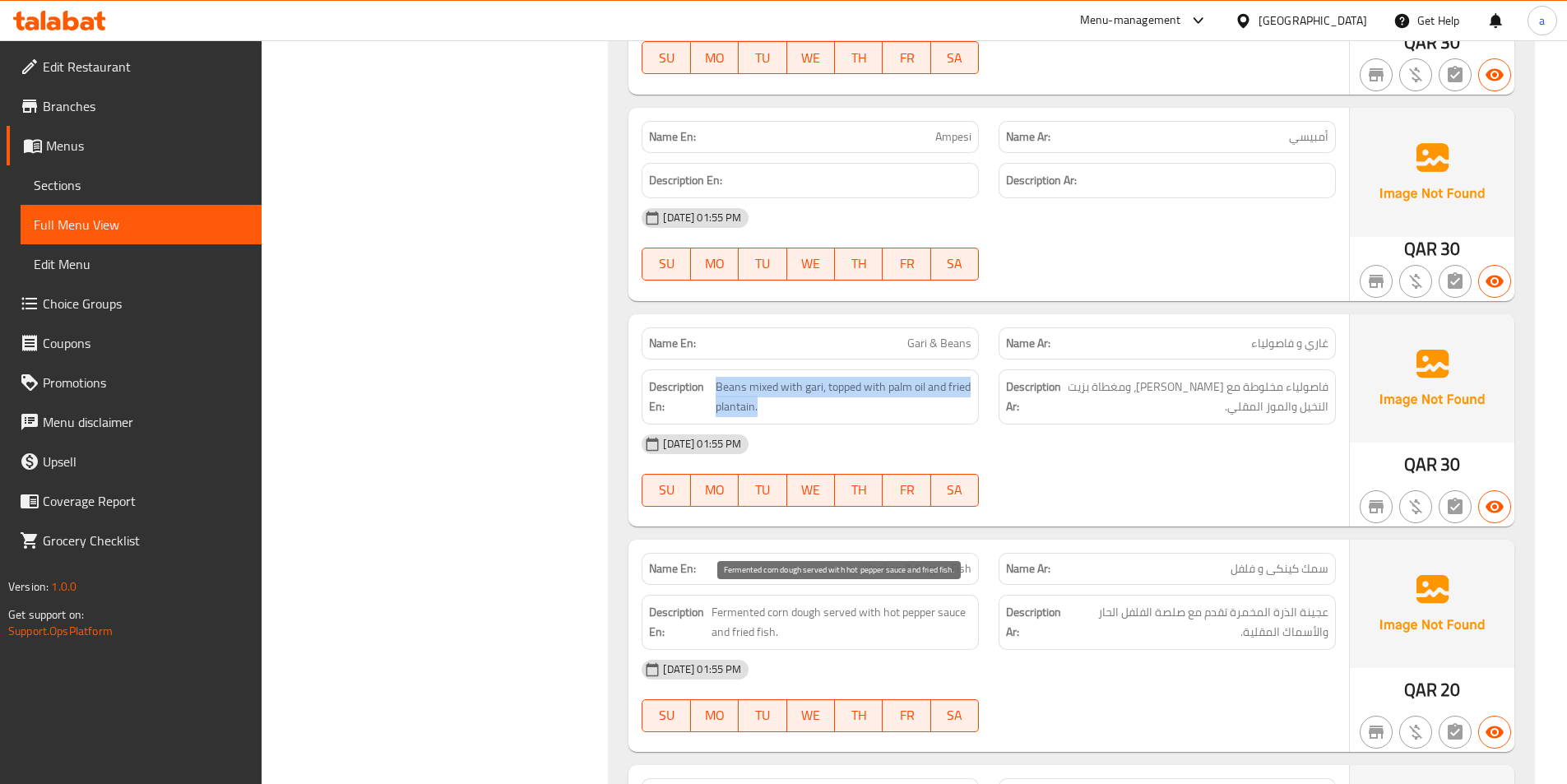
click at [795, 622] on span "Fermented corn dough served with hot pepper sauce and fried fish." at bounding box center [842, 622] width 260 height 40
click at [787, 614] on span "Fermented corn dough served with hot pepper sauce and fried fish." at bounding box center [842, 622] width 260 height 40
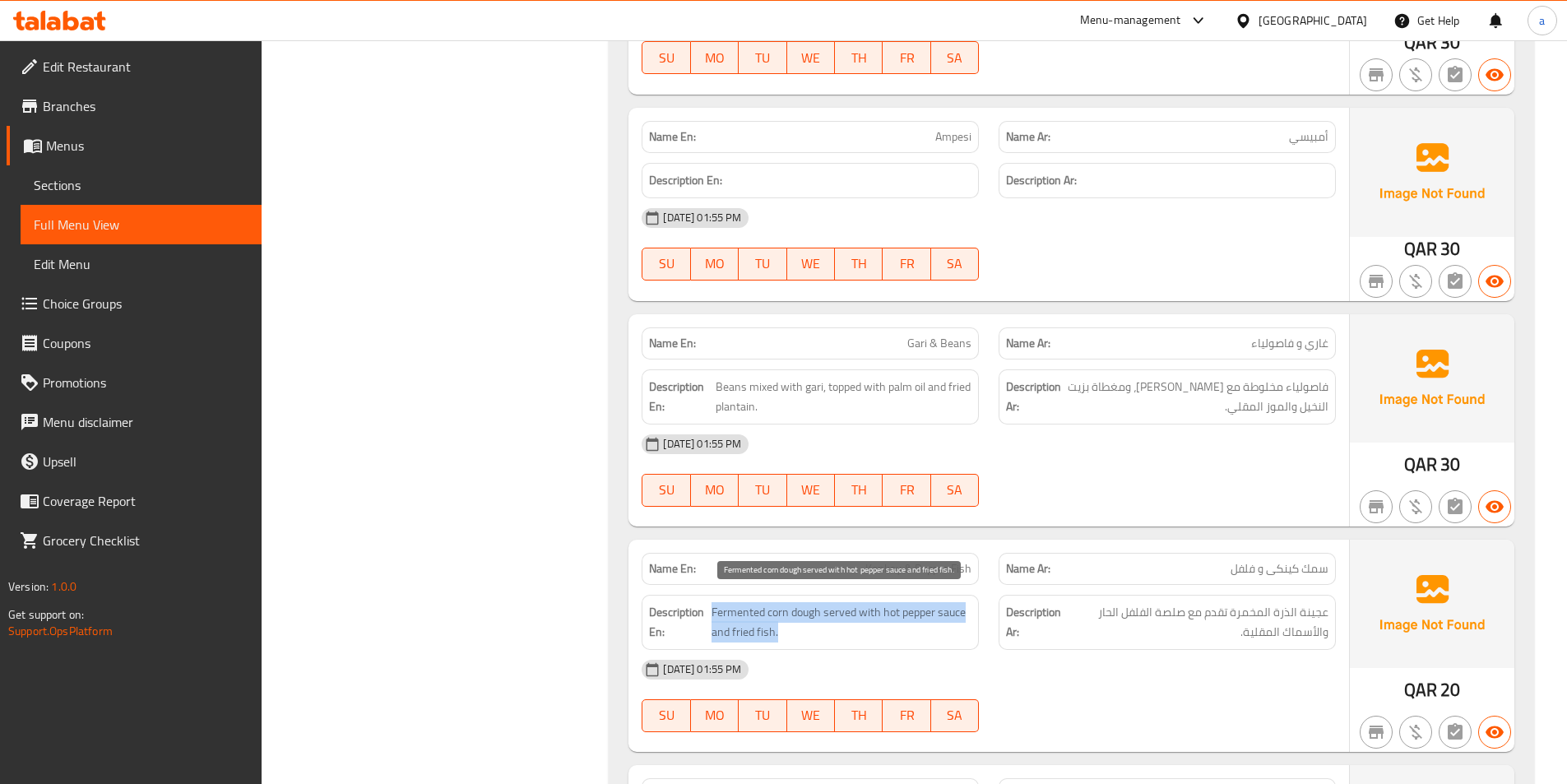
click at [787, 614] on span "Fermented corn dough served with hot pepper sauce and fried fish." at bounding box center [842, 622] width 260 height 40
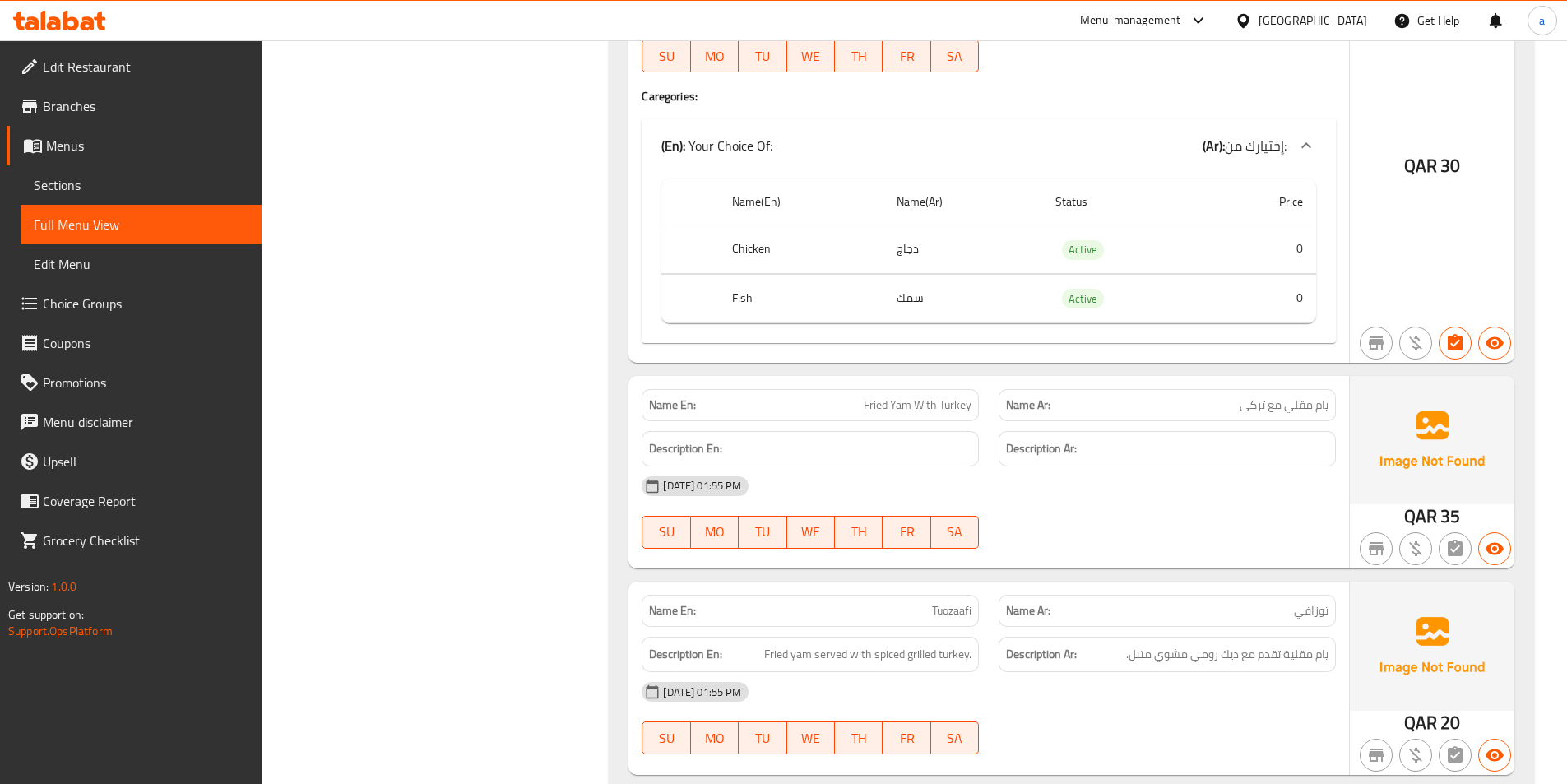
scroll to position [5509, 0]
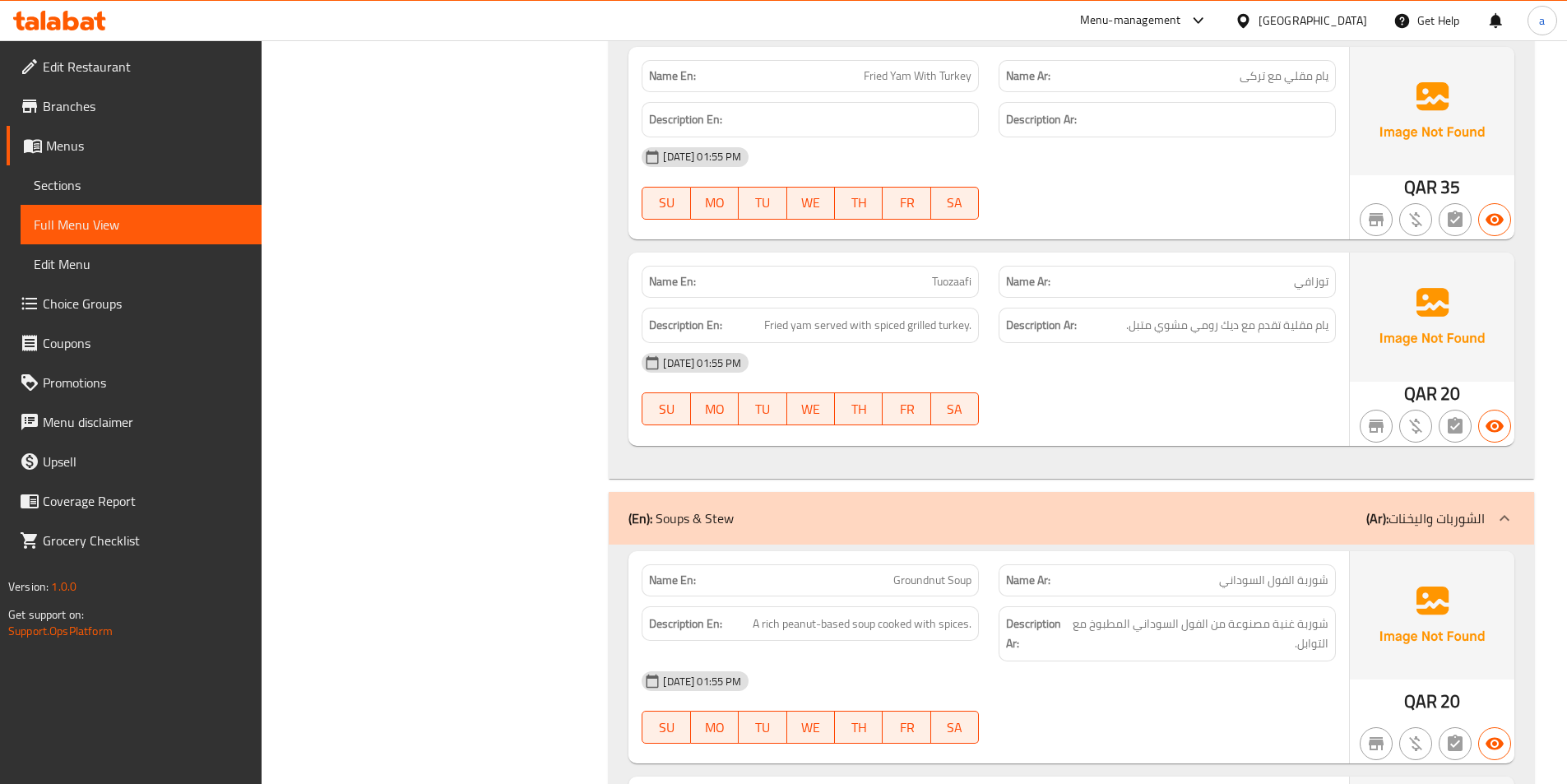
click at [944, 288] on span "Tuozaafi" at bounding box center [951, 281] width 40 height 17
click at [1317, 290] on span "توزافي" at bounding box center [1312, 281] width 35 height 17
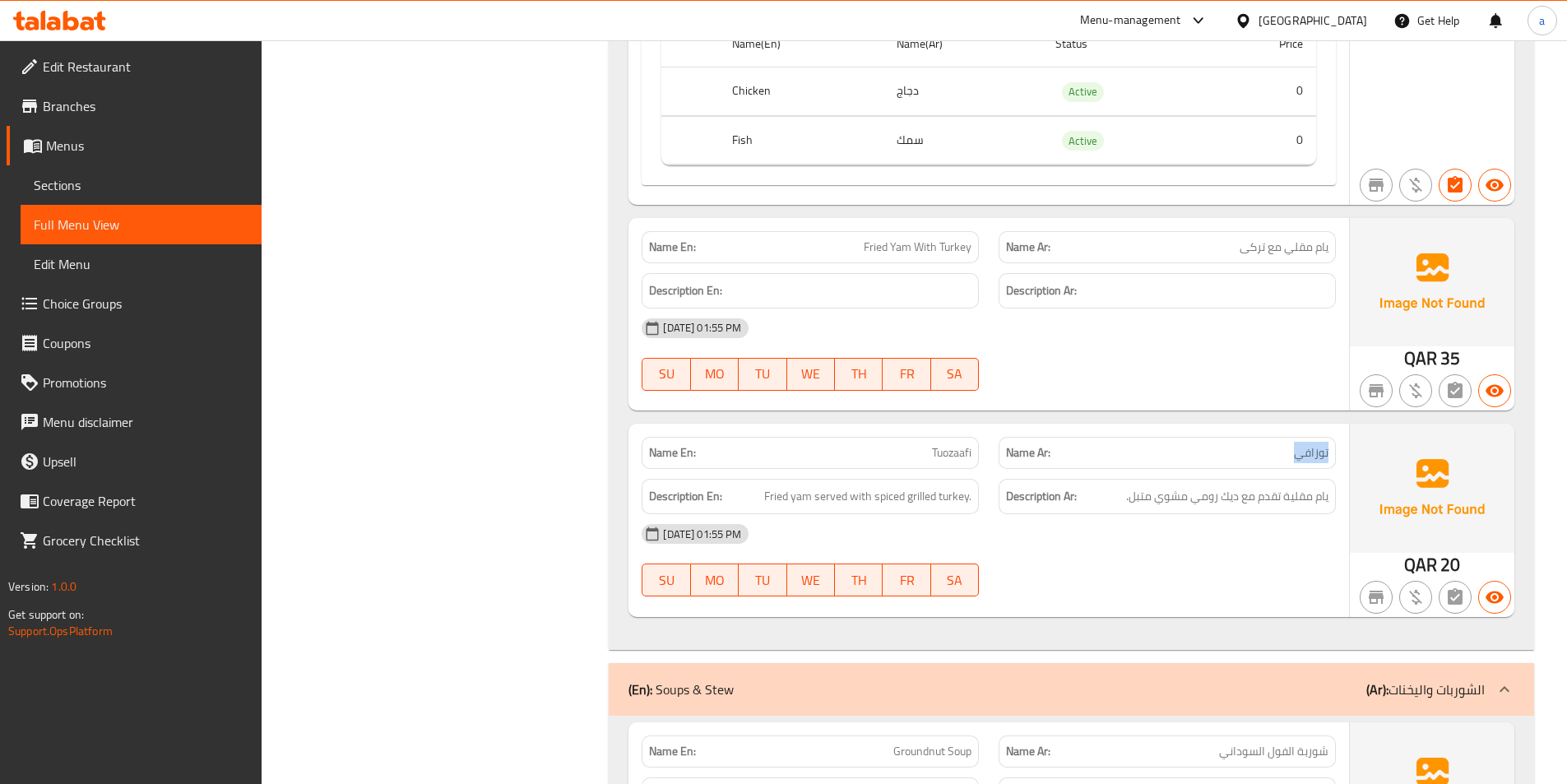
scroll to position [5345, 0]
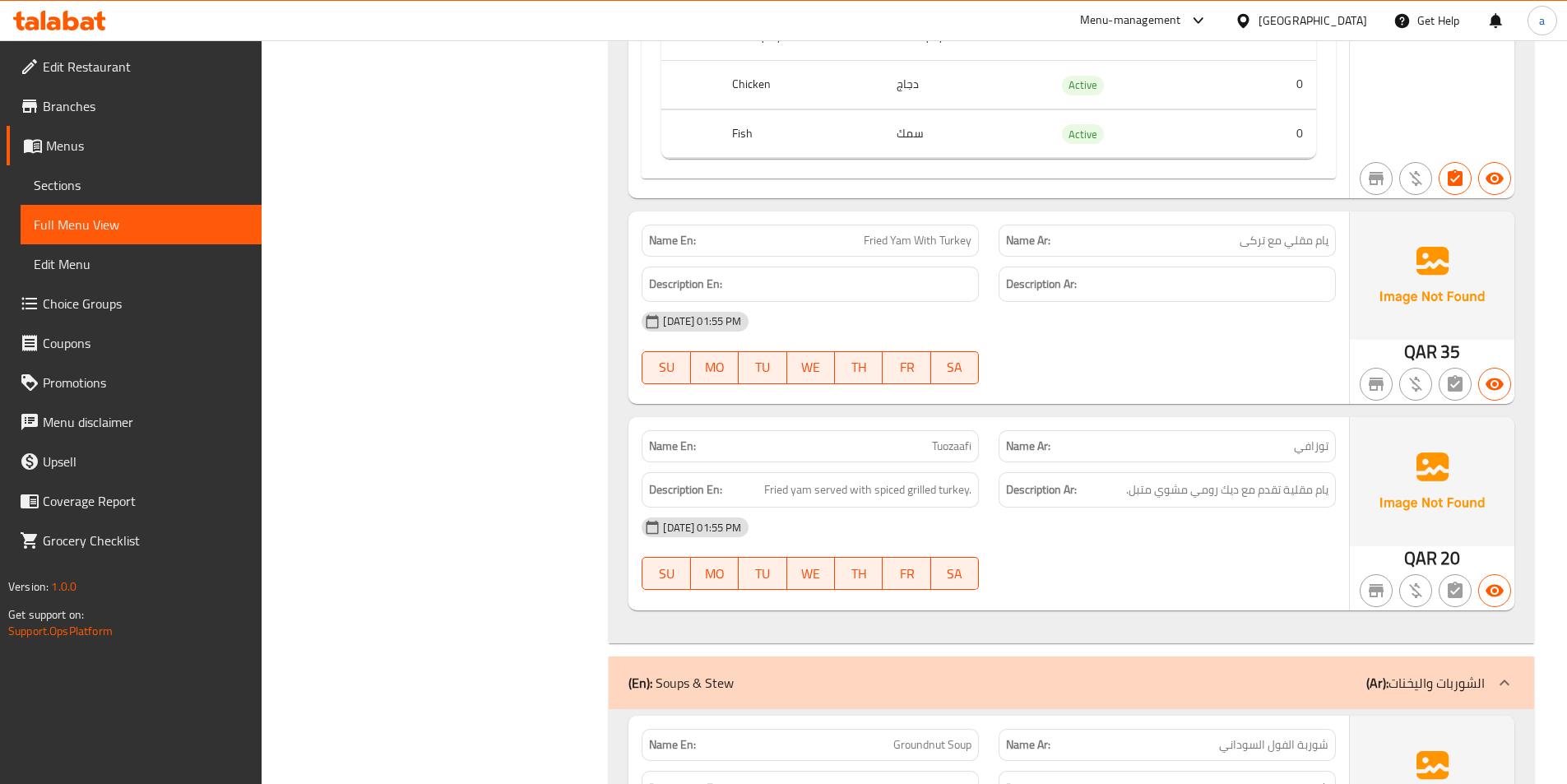
click at [868, 246] on span "Fried Yam With Turkey" at bounding box center [917, 241] width 108 height 17
click at [1241, 248] on span "يام مقلي مع تركى" at bounding box center [1285, 241] width 89 height 17
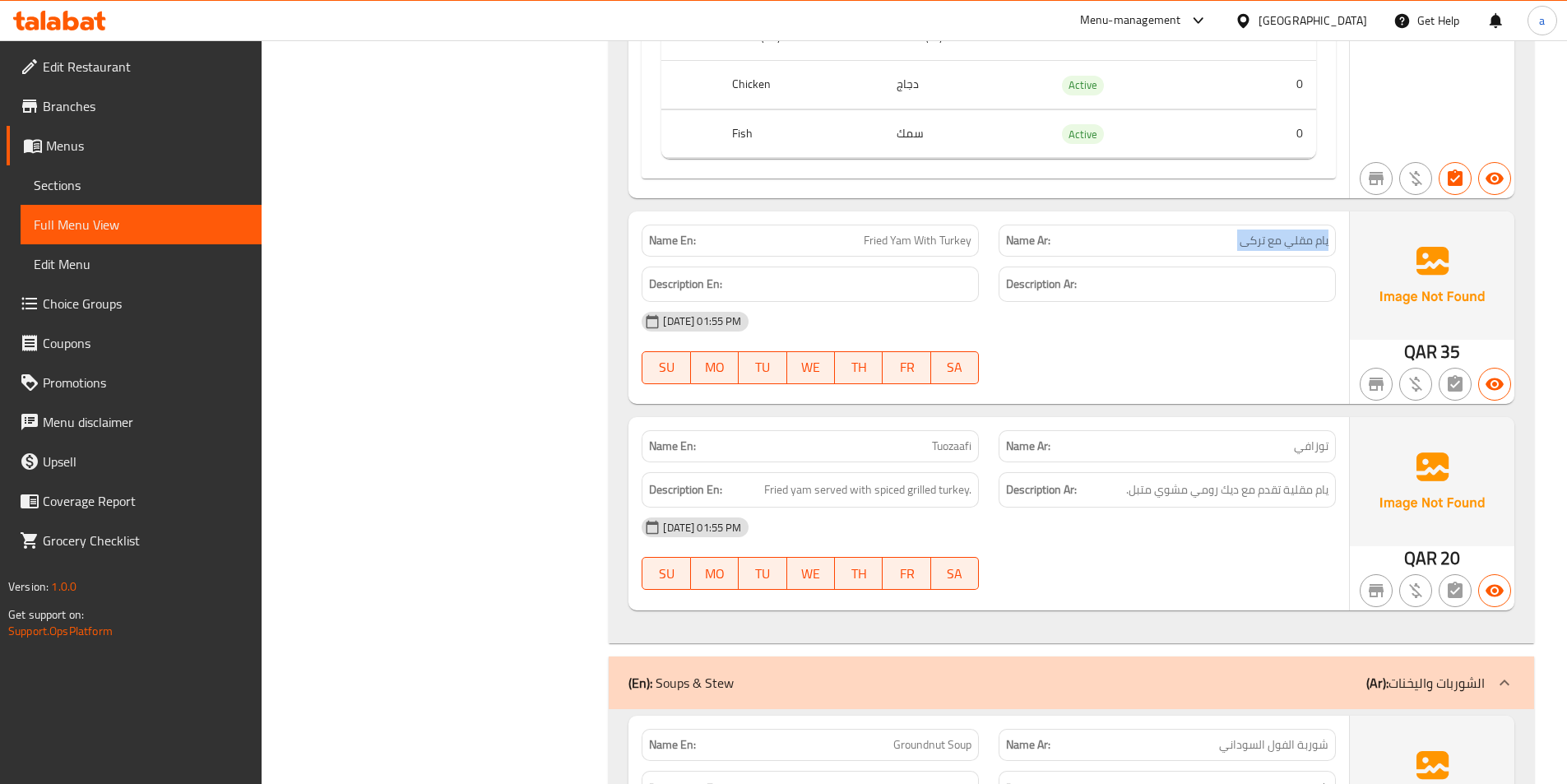
click at [1241, 248] on span "يام مقلي مع تركى" at bounding box center [1285, 241] width 89 height 17
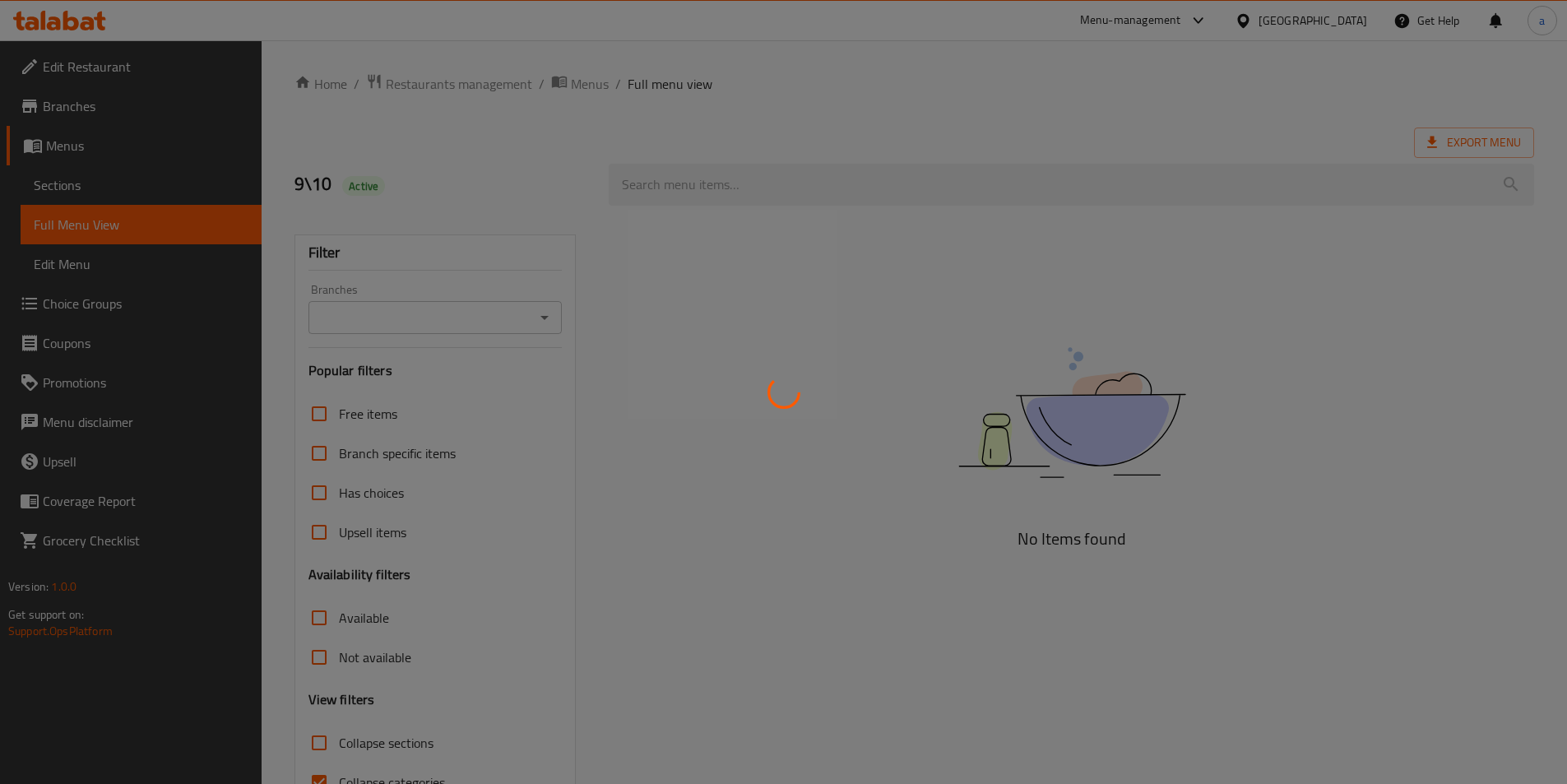
click at [1352, 21] on div at bounding box center [784, 392] width 1567 height 784
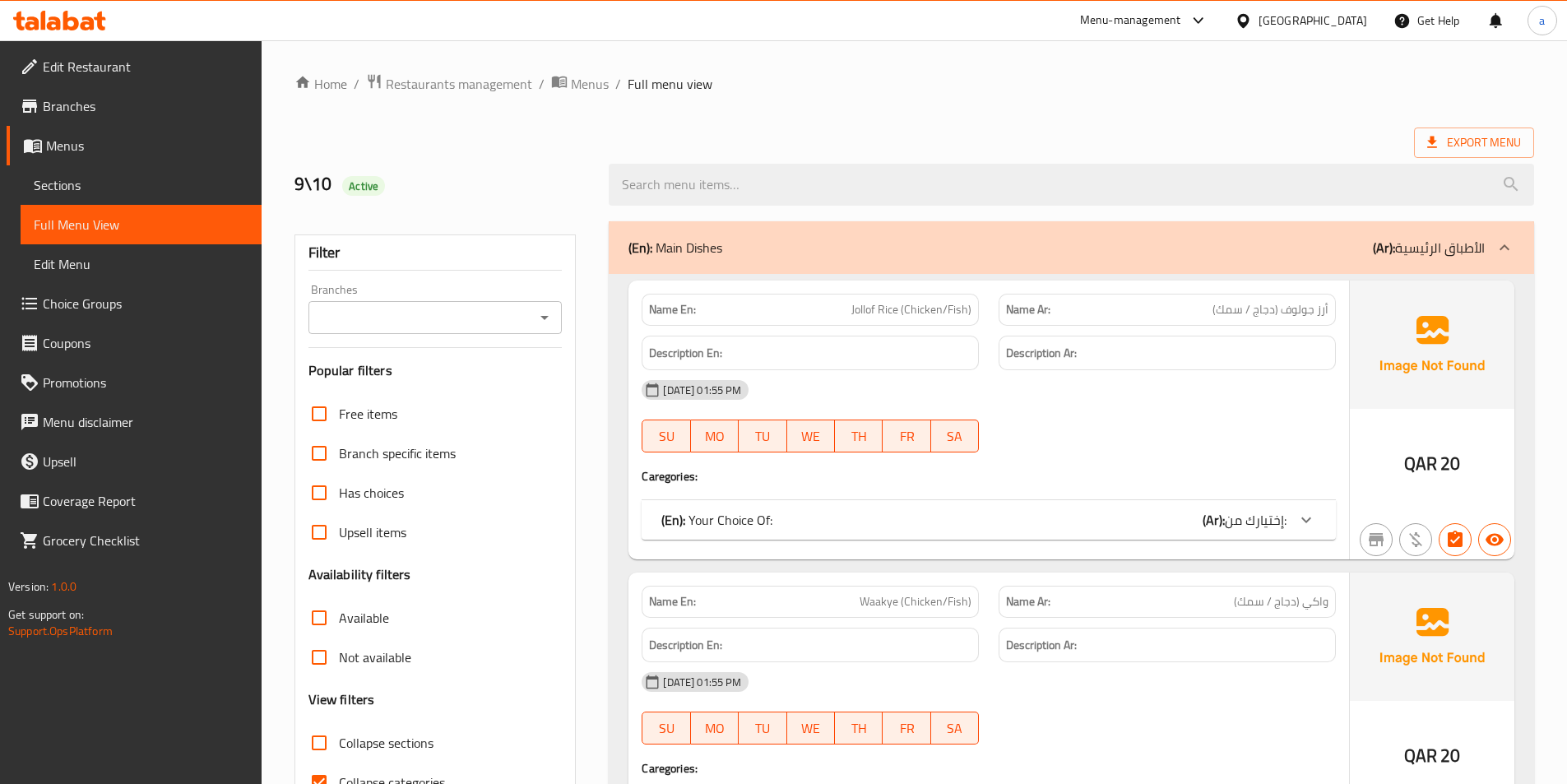
click at [1345, 25] on div "[GEOGRAPHIC_DATA]" at bounding box center [1313, 20] width 109 height 18
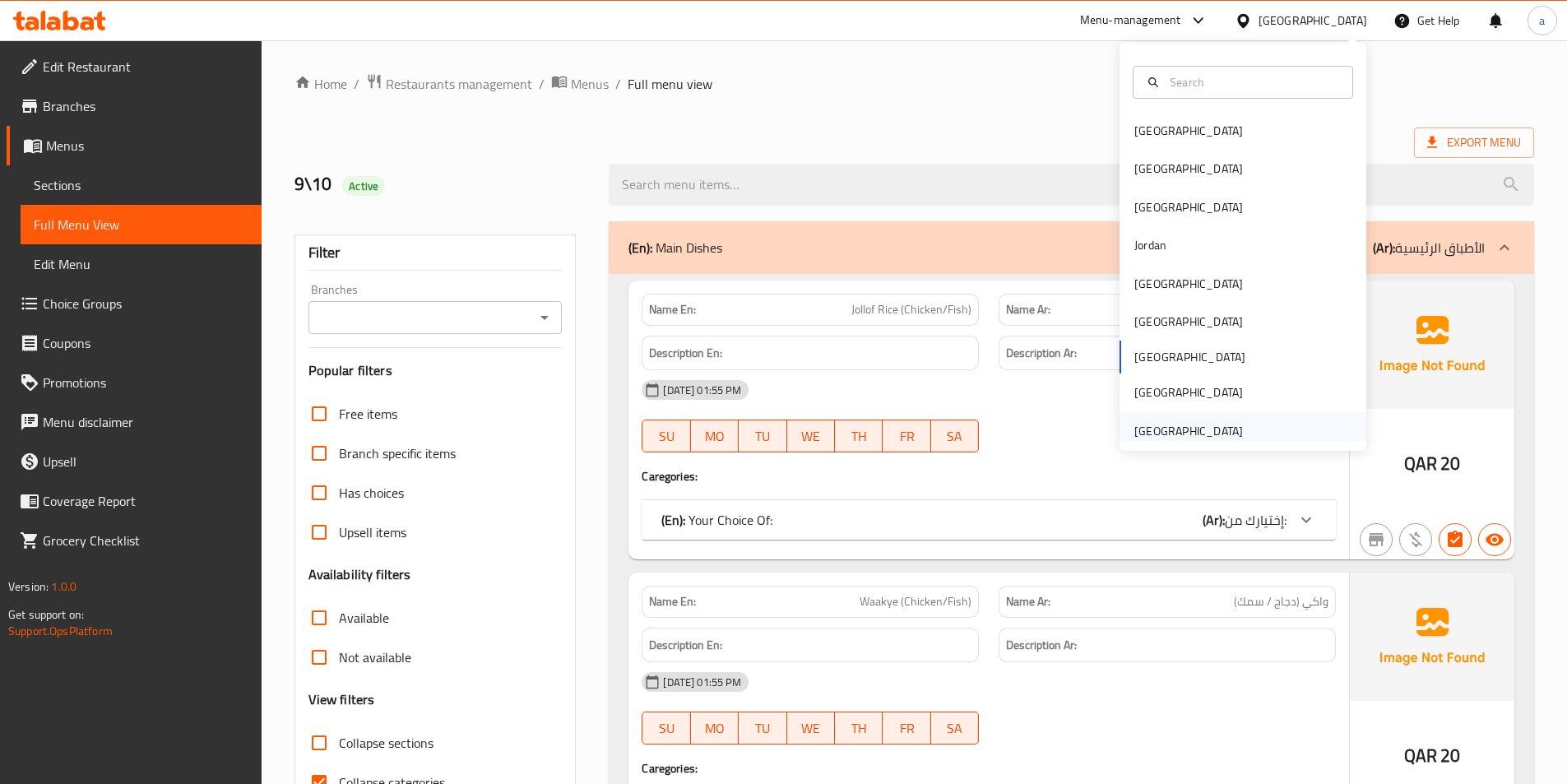
click at [1170, 429] on div "United Arab Emirates" at bounding box center [1188, 431] width 109 height 18
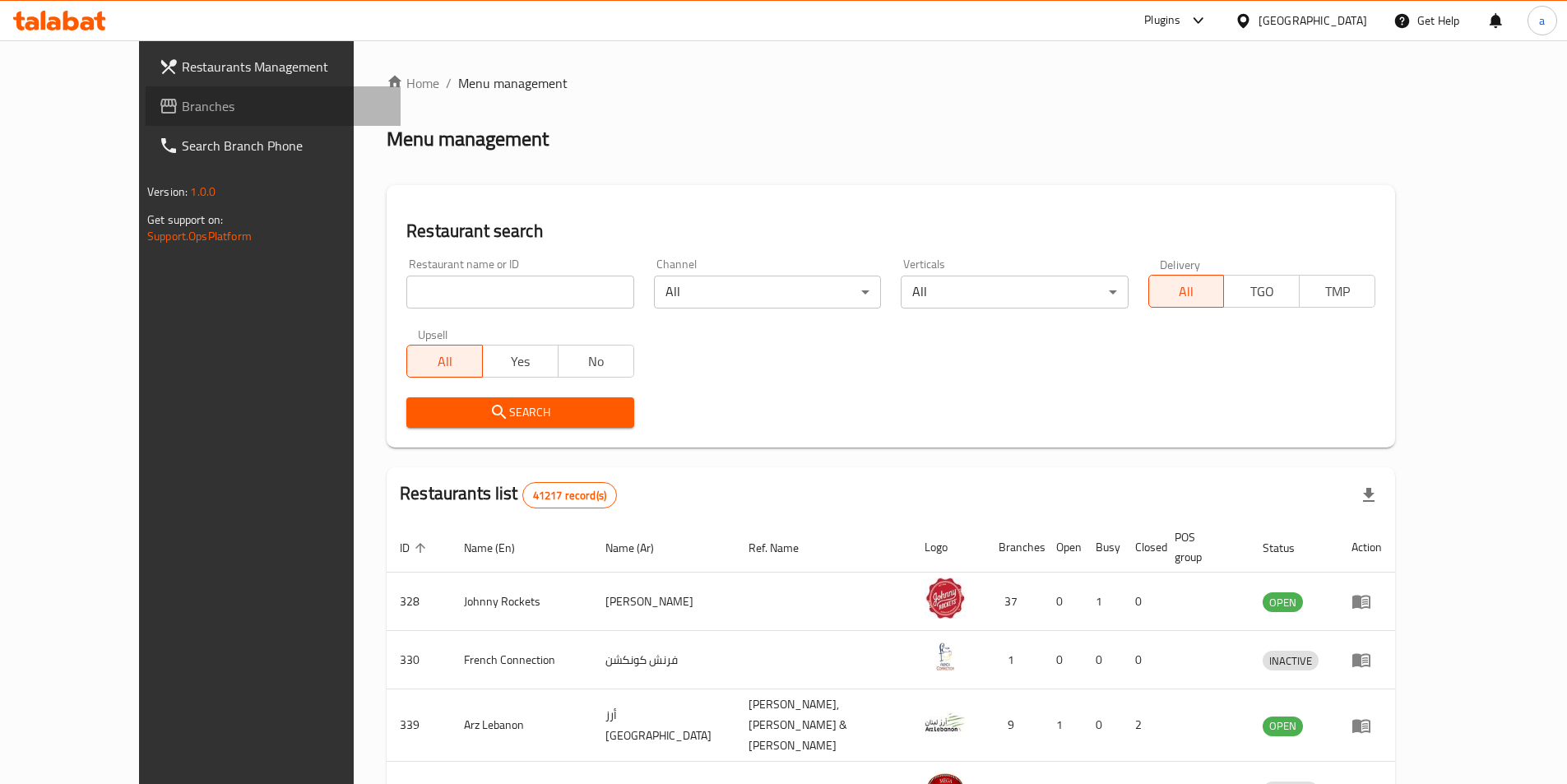
click at [182, 97] on span "Branches" at bounding box center [284, 106] width 205 height 19
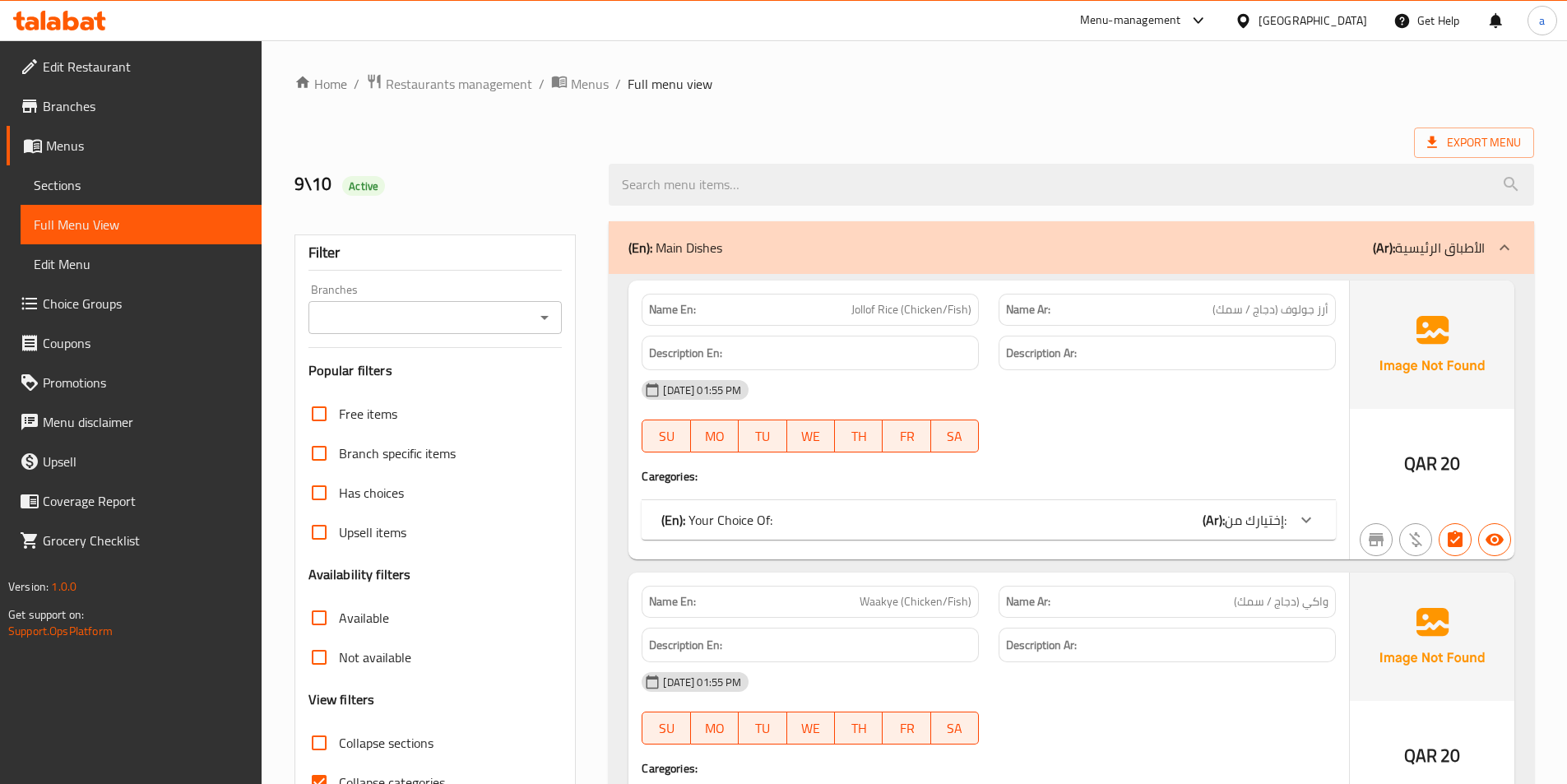
click at [1252, 24] on icon at bounding box center [1244, 21] width 17 height 17
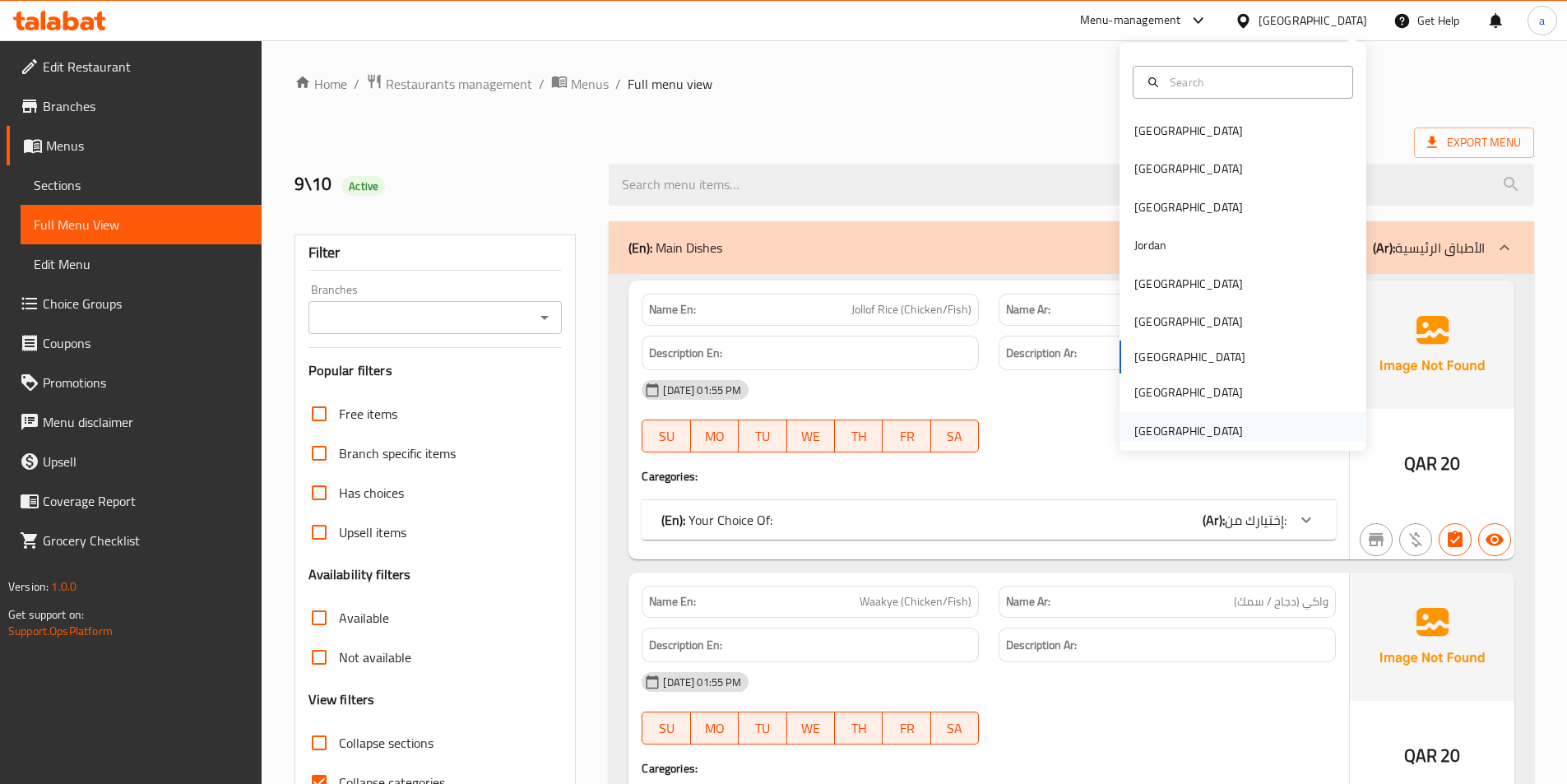
click at [1235, 431] on div "[GEOGRAPHIC_DATA]" at bounding box center [1189, 431] width 135 height 38
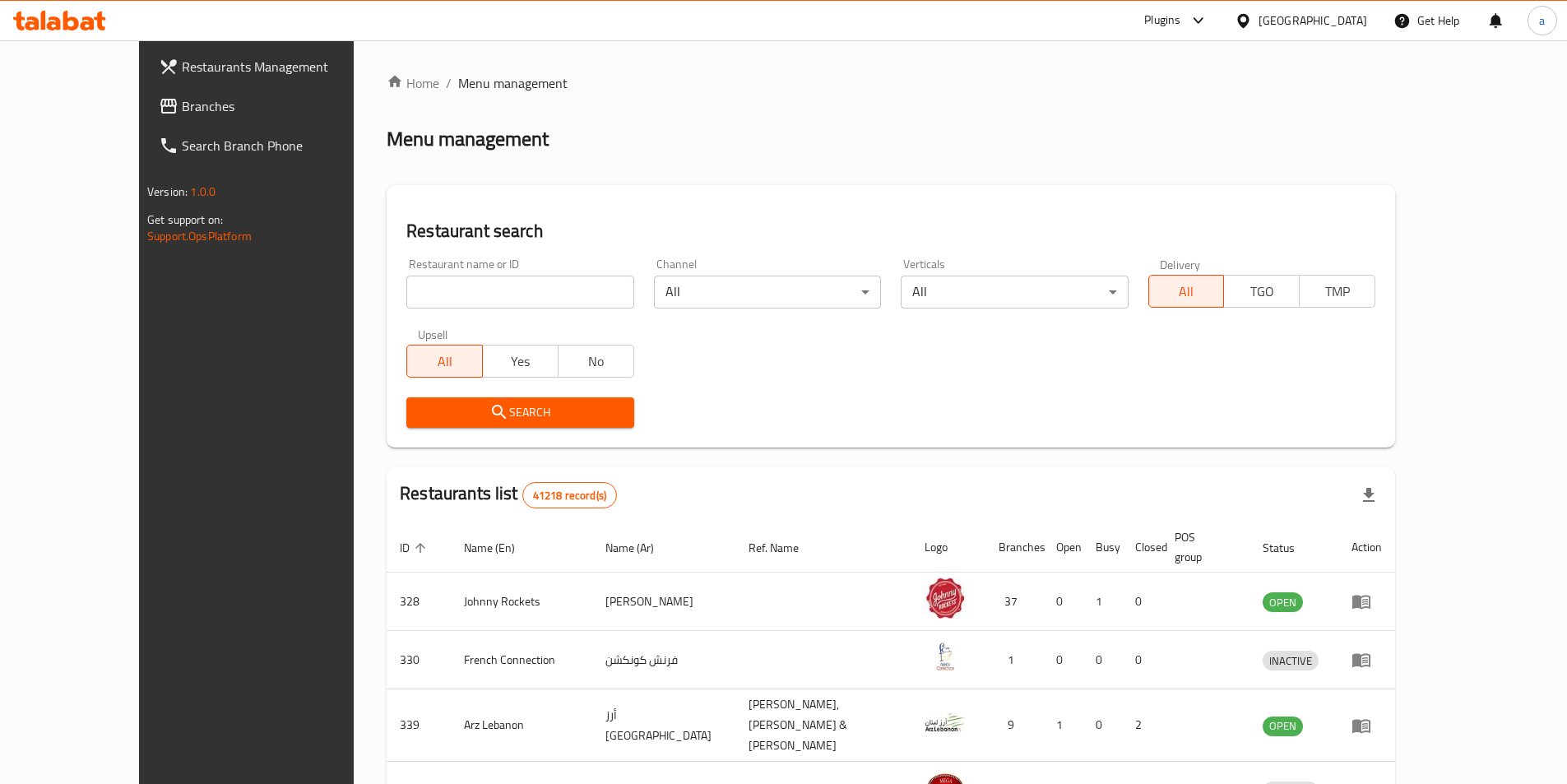
click at [182, 103] on span "Branches" at bounding box center [284, 106] width 205 height 19
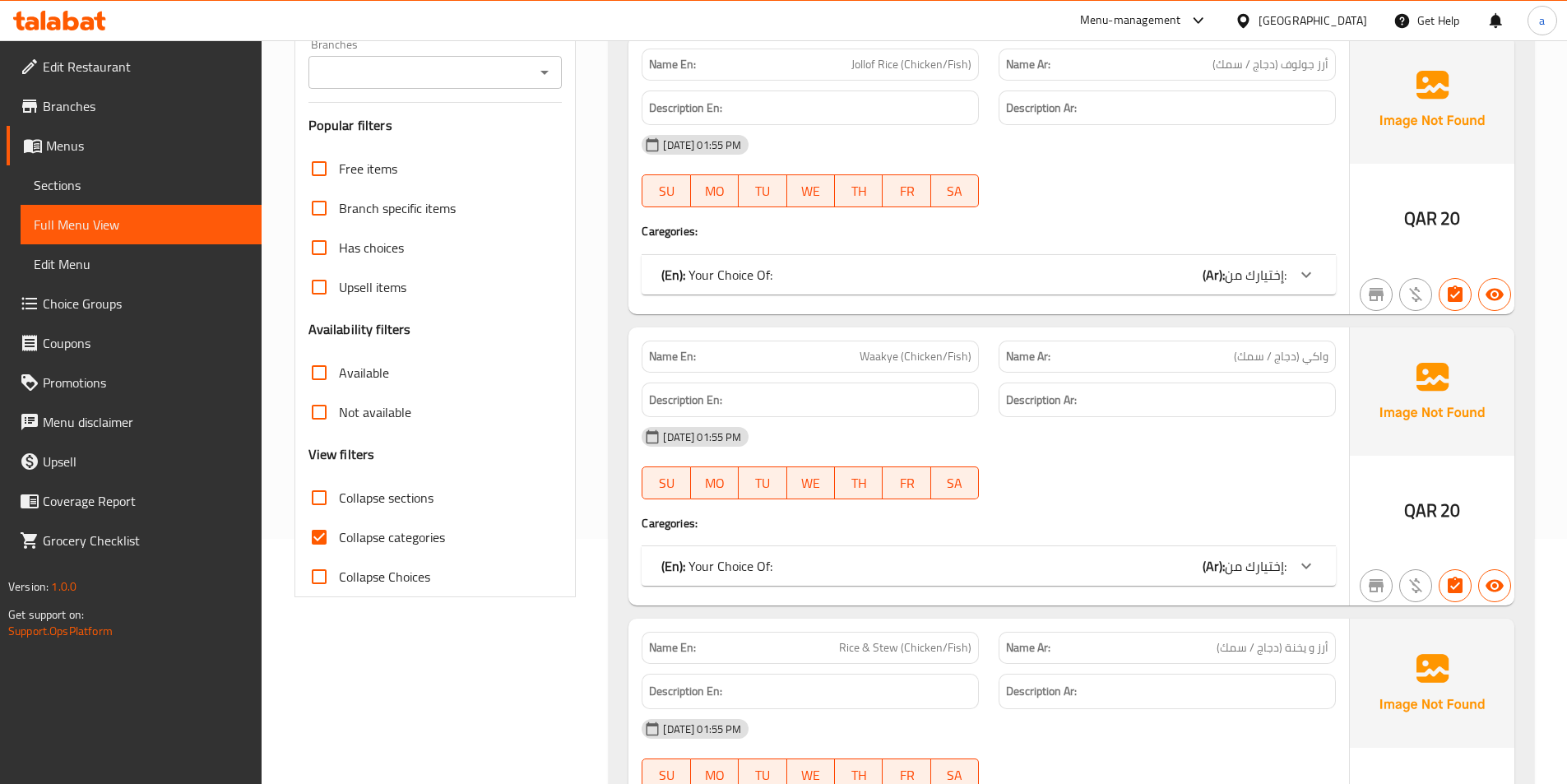
scroll to position [247, 0]
click at [371, 532] on span "Collapse categories" at bounding box center [392, 536] width 106 height 19
click at [339, 532] on input "Collapse categories" at bounding box center [319, 535] width 40 height 39
checkbox input "false"
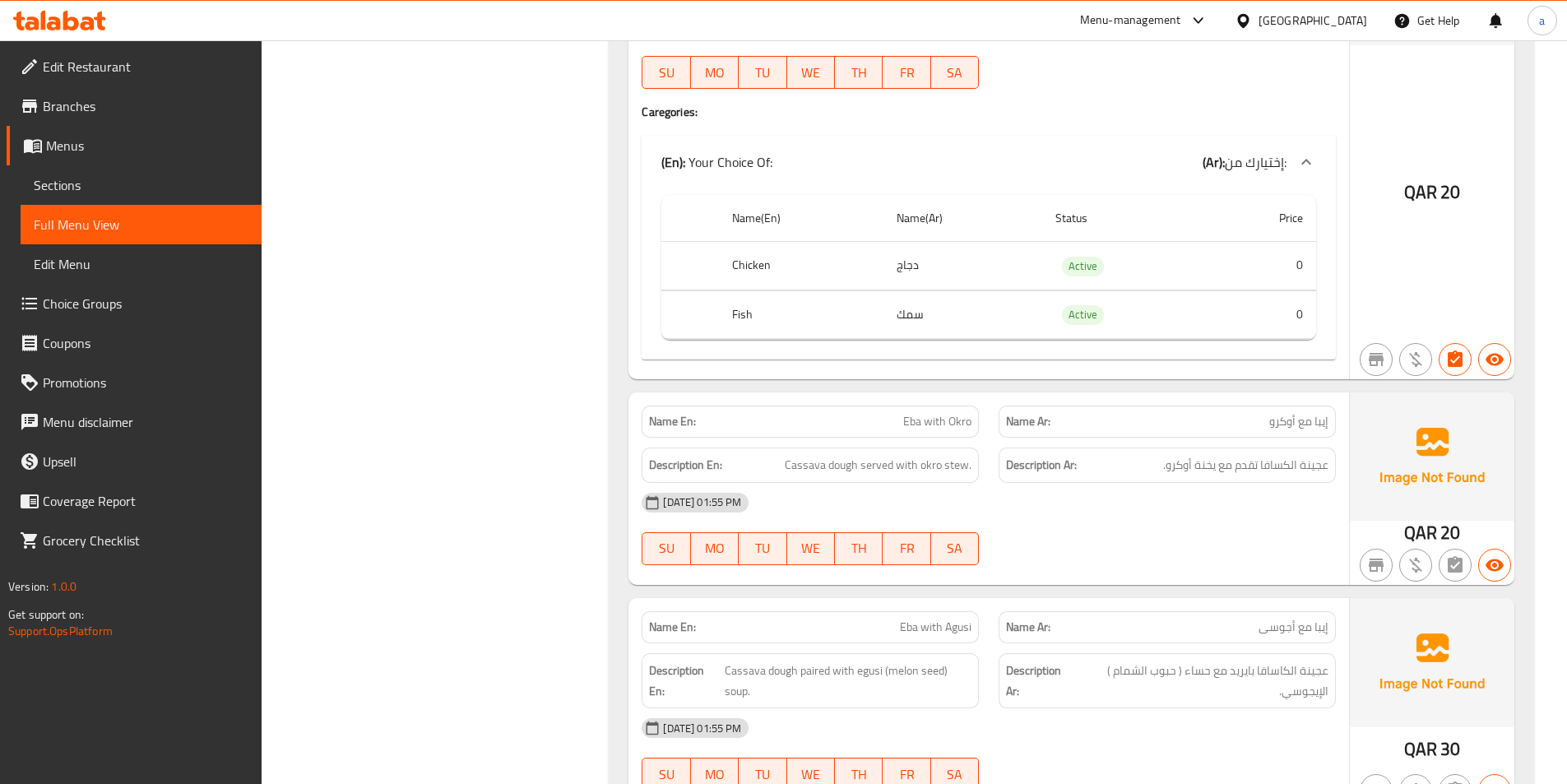
scroll to position [1727, 0]
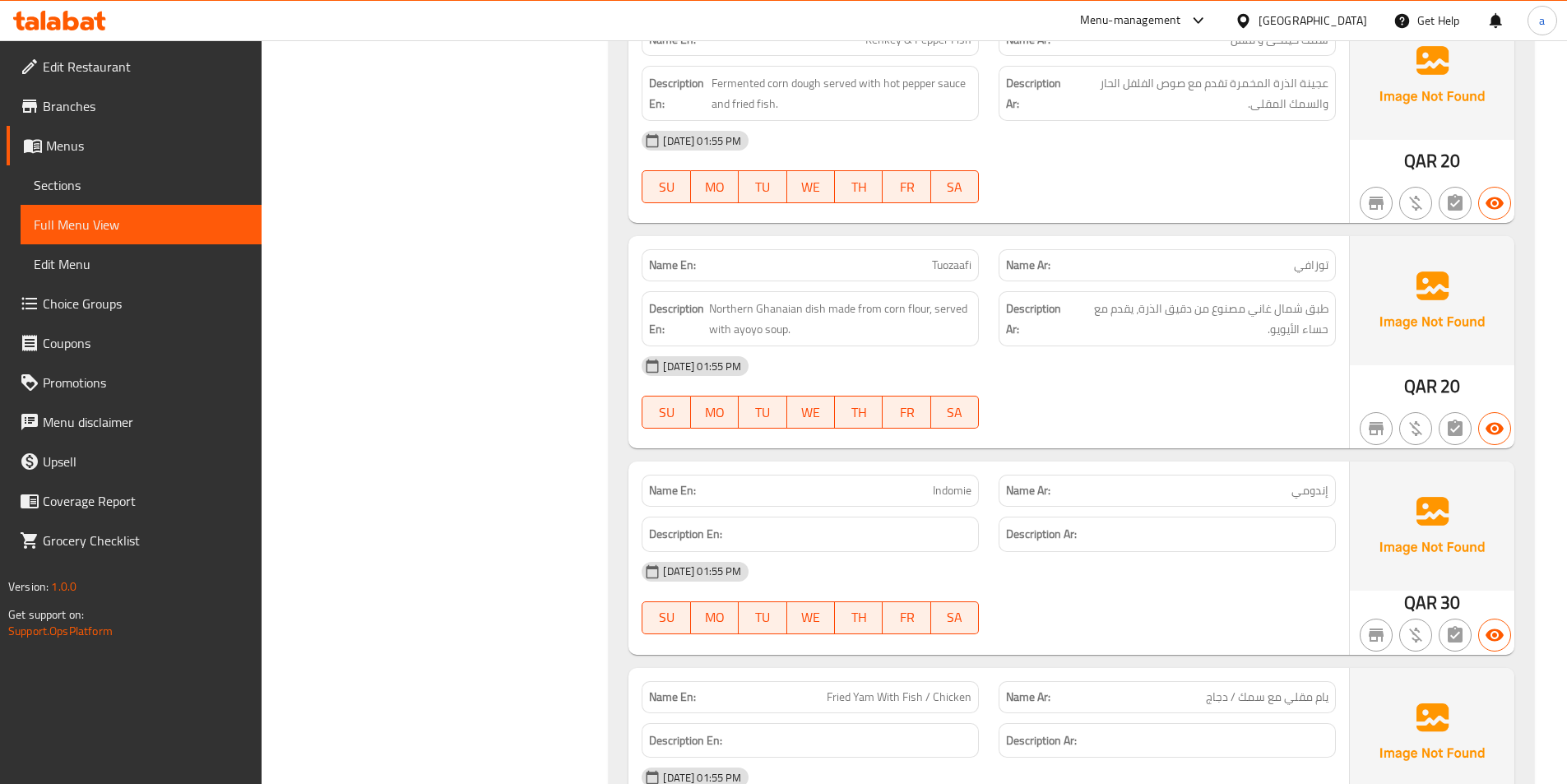
scroll to position [4328, 0]
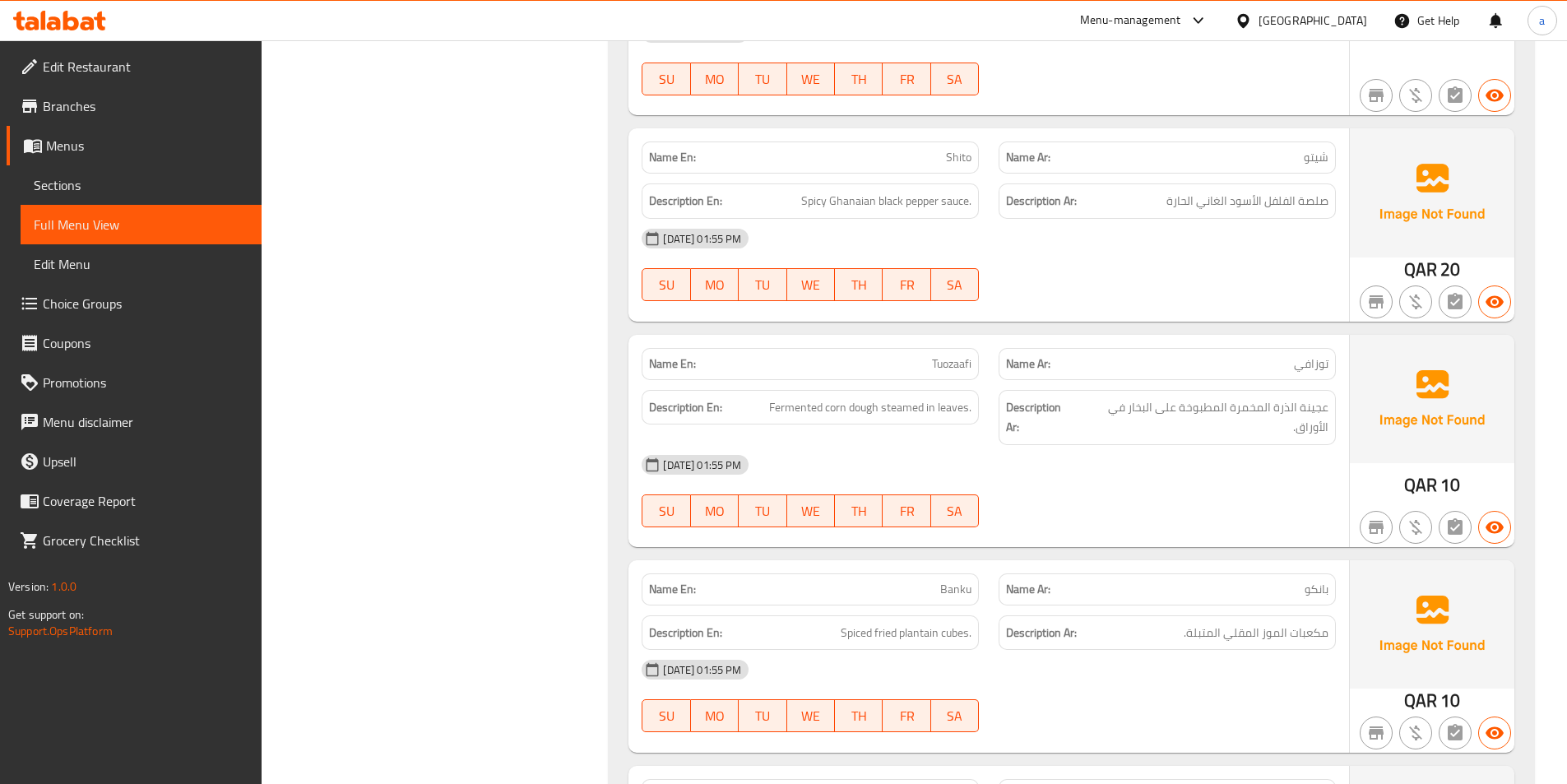
scroll to position [8292, 0]
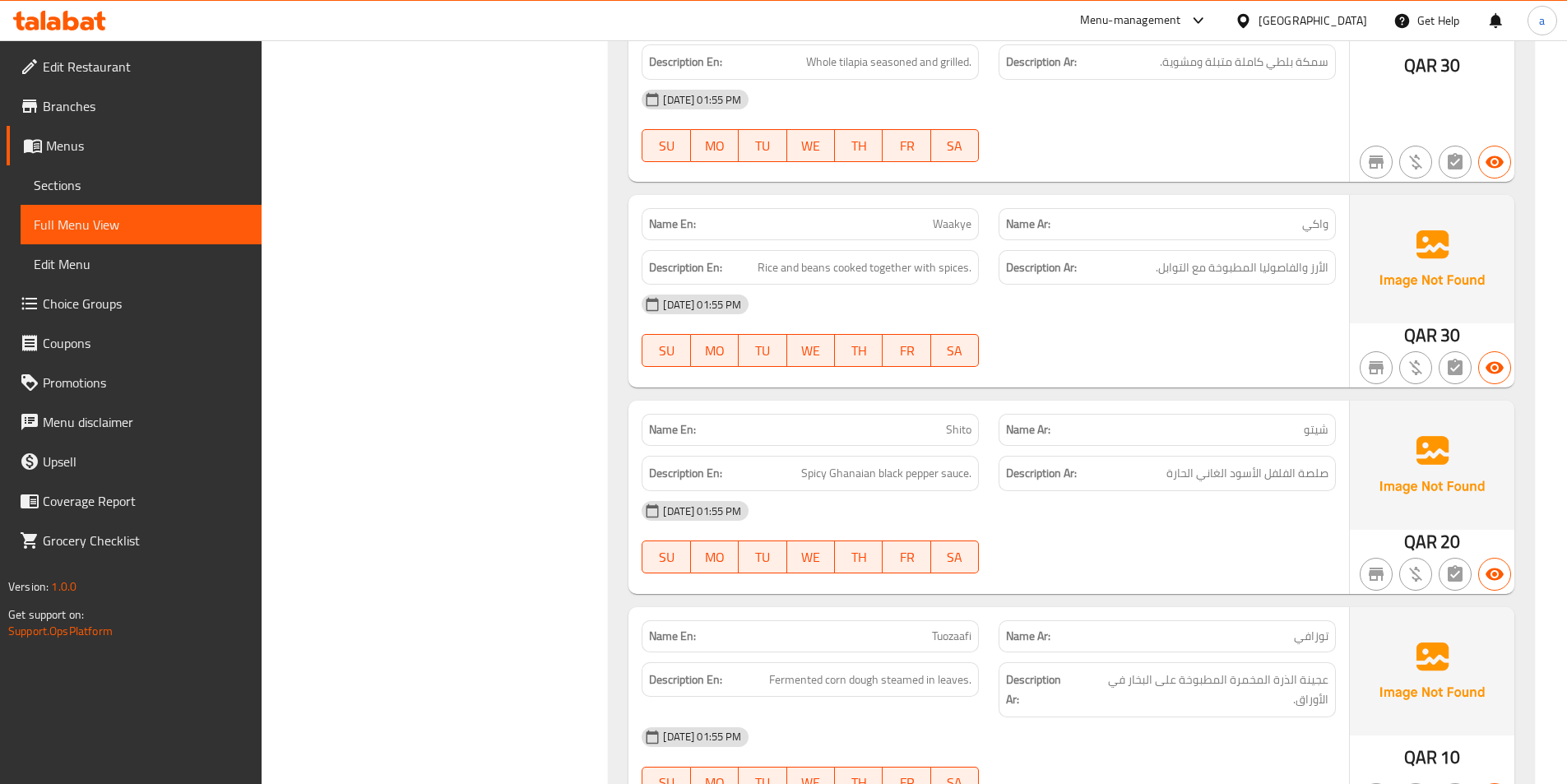
scroll to position [8045, 0]
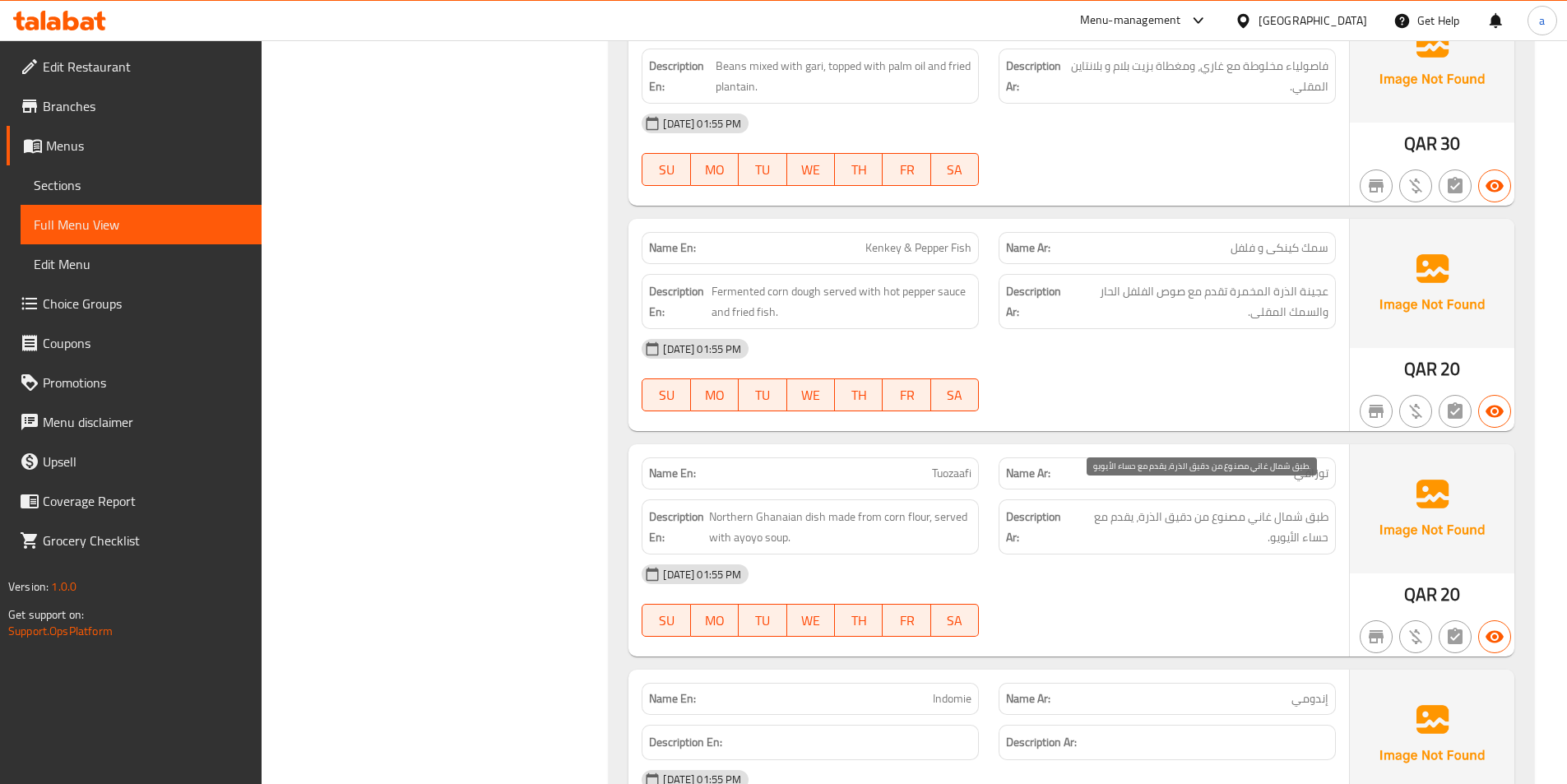
scroll to position [4247, 0]
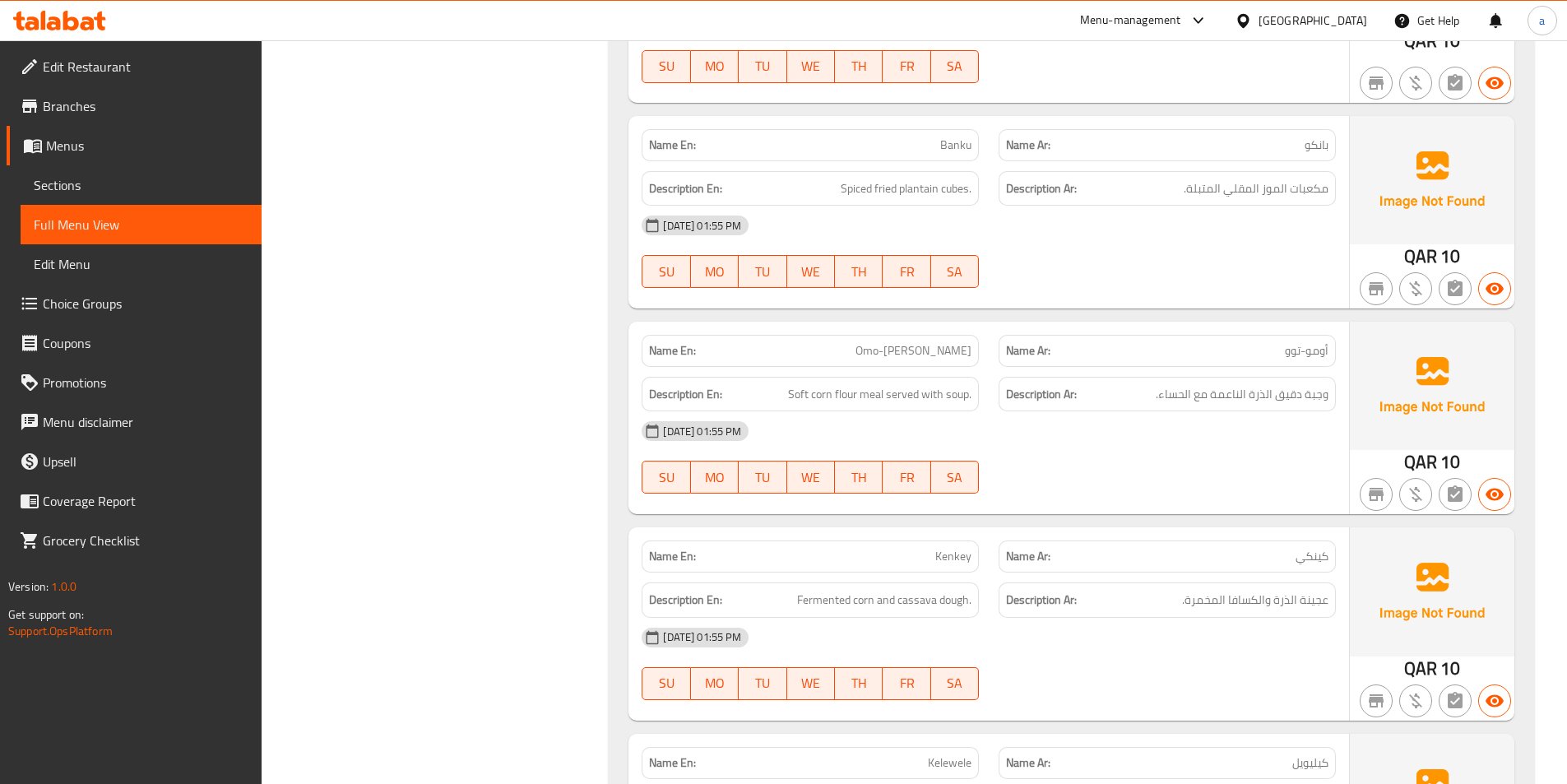
scroll to position [8622, 0]
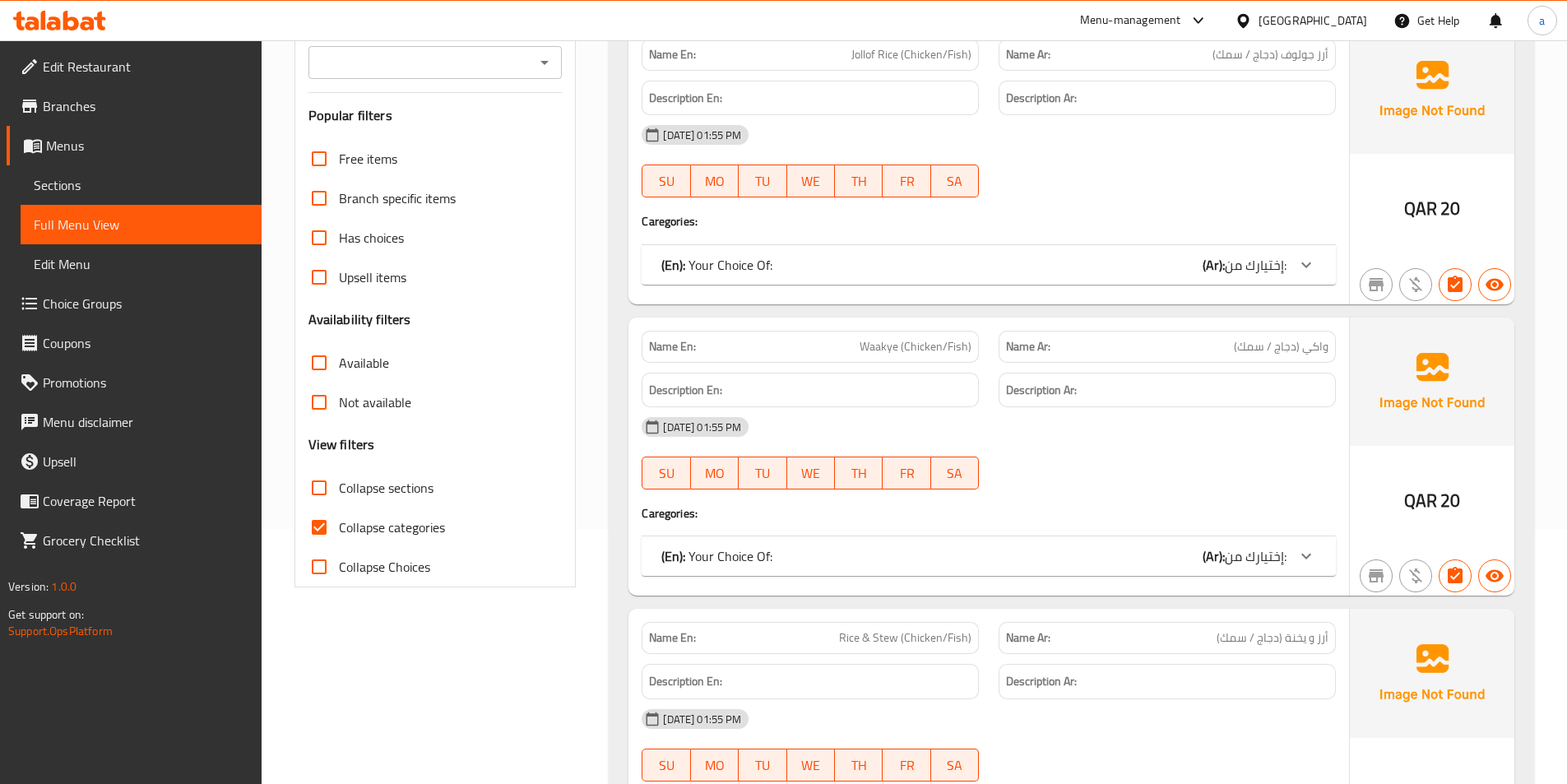
scroll to position [256, 0]
click at [374, 524] on span "Collapse categories" at bounding box center [392, 526] width 106 height 19
click at [339, 524] on input "Collapse categories" at bounding box center [319, 526] width 40 height 39
checkbox input "false"
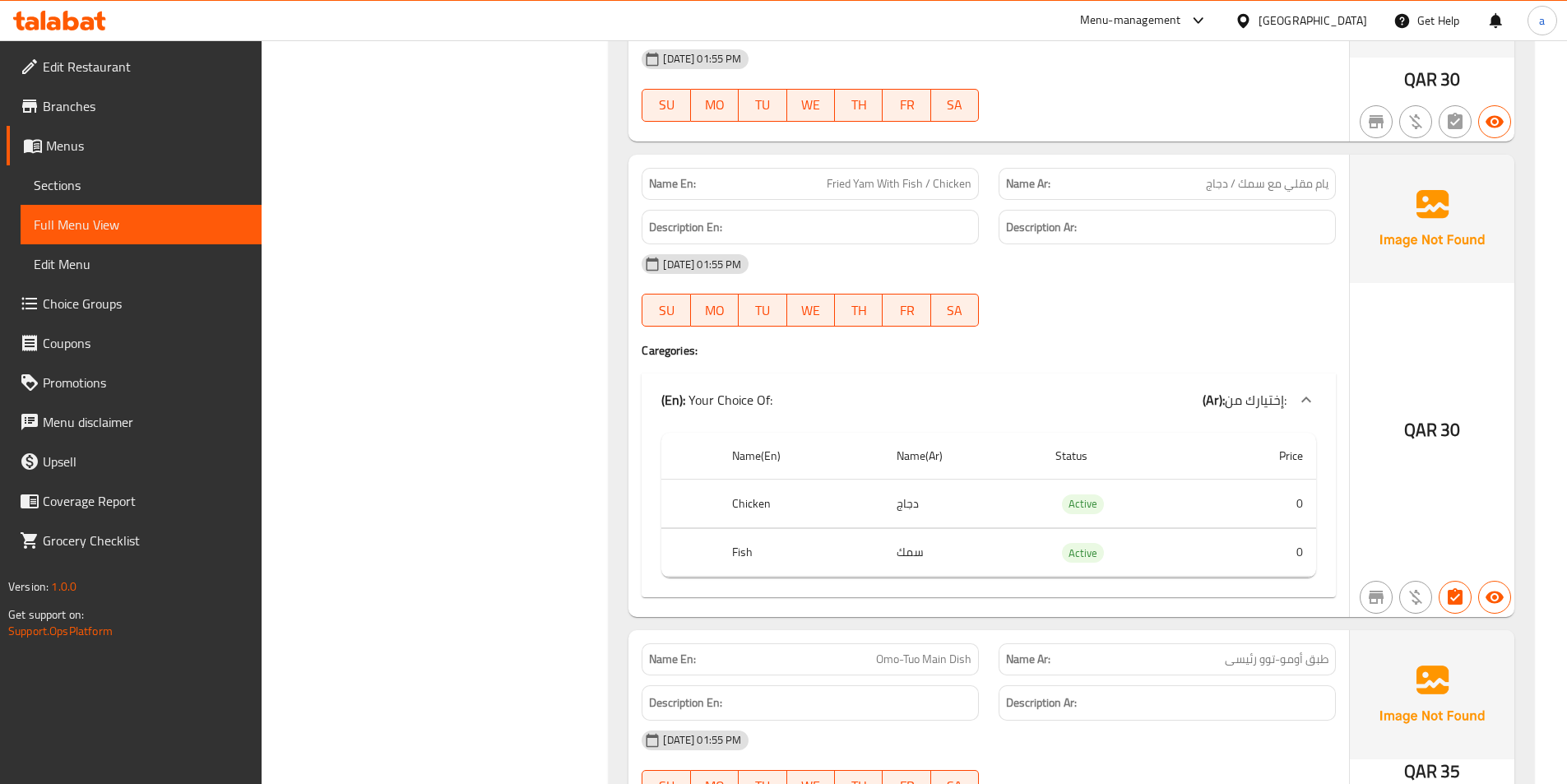
scroll to position [4739, 0]
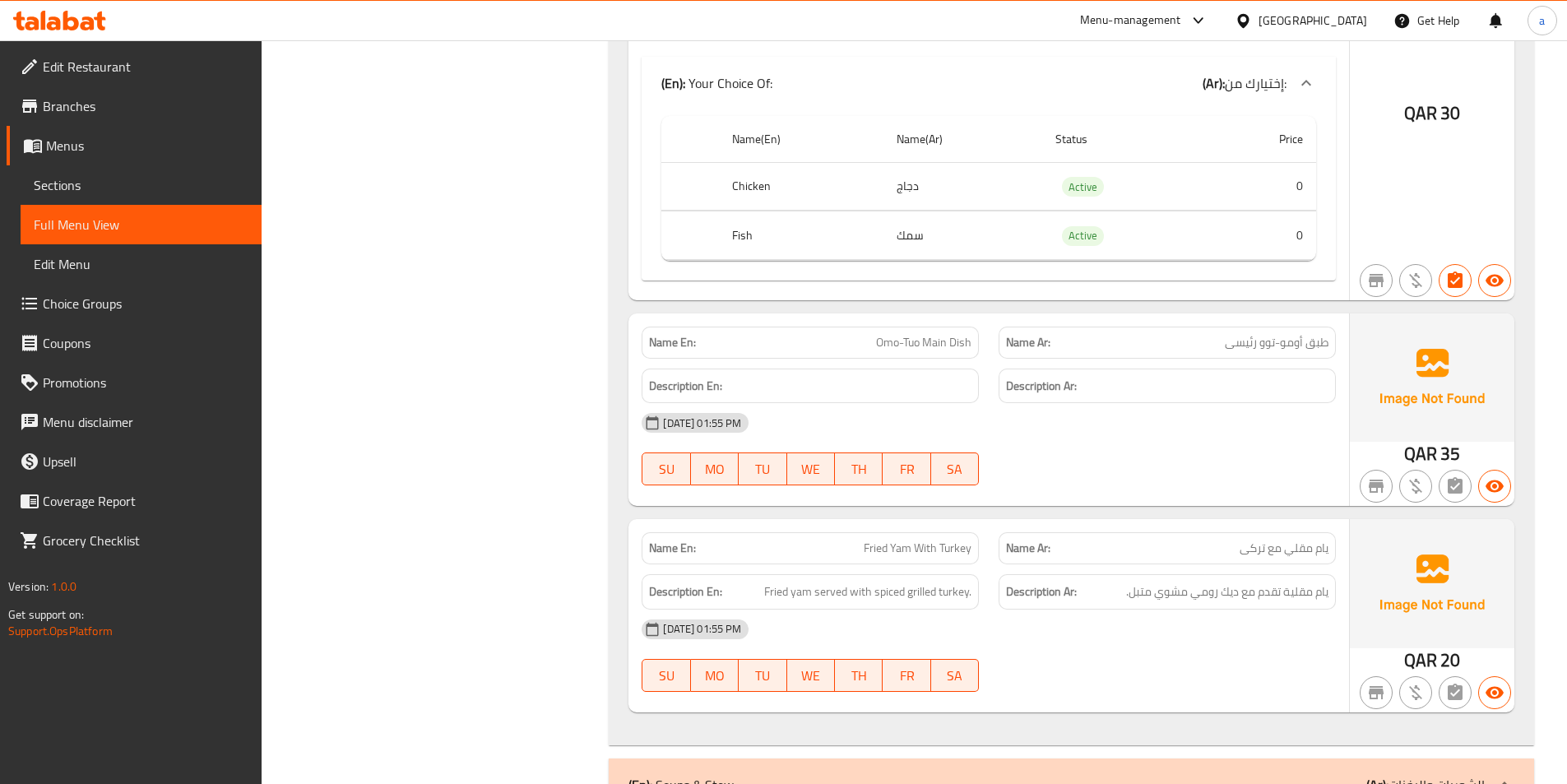
scroll to position [5234, 0]
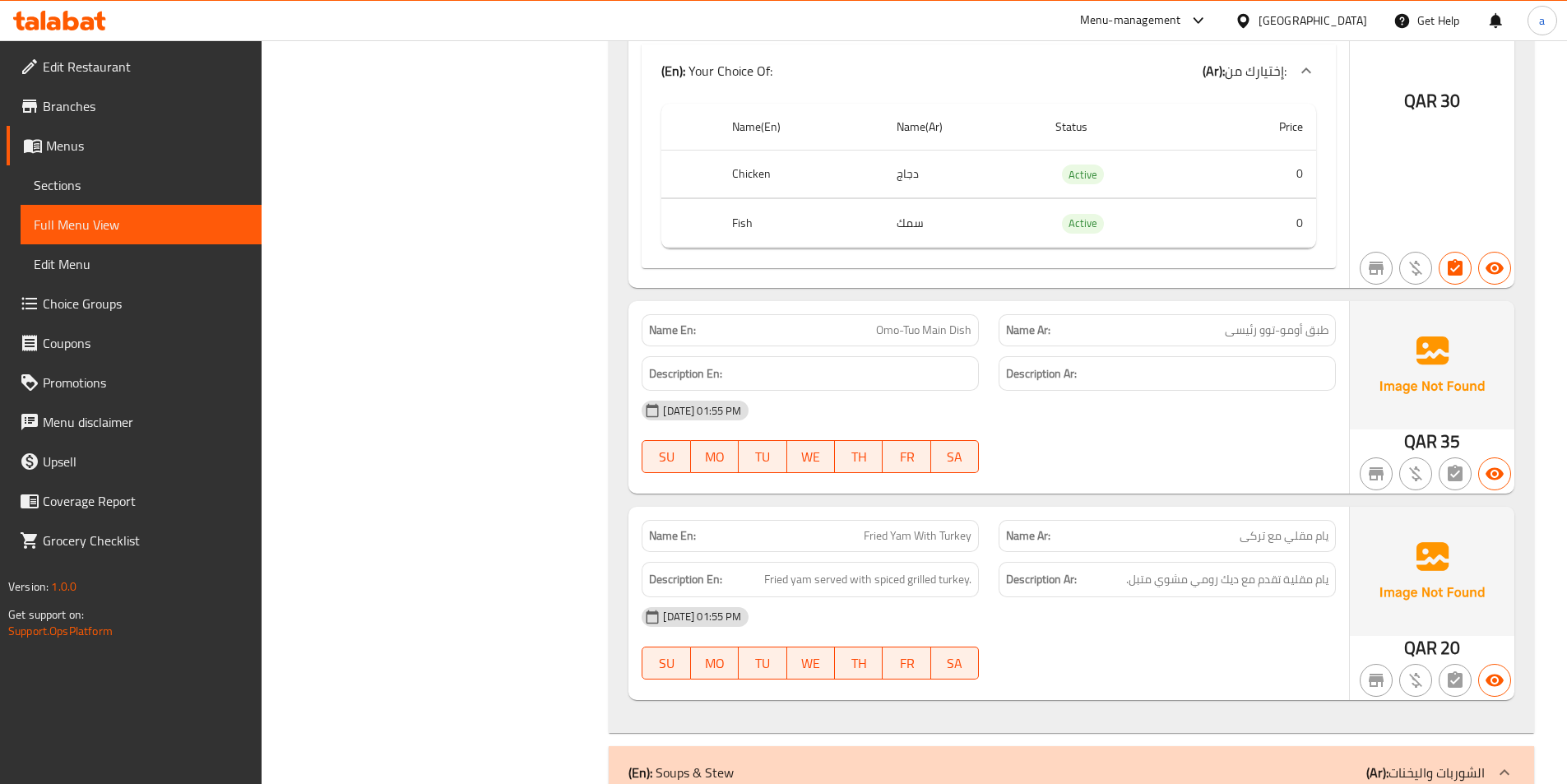
click at [431, 555] on div "Filter Branches Branches Popular filters Free items Branch specific items Has c…" at bounding box center [441, 362] width 315 height 10771
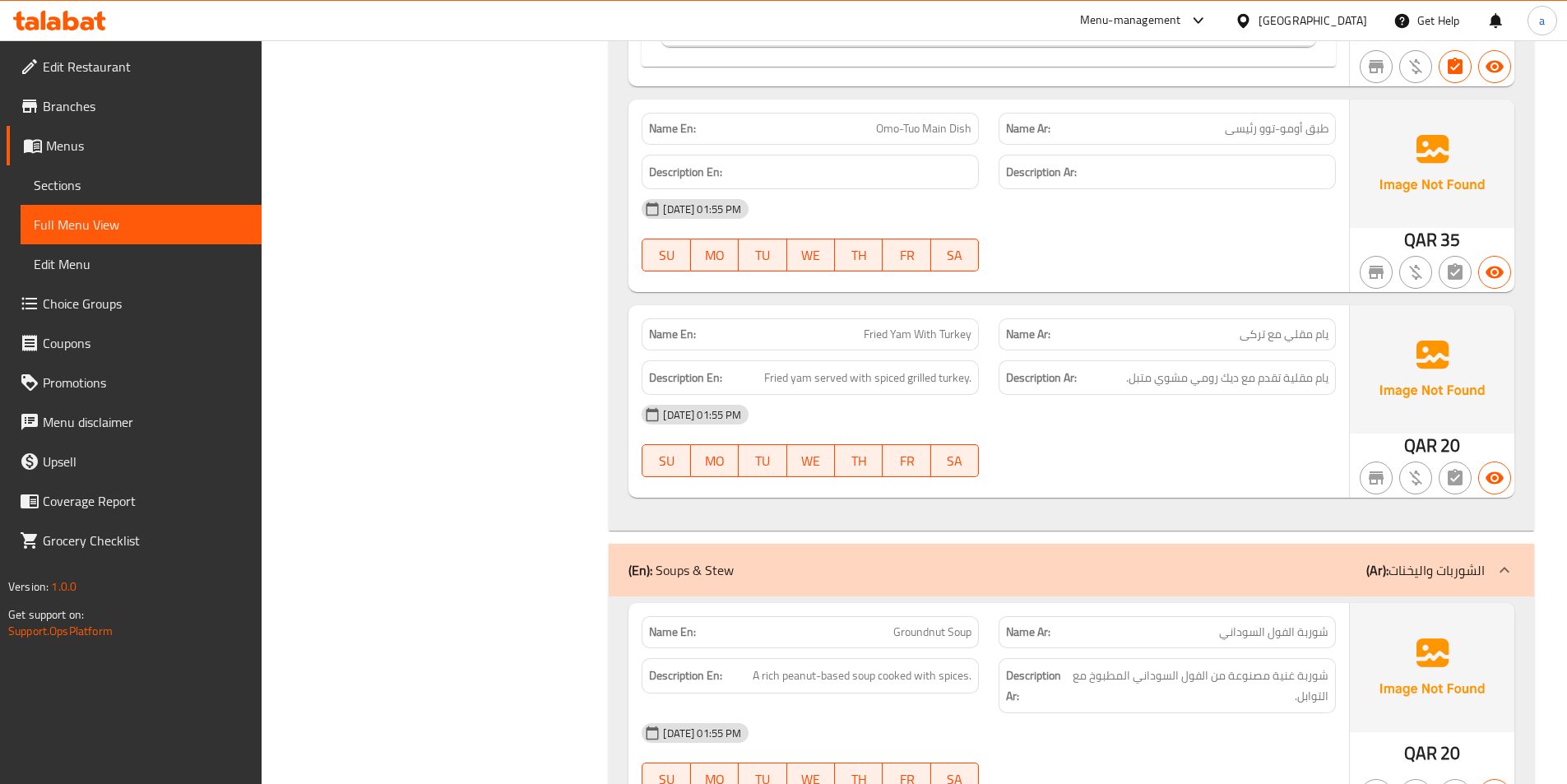
scroll to position [5658, 0]
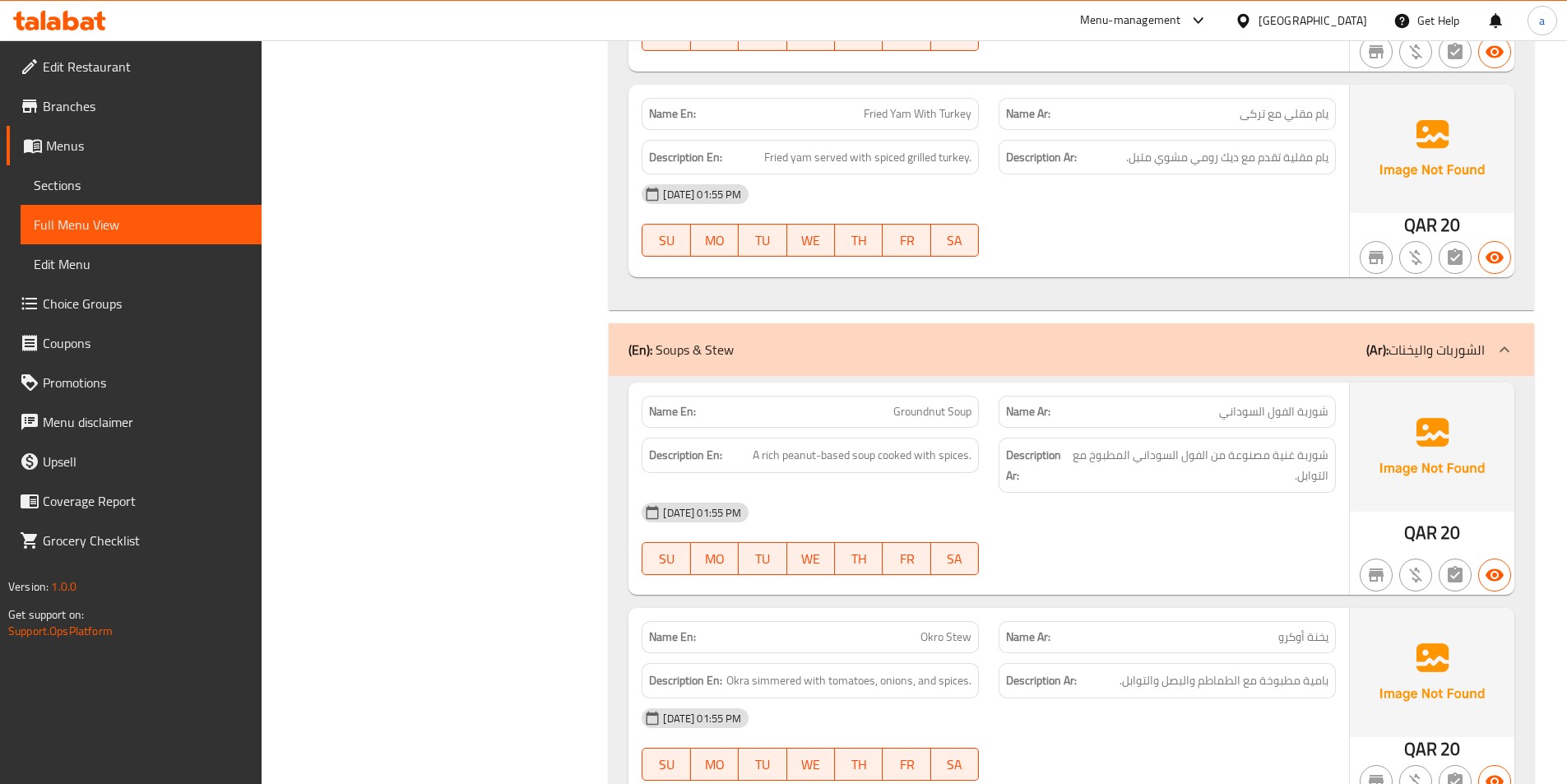
click at [924, 403] on span "Groundnut Soup" at bounding box center [932, 411] width 78 height 17
copy span "Groundnut Soup"
click at [937, 628] on span "Okro Stew" at bounding box center [945, 637] width 51 height 17
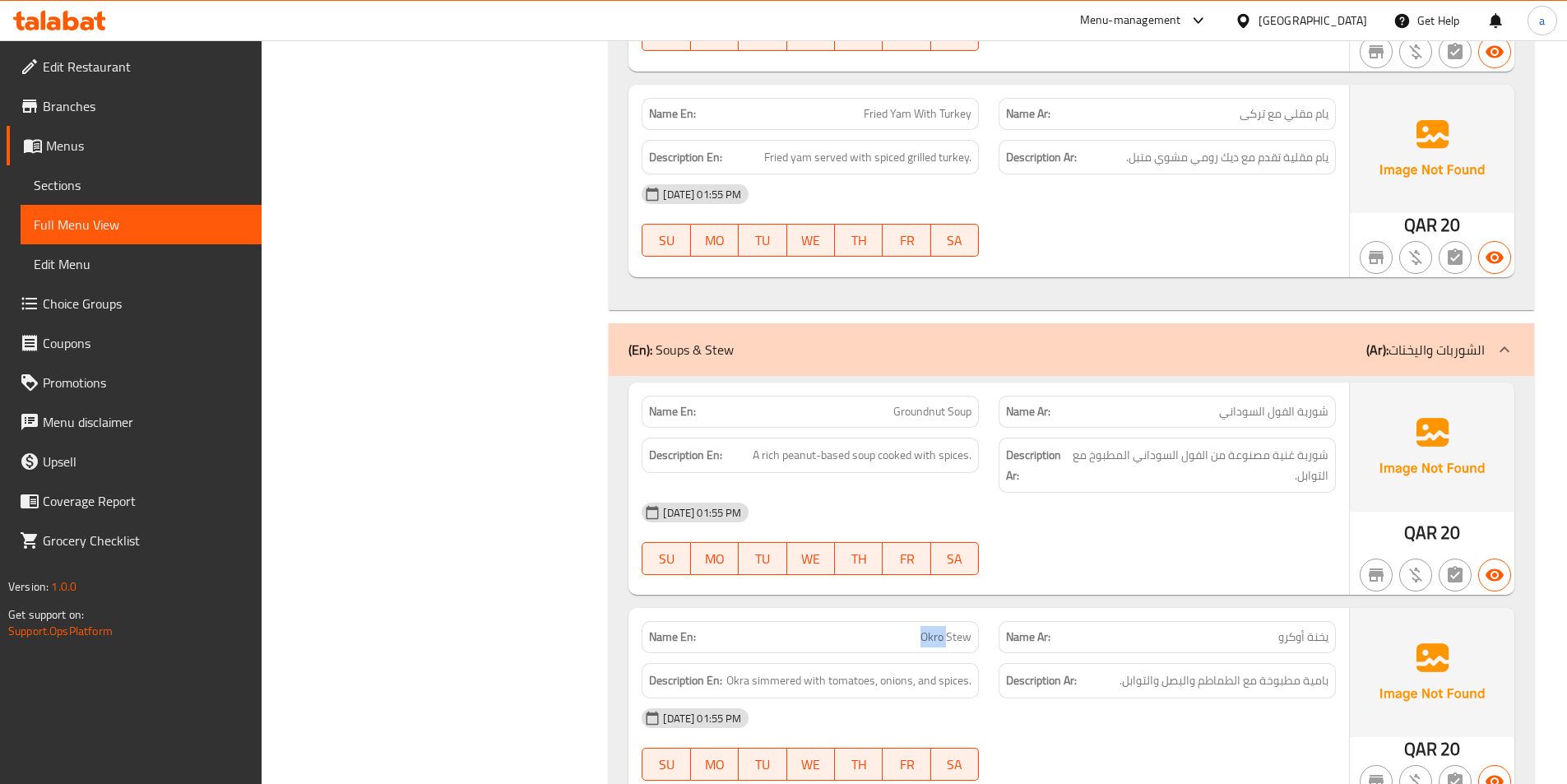
click at [937, 628] on span "Okro Stew" at bounding box center [945, 637] width 51 height 17
copy span "Okro Stew"
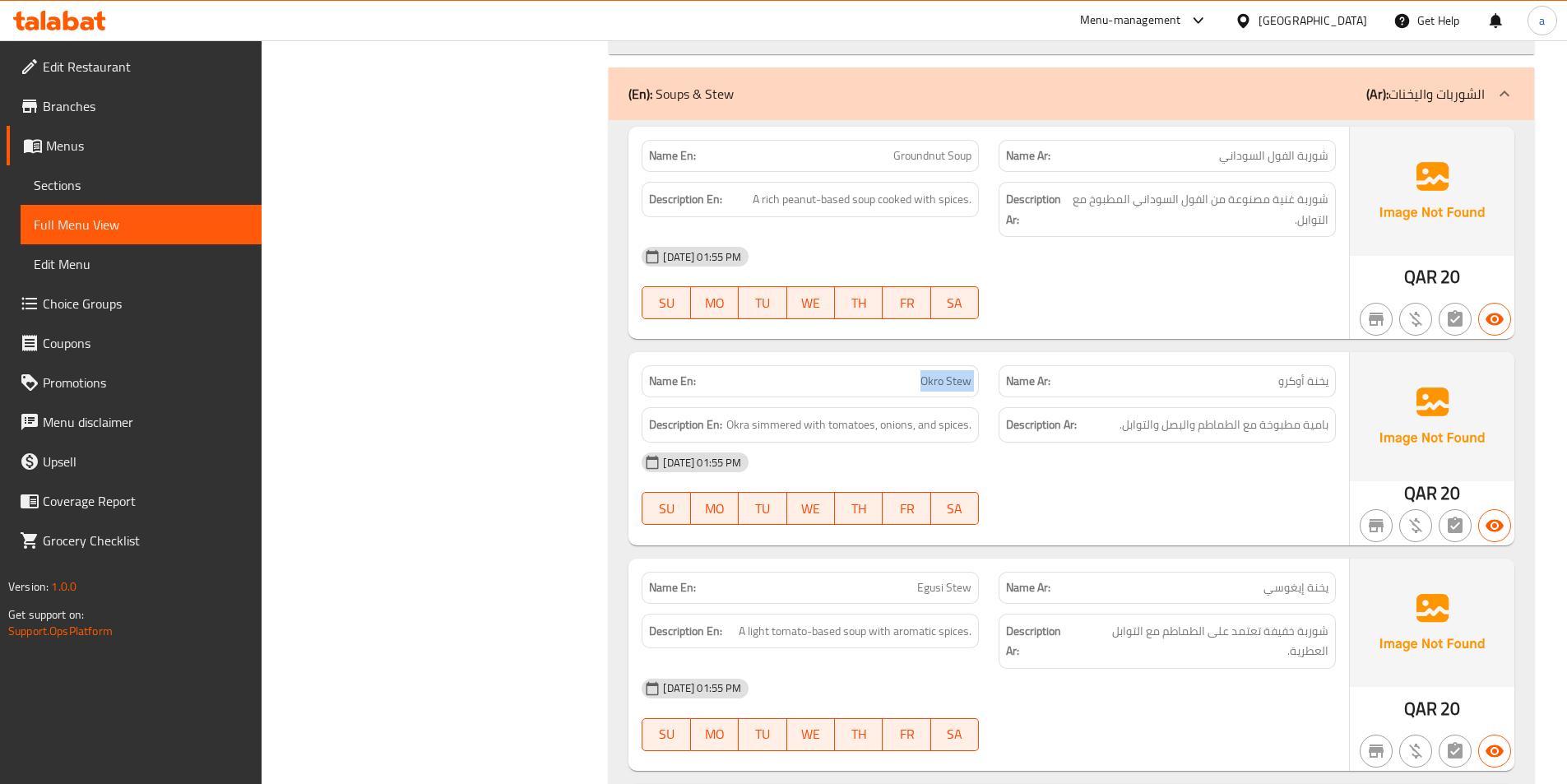
scroll to position [6151, 0]
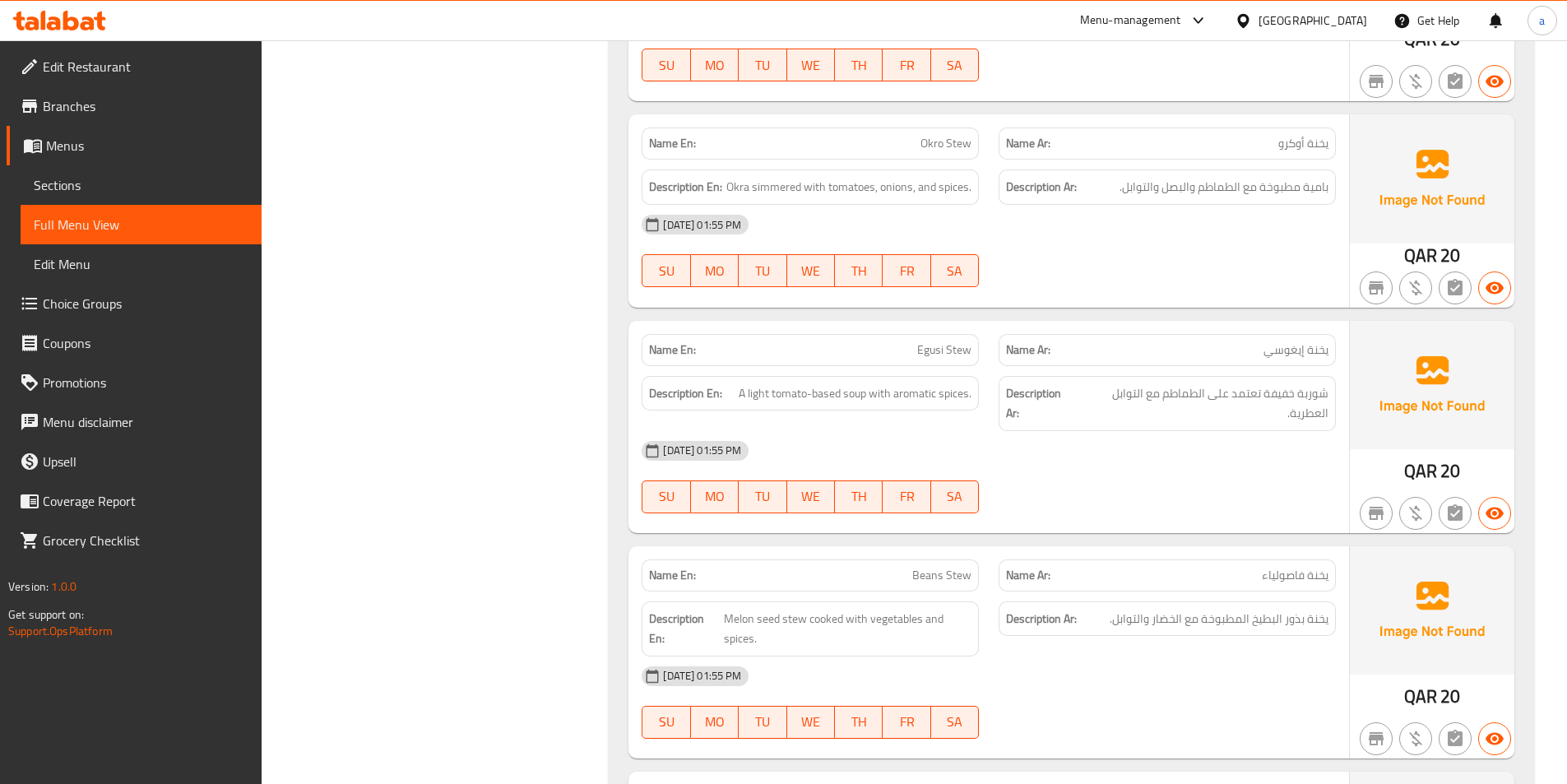
click at [954, 341] on span "Egusi Stew" at bounding box center [944, 350] width 54 height 17
copy span "Egusi Stew"
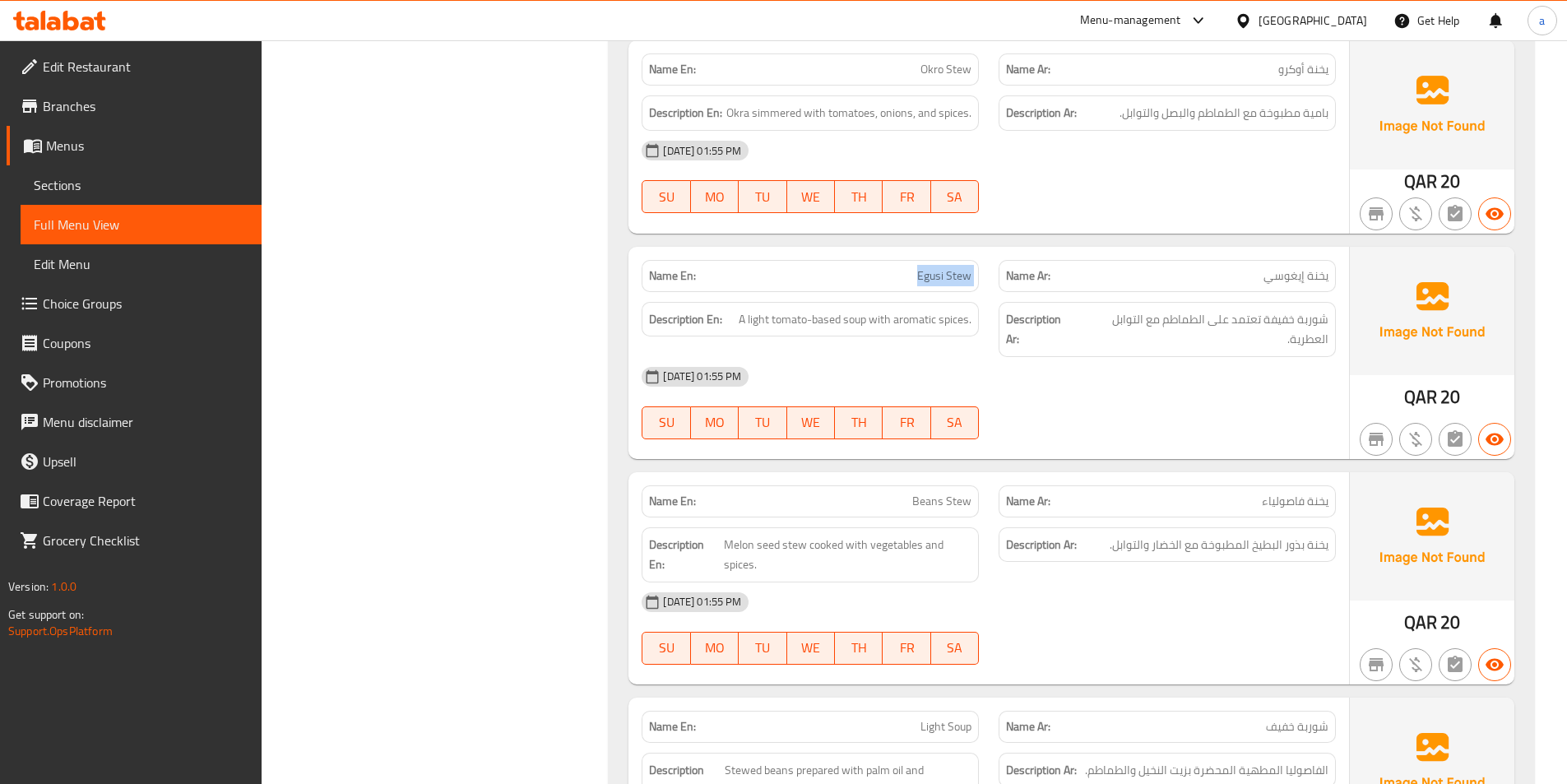
scroll to position [6315, 0]
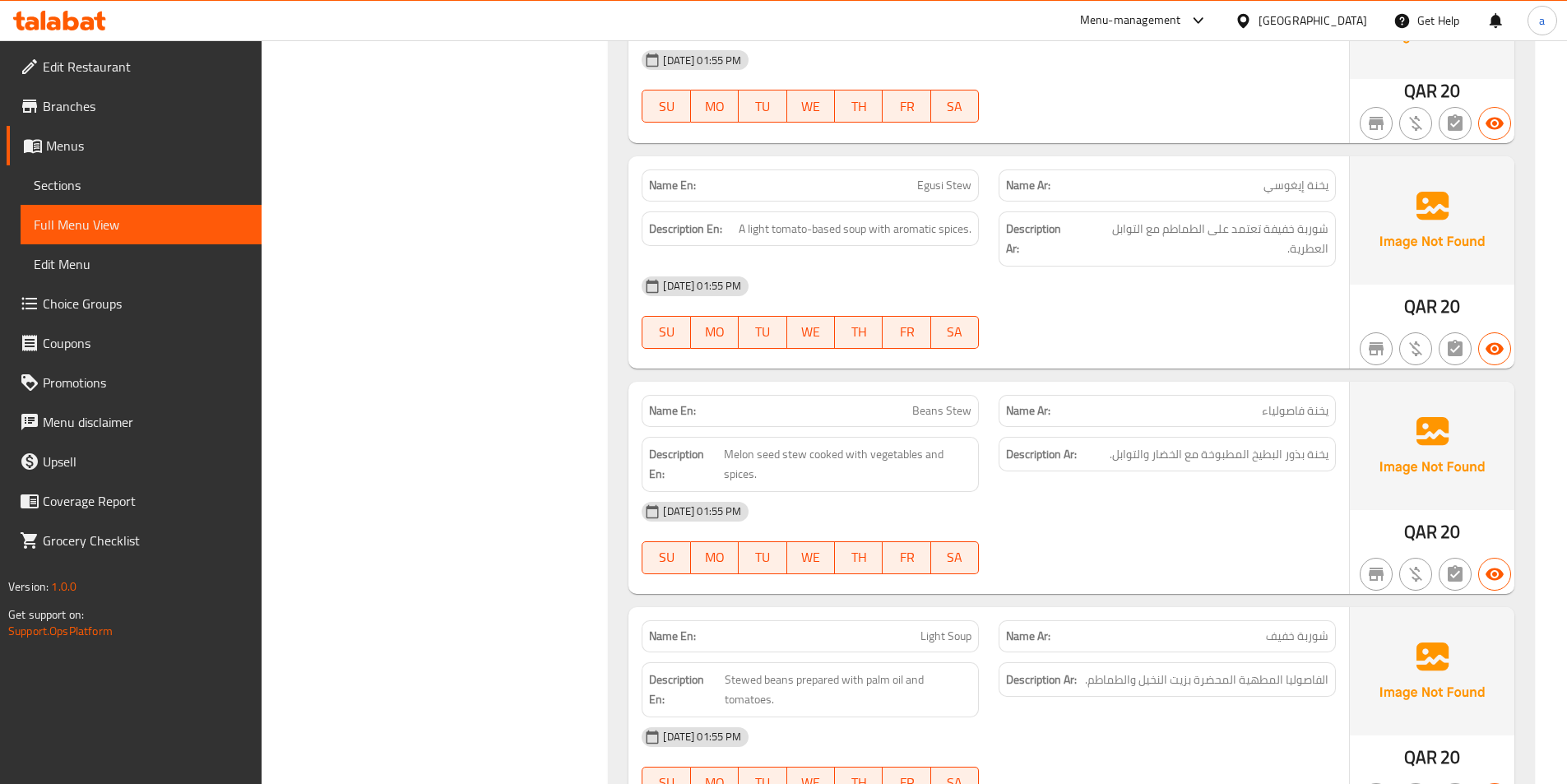
click at [1271, 402] on span "يخنة فاصولياء" at bounding box center [1295, 410] width 66 height 17
click at [915, 402] on span "Beans Stew" at bounding box center [942, 410] width 59 height 17
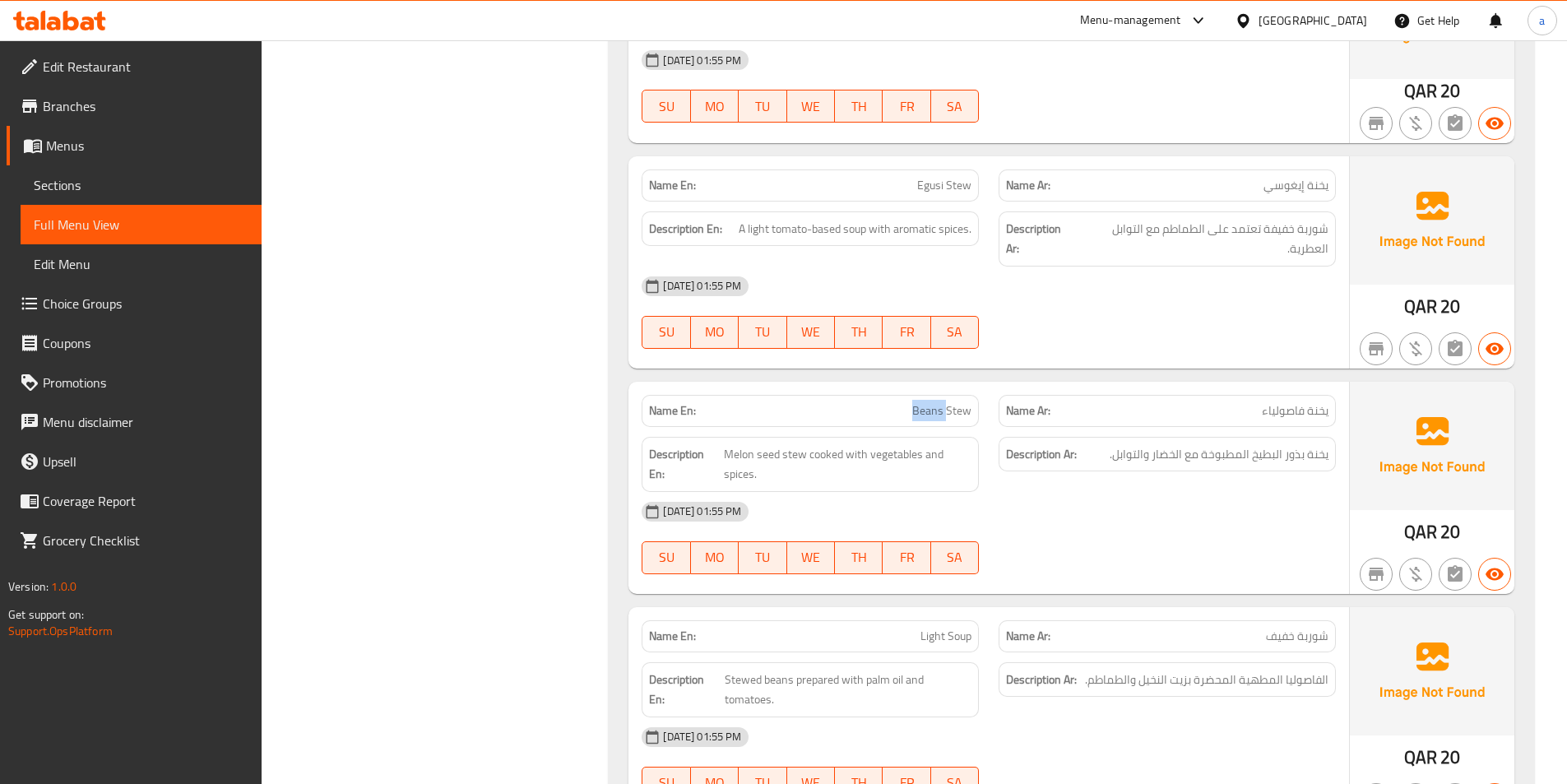
click at [915, 402] on span "Beans Stew" at bounding box center [942, 410] width 59 height 17
copy span "Beans Stew"
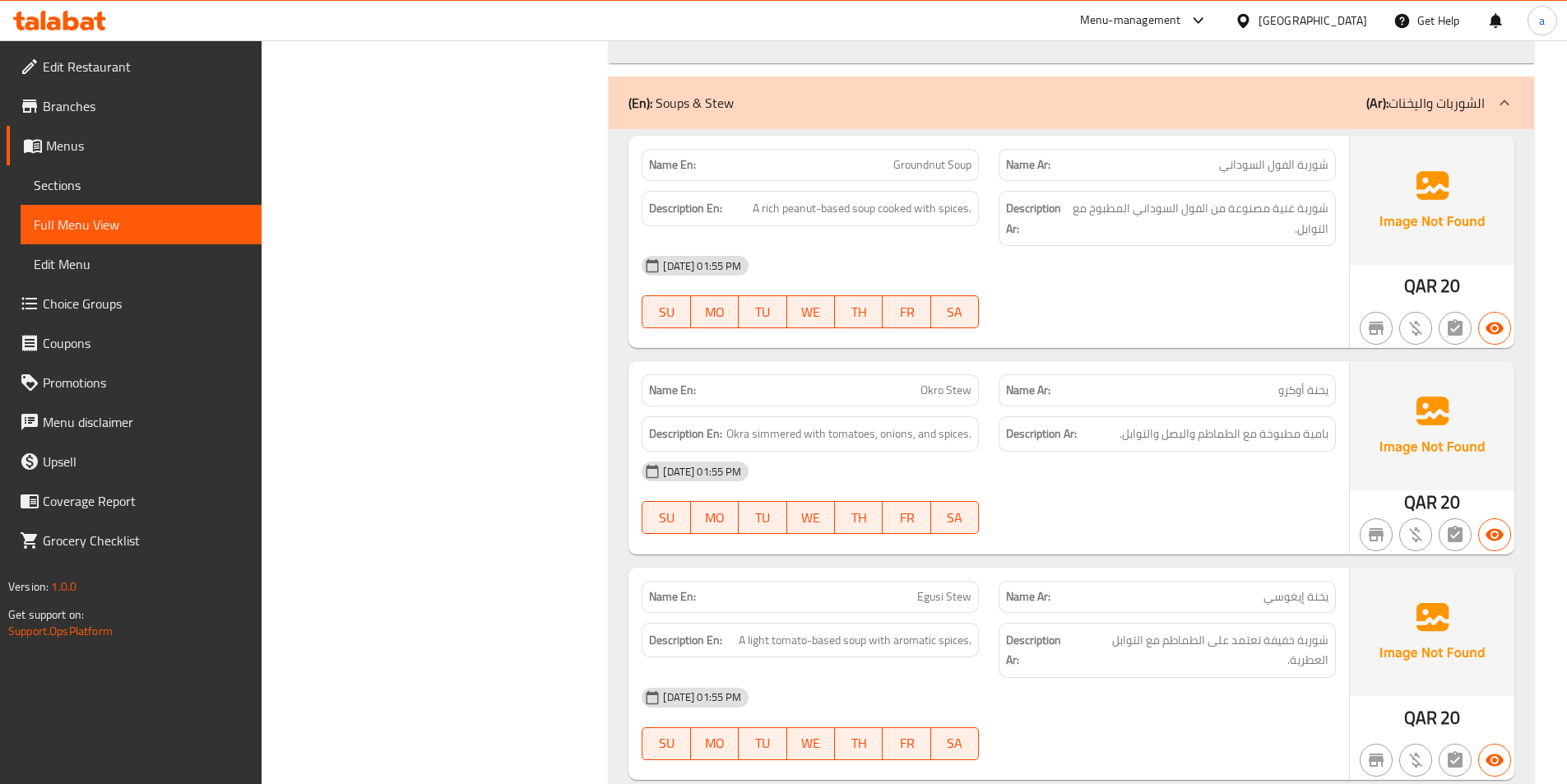
scroll to position [5987, 0]
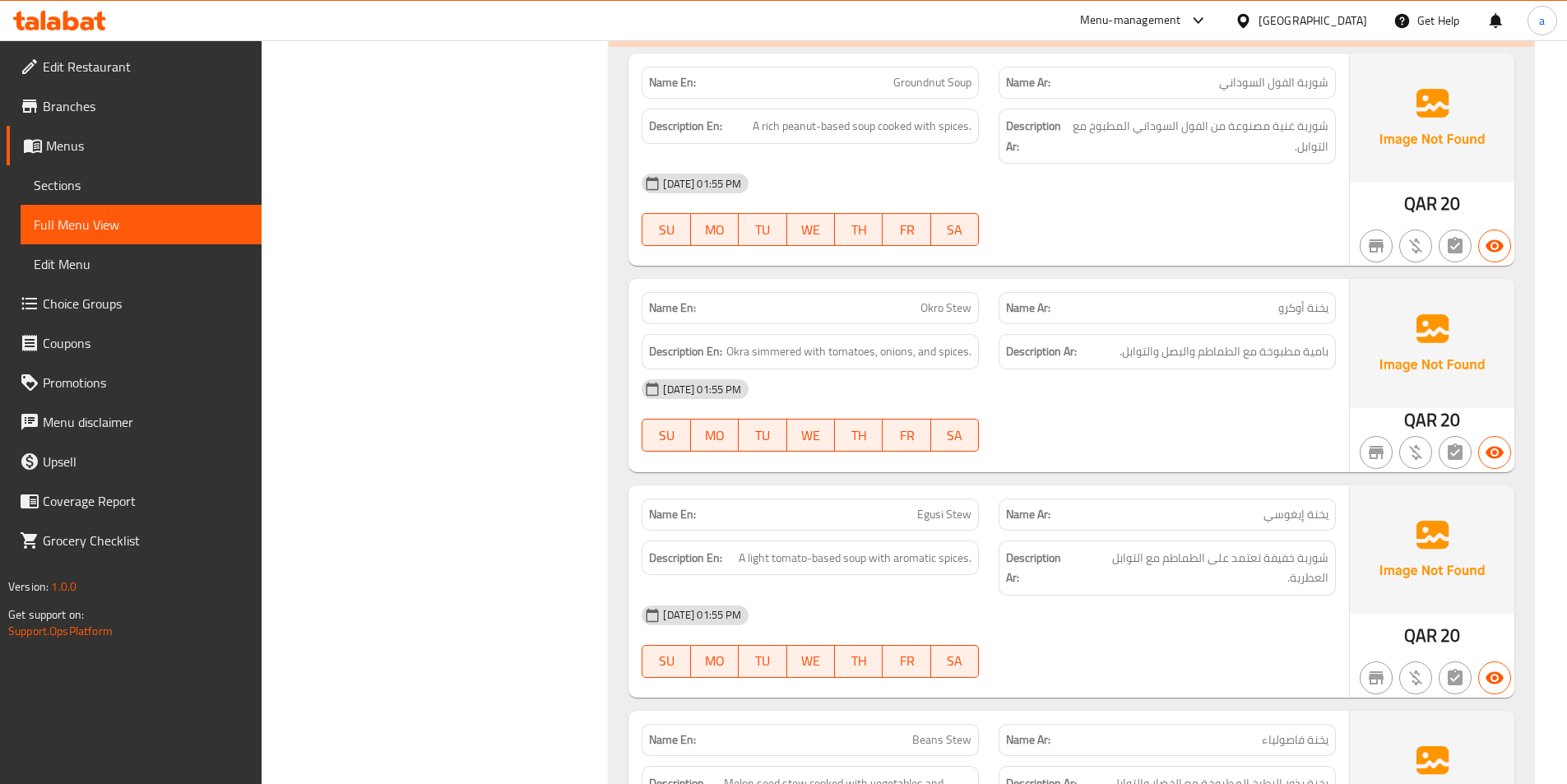
click at [961, 506] on span "Egusi Stew" at bounding box center [944, 514] width 54 height 17
copy span "Egusi Stew"
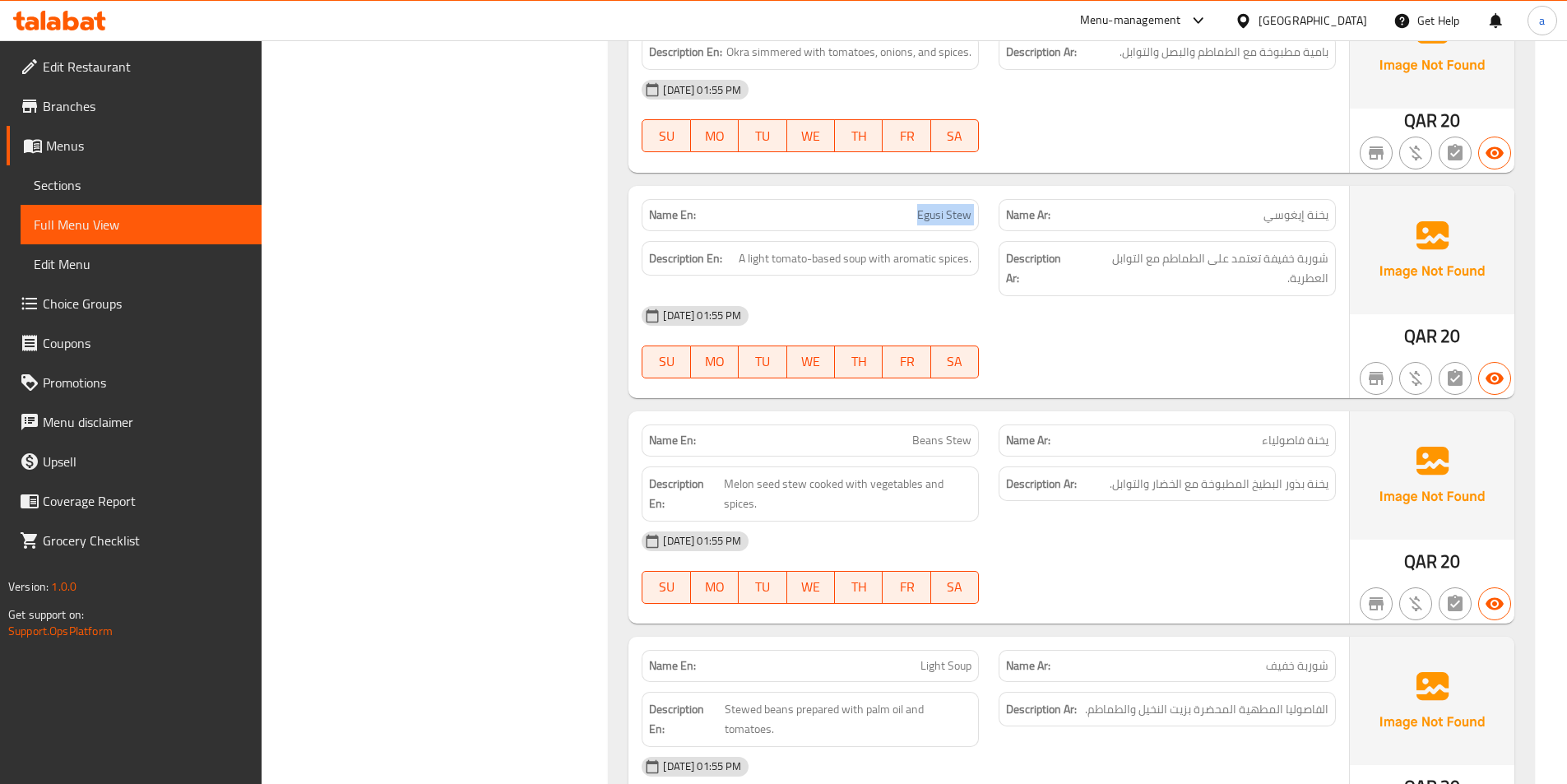
scroll to position [6480, 0]
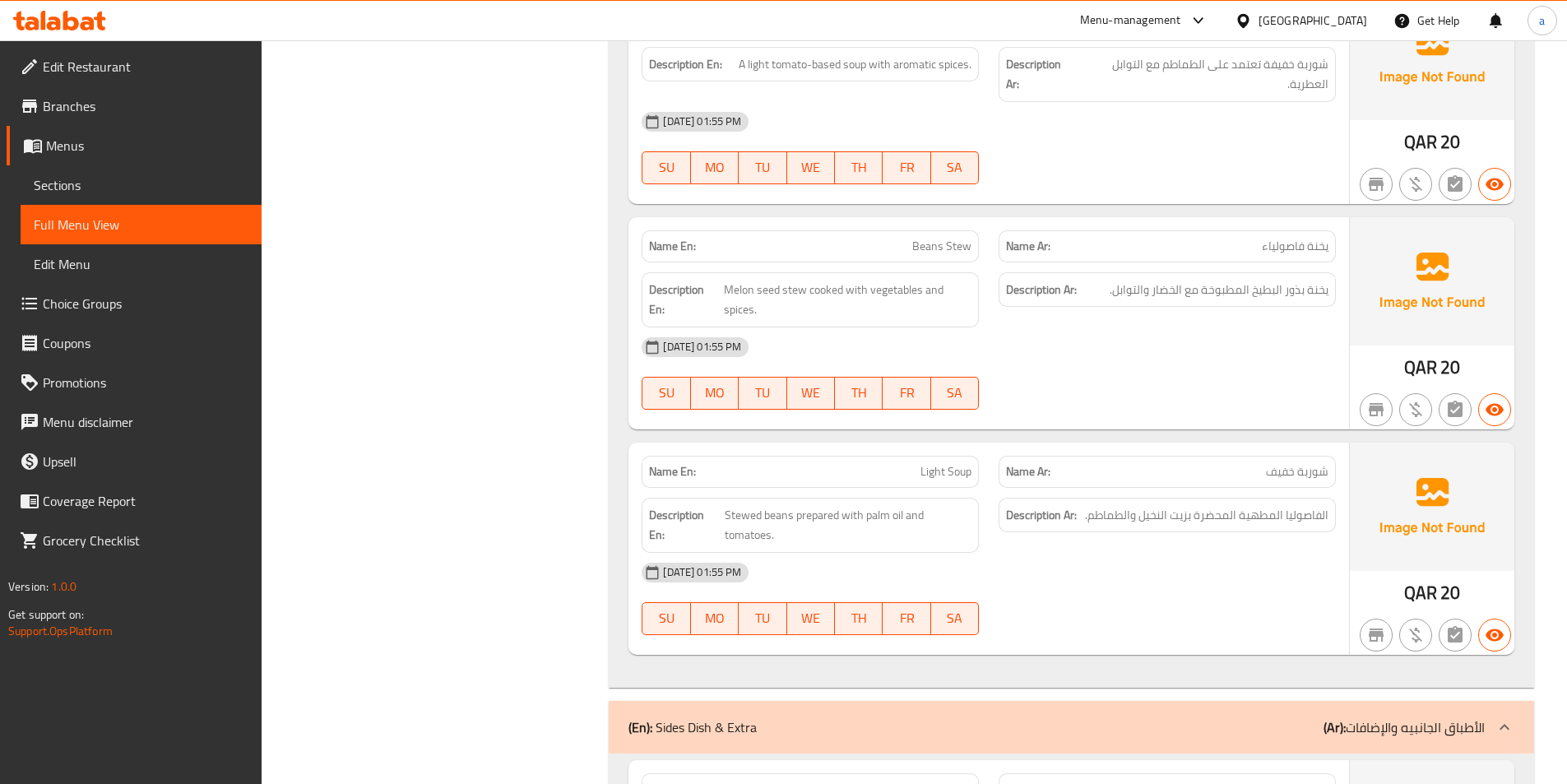
click at [947, 463] on span "Light Soup" at bounding box center [945, 472] width 51 height 17
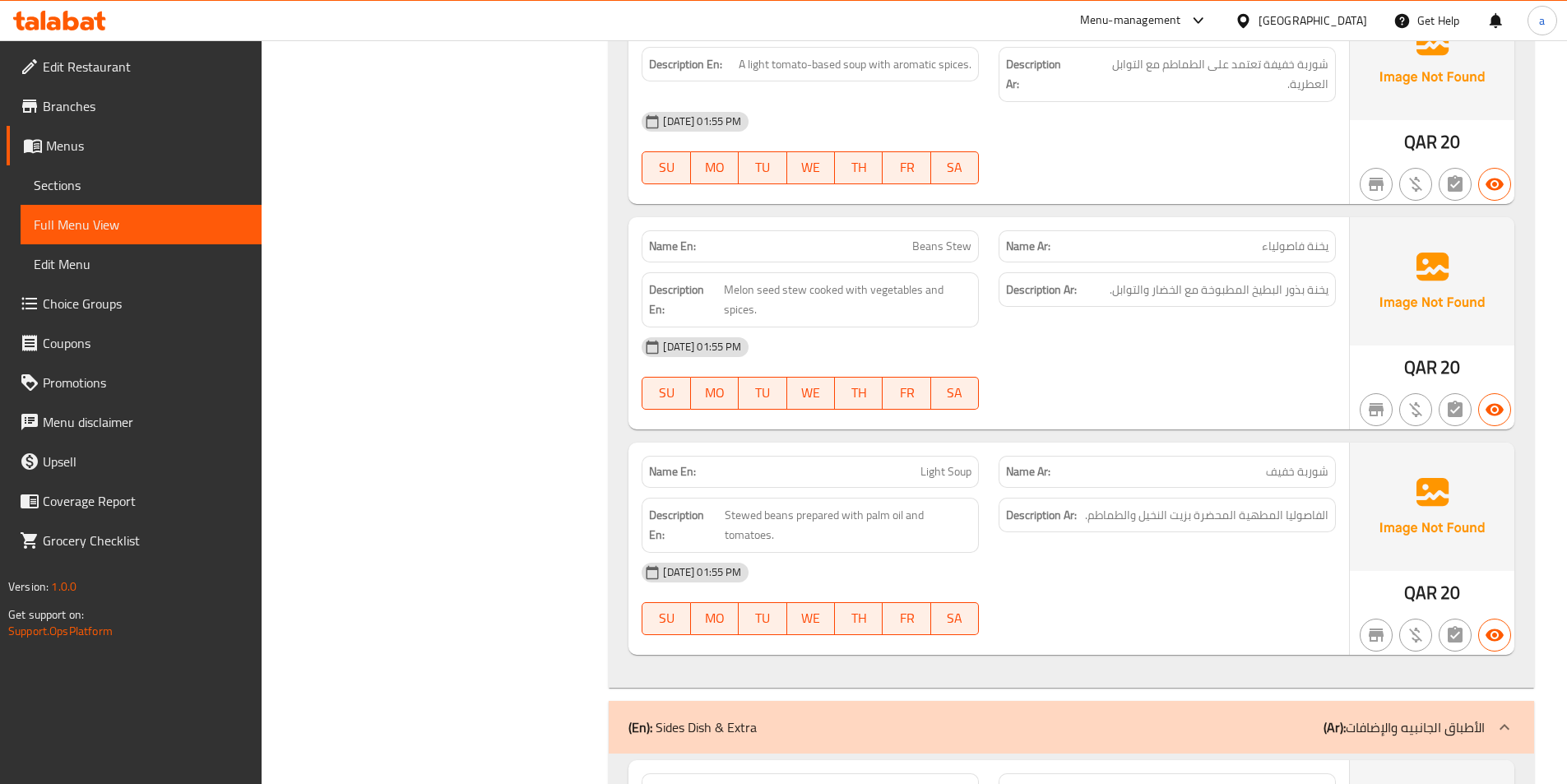
click at [1286, 463] on span "شوربة خفيف" at bounding box center [1297, 472] width 63 height 17
copy span "شوربة خفيف"
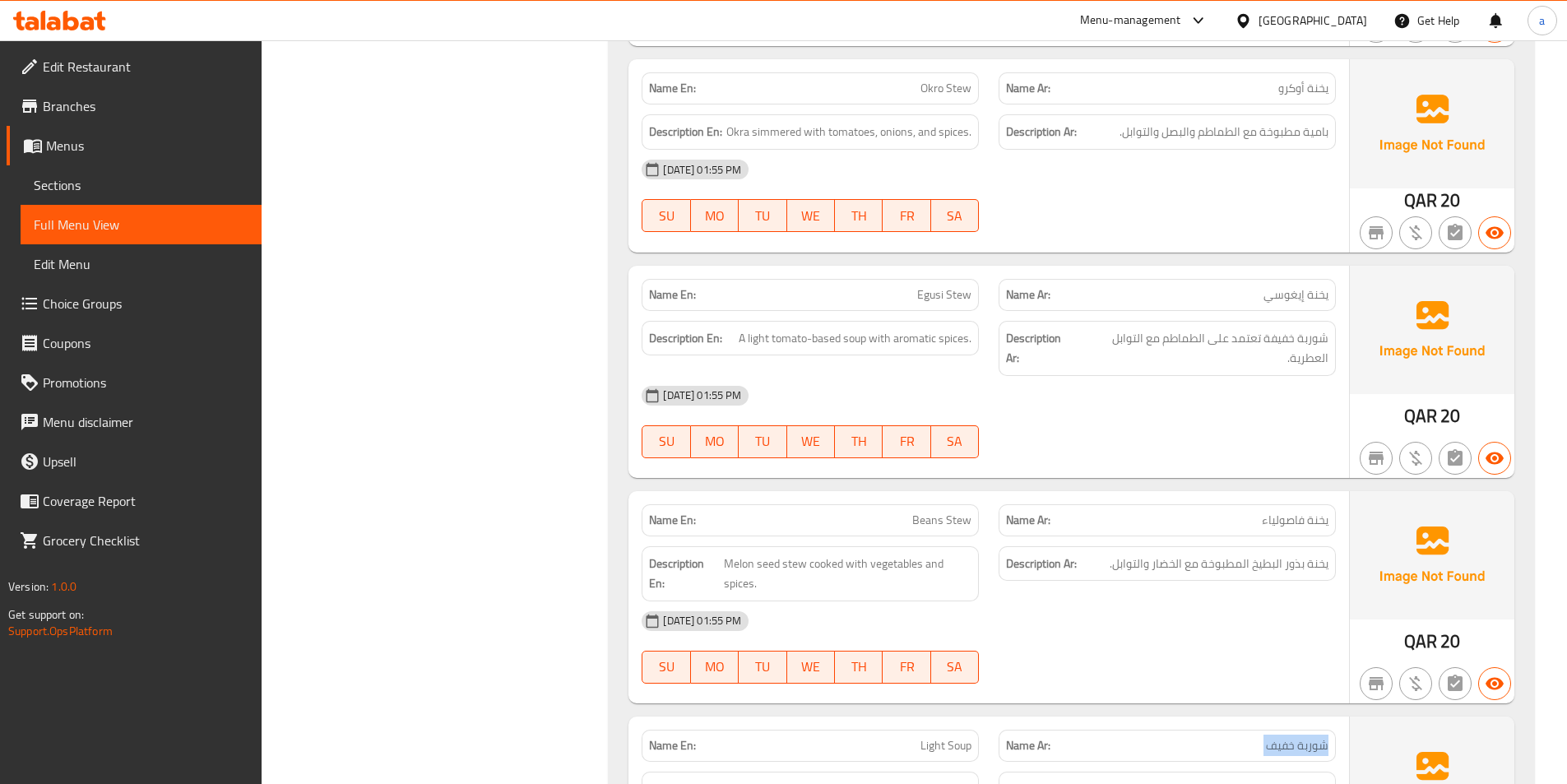
scroll to position [6233, 0]
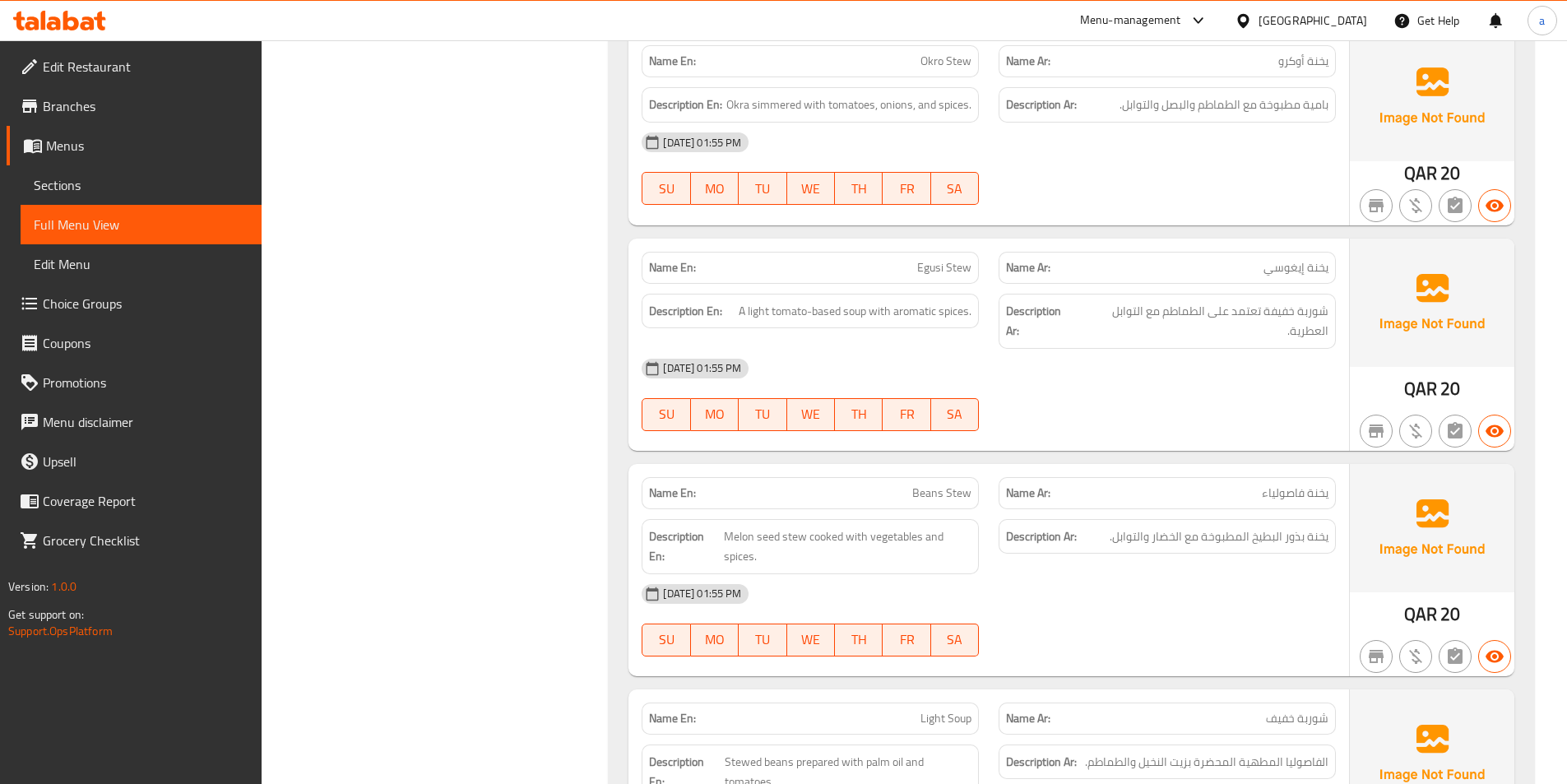
click at [920, 259] on span "Egusi Stew" at bounding box center [944, 268] width 54 height 17
copy span "Egusi Stew"
click at [1270, 259] on span "يخنة إيغوسي" at bounding box center [1295, 268] width 65 height 17
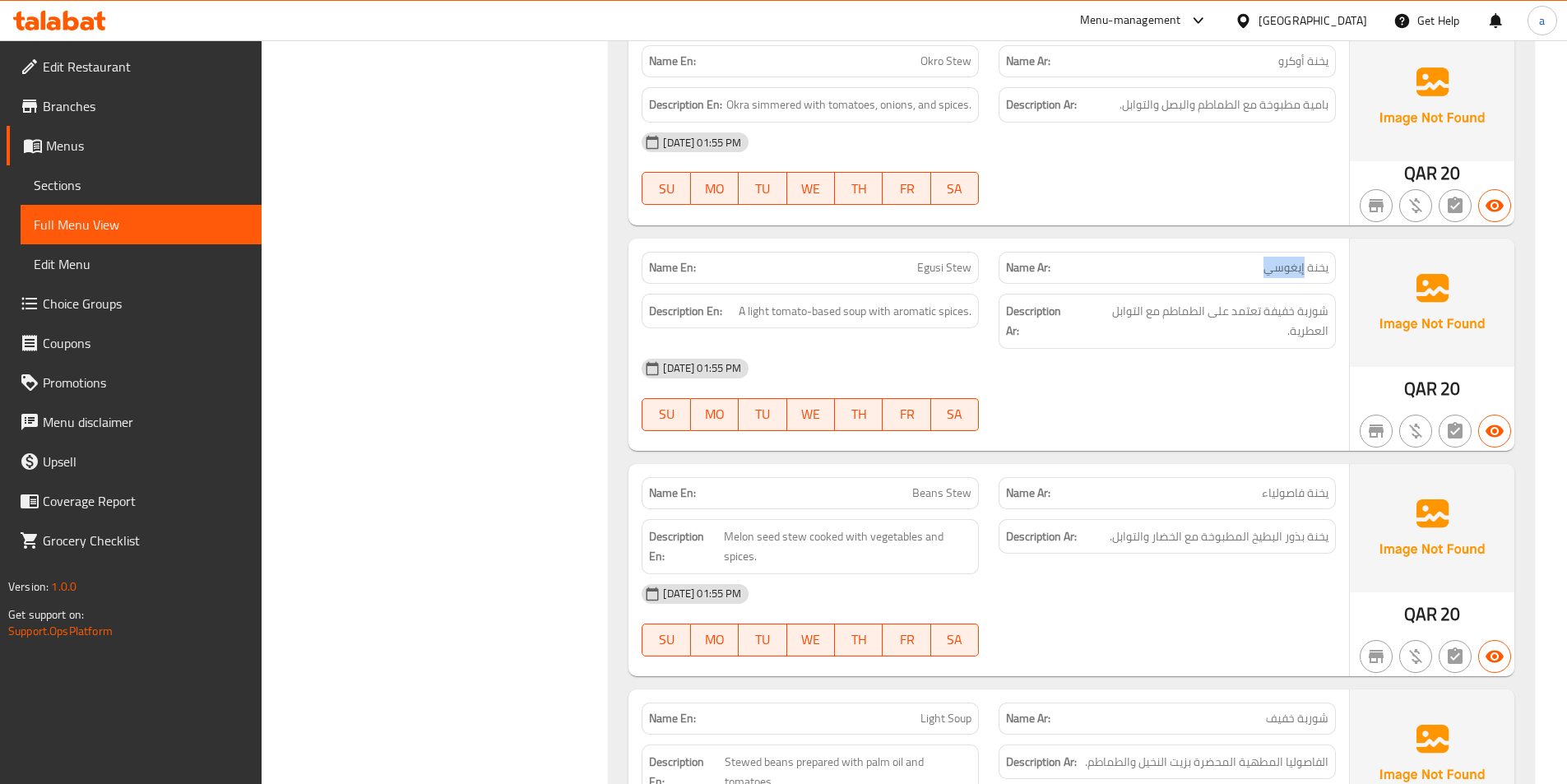
click at [1270, 259] on span "يخنة إيغوسي" at bounding box center [1295, 268] width 65 height 17
copy span "يخنة إيغوسي"
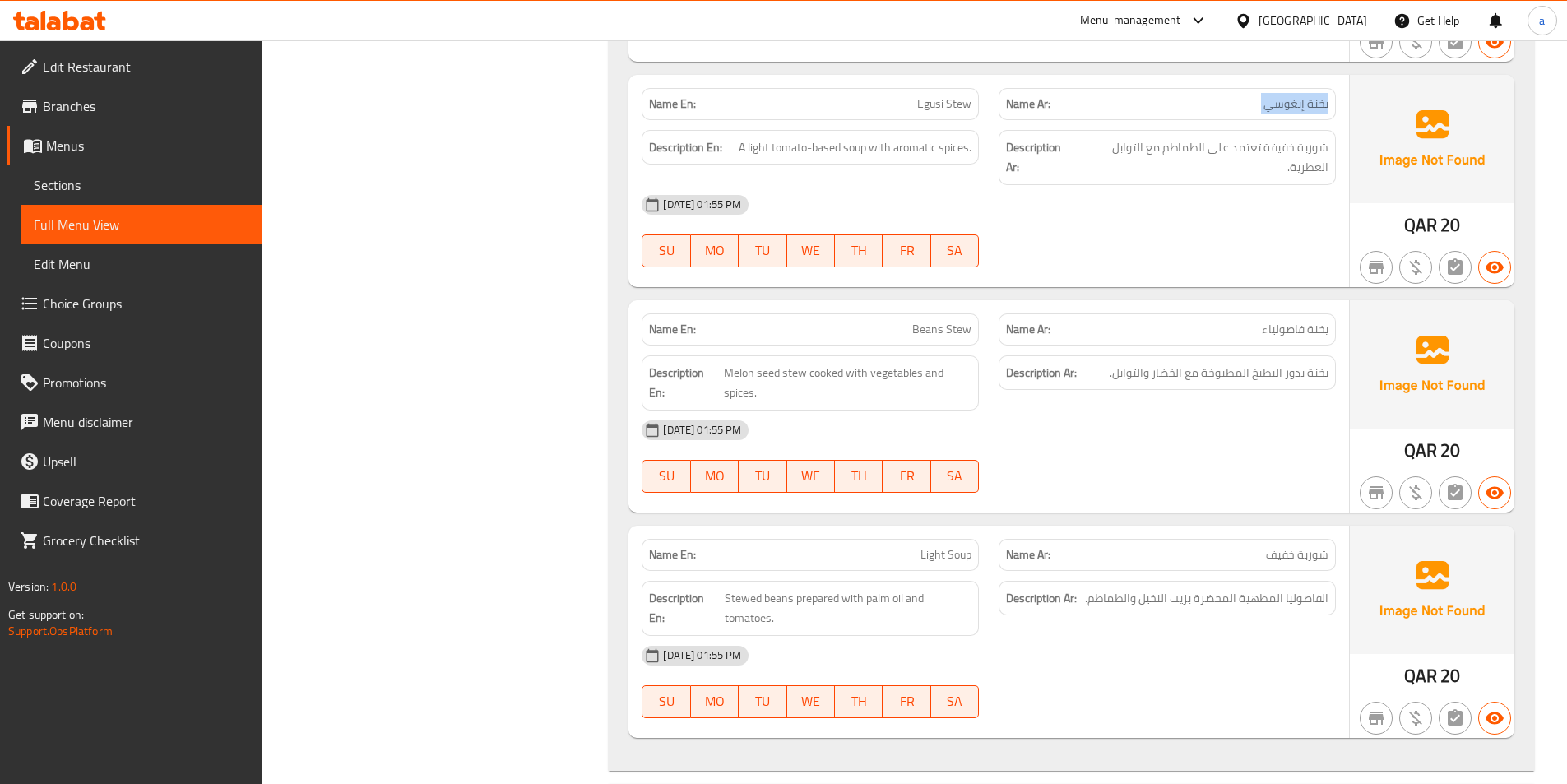
scroll to position [6397, 0]
click at [927, 545] on span "Light Soup" at bounding box center [945, 554] width 51 height 17
copy span "Light Soup"
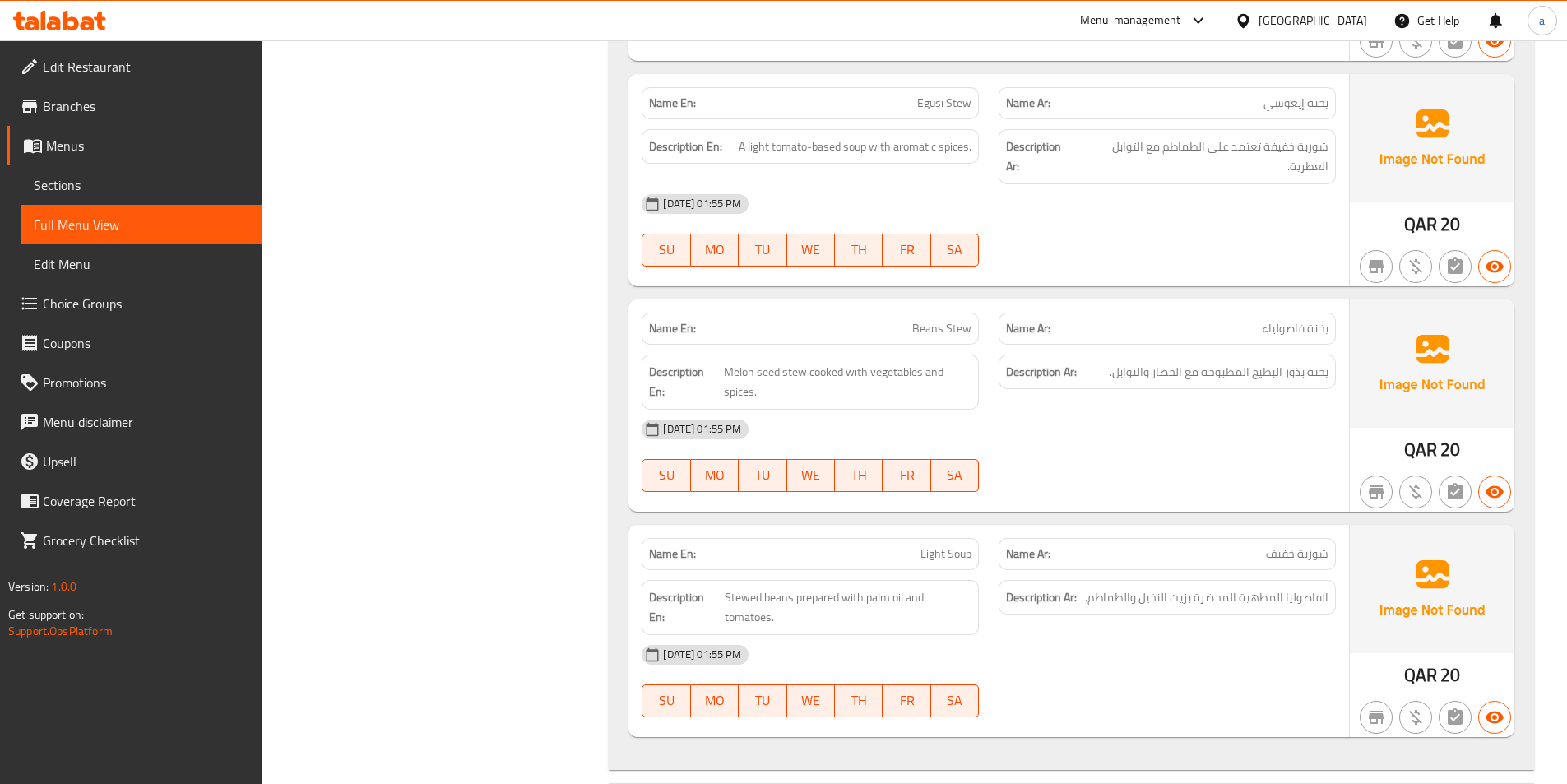
click at [930, 320] on span "Beans Stew" at bounding box center [942, 328] width 59 height 17
copy span "Beans Stew"
click at [1222, 320] on p "Name Ar: يخنة فاصولياء" at bounding box center [1167, 328] width 323 height 17
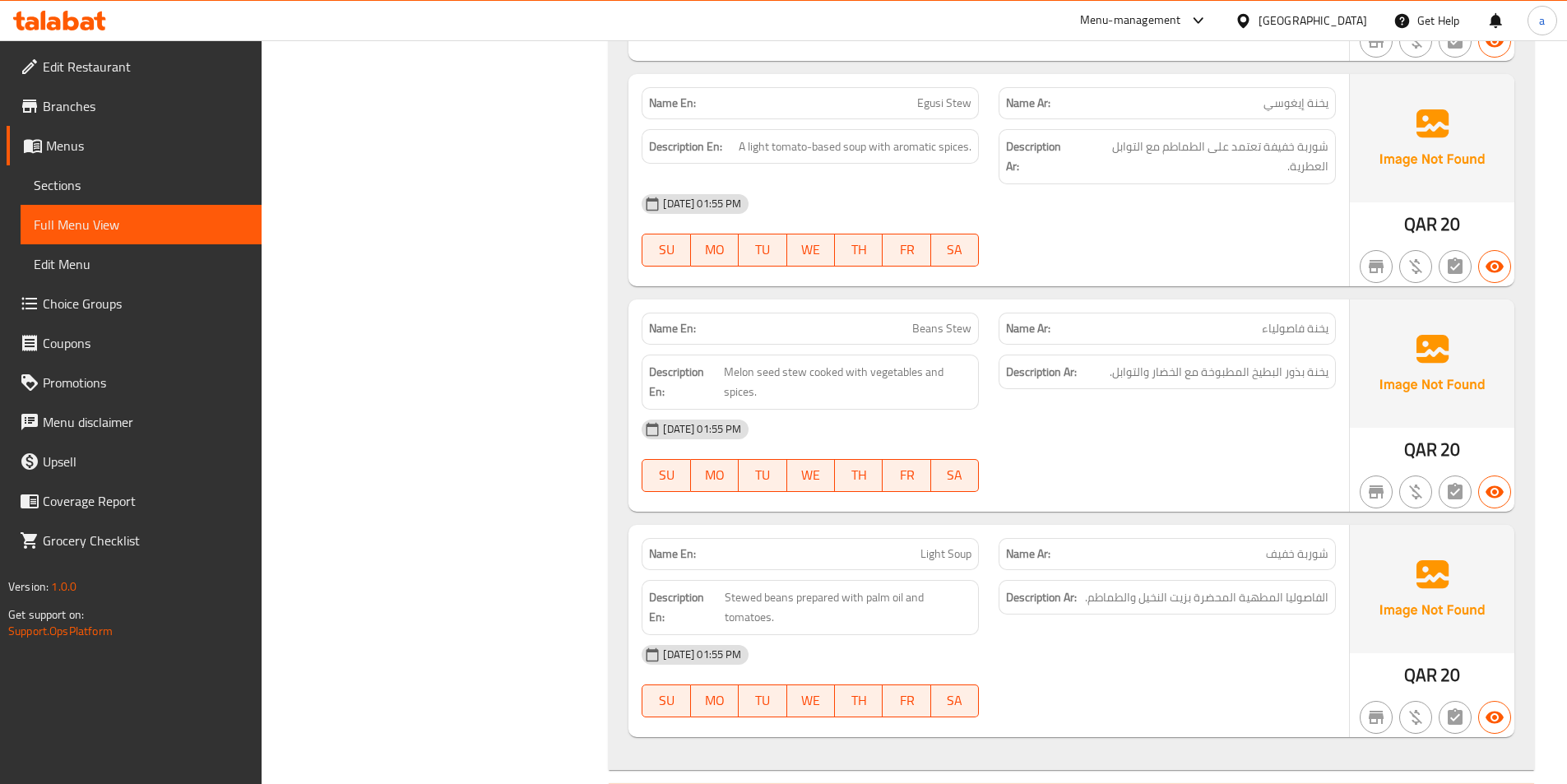
click at [1228, 320] on p "Name Ar: يخنة فاصولياء" at bounding box center [1167, 328] width 323 height 17
click at [1237, 320] on p "Name Ar: يخنة فاصولياء" at bounding box center [1167, 328] width 323 height 17
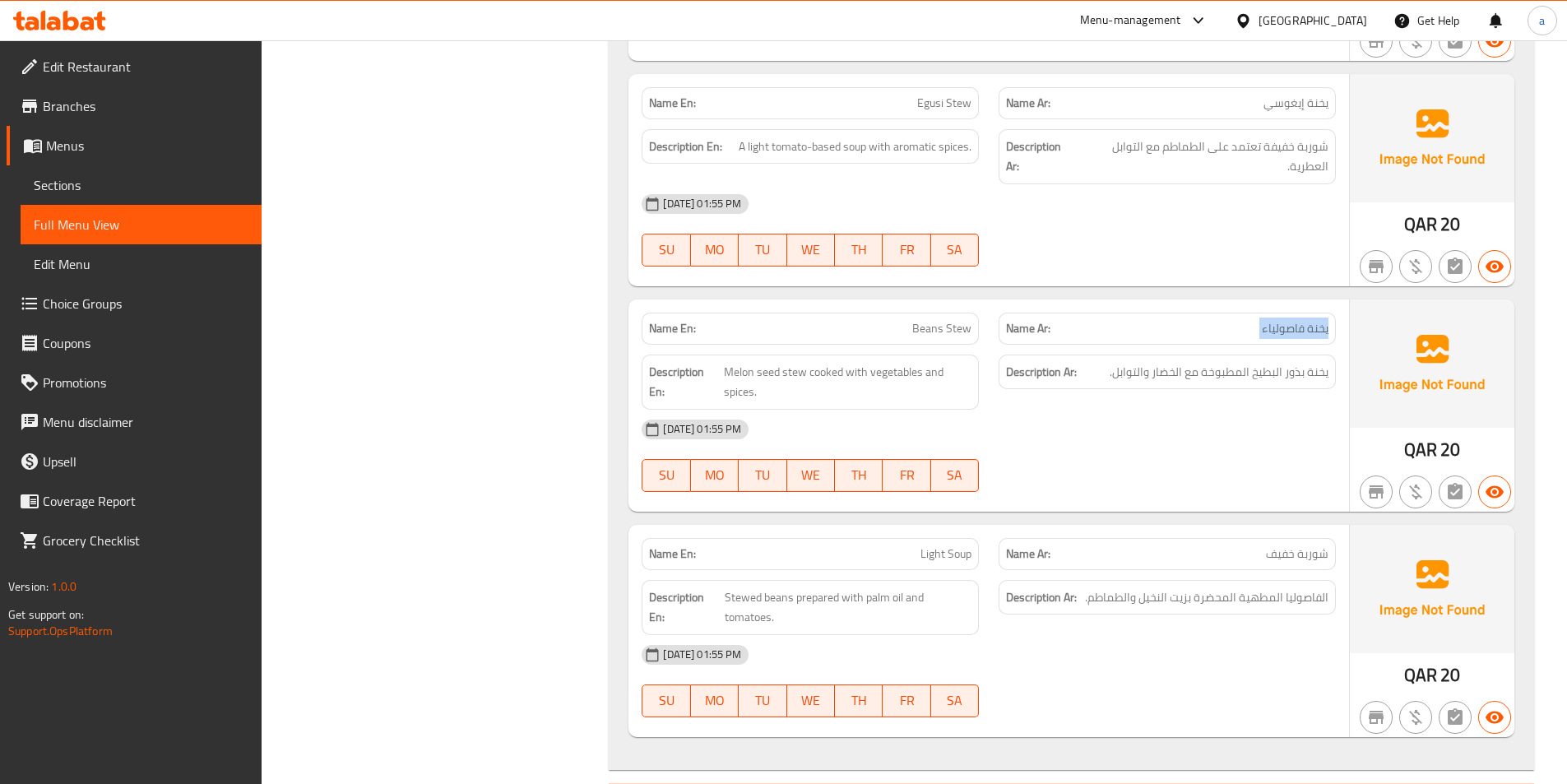
click at [1237, 320] on p "Name Ar: يخنة فاصولياء" at bounding box center [1167, 328] width 323 height 17
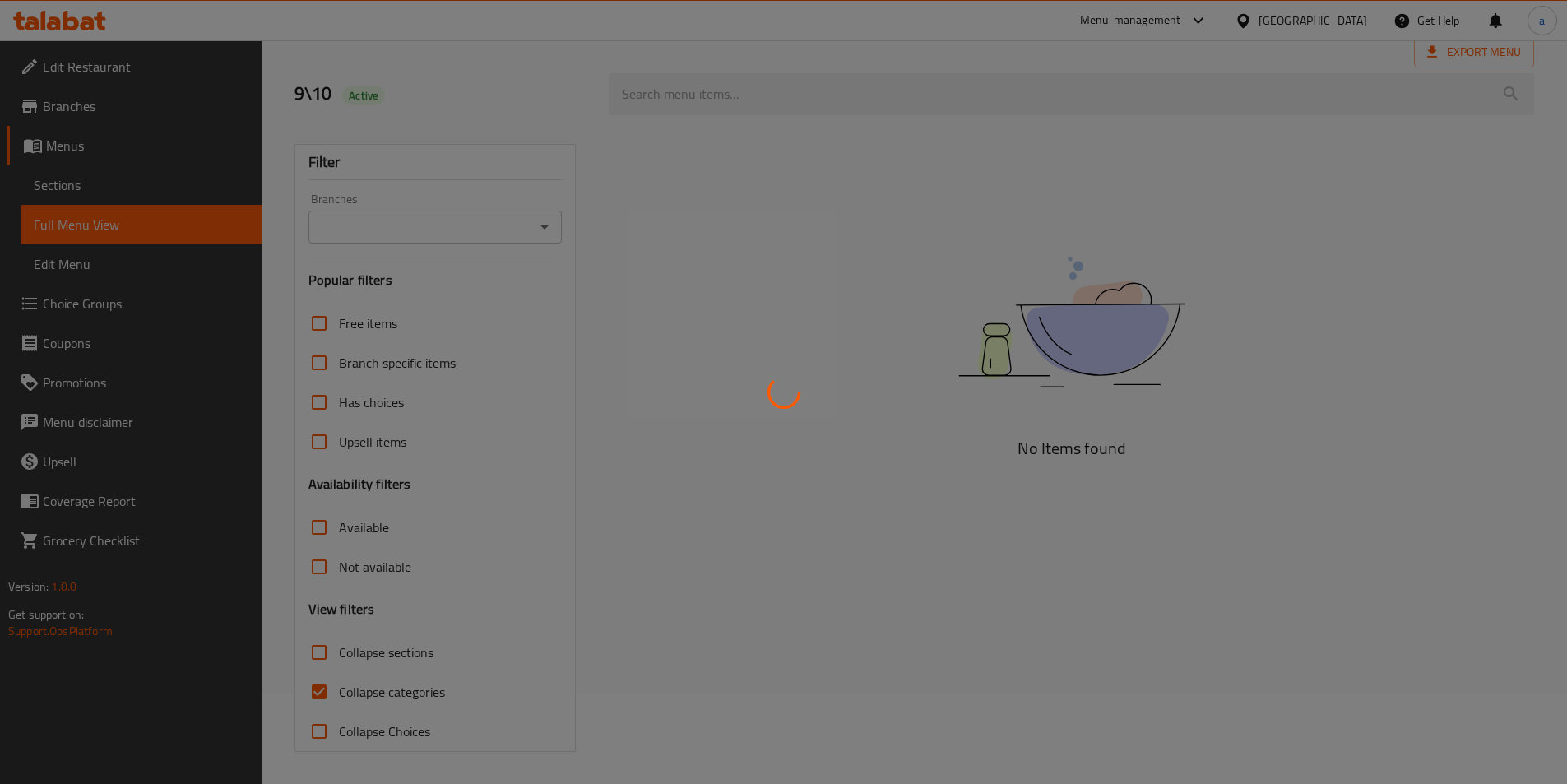
scroll to position [91, 0]
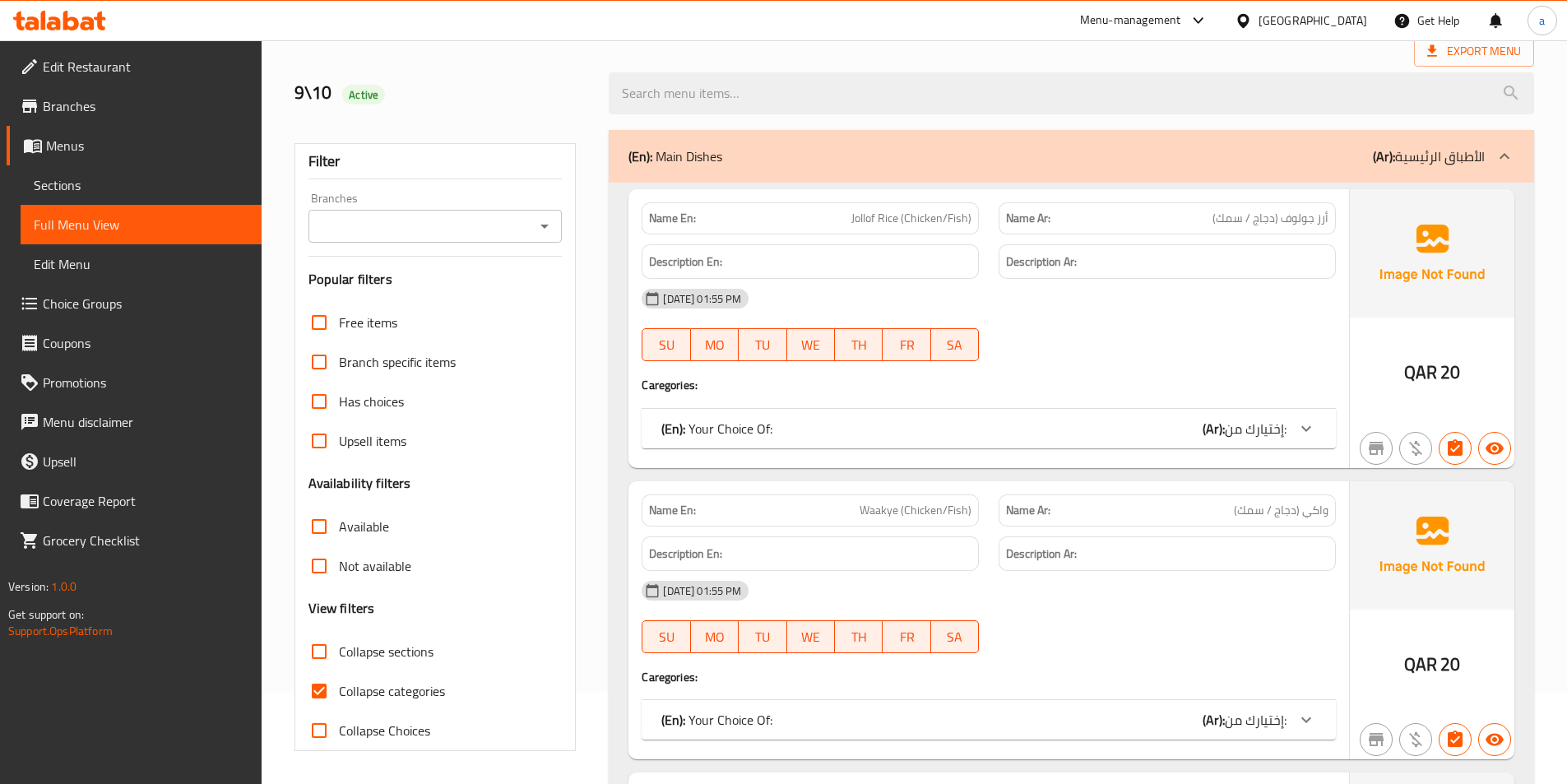
click at [321, 654] on input "Collapse sections" at bounding box center [319, 651] width 40 height 39
checkbox input "true"
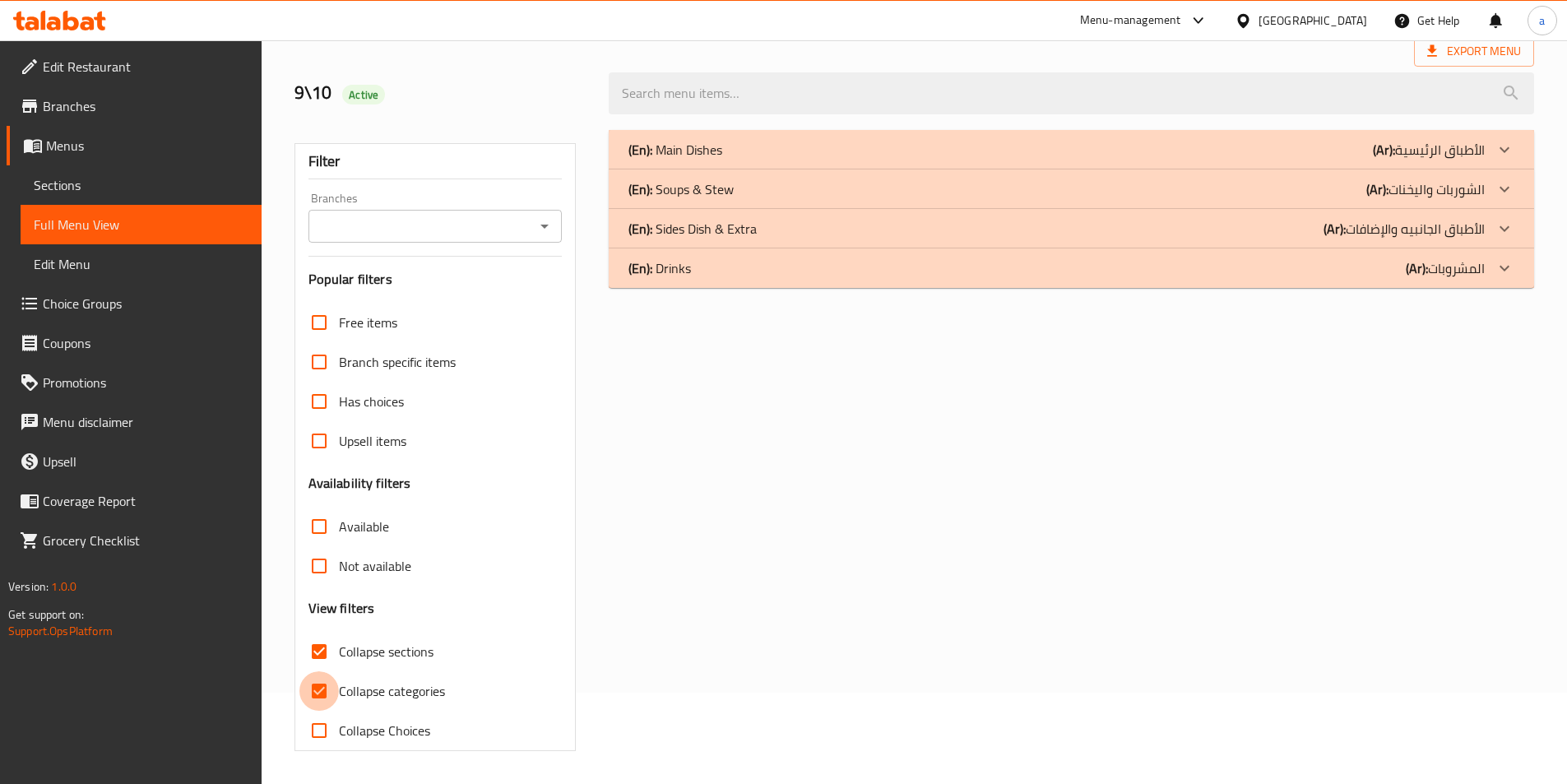
click at [321, 694] on input "Collapse categories" at bounding box center [319, 691] width 40 height 39
checkbox input "false"
click at [1182, 183] on div "(En): Soups & Stew (Ar): الشوربات واليخنات" at bounding box center [1056, 189] width 857 height 19
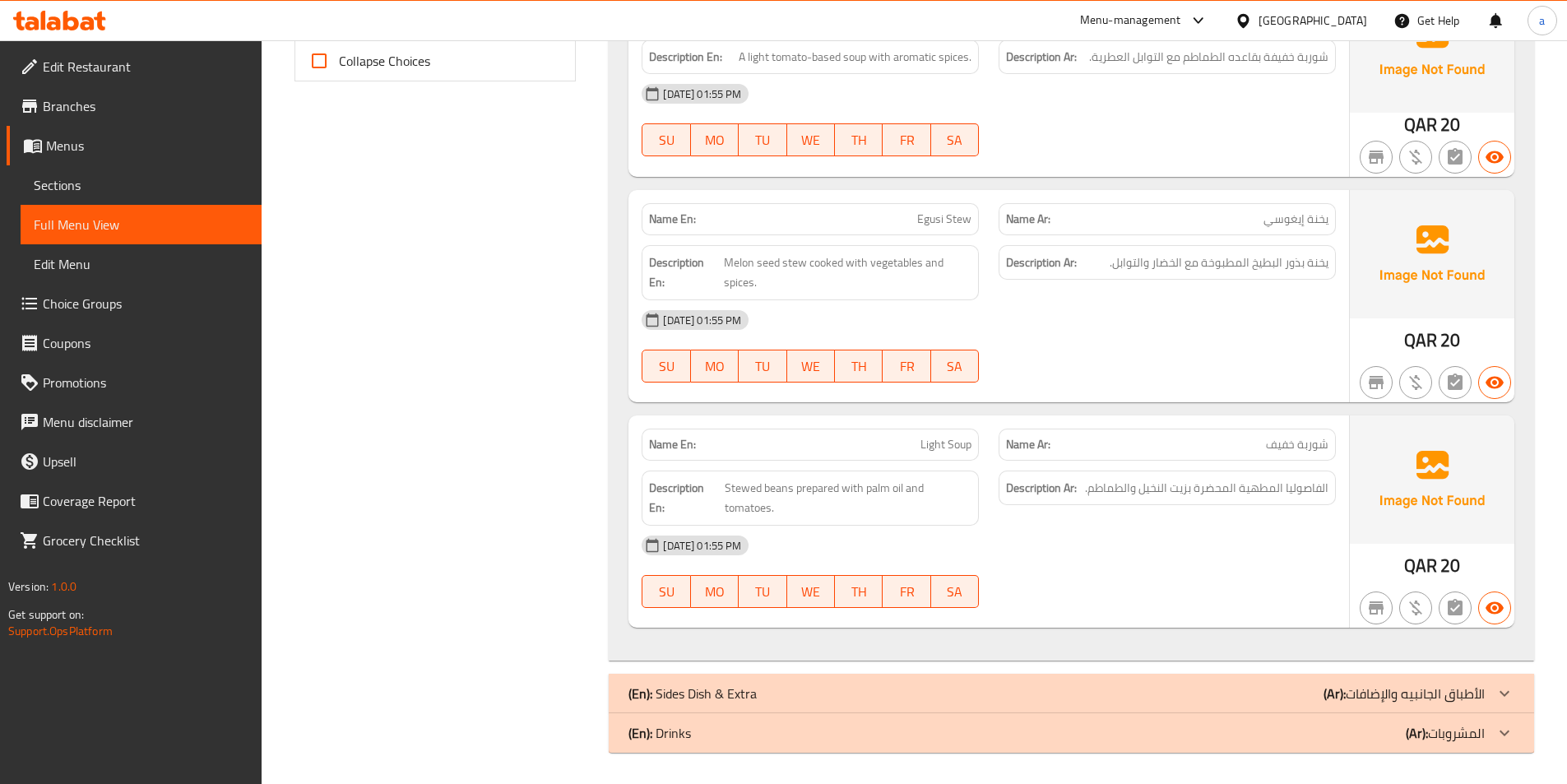
scroll to position [762, 0]
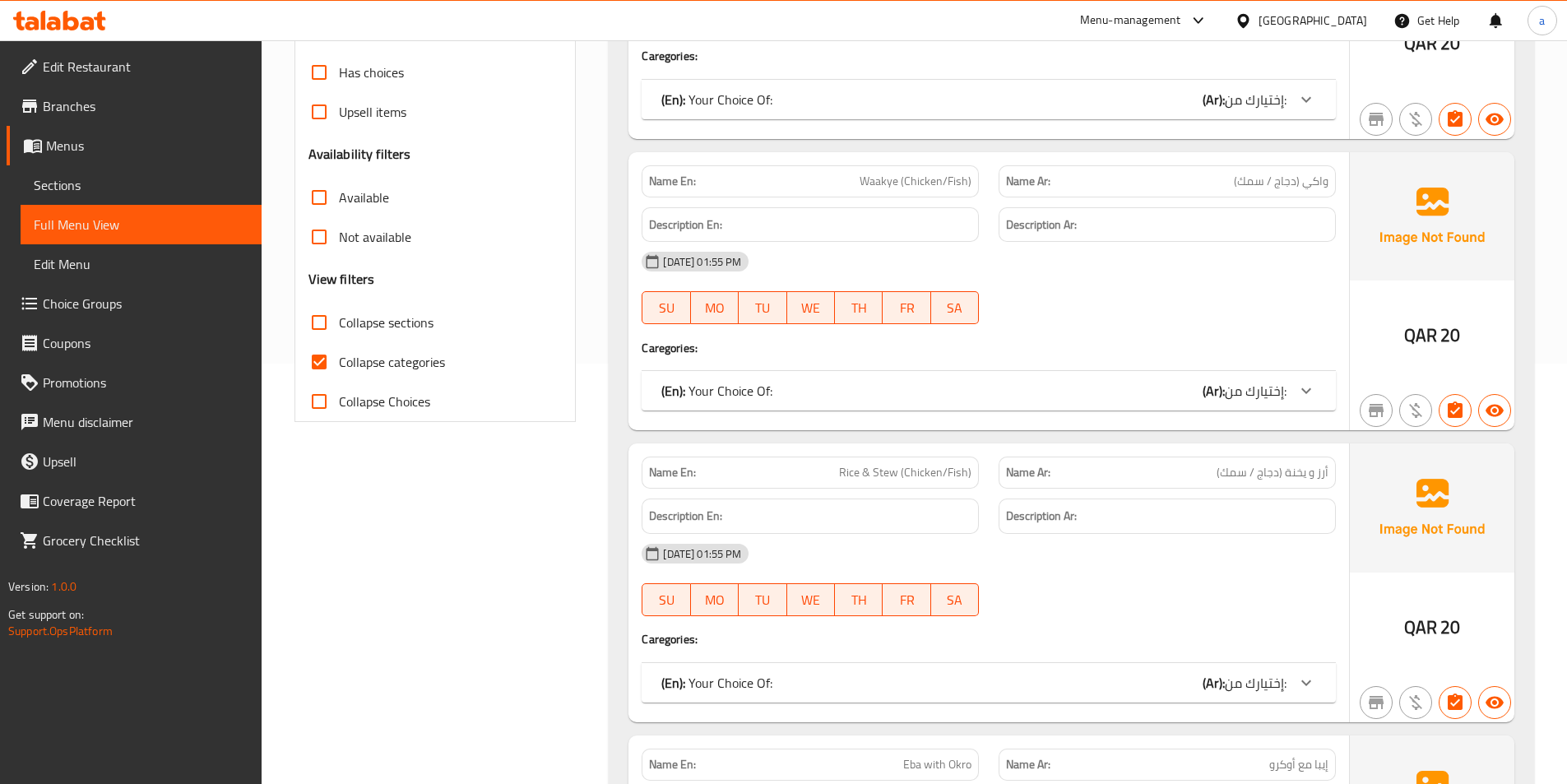
click at [412, 354] on span "Collapse categories" at bounding box center [392, 361] width 106 height 19
click at [339, 354] on input "Collapse categories" at bounding box center [319, 361] width 40 height 39
checkbox input "false"
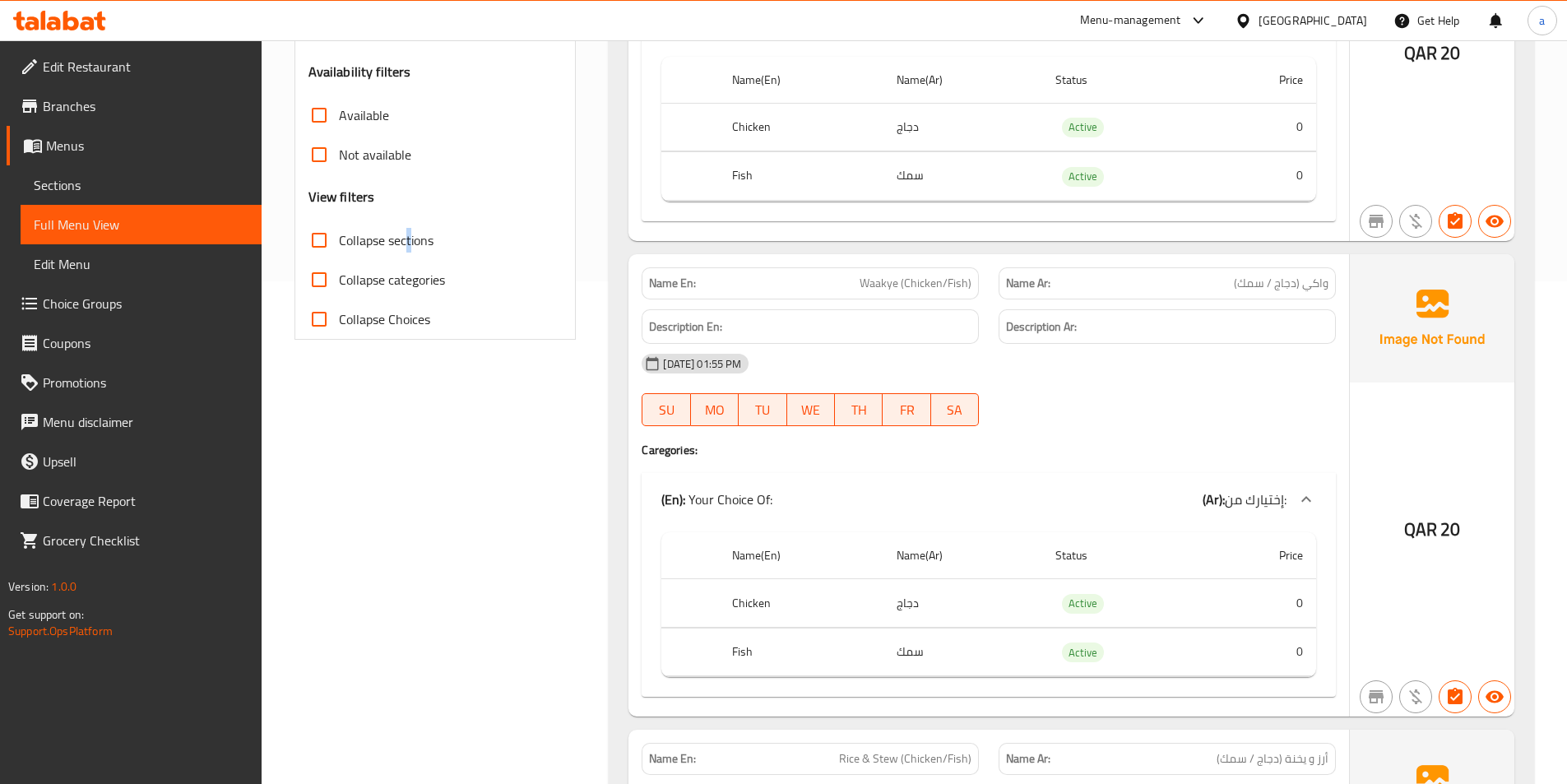
click at [408, 231] on span "Collapse sections" at bounding box center [386, 240] width 94 height 19
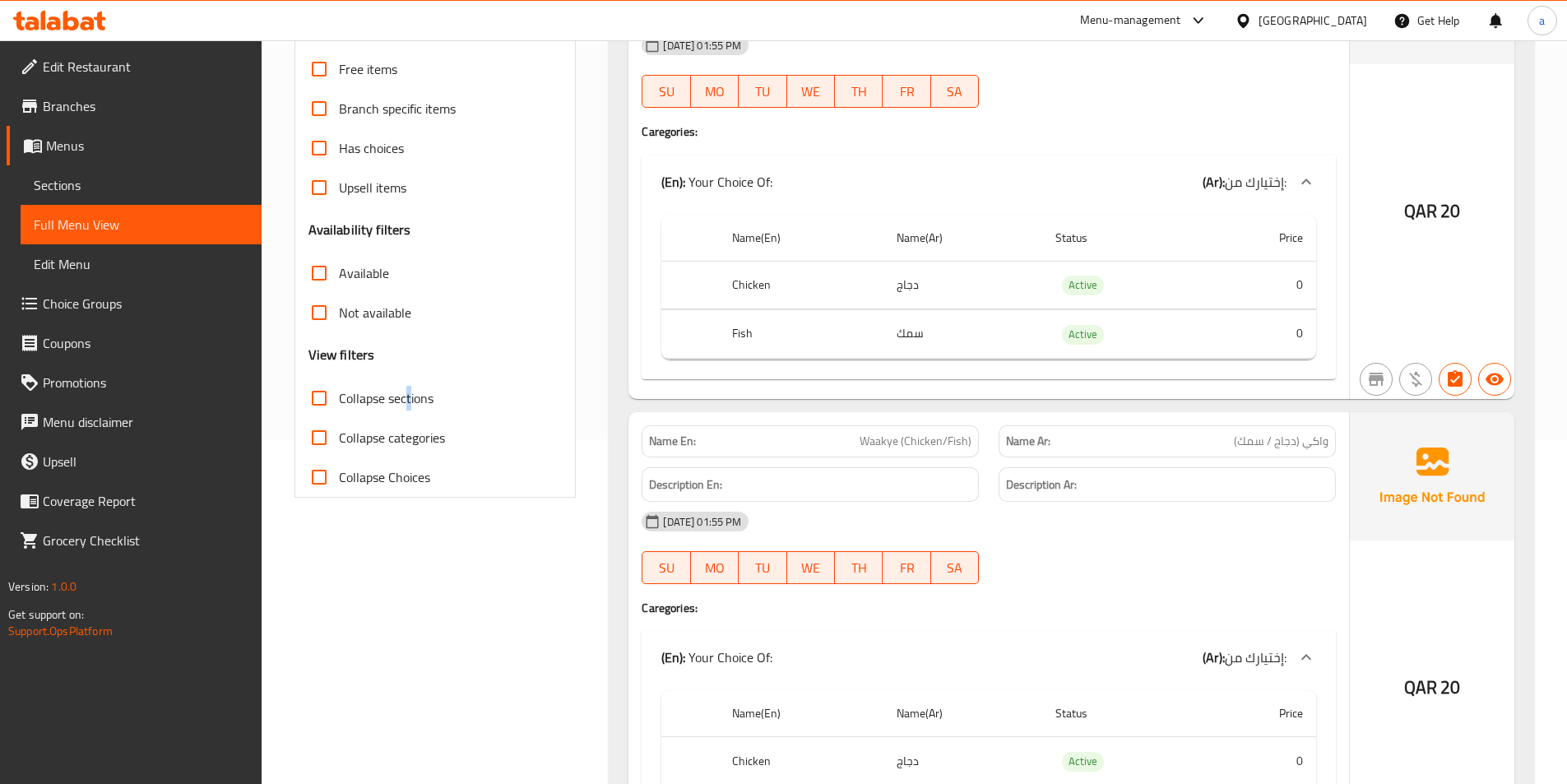
scroll to position [91, 0]
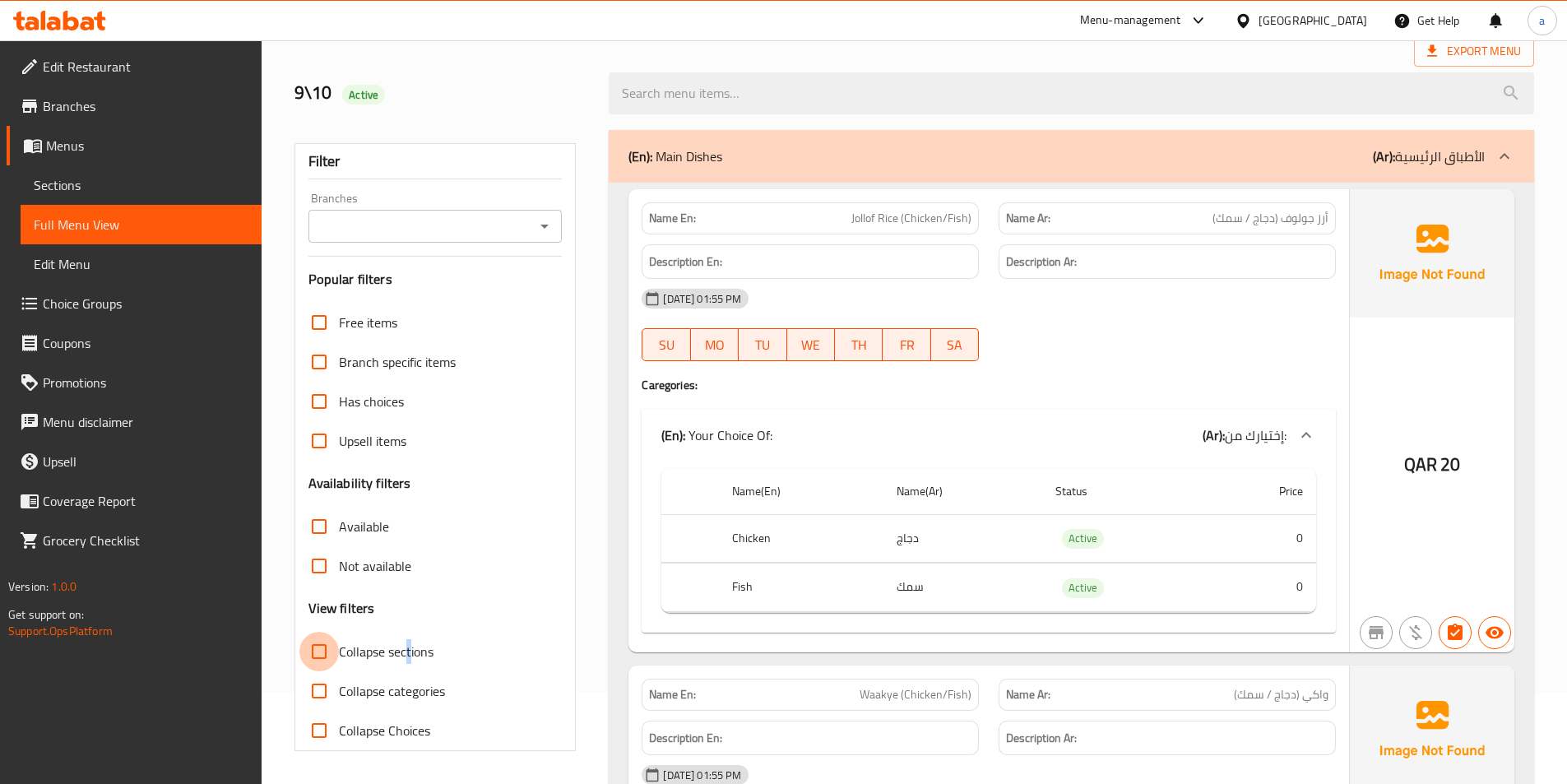
drag, startPoint x: 311, startPoint y: 657, endPoint x: 527, endPoint y: 458, distance: 293.7
click at [312, 657] on input "Collapse sections" at bounding box center [319, 651] width 40 height 39
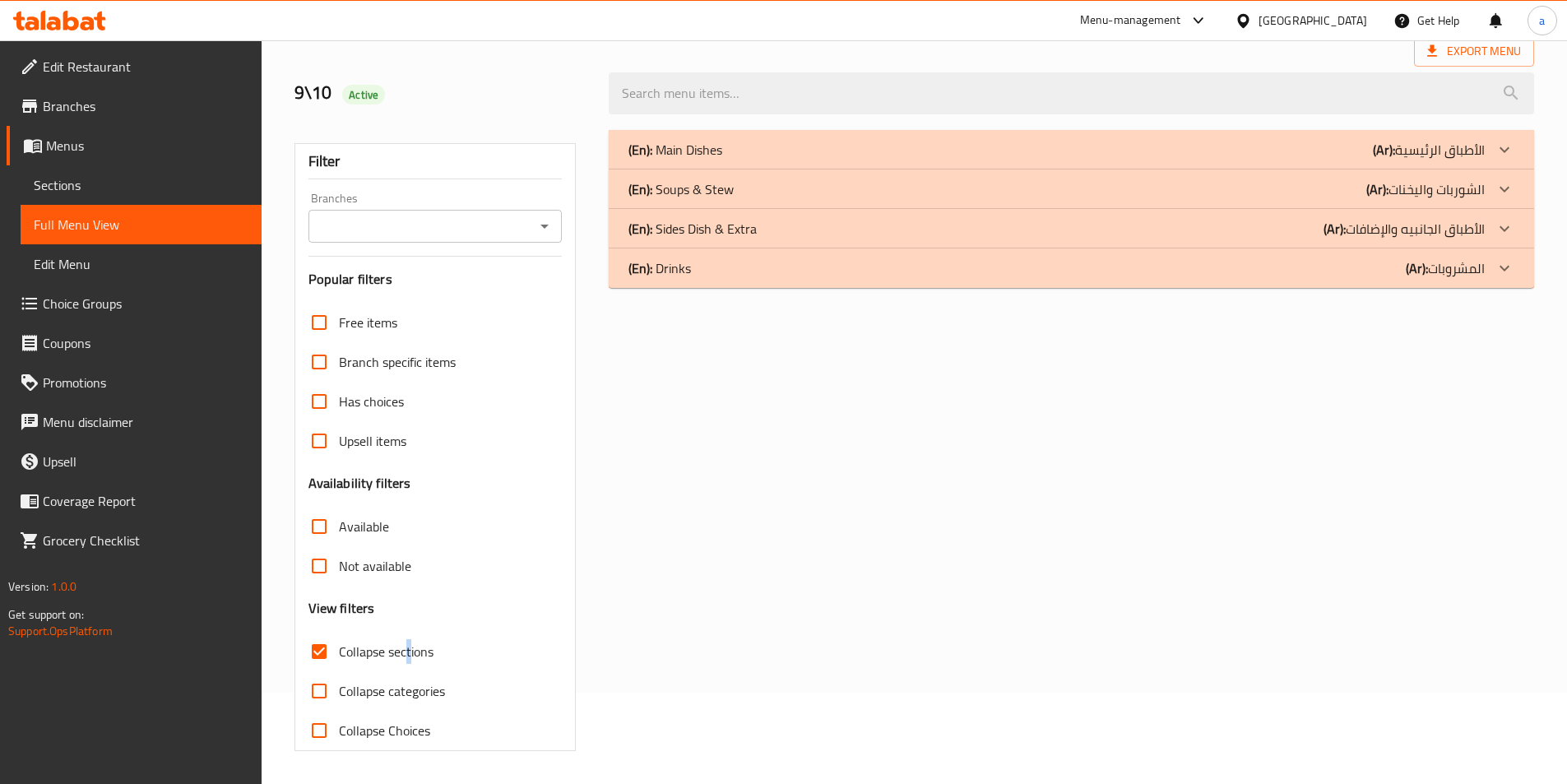
click at [826, 205] on div "(En): Soups & Stew (Ar): الشوربات واليخنات" at bounding box center [1072, 189] width 926 height 39
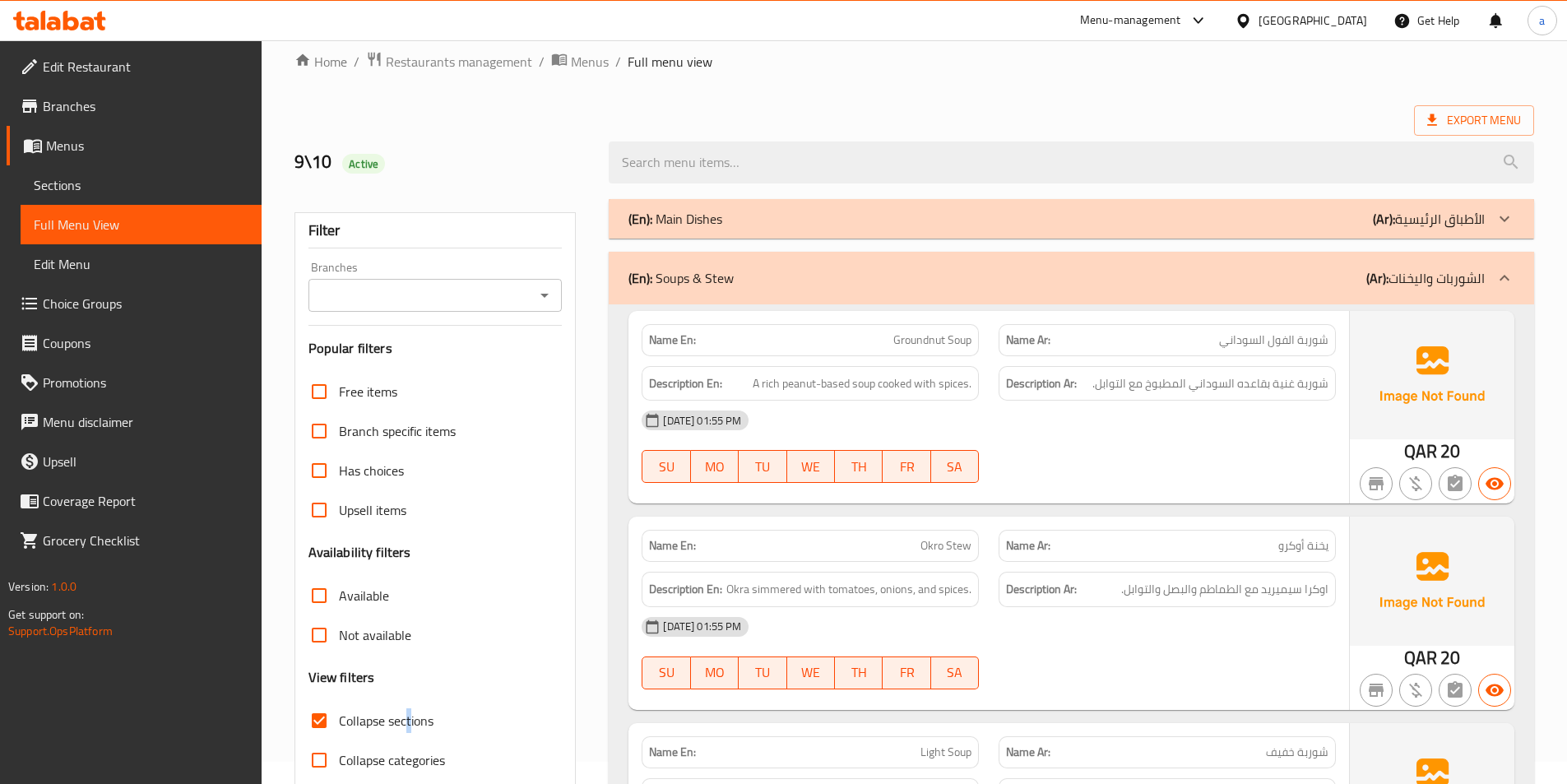
scroll to position [0, 0]
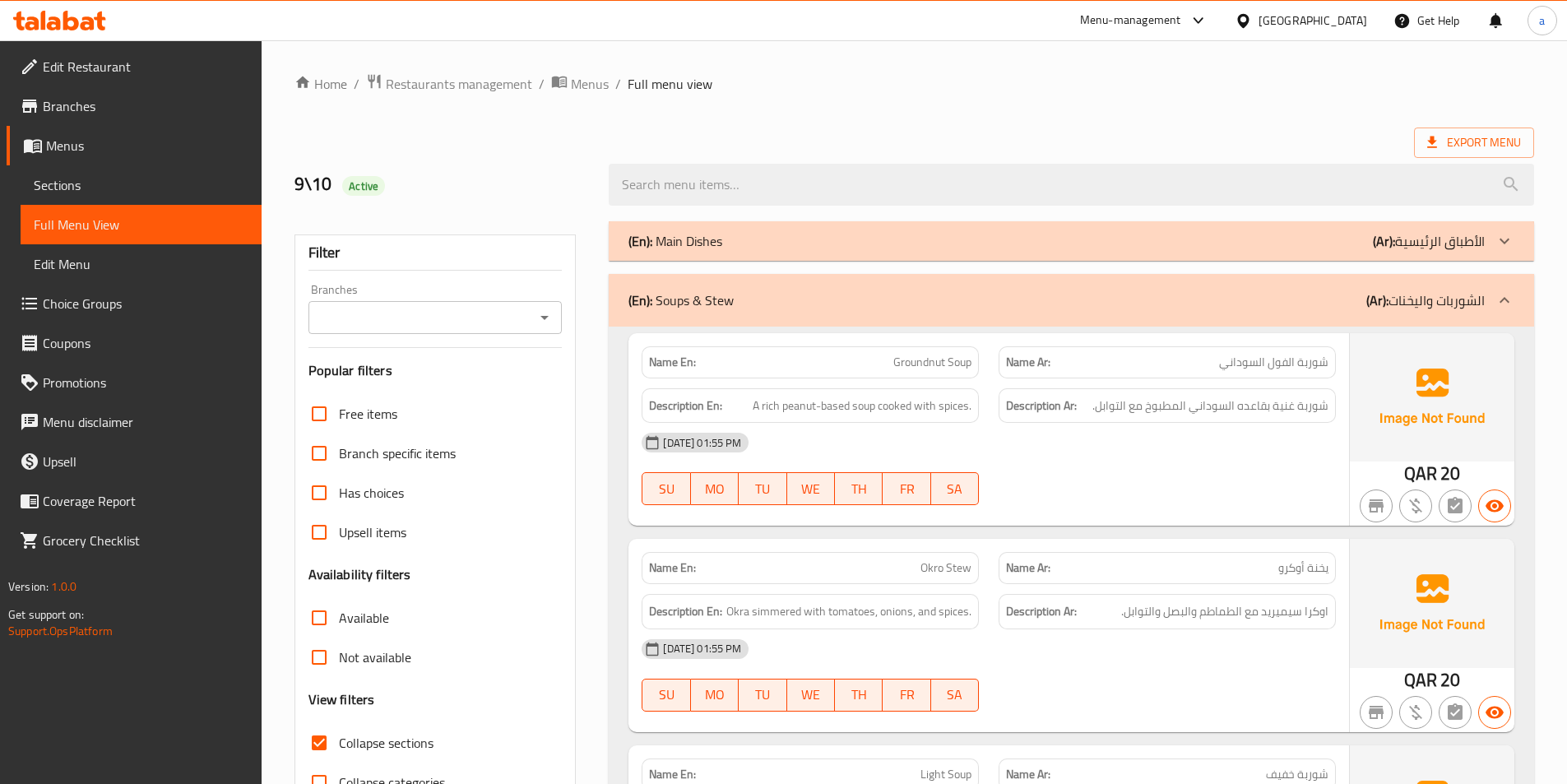
click at [822, 313] on div "(En): Soups & Stew (Ar): الشوربات واليخنات" at bounding box center [1072, 300] width 926 height 53
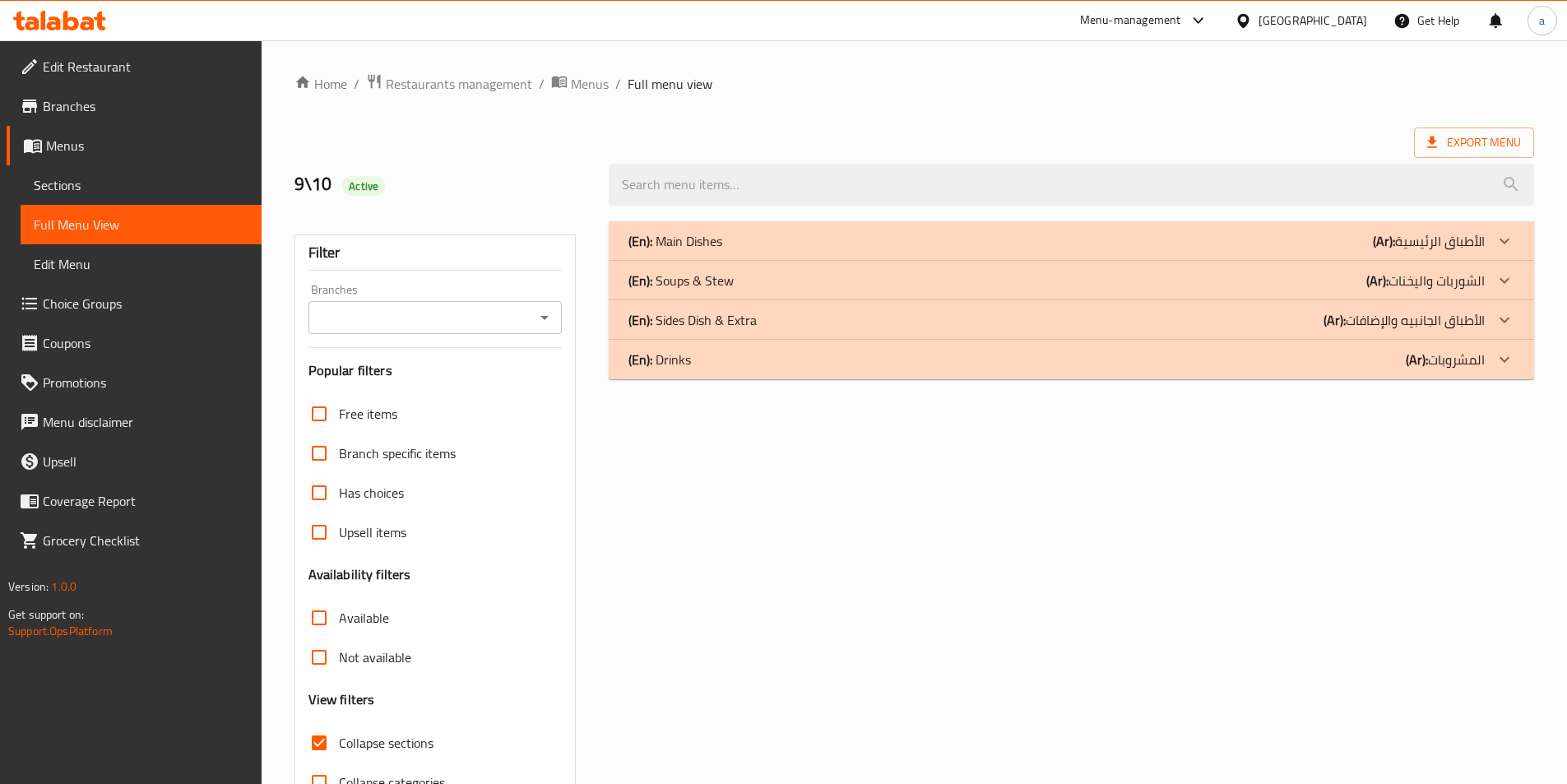
click at [820, 342] on div "(En): Drinks (Ar): المشروبات" at bounding box center [1072, 359] width 926 height 39
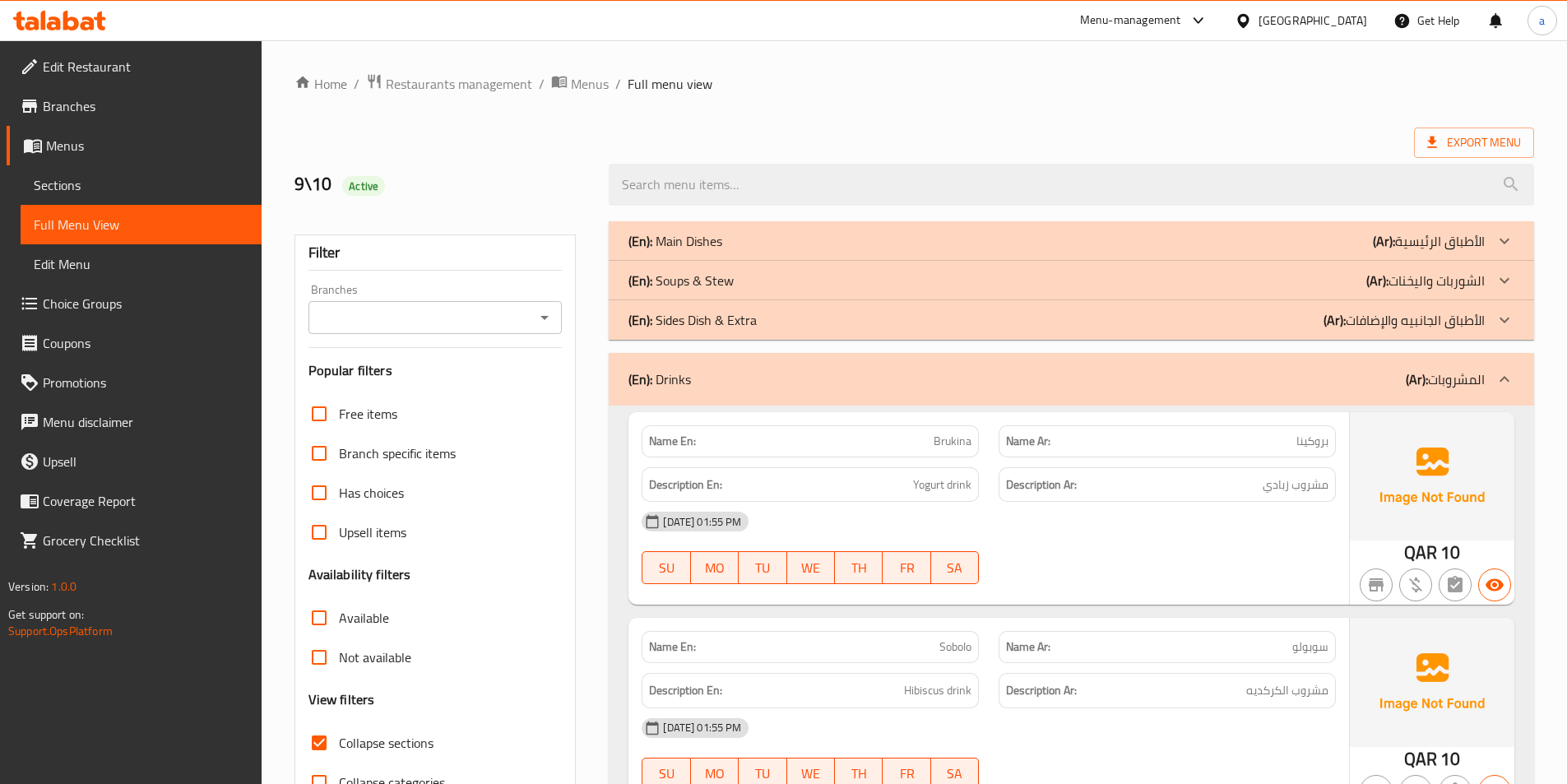
click at [812, 357] on div "(En): Drinks (Ar): المشروبات" at bounding box center [1072, 379] width 926 height 53
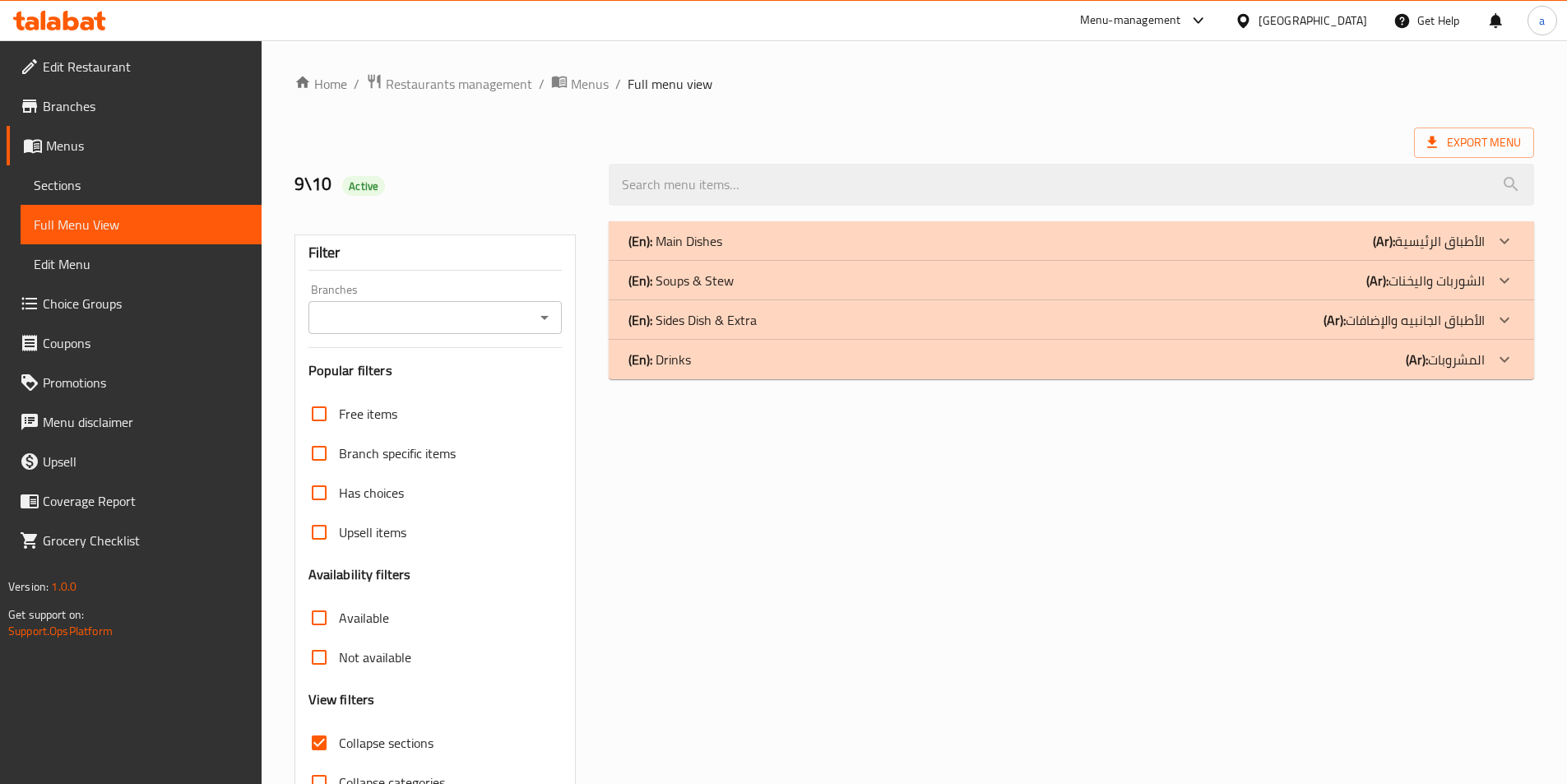
click at [810, 326] on div "(En): Sides Dish & Extra (Ar): الأطباق الجانبيه والإضافات" at bounding box center [1056, 320] width 857 height 19
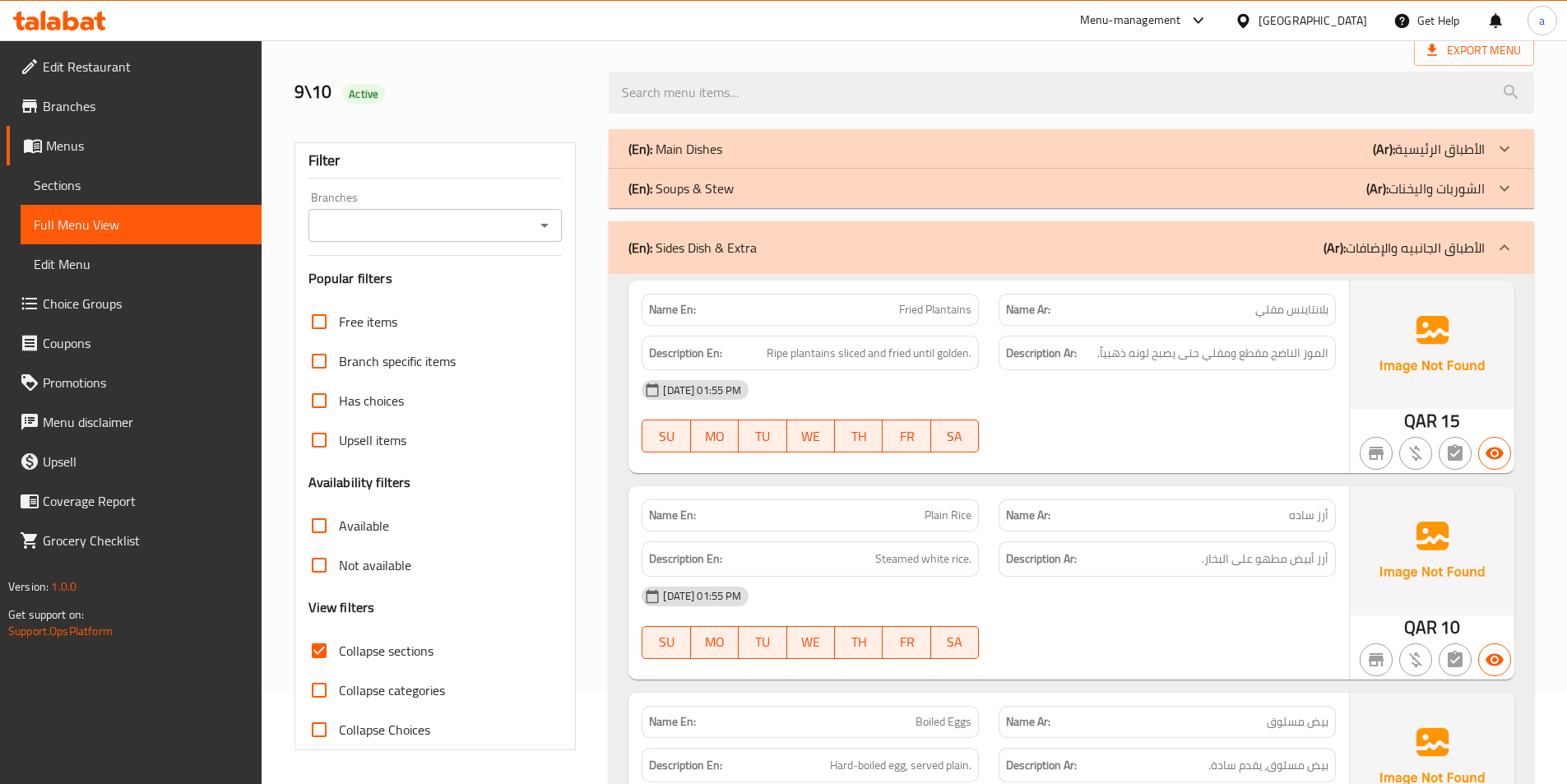
scroll to position [247, 0]
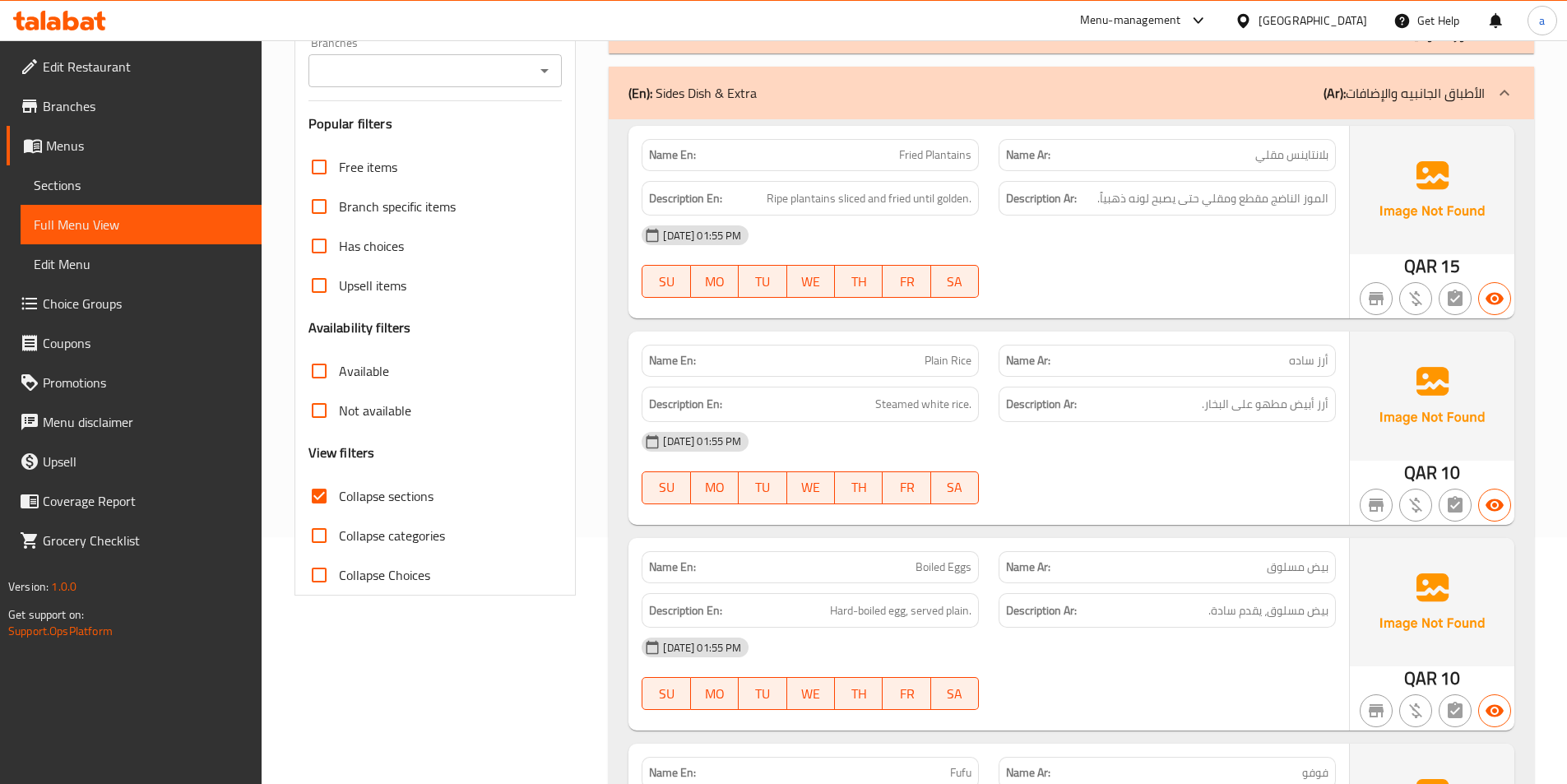
click at [341, 505] on span "Collapse sections" at bounding box center [386, 496] width 94 height 19
click at [339, 505] on input "Collapse sections" at bounding box center [319, 495] width 40 height 39
checkbox input "false"
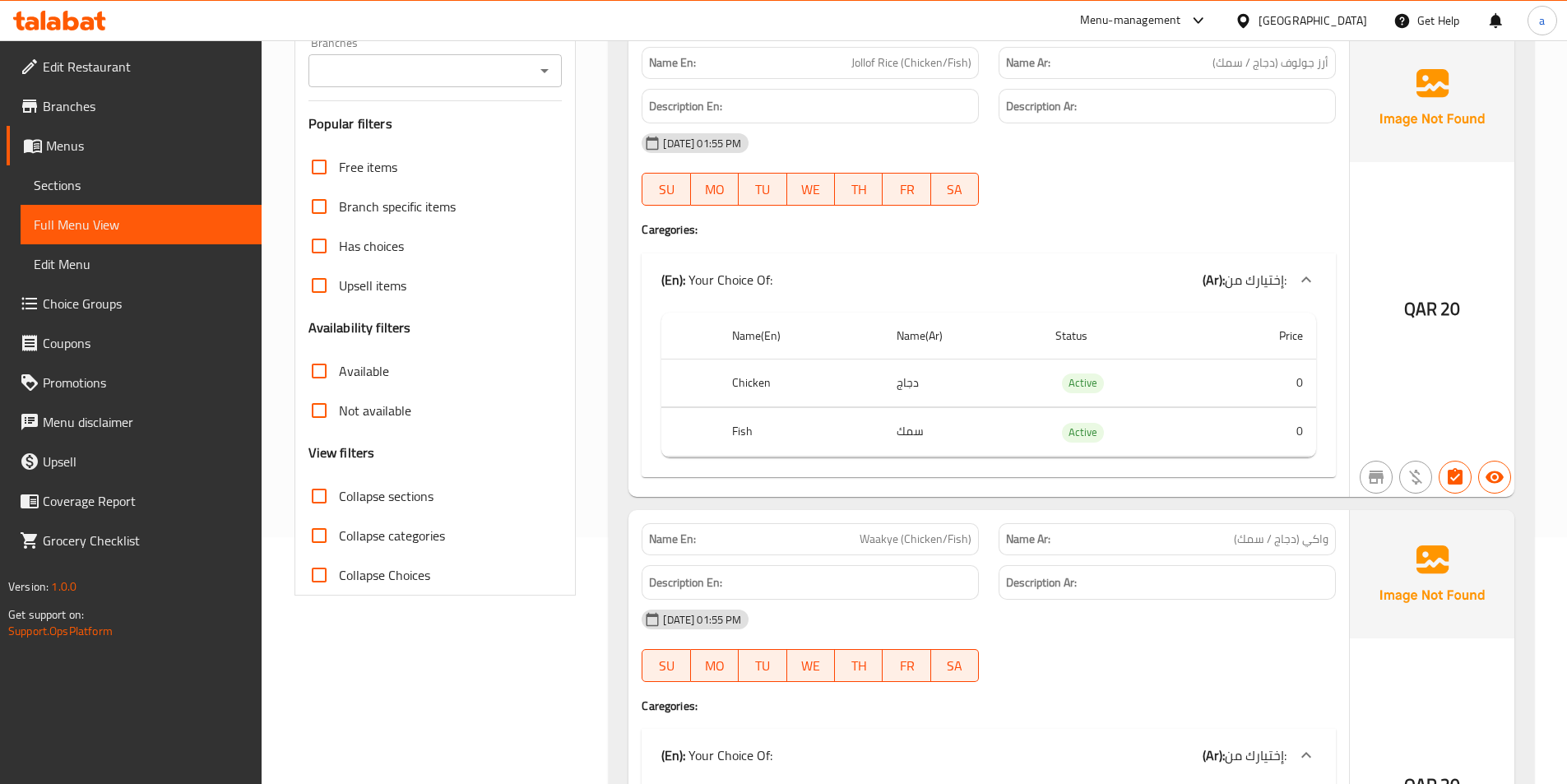
scroll to position [0, 0]
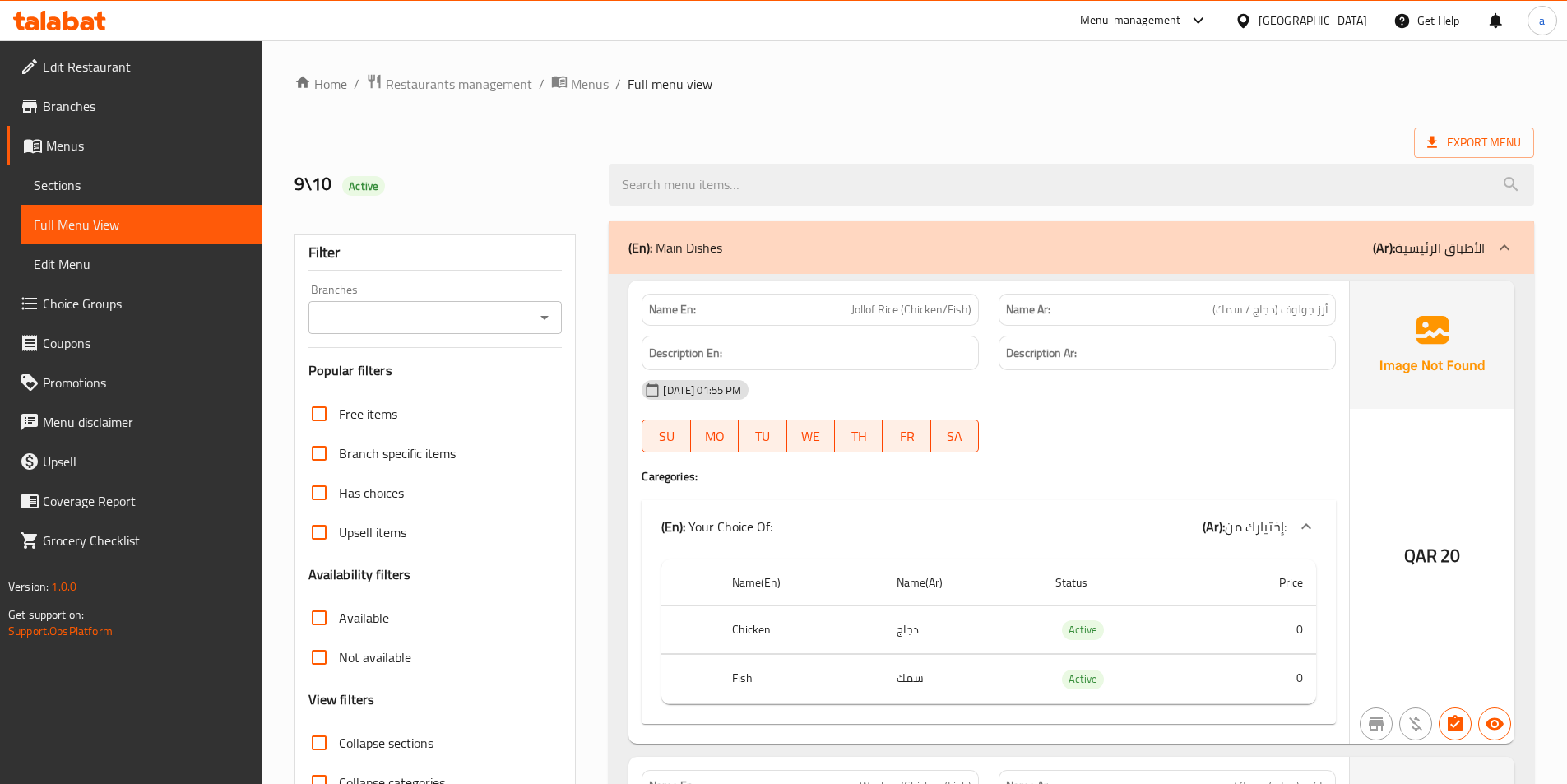
click at [813, 261] on div "(En): Main Dishes (Ar): الأطباق الرئيسية" at bounding box center [1072, 248] width 926 height 53
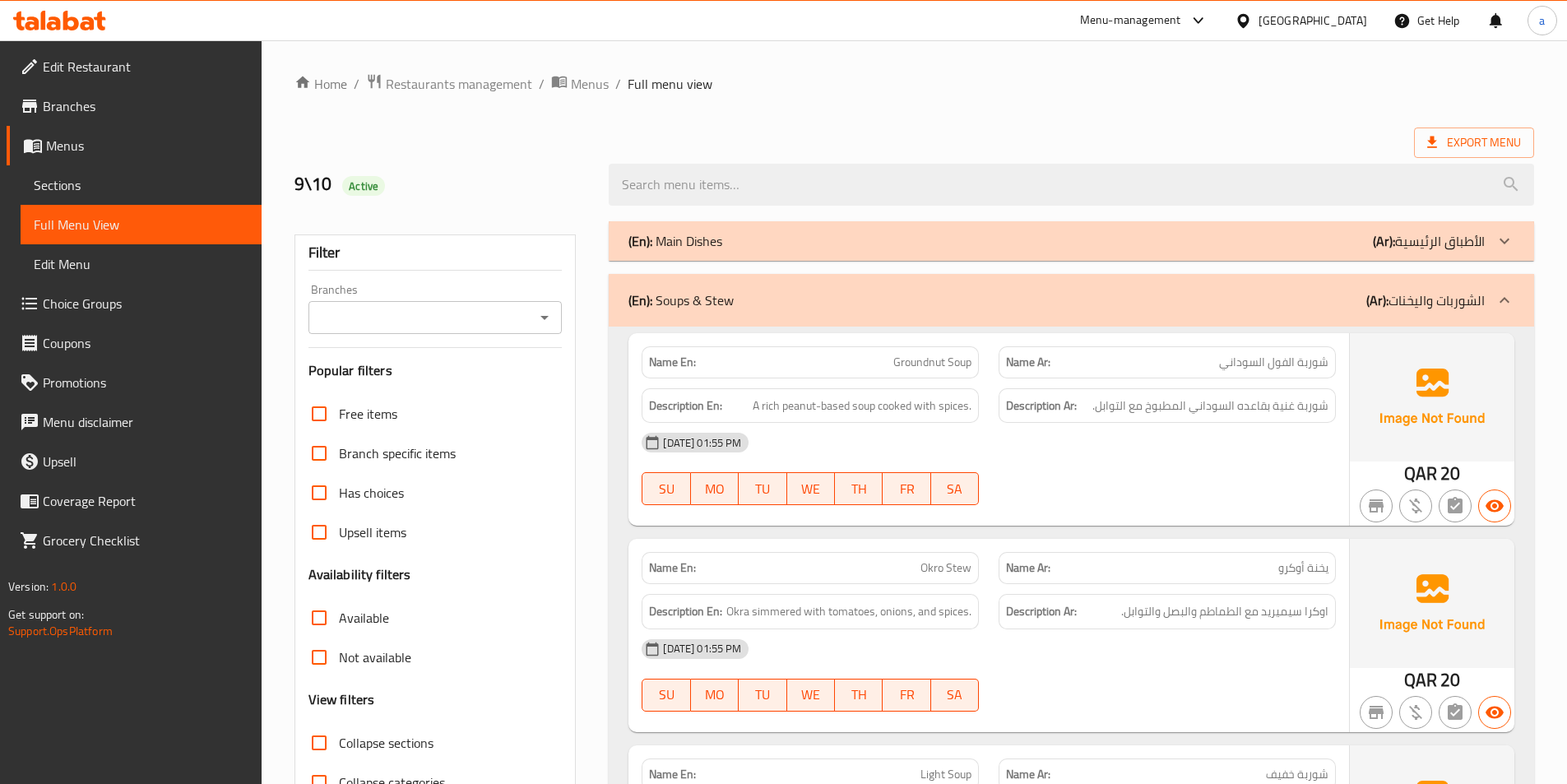
click at [778, 305] on div "(En): Soups & Stew (Ar): الشوربات واليخنات" at bounding box center [1056, 300] width 857 height 19
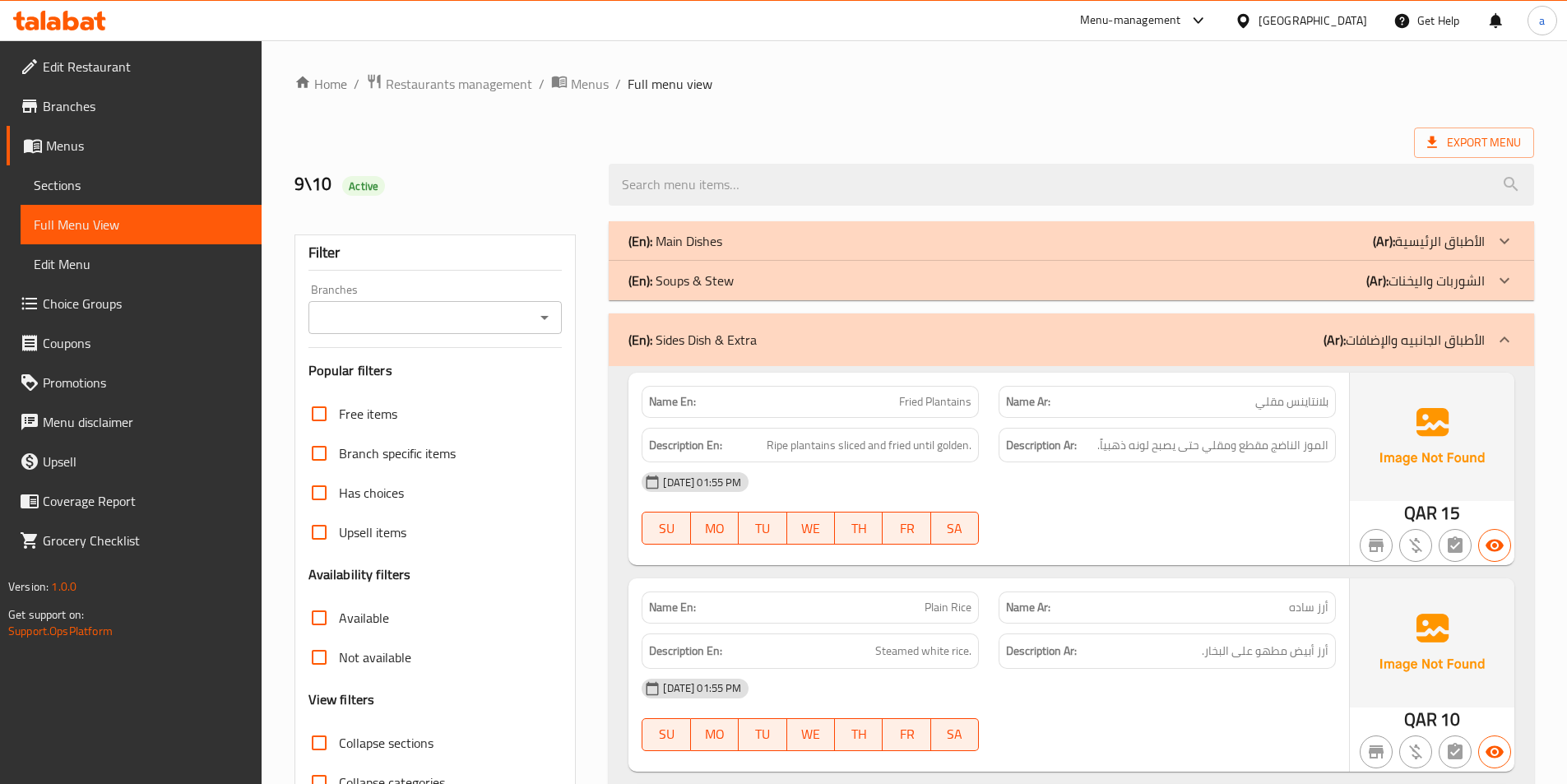
click at [756, 296] on div "(En): Soups & Stew (Ar): الشوربات واليخنات" at bounding box center [1072, 280] width 926 height 39
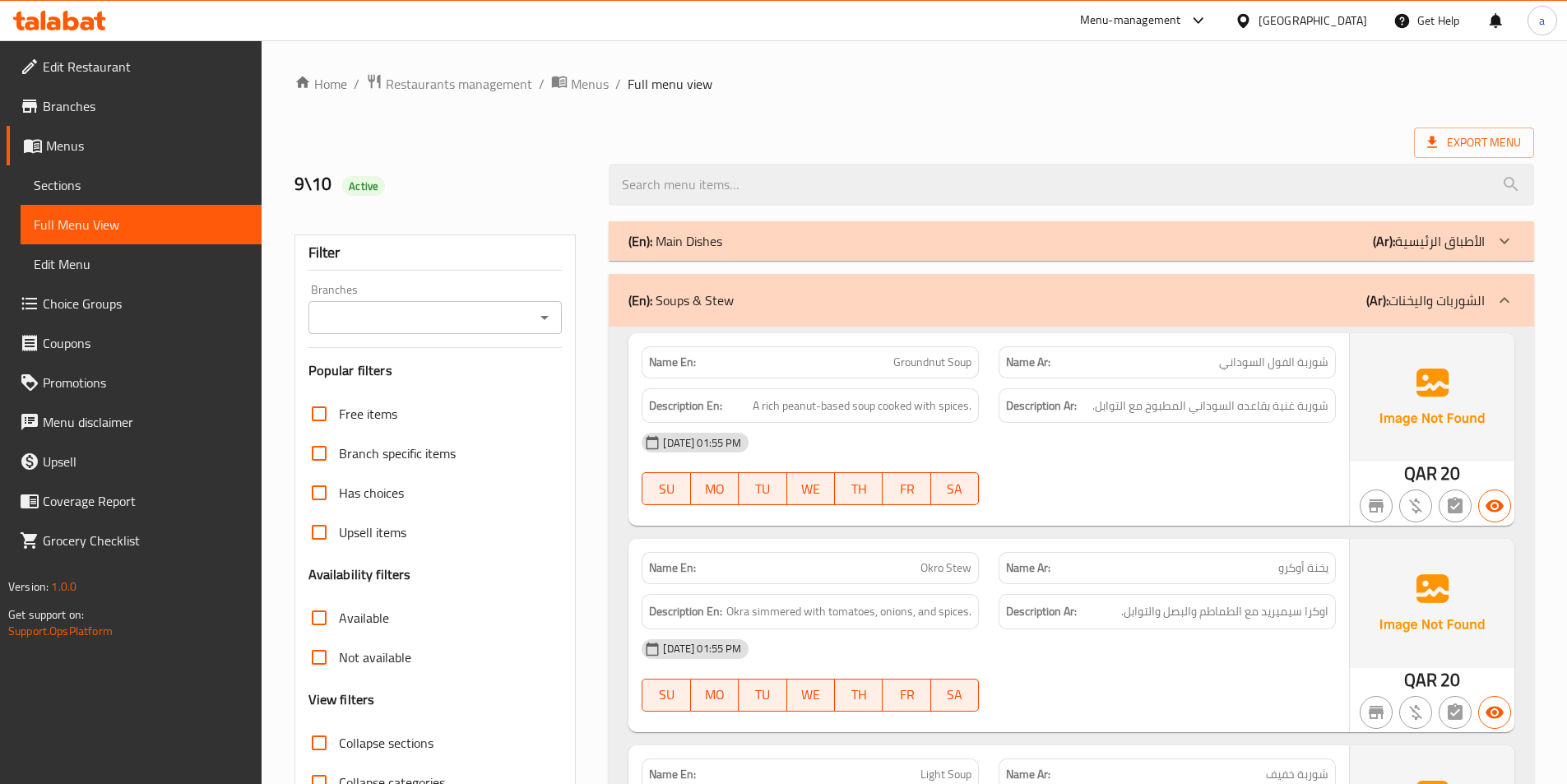
click at [841, 314] on div "(En): Soups & Stew (Ar): الشوربات واليخنات" at bounding box center [1072, 300] width 926 height 53
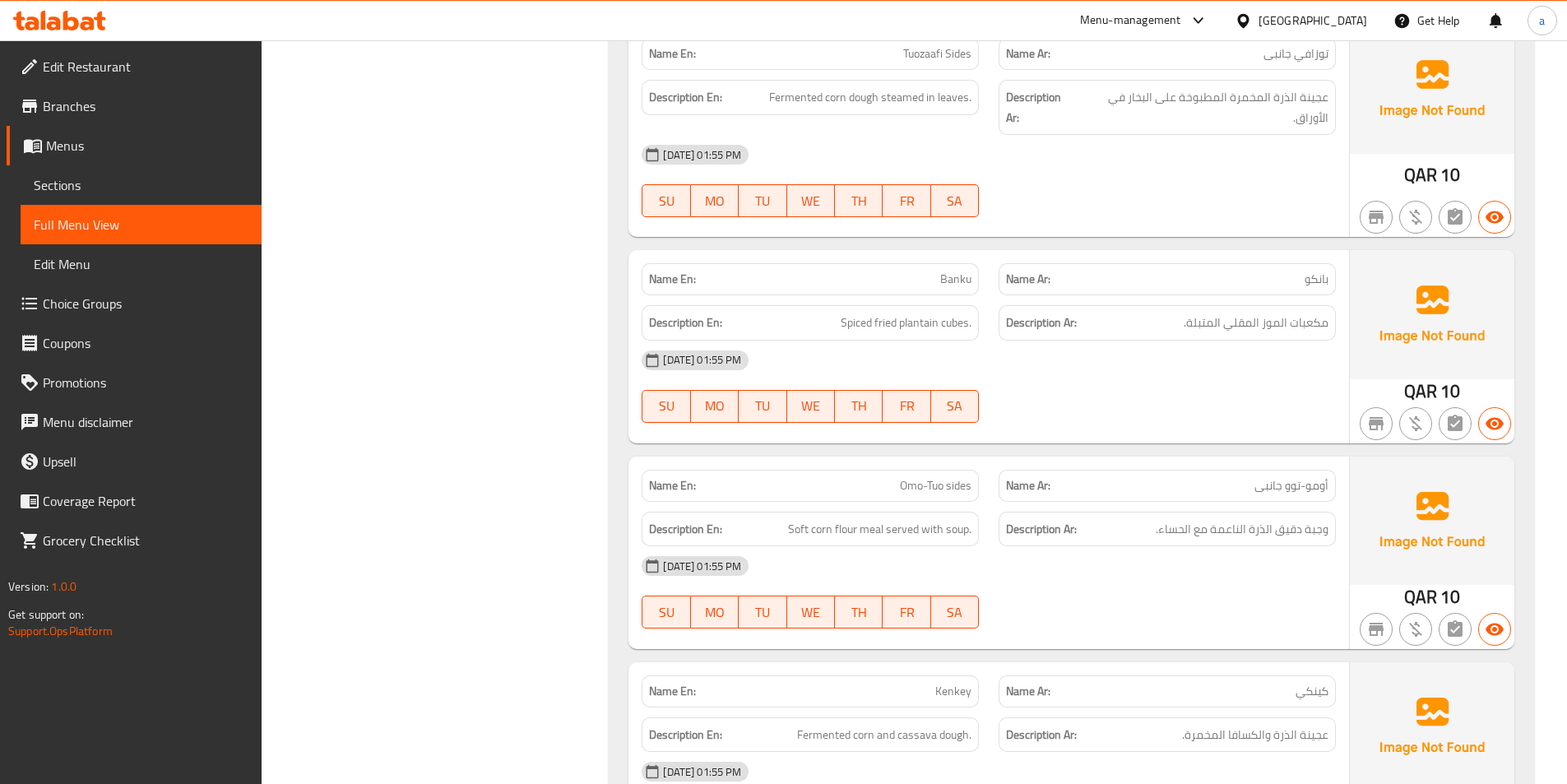
scroll to position [1892, 0]
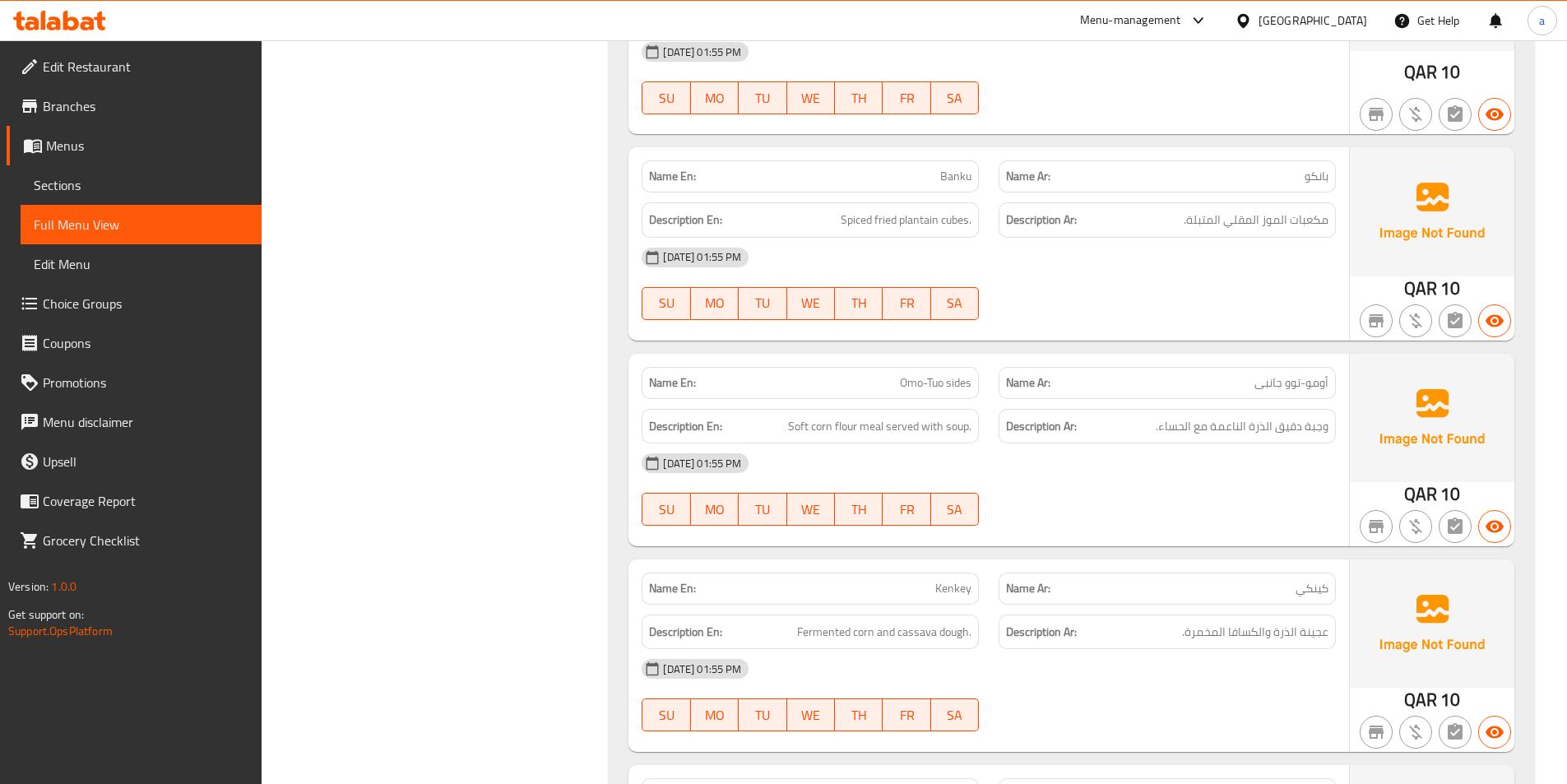
click at [946, 584] on span "Kenkey" at bounding box center [954, 588] width 37 height 17
copy span "Kenkey"
click at [1297, 582] on span "كينكي" at bounding box center [1313, 588] width 33 height 17
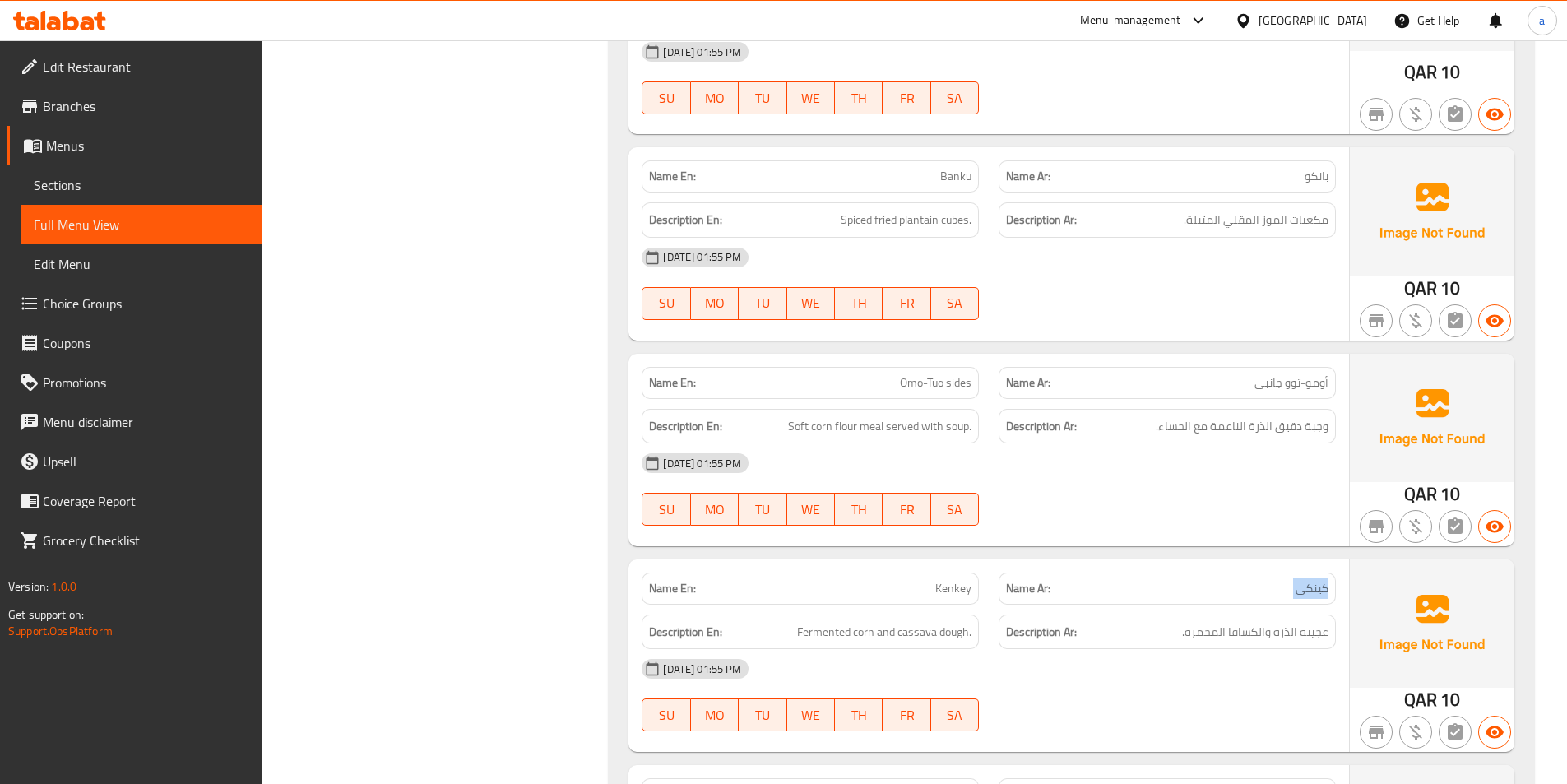
click at [1297, 582] on span "كينكي" at bounding box center [1313, 588] width 33 height 17
copy span "كينكي"
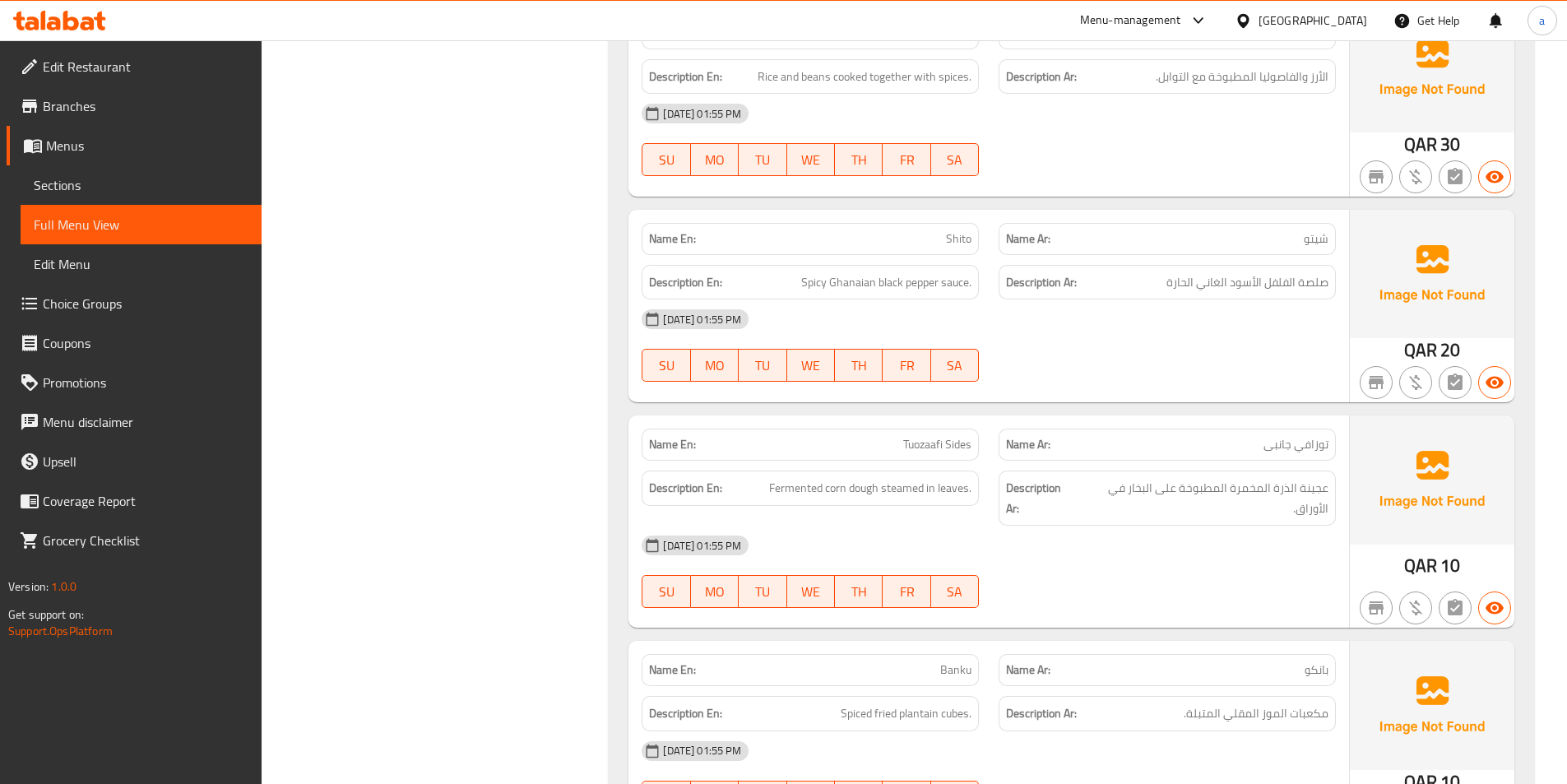
scroll to position [1480, 0]
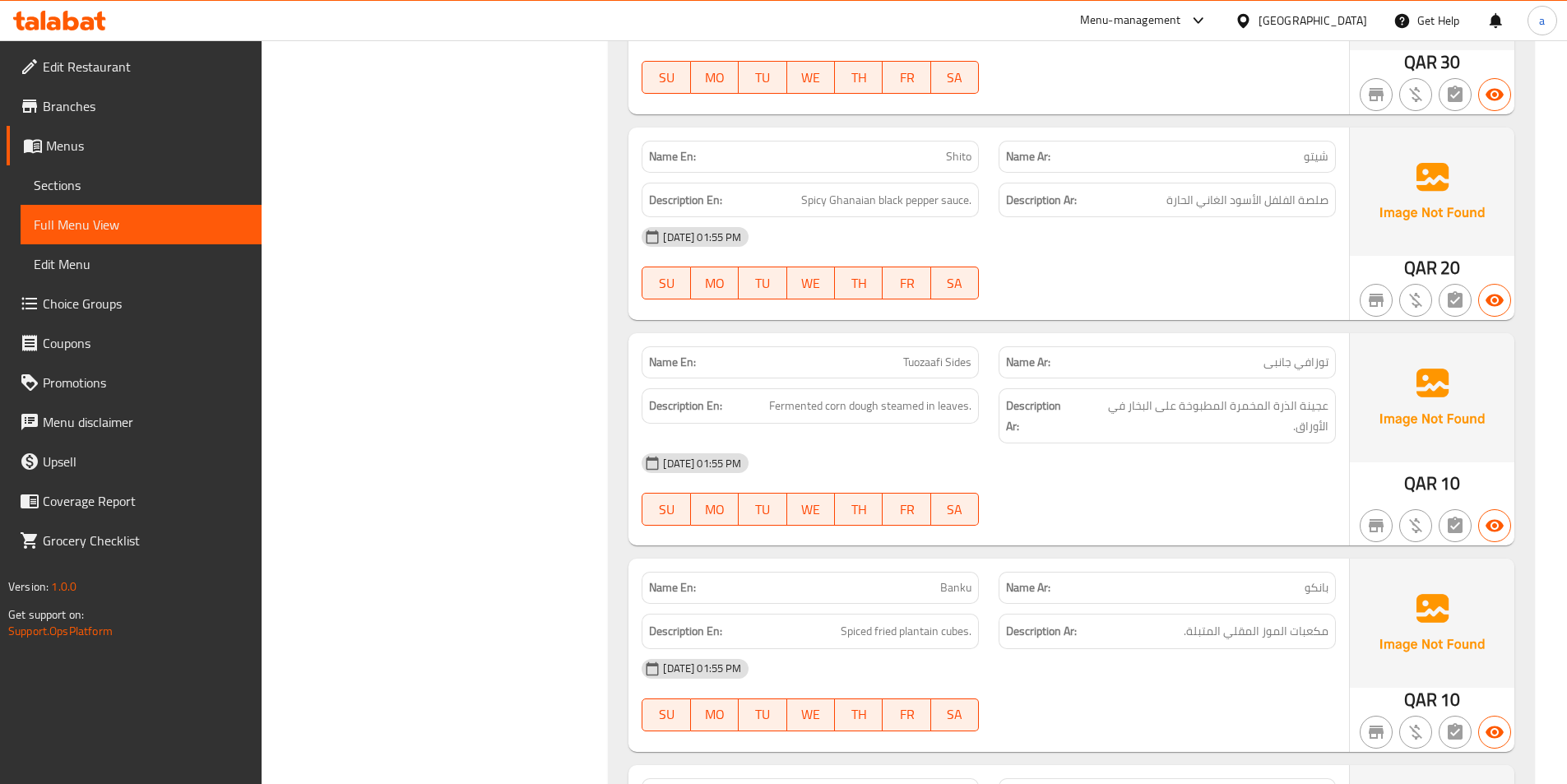
click at [544, 507] on div "Filter Branches Branches Popular filters Free items Branch specific items Has c…" at bounding box center [441, 689] width 315 height 3915
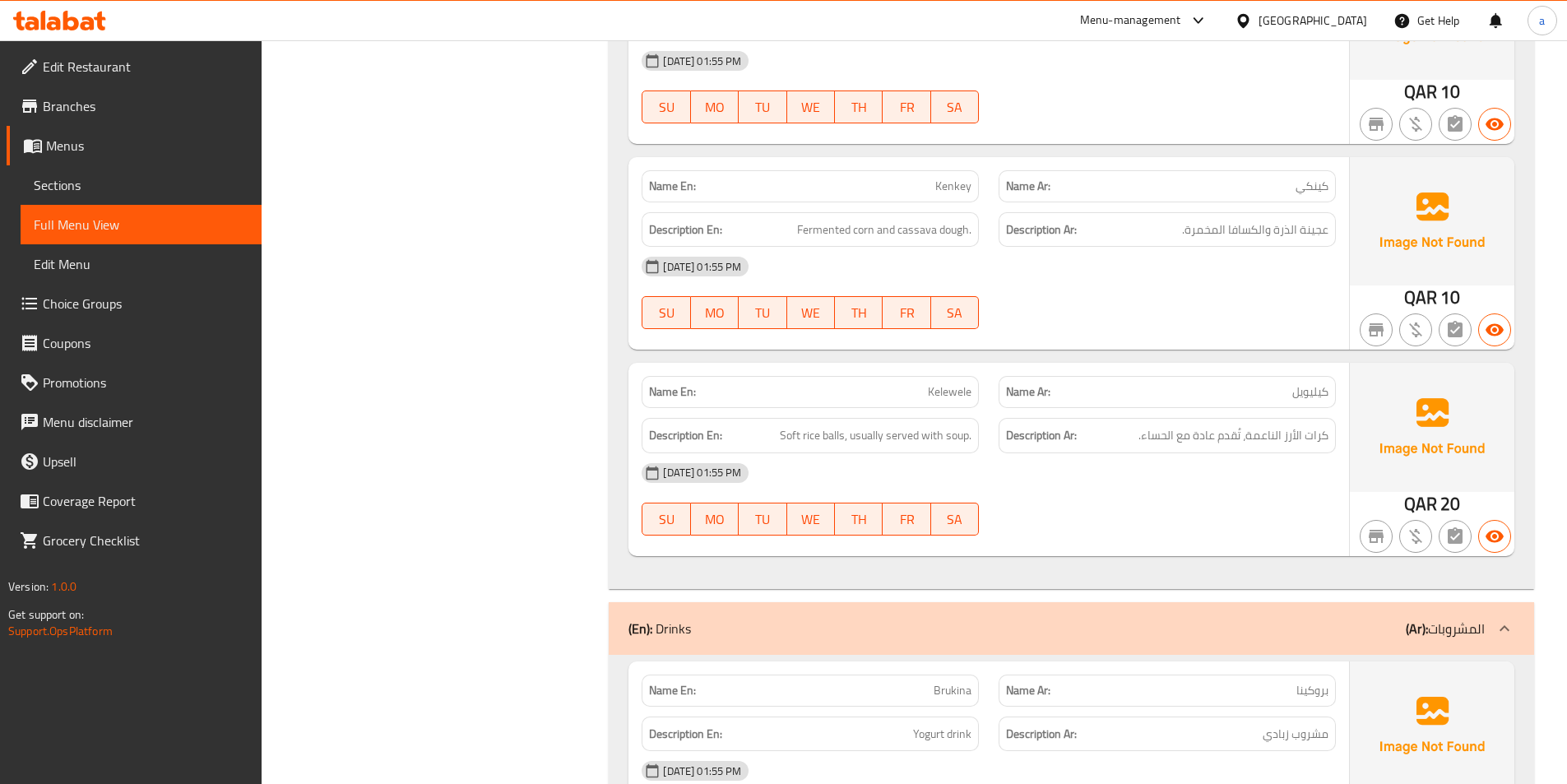
click at [1288, 394] on p "Name Ar: كيليويل" at bounding box center [1167, 392] width 323 height 17
click at [1308, 390] on span "كيليويل" at bounding box center [1311, 392] width 37 height 17
copy span "كيليويل"
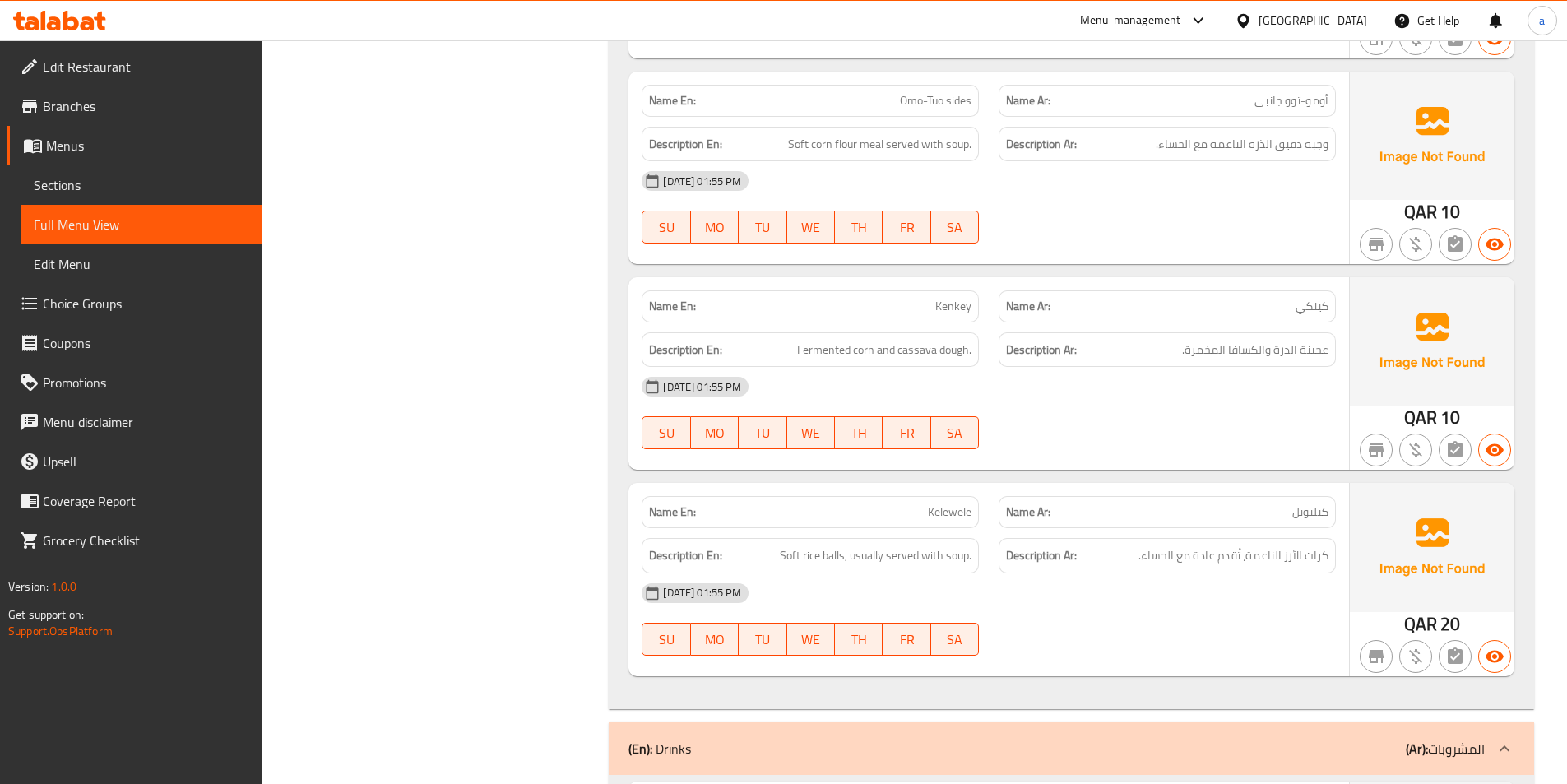
scroll to position [1965, 0]
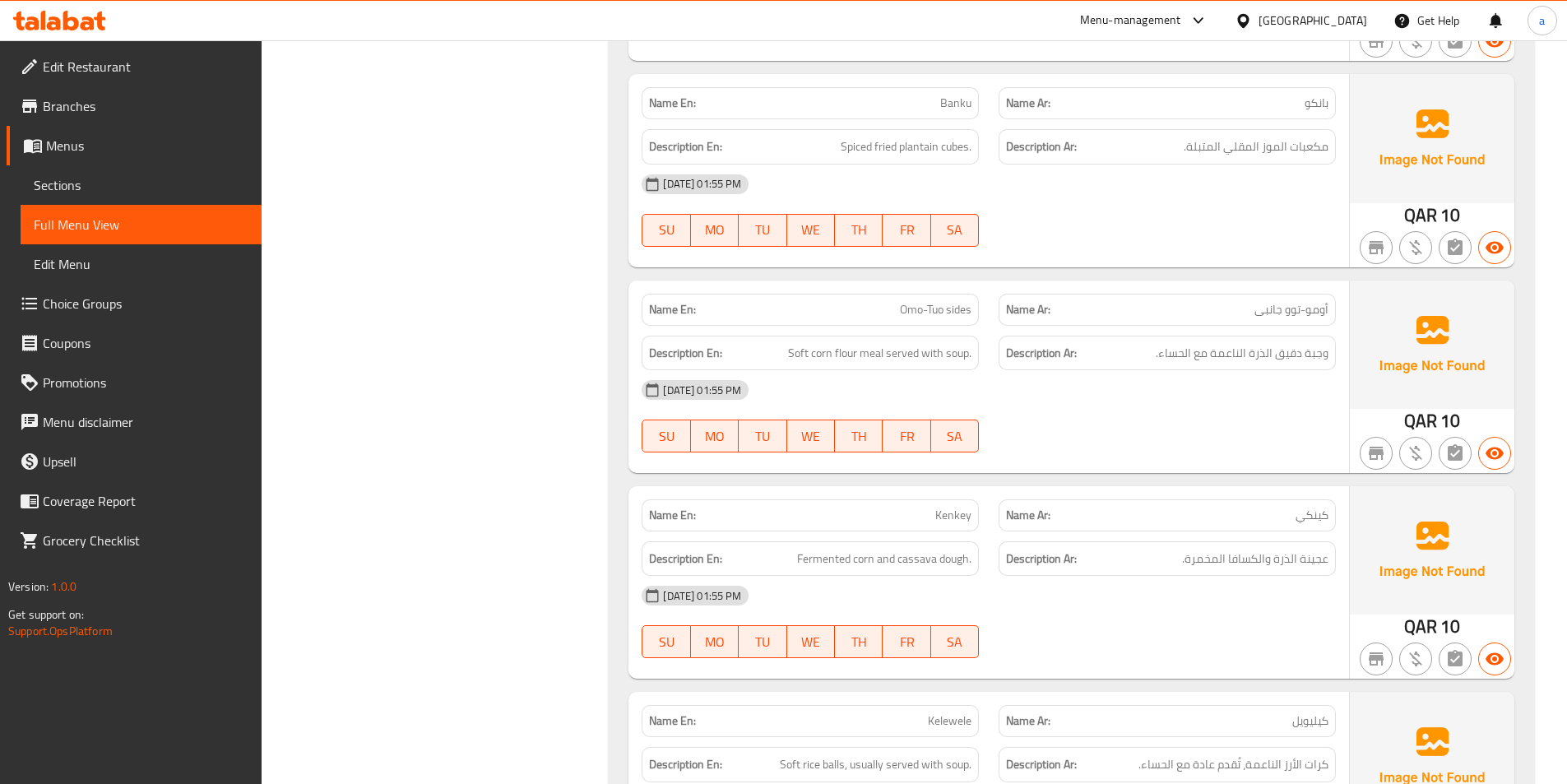
click at [935, 302] on span "Omo-Tuo sides" at bounding box center [936, 309] width 71 height 17
copy span "Omo-Tuo sides"
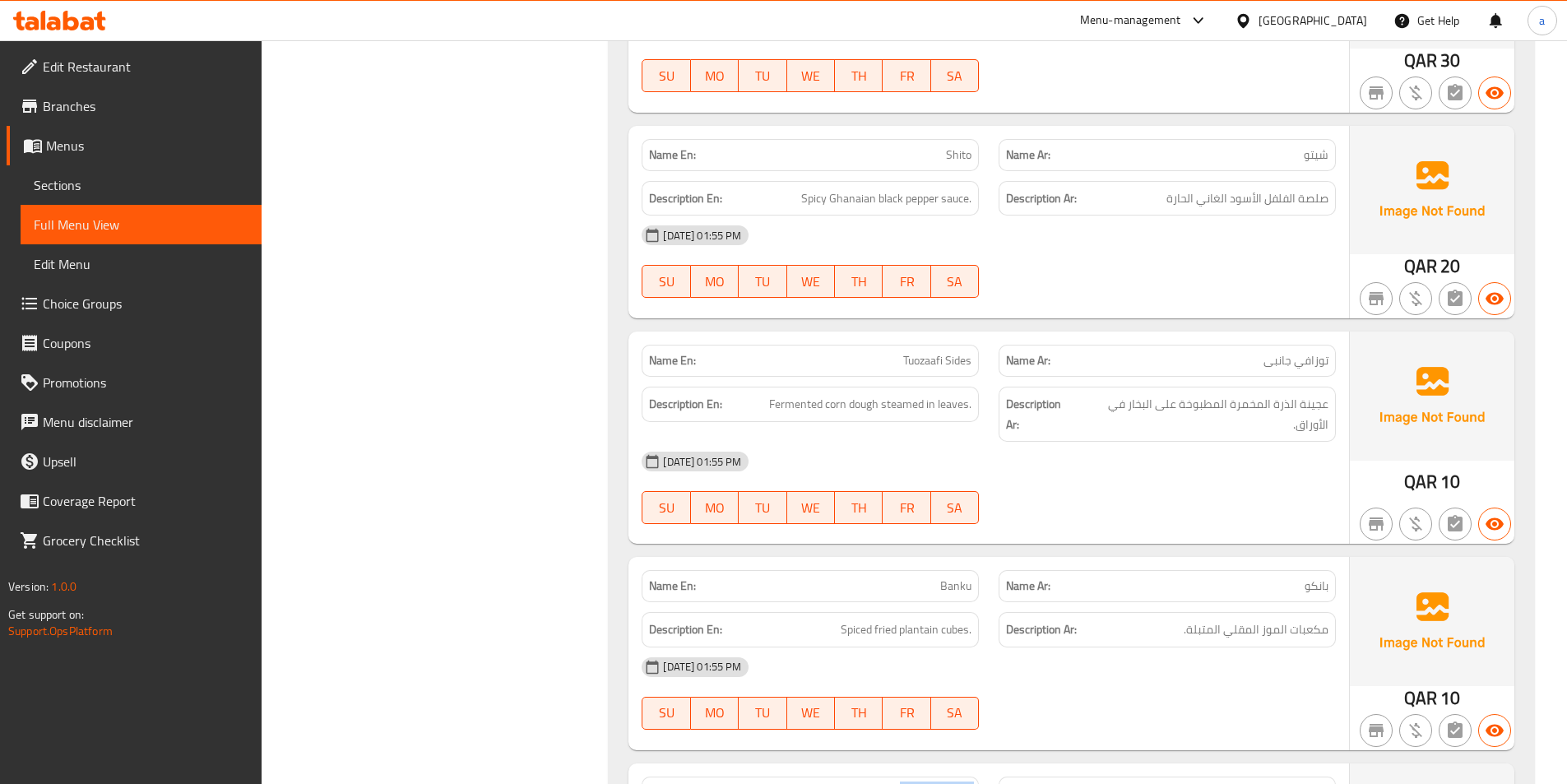
scroll to position [1471, 0]
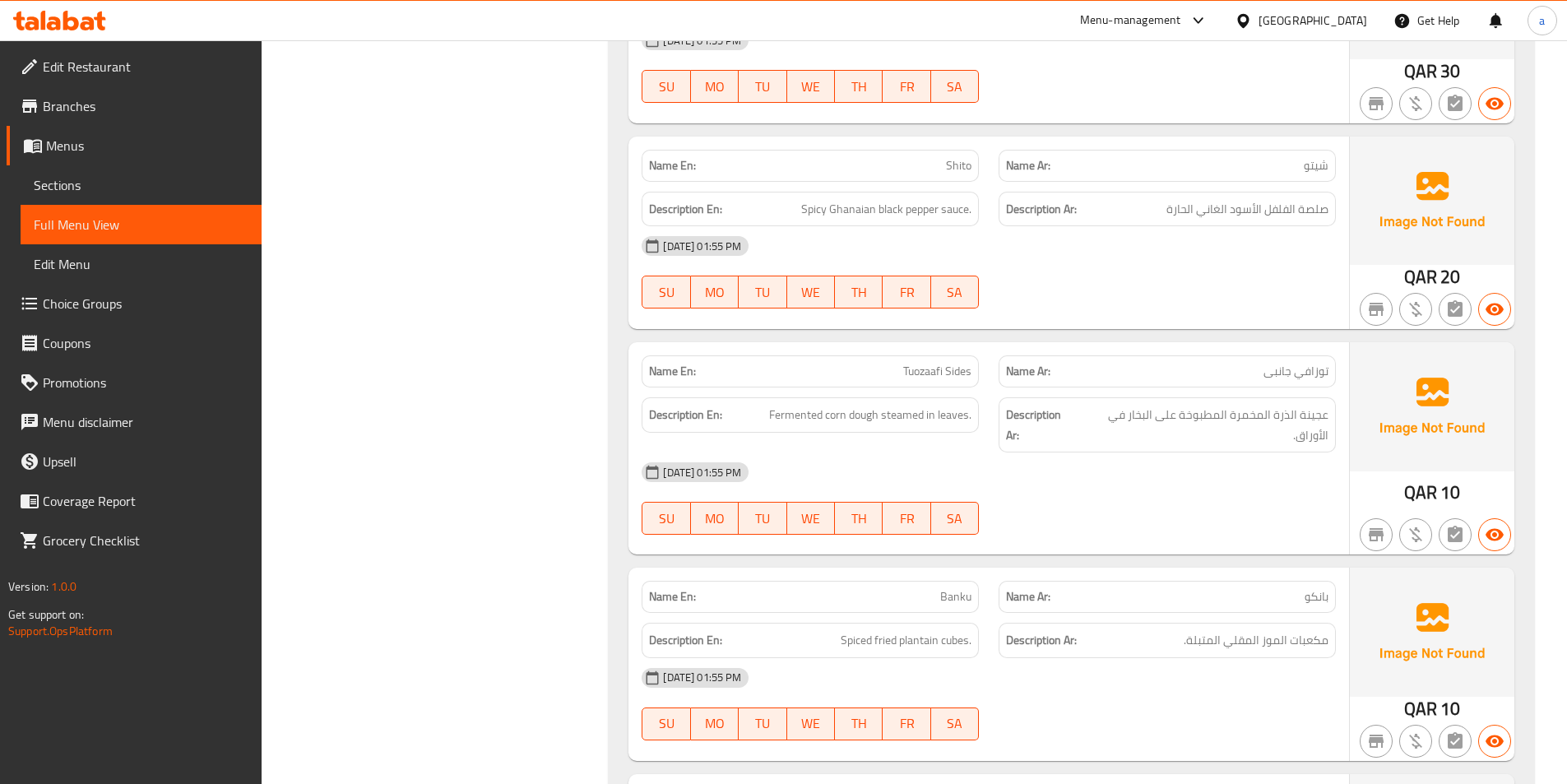
click at [935, 374] on span "Tuozaafi Sides" at bounding box center [937, 372] width 68 height 17
copy span "Tuozaafi Sides"
click at [1140, 379] on p "Name Ar: توزافي جانبى" at bounding box center [1167, 372] width 323 height 17
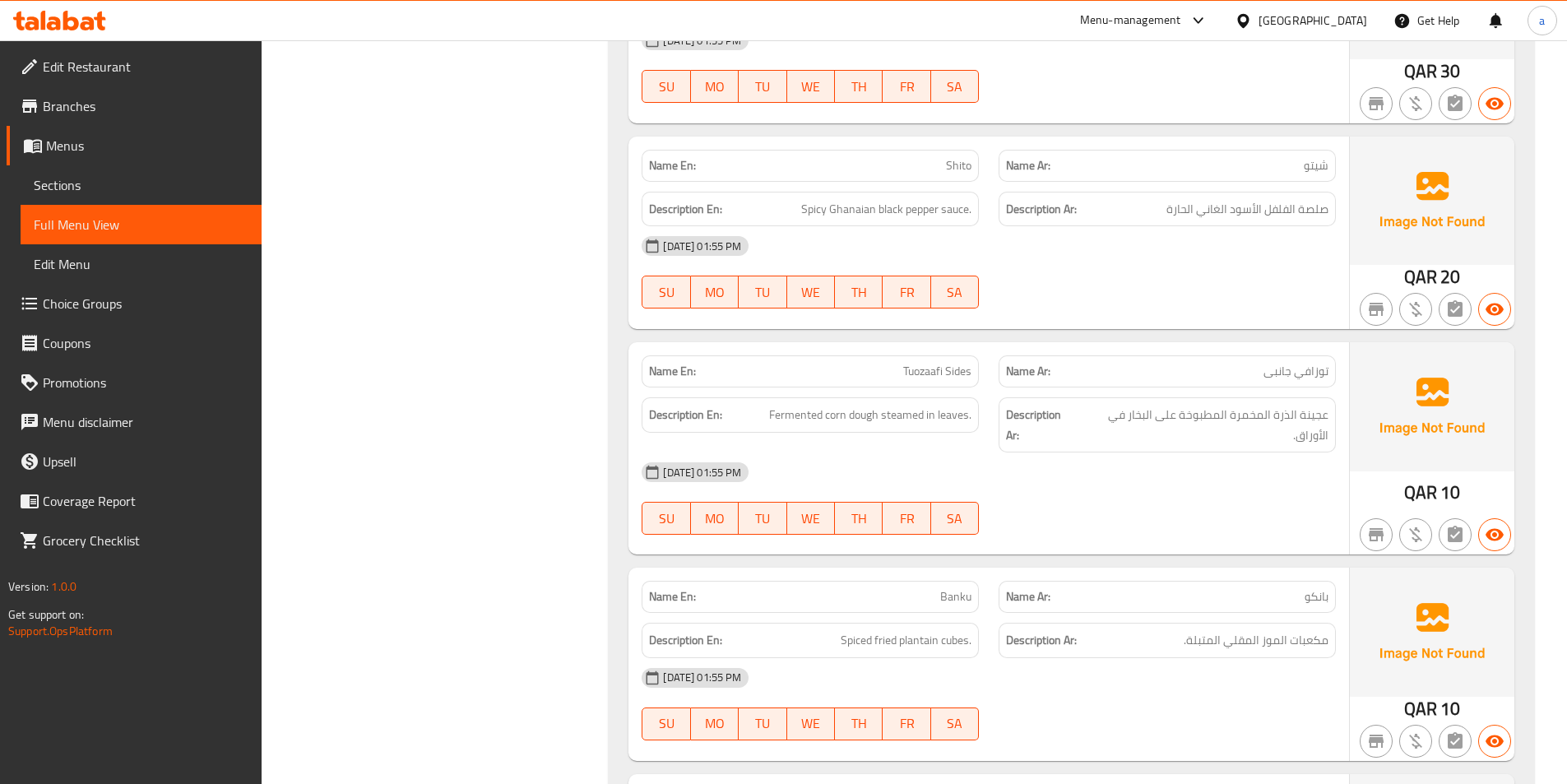
click at [1278, 372] on span "توزافي جانبى" at bounding box center [1295, 372] width 65 height 17
copy span "توزافي جانبى"
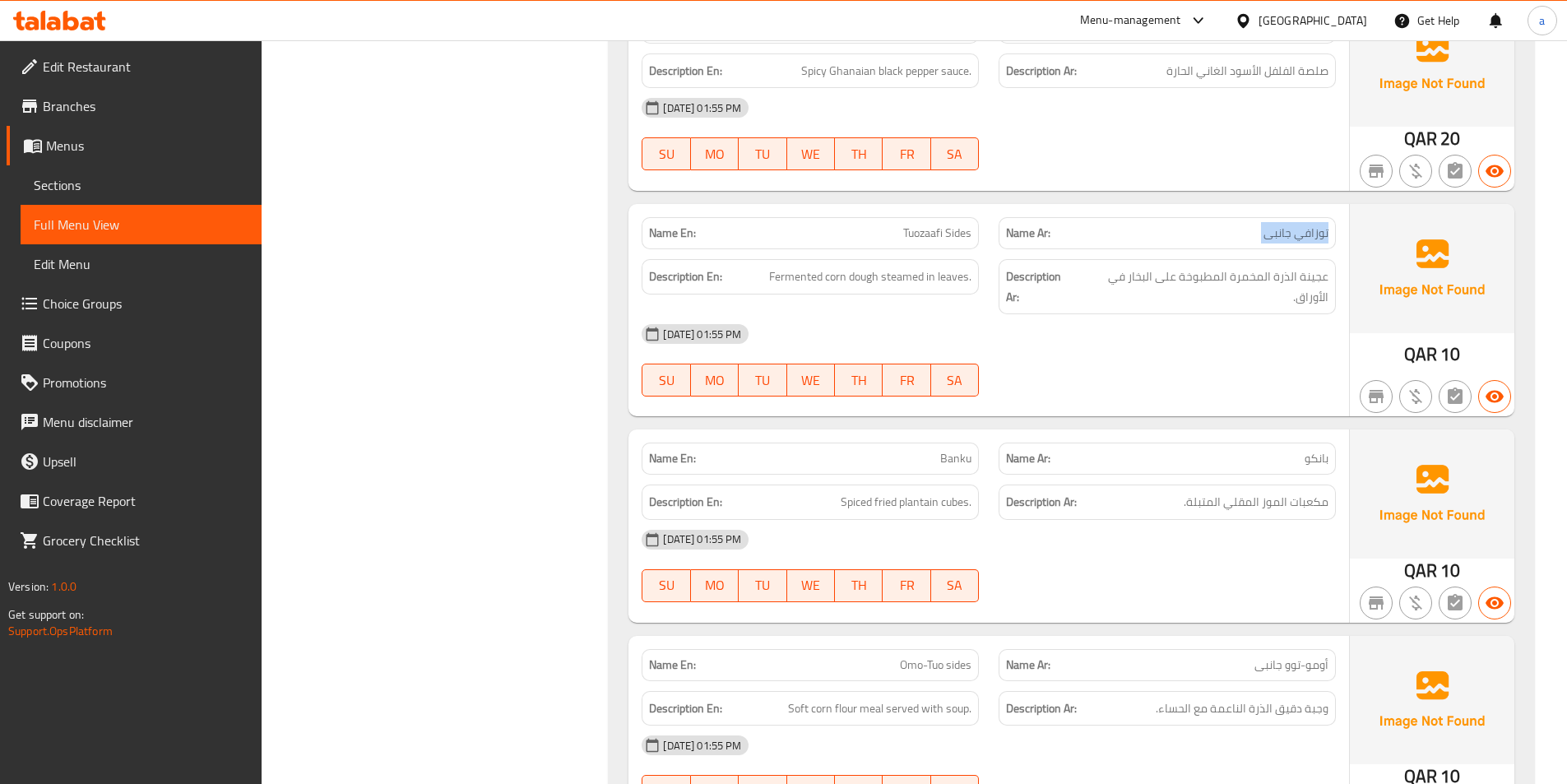
scroll to position [1635, 0]
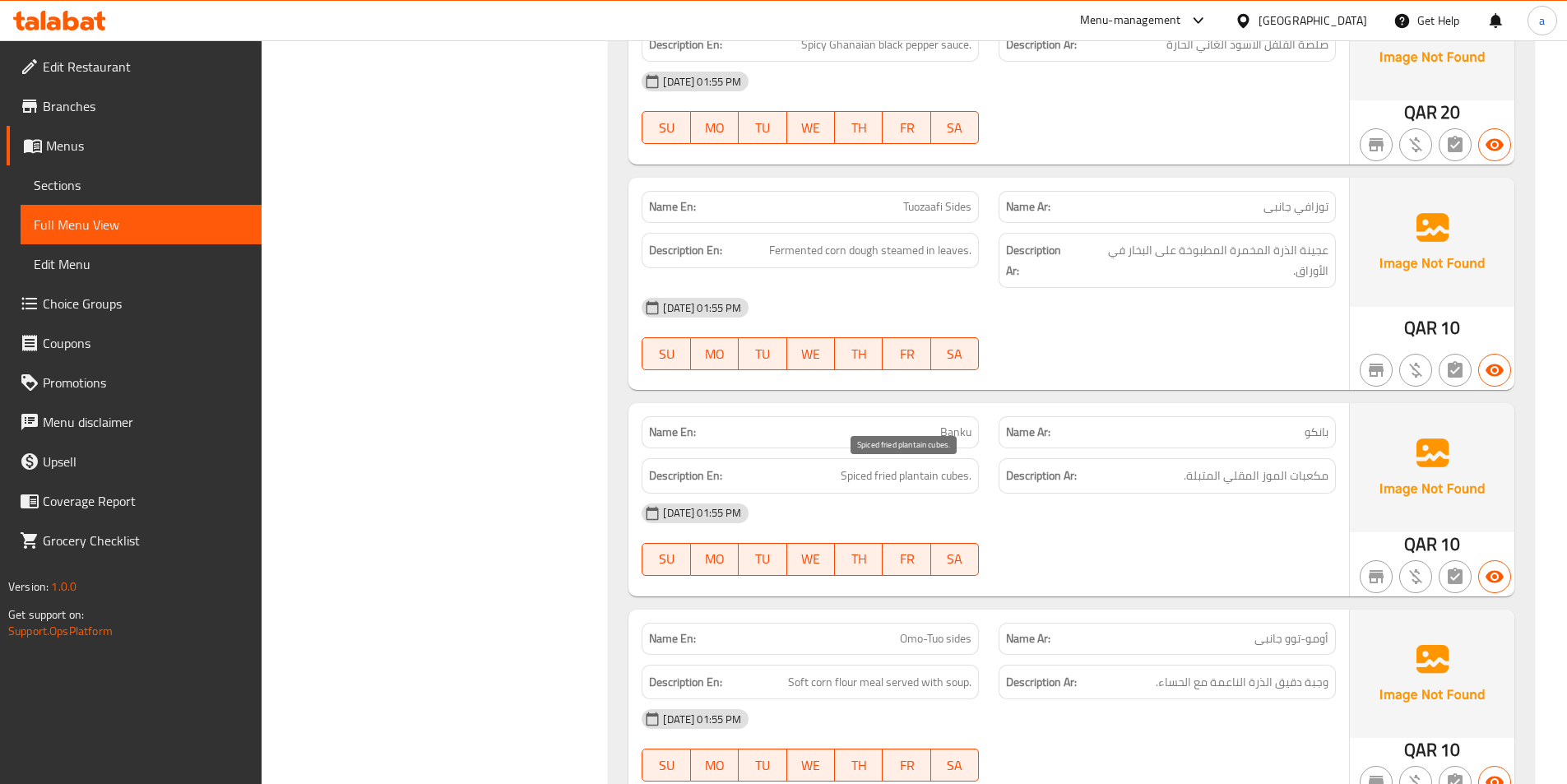
click at [916, 484] on span "Spiced fried plantain cubes." at bounding box center [907, 475] width 131 height 20
click at [410, 456] on div "Filter Branches Branches Popular filters Free items Branch specific items Has c…" at bounding box center [441, 533] width 315 height 3915
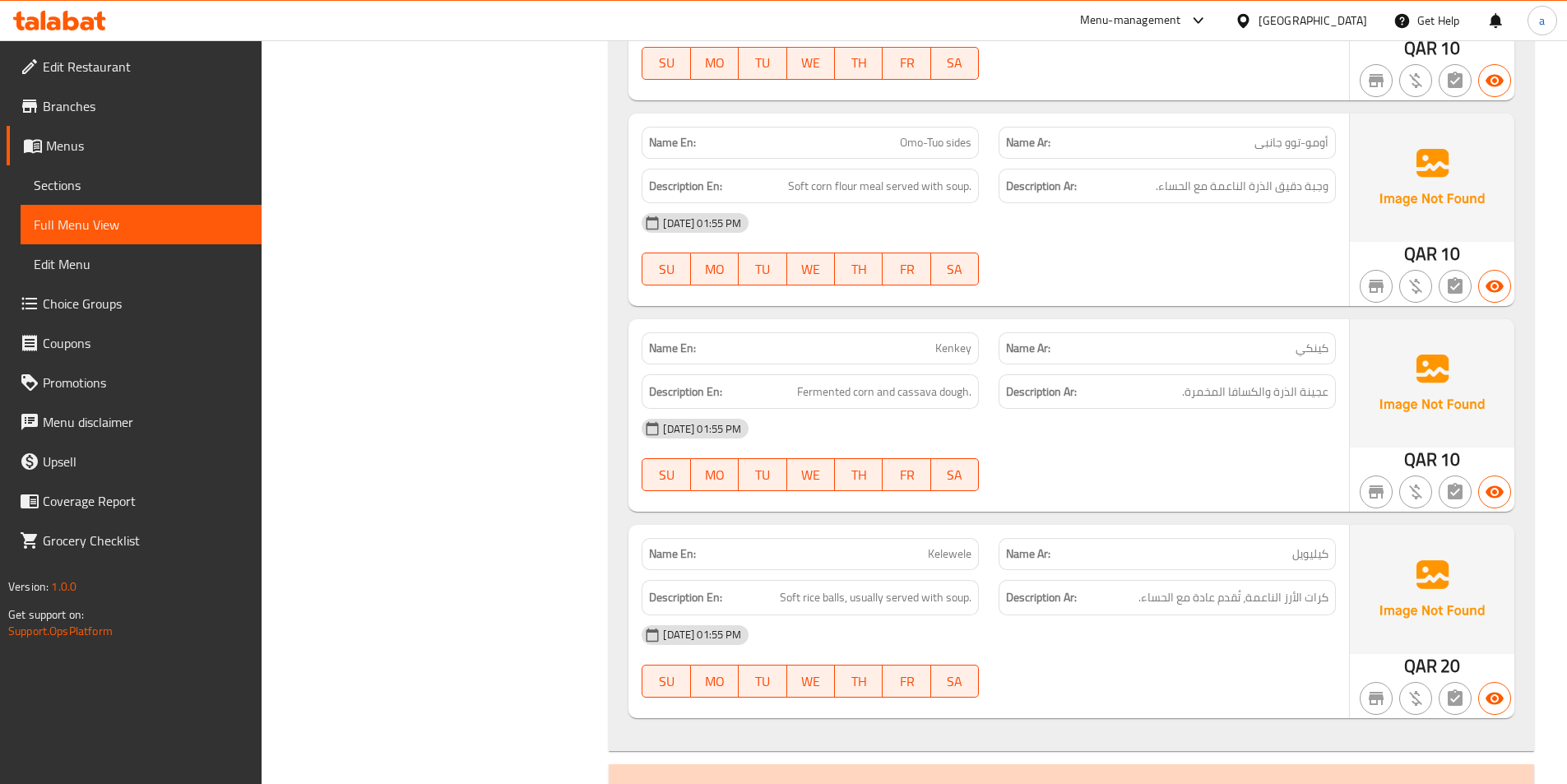
click at [943, 353] on span "Kenkey" at bounding box center [954, 349] width 37 height 17
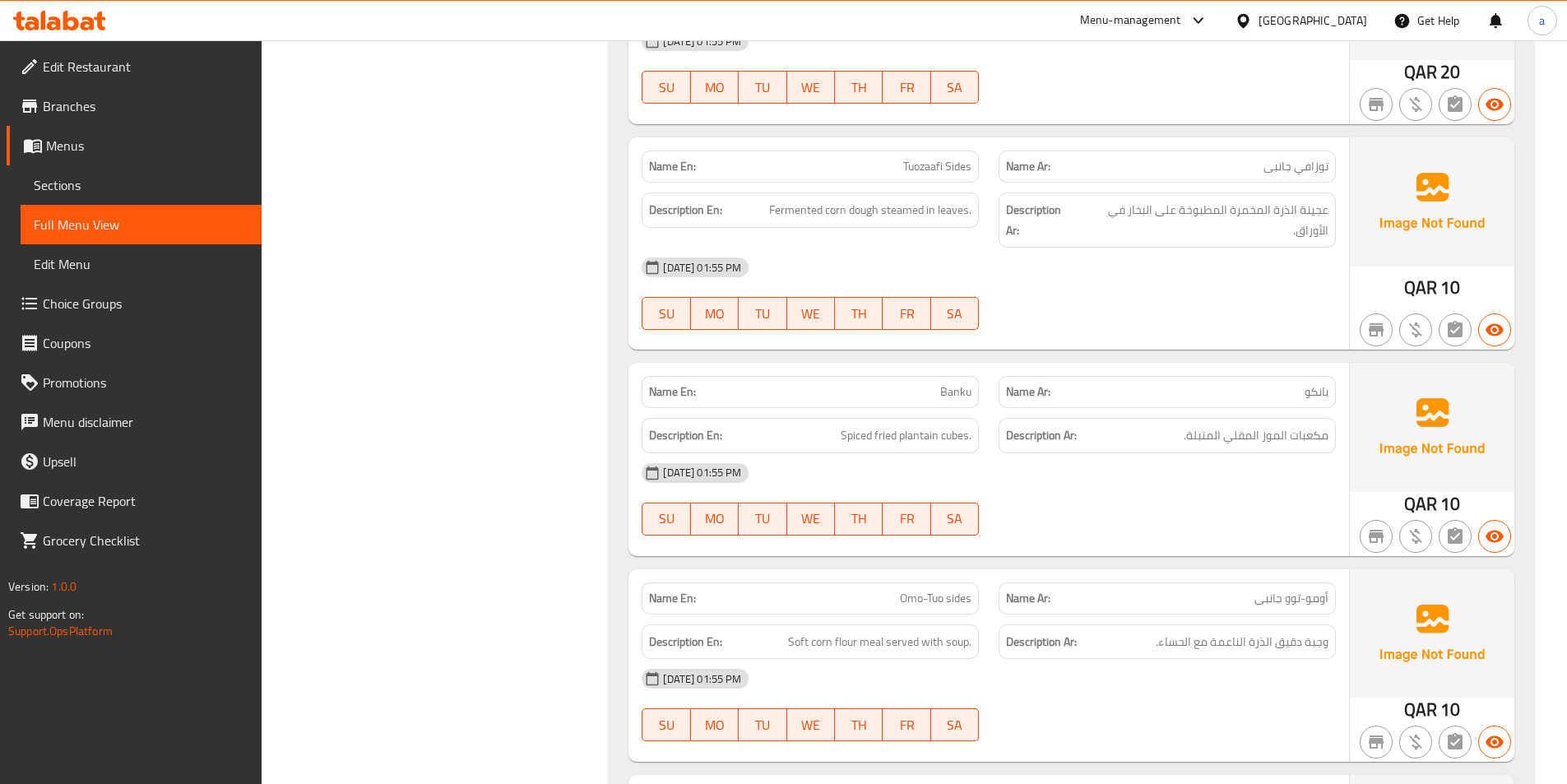
click at [1325, 397] on span "بانكو" at bounding box center [1316, 392] width 24 height 17
copy span "بانكو"
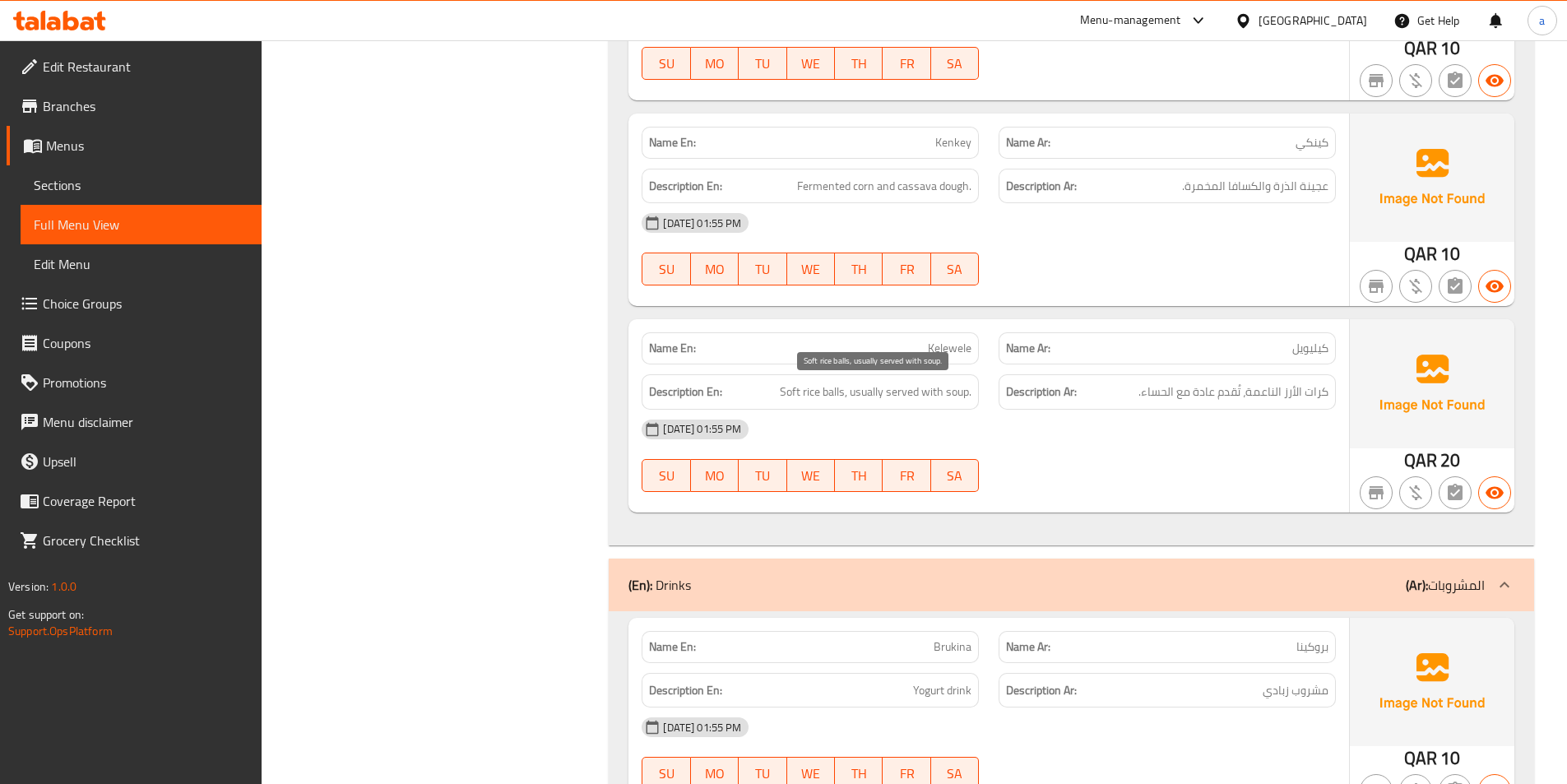
click at [812, 391] on span "Soft rice balls, usually served with soup." at bounding box center [875, 391] width 192 height 20
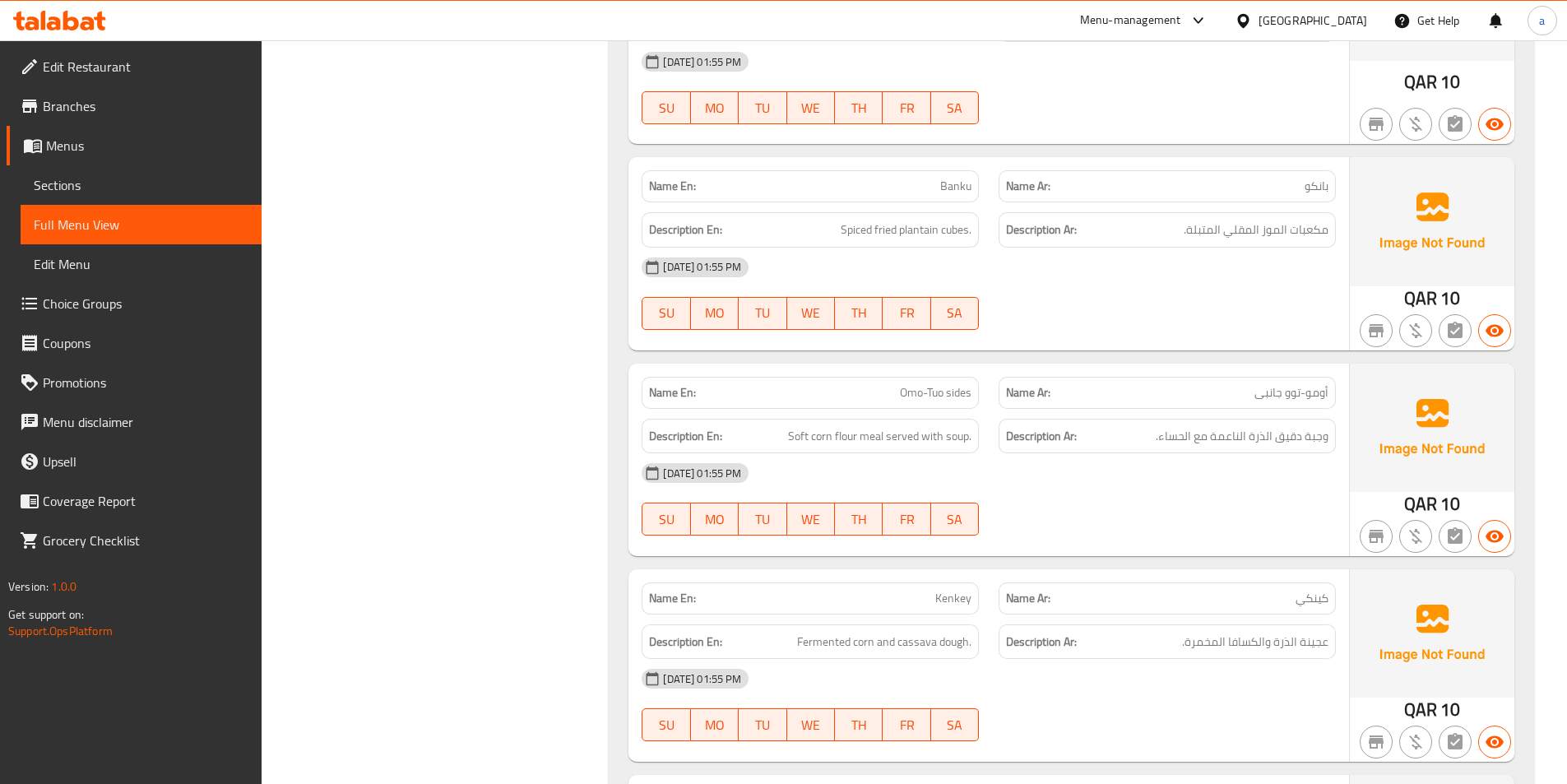
click at [949, 384] on span "Omo-Tuo sides" at bounding box center [936, 393] width 71 height 17
copy span "Omo-Tuo sides"
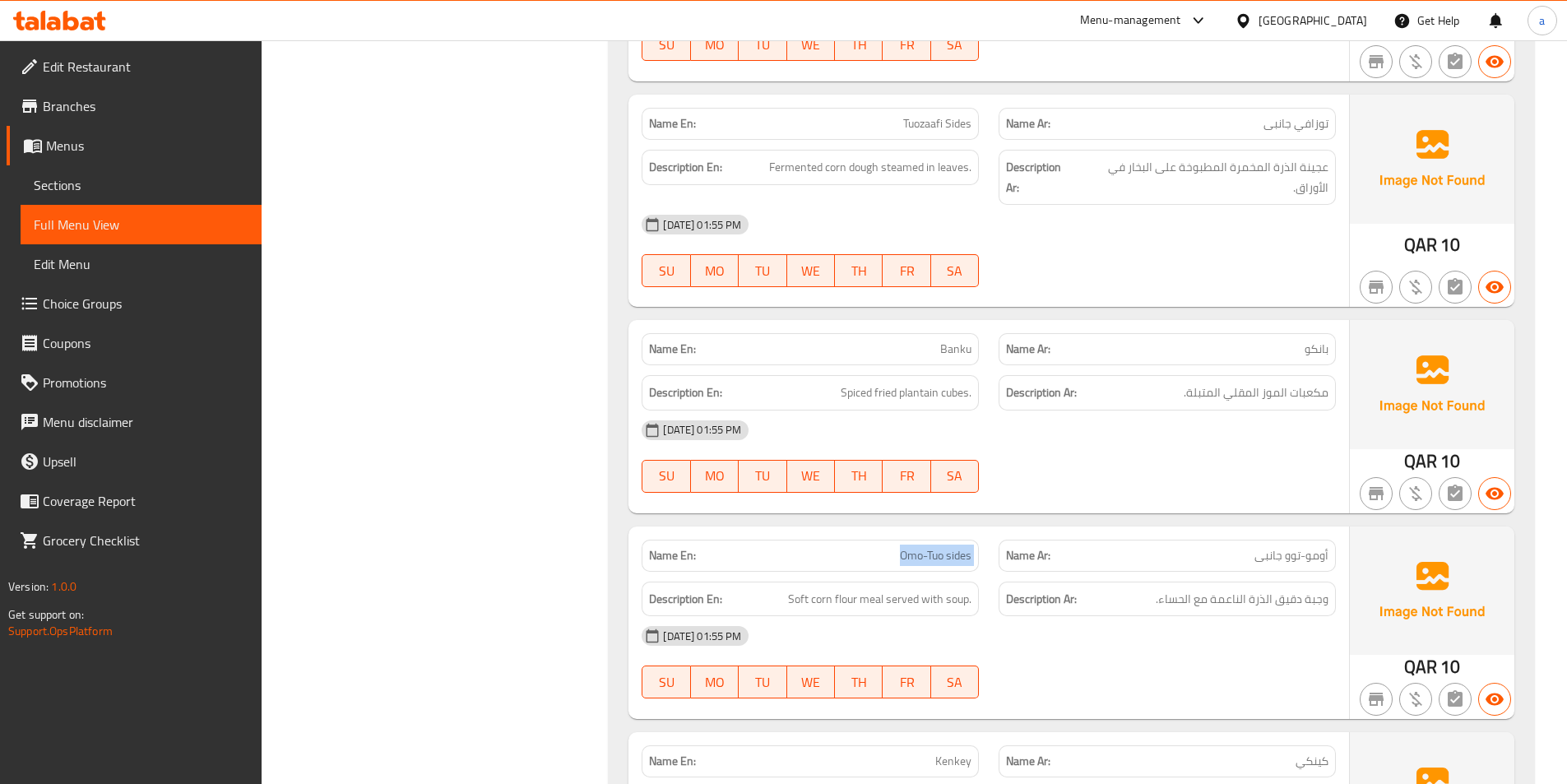
scroll to position [1717, 0]
click at [1252, 546] on div "Name Ar: أومو-توو جانبى" at bounding box center [1167, 557] width 337 height 32
click at [1260, 550] on span "أومو-توو جانبى" at bounding box center [1291, 557] width 74 height 17
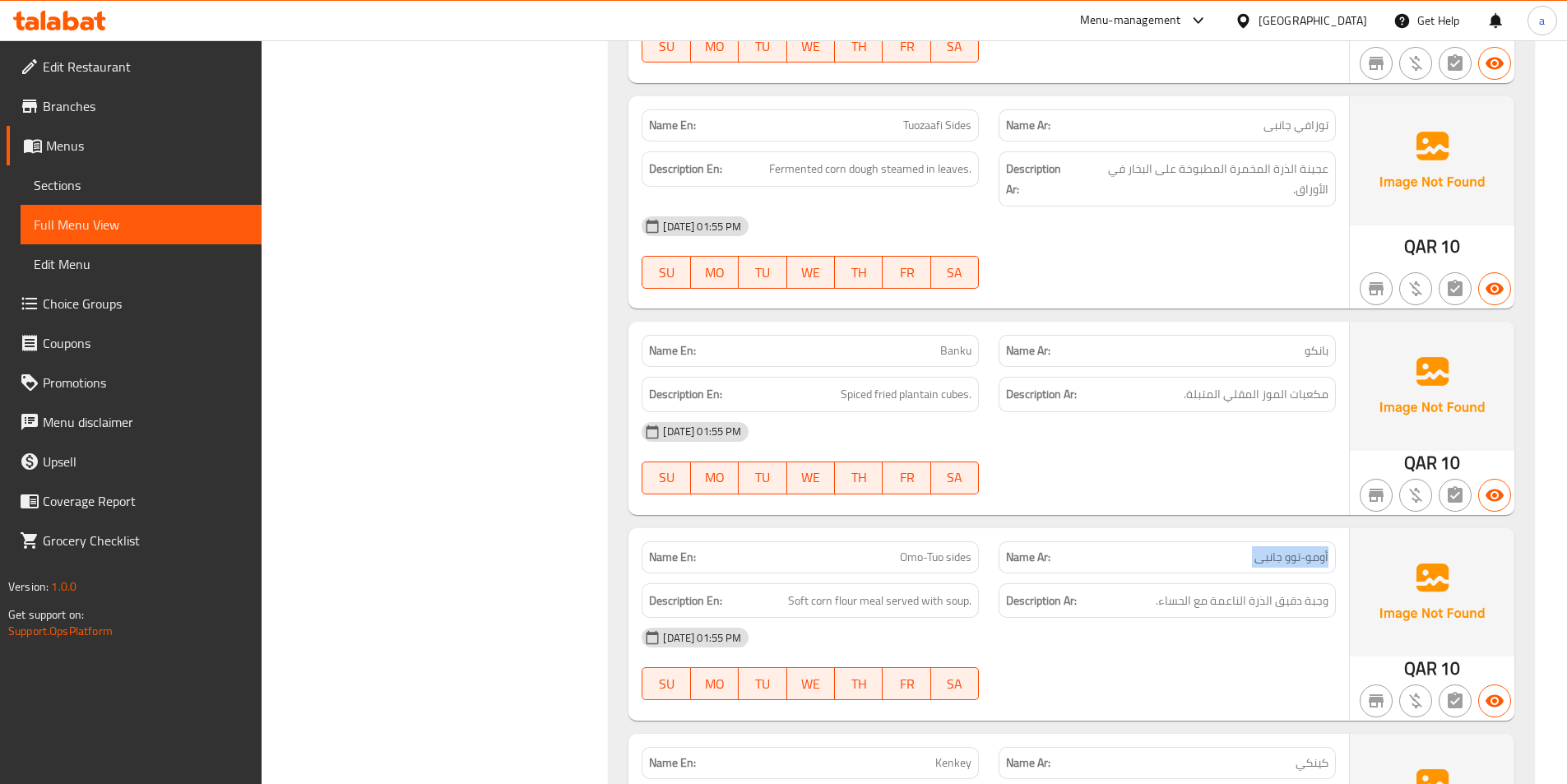
copy span "أومو-توو جانبى"
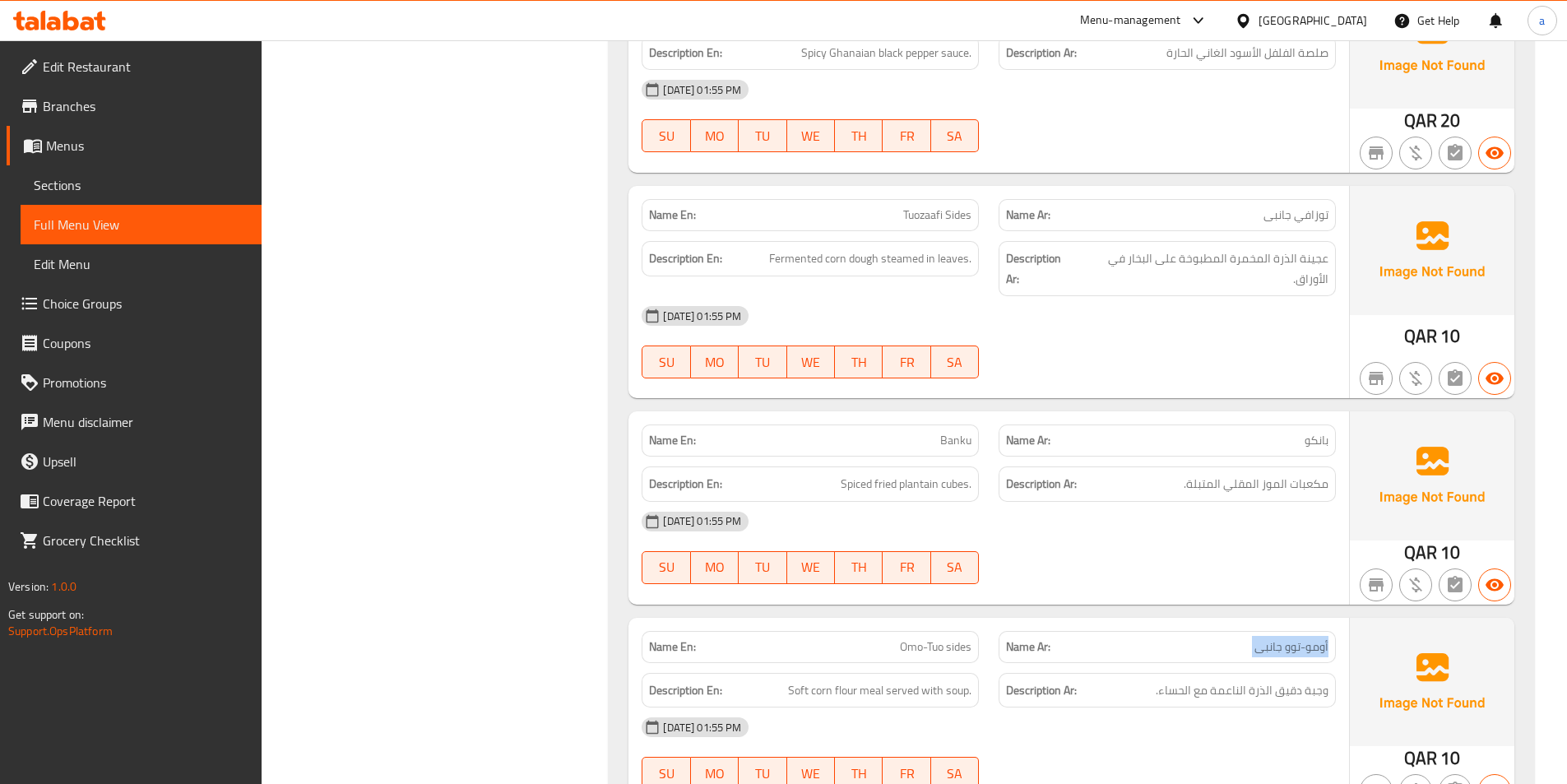
scroll to position [1388, 0]
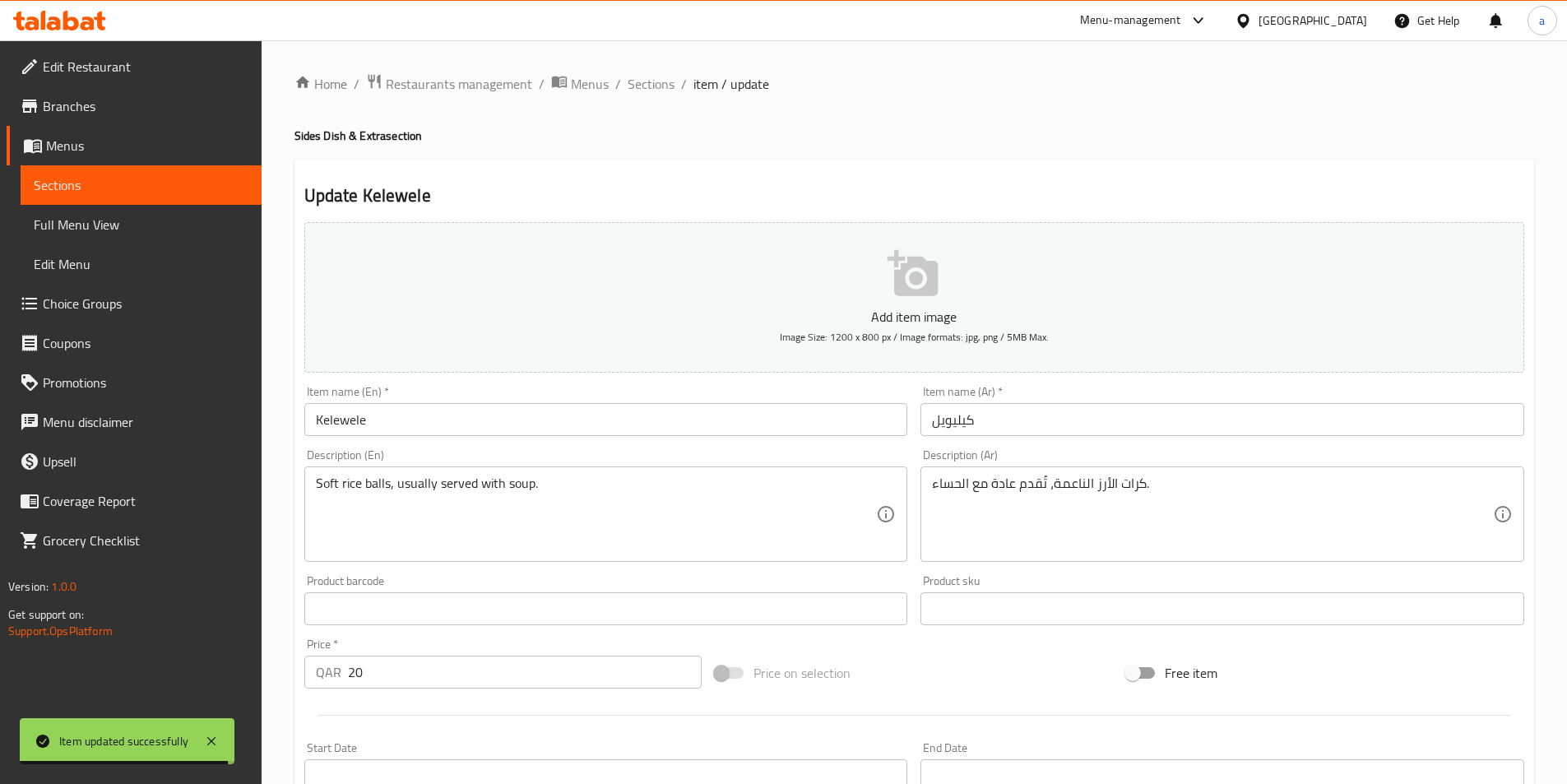
click at [522, 406] on input "Kelewele" at bounding box center [606, 419] width 604 height 33
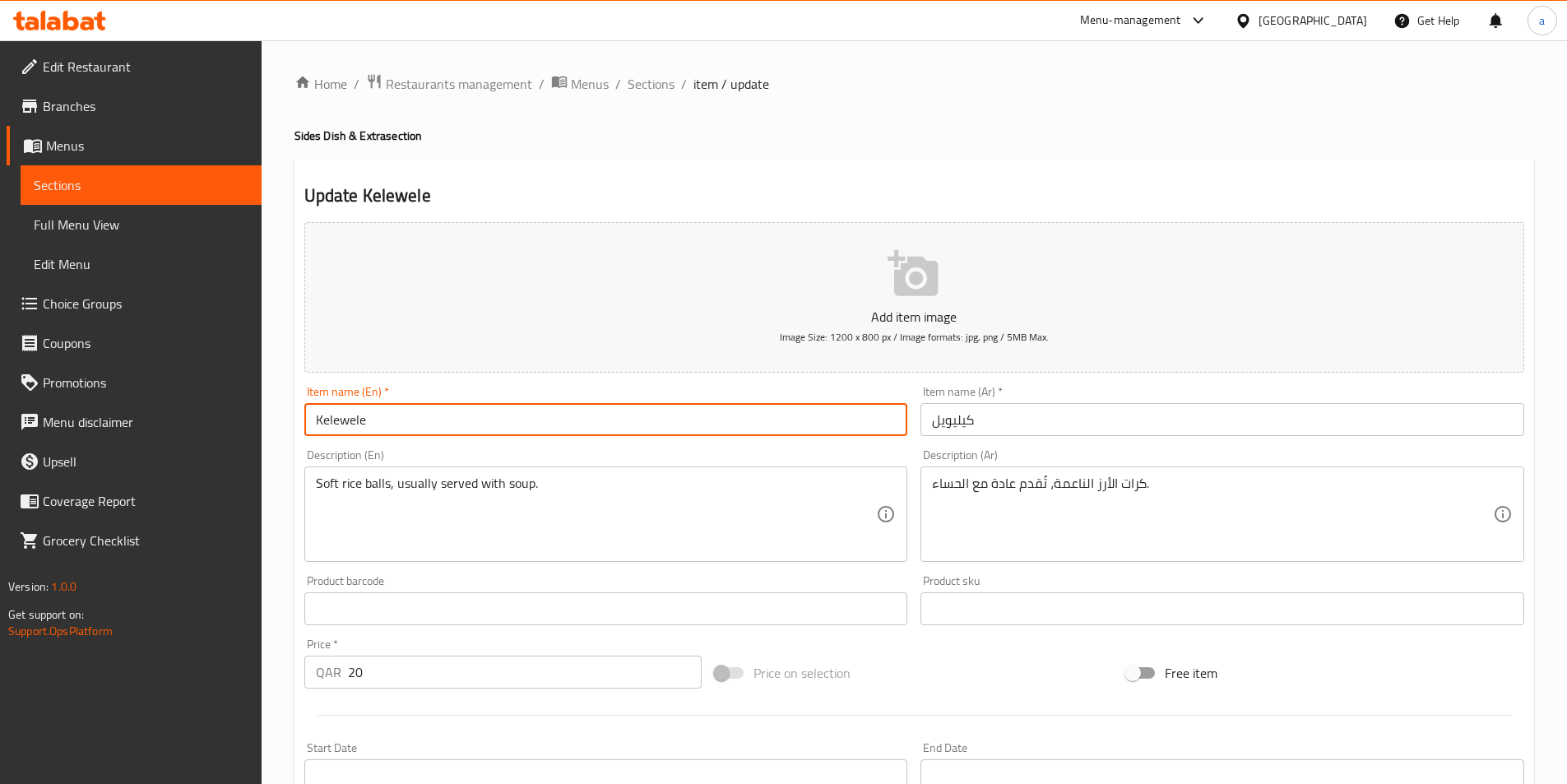
paste input "Omo-Tuo sides"
type input "Omo-Tuo sides"
click at [1078, 420] on input "كيليويل" at bounding box center [1222, 419] width 604 height 33
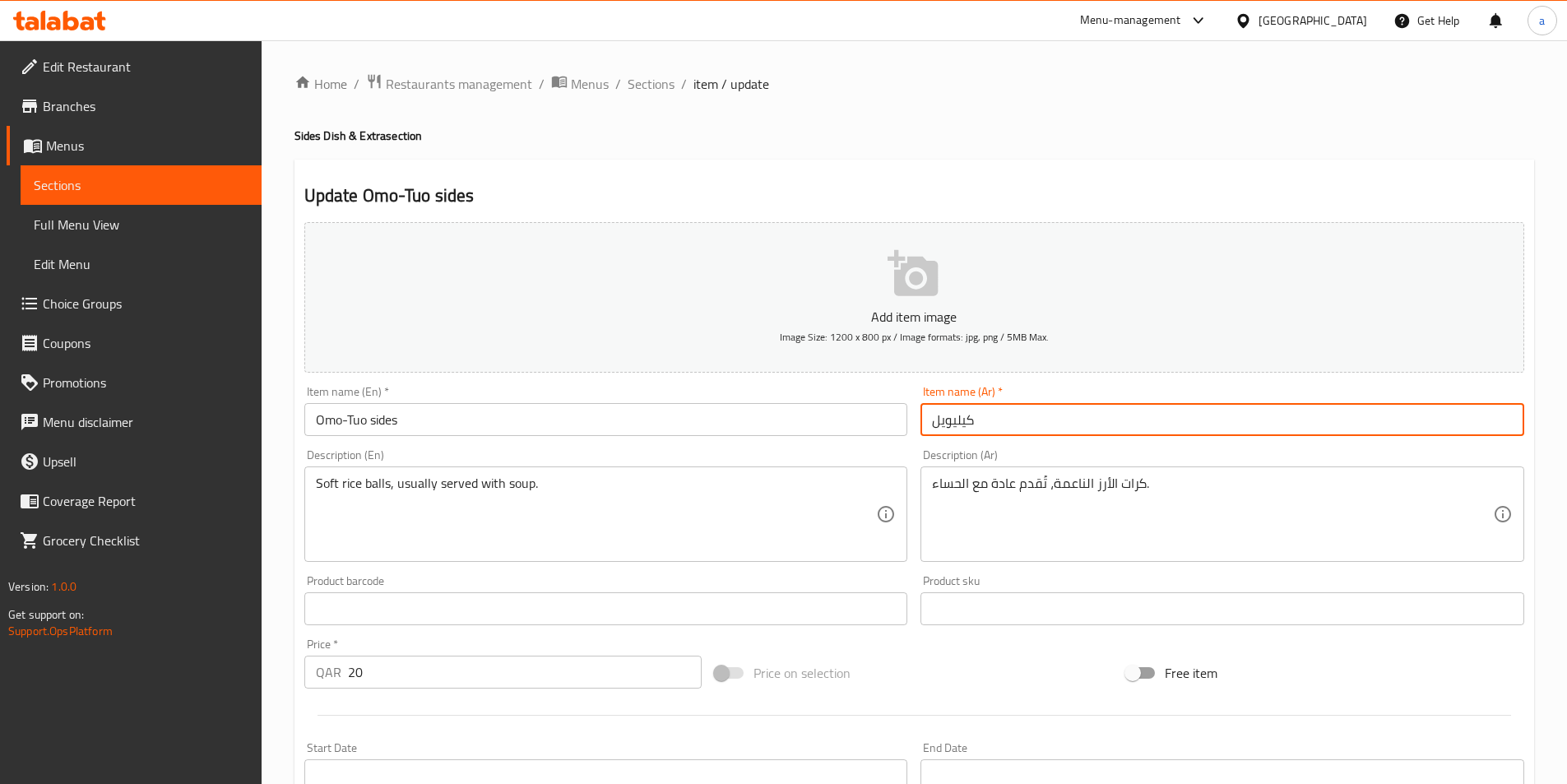
click at [1078, 420] on input "كيليويل" at bounding box center [1222, 419] width 604 height 33
paste input "أومو-توو جانبى"
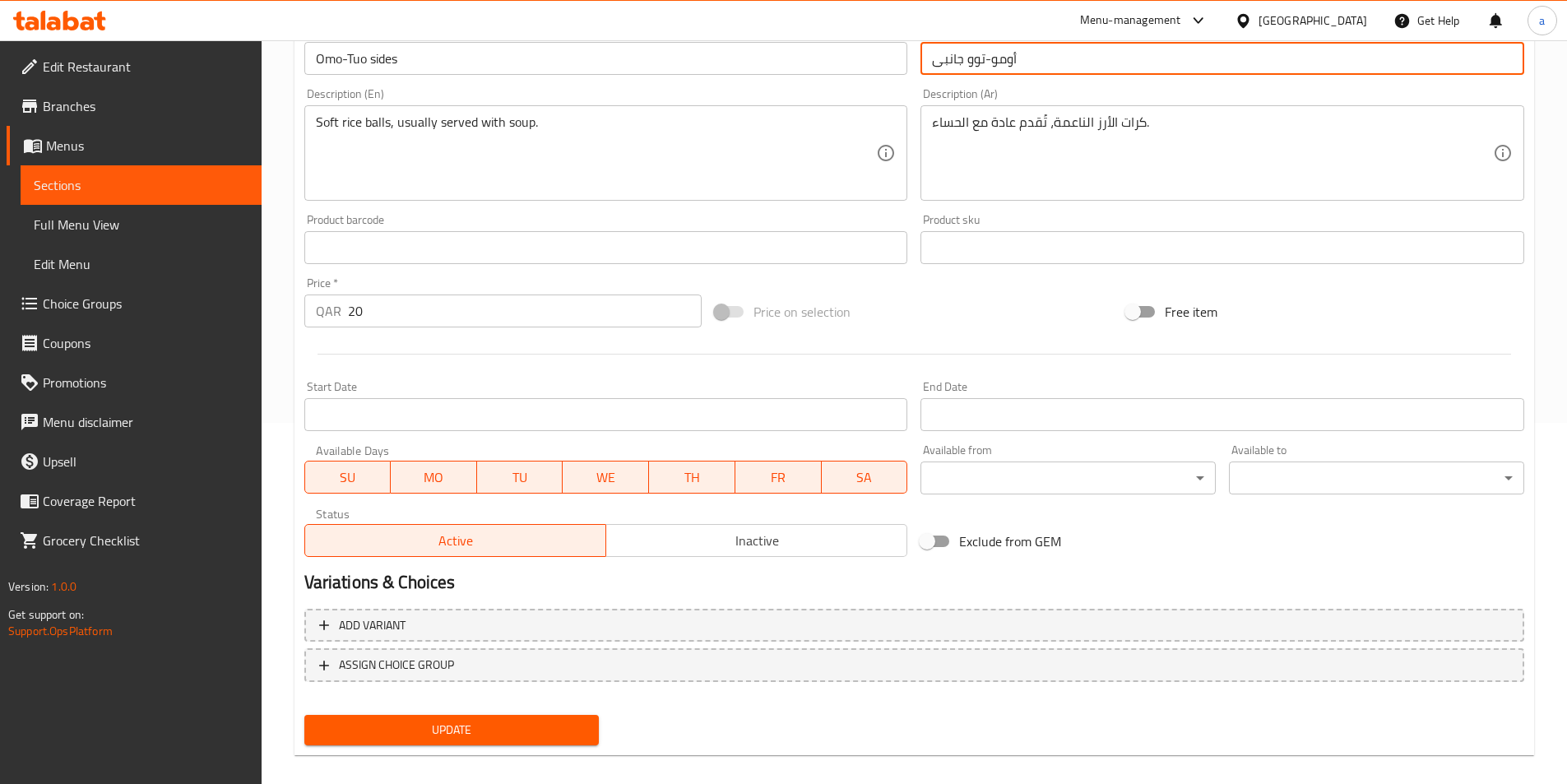
scroll to position [379, 0]
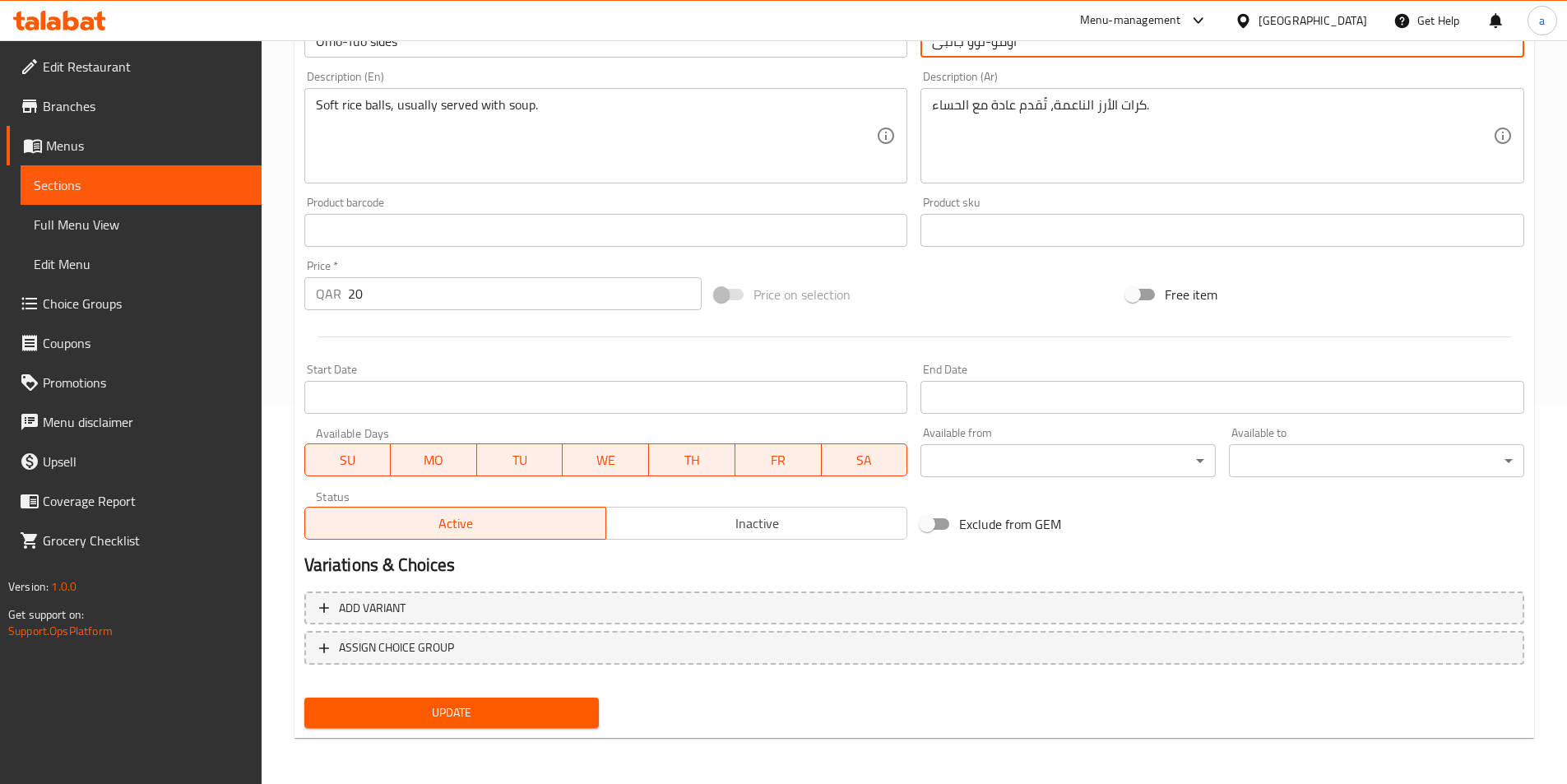
type input "أومو-توو جانبى"
click at [510, 709] on span "Update" at bounding box center [452, 712] width 269 height 20
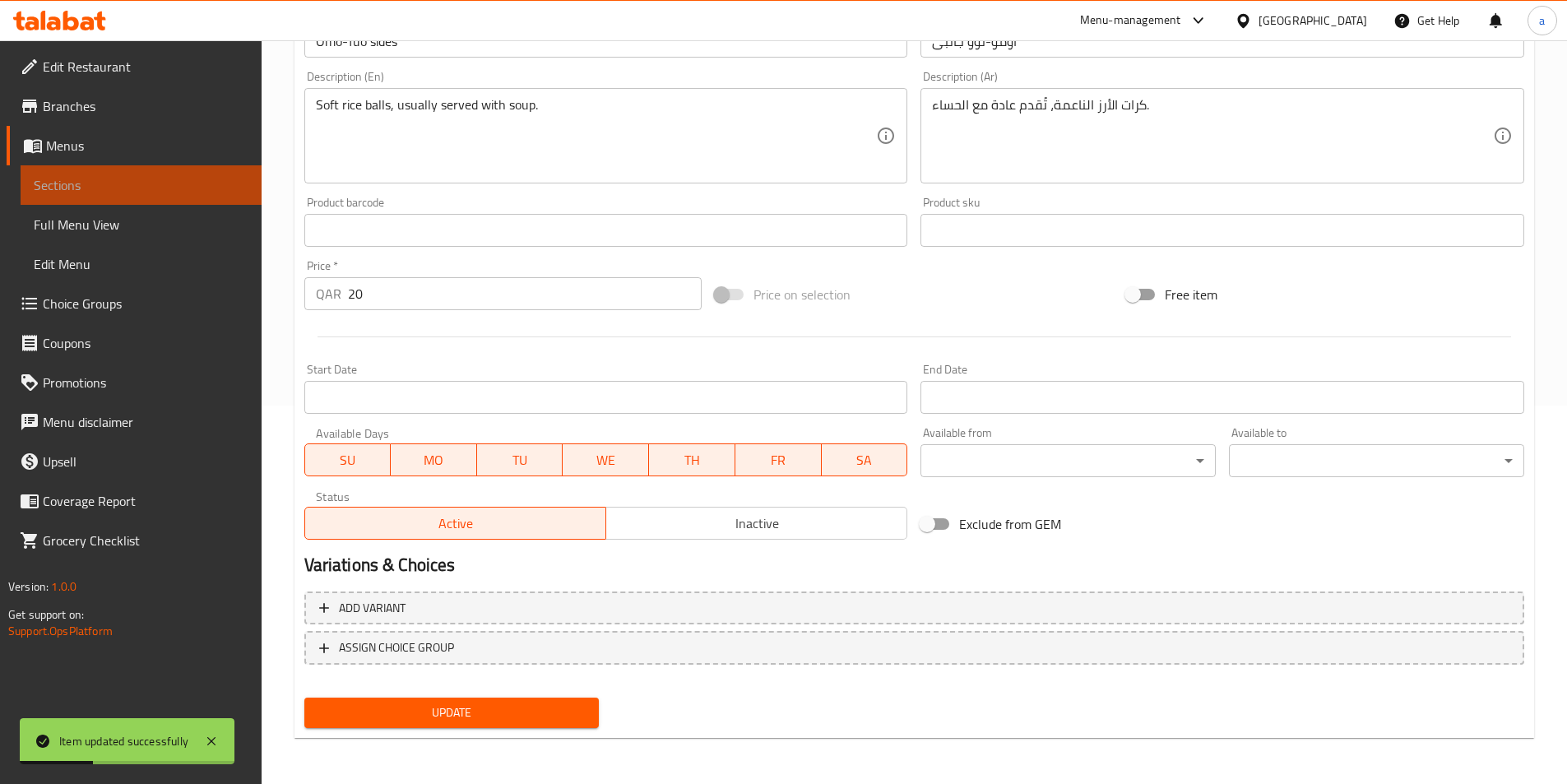
click at [205, 185] on span "Sections" at bounding box center [141, 185] width 215 height 19
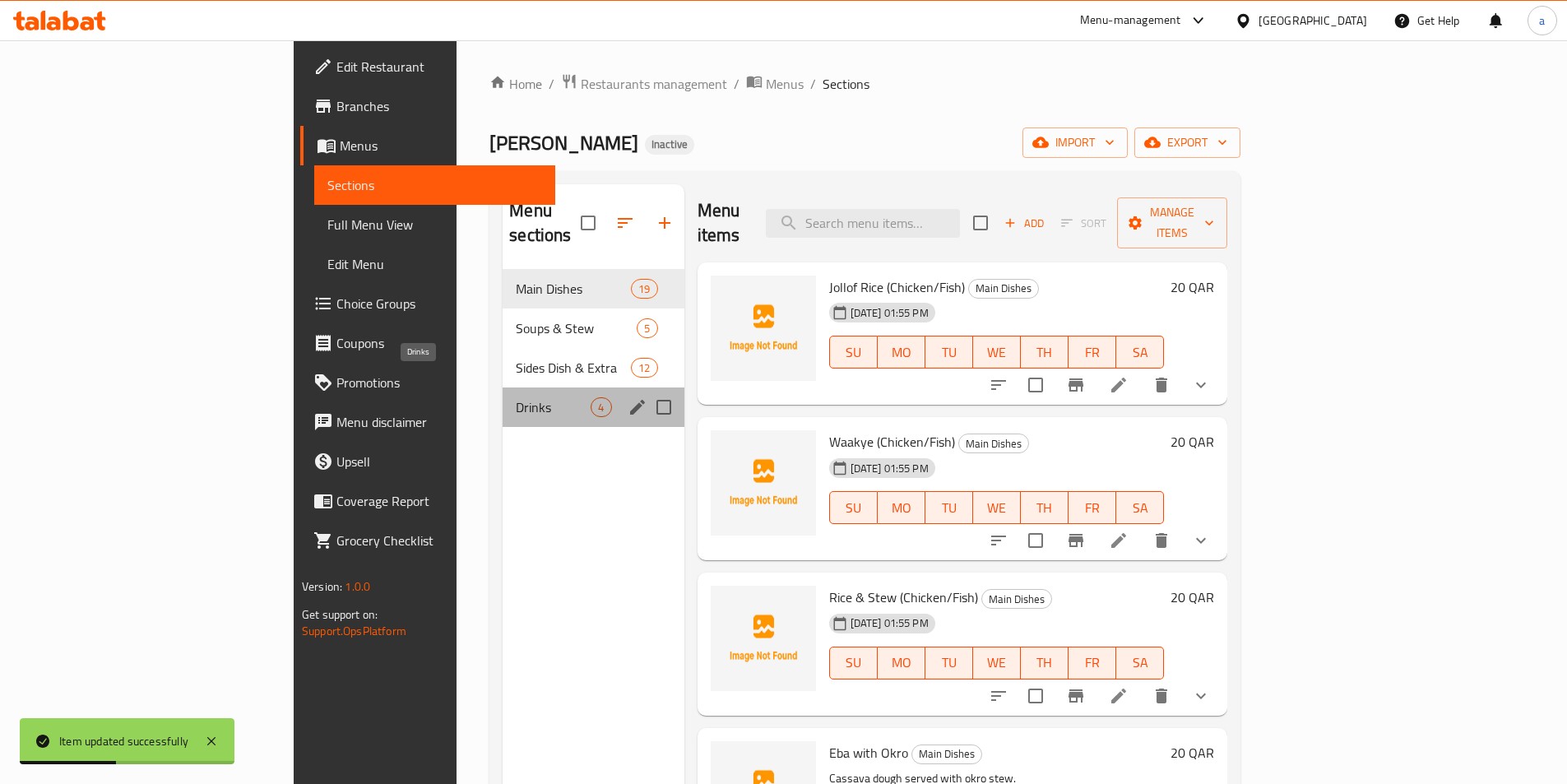
click at [516, 397] on span "Drinks" at bounding box center [553, 406] width 75 height 19
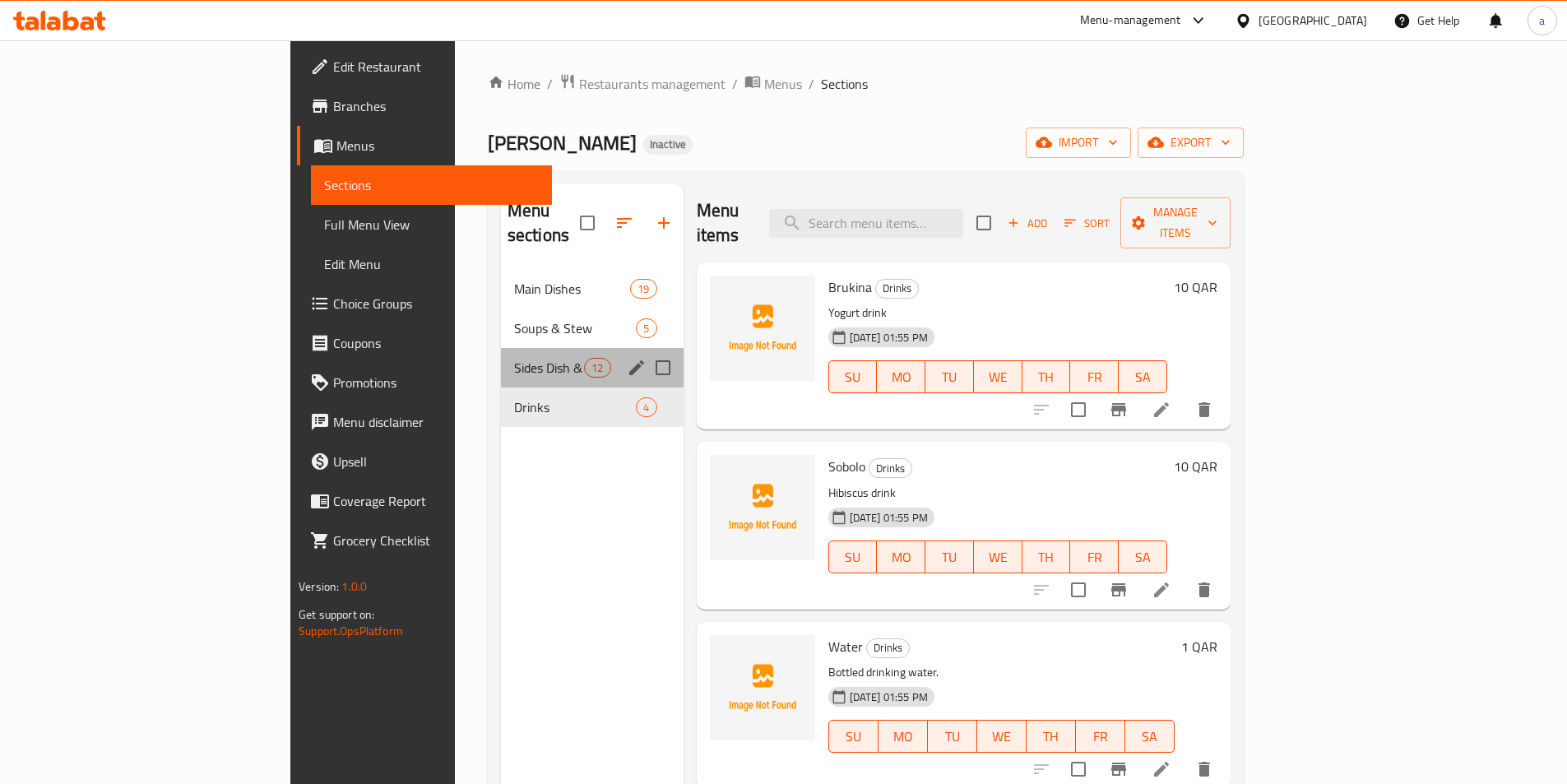
click at [501, 360] on div "Sides Dish & Extra 12" at bounding box center [593, 367] width 183 height 39
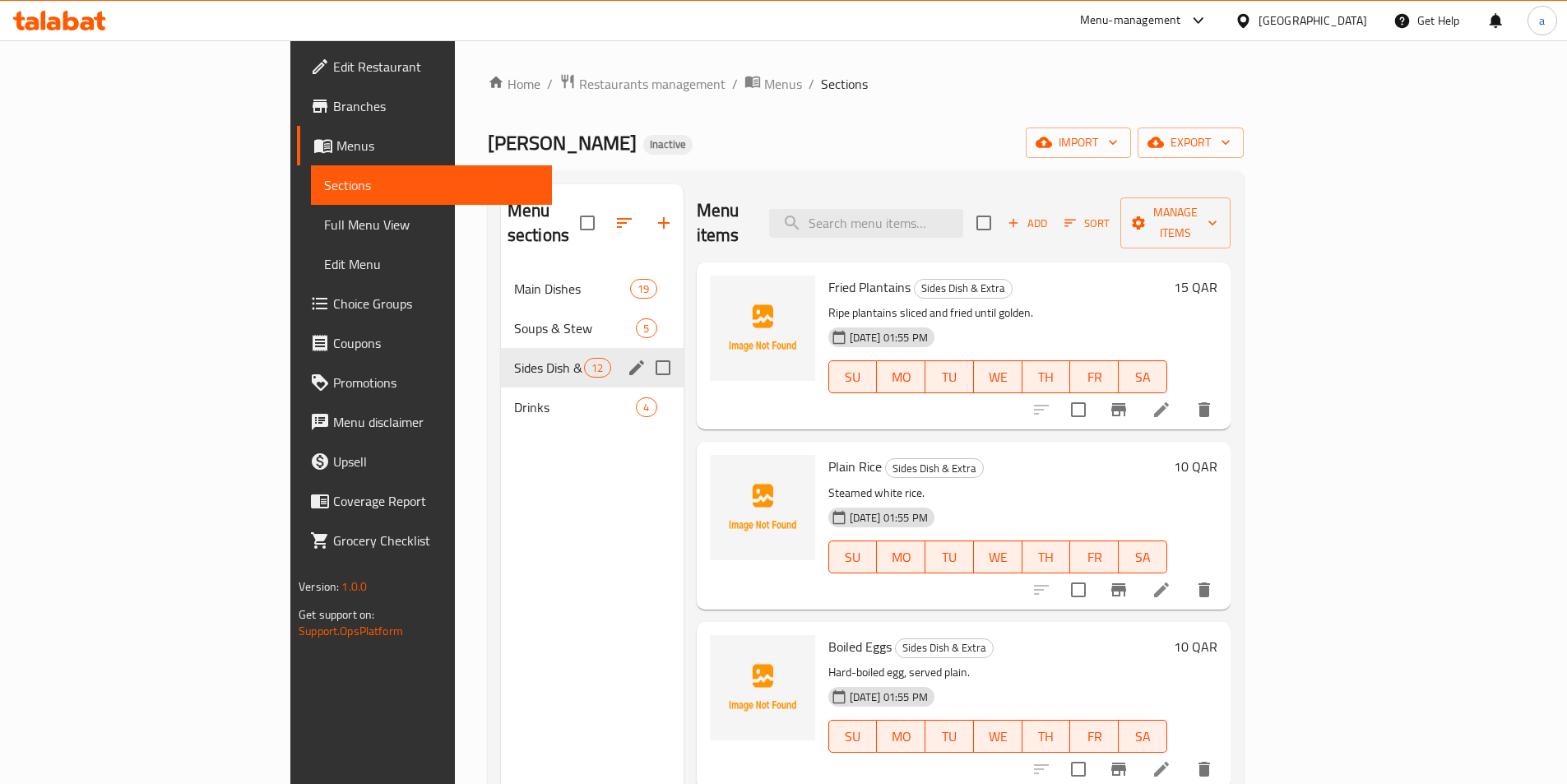
scroll to position [944, 0]
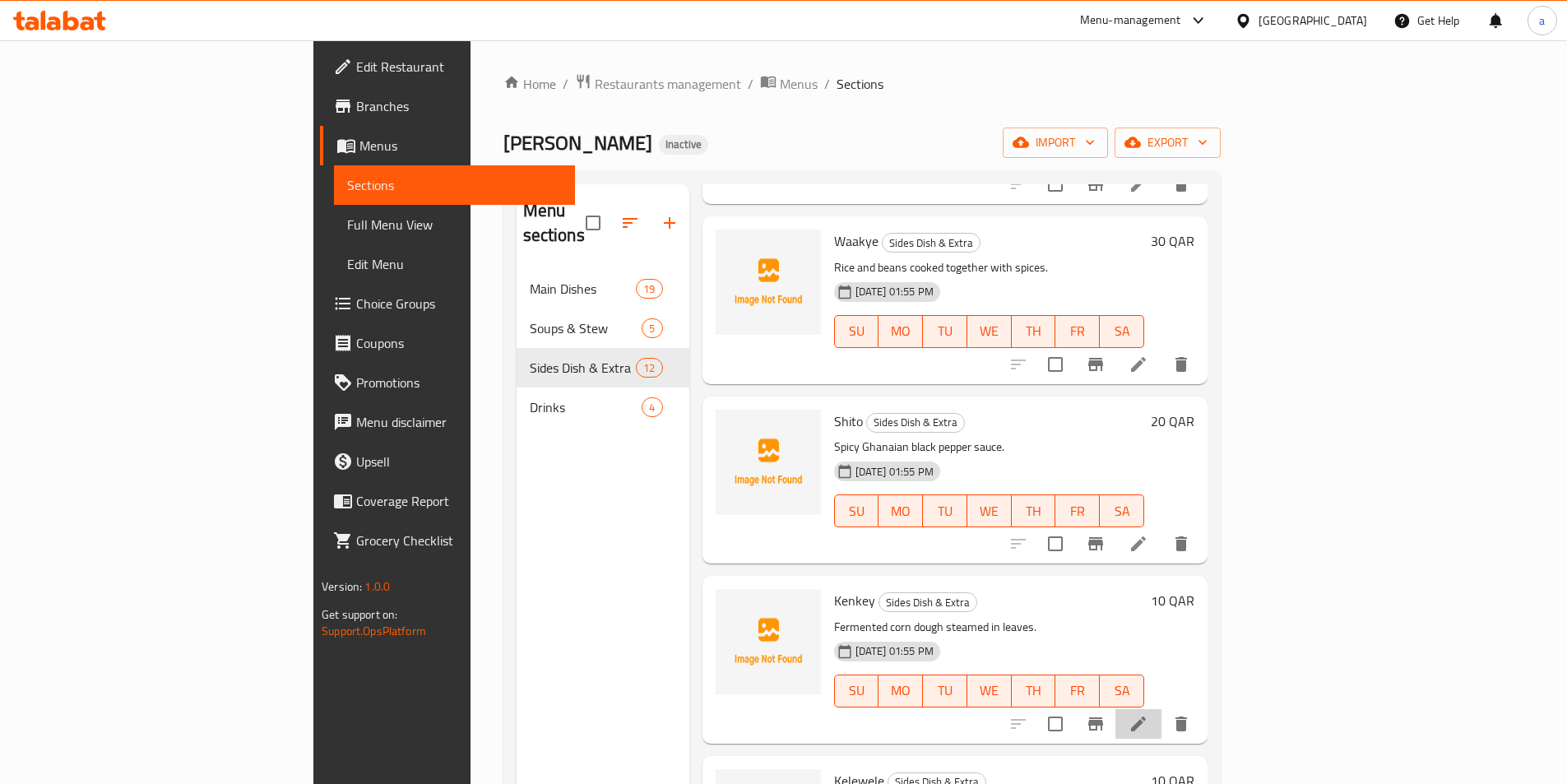
click at [1162, 709] on li at bounding box center [1139, 723] width 46 height 30
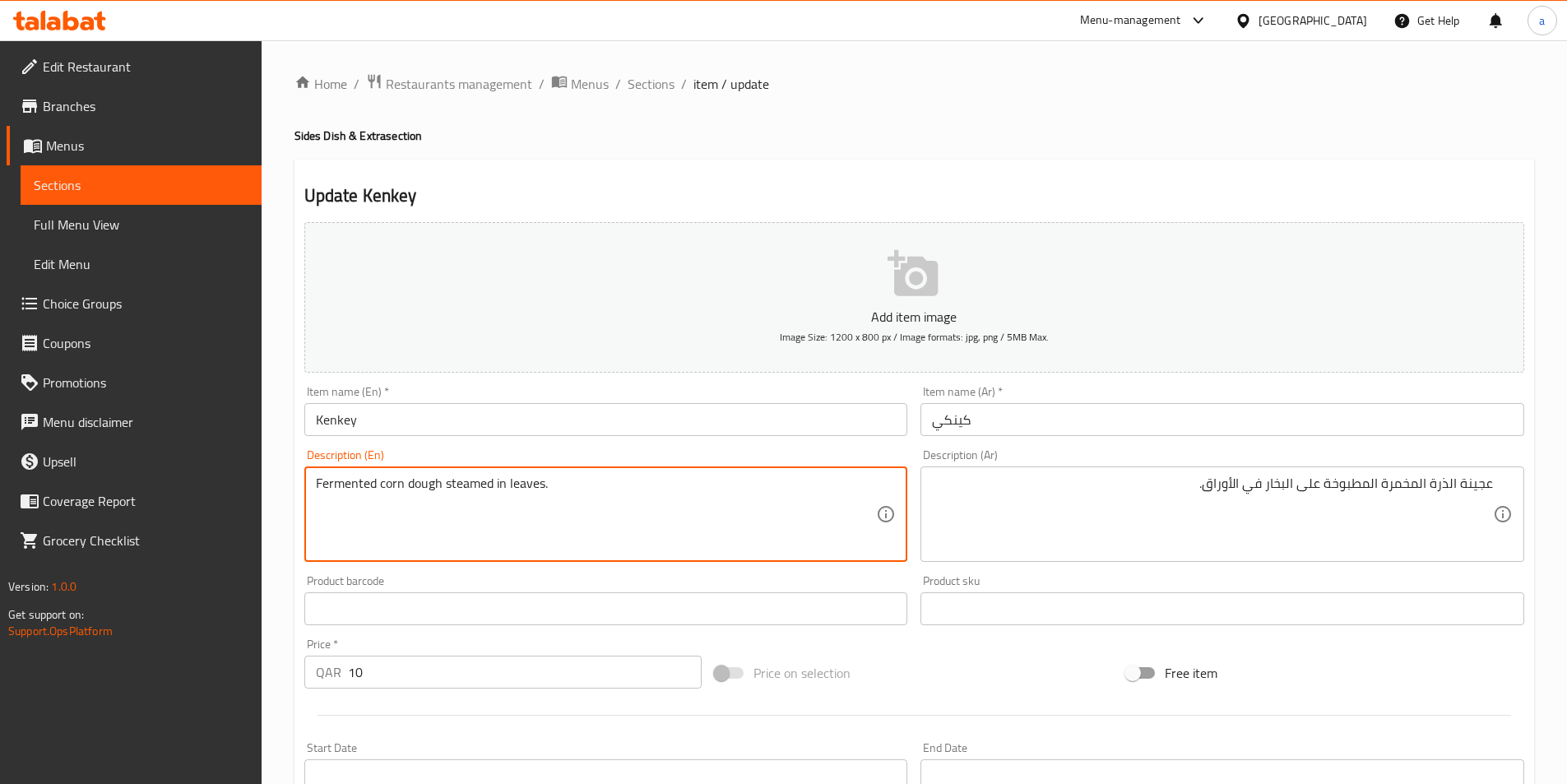
click at [359, 488] on textarea "Fermented corn dough steamed in leaves." at bounding box center [597, 513] width 561 height 78
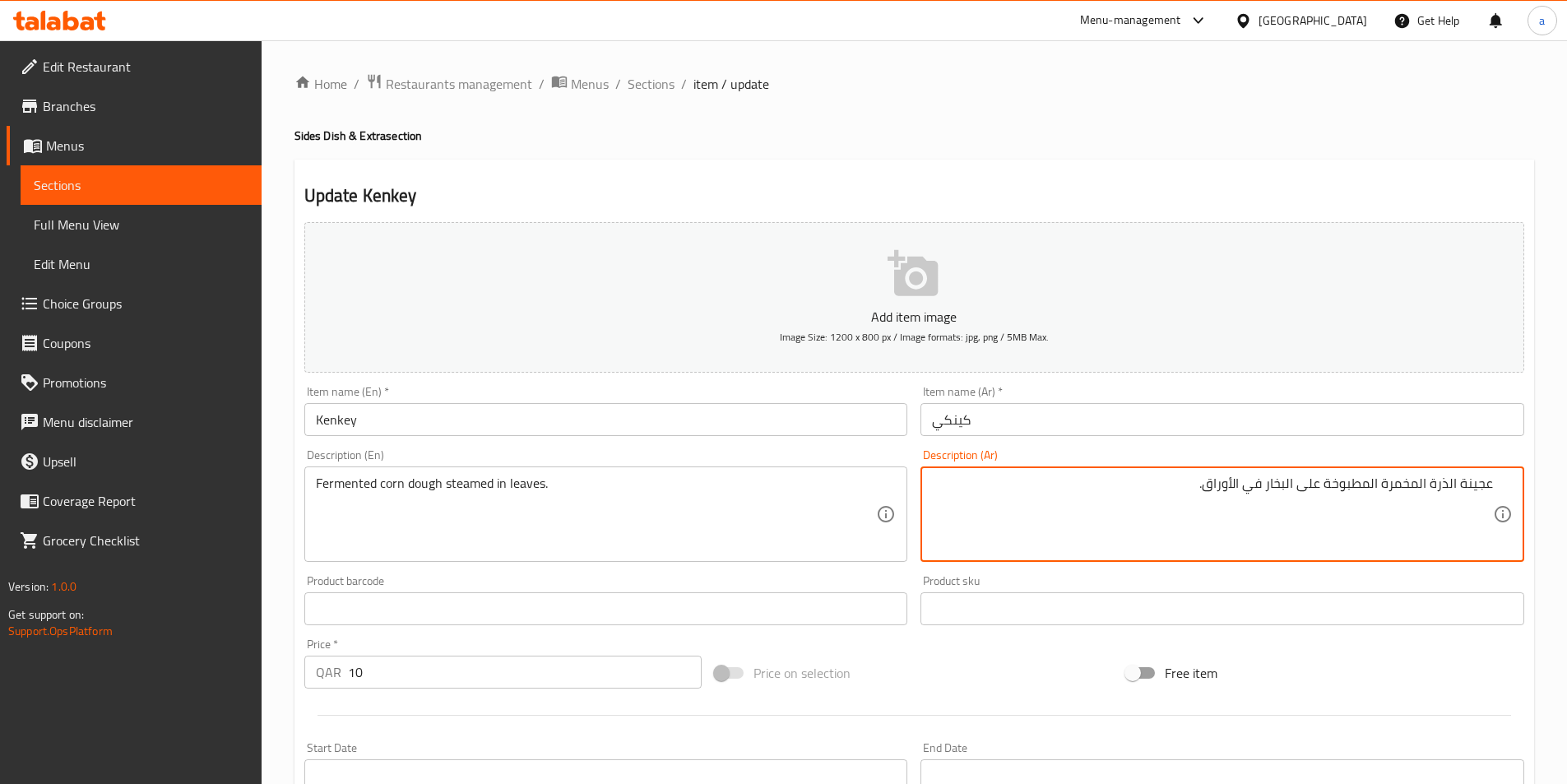
click at [1369, 488] on textarea "عجينة الذرة المخمرة المطبوخة على البخار في الأوراق." at bounding box center [1212, 513] width 561 height 78
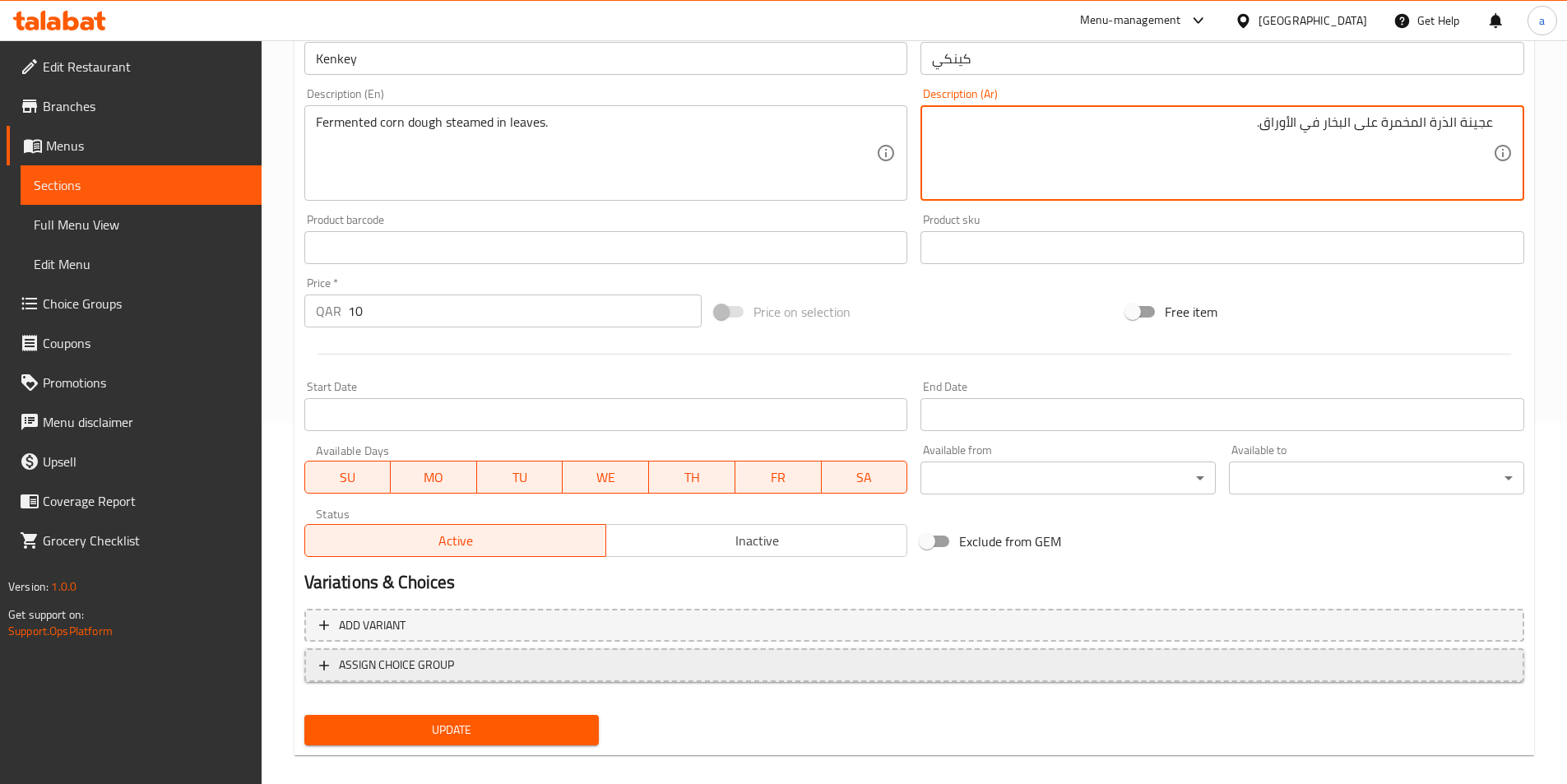
scroll to position [379, 0]
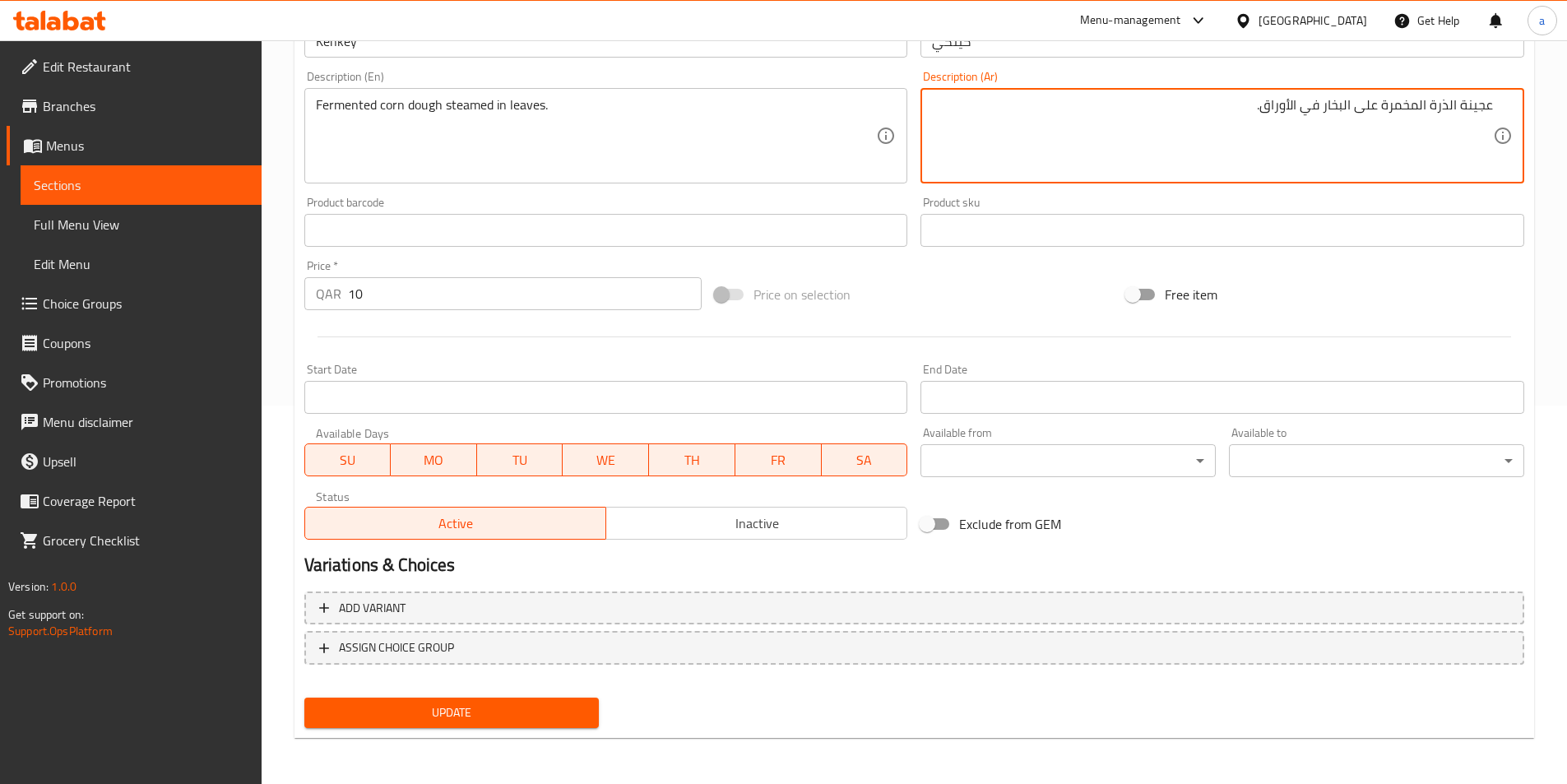
type textarea "عجينة الذرة المخمرة على البخار في الأوراق."
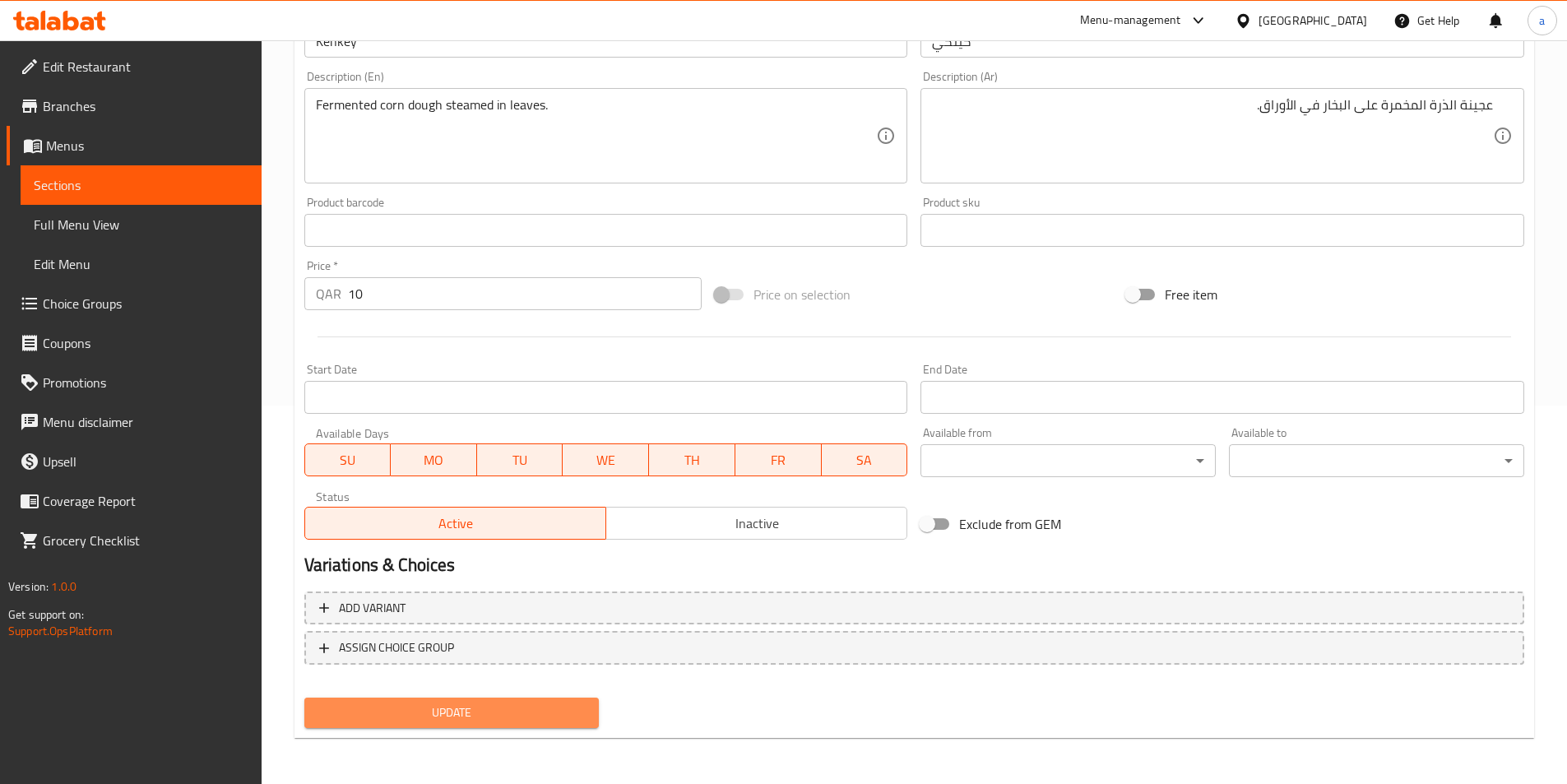
click at [481, 708] on span "Update" at bounding box center [452, 712] width 269 height 20
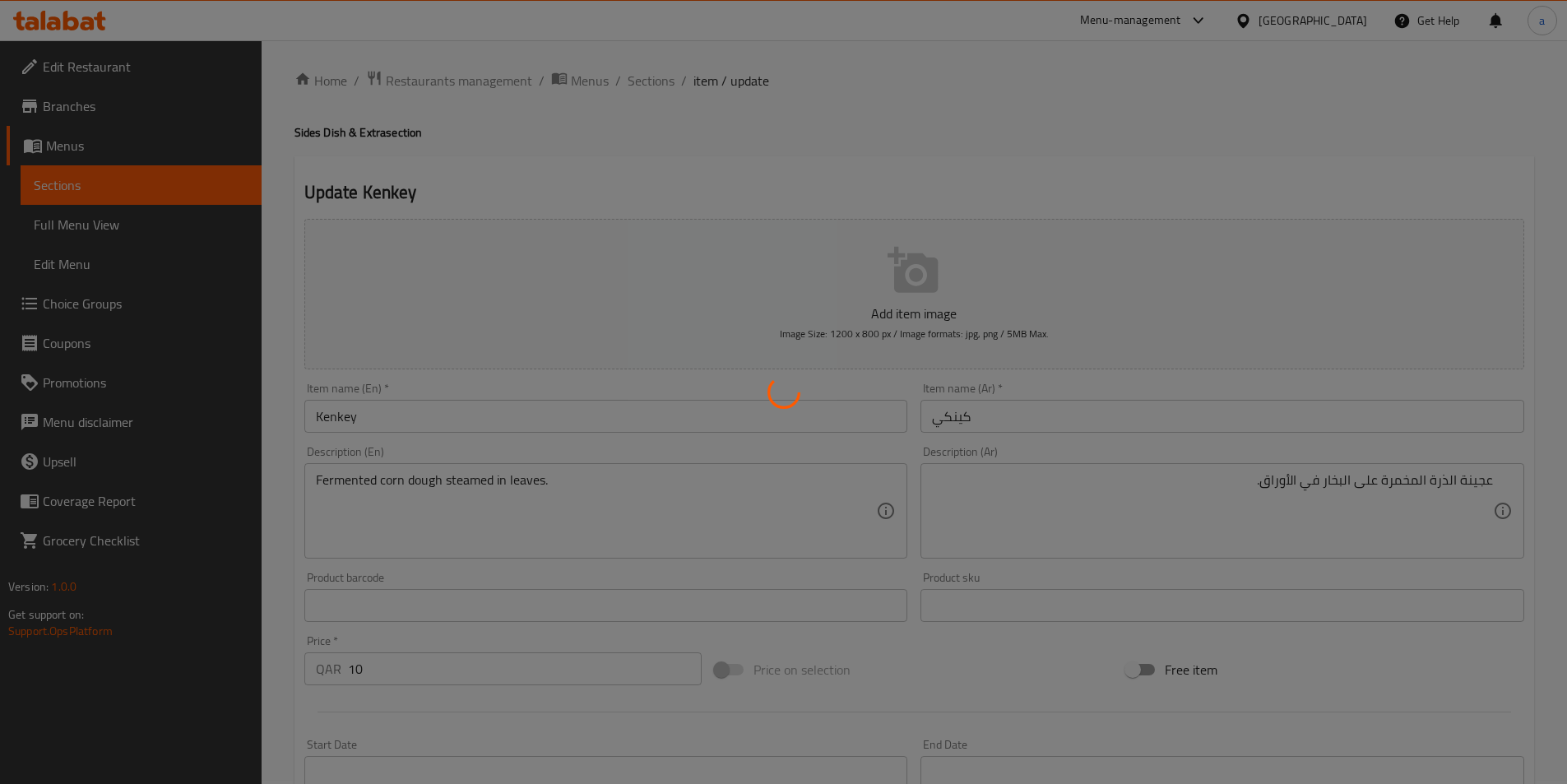
scroll to position [0, 0]
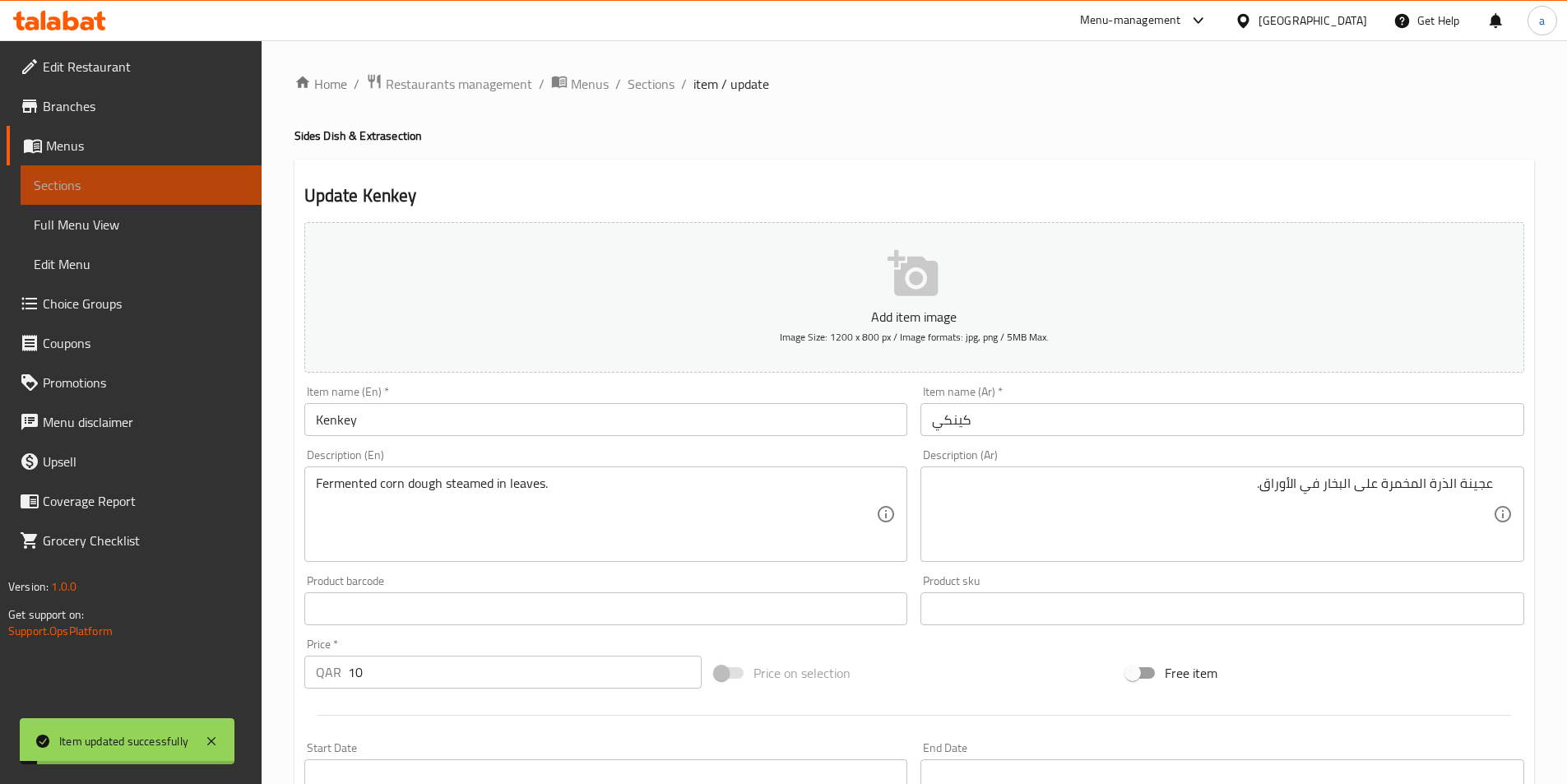
click at [141, 190] on span "Sections" at bounding box center [141, 185] width 215 height 19
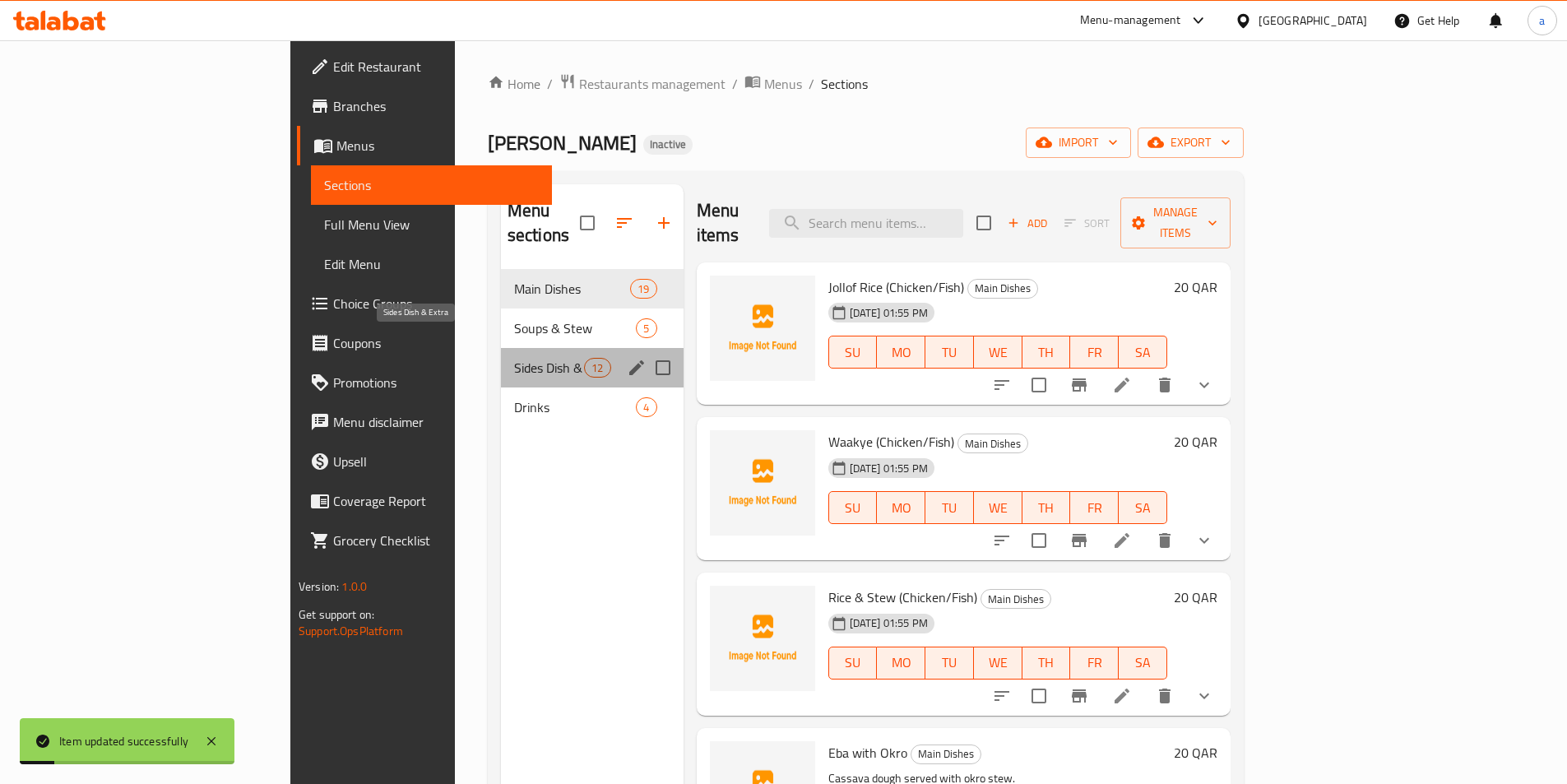
click at [515, 357] on span "Sides Dish & Extra" at bounding box center [549, 367] width 70 height 19
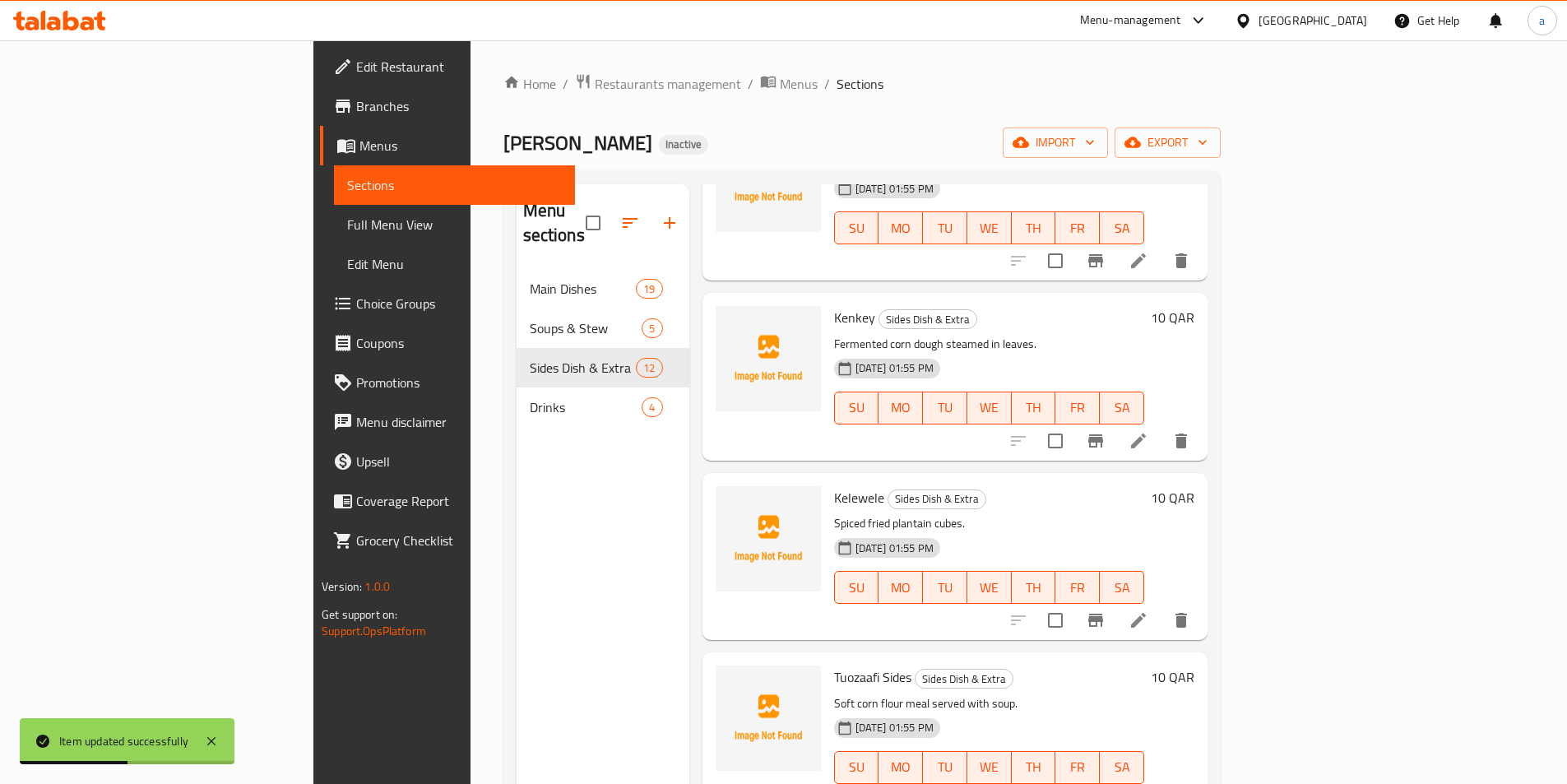
scroll to position [1234, 0]
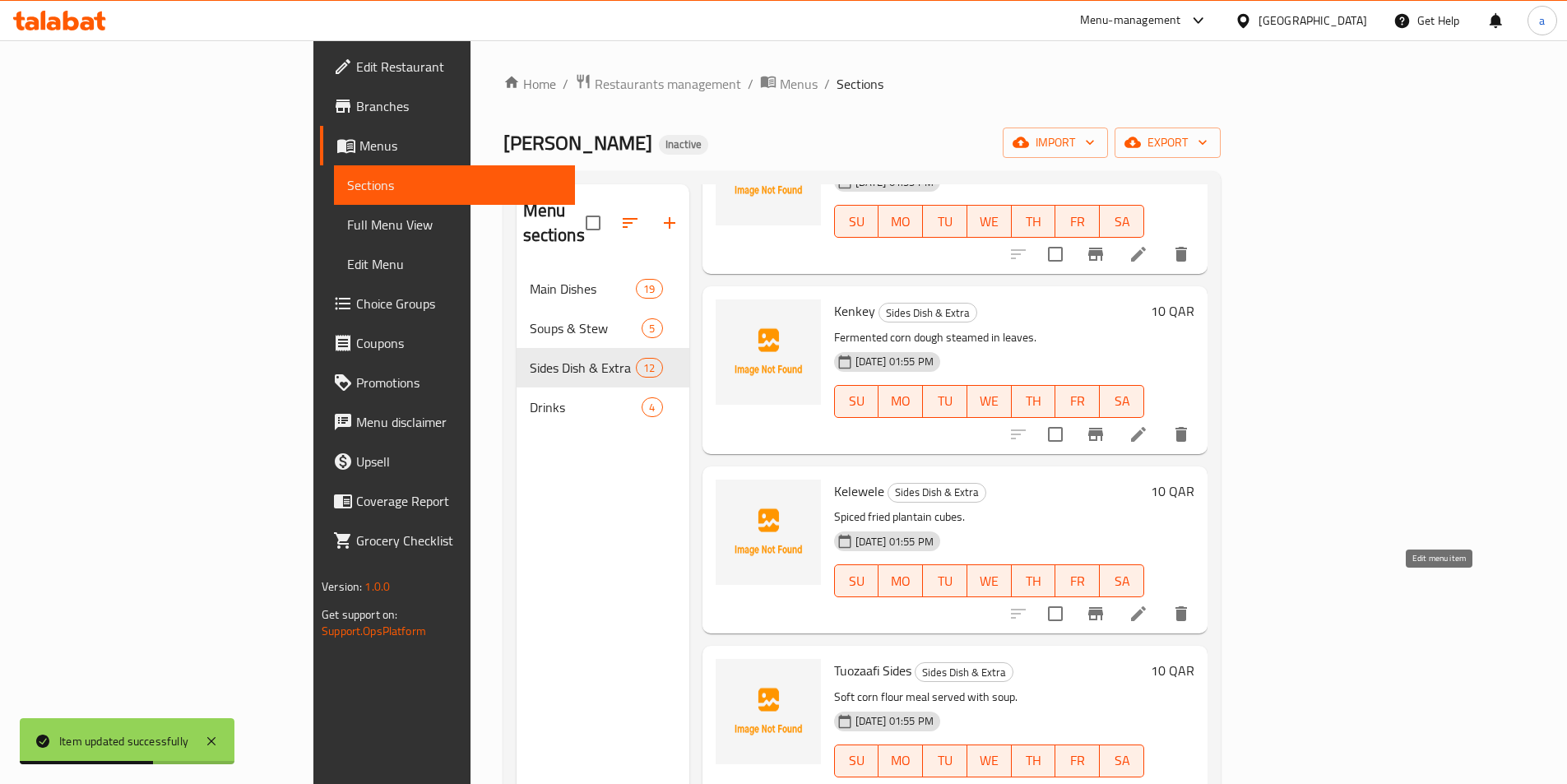
click at [1149, 604] on icon at bounding box center [1138, 614] width 19 height 19
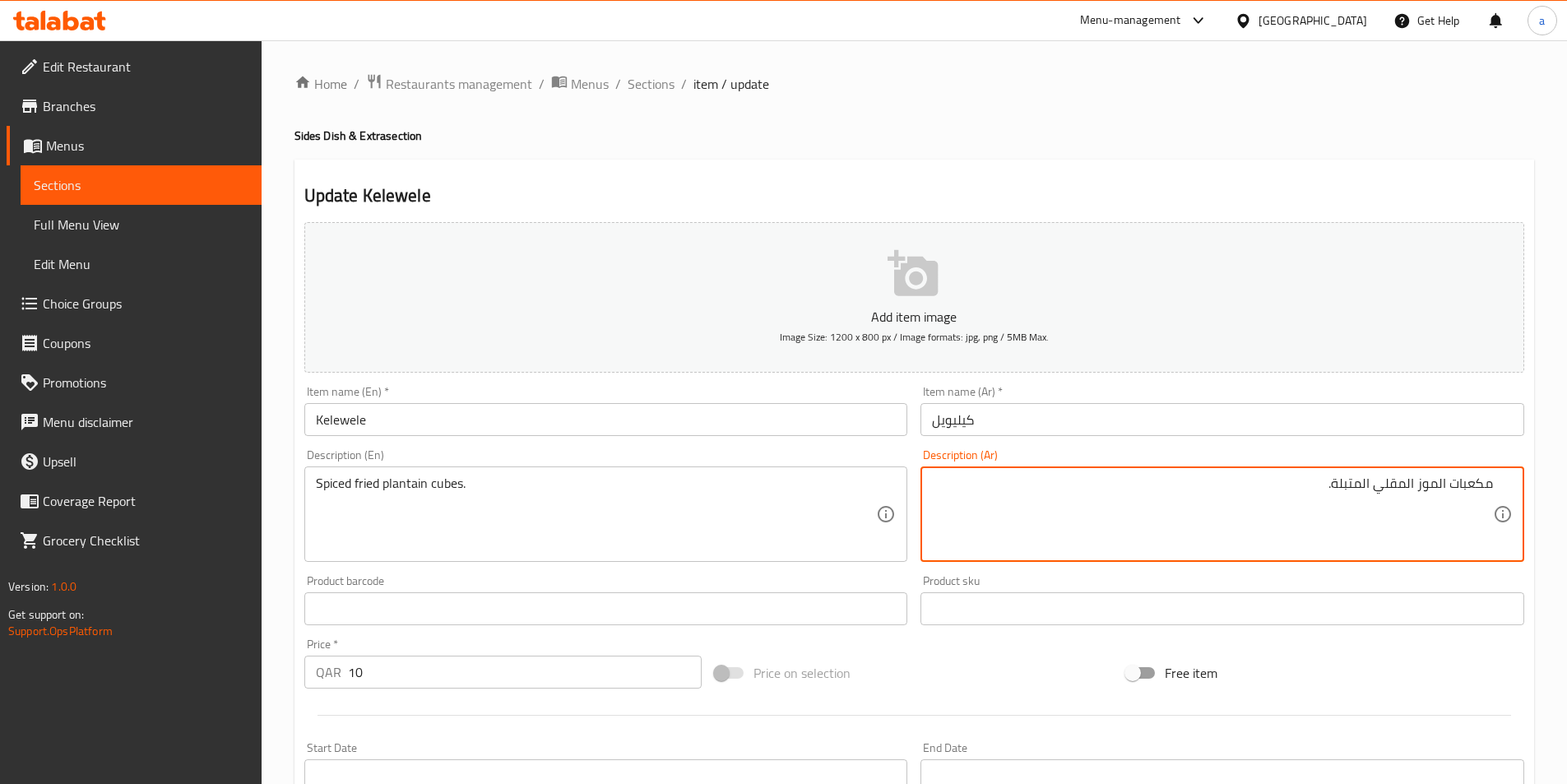
click at [1434, 485] on textarea "مكعبات الموز المقلي المتبلة." at bounding box center [1212, 513] width 561 height 78
click at [1372, 483] on textarea "مكعبات بلانتين مقلي المتبلة." at bounding box center [1212, 513] width 561 height 78
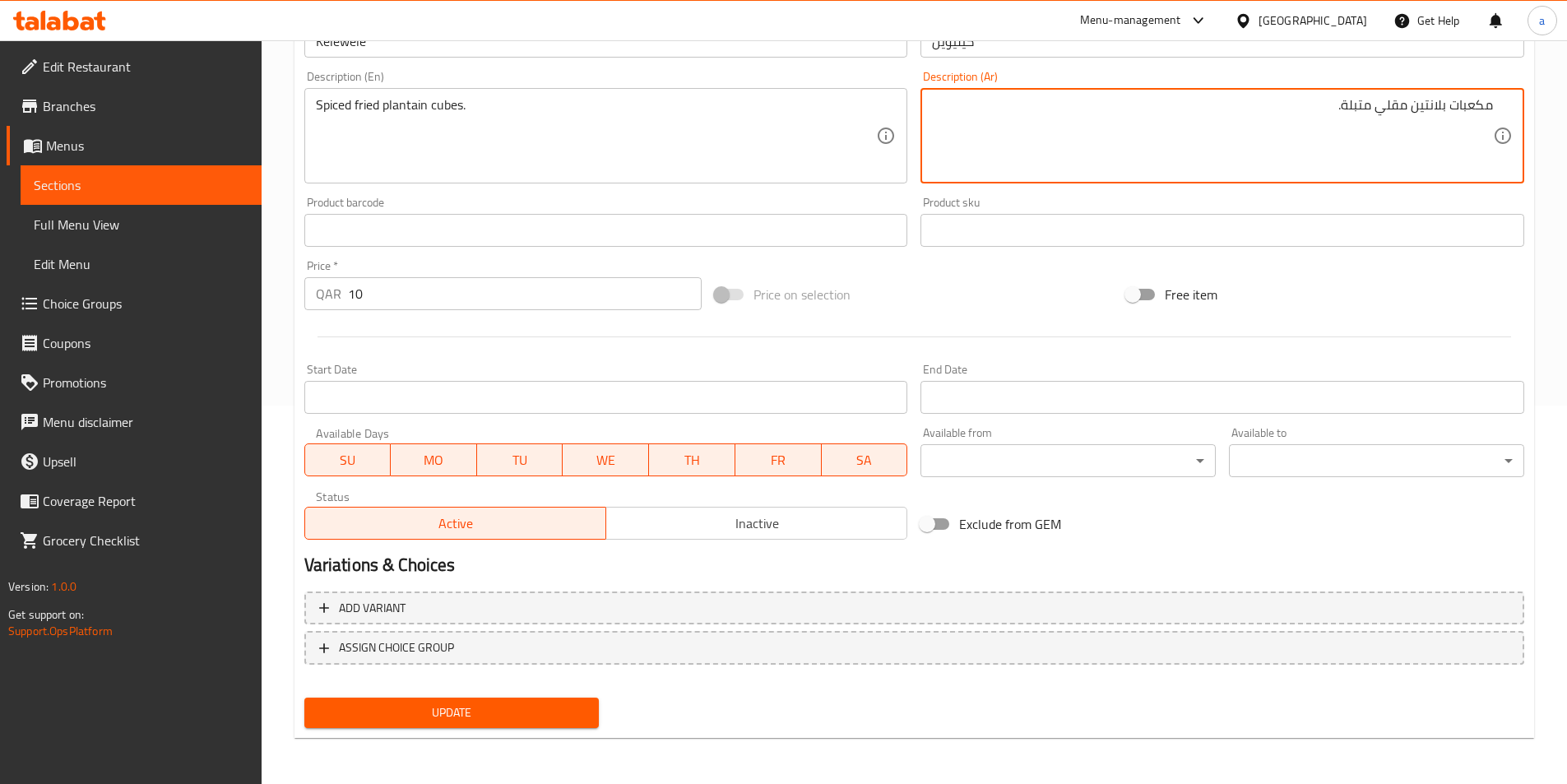
type textarea "مكعبات بلانتين مقلي متبلة."
click at [445, 710] on span "Update" at bounding box center [452, 712] width 269 height 20
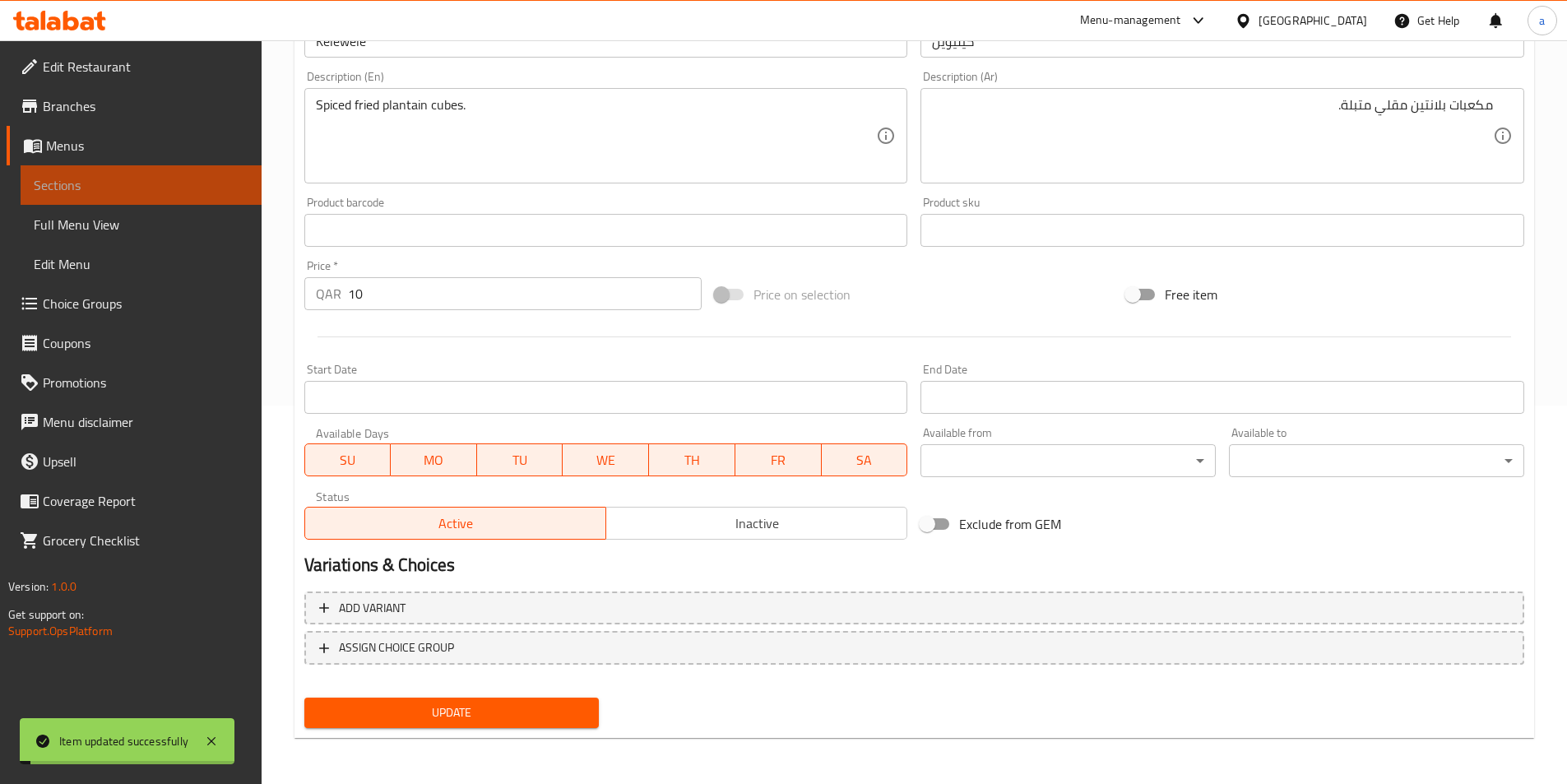
click at [135, 189] on span "Sections" at bounding box center [141, 185] width 215 height 19
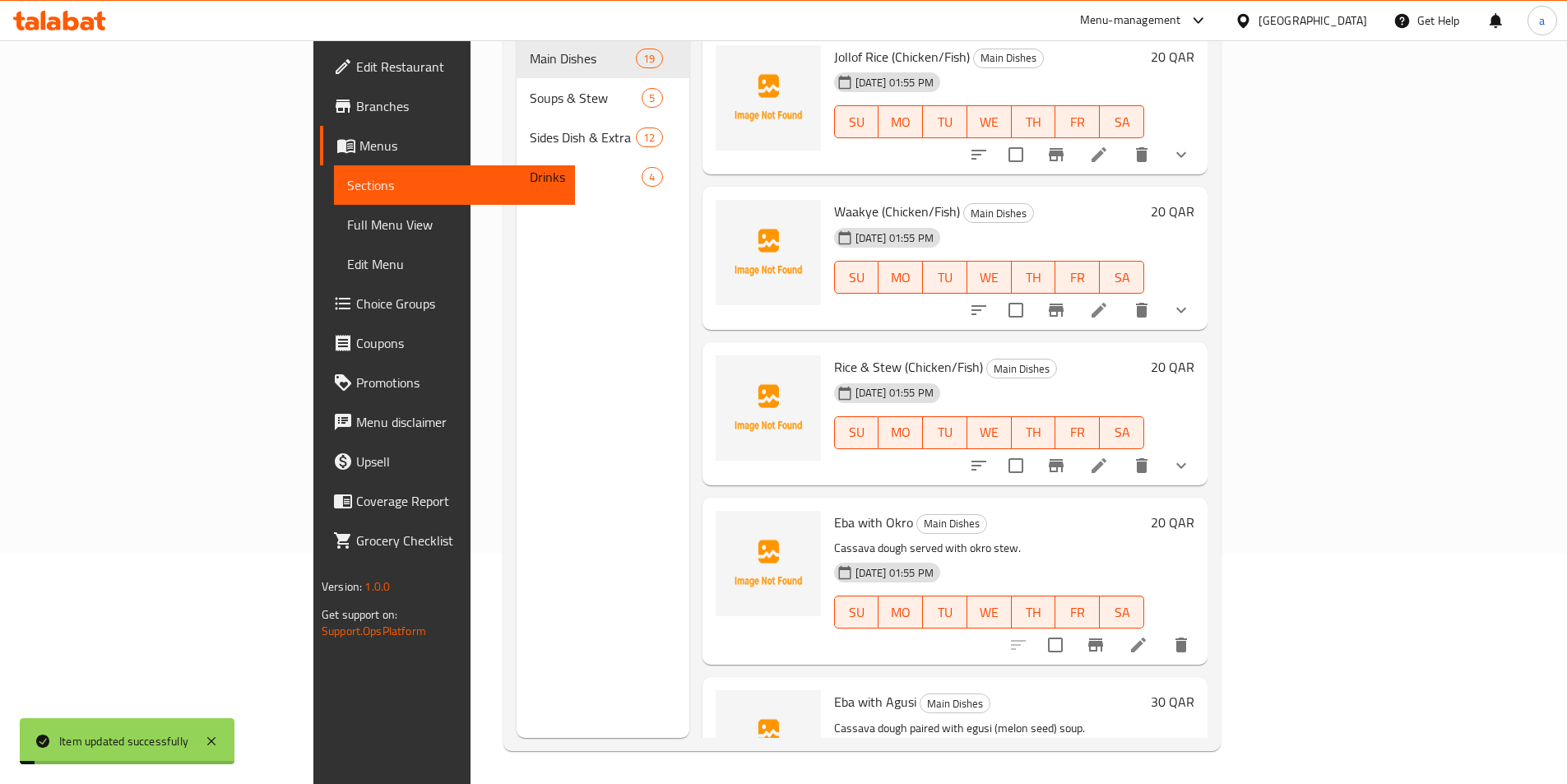
scroll to position [230, 0]
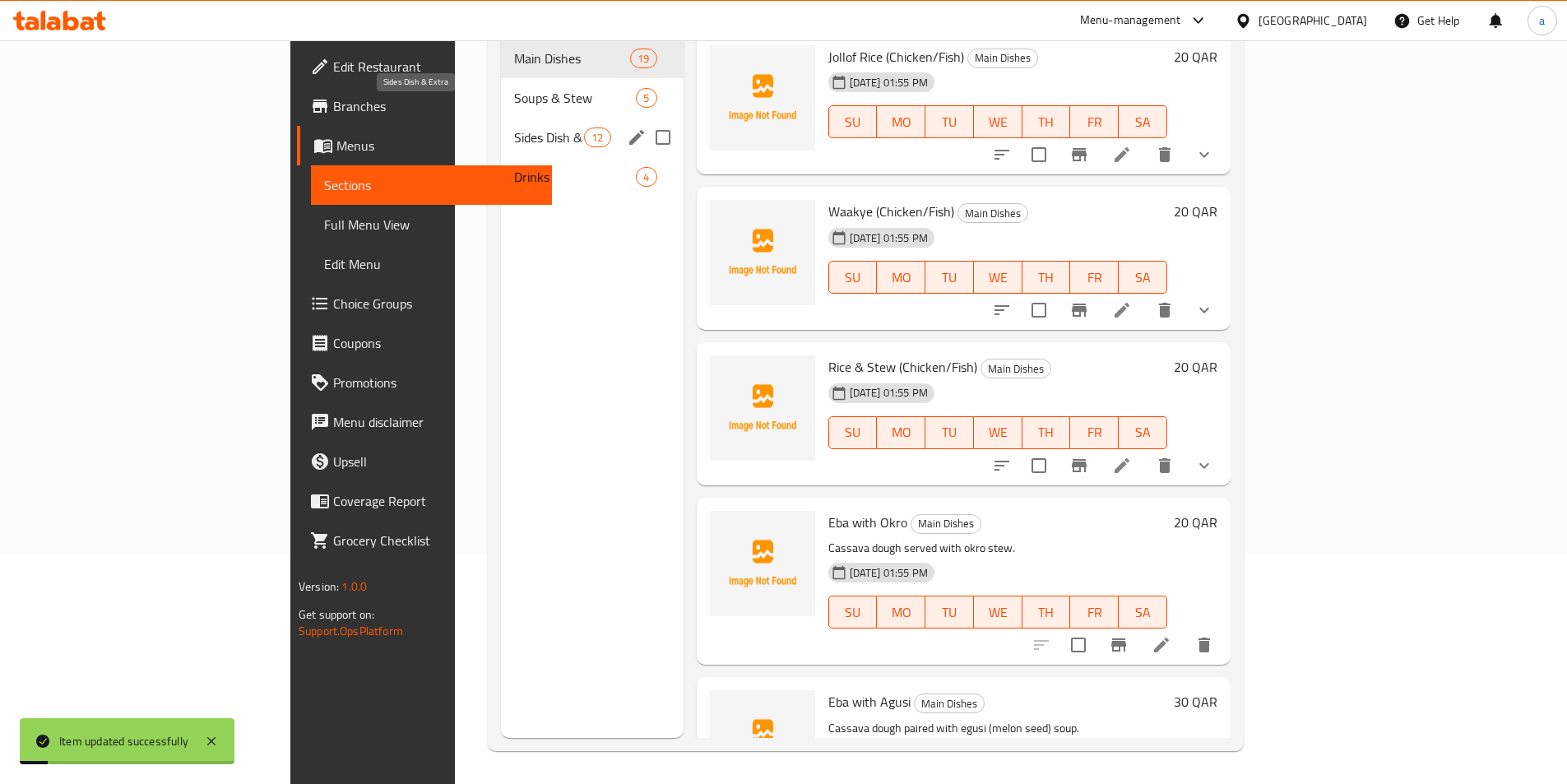
click at [515, 127] on span "Sides Dish & Extra" at bounding box center [549, 137] width 70 height 19
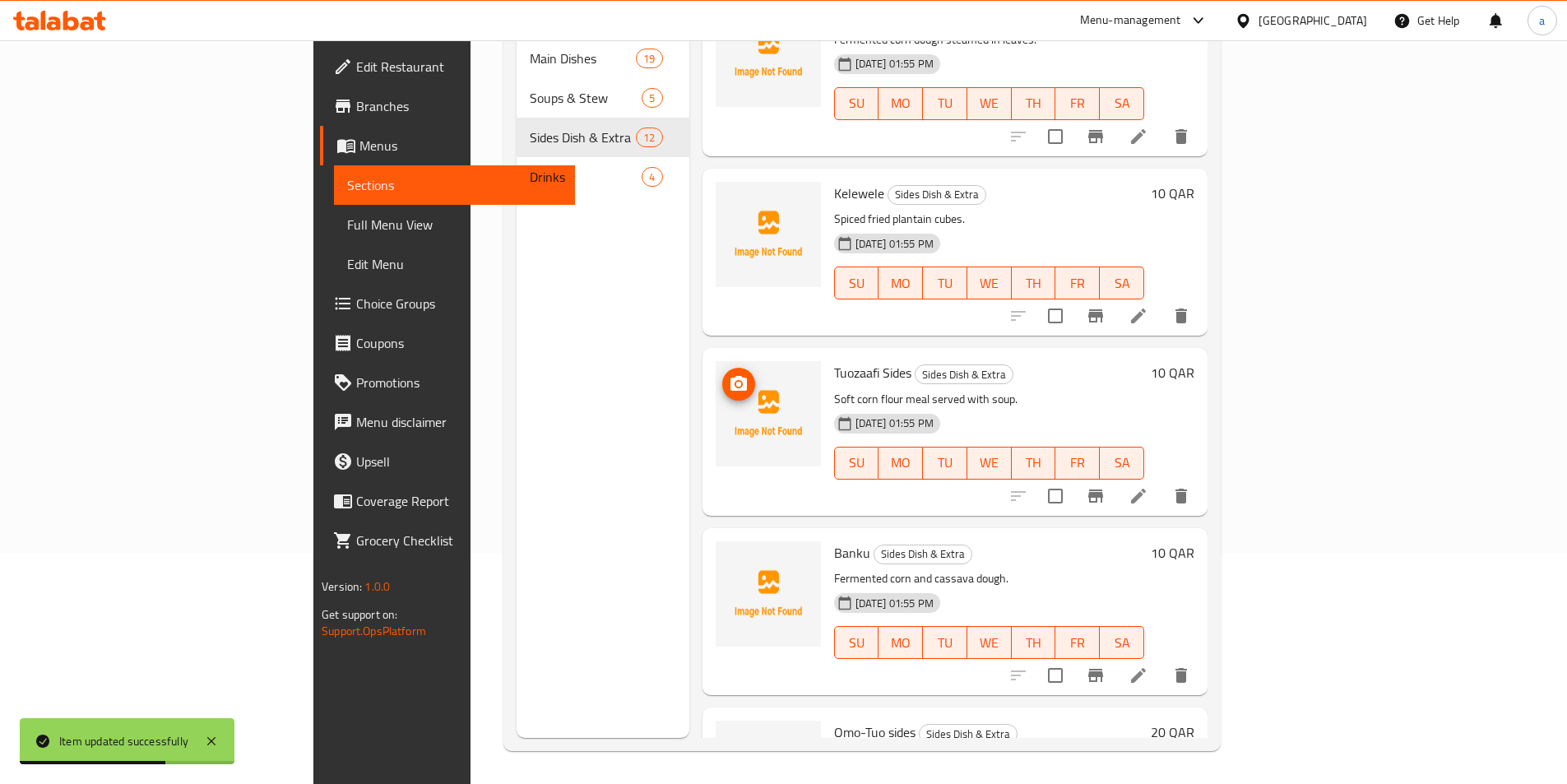
scroll to position [1316, 0]
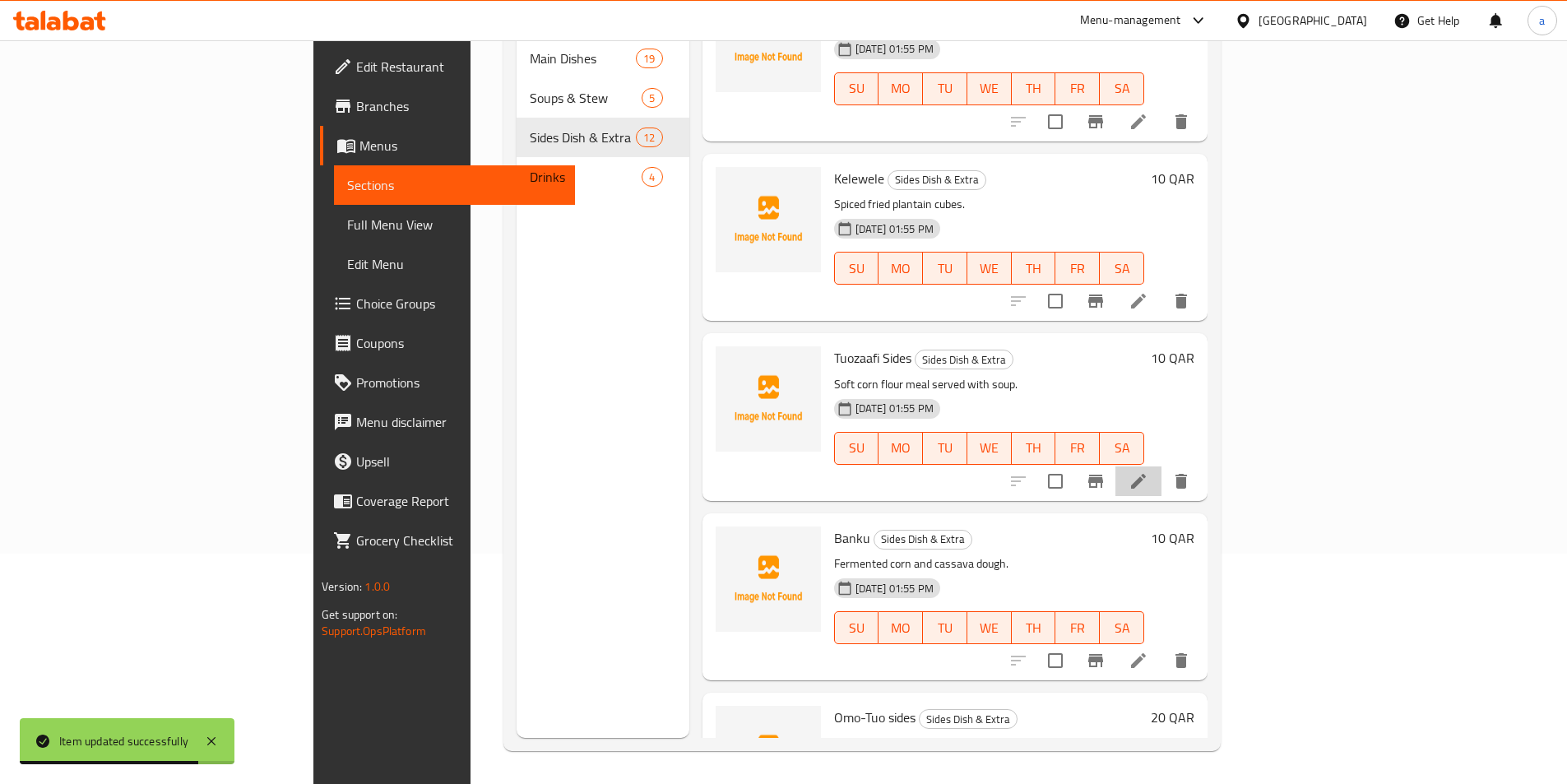
click at [1162, 466] on li at bounding box center [1139, 481] width 46 height 30
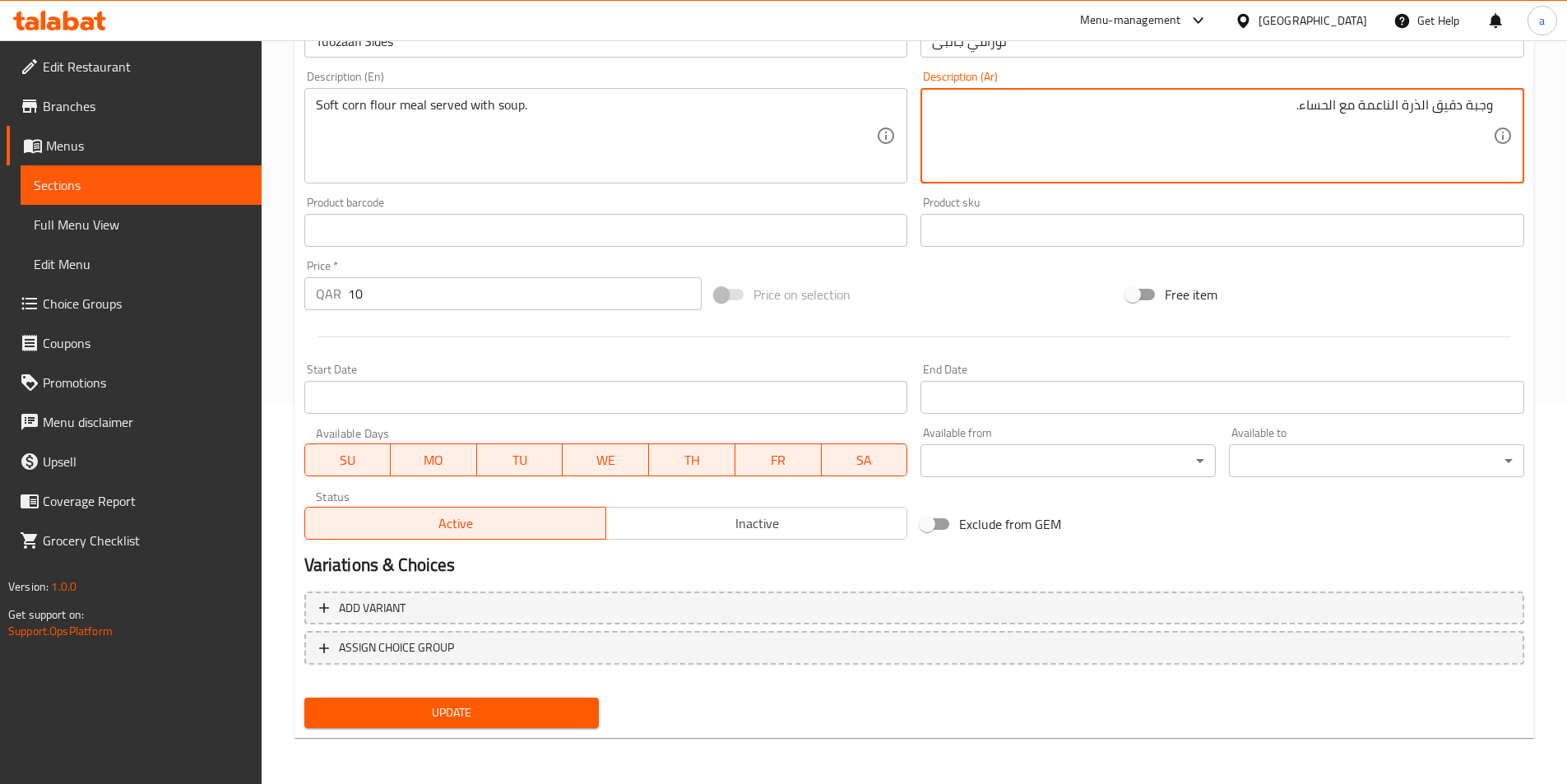
scroll to position [132, 0]
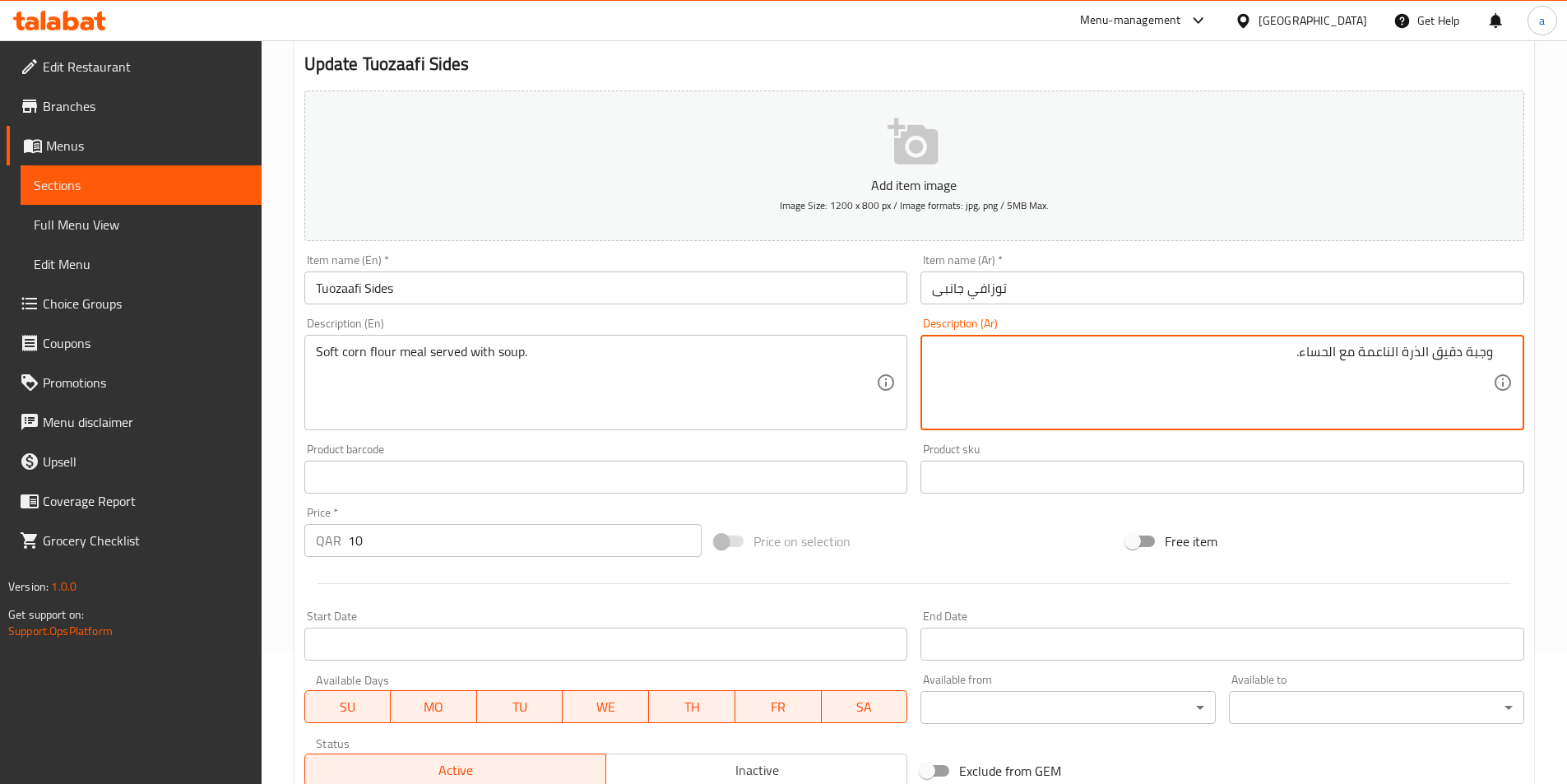
click at [372, 300] on input "Tuozaafi Sides" at bounding box center [606, 288] width 604 height 33
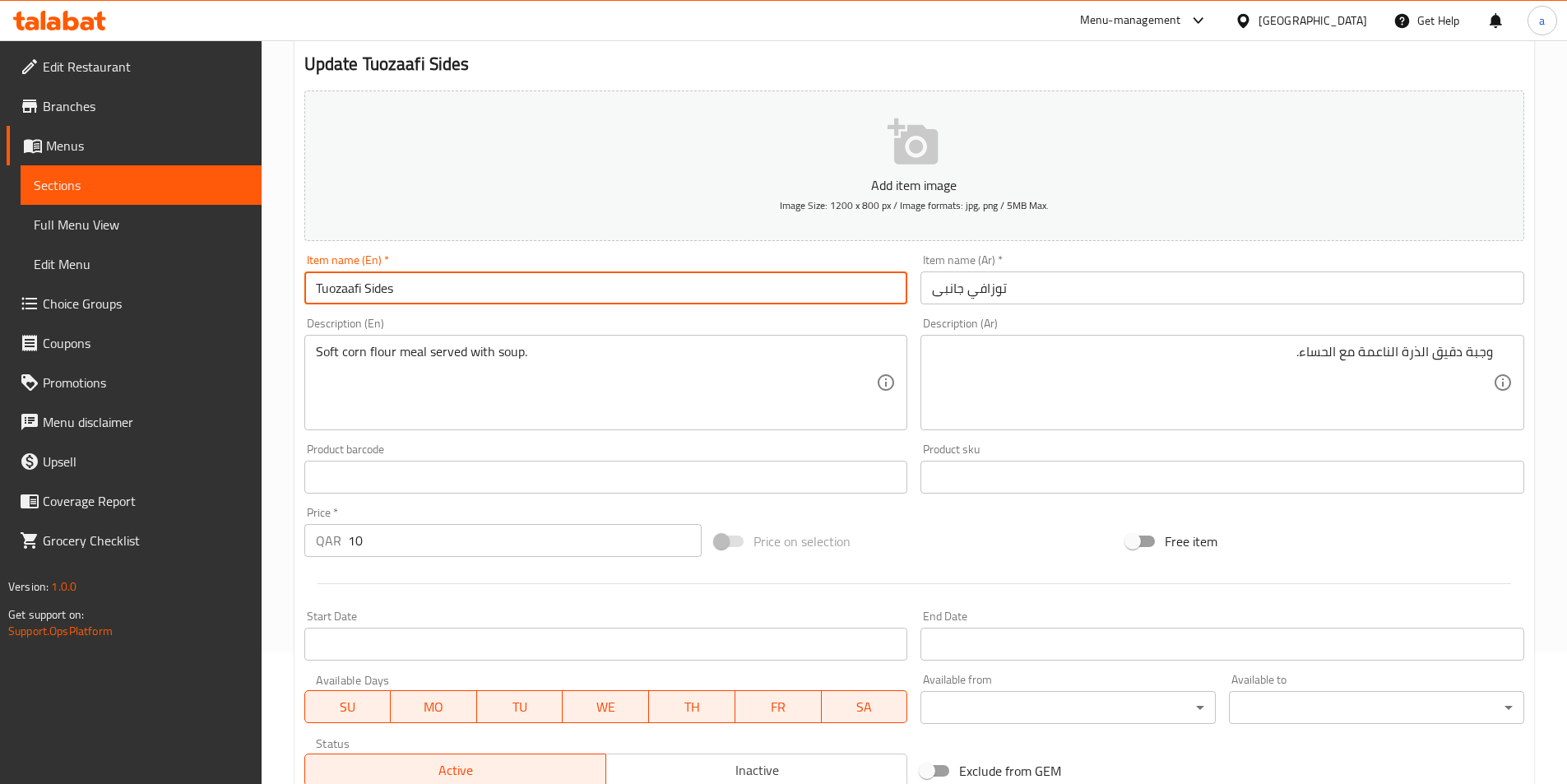
click at [372, 300] on input "Tuozaafi Sides" at bounding box center [606, 288] width 604 height 33
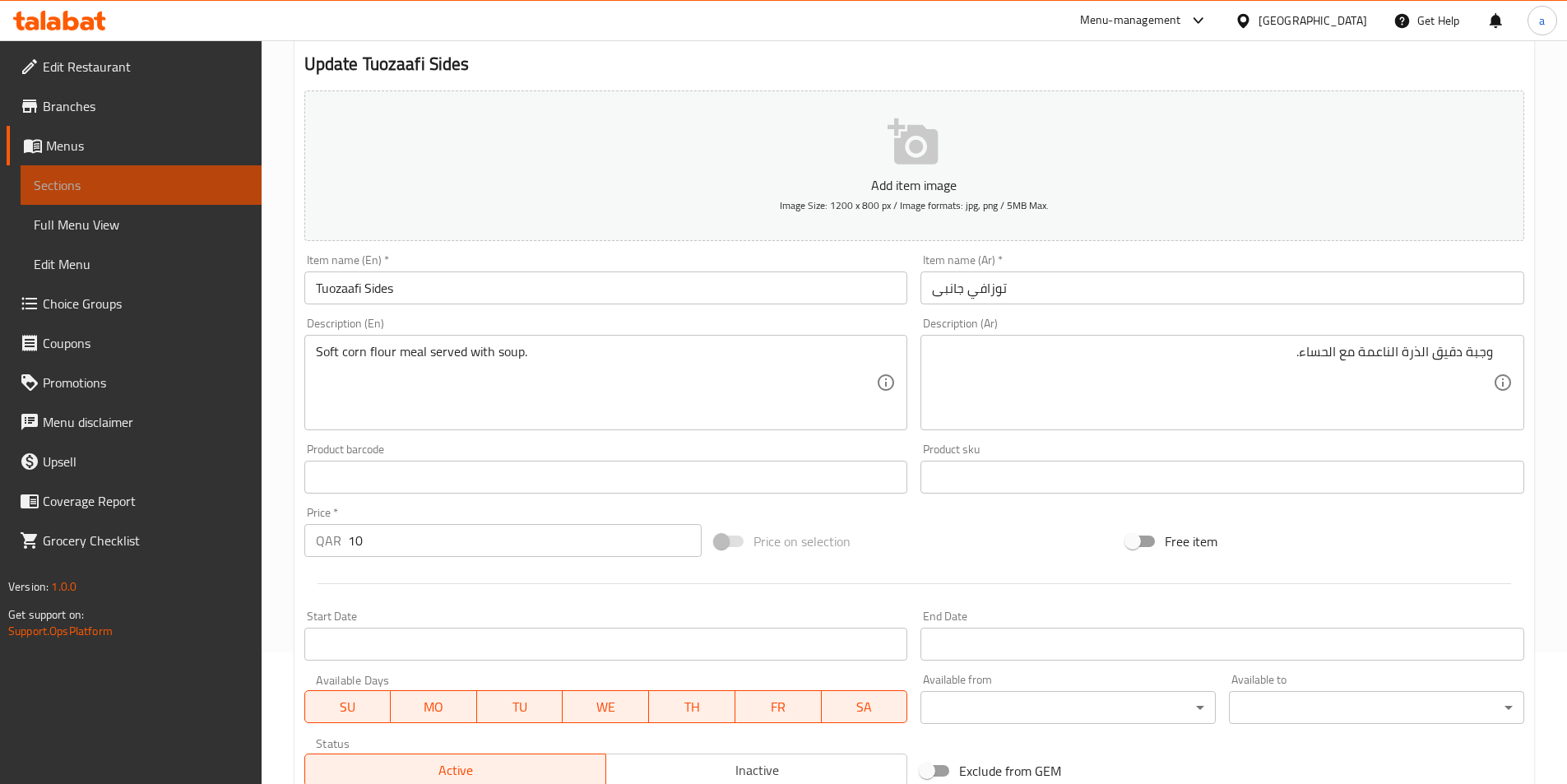
click at [192, 171] on link "Sections" at bounding box center [141, 185] width 241 height 39
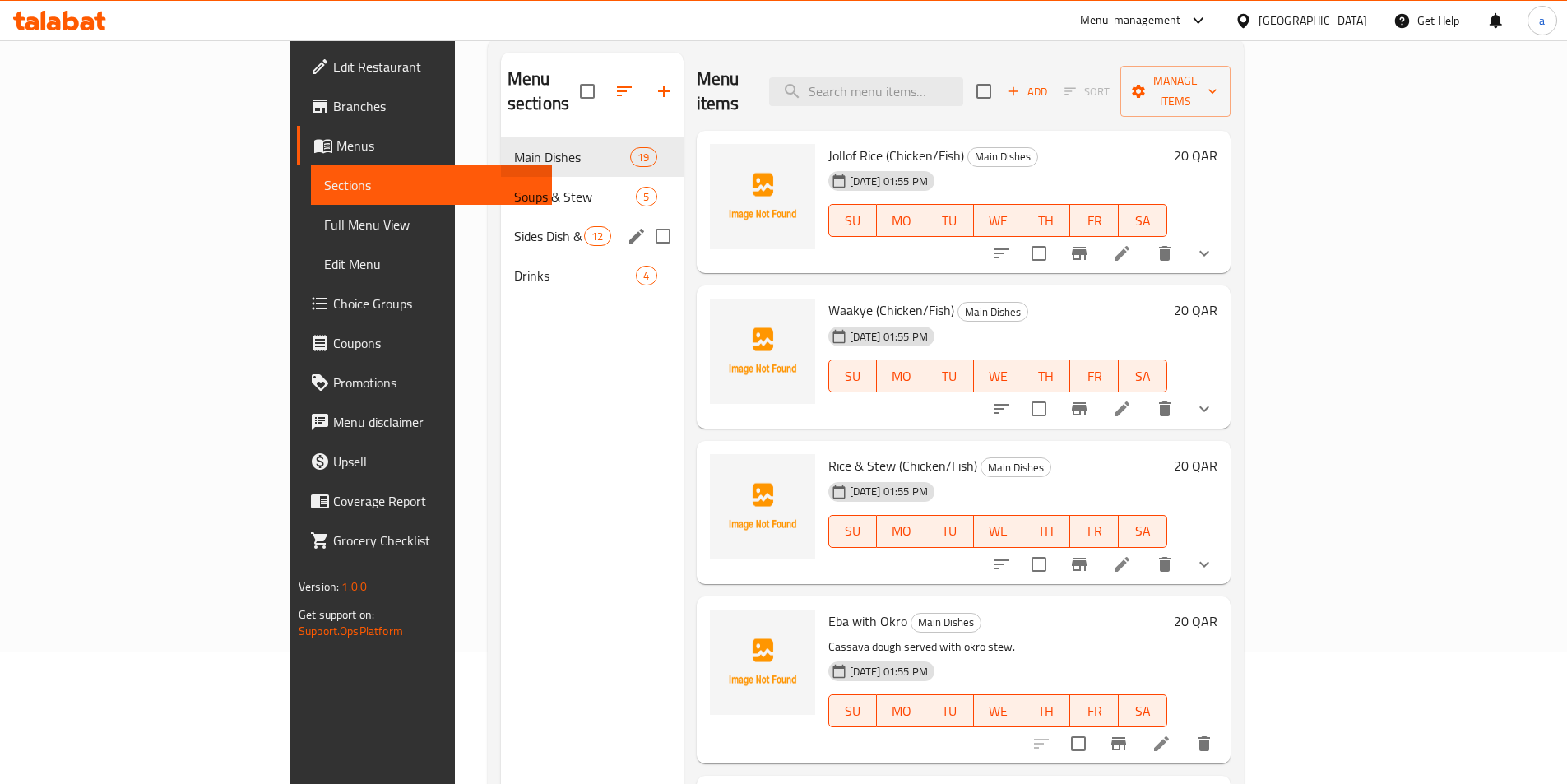
click at [501, 227] on div "Sides Dish & Extra 12" at bounding box center [593, 236] width 183 height 39
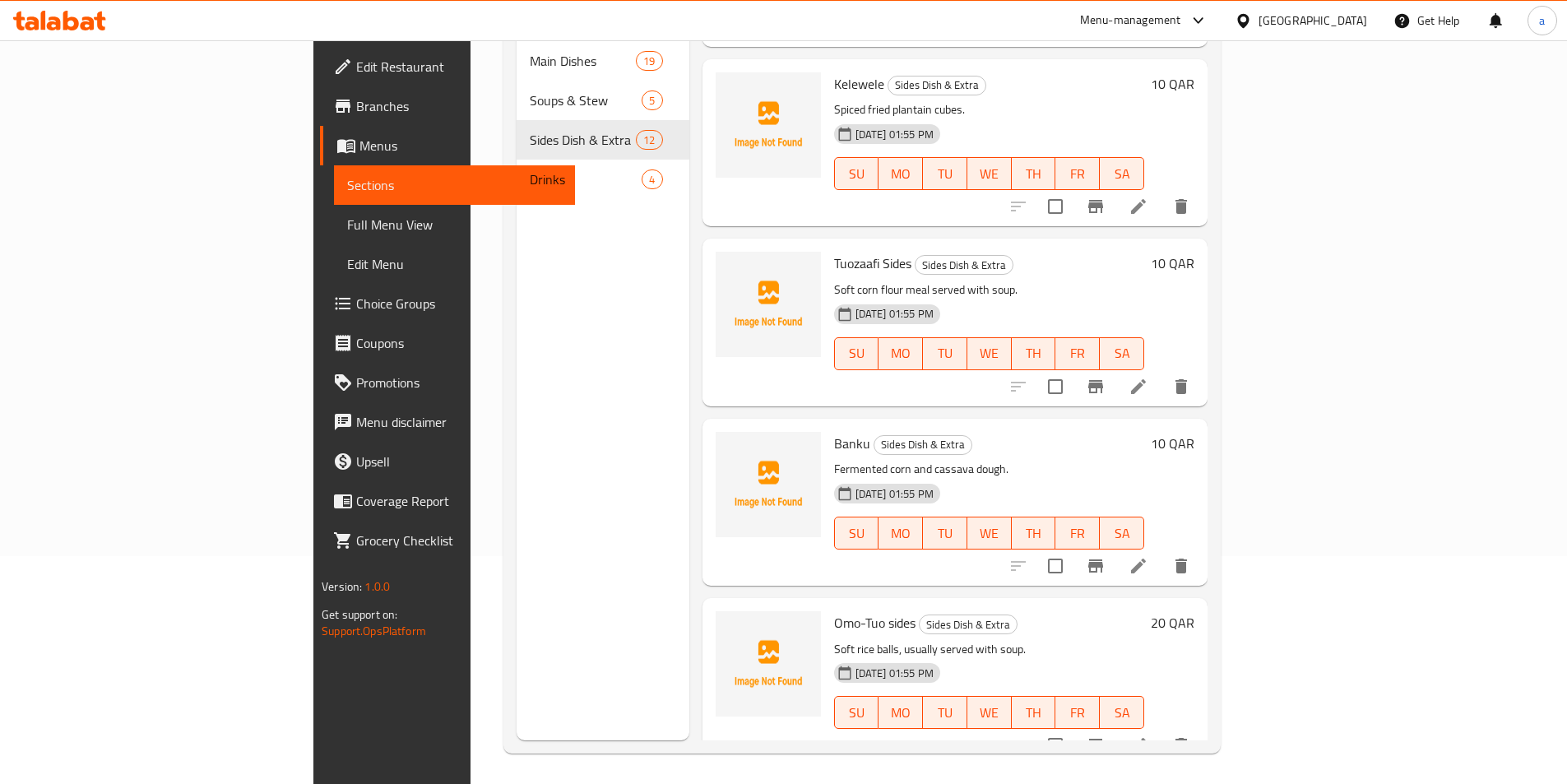
scroll to position [230, 0]
click at [1146, 556] on icon at bounding box center [1138, 562] width 14 height 14
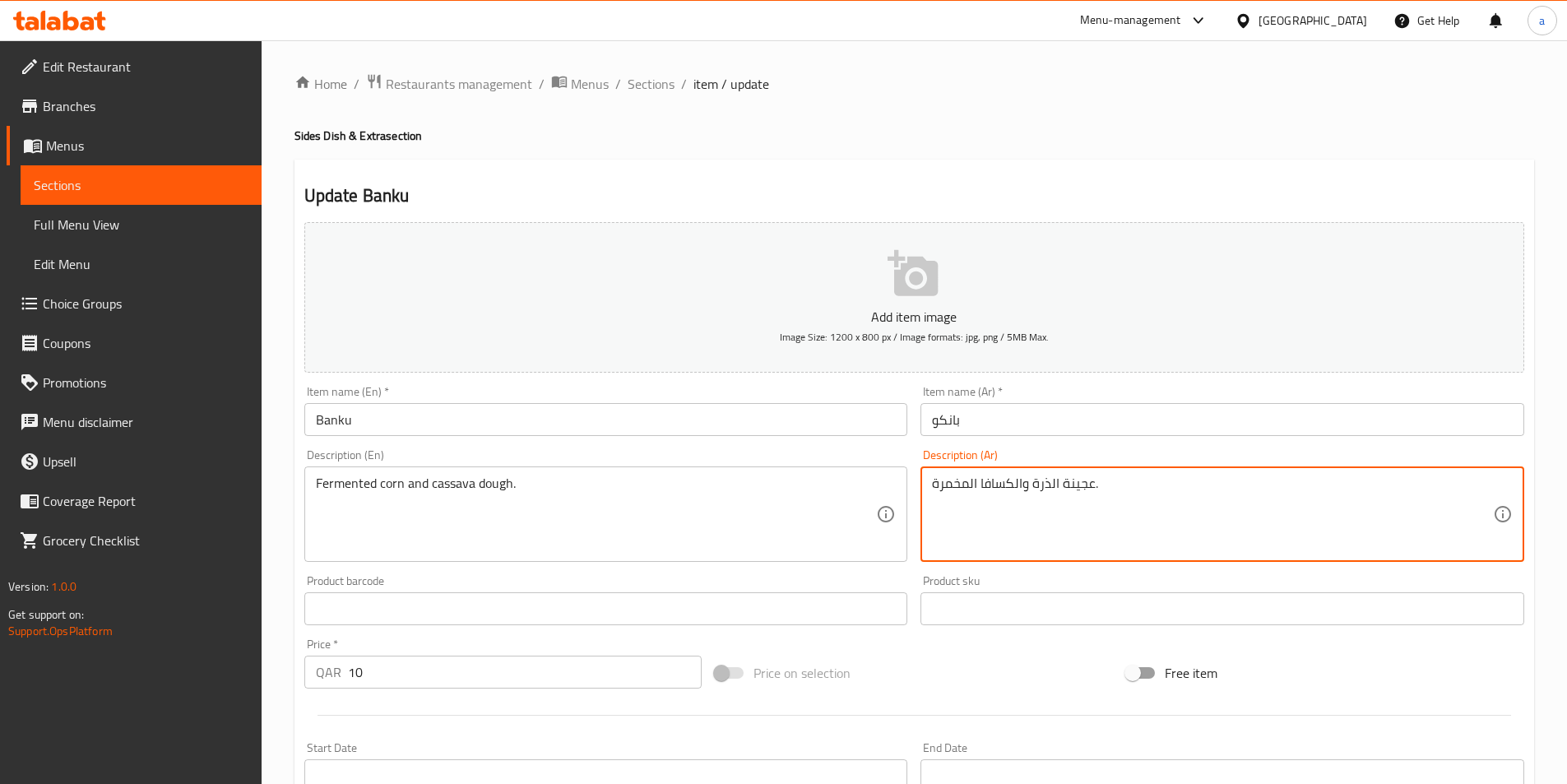
drag, startPoint x: 1169, startPoint y: 518, endPoint x: 1398, endPoint y: 519, distance: 229.0
click at [1398, 519] on textarea "عجينة الذرة والكسافا المخمرة." at bounding box center [1212, 513] width 561 height 78
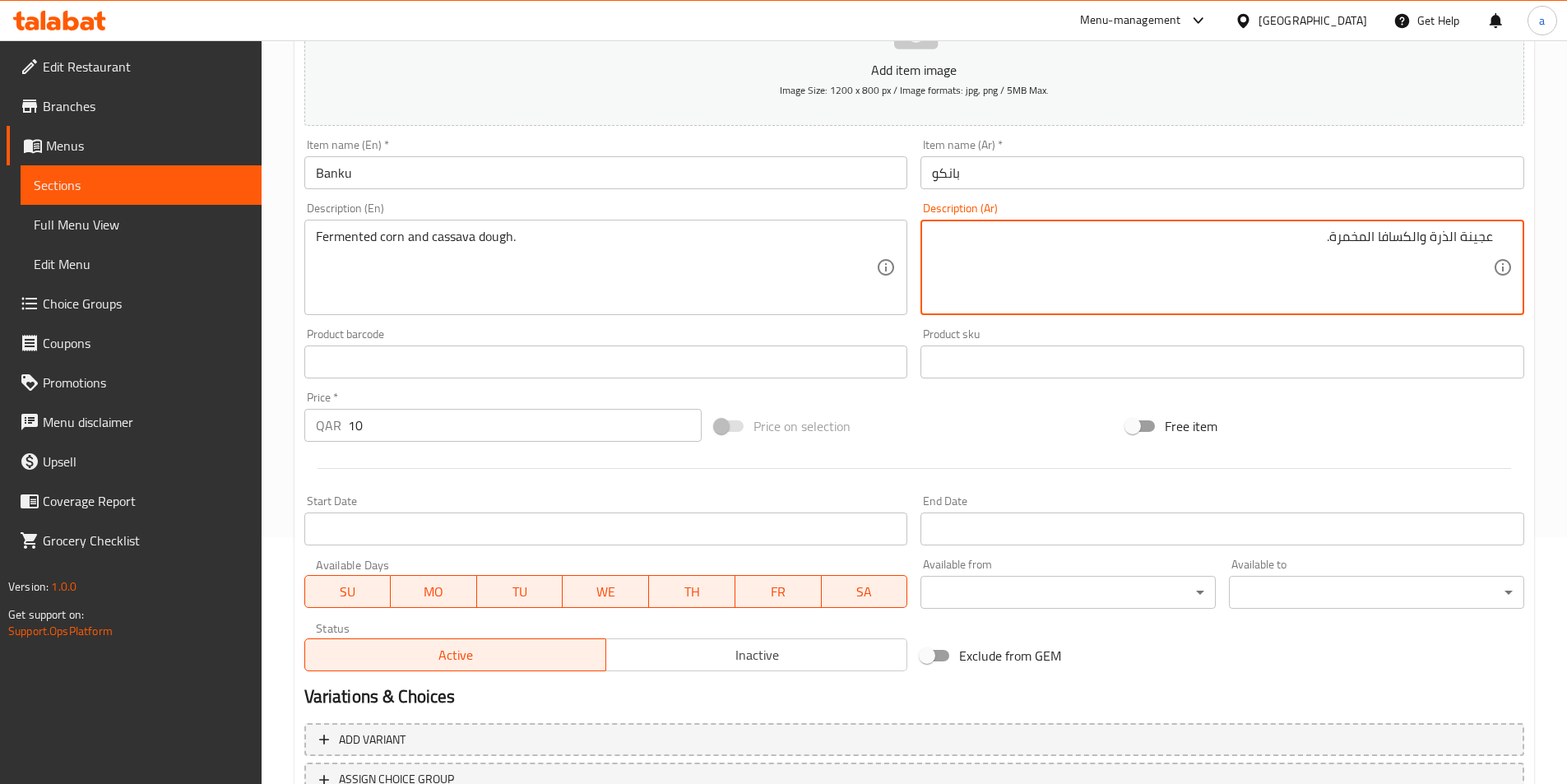
scroll to position [379, 0]
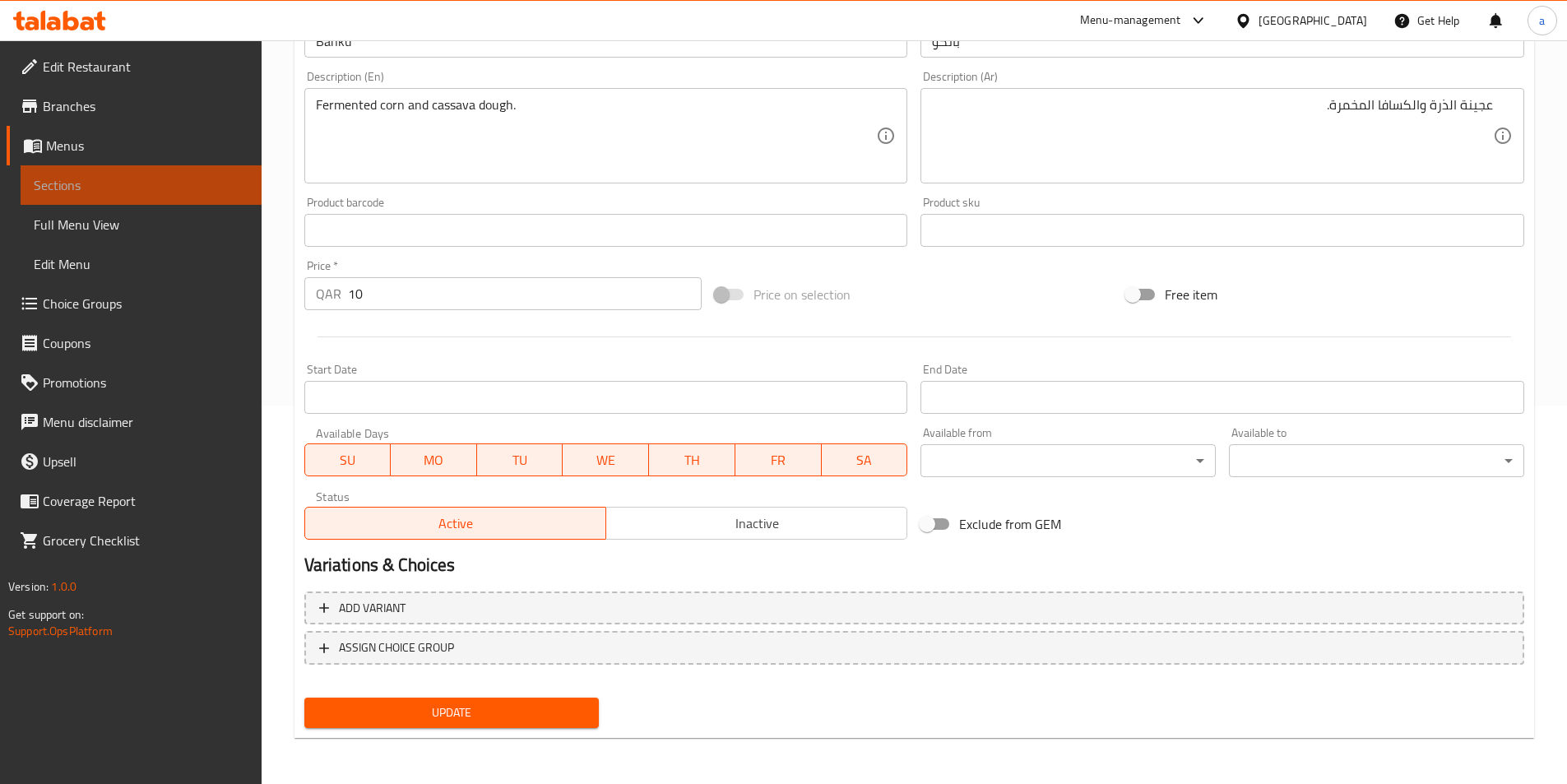
click at [84, 183] on span "Sections" at bounding box center [141, 185] width 215 height 19
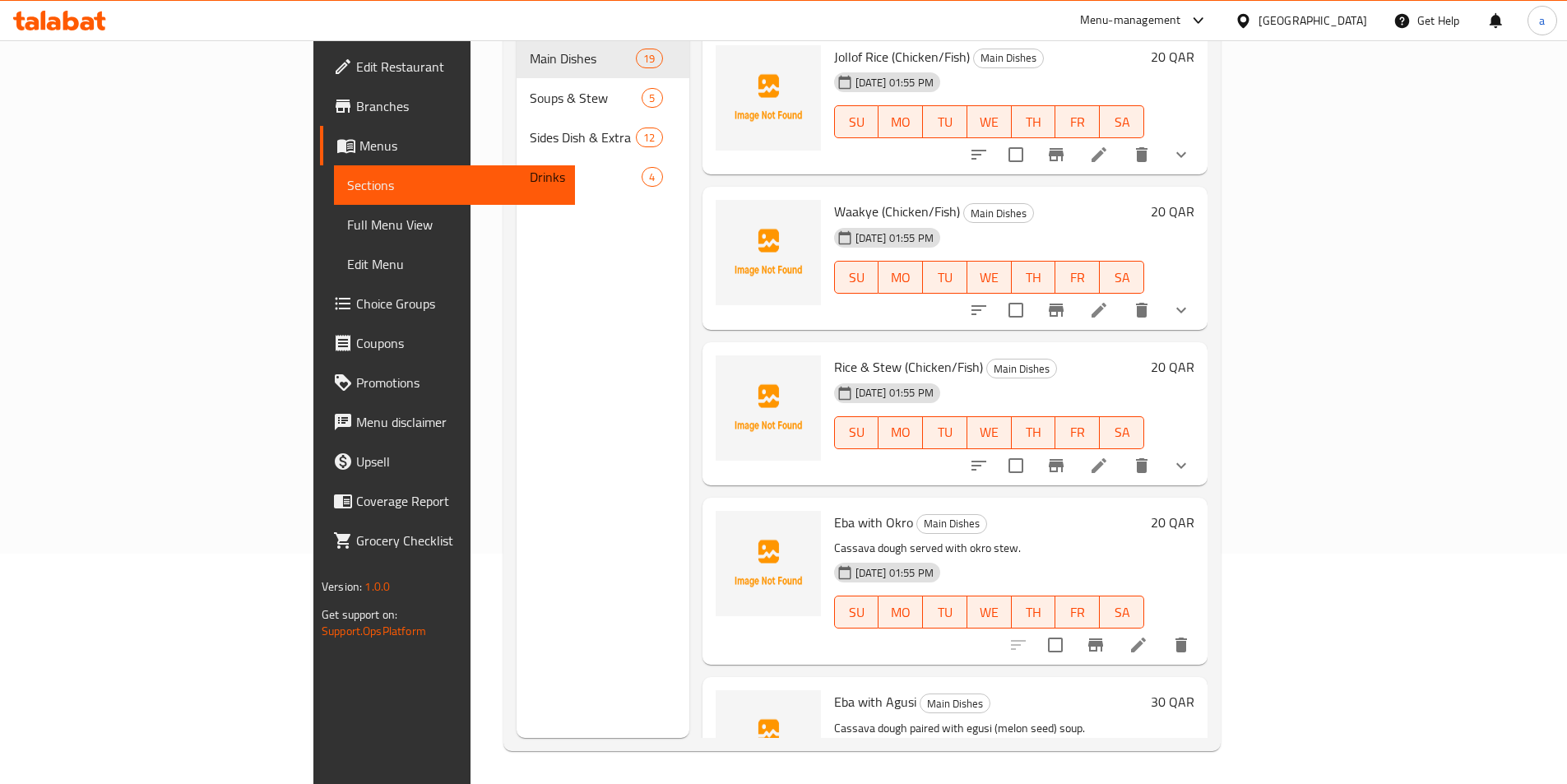
scroll to position [230, 0]
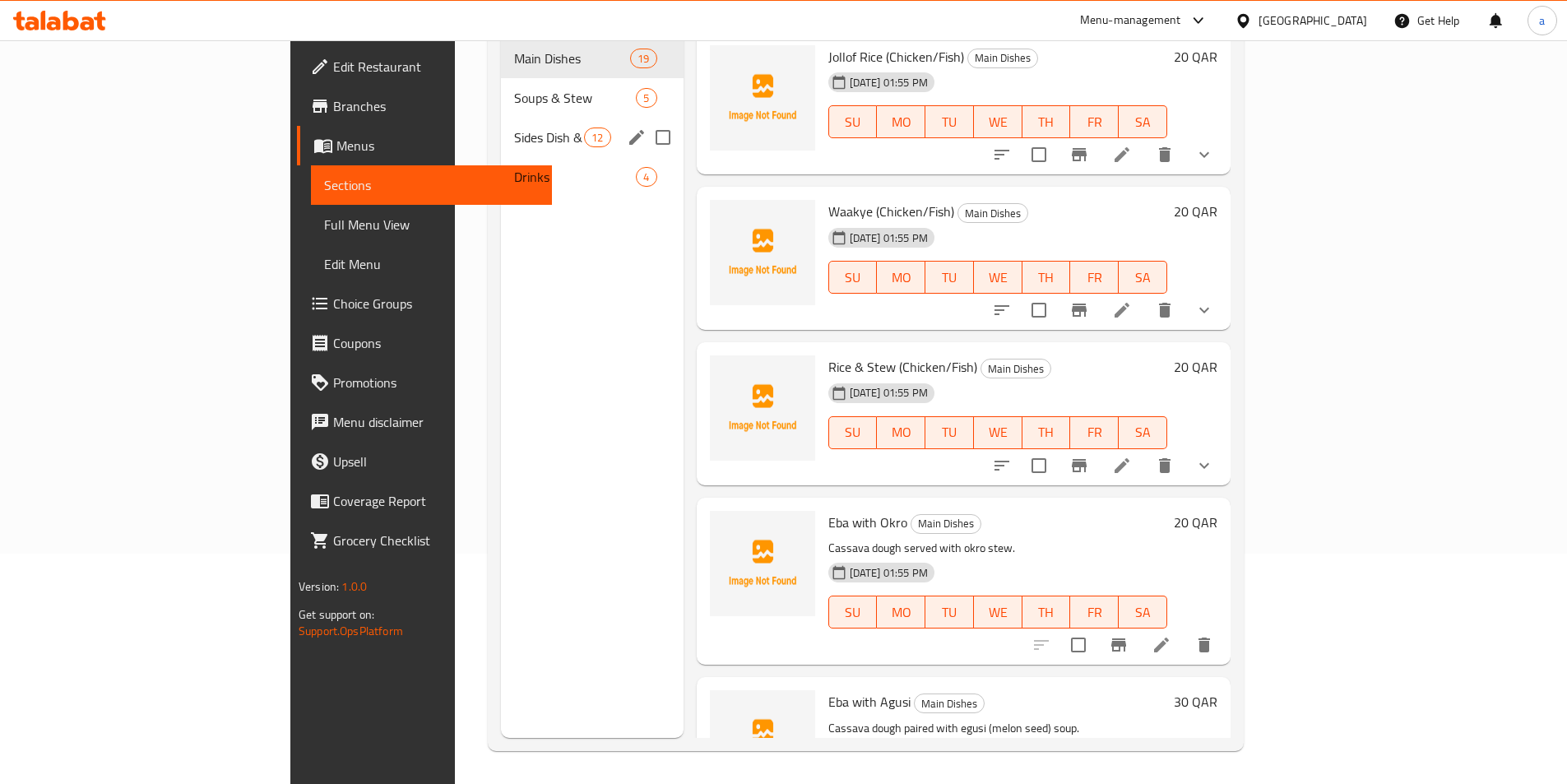
click at [501, 122] on div "Sides Dish & Extra 12" at bounding box center [593, 137] width 183 height 39
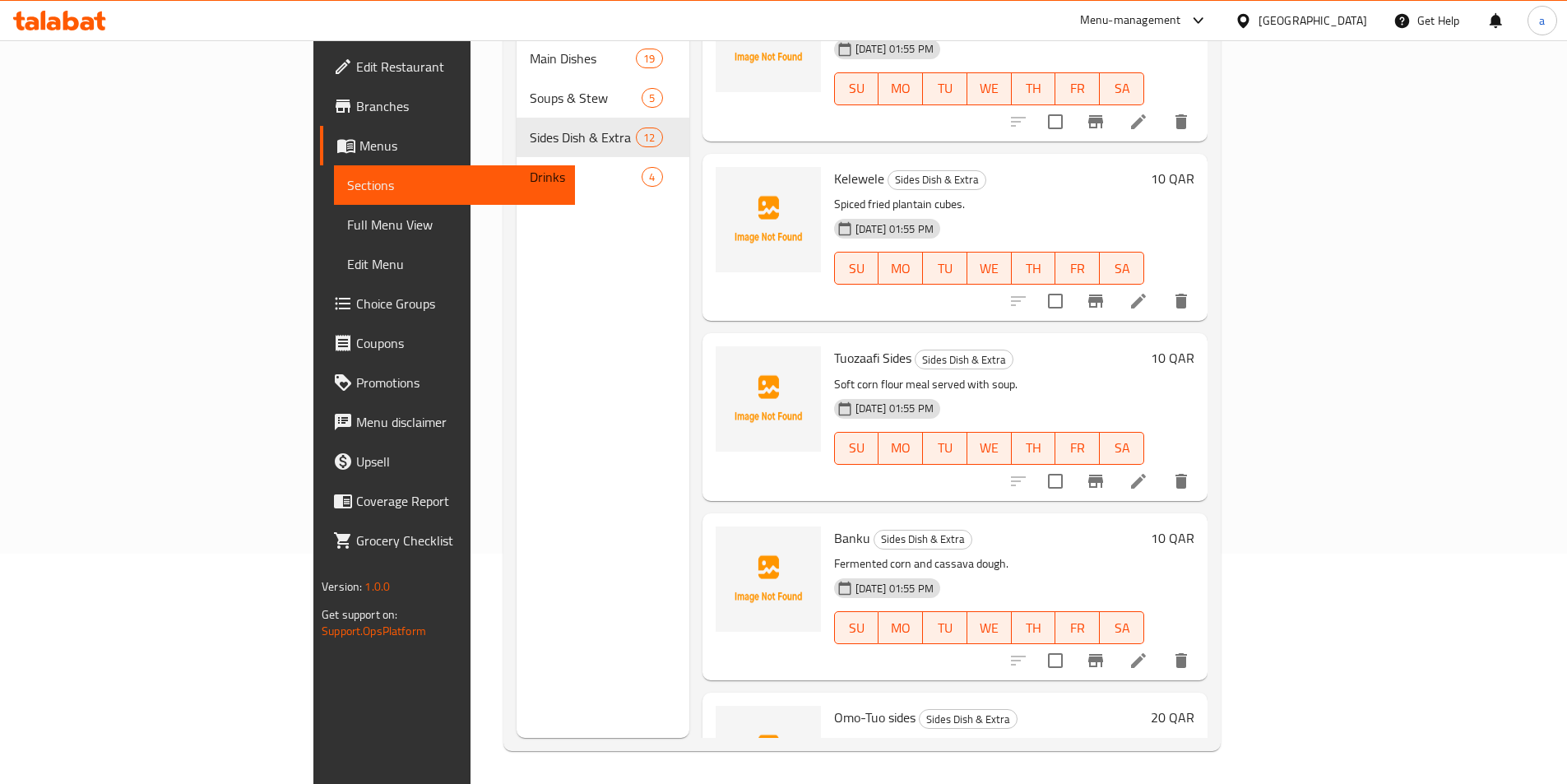
scroll to position [1413, 0]
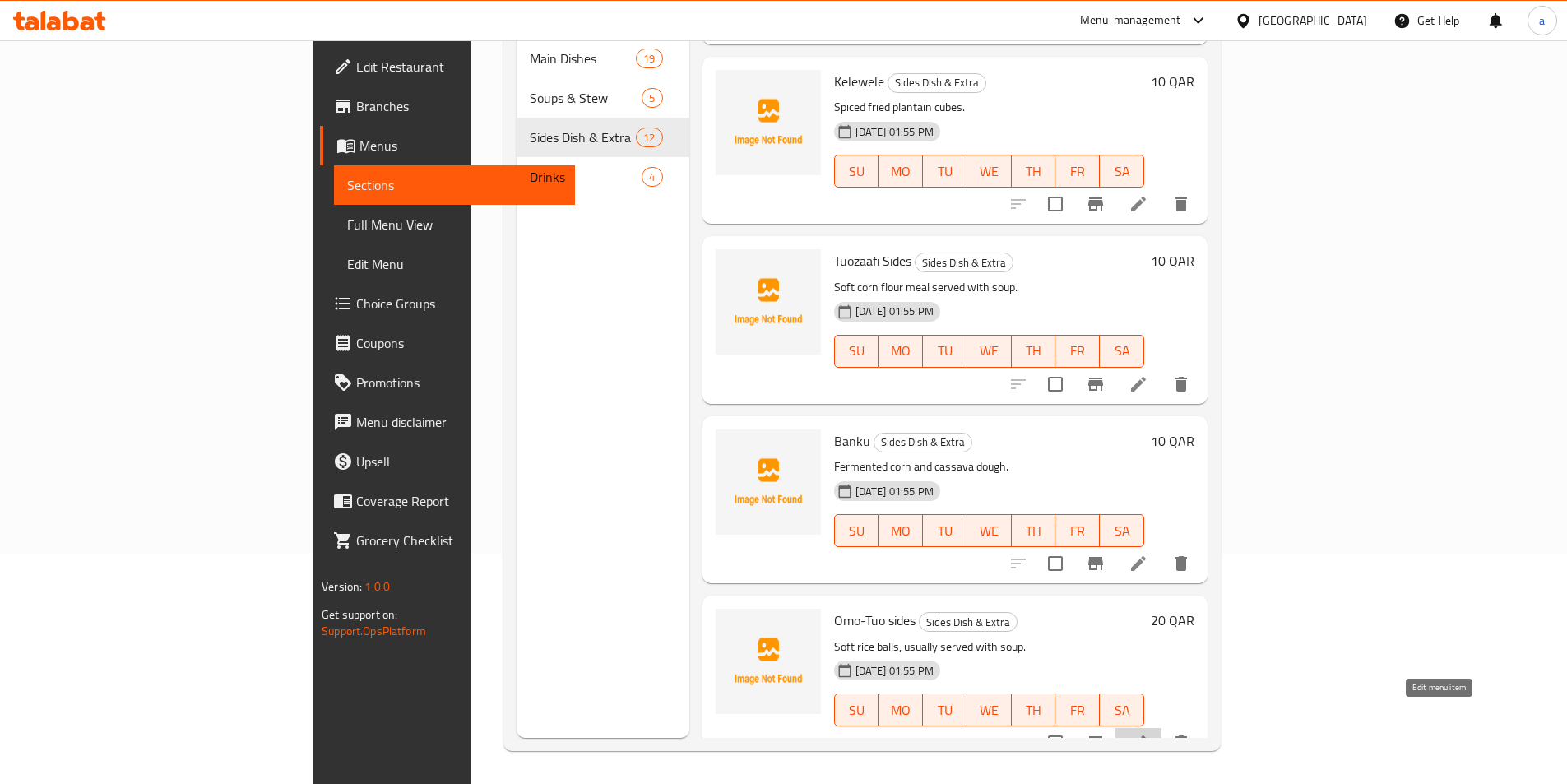
click at [1149, 733] on icon at bounding box center [1138, 743] width 19 height 19
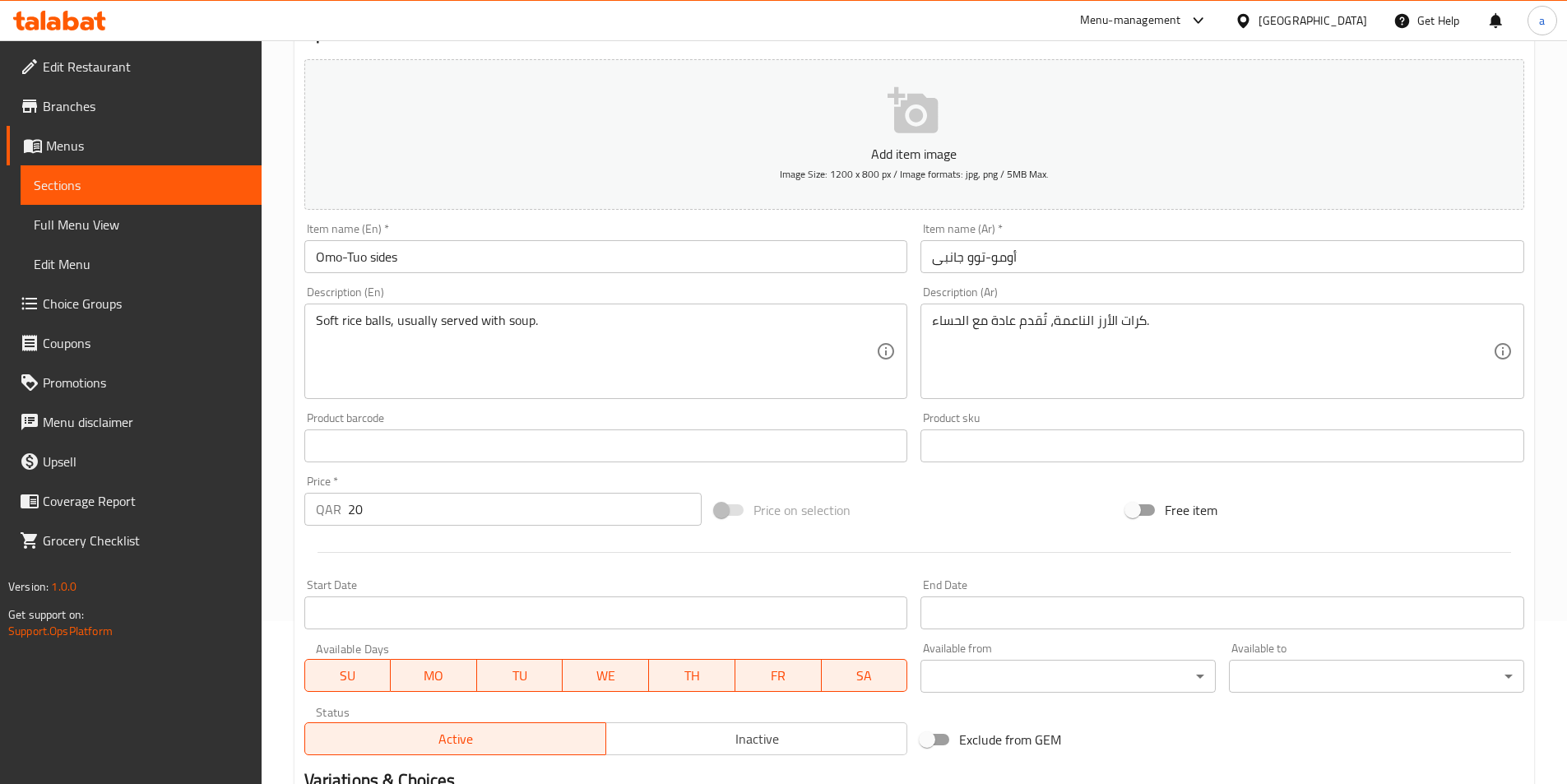
scroll to position [165, 0]
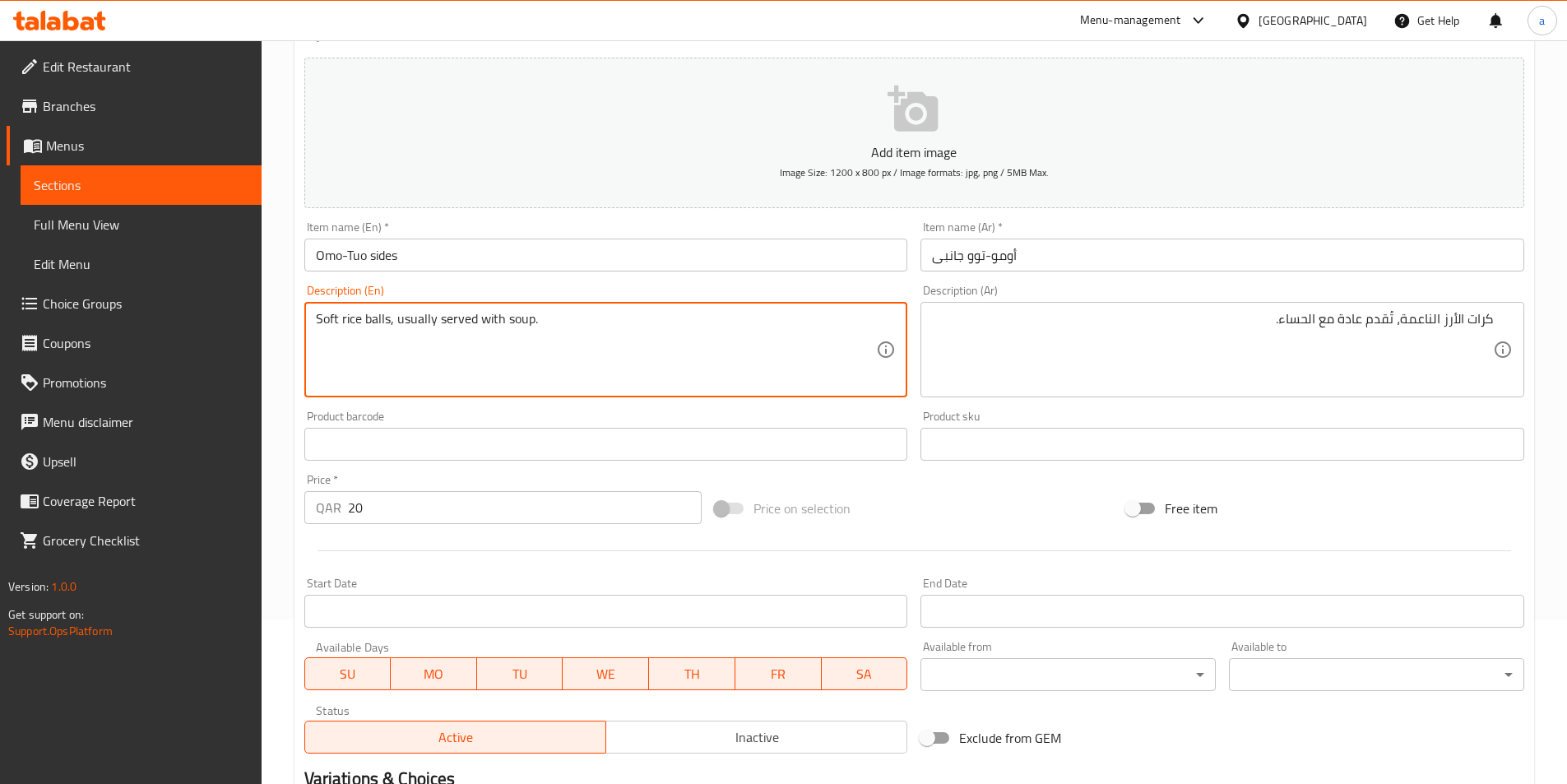
click at [421, 322] on textarea "Soft rice balls, usually served with soup." at bounding box center [597, 350] width 561 height 78
click at [367, 264] on input "Omo-Tuo sides" at bounding box center [606, 255] width 604 height 33
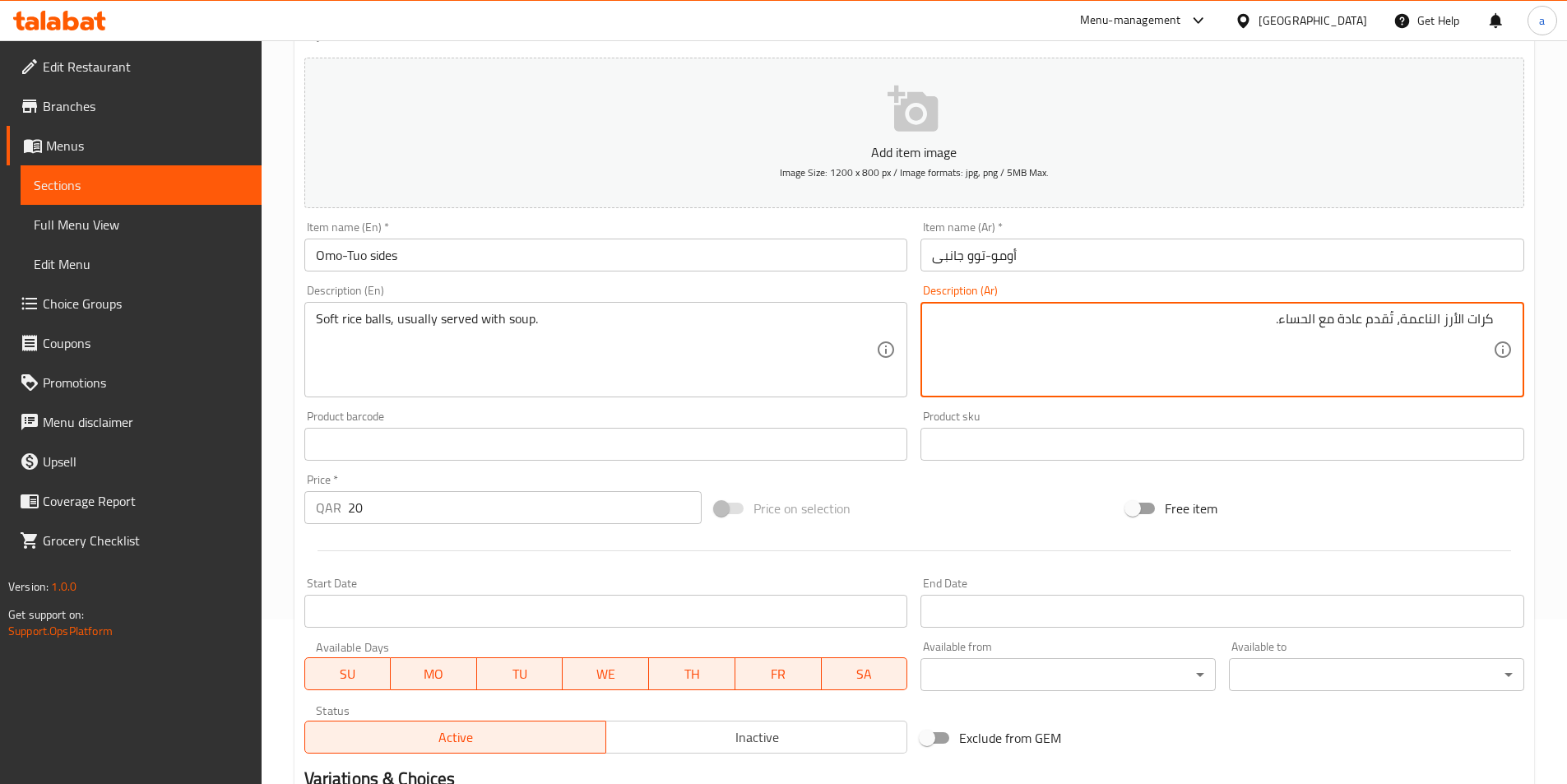
click at [1126, 336] on textarea "كرات الأرز الناعمة، تُقدم عادة مع الحساء." at bounding box center [1212, 350] width 561 height 78
click at [598, 262] on input "Omo-Tuo sides" at bounding box center [606, 255] width 604 height 33
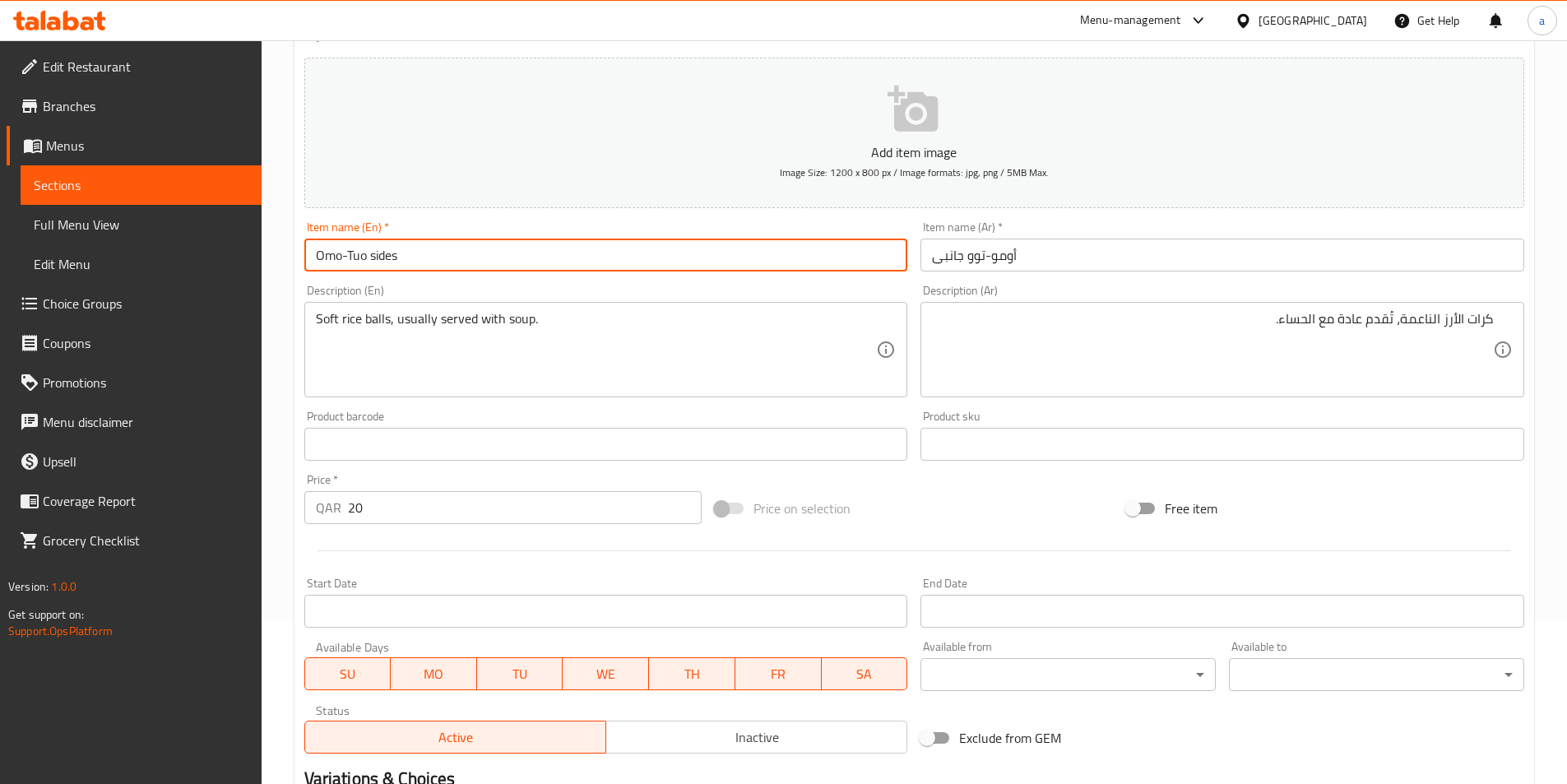
click at [598, 262] on input "Omo-Tuo sides" at bounding box center [606, 255] width 604 height 33
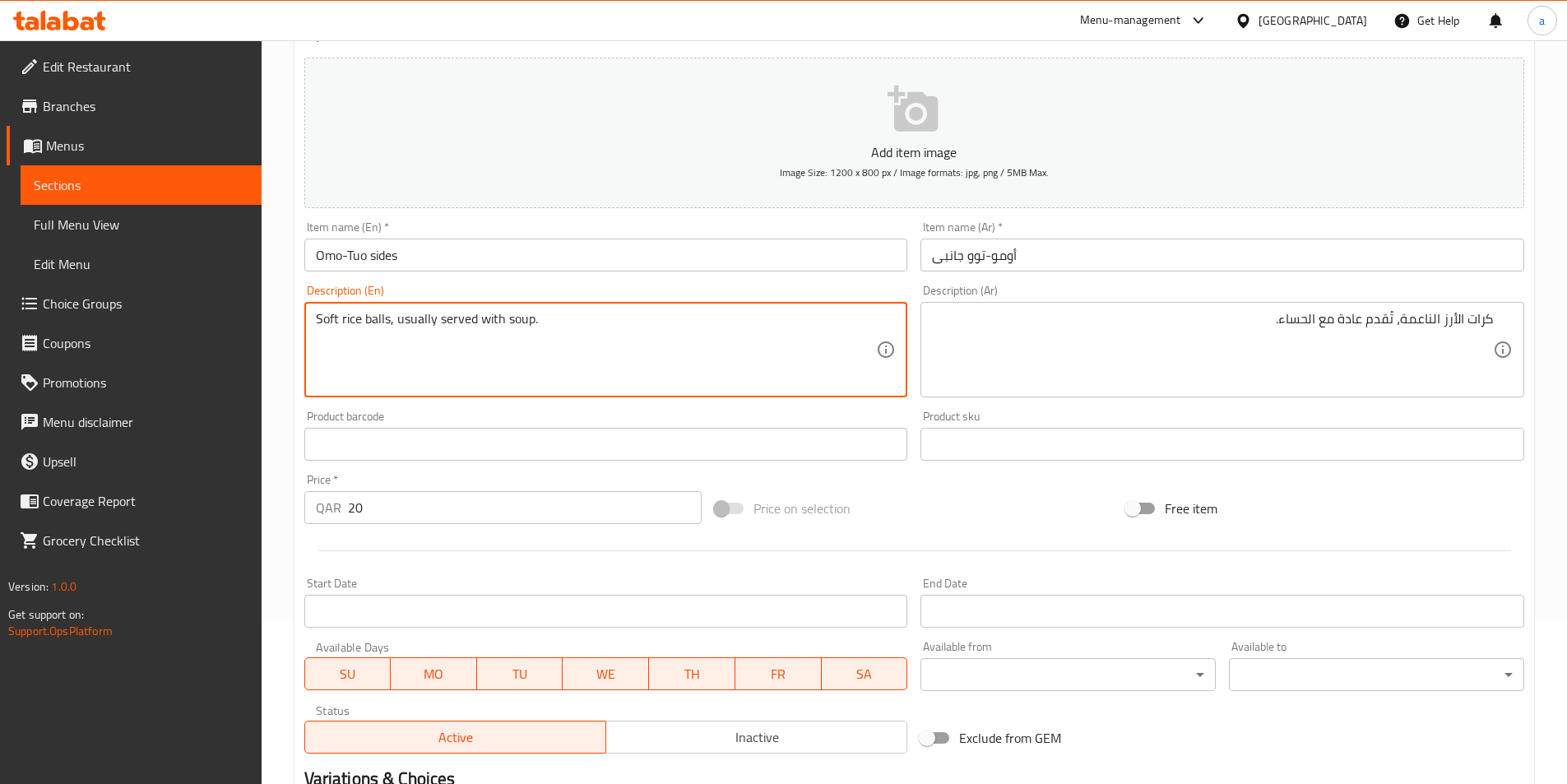
click at [430, 334] on textarea "Soft rice balls, usually served with soup." at bounding box center [597, 350] width 561 height 78
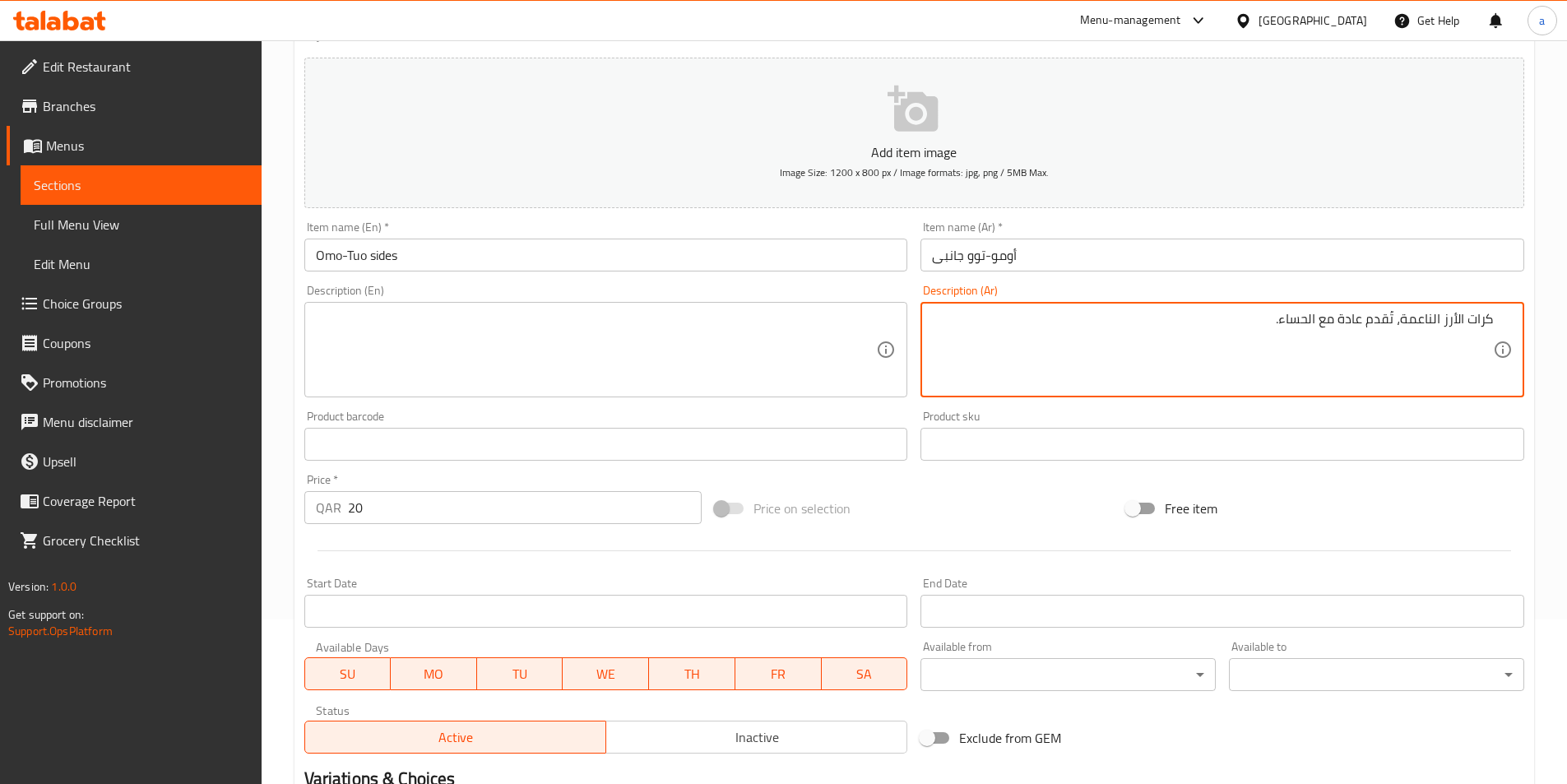
click at [1105, 349] on textarea "كرات الأرز الناعمة، تُقدم عادة مع الحساء." at bounding box center [1212, 350] width 561 height 78
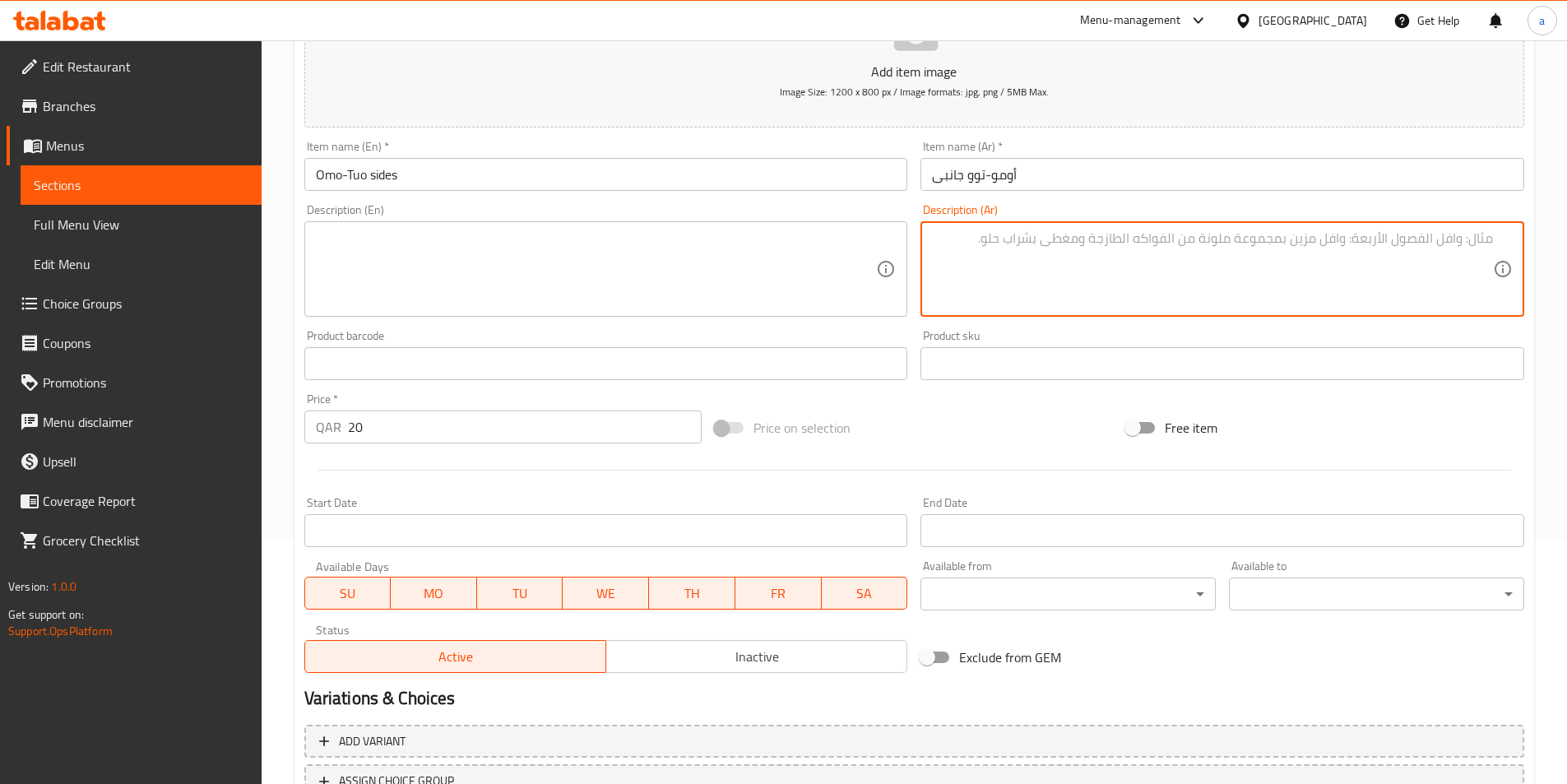
scroll to position [379, 0]
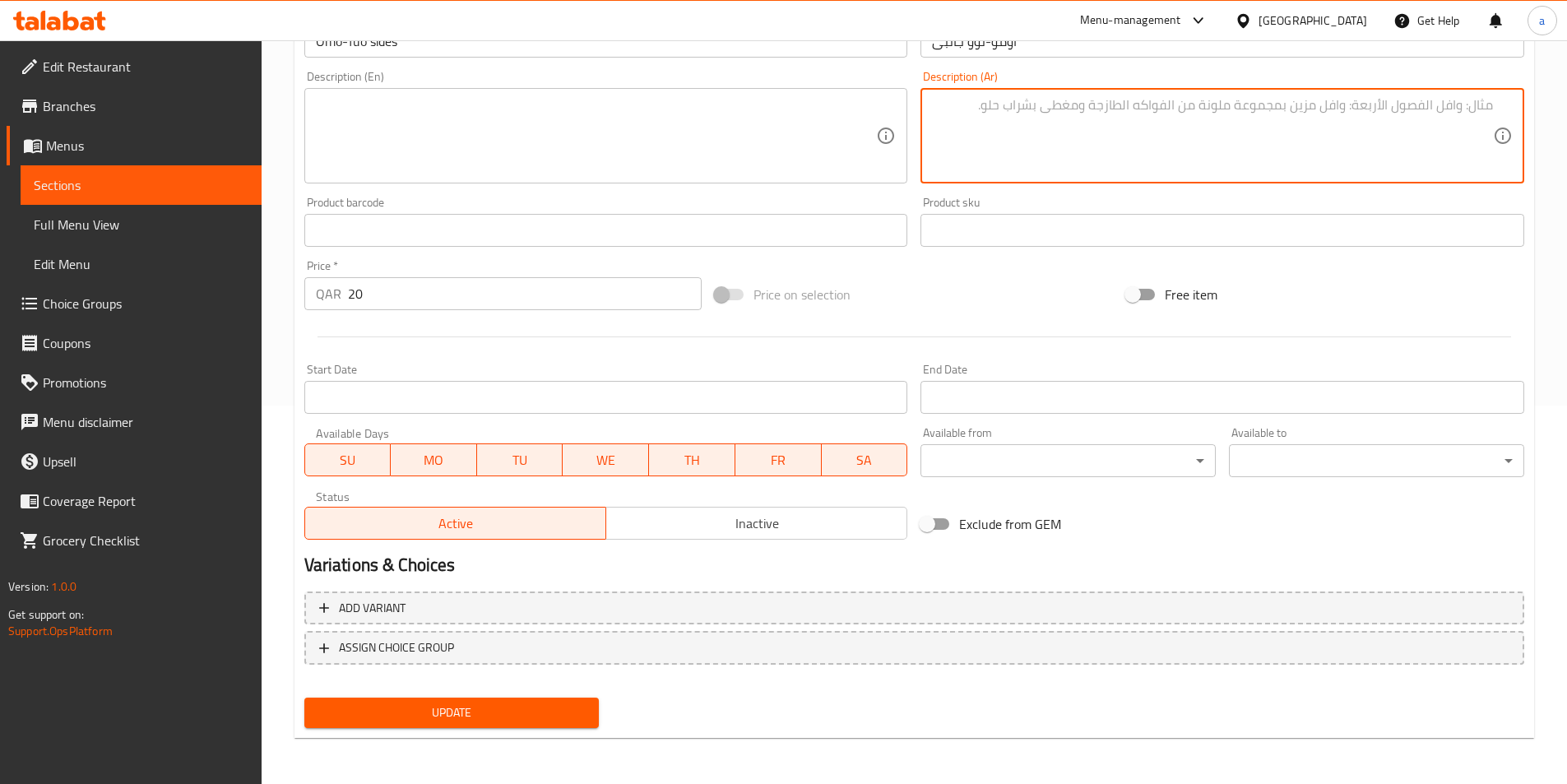
click at [437, 696] on div "Update" at bounding box center [452, 712] width 308 height 43
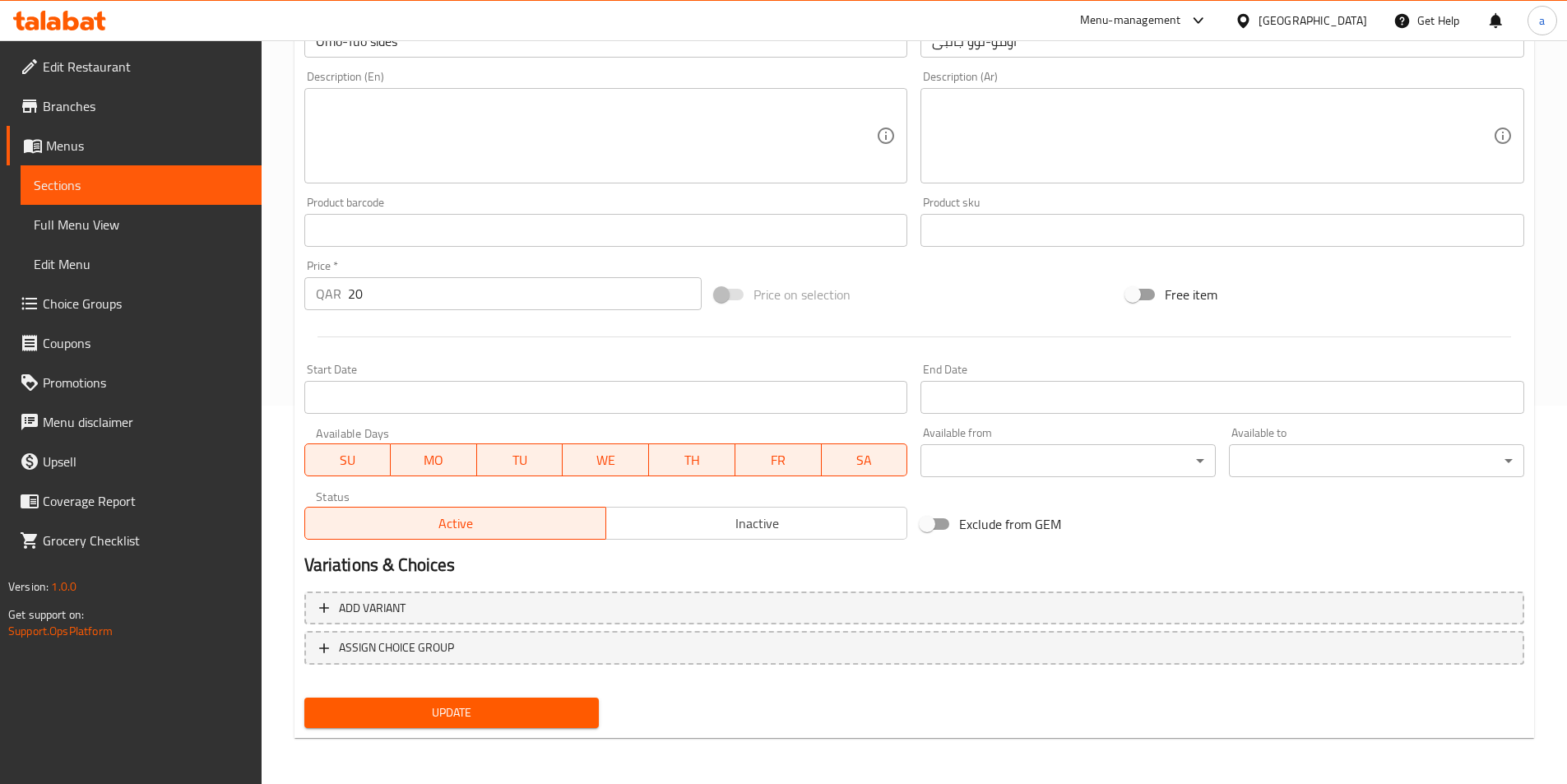
click at [465, 725] on button "Update" at bounding box center [452, 713] width 296 height 31
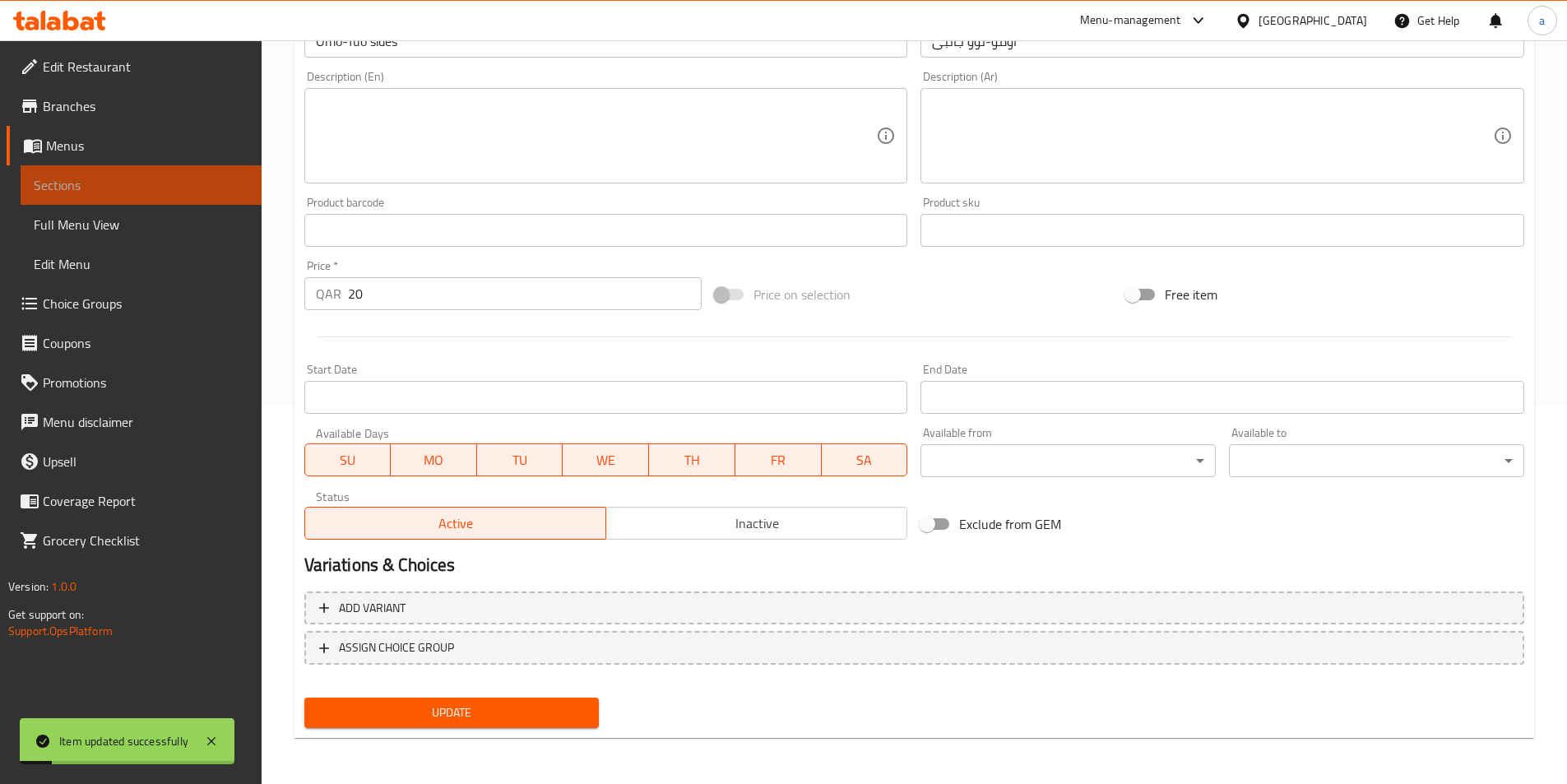
click at [116, 181] on span "Sections" at bounding box center [141, 185] width 215 height 19
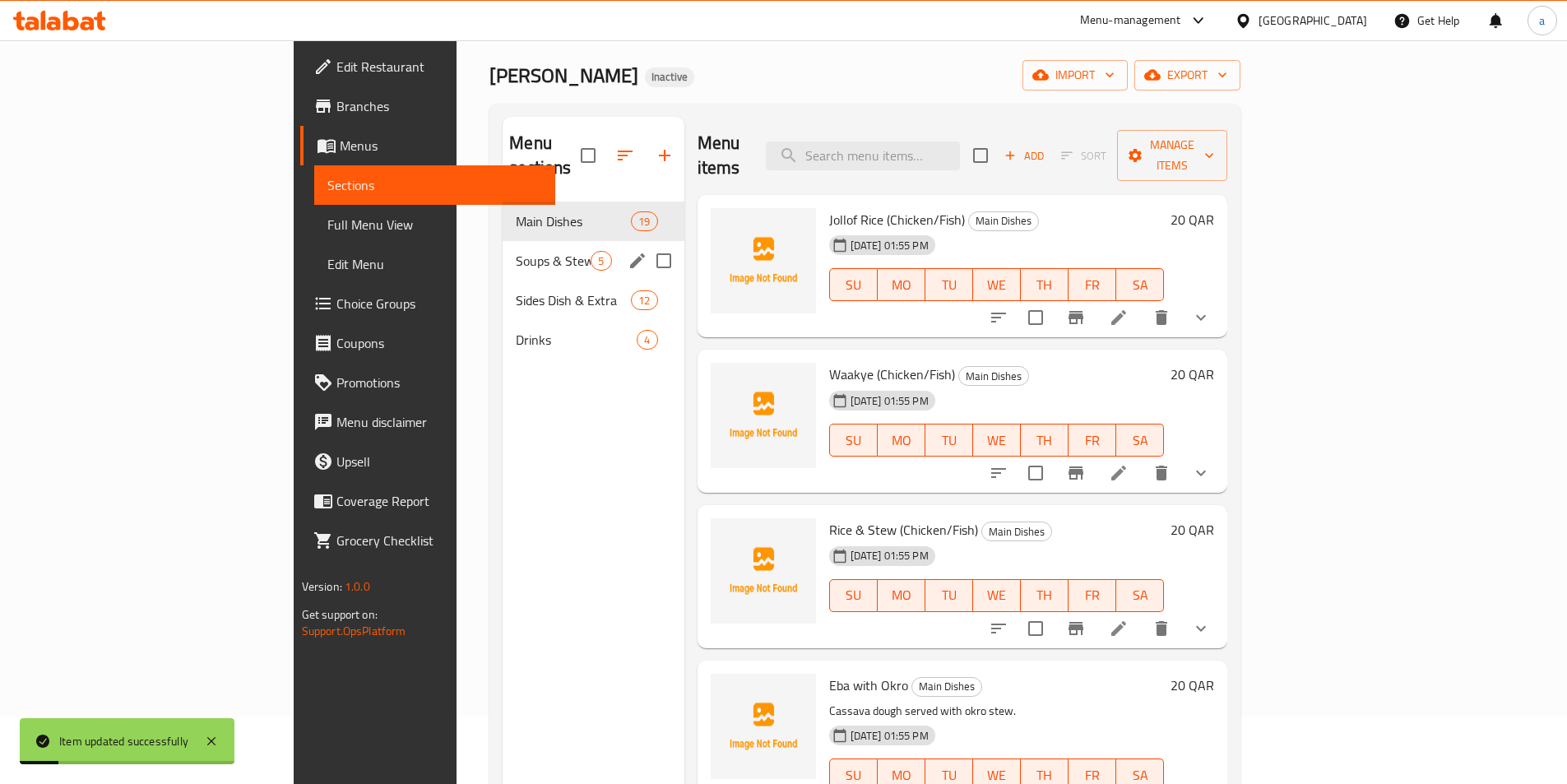
scroll to position [65, 0]
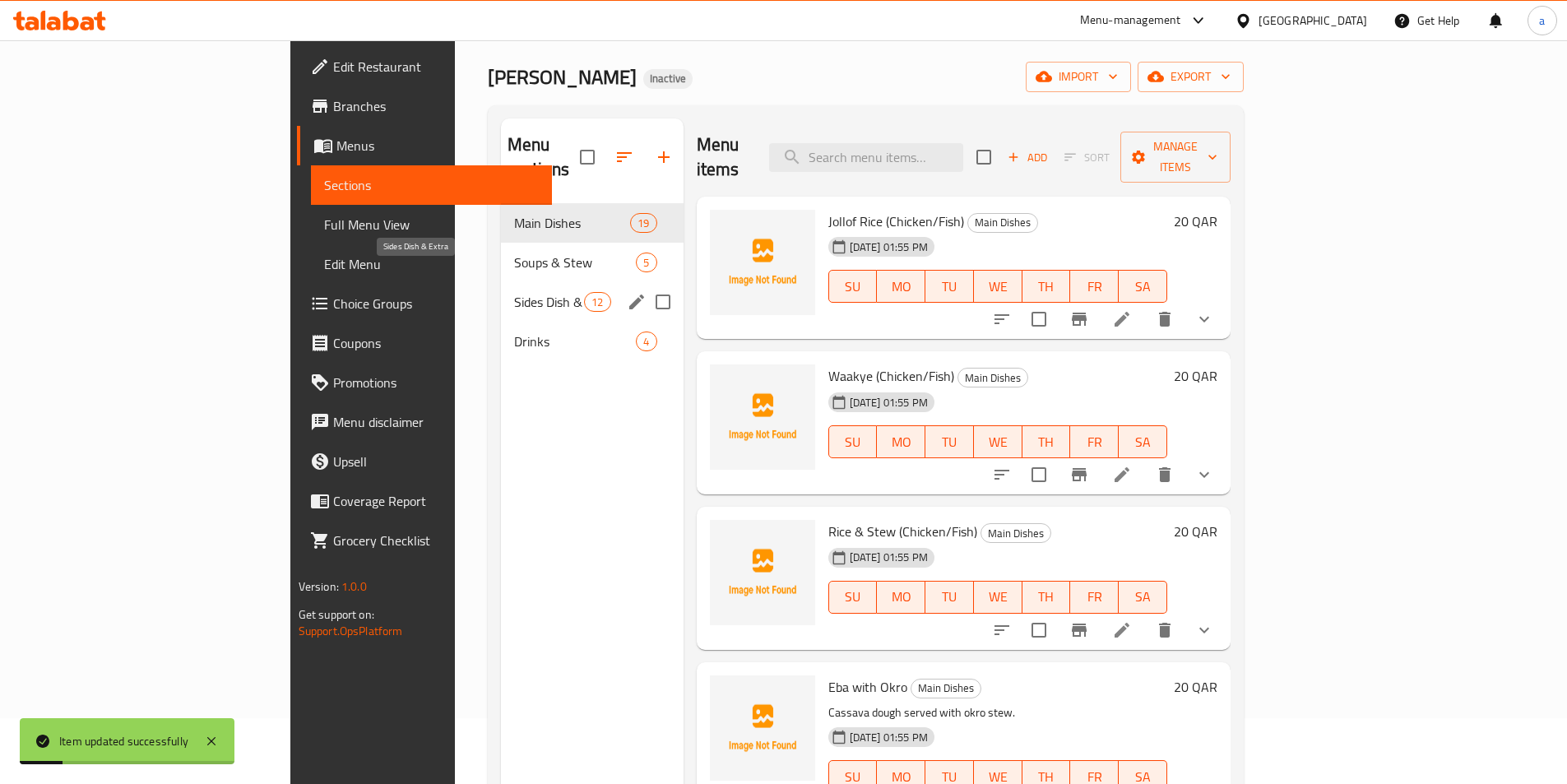
click at [515, 292] on span "Sides Dish & Extra" at bounding box center [549, 301] width 70 height 19
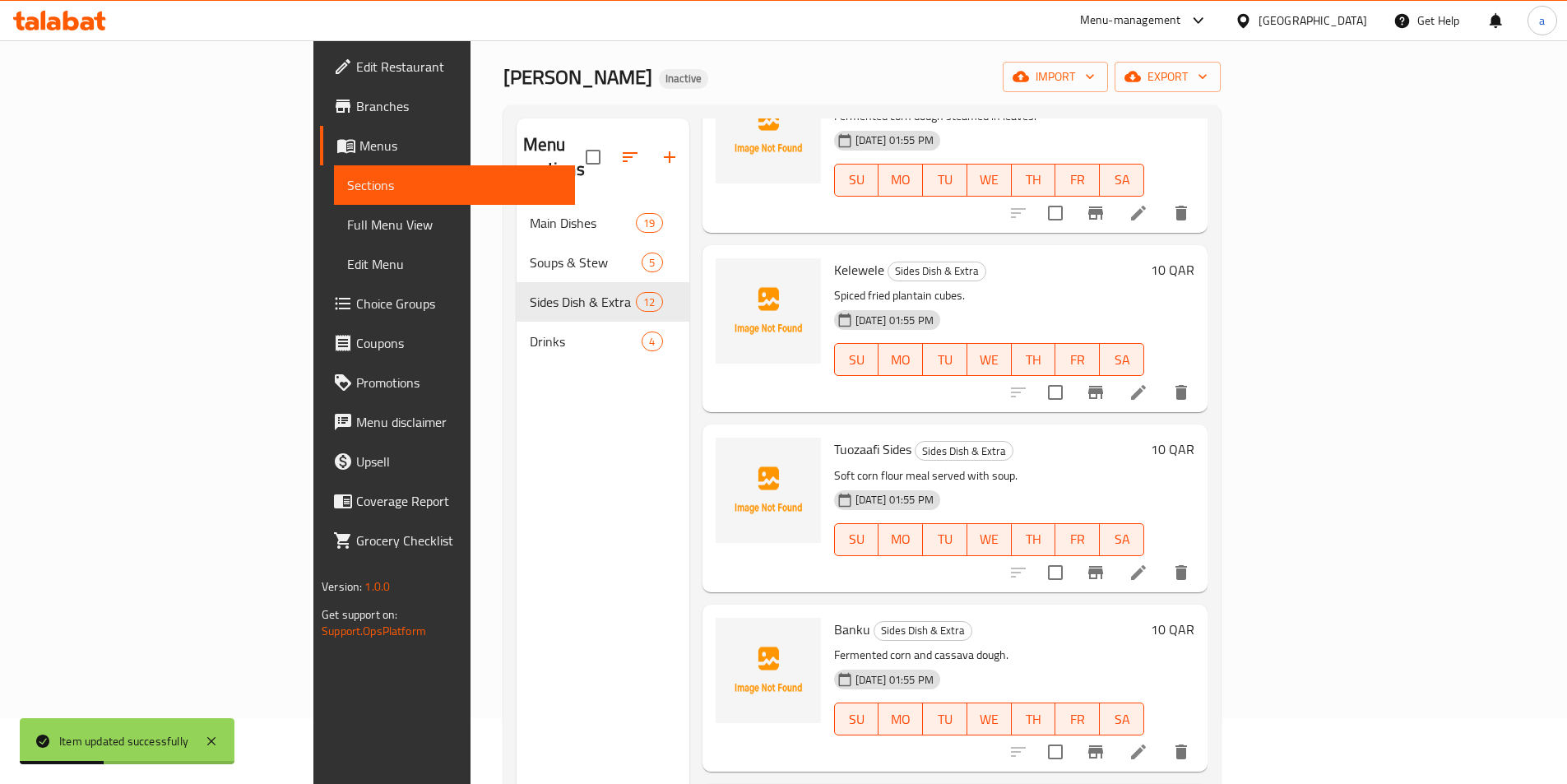
scroll to position [230, 0]
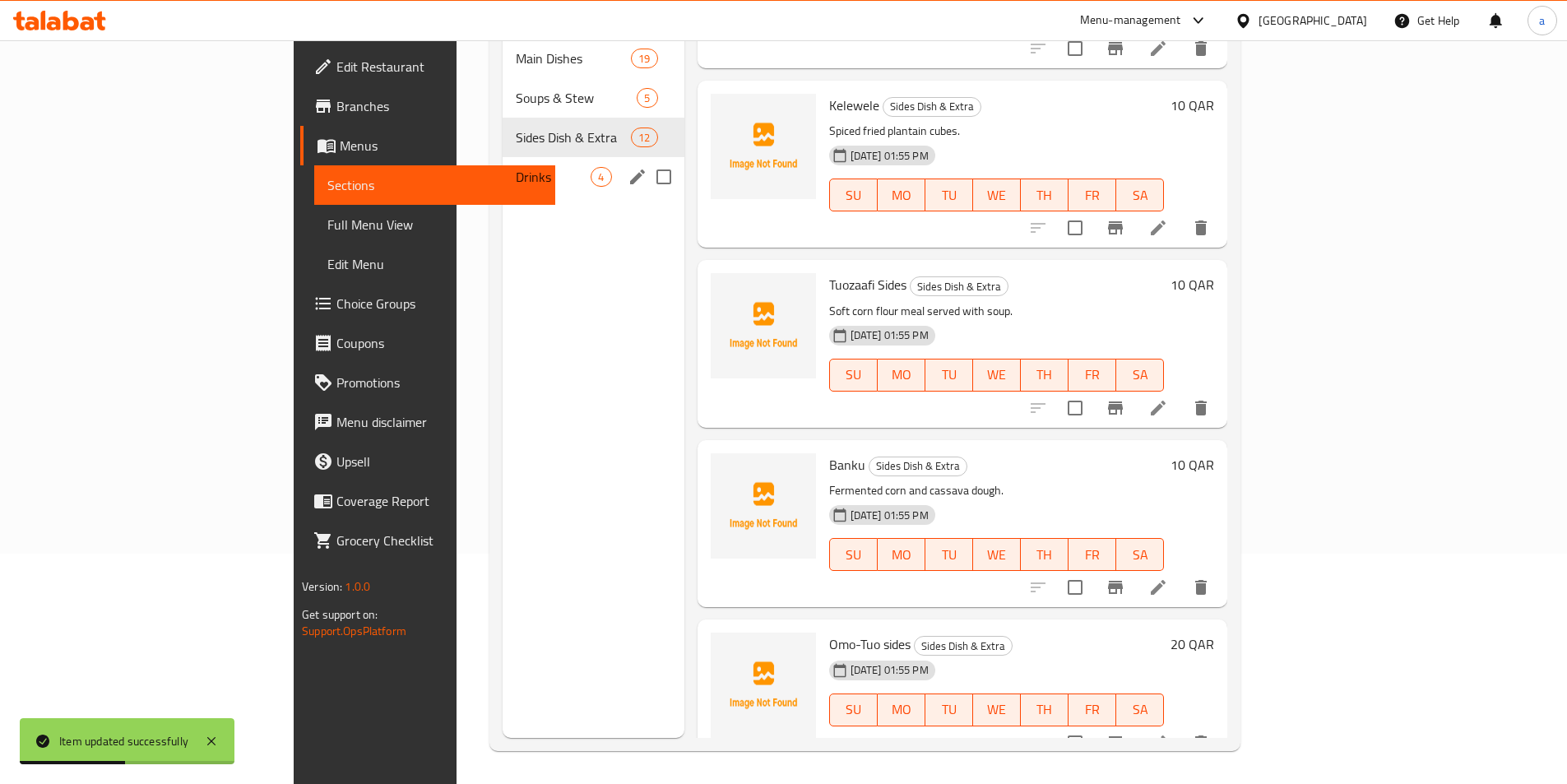
click at [503, 166] on div "Drinks 4" at bounding box center [594, 176] width 181 height 39
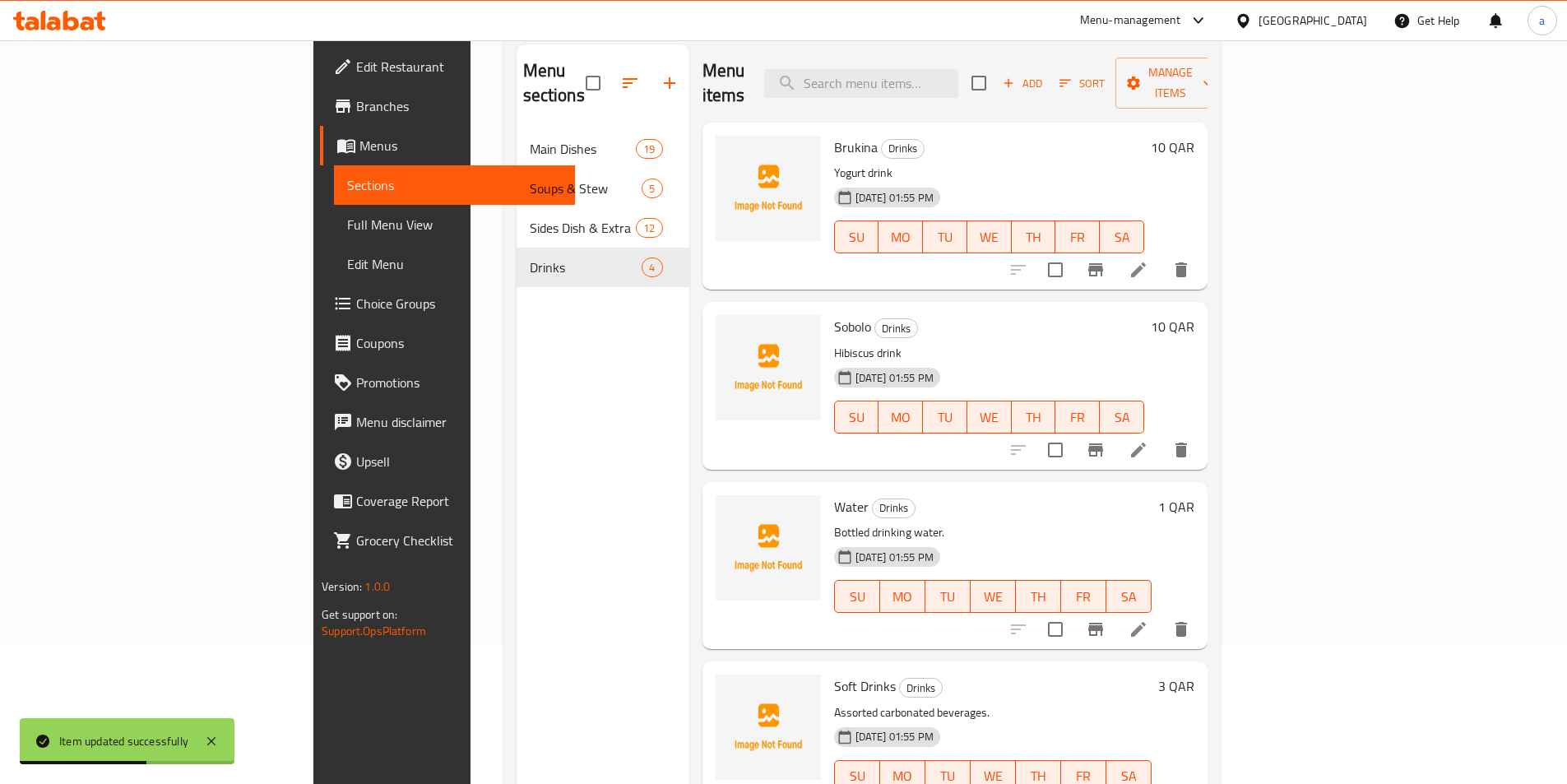
scroll to position [65, 0]
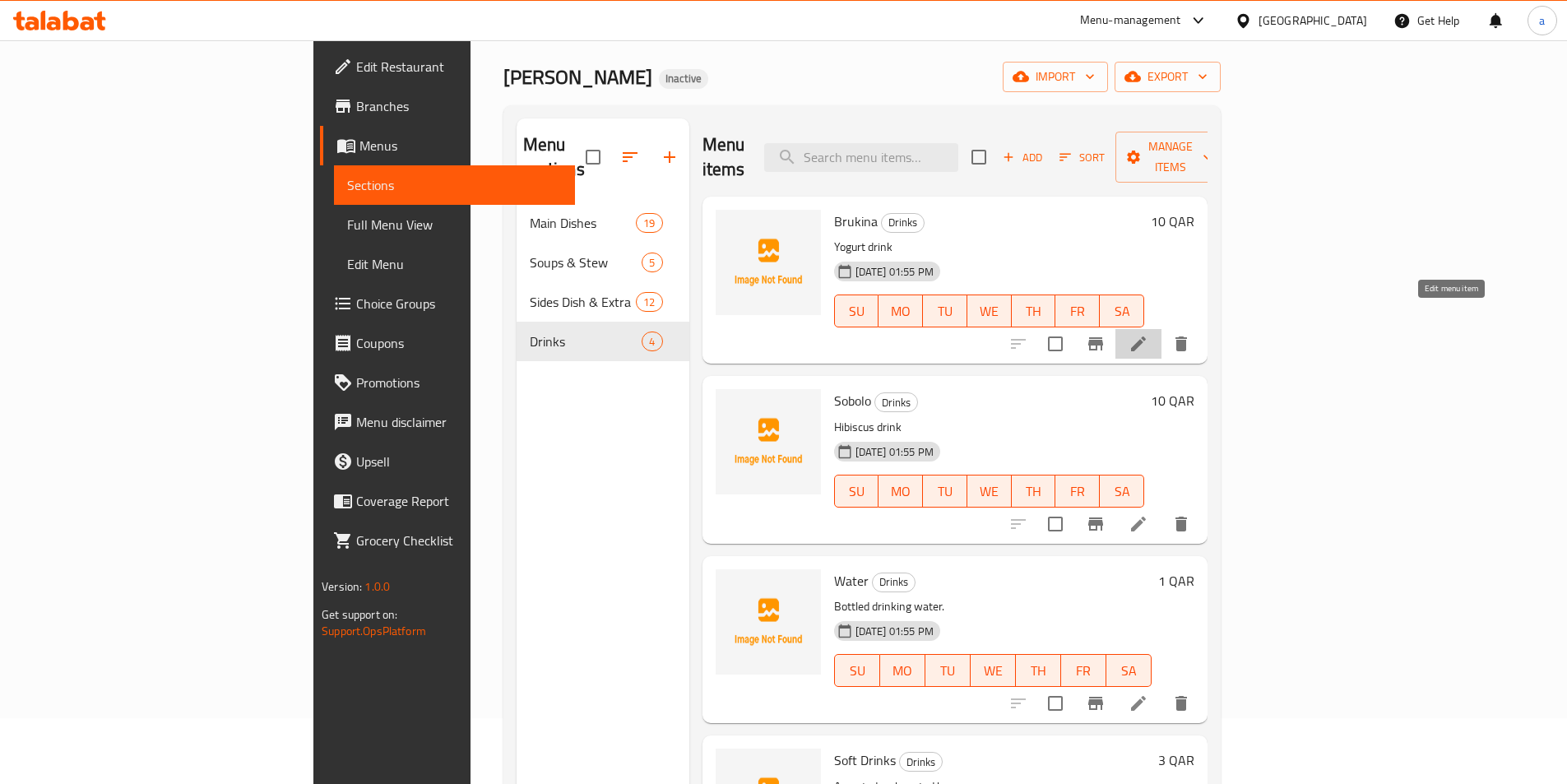
click at [1149, 334] on icon at bounding box center [1138, 344] width 19 height 19
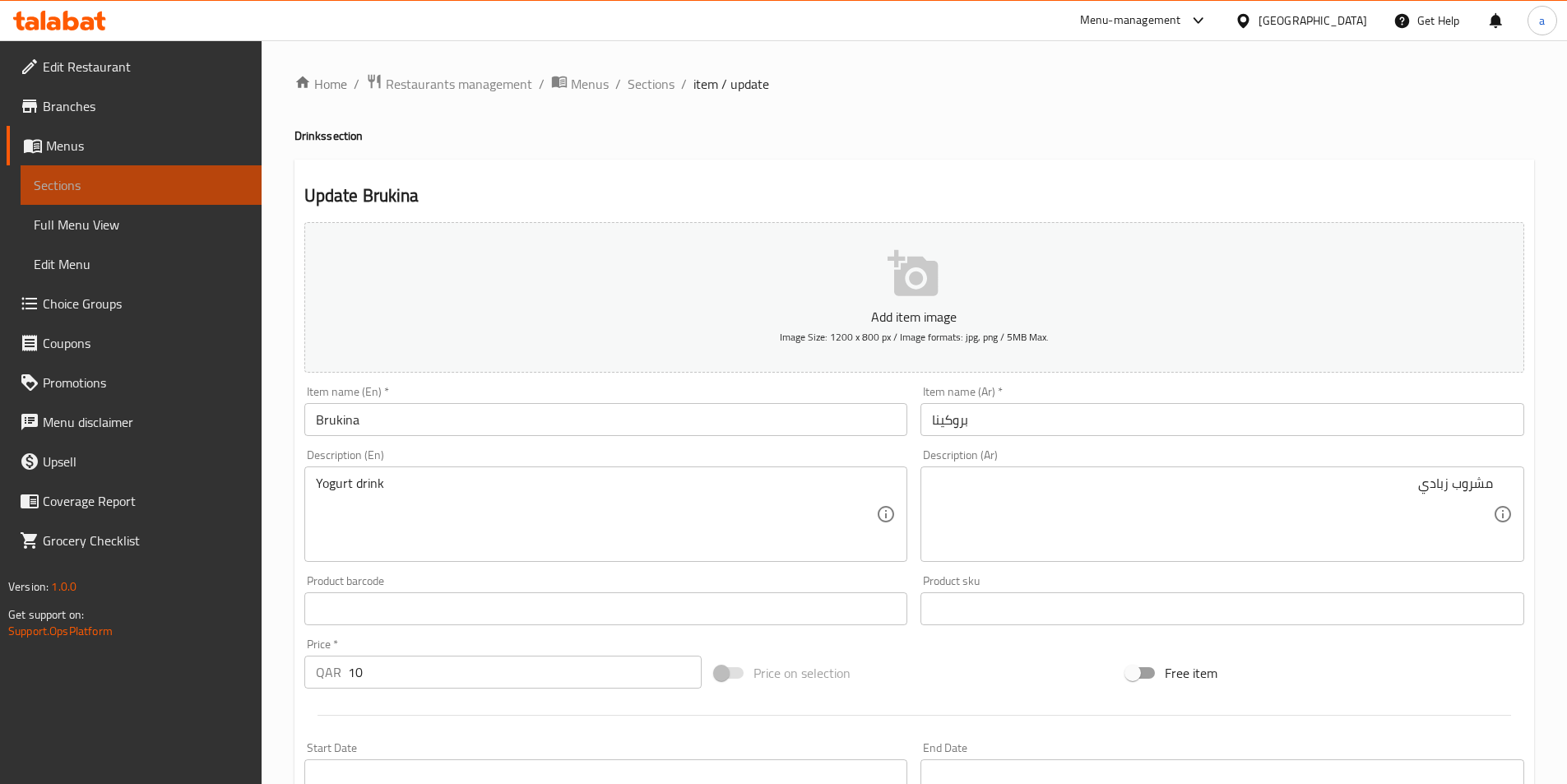
click at [204, 203] on link "Sections" at bounding box center [141, 185] width 241 height 39
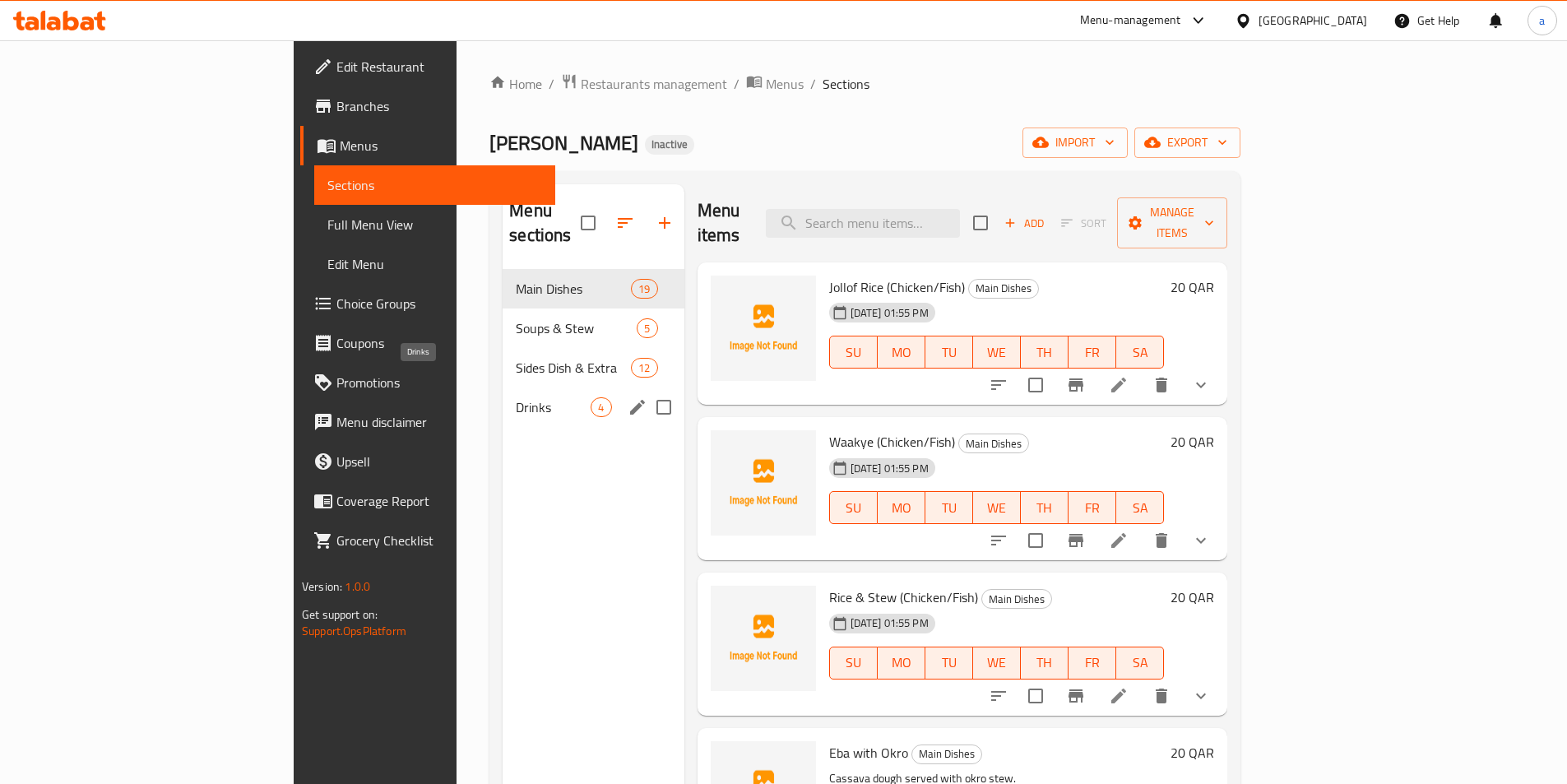
click at [516, 397] on span "Drinks" at bounding box center [553, 406] width 75 height 19
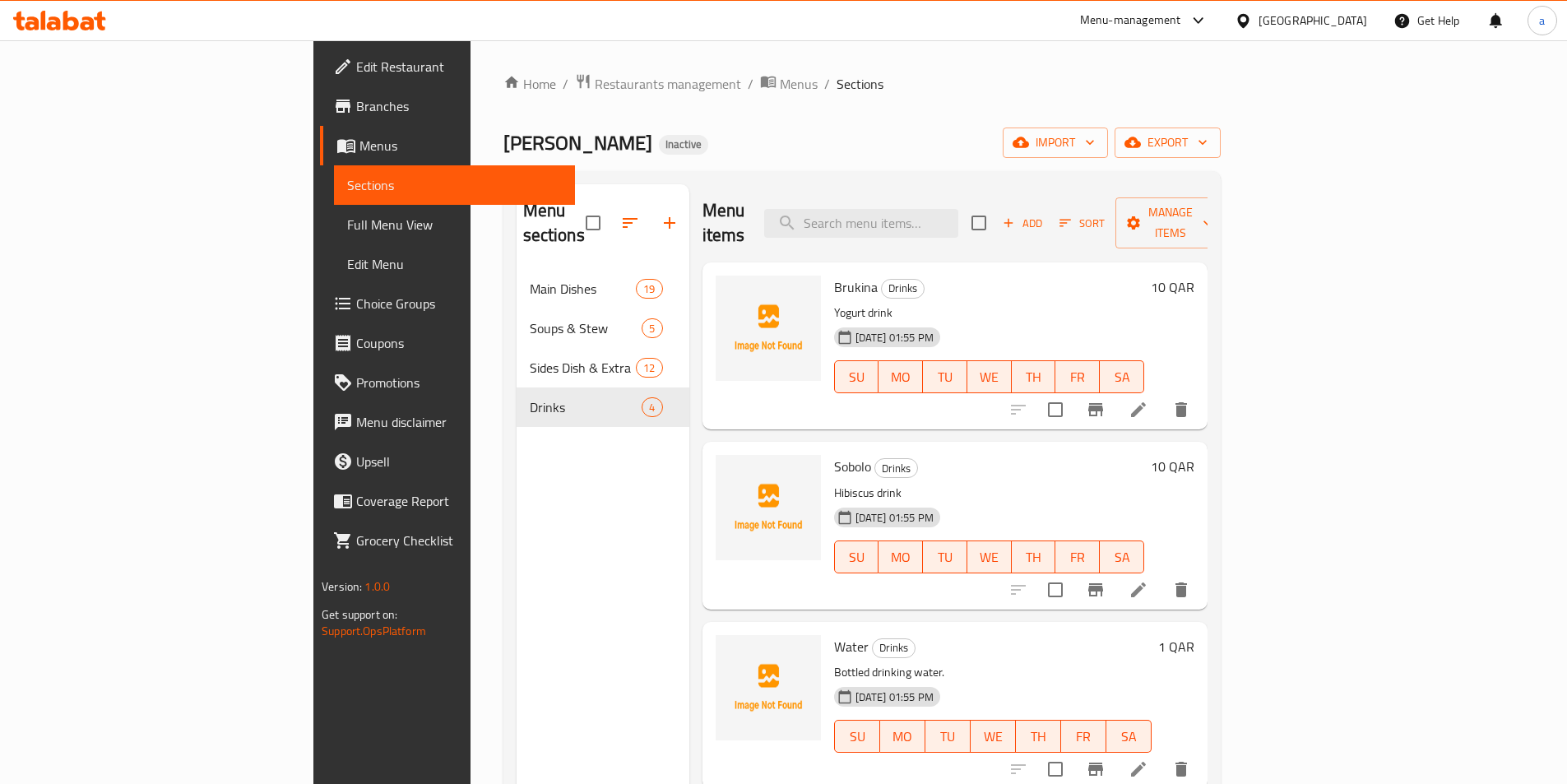
click at [1162, 575] on li at bounding box center [1139, 589] width 46 height 30
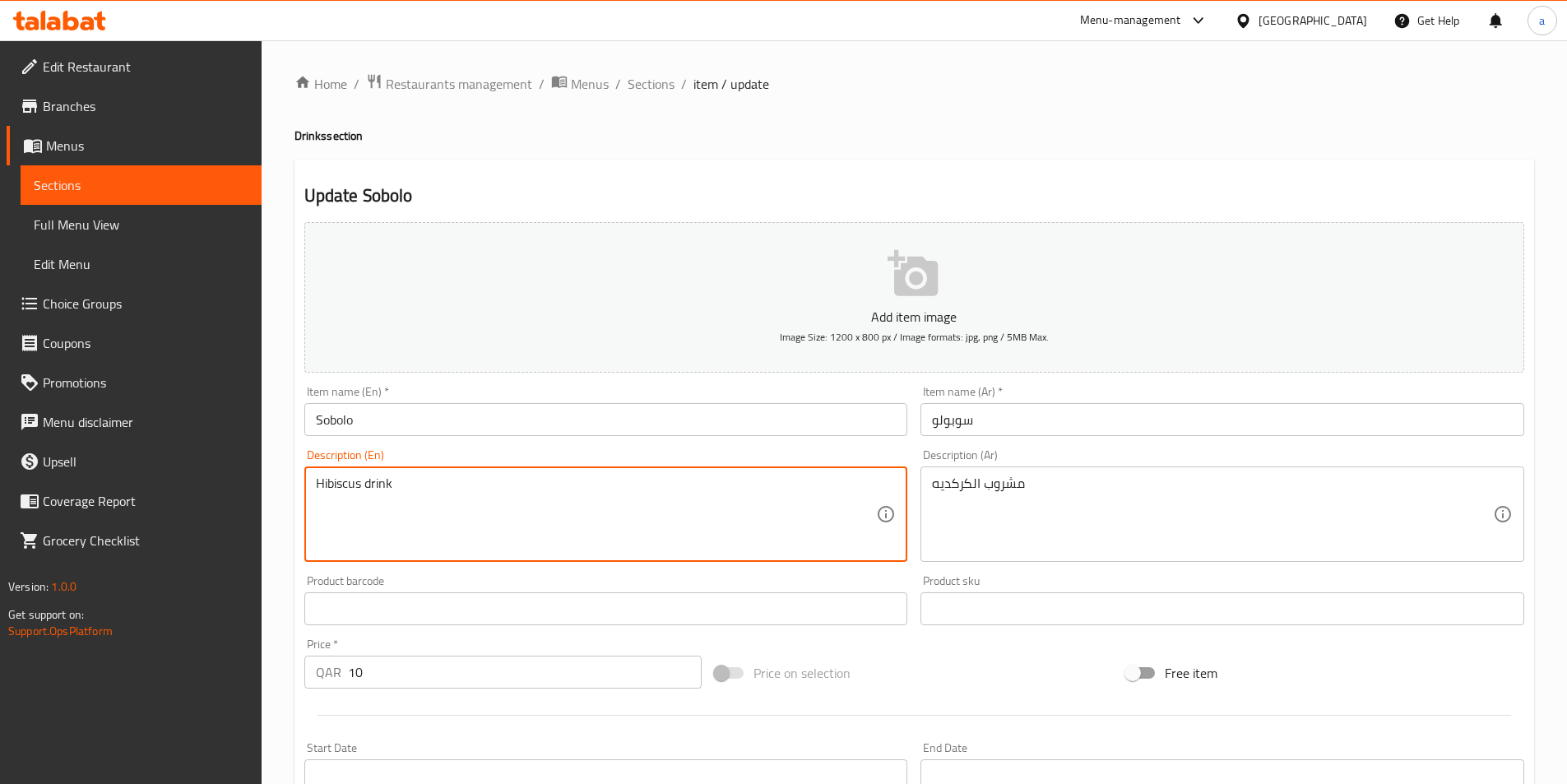
click at [326, 488] on textarea "Hibiscus drink" at bounding box center [597, 513] width 561 height 78
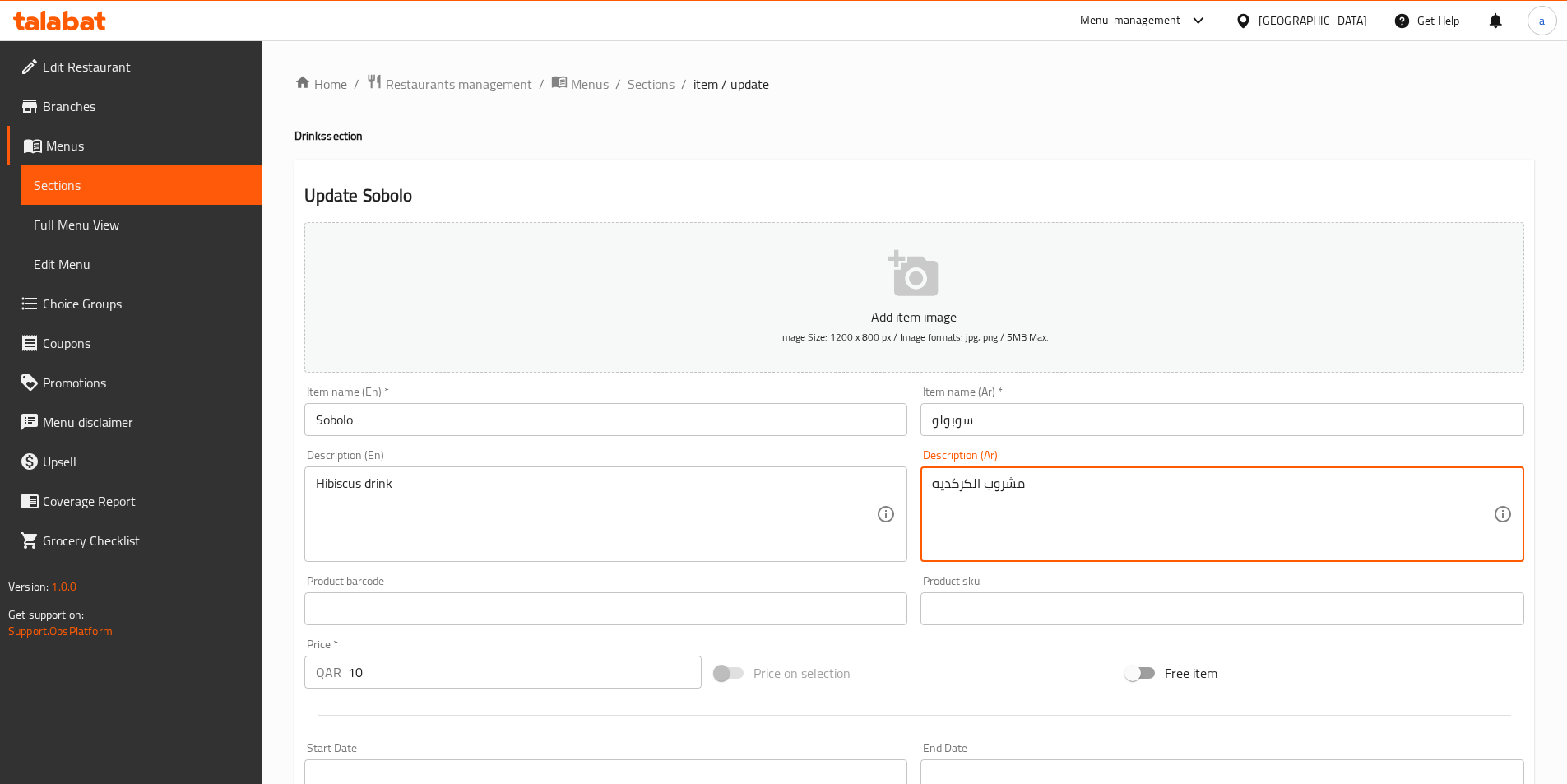
drag, startPoint x: 984, startPoint y: 473, endPoint x: 1084, endPoint y: 499, distance: 103.3
drag, startPoint x: 1116, startPoint y: 470, endPoint x: 1105, endPoint y: 491, distance: 23.7
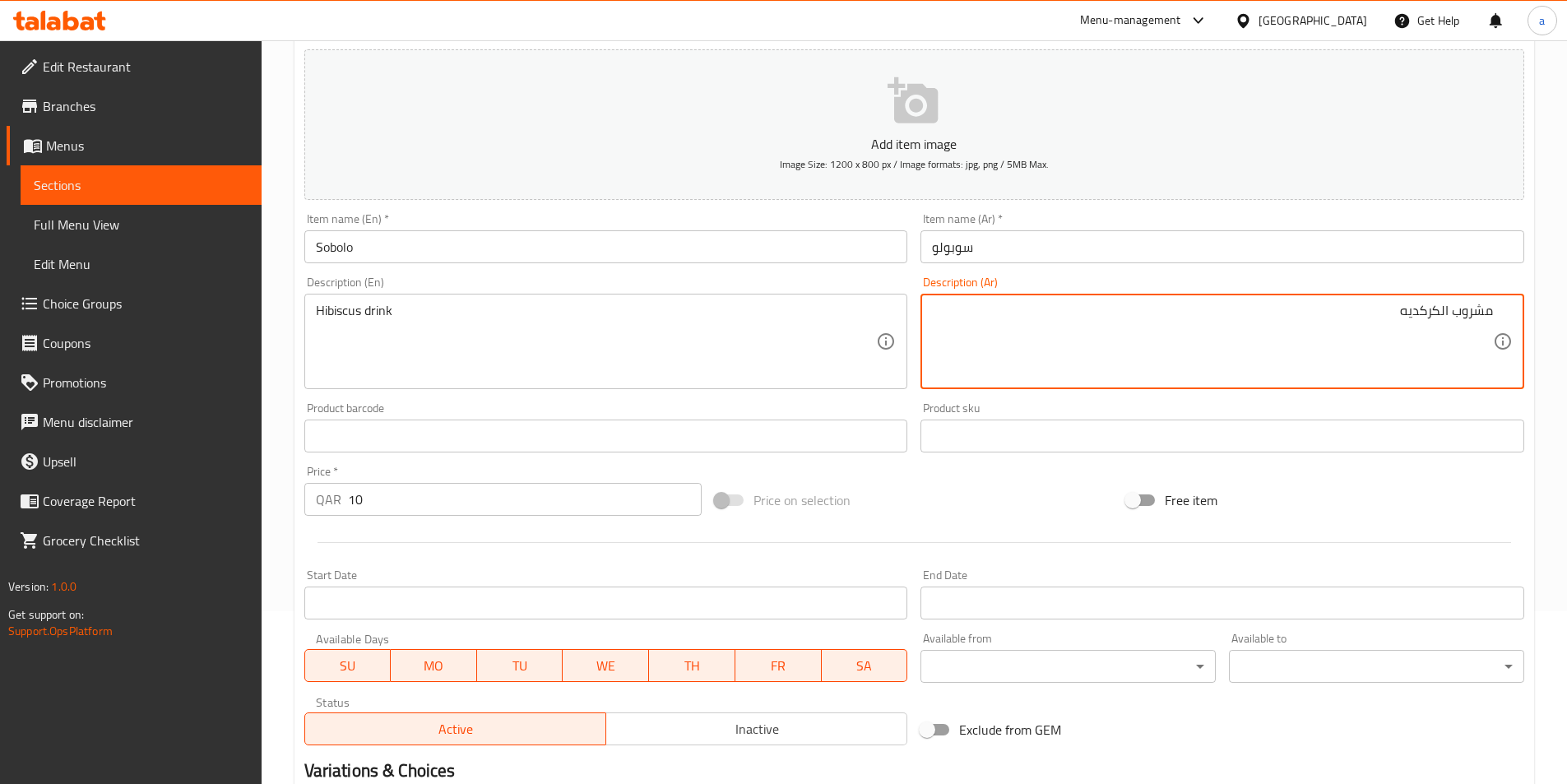
scroll to position [379, 0]
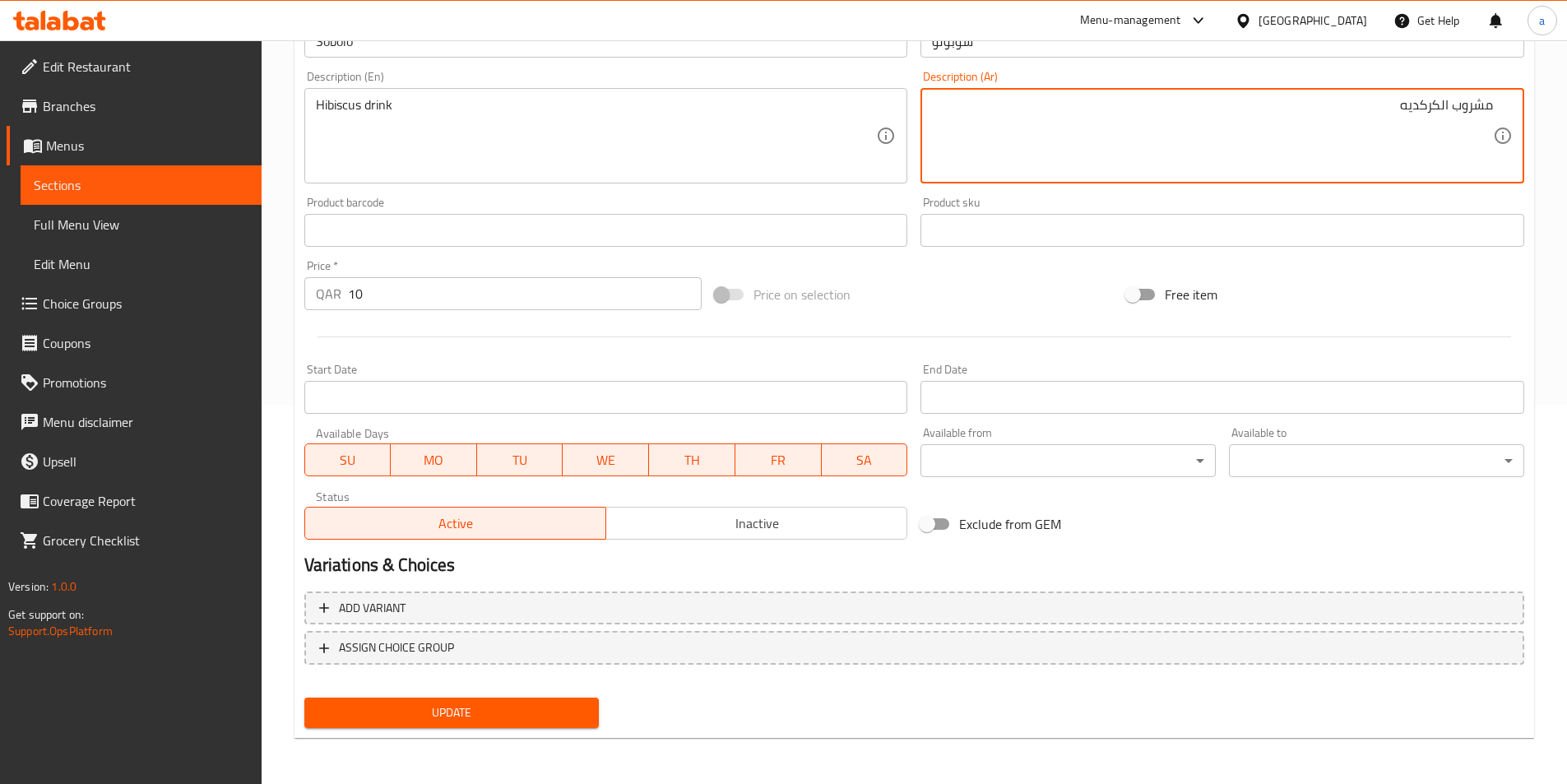
click at [520, 706] on span "Update" at bounding box center [452, 712] width 269 height 20
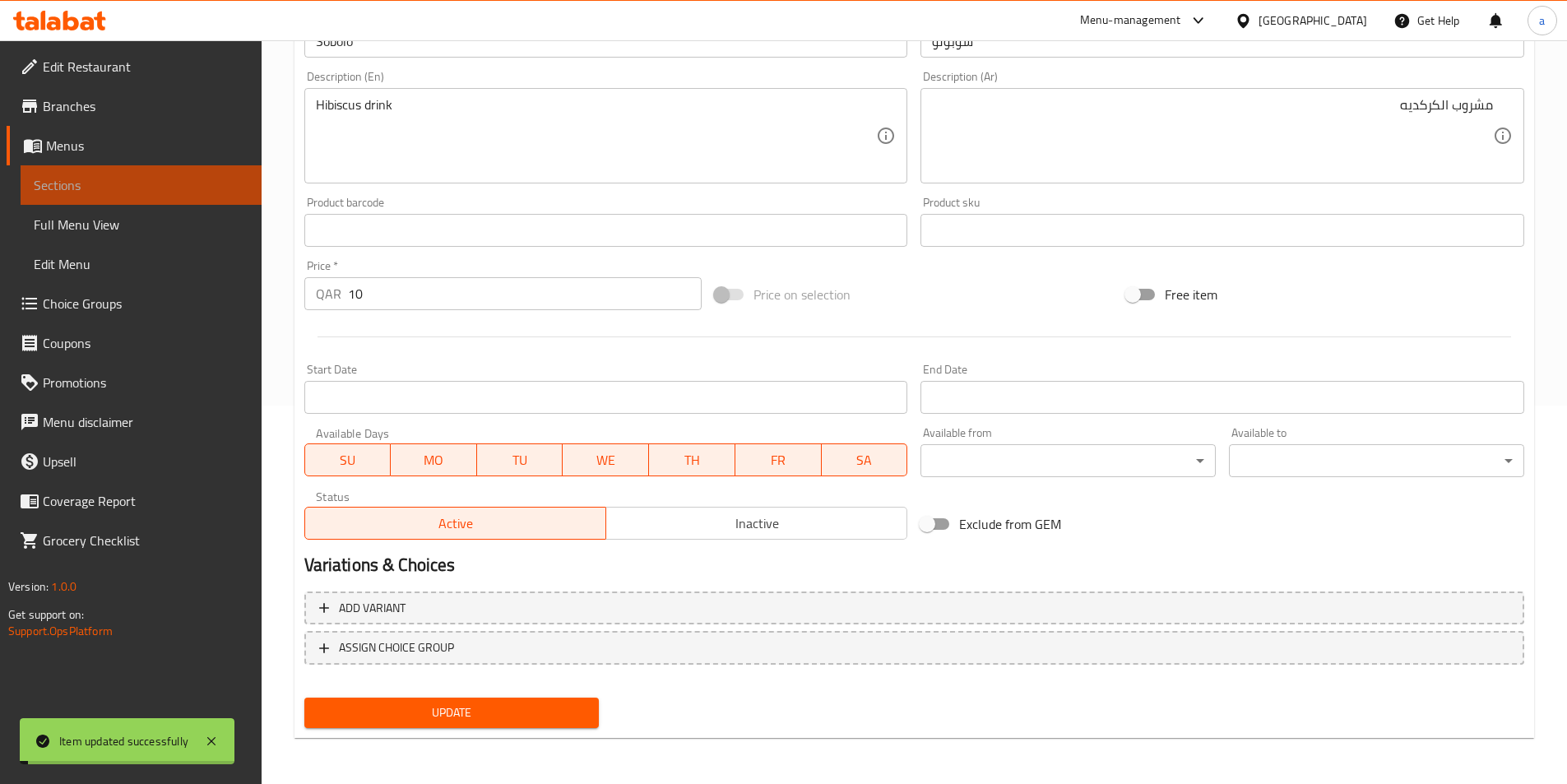
click at [118, 181] on span "Sections" at bounding box center [141, 185] width 215 height 19
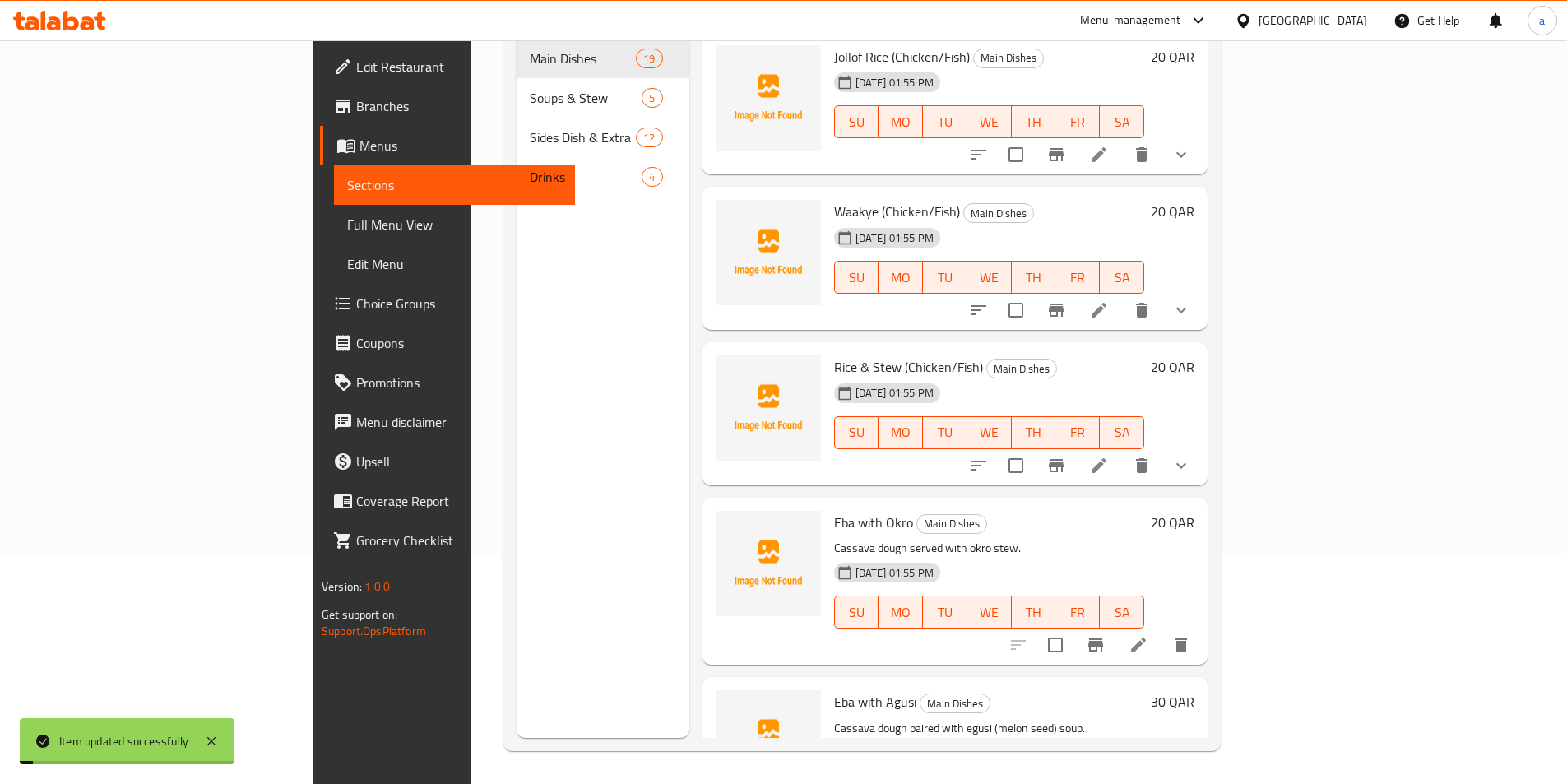
scroll to position [230, 0]
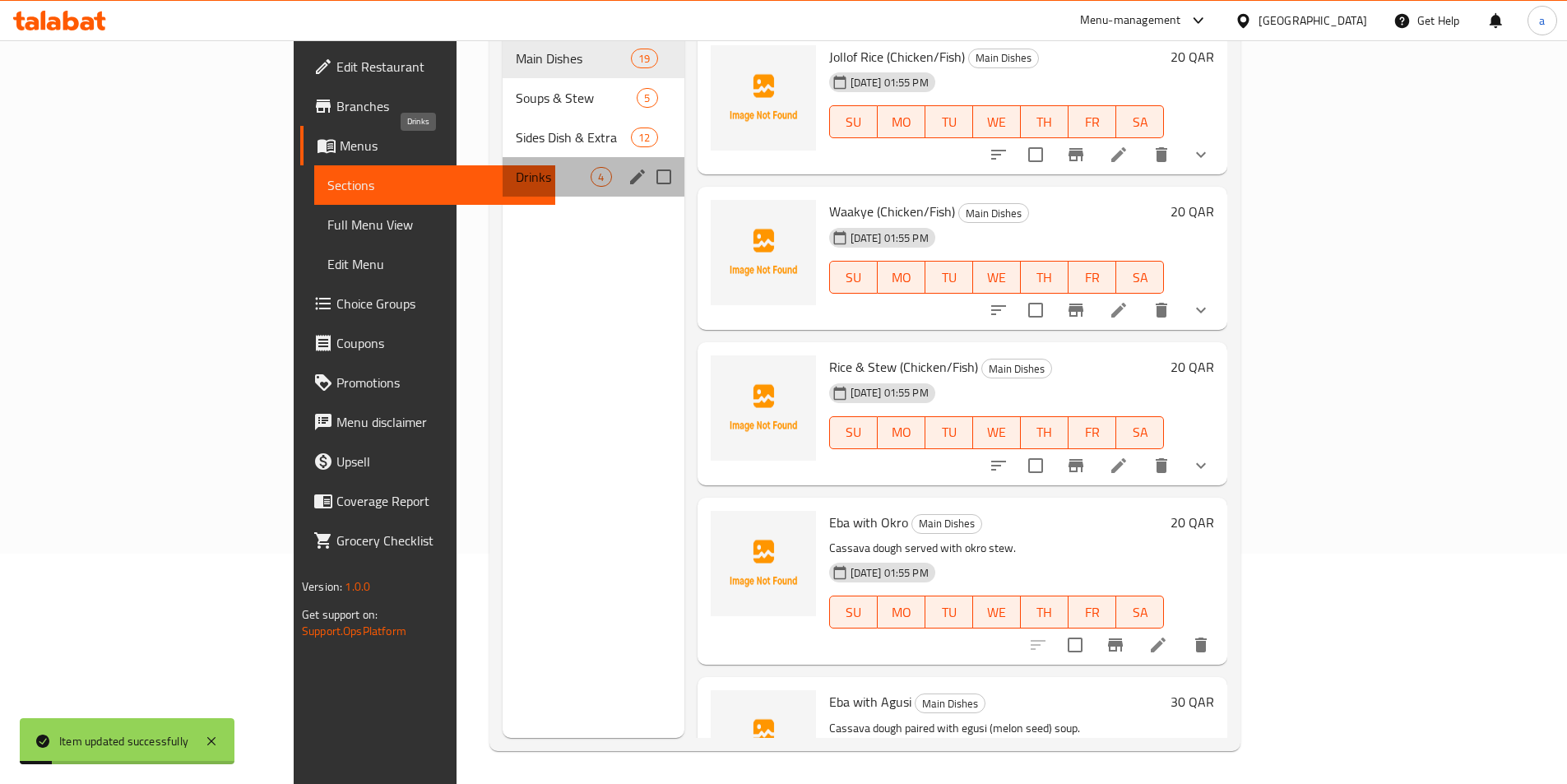
click at [516, 167] on span "Drinks" at bounding box center [553, 176] width 75 height 19
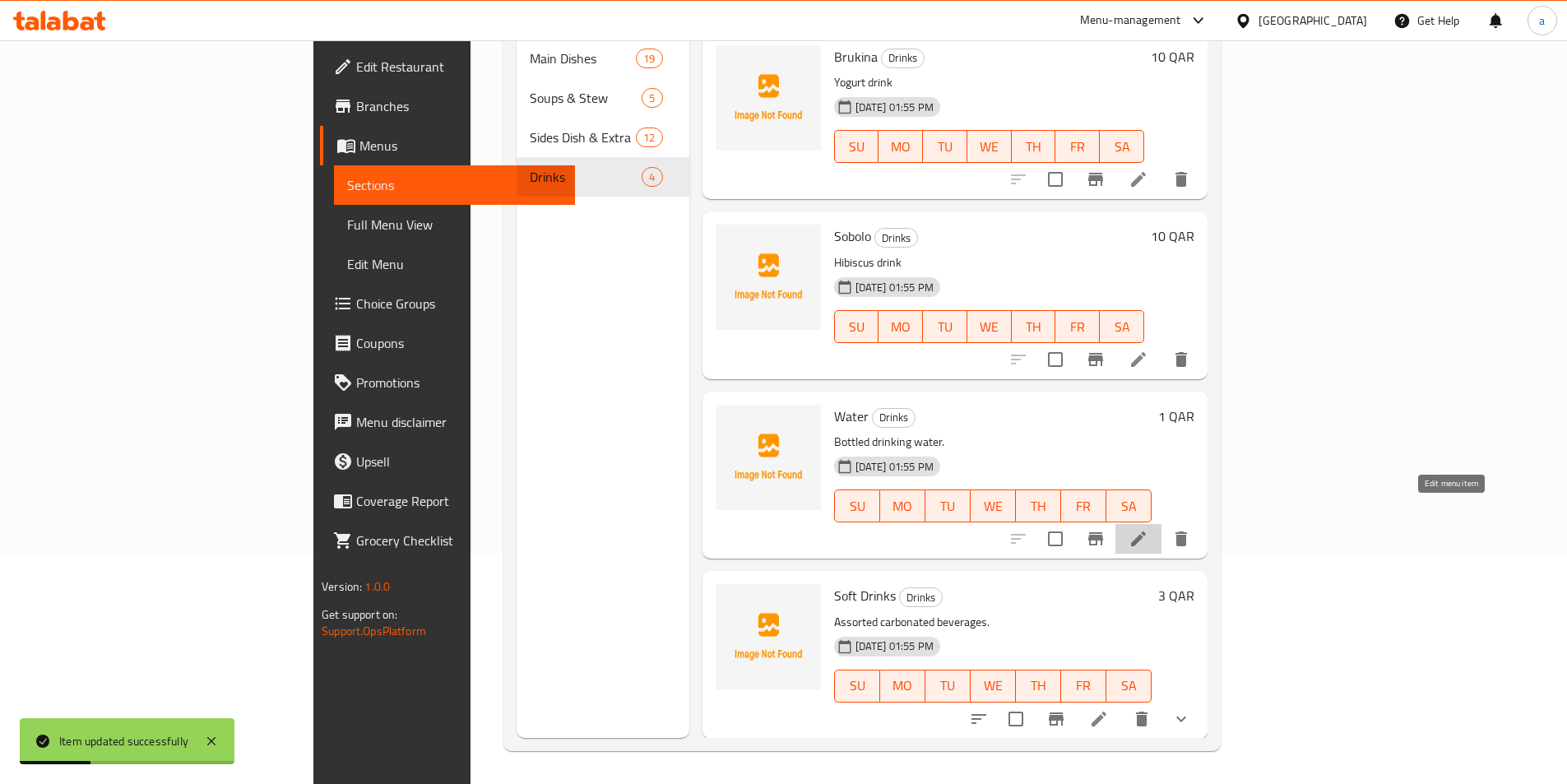
click at [1149, 529] on icon at bounding box center [1138, 538] width 19 height 19
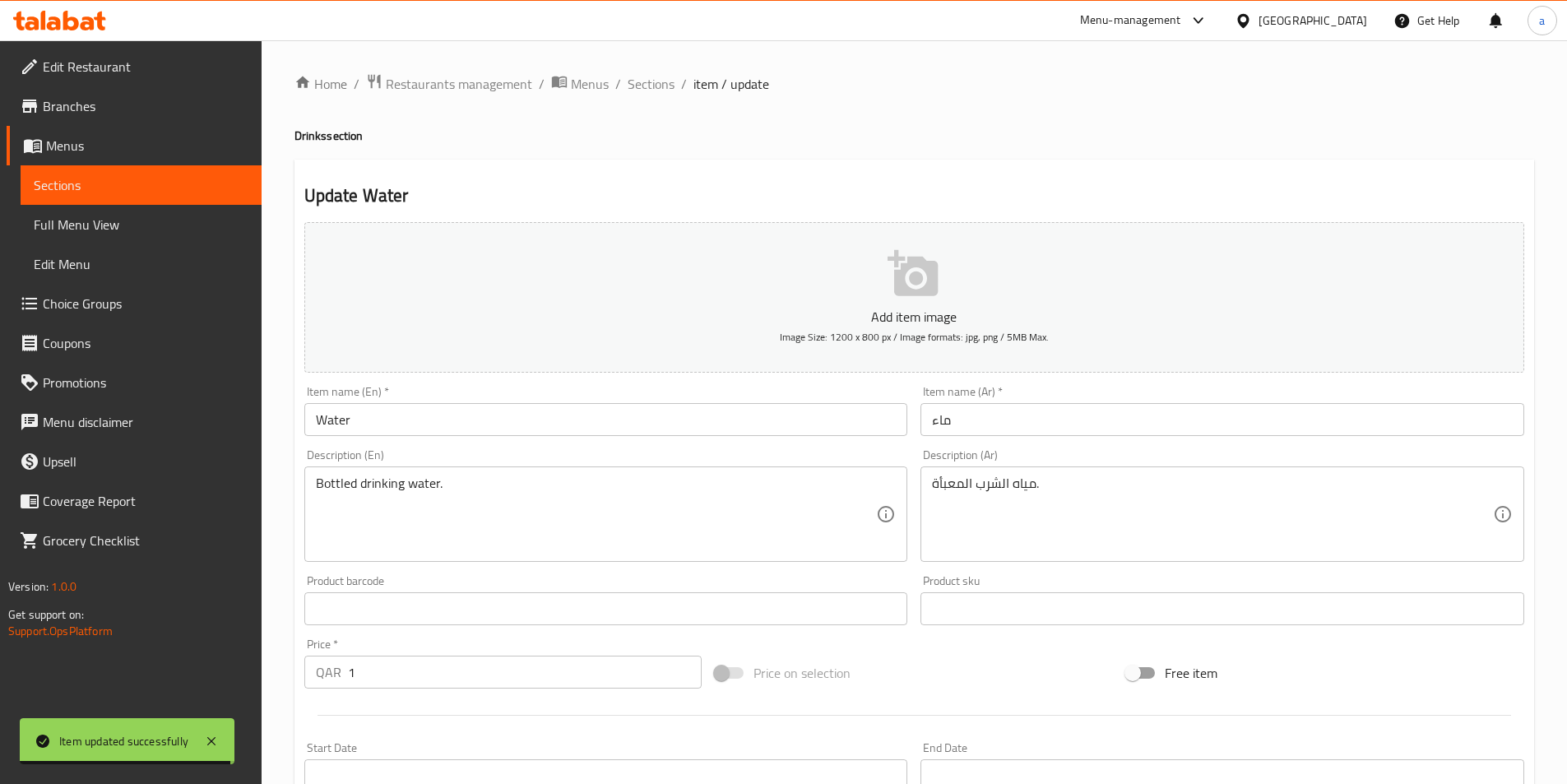
scroll to position [82, 0]
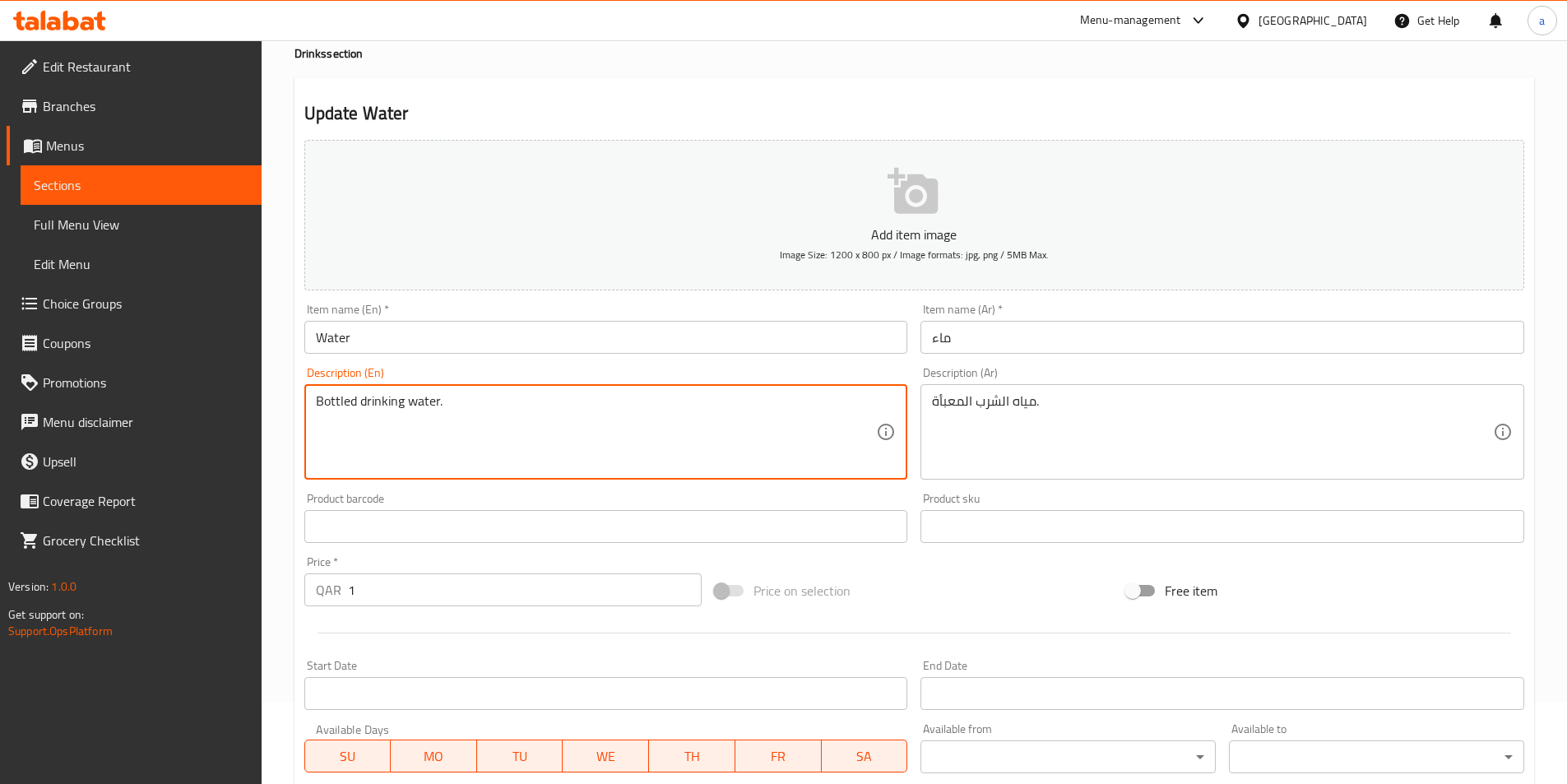
click at [324, 402] on textarea "Bottled drinking water." at bounding box center [597, 431] width 561 height 78
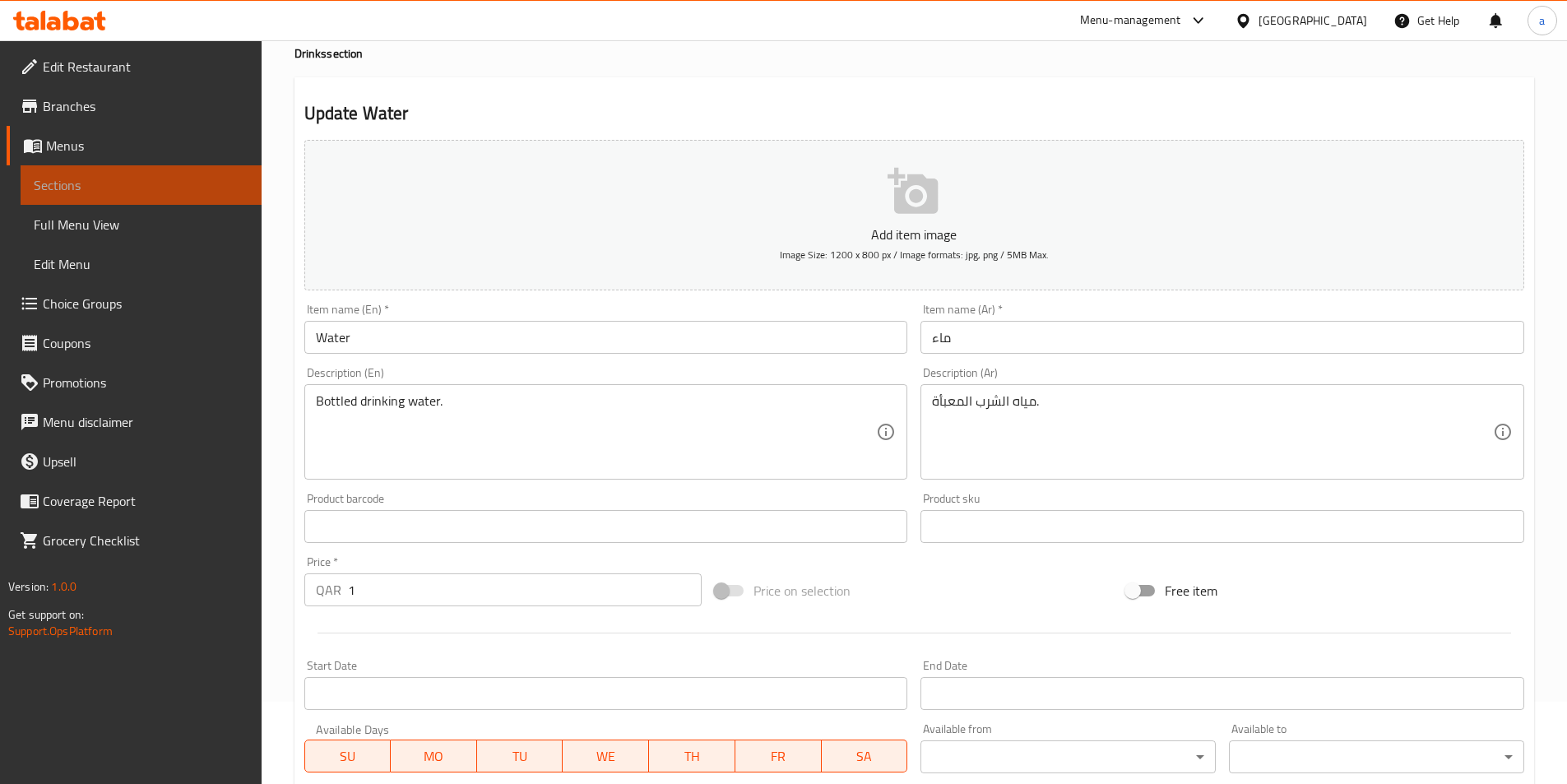
click at [39, 182] on span "Sections" at bounding box center [141, 185] width 215 height 19
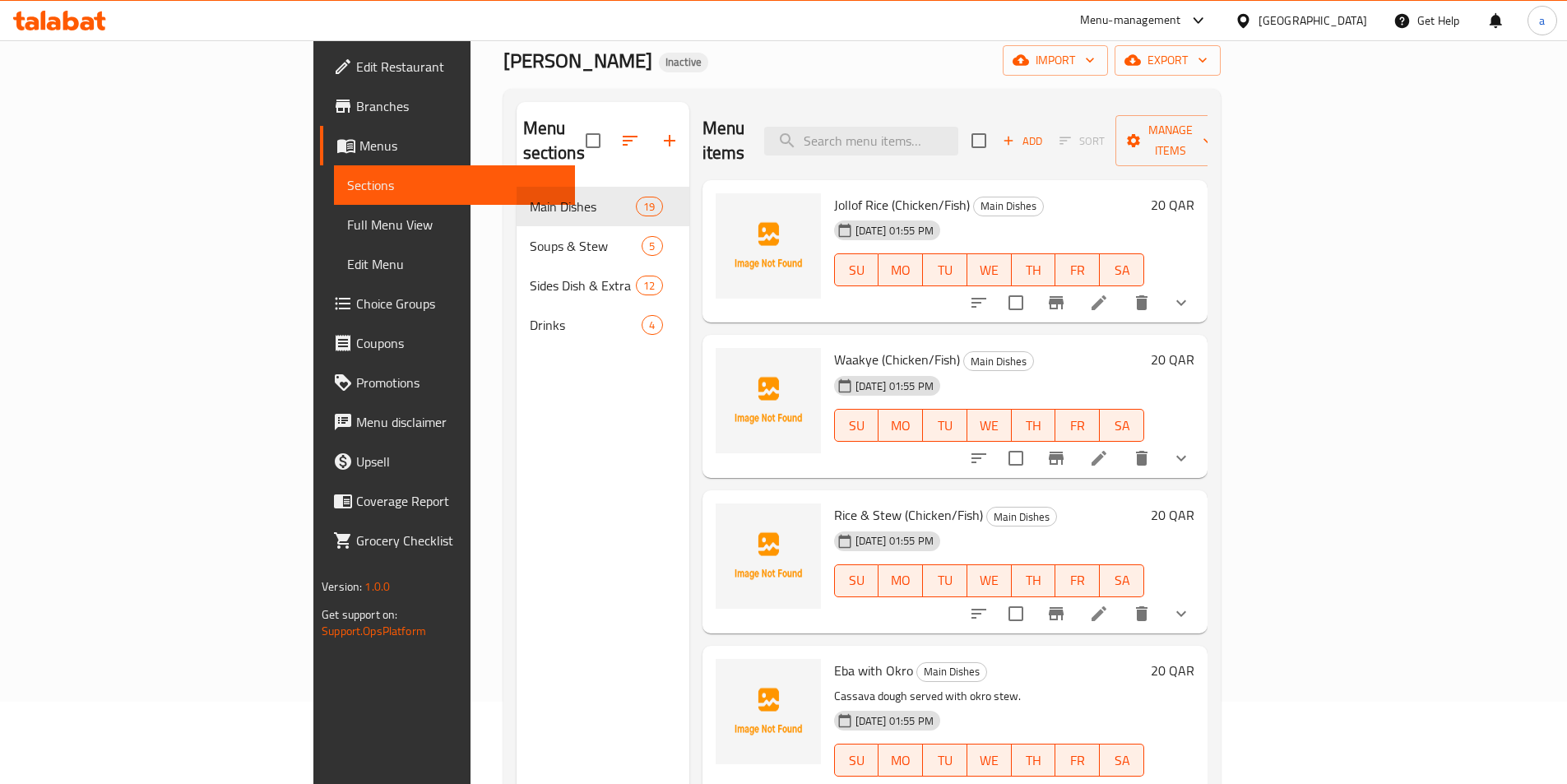
click at [517, 320] on nav "Main Dishes 19 Soups & Stew 5 Sides Dish & Extra 12 Drinks 4" at bounding box center [602, 266] width 173 height 171
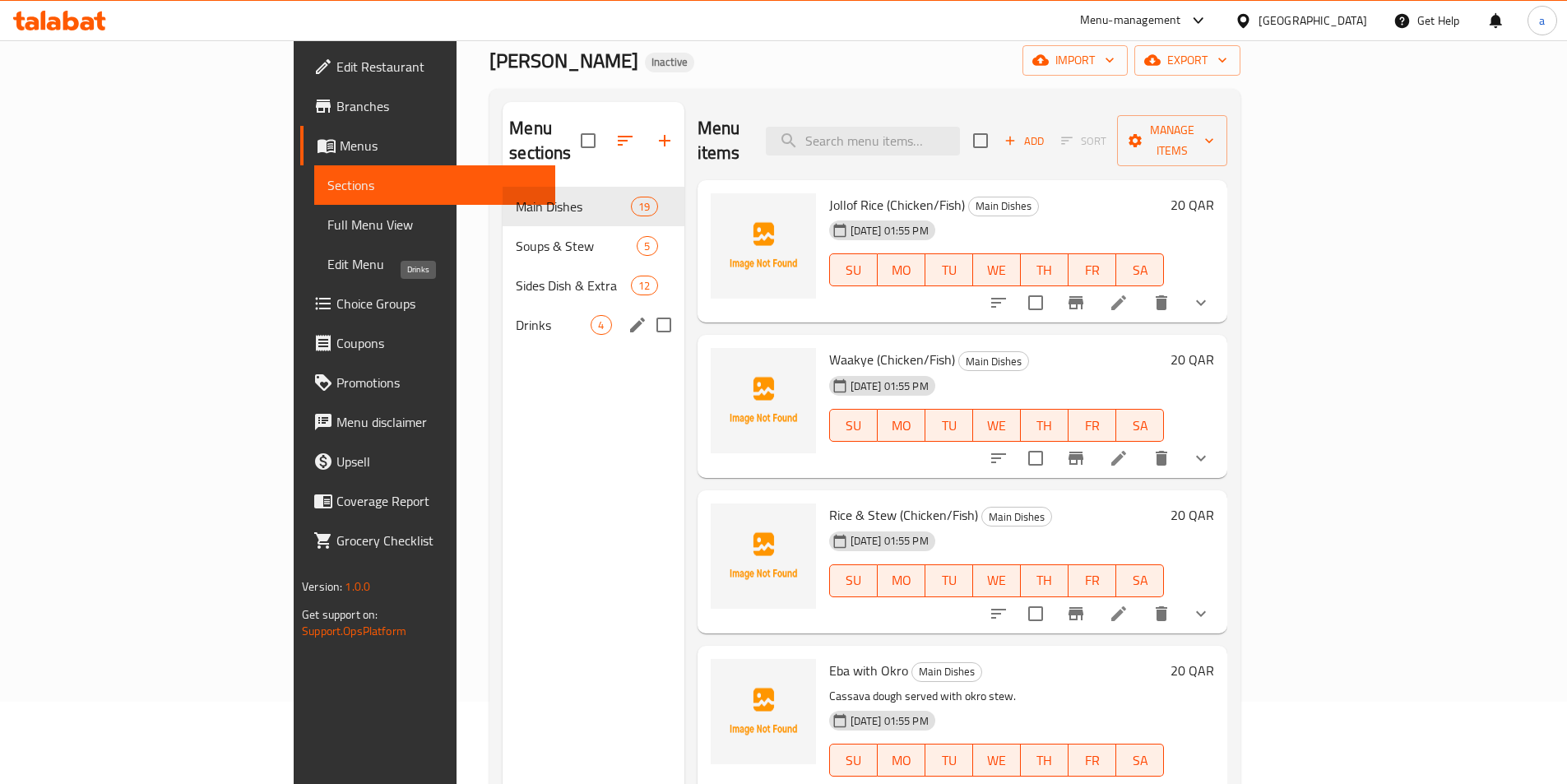
click at [516, 315] on span "Drinks" at bounding box center [553, 325] width 75 height 19
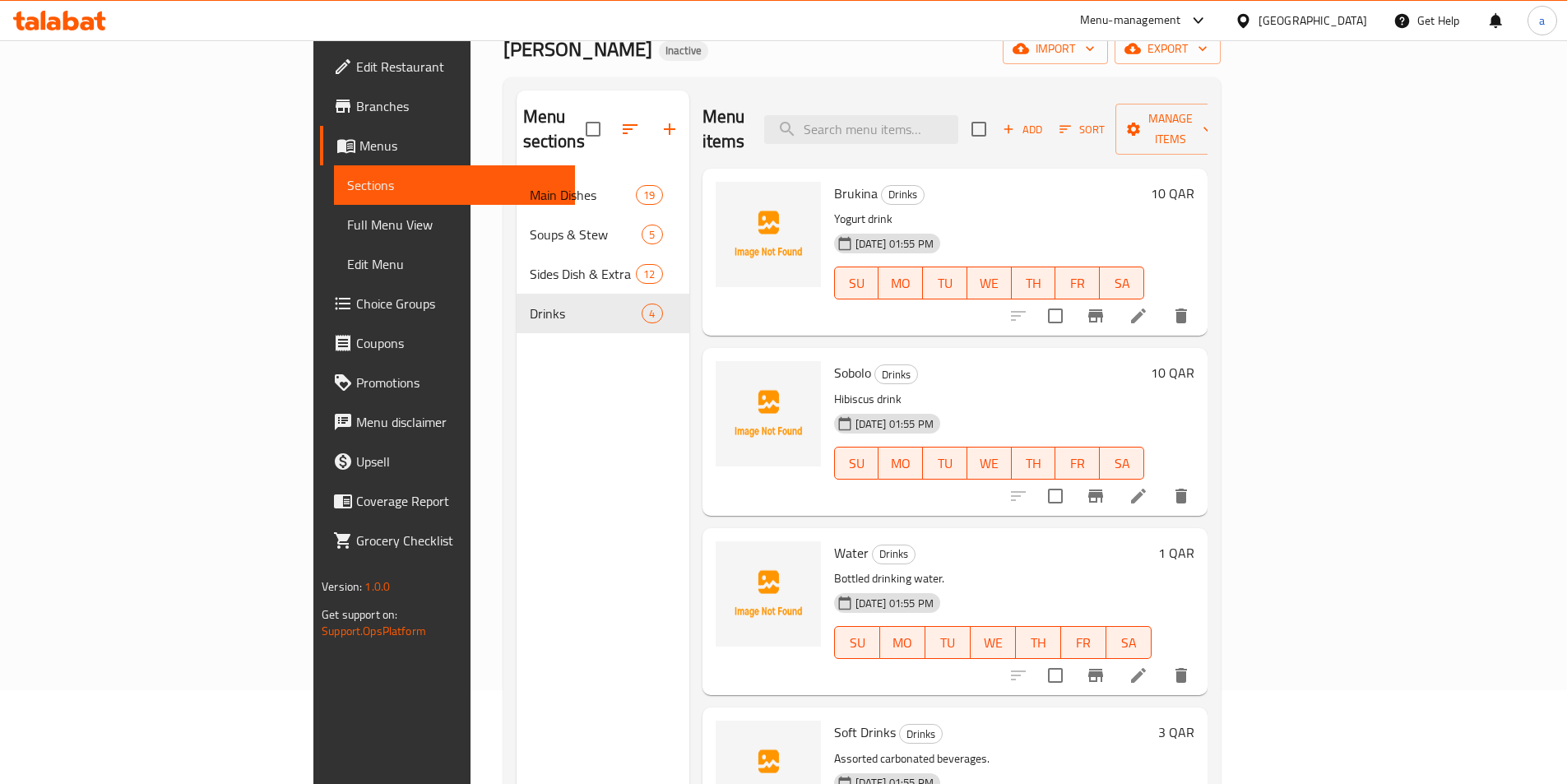
scroll to position [230, 0]
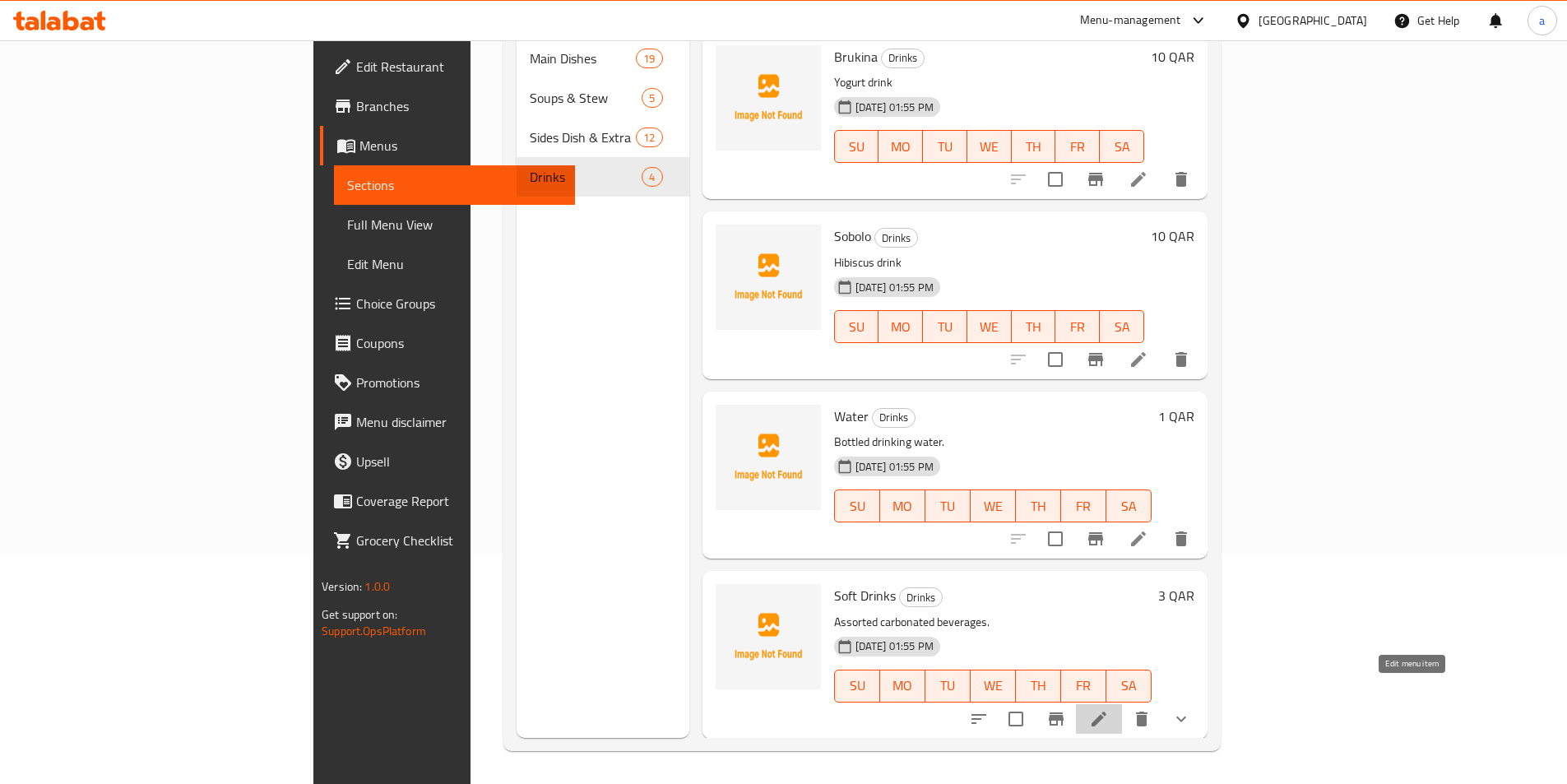
click at [1109, 709] on icon at bounding box center [1099, 719] width 19 height 19
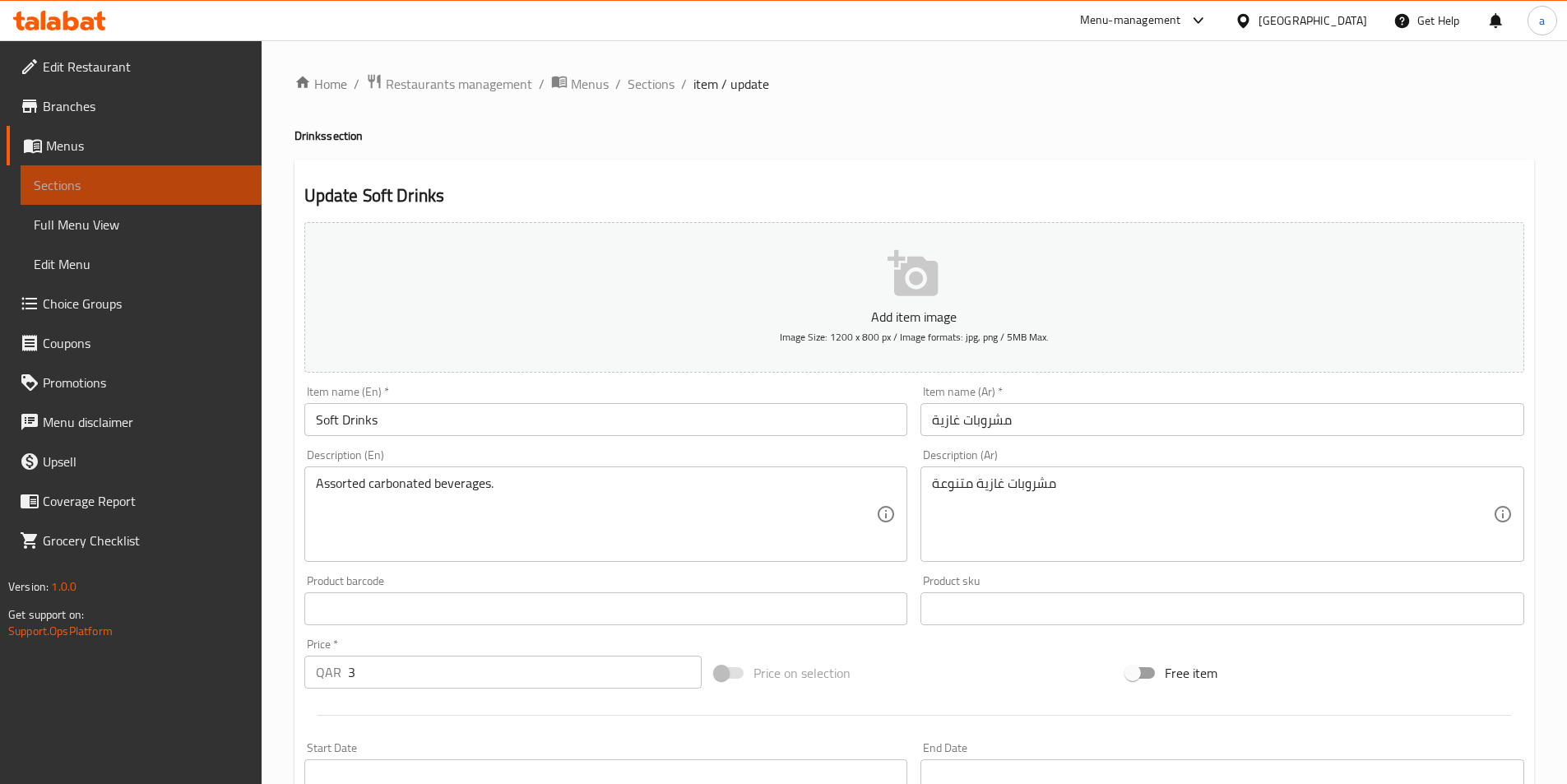
click at [88, 172] on link "Sections" at bounding box center [141, 185] width 241 height 39
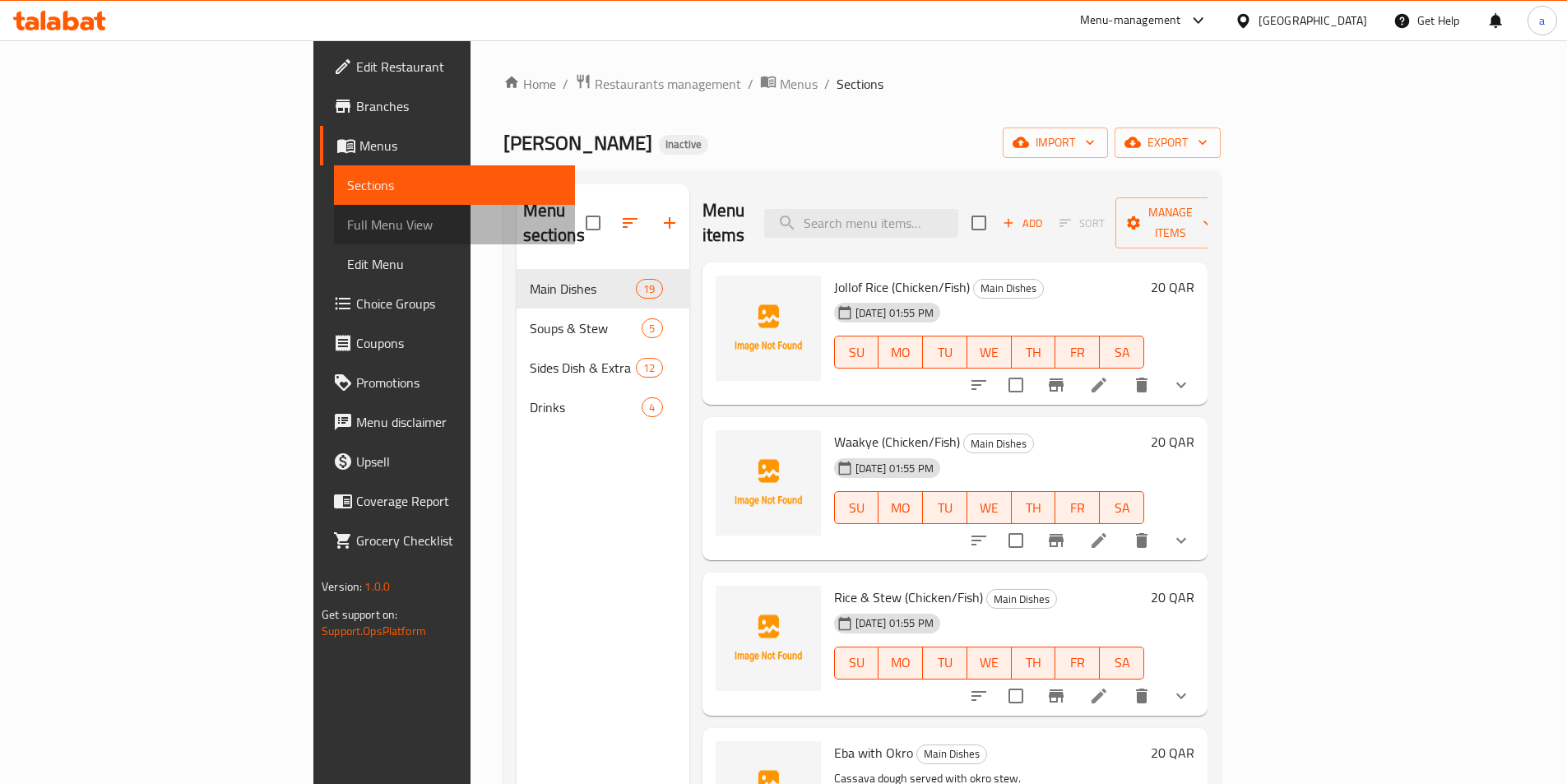
click at [347, 224] on span "Full Menu View" at bounding box center [454, 224] width 215 height 19
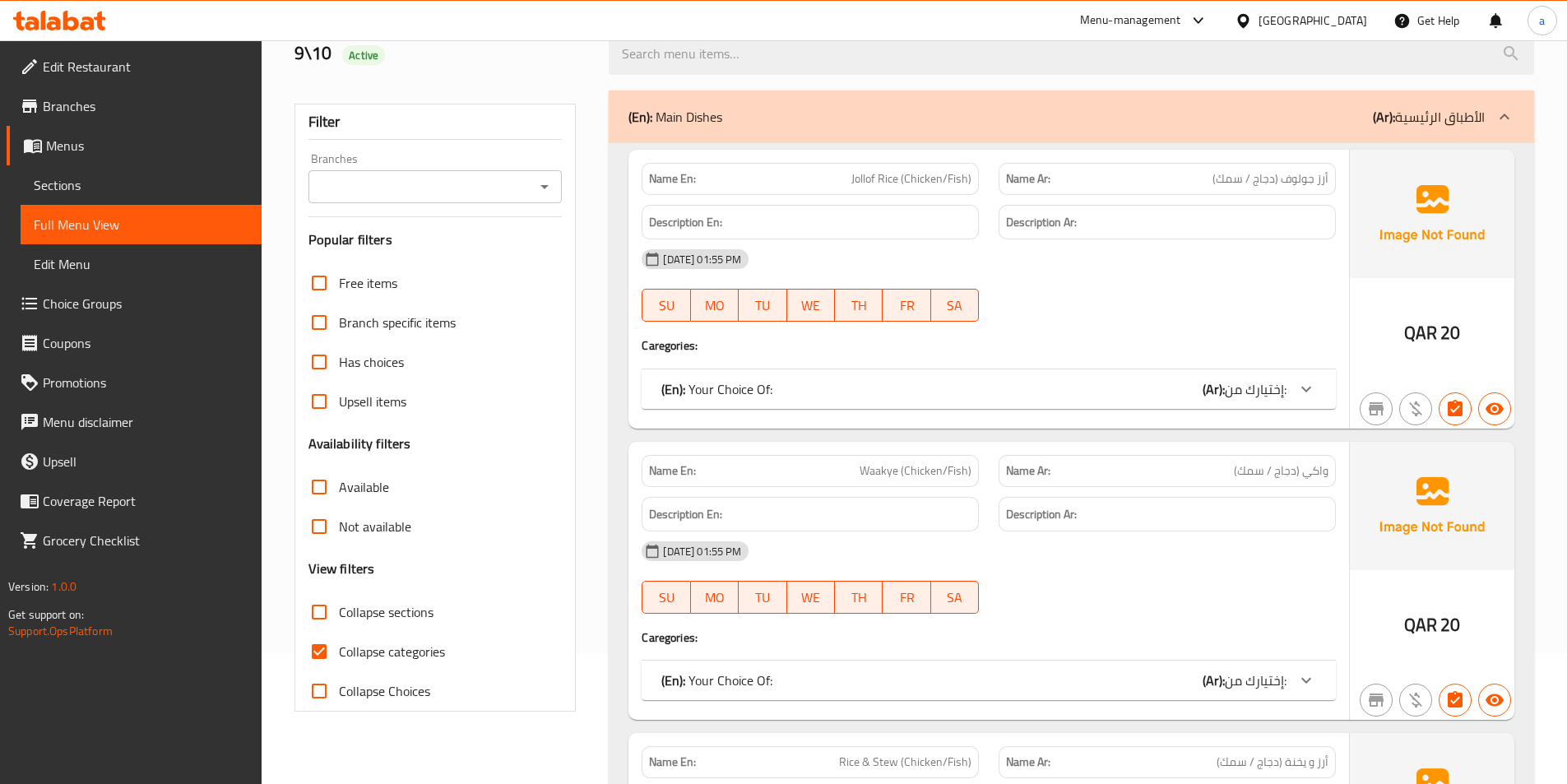
scroll to position [493, 0]
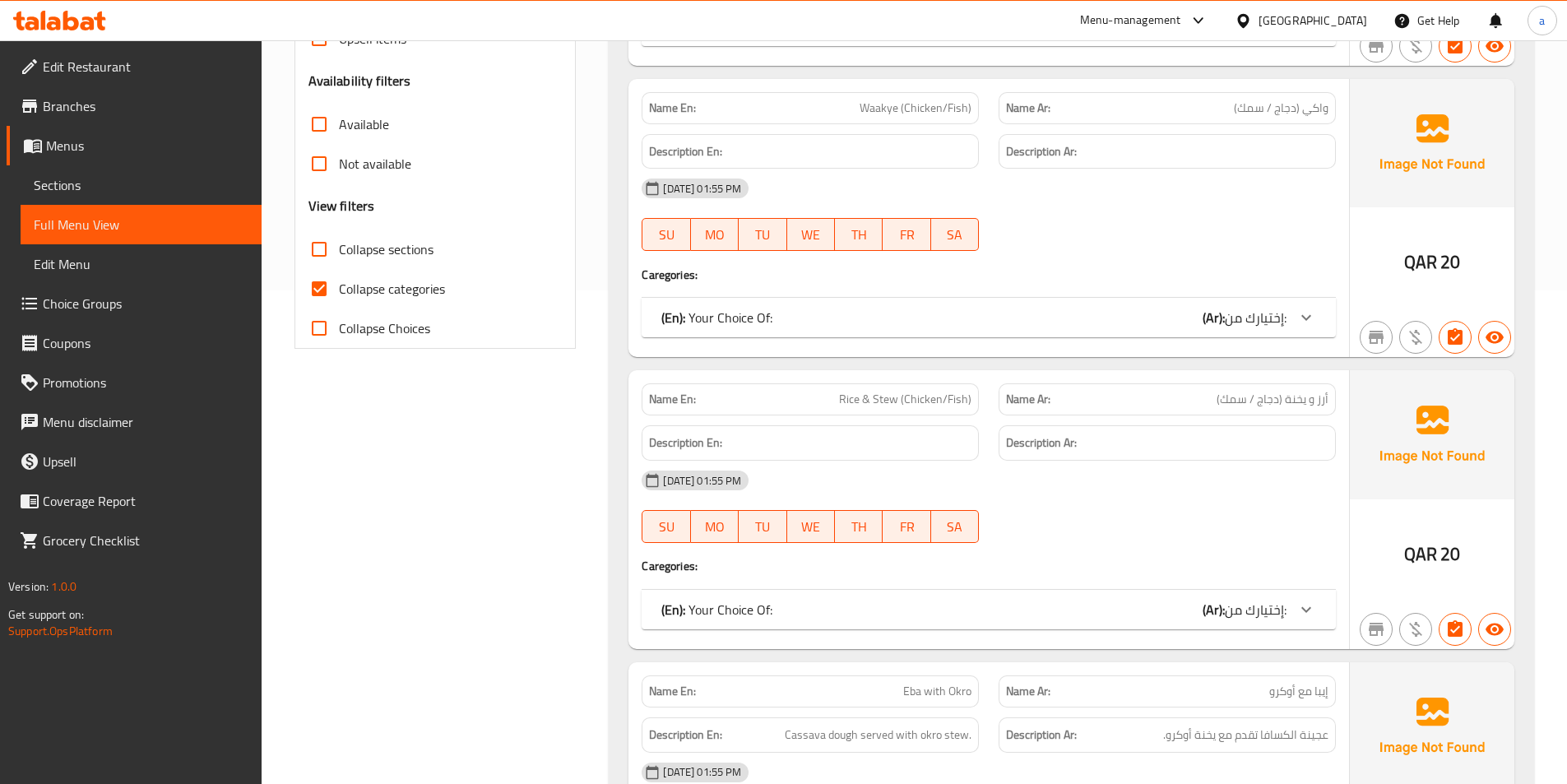
click at [388, 286] on span "Collapse categories" at bounding box center [392, 288] width 106 height 19
click at [339, 286] on input "Collapse categories" at bounding box center [319, 288] width 40 height 39
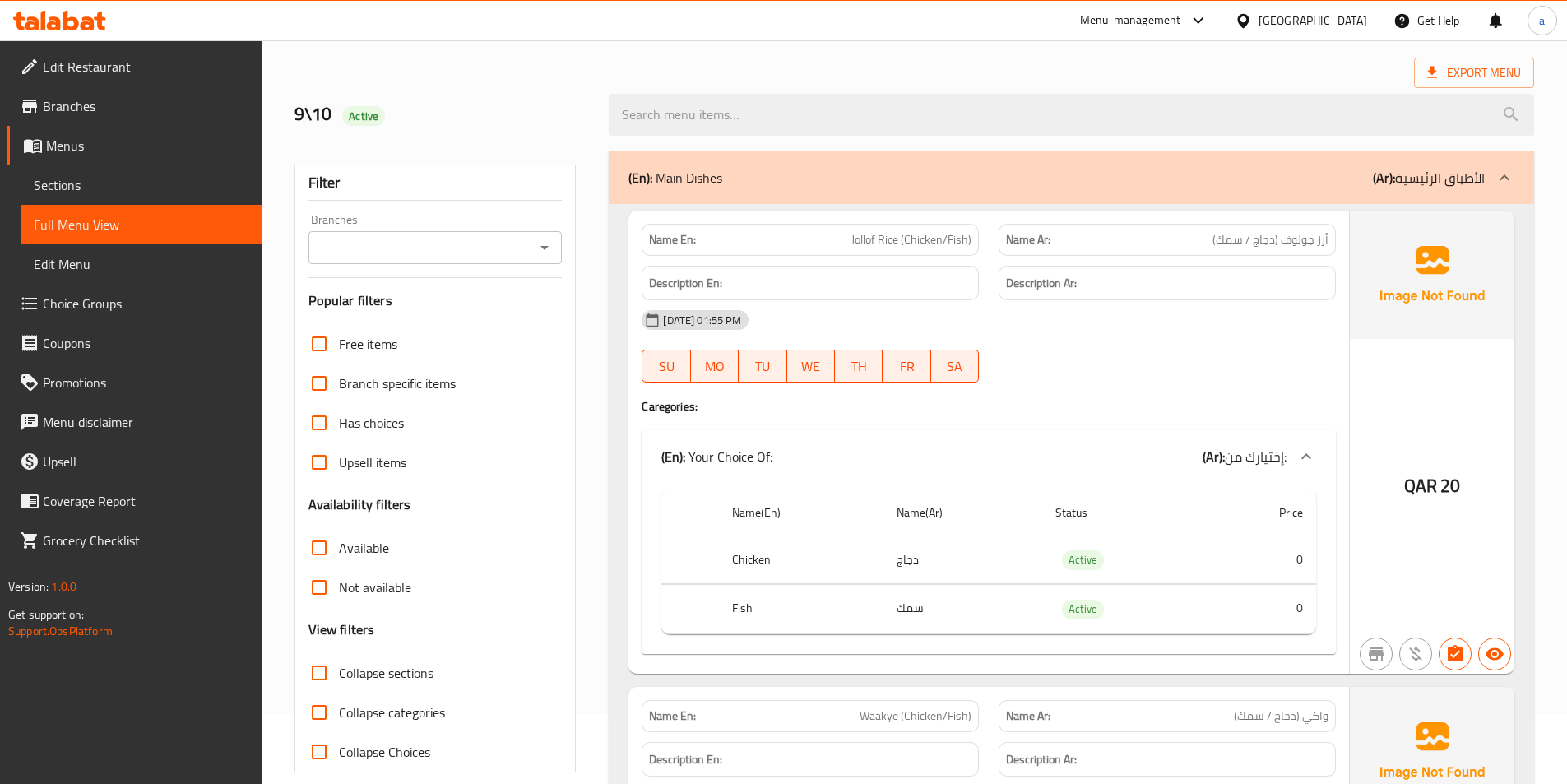
scroll to position [0, 0]
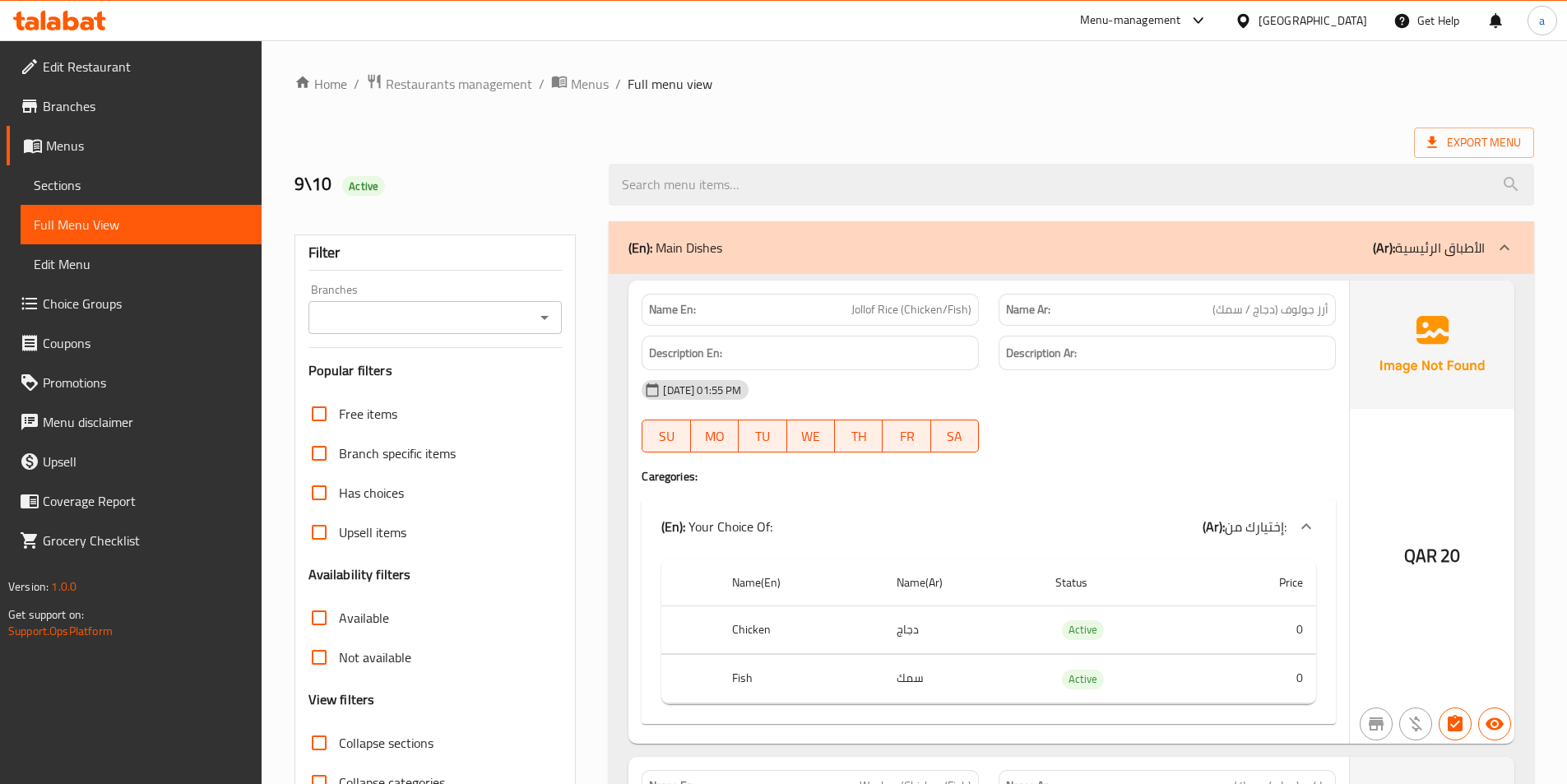
click at [566, 177] on h2 "9\10 Active" at bounding box center [442, 184] width 296 height 25
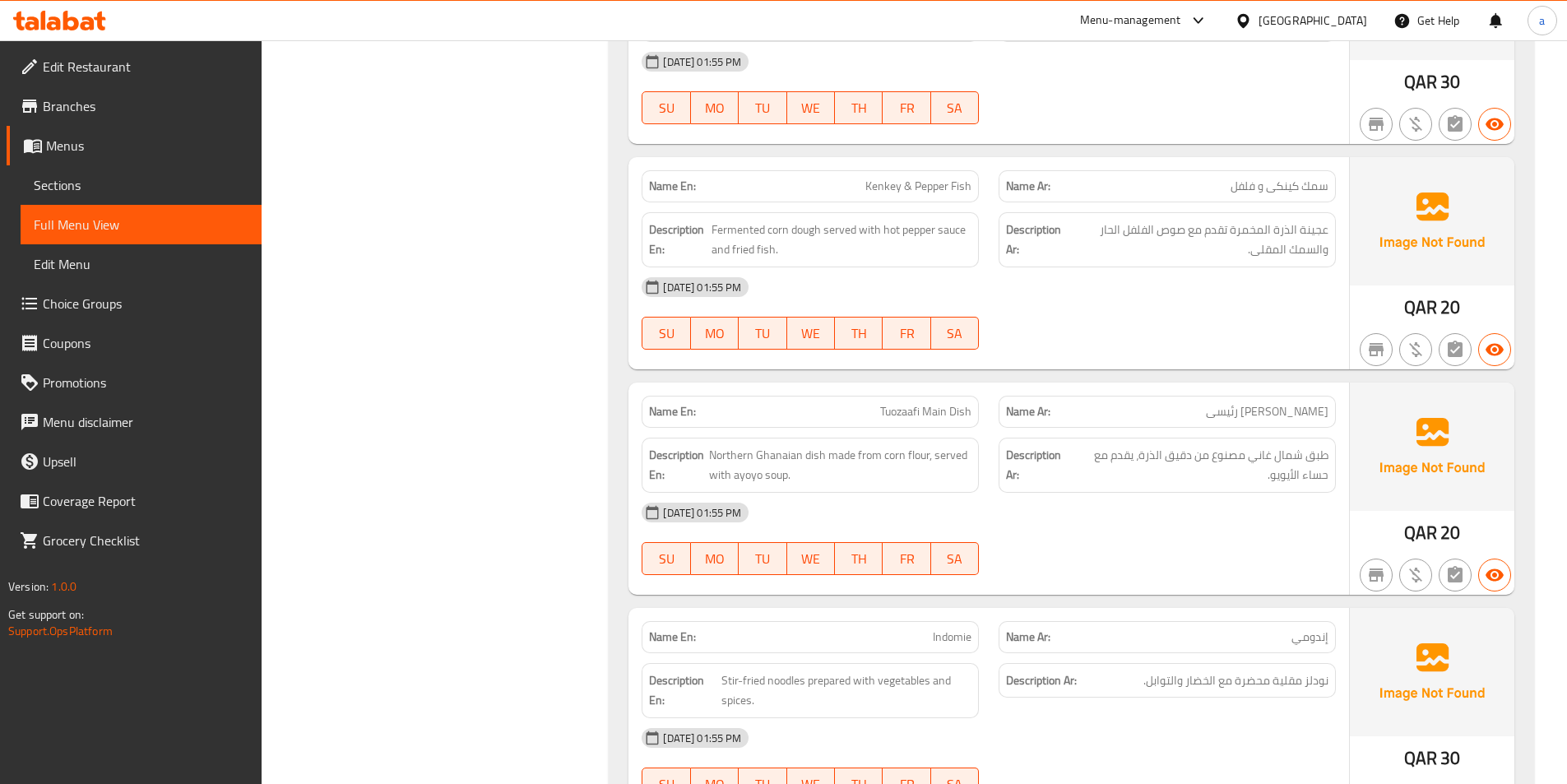
scroll to position [8670, 0]
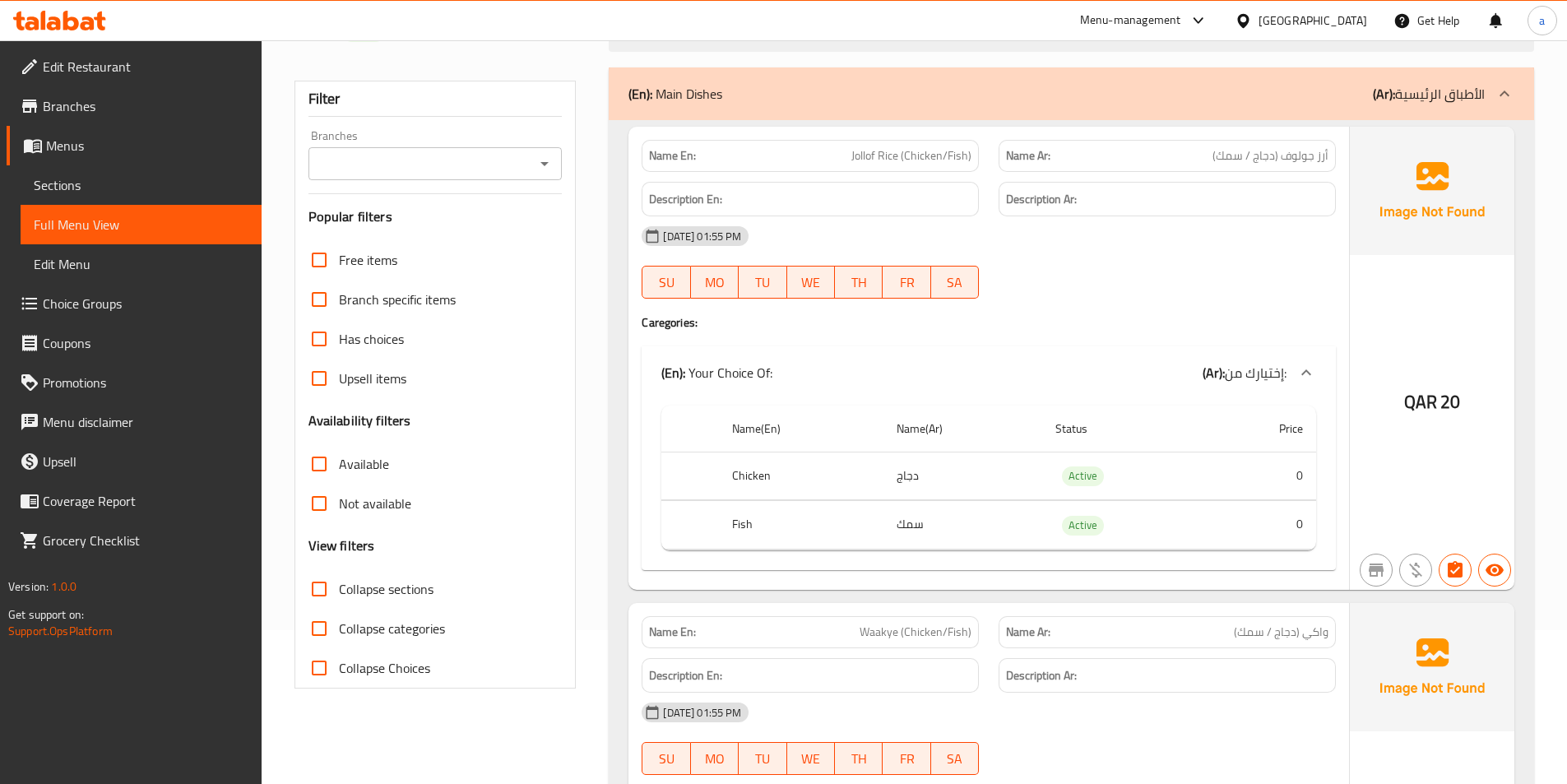
scroll to position [138, 0]
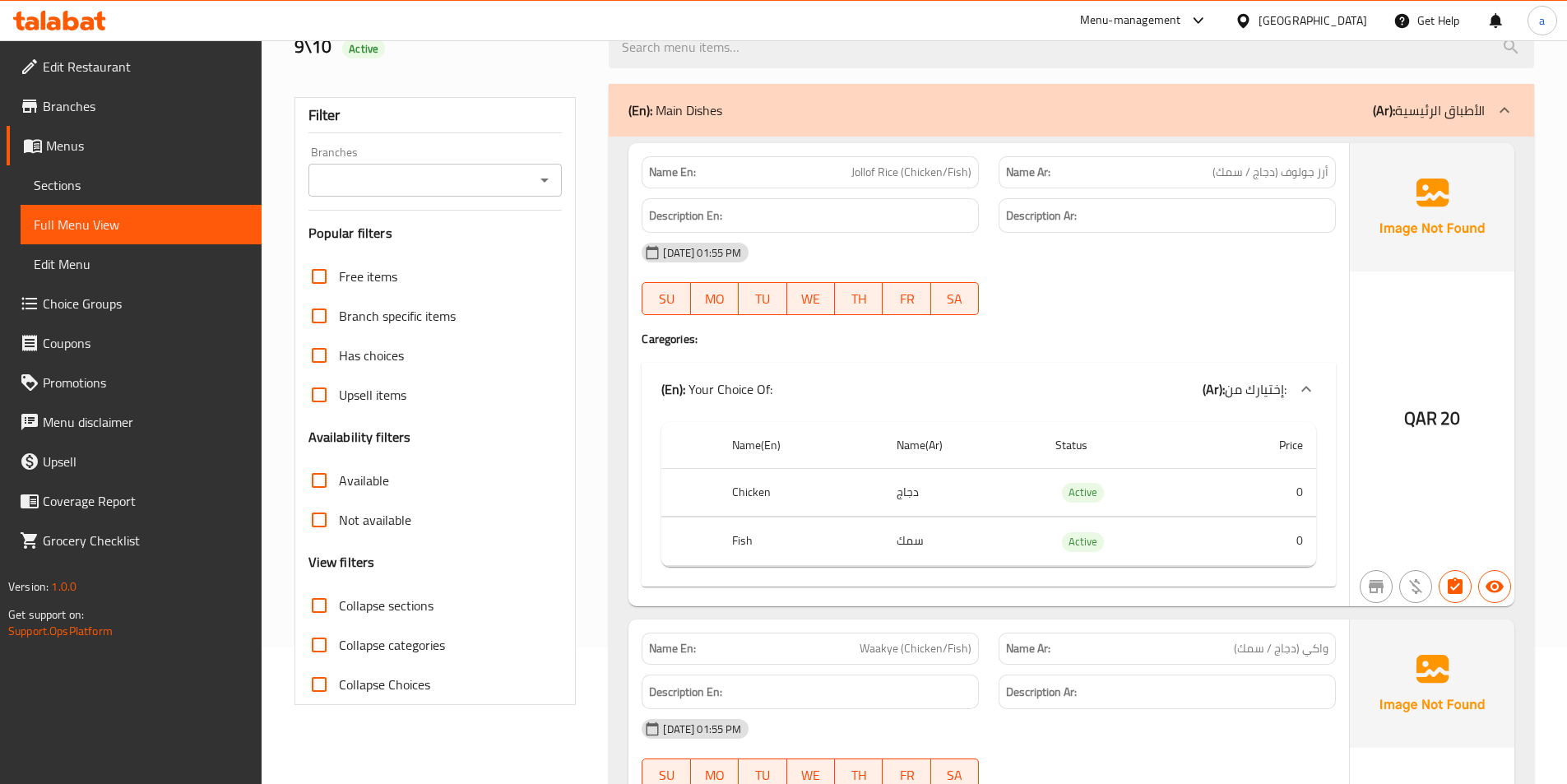
click at [314, 659] on input "Collapse categories" at bounding box center [319, 644] width 40 height 39
checkbox input "true"
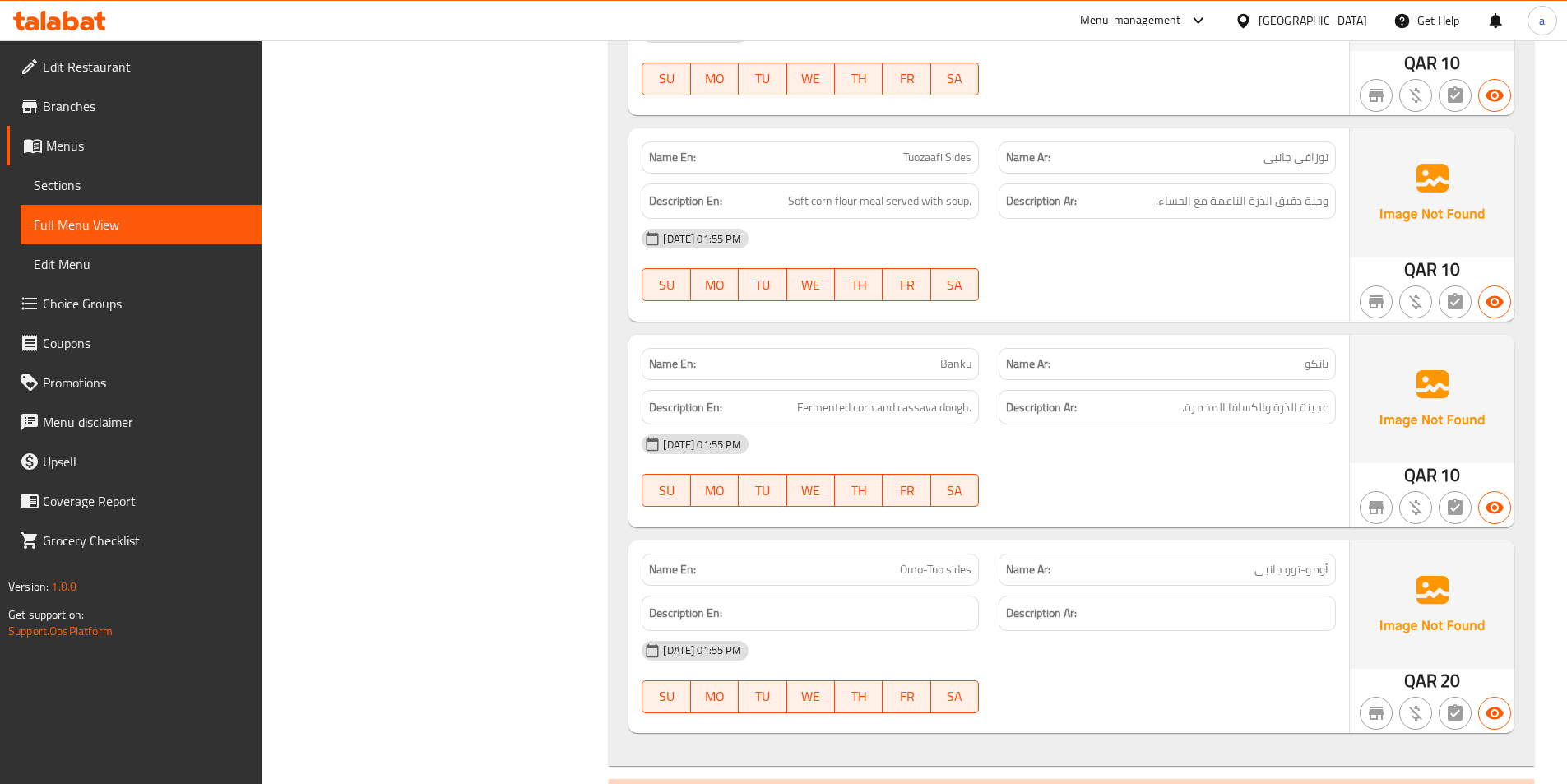
scroll to position [7830, 0]
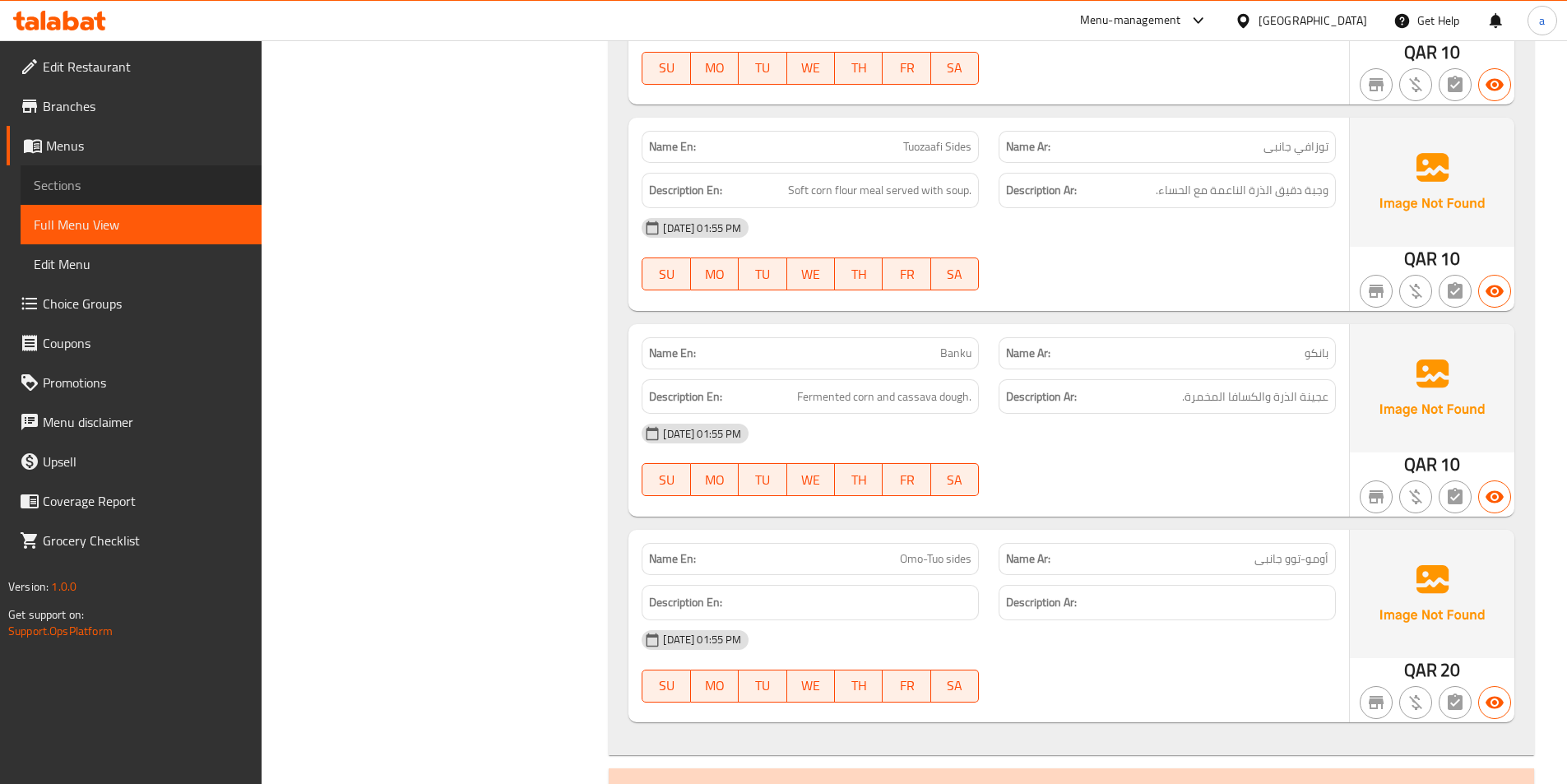
click at [90, 191] on span "Sections" at bounding box center [141, 185] width 215 height 19
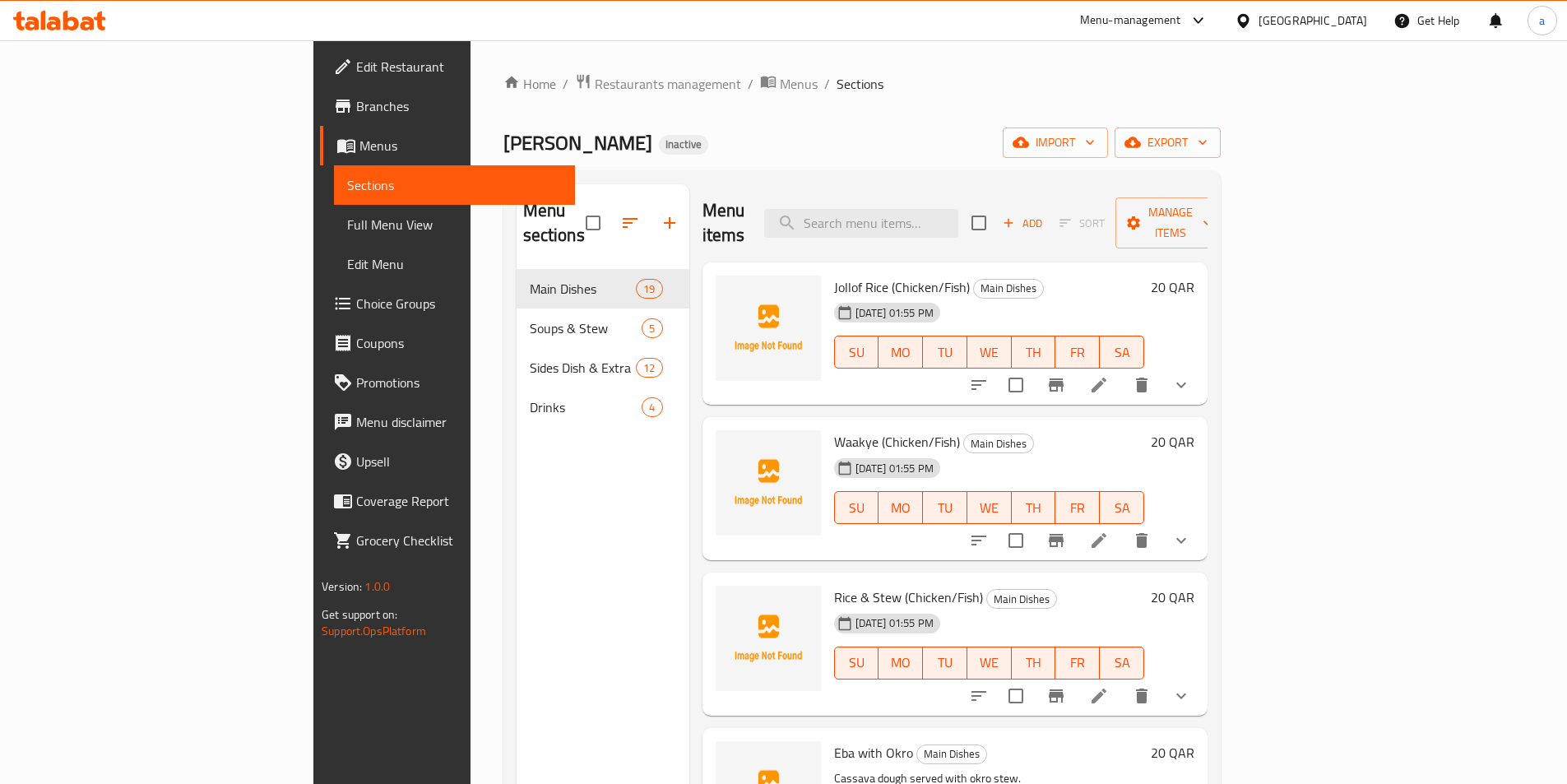
click at [517, 537] on div "Menu sections Main Dishes 19 Soups & Stew 5 Sides Dish & Extra 12 Drinks 4" at bounding box center [602, 576] width 173 height 784
click at [517, 621] on div "Menu sections Main Dishes 19 Soups & Stew 5 Sides Dish & Extra 12 Drinks 4" at bounding box center [602, 576] width 173 height 784
click at [517, 601] on div "Menu sections Main Dishes 19 Soups & Stew 5 Sides Dish & Extra 12 Drinks 4" at bounding box center [602, 576] width 173 height 784
click at [524, 621] on div "Menu sections Main Dishes 19 Soups & Stew 5 Sides Dish & Extra 12 Drinks 4" at bounding box center [602, 576] width 173 height 784
click at [517, 582] on div "Menu sections Main Dishes 19 Soups & Stew 5 Sides Dish & Extra 12 Drinks 4" at bounding box center [602, 576] width 173 height 784
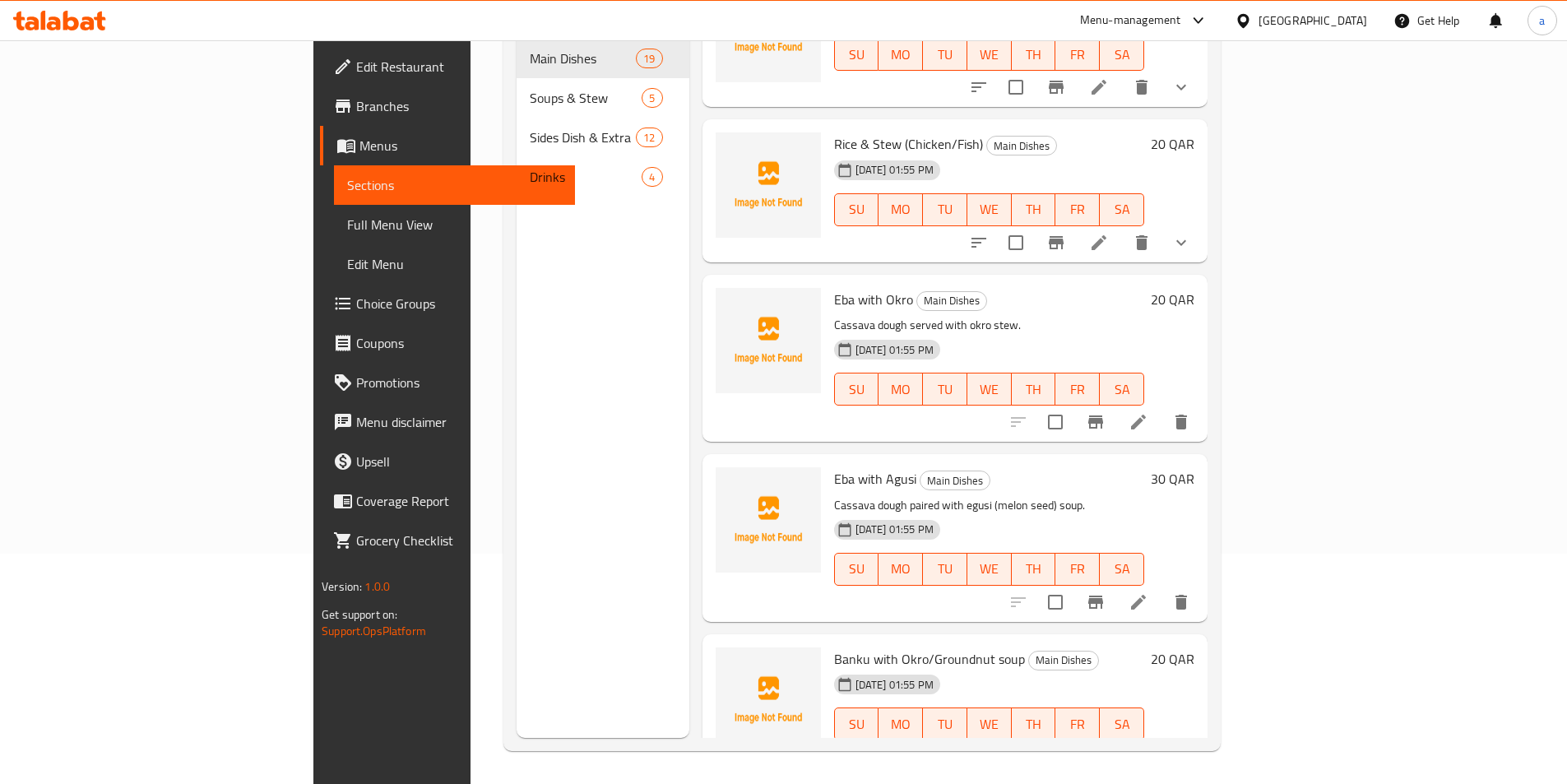
scroll to position [247, 0]
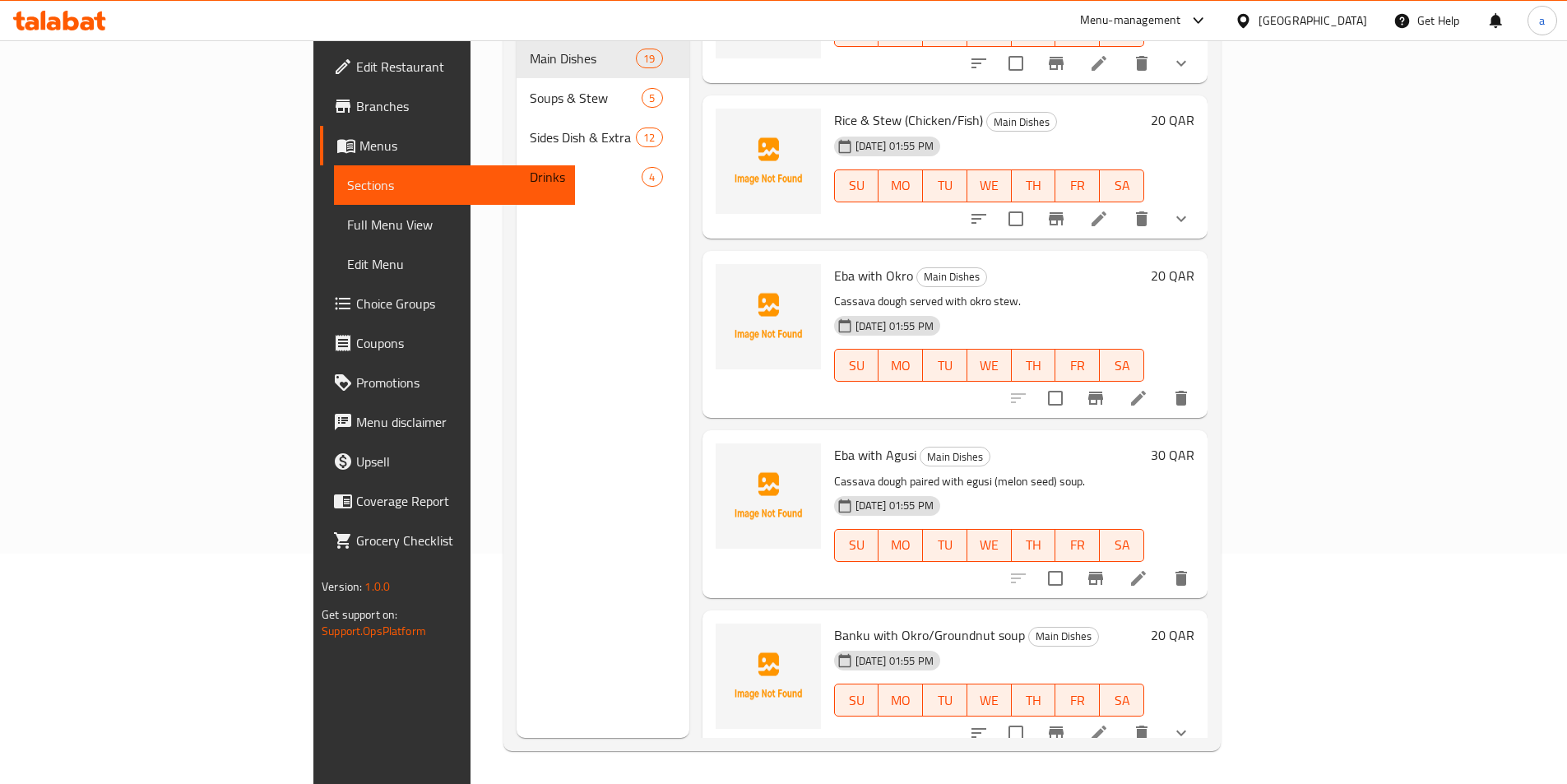
click at [517, 537] on div "Menu sections Main Dishes 19 Soups & Stew 5 Sides Dish & Extra 12 Drinks 4" at bounding box center [602, 346] width 173 height 784
click at [517, 548] on div "Menu sections Main Dishes 19 Soups & Stew 5 Sides Dish & Extra 12 Drinks 4" at bounding box center [602, 346] width 173 height 784
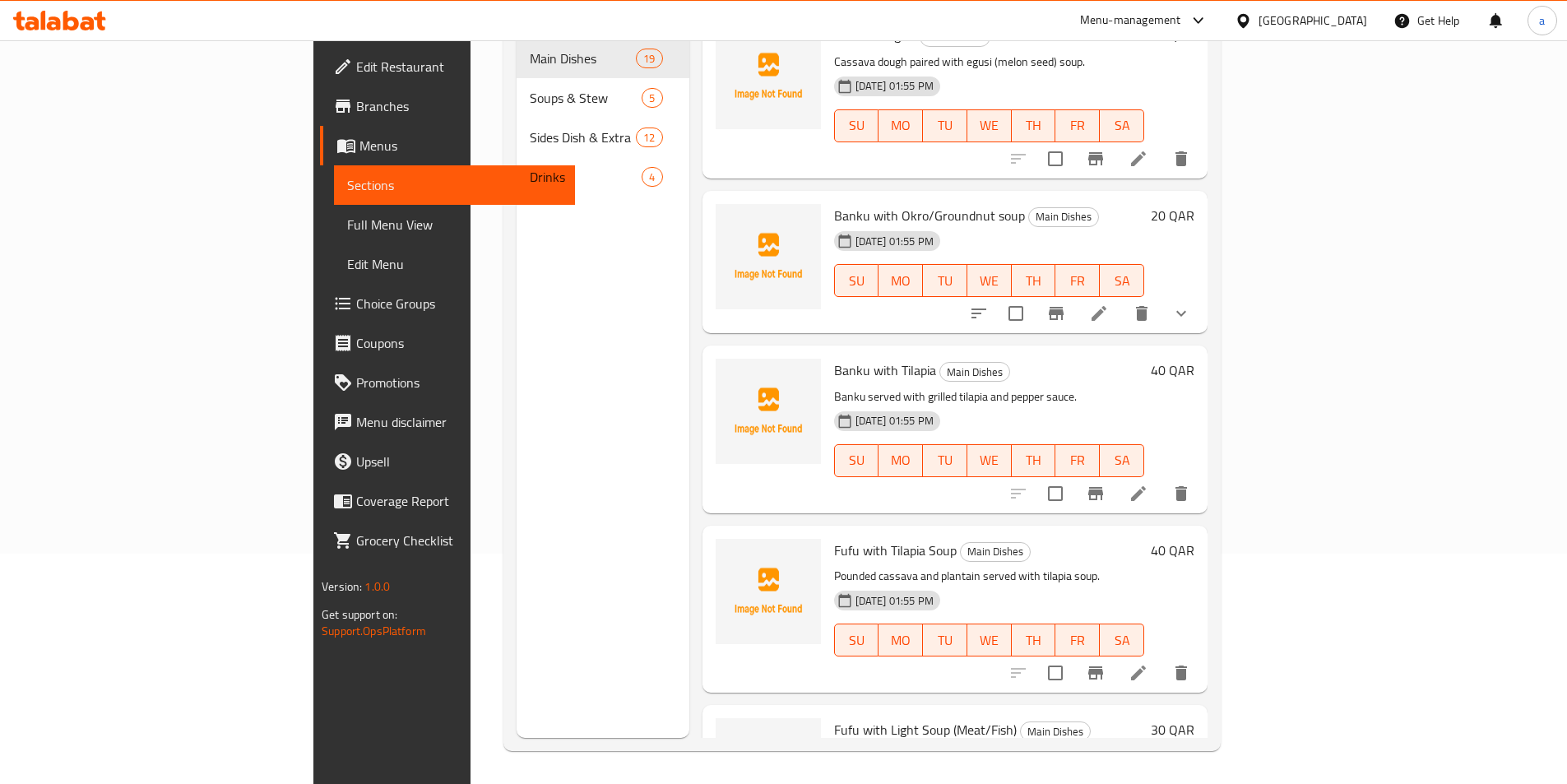
click at [517, 548] on div "Menu sections Main Dishes 19 Soups & Stew 5 Sides Dish & Extra 12 Drinks 4" at bounding box center [602, 346] width 173 height 784
click at [517, 542] on div "Menu sections Main Dishes 19 Soups & Stew 5 Sides Dish & Extra 12 Drinks 4" at bounding box center [602, 346] width 173 height 784
click at [517, 617] on div "Menu sections Main Dishes 19 Soups & Stew 5 Sides Dish & Extra 12 Drinks 4" at bounding box center [602, 346] width 173 height 784
click at [517, 538] on div "Menu sections Main Dishes 19 Soups & Stew 5 Sides Dish & Extra 12 Drinks 4" at bounding box center [602, 346] width 173 height 784
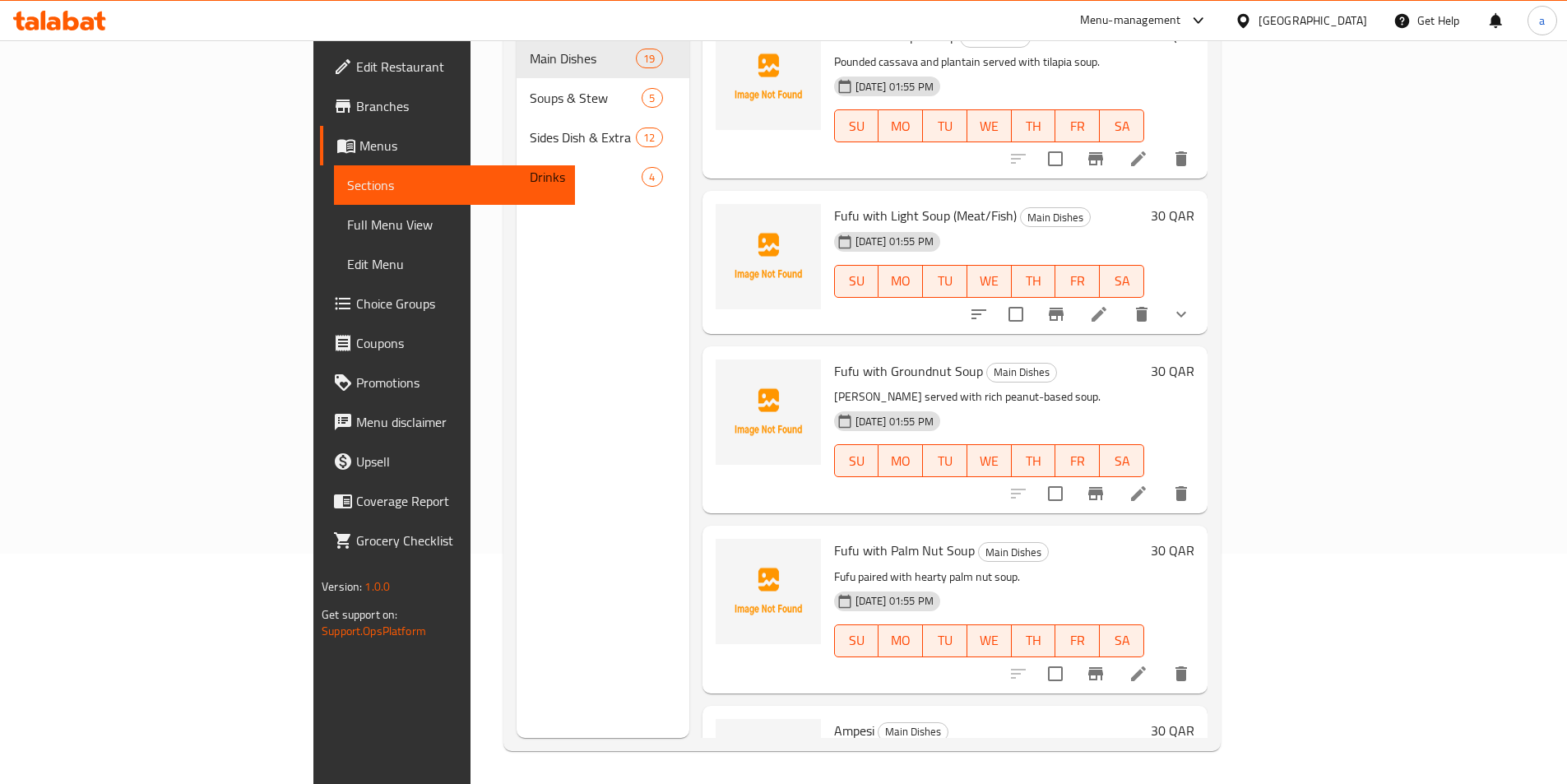
click at [517, 554] on div "Menu sections Main Dishes 19 Soups & Stew 5 Sides Dish & Extra 12 Drinks 4" at bounding box center [602, 346] width 173 height 784
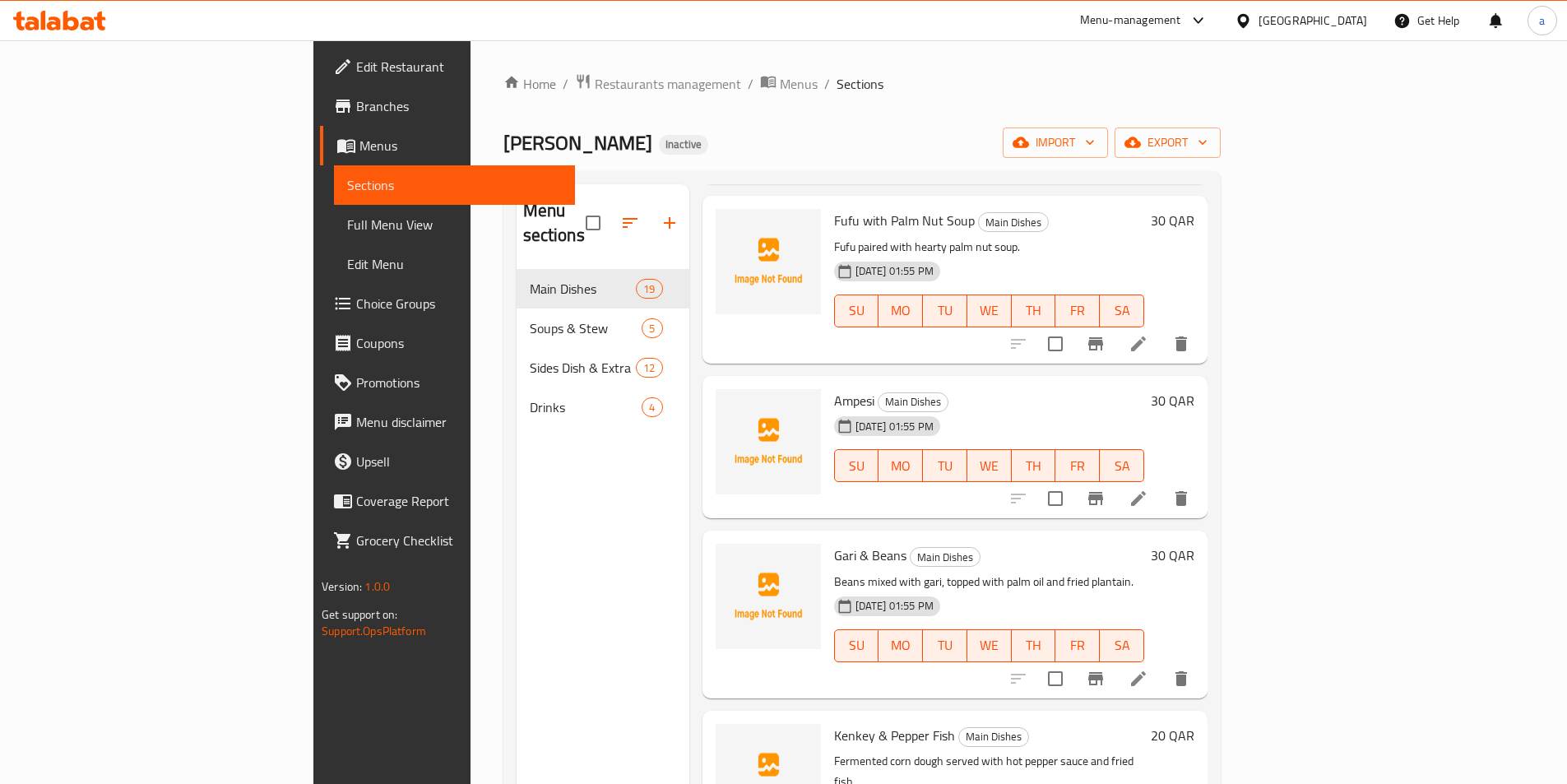
scroll to position [1735, 0]
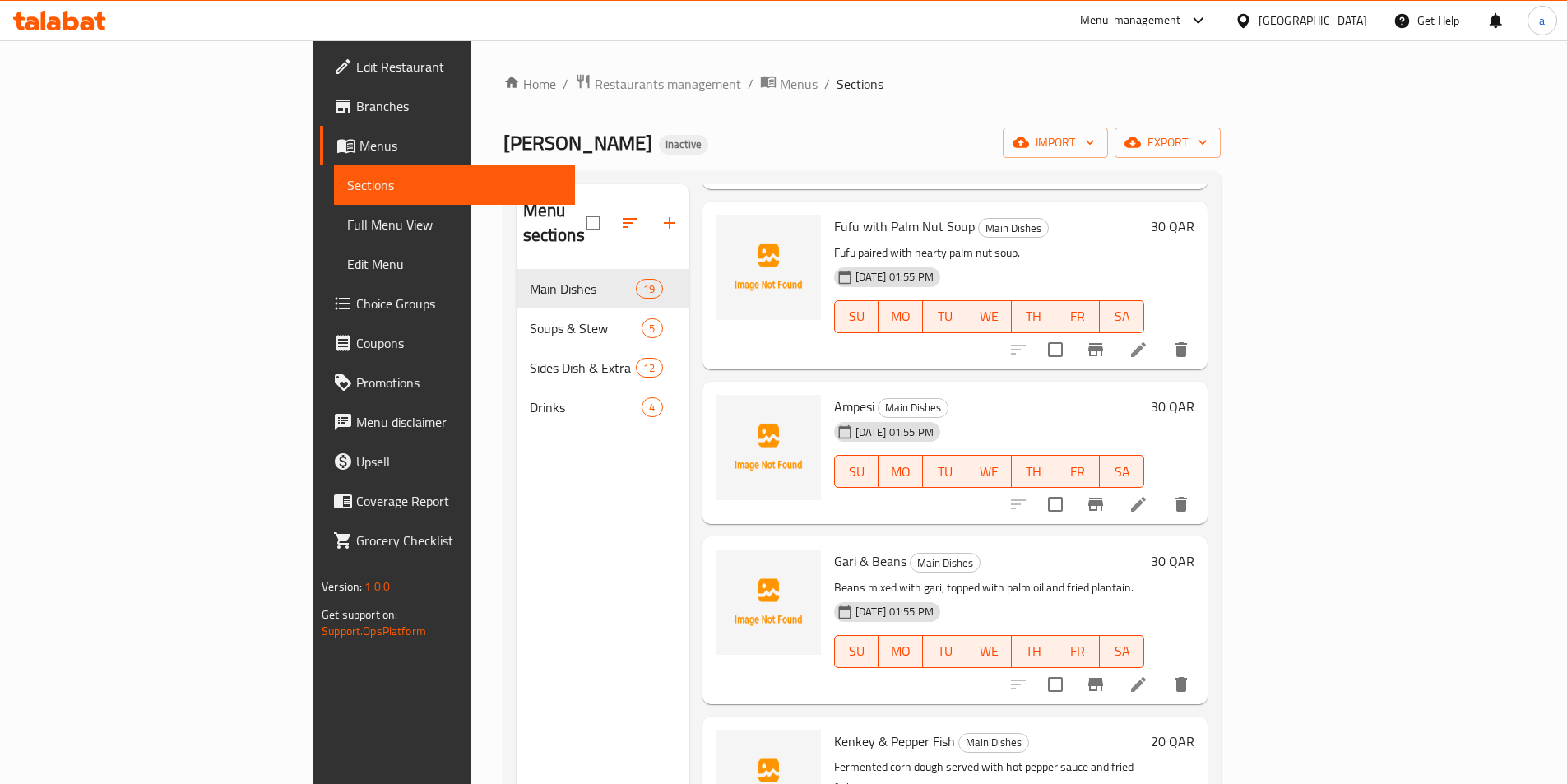
click at [517, 666] on div "Menu sections Main Dishes 19 Soups & Stew 5 Sides Dish & Extra 12 Drinks 4" at bounding box center [602, 576] width 173 height 784
click at [517, 635] on div "Menu sections Main Dishes 19 Soups & Stew 5 Sides Dish & Extra 12 Drinks 4" at bounding box center [602, 576] width 173 height 784
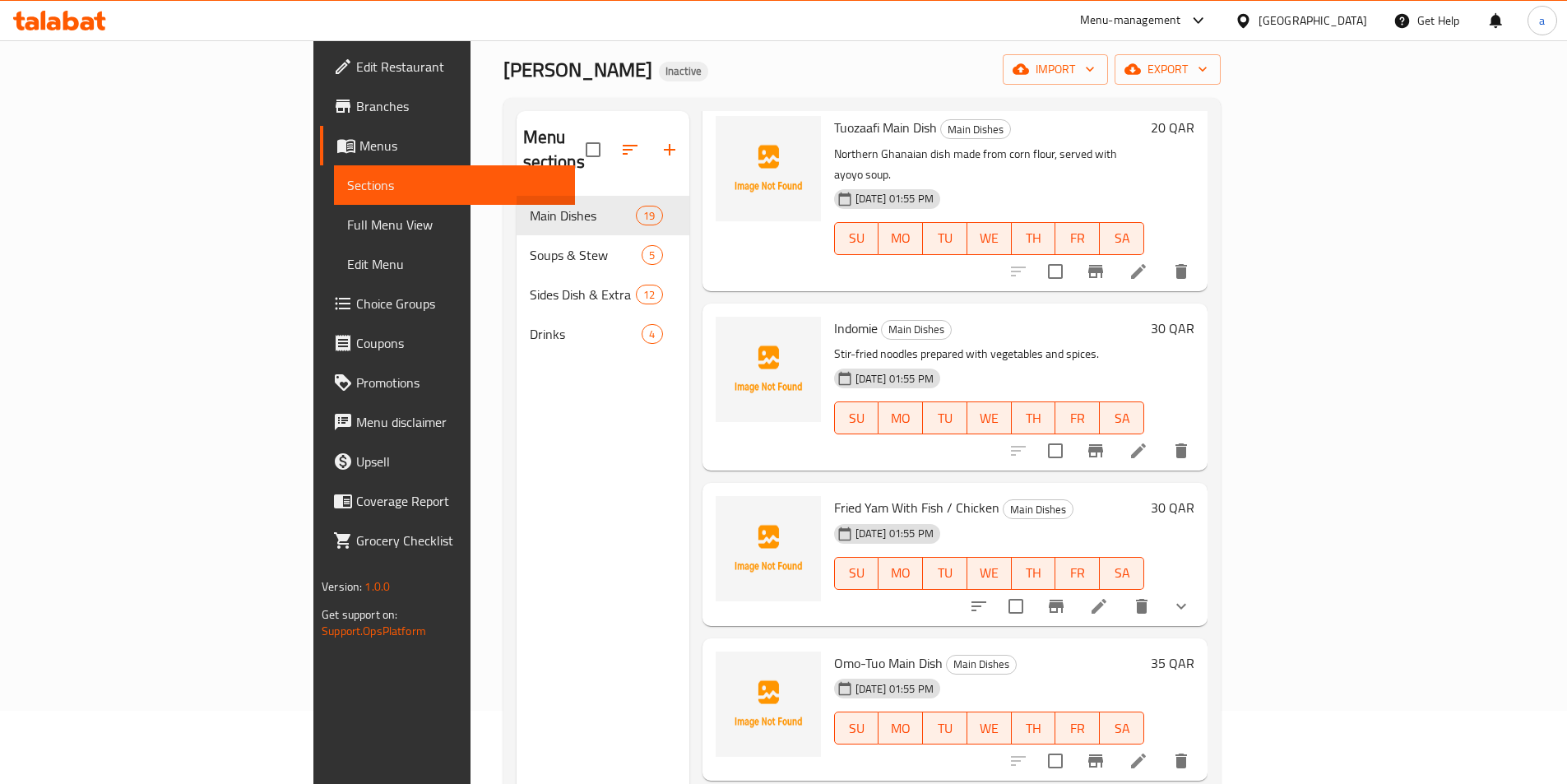
scroll to position [230, 0]
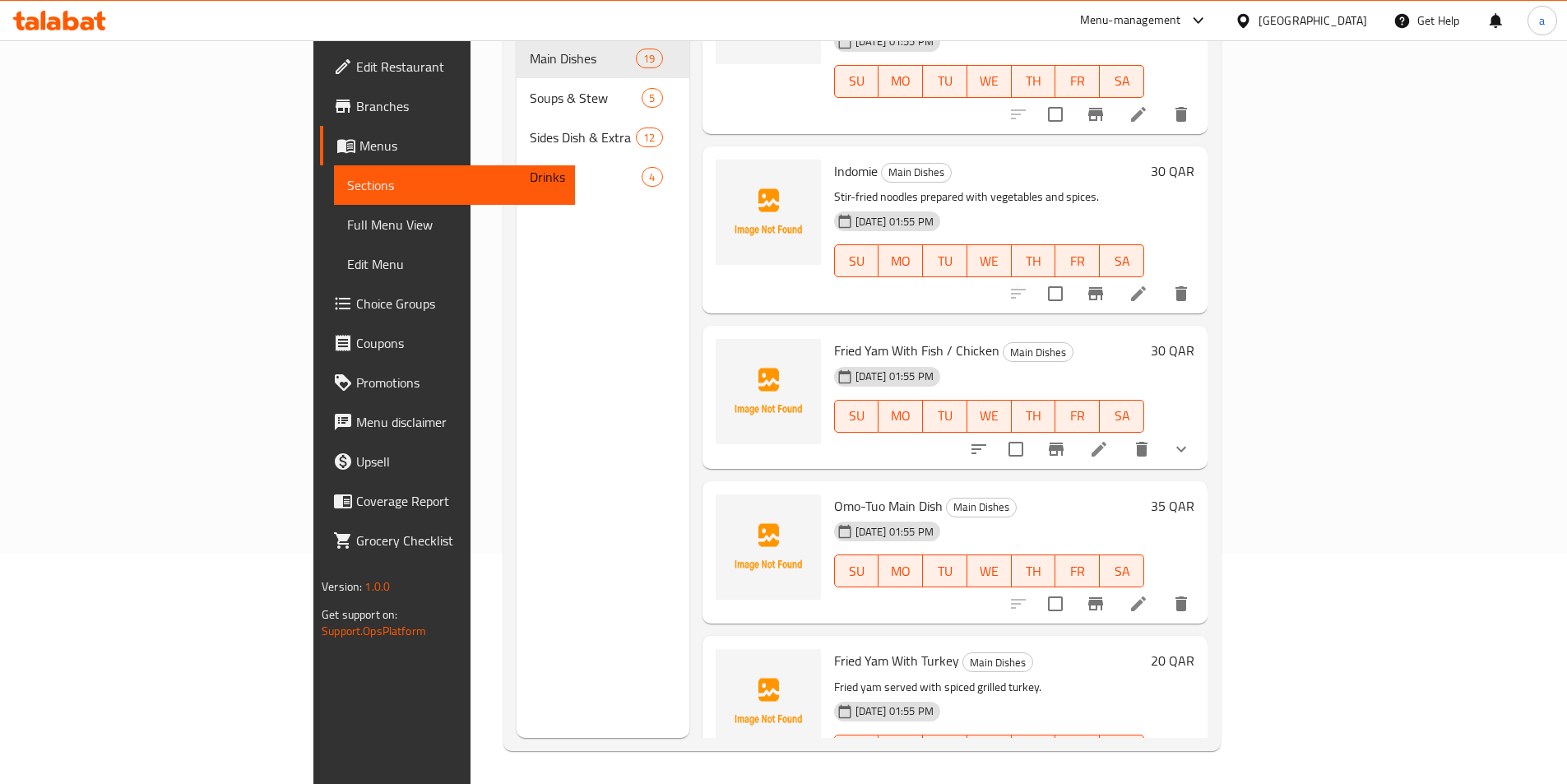
click at [1162, 588] on li at bounding box center [1139, 603] width 46 height 30
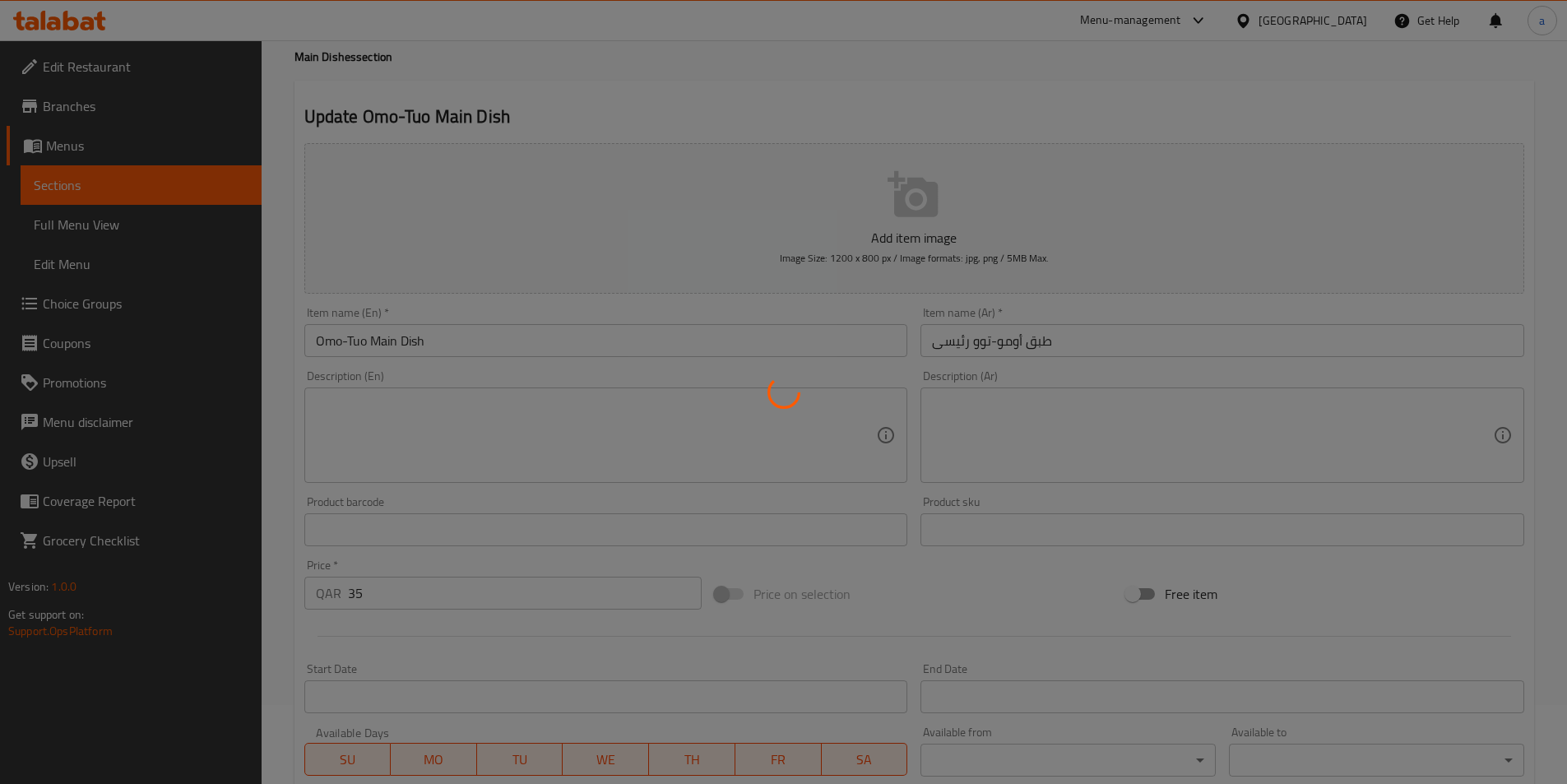
scroll to position [329, 0]
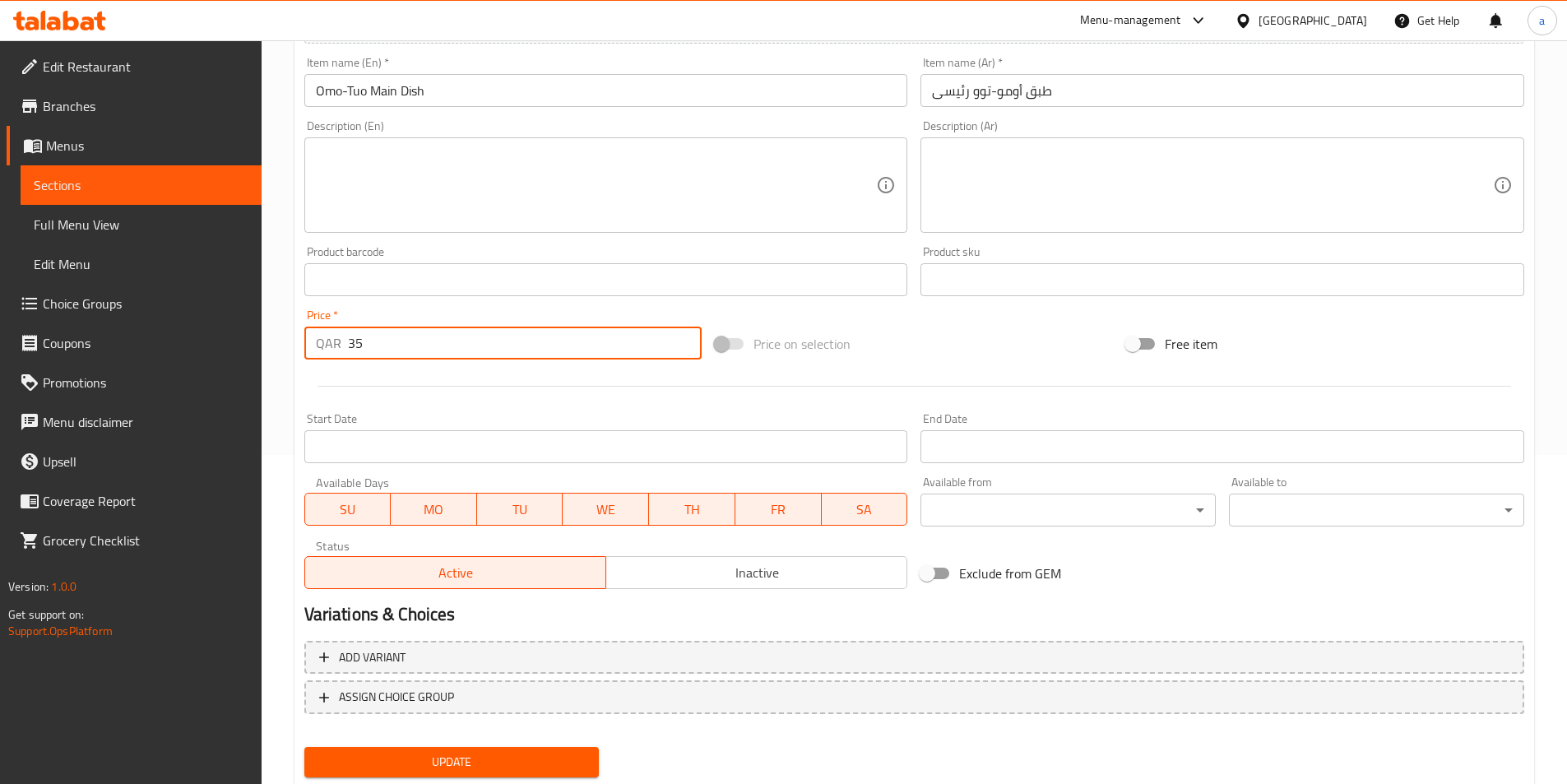
click at [385, 348] on input "35" at bounding box center [525, 343] width 355 height 33
type input "20"
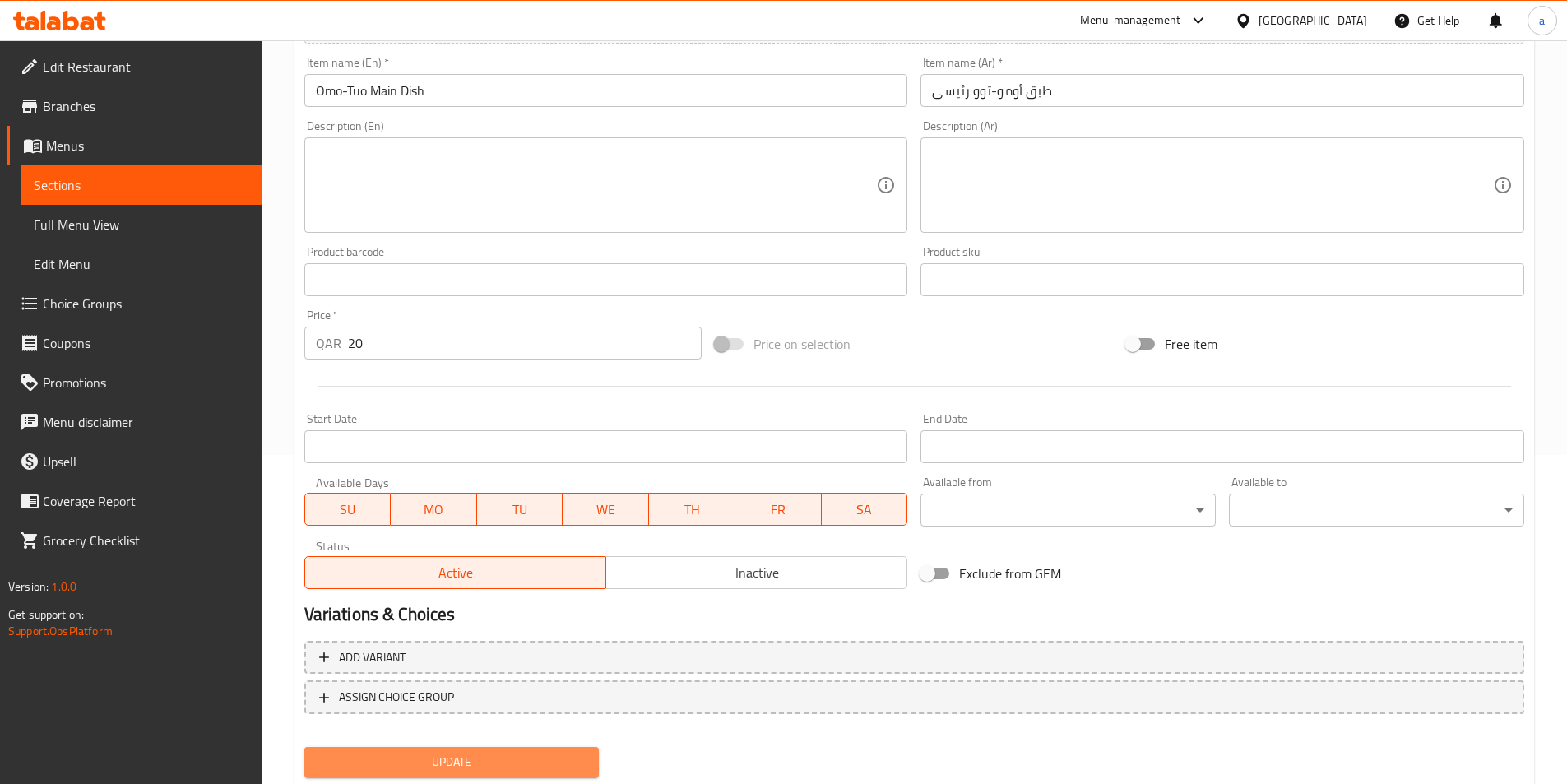
click at [523, 758] on span "Update" at bounding box center [452, 761] width 269 height 20
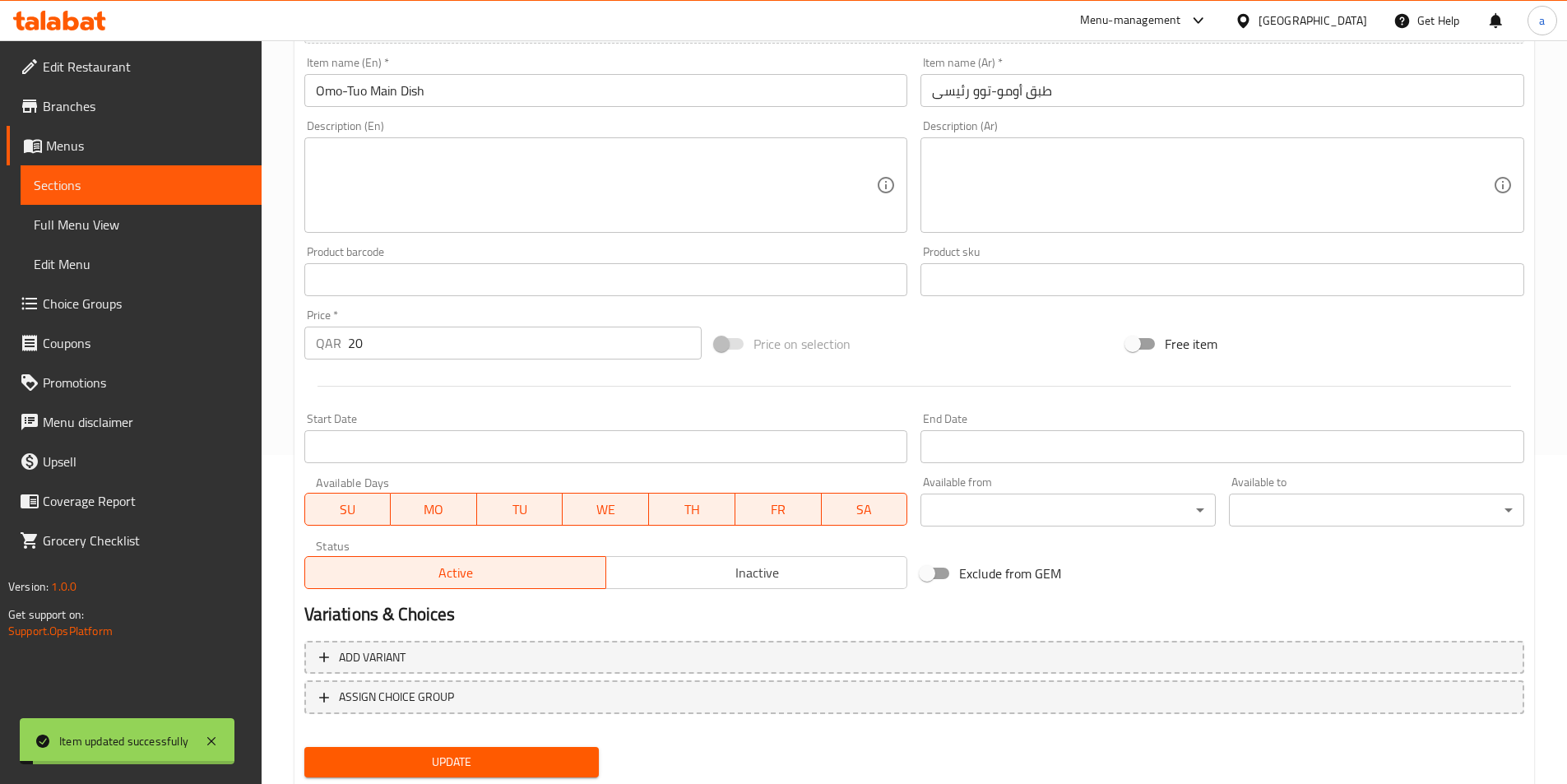
click at [66, 194] on span "Sections" at bounding box center [141, 185] width 215 height 19
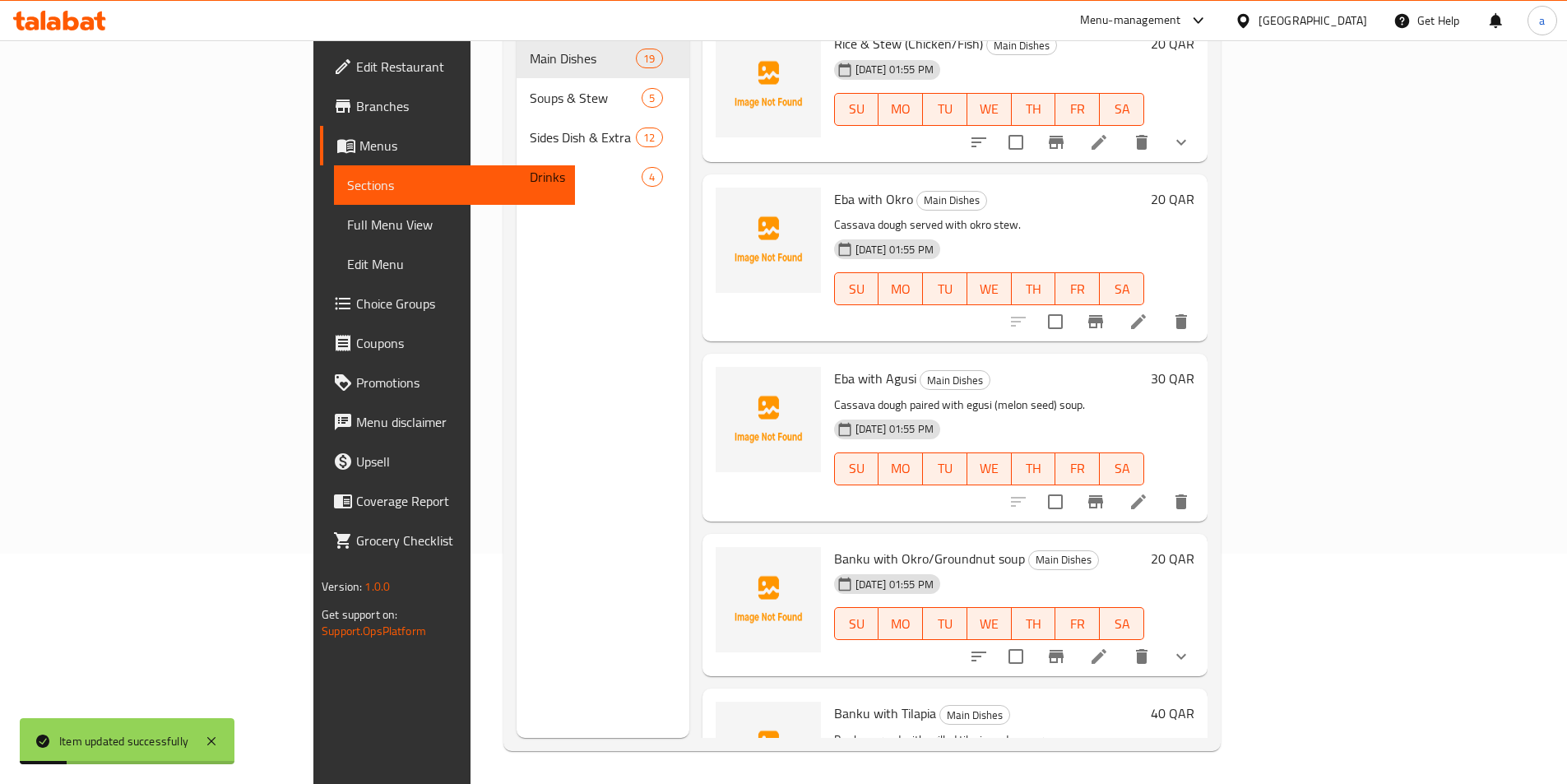
scroll to position [329, 0]
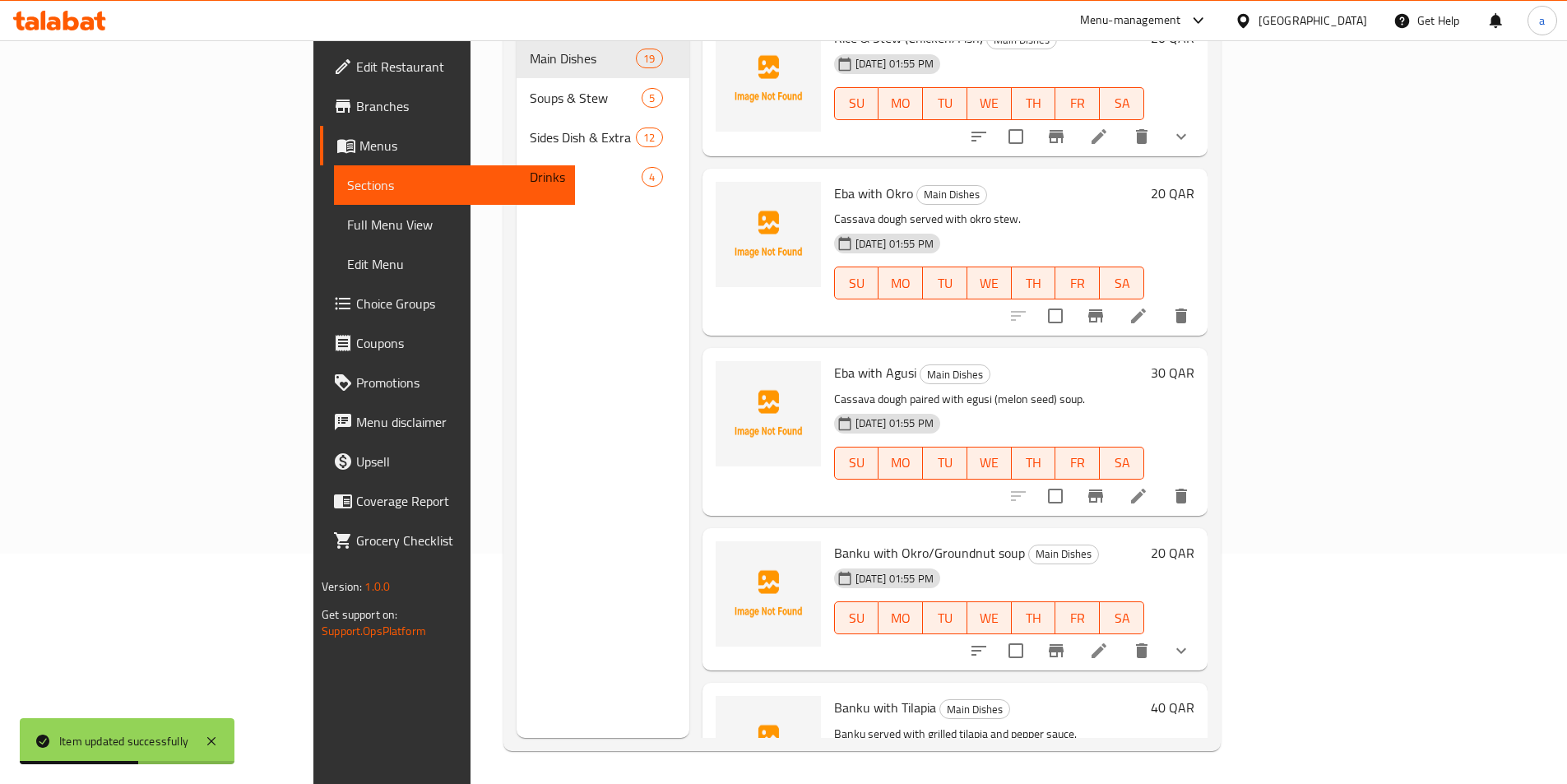
click at [517, 473] on div "Menu sections Main Dishes 19 Soups & Stew 5 Sides Dish & Extra 12 Drinks 4" at bounding box center [602, 346] width 173 height 784
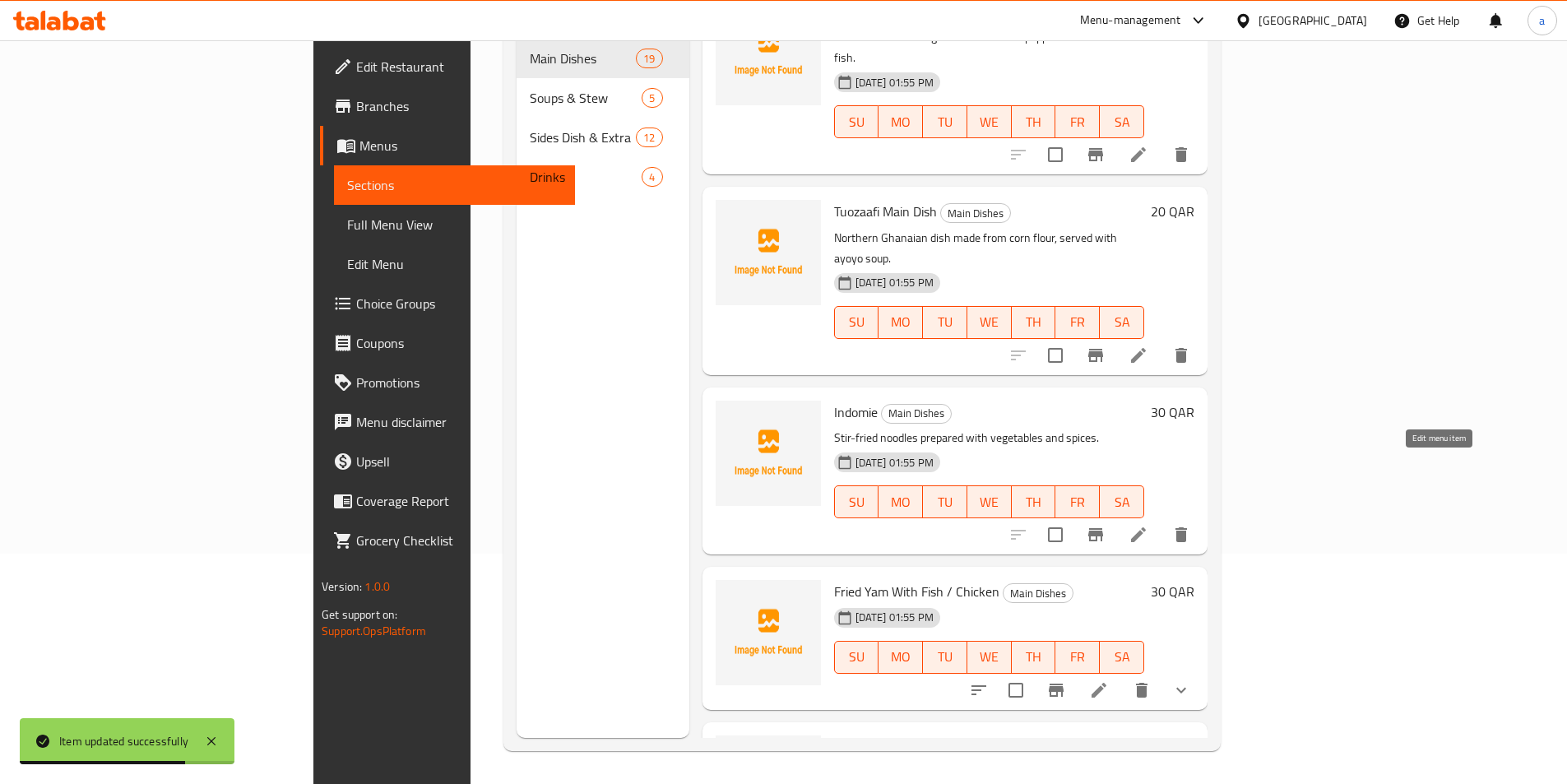
click at [1149, 525] on icon at bounding box center [1138, 535] width 19 height 19
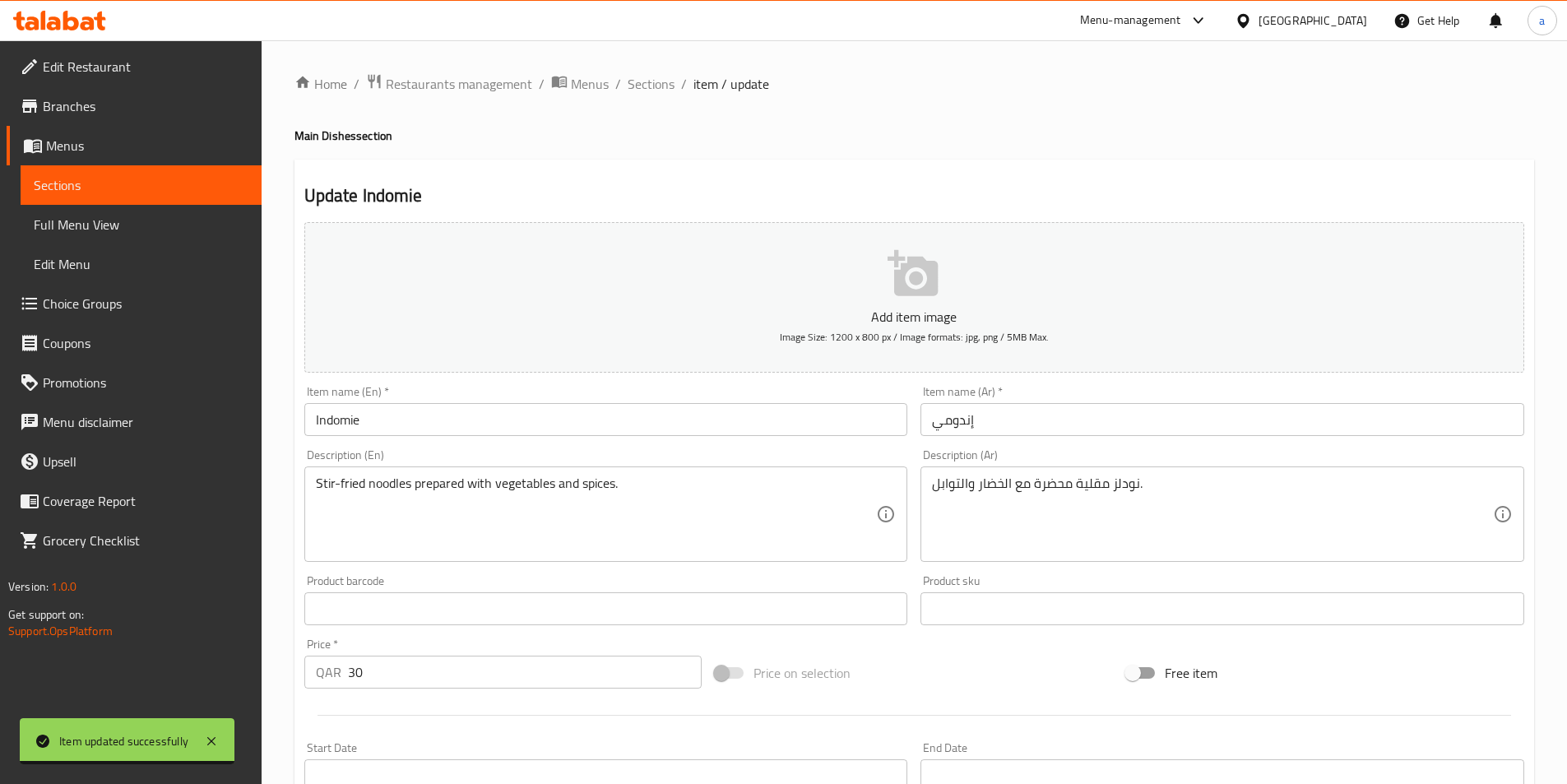
click at [111, 193] on span "Sections" at bounding box center [141, 185] width 215 height 19
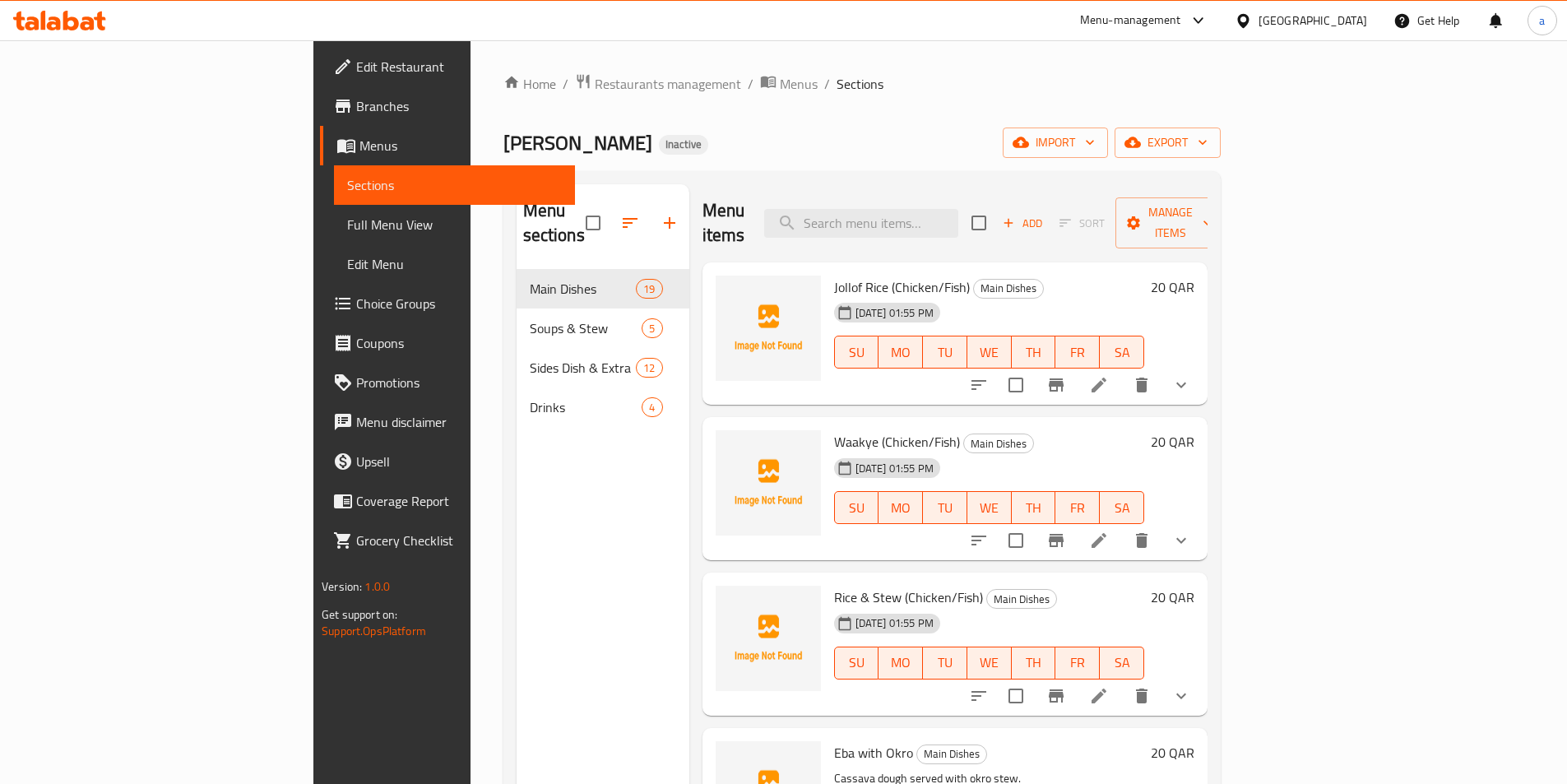
click at [517, 541] on div "Menu sections Main Dishes 19 Soups & Stew 5 Sides Dish & Extra 12 Drinks 4" at bounding box center [602, 576] width 173 height 784
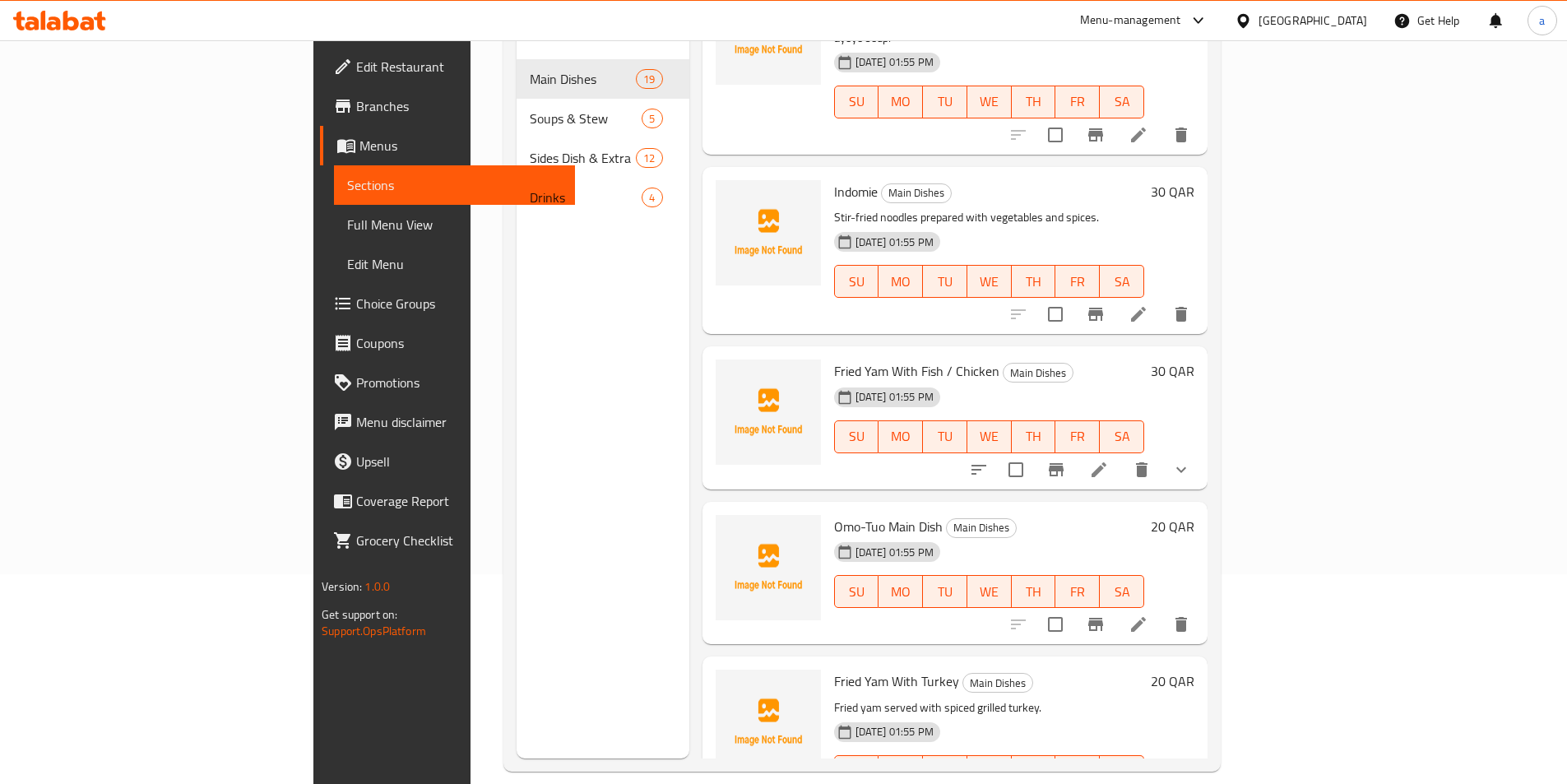
scroll to position [230, 0]
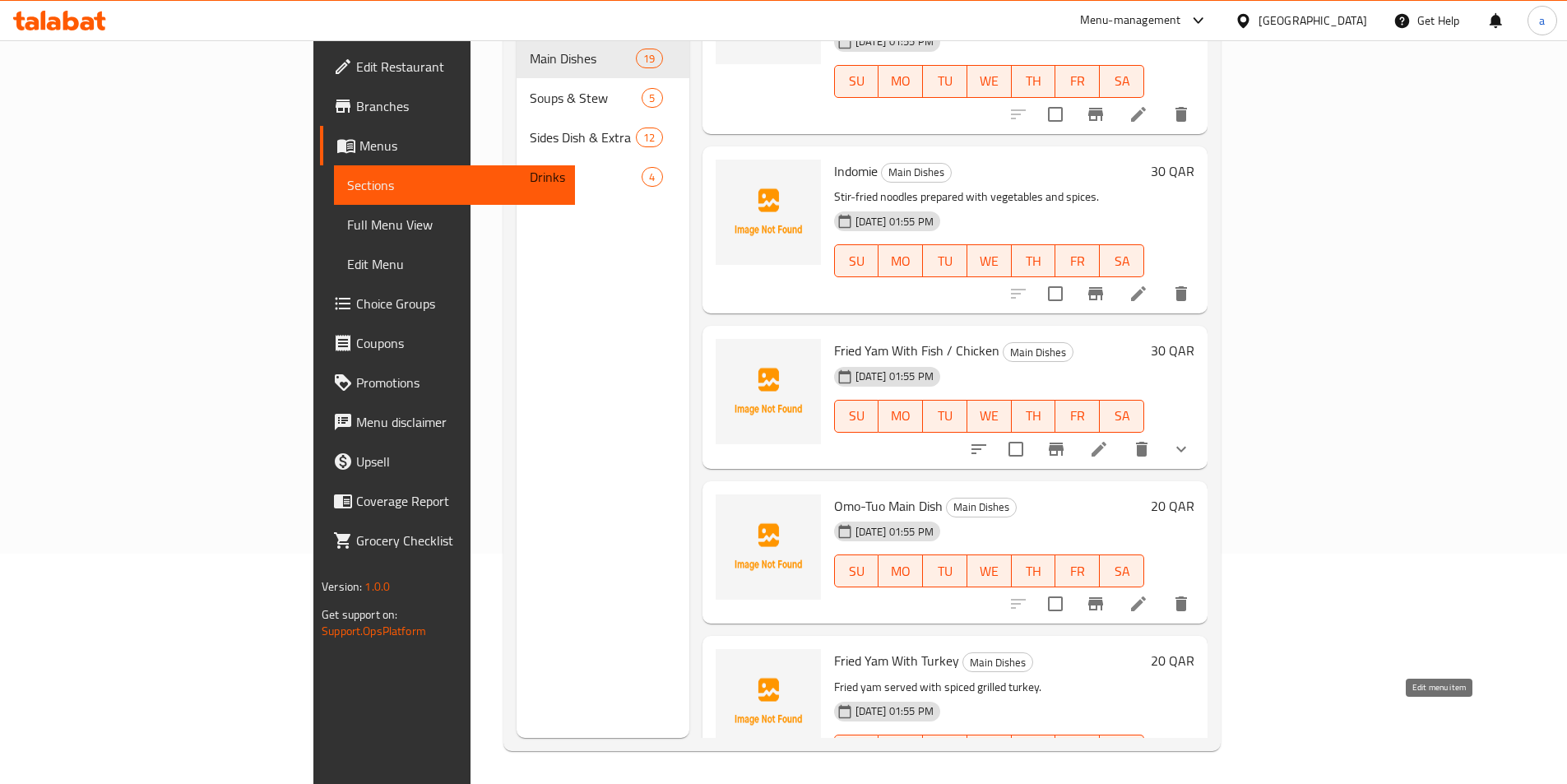
click at [1149, 773] on icon at bounding box center [1138, 783] width 19 height 19
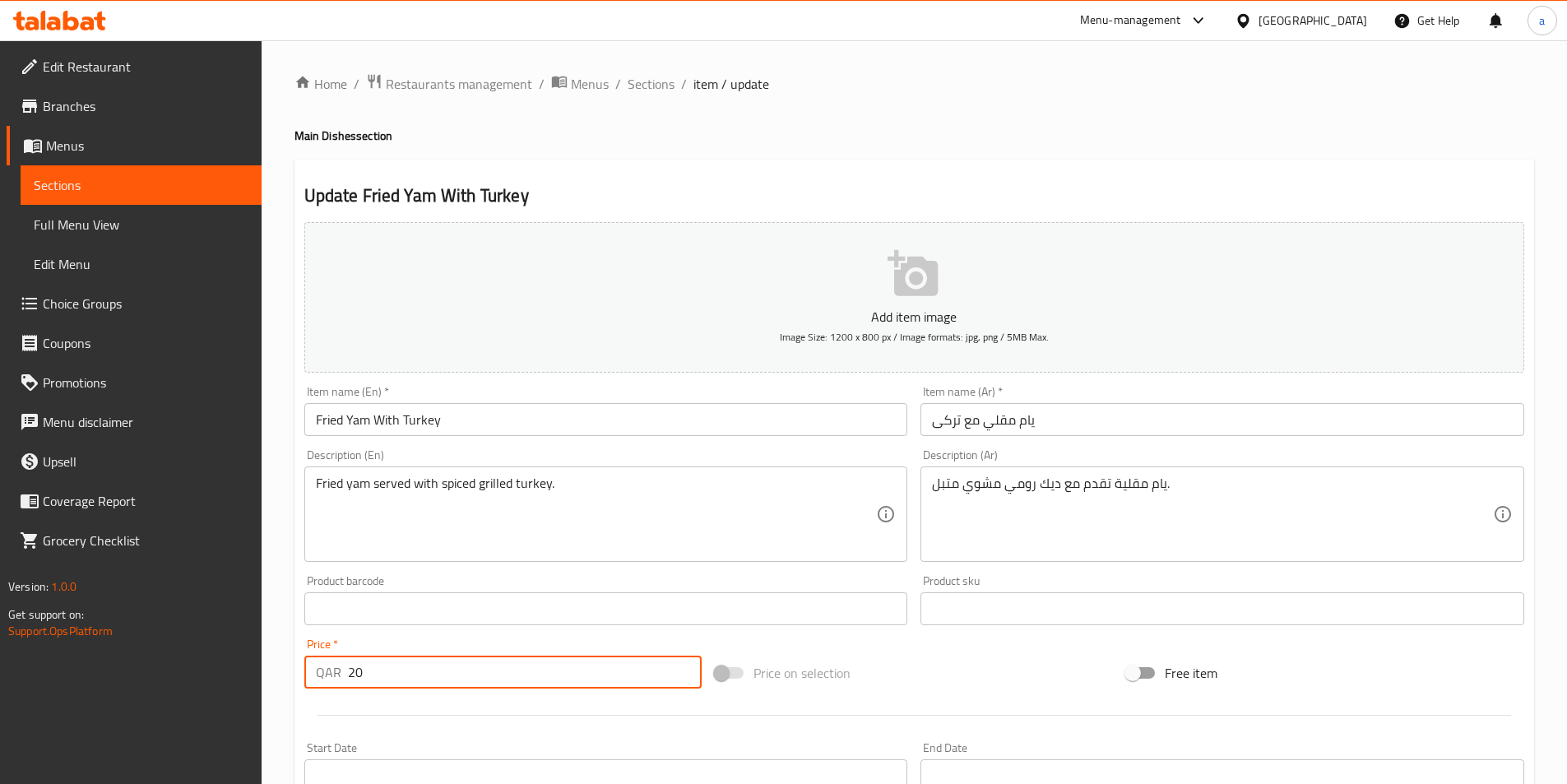
click at [523, 666] on input "20" at bounding box center [525, 671] width 355 height 33
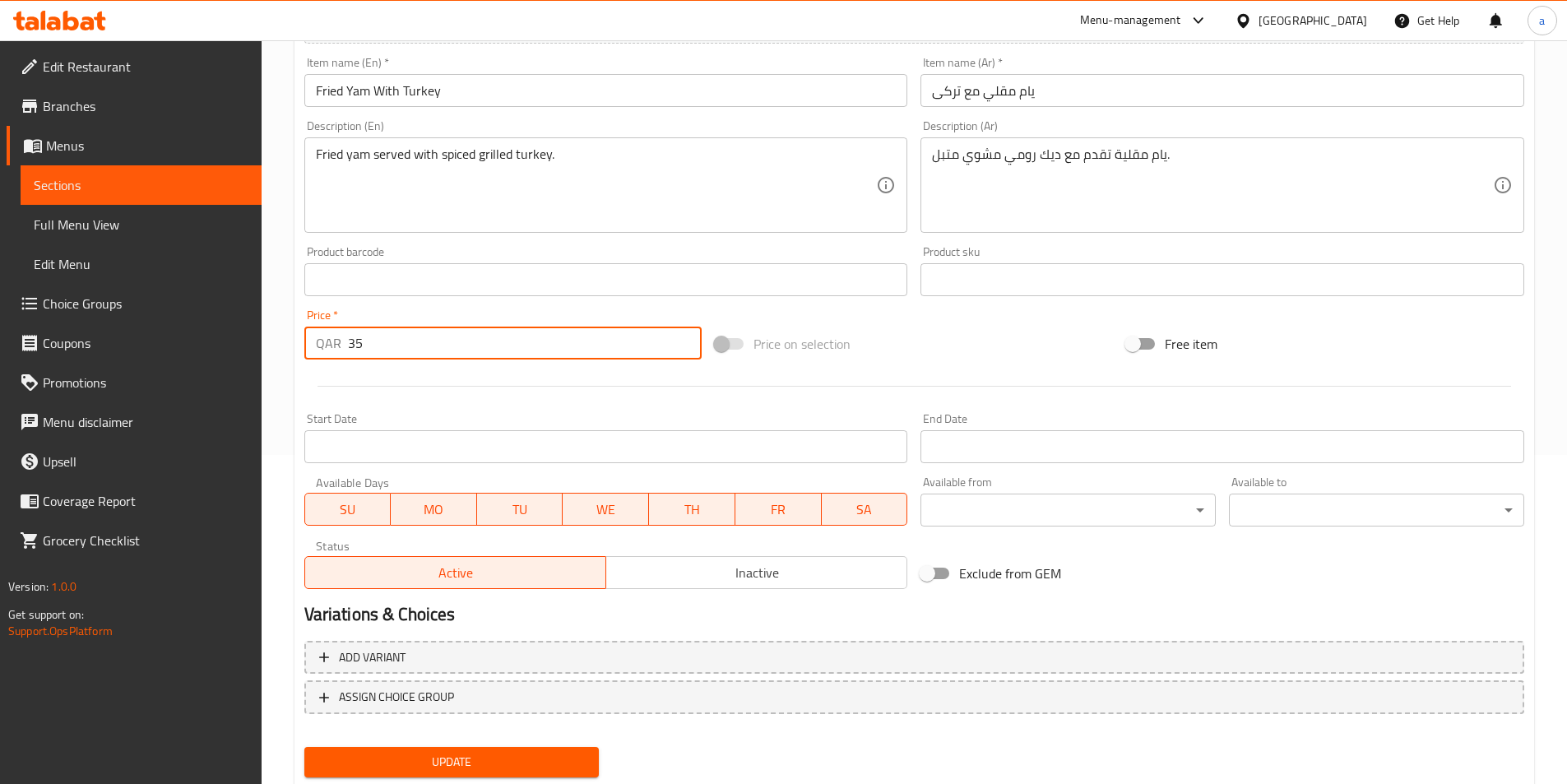
scroll to position [379, 0]
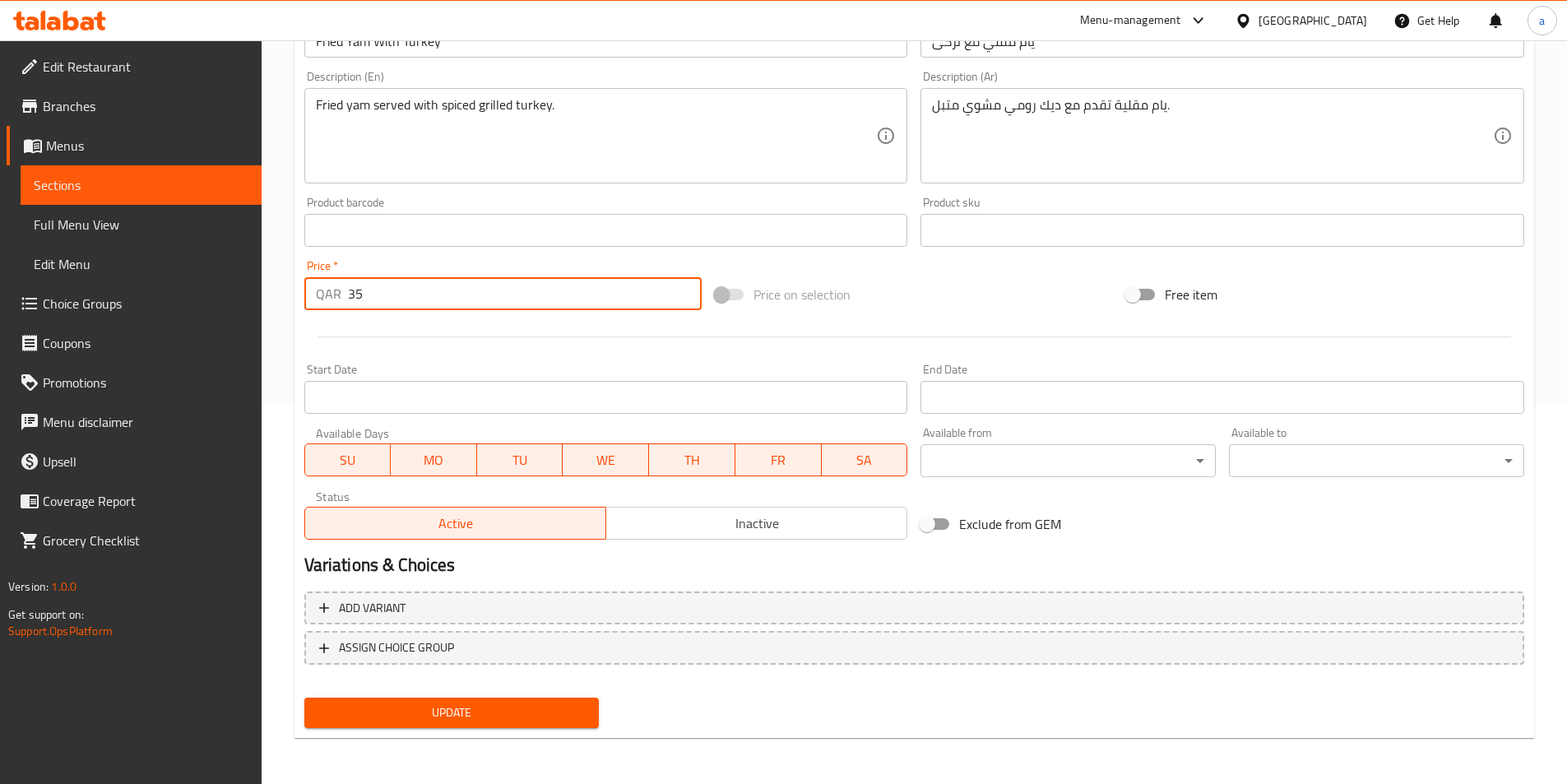
type input "35"
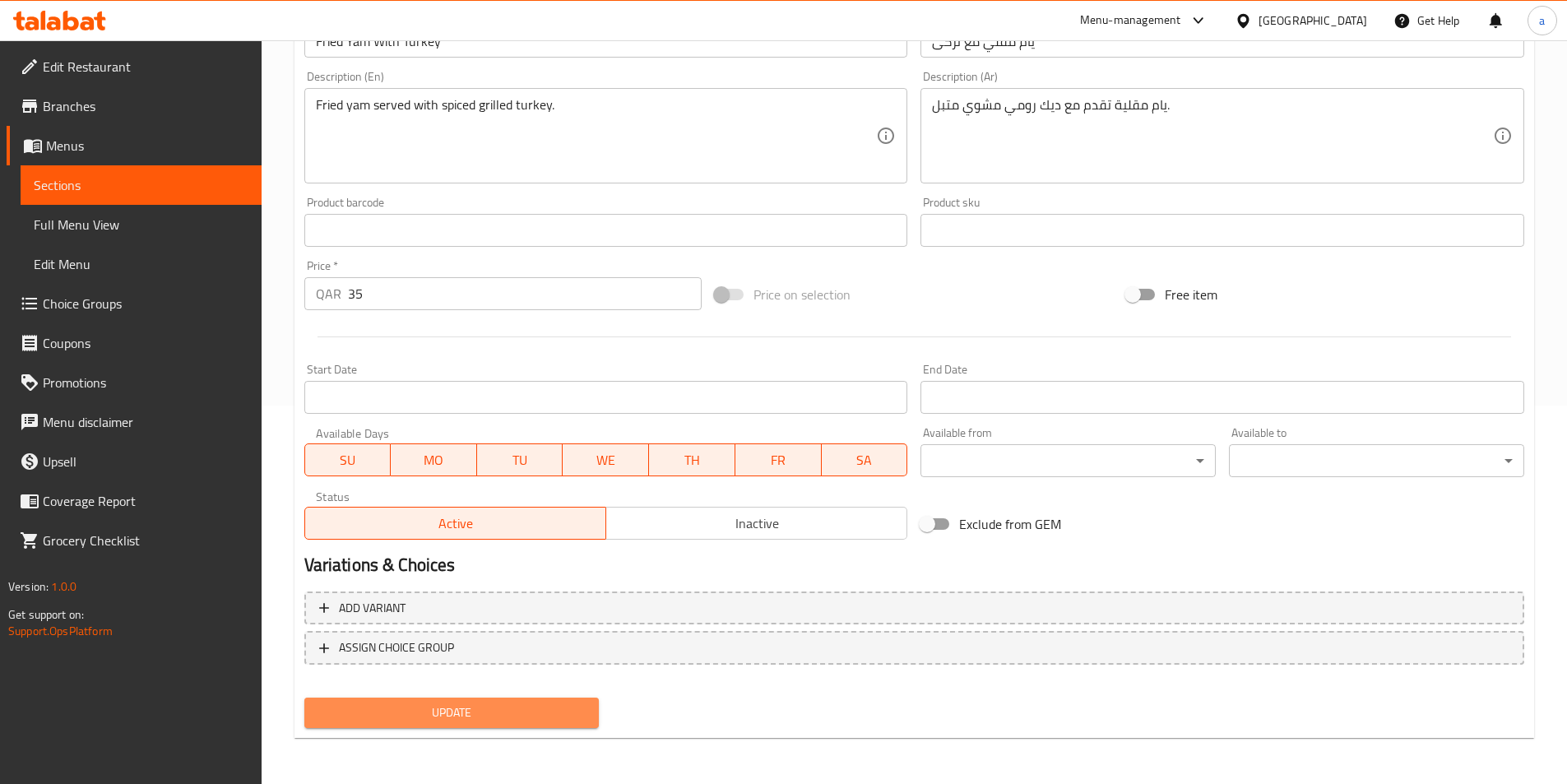
click at [494, 710] on span "Update" at bounding box center [452, 712] width 269 height 20
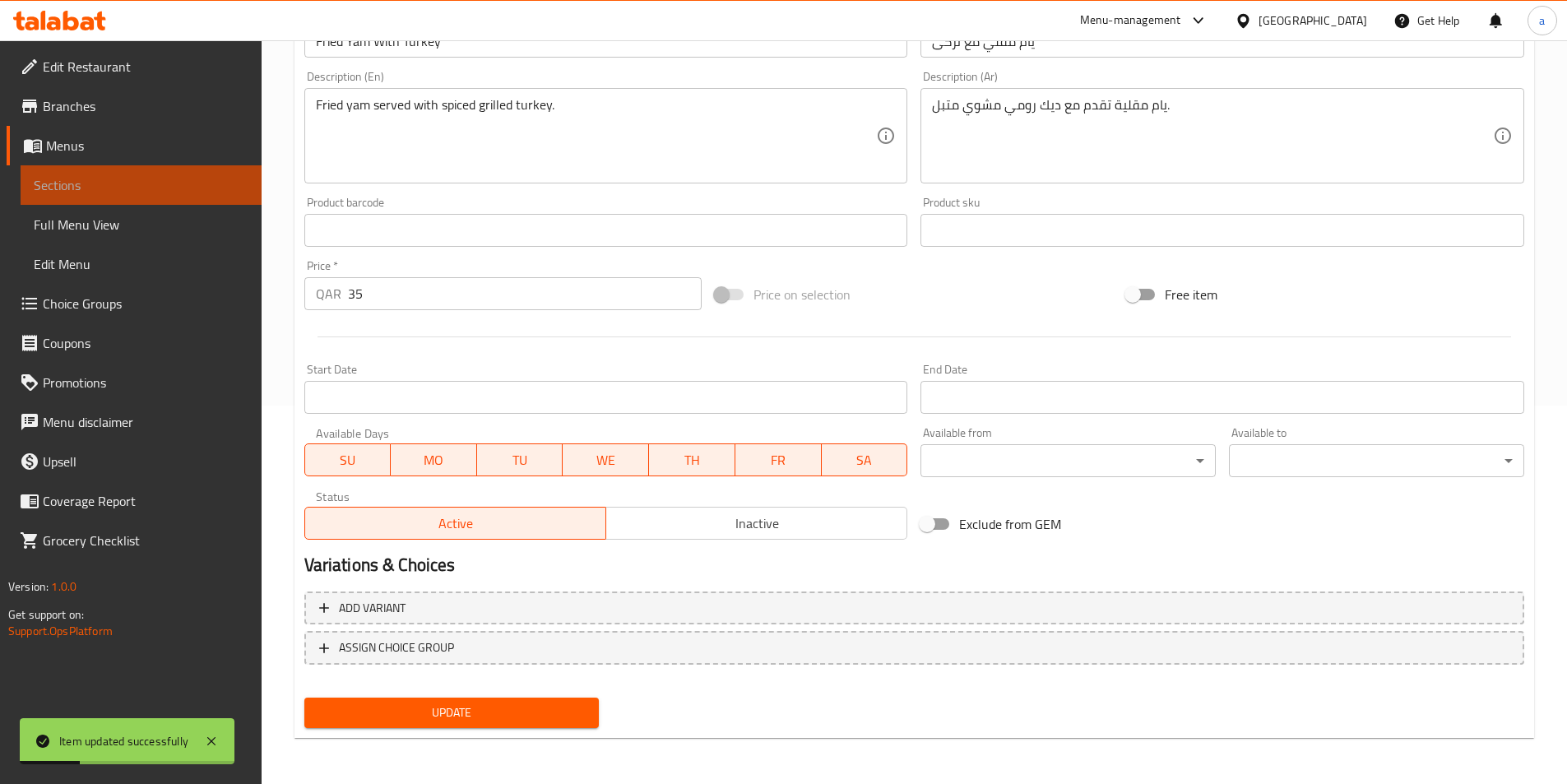
click at [179, 198] on link "Sections" at bounding box center [141, 185] width 241 height 39
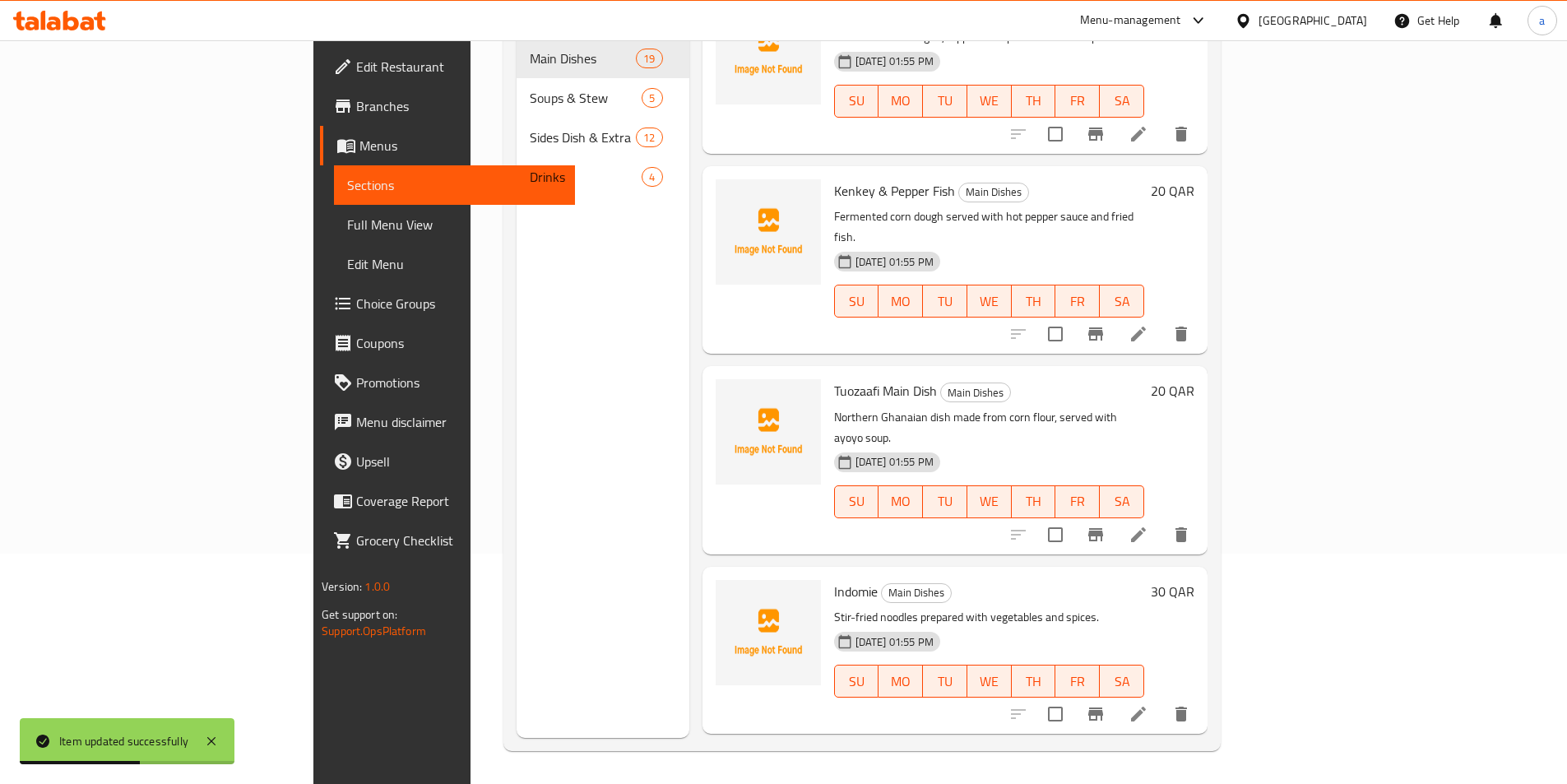
scroll to position [1972, 0]
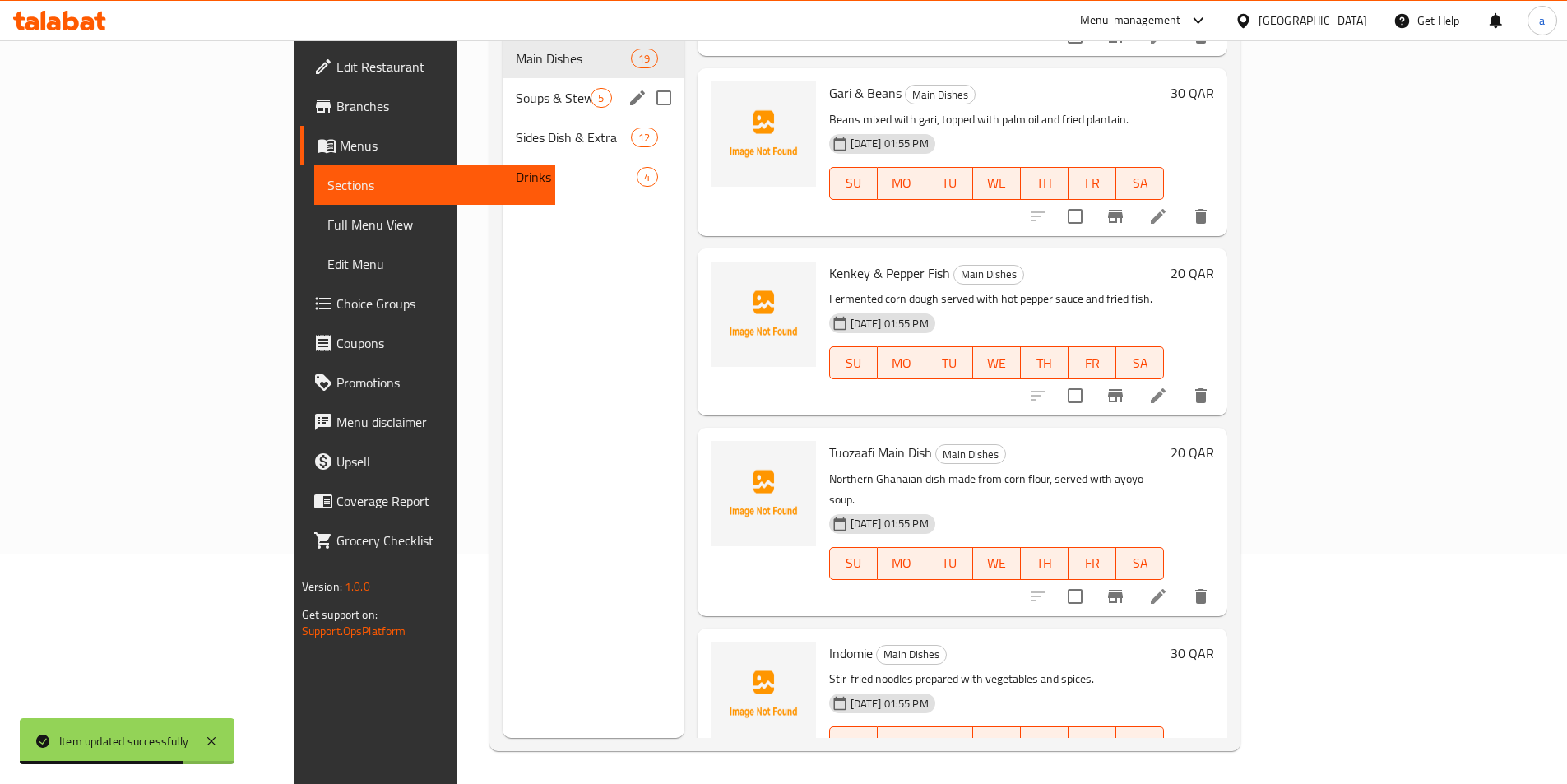
click at [503, 85] on div "Soups & Stew 5" at bounding box center [594, 97] width 181 height 39
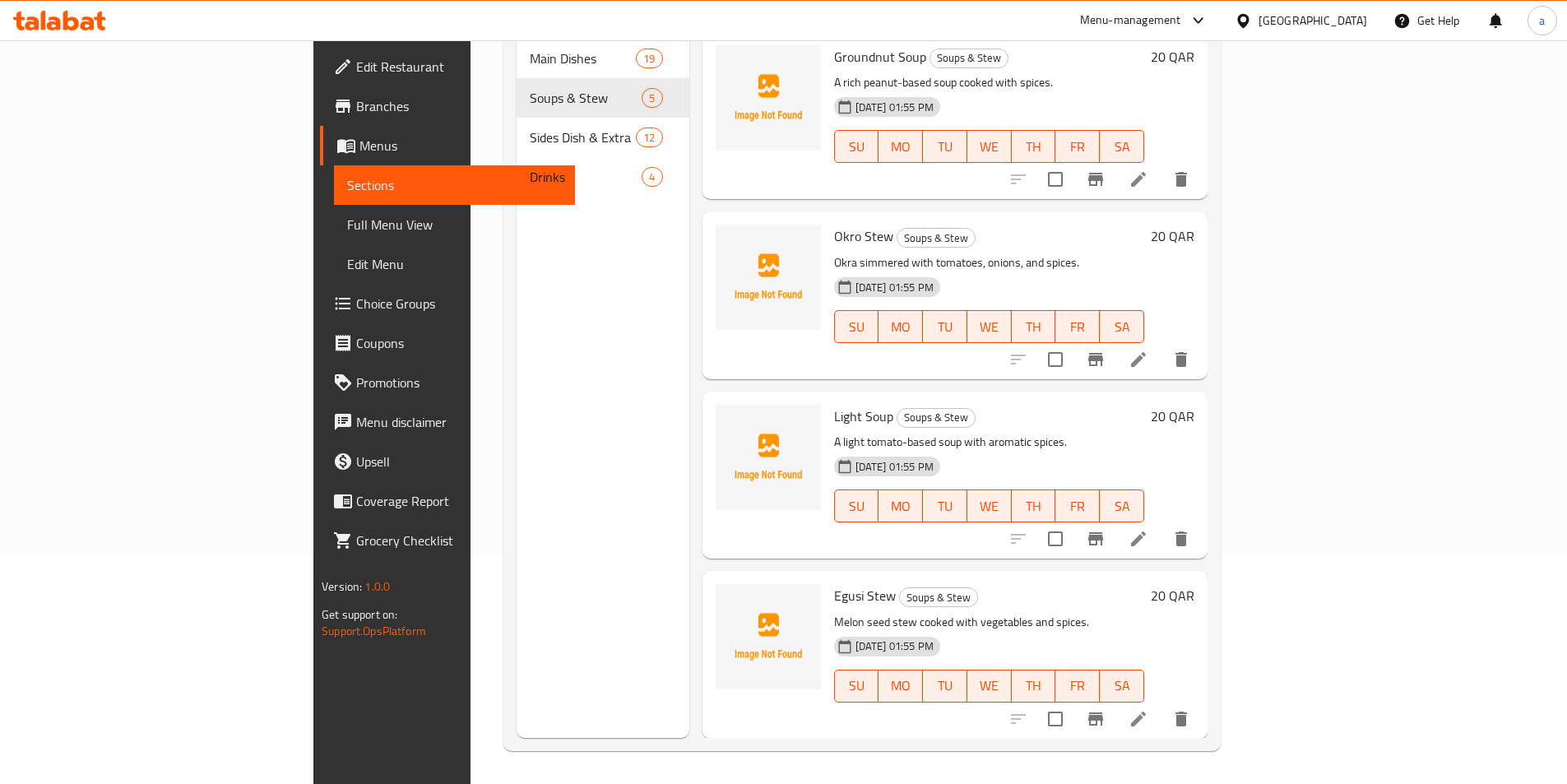
click at [517, 389] on div "Menu sections Main Dishes 19 Soups & Stew 5 Sides Dish & Extra 12 Drinks 4" at bounding box center [602, 346] width 173 height 784
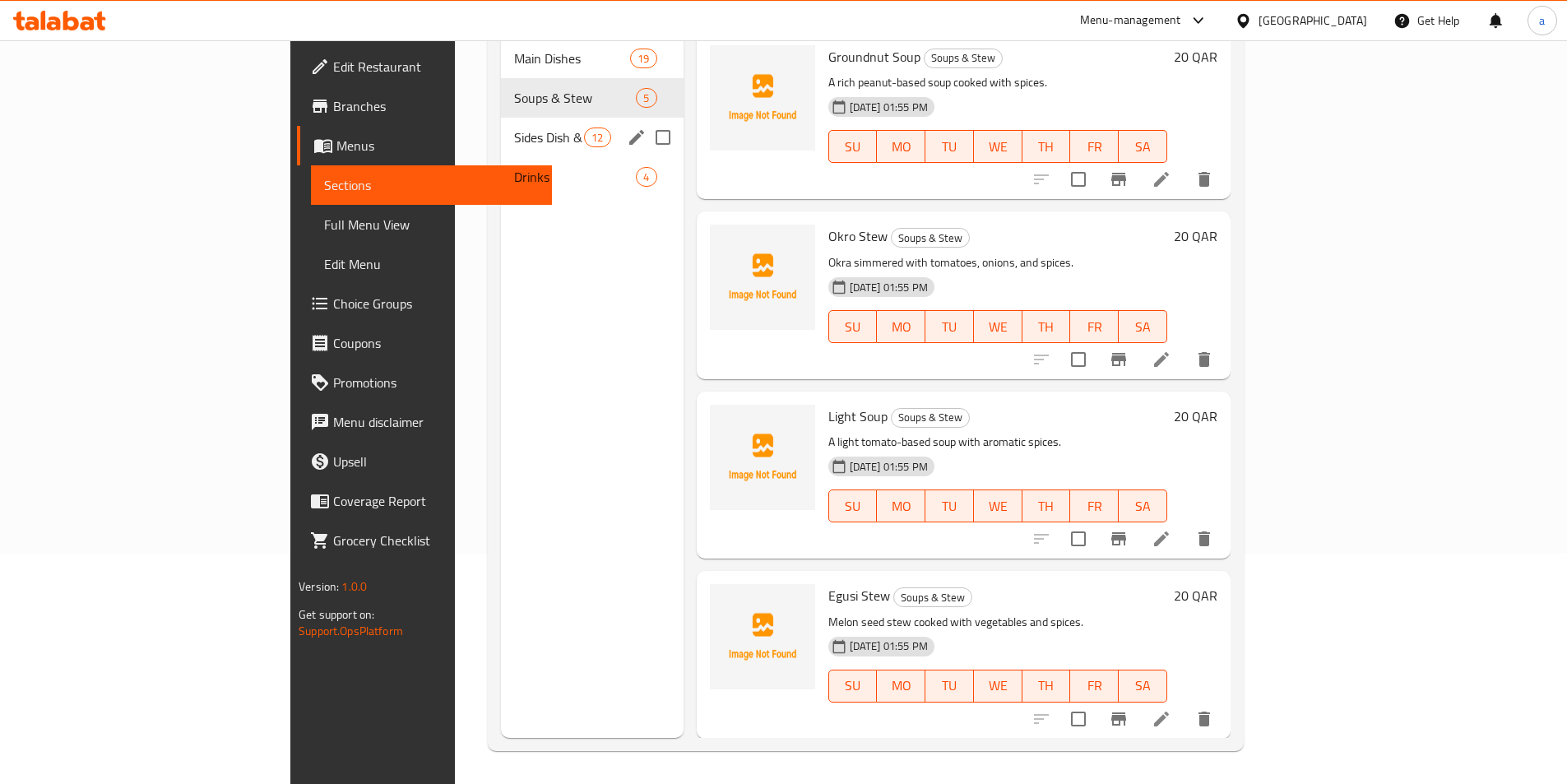
drag, startPoint x: 372, startPoint y: 125, endPoint x: 42, endPoint y: 251, distance: 353.2
click at [501, 125] on div "Sides Dish & Extra 12" at bounding box center [593, 137] width 183 height 39
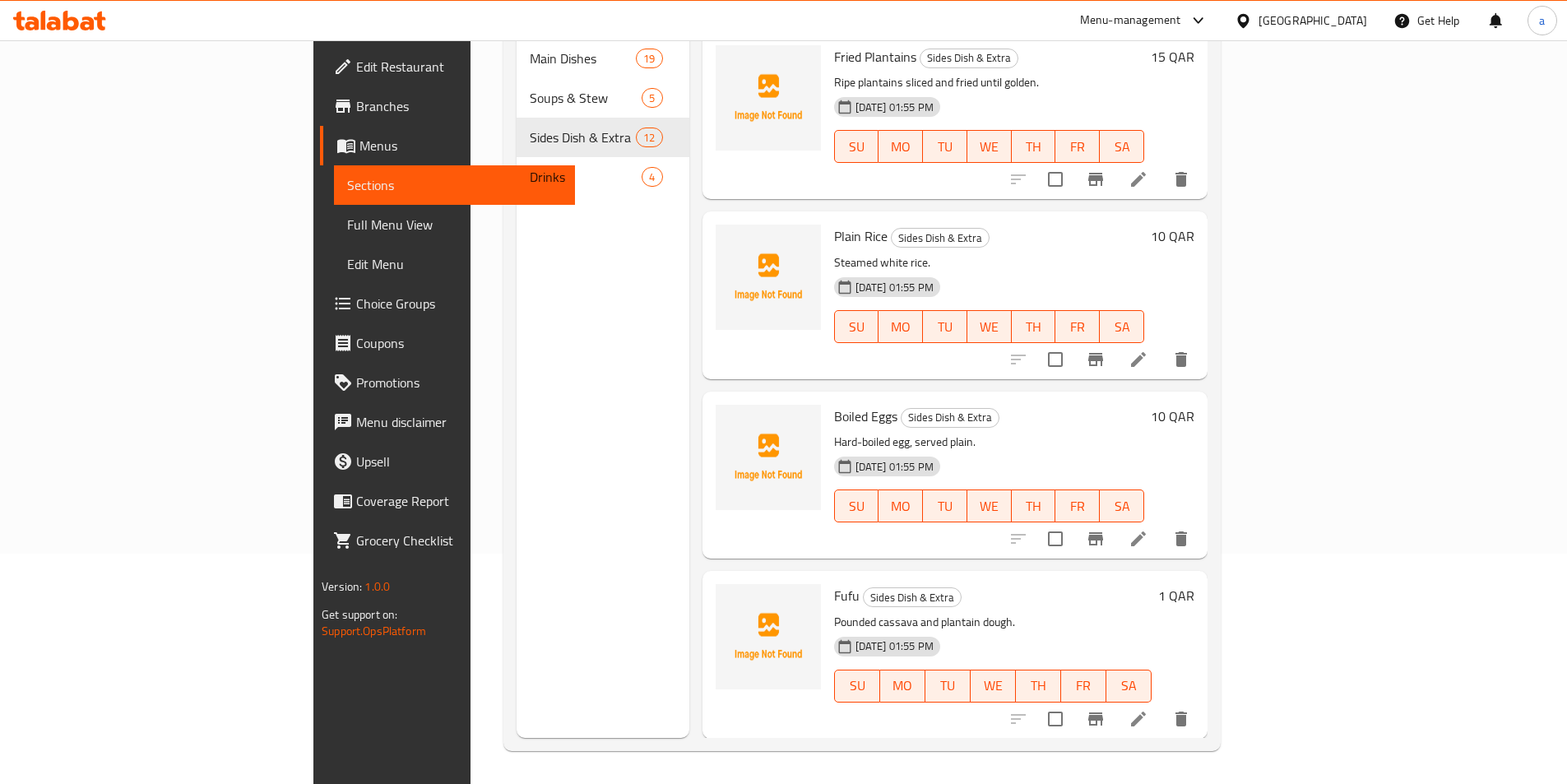
click at [522, 461] on div "Menu sections Main Dishes 19 Soups & Stew 5 Sides Dish & Extra 12 Drinks 4" at bounding box center [602, 346] width 173 height 784
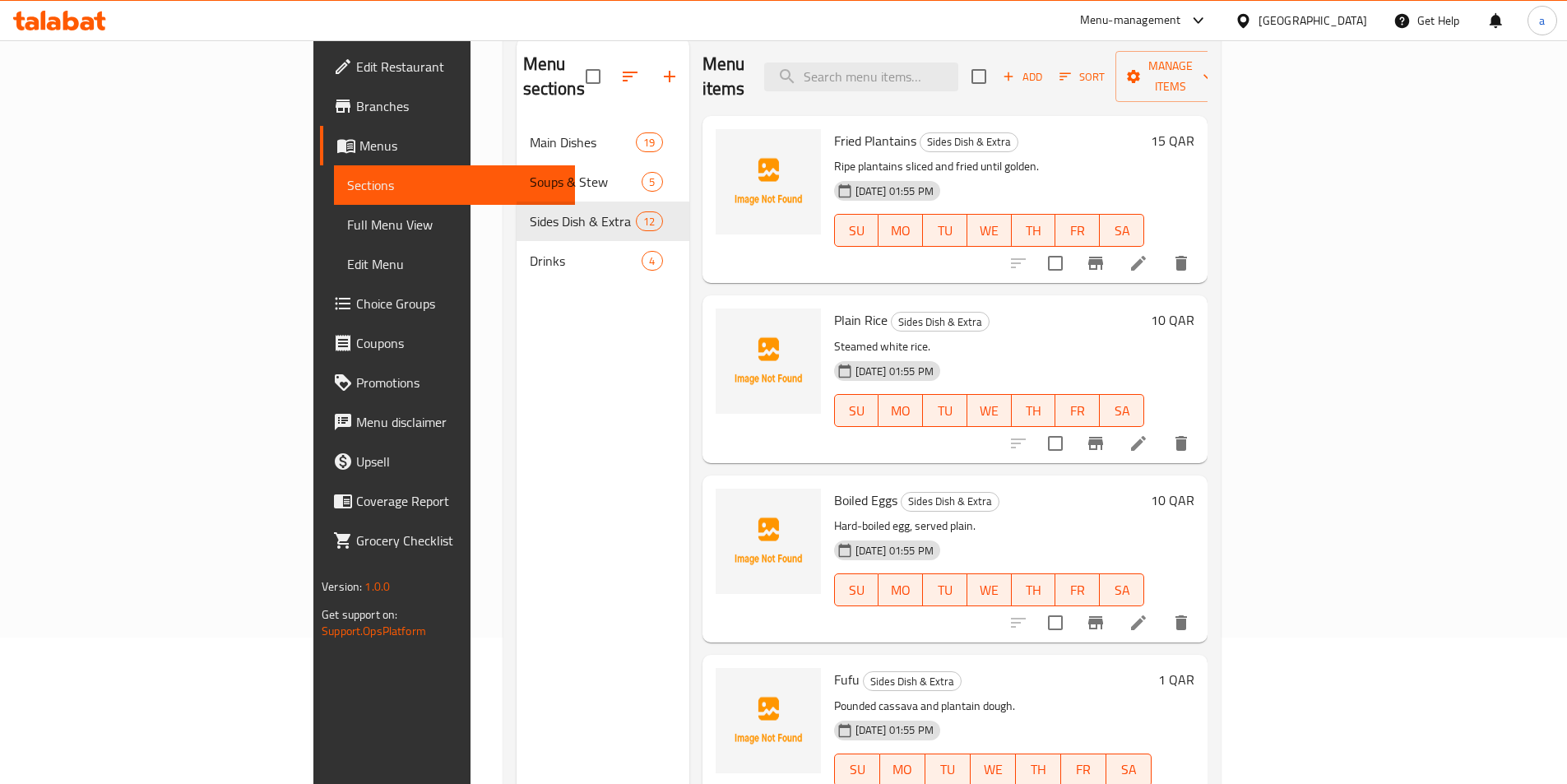
scroll to position [65, 0]
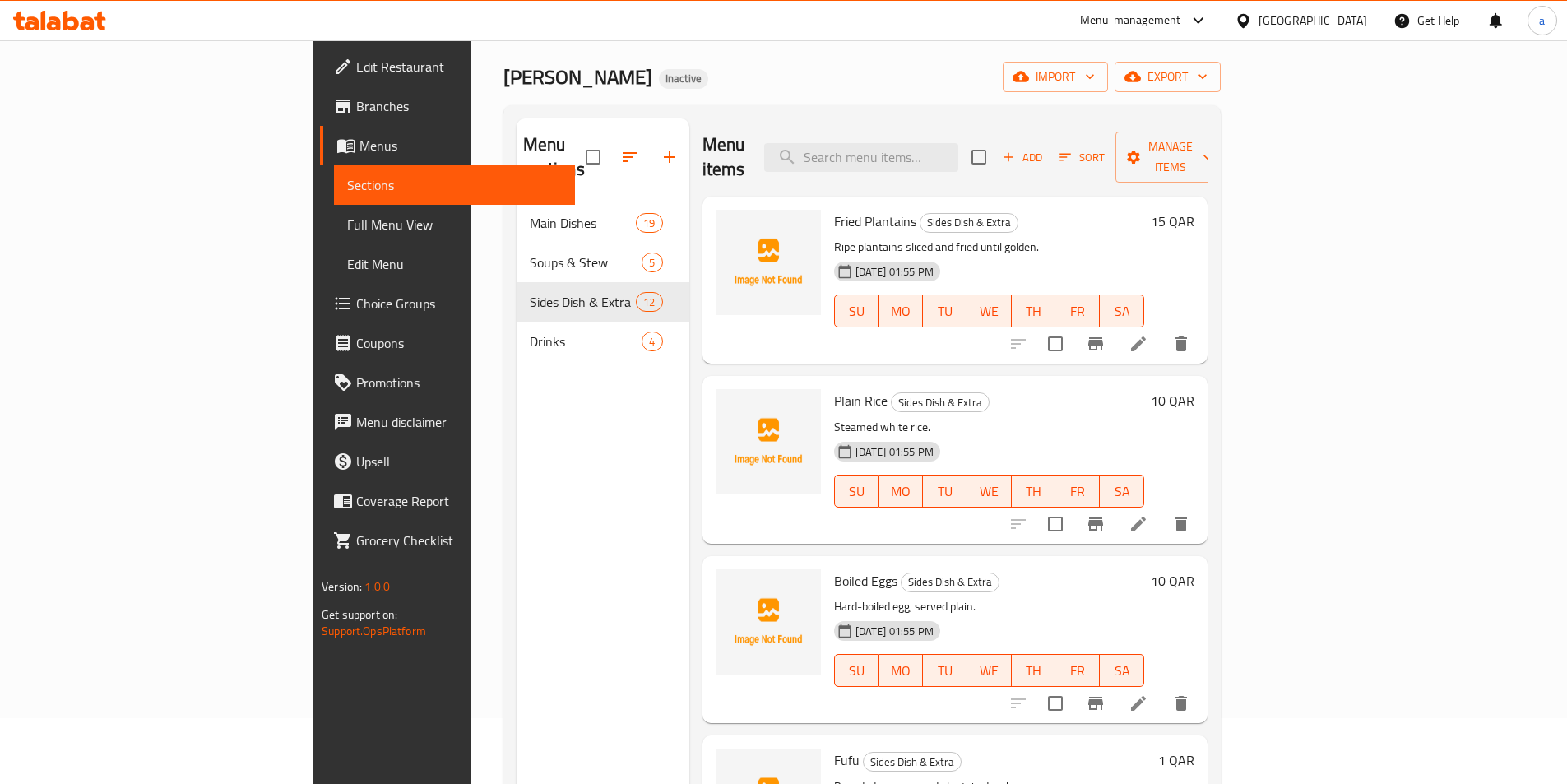
click at [517, 534] on div "Menu sections Main Dishes 19 Soups & Stew 5 Sides Dish & Extra 12 Drinks 4" at bounding box center [602, 510] width 173 height 784
click at [517, 553] on div "Menu sections Main Dishes 19 Soups & Stew 5 Sides Dish & Extra 12 Drinks 4" at bounding box center [602, 510] width 173 height 784
click at [517, 582] on div "Menu sections Main Dishes 19 Soups & Stew 5 Sides Dish & Extra 12 Drinks 4" at bounding box center [602, 510] width 173 height 784
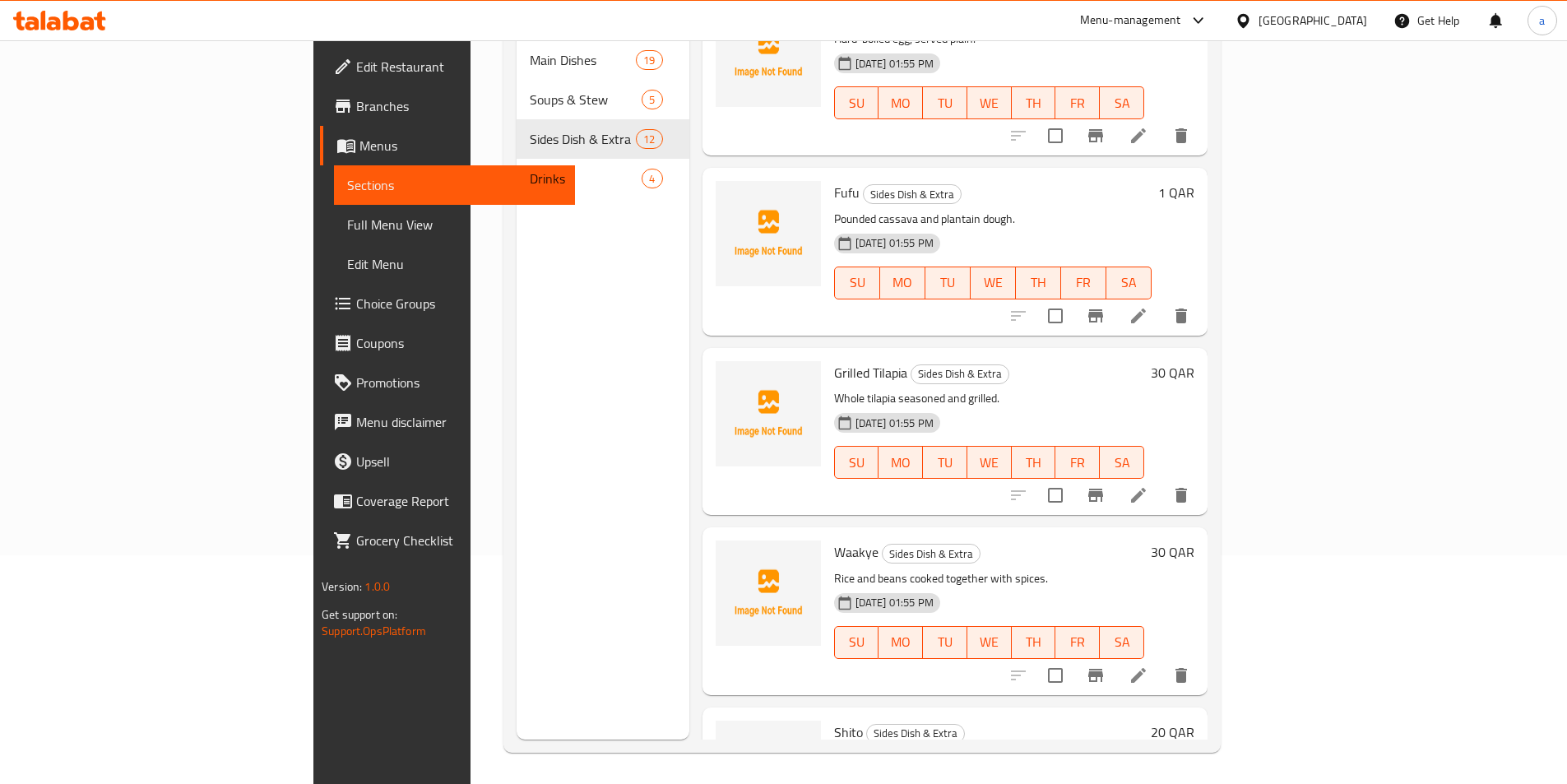
scroll to position [230, 0]
click at [517, 467] on div "Menu sections Main Dishes 19 Soups & Stew 5 Sides Dish & Extra 12 Drinks 4" at bounding box center [602, 346] width 173 height 784
click at [517, 447] on div "Menu sections Main Dishes 19 Soups & Stew 5 Sides Dish & Extra 12 Drinks 4" at bounding box center [602, 346] width 173 height 784
click at [517, 523] on div "Menu sections Main Dishes 19 Soups & Stew 5 Sides Dish & Extra 12 Drinks 4" at bounding box center [602, 346] width 173 height 784
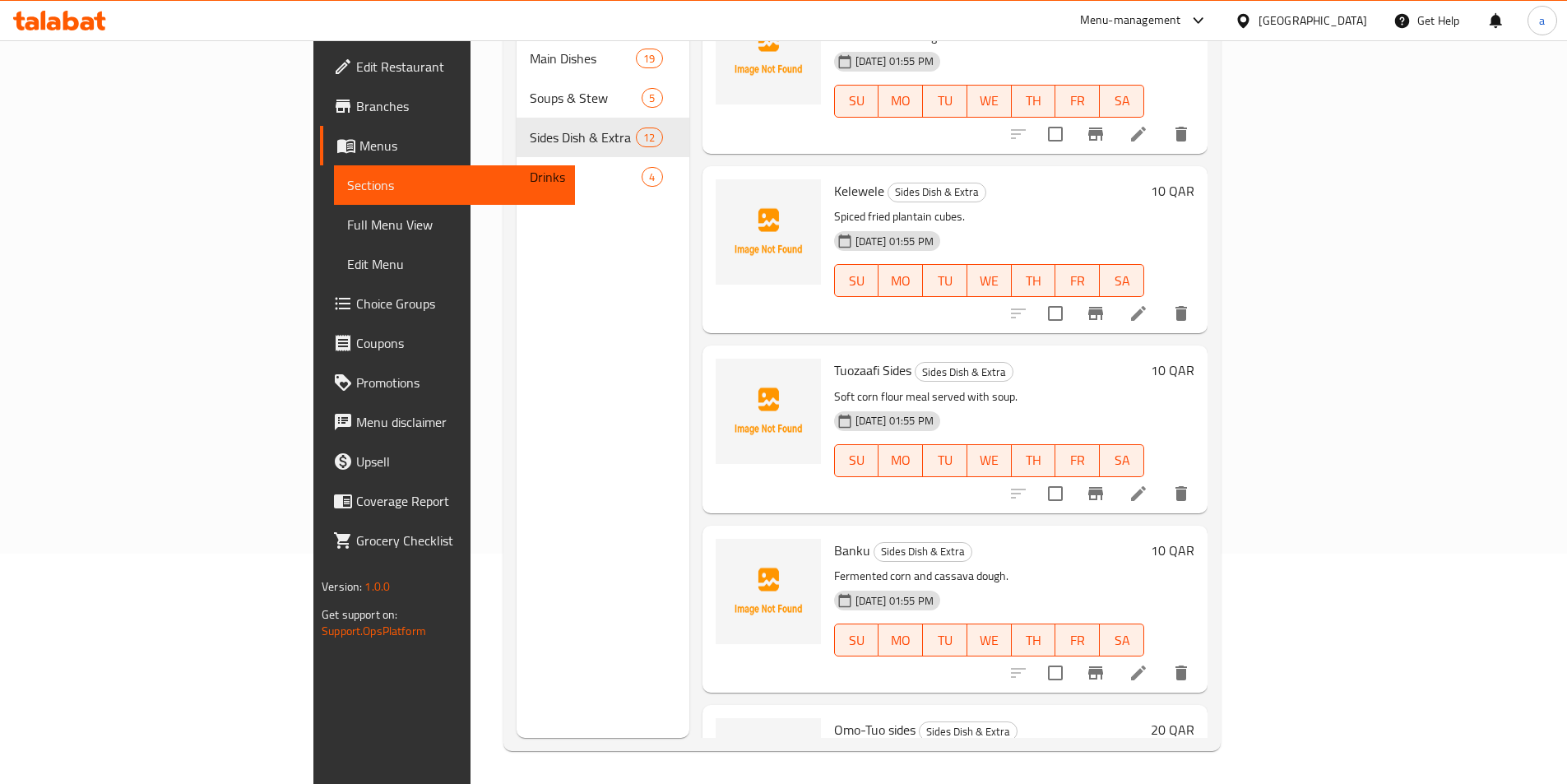
click at [517, 475] on div "Menu sections Main Dishes 19 Soups & Stew 5 Sides Dish & Extra 12 Drinks 4" at bounding box center [602, 346] width 173 height 784
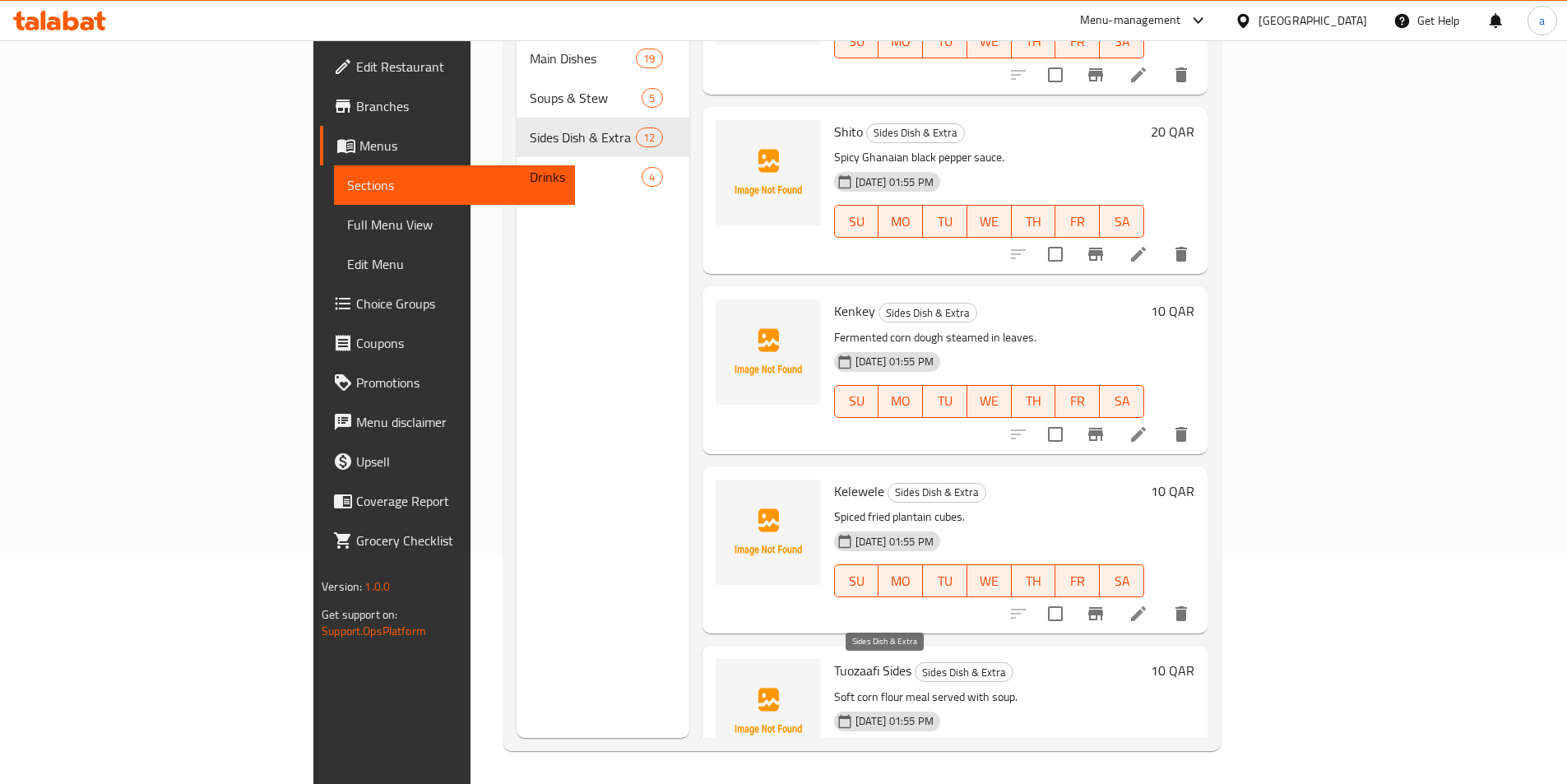
scroll to position [975, 0]
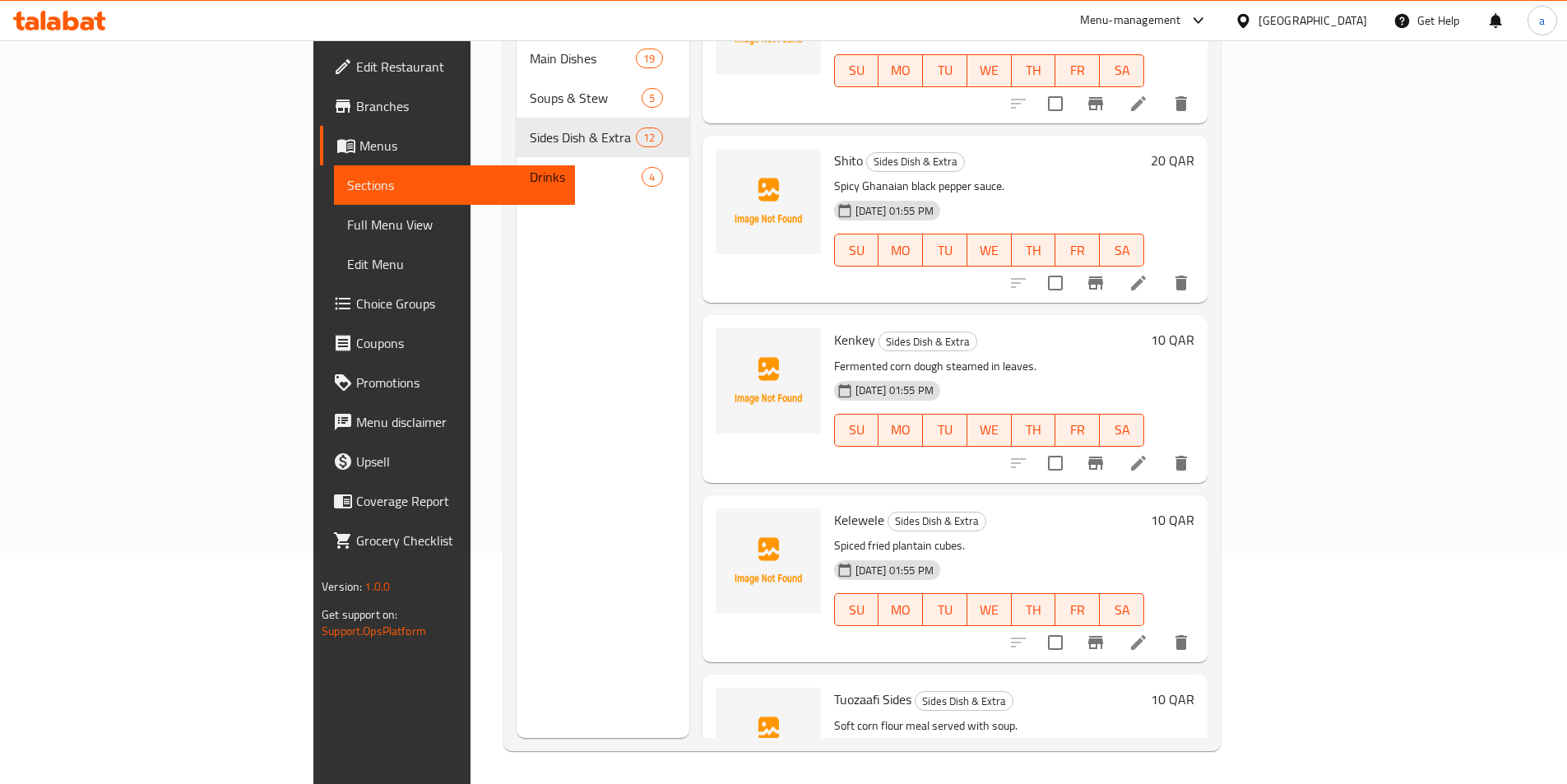
click at [517, 457] on div "Menu sections Main Dishes 19 Soups & Stew 5 Sides Dish & Extra 12 Drinks 4" at bounding box center [602, 346] width 173 height 784
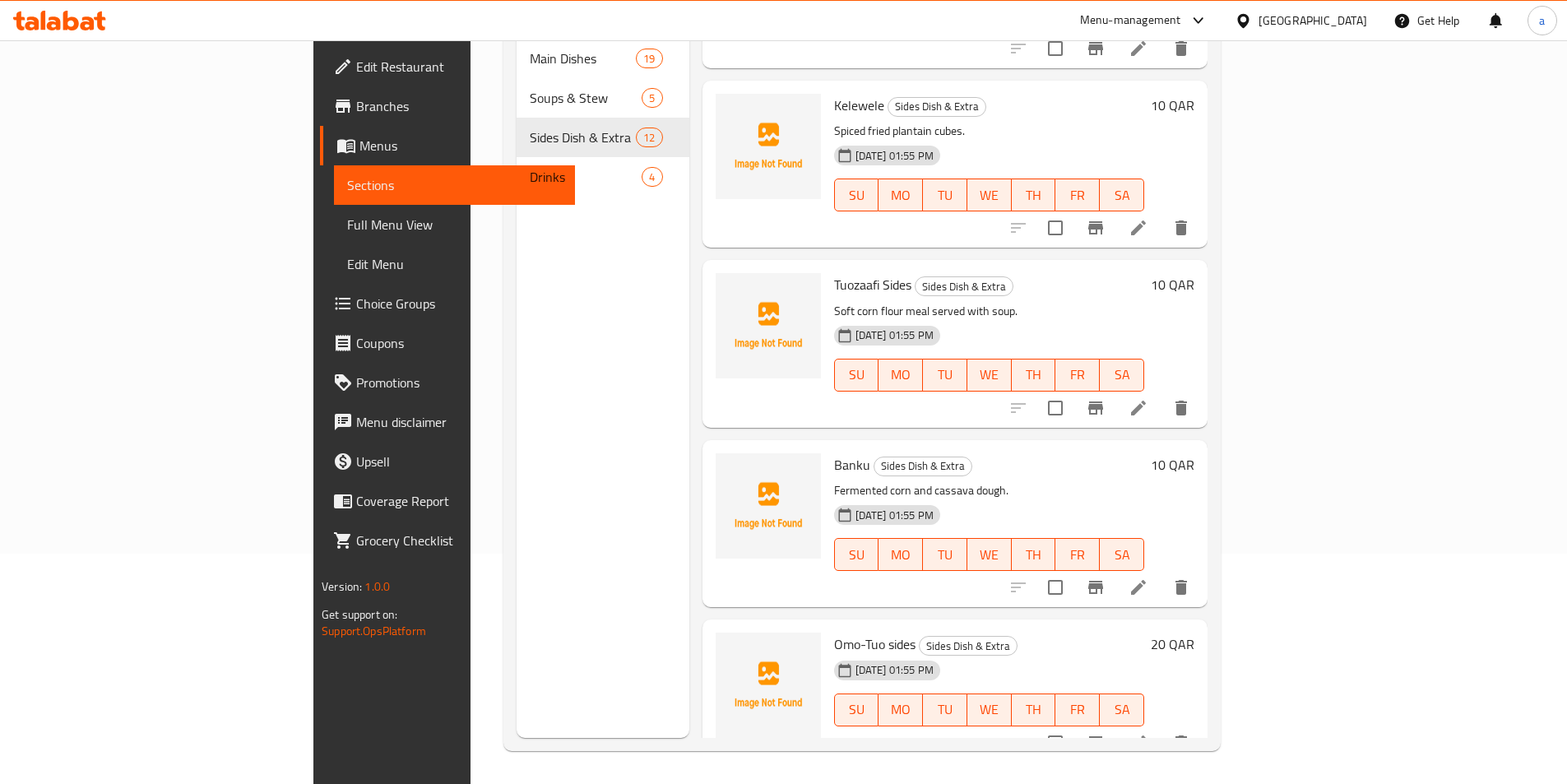
click at [517, 427] on div "Menu sections Main Dishes 19 Soups & Stew 5 Sides Dish & Extra 12 Drinks 4" at bounding box center [602, 346] width 173 height 784
click at [1146, 735] on icon at bounding box center [1138, 742] width 14 height 14
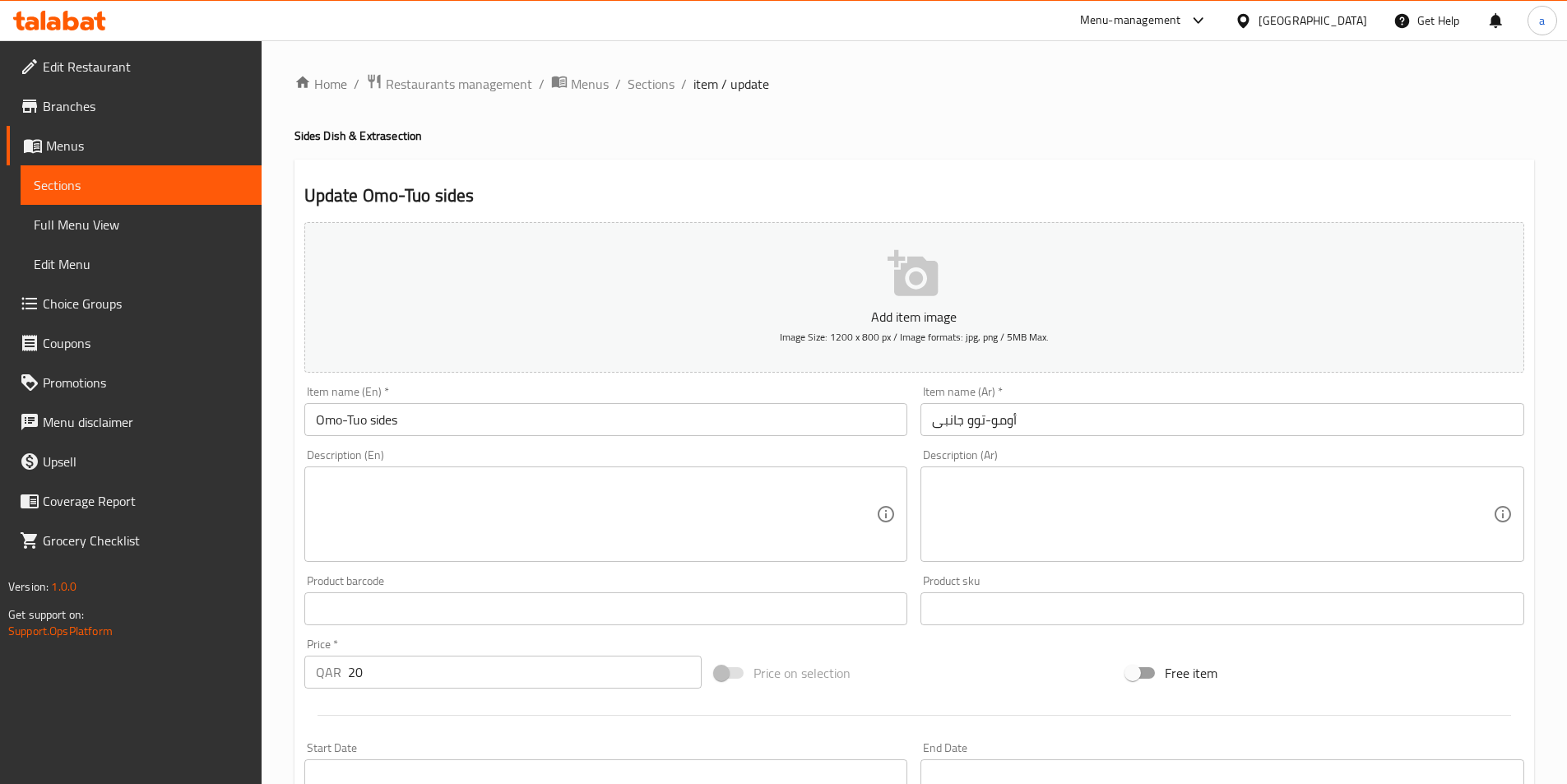
click at [352, 666] on input "20" at bounding box center [525, 671] width 355 height 33
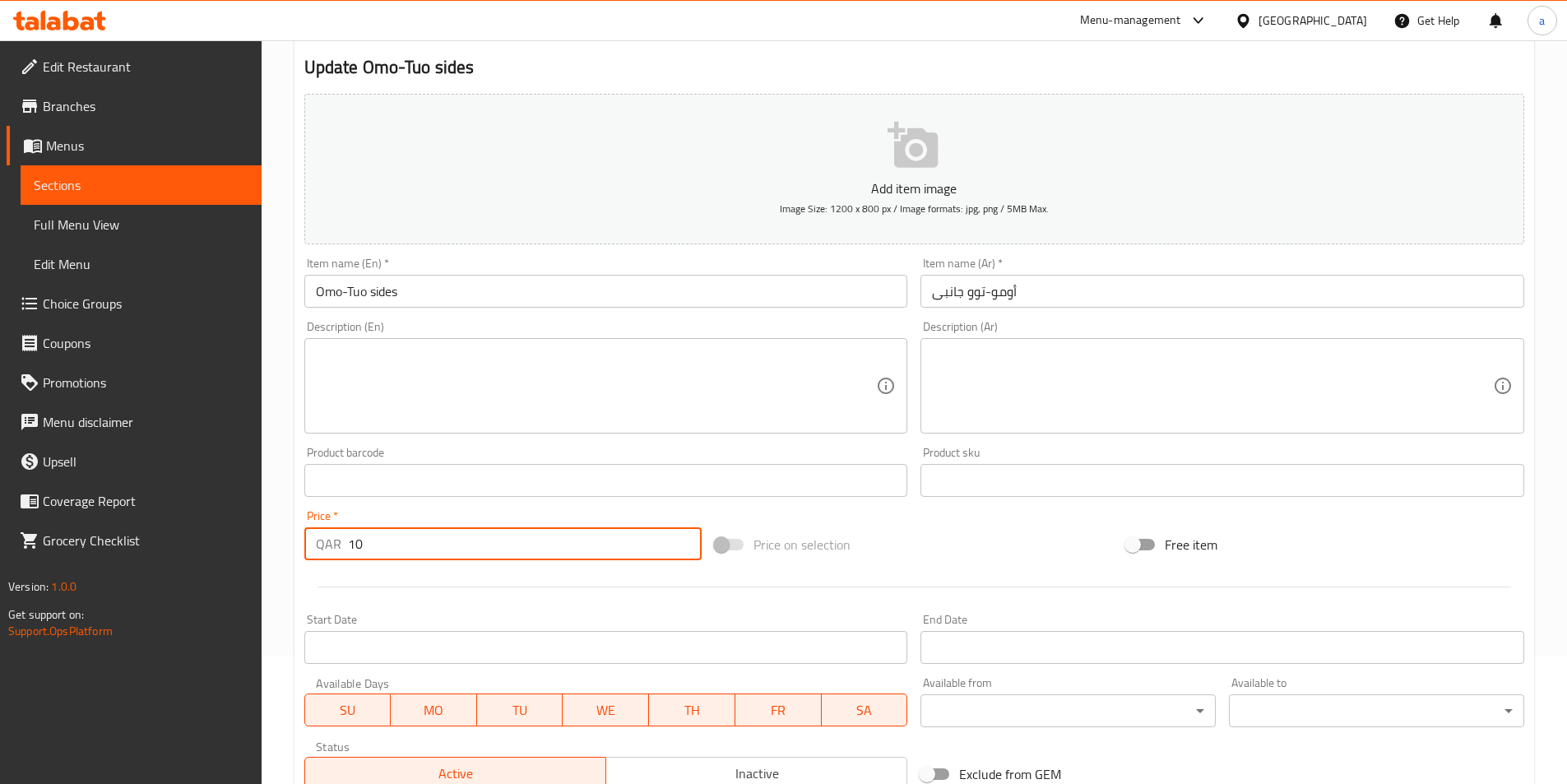
scroll to position [379, 0]
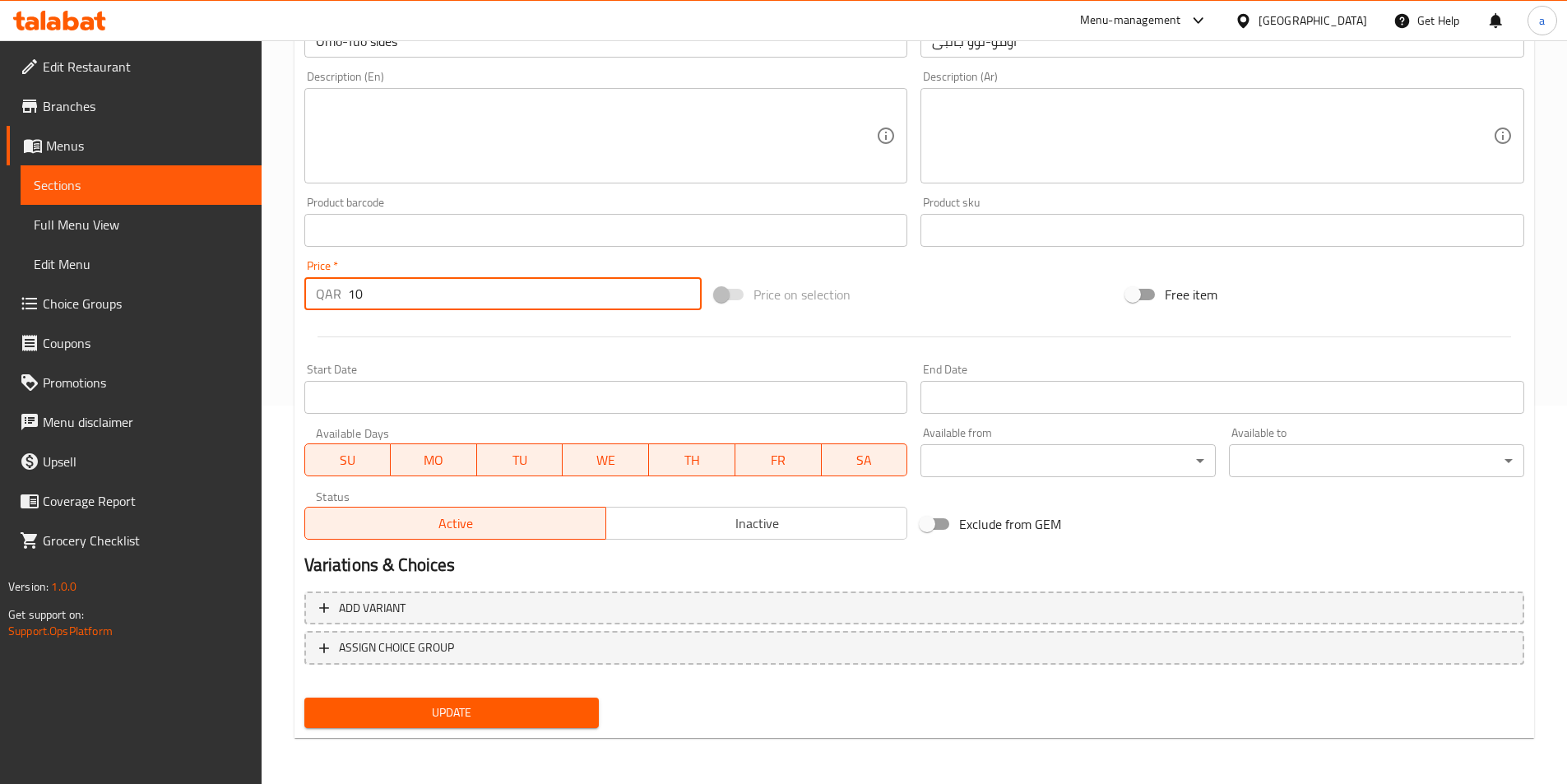
type input "10"
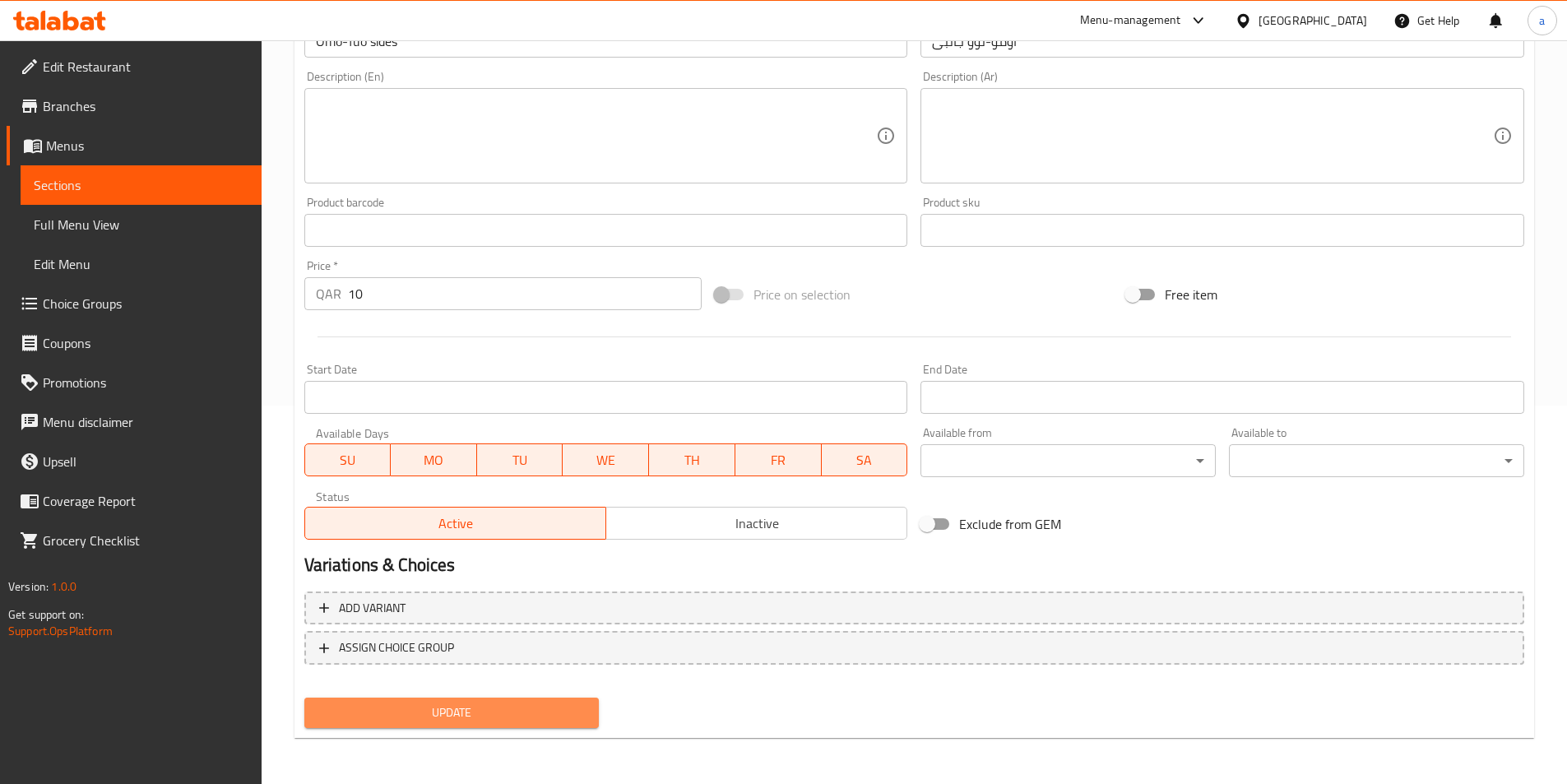
click at [365, 707] on span "Update" at bounding box center [452, 712] width 269 height 20
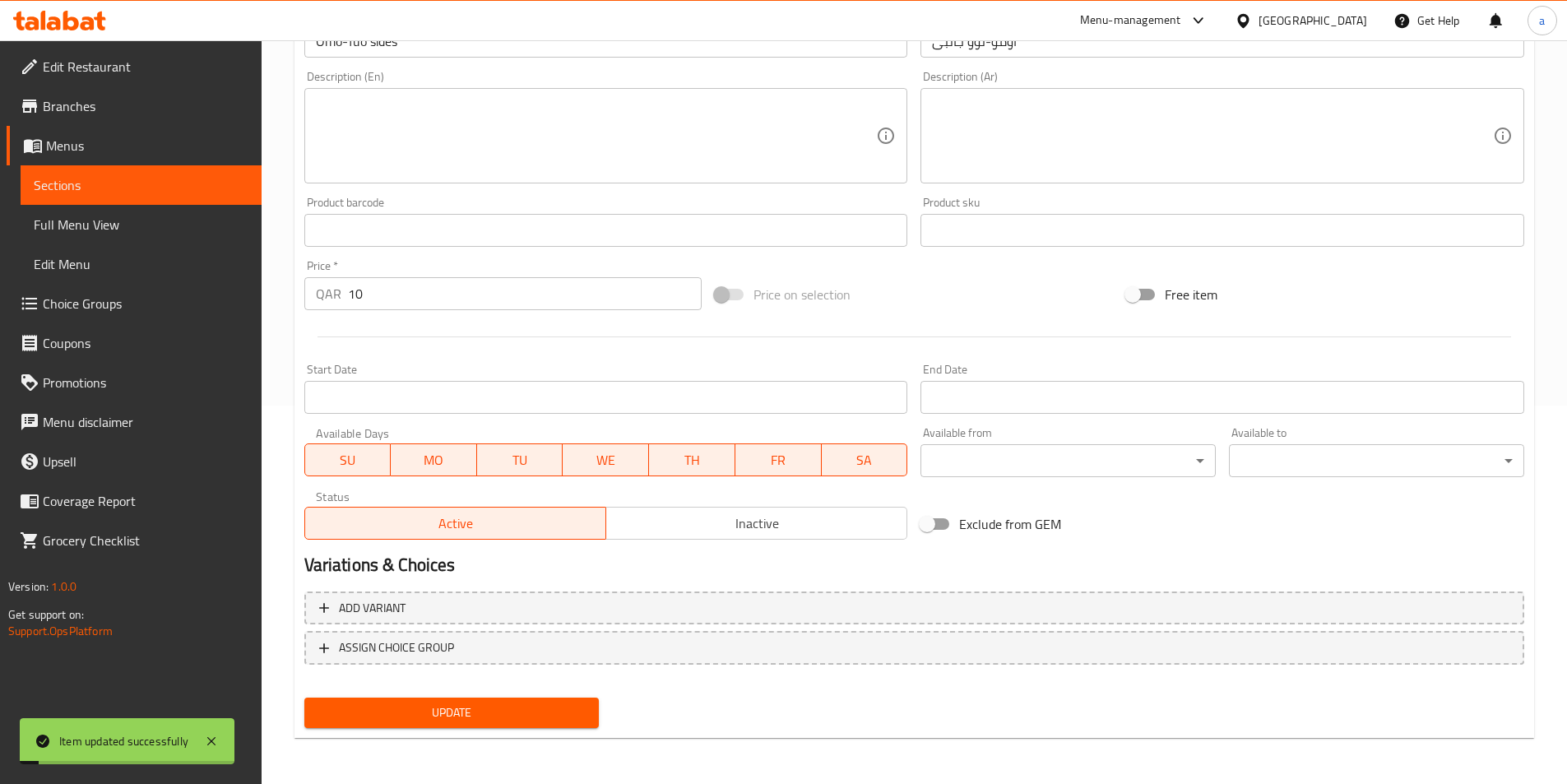
click at [125, 188] on span "Sections" at bounding box center [141, 185] width 215 height 19
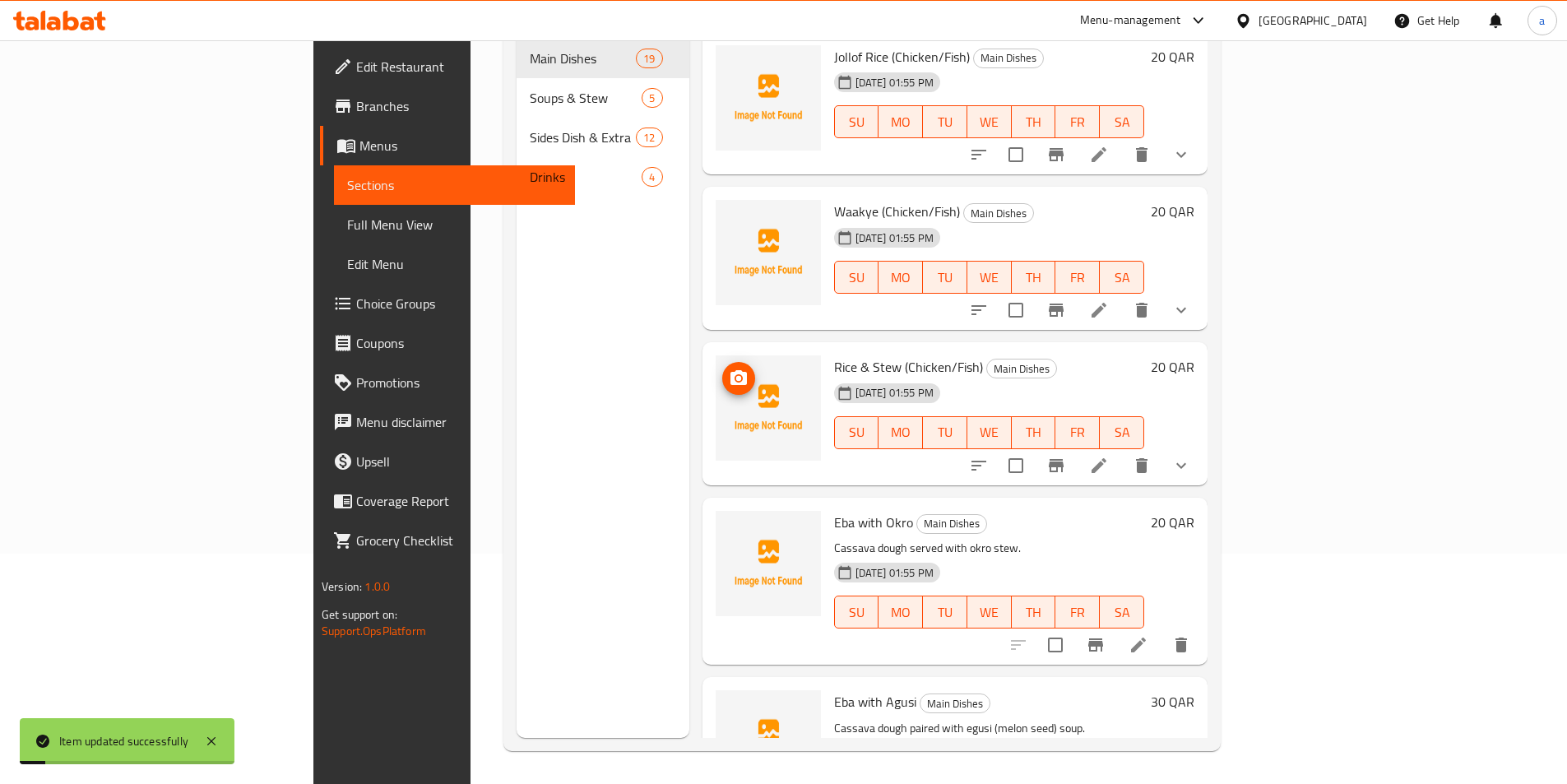
scroll to position [230, 0]
click at [517, 453] on div "Menu sections Main Dishes 19 Soups & Stew 5 Sides Dish & Extra 12 Drinks 4" at bounding box center [602, 346] width 173 height 784
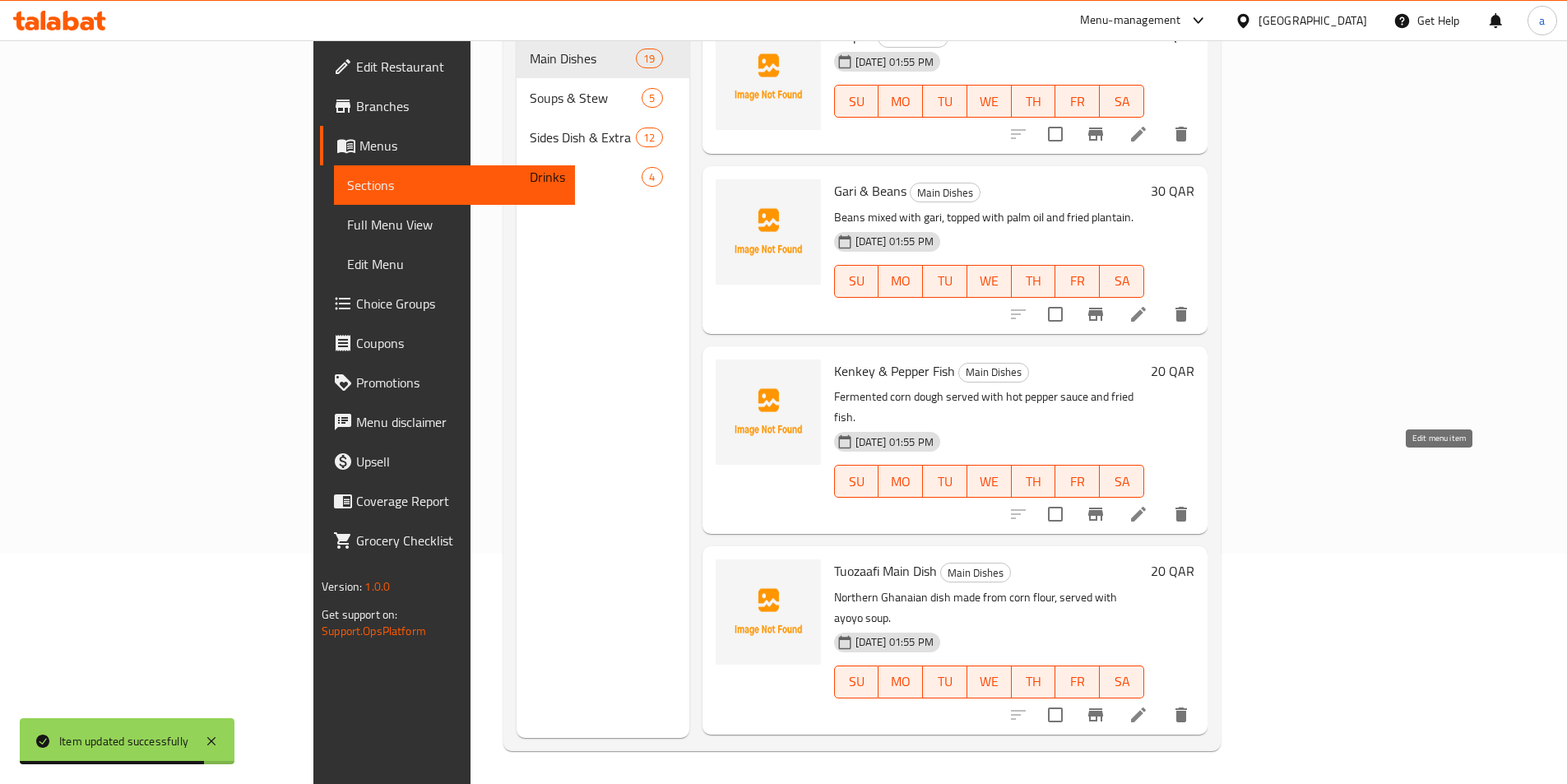
click at [1146, 507] on icon at bounding box center [1138, 513] width 14 height 14
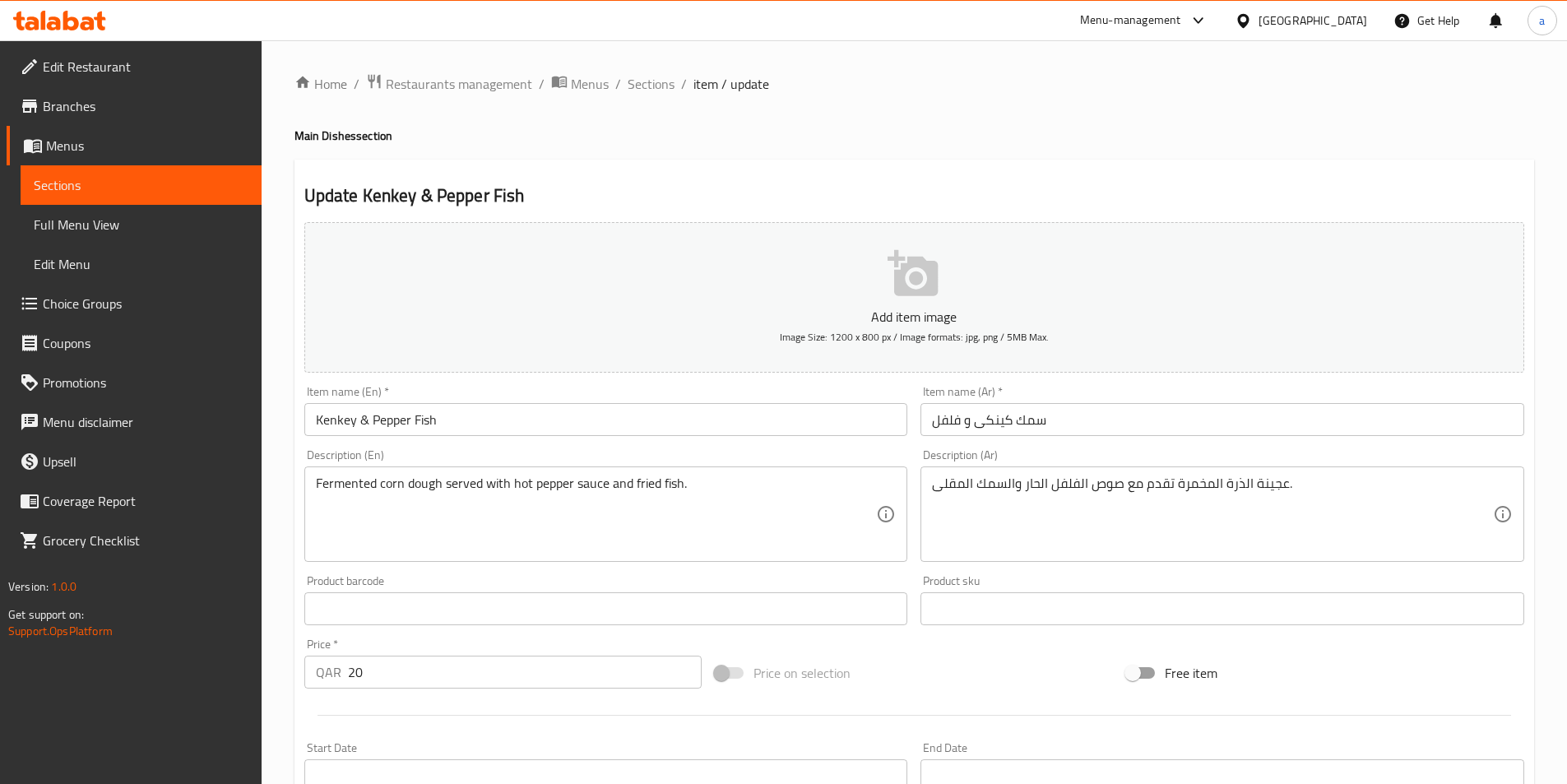
click at [176, 186] on span "Sections" at bounding box center [141, 185] width 215 height 19
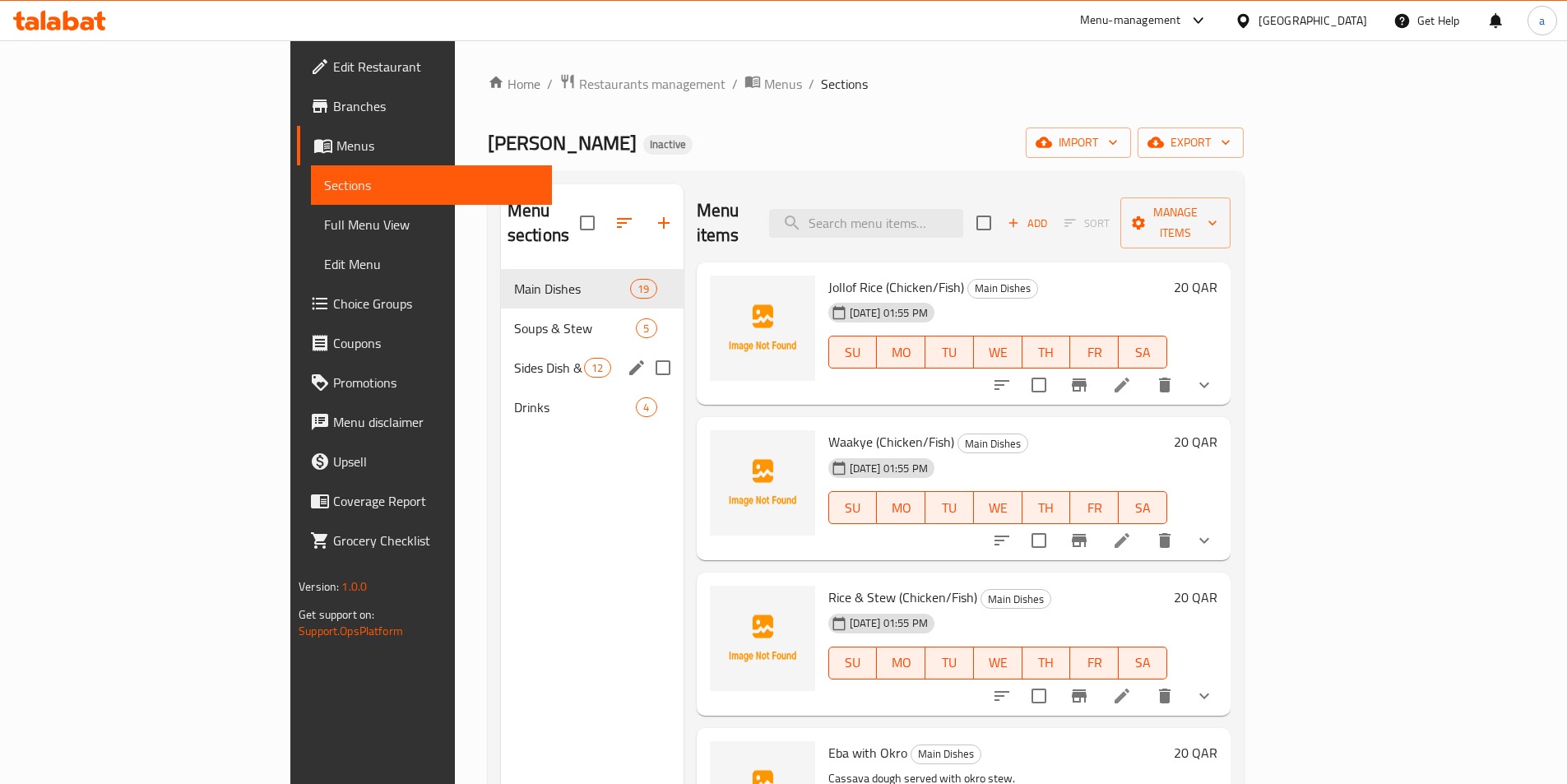
click at [501, 348] on div "Sides Dish & Extra 12" at bounding box center [593, 367] width 183 height 39
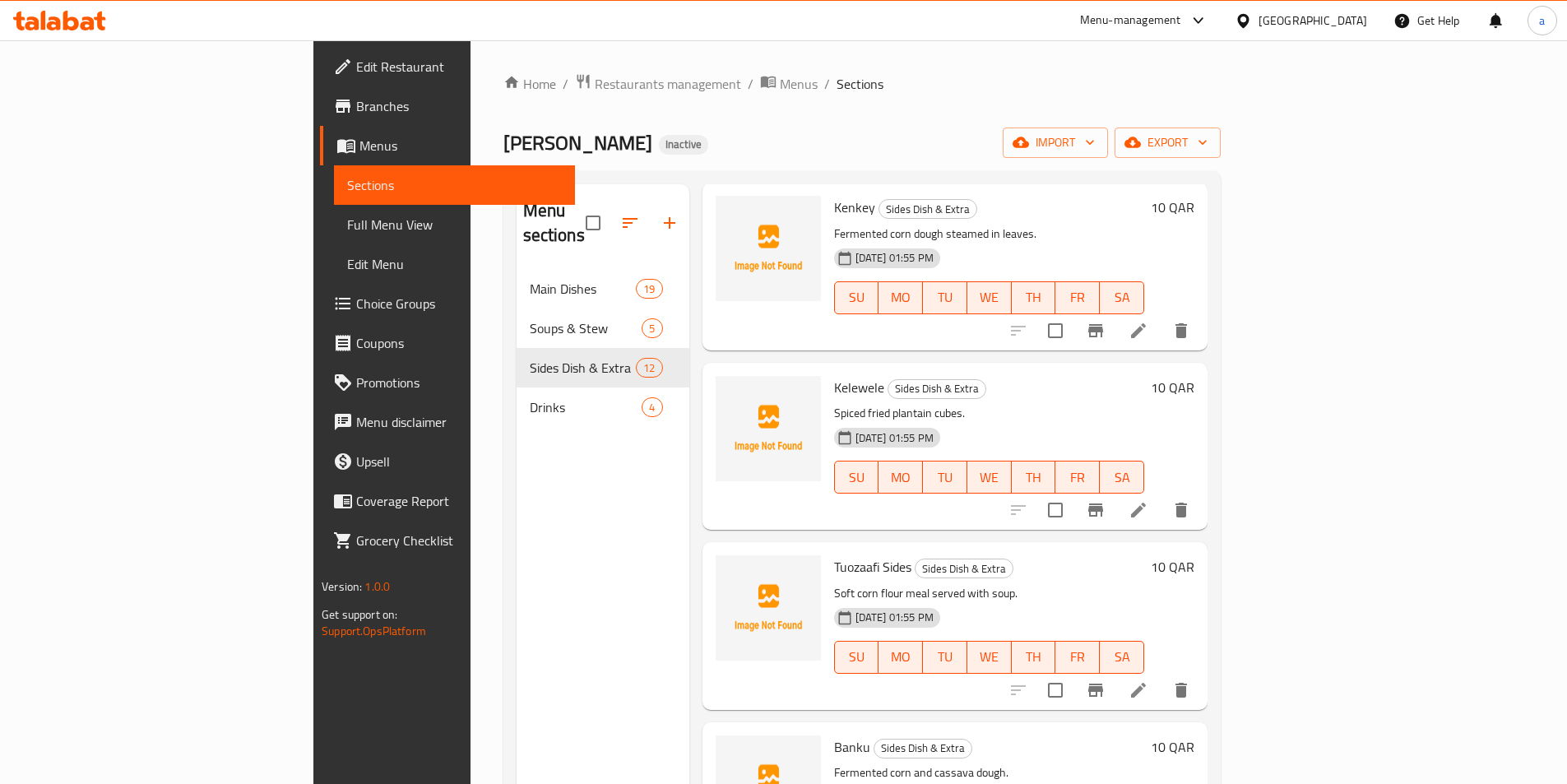
scroll to position [1355, 0]
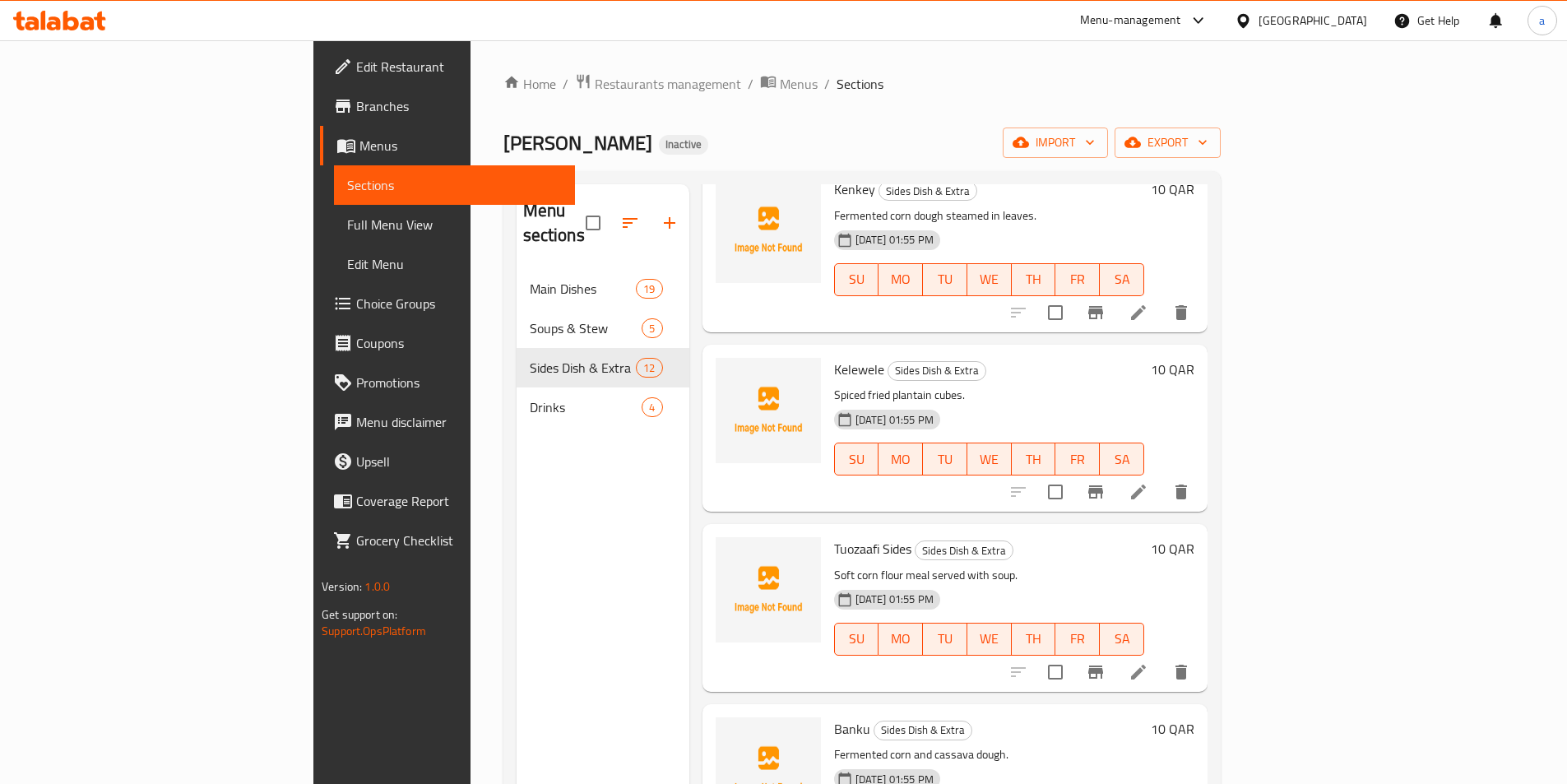
click at [517, 540] on div "Menu sections Main Dishes 19 Soups & Stew 5 Sides Dish & Extra 12 Drinks 4" at bounding box center [602, 576] width 173 height 784
click at [1162, 481] on li at bounding box center [1139, 491] width 46 height 30
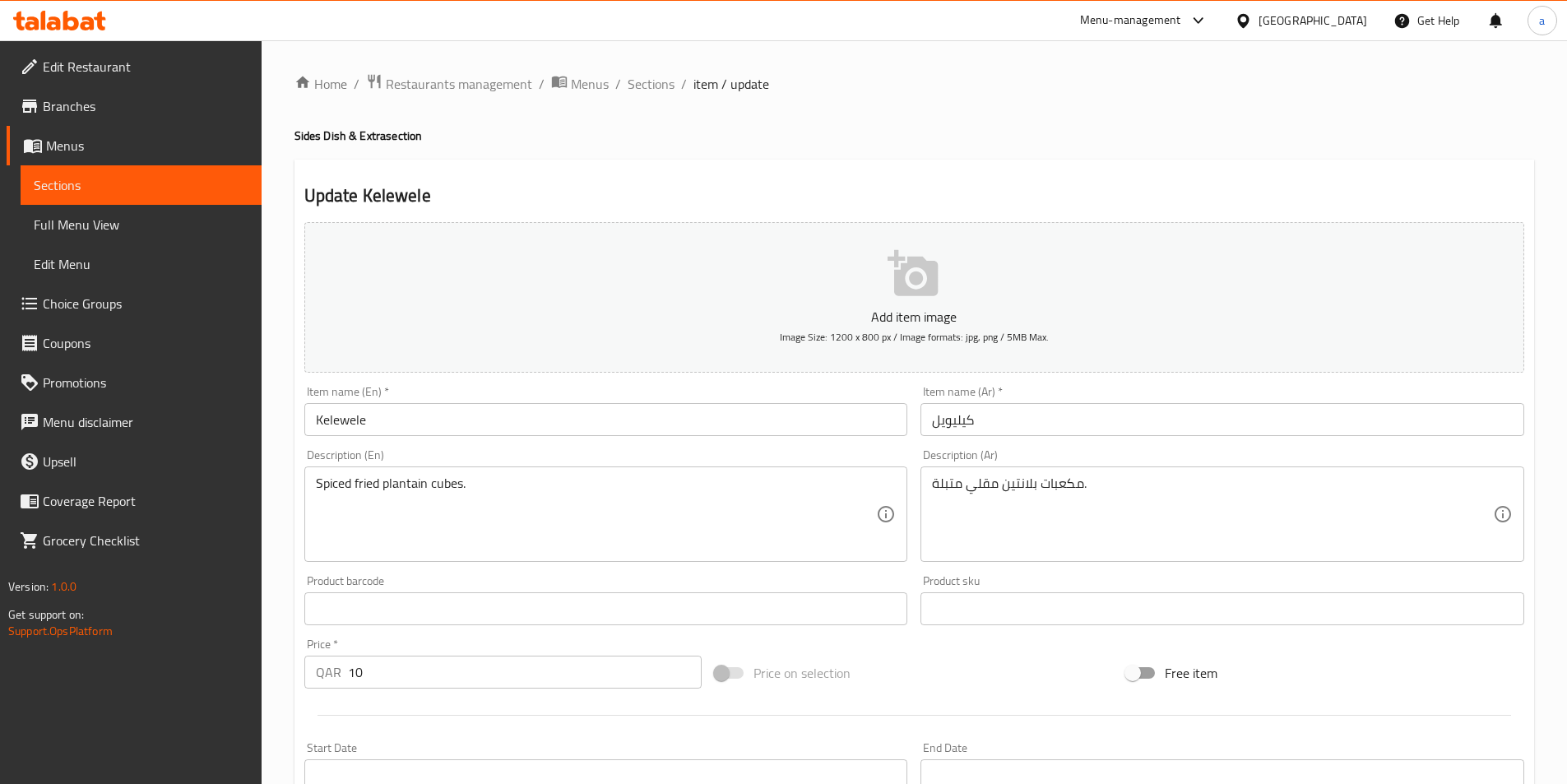
scroll to position [379, 0]
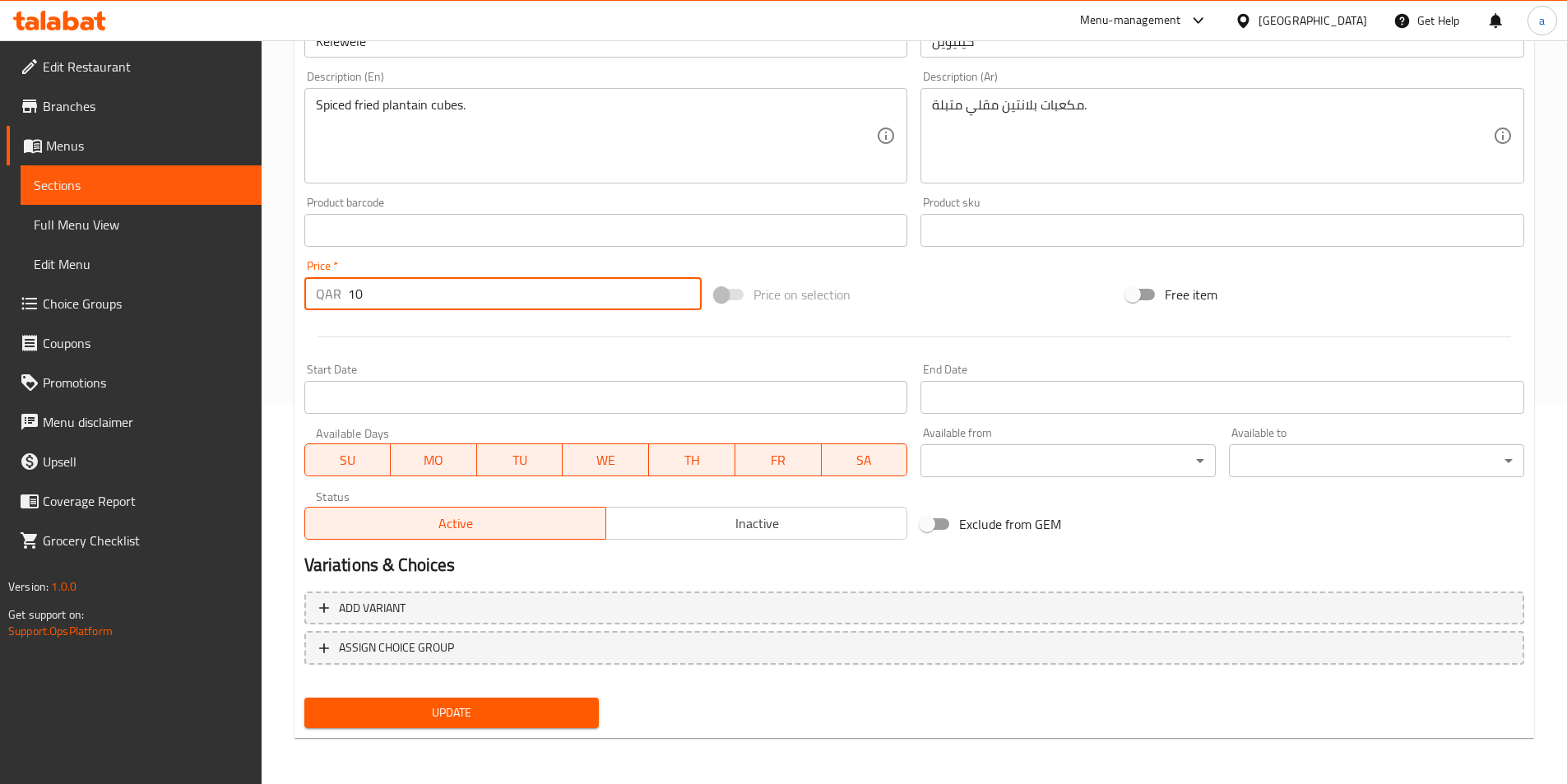
click at [413, 295] on input "10" at bounding box center [525, 294] width 355 height 33
type input "20"
click at [459, 706] on span "Update" at bounding box center [452, 712] width 269 height 20
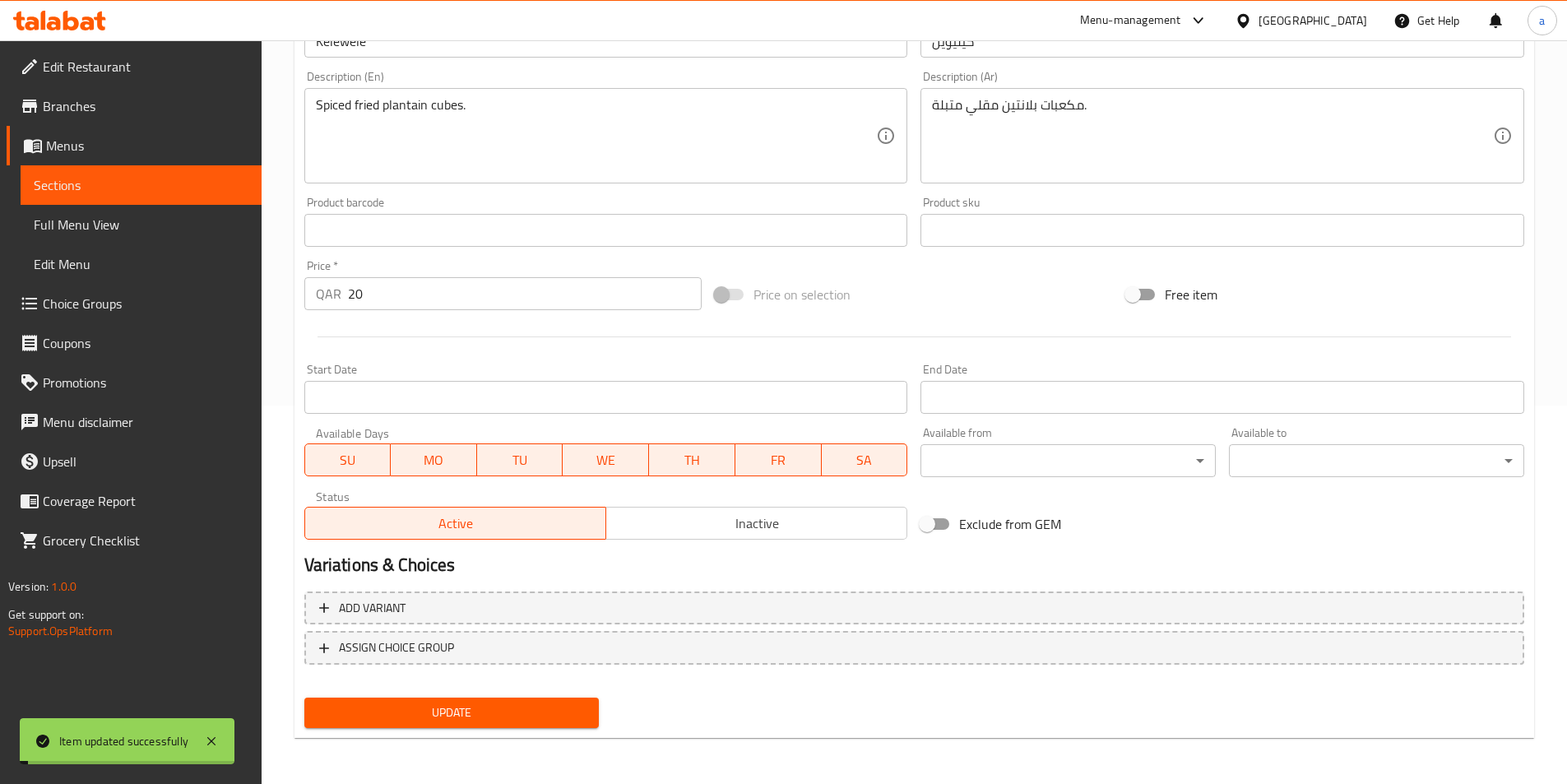
click at [98, 163] on link "Menus" at bounding box center [134, 145] width 255 height 39
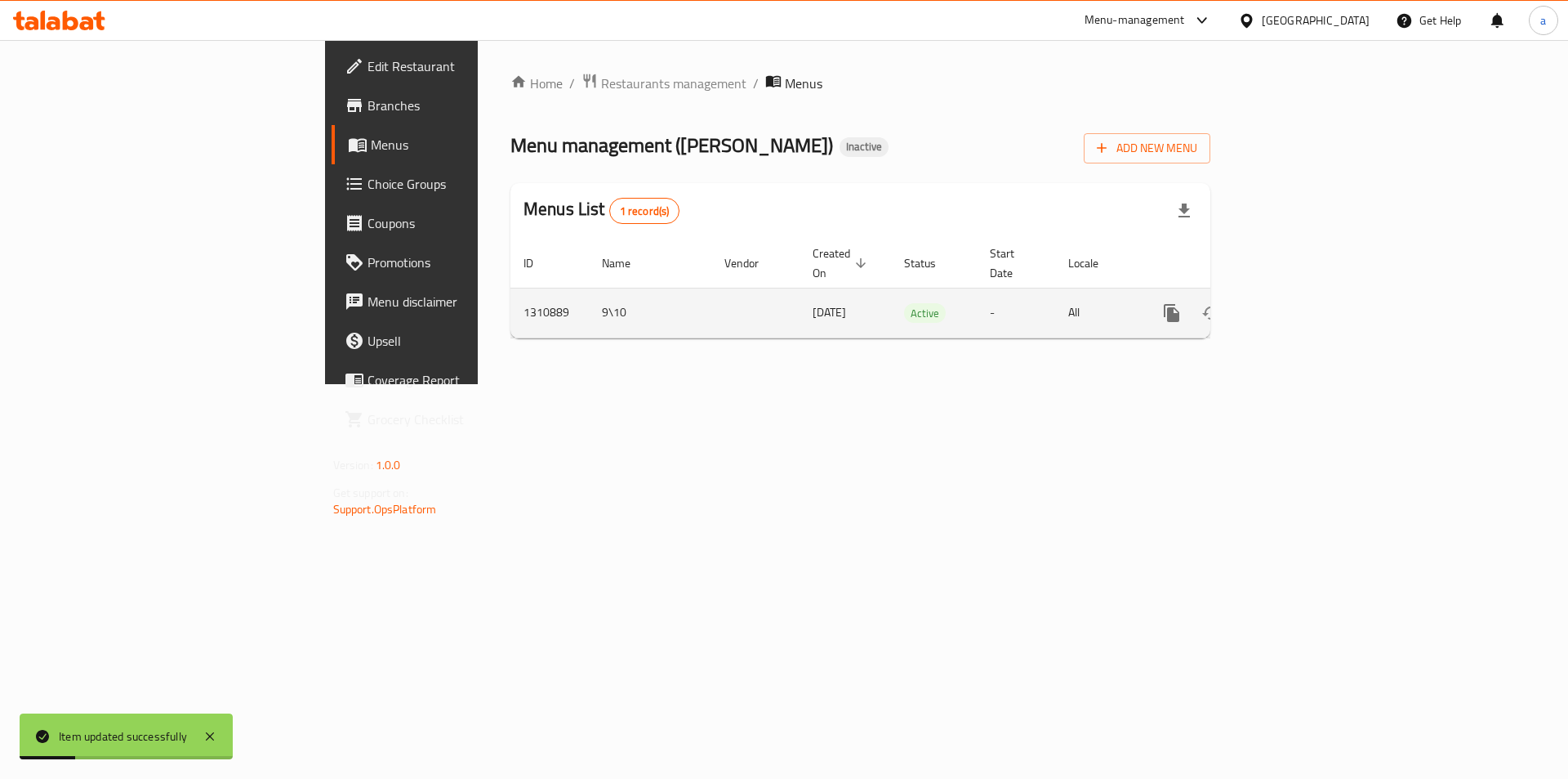
click at [1310, 295] on link "enhanced table" at bounding box center [1290, 313] width 39 height 39
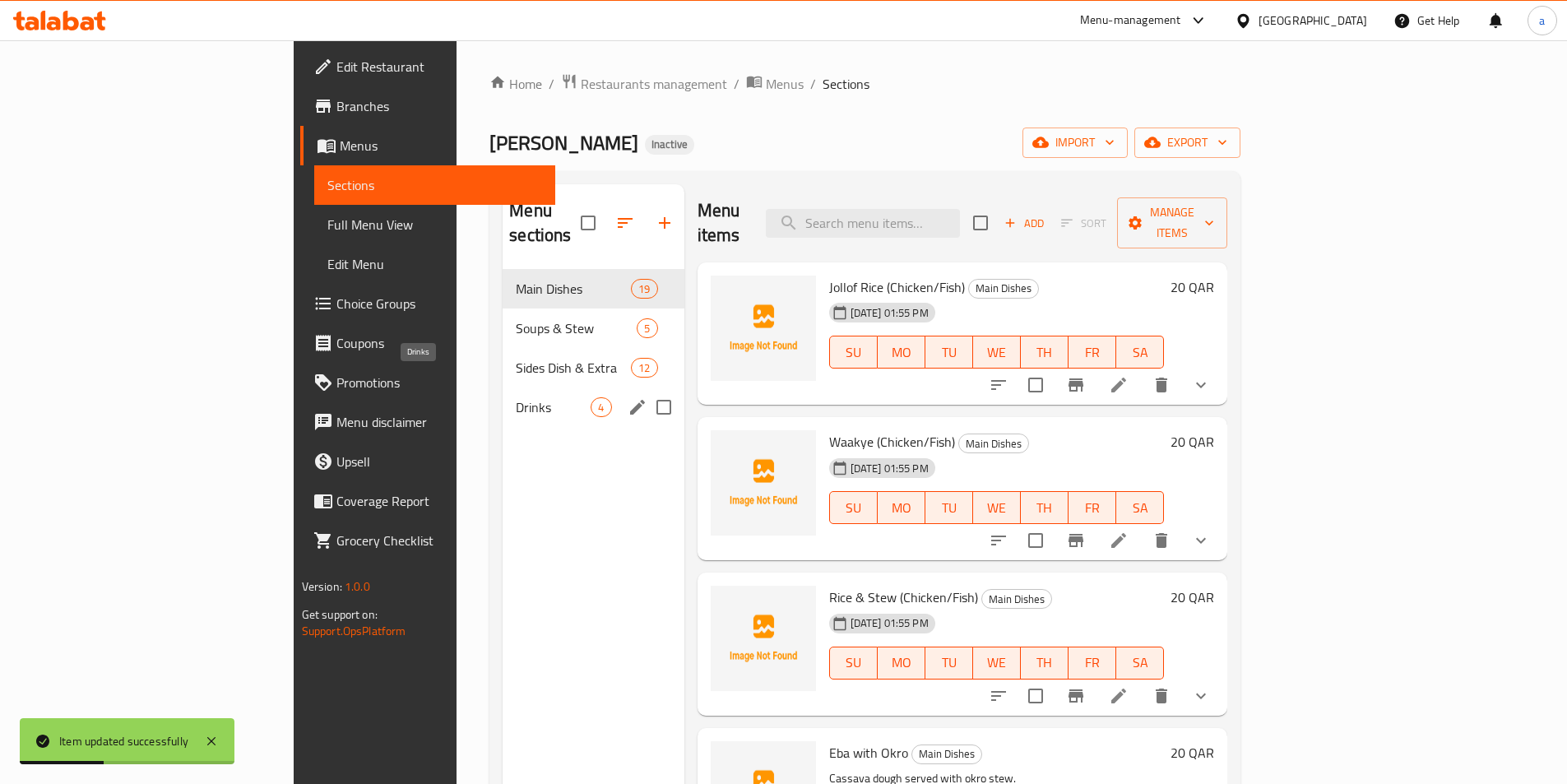
click at [516, 397] on span "Drinks" at bounding box center [553, 406] width 75 height 19
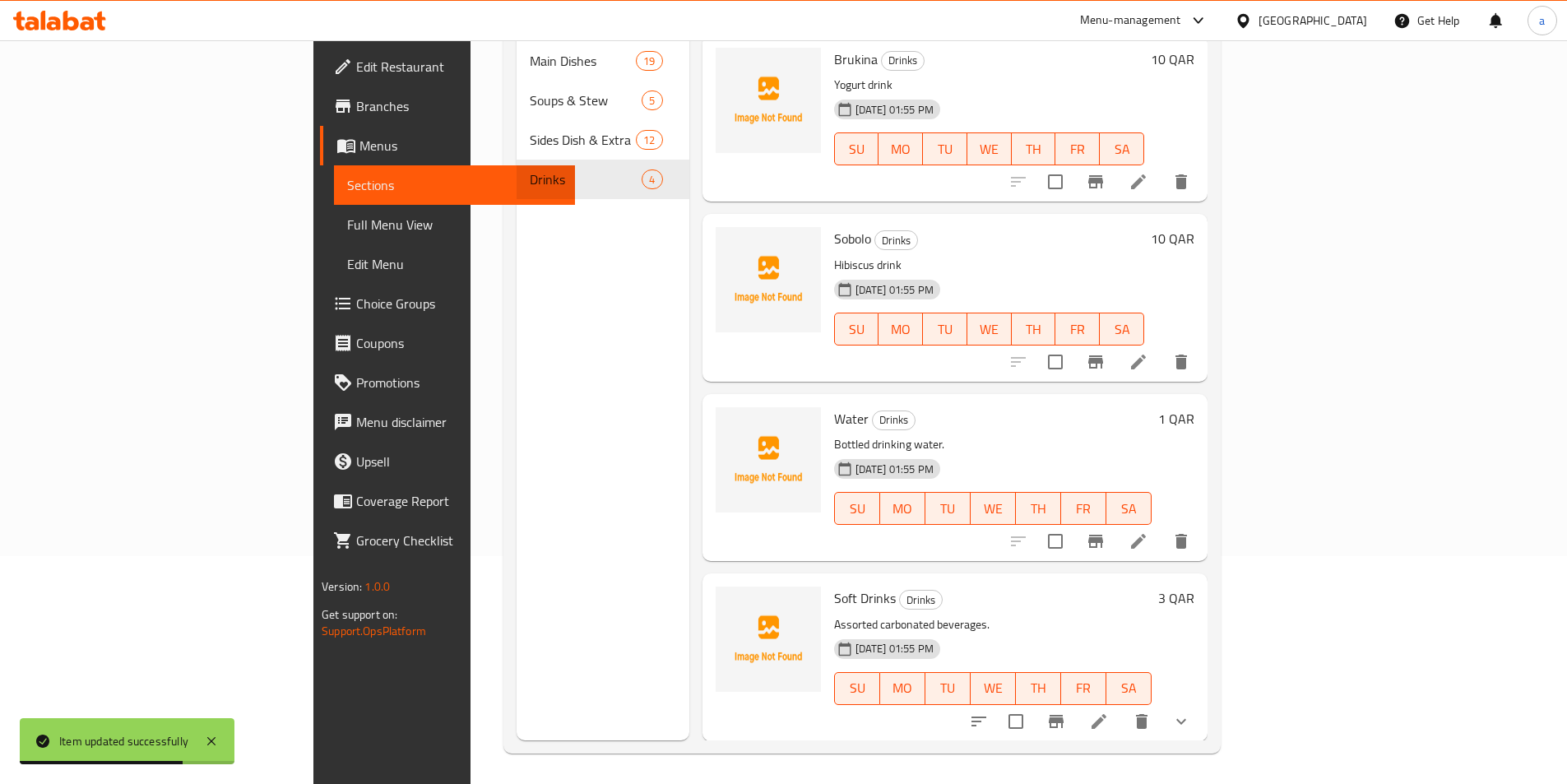
scroll to position [230, 0]
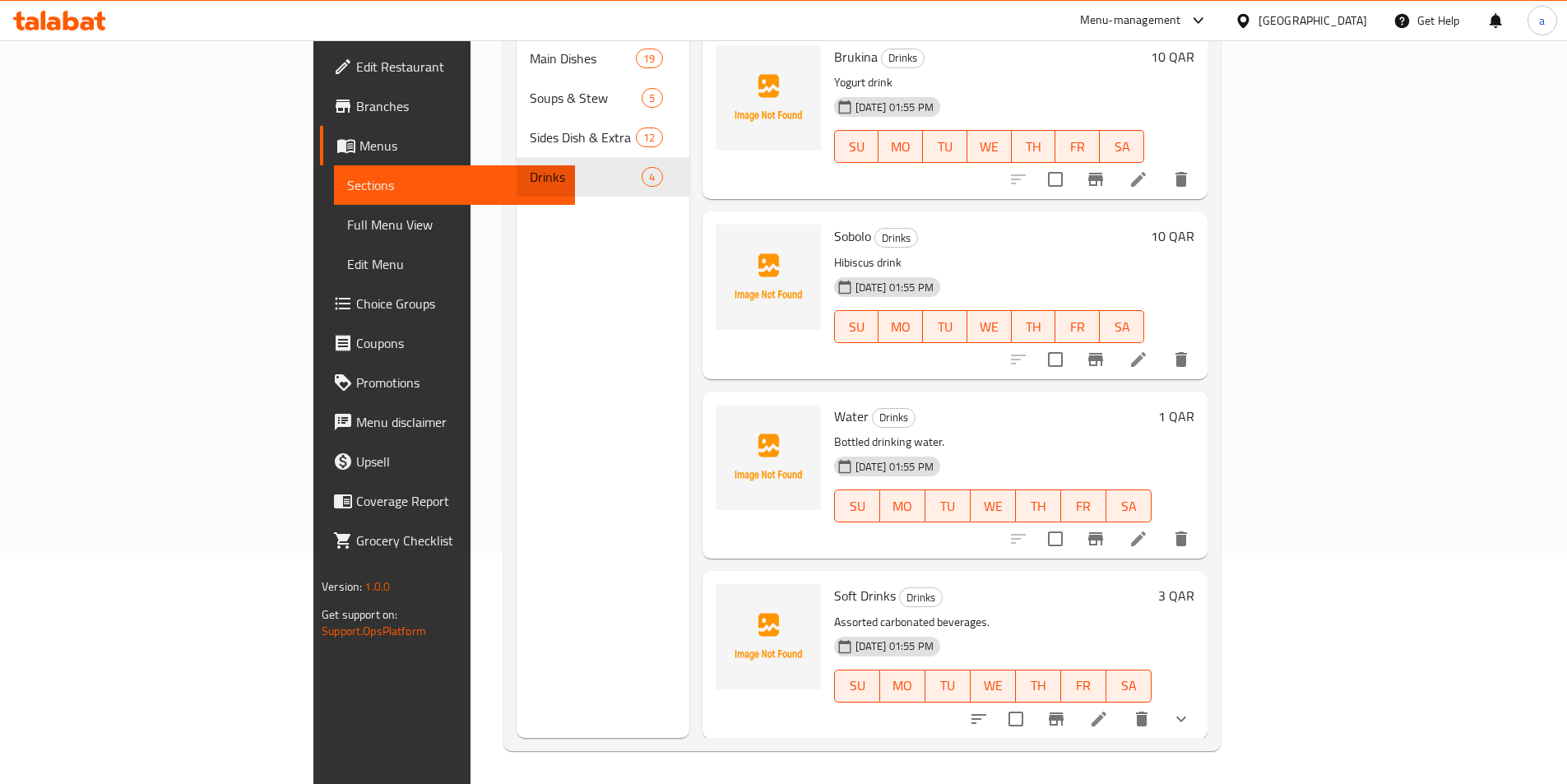
click at [334, 201] on link "Sections" at bounding box center [455, 185] width 241 height 39
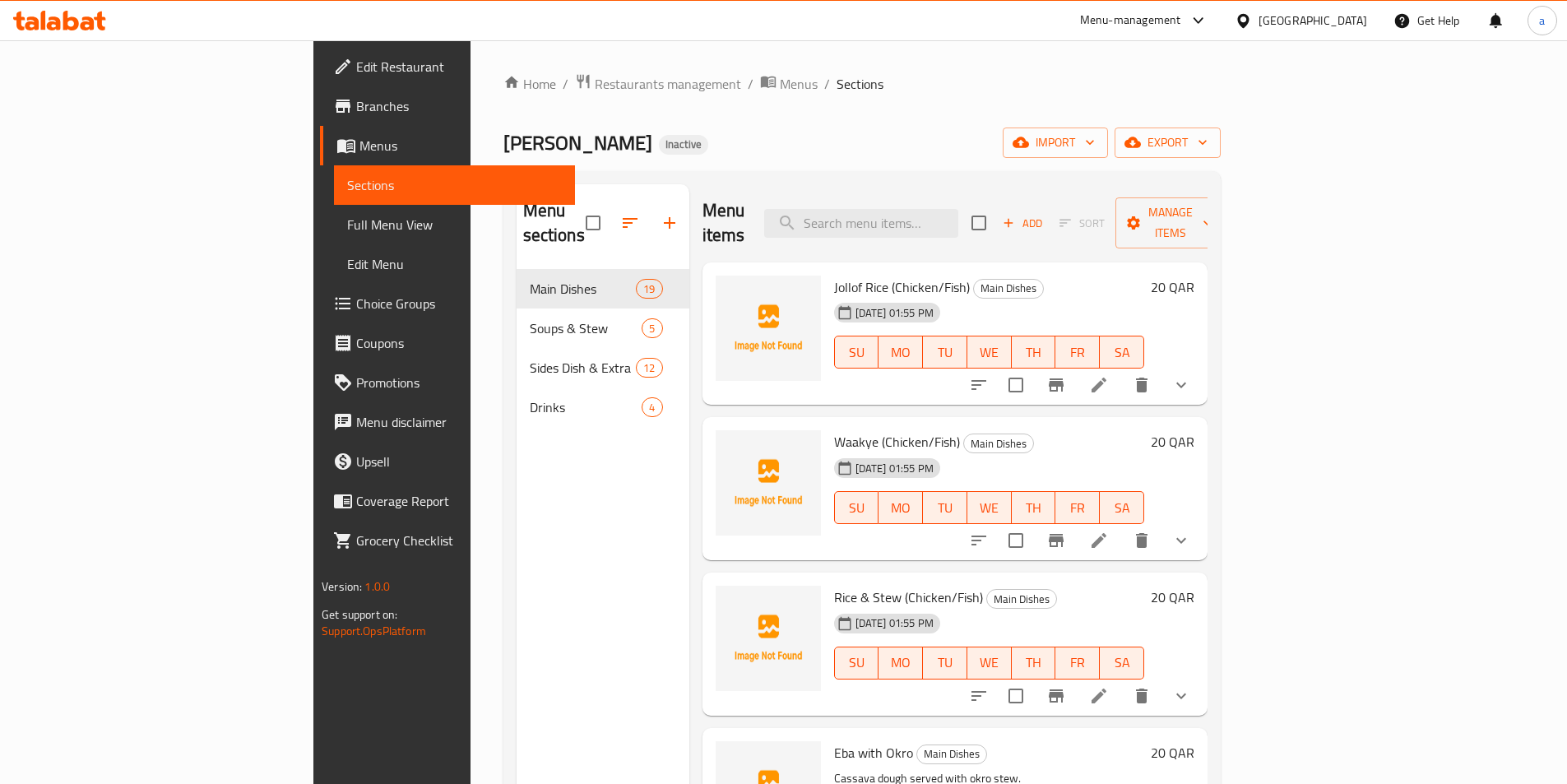
click at [347, 224] on span "Full Menu View" at bounding box center [454, 224] width 215 height 19
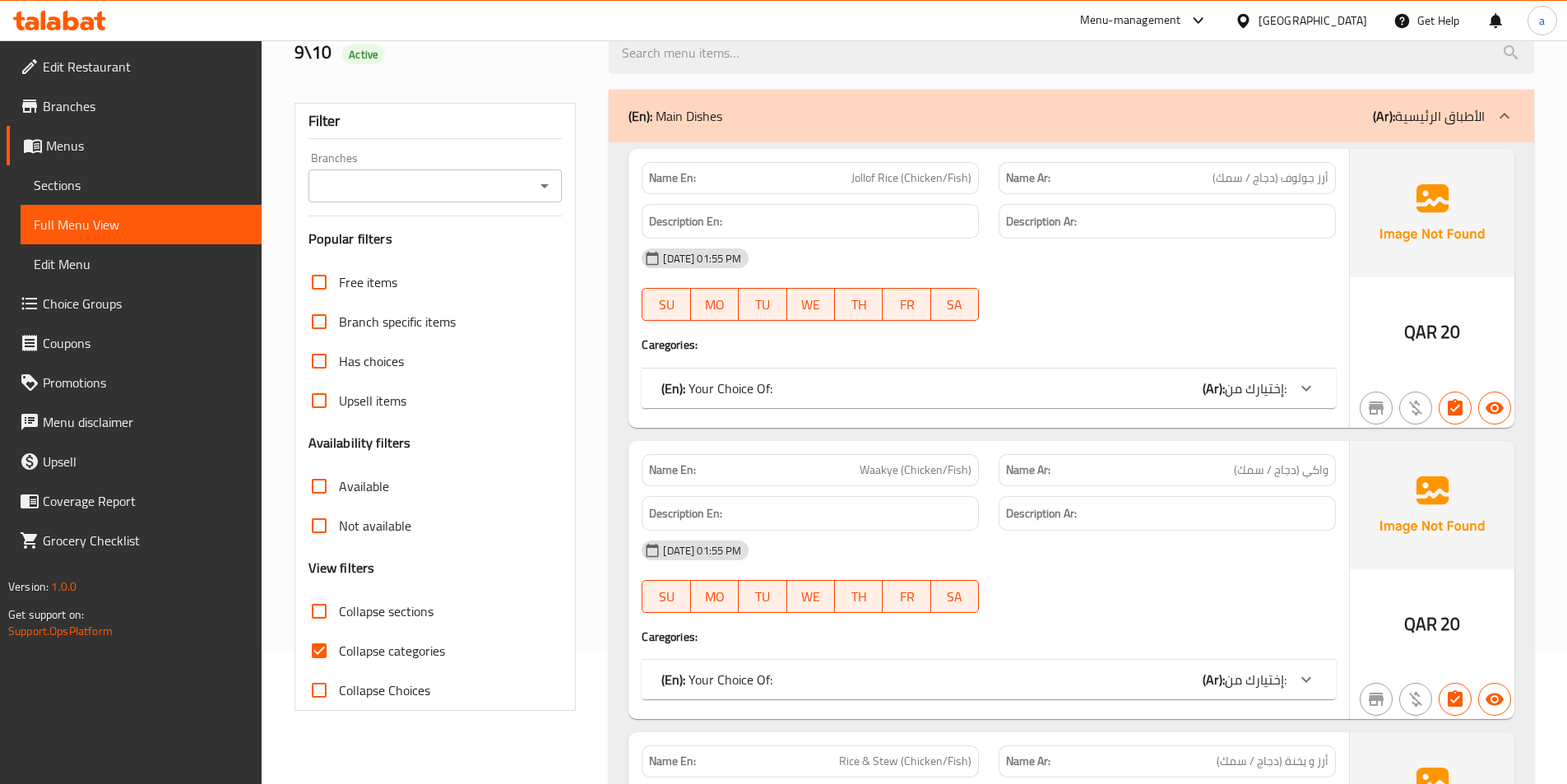
scroll to position [329, 0]
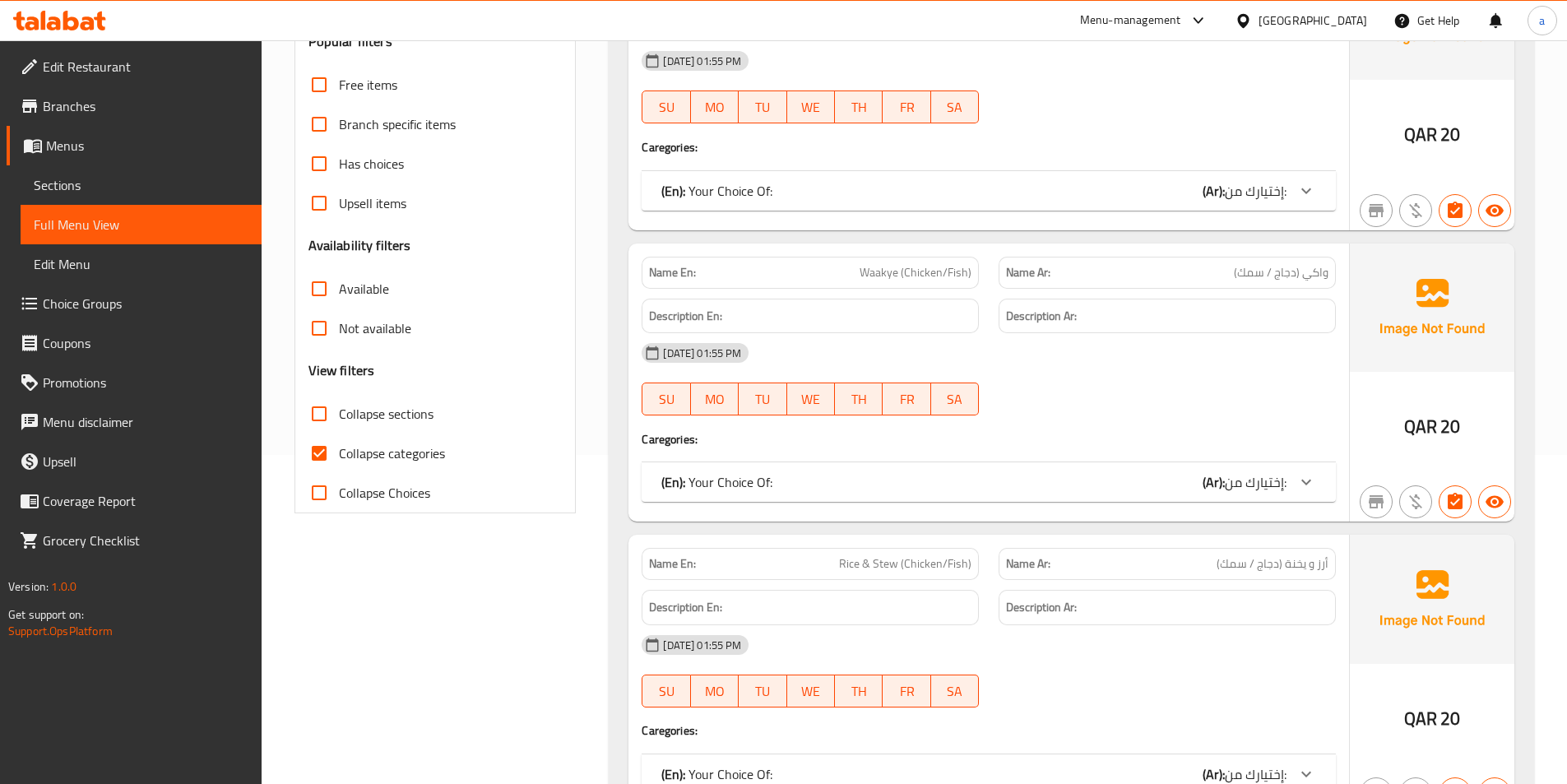
click at [398, 456] on span "Collapse categories" at bounding box center [392, 453] width 106 height 19
click at [339, 456] on input "Collapse categories" at bounding box center [319, 453] width 40 height 39
checkbox input "false"
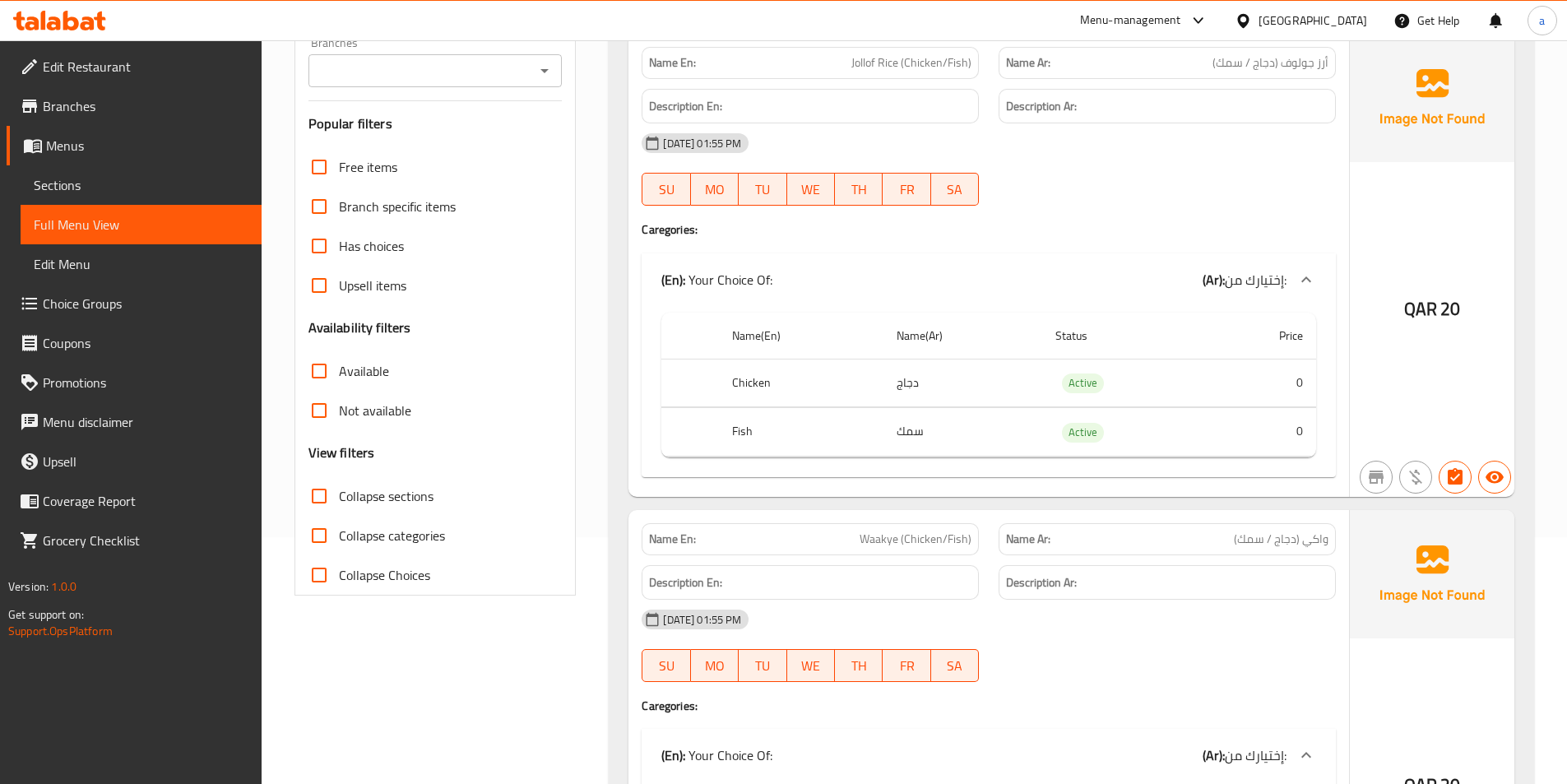
scroll to position [0, 0]
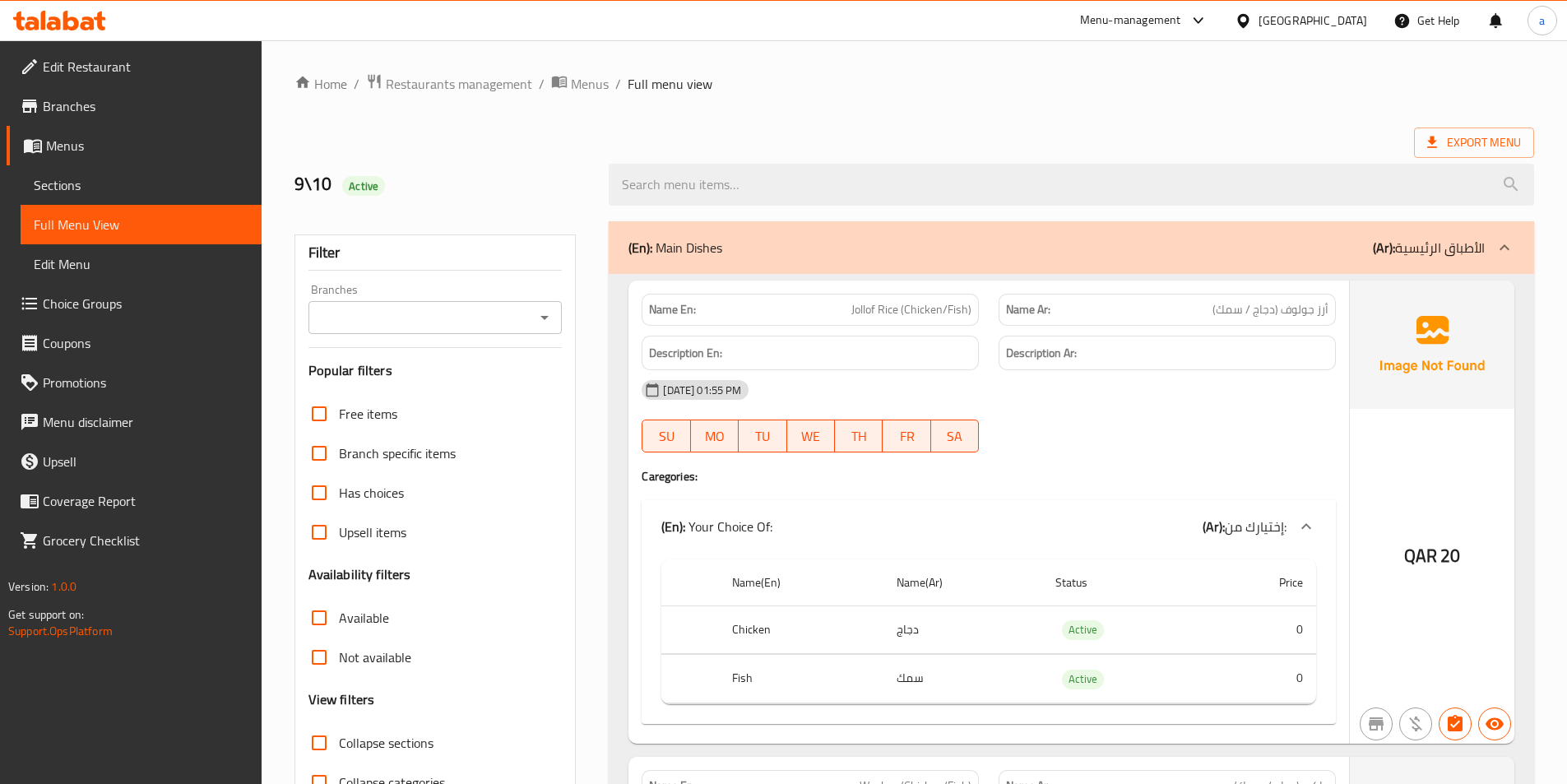
click at [1177, 436] on div "10-09-2025 01:55 PM SU MO TU WE TH FR SA" at bounding box center [989, 416] width 714 height 92
click at [1072, 480] on h4 "Caregories:" at bounding box center [989, 476] width 695 height 16
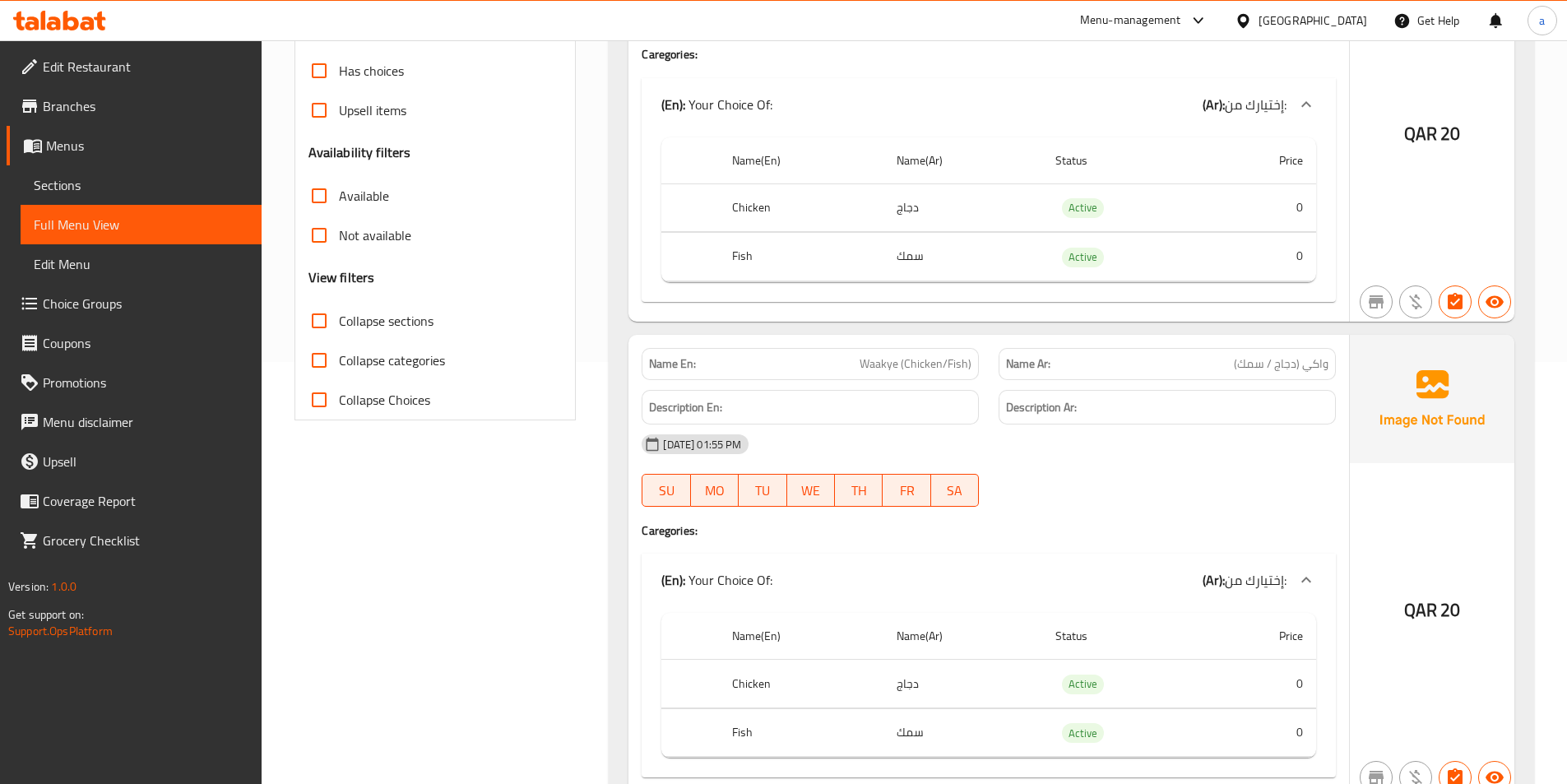
scroll to position [424, 0]
click at [1106, 484] on div "10-09-2025 01:55 PM SU MO TU WE TH FR SA" at bounding box center [989, 469] width 714 height 92
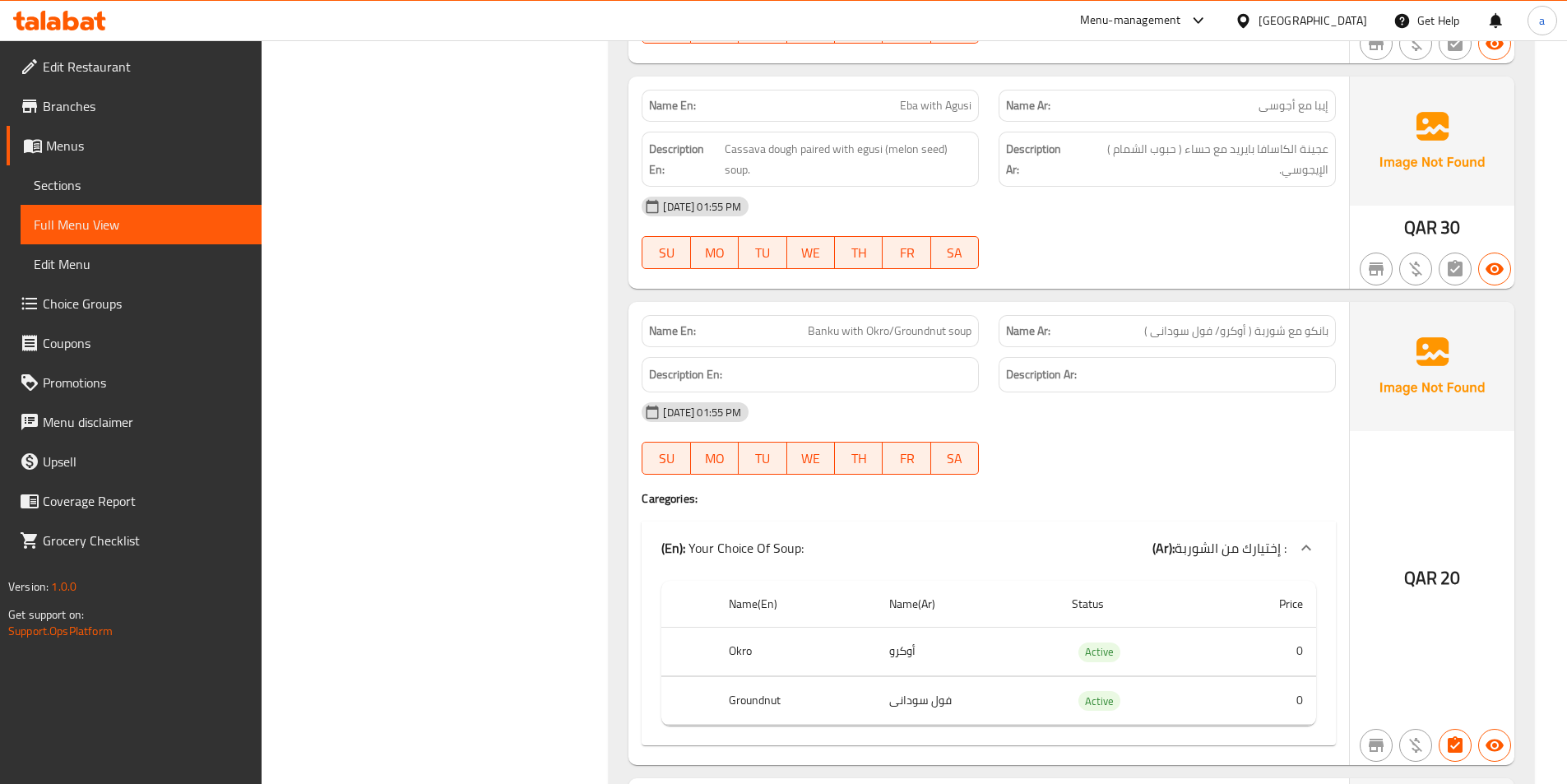
scroll to position [1839, 0]
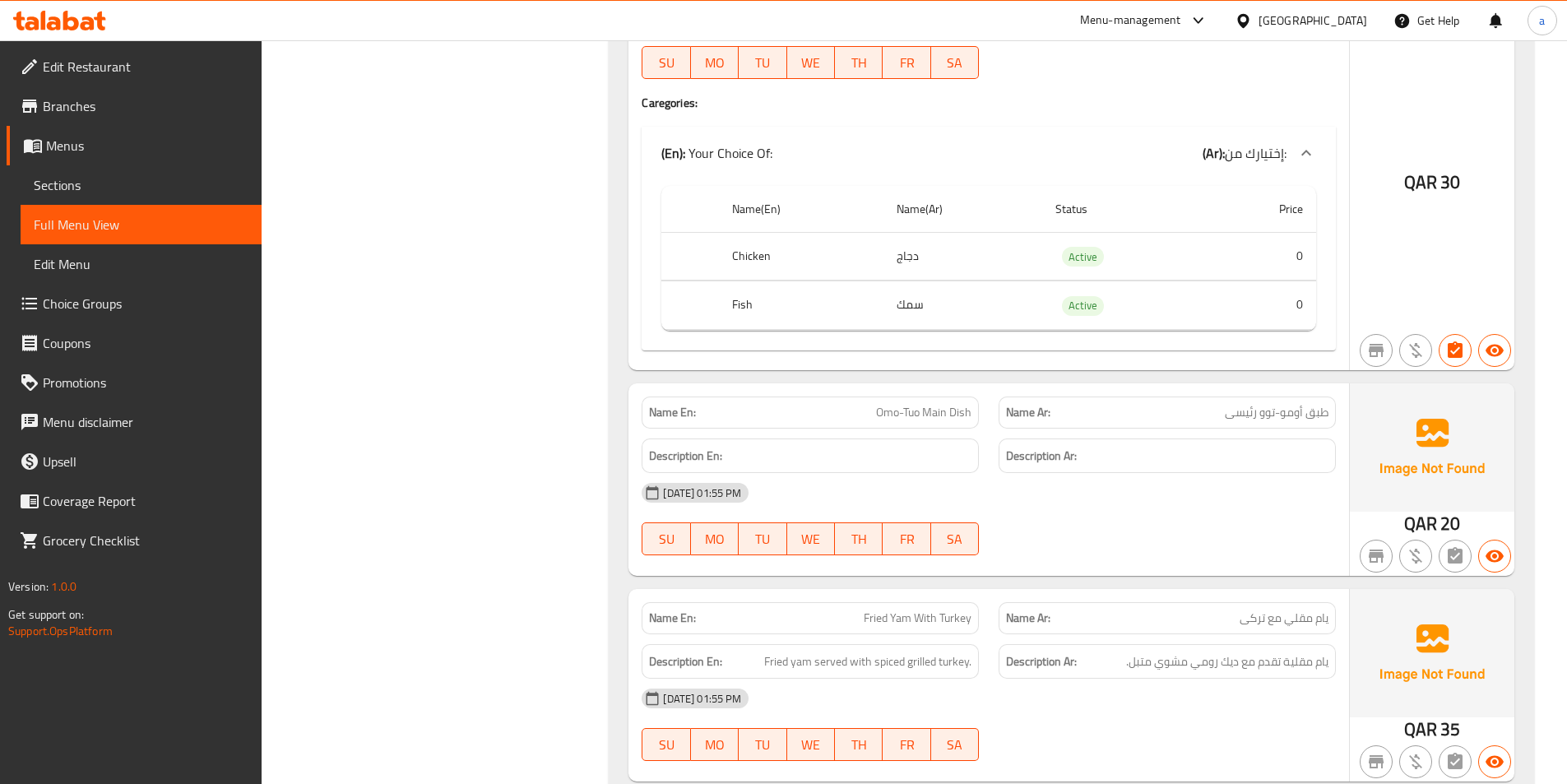
click at [417, 451] on div "Filter Branches Branches Popular filters Free items Branch specific items Has c…" at bounding box center [441, 420] width 315 height 10724
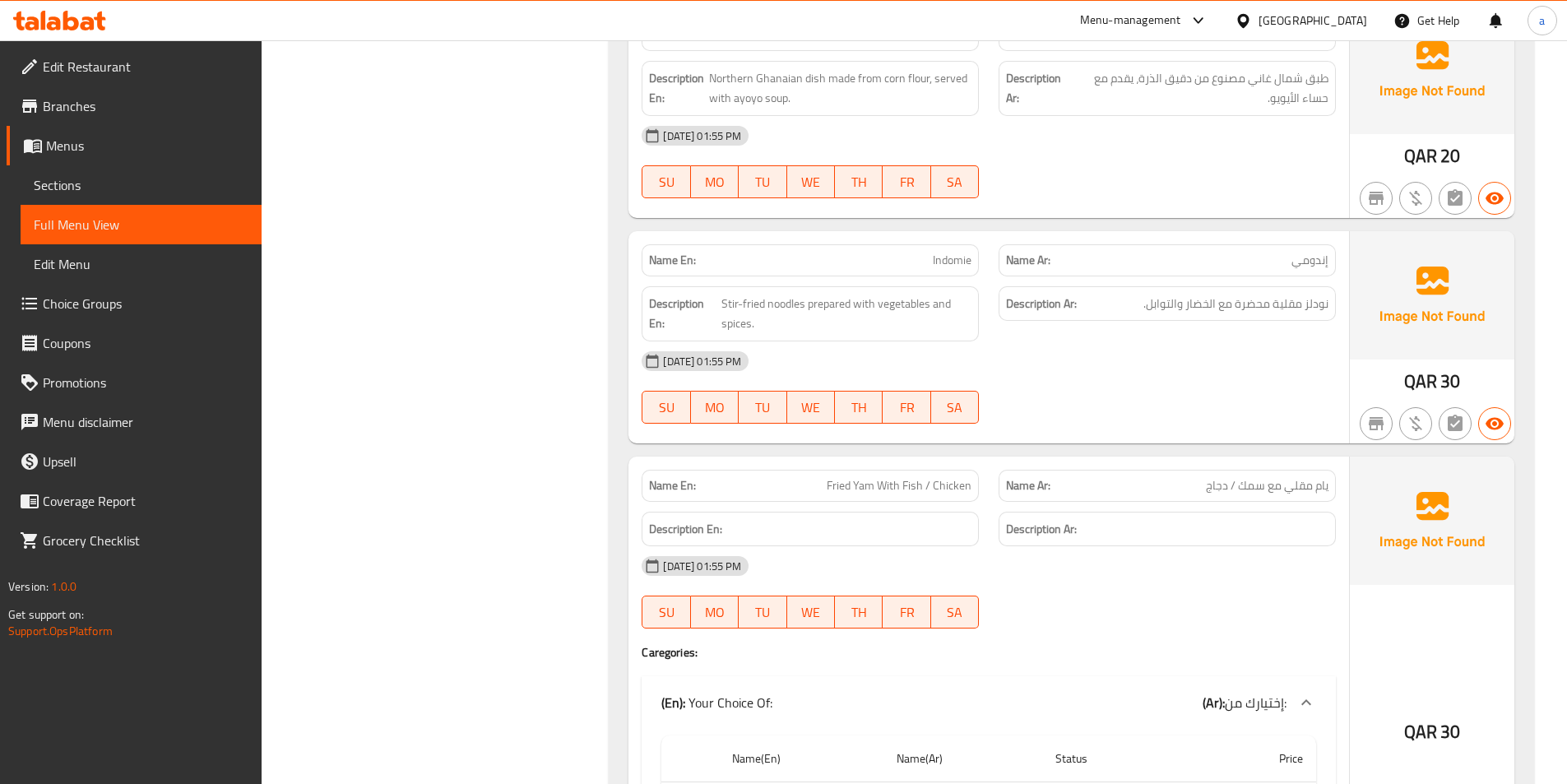
scroll to position [4617, 0]
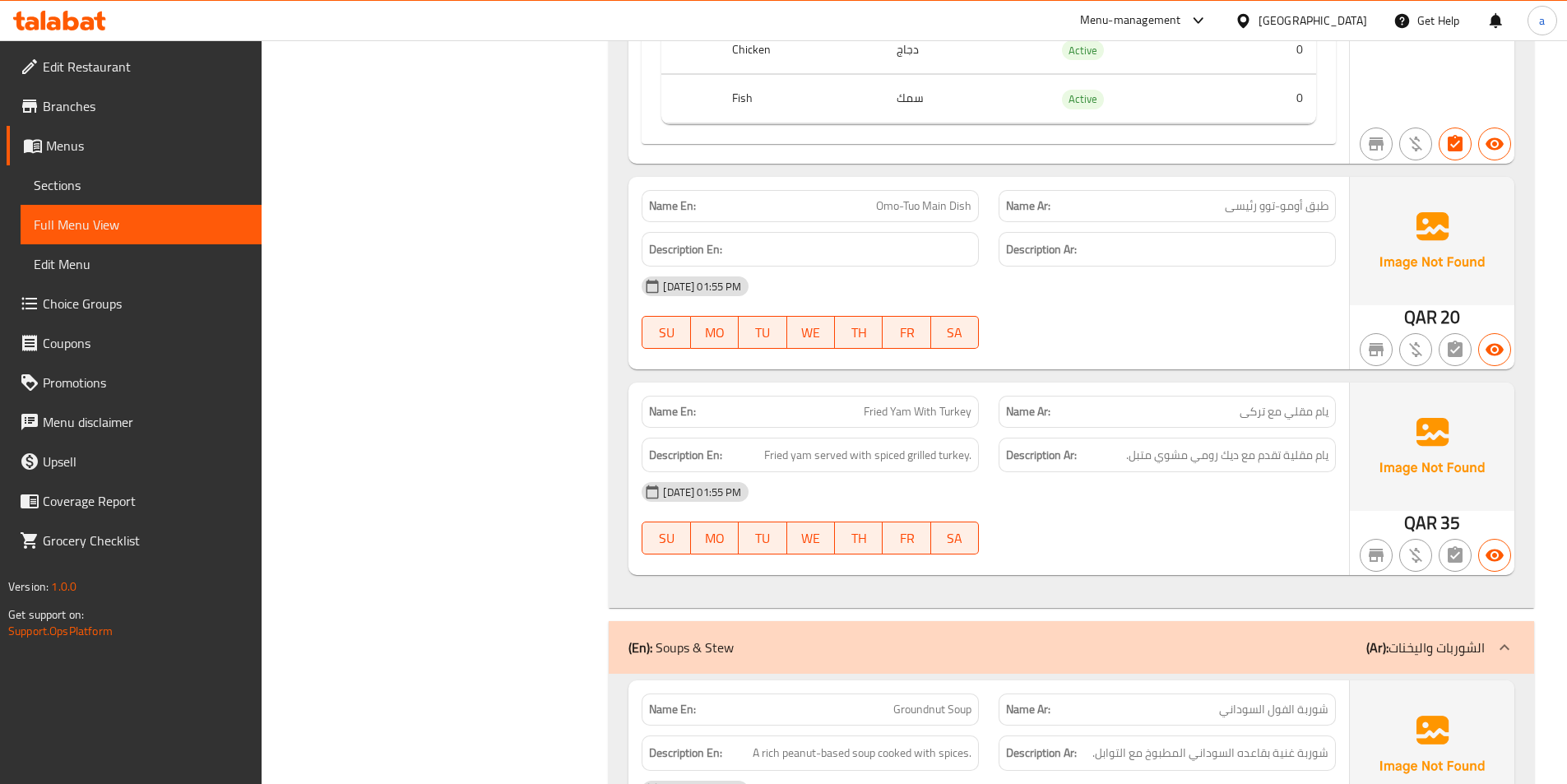
click at [375, 373] on div "Filter Branches Branches Popular filters Free items Branch specific items Has c…" at bounding box center [441, 213] width 315 height 10724
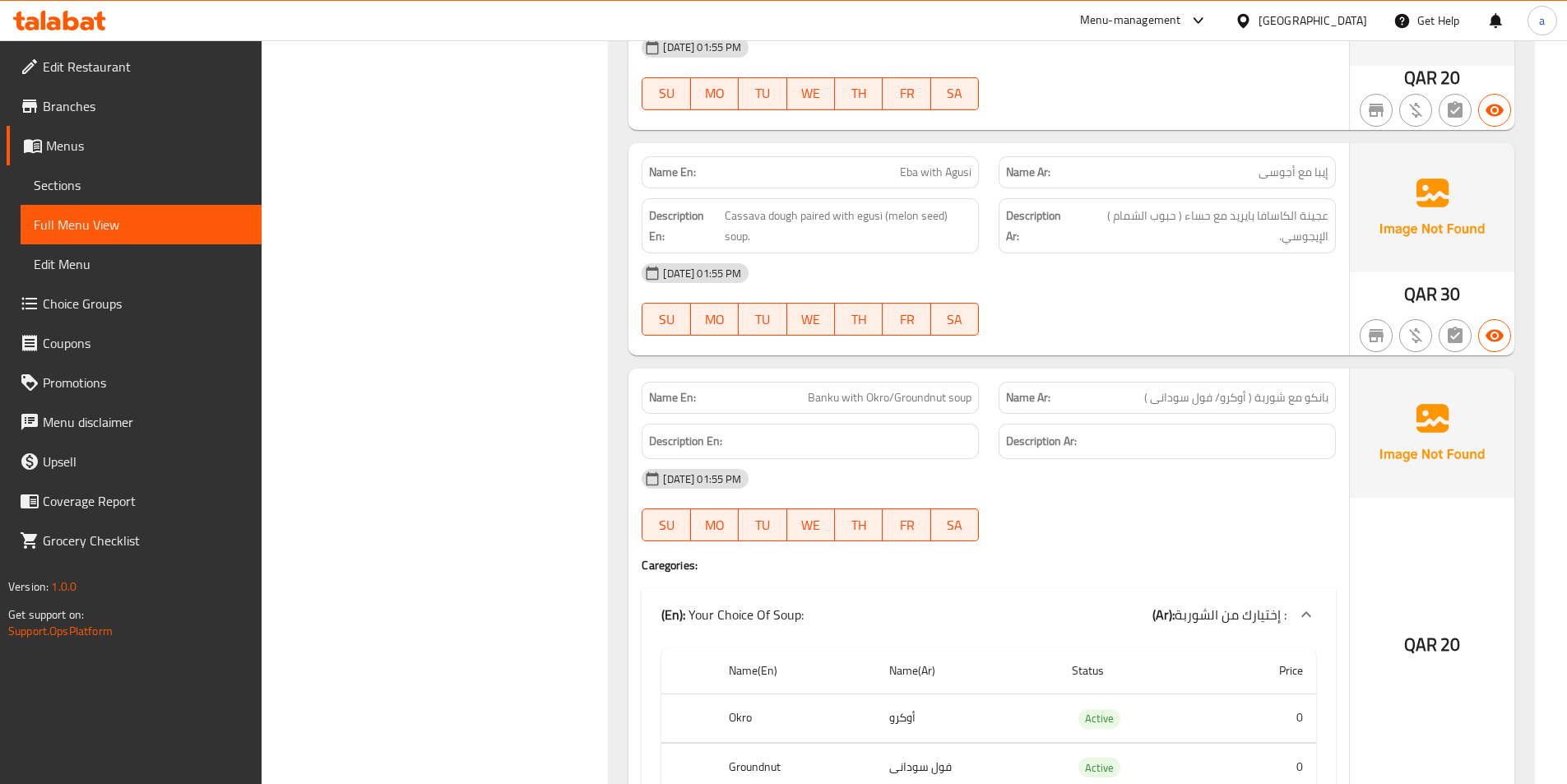
scroll to position [5864, 0]
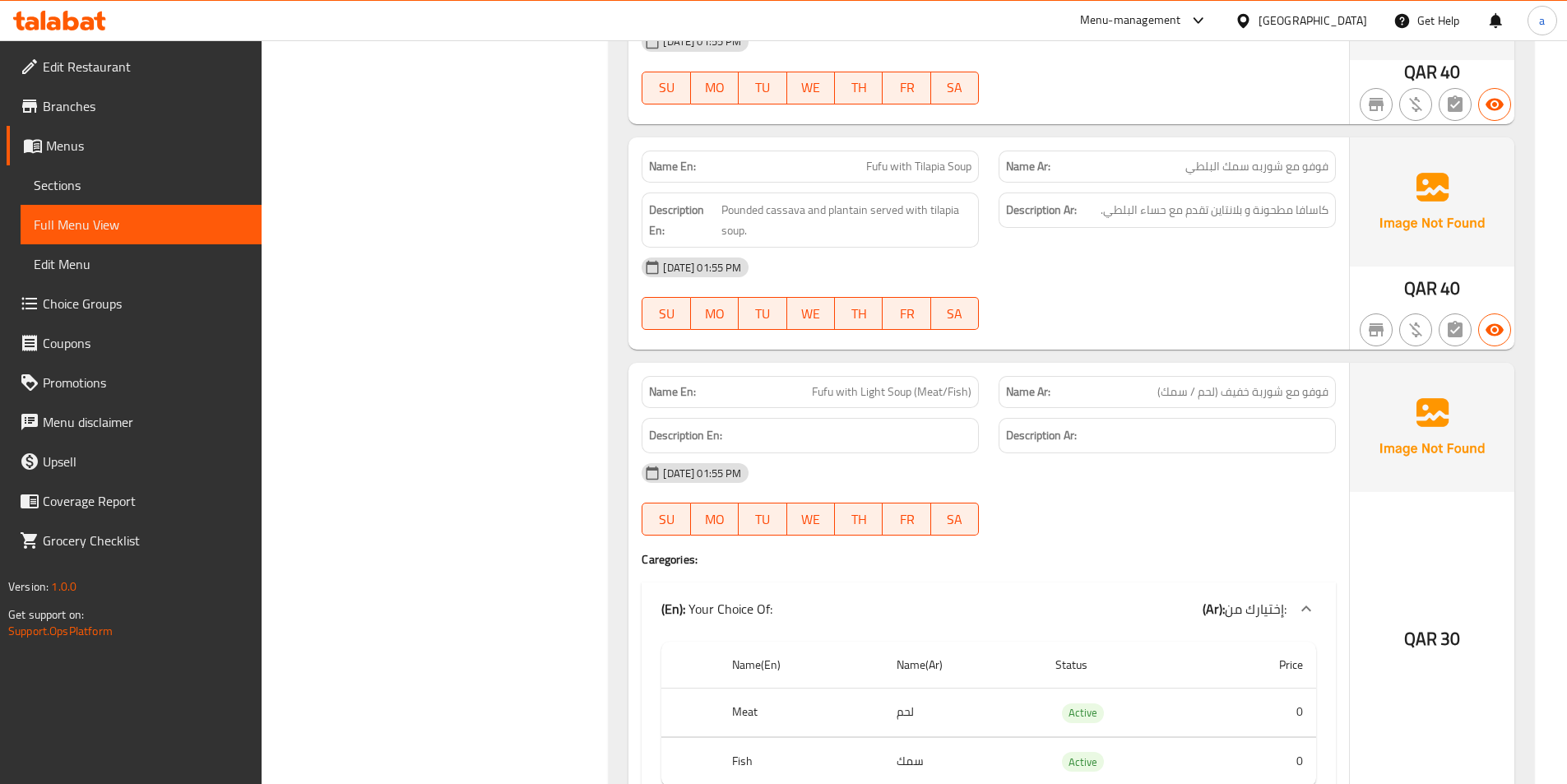
scroll to position [6070, 0]
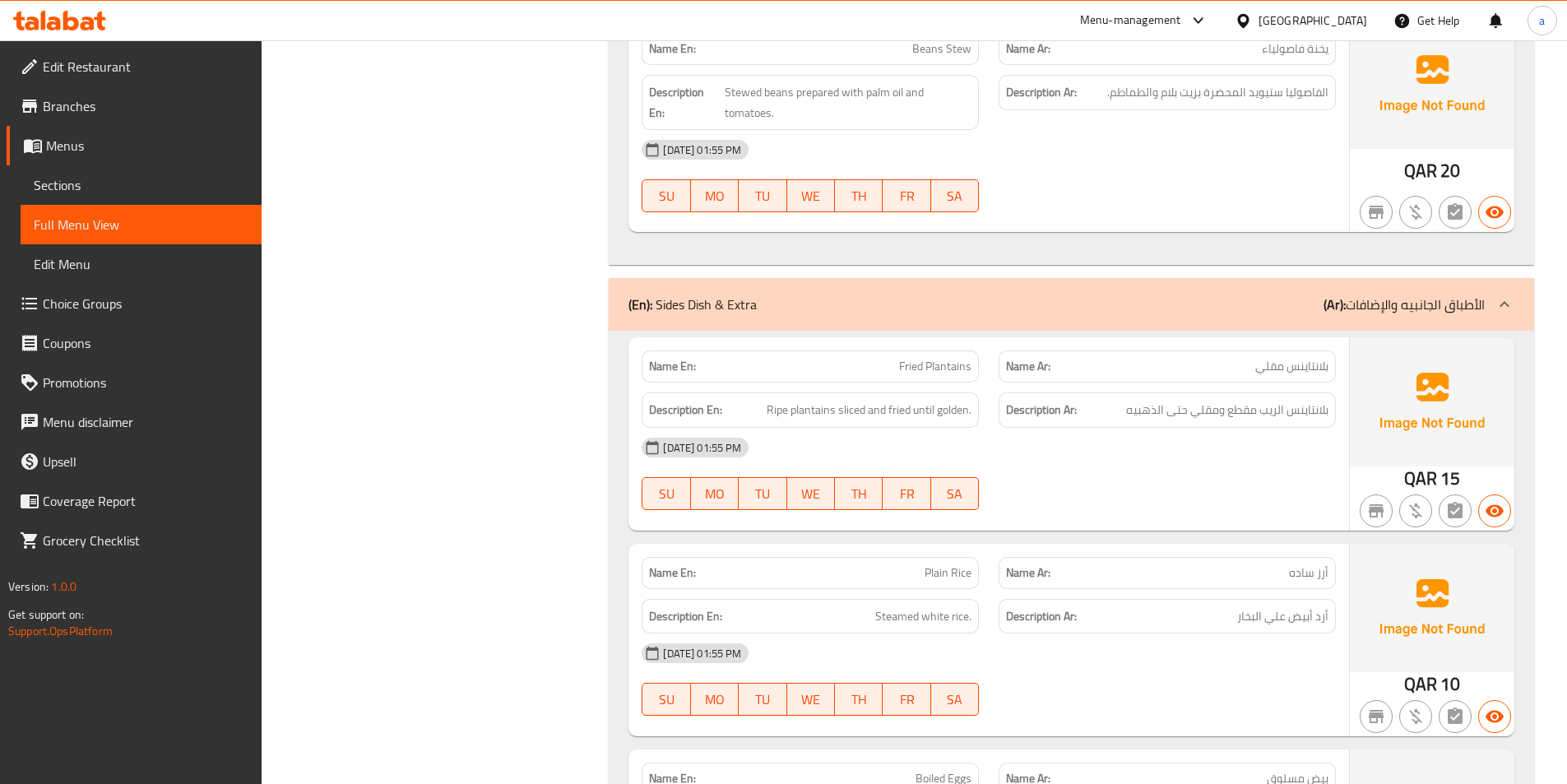
scroll to position [6900, 0]
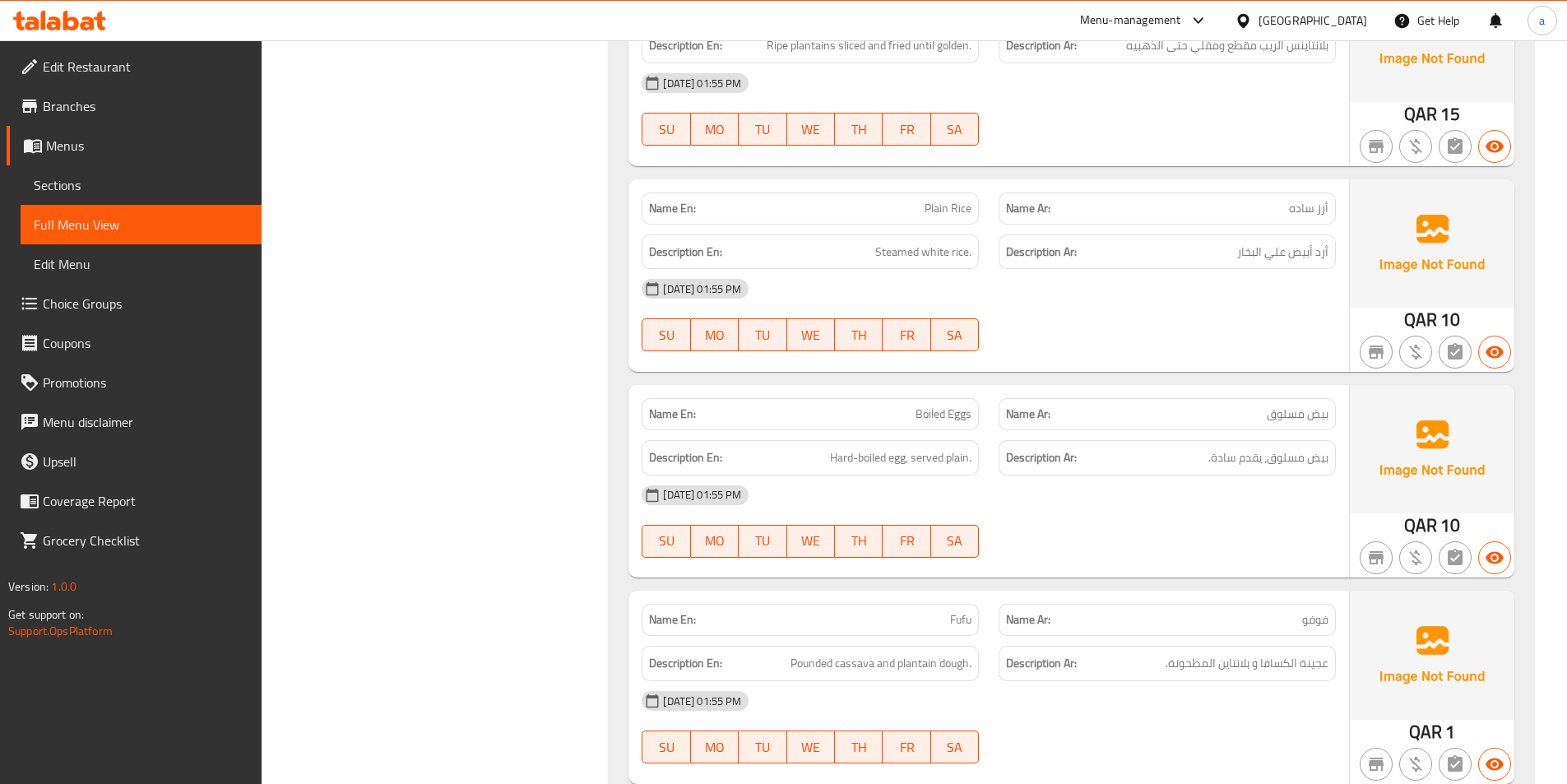
scroll to position [7229, 0]
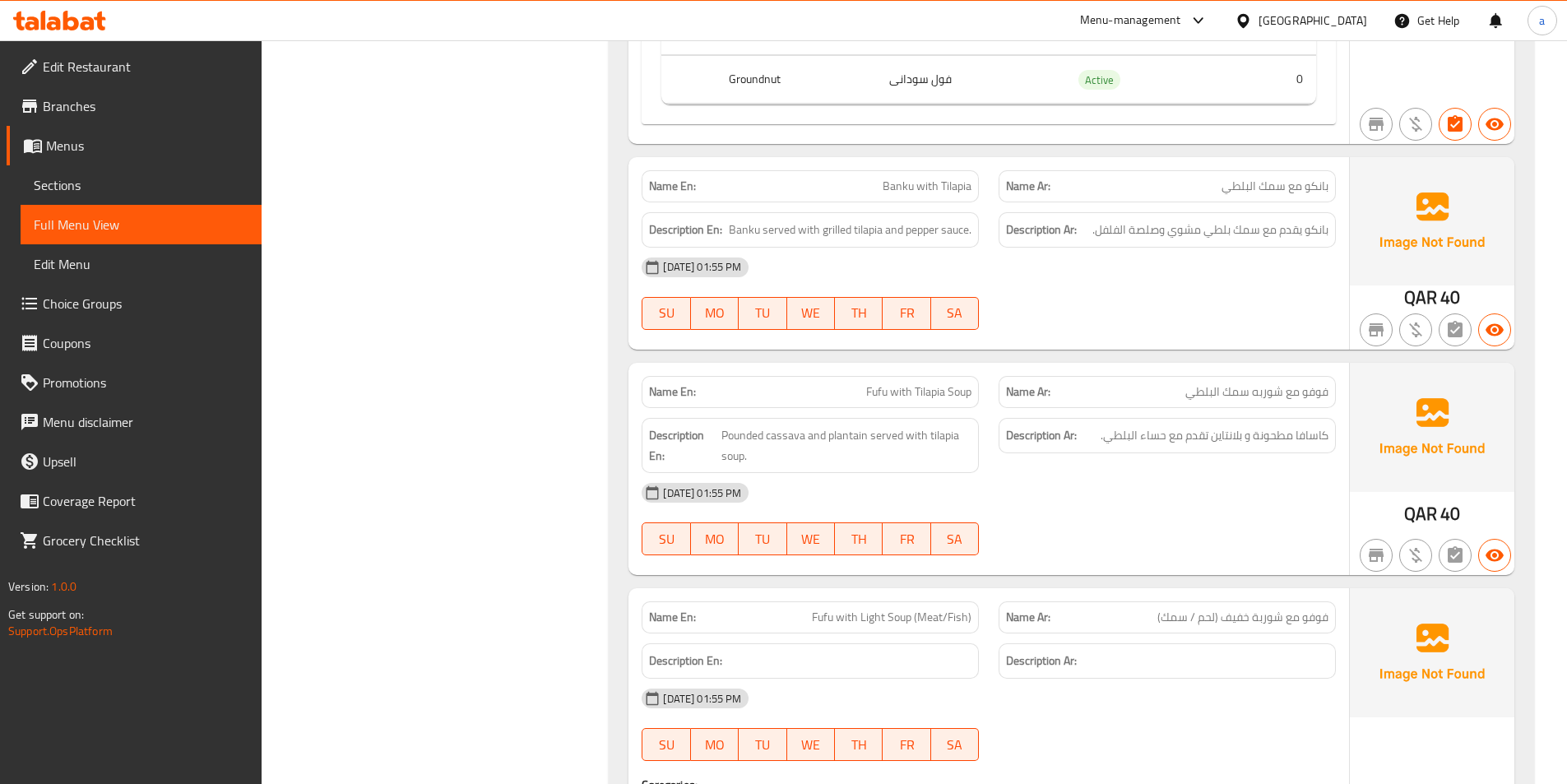
scroll to position [7435, 0]
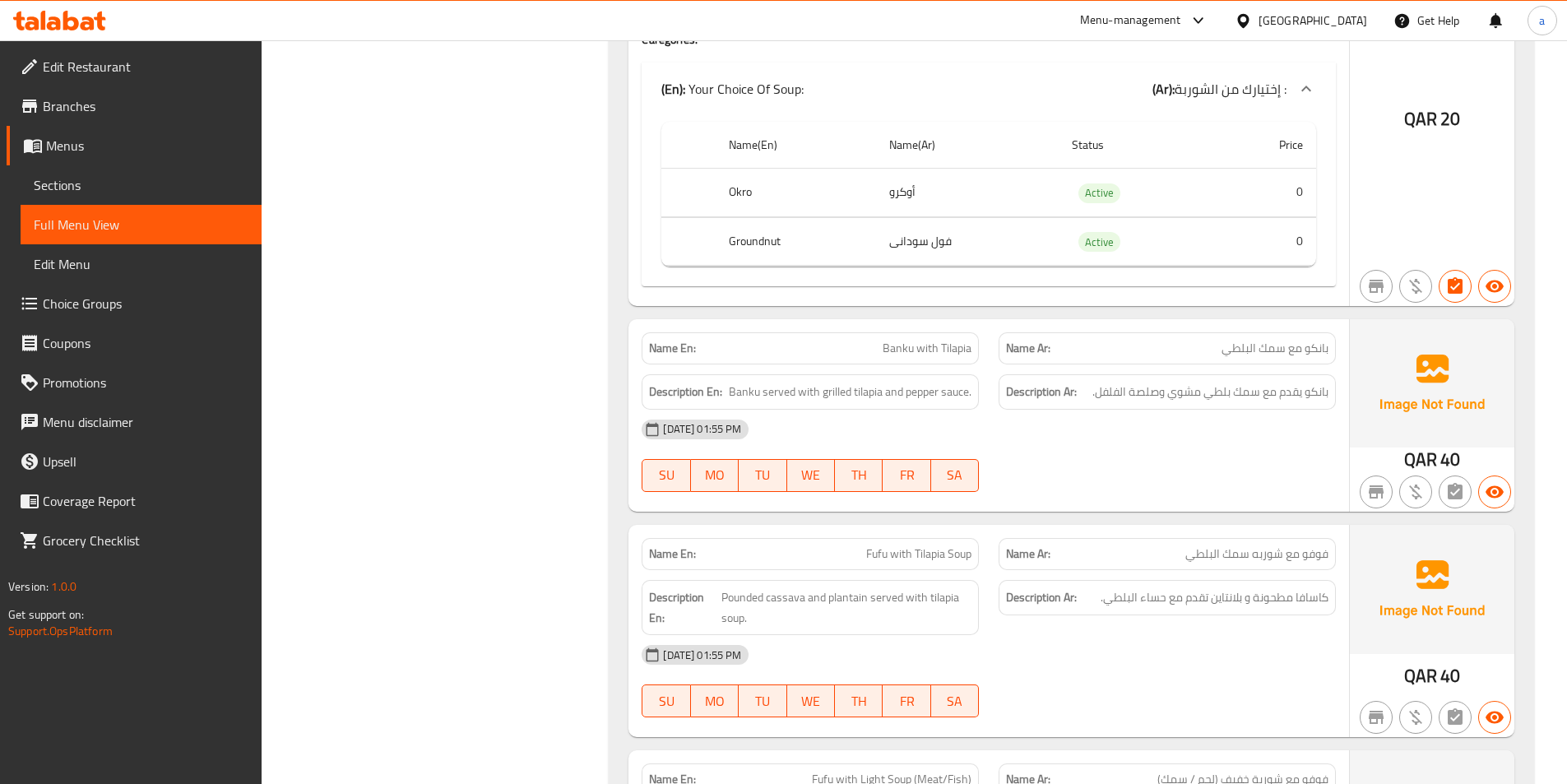
scroll to position [7642, 0]
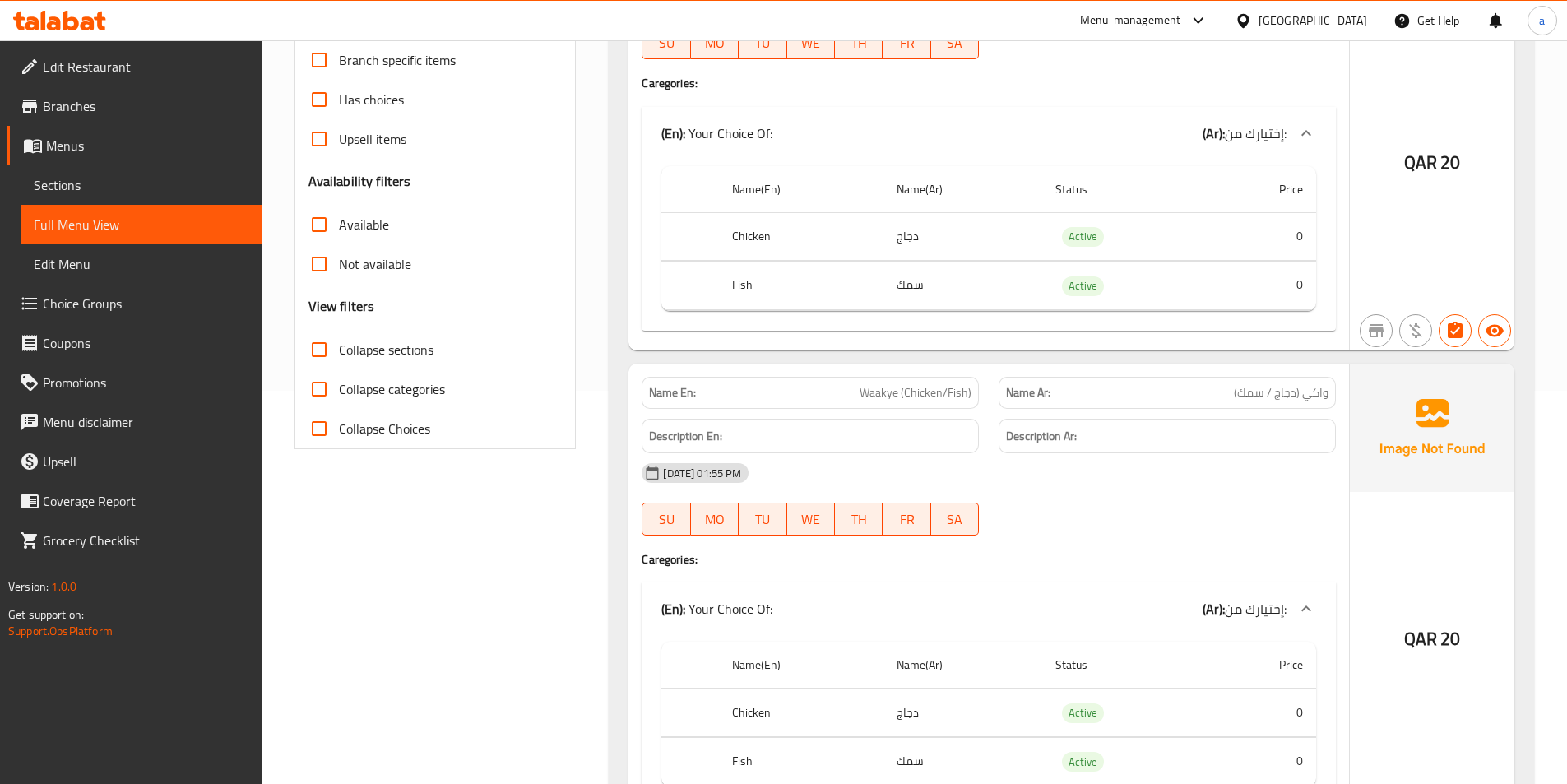
scroll to position [7848, 0]
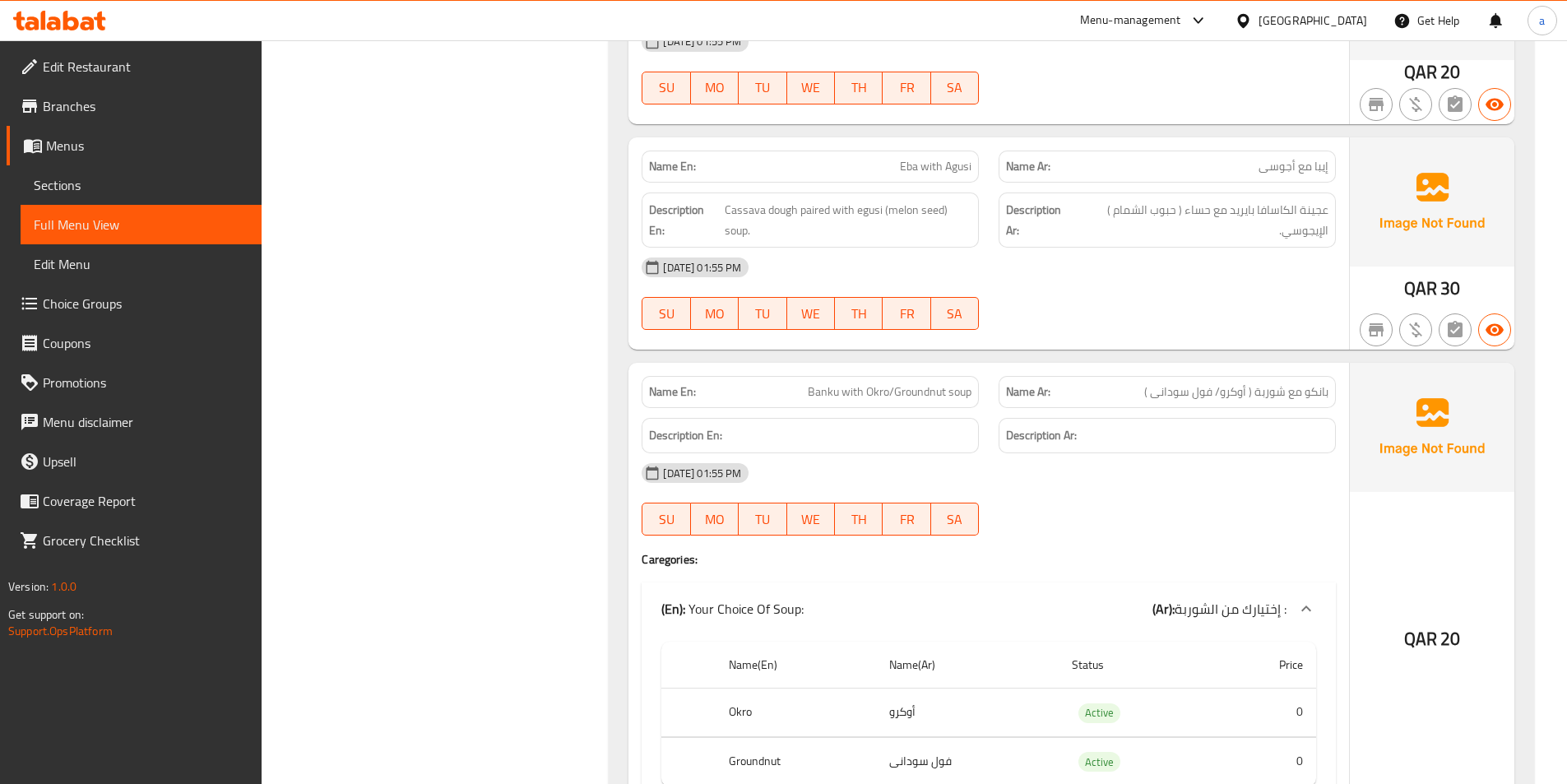
scroll to position [8877, 0]
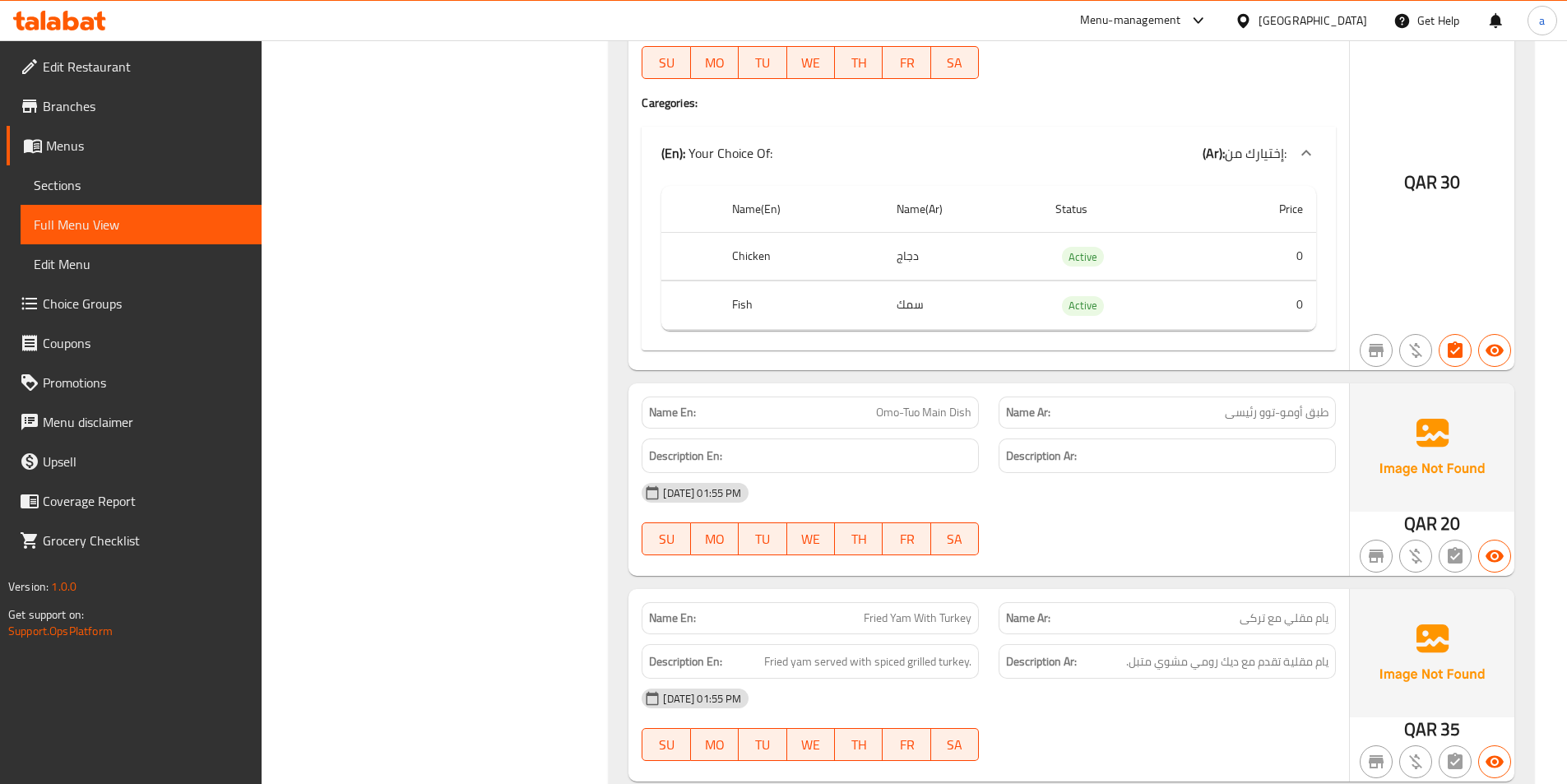
scroll to position [9082, 0]
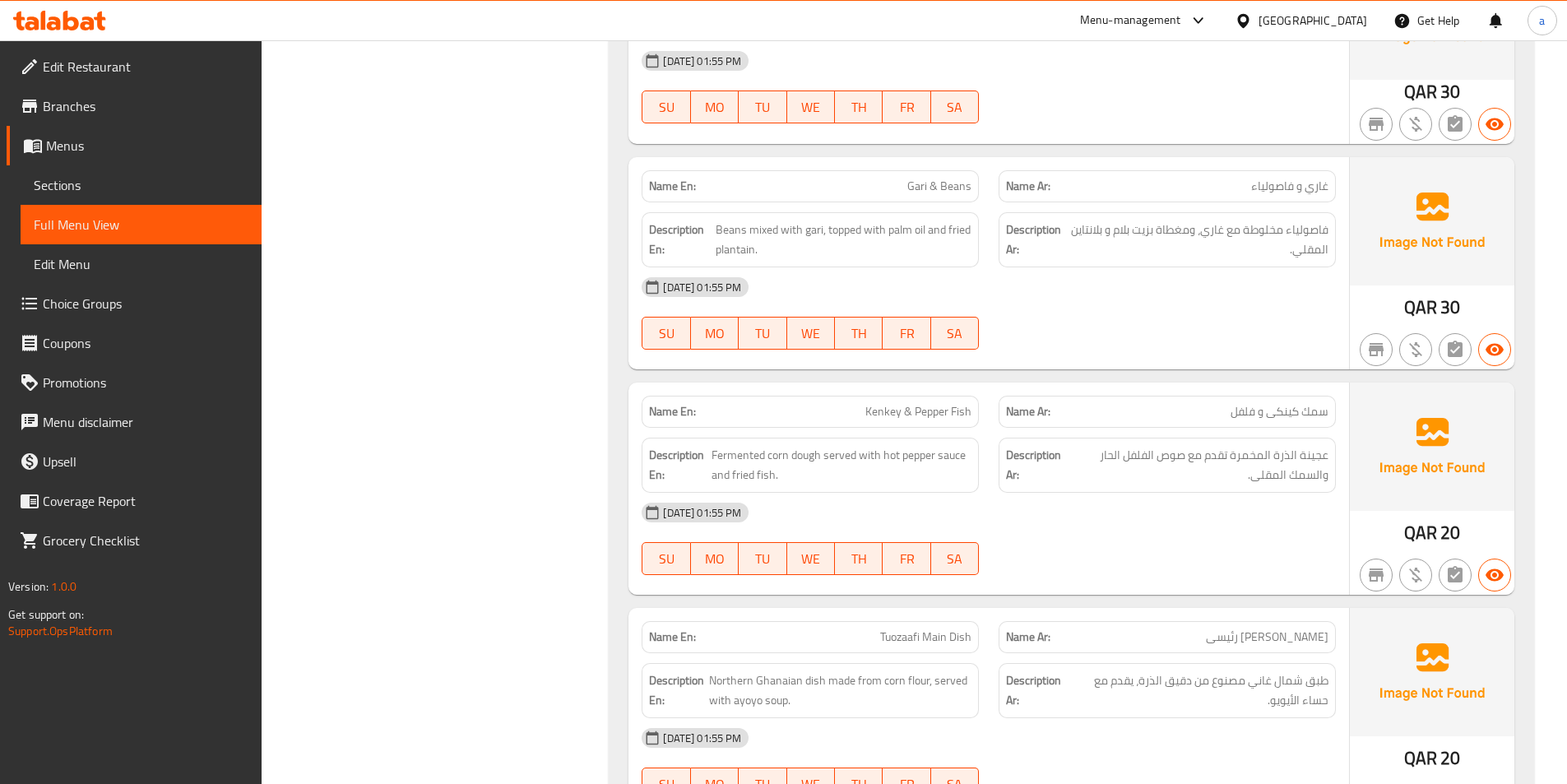
scroll to position [8259, 0]
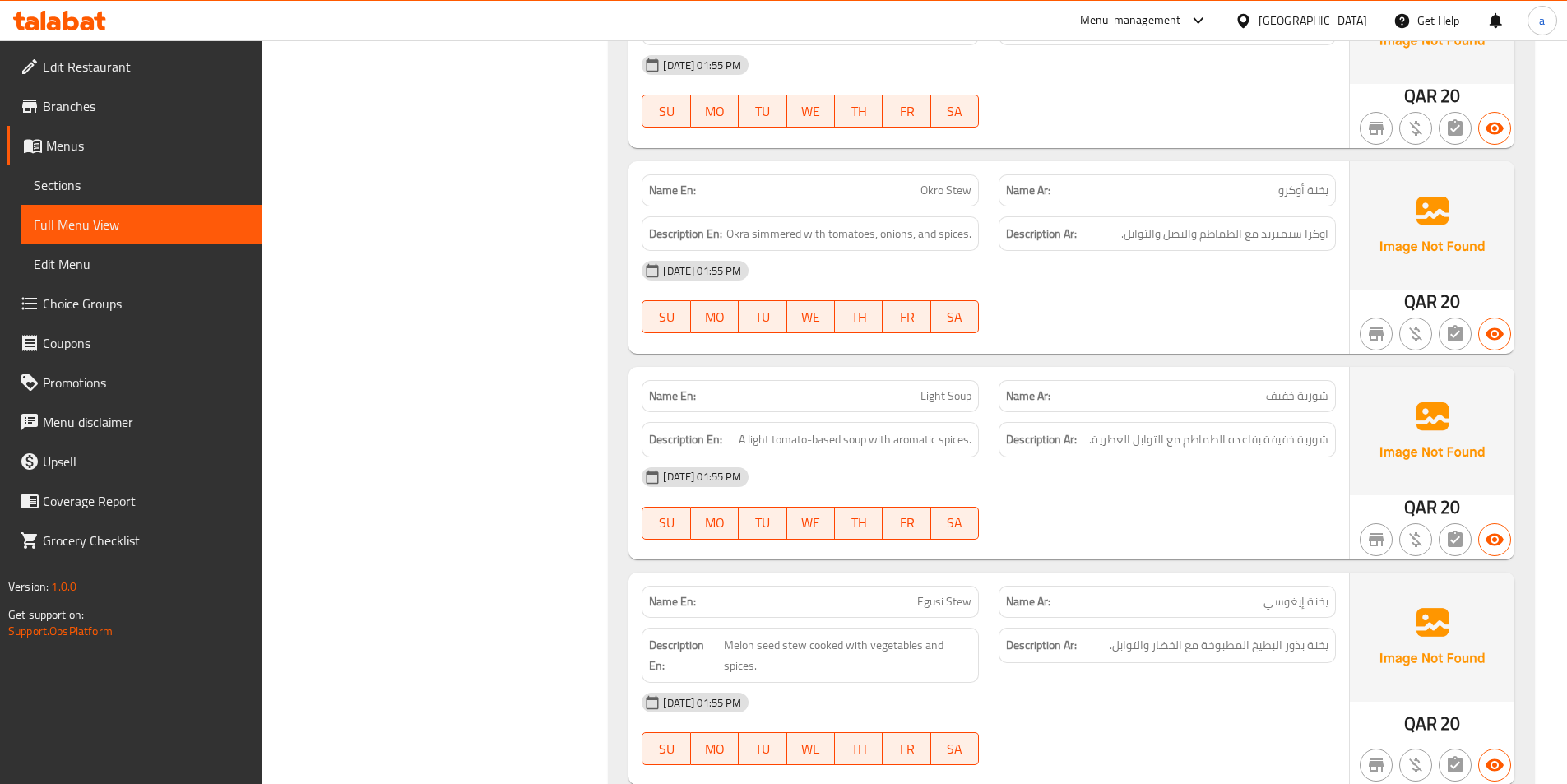
scroll to position [0, 0]
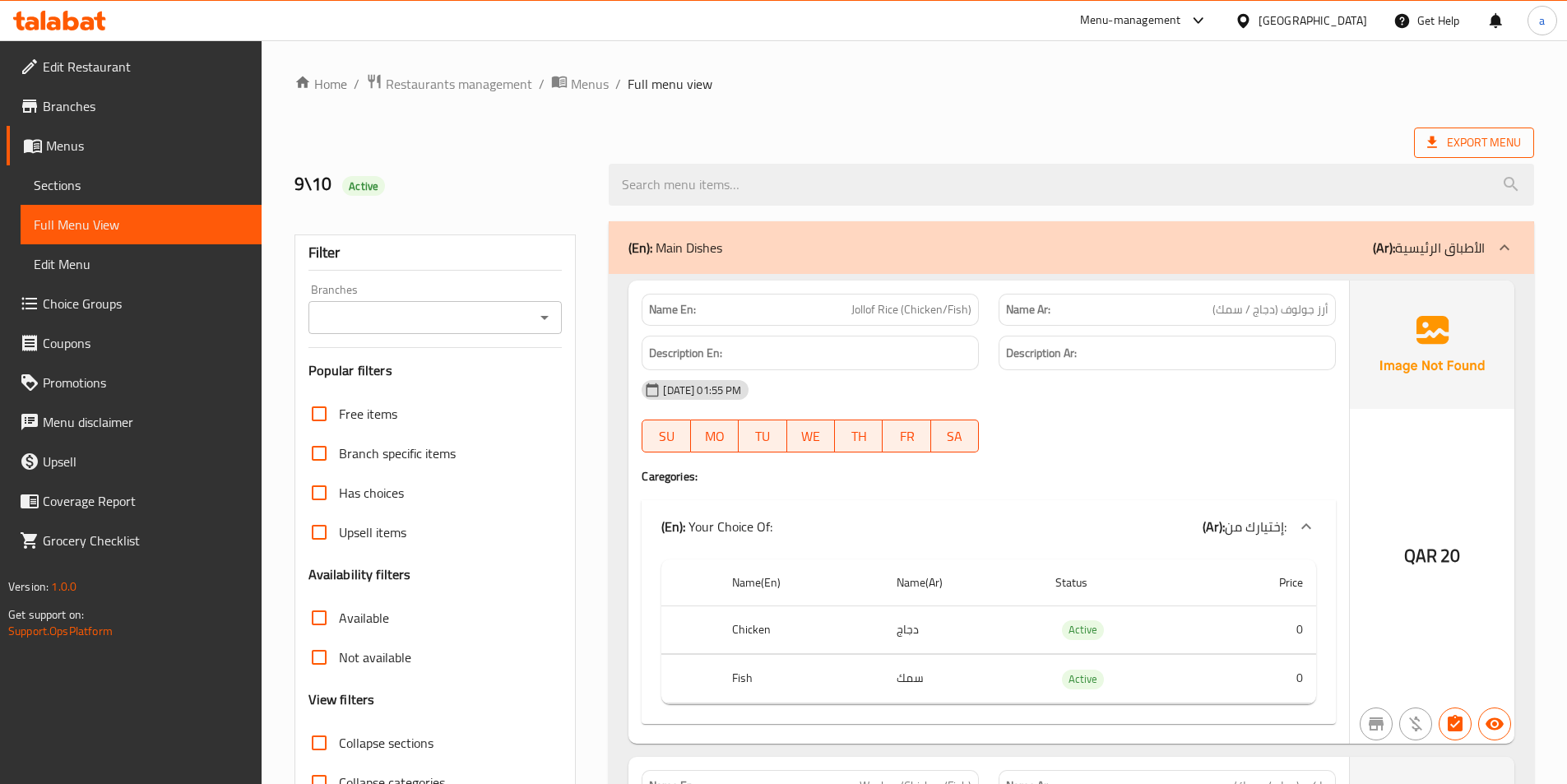
click at [1461, 156] on span "Export Menu" at bounding box center [1474, 143] width 120 height 31
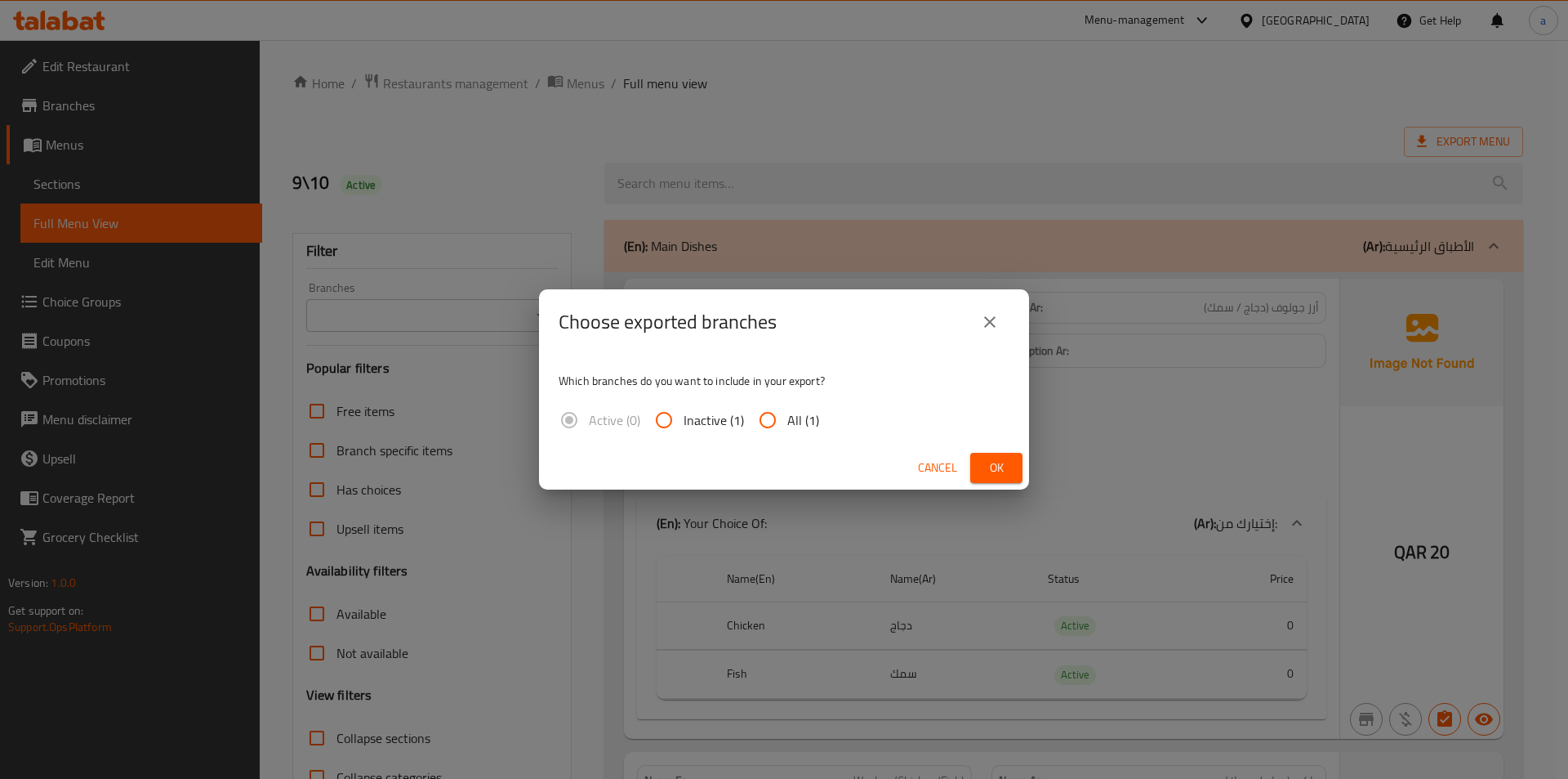
click at [796, 421] on span "All (1)" at bounding box center [803, 420] width 32 height 19
click at [787, 421] on input "All (1)" at bounding box center [767, 419] width 39 height 39
radio input "true"
click at [1019, 466] on button "Ok" at bounding box center [996, 468] width 53 height 31
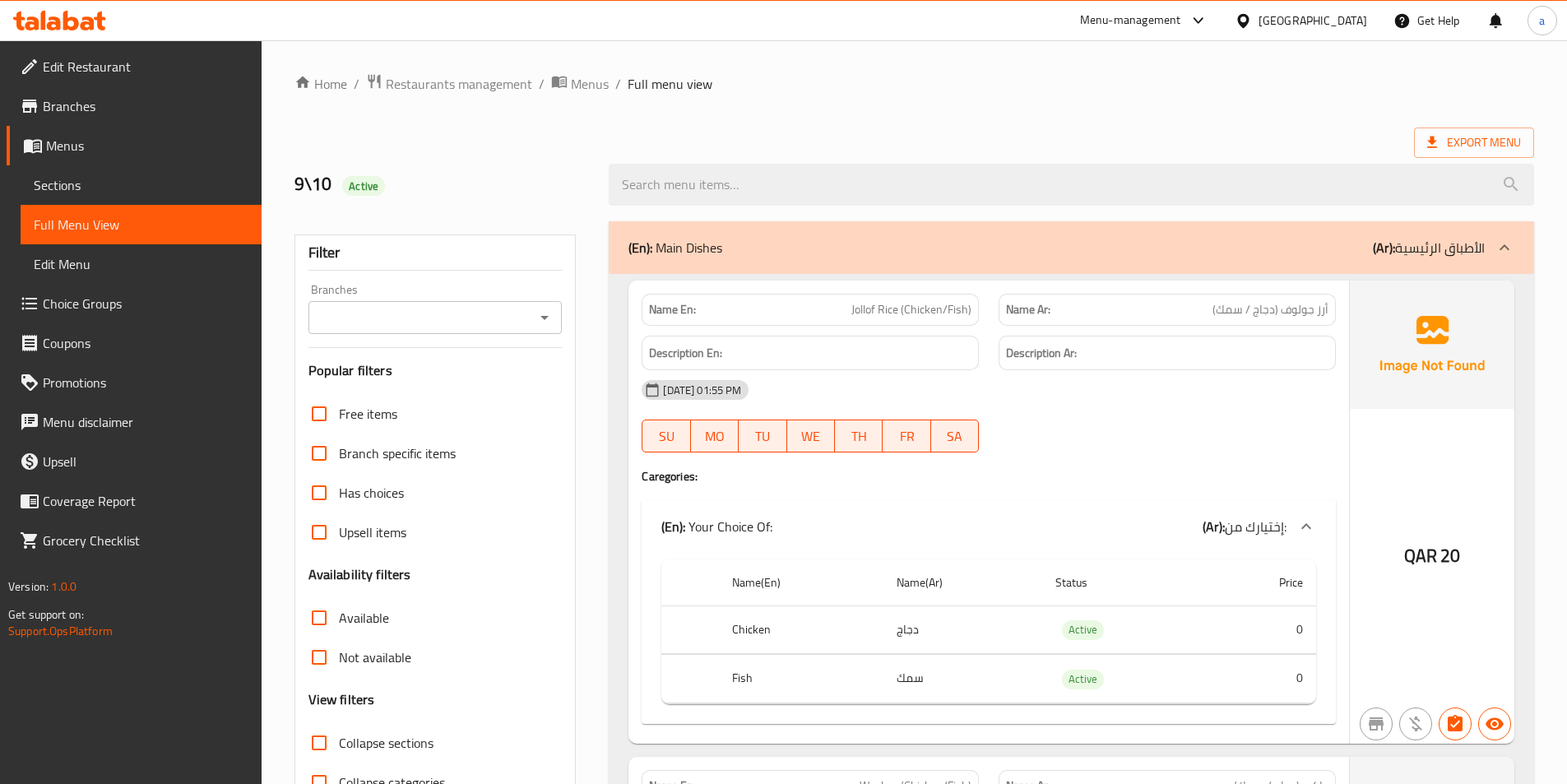
click at [72, 25] on icon at bounding box center [60, 20] width 93 height 19
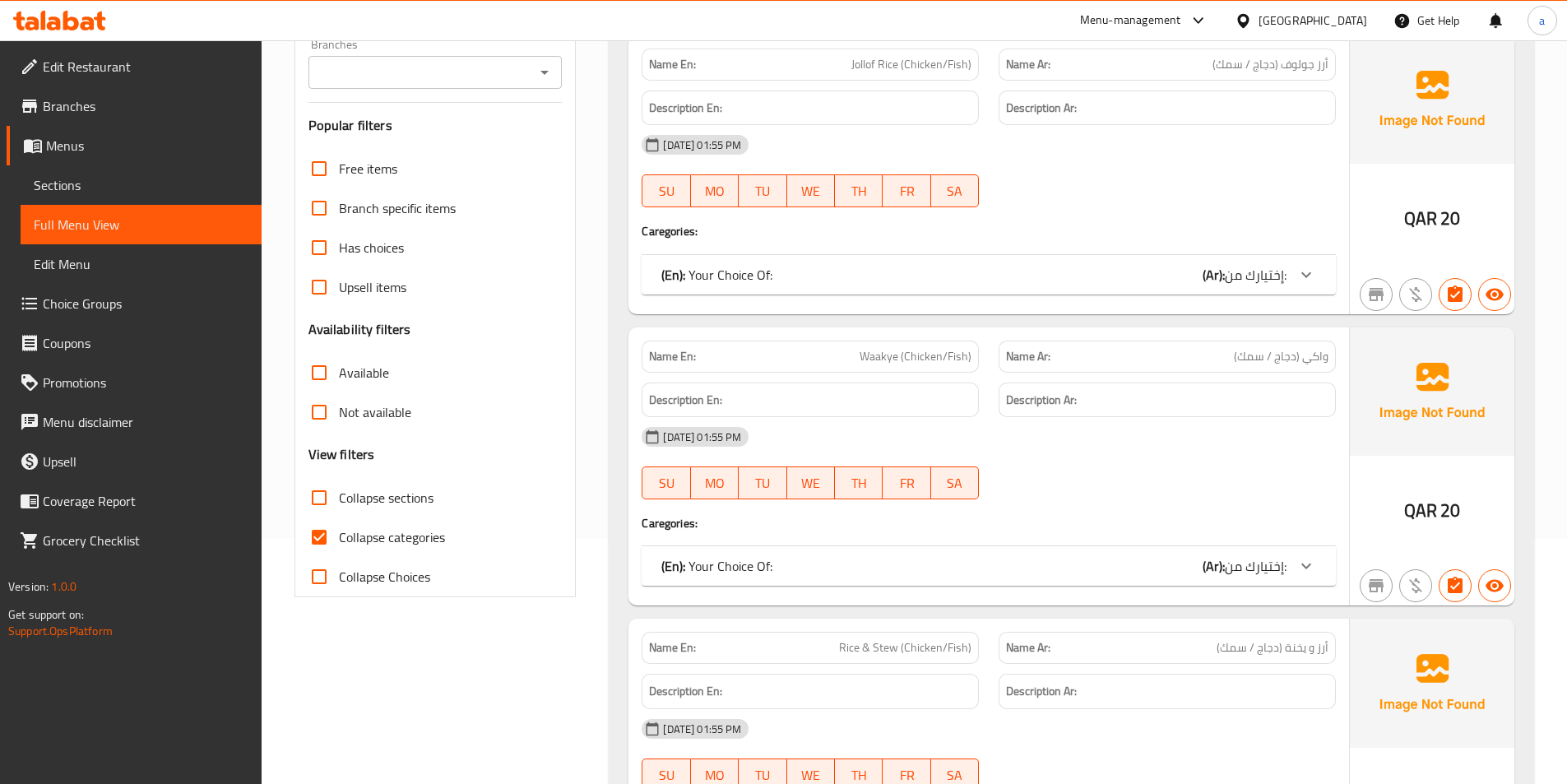
scroll to position [247, 0]
click at [449, 537] on div "Collapse categories" at bounding box center [436, 535] width 254 height 39
click at [400, 533] on span "Collapse categories" at bounding box center [392, 536] width 106 height 19
click at [339, 533] on input "Collapse categories" at bounding box center [319, 535] width 40 height 39
checkbox input "false"
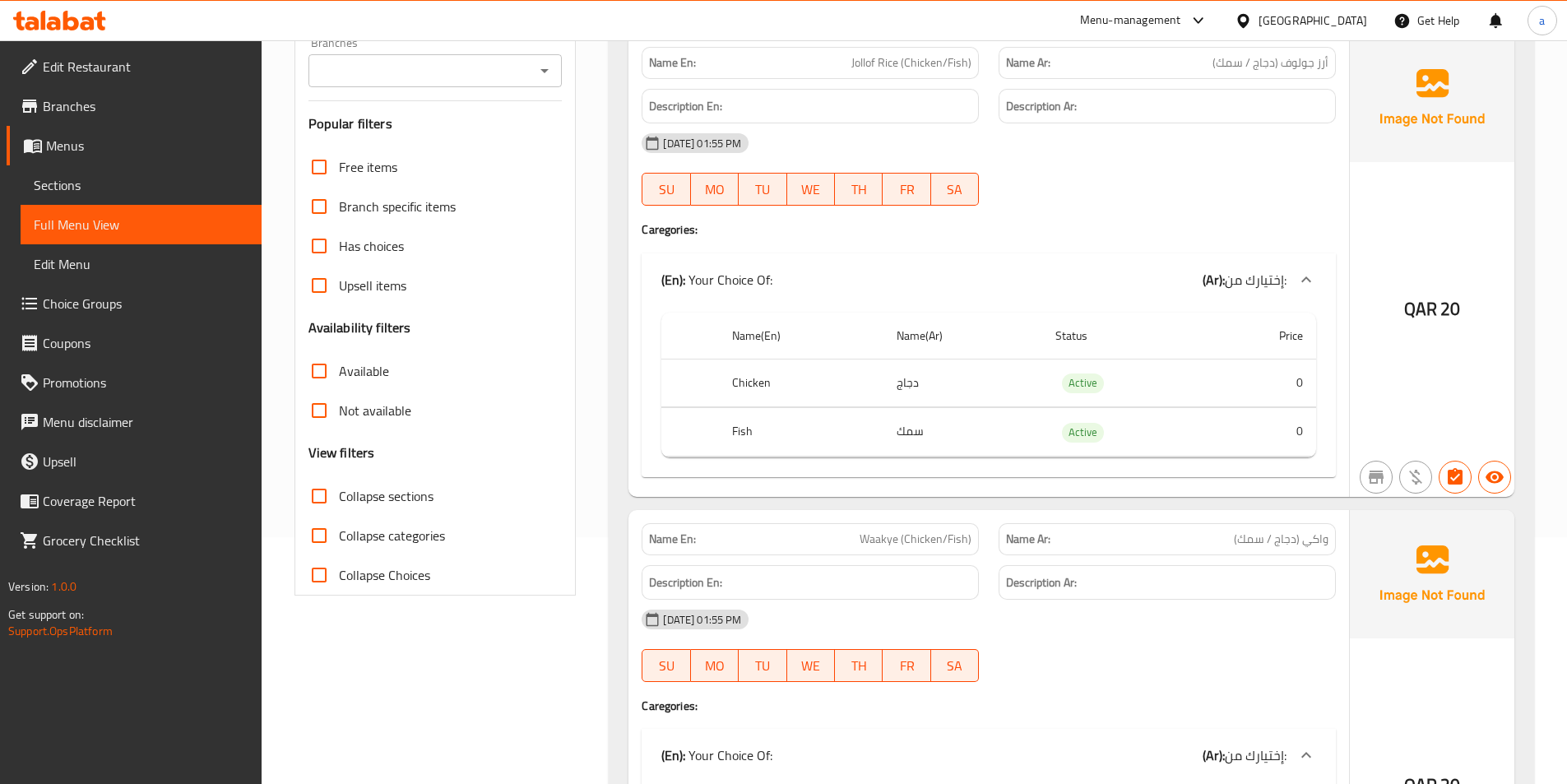
scroll to position [0, 0]
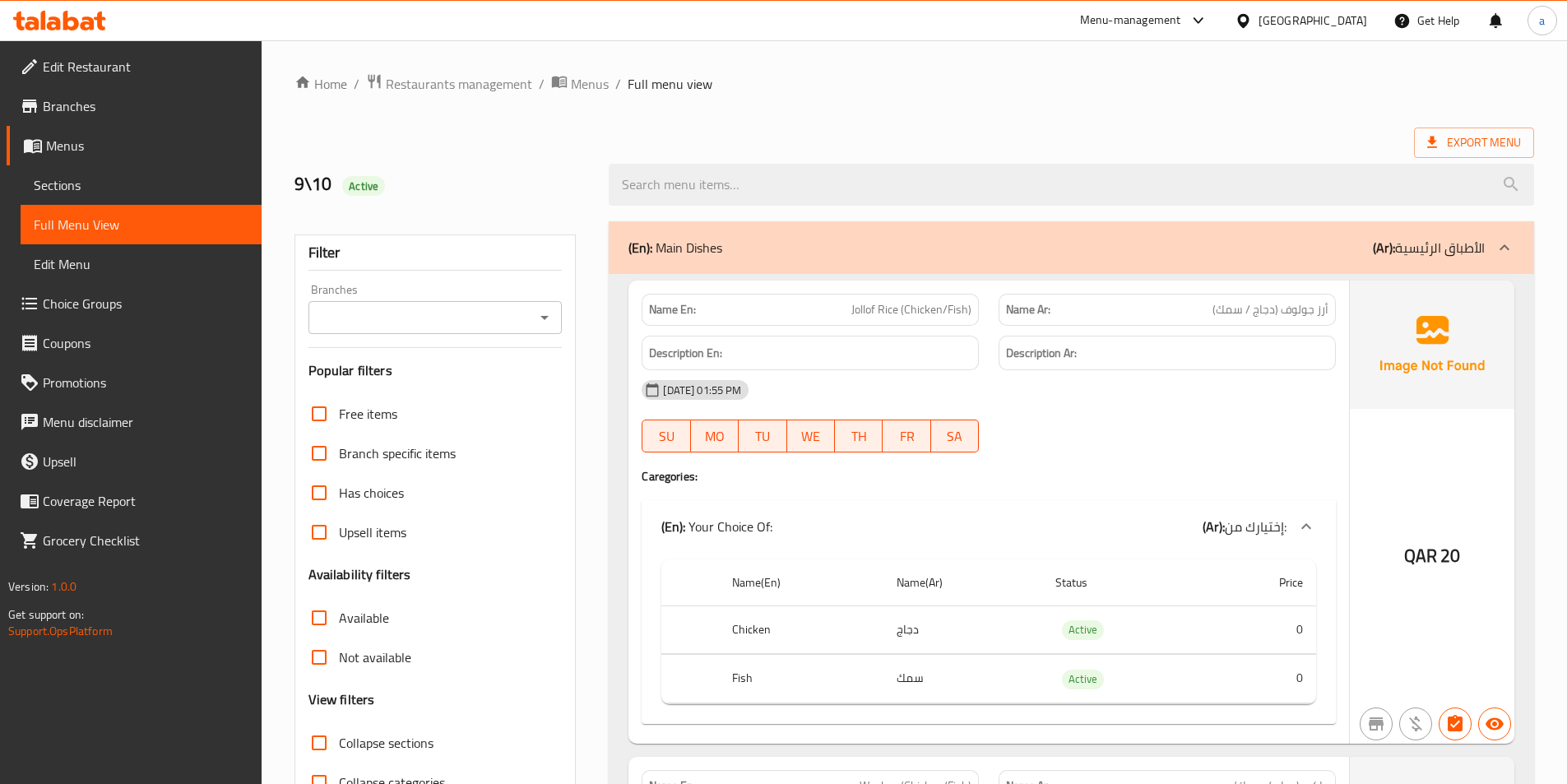
click at [881, 264] on div "(En): Main Dishes (Ar): الأطباق الرئيسية" at bounding box center [1072, 248] width 926 height 53
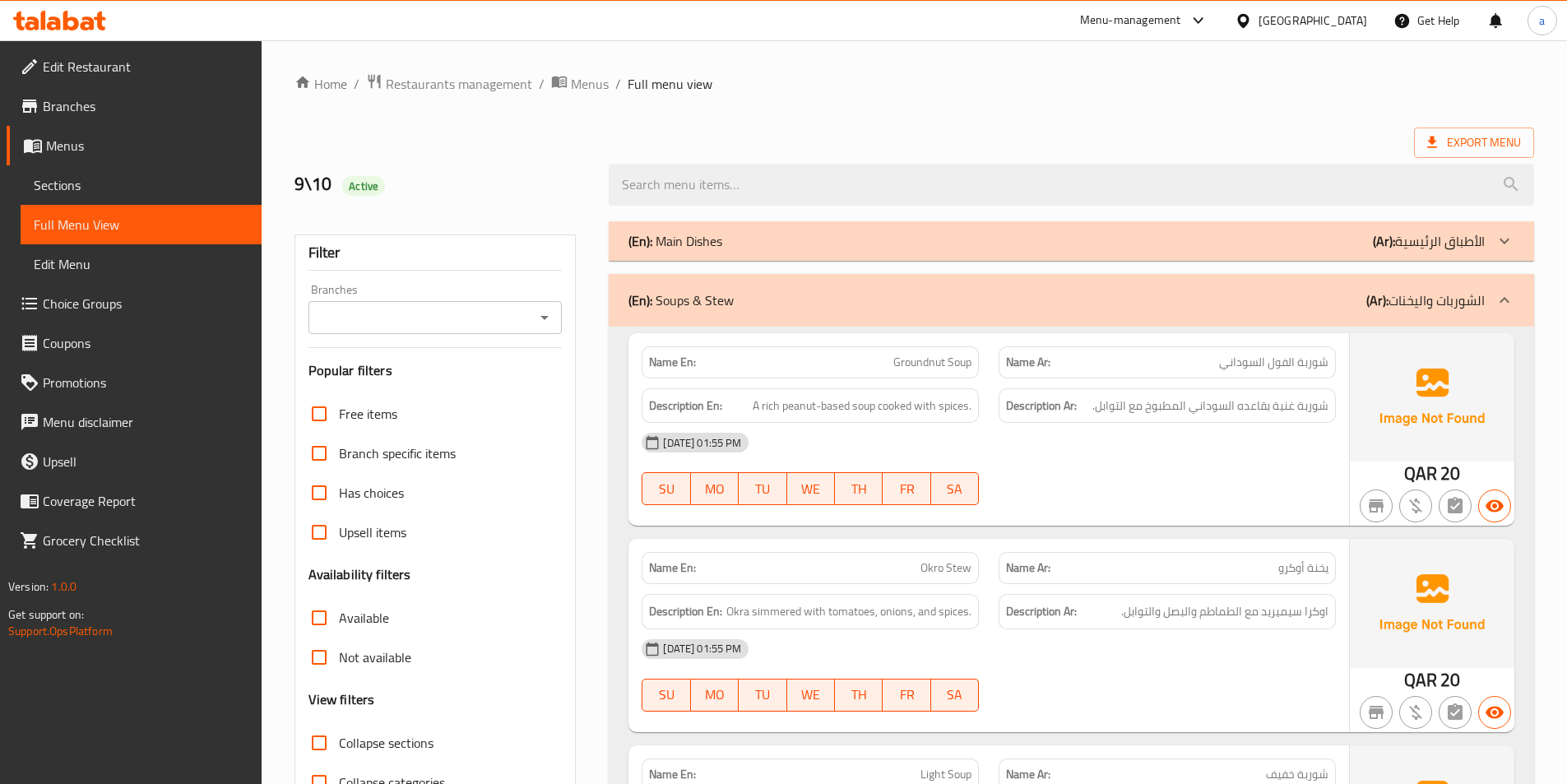
click at [859, 306] on div "(En): Soups & Stew (Ar): الشوربات واليخنات" at bounding box center [1056, 300] width 857 height 19
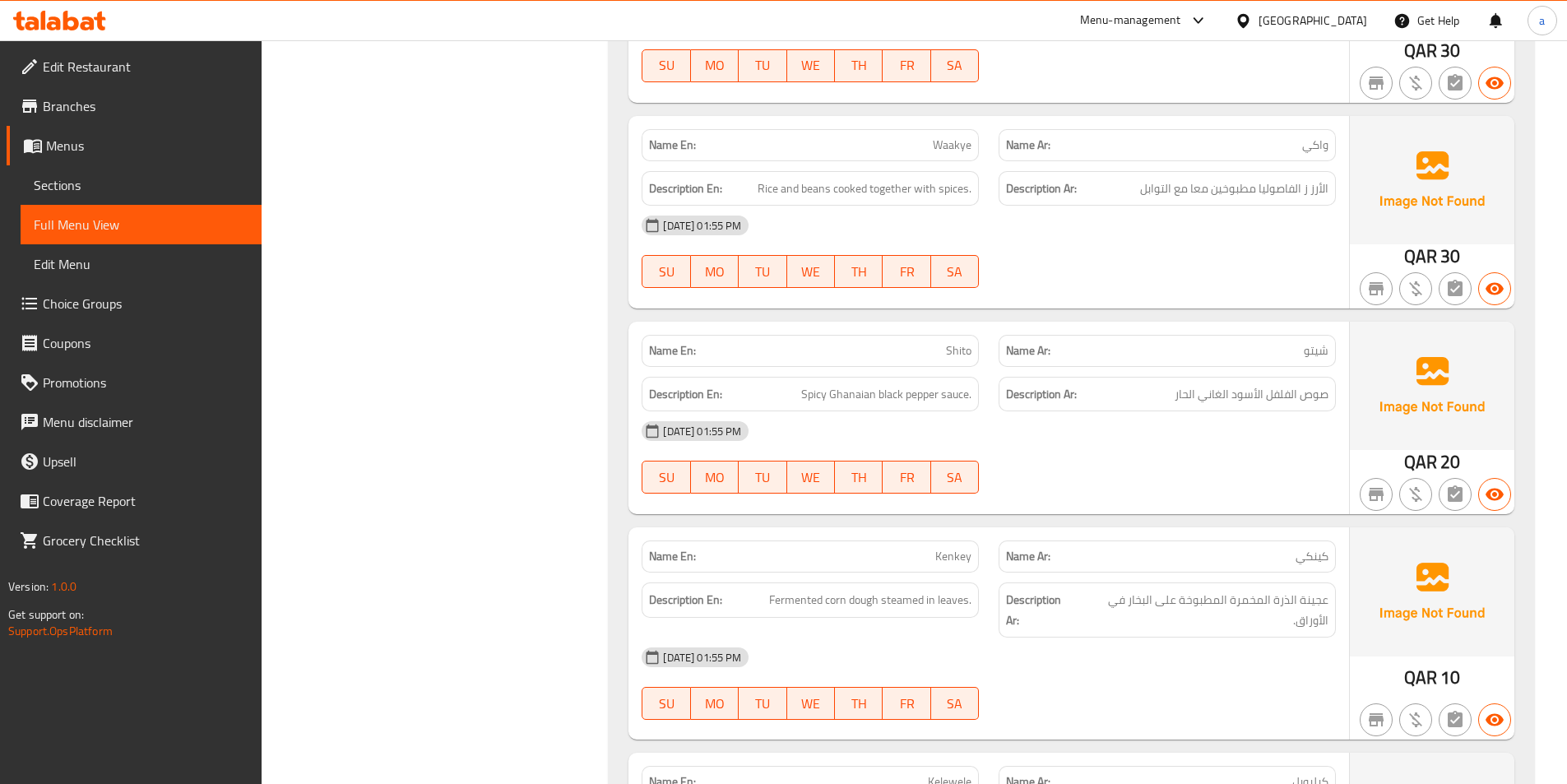
scroll to position [1316, 0]
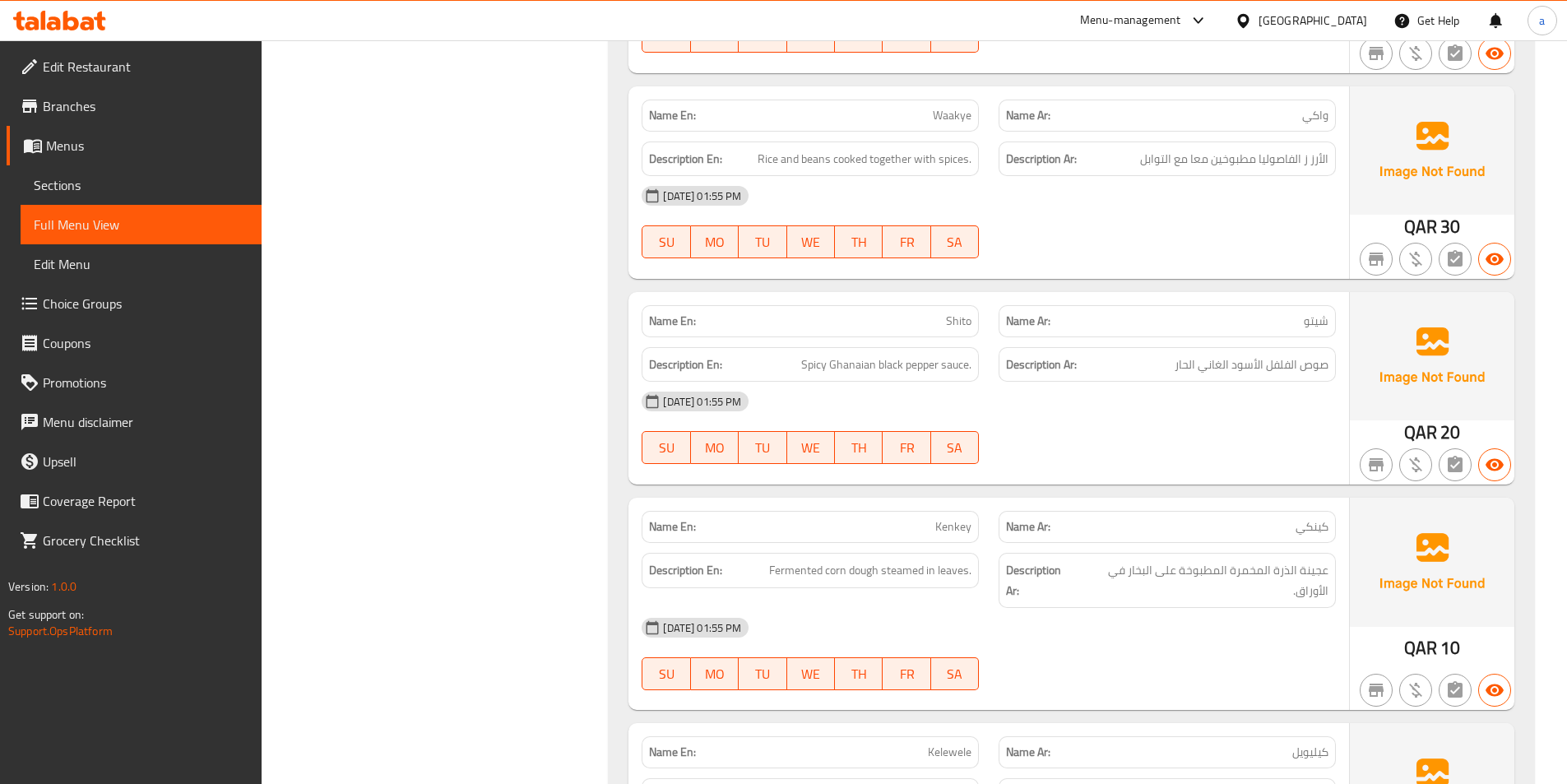
click at [953, 525] on span "Kenkey" at bounding box center [954, 527] width 37 height 17
copy span "Kenkey"
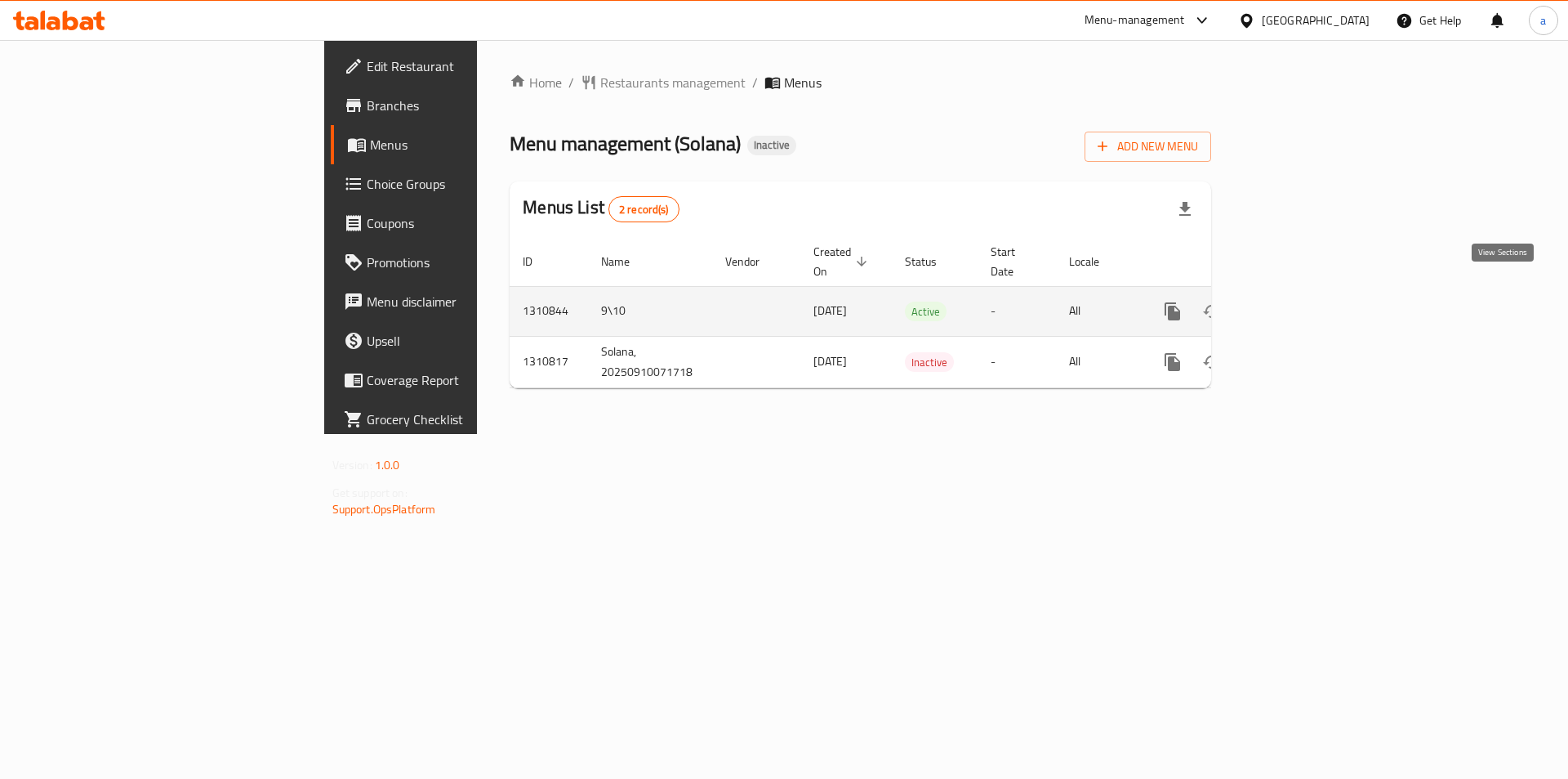
click at [1298, 304] on icon "enhanced table" at bounding box center [1290, 311] width 14 height 14
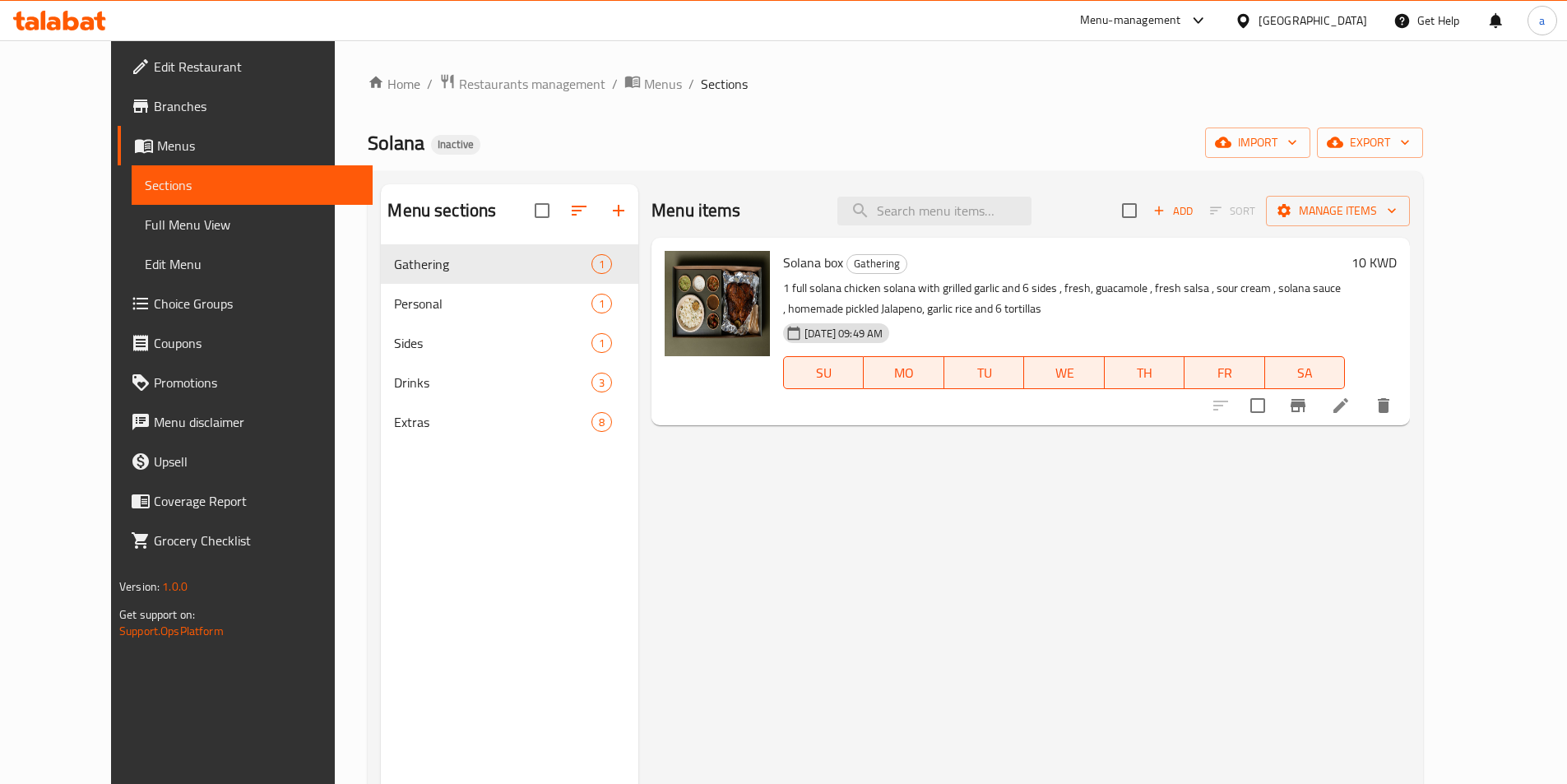
click at [74, 14] on icon at bounding box center [60, 20] width 93 height 19
